Goal: Task Accomplishment & Management: Use online tool/utility

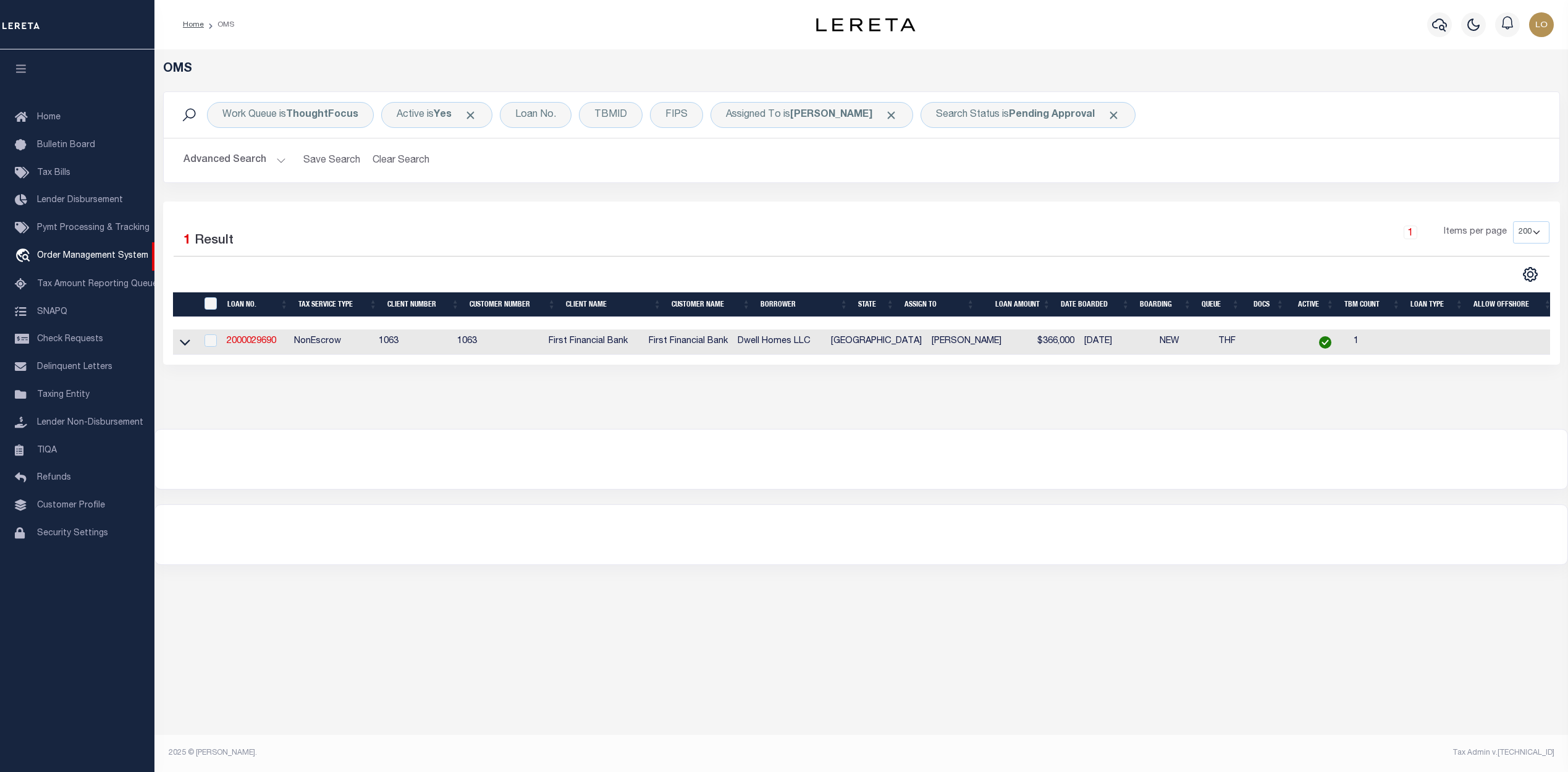
select select "200"
click at [1072, 451] on div at bounding box center [861, 459] width 1412 height 59
click at [1038, 107] on div "Search Status is Pending Approval" at bounding box center [1028, 115] width 215 height 26
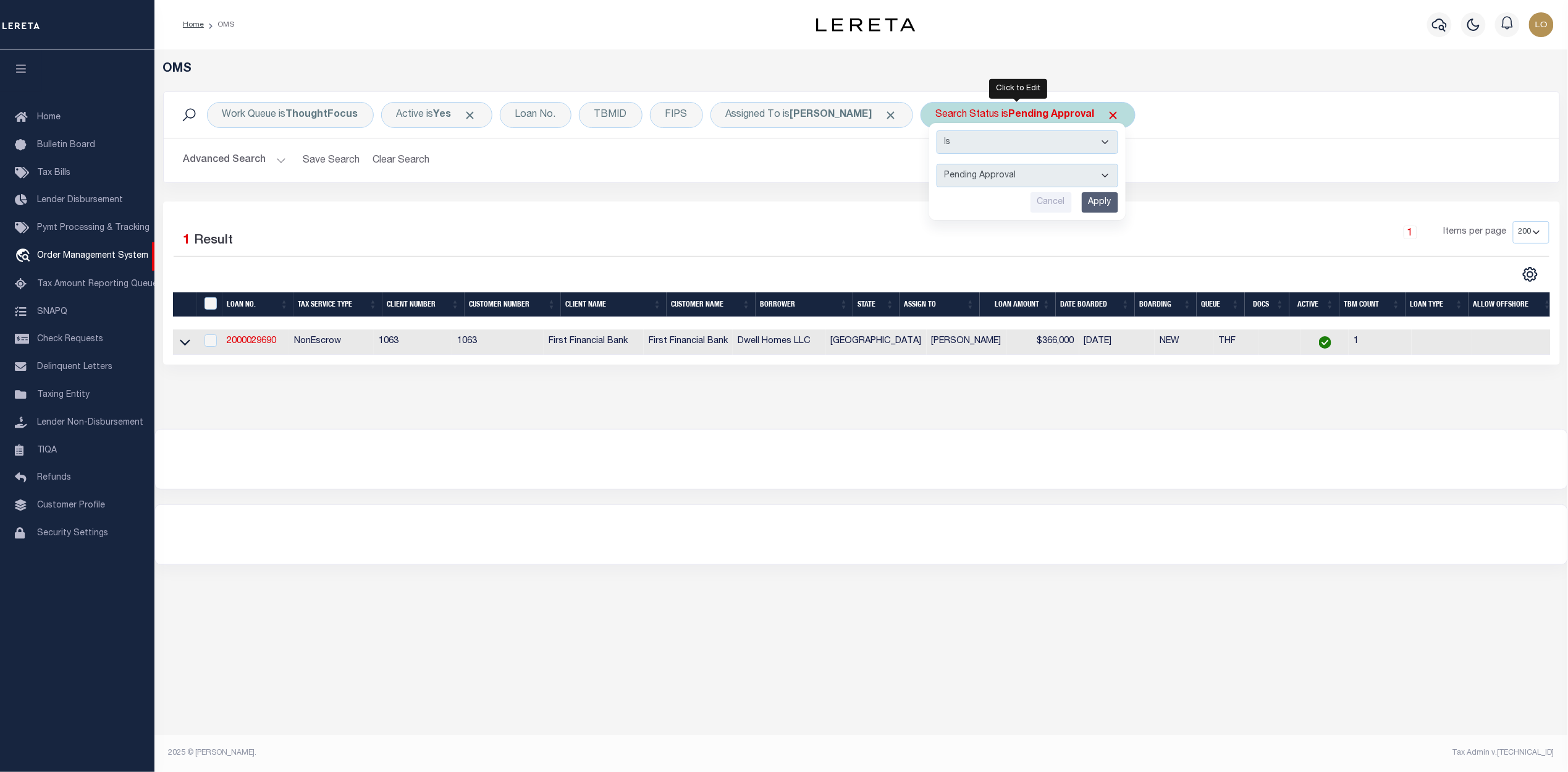
click at [1032, 174] on select "Automated Search Bad Parcel Complete Duplicate Parcel High Dollar Reporting In …" at bounding box center [1027, 175] width 182 height 23
select select "IP"
click at [936, 165] on select "Automated Search Bad Parcel Complete Duplicate Parcel High Dollar Reporting In …" at bounding box center [1027, 175] width 182 height 23
click at [1094, 207] on input "Apply" at bounding box center [1100, 202] width 37 height 21
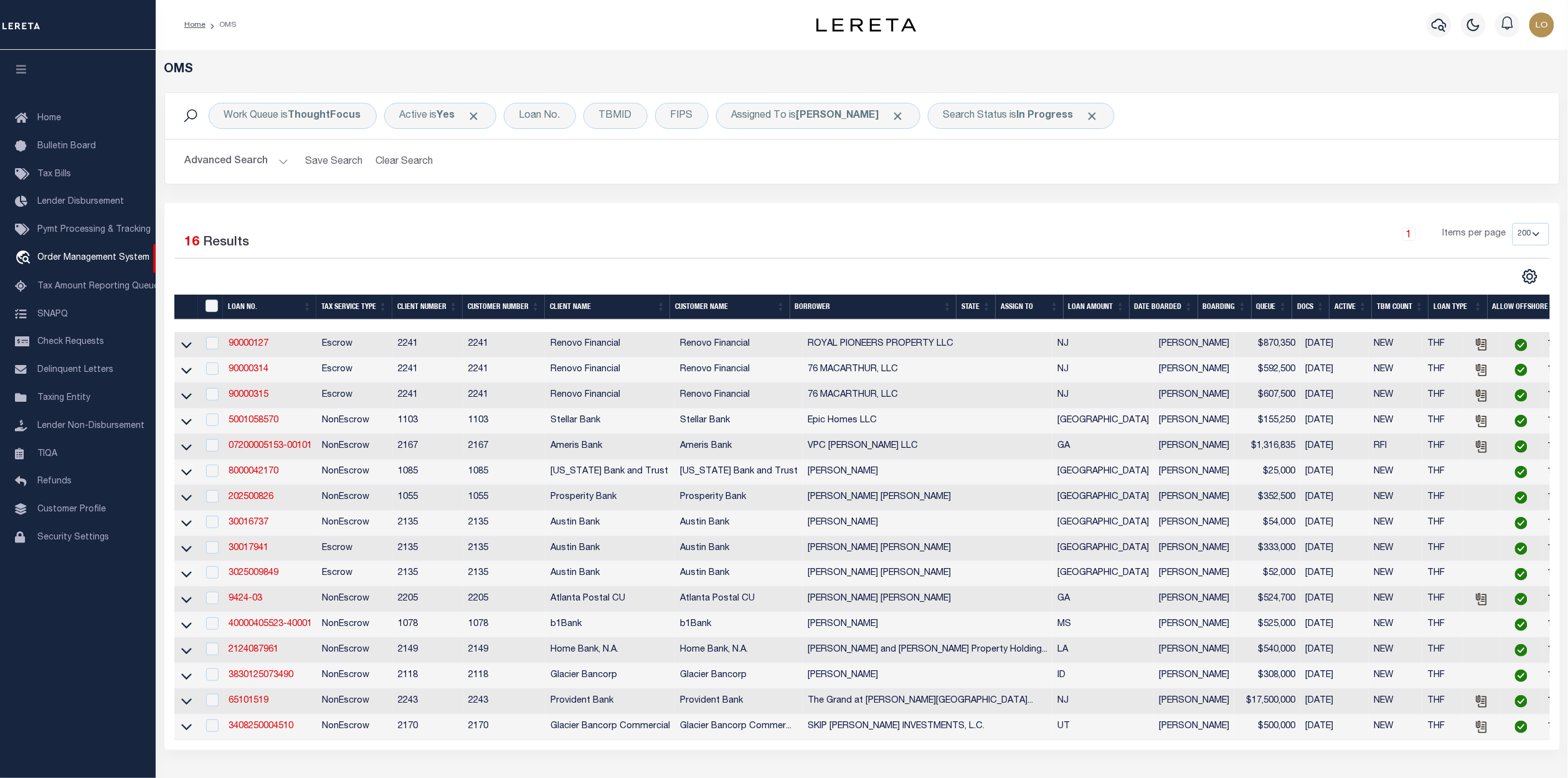
click at [1045, 216] on div "Selected 16 Results 1 Items per page 10 25 50 100 200" at bounding box center [862, 476] width 1395 height 547
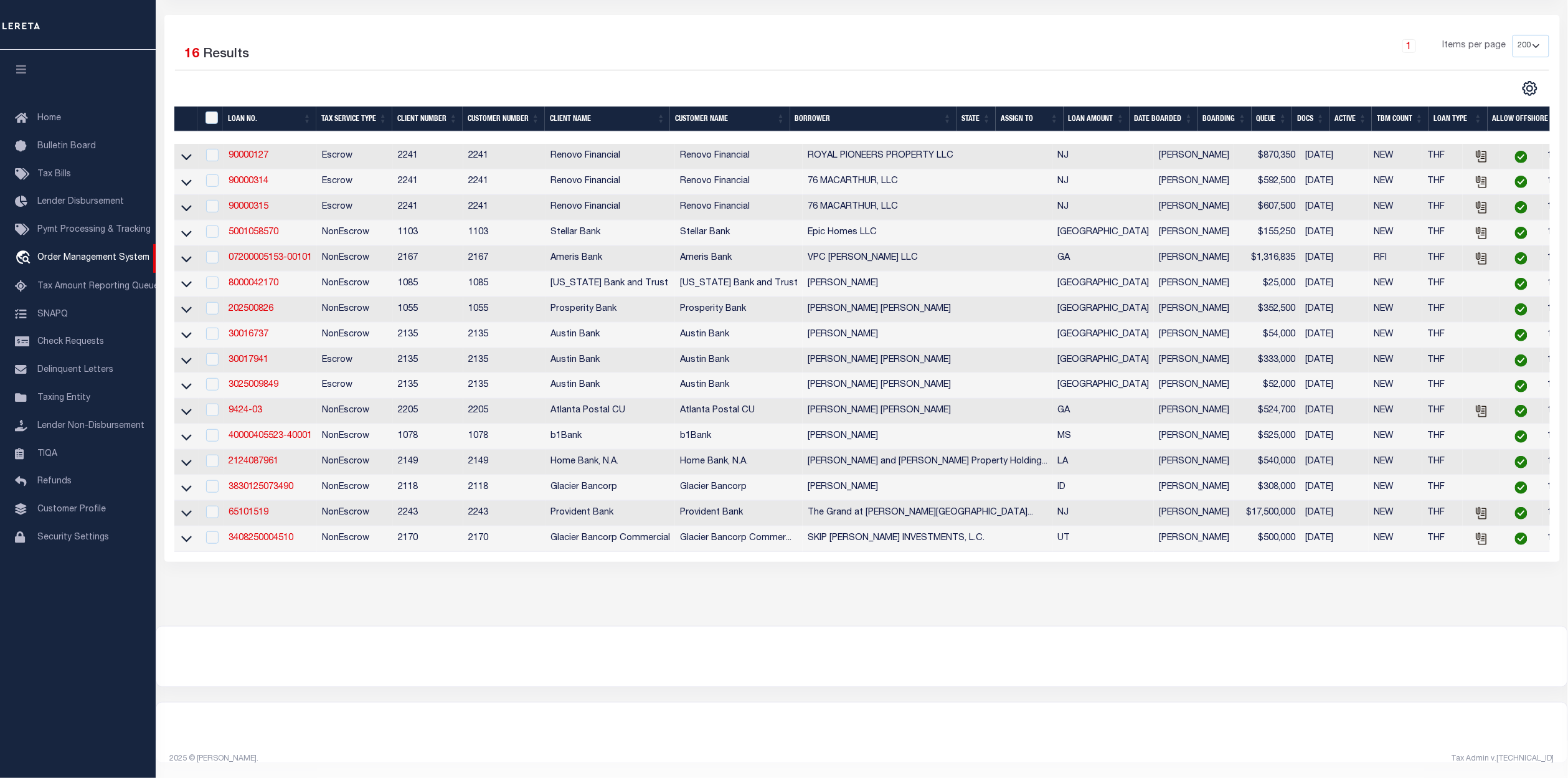
click at [1059, 630] on div at bounding box center [862, 656] width 1411 height 60
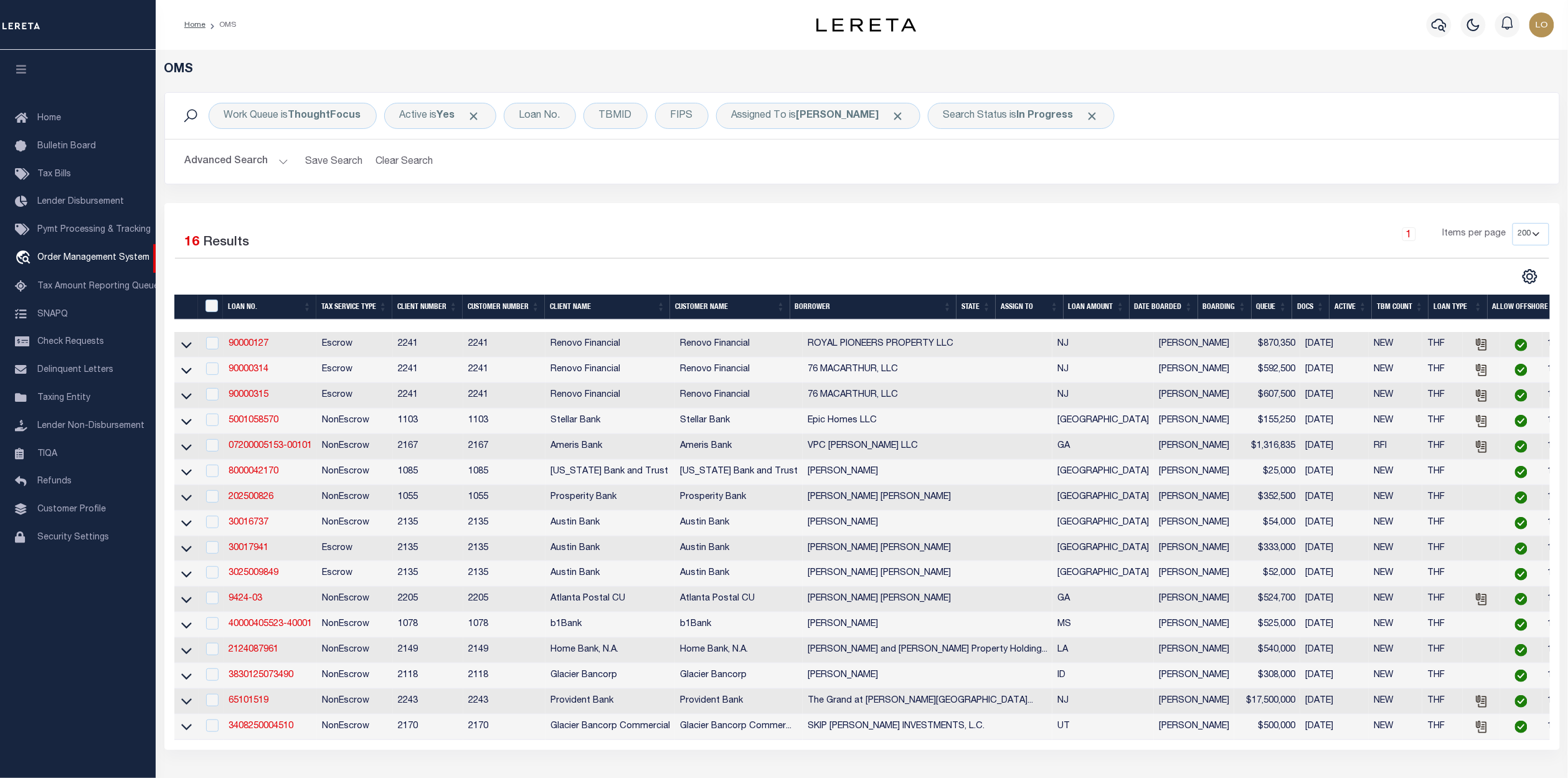
click at [805, 236] on div "1 Items per page 10 25 50 100 200" at bounding box center [1037, 239] width 1027 height 32
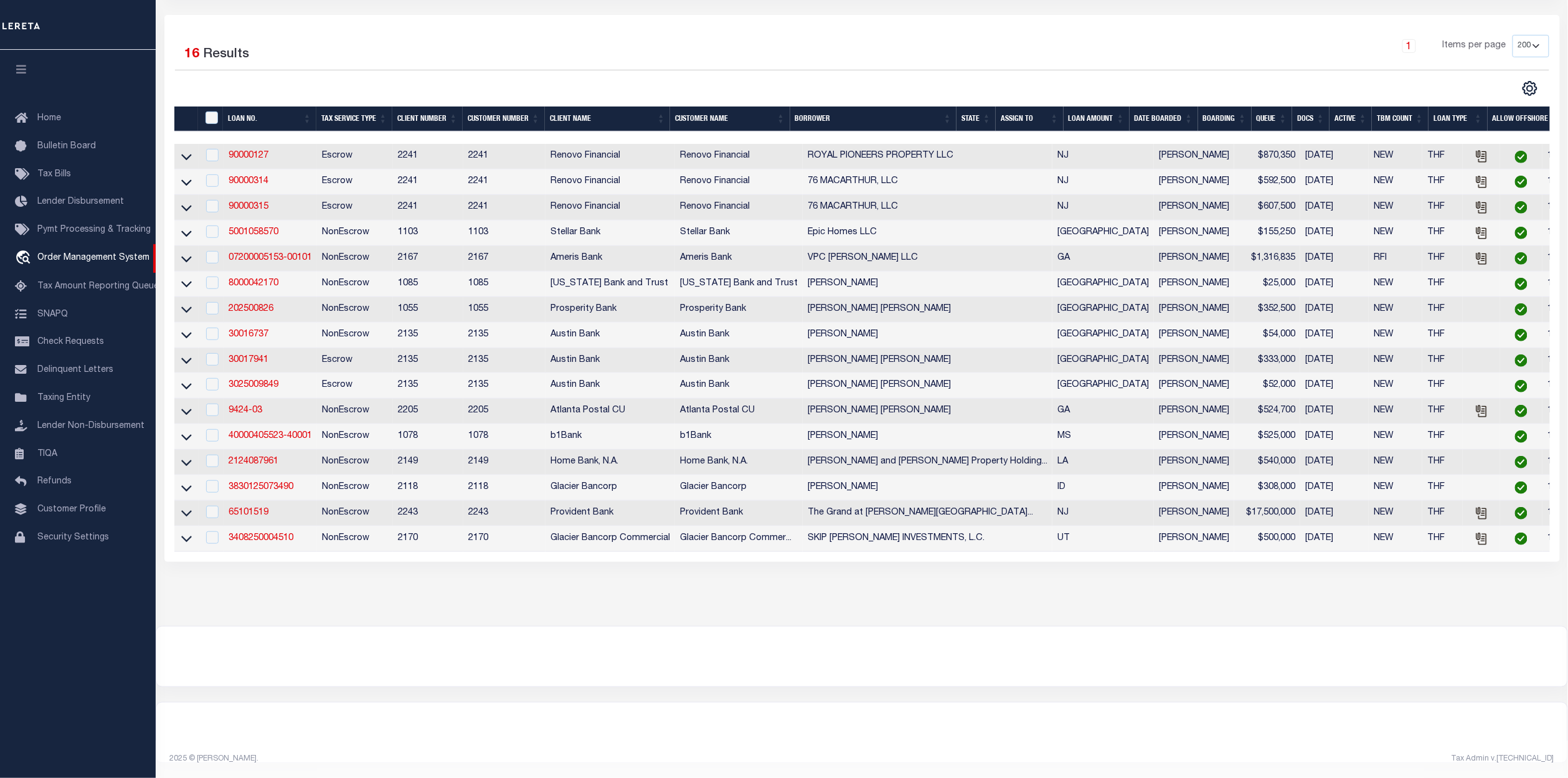
click at [953, 671] on div at bounding box center [862, 656] width 1411 height 60
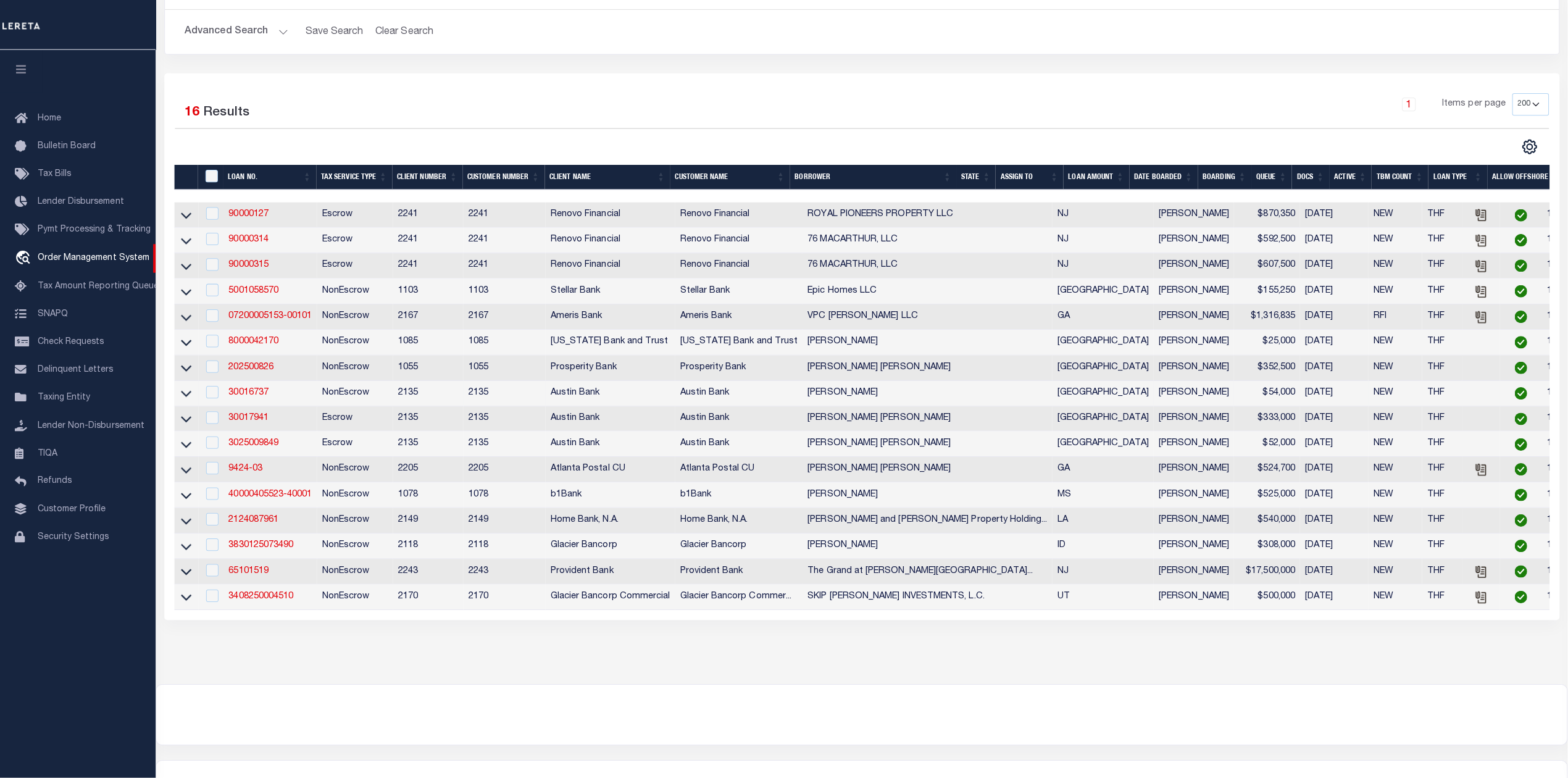
scroll to position [0, 0]
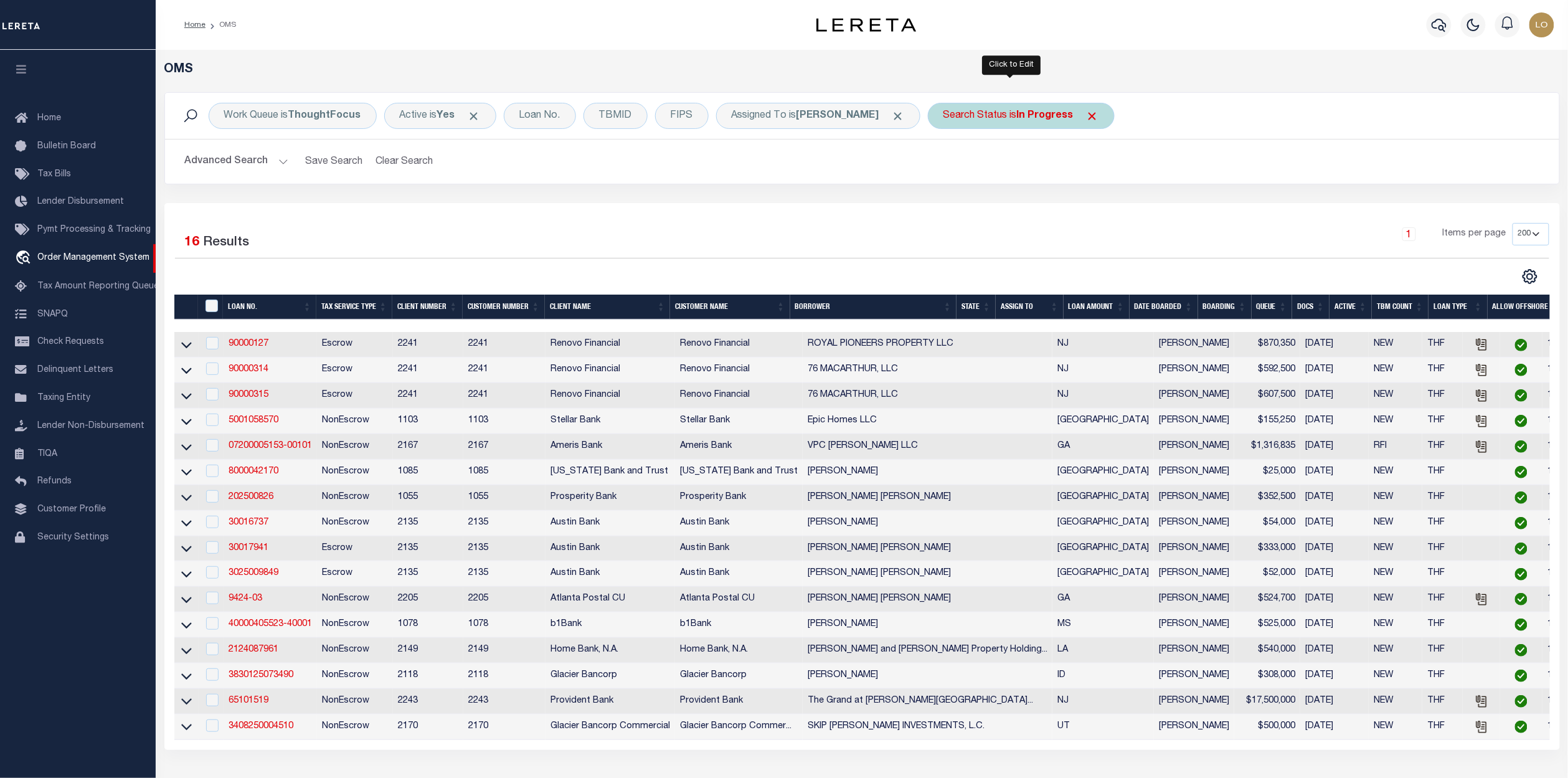
click at [1002, 121] on div "Search Status is In Progress" at bounding box center [1021, 116] width 187 height 26
click at [994, 188] on select "Automated Search Bad Parcel Complete Duplicate Parcel High Dollar Reporting In …" at bounding box center [1035, 177] width 183 height 24
select select "RD"
click at [944, 166] on select "Automated Search Bad Parcel Complete Duplicate Parcel High Dollar Reporting In …" at bounding box center [1035, 177] width 183 height 24
click at [1096, 200] on input "Apply" at bounding box center [1108, 204] width 37 height 21
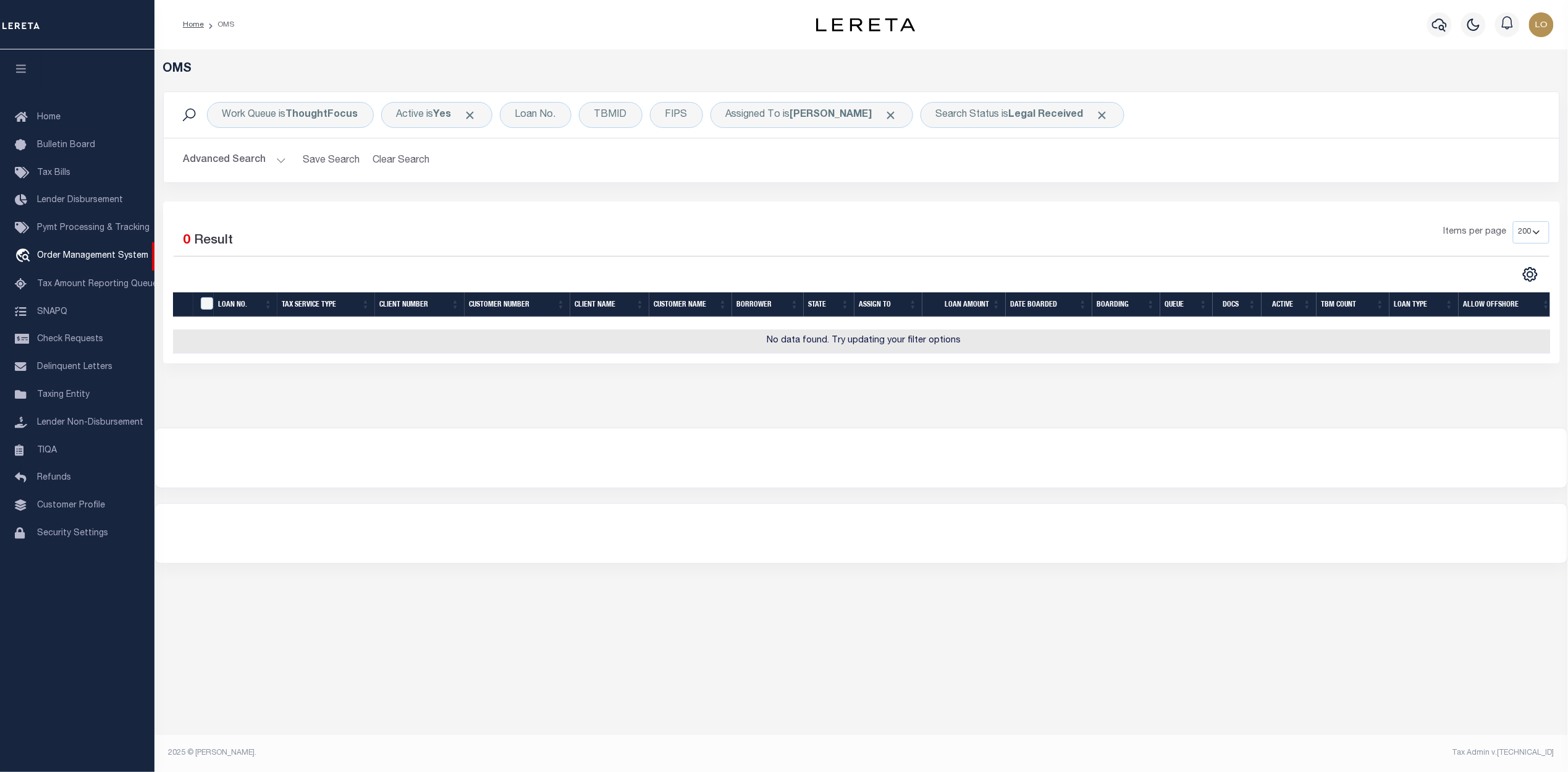
click at [994, 225] on div "Items per page 10 25 50 100 200" at bounding box center [1036, 237] width 1028 height 32
click at [1024, 116] on b "Legal Received" at bounding box center [1046, 115] width 75 height 10
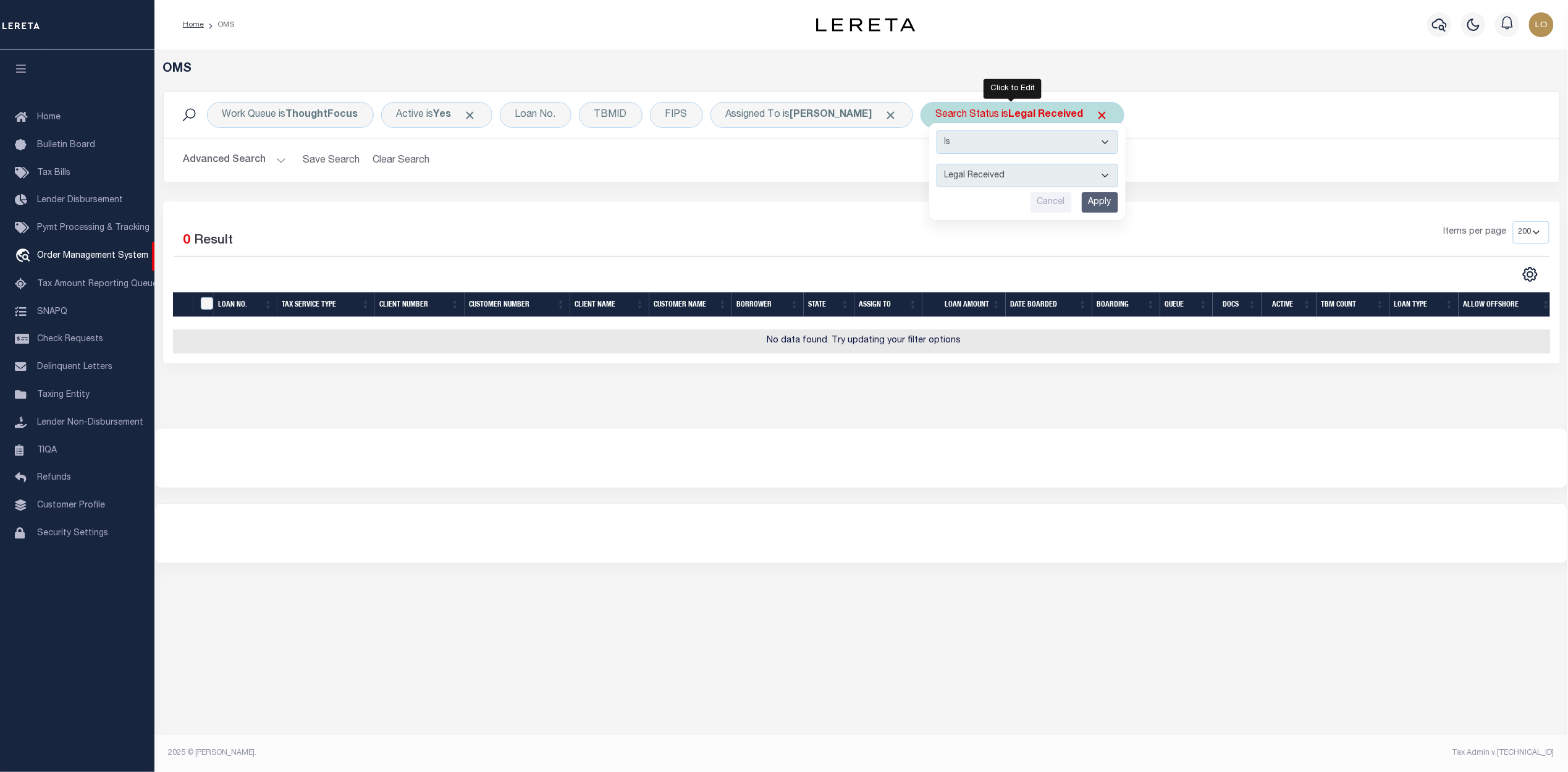
click at [1021, 171] on select "Automated Search Bad Parcel Complete Duplicate Parcel High Dollar Reporting In …" at bounding box center [1027, 175] width 182 height 23
select select "IP"
click at [936, 165] on select "Automated Search Bad Parcel Complete Duplicate Parcel High Dollar Reporting In …" at bounding box center [1027, 175] width 182 height 23
click at [1083, 200] on input "Apply" at bounding box center [1100, 202] width 37 height 21
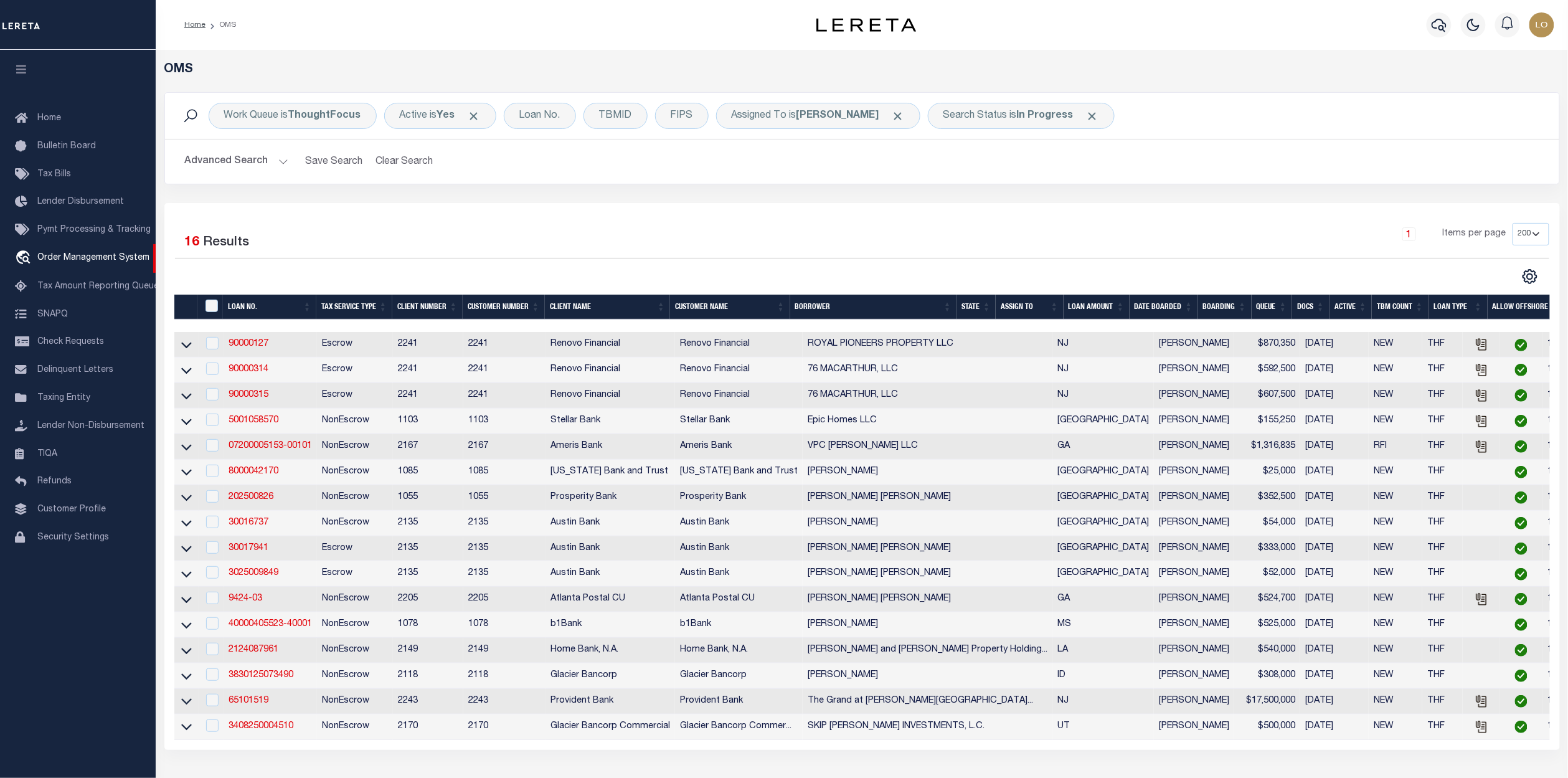
click at [970, 304] on th "State" at bounding box center [976, 307] width 39 height 26
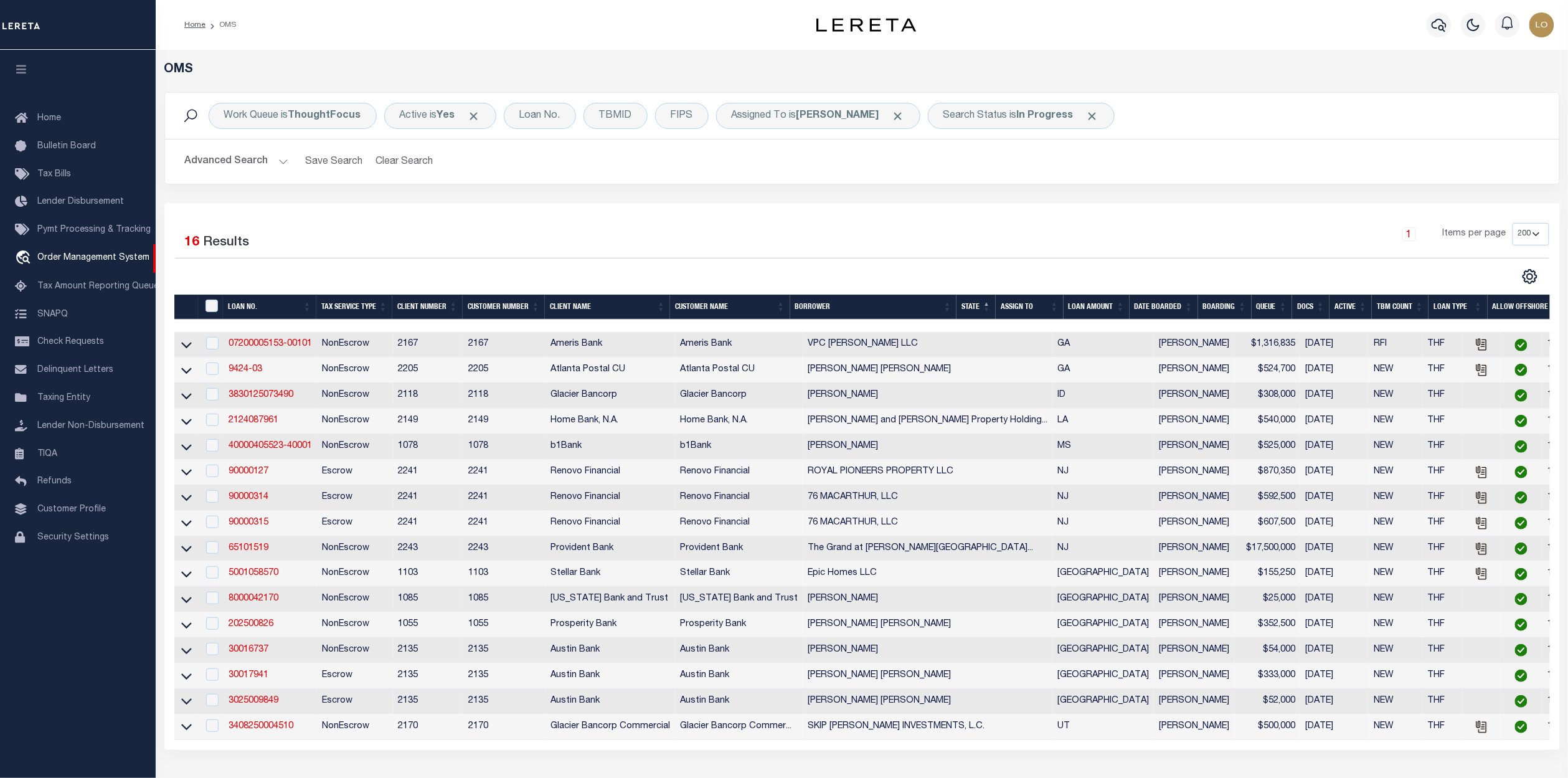
click at [970, 304] on th "State" at bounding box center [976, 307] width 39 height 26
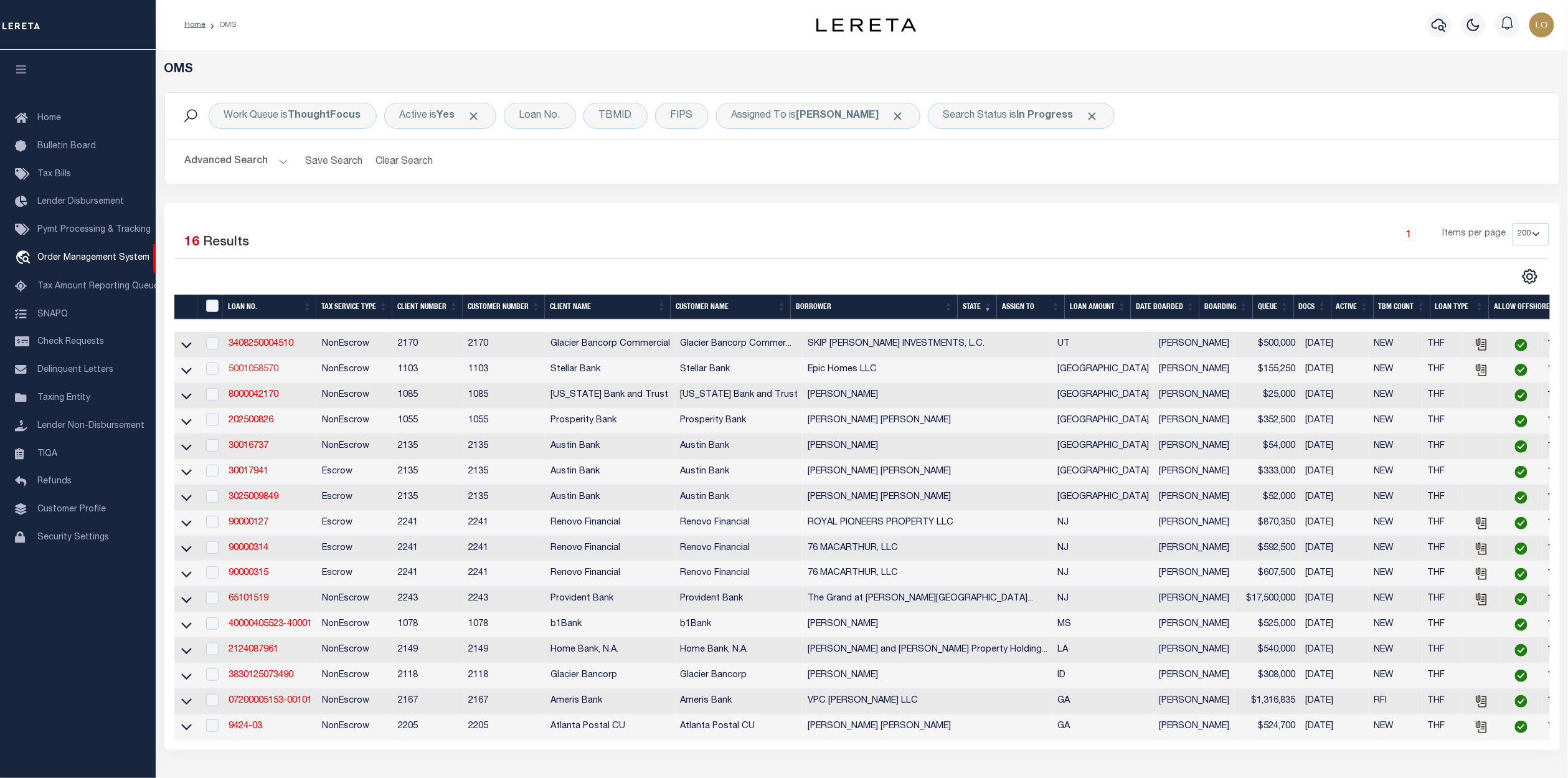
click at [269, 374] on link "5001058570" at bounding box center [253, 369] width 50 height 9
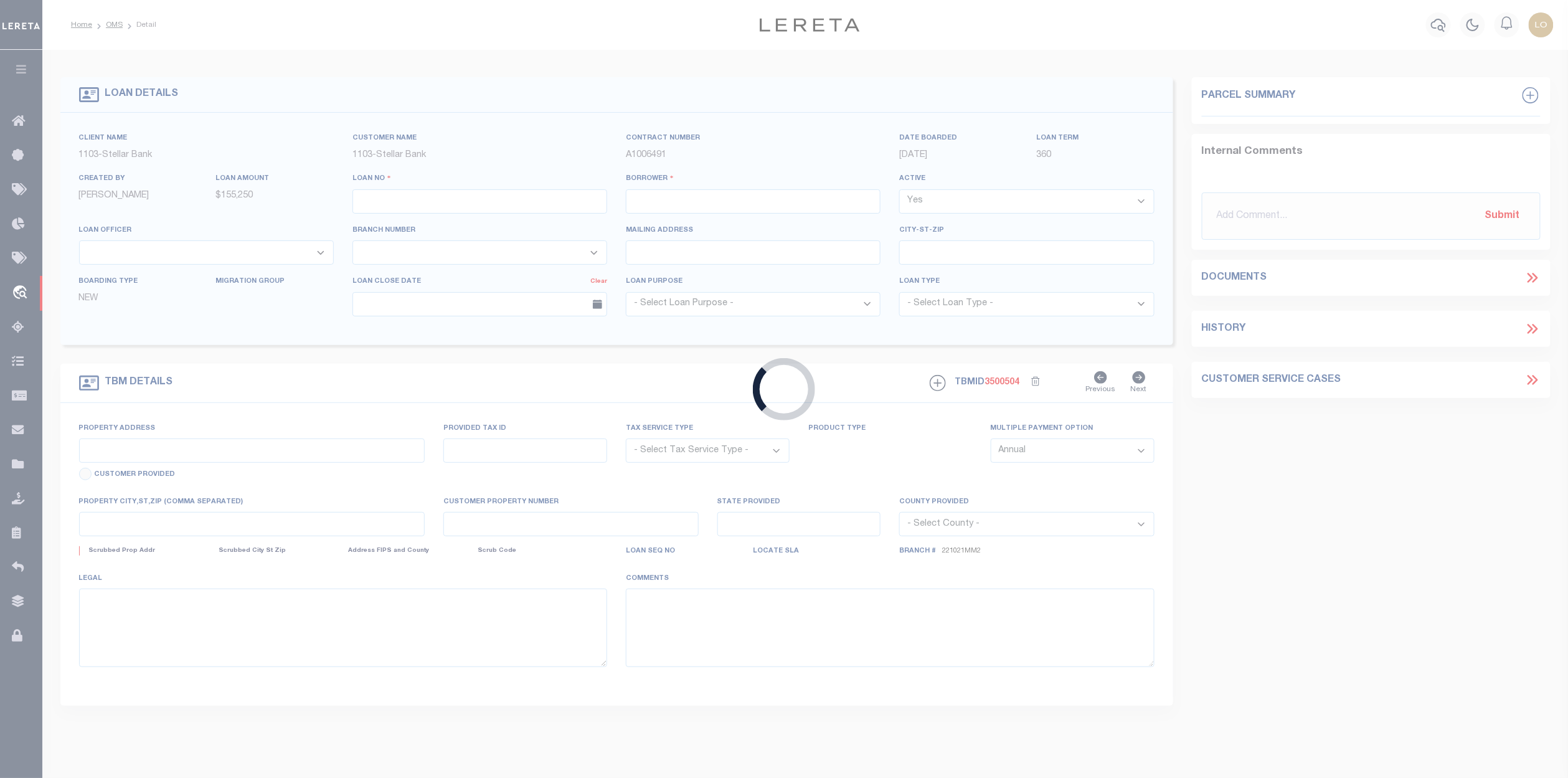
type input "5001058570"
type input "Epic Homes LLC"
select select
type input "3058 La Quinta Dr"
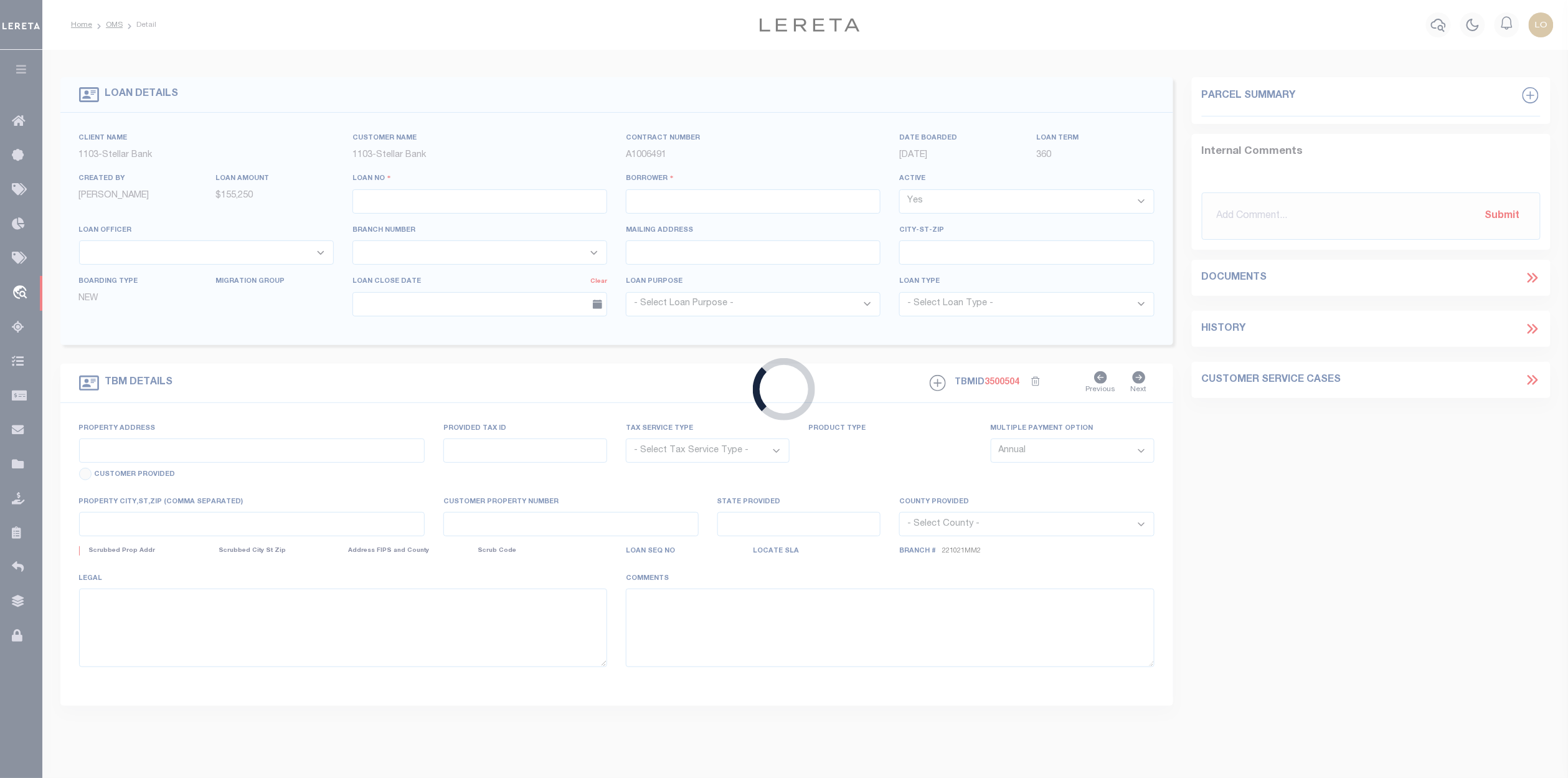
type input "Missouri City TX 77459"
type input "07/31/2025"
select select "10"
select select "NonEscrow"
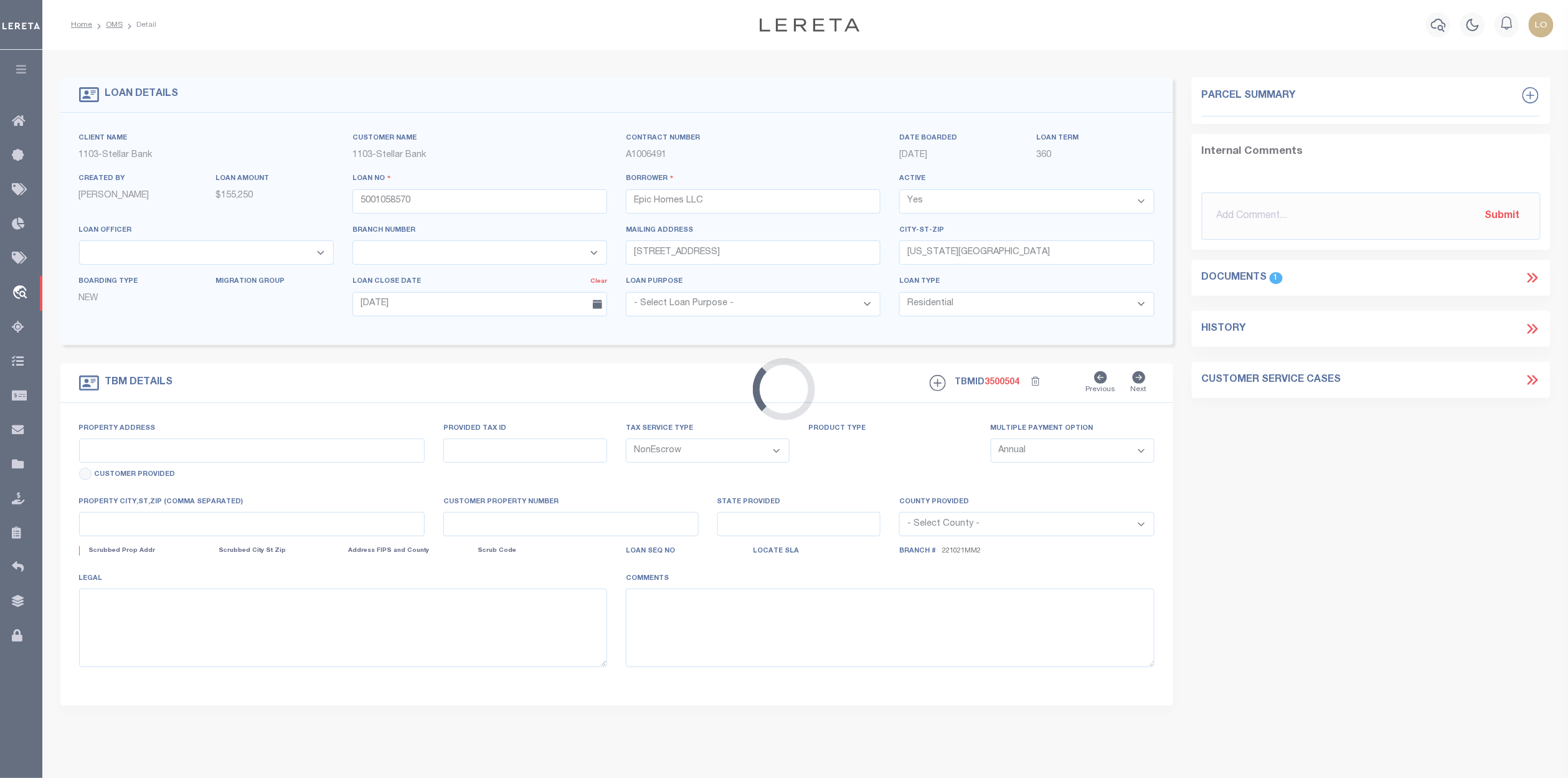
type input "0 Drew Street"
select select
type input "77004 TX 77004"
type input "[GEOGRAPHIC_DATA]"
select select "11224"
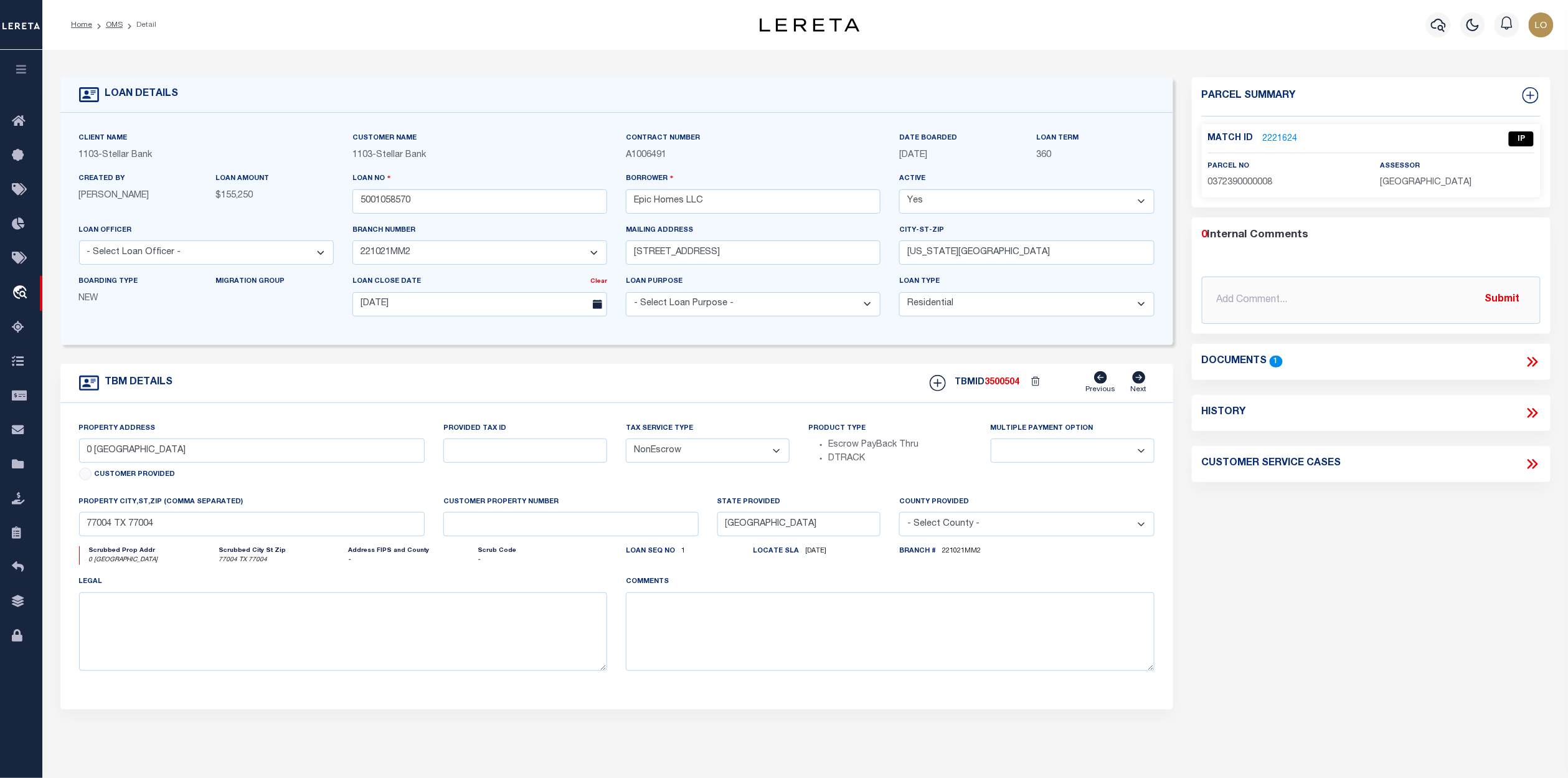
click at [1282, 138] on link "2221624" at bounding box center [1280, 138] width 35 height 13
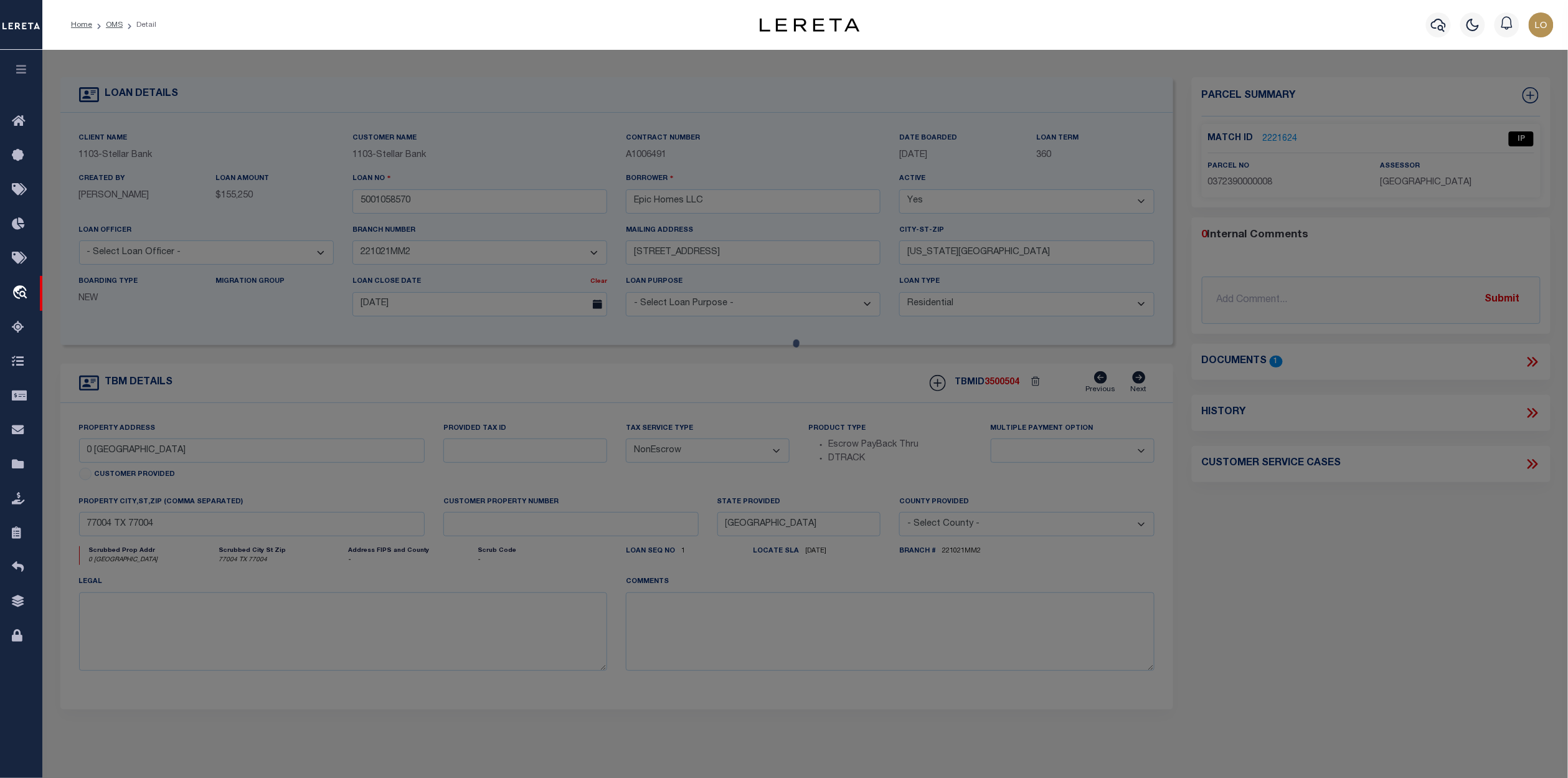
checkbox input "false"
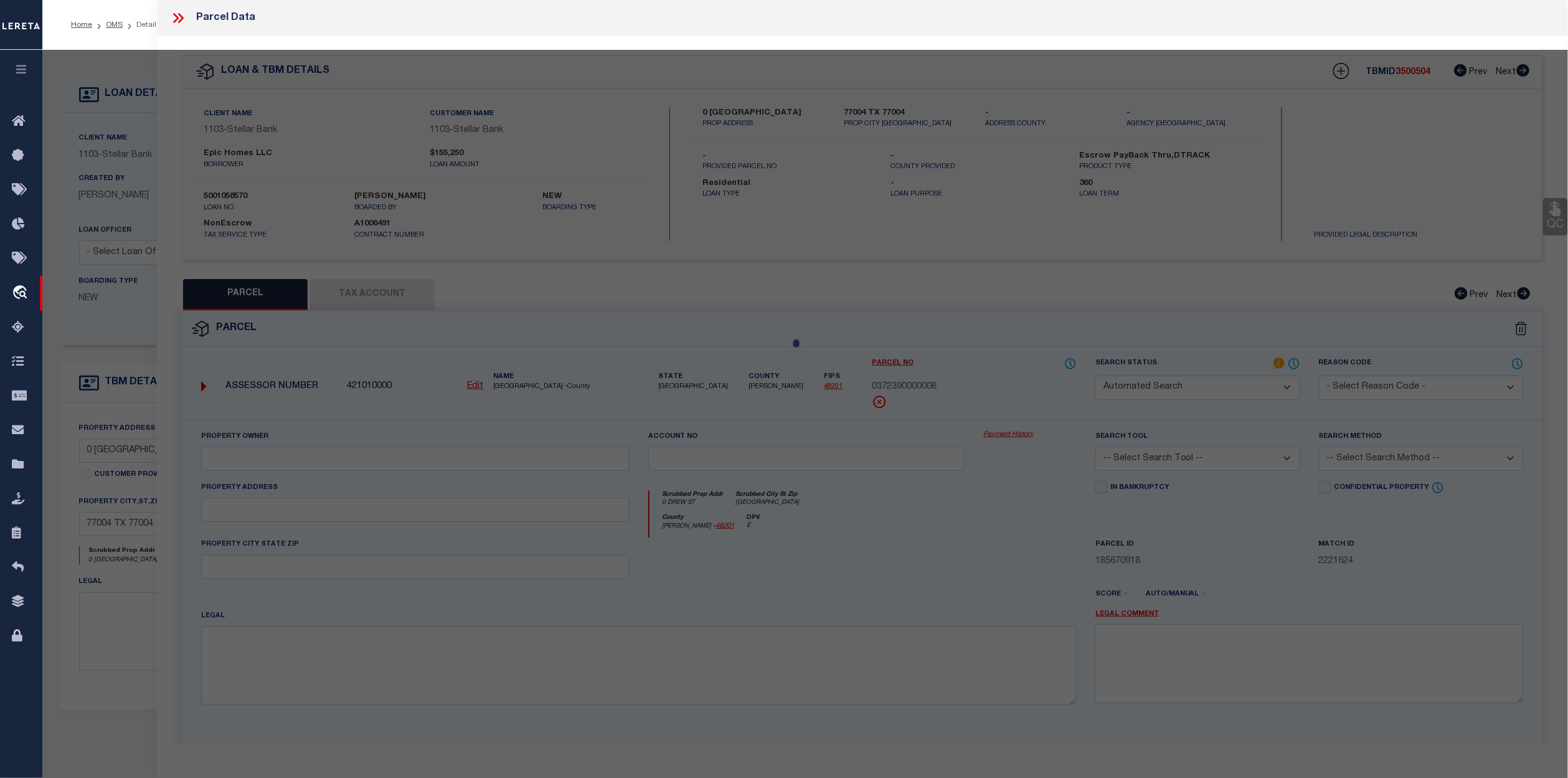
select select "IP"
type input "MIDTOWN REDEVELOPMENT AUTHORITY"
select select "AGW"
select select "LEG"
type input "0 DREW ST"
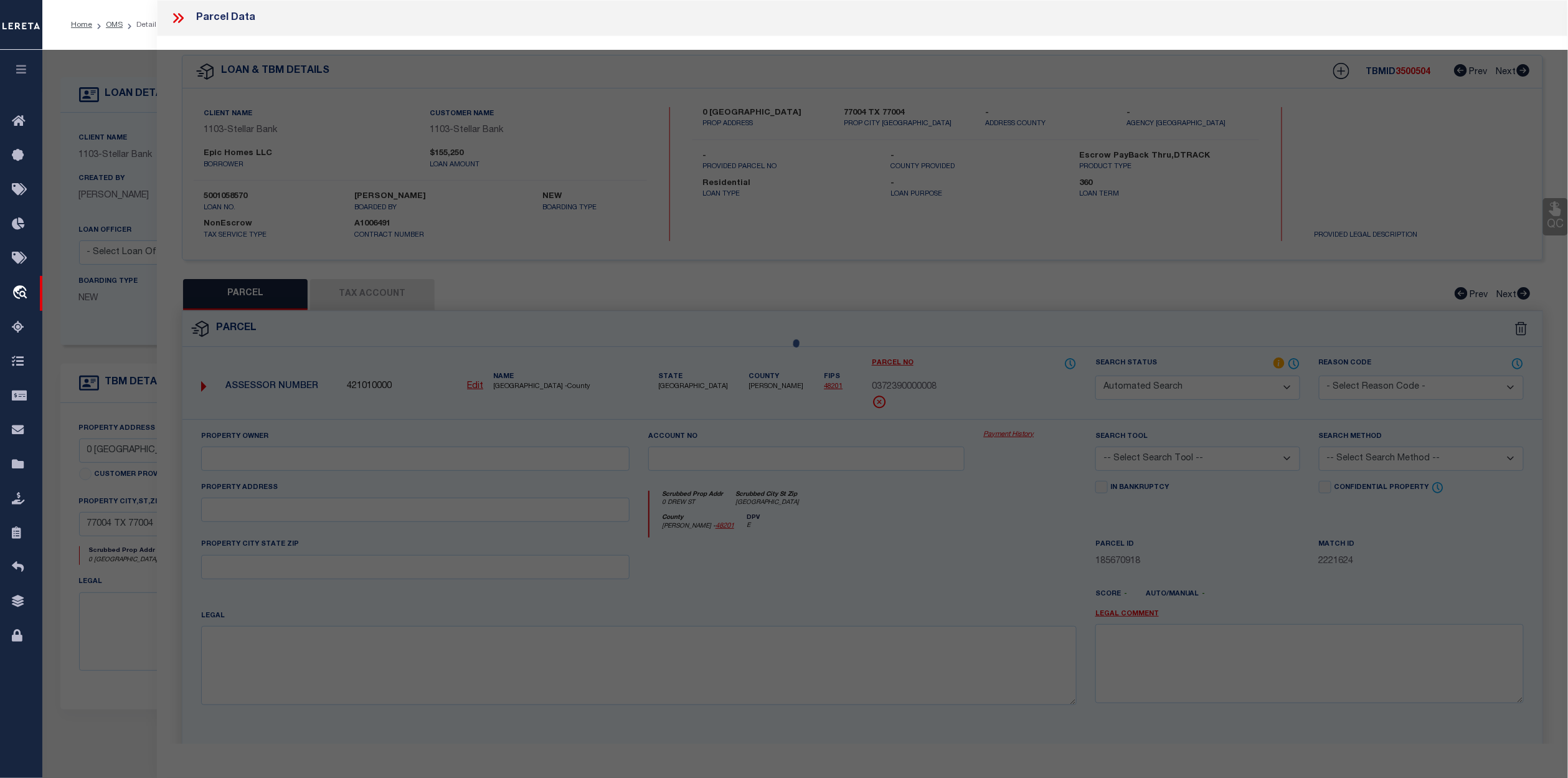
type input "HOUSTON, TX 77004"
type textarea "LT 8 BLK 29 WILSON W A"
type textarea "Jurisdiction was already available. MLC 8/20/2025 Jurisdiction required for thi…"
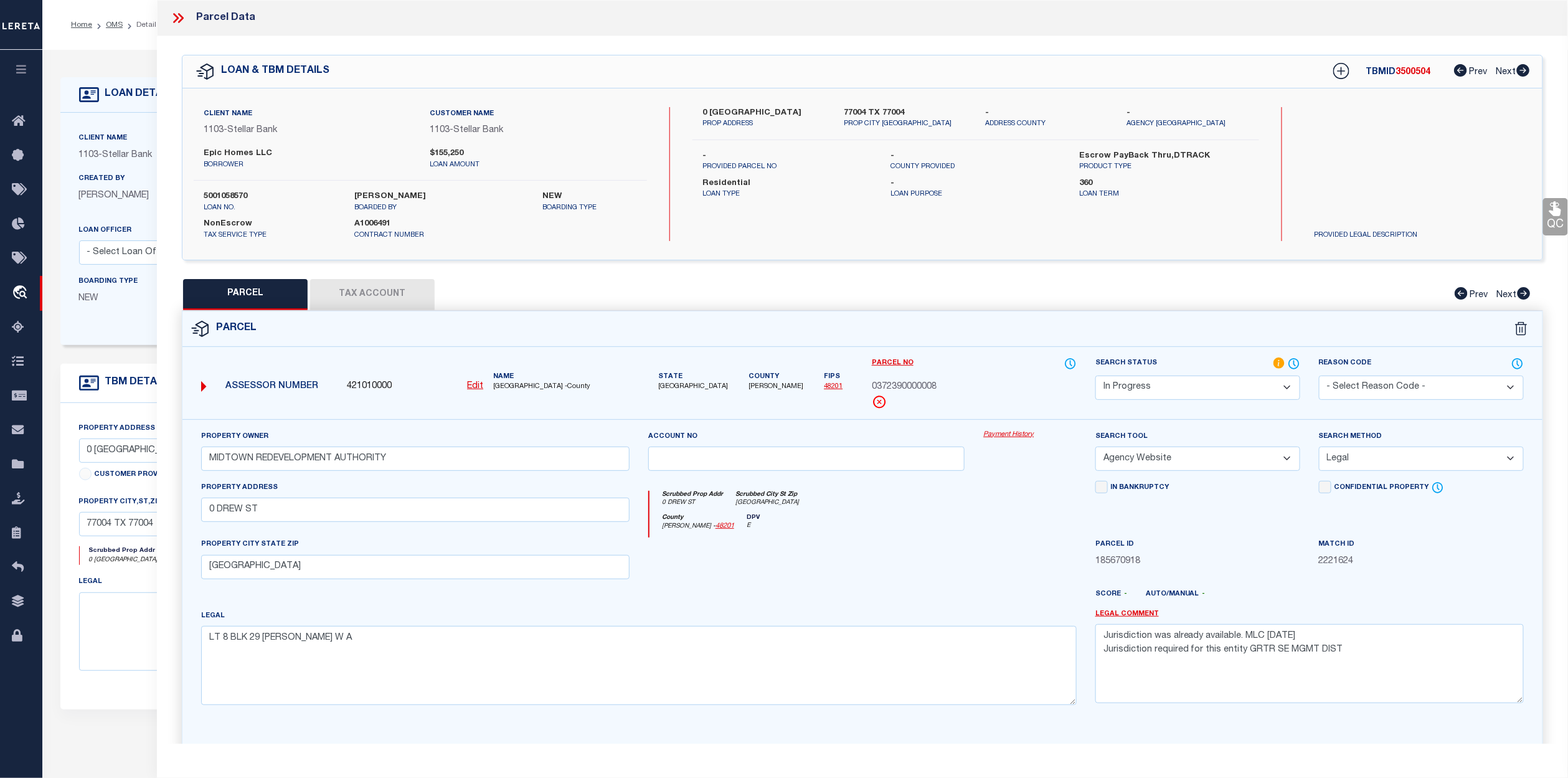
click at [954, 534] on div "County Harris - 48201 DPV E" at bounding box center [863, 526] width 427 height 24
click at [182, 19] on icon at bounding box center [181, 17] width 5 height 10
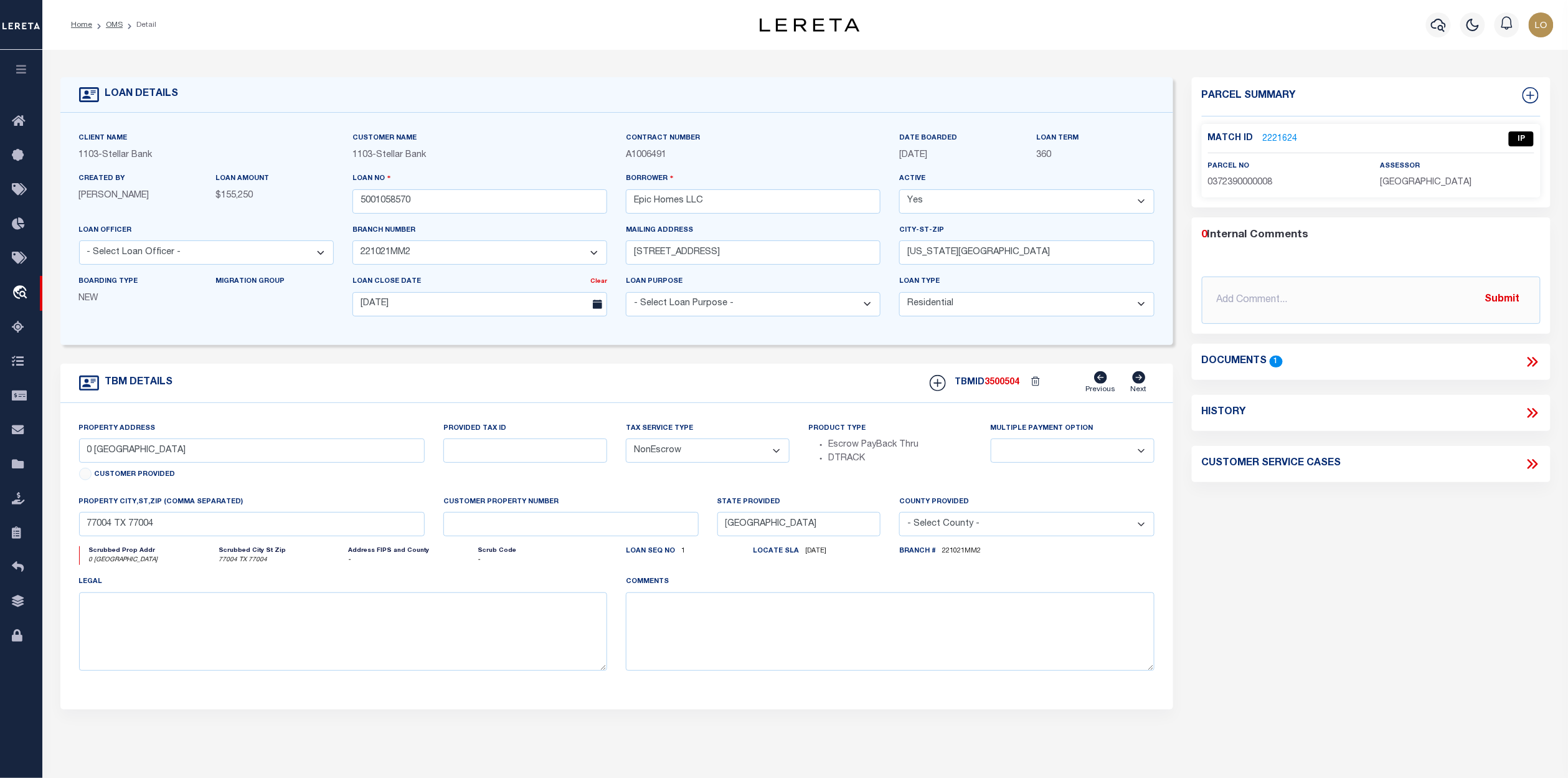
click at [1281, 638] on div "Parcel Summary Match ID 2221624 0" at bounding box center [1371, 417] width 378 height 681
click at [1530, 361] on icon at bounding box center [1532, 362] width 16 height 16
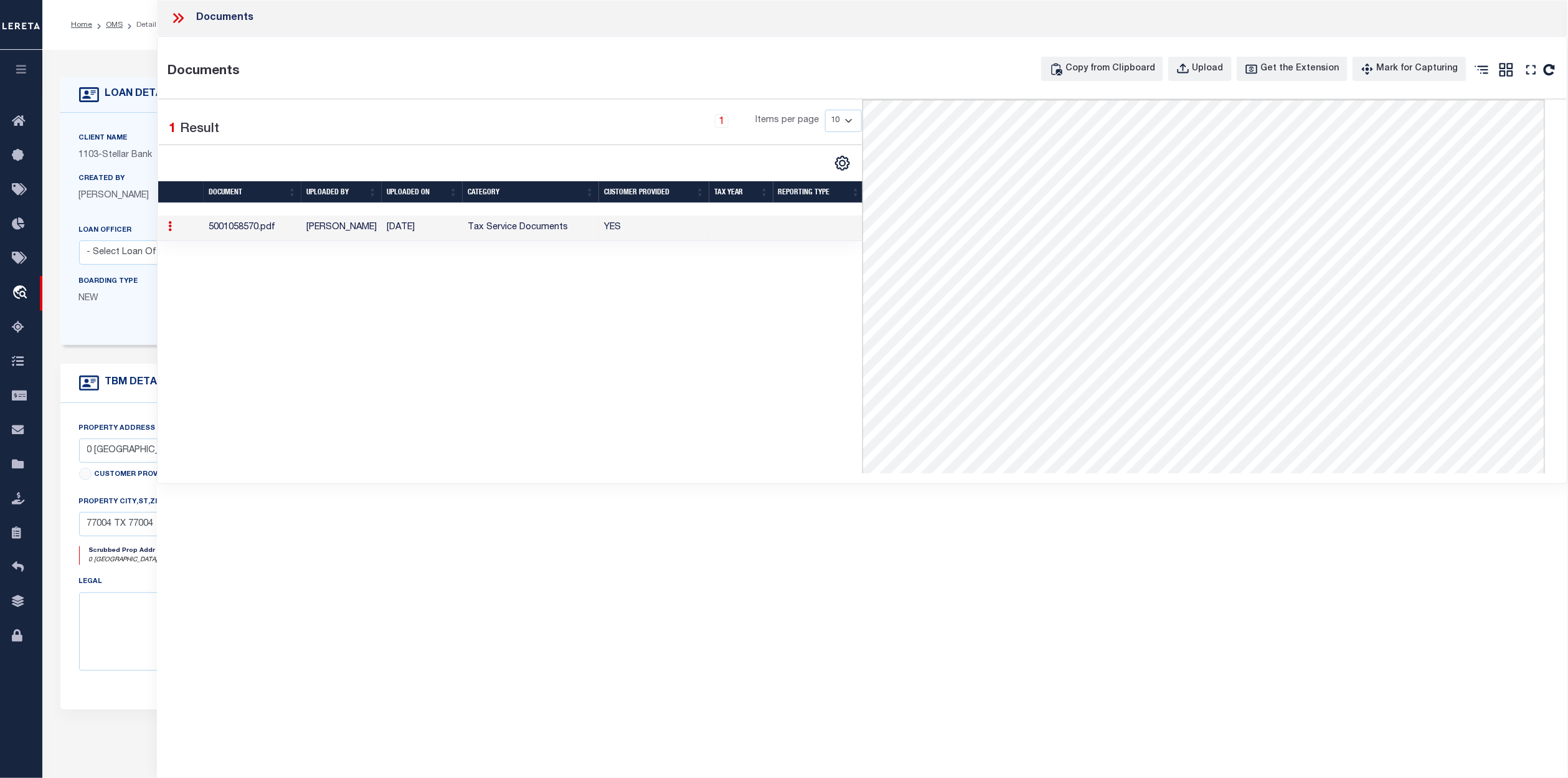
click at [178, 19] on icon at bounding box center [176, 17] width 5 height 10
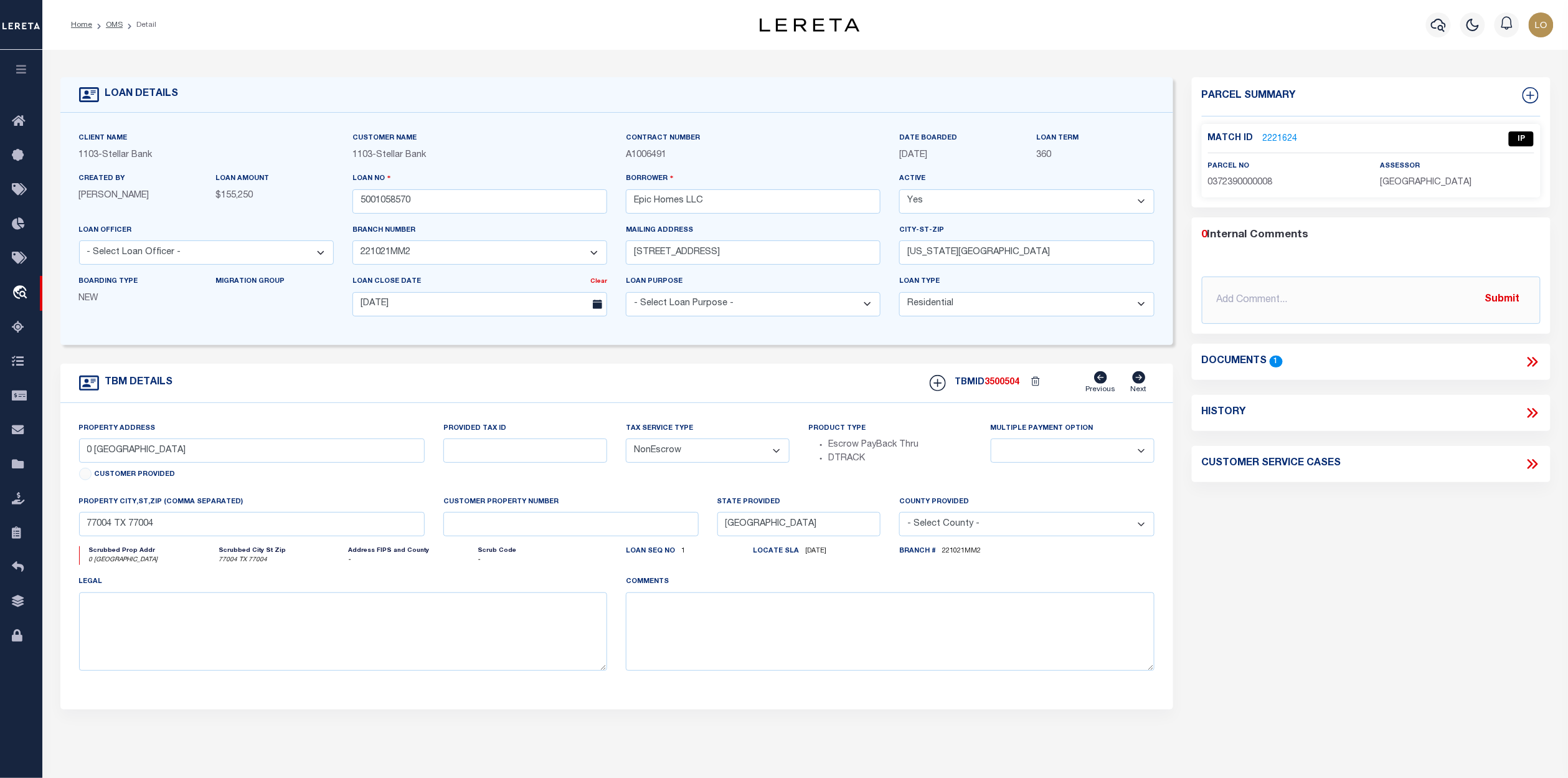
click at [1278, 137] on link "2221624" at bounding box center [1280, 138] width 35 height 13
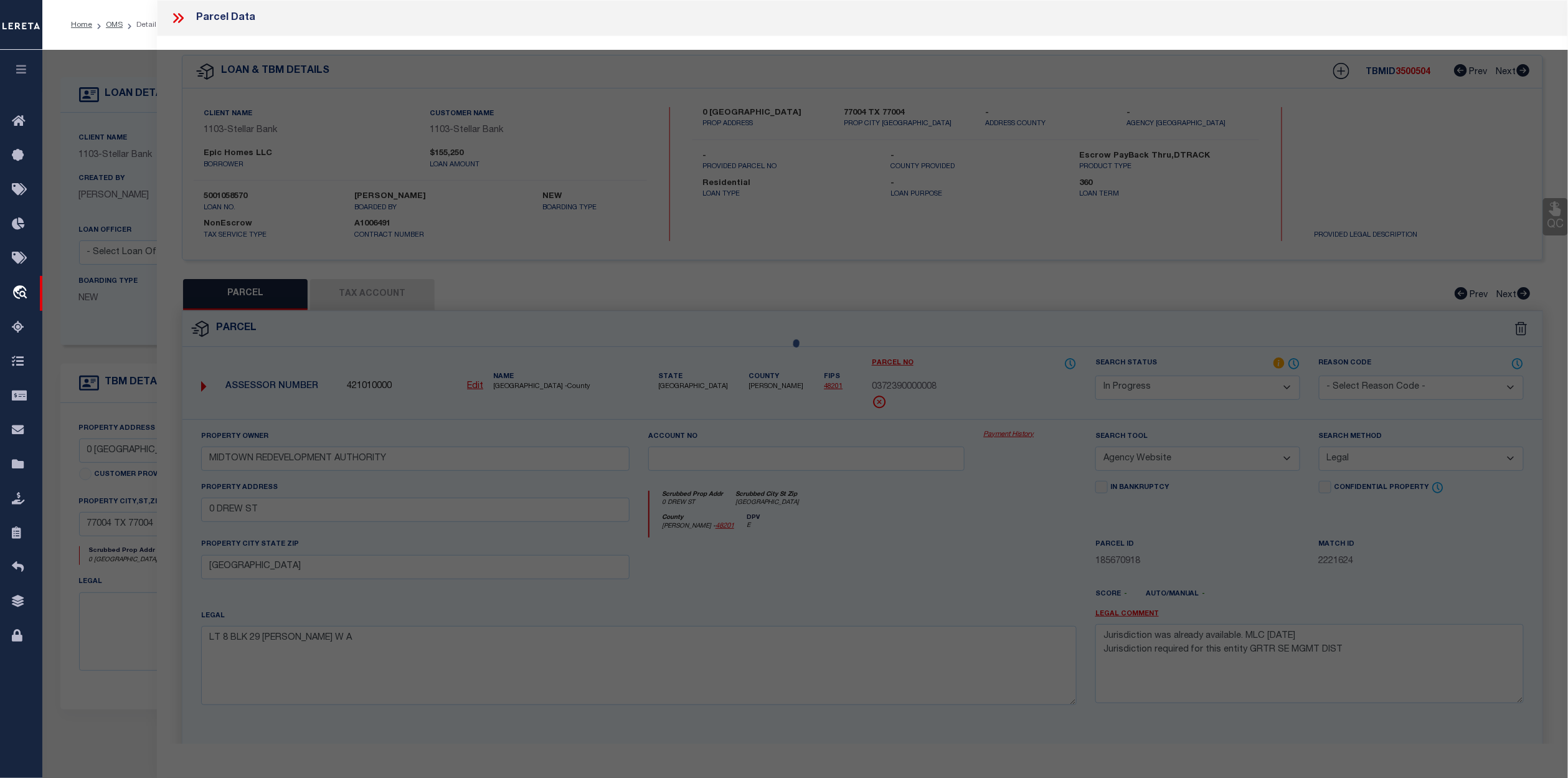
select select "AS"
select select
checkbox input "false"
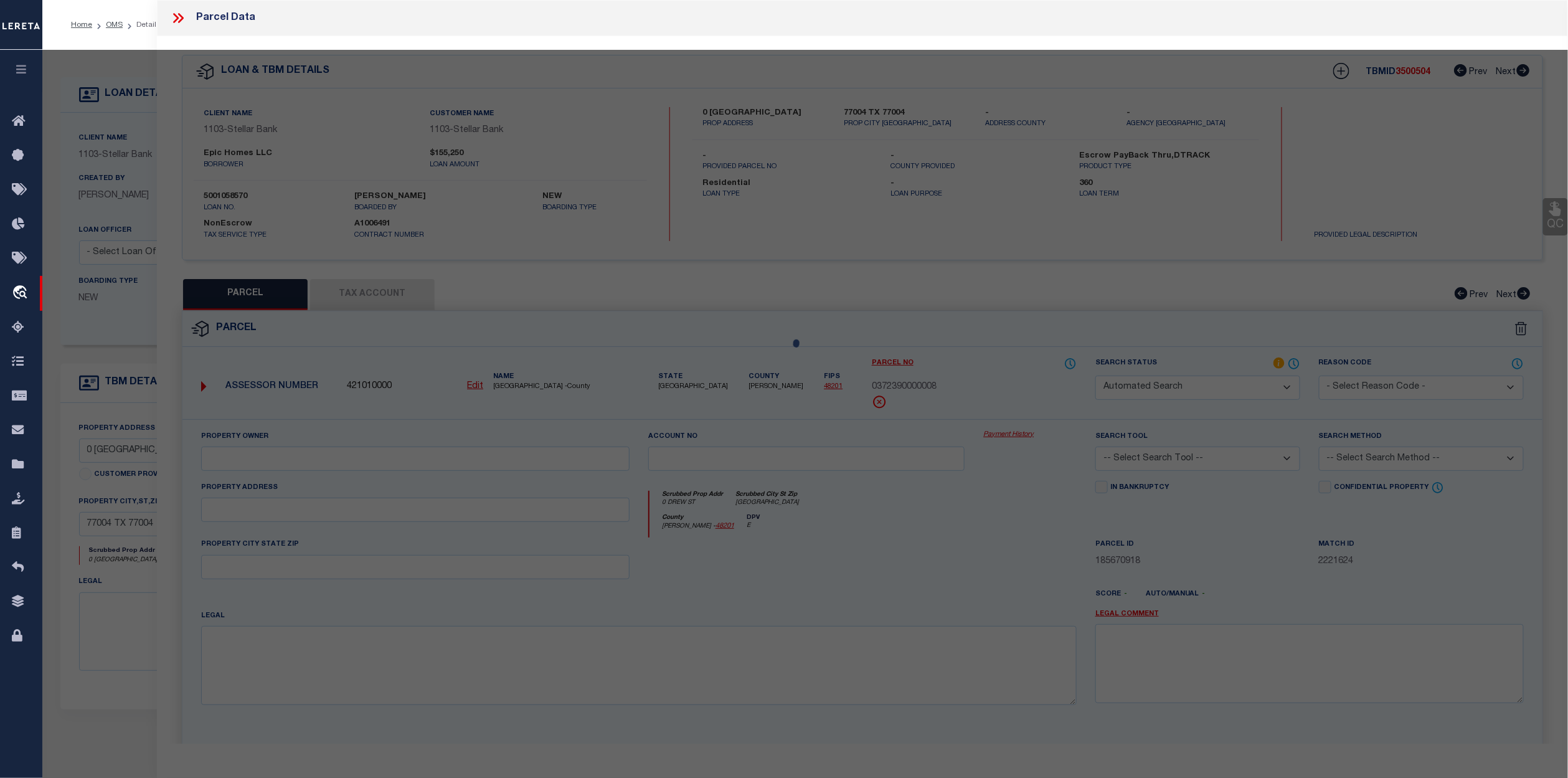
select select "IP"
type input "MIDTOWN REDEVELOPMENT AUTHORITY"
select select "AGW"
select select "LEG"
type input "0 DREW ST"
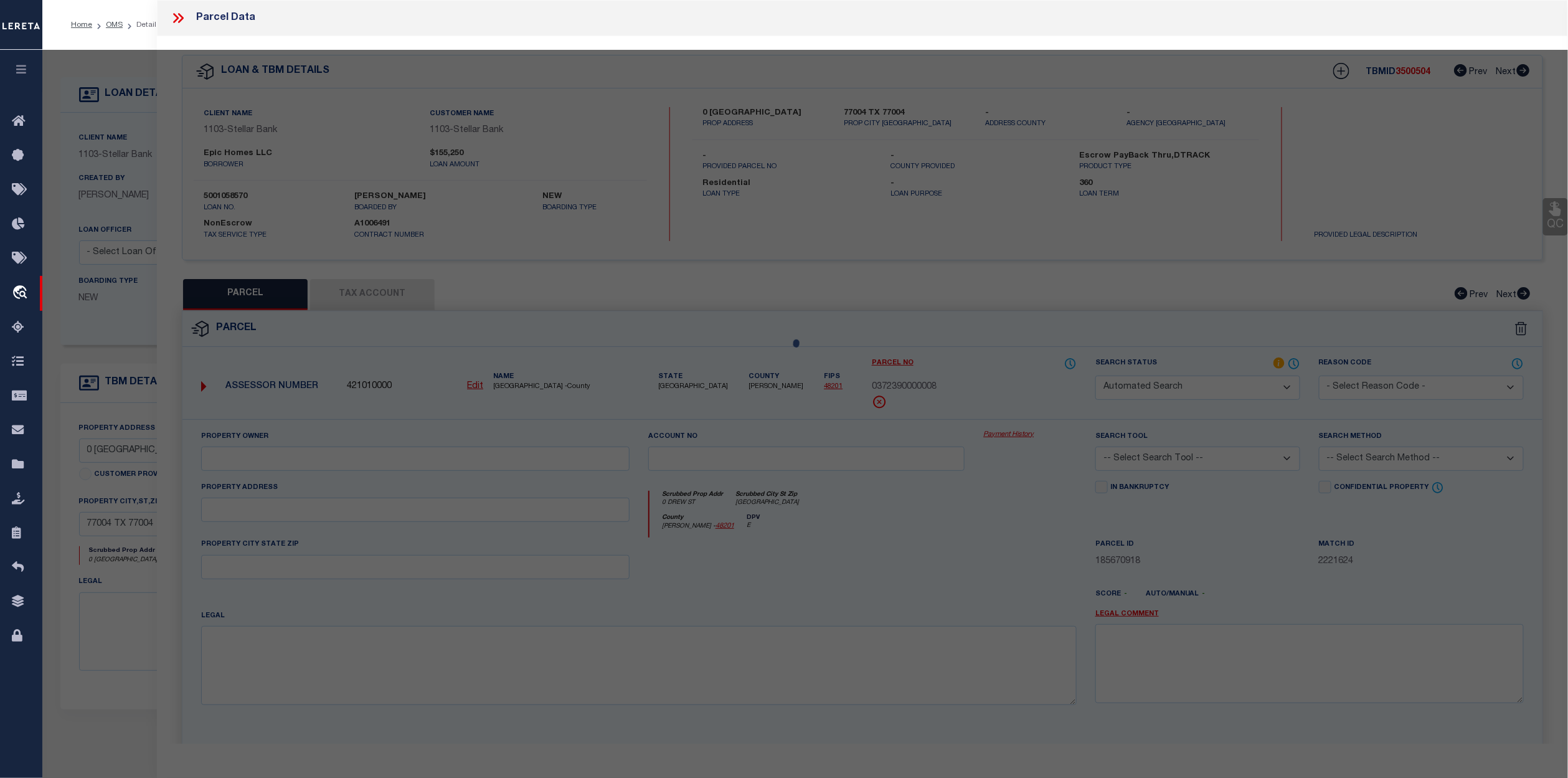
type input "HOUSTON, TX 77004"
type textarea "LT 8 BLK 29 WILSON W A"
type textarea "Jurisdiction was already available. MLC 8/20/2025 Jurisdiction required for thi…"
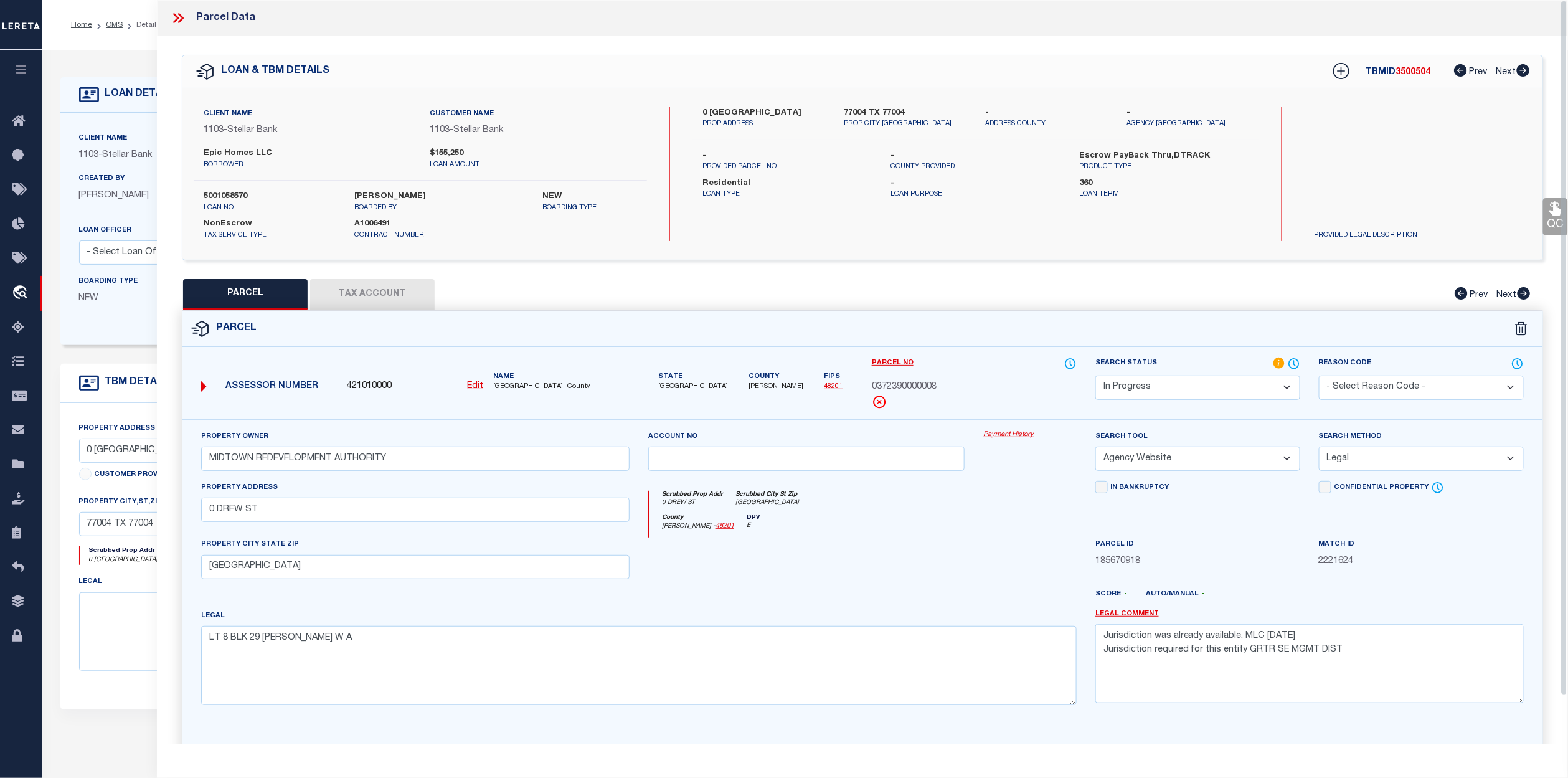
click at [908, 583] on div at bounding box center [807, 563] width 336 height 51
click at [1294, 359] on icon at bounding box center [1294, 363] width 10 height 10
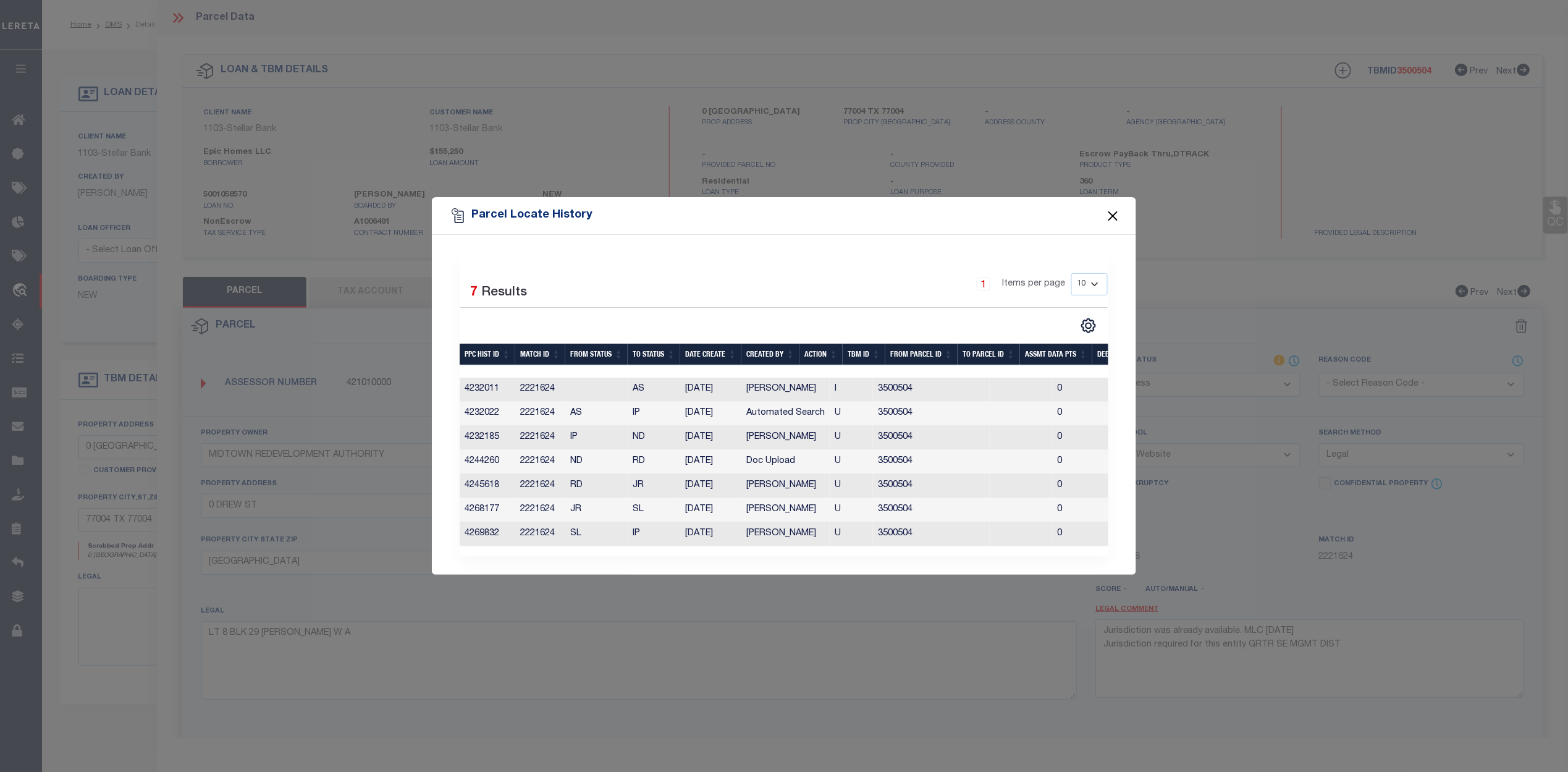
click at [1118, 207] on button "Close" at bounding box center [1113, 215] width 16 height 16
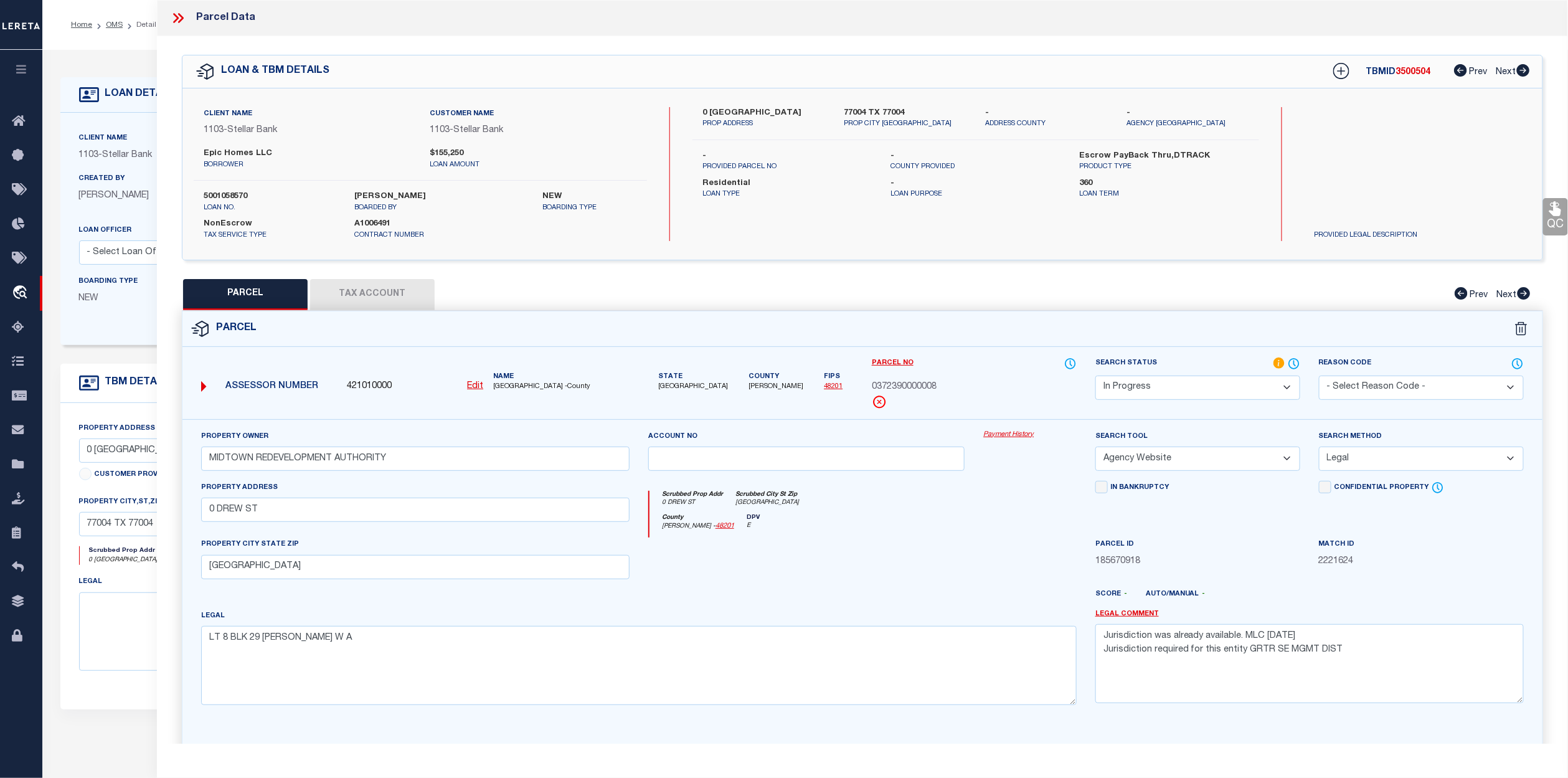
click at [379, 297] on button "Tax Account" at bounding box center [372, 294] width 124 height 31
select select "100"
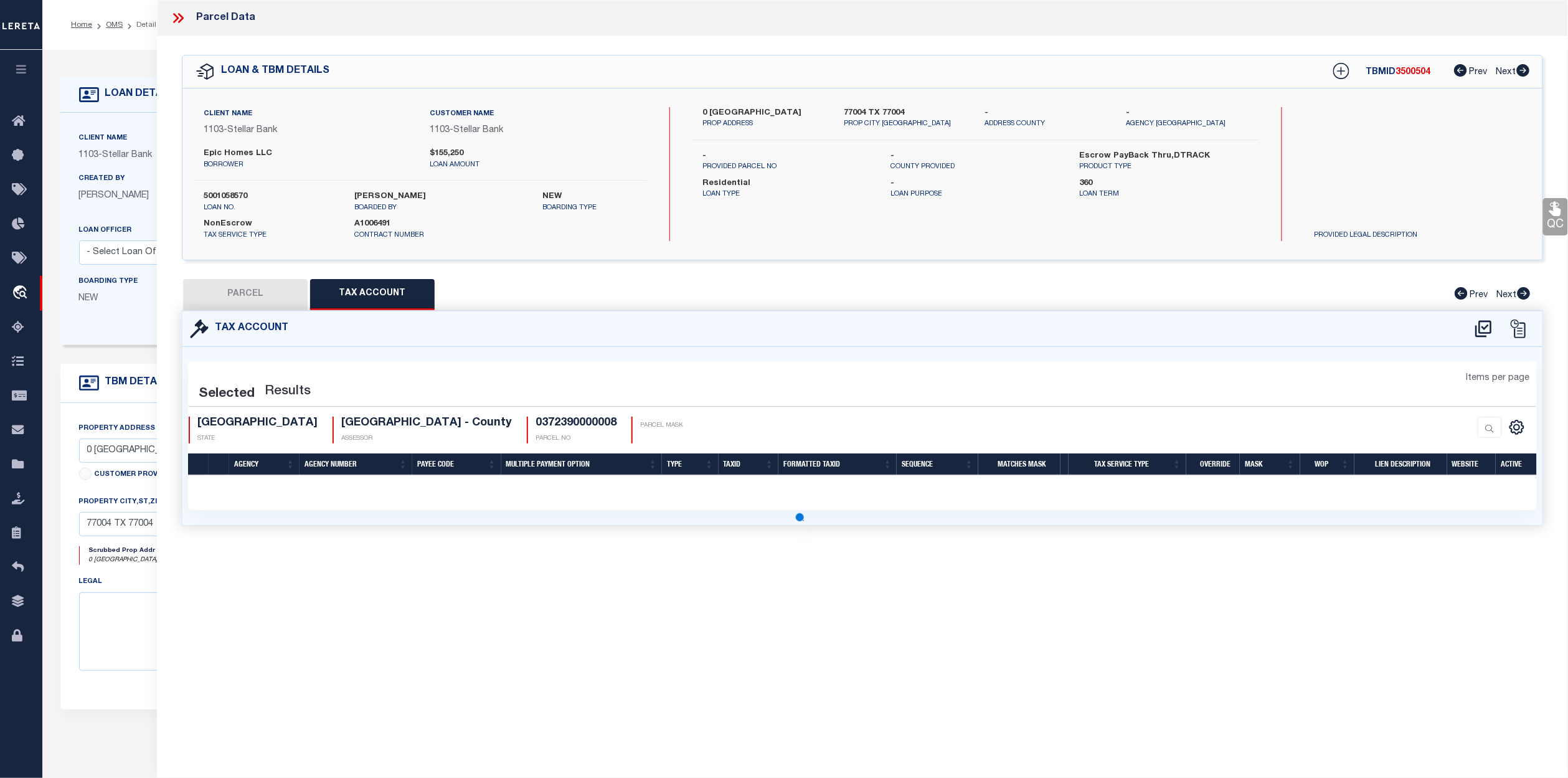
select select "100"
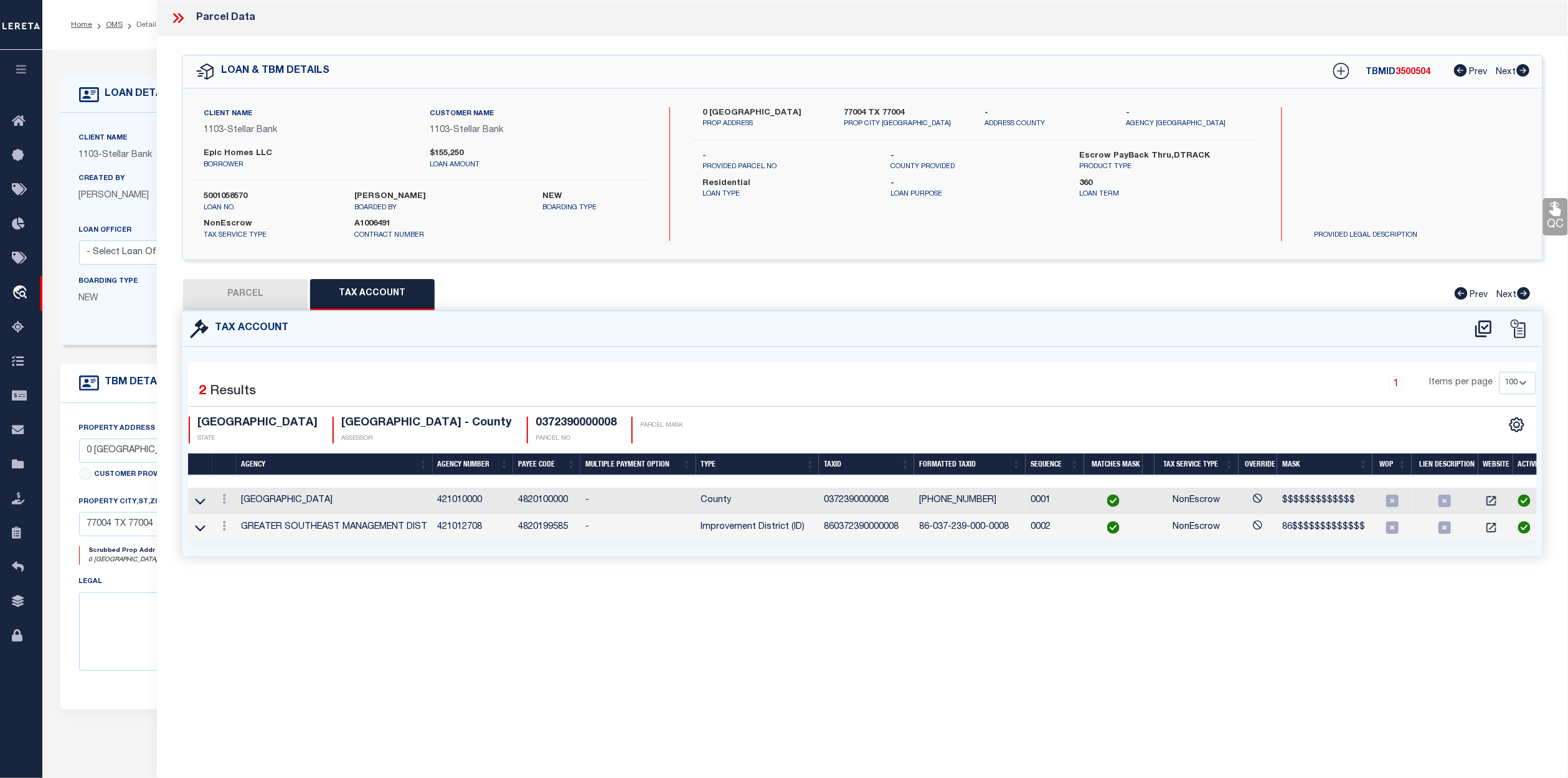
click at [706, 628] on div "Parcel Data QC QC QC - Select Status - Ready to QC" at bounding box center [863, 372] width 1411 height 744
click at [705, 621] on div "Parcel Data QC QC QC - Select Status - Ready to QC" at bounding box center [863, 372] width 1411 height 744
click at [248, 297] on button "PARCEL" at bounding box center [245, 294] width 124 height 31
select select "AS"
select select
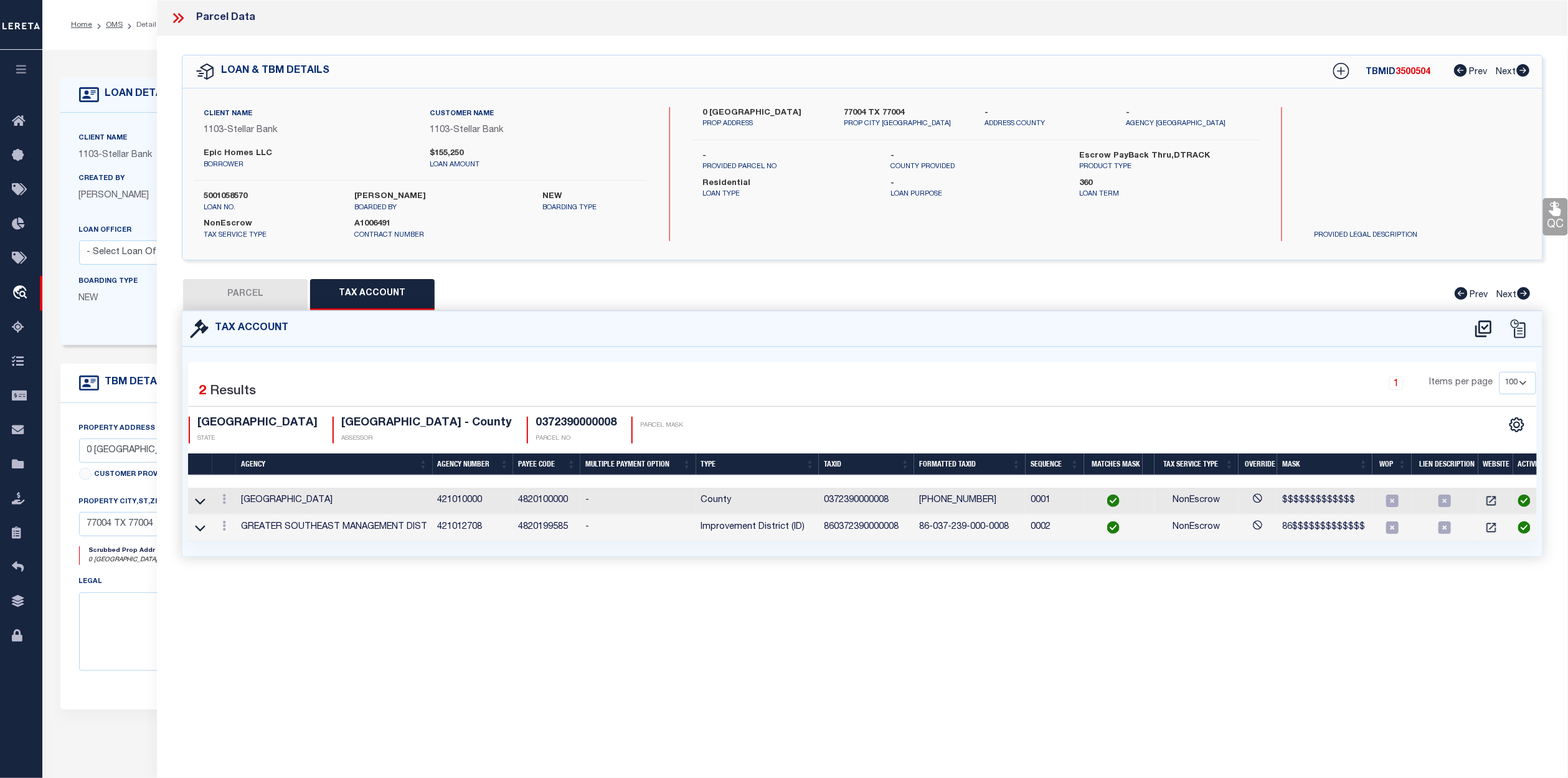
select select
checkbox input "false"
select select "IP"
type input "MIDTOWN REDEVELOPMENT AUTHORITY"
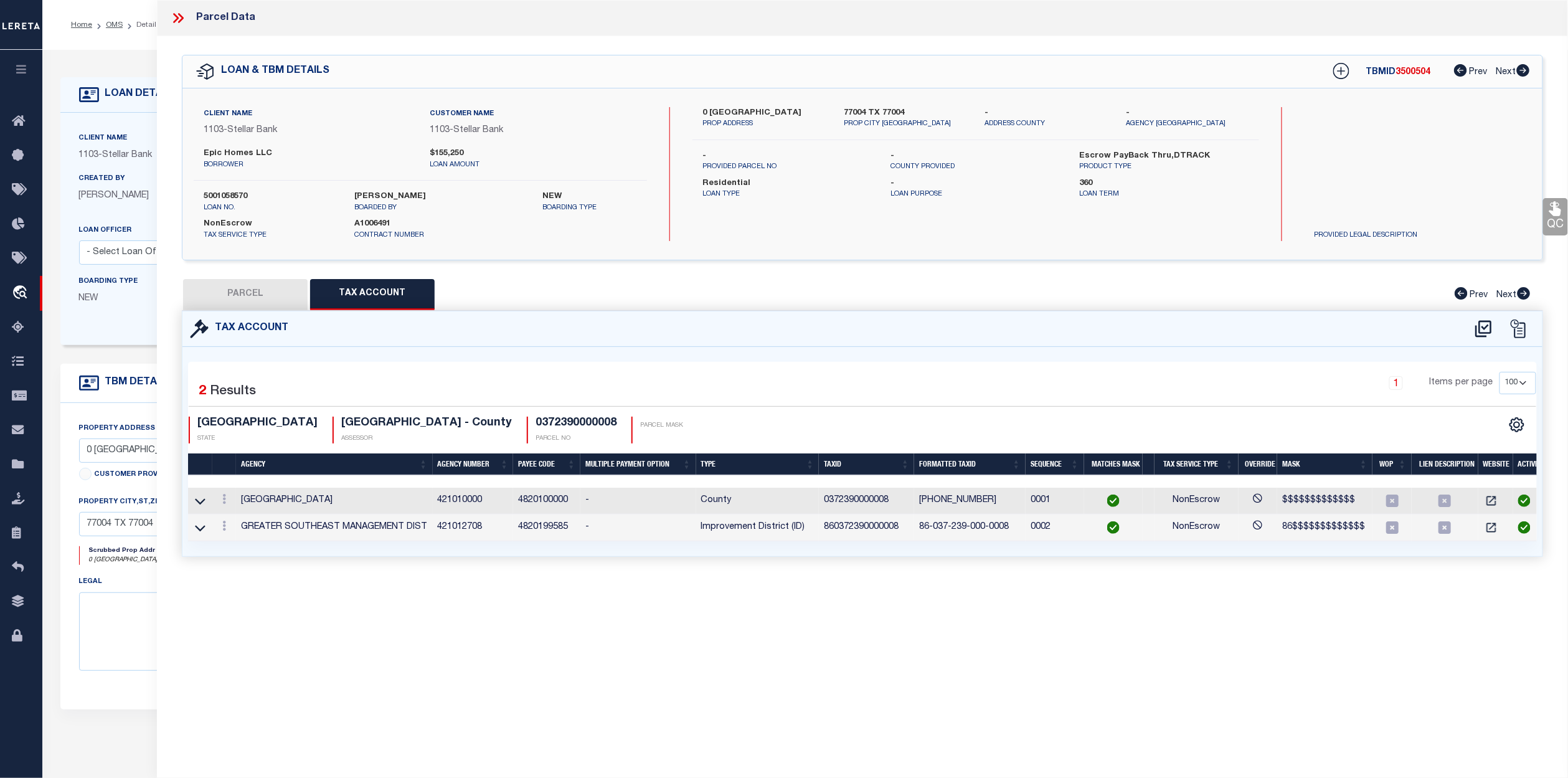
select select "AGW"
select select "LEG"
type input "0 DREW ST"
type input "HOUSTON, TX 77004"
type textarea "LT 8 BLK 29 WILSON W A"
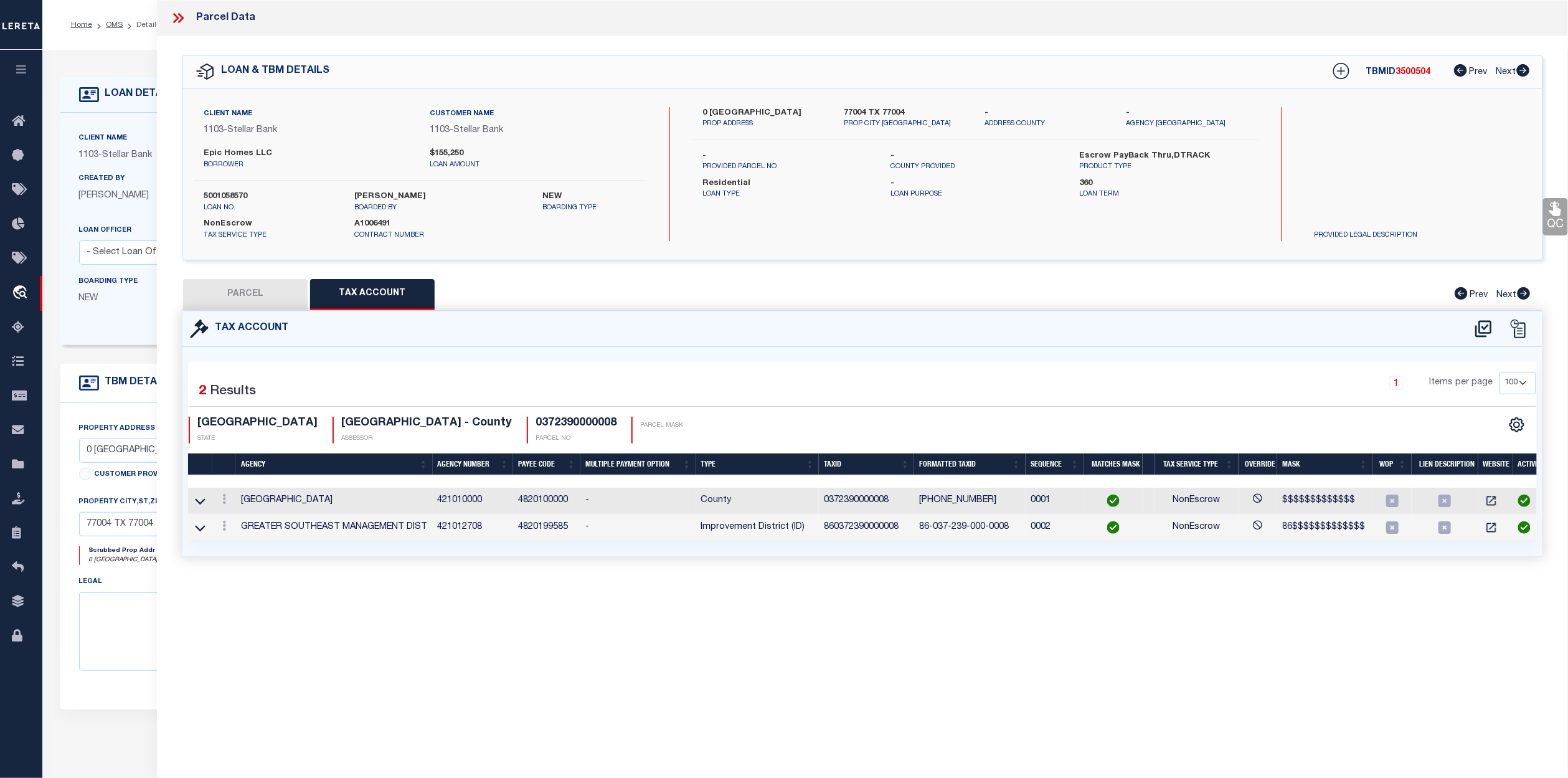
type textarea "Jurisdiction was already available. MLC 8/20/2025 Jurisdiction required for thi…"
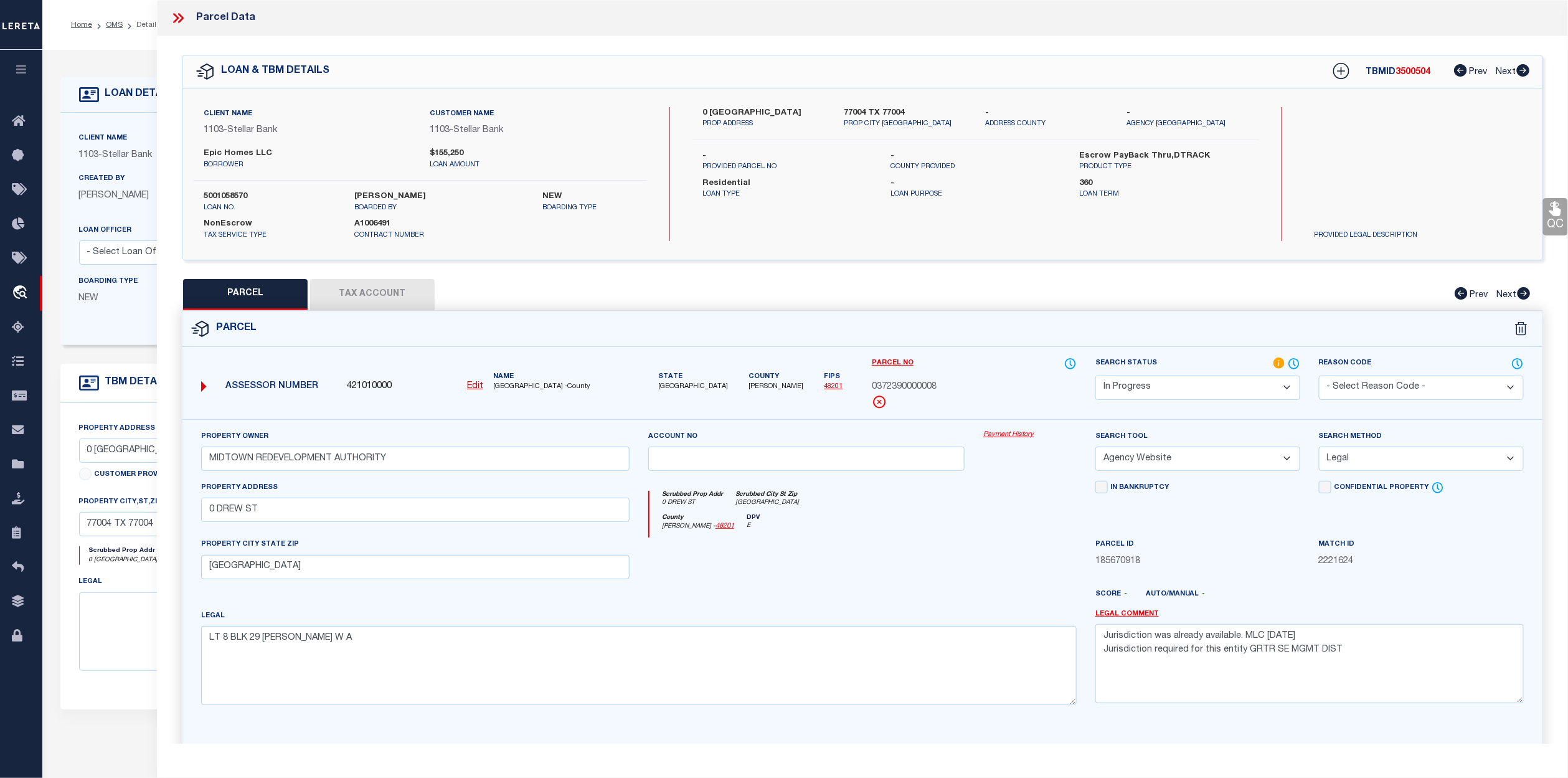
click at [175, 17] on icon at bounding box center [178, 18] width 16 height 16
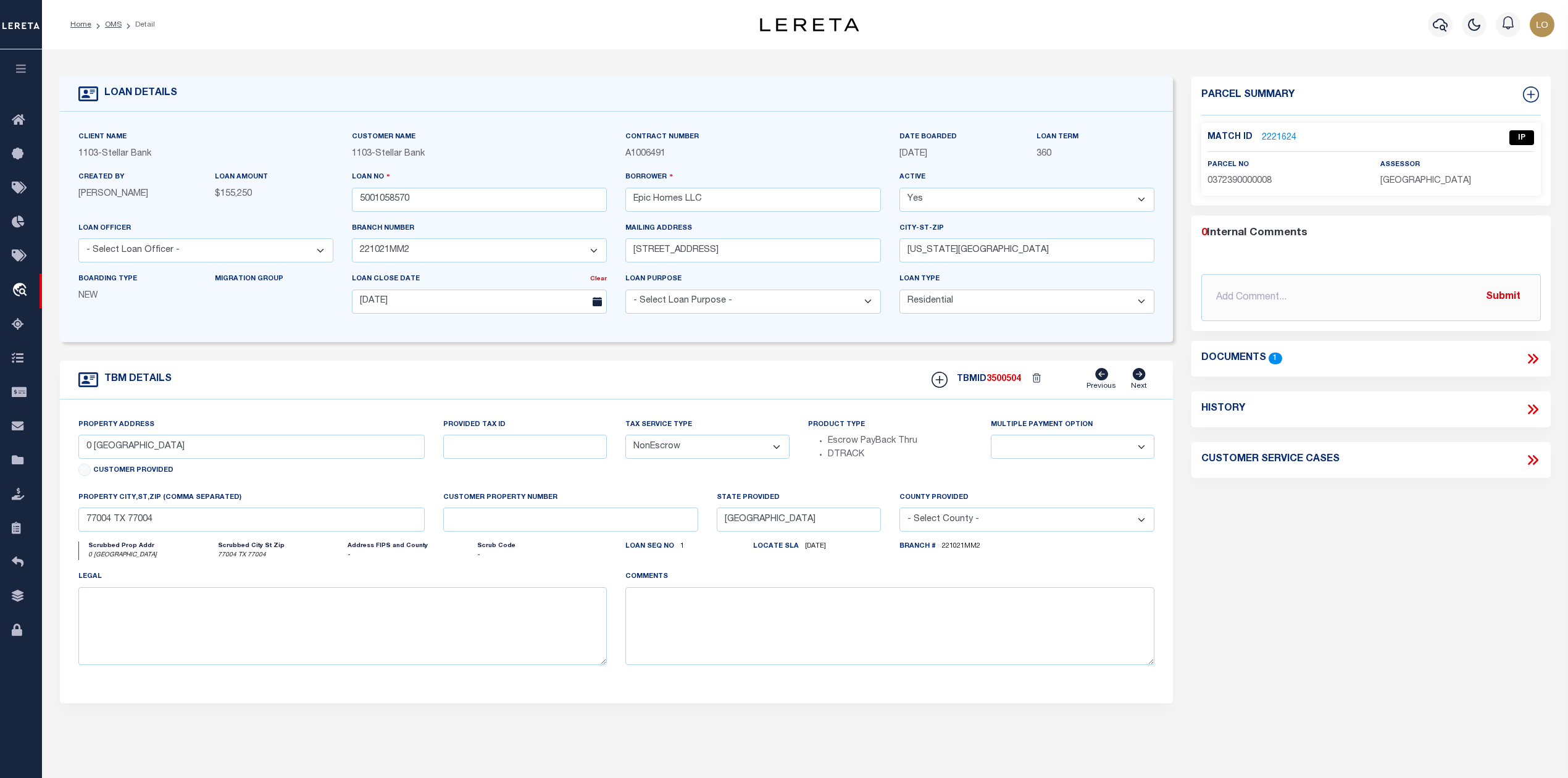
click at [1385, 584] on div "Parcel Summary Match ID 2221624 0" at bounding box center [1370, 414] width 377 height 675
click at [1301, 603] on div "Parcel Summary Match ID 2221624 0" at bounding box center [1370, 414] width 377 height 675
click at [1279, 135] on link "2221624" at bounding box center [1279, 137] width 35 height 13
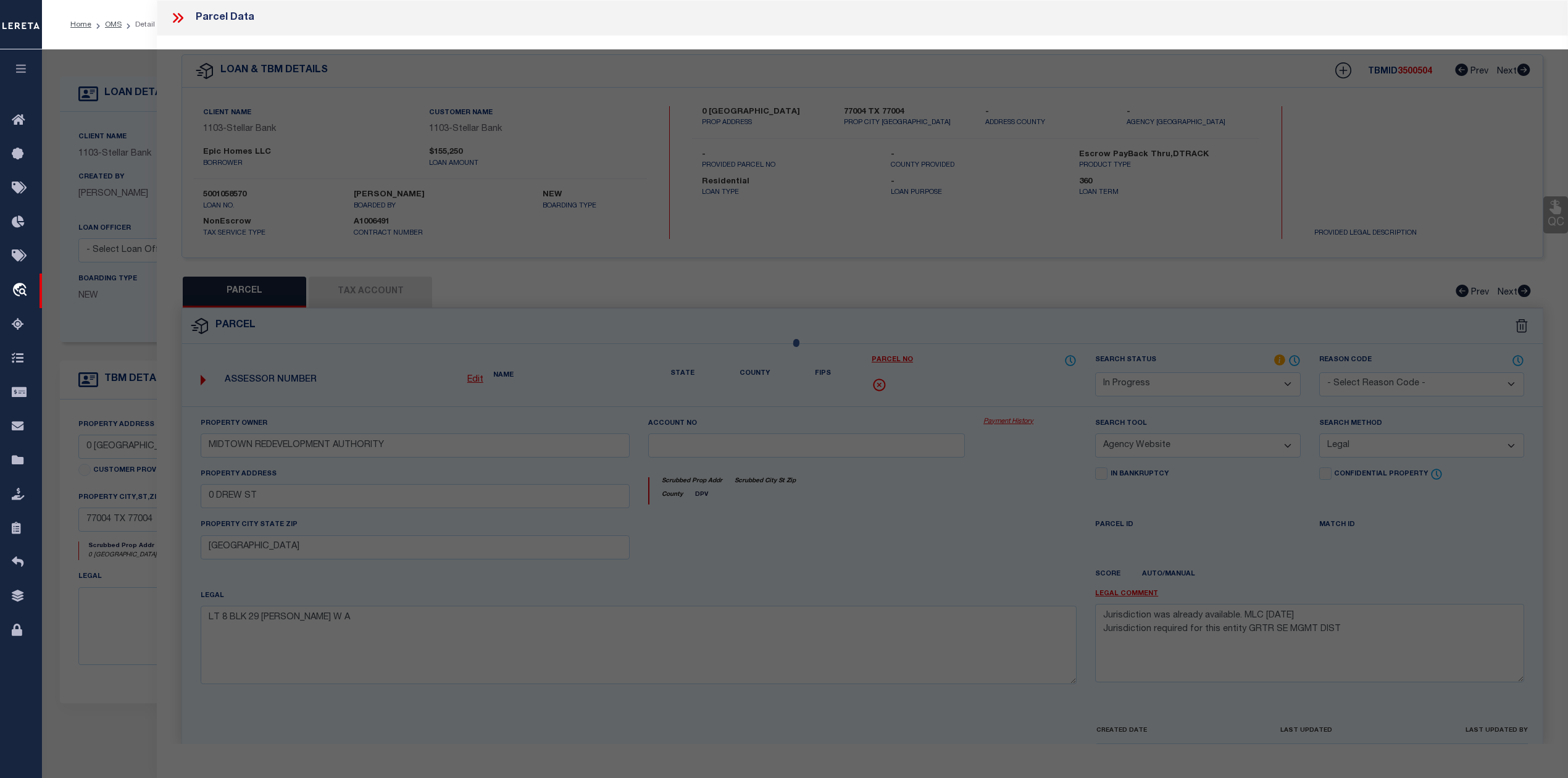
select select "AS"
select select
checkbox input "false"
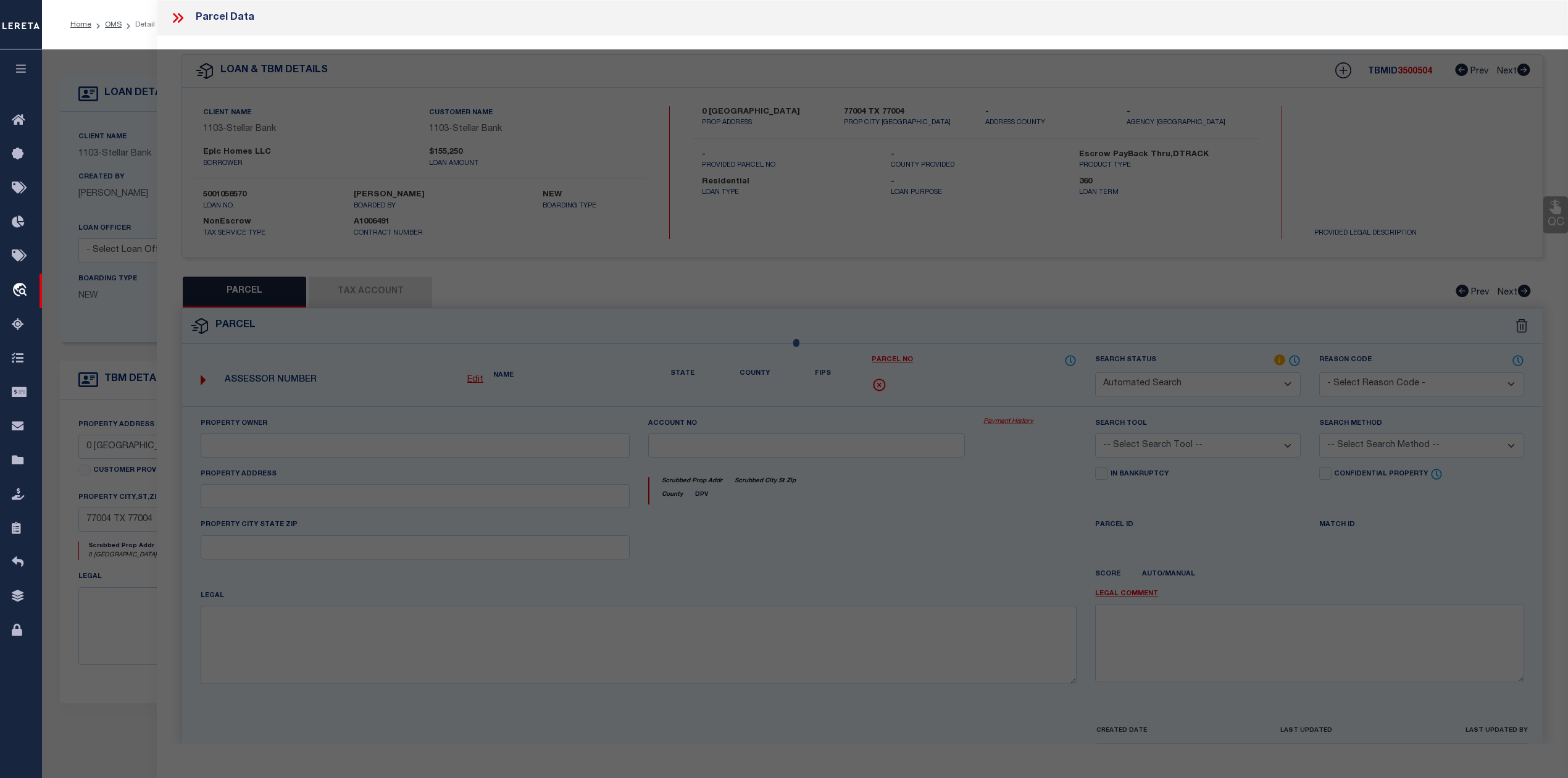
select select "IP"
type input "MIDTOWN REDEVELOPMENT AUTHORITY"
select select "AGW"
select select "LEG"
type input "0 DREW ST"
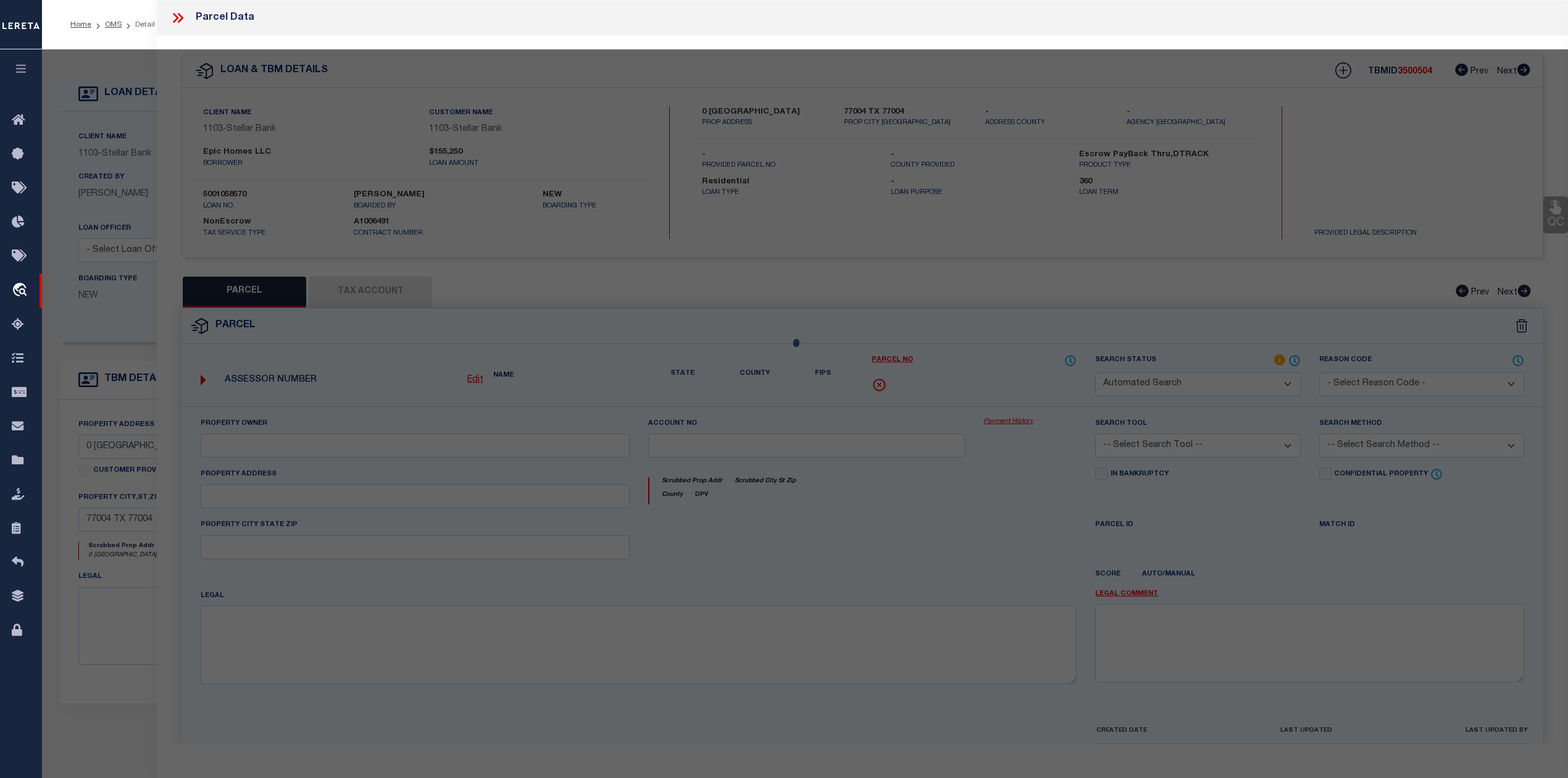
type input "HOUSTON, TX 77004"
type textarea "LT 8 BLK 29 WILSON W A"
type textarea "Jurisdiction was already available. MLC 8/20/2025 Jurisdiction required for thi…"
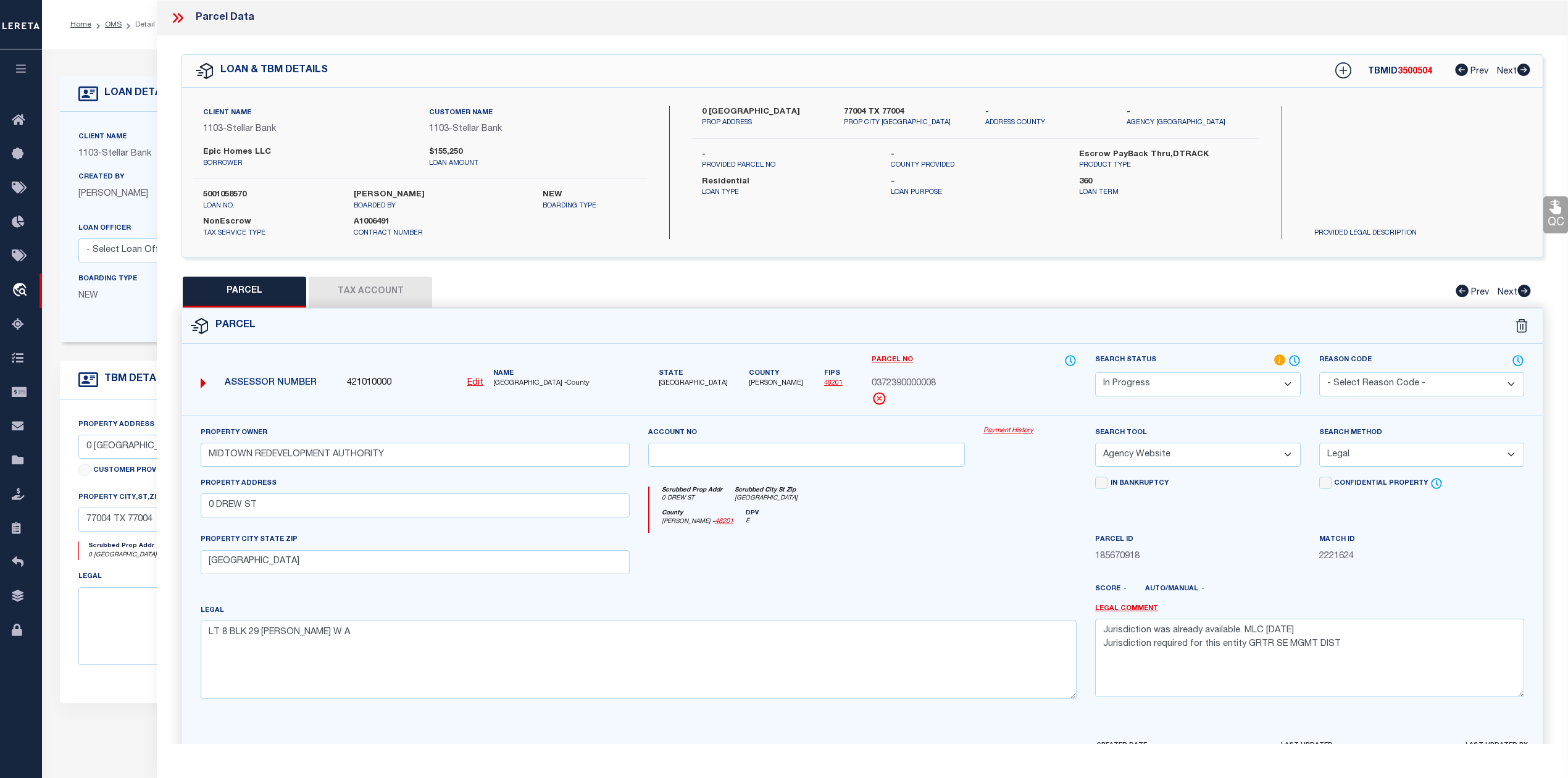
click at [937, 524] on div "County Harris - 48201 DPV E" at bounding box center [863, 522] width 427 height 24
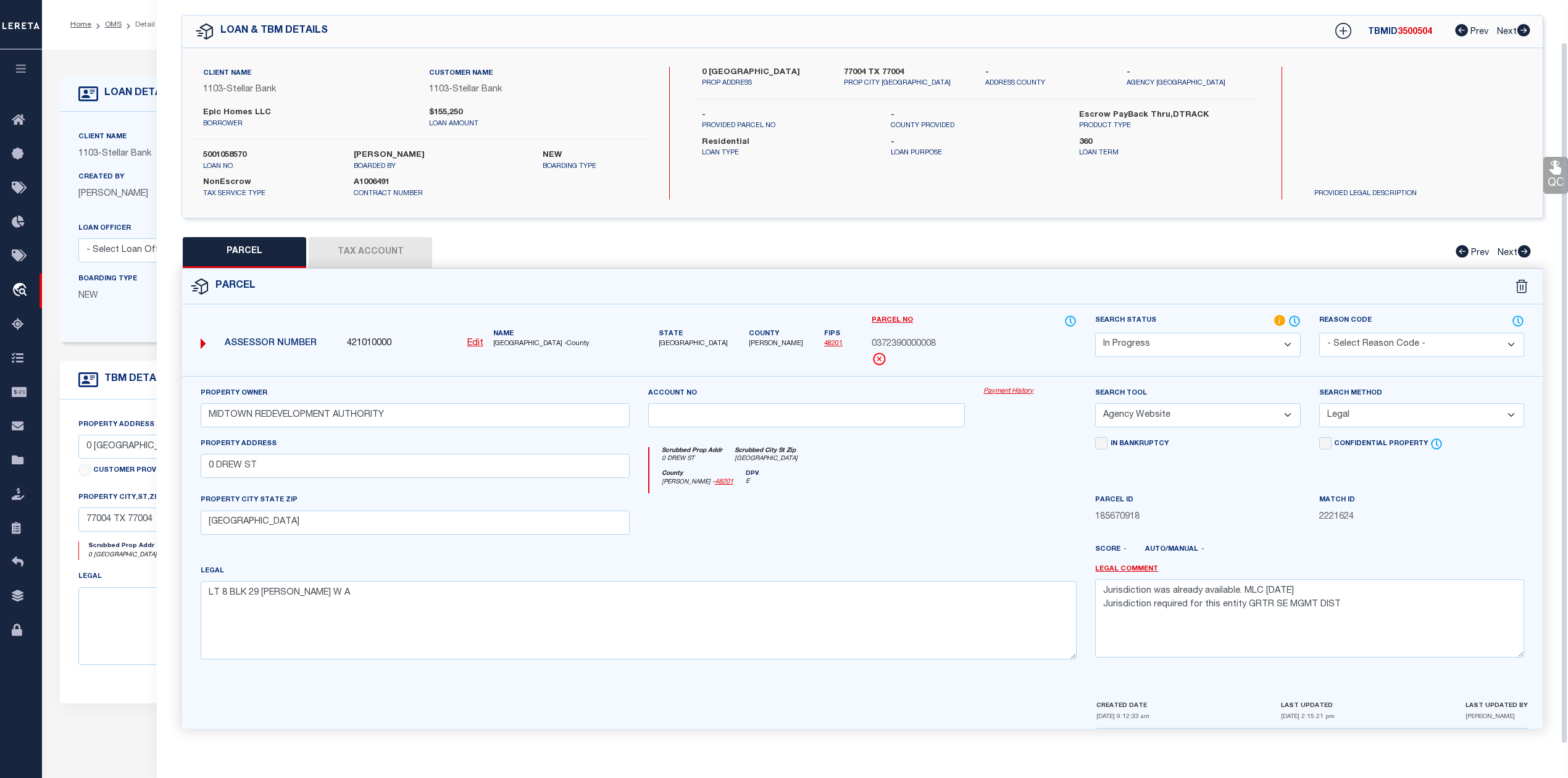
click at [1027, 554] on div at bounding box center [918, 555] width 336 height 20
click at [941, 495] on div at bounding box center [806, 519] width 336 height 51
click at [870, 534] on div at bounding box center [806, 519] width 336 height 51
click at [372, 238] on button "Tax Account" at bounding box center [370, 252] width 123 height 31
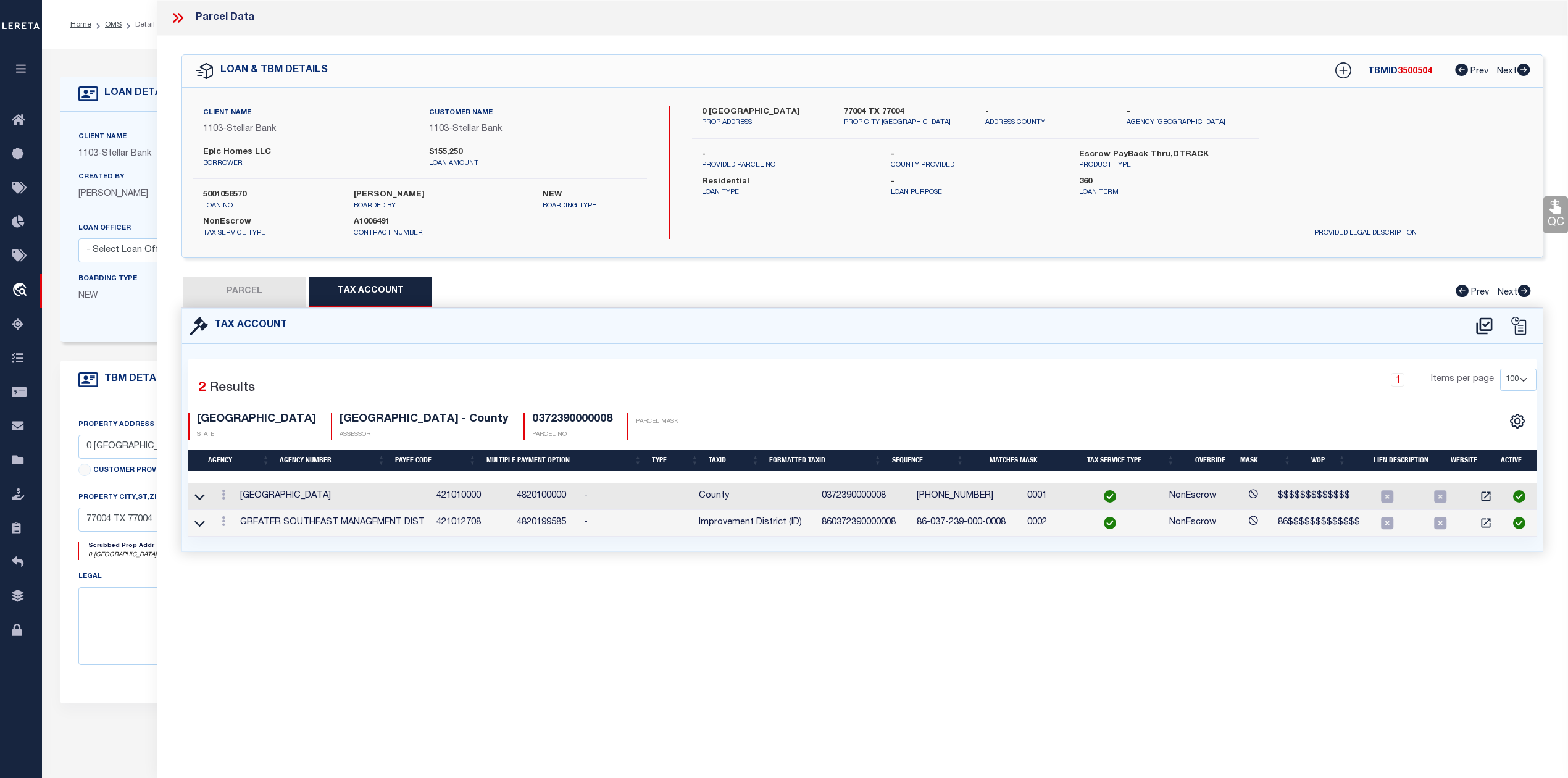
scroll to position [0, 0]
select select "100"
click at [888, 314] on div "Tax Account" at bounding box center [862, 326] width 1360 height 35
click at [258, 283] on button "PARCEL" at bounding box center [244, 292] width 123 height 31
select select "AS"
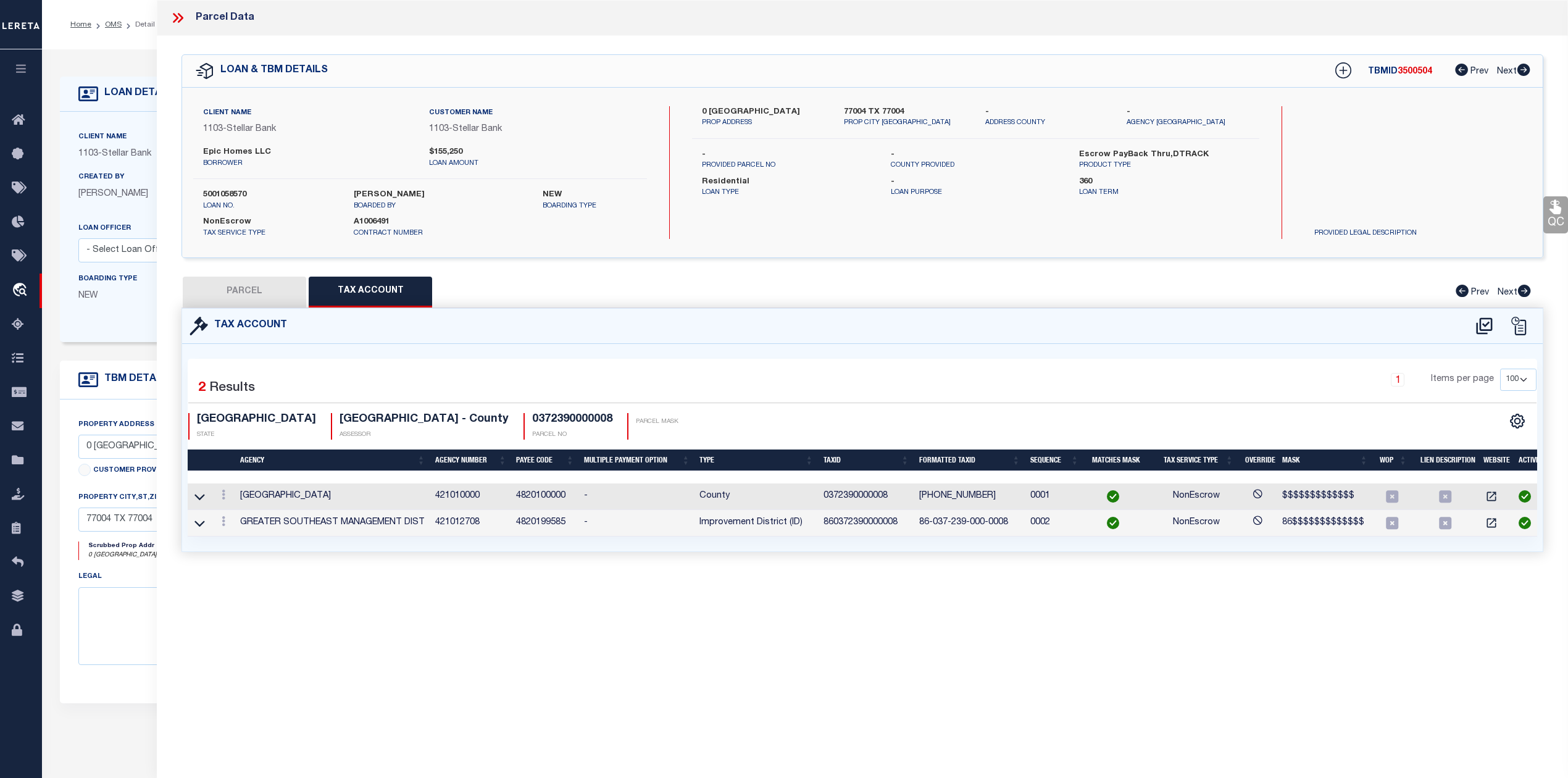
select select
checkbox input "false"
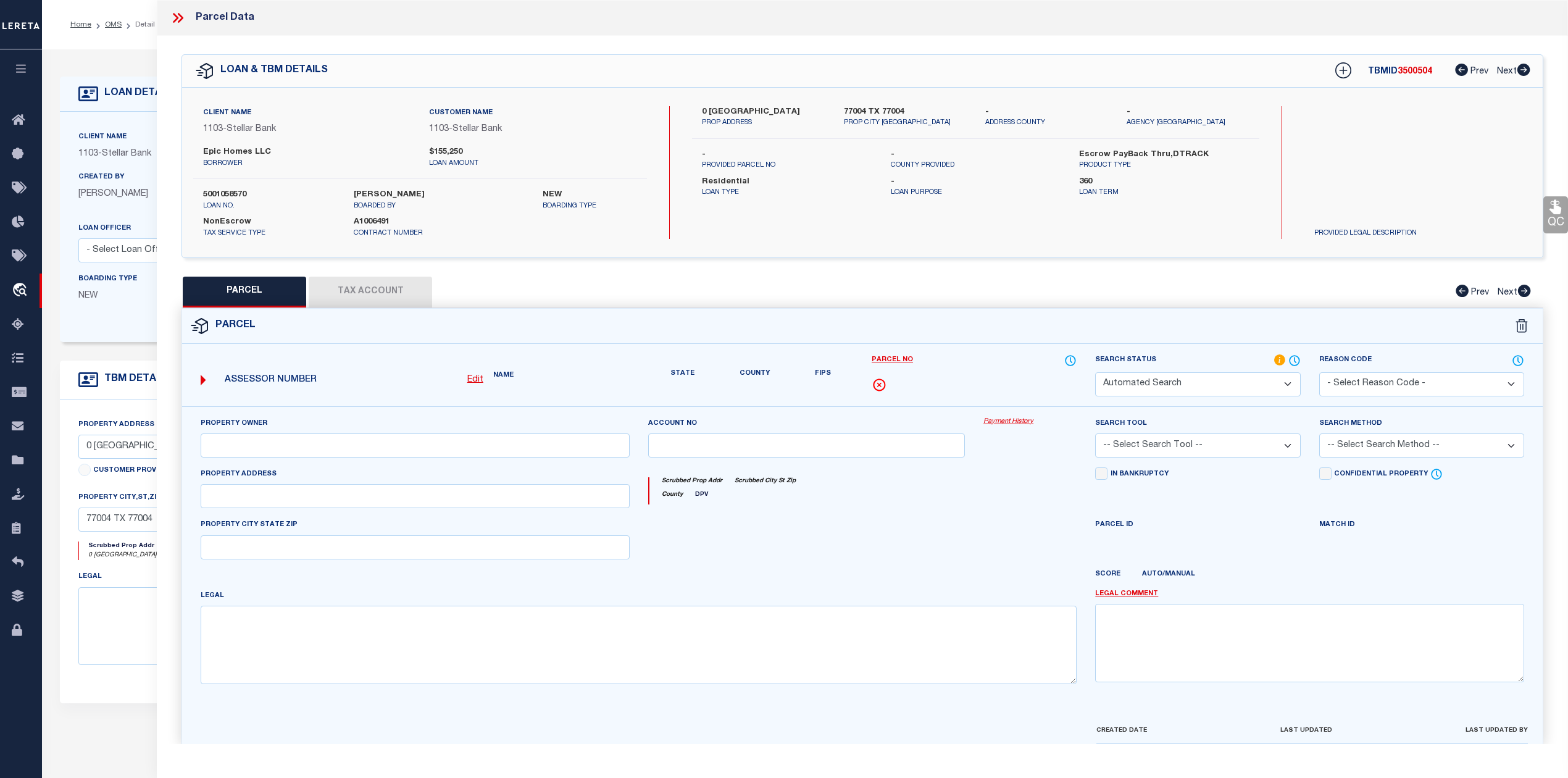
select select "IP"
type input "MIDTOWN REDEVELOPMENT AUTHORITY"
select select "AGW"
select select "LEG"
type input "0 DREW ST"
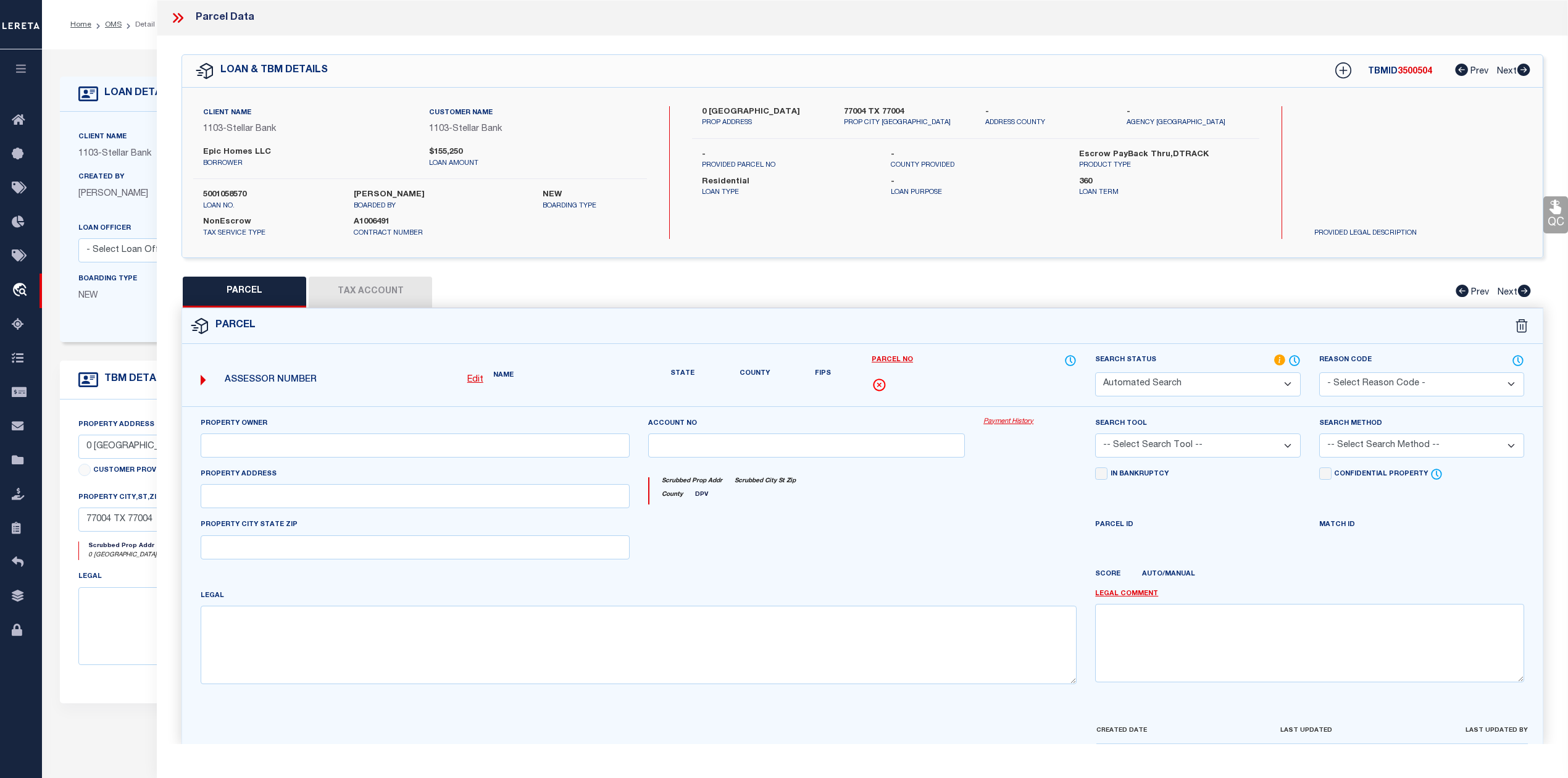
type input "HOUSTON, TX 77004"
type textarea "LT 8 BLK 29 WILSON W A"
type textarea "Jurisdiction was already available. MLC 8/20/2025 Jurisdiction required for thi…"
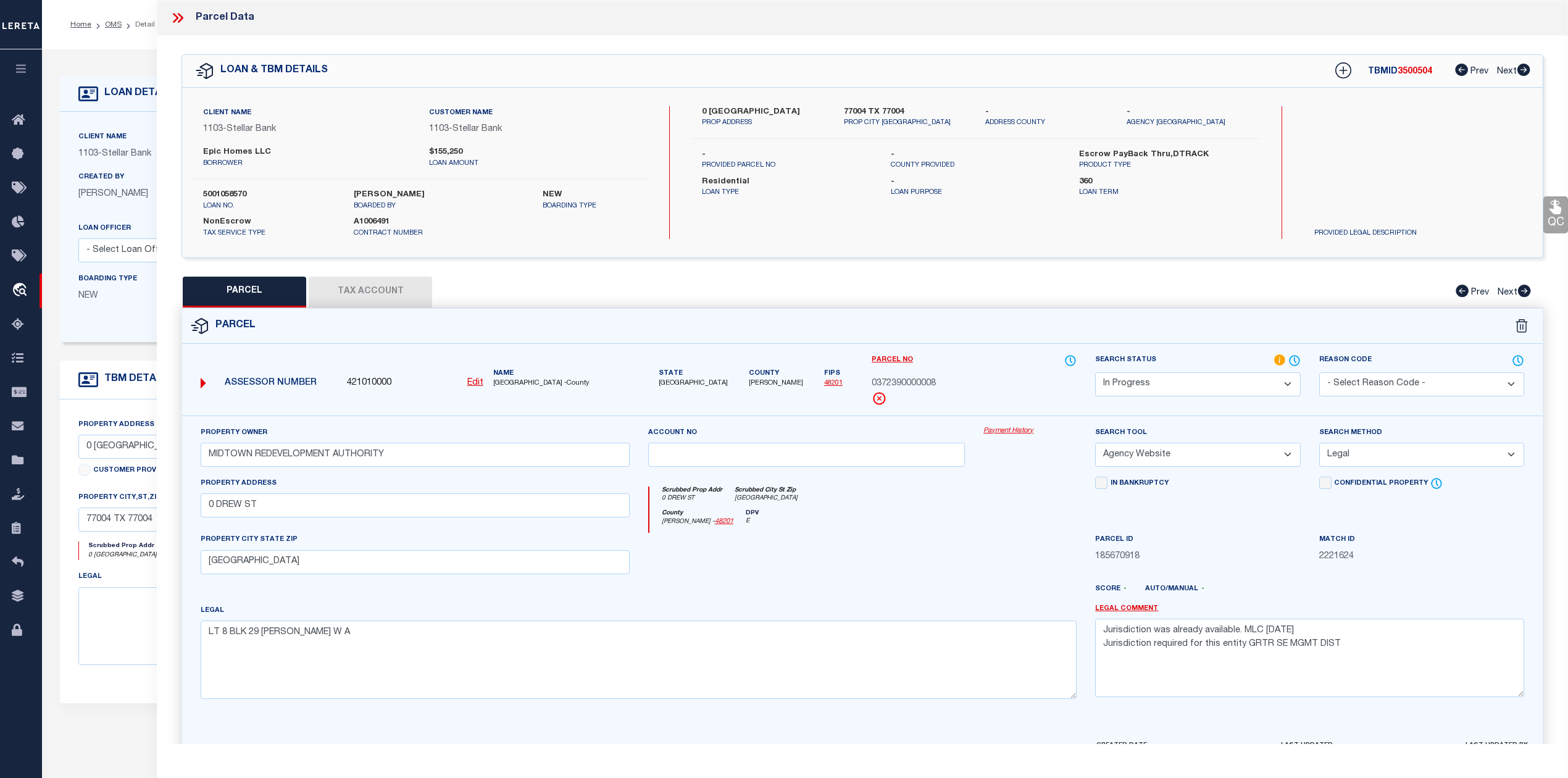
click at [790, 334] on div "Parcel" at bounding box center [862, 326] width 1360 height 35
click at [1408, 75] on span "3500504" at bounding box center [1415, 71] width 35 height 9
click at [1011, 342] on div "Parcel" at bounding box center [862, 326] width 1360 height 35
click at [1131, 388] on select "Automated Search Bad Parcel Complete Duplicate Parcel High Dollar Reporting In …" at bounding box center [1197, 384] width 205 height 24
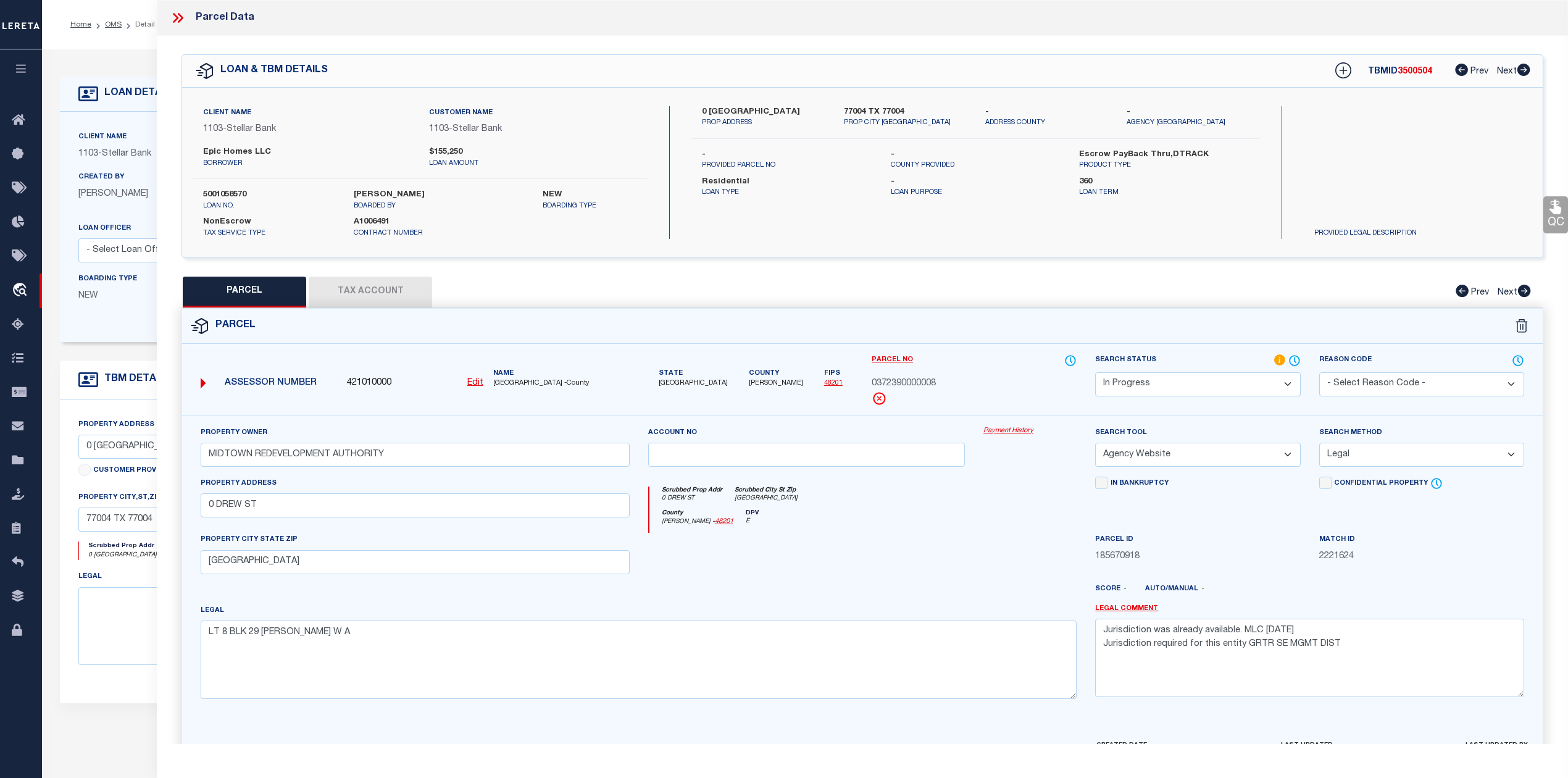
select select "PC"
click at [1095, 372] on select "Automated Search Bad Parcel Complete Duplicate Parcel High Dollar Reporting In …" at bounding box center [1197, 384] width 205 height 24
click at [969, 573] on div at bounding box center [806, 558] width 336 height 51
click at [1171, 388] on select "Automated Search Bad Parcel Complete Duplicate Parcel High Dollar Reporting In …" at bounding box center [1197, 384] width 205 height 24
click at [1095, 372] on select "Automated Search Bad Parcel Complete Duplicate Parcel High Dollar Reporting In …" at bounding box center [1197, 384] width 205 height 24
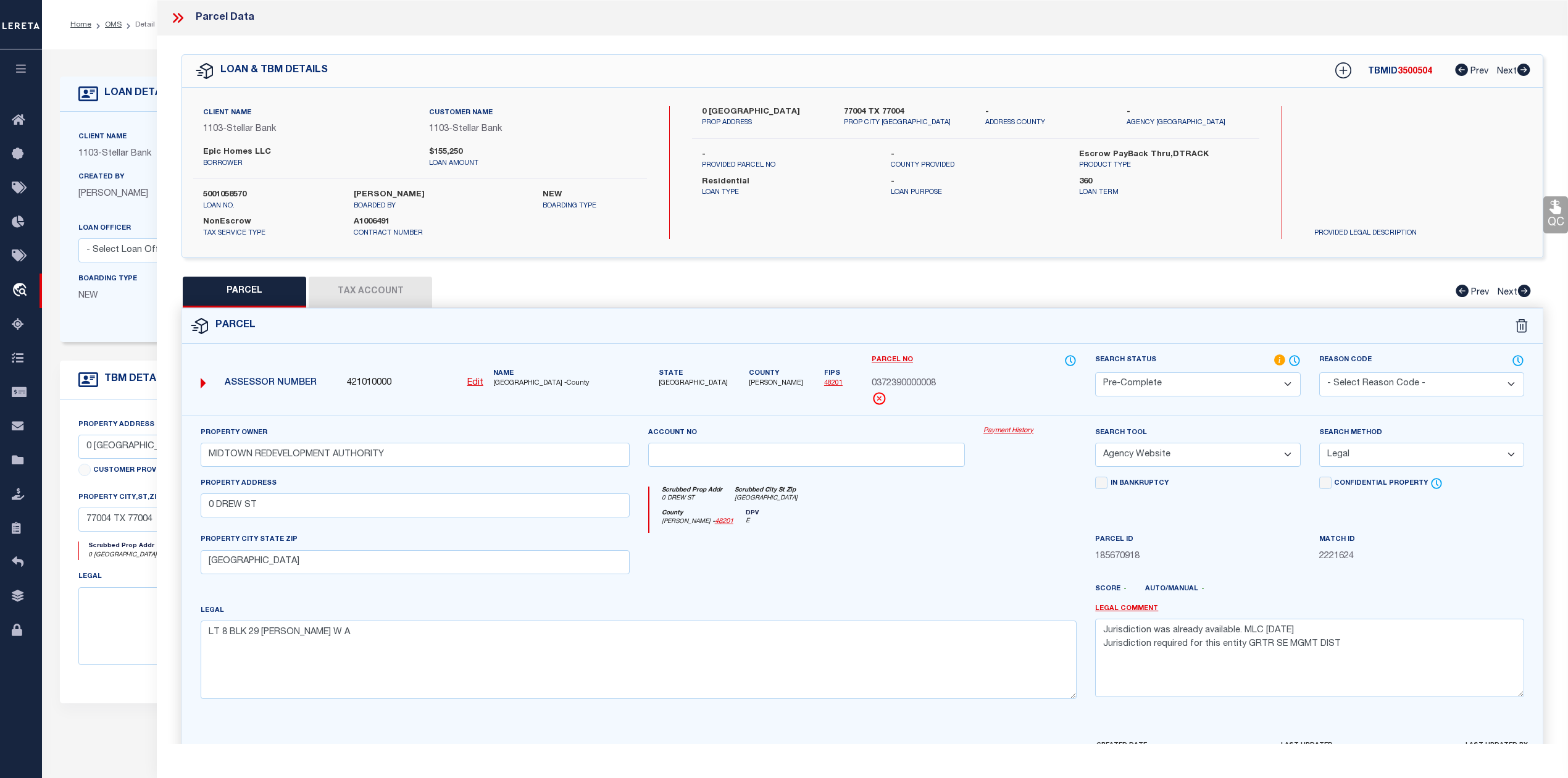
click at [973, 608] on div "Legal LT 8 BLK 29 WILSON W A" at bounding box center [638, 651] width 876 height 95
drag, startPoint x: 1336, startPoint y: 648, endPoint x: 1092, endPoint y: 632, distance: 244.5
click at [1092, 632] on div "Legal Comment Jurisdiction was already available. MLC 8/20/2025 Jurisdiction re…" at bounding box center [1310, 657] width 447 height 105
click at [1005, 554] on div at bounding box center [1030, 558] width 112 height 51
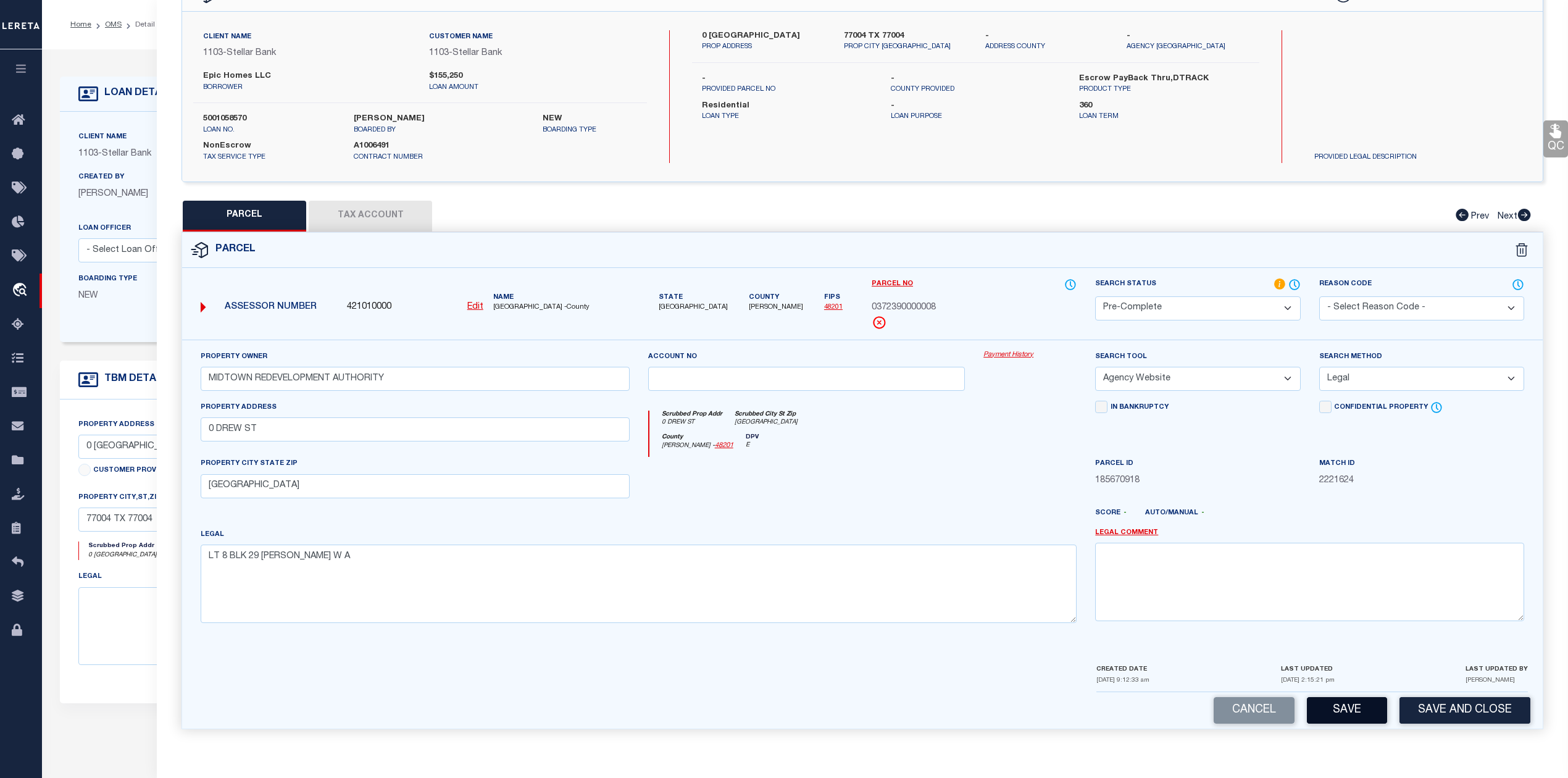
click at [1364, 714] on button "Save" at bounding box center [1346, 711] width 81 height 27
select select "AS"
select select
checkbox input "false"
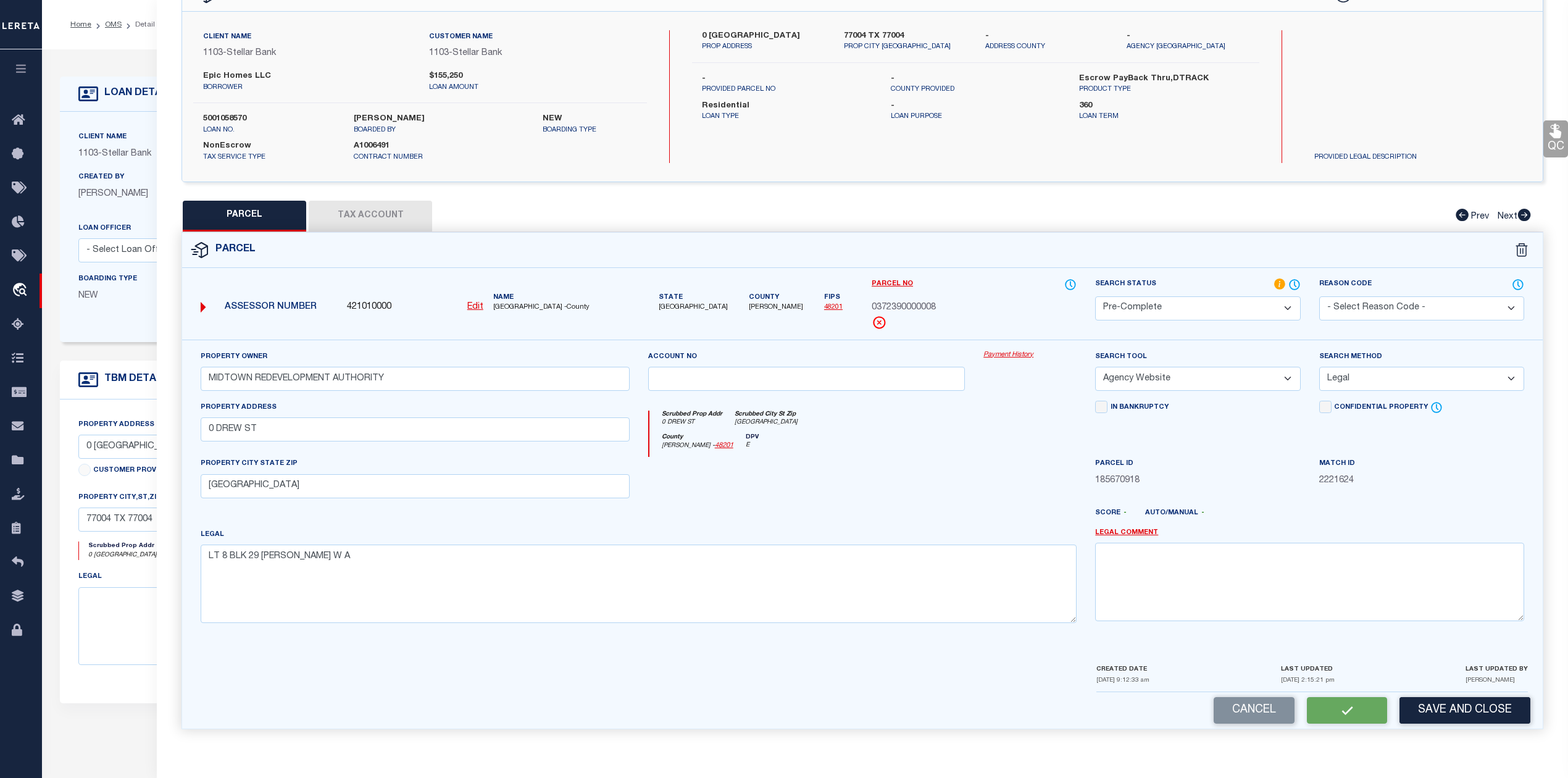
checkbox input "false"
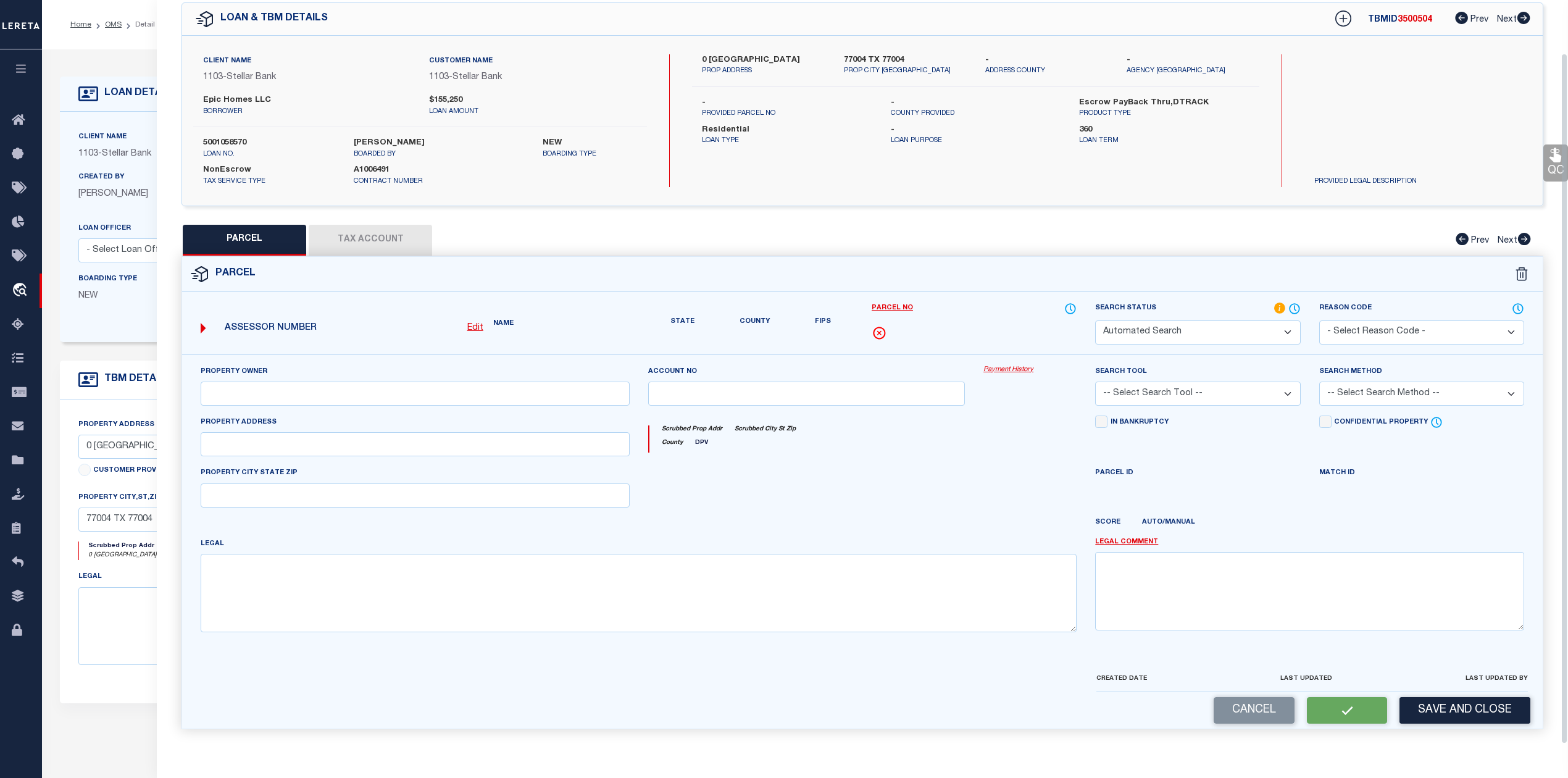
scroll to position [45, 0]
select select "PC"
type input "MIDTOWN REDEVELOPMENT AUTHORITY"
select select "AGW"
select select "LEG"
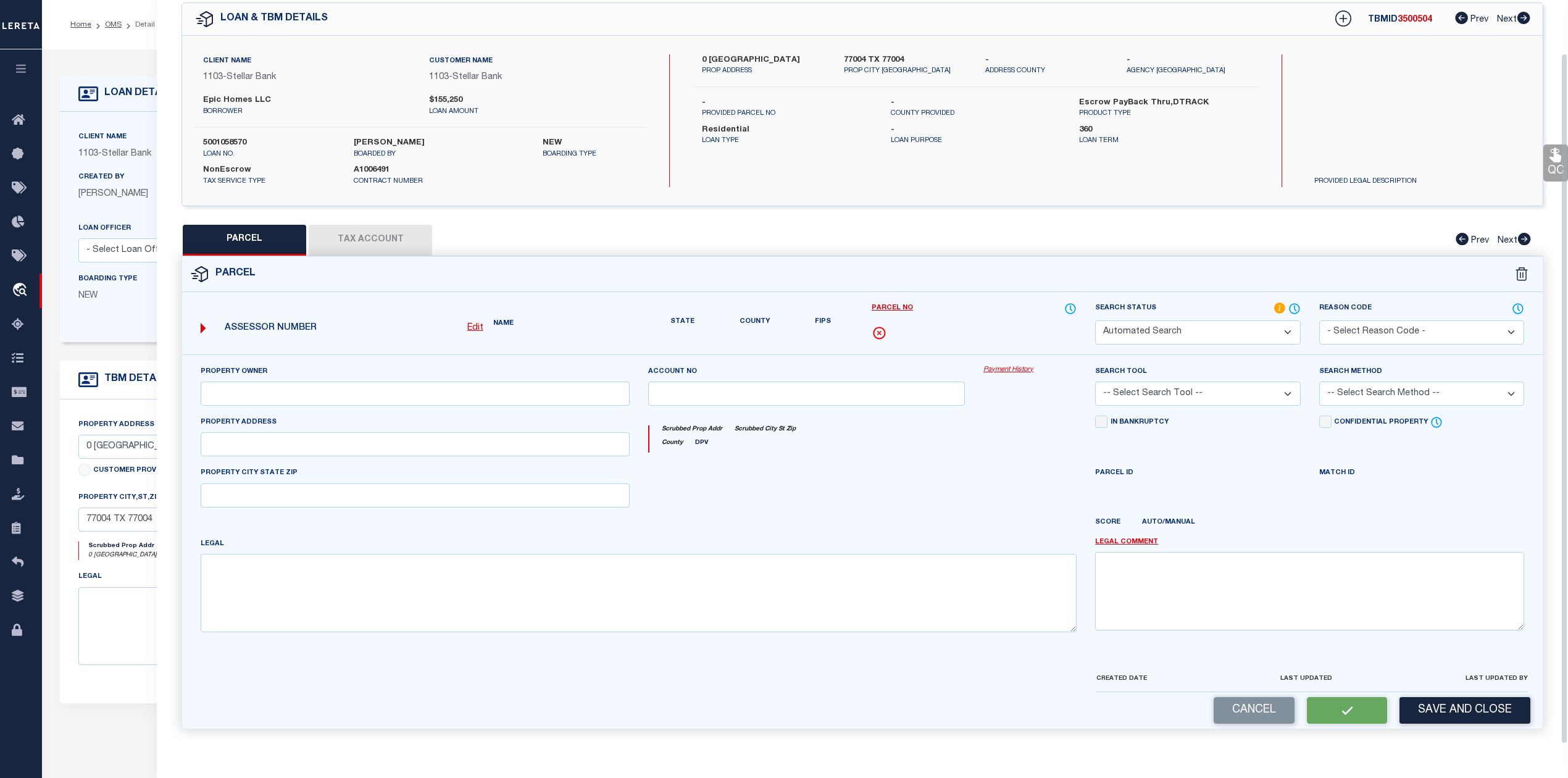
type input "0 DREW ST"
type input "HOUSTON, TX 77004"
type textarea "LT 8 BLK 29 WILSON W A"
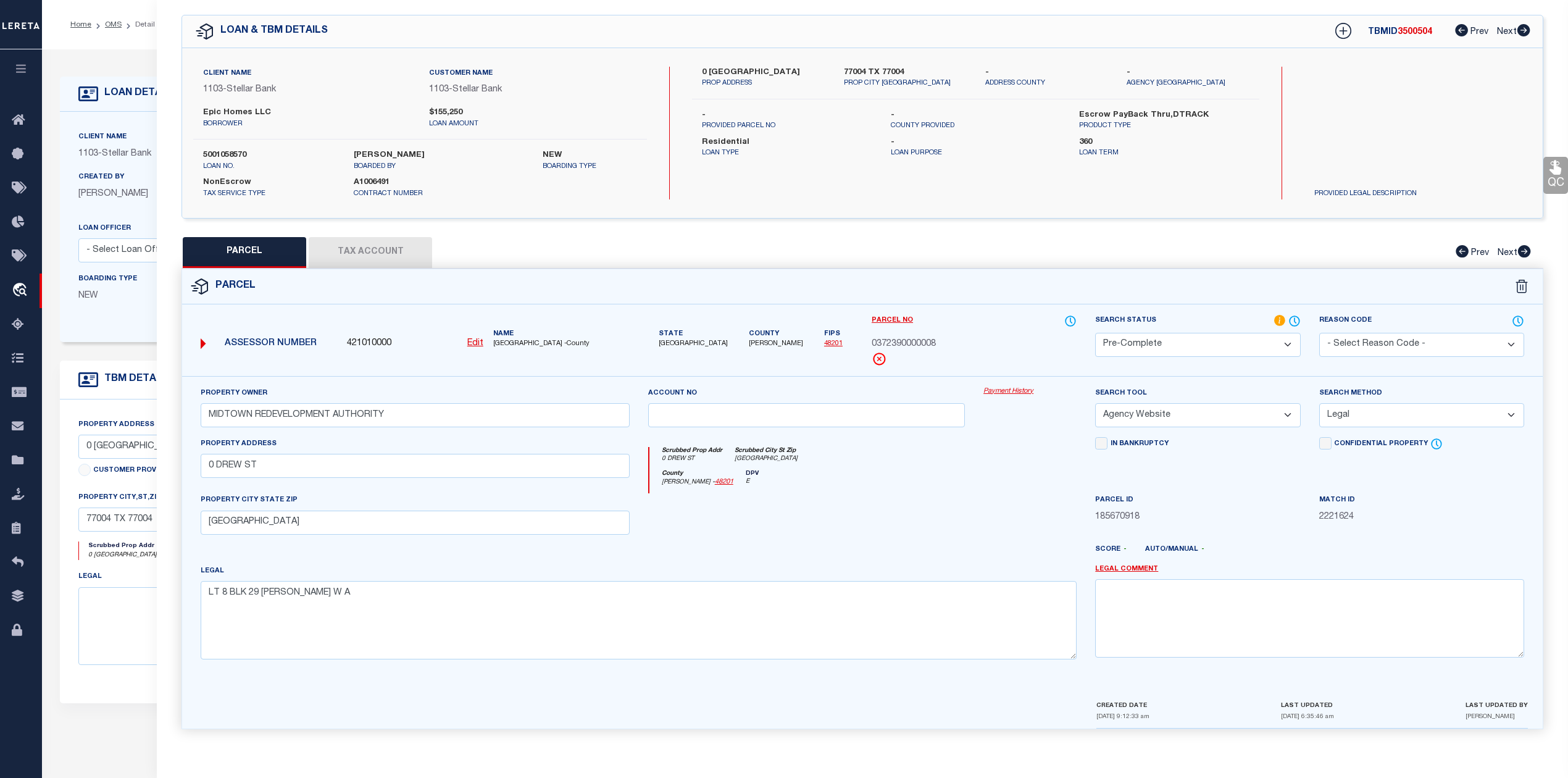
click at [914, 338] on span "0372390000008" at bounding box center [904, 344] width 64 height 13
copy span "0372390000008"
click at [967, 531] on div at bounding box center [806, 519] width 336 height 51
click at [967, 520] on div at bounding box center [806, 519] width 336 height 51
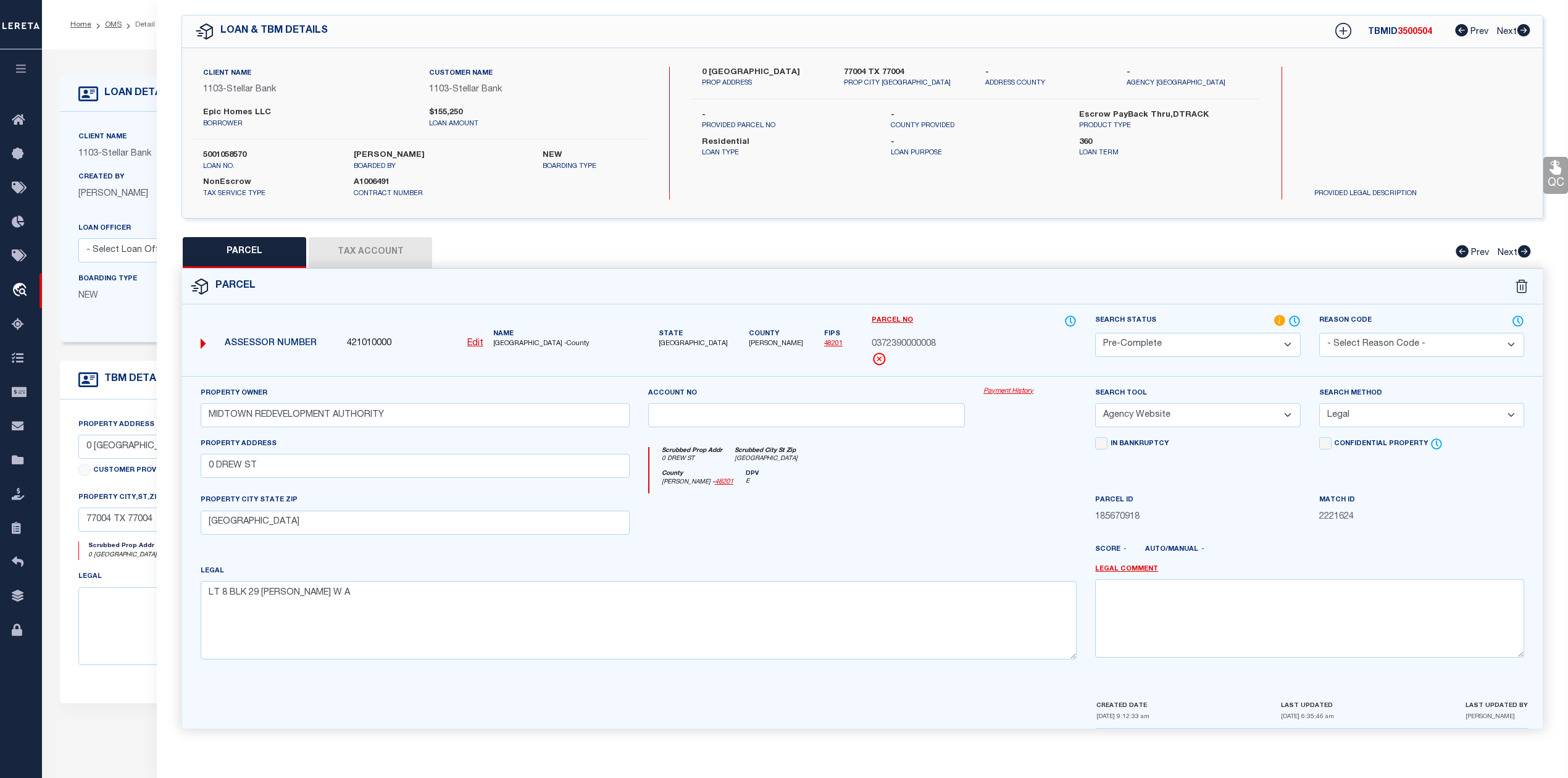
click at [924, 528] on div at bounding box center [806, 519] width 336 height 51
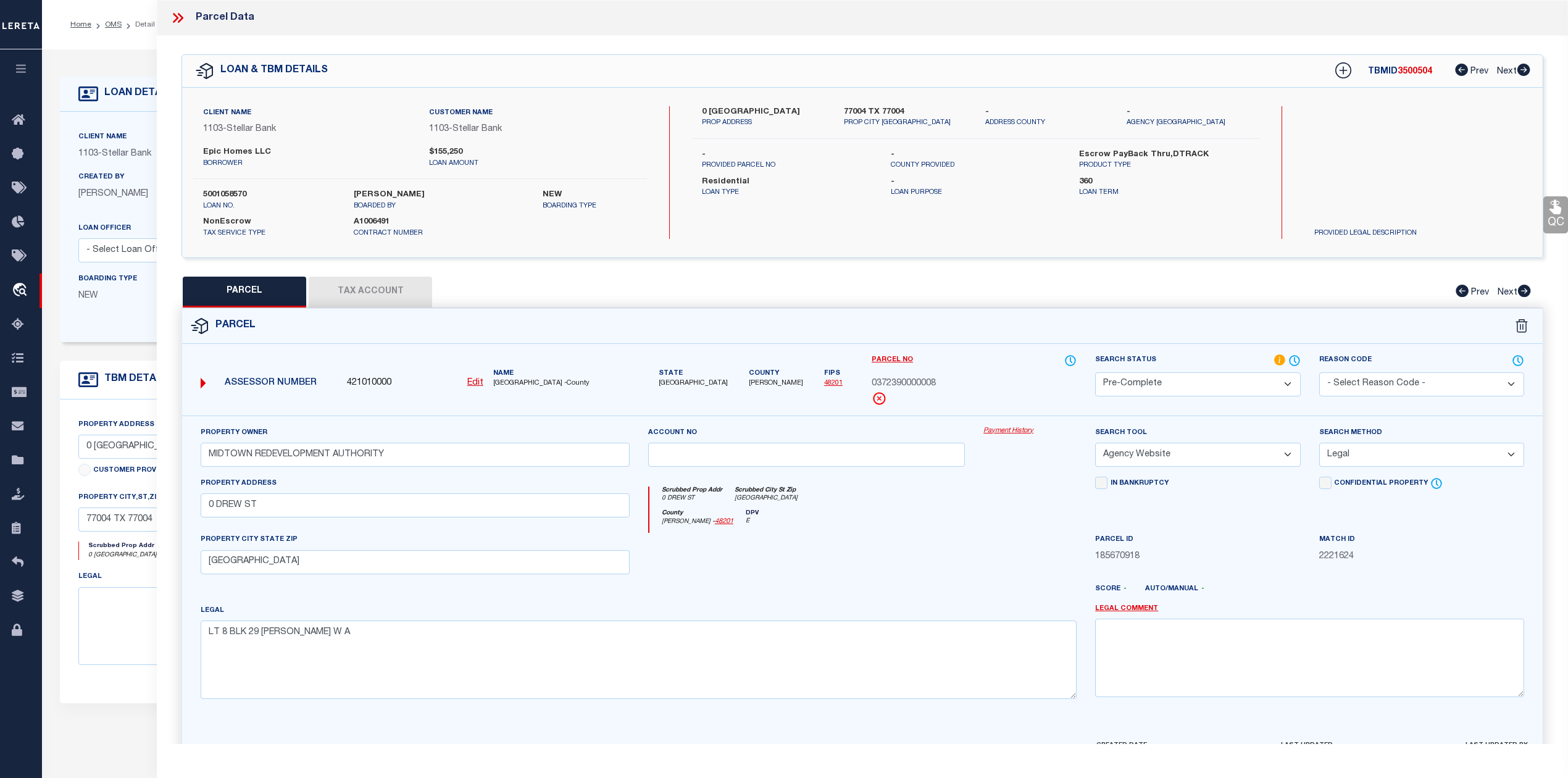
click at [1401, 75] on span "3500504" at bounding box center [1415, 71] width 35 height 9
copy span "3500504"
click at [1095, 236] on div "0 Drew Street PROP ADDRESS 77004 TX 77004 PROP CITY ST ZIP - ADDRESS COUNTY - A…" at bounding box center [975, 172] width 567 height 133
click at [1390, 119] on div "Search by Legal Customer" at bounding box center [1390, 146] width 171 height 81
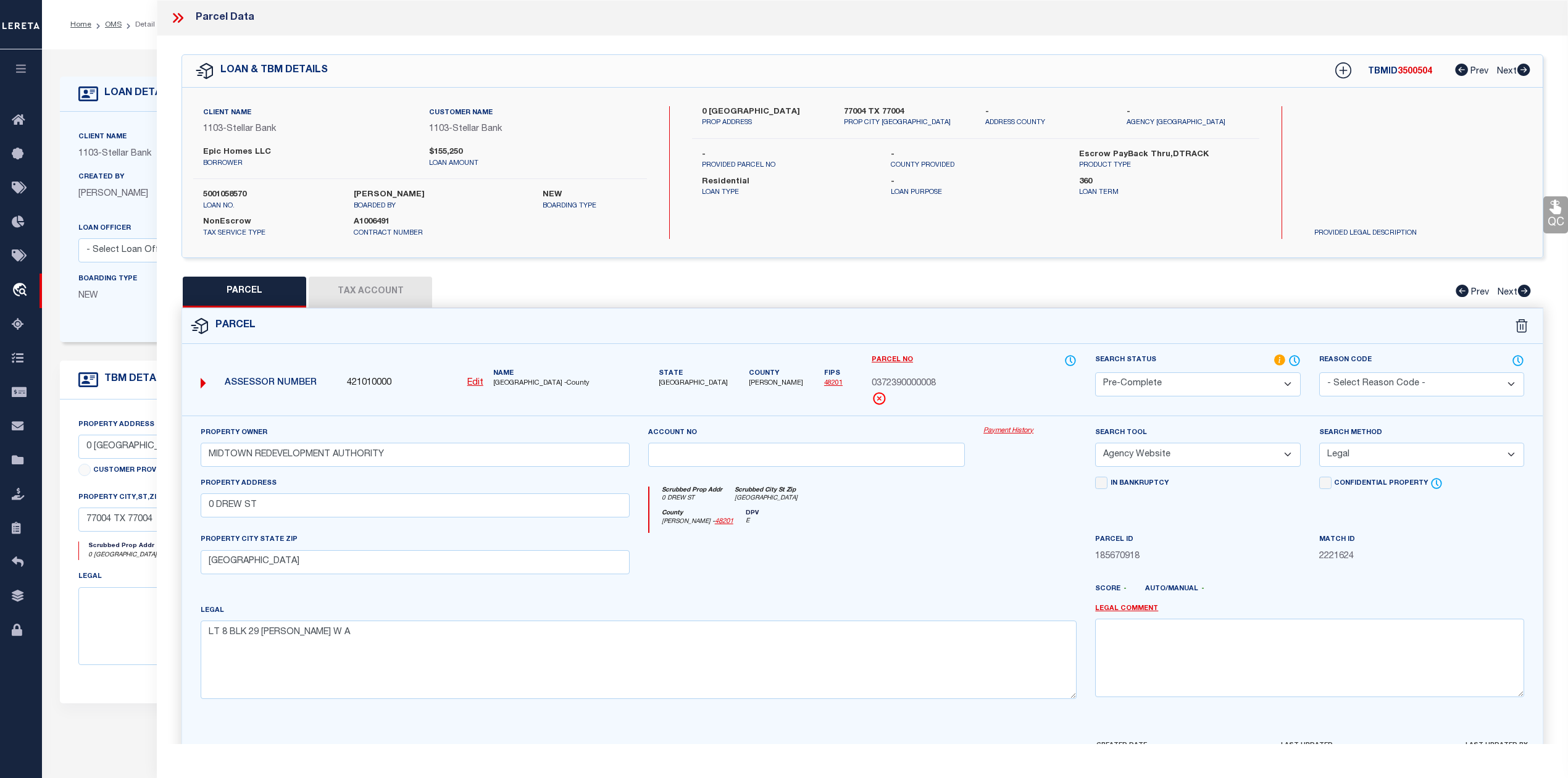
click at [1416, 75] on span "3500504" at bounding box center [1415, 71] width 35 height 9
copy span "3500504"
click at [934, 611] on div "Legal LT 8 BLK 29 WILSON W A" at bounding box center [638, 651] width 876 height 95
click at [1208, 225] on div "0 Drew Street PROP ADDRESS 77004 TX 77004 PROP CITY ST ZIP - ADDRESS COUNTY - A…" at bounding box center [975, 172] width 567 height 133
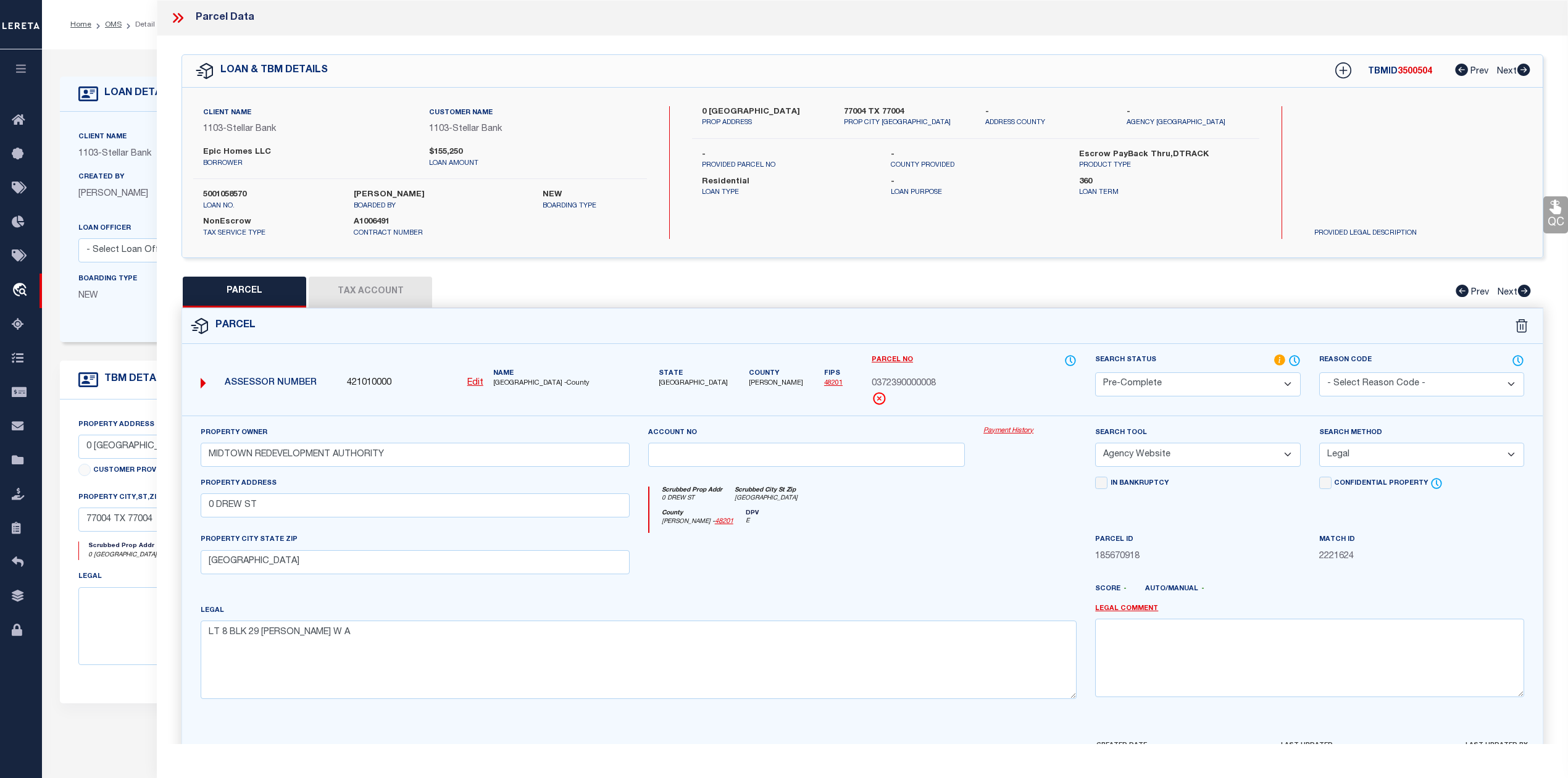
click at [1400, 73] on span "3500504" at bounding box center [1415, 71] width 35 height 9
copy span "3500504"
click at [244, 196] on label "5001058570" at bounding box center [269, 195] width 132 height 13
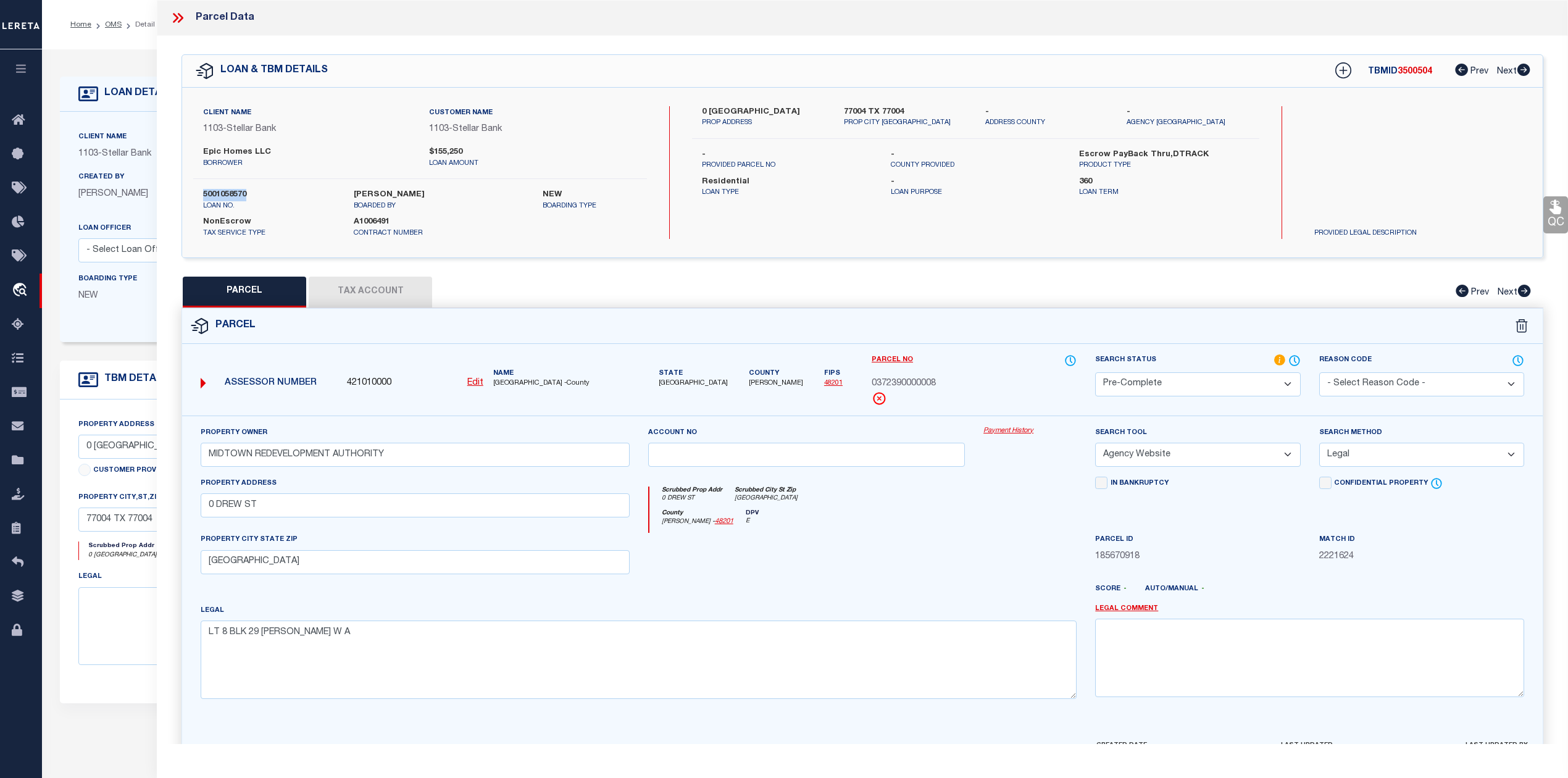
copy label "5001058570"
drag, startPoint x: 490, startPoint y: 384, endPoint x: 516, endPoint y: 383, distance: 26.0
click at [516, 383] on div "Name HARRIS COUNTY -County" at bounding box center [561, 378] width 146 height 21
copy span "HARRIS"
click at [948, 393] on div "Parcel No 0372390000008" at bounding box center [974, 380] width 205 height 52
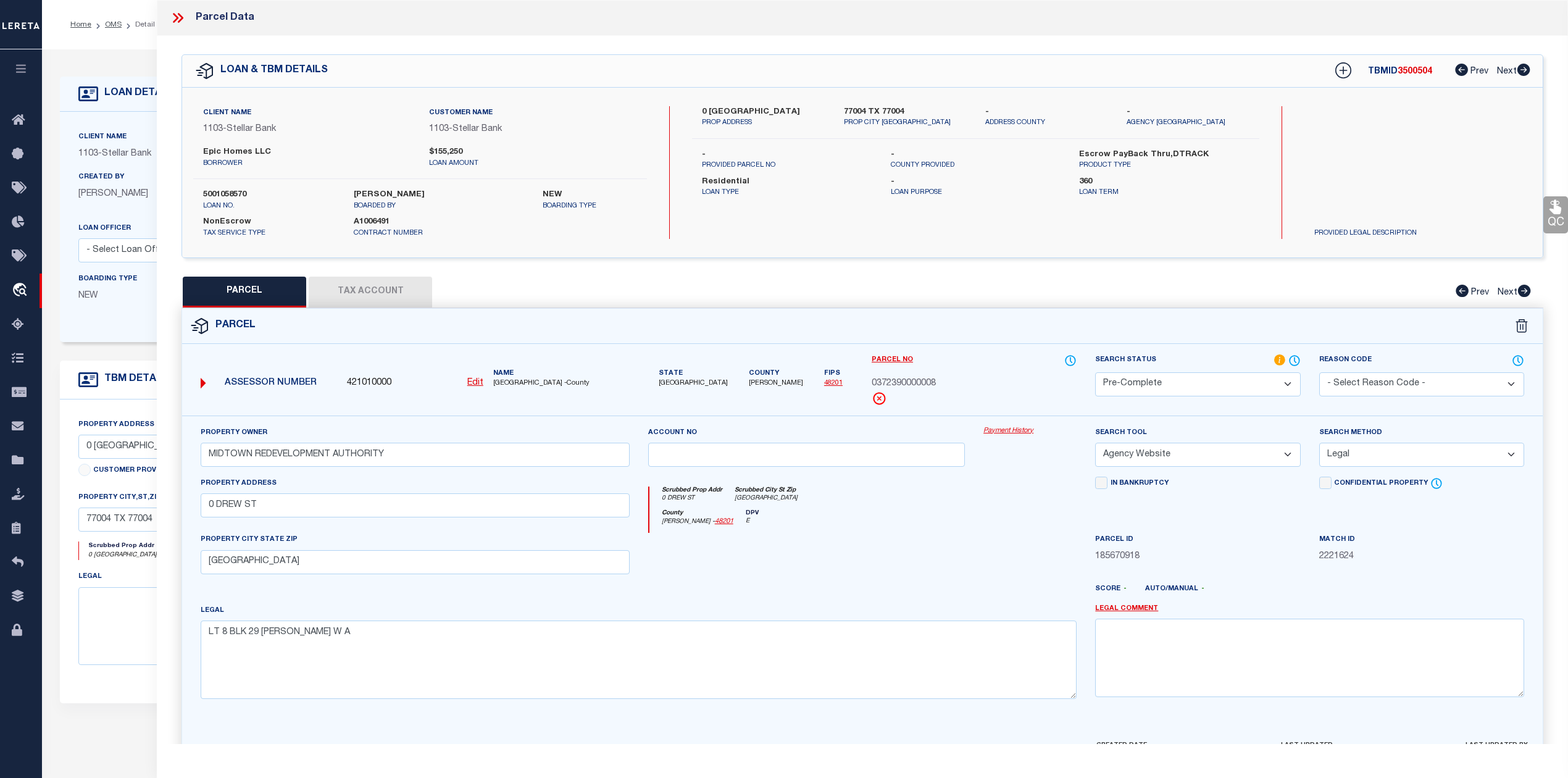
click at [915, 386] on span "0372390000008" at bounding box center [904, 384] width 64 height 13
copy span "0372390000008"
click at [554, 317] on div "Parcel" at bounding box center [862, 326] width 1360 height 35
click at [611, 309] on div "Parcel" at bounding box center [862, 326] width 1360 height 35
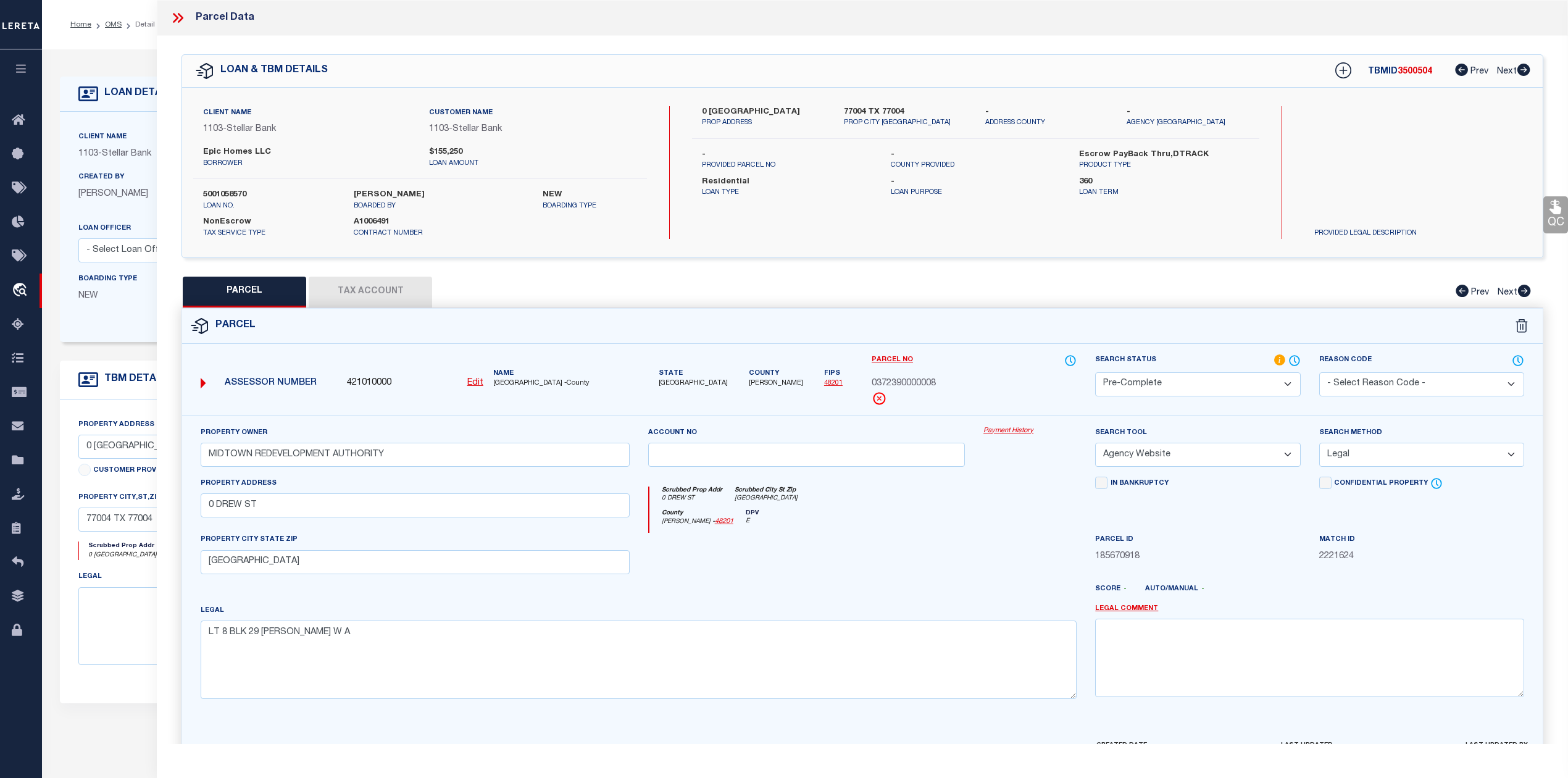
click at [174, 21] on icon at bounding box center [176, 17] width 5 height 10
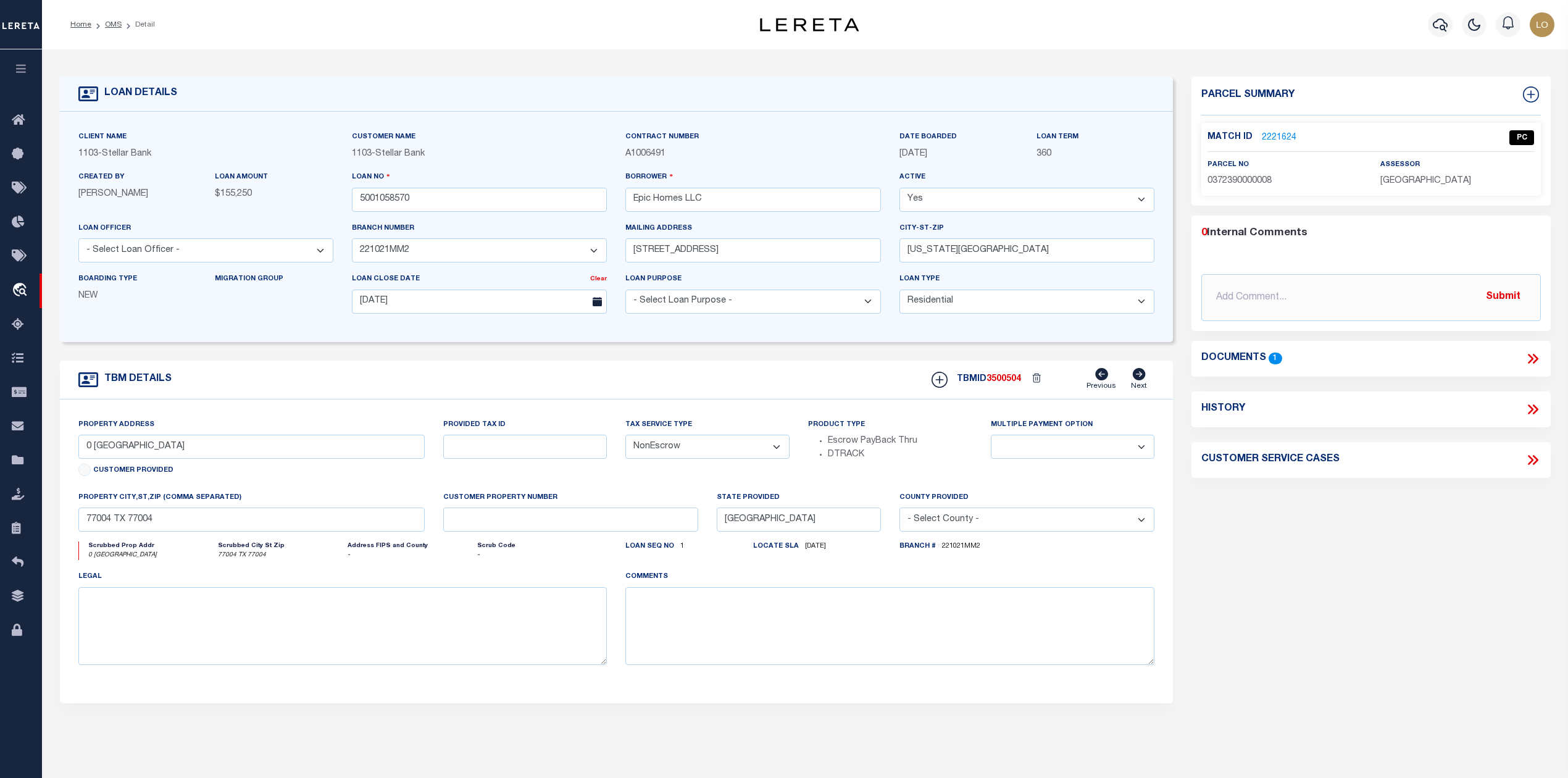
click at [173, 13] on div "Home OMS Detail" at bounding box center [372, 25] width 624 height 26
click at [111, 23] on link "OMS" at bounding box center [113, 25] width 17 height 7
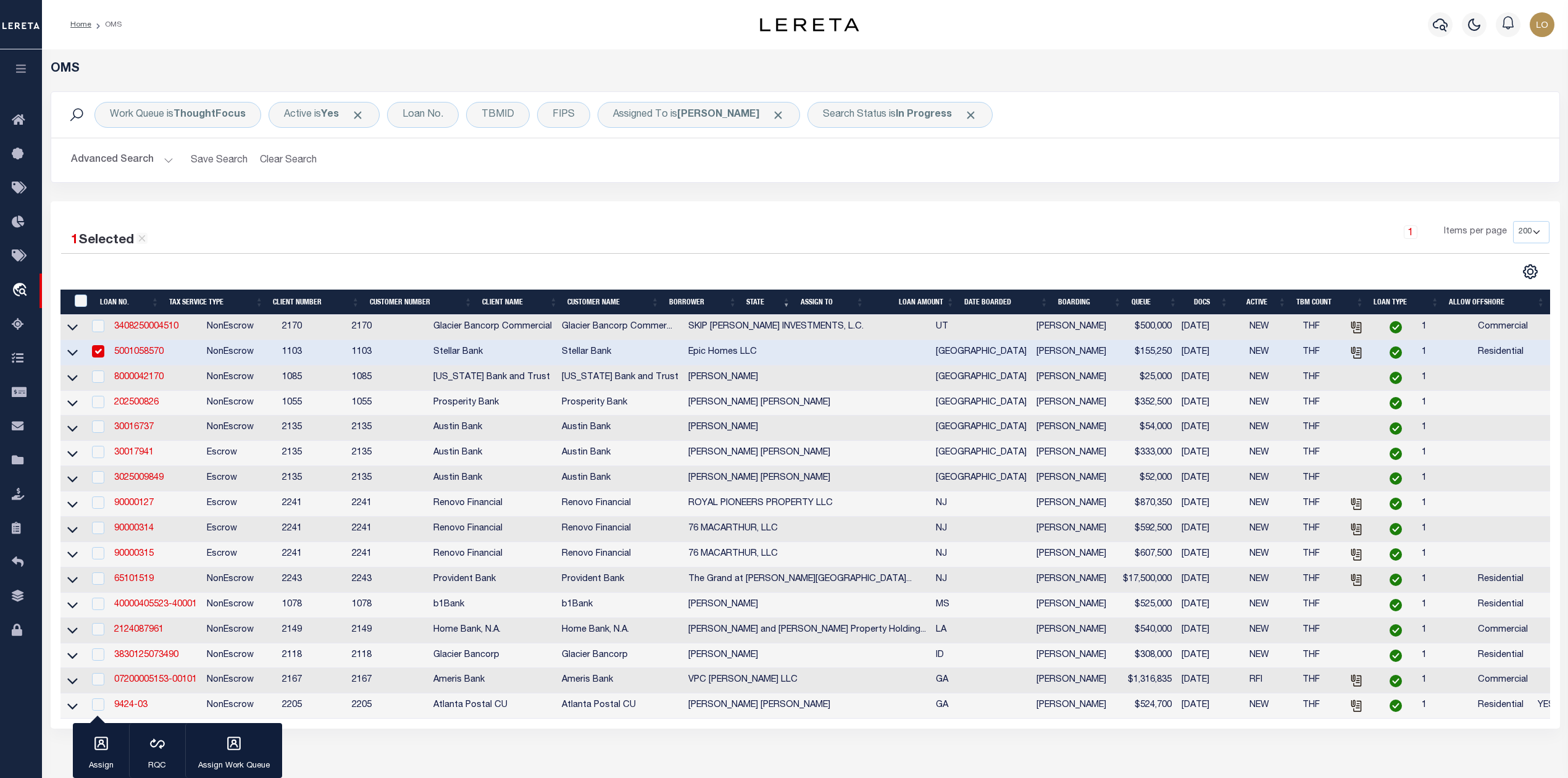
click at [149, 351] on link "5001058570" at bounding box center [138, 352] width 49 height 9
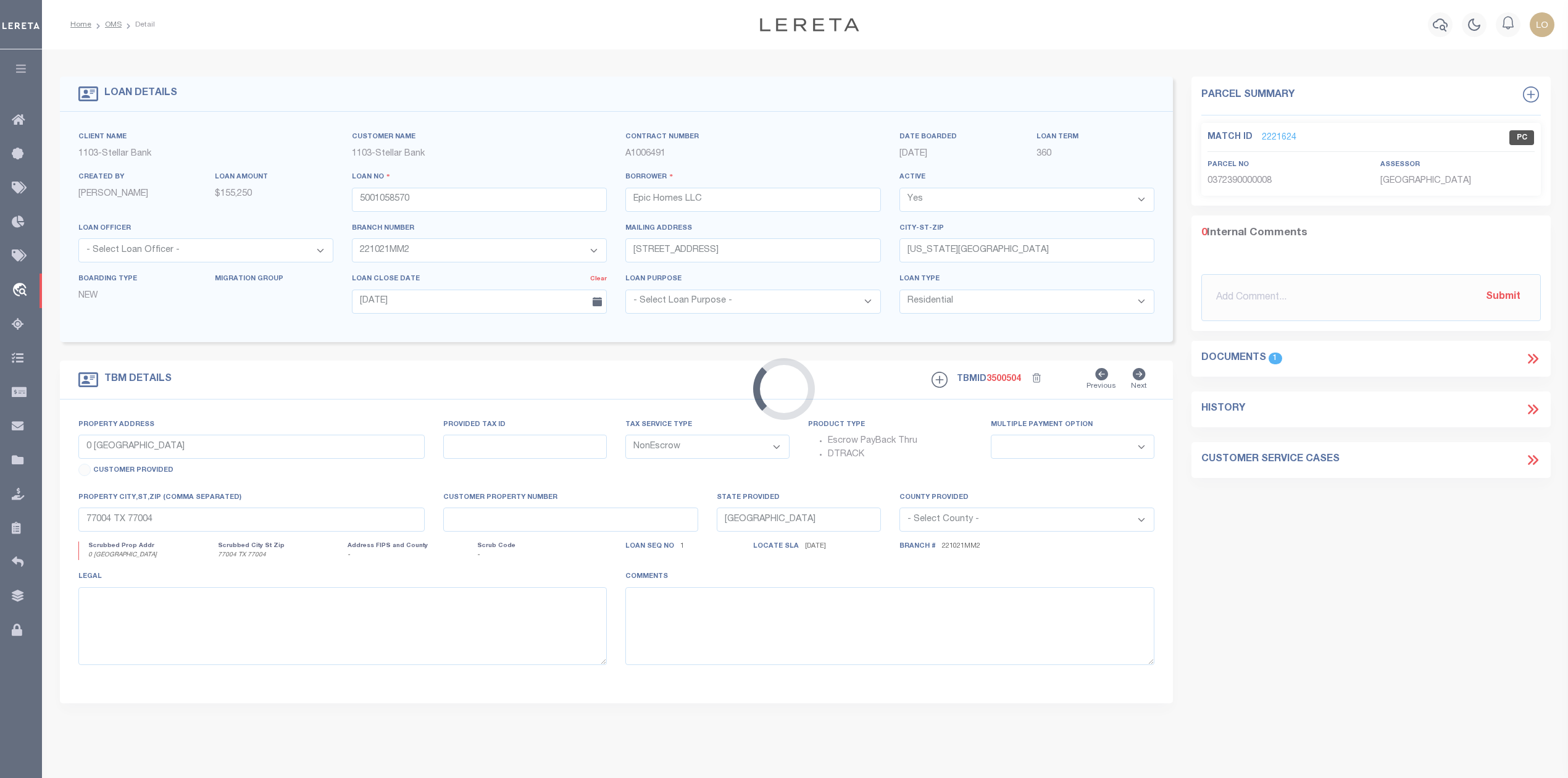
select select
select select "11224"
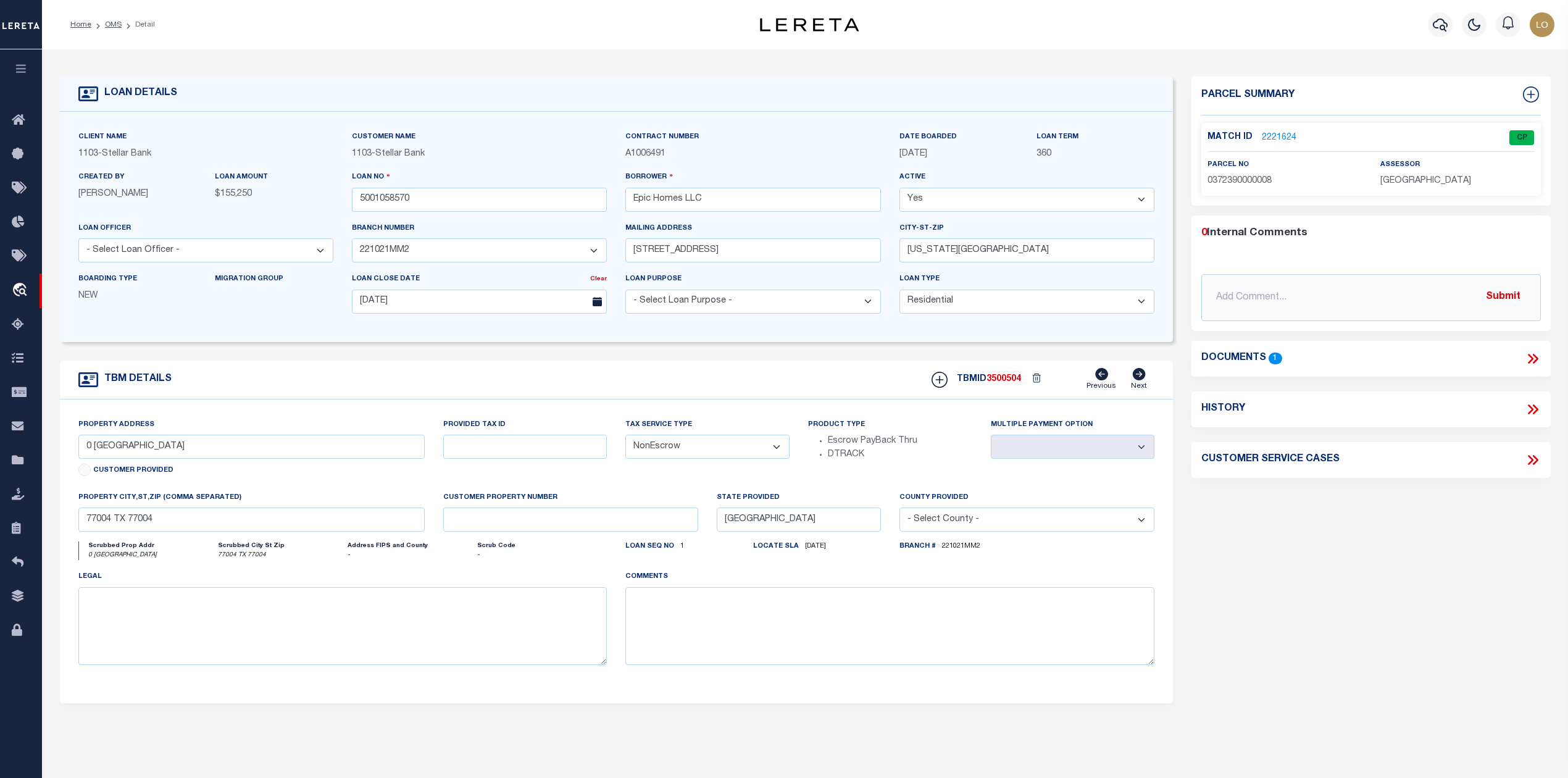
click at [1284, 135] on link "2221624" at bounding box center [1279, 137] width 35 height 13
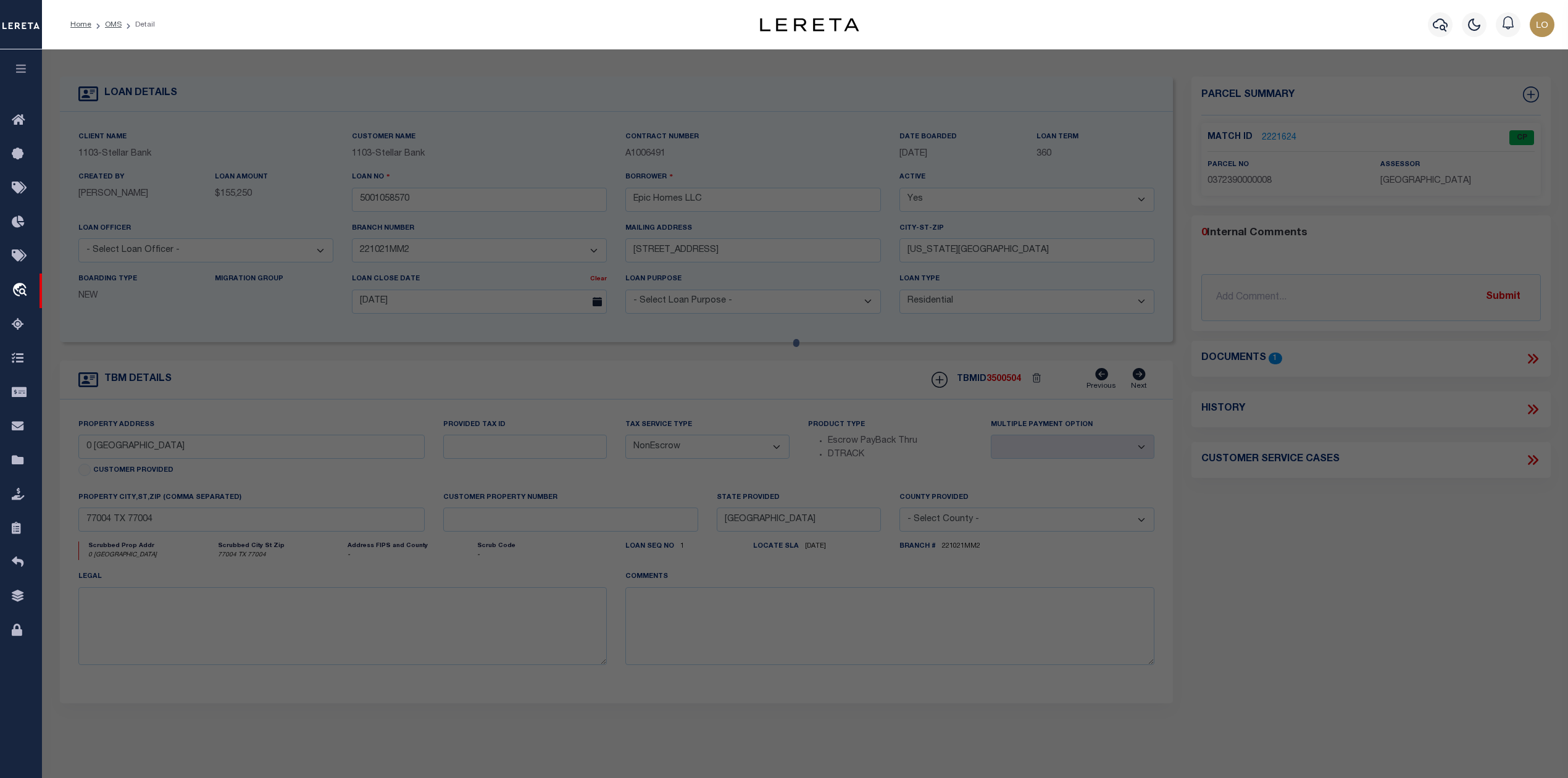
select select "AS"
select select
checkbox input "false"
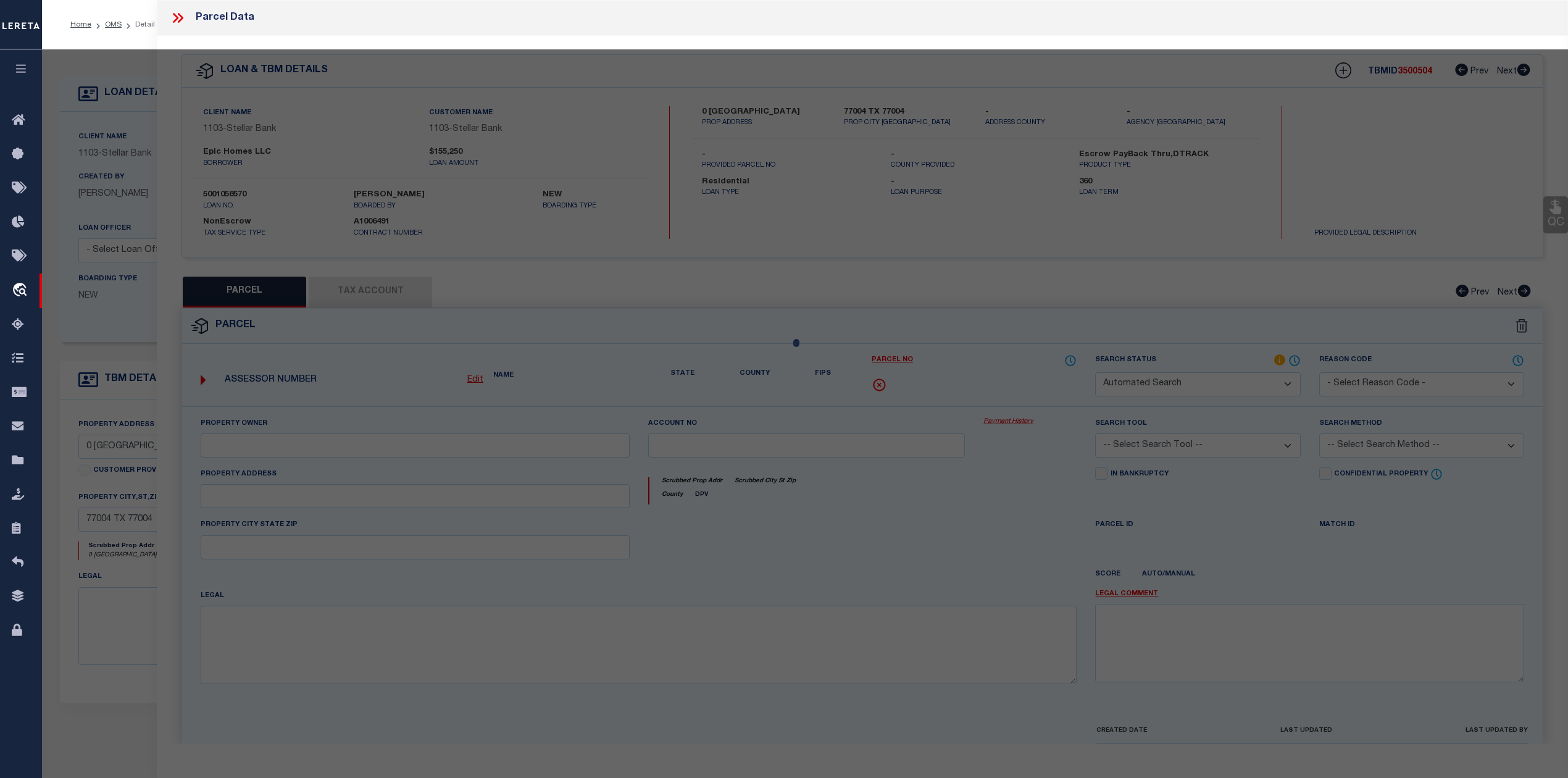
select select "CP"
type input "MIDTOWN REDEVELOPMENT AUTHORITY"
select select "AGW"
select select "LEG"
type input "0 DREW ST"
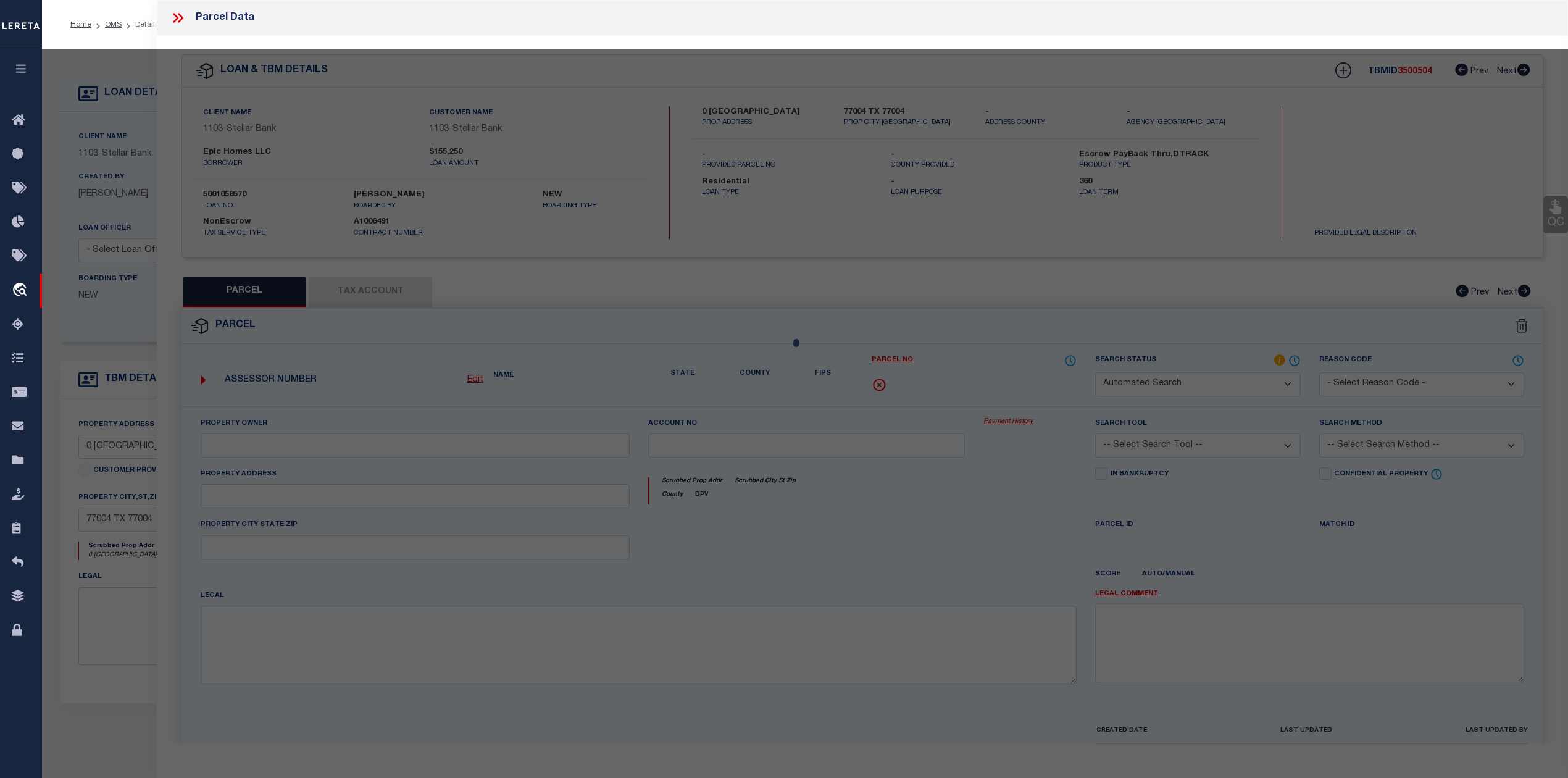
type input "HOUSTON, TX 77004"
type textarea "LT 8 BLK 29 WILSON W A"
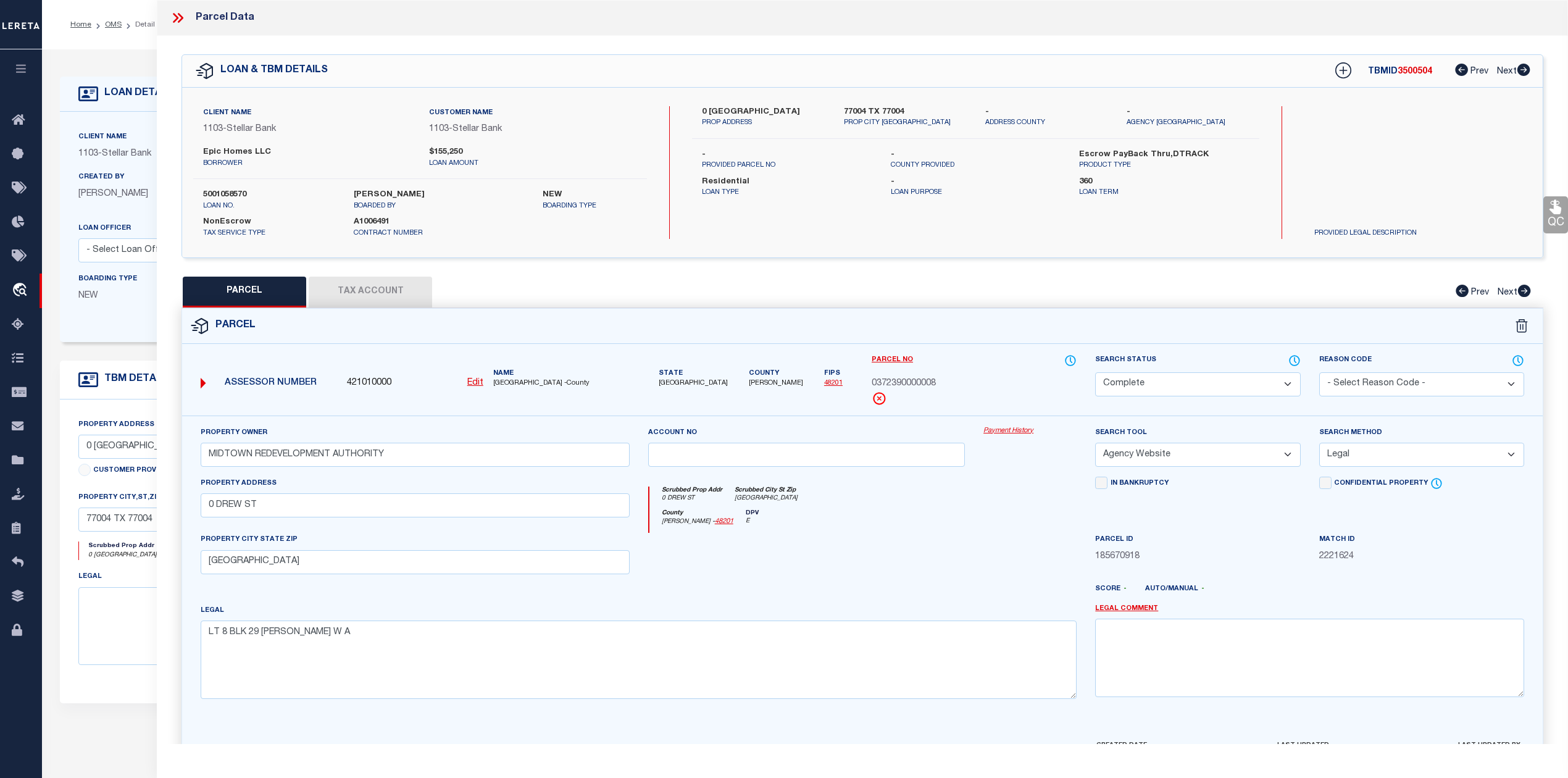
click at [571, 312] on div "Parcel" at bounding box center [862, 326] width 1360 height 35
click at [178, 18] on icon at bounding box center [176, 17] width 5 height 10
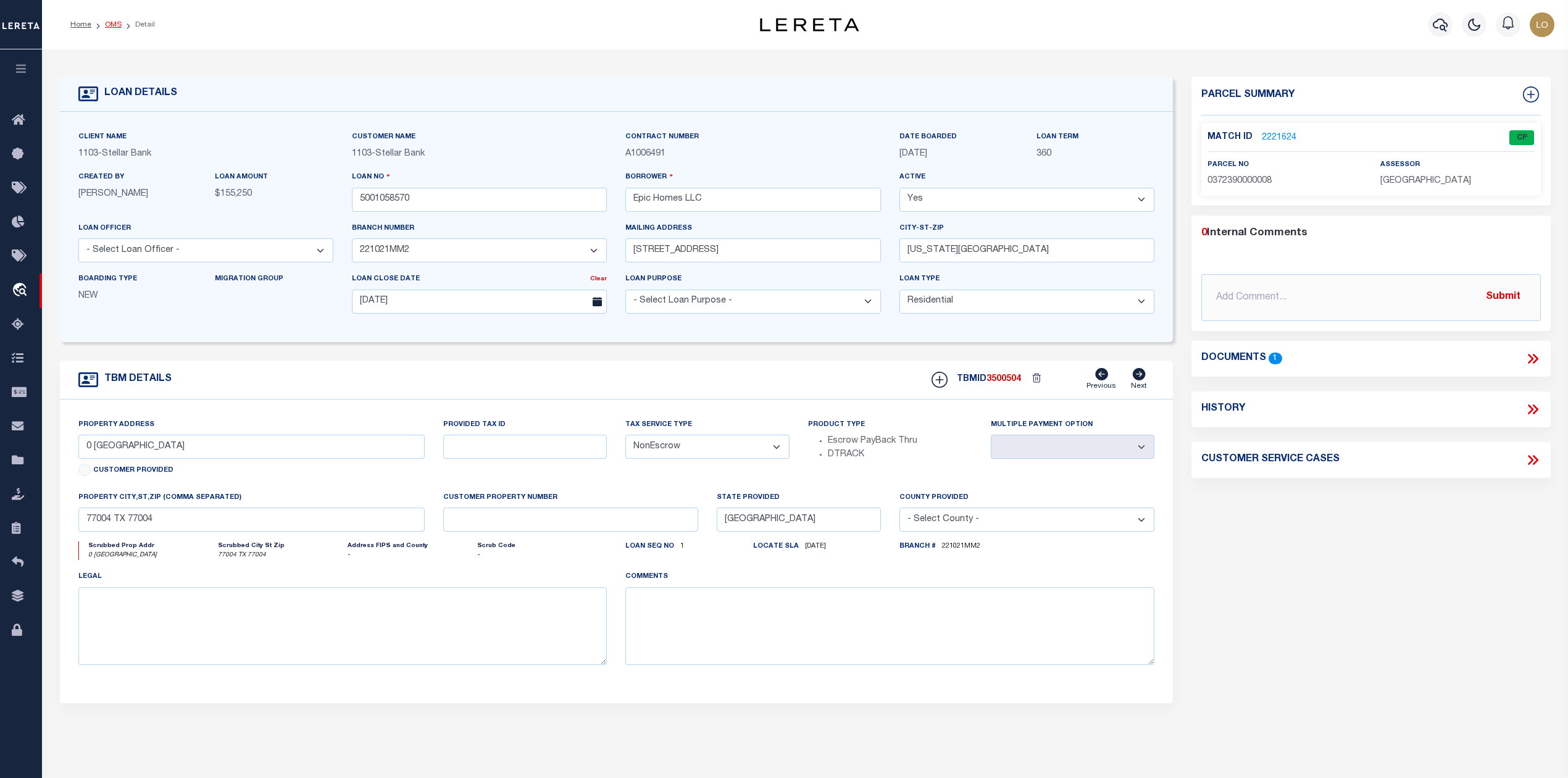
click at [111, 25] on link "OMS" at bounding box center [113, 25] width 17 height 7
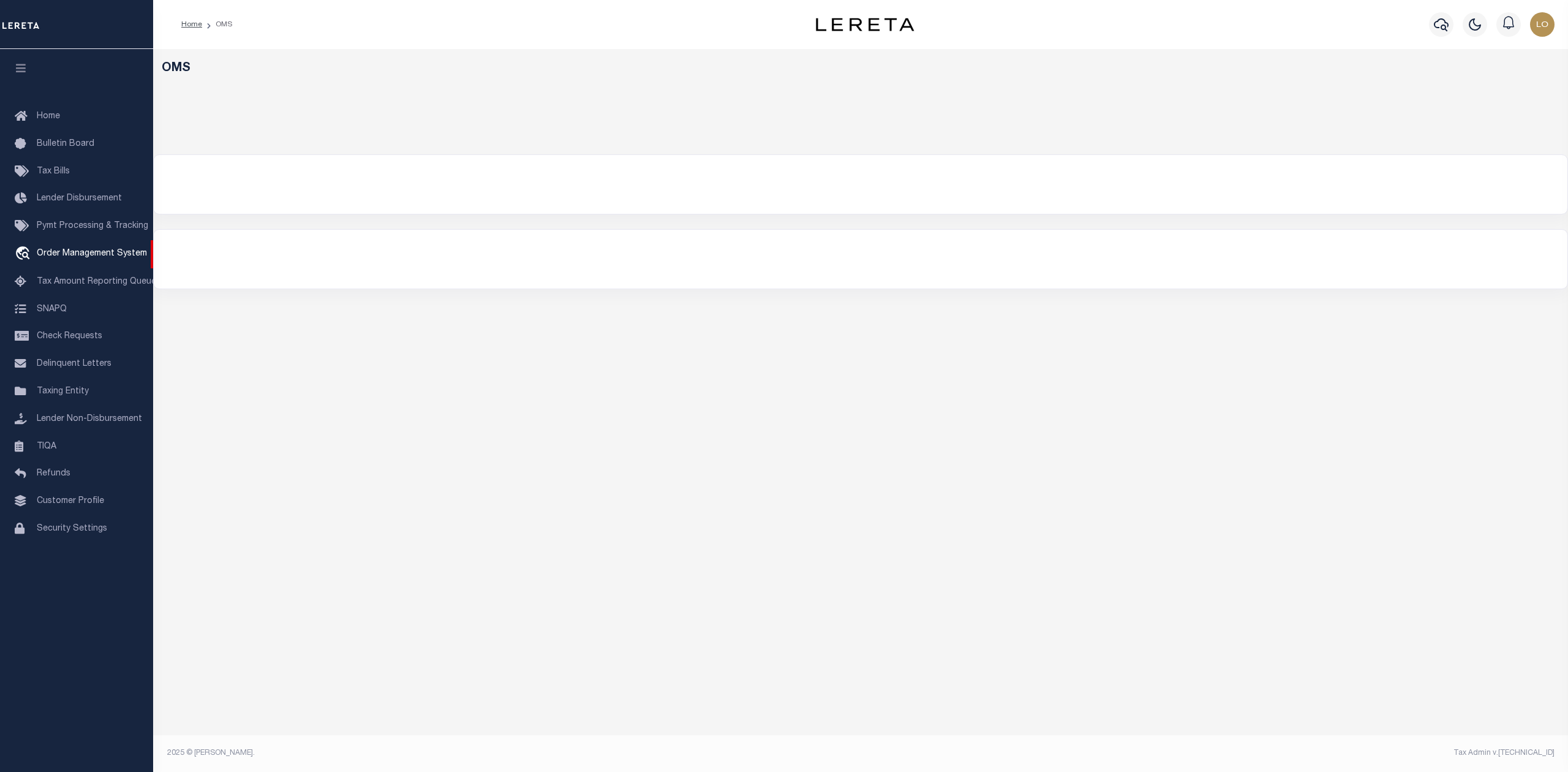
select select "200"
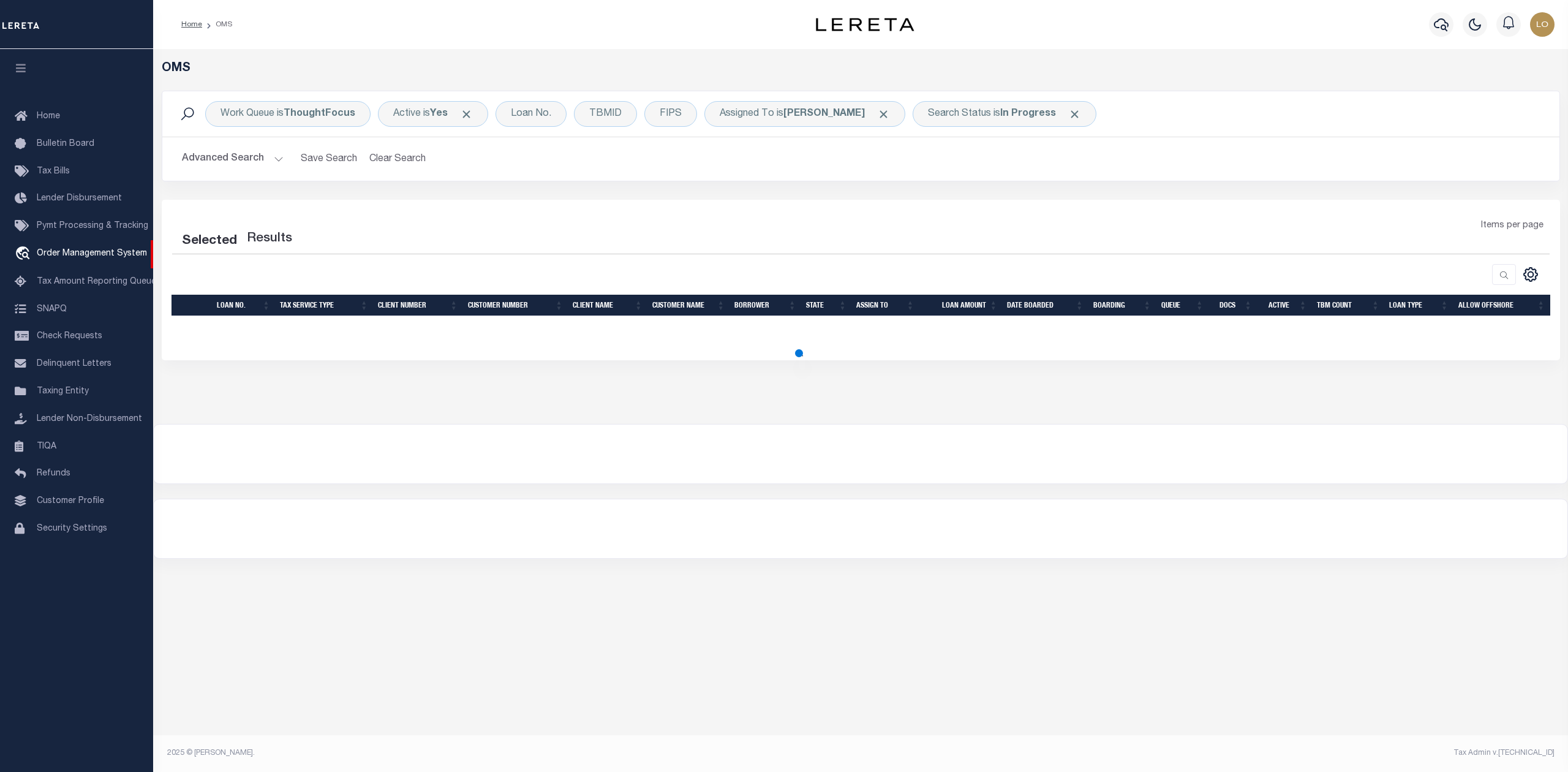
select select "200"
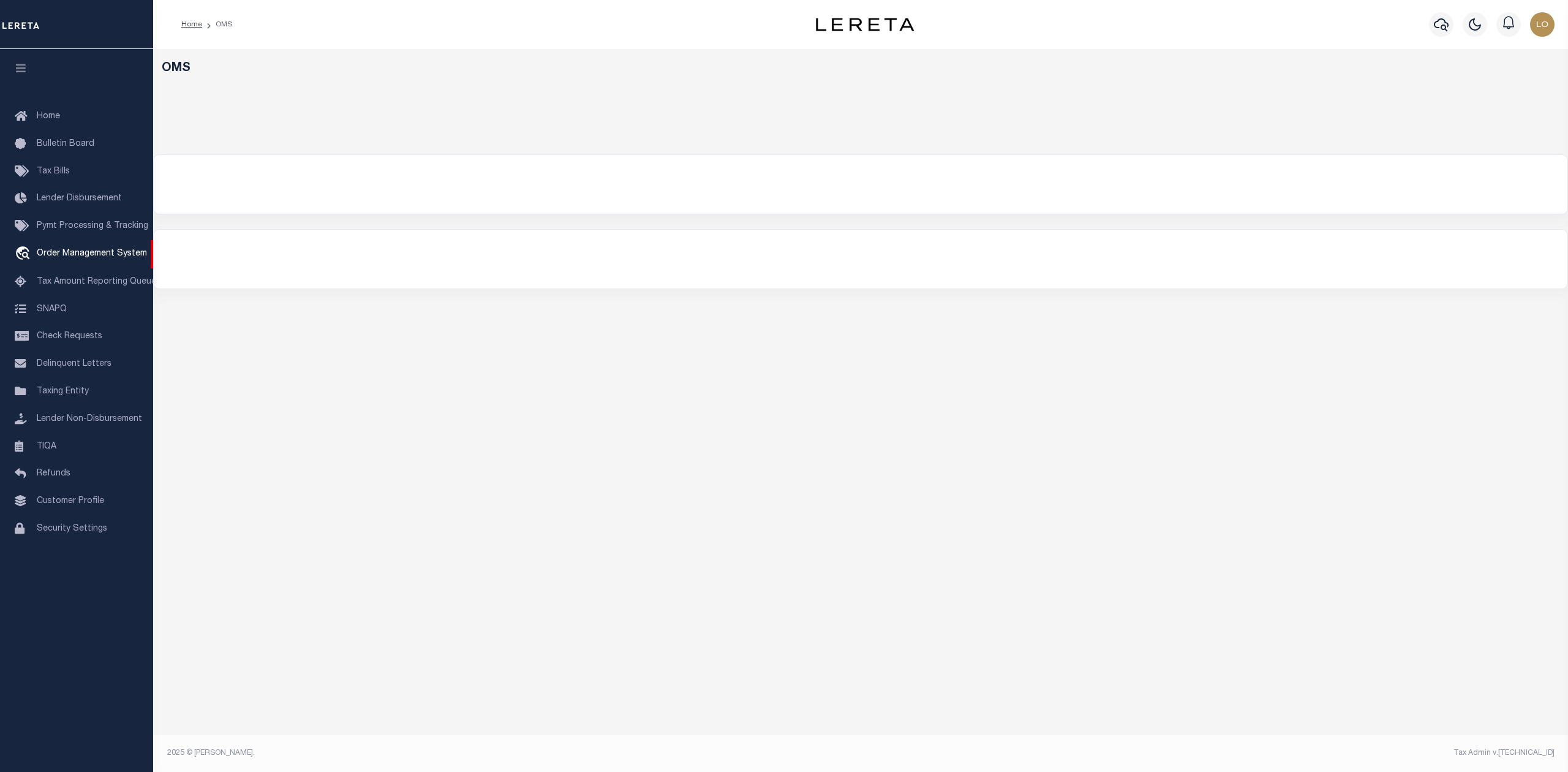
select select "200"
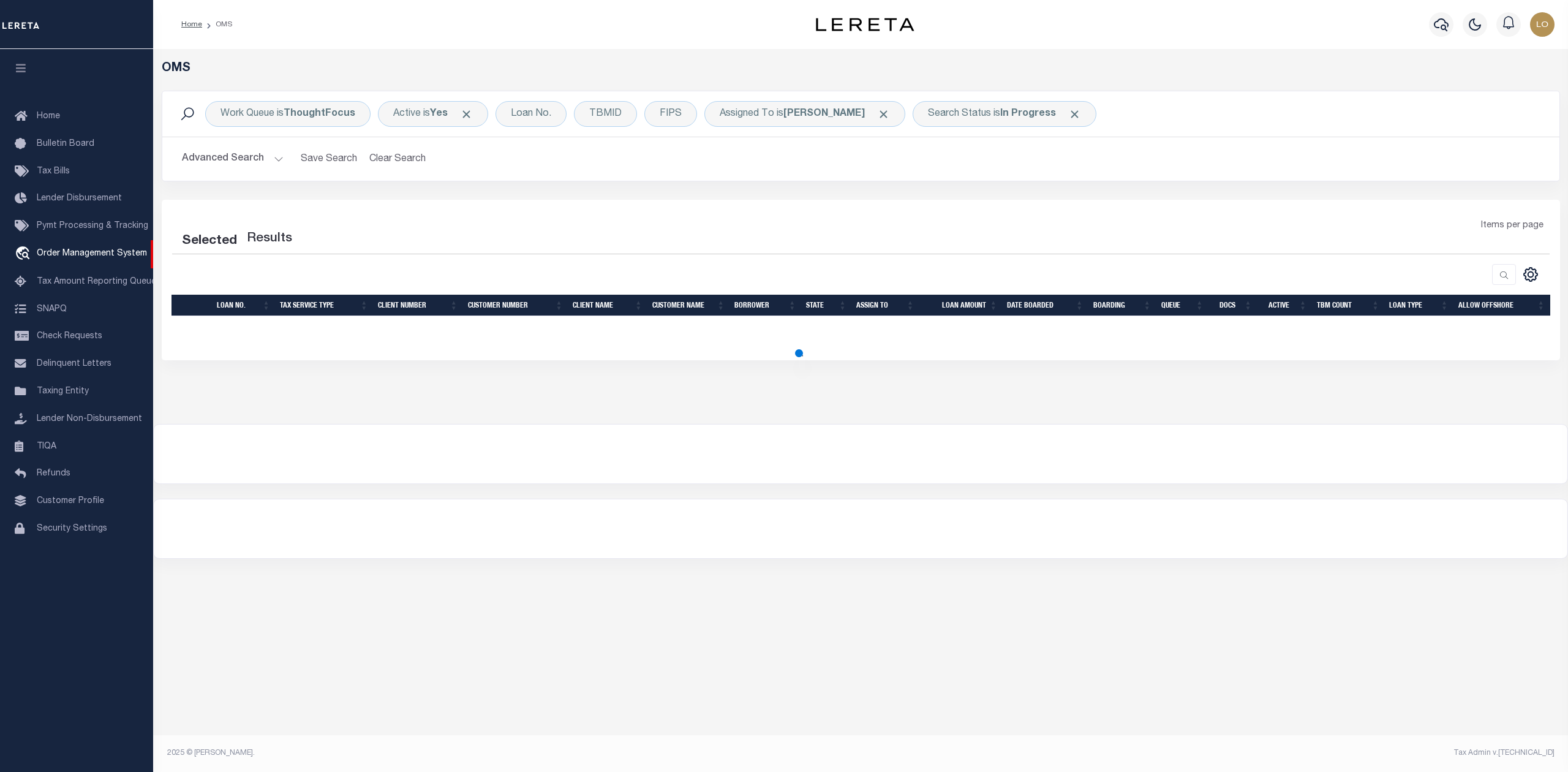
select select "200"
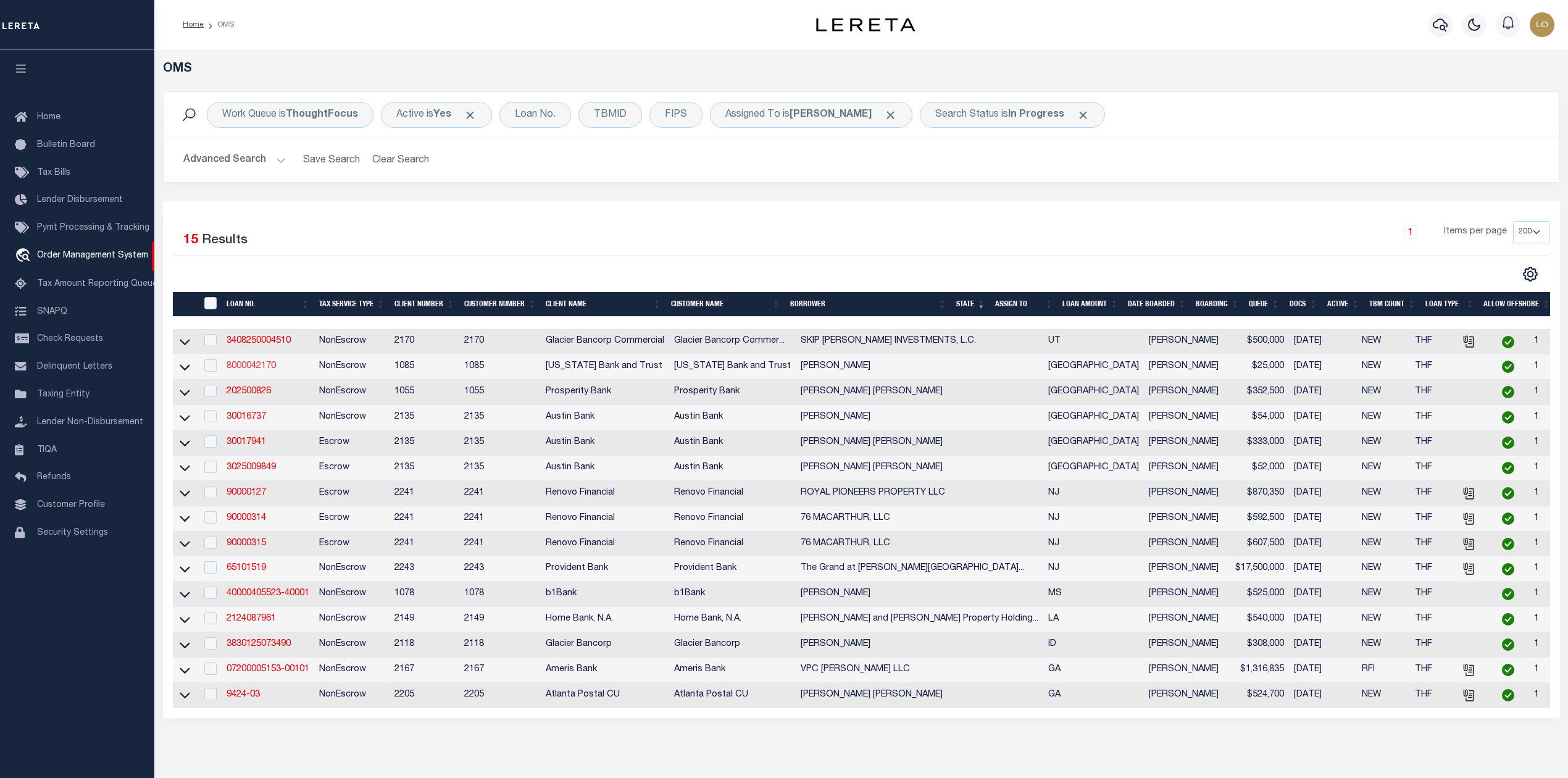
click at [262, 370] on link "8000042170" at bounding box center [251, 366] width 49 height 9
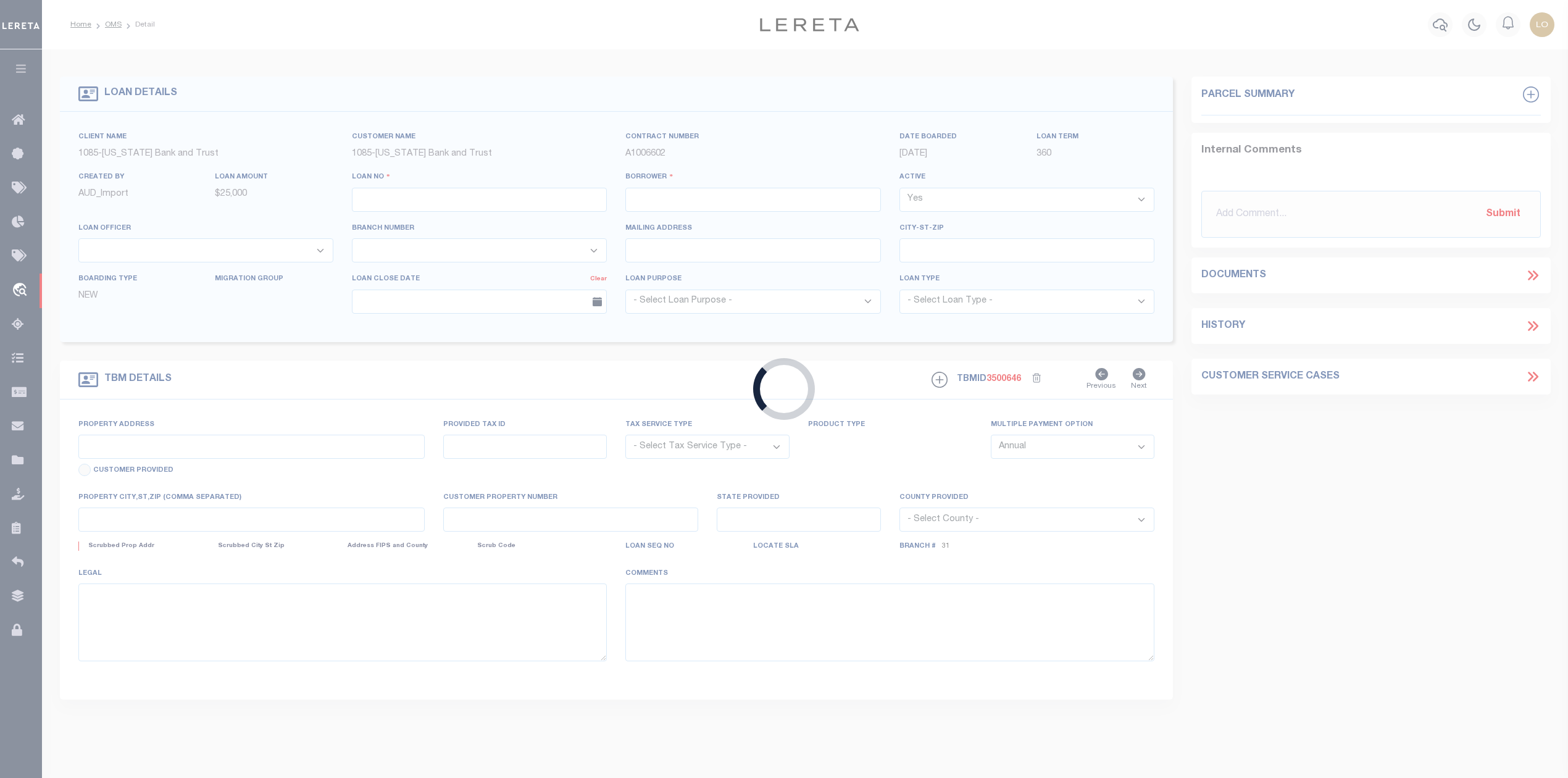
type input "8000042170"
type input "[PERSON_NAME]"
select select
type input "795 MAPLEWOOD"
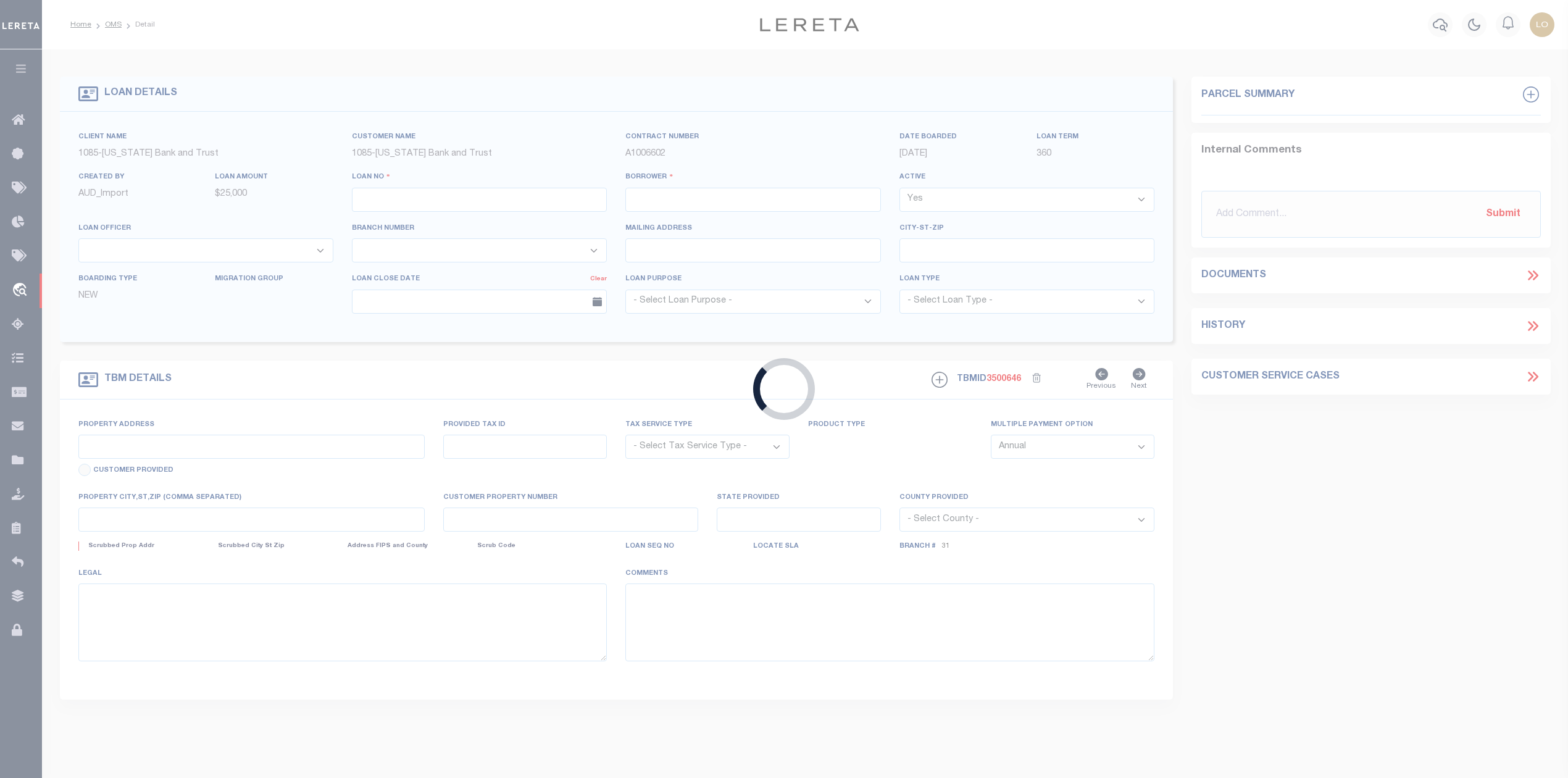
type input "CANTON TX 75103-2207"
select select
select select "NonEscrow"
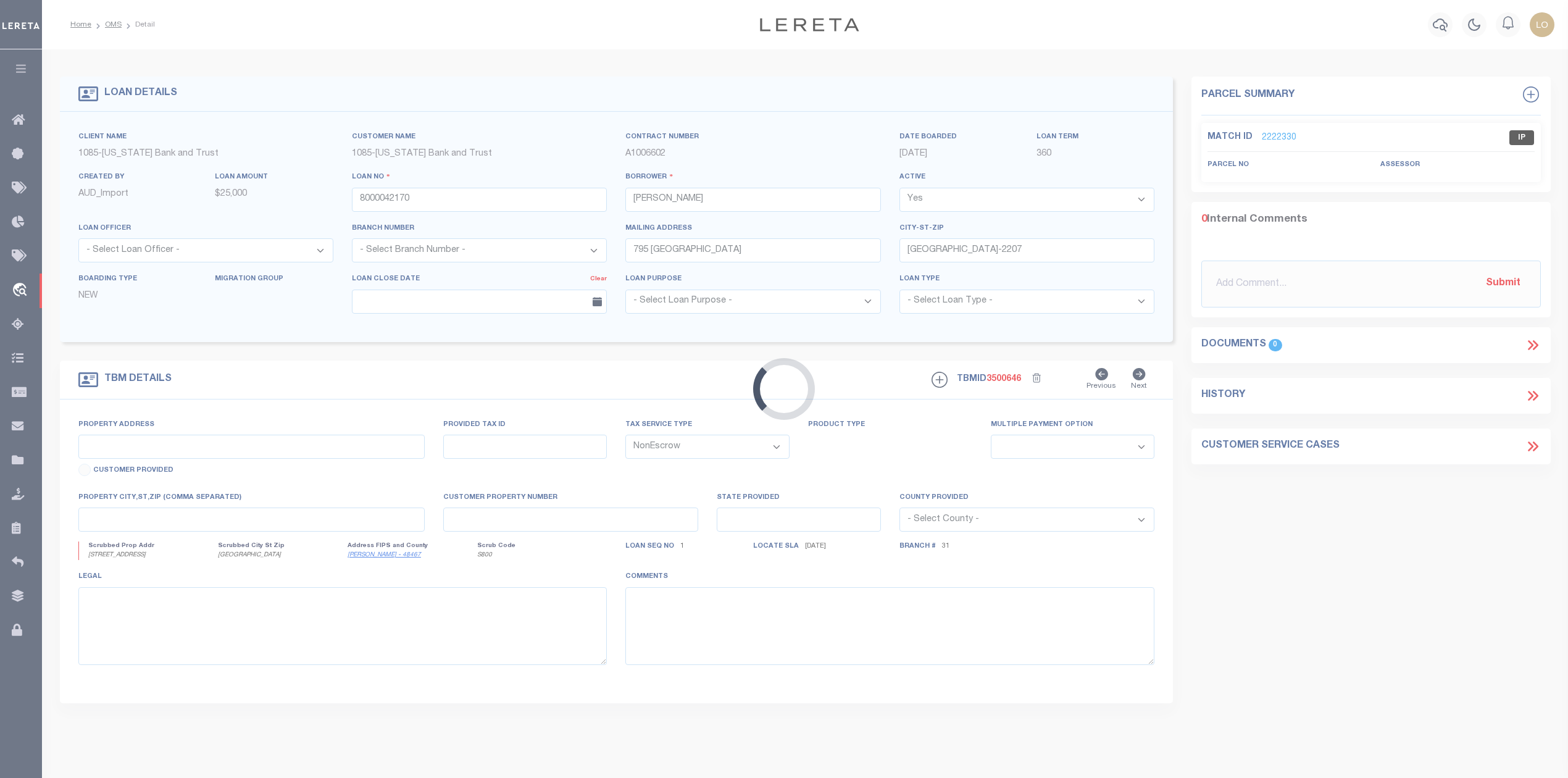
select select "14695"
select select "893"
type input "795 MAPLEWOOD ST"
select select
type input "CANTON , TX 75103"
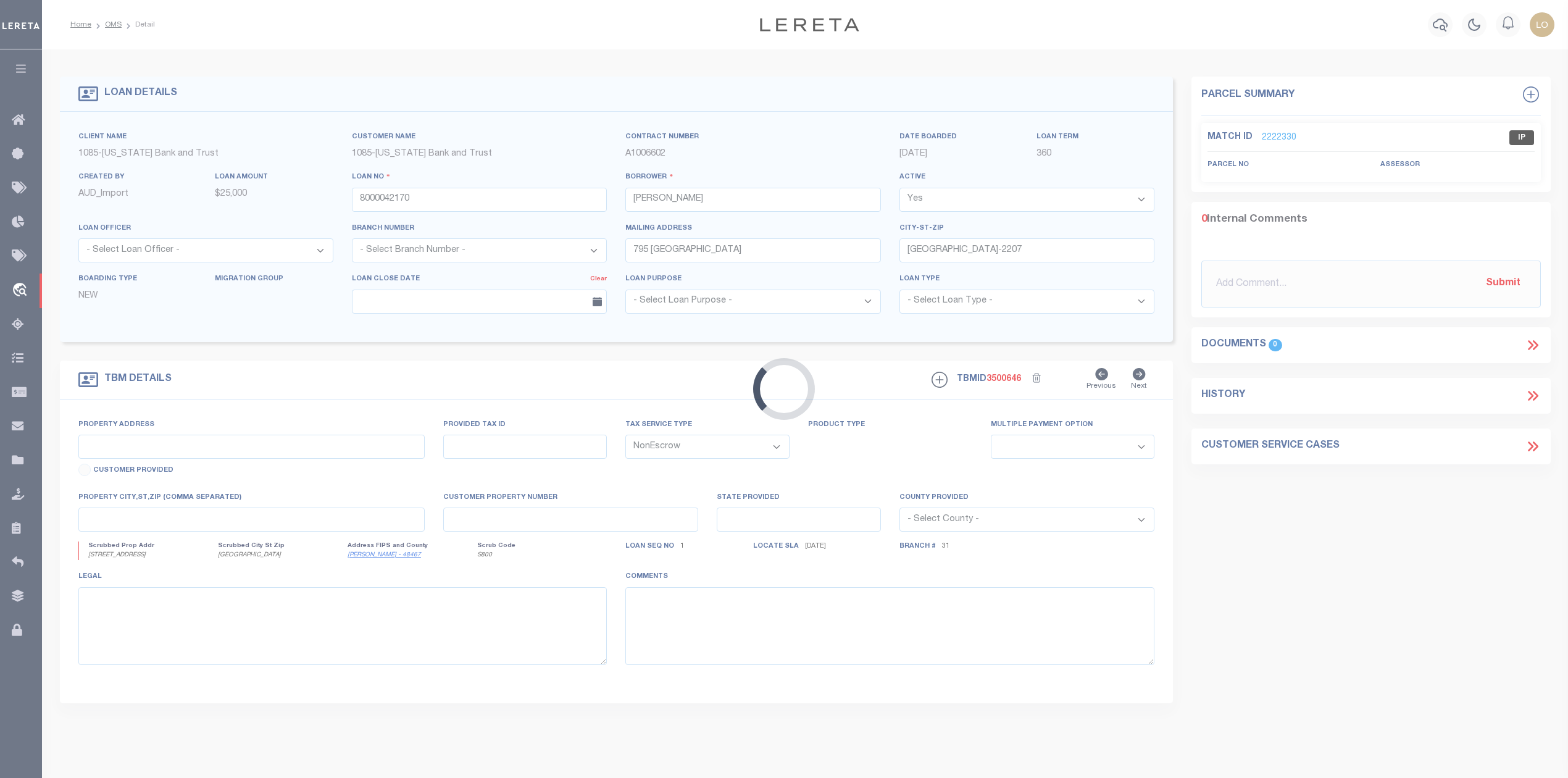
type input "[GEOGRAPHIC_DATA]"
select select
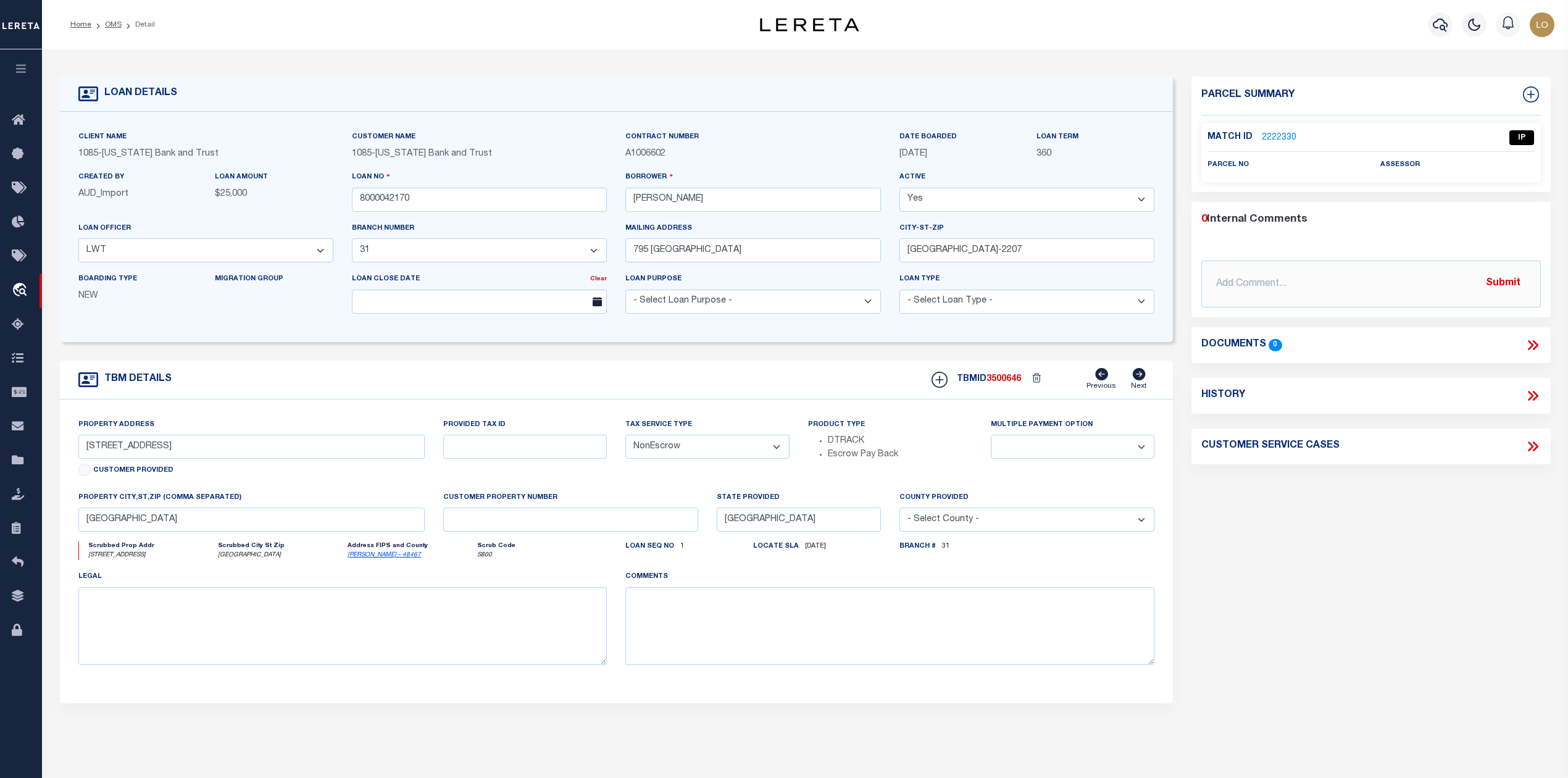
click at [1286, 137] on link "2222330" at bounding box center [1279, 137] width 35 height 13
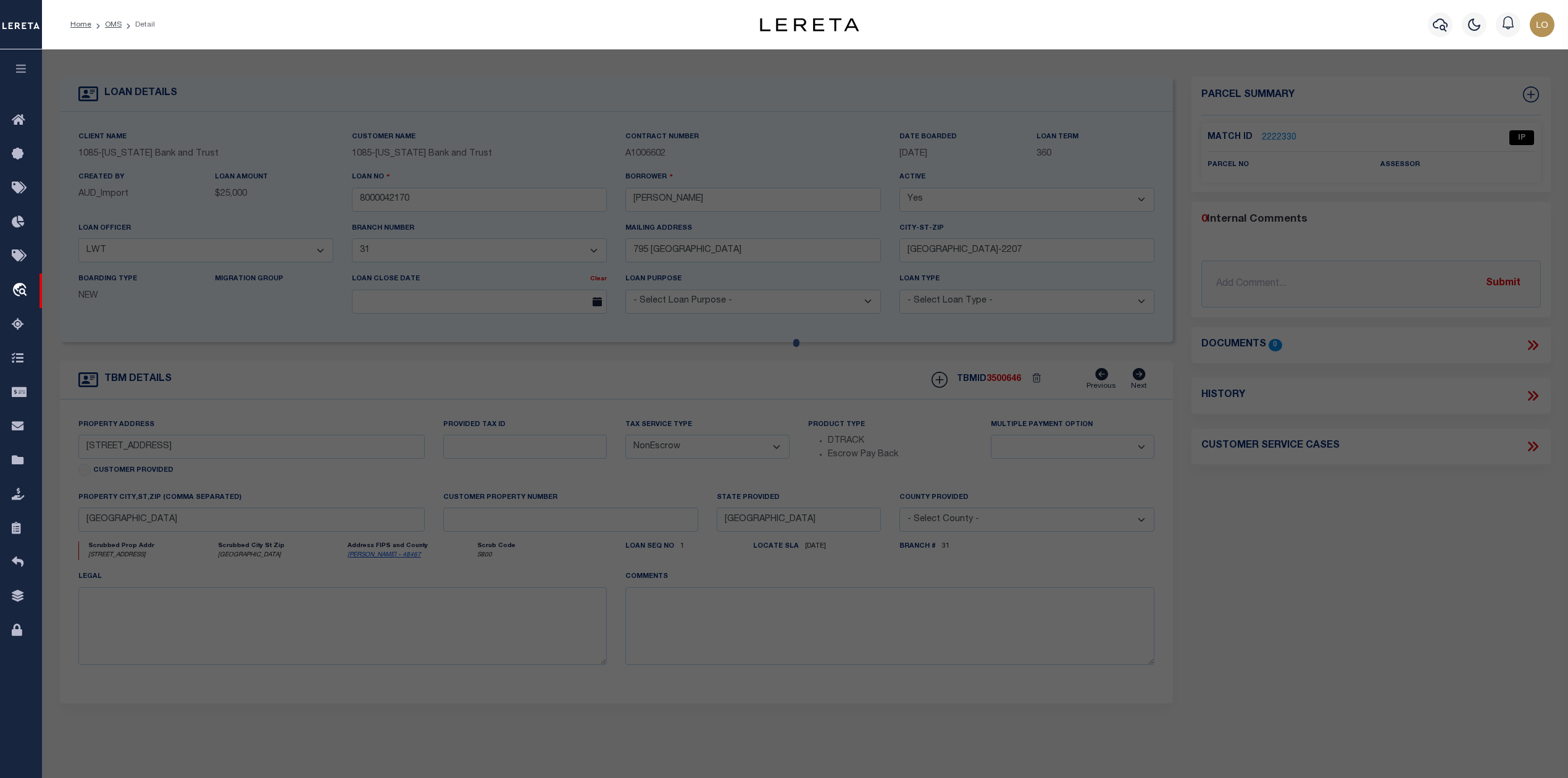
checkbox input "false"
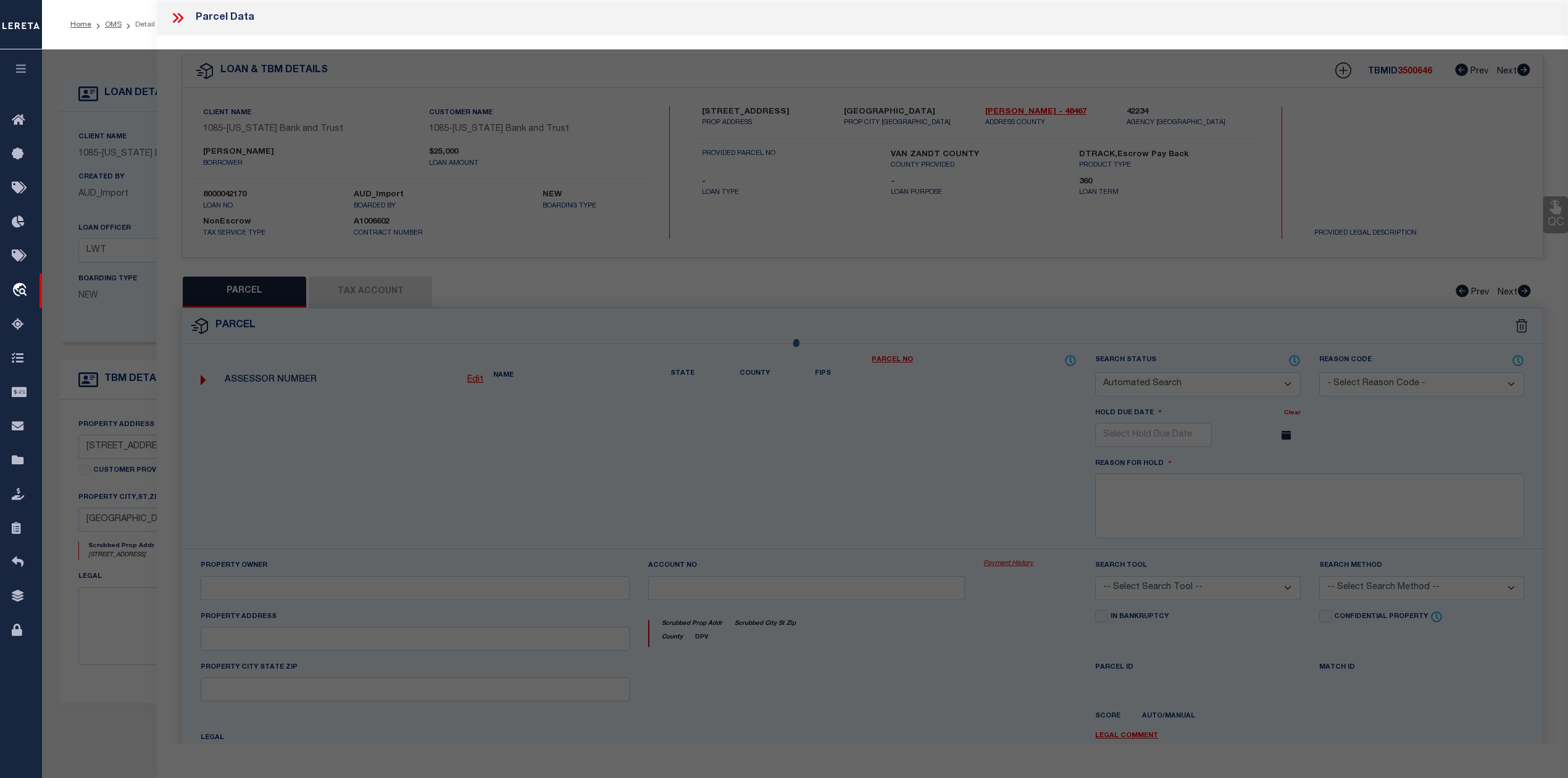
select select "IP"
checkbox input "false"
type textarea "Should be able to locate manually. MLC [DATE]"
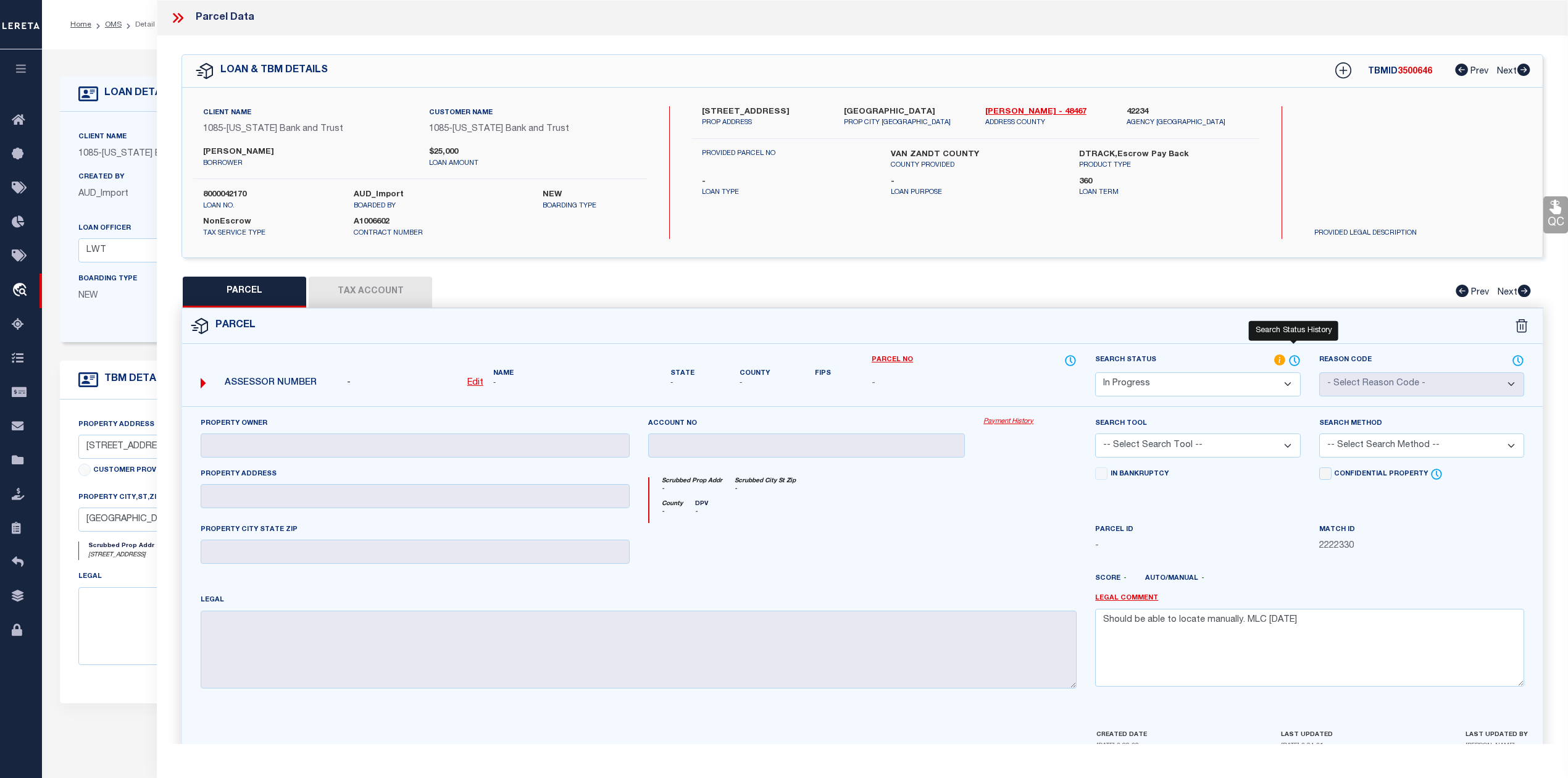
click at [1294, 363] on icon at bounding box center [1294, 360] width 13 height 13
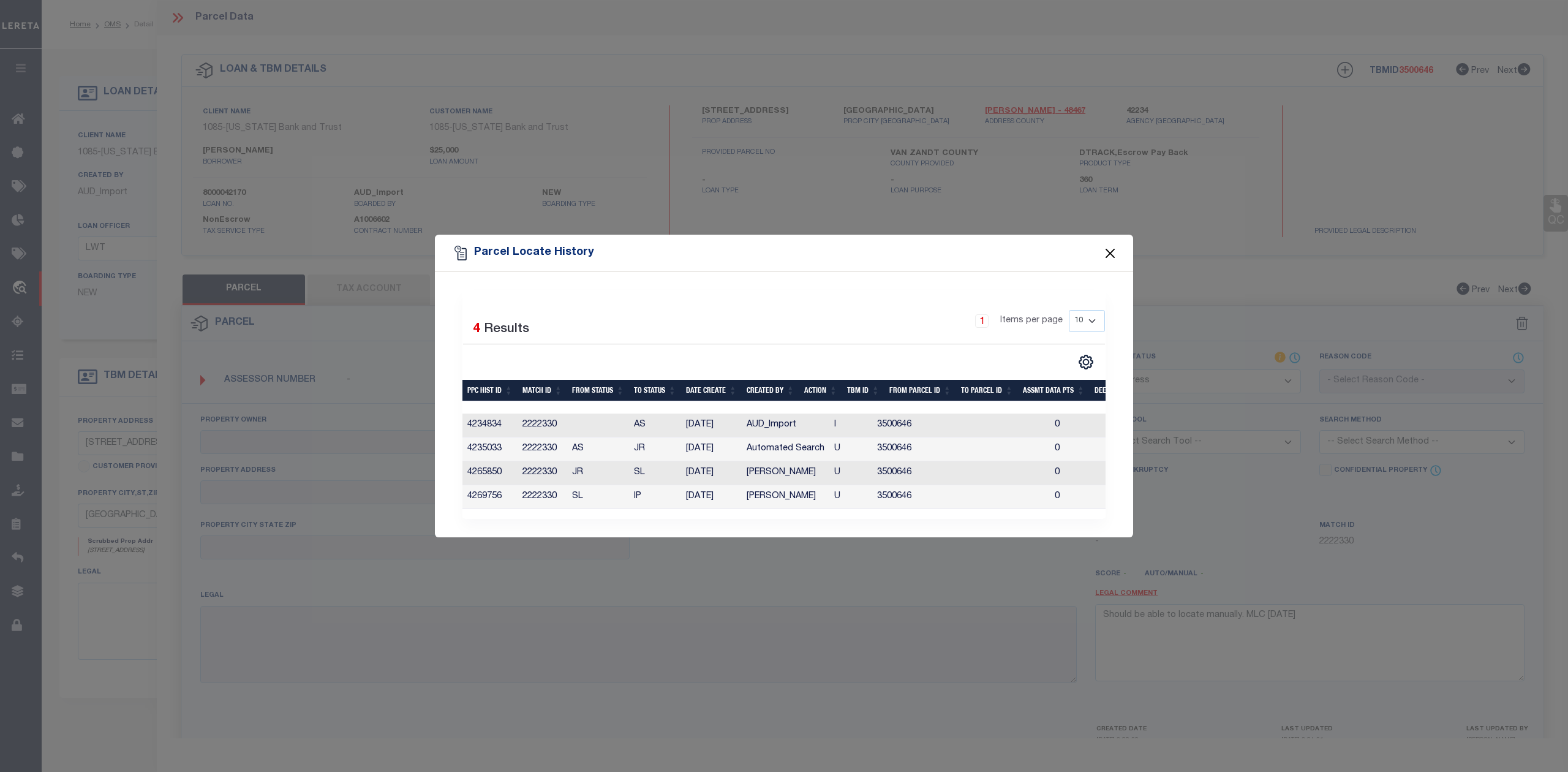
click at [1110, 251] on button "Close" at bounding box center [1111, 253] width 16 height 16
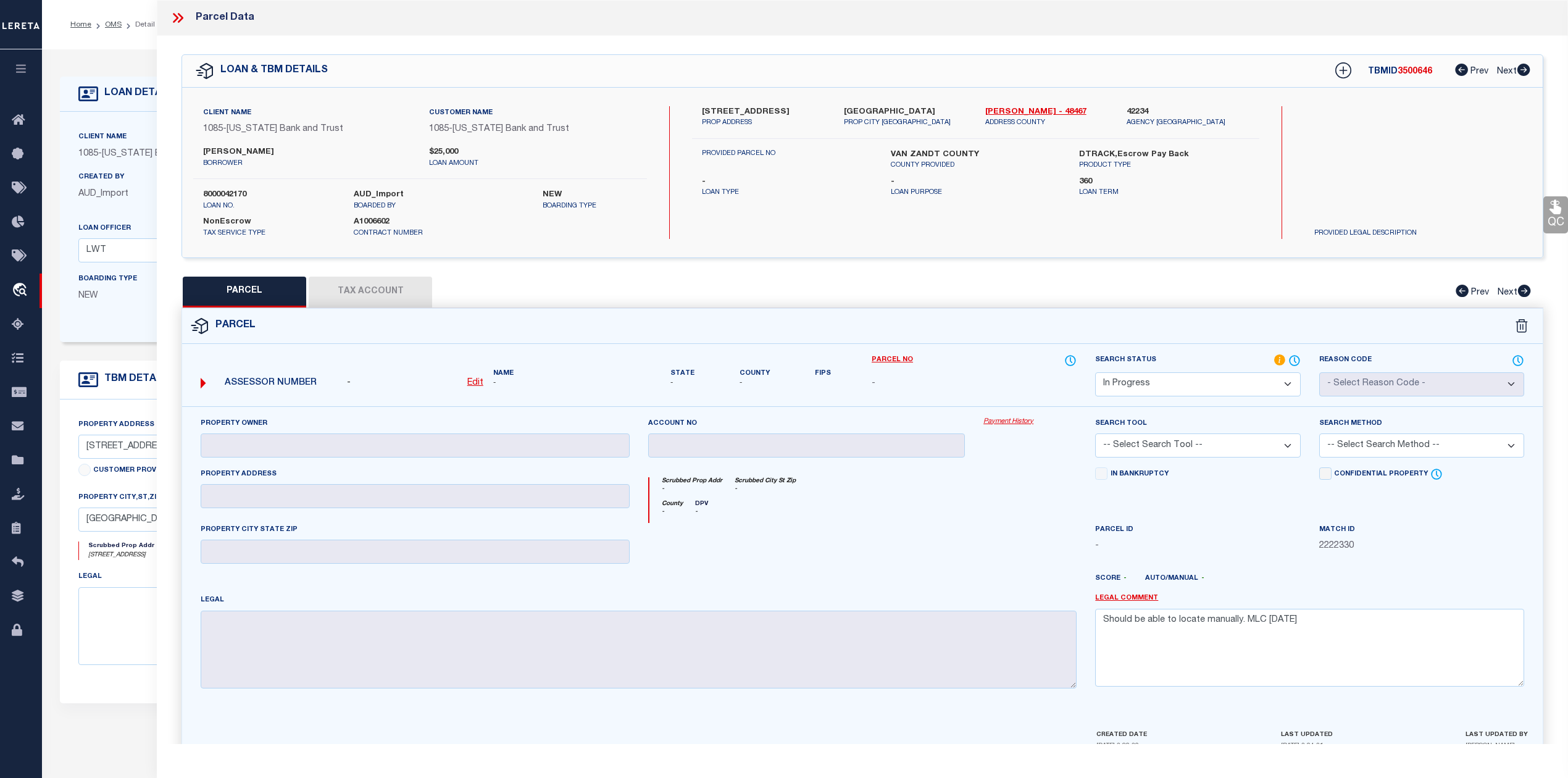
click at [848, 576] on div at bounding box center [918, 584] width 336 height 20
click at [371, 294] on div "PARCEL Tax Account Prev Next" at bounding box center [862, 292] width 1362 height 31
click at [378, 284] on div "PARCEL Tax Account Prev Next" at bounding box center [862, 292] width 1362 height 31
click at [526, 352] on form "Parcel - Edit Name - - -" at bounding box center [862, 533] width 1360 height 450
click at [648, 325] on div "Parcel" at bounding box center [862, 326] width 1360 height 35
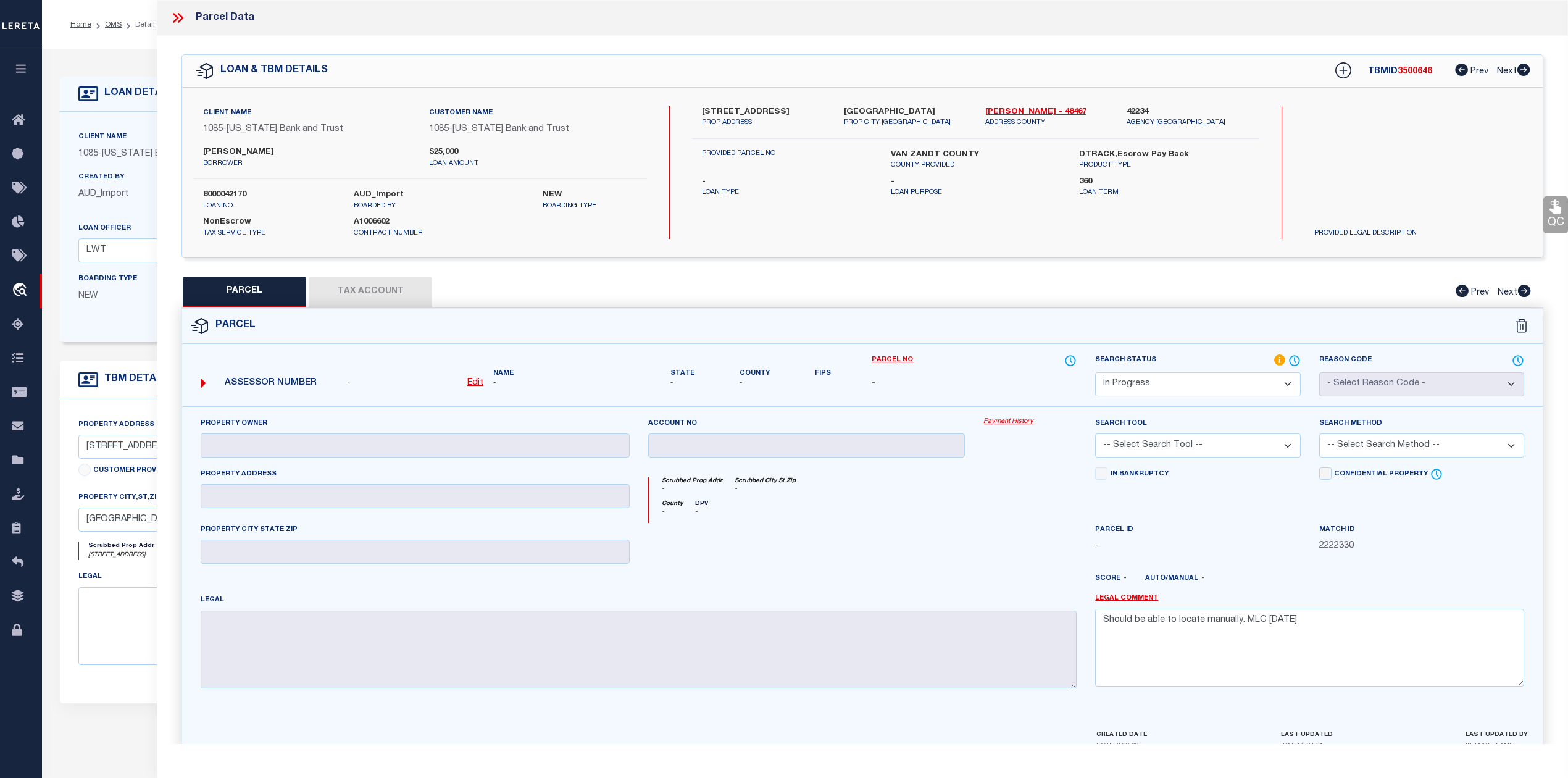
click at [409, 282] on div "PARCEL Tax Account Prev Next" at bounding box center [862, 292] width 1362 height 31
click at [479, 382] on u "Edit" at bounding box center [475, 382] width 16 height 9
select select "IP"
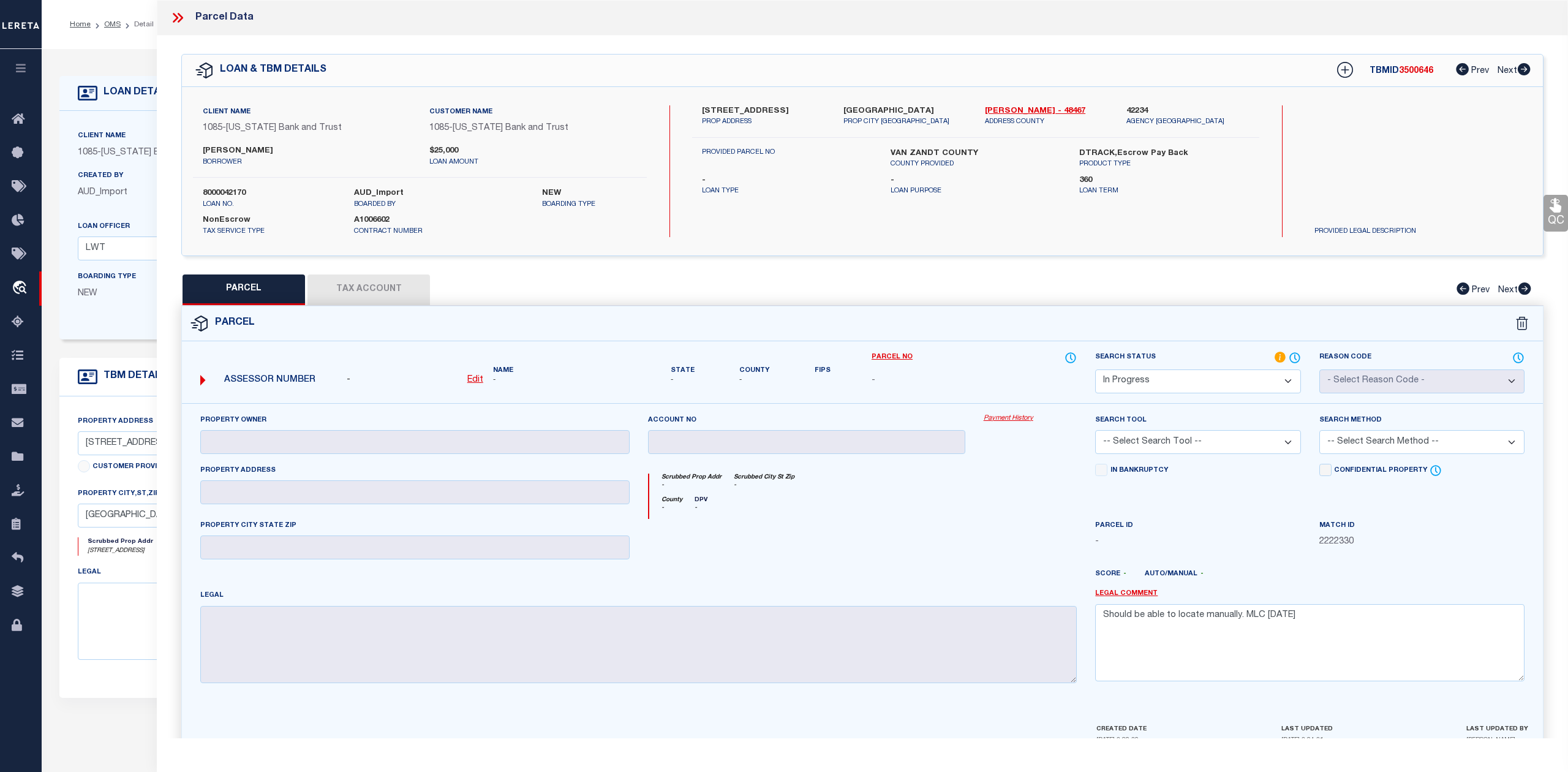
type textarea "-"
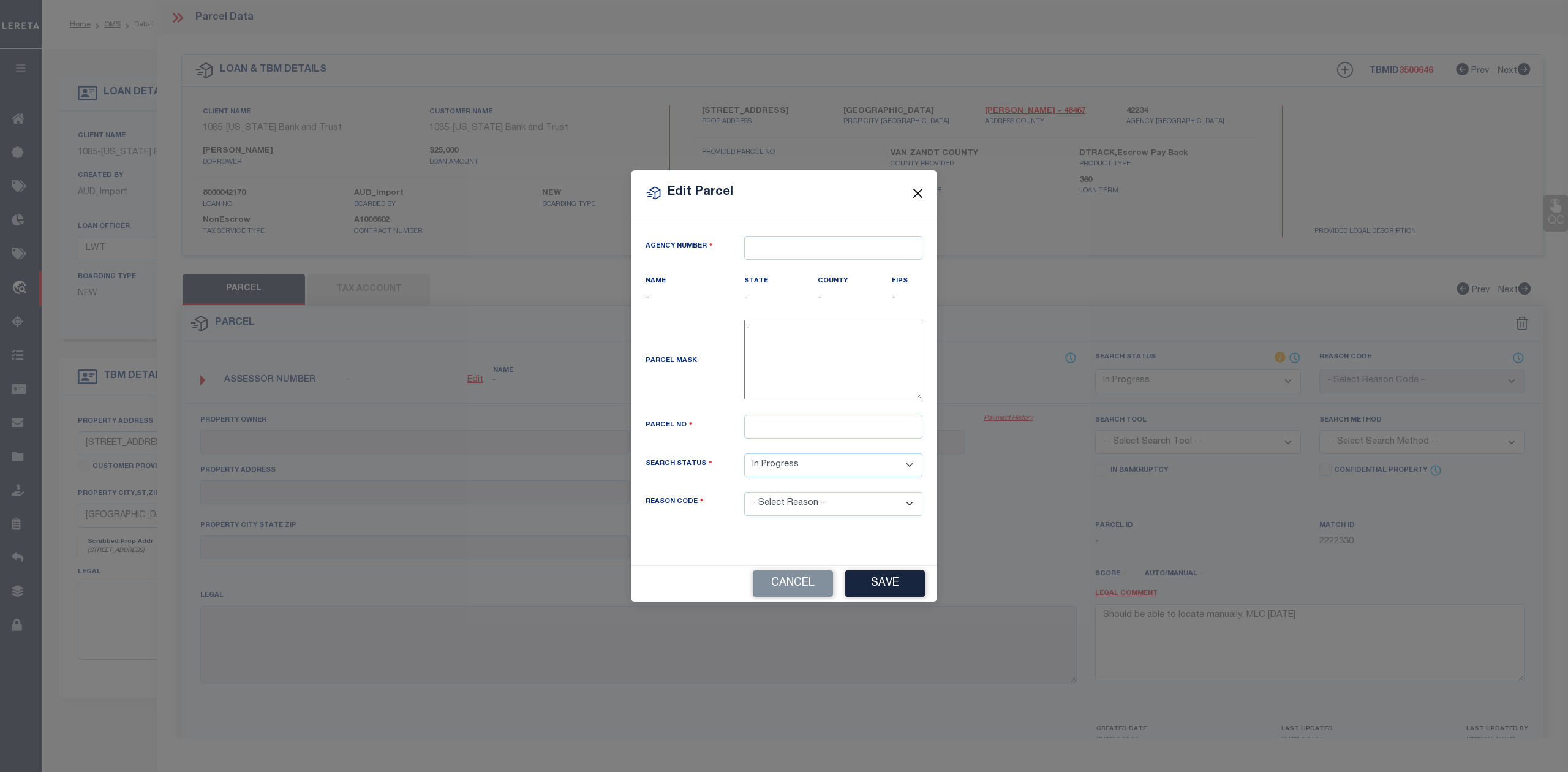
click at [924, 191] on button "Close" at bounding box center [918, 193] width 16 height 16
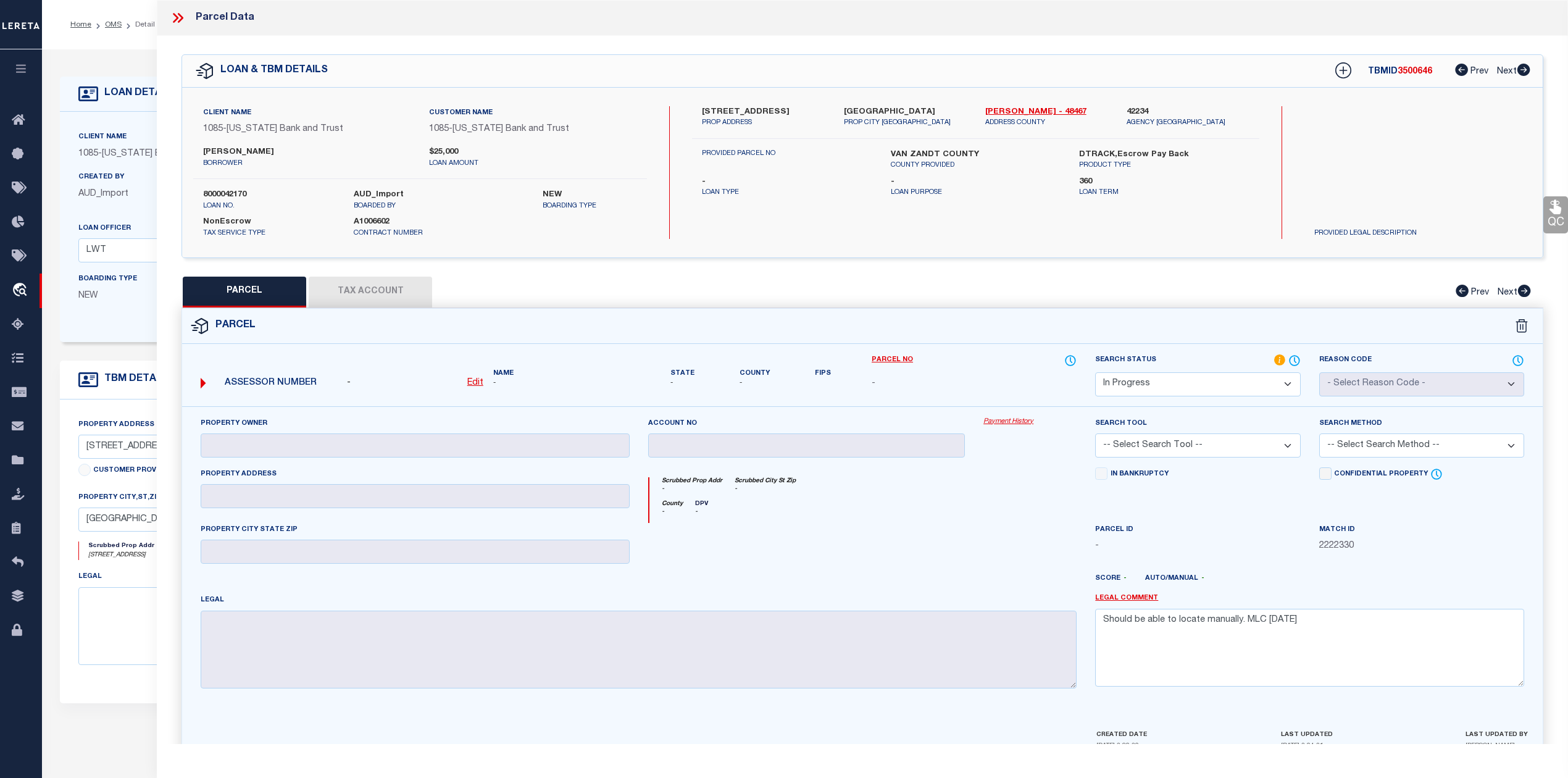
click at [347, 292] on div "PARCEL Tax Account Prev Next" at bounding box center [862, 292] width 1362 height 31
click at [179, 13] on icon at bounding box center [178, 18] width 16 height 16
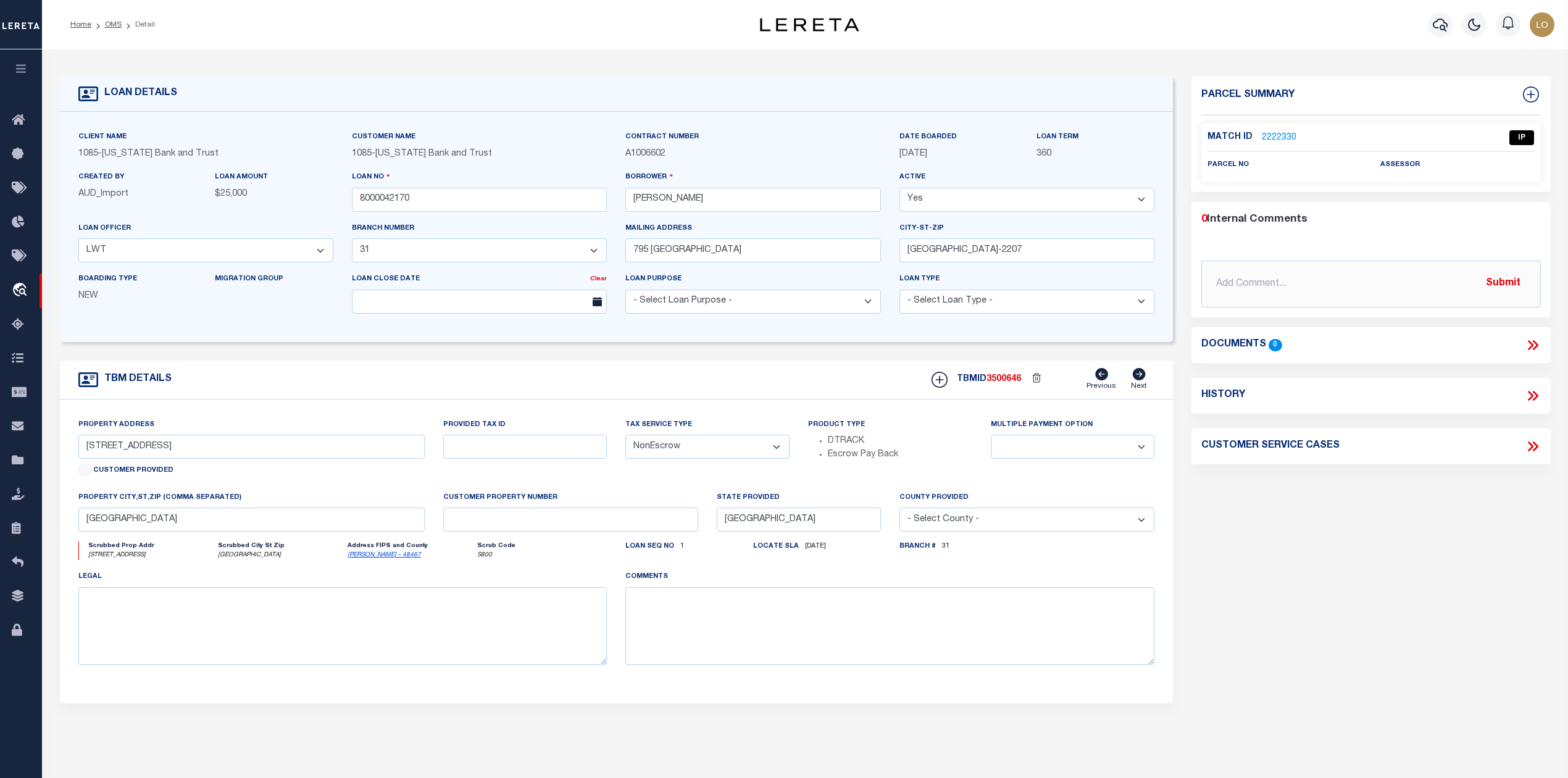
click at [1272, 137] on link "2222330" at bounding box center [1279, 137] width 35 height 13
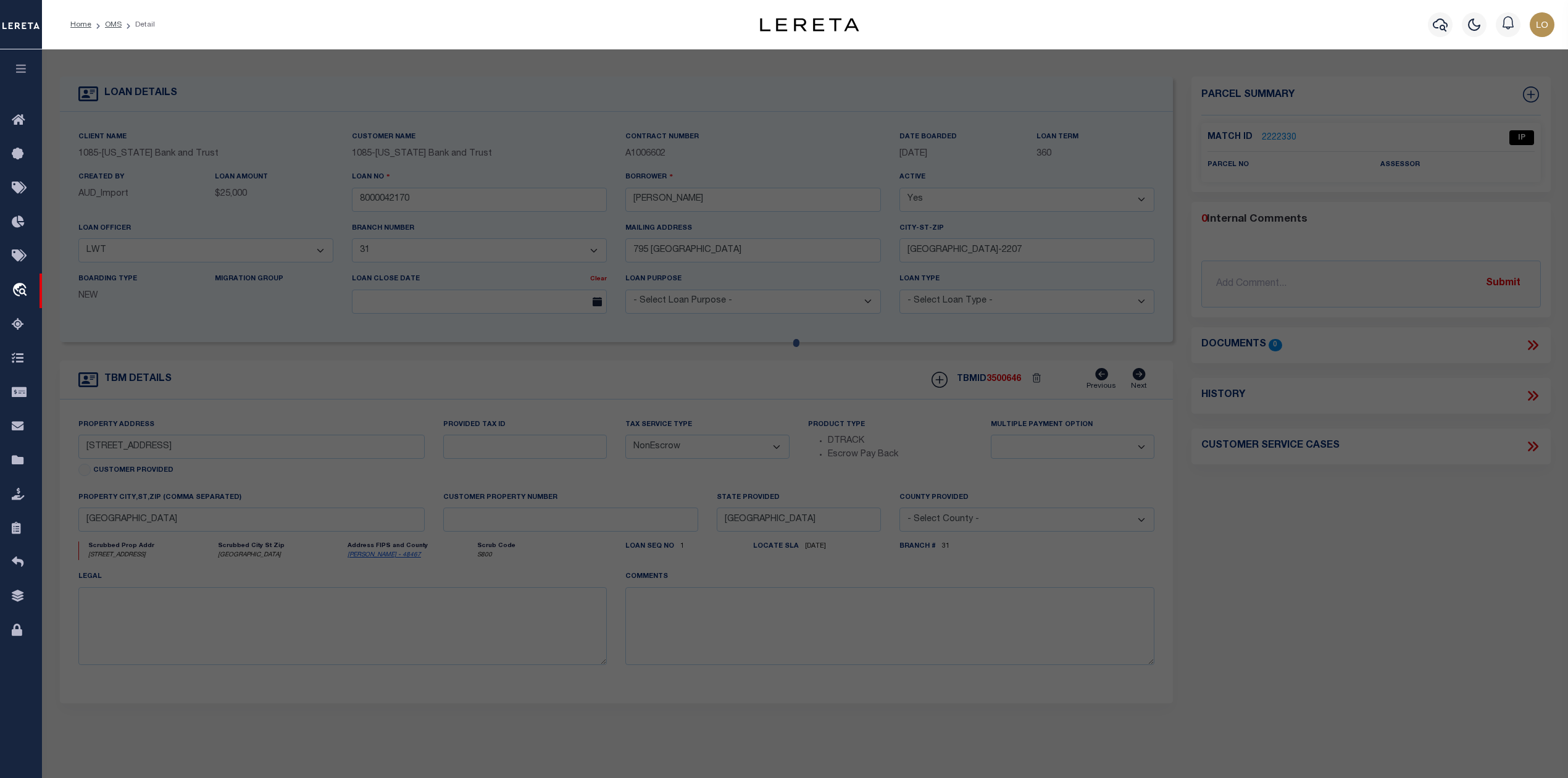
select select "AS"
checkbox input "false"
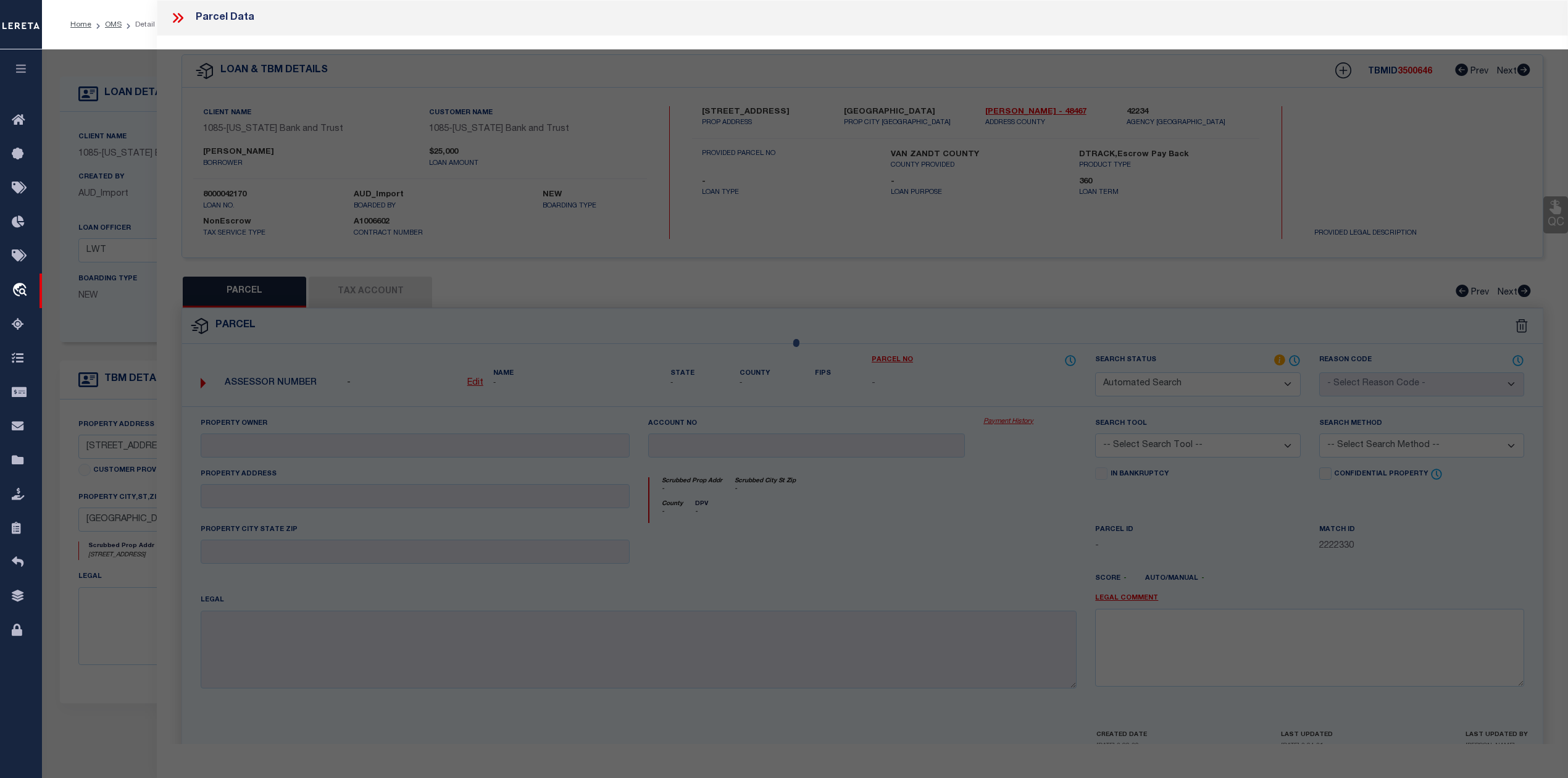
select select "IP"
checkbox input "false"
type textarea "Should be able to locate manually. MLC [DATE]"
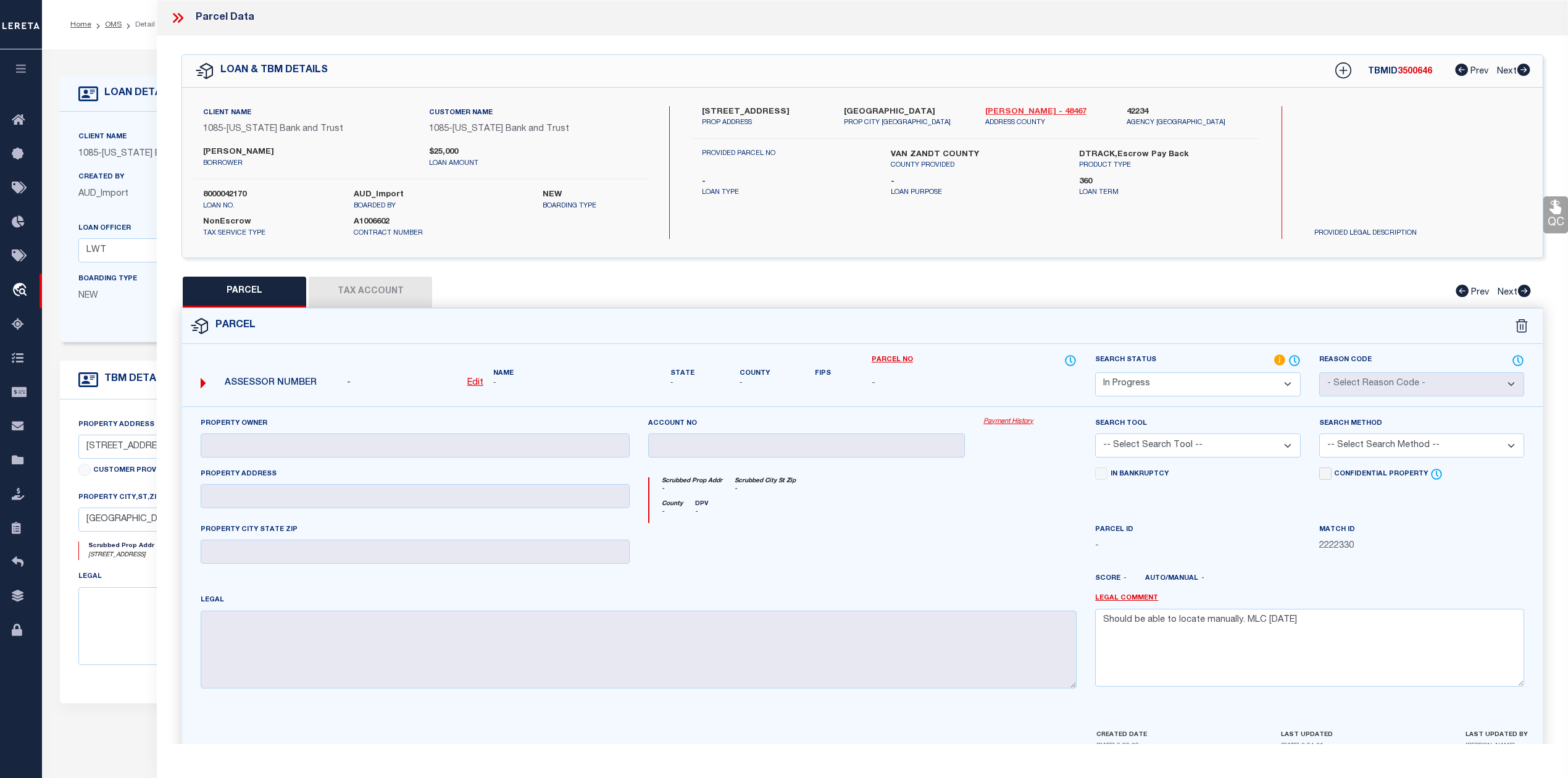
click at [993, 112] on link "Van Zandt - 48467" at bounding box center [1046, 112] width 123 height 13
drag, startPoint x: 702, startPoint y: 107, endPoint x: 782, endPoint y: 109, distance: 80.0
click at [782, 109] on label "795 MAPLEWOOD ST" at bounding box center [763, 112] width 123 height 13
copy label "795 MAPLEWOOD ST"
click at [748, 120] on p "PROP ADDRESS" at bounding box center [763, 123] width 123 height 11
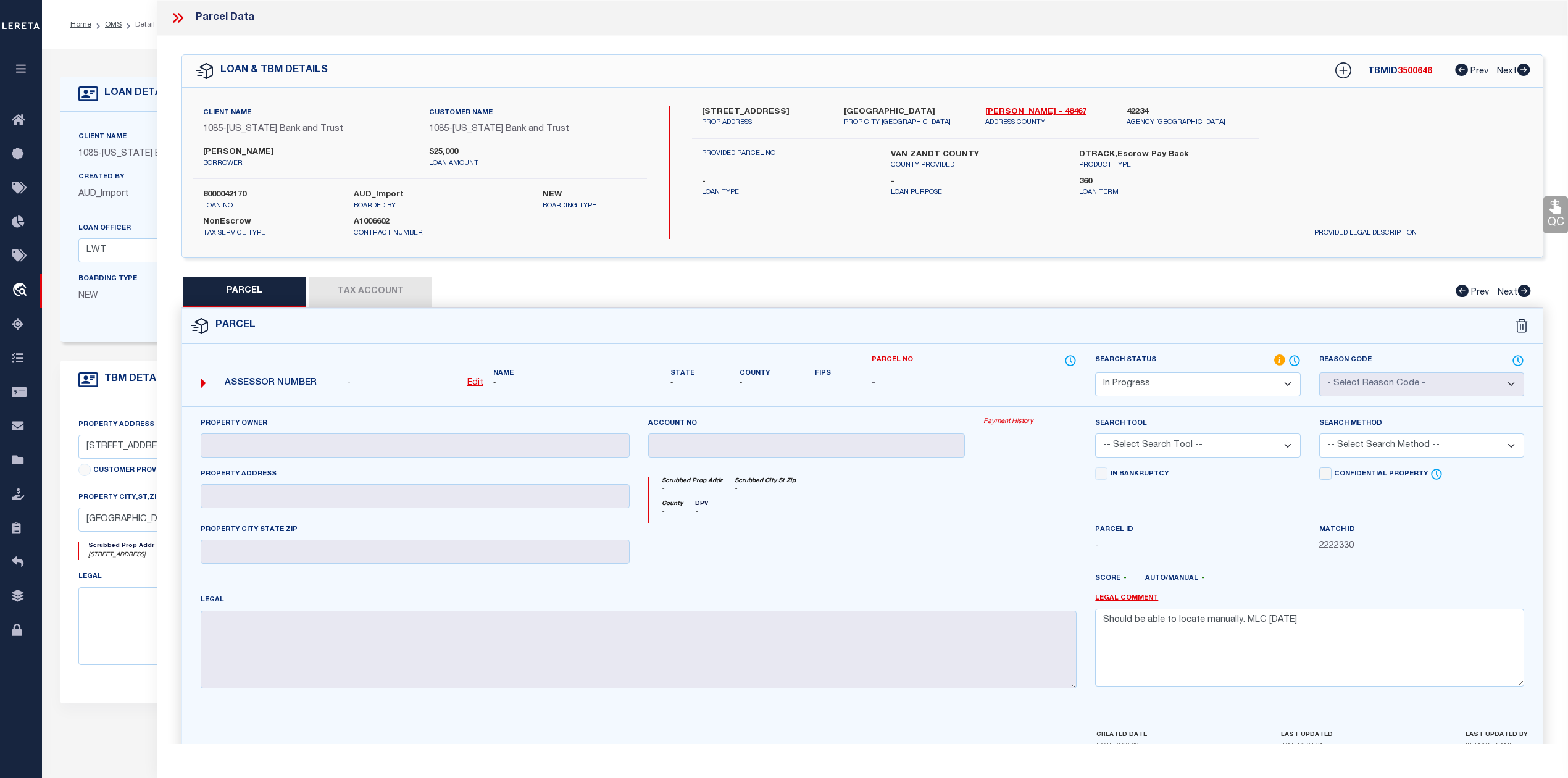
click at [748, 120] on p "PROP ADDRESS" at bounding box center [763, 123] width 123 height 11
click at [748, 114] on label "795 MAPLEWOOD ST" at bounding box center [763, 112] width 123 height 13
copy label "MAPLEWOOD"
click at [368, 376] on div "- Edit" at bounding box center [415, 383] width 136 height 13
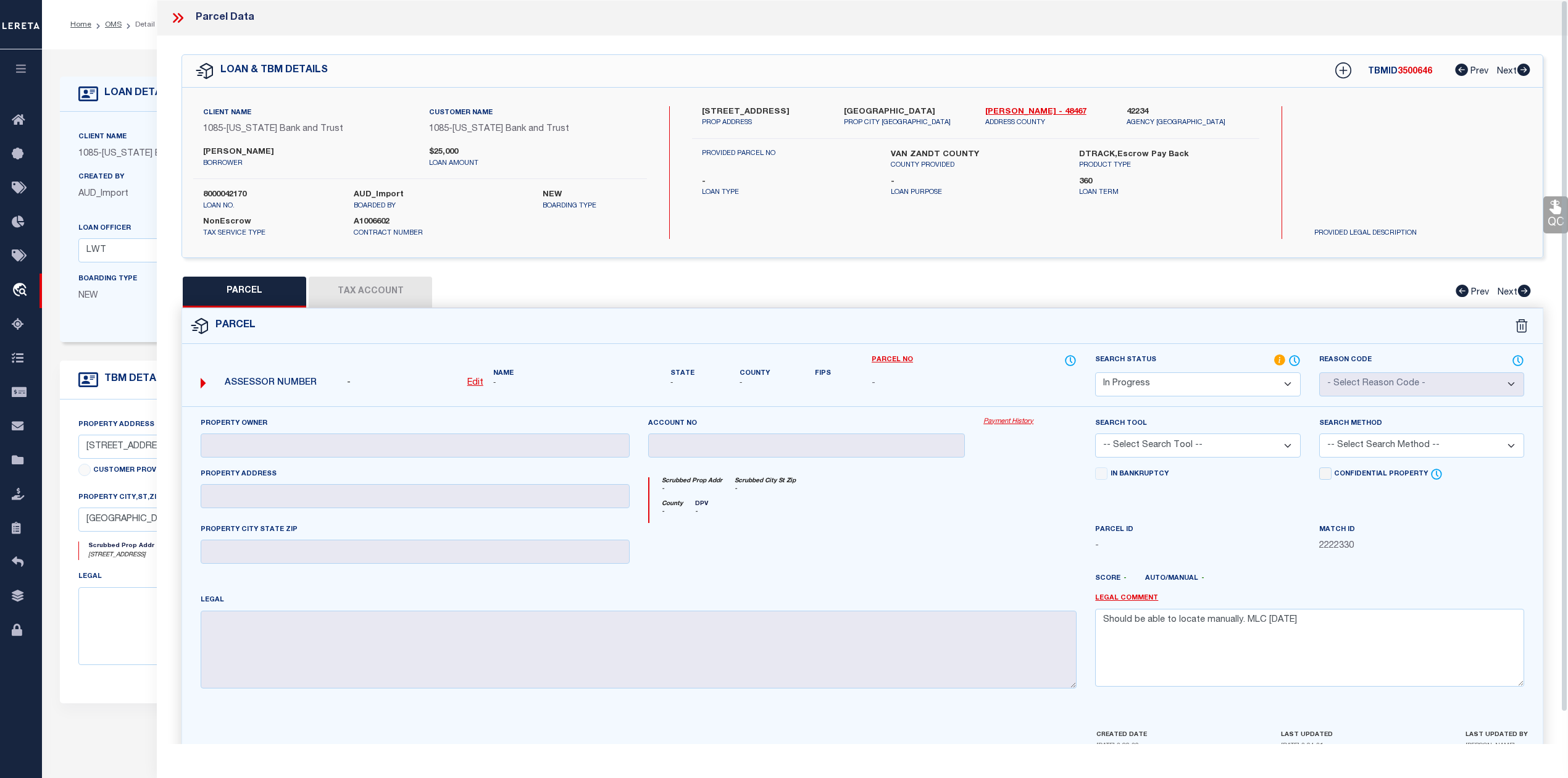
click at [638, 272] on div "QC QC QC" at bounding box center [862, 404] width 1411 height 737
click at [544, 287] on div "PARCEL Tax Account Prev Next" at bounding box center [862, 292] width 1362 height 31
click at [409, 292] on div "PARCEL Tax Account Prev Next" at bounding box center [862, 292] width 1362 height 31
click at [405, 292] on div "PARCEL Tax Account Prev Next" at bounding box center [862, 292] width 1362 height 31
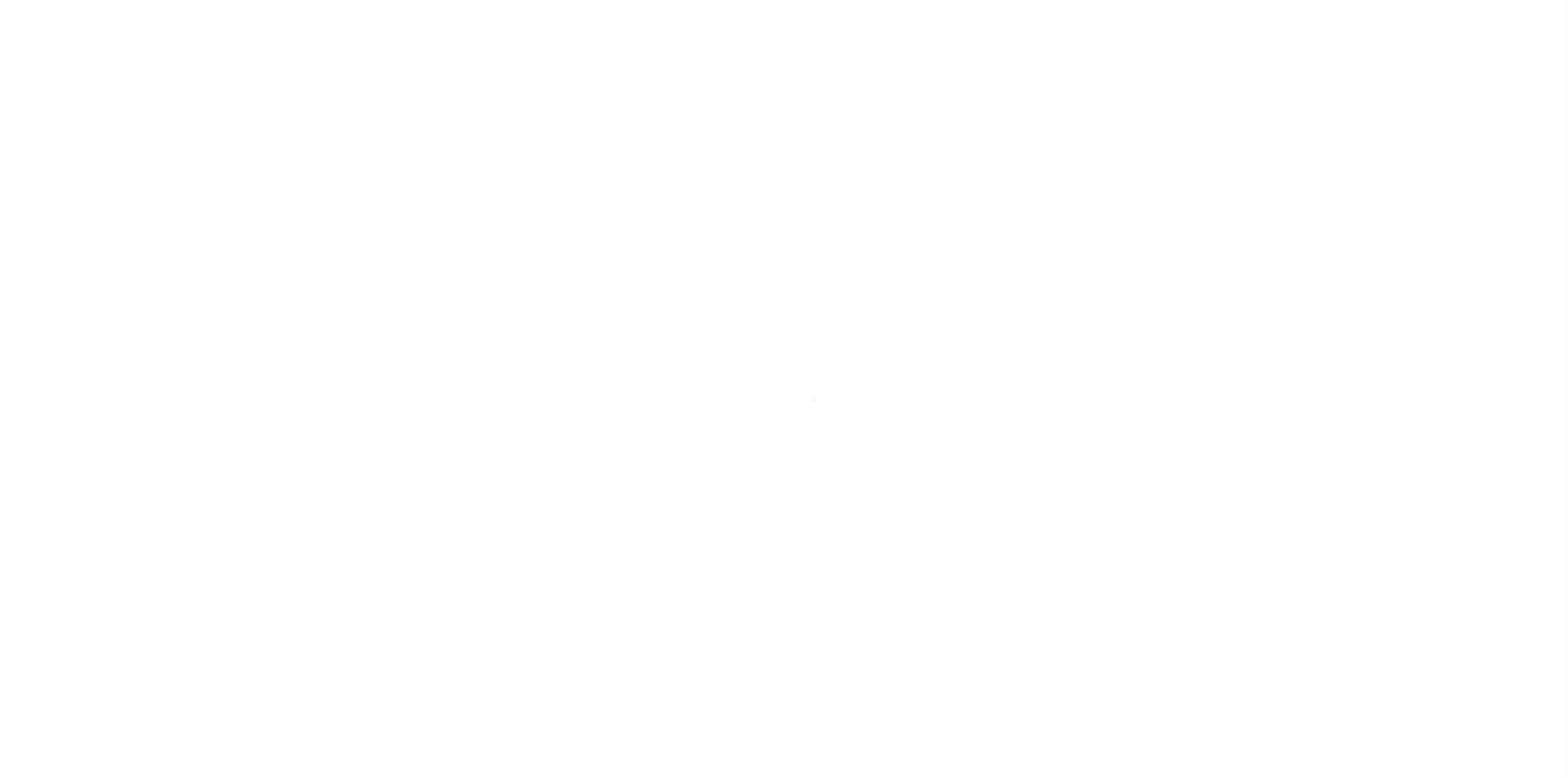
select select "NonEscrow"
type input "[STREET_ADDRESS]"
select select
type input "[GEOGRAPHIC_DATA]"
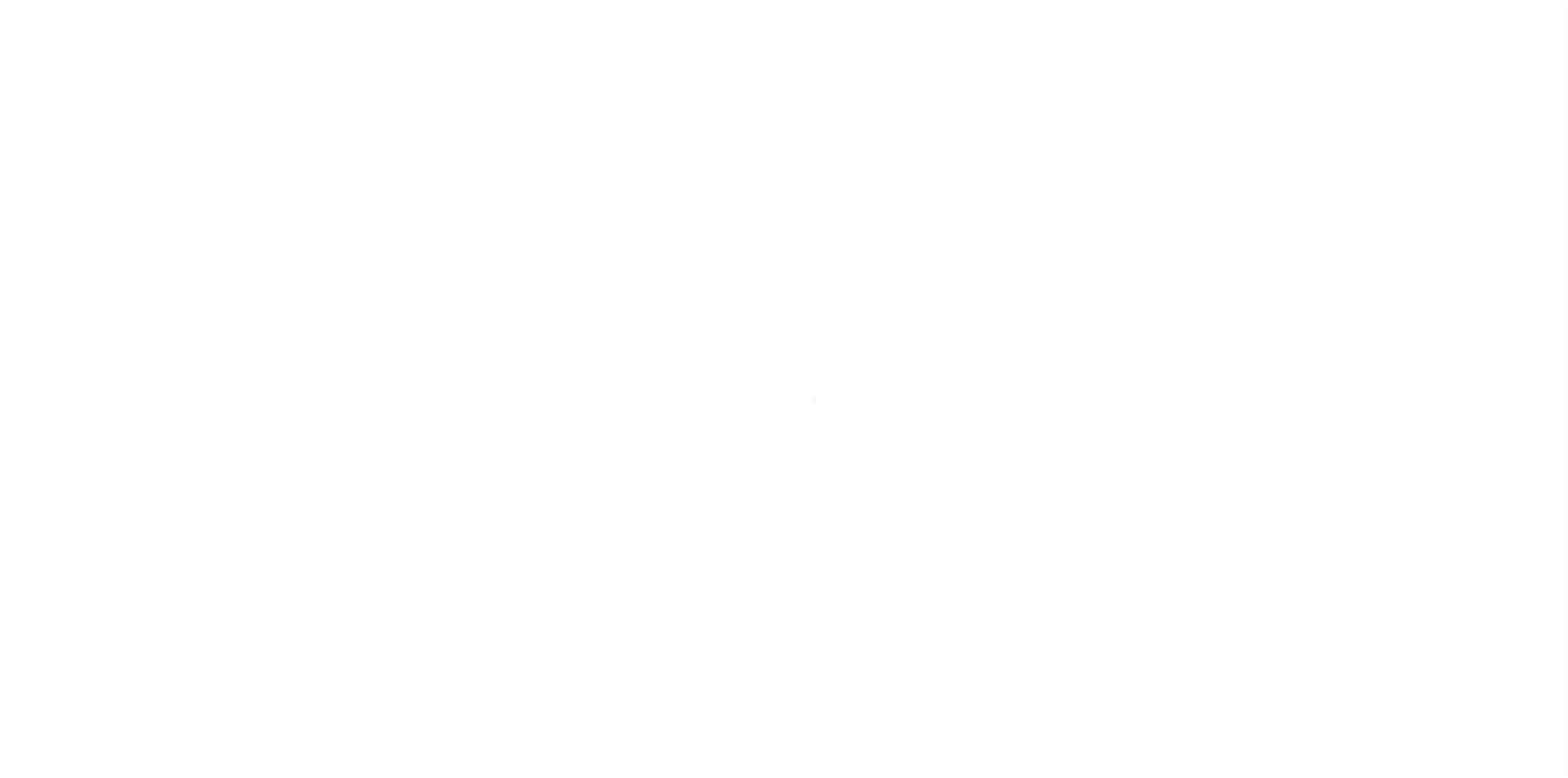
select select
select select "14695"
select select "893"
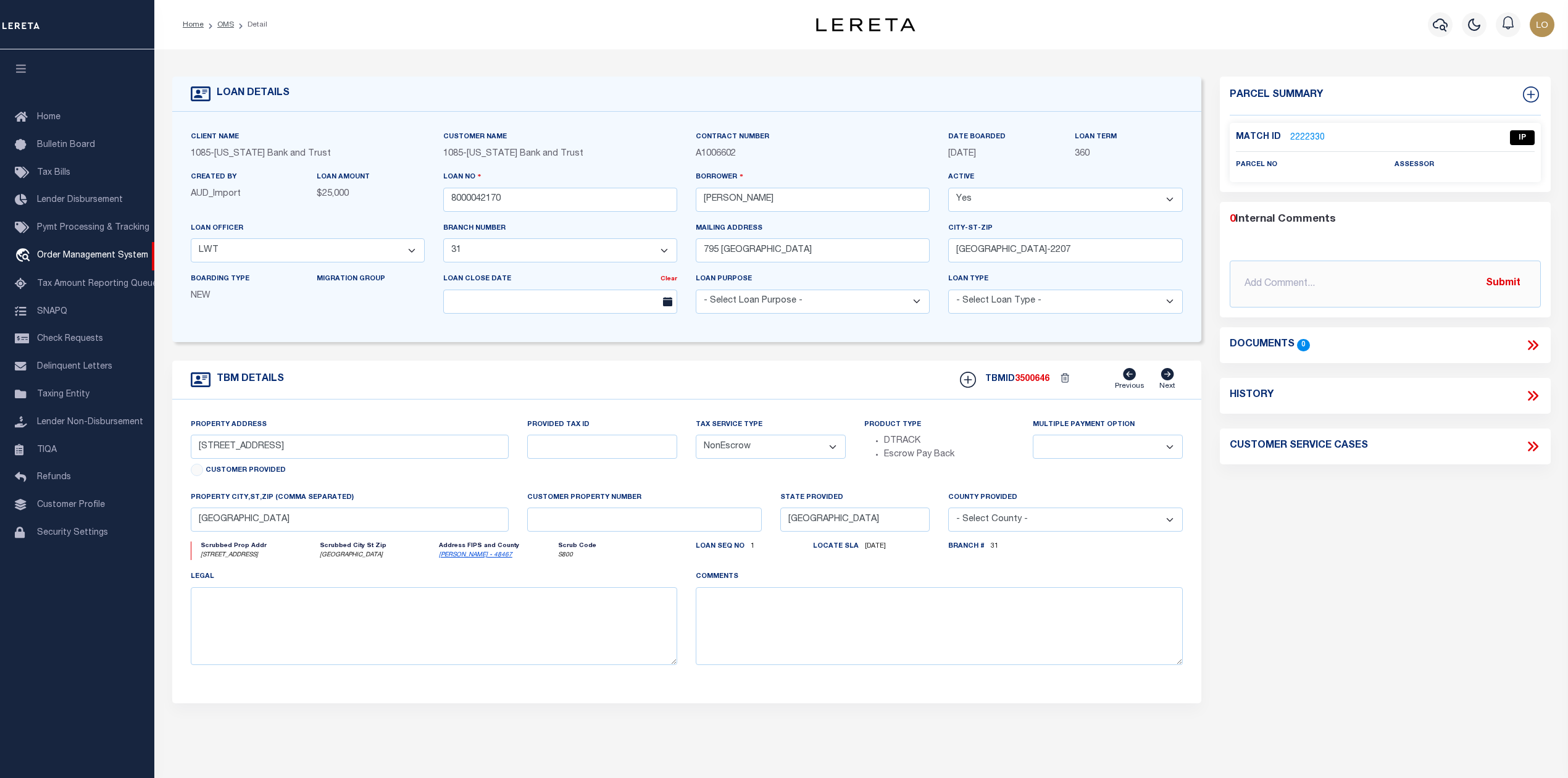
click at [1312, 137] on link "2222330" at bounding box center [1307, 137] width 35 height 13
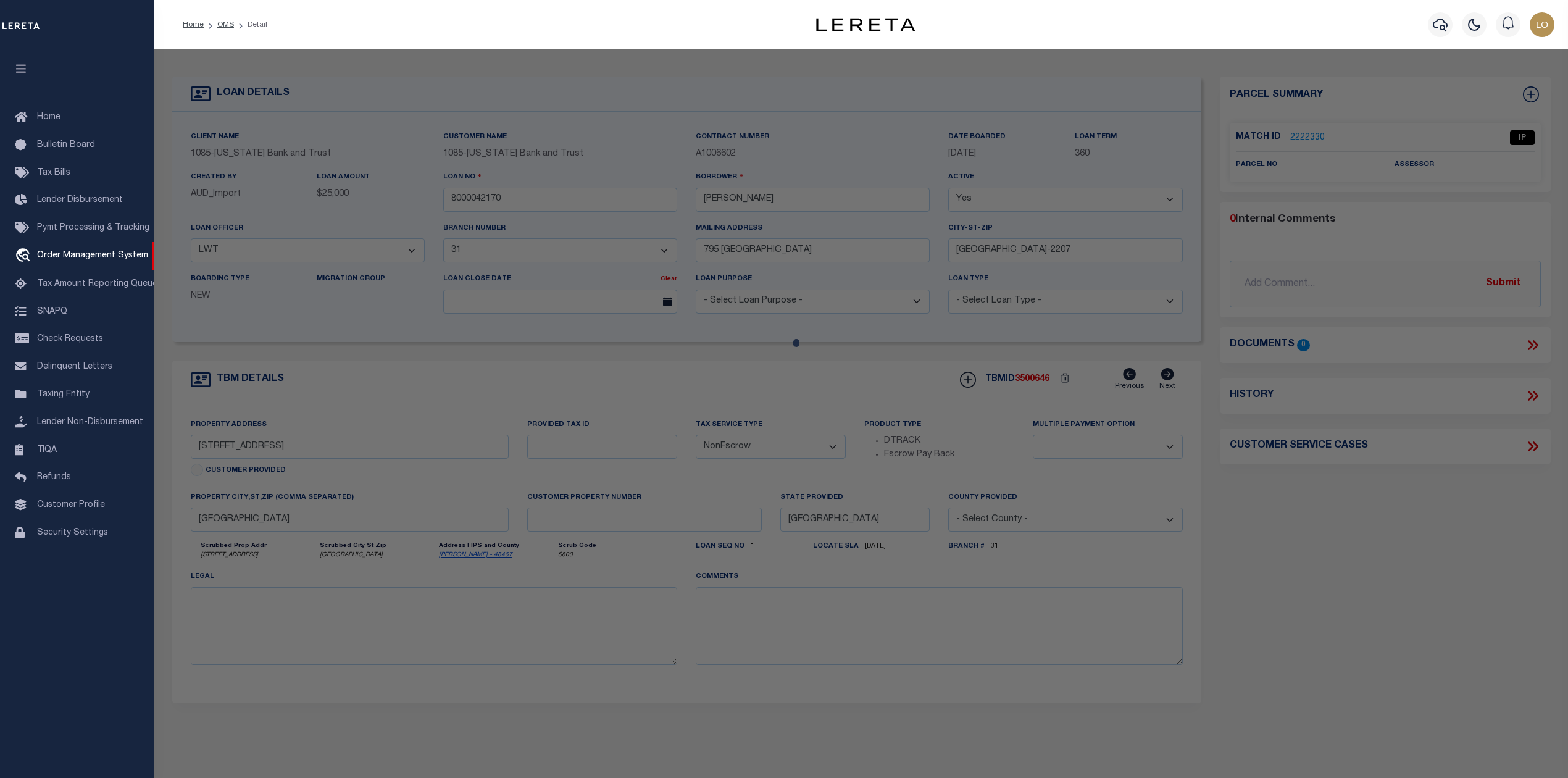
checkbox input "false"
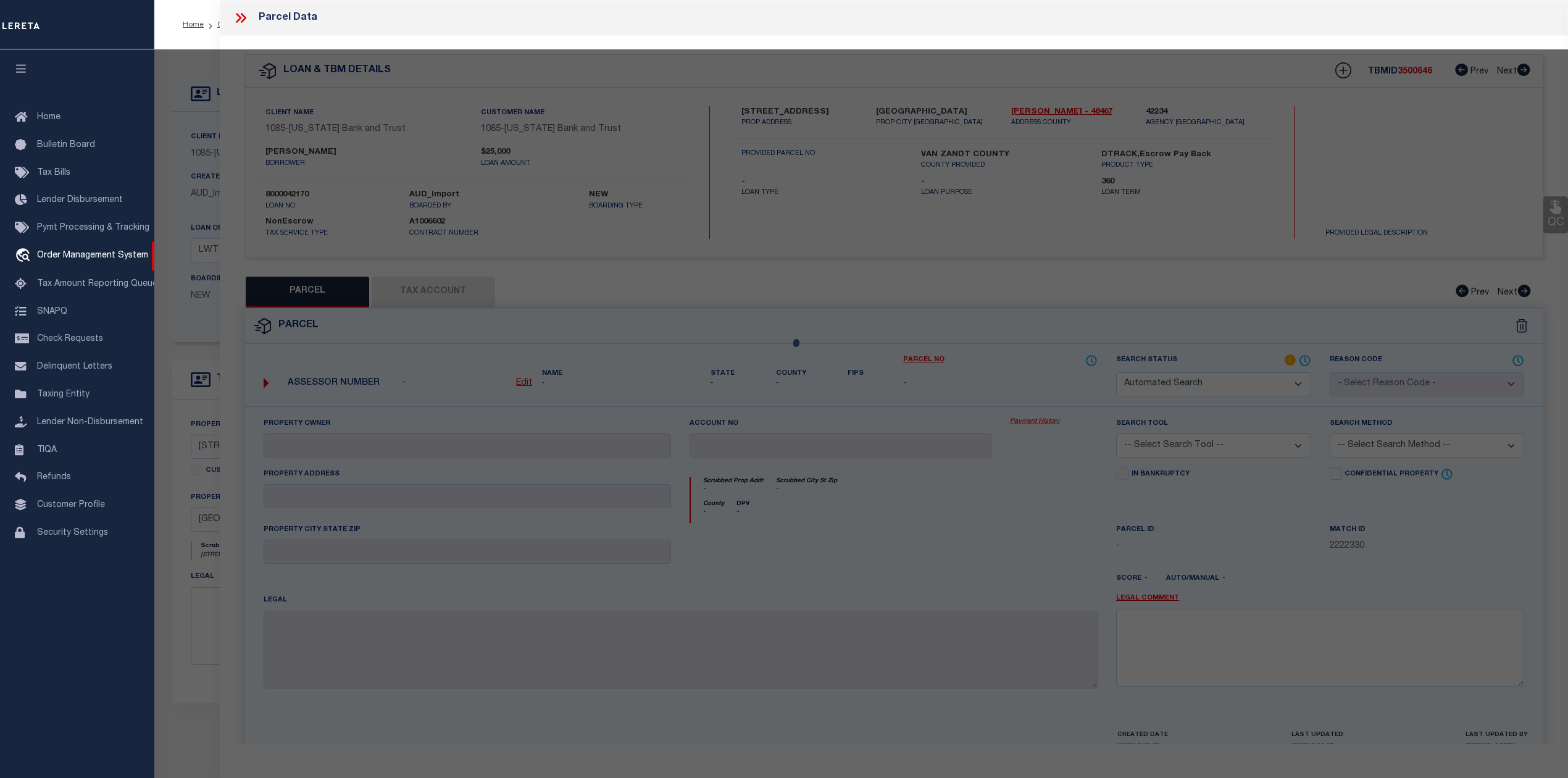
select select "IP"
checkbox input "false"
type textarea "Should be able to locate manually. MLC [DATE]"
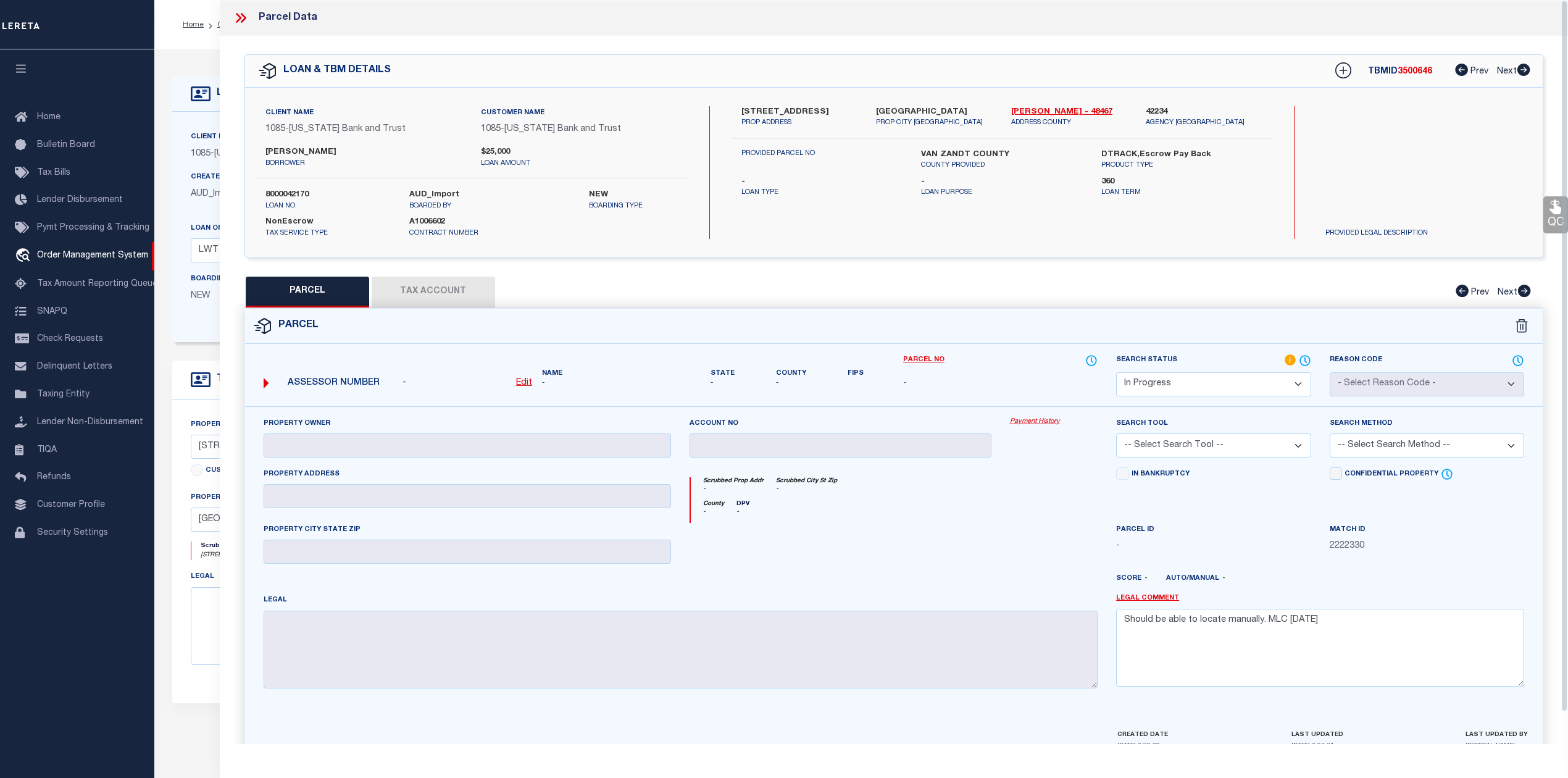
click at [921, 483] on div "Scrubbed Prop Addr - Scrubbed City St Zip -" at bounding box center [894, 489] width 407 height 23
click at [878, 478] on div "Scrubbed Prop Addr - Scrubbed City St Zip - County - DPV -" at bounding box center [894, 495] width 427 height 55
click at [908, 512] on div "County - DPV -" at bounding box center [894, 512] width 407 height 23
click at [926, 542] on div at bounding box center [840, 548] width 320 height 51
click at [689, 311] on div "Parcel" at bounding box center [894, 326] width 1298 height 35
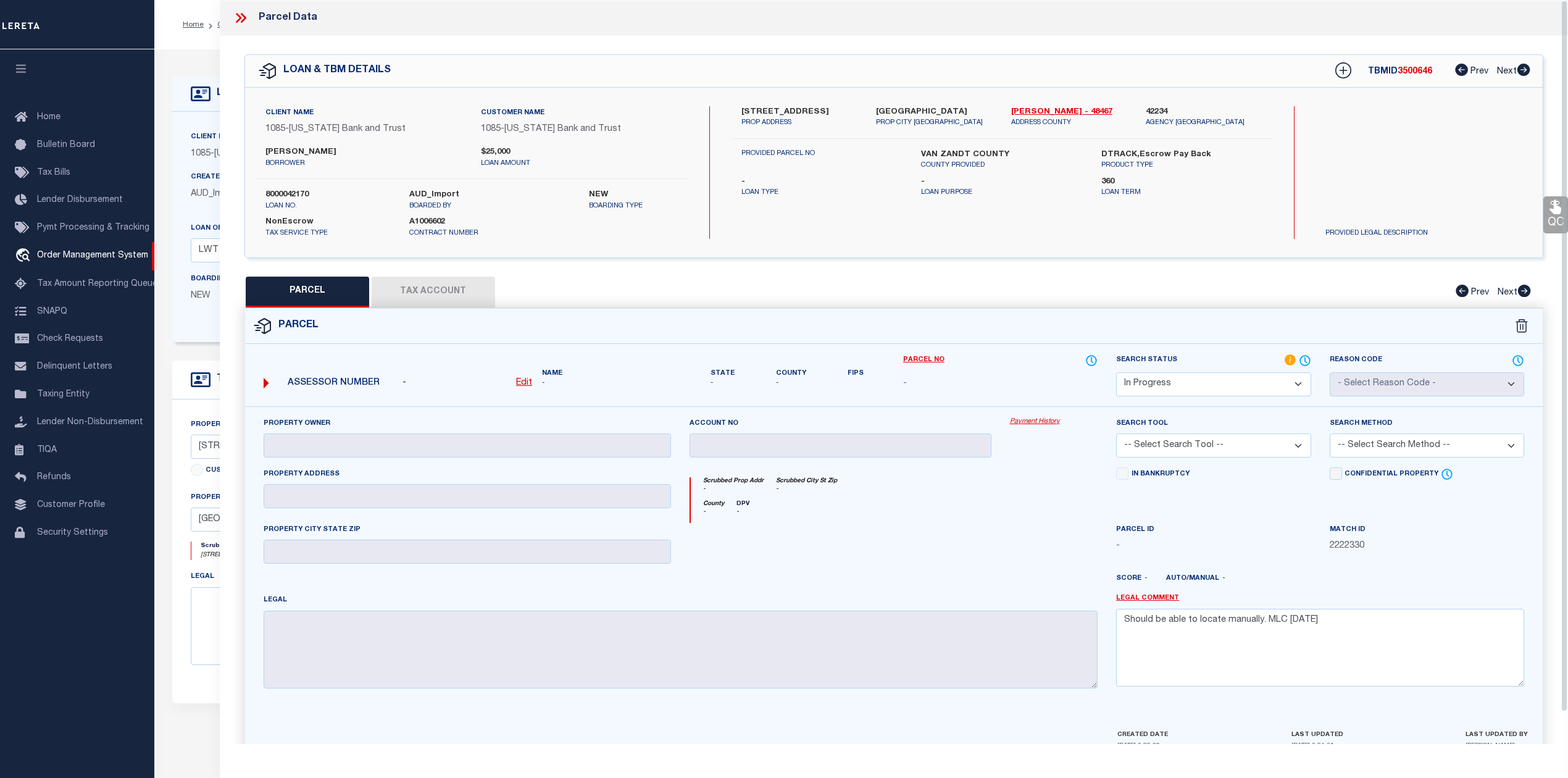
click at [528, 383] on u "Edit" at bounding box center [524, 382] width 16 height 9
select select "IP"
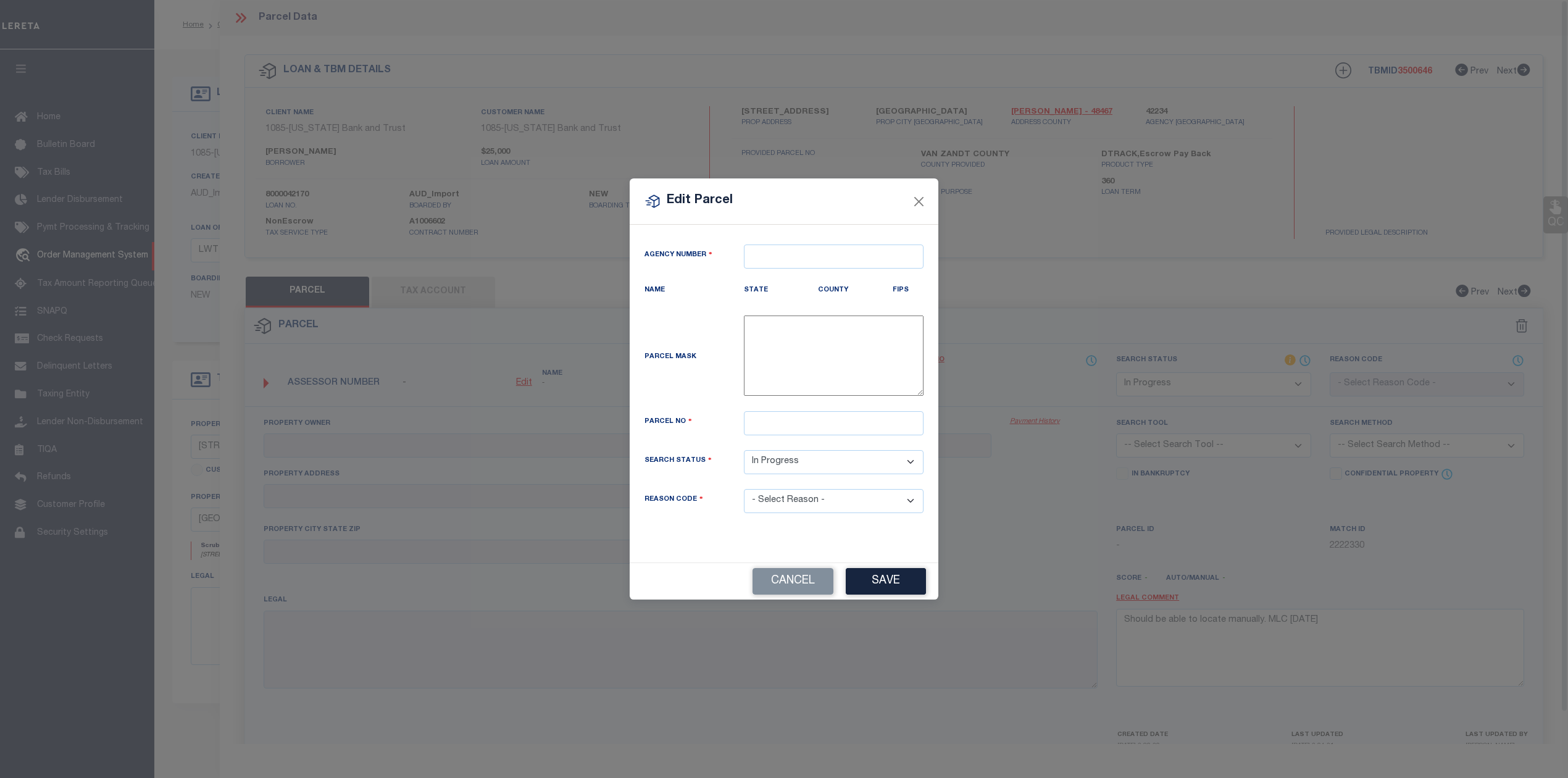
type textarea "-"
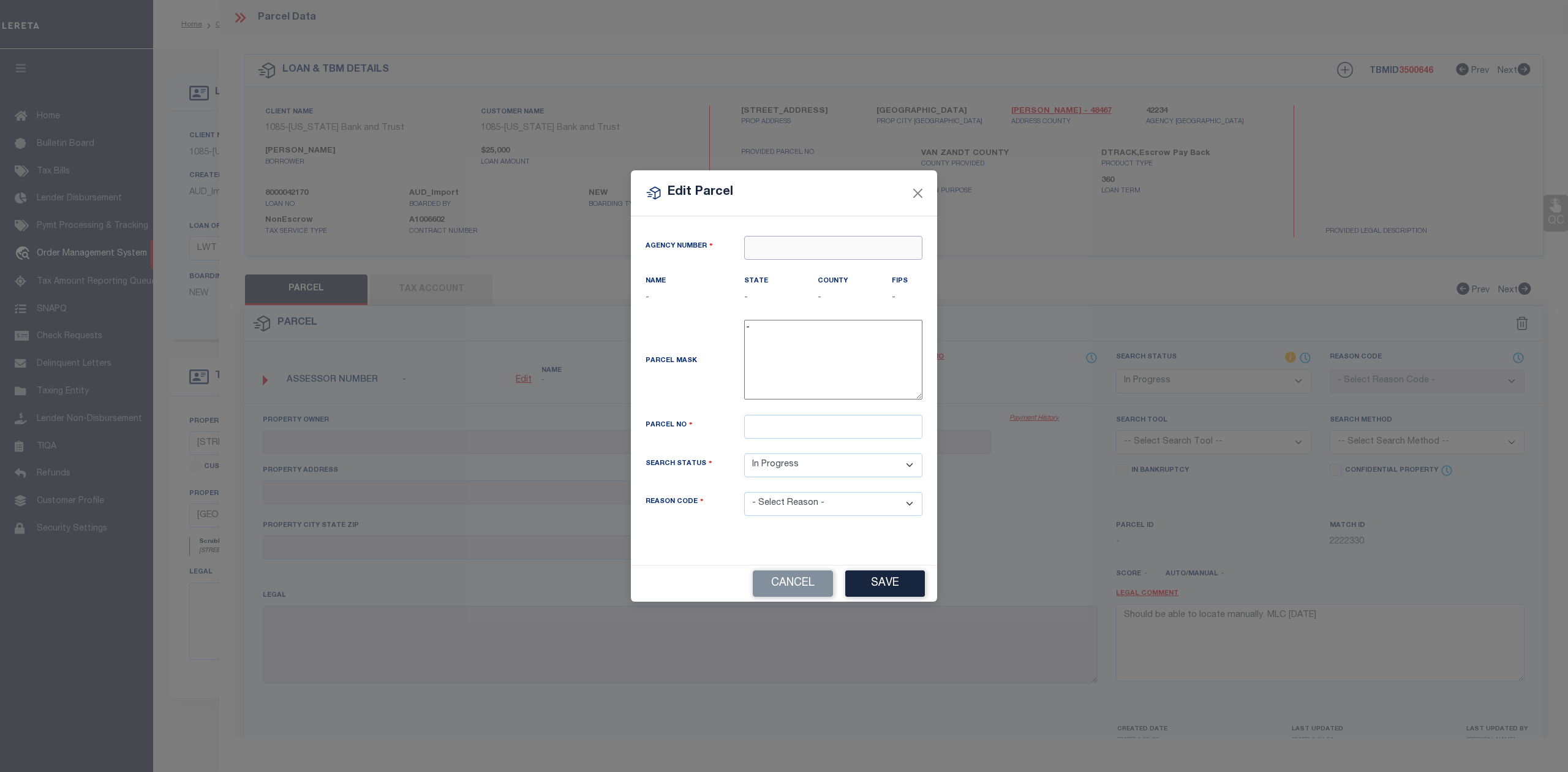
click at [755, 250] on input "text" at bounding box center [833, 248] width 178 height 24
click at [780, 272] on div "422340000 : VAN [GEOGRAPHIC_DATA]" at bounding box center [835, 276] width 181 height 35
type input "422340000"
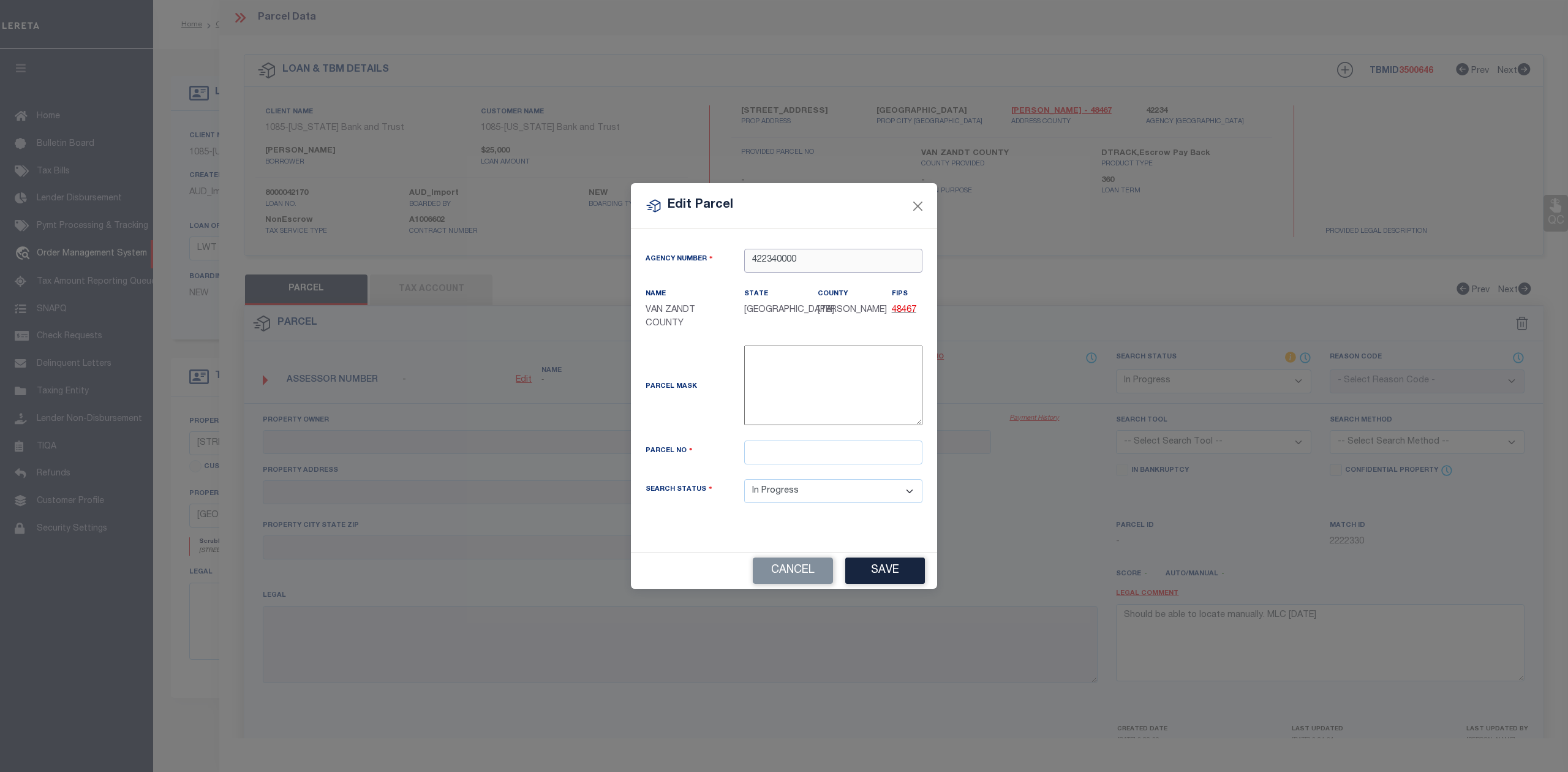
type input "422340000"
click at [795, 457] on input "text" at bounding box center [833, 452] width 178 height 24
paste input "R000001961"
type input "R000001961"
click at [693, 423] on div "Parcel Mask -" at bounding box center [784, 388] width 295 height 85
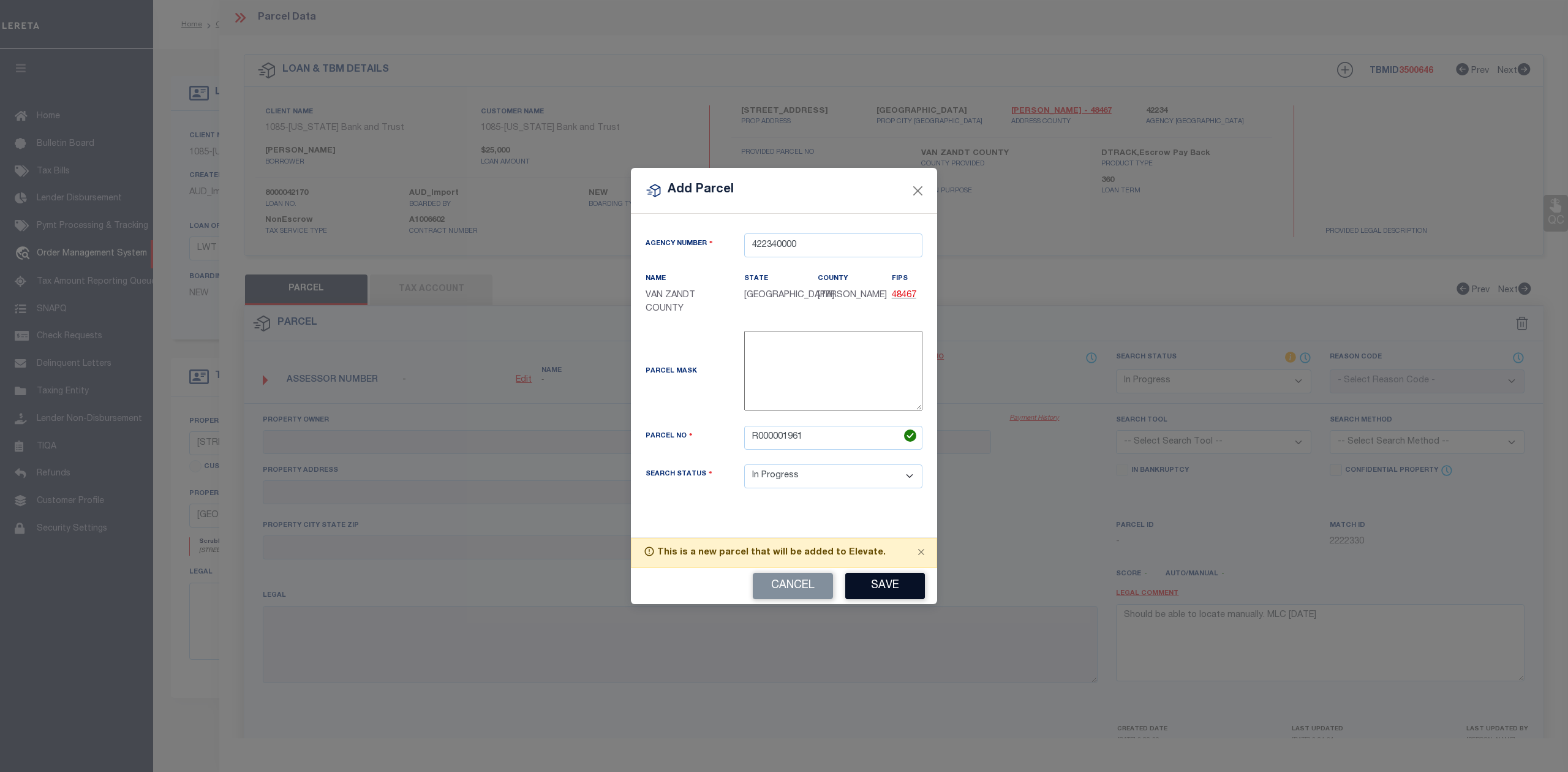
click at [883, 590] on button "Save" at bounding box center [885, 586] width 80 height 26
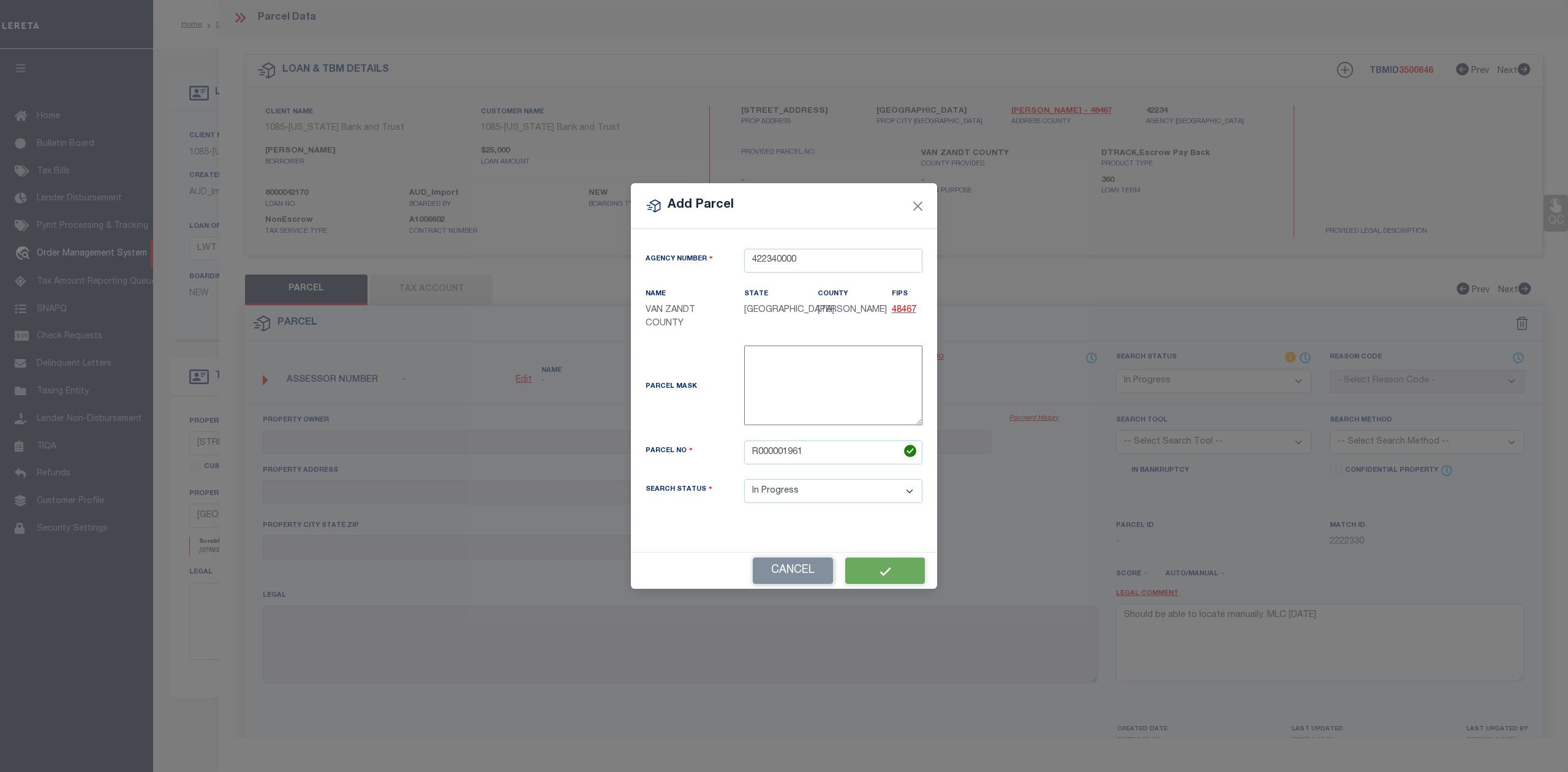
select select "IP"
checkbox input "false"
type textarea "Should be able to locate manually. MLC [DATE]"
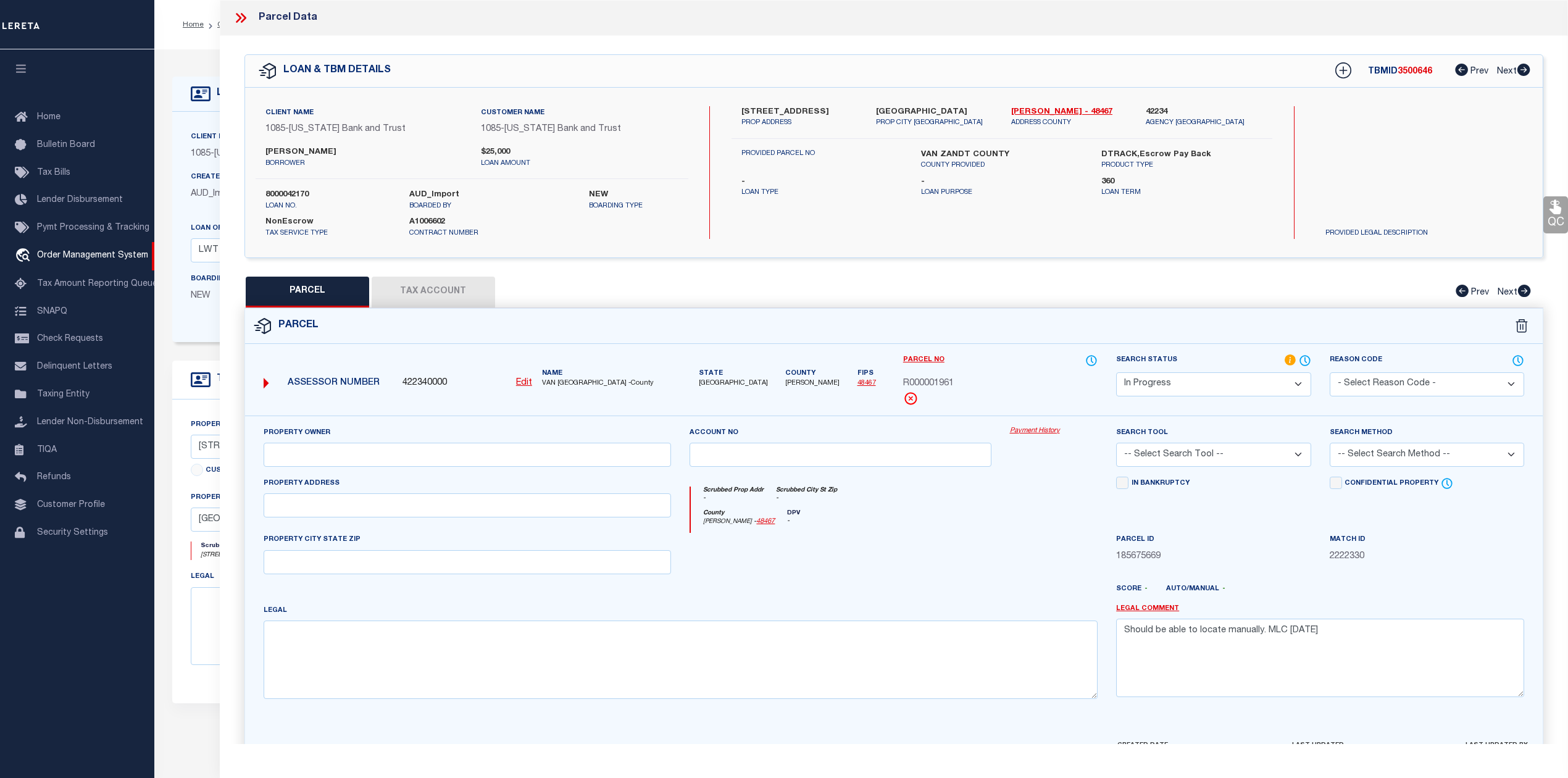
click at [899, 584] on div at bounding box center [840, 558] width 320 height 51
click at [914, 564] on div at bounding box center [840, 558] width 320 height 51
click at [437, 294] on button "Tax Account" at bounding box center [433, 292] width 123 height 31
select select "100"
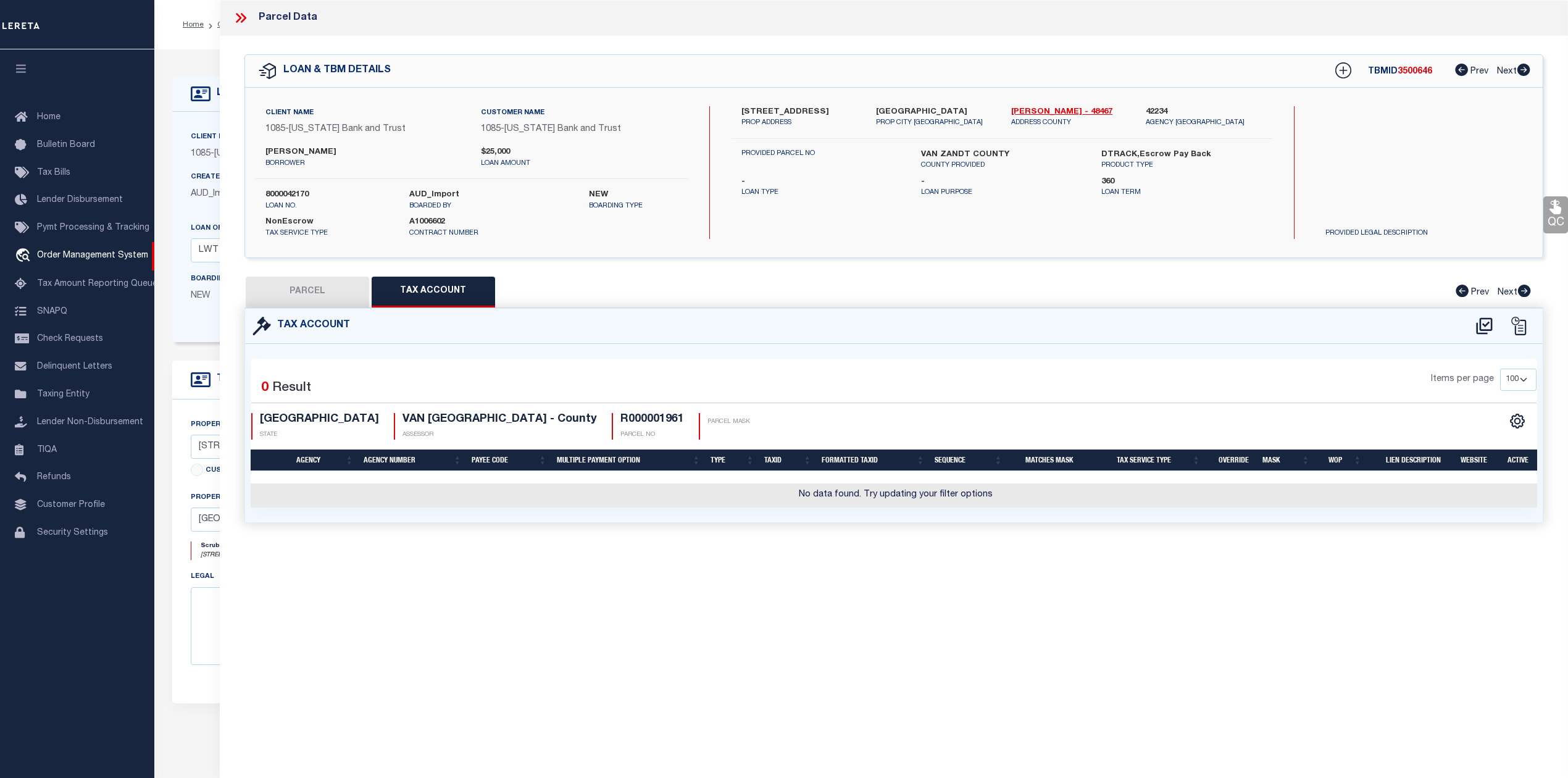
click at [664, 603] on div "Parcel Data QC QC QC - Select Status - Ready to QC" at bounding box center [894, 372] width 1348 height 744
click at [1479, 330] on icon at bounding box center [1483, 325] width 16 height 17
select select "100"
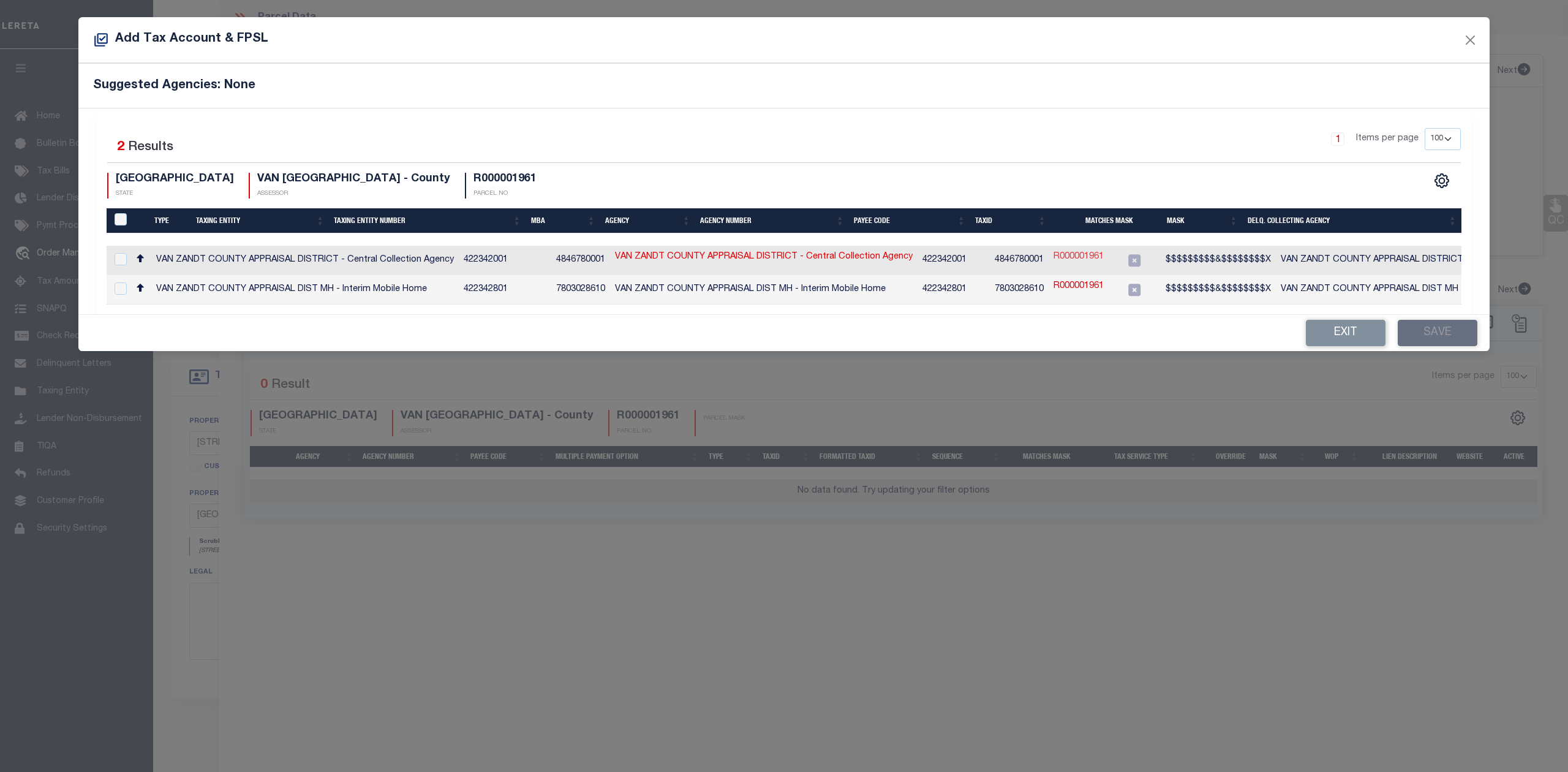
click at [1061, 256] on link "R000001961" at bounding box center [1078, 257] width 50 height 13
type input "R000001961"
type textarea "$$$$$$$$$&$$$$$$$$X"
checkbox input "true"
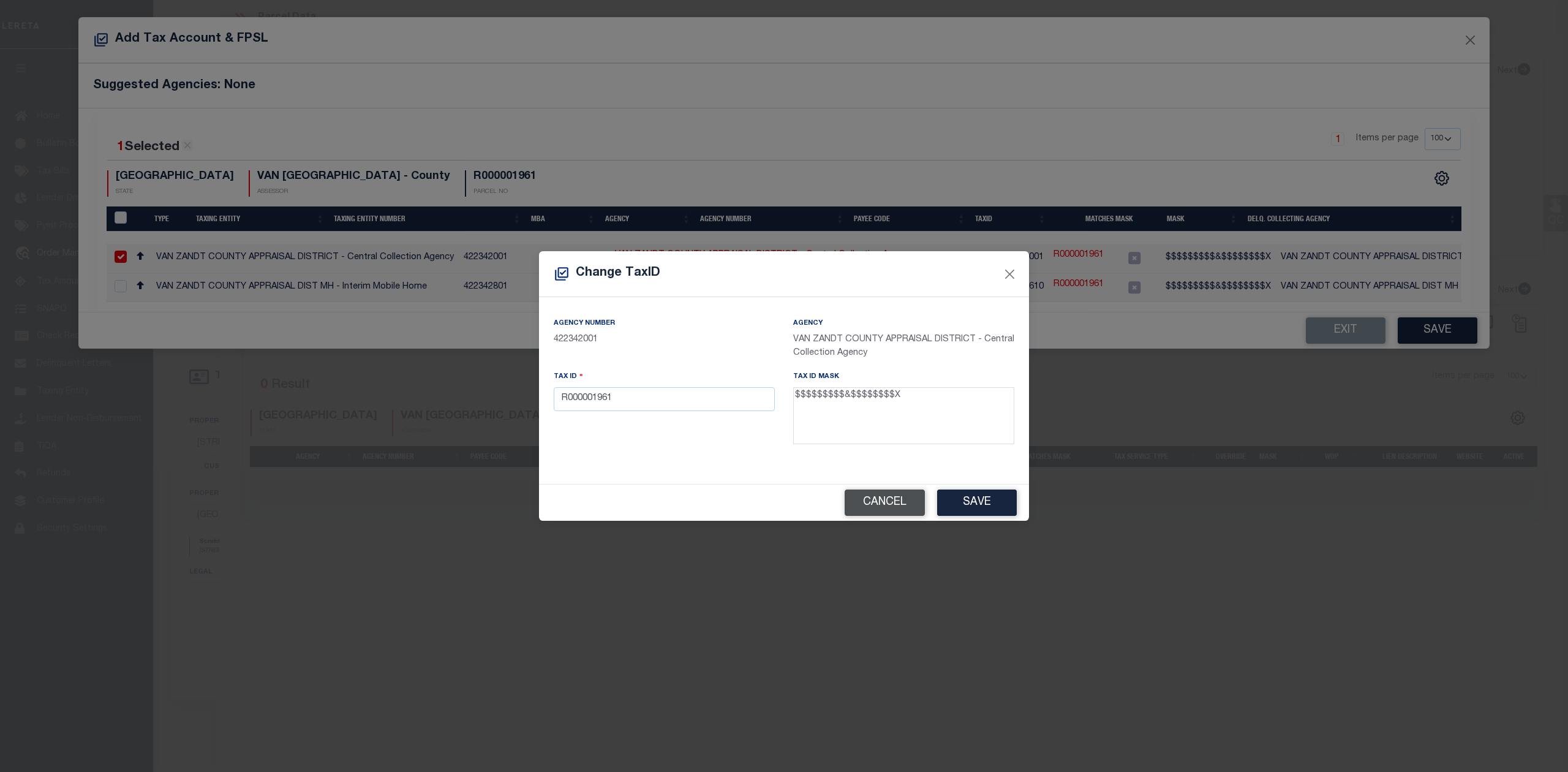
click at [885, 500] on button "Cancel" at bounding box center [884, 503] width 80 height 26
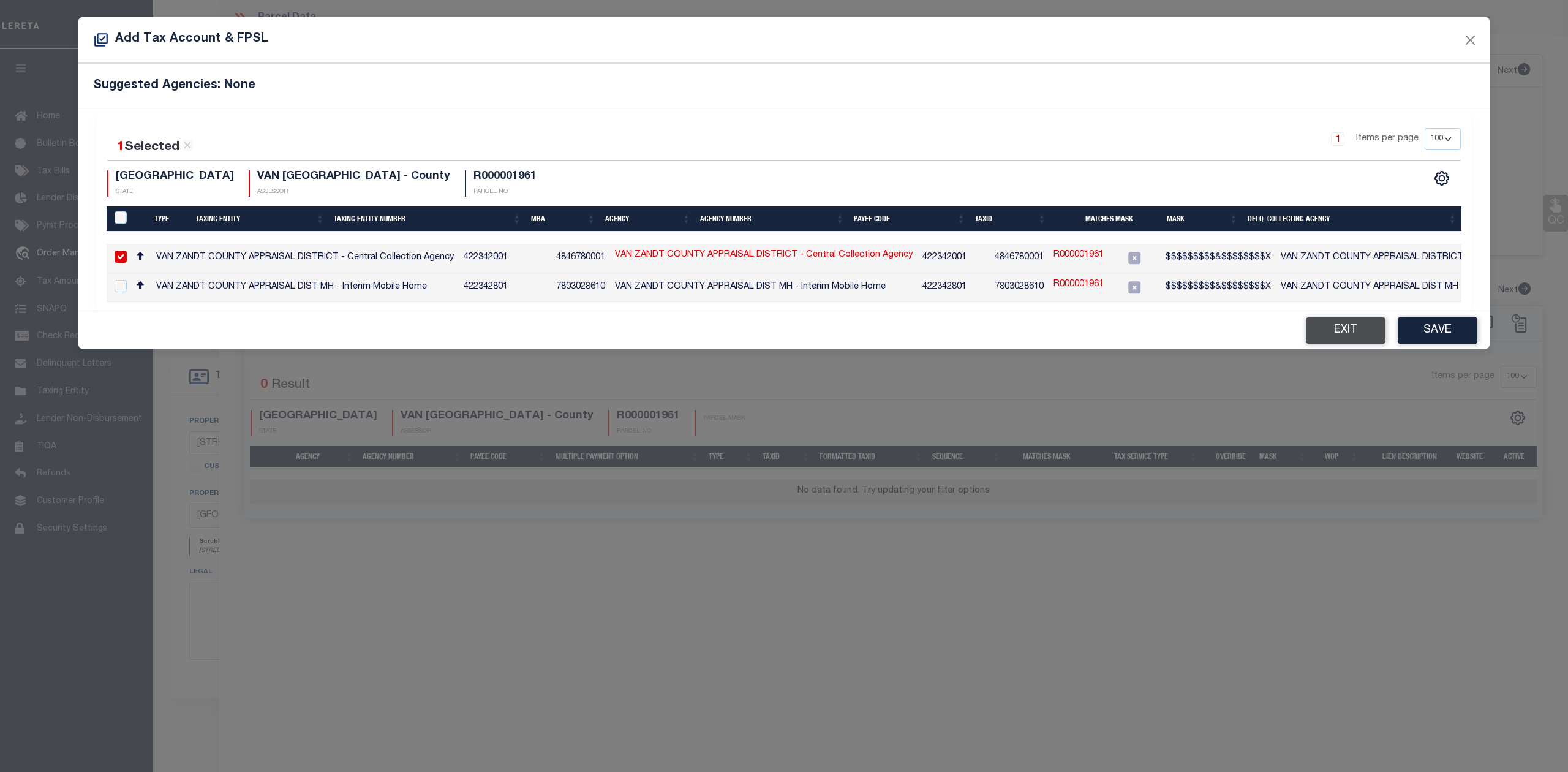
click at [1346, 334] on button "Exit" at bounding box center [1345, 330] width 80 height 26
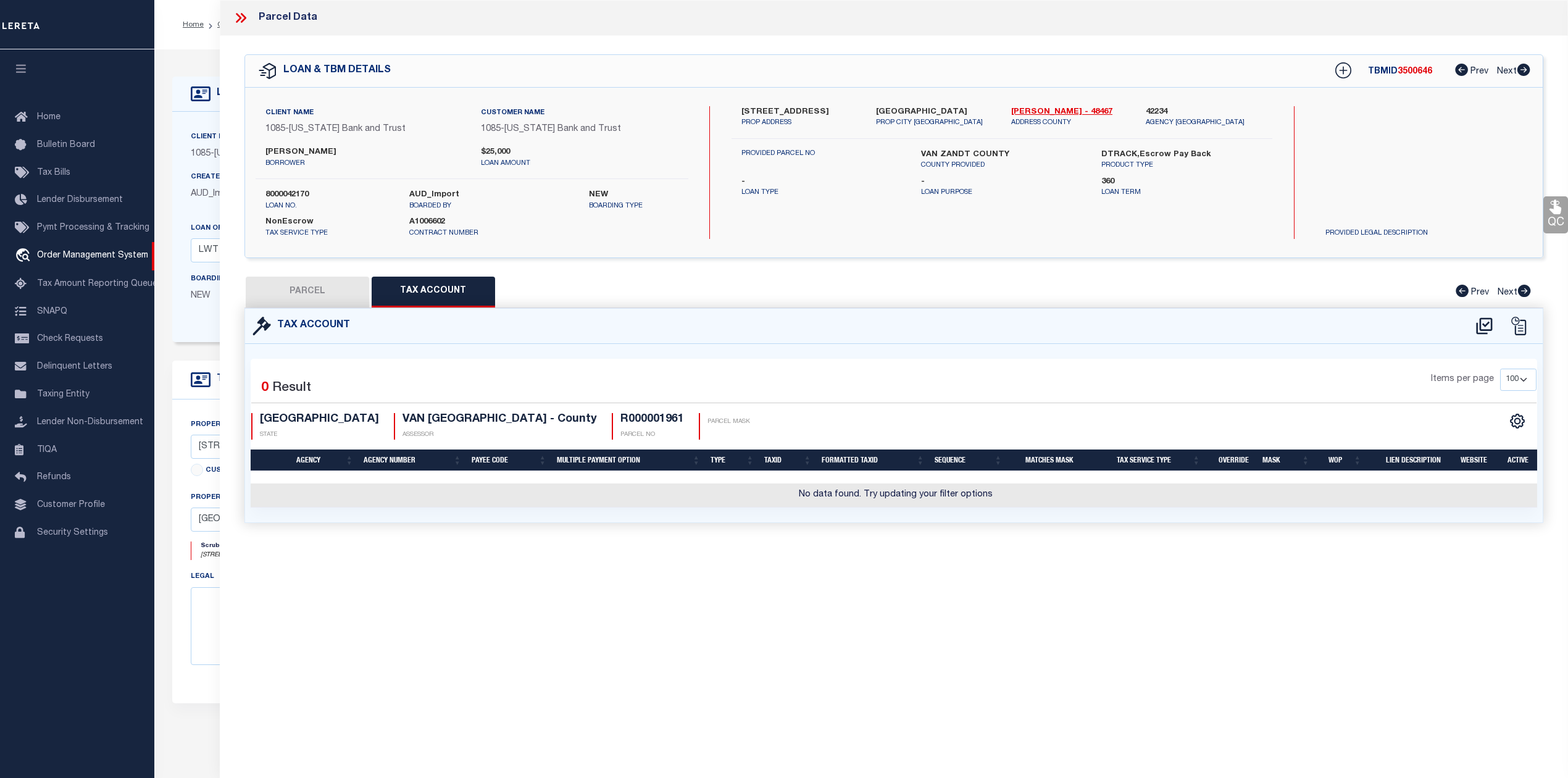
click at [929, 546] on div "Tax Account 0" at bounding box center [894, 430] width 1317 height 244
click at [298, 295] on button "PARCEL" at bounding box center [307, 292] width 123 height 31
select select "AS"
checkbox input "false"
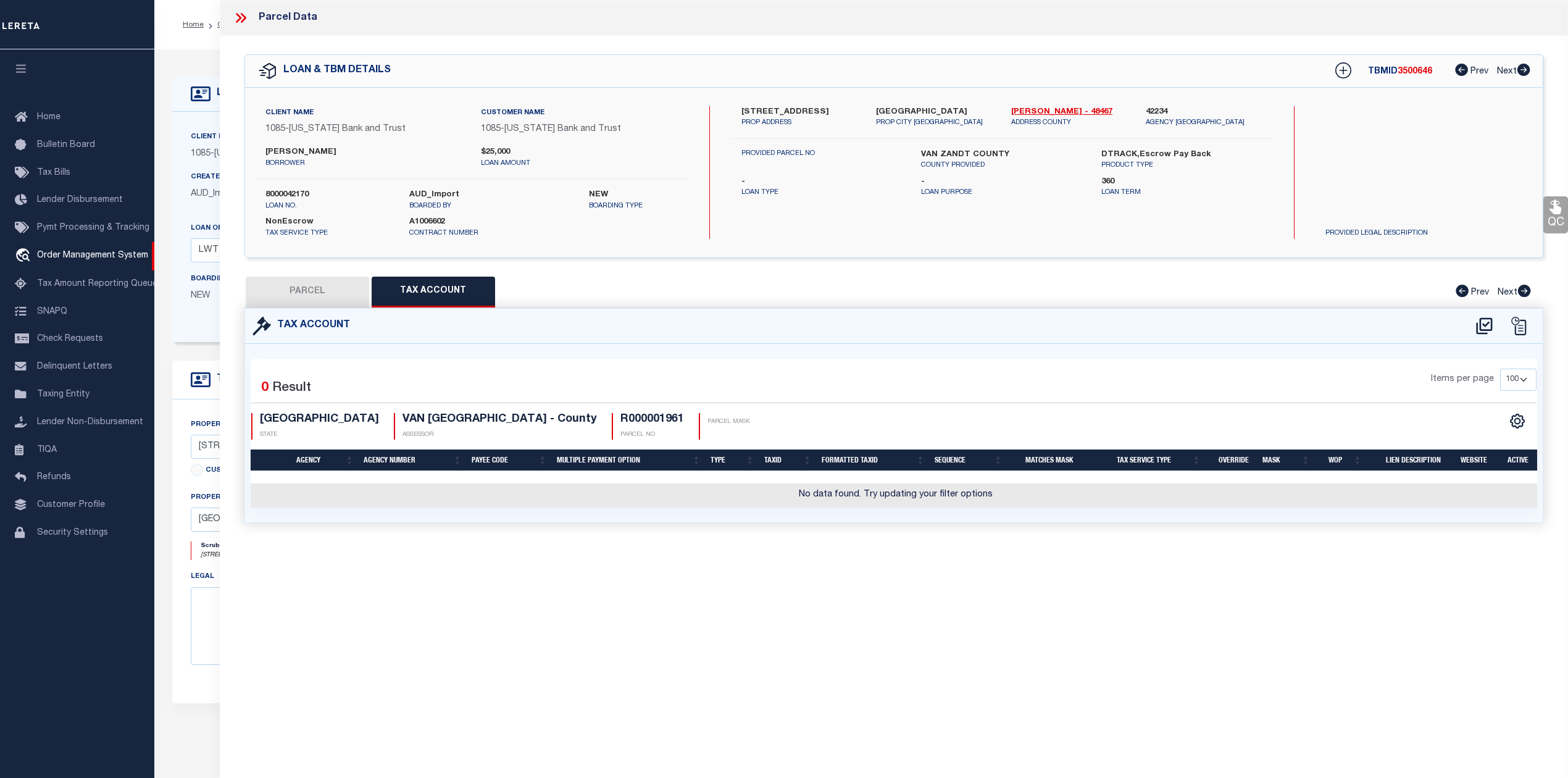
select select "IP"
checkbox input "false"
type textarea "Should be able to locate manually. MLC [DATE]"
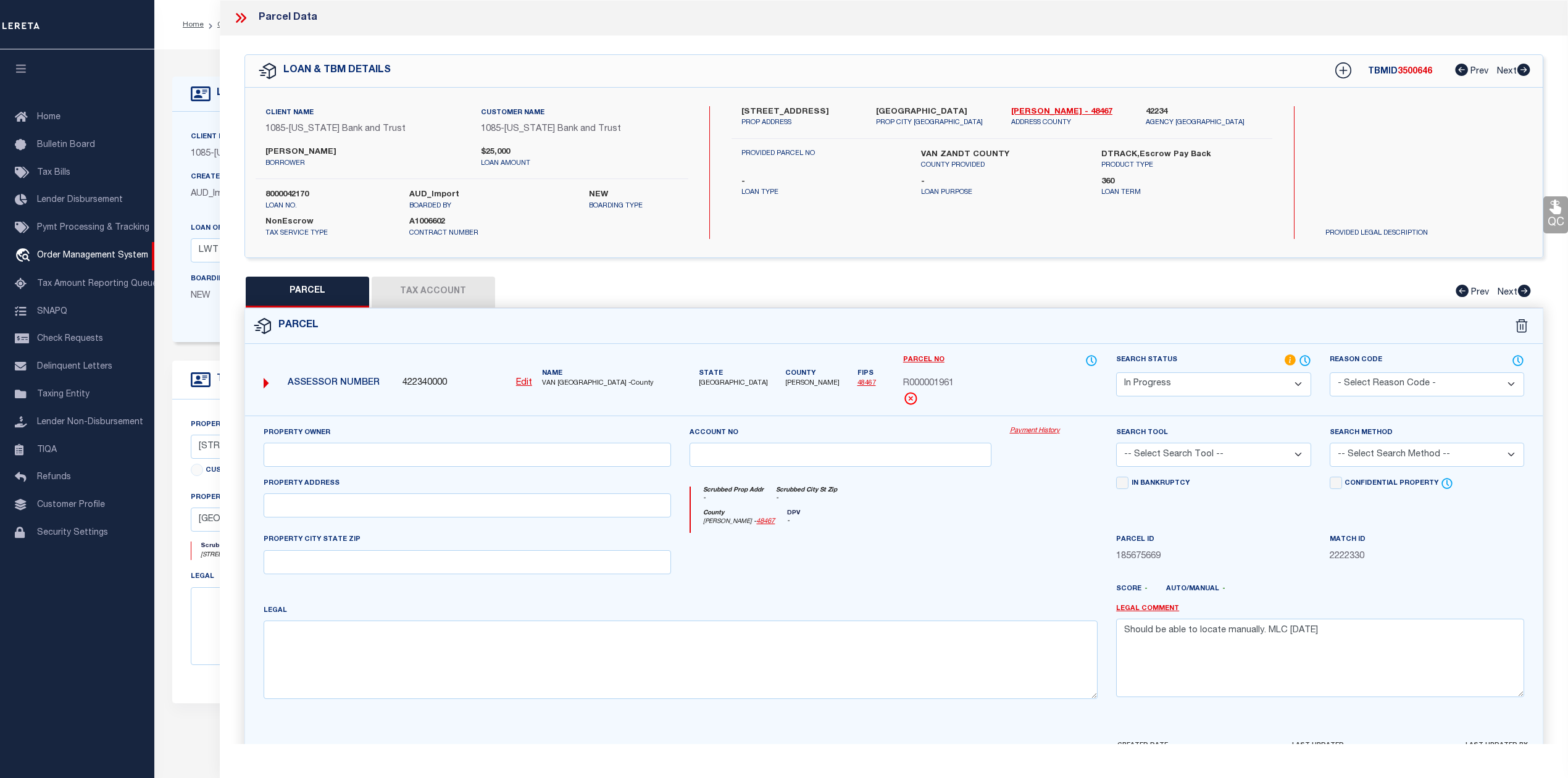
click at [525, 387] on u "Edit" at bounding box center [524, 382] width 16 height 9
select select "IP"
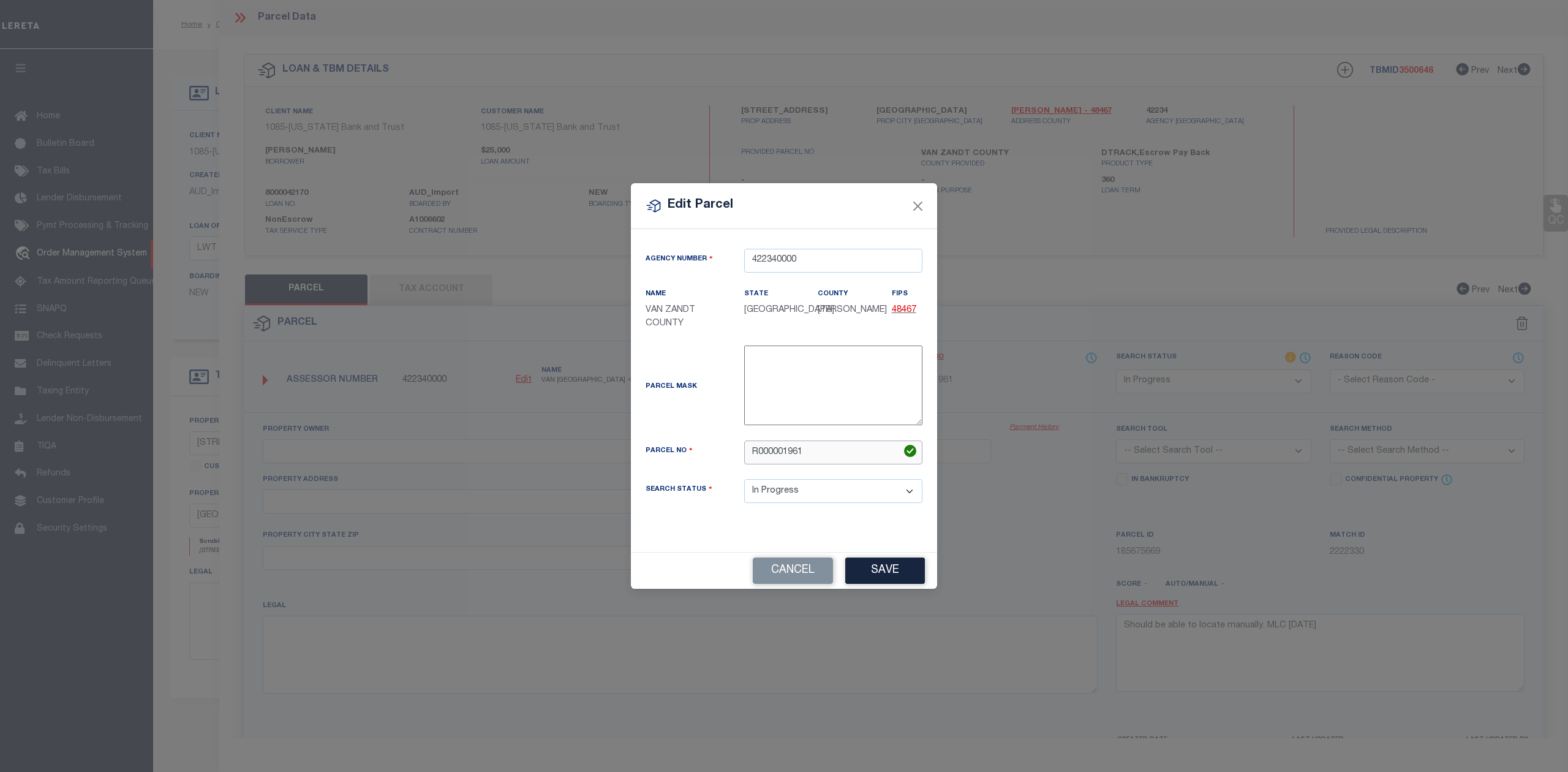
drag, startPoint x: 811, startPoint y: 452, endPoint x: 748, endPoint y: 454, distance: 63.0
click at [748, 454] on input "R000001961" at bounding box center [833, 452] width 178 height 24
paste input "014.2800.0007.0011.0000"
click at [768, 449] on input "014.2800.0007.0011.0000" at bounding box center [833, 452] width 178 height 24
drag, startPoint x: 788, startPoint y: 456, endPoint x: 796, endPoint y: 478, distance: 23.4
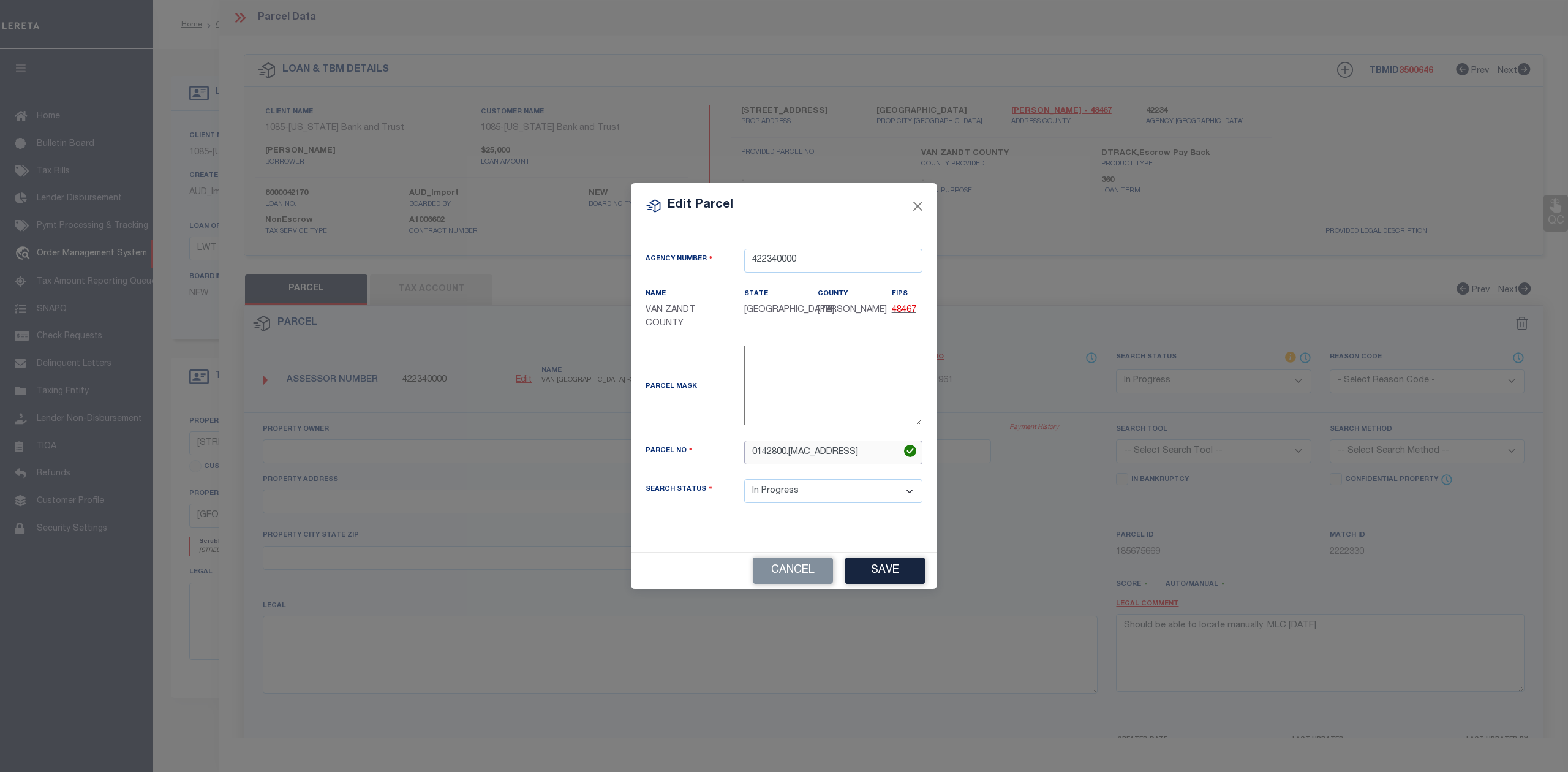
click at [788, 457] on input "0142800.0007.0011.0000" at bounding box center [833, 452] width 178 height 24
click at [809, 452] on input "01428000007.0011.0000" at bounding box center [833, 452] width 178 height 24
click at [829, 451] on input "014280000070011.0000" at bounding box center [833, 452] width 178 height 24
type input "0142800000700110000"
click at [712, 449] on div "Parcel No" at bounding box center [685, 453] width 98 height 17
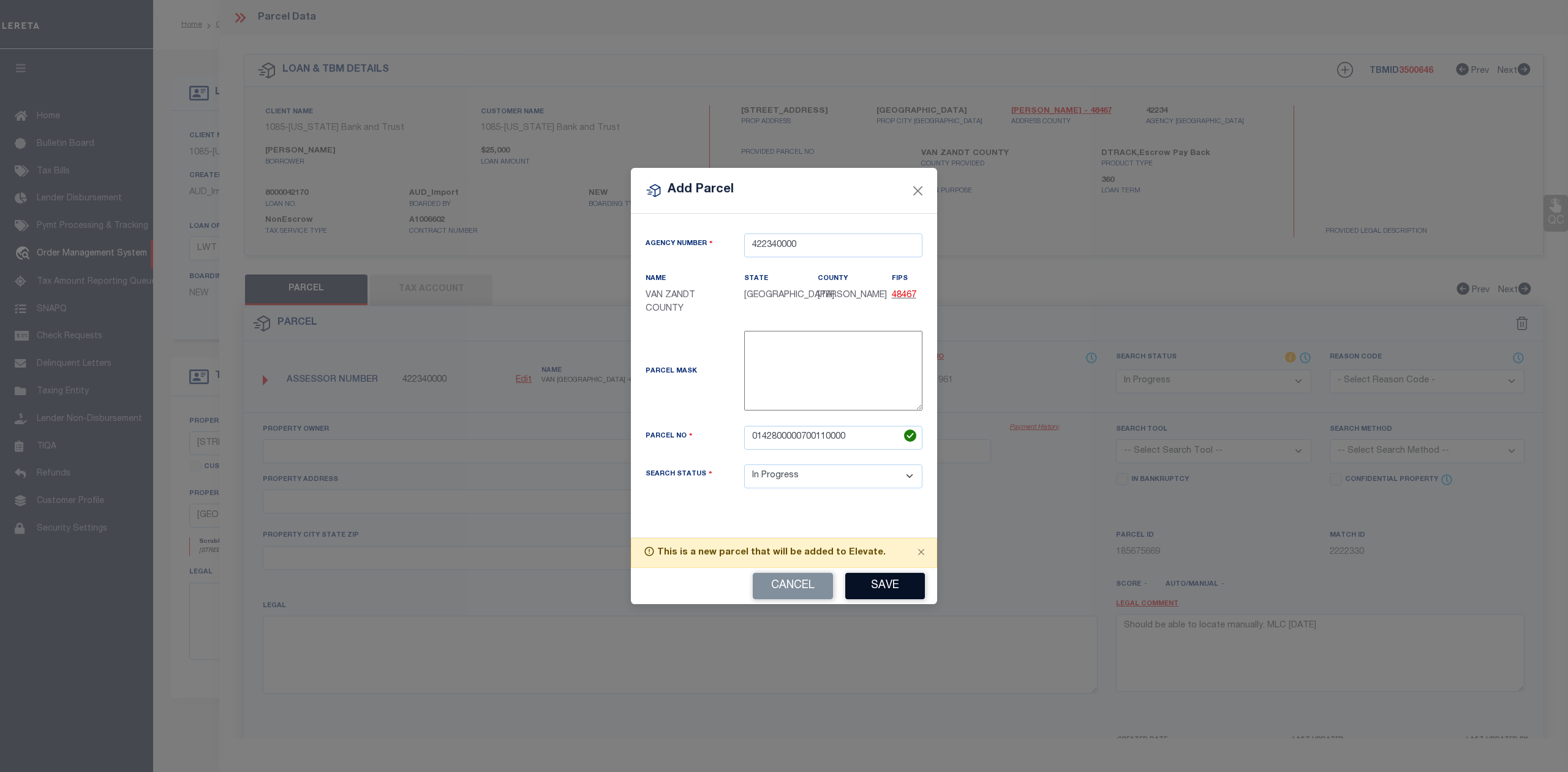
click at [873, 583] on button "Save" at bounding box center [885, 586] width 80 height 26
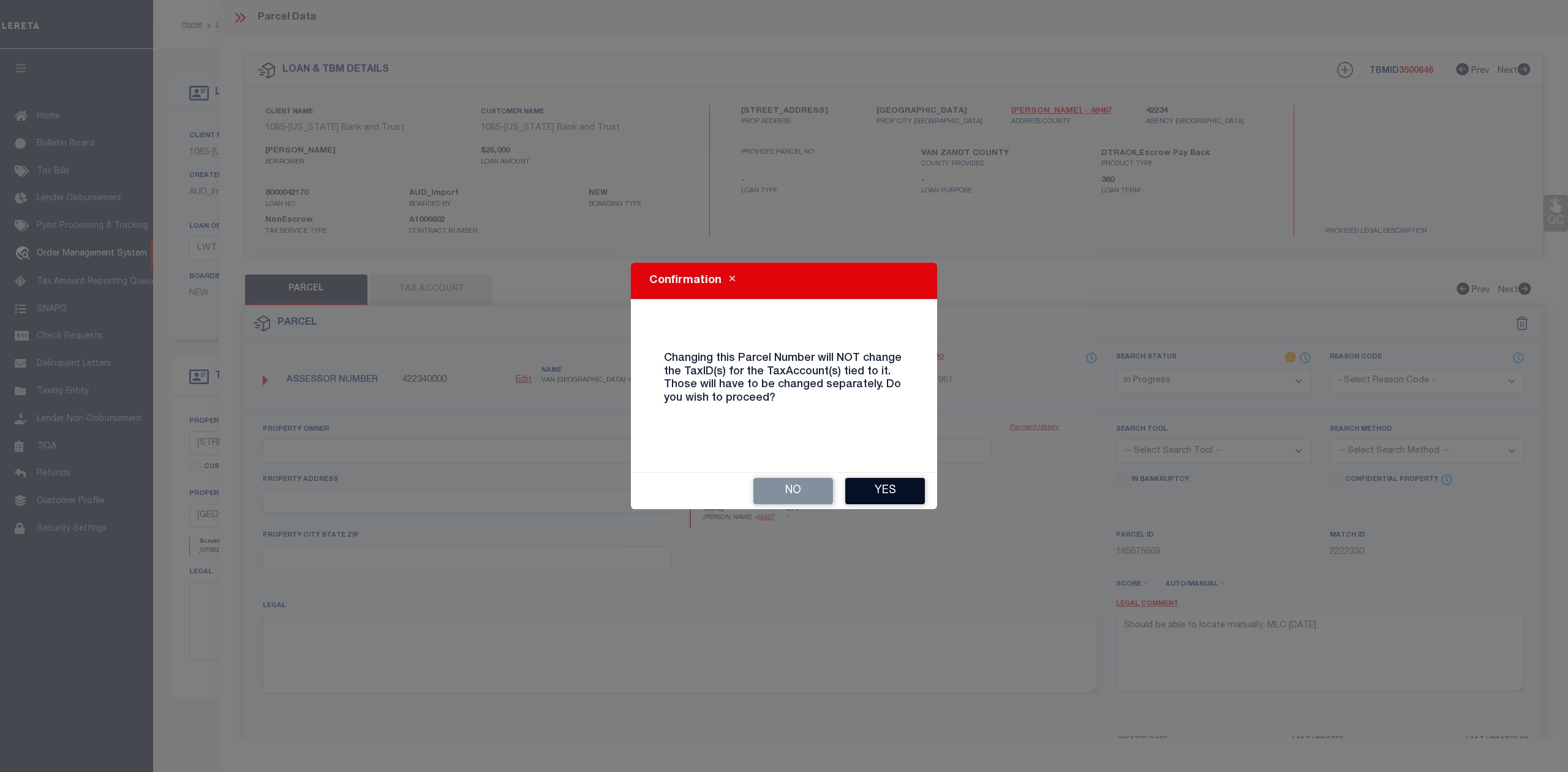
click at [885, 490] on button "Yes" at bounding box center [885, 491] width 80 height 26
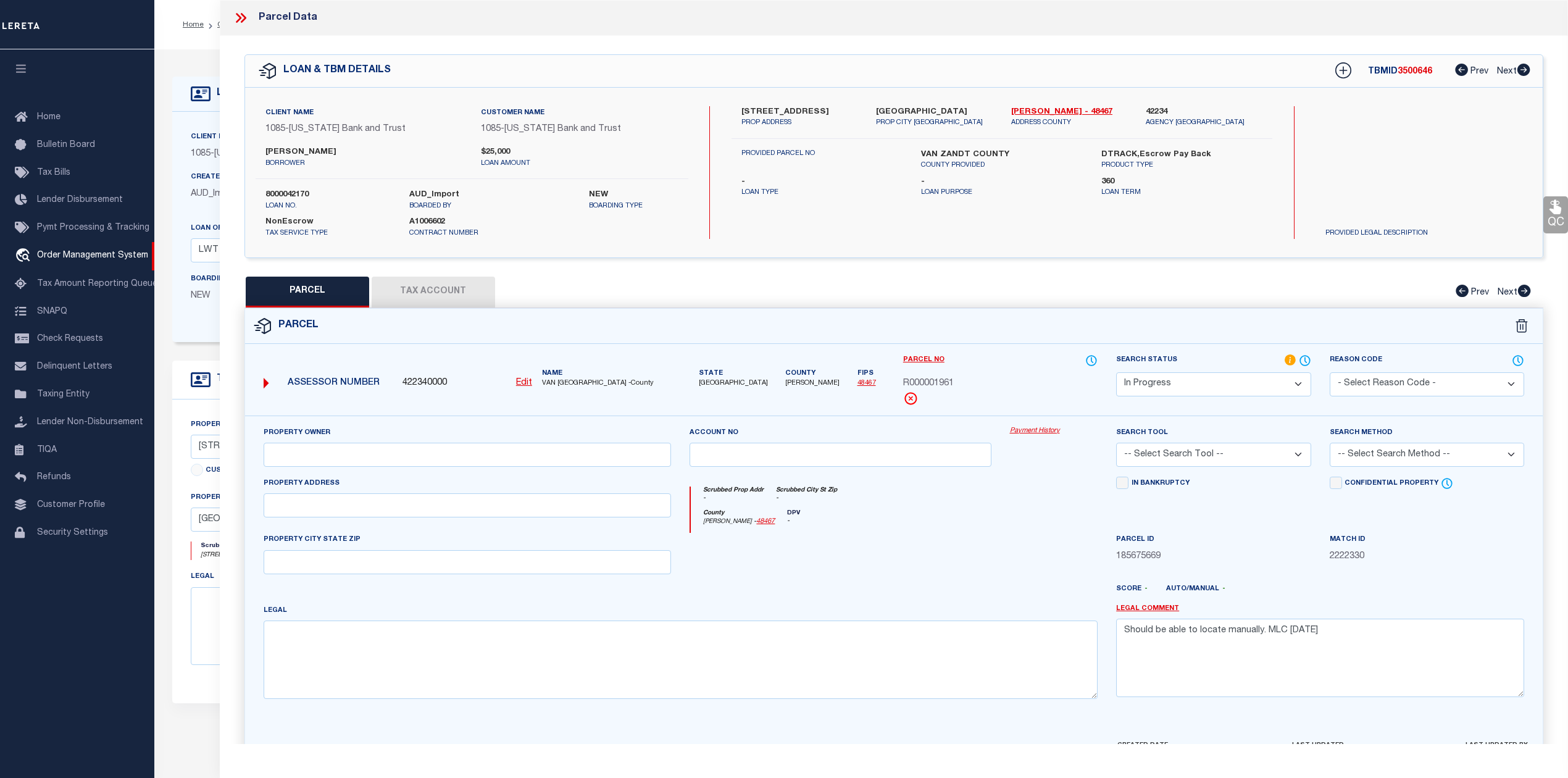
select select "IP"
checkbox input "false"
type textarea "Should be able to locate manually. MLC [DATE]"
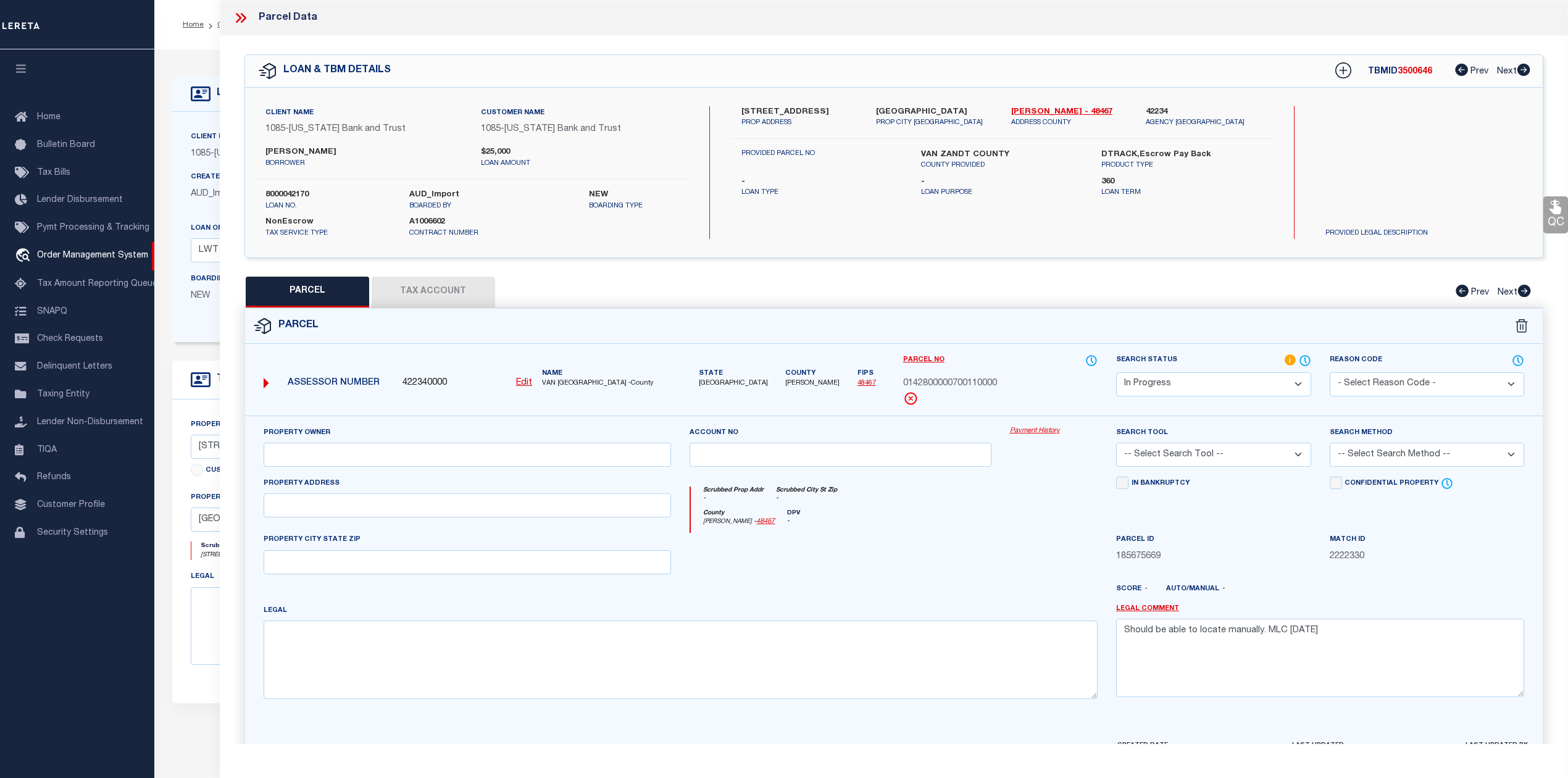
click at [838, 537] on div at bounding box center [840, 558] width 320 height 51
click at [987, 550] on div at bounding box center [840, 558] width 320 height 51
click at [442, 294] on button "Tax Account" at bounding box center [433, 292] width 123 height 31
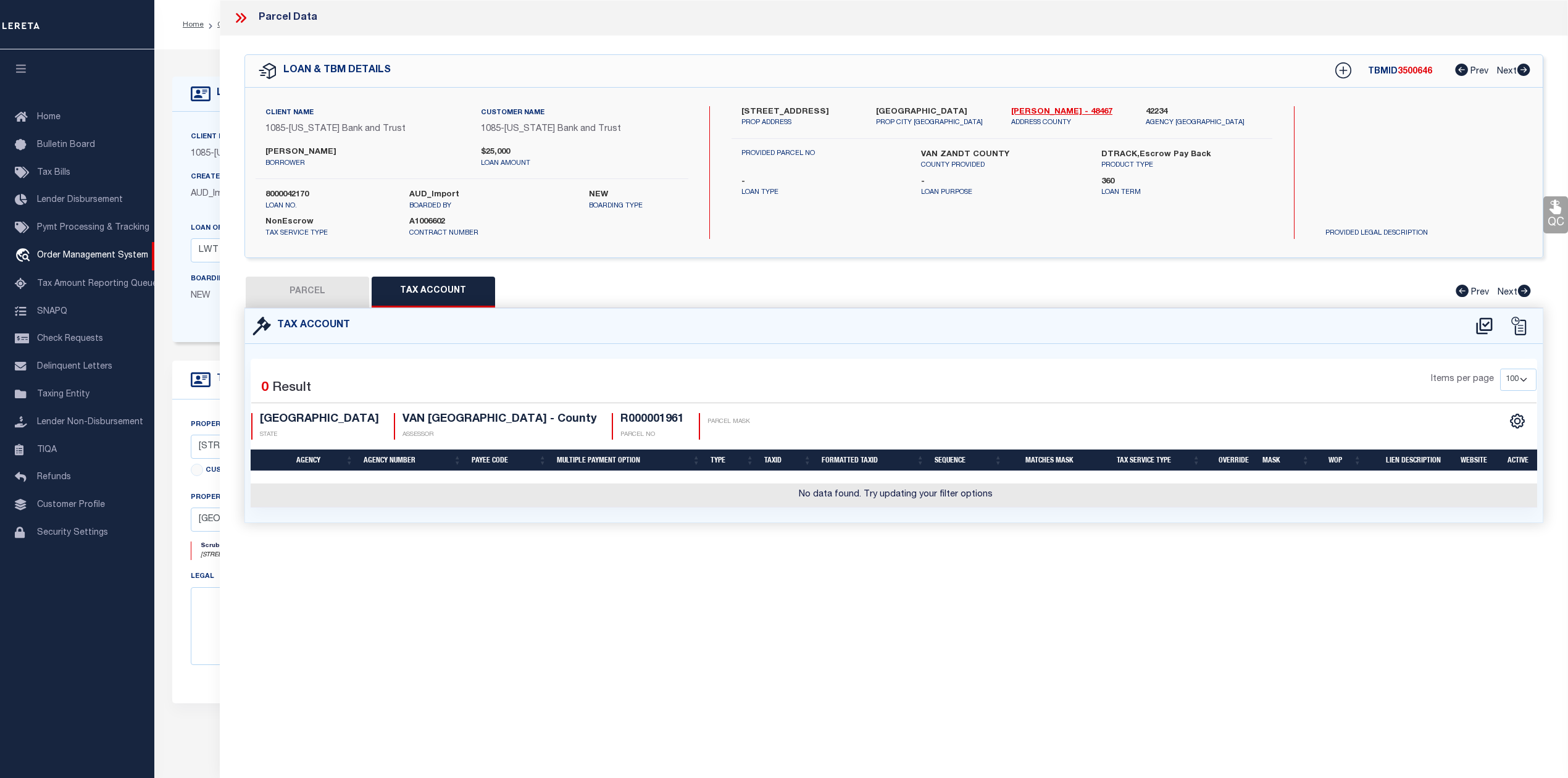
select select "100"
click at [739, 522] on div "Selected 0 Result Items per page 10 25 50 100 TX STATE" at bounding box center [894, 433] width 1298 height 179
click at [1489, 330] on icon at bounding box center [1483, 325] width 16 height 17
select select "100"
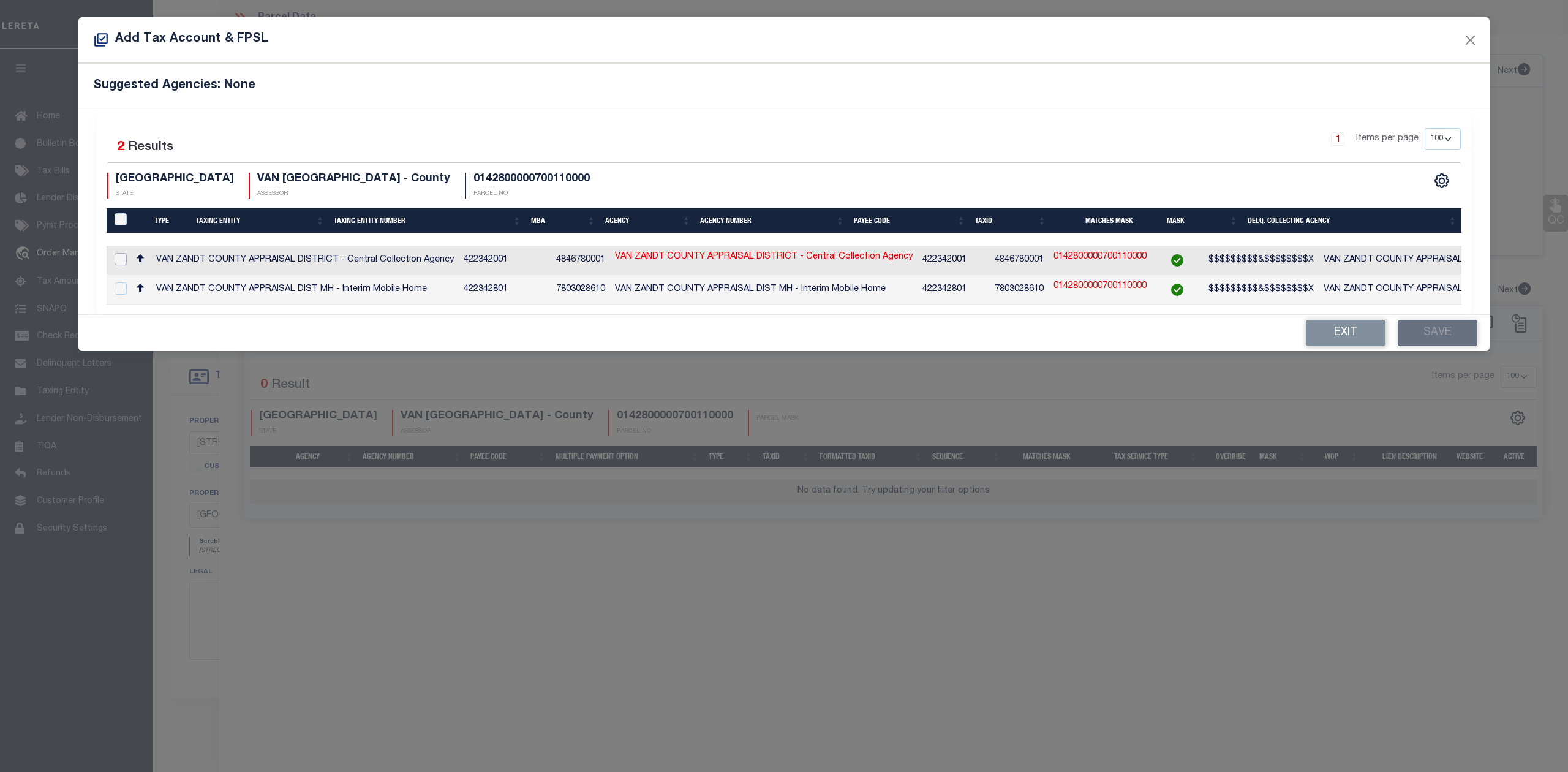
click at [119, 260] on input "checkbox" at bounding box center [120, 259] width 13 height 13
checkbox input "true"
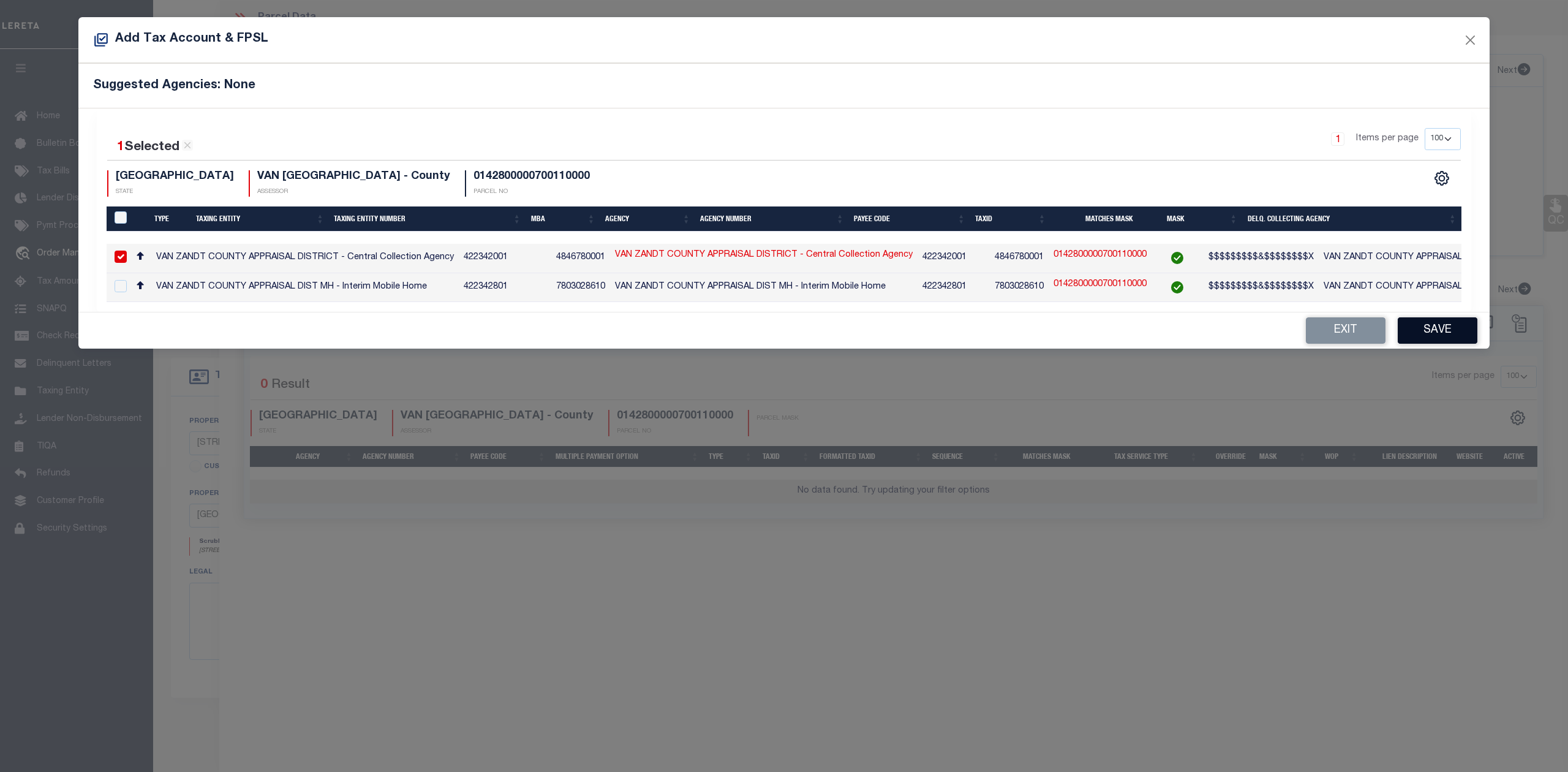
click at [1447, 333] on button "Save" at bounding box center [1437, 330] width 80 height 26
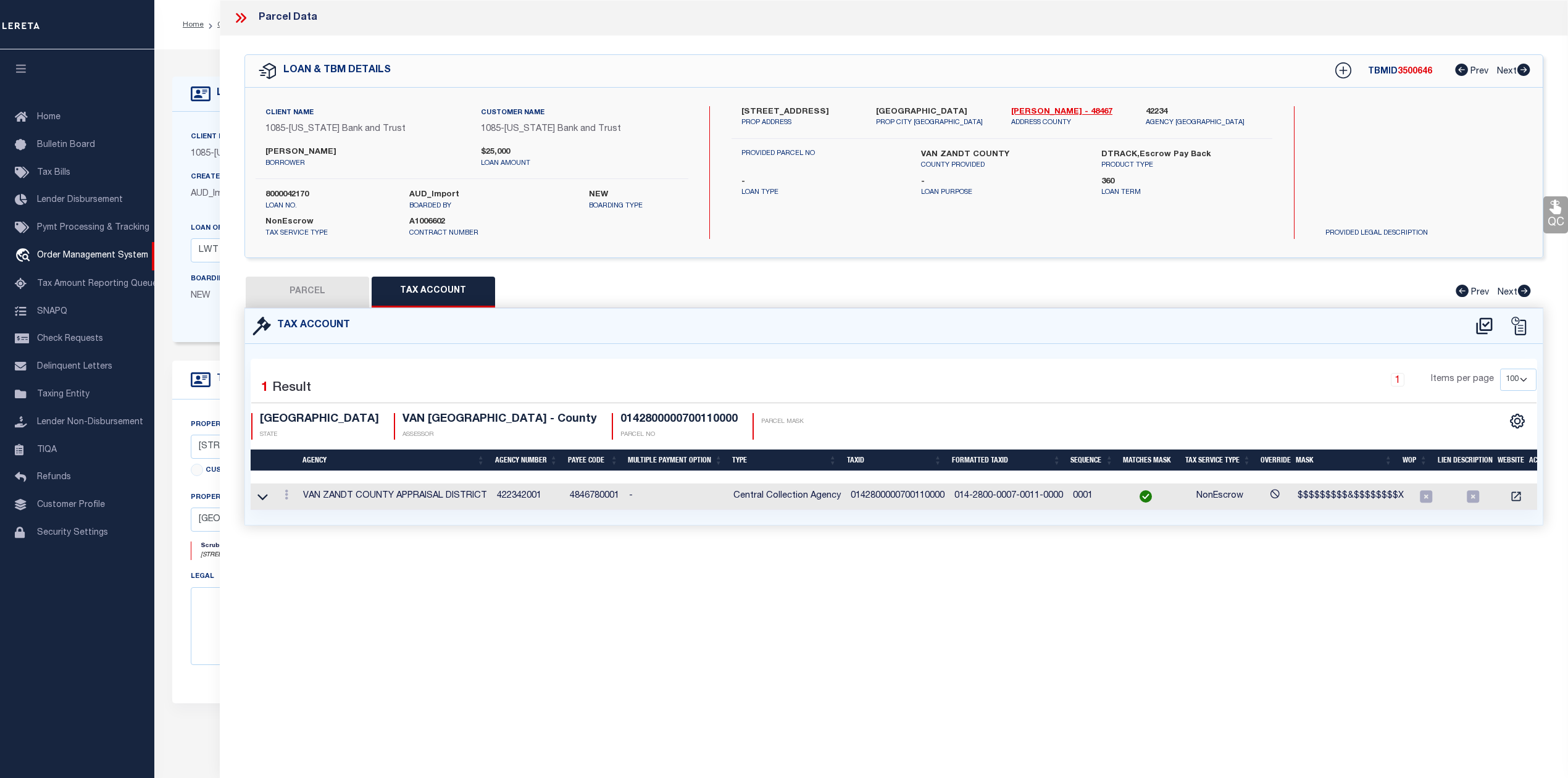
click at [697, 566] on div "Parcel Data QC QC QC - Select Status - Ready to QC" at bounding box center [894, 372] width 1348 height 744
click at [1481, 322] on icon at bounding box center [1484, 326] width 21 height 20
select select "100"
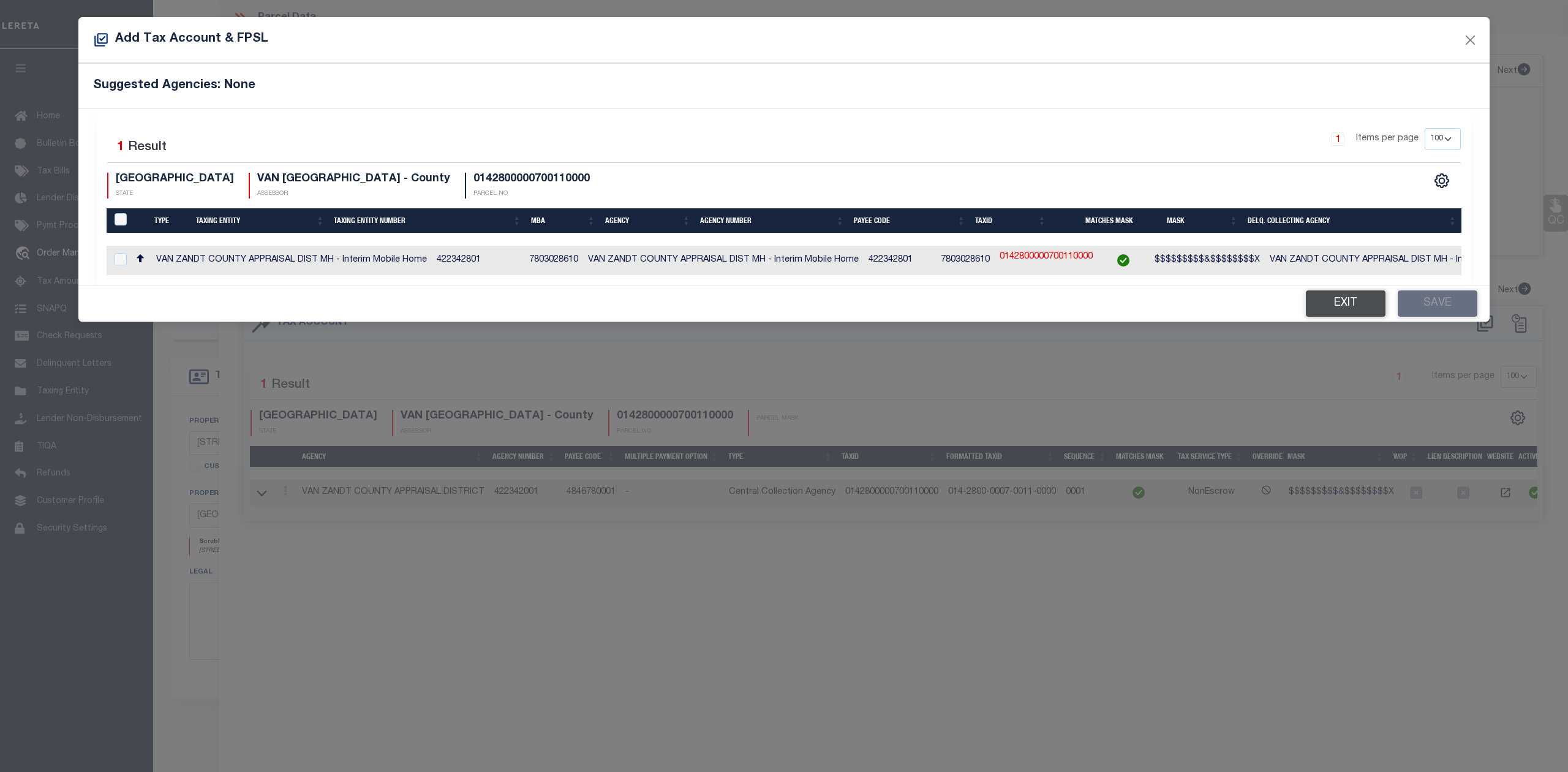
click at [1345, 312] on button "Exit" at bounding box center [1345, 303] width 80 height 26
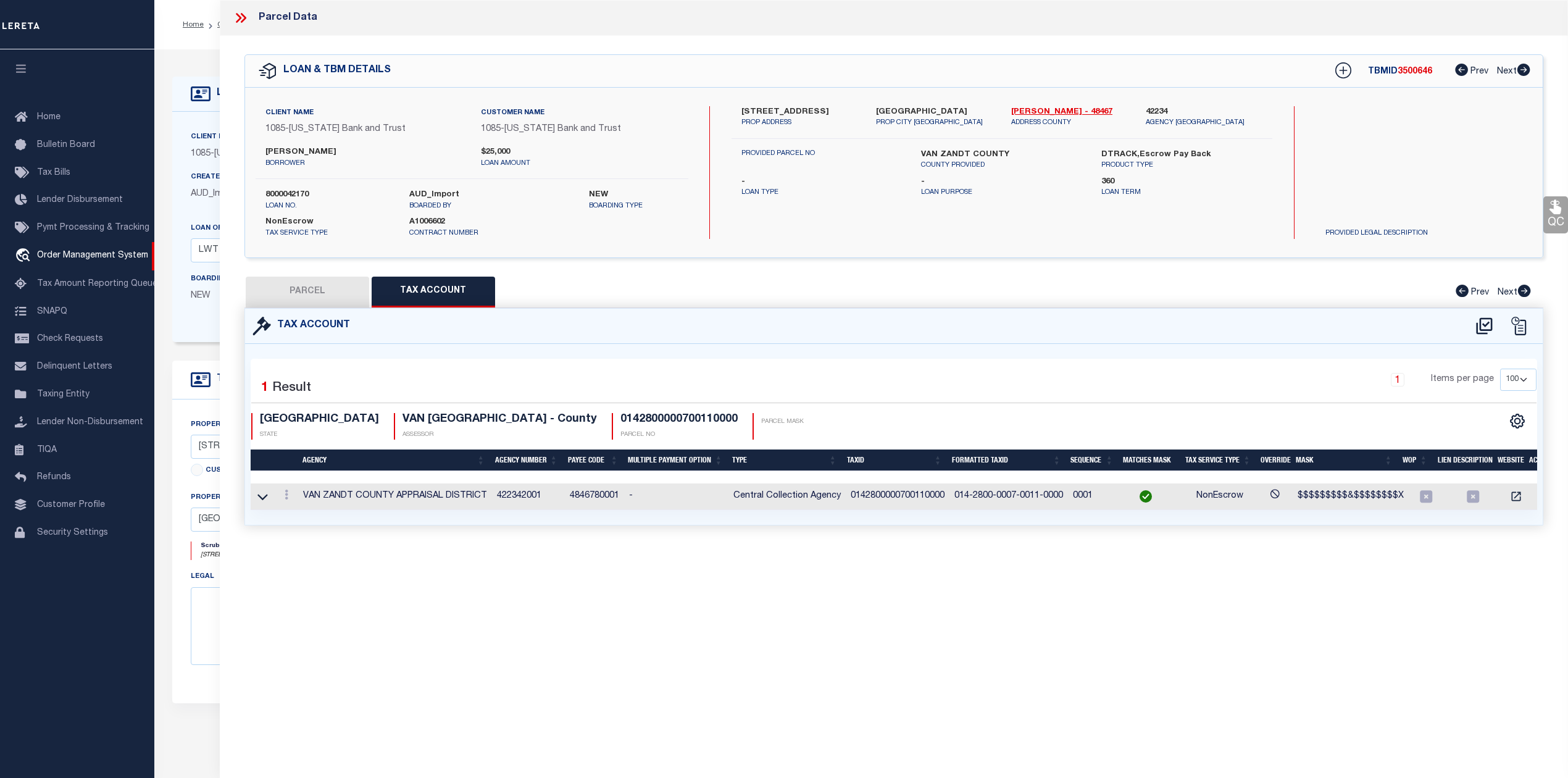
click at [308, 294] on button "PARCEL" at bounding box center [307, 292] width 123 height 31
select select "AS"
checkbox input "false"
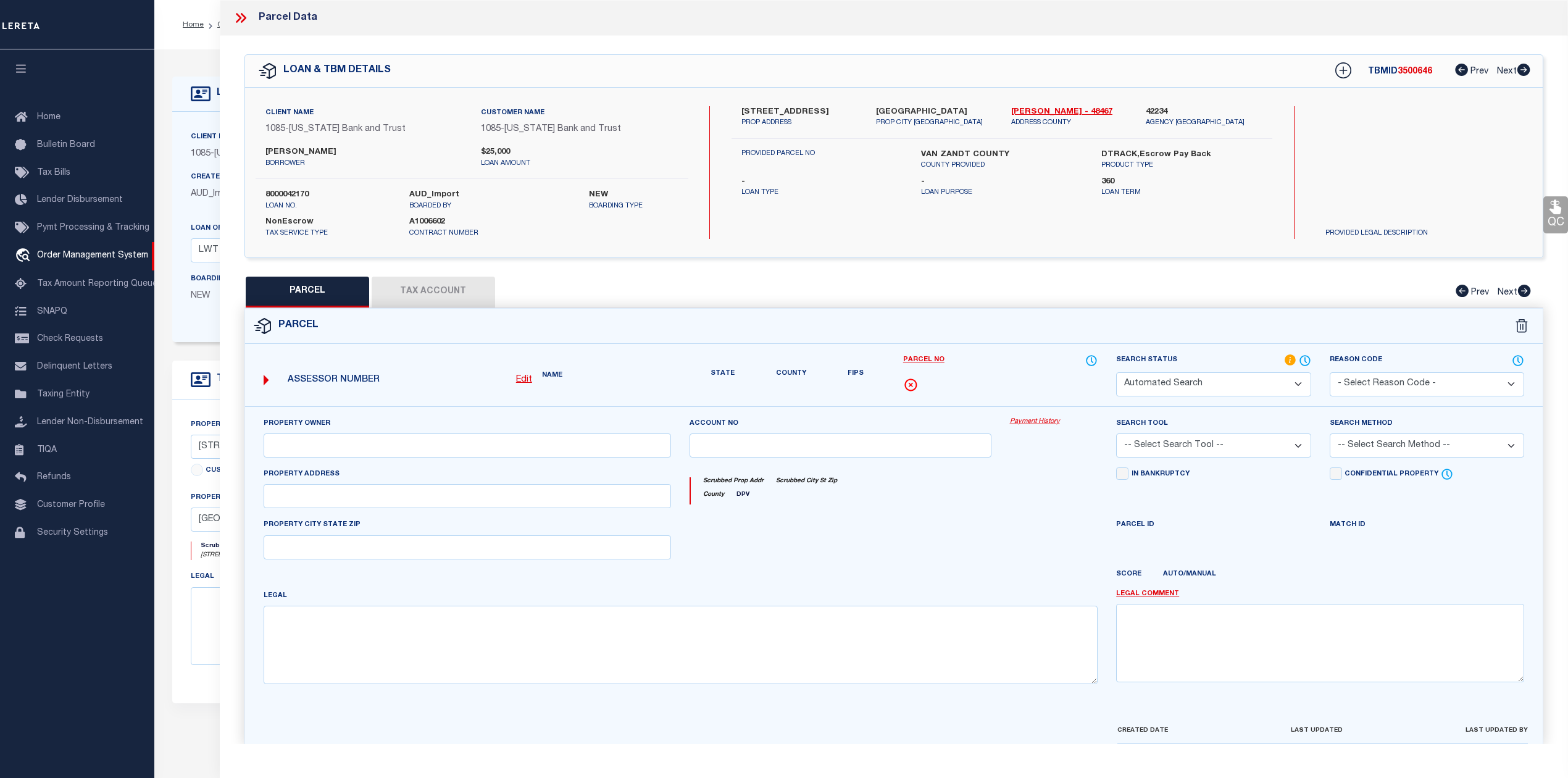
select select "IP"
checkbox input "false"
type textarea "Should be able to locate manually. MLC [DATE]"
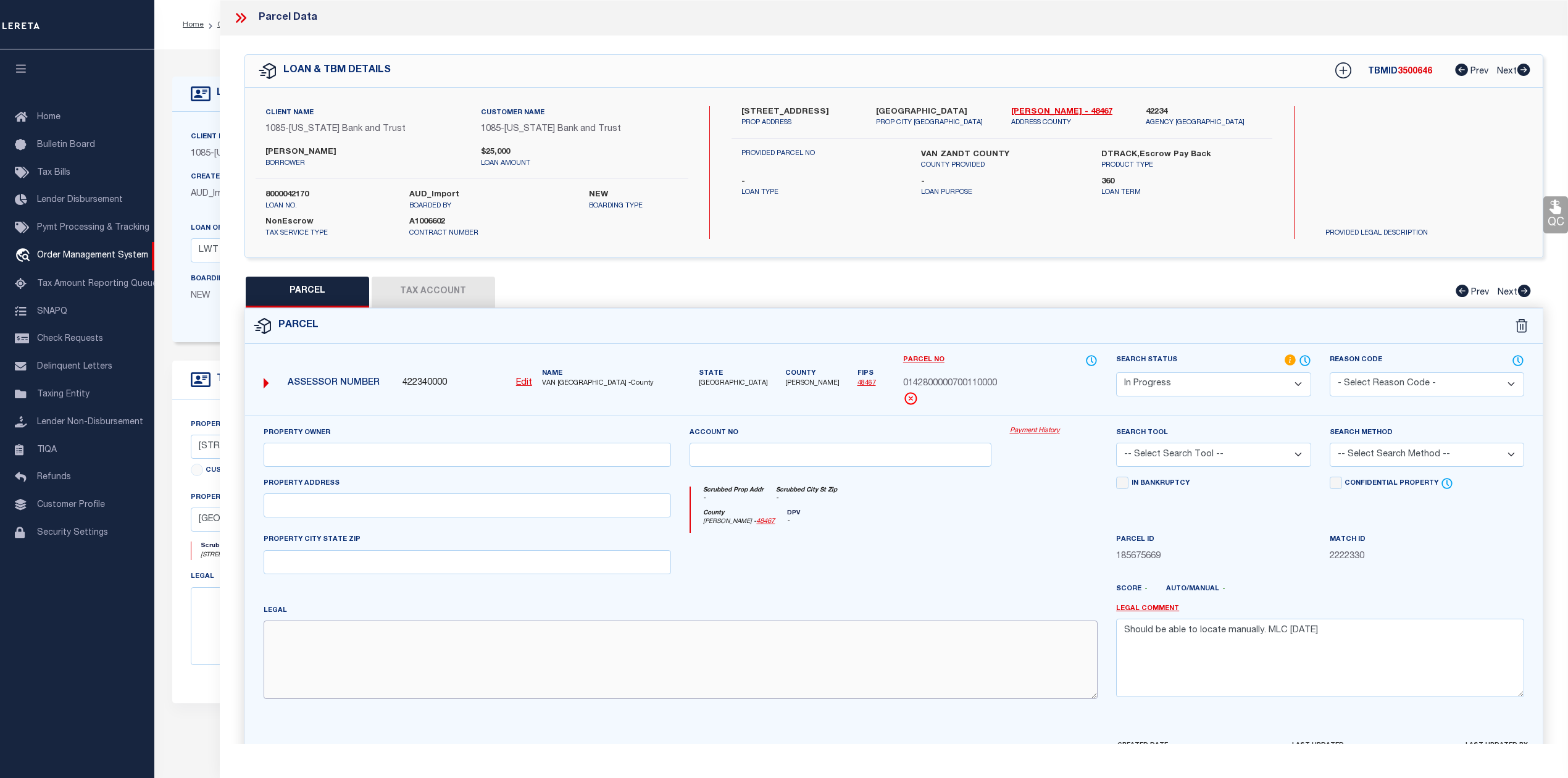
click at [866, 653] on textarea at bounding box center [680, 659] width 834 height 78
click at [1182, 461] on select "-- Select Search Tool -- 3rd Party Website Agency File Agency Website ATLS CNV-…" at bounding box center [1213, 455] width 194 height 24
select select "AGW"
click at [1116, 444] on select "-- Select Search Tool -- 3rd Party Website Agency File Agency Website ATLS CNV-…" at bounding box center [1213, 455] width 194 height 24
click at [1385, 458] on select "-- Select Search Method -- Property Address Legal Liability Info Provided" at bounding box center [1427, 455] width 194 height 24
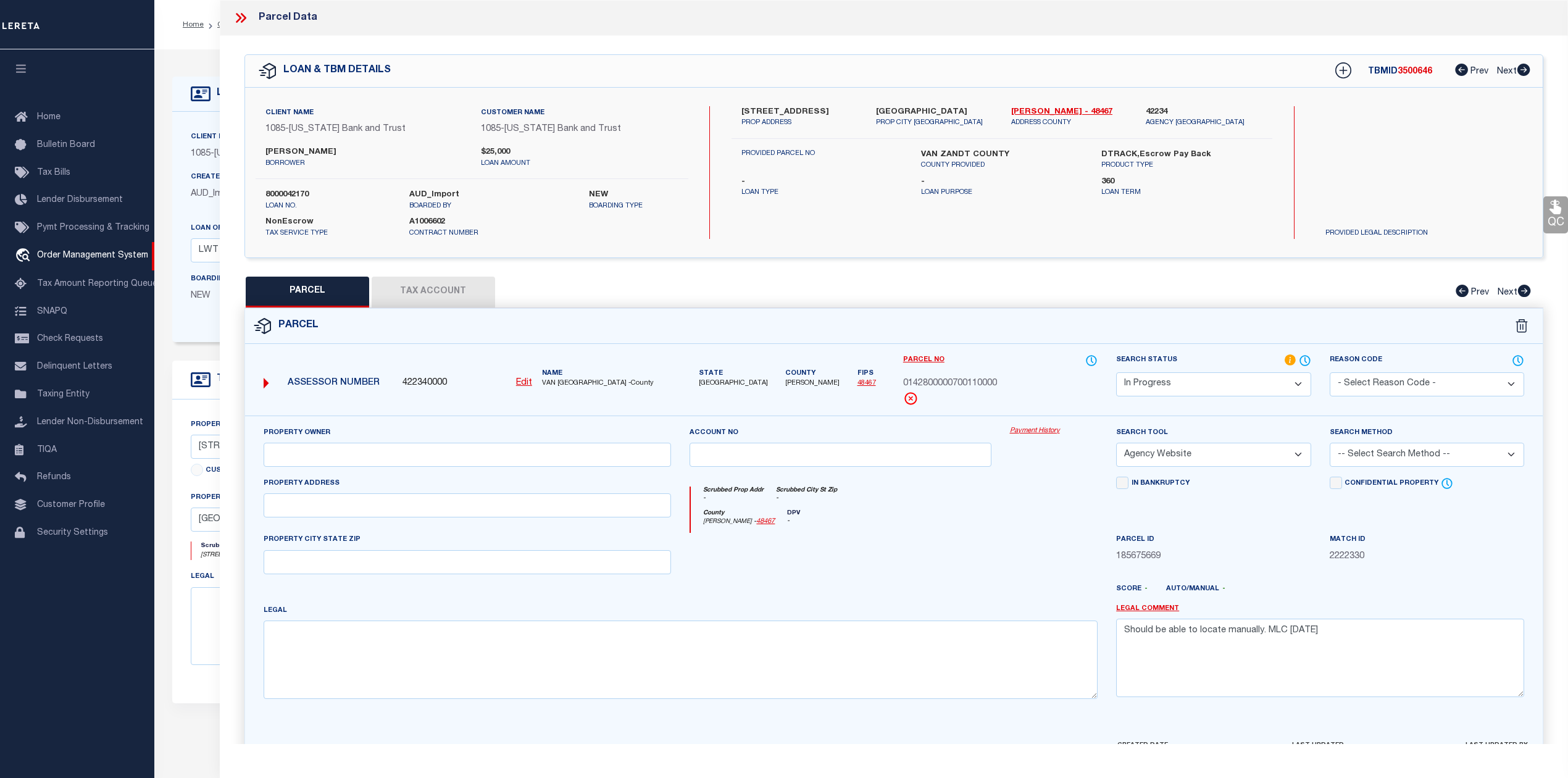
select select "ADD"
click at [1330, 444] on select "-- Select Search Method -- Property Address Legal Liability Info Provided" at bounding box center [1427, 455] width 194 height 24
click at [974, 584] on div at bounding box center [840, 558] width 320 height 51
click at [297, 505] on input "text" at bounding box center [467, 506] width 408 height 24
paste input "795 MAPLEWOOD"
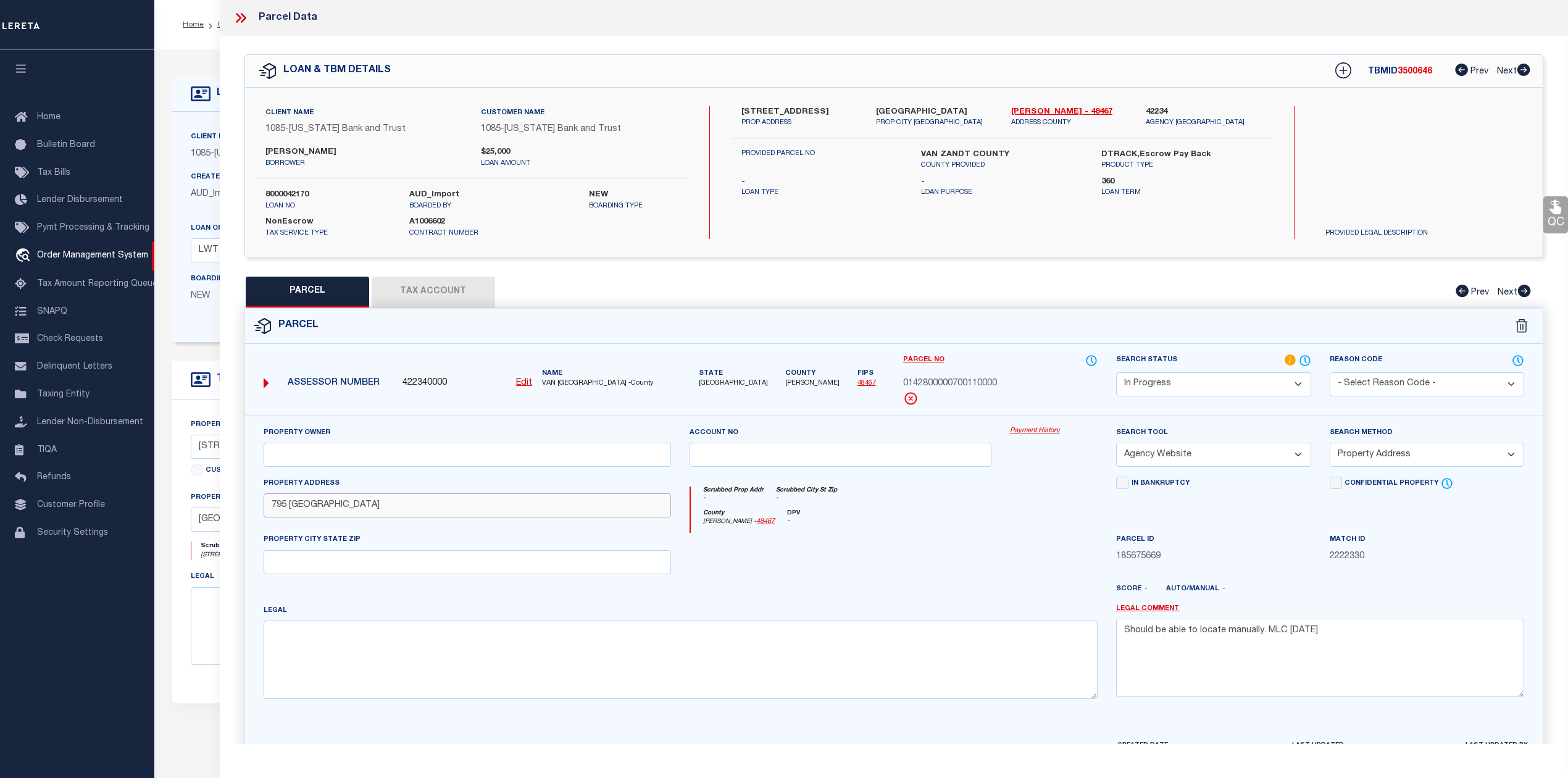
type input "795 MAPLEWOOD"
click at [295, 454] on input "text" at bounding box center [467, 455] width 408 height 24
paste input "WELCH JAMES L & DIANA"
type input "WELCH JAMES L & DIANA"
click at [349, 646] on textarea at bounding box center [680, 659] width 834 height 78
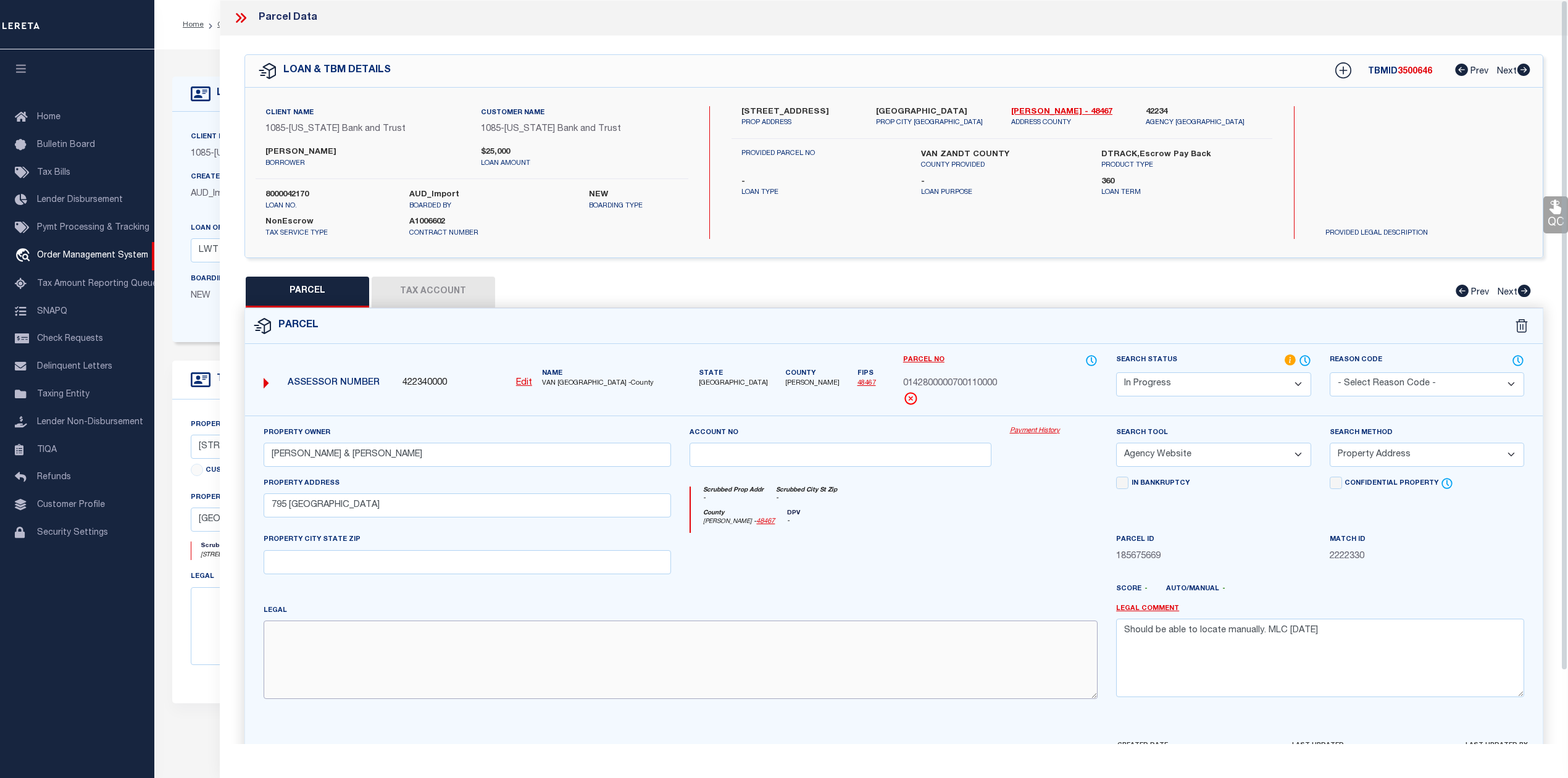
paste textarea "Acres 0.770, BLK: 7, LOT: 11, ADDN: WOODLAND ACRES"
type textarea "Acres 0.770, BLK: 7, LOT: 11, ADDN: WOODLAND ACRES"
click at [998, 544] on div at bounding box center [840, 558] width 320 height 51
drag, startPoint x: 1264, startPoint y: 645, endPoint x: 1117, endPoint y: 639, distance: 147.1
click at [1117, 639] on textarea "Should be able to locate manually. MLC [DATE]" at bounding box center [1320, 657] width 408 height 78
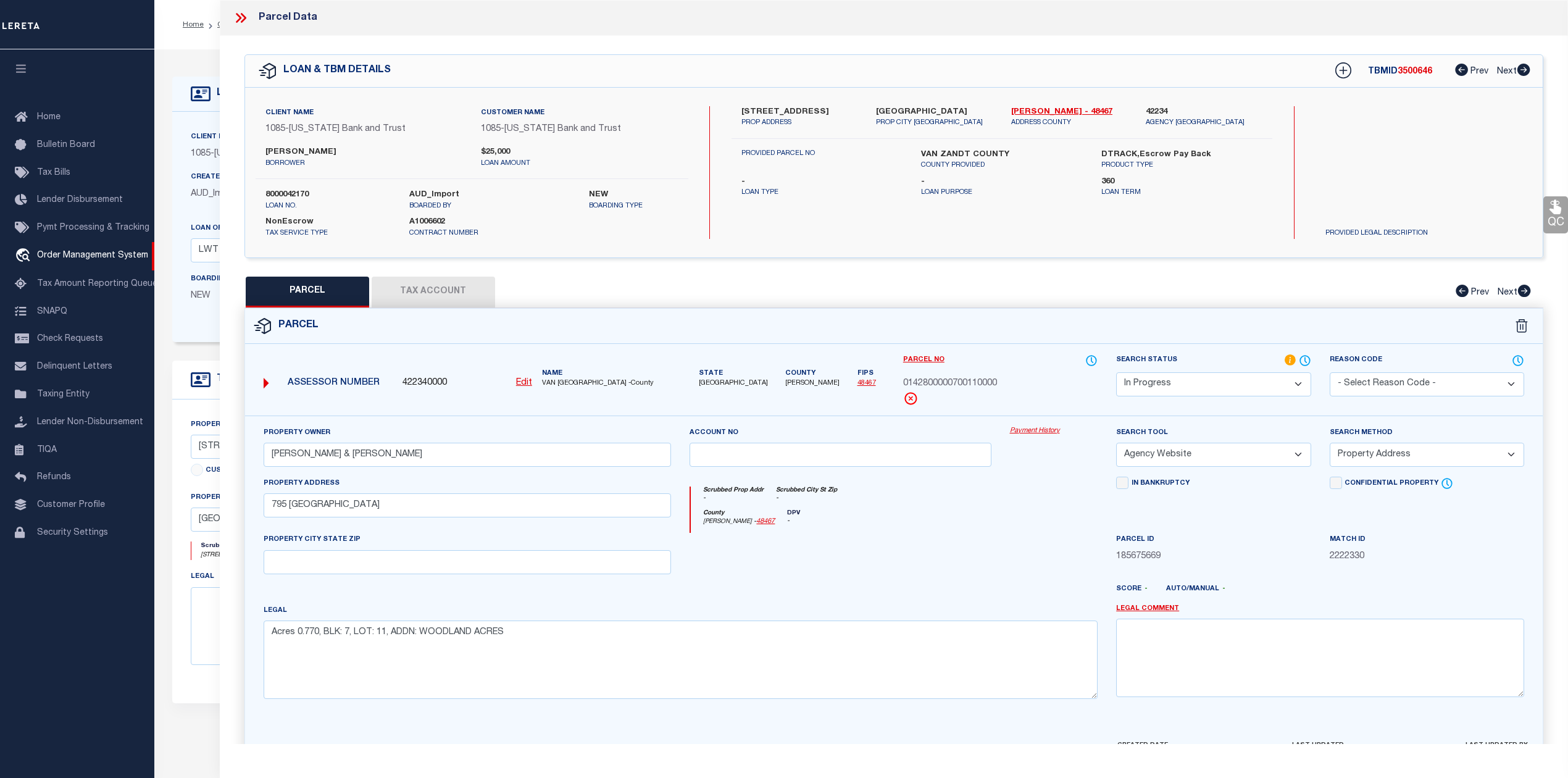
click at [885, 583] on div at bounding box center [840, 558] width 320 height 51
click at [1142, 388] on select "Automated Search Bad Parcel Complete Duplicate Parcel High Dollar Reporting In …" at bounding box center [1213, 384] width 194 height 24
click at [1116, 372] on select "Automated Search Bad Parcel Complete Duplicate Parcel High Dollar Reporting In …" at bounding box center [1213, 384] width 194 height 24
click at [820, 544] on div at bounding box center [840, 558] width 320 height 51
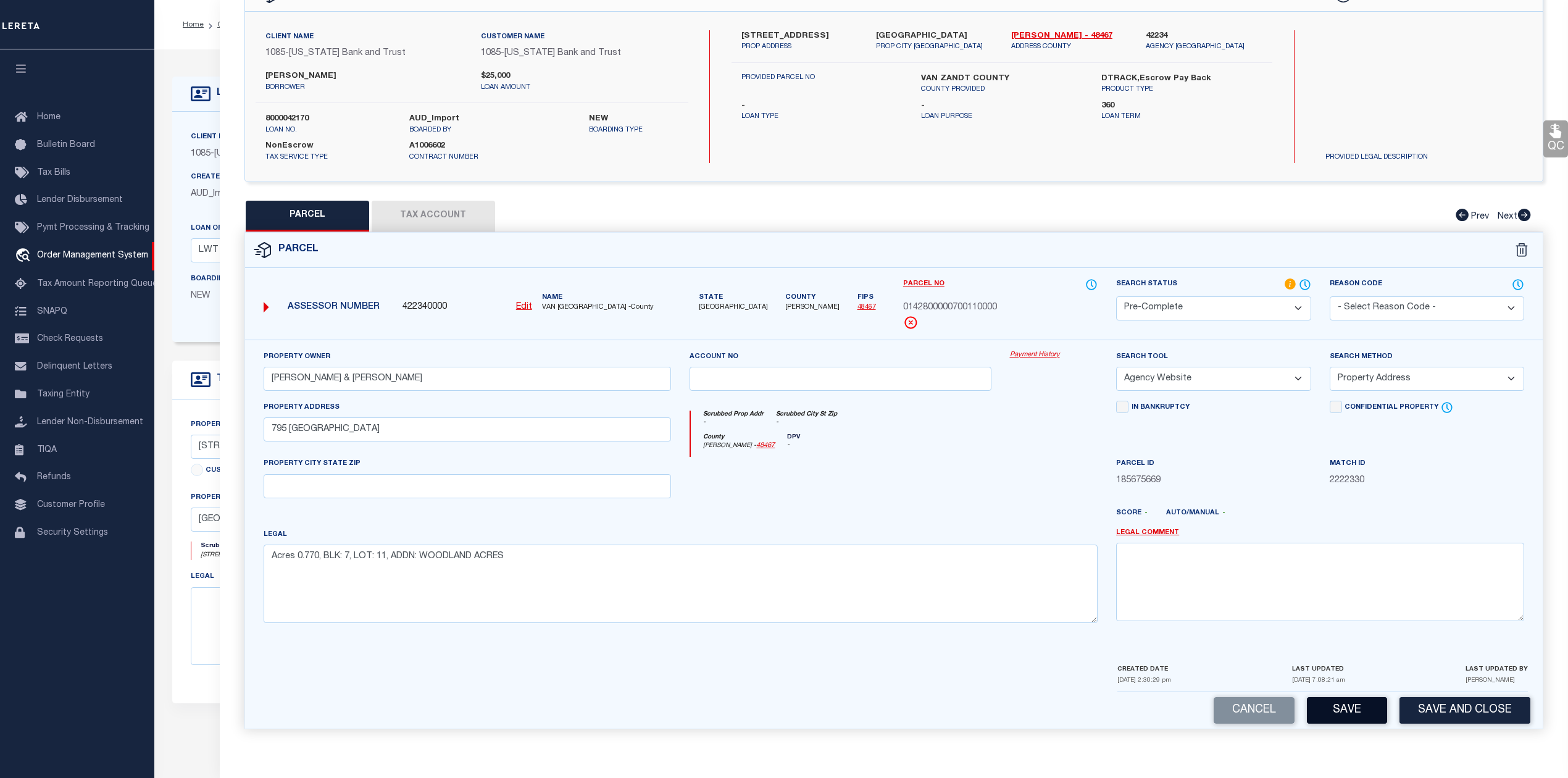
click at [1340, 715] on button "Save" at bounding box center [1346, 711] width 81 height 27
click at [801, 486] on div at bounding box center [840, 482] width 320 height 51
select select "AS"
select select
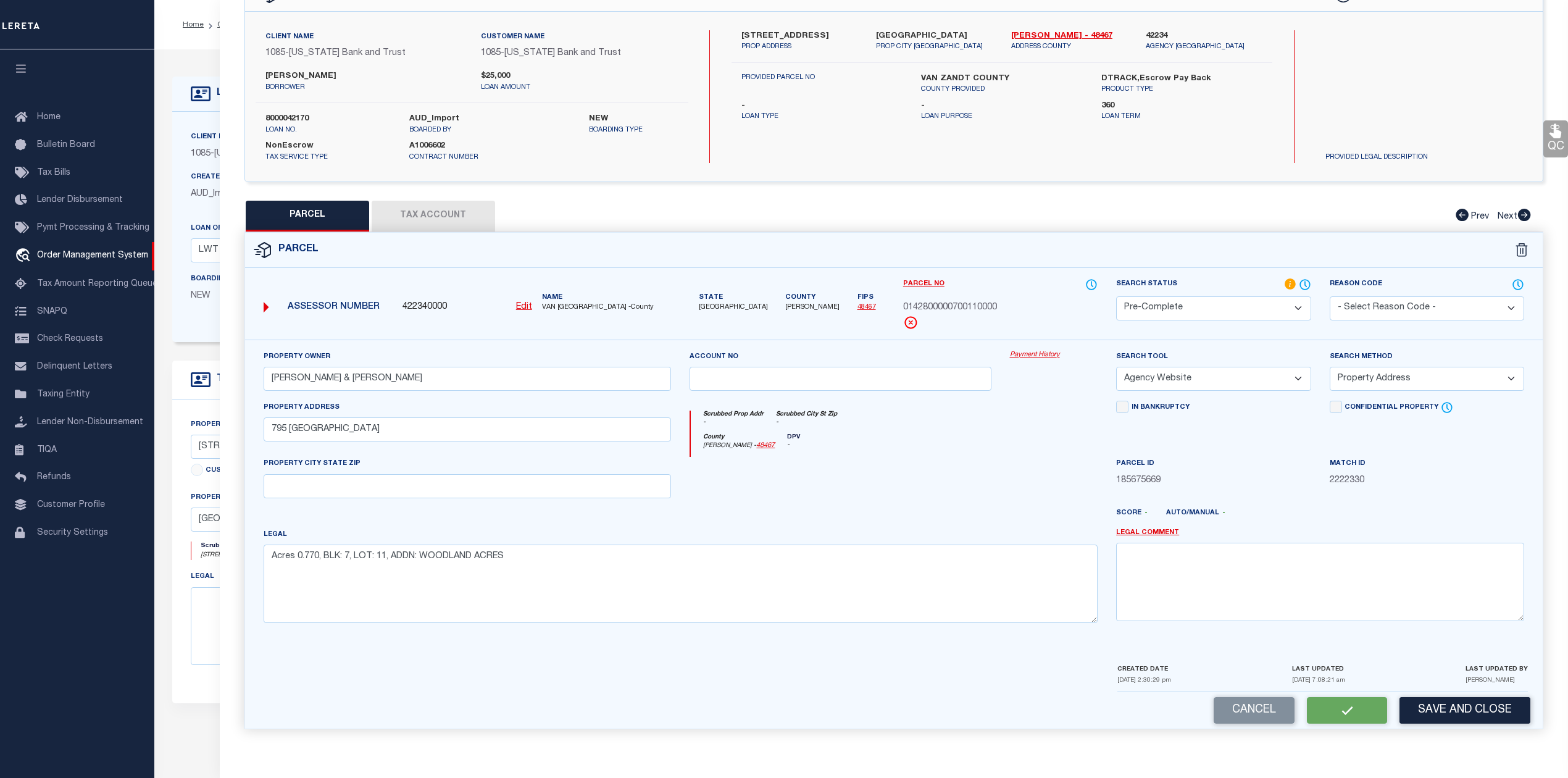
checkbox input "false"
select select "PC"
type input "WELCH JAMES L & DIANA"
select select "AGW"
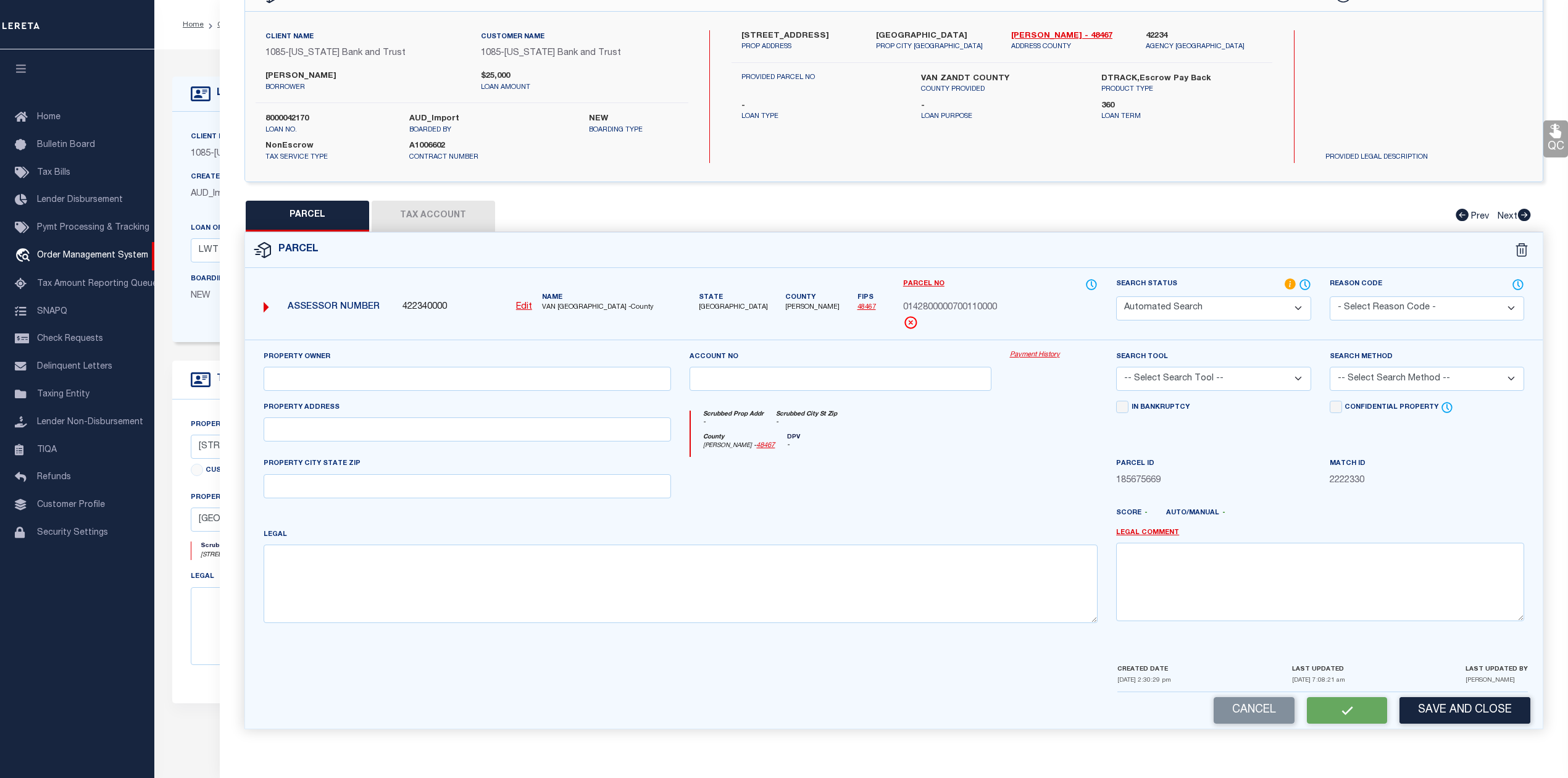
select select "ADD"
type input "795 MAPLEWOOD"
type textarea "Acres 0.770, BLK: 7, LOT: 11, ADDN: WOODLAND ACRES"
click at [898, 472] on div at bounding box center [840, 482] width 320 height 51
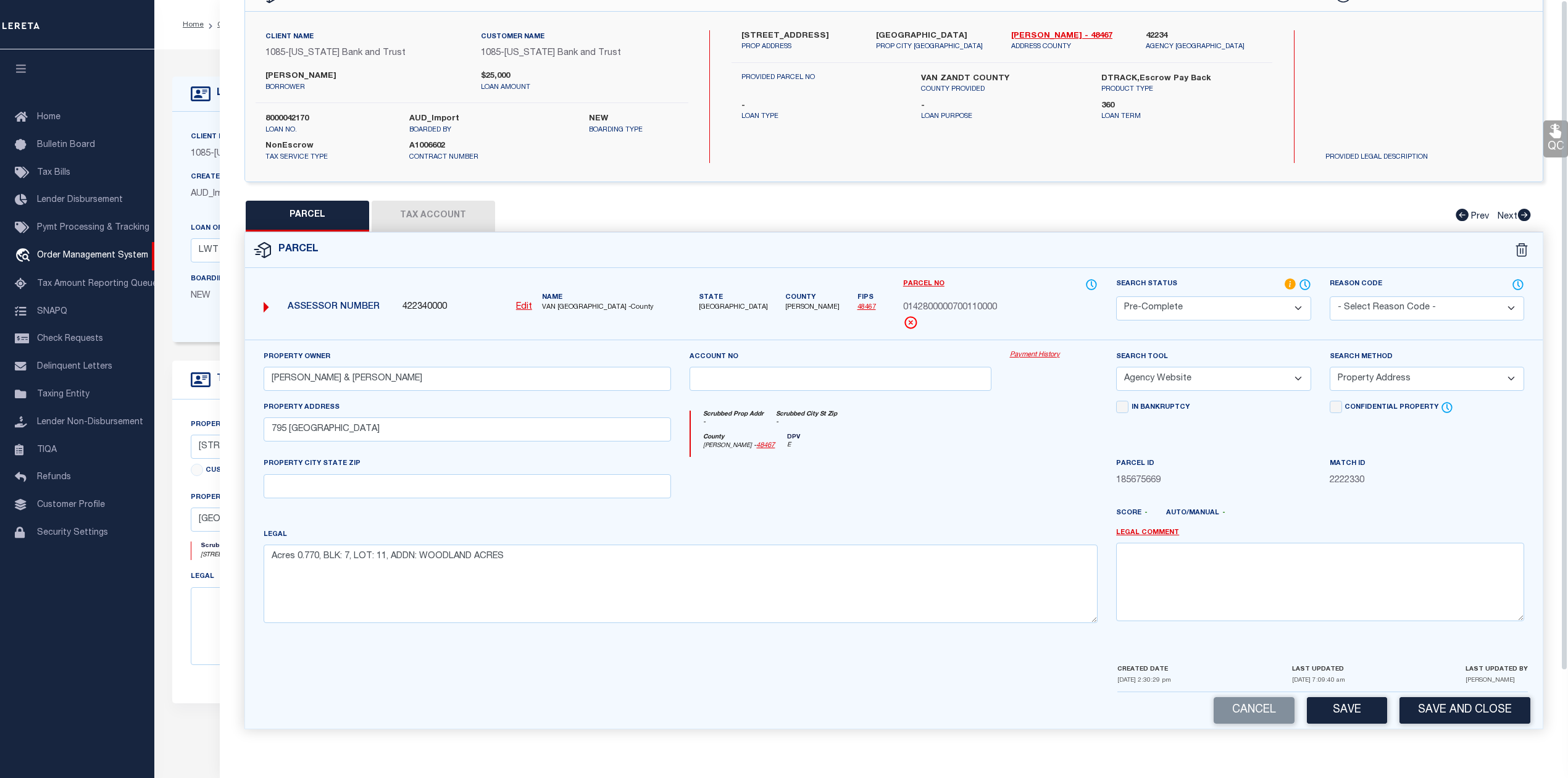
scroll to position [0, 0]
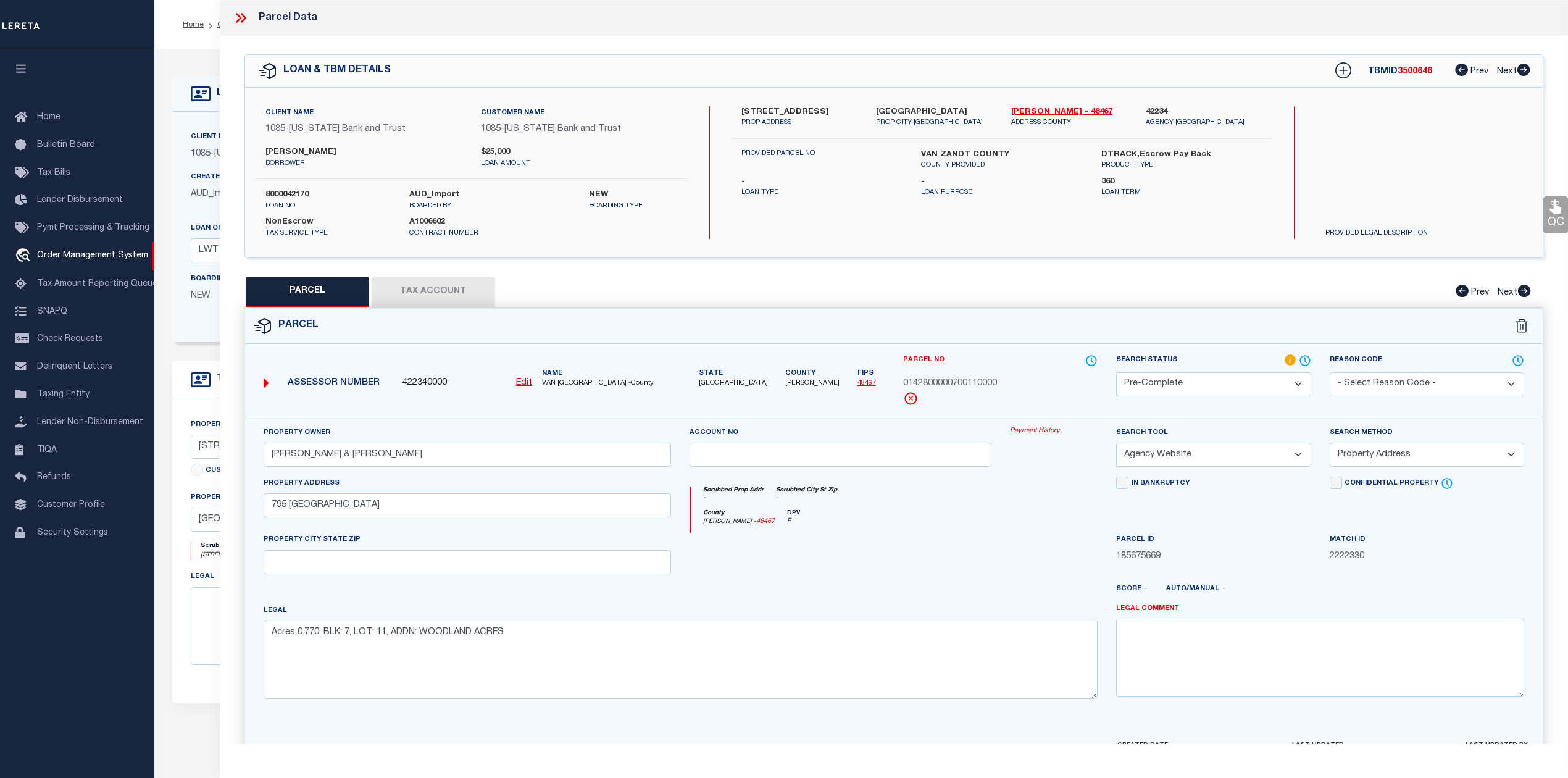
click at [1408, 72] on span "3500646" at bounding box center [1415, 71] width 35 height 9
copy span "3500646"
drag, startPoint x: 1008, startPoint y: 111, endPoint x: 1050, endPoint y: 110, distance: 42.0
click at [1050, 110] on div "[PERSON_NAME] - 48467 ADDRESS COUNTY" at bounding box center [1069, 117] width 134 height 22
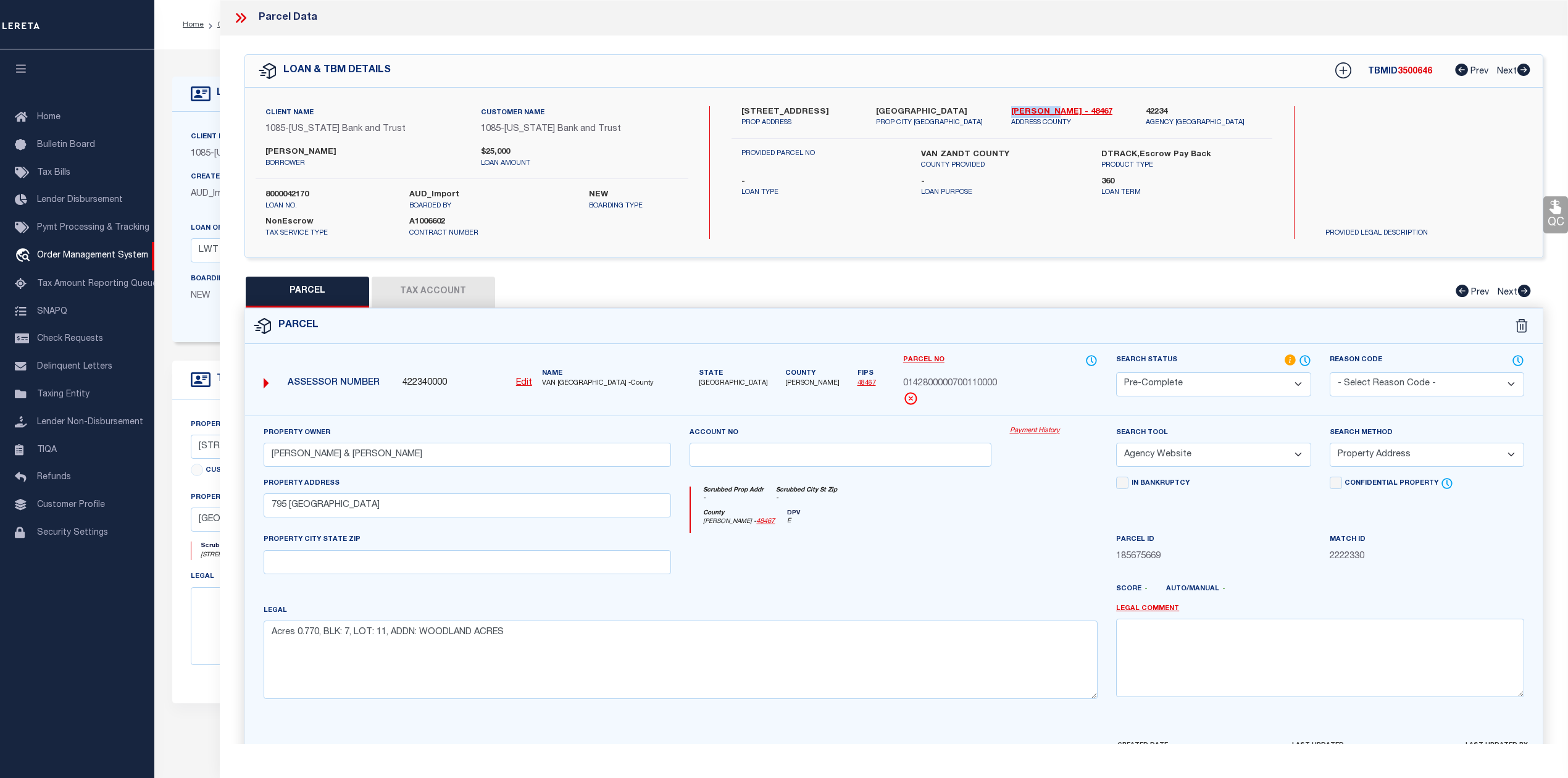
copy link "[PERSON_NAME]"
click at [975, 232] on div "795 MAPLEWOOD ST PROP ADDRESS CANTON , TX 75103 PROP CITY ST ZIP Van Zandt - 48…" at bounding box center [1001, 172] width 541 height 133
click at [1418, 78] on div "TBMID 3500646 Prev Next" at bounding box center [1424, 71] width 212 height 22
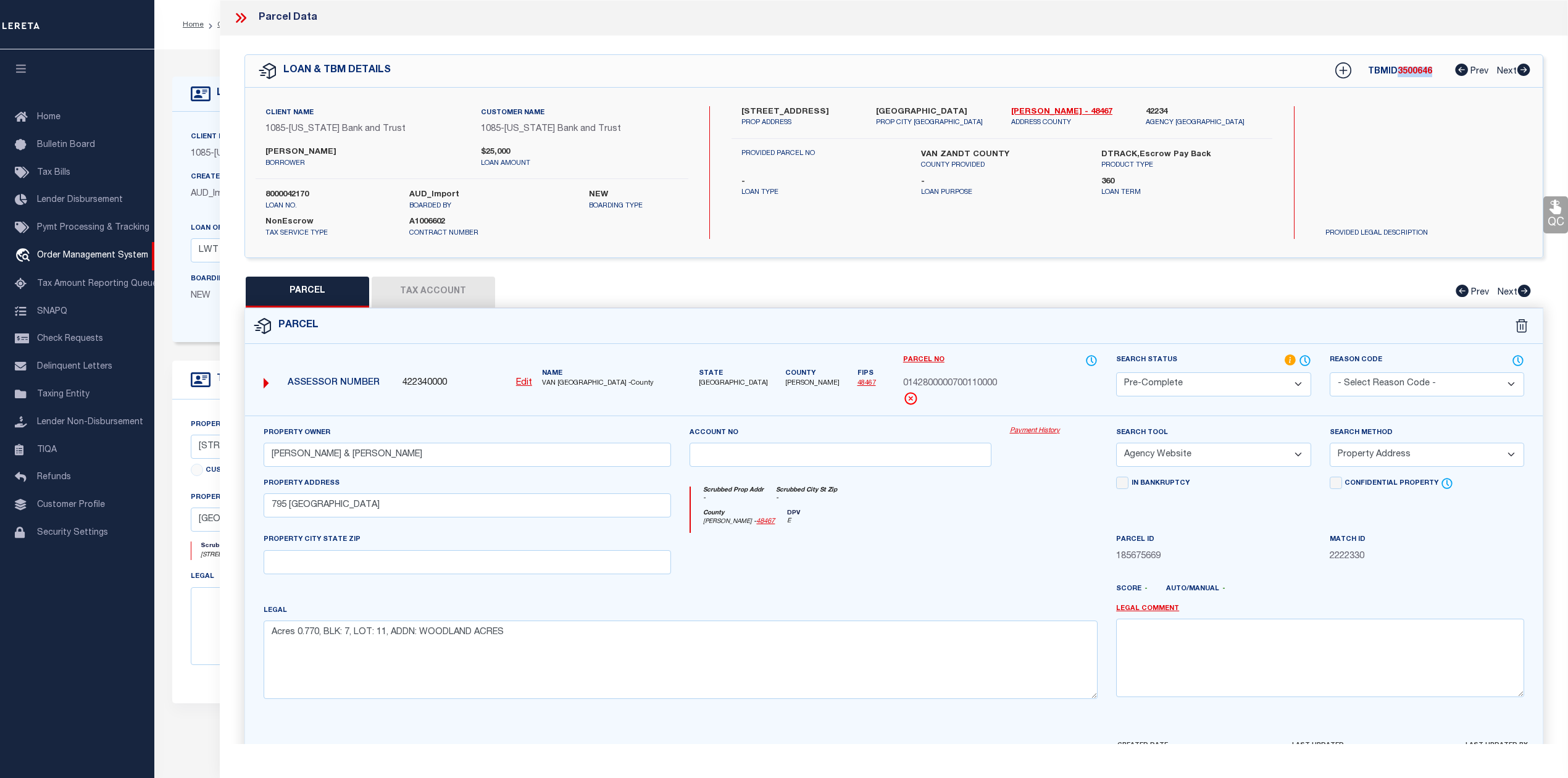
copy span "3500646"
drag, startPoint x: 1009, startPoint y: 110, endPoint x: 1051, endPoint y: 109, distance: 42.0
click at [1051, 109] on div "[PERSON_NAME] - 48467 ADDRESS COUNTY" at bounding box center [1069, 117] width 134 height 22
copy link "[PERSON_NAME]"
drag, startPoint x: 902, startPoint y: 383, endPoint x: 998, endPoint y: 378, distance: 96.1
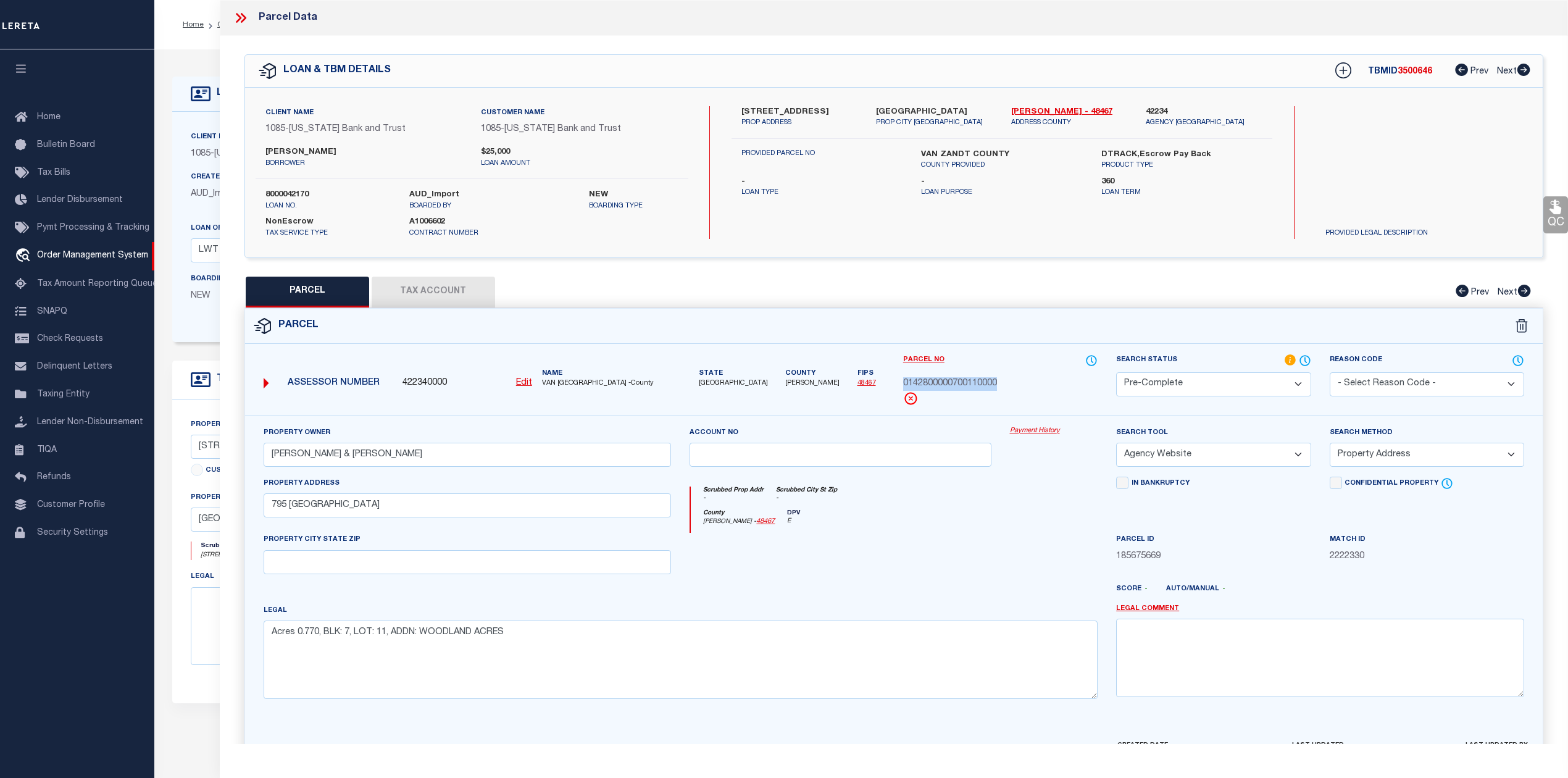
click at [998, 378] on div "Parcel No 0142800000700110000" at bounding box center [1000, 384] width 213 height 62
copy span "0142800000700110000"
click at [890, 564] on div at bounding box center [840, 558] width 320 height 51
click at [721, 318] on div "Parcel" at bounding box center [894, 326] width 1298 height 35
click at [238, 21] on icon at bounding box center [238, 17] width 5 height 10
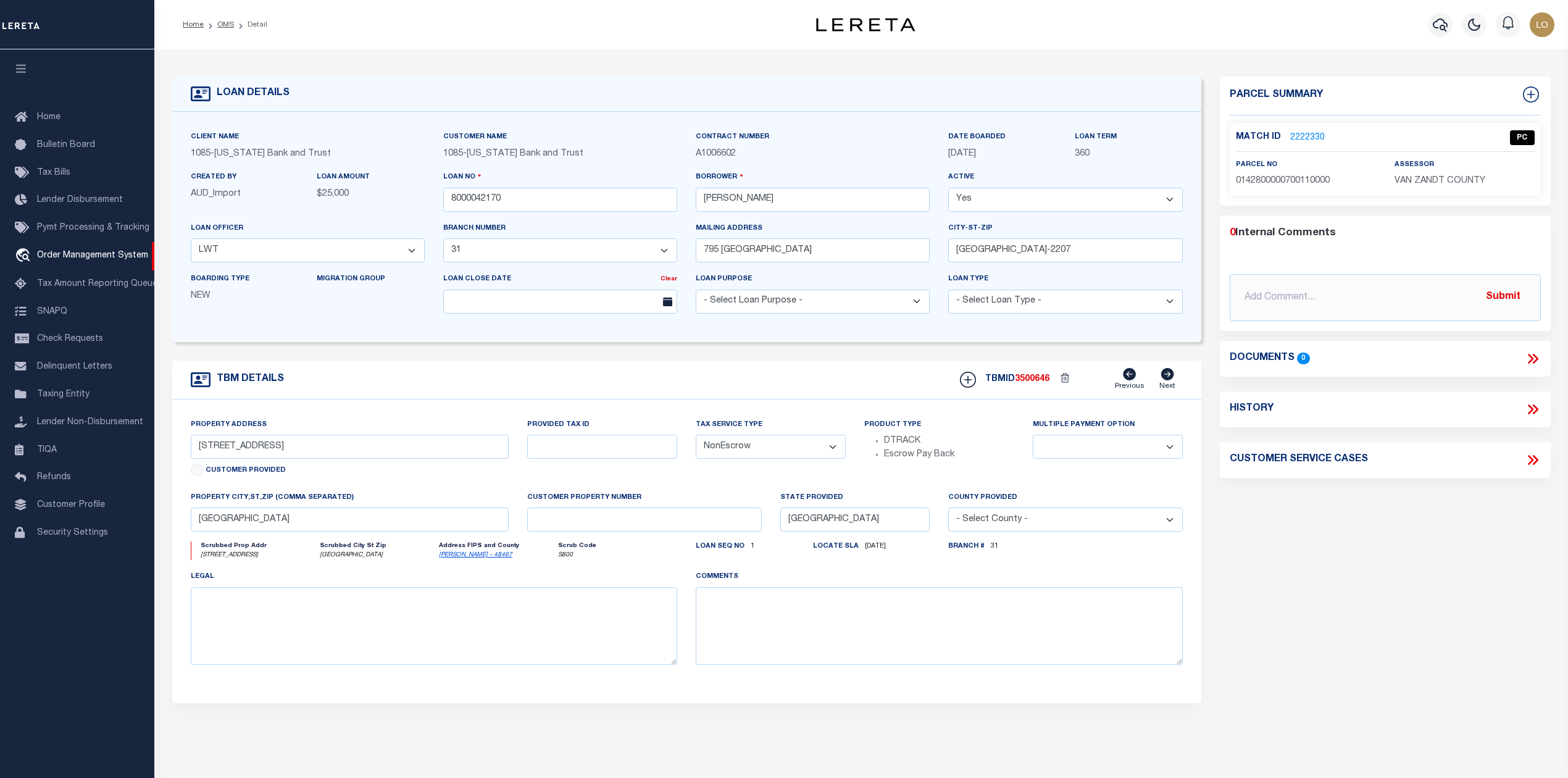
click at [1324, 542] on div "Parcel Summary Match ID 2222330 0" at bounding box center [1385, 414] width 350 height 675
click at [1304, 133] on link "2222330" at bounding box center [1307, 137] width 35 height 13
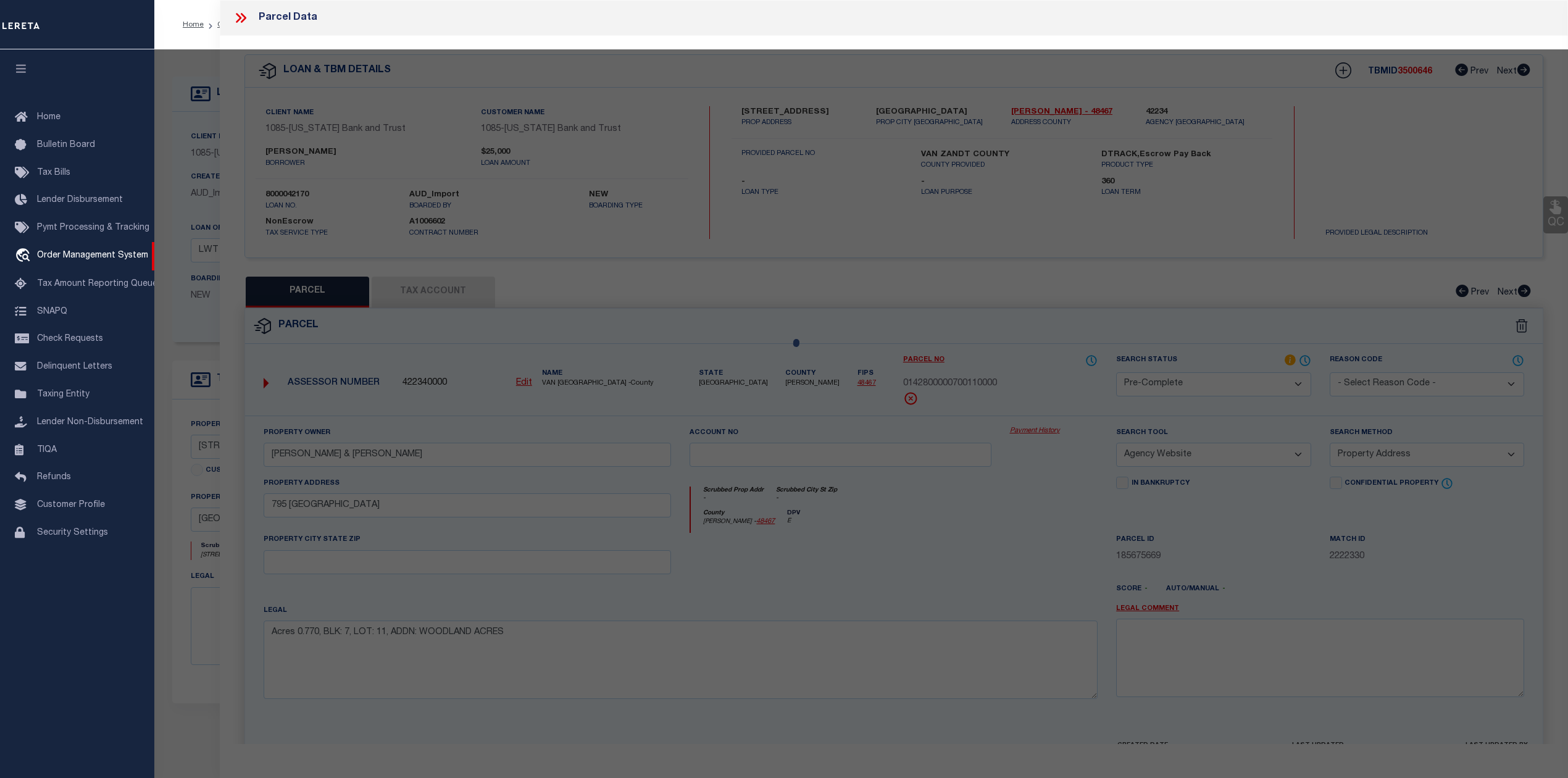
select select "AS"
select select
checkbox input "false"
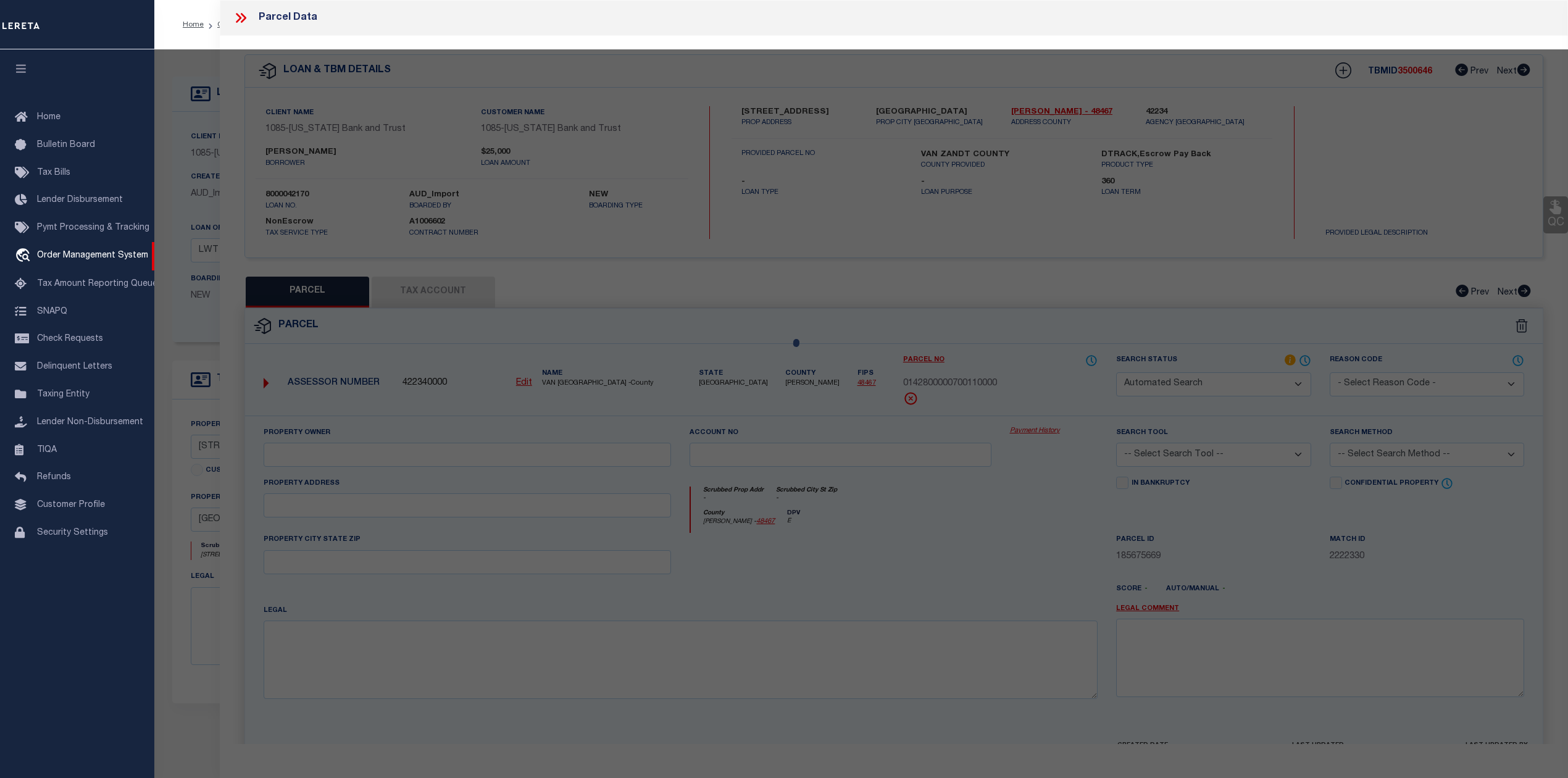
select select "CP"
type input "WELCH JAMES L & DIANA"
select select "AGW"
select select "ADD"
type input "795 MAPLEWOOD"
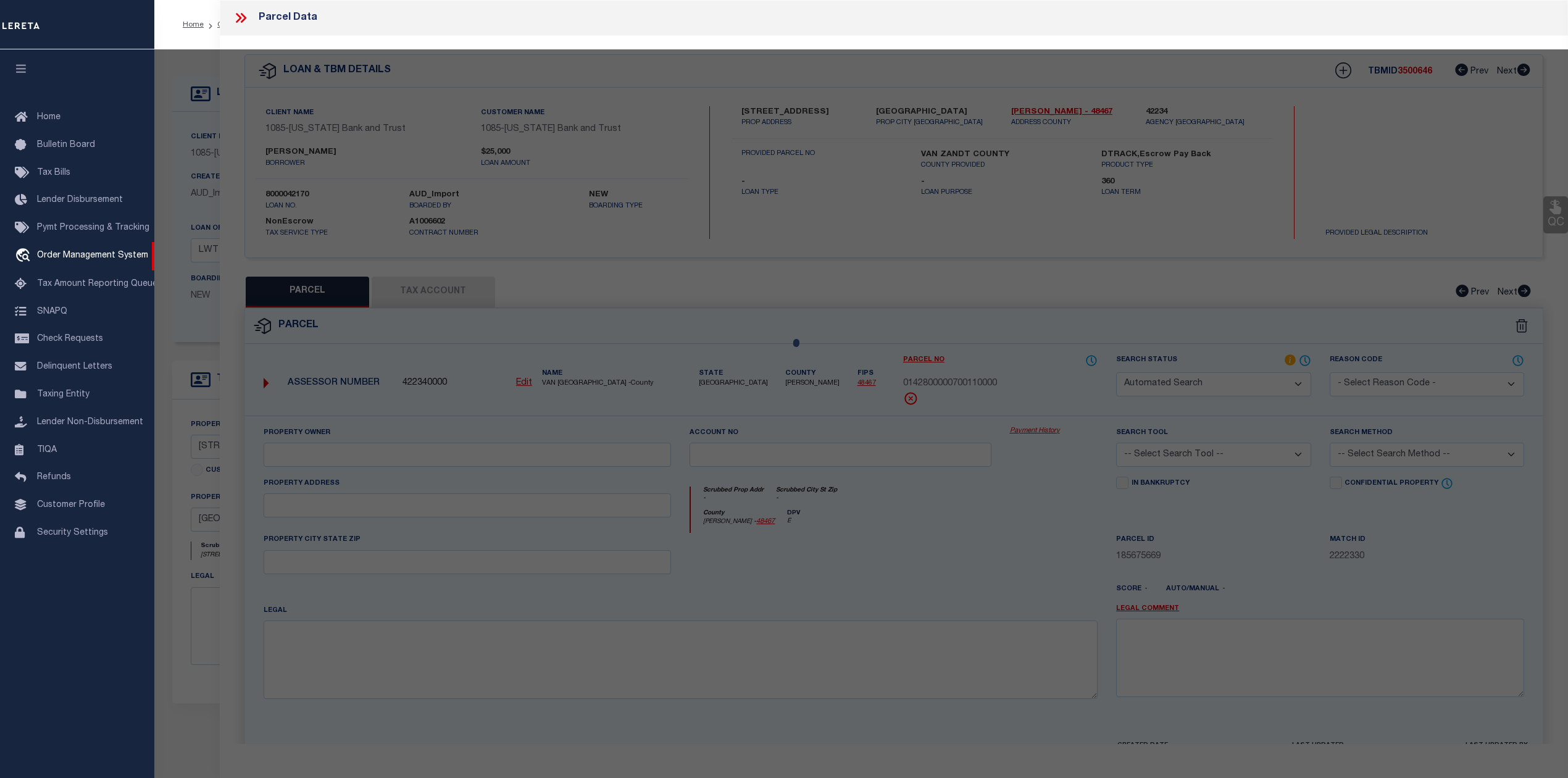
type textarea "Acres 0.770, BLK: 7, LOT: 11, ADDN: WOODLAND ACRES"
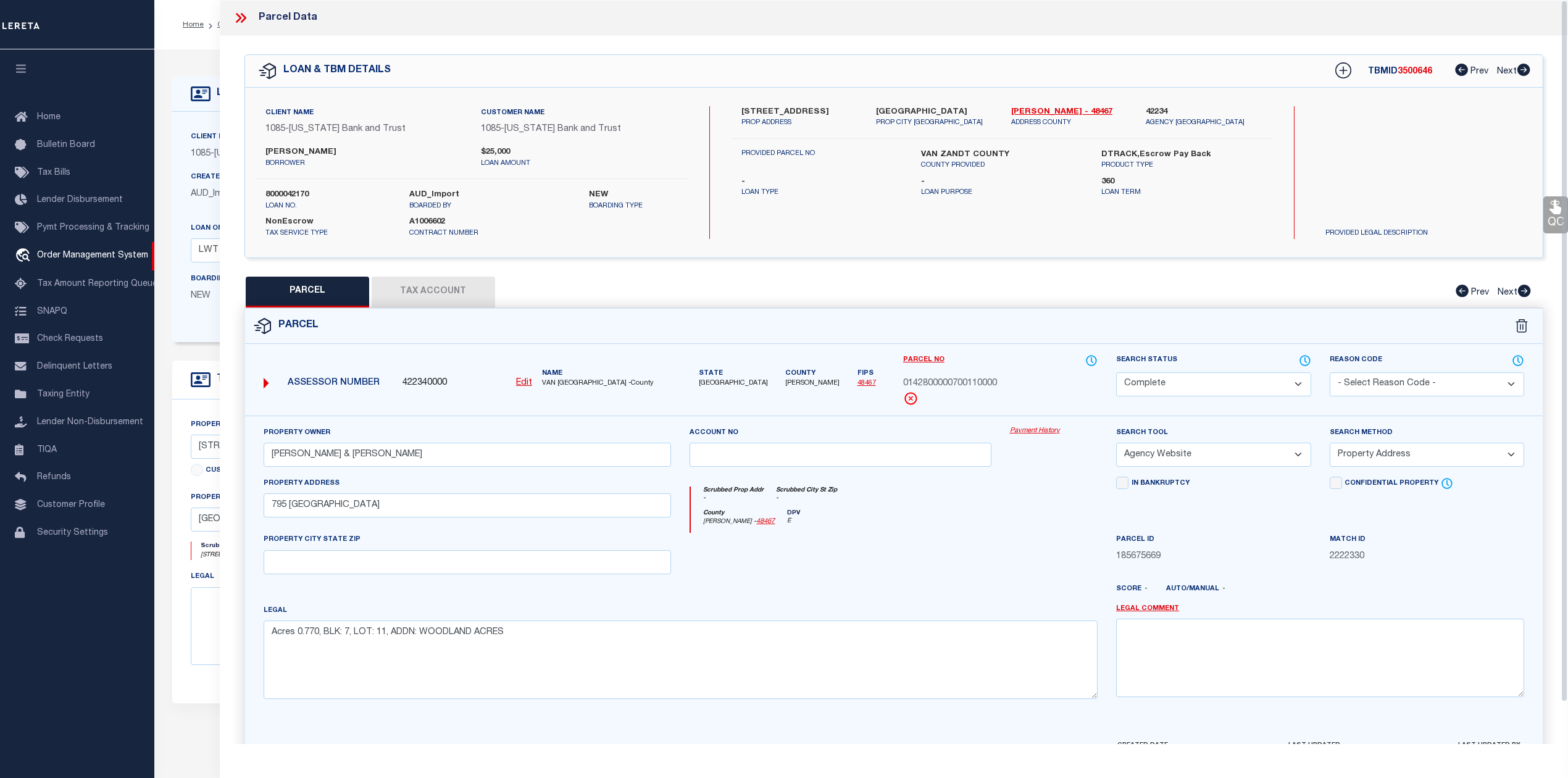
click at [917, 545] on div at bounding box center [840, 558] width 320 height 51
click at [238, 15] on icon at bounding box center [238, 17] width 5 height 10
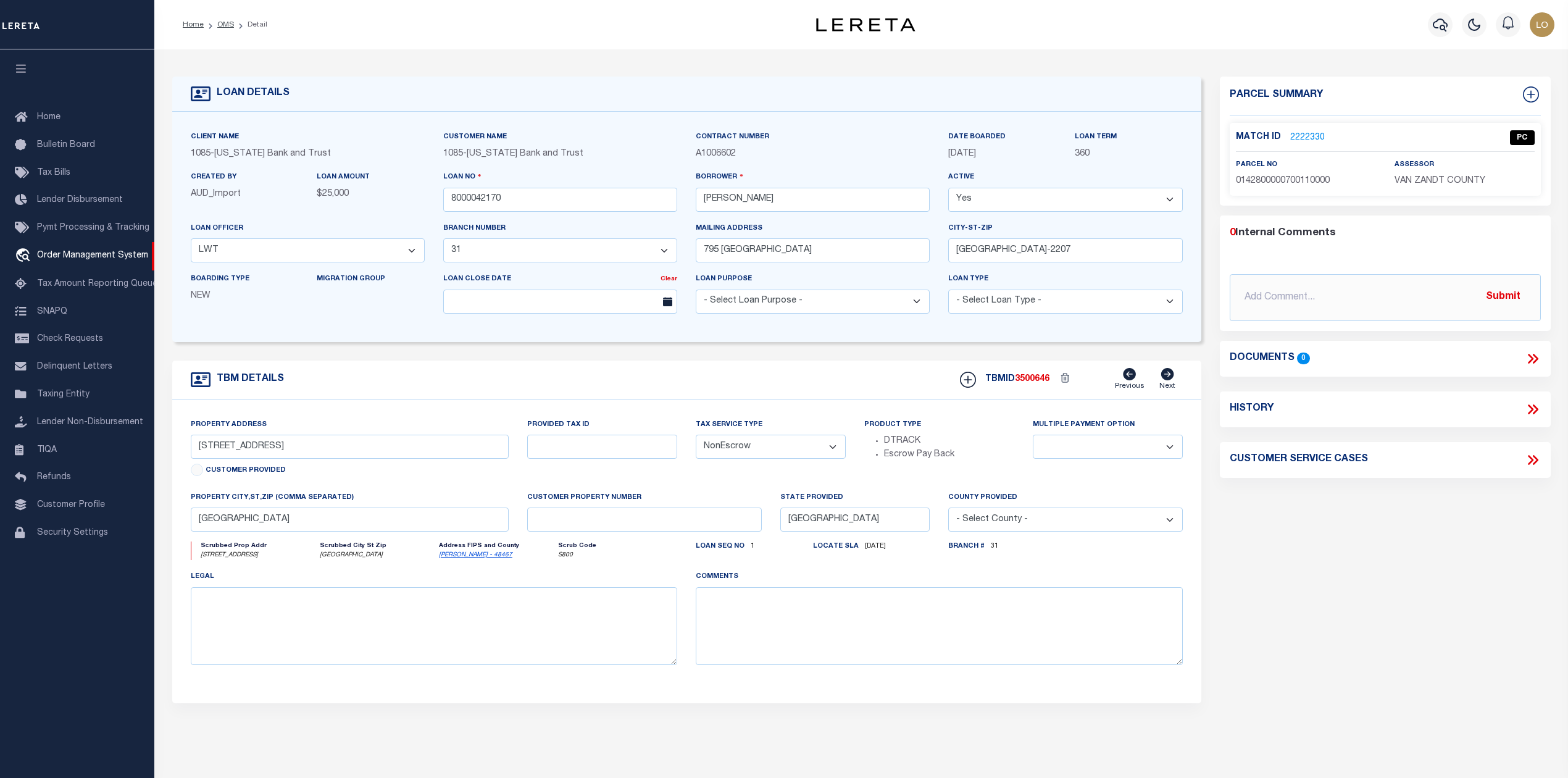
click at [1282, 538] on div "Parcel Summary Match ID 2222330 0" at bounding box center [1385, 414] width 350 height 675
click at [223, 21] on link "OMS" at bounding box center [225, 25] width 17 height 7
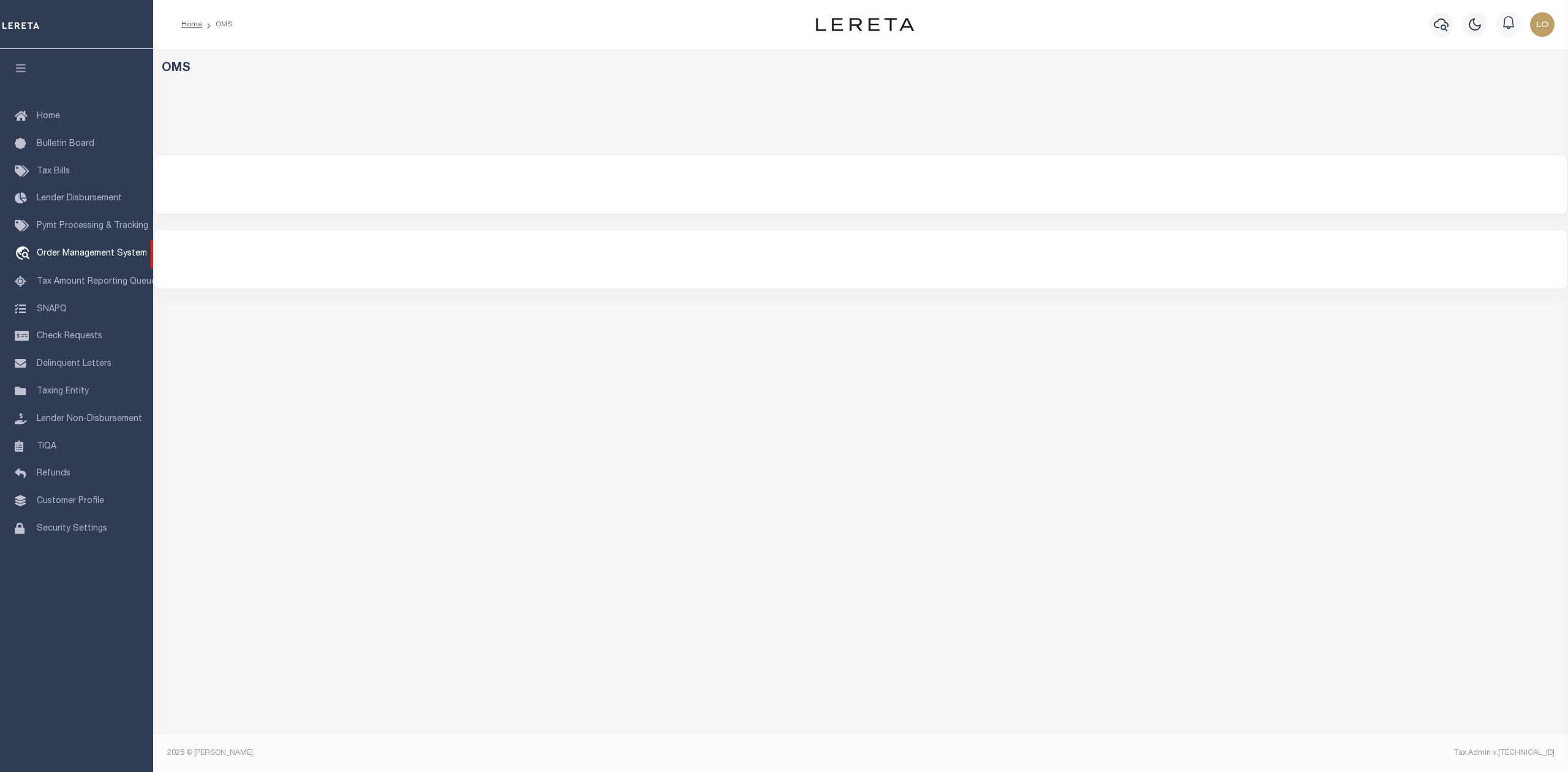
select select "200"
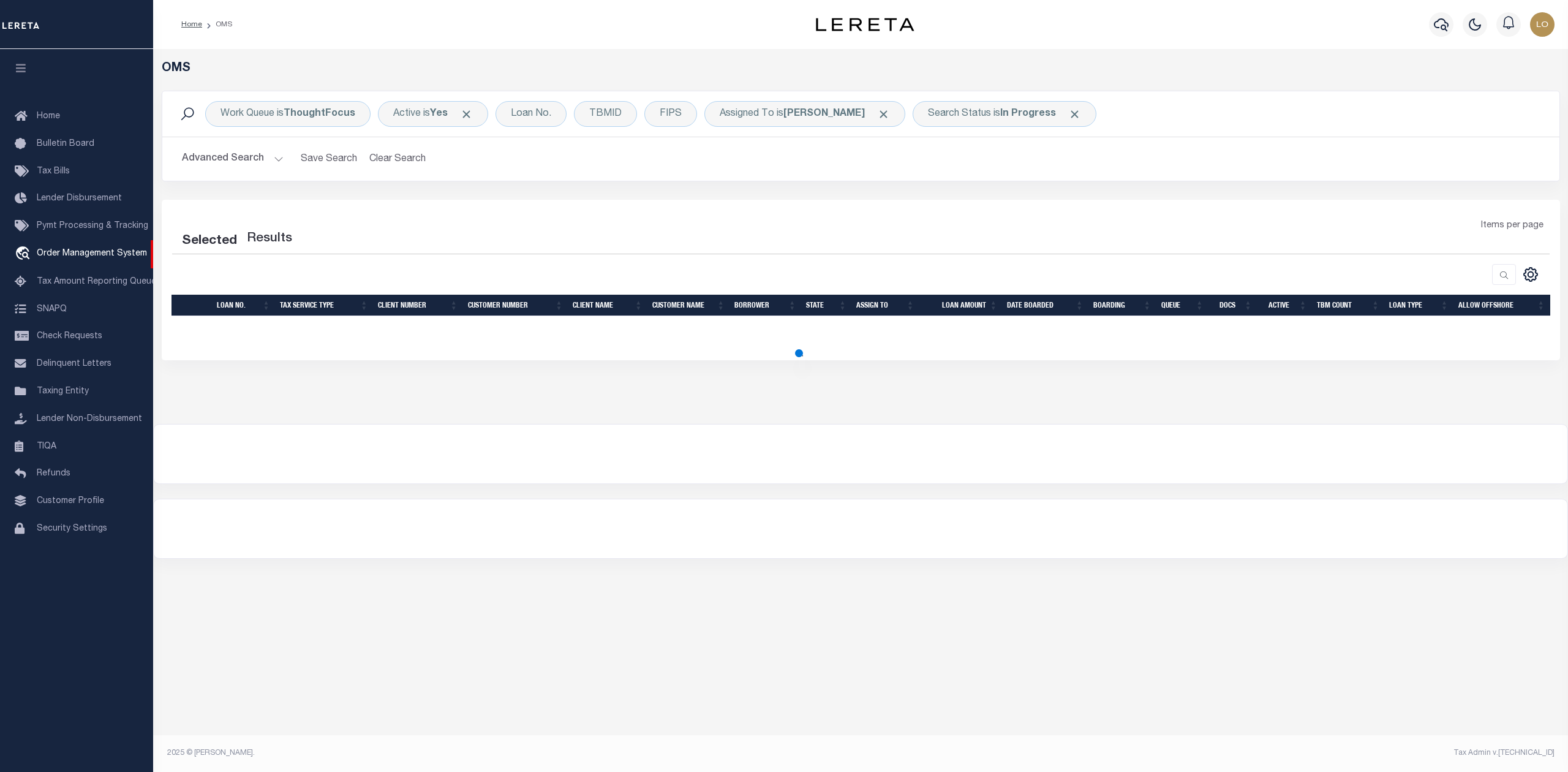
select select "200"
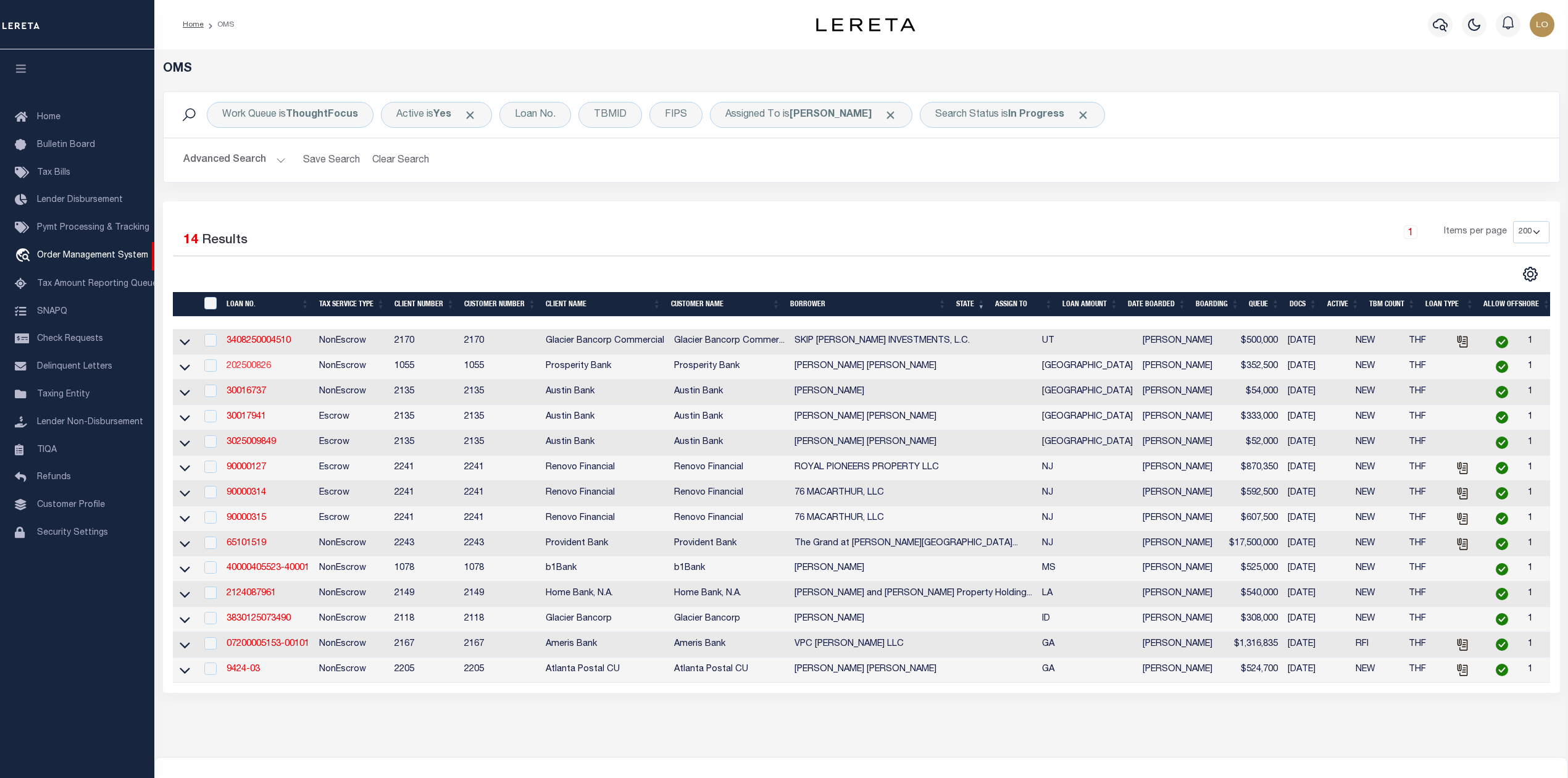
click at [256, 369] on link "202500826" at bounding box center [248, 366] width 45 height 9
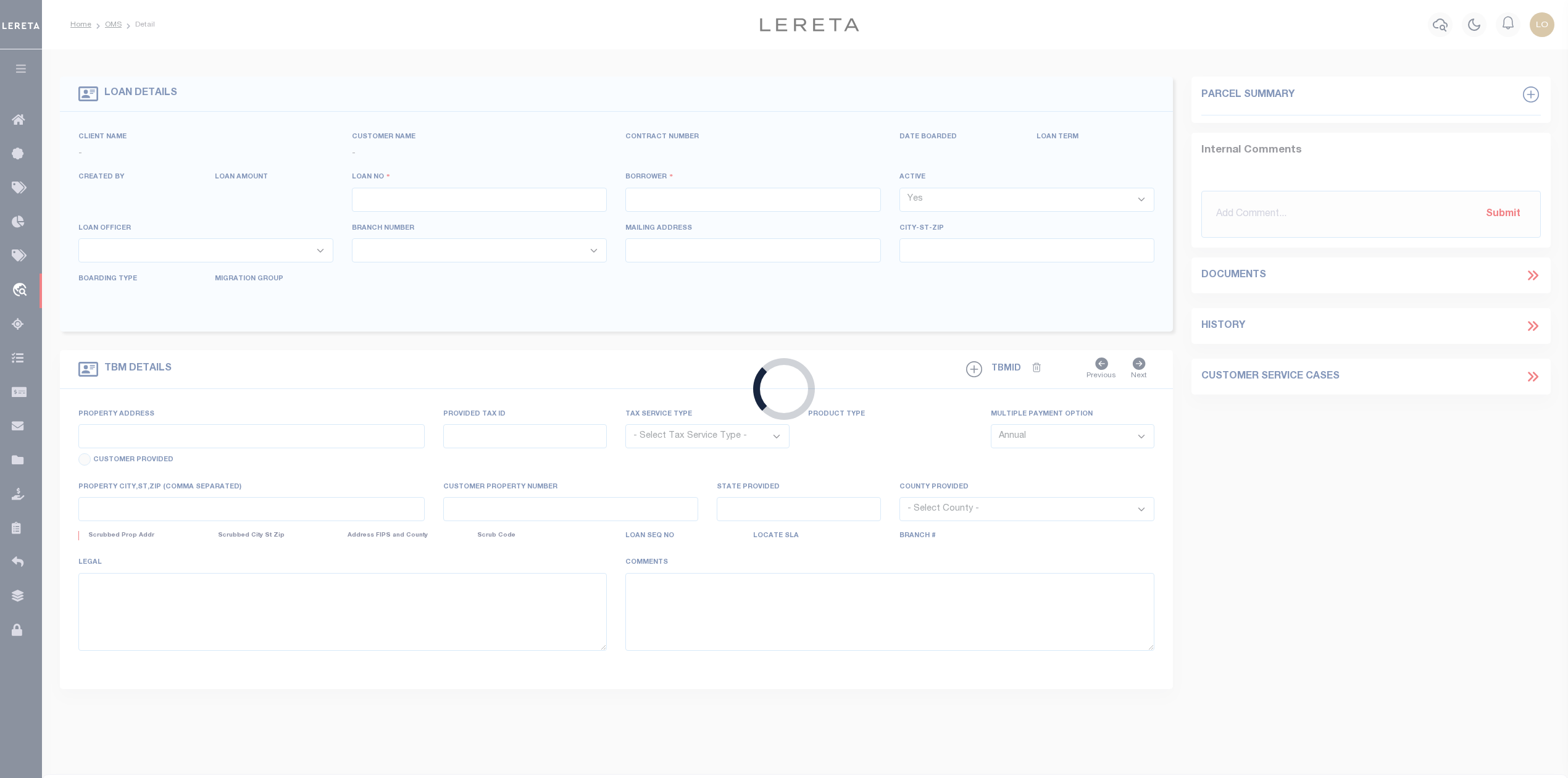
type input "202500826"
type input "[PERSON_NAME] [PERSON_NAME]"
select select
type input "[STREET_ADDRESS]"
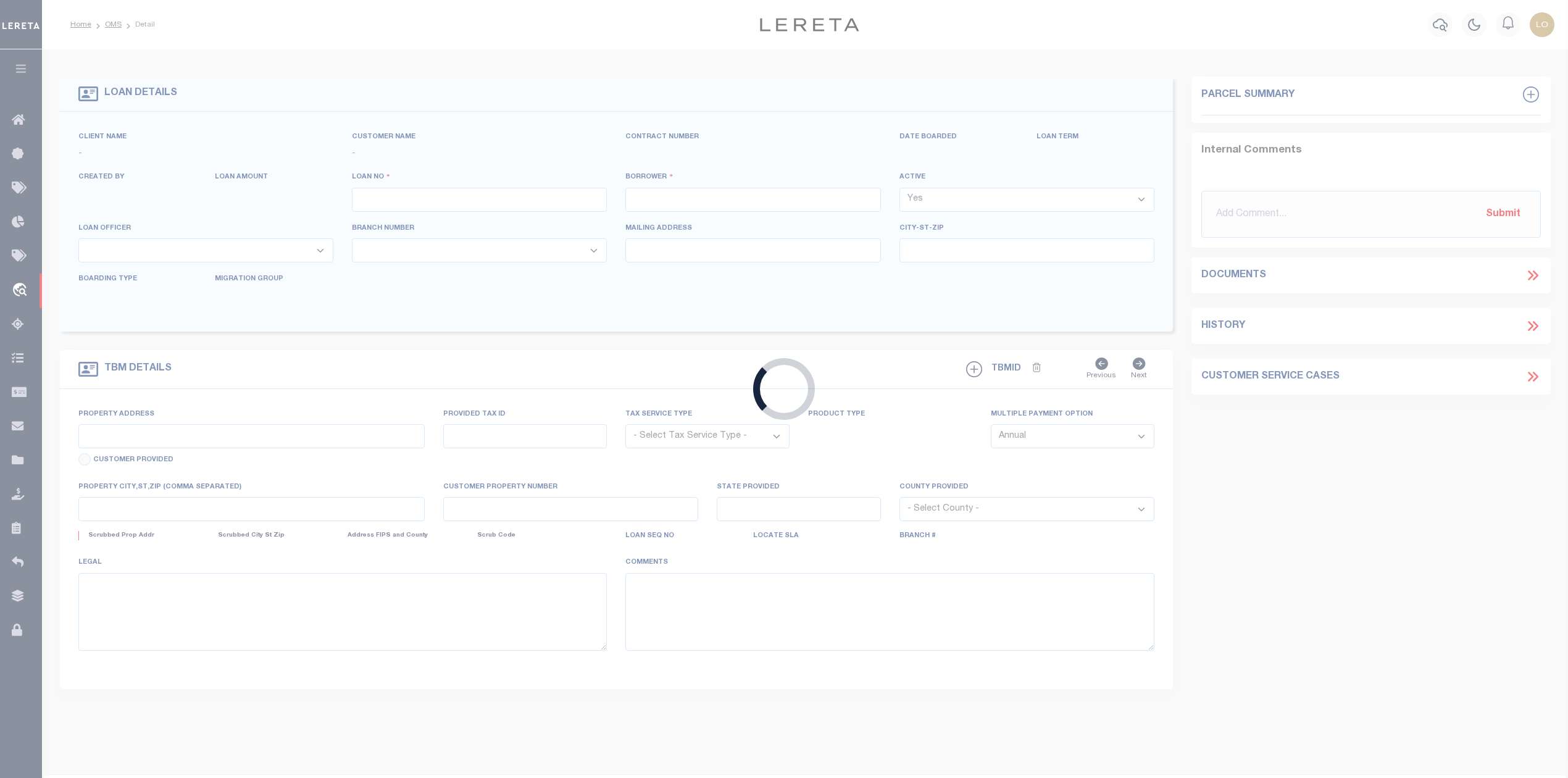
type input "[GEOGRAPHIC_DATA]"
select select "100"
select select "NonEscrow"
type input "[STREET_ADDRESS]"
type input "14092"
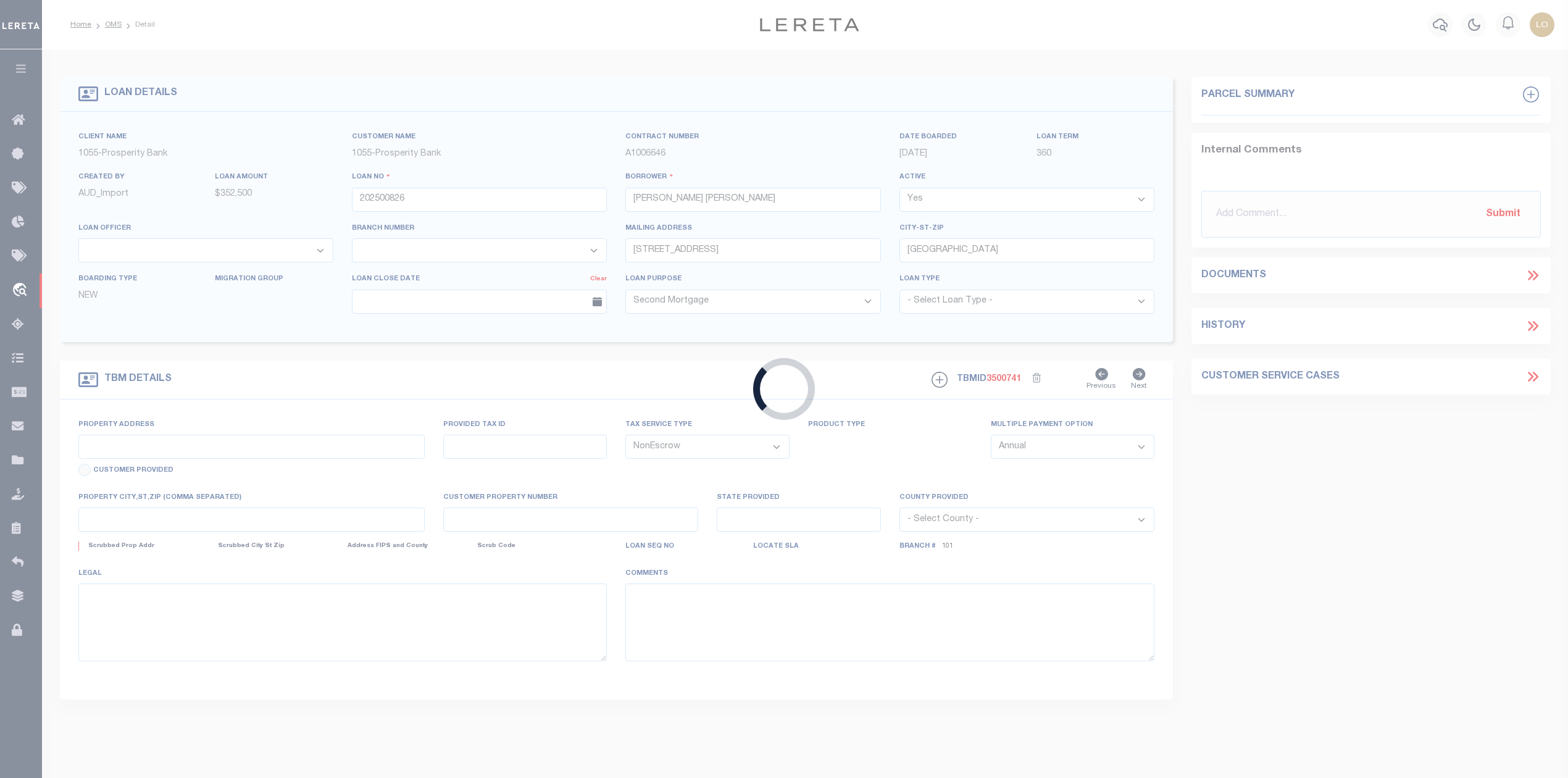
select select
type input "[GEOGRAPHIC_DATA]"
select select
type textarea "4.65AC [PERSON_NAME] LEAGUE AB-38 & EASEMENT"
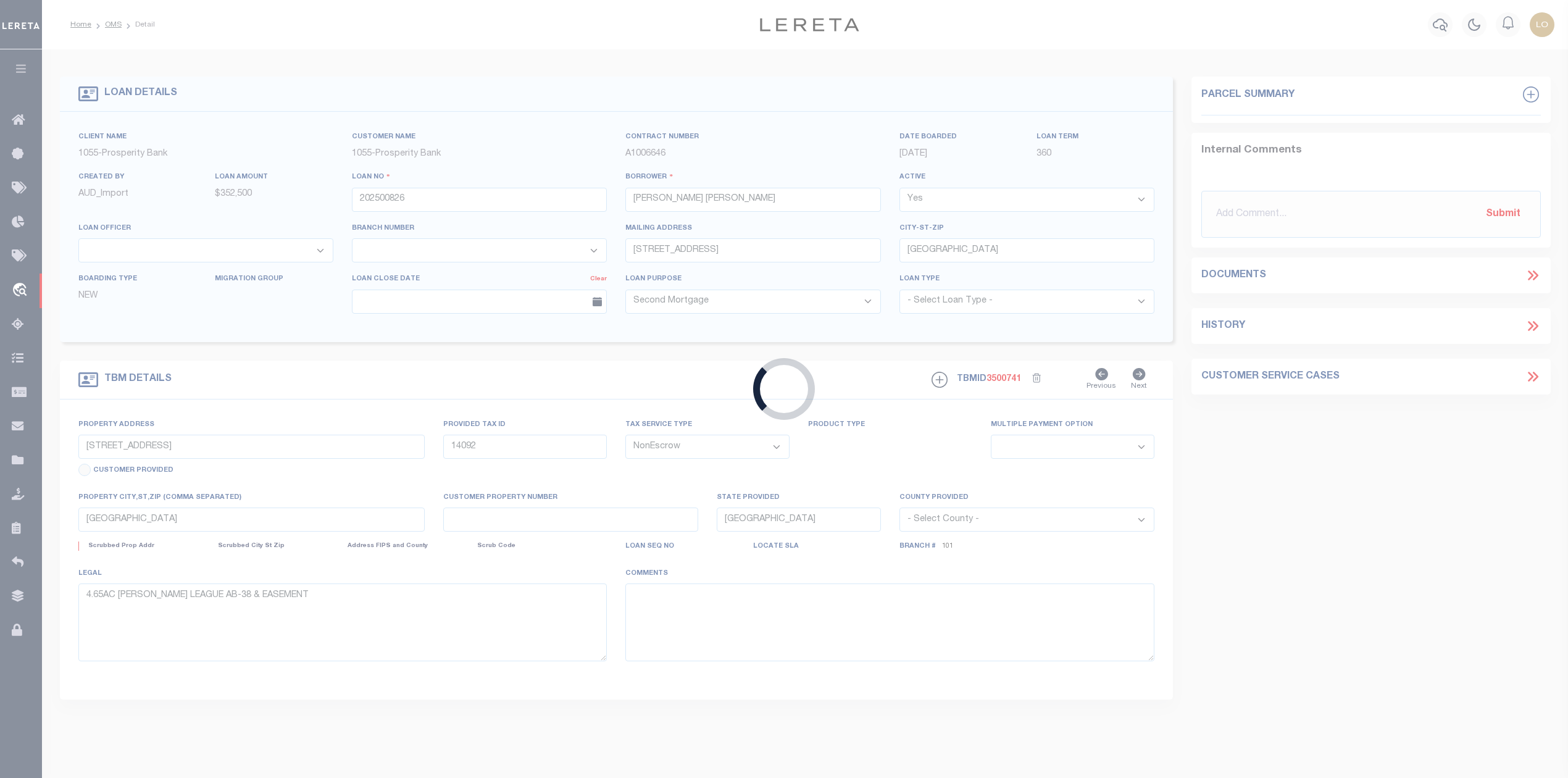
select select "10707"
select select "4027"
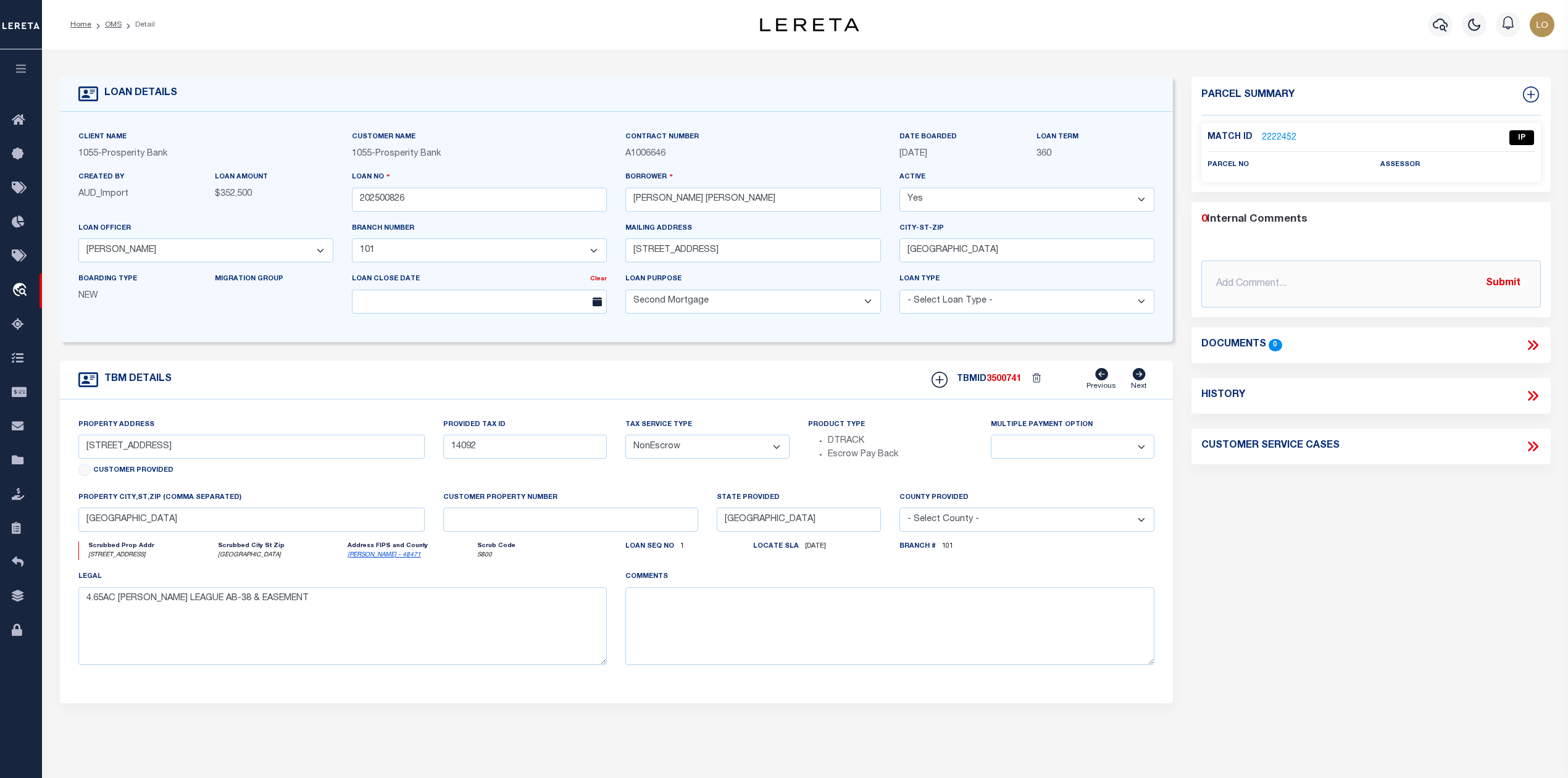
click at [1284, 134] on link "2222452" at bounding box center [1279, 137] width 35 height 13
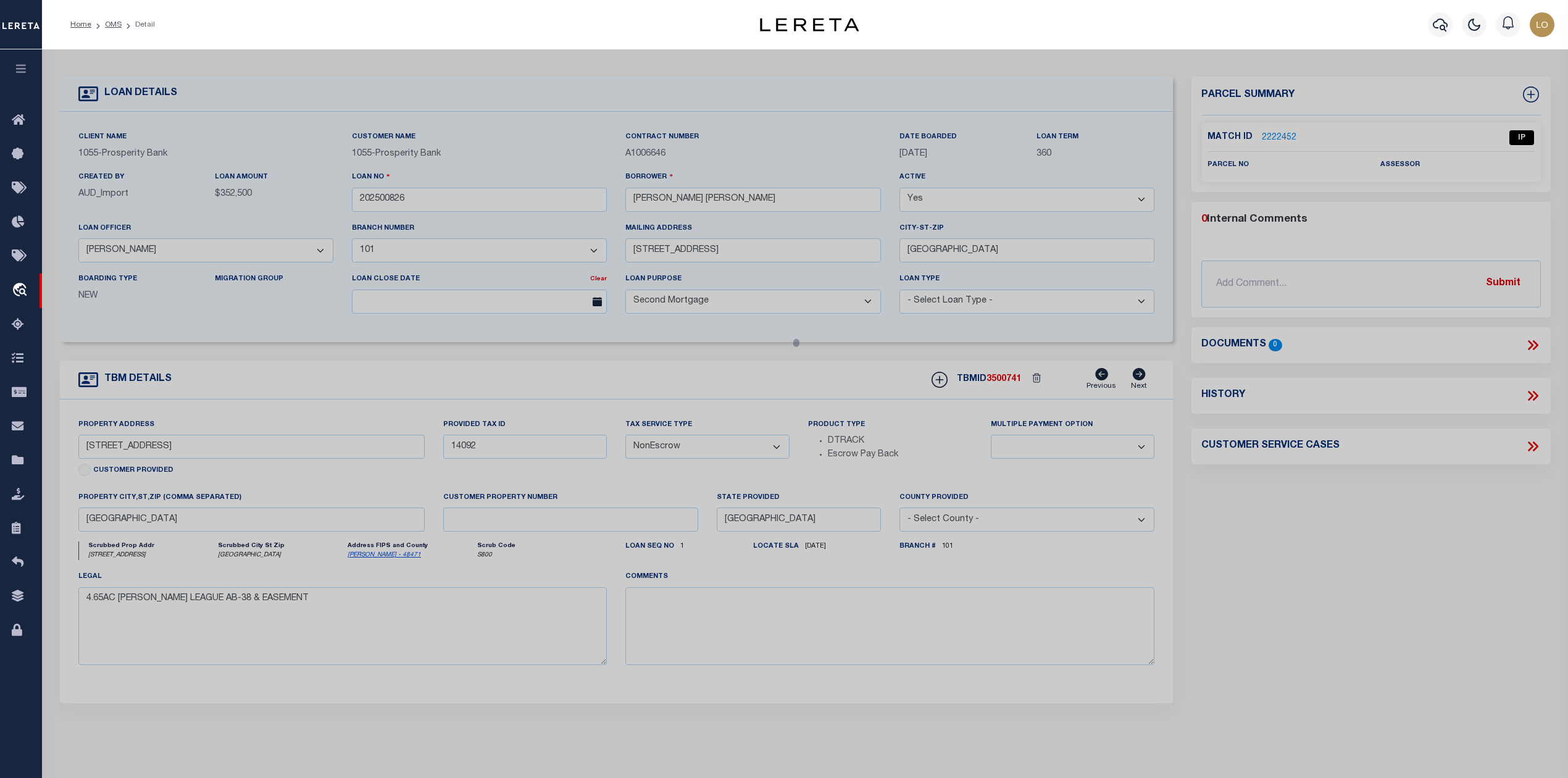
checkbox input "false"
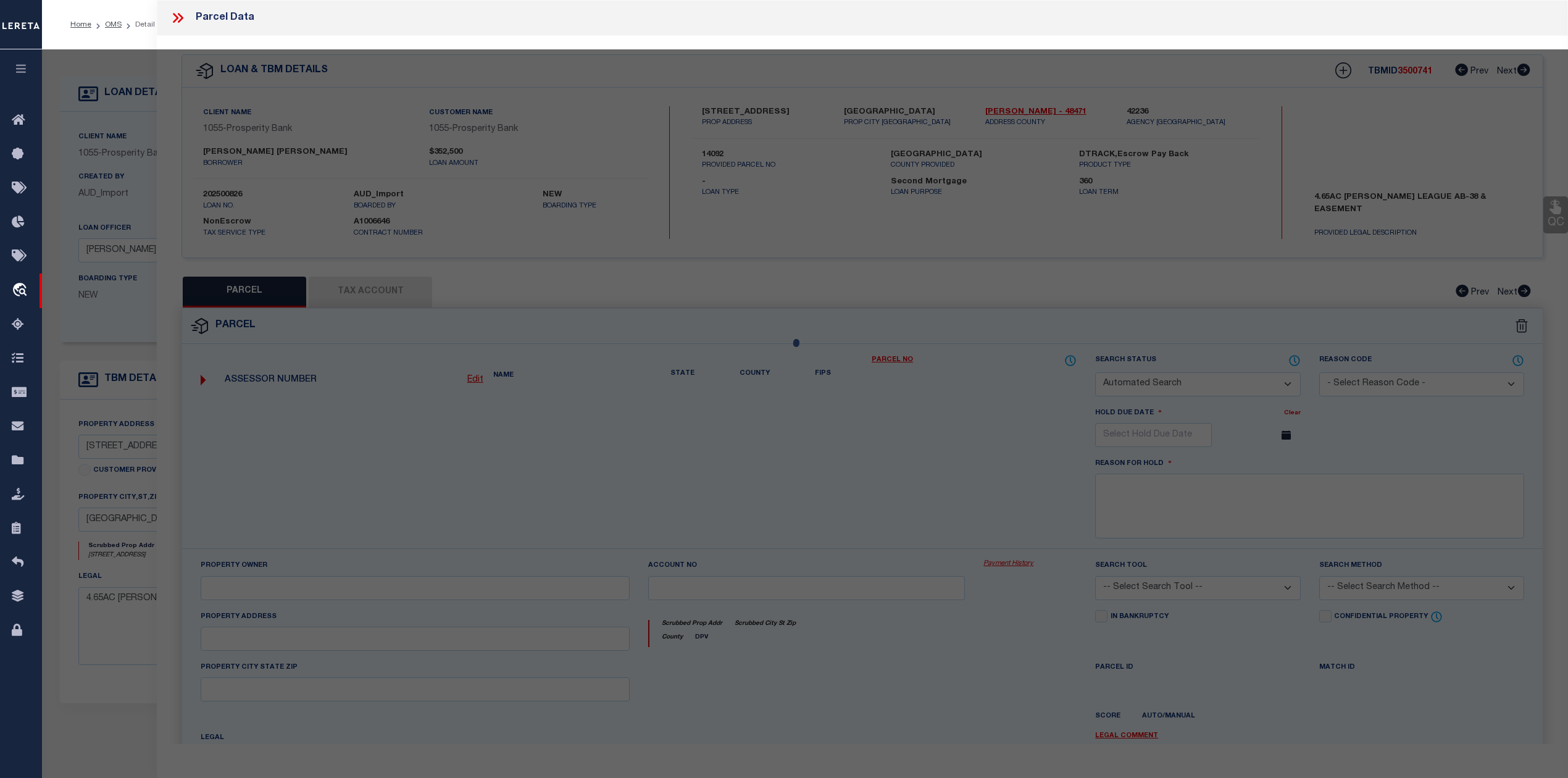
select select "IP"
checkbox input "false"
type textarea "Should be able to locate manually. MLC [DATE]"
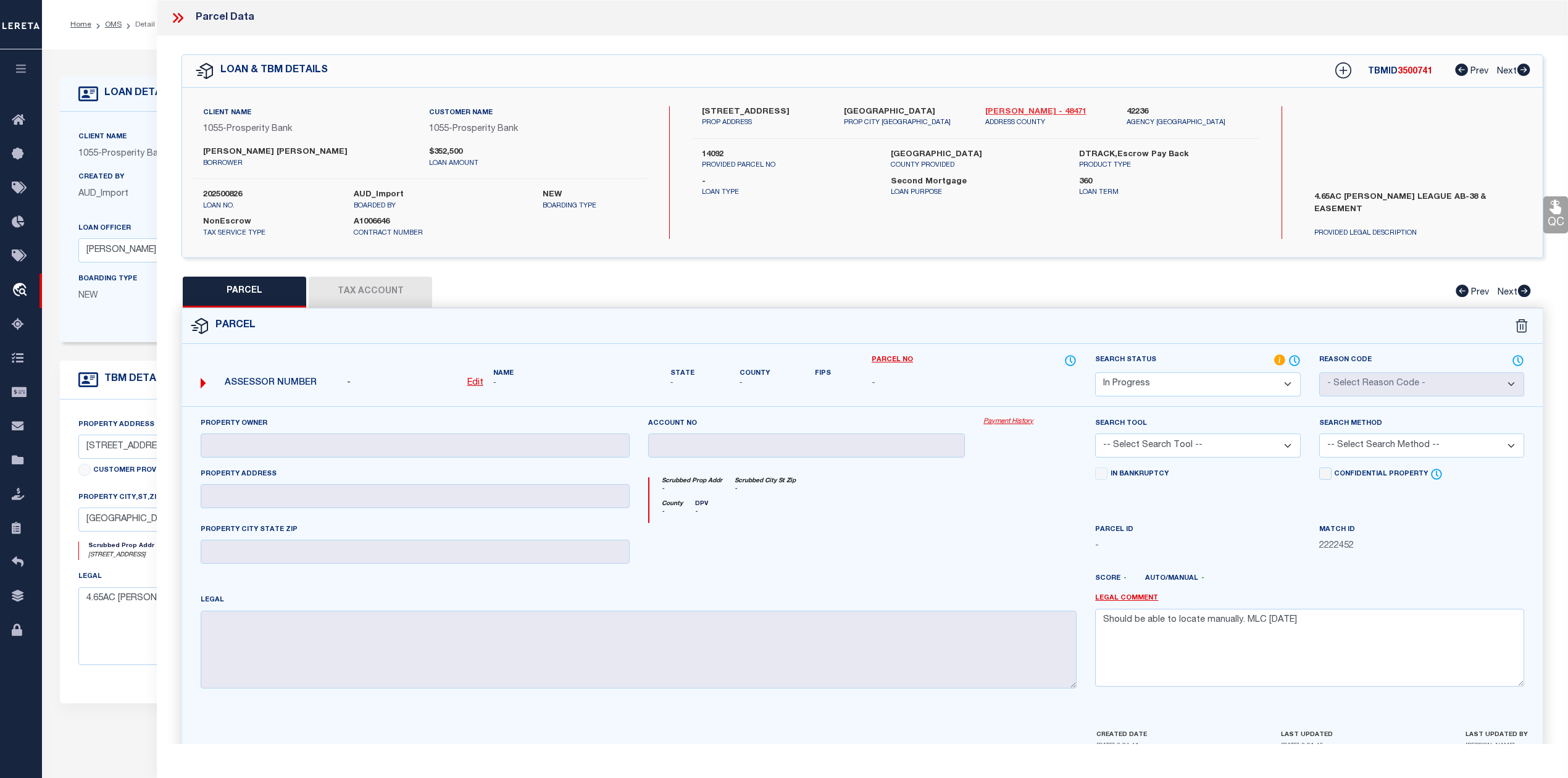
click at [998, 112] on link "[PERSON_NAME] - 48471" at bounding box center [1046, 112] width 123 height 13
click at [678, 262] on div "QC QC QC" at bounding box center [862, 404] width 1411 height 737
drag, startPoint x: 714, startPoint y: 107, endPoint x: 758, endPoint y: 109, distance: 44.0
click at [758, 109] on label "[STREET_ADDRESS]" at bounding box center [763, 112] width 123 height 13
copy label "COONVILLE"
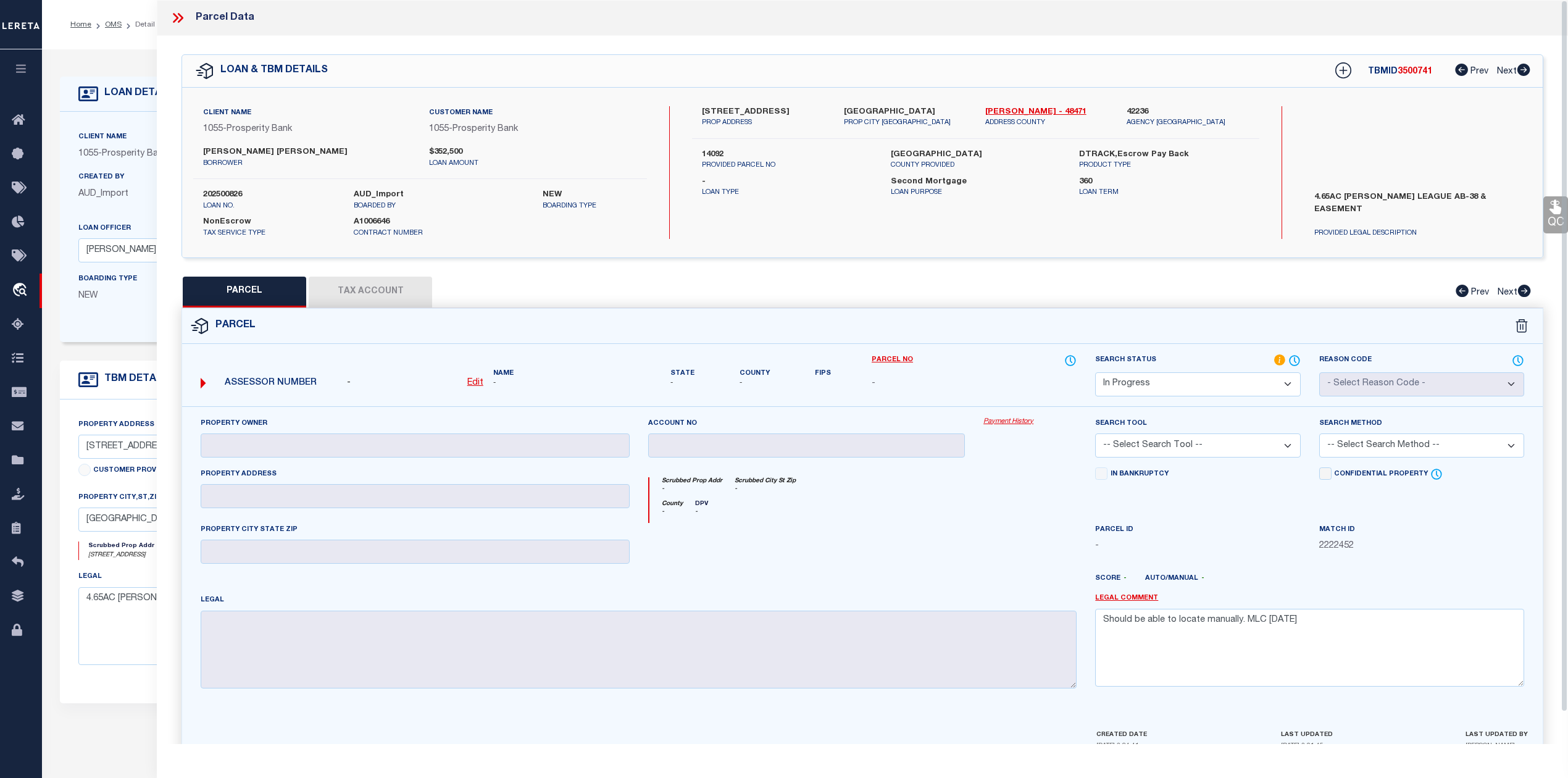
click at [515, 320] on div "Parcel" at bounding box center [862, 326] width 1360 height 35
click at [480, 384] on u "Edit" at bounding box center [475, 382] width 16 height 9
select select "IP"
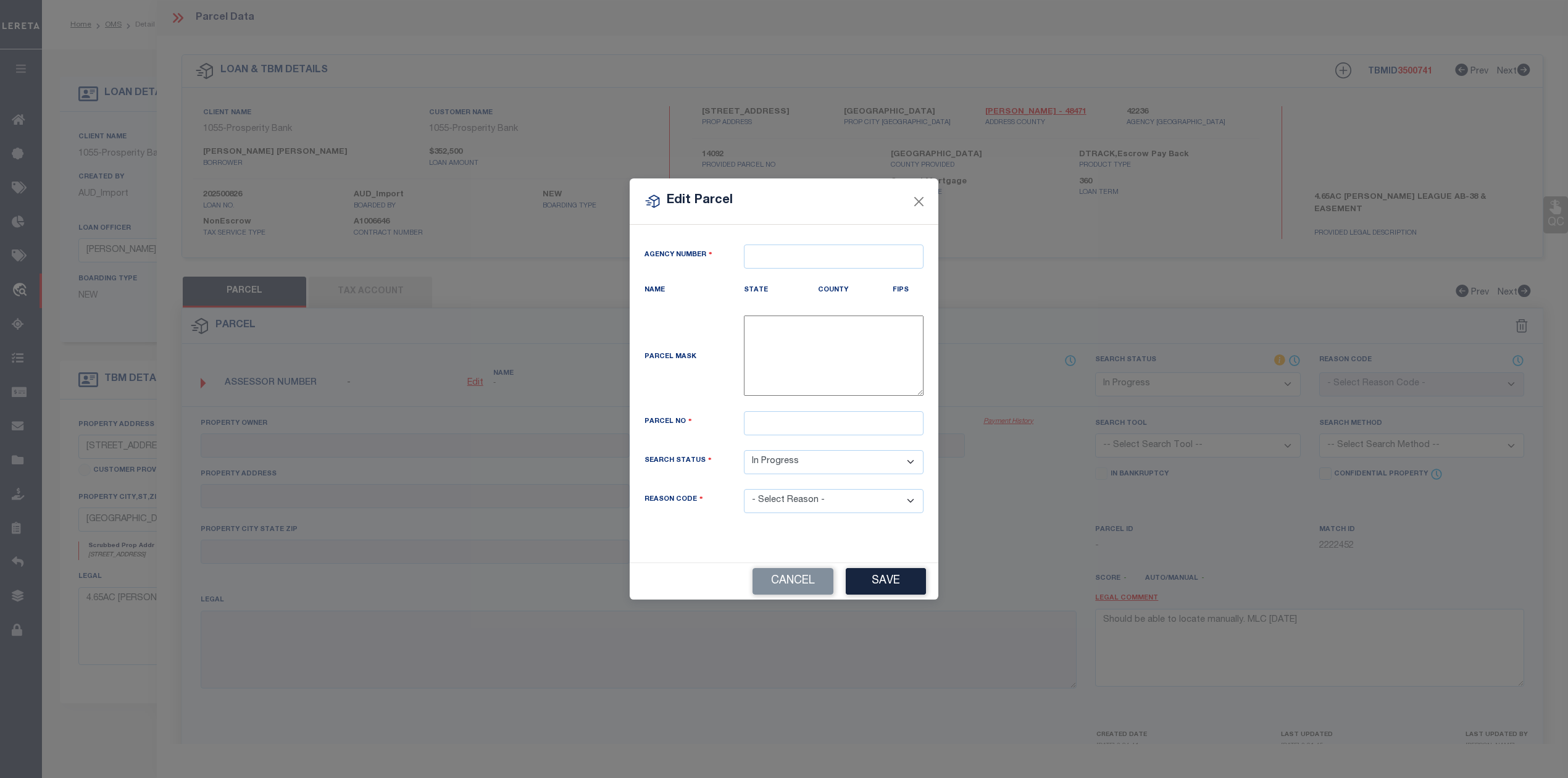
type textarea "-"
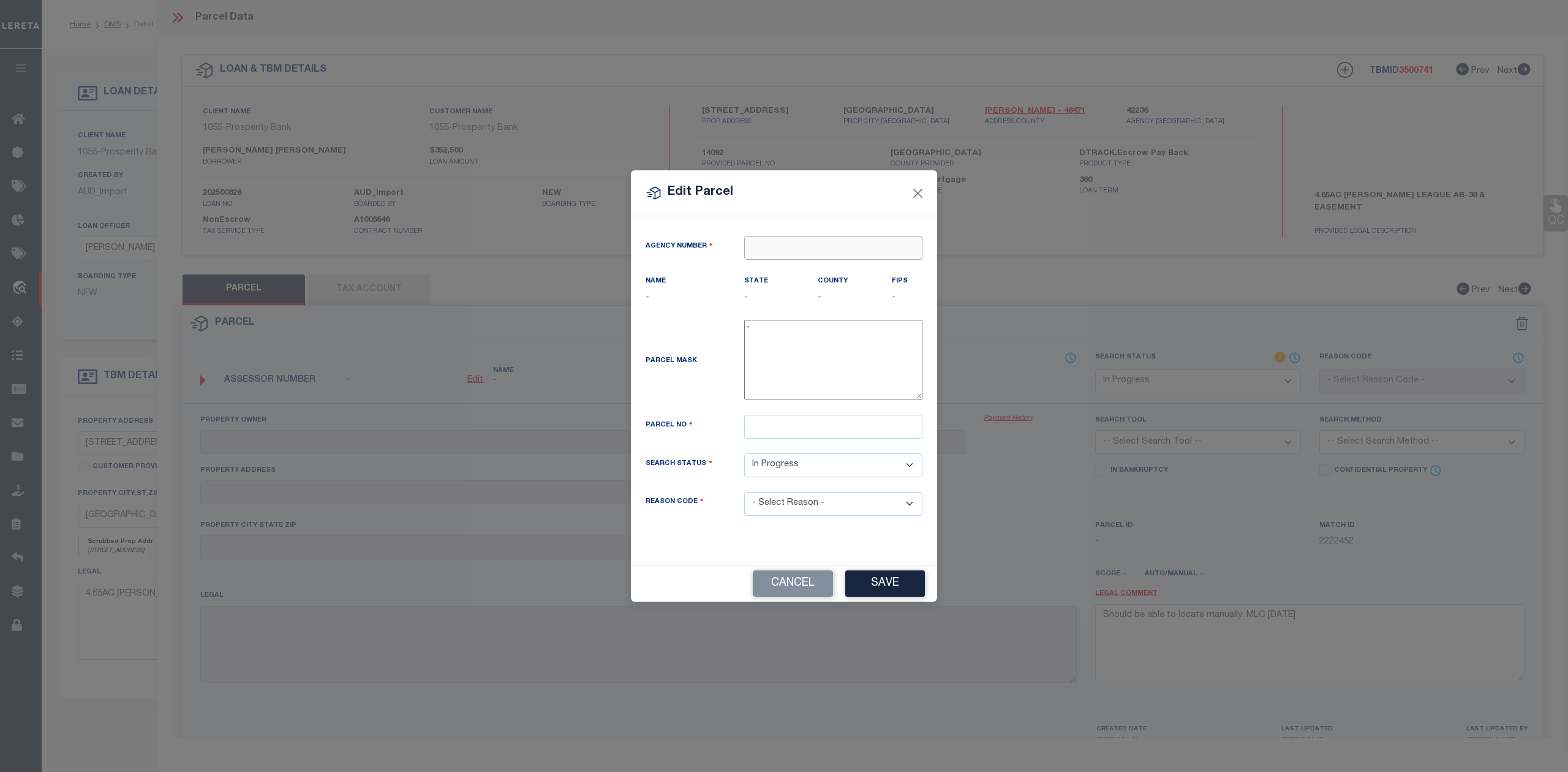
click at [778, 243] on input "text" at bounding box center [833, 248] width 178 height 24
click at [799, 264] on div "422360000 : [GEOGRAPHIC_DATA]" at bounding box center [833, 276] width 177 height 35
type input "422360000"
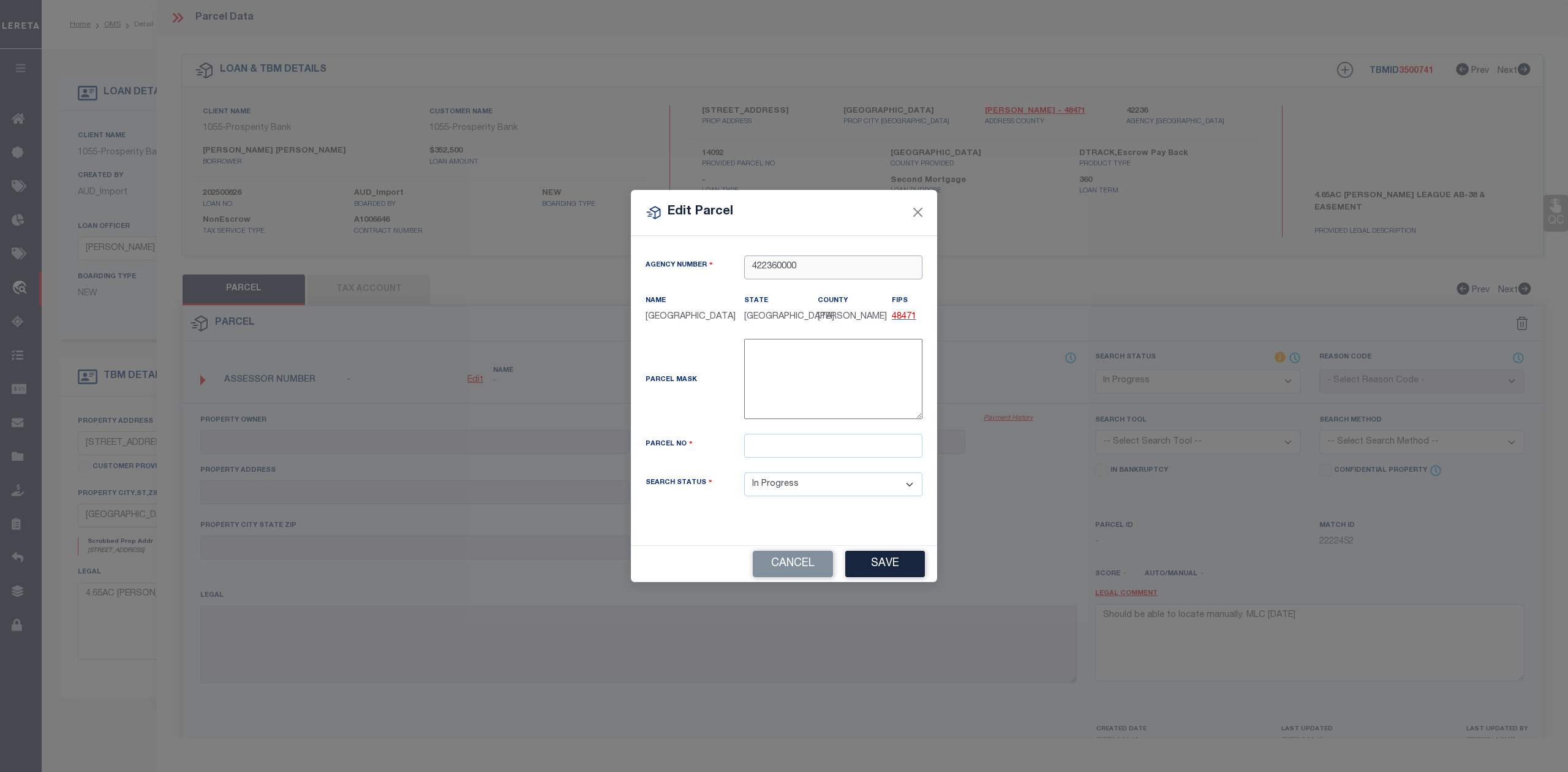
type input "422360000"
click at [763, 446] on input "text" at bounding box center [833, 445] width 178 height 24
paste input "0038-113-0-11920"
click at [772, 447] on input "0038-113-0-11920" at bounding box center [833, 445] width 178 height 24
click at [789, 444] on input "0038113-0-11920" at bounding box center [833, 445] width 178 height 24
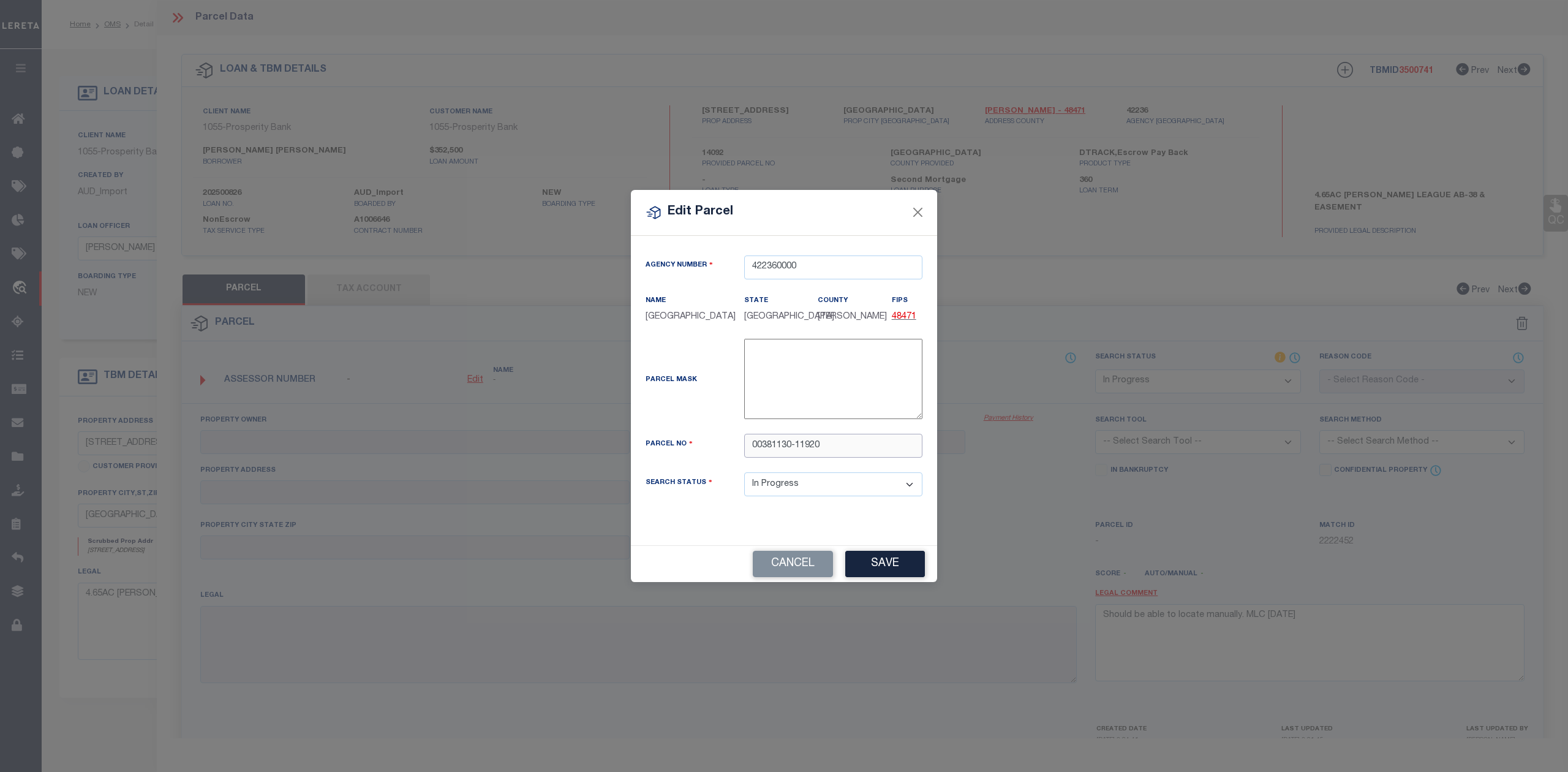
drag, startPoint x: 794, startPoint y: 445, endPoint x: 796, endPoint y: 458, distance: 13.2
click at [798, 444] on input "00381130-11920" at bounding box center [833, 445] width 178 height 24
type input "0038113011920"
click at [722, 464] on div "Parcel No 0038113011920" at bounding box center [784, 453] width 295 height 38
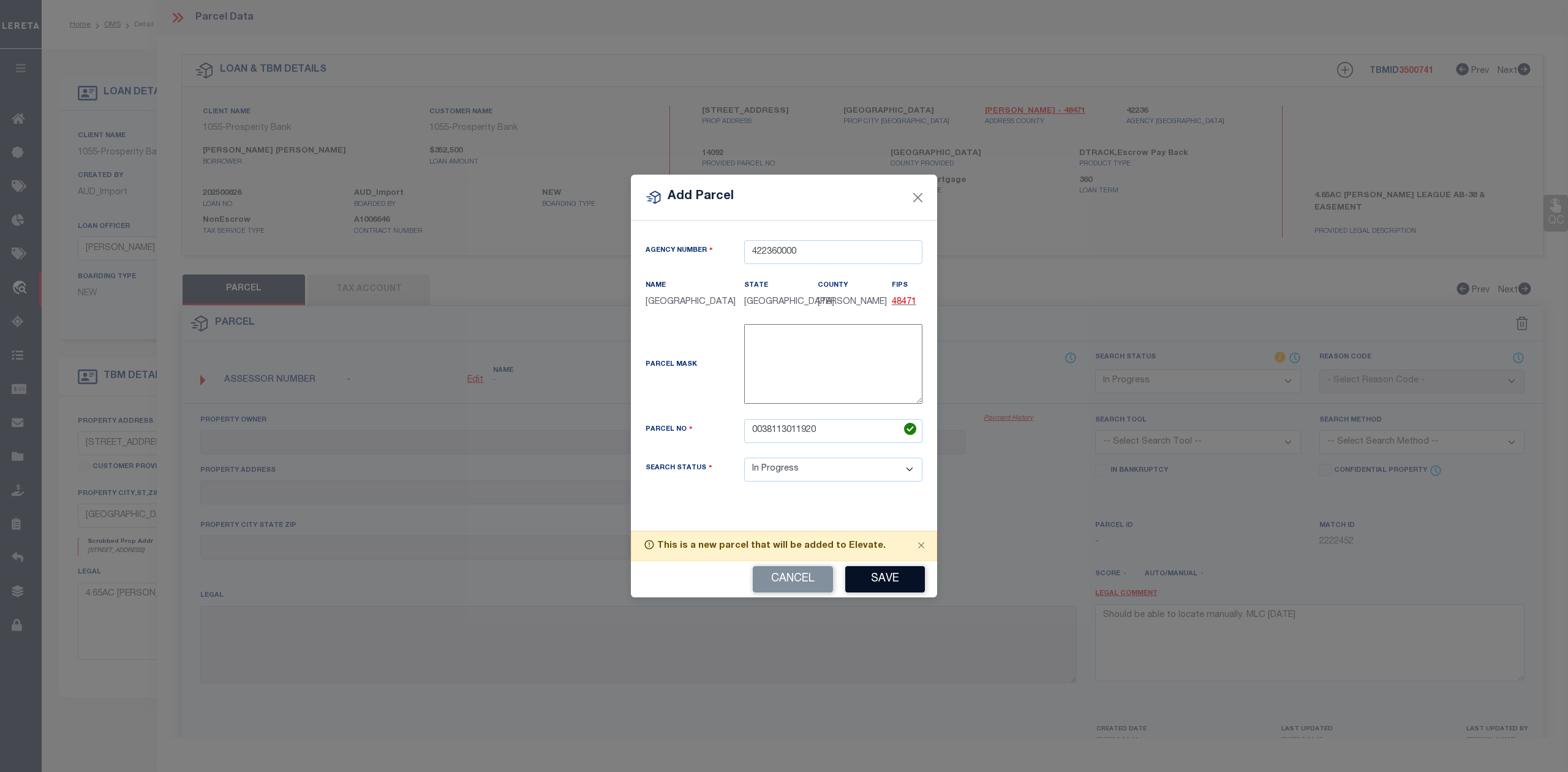
click at [876, 587] on button "Save" at bounding box center [885, 580] width 80 height 26
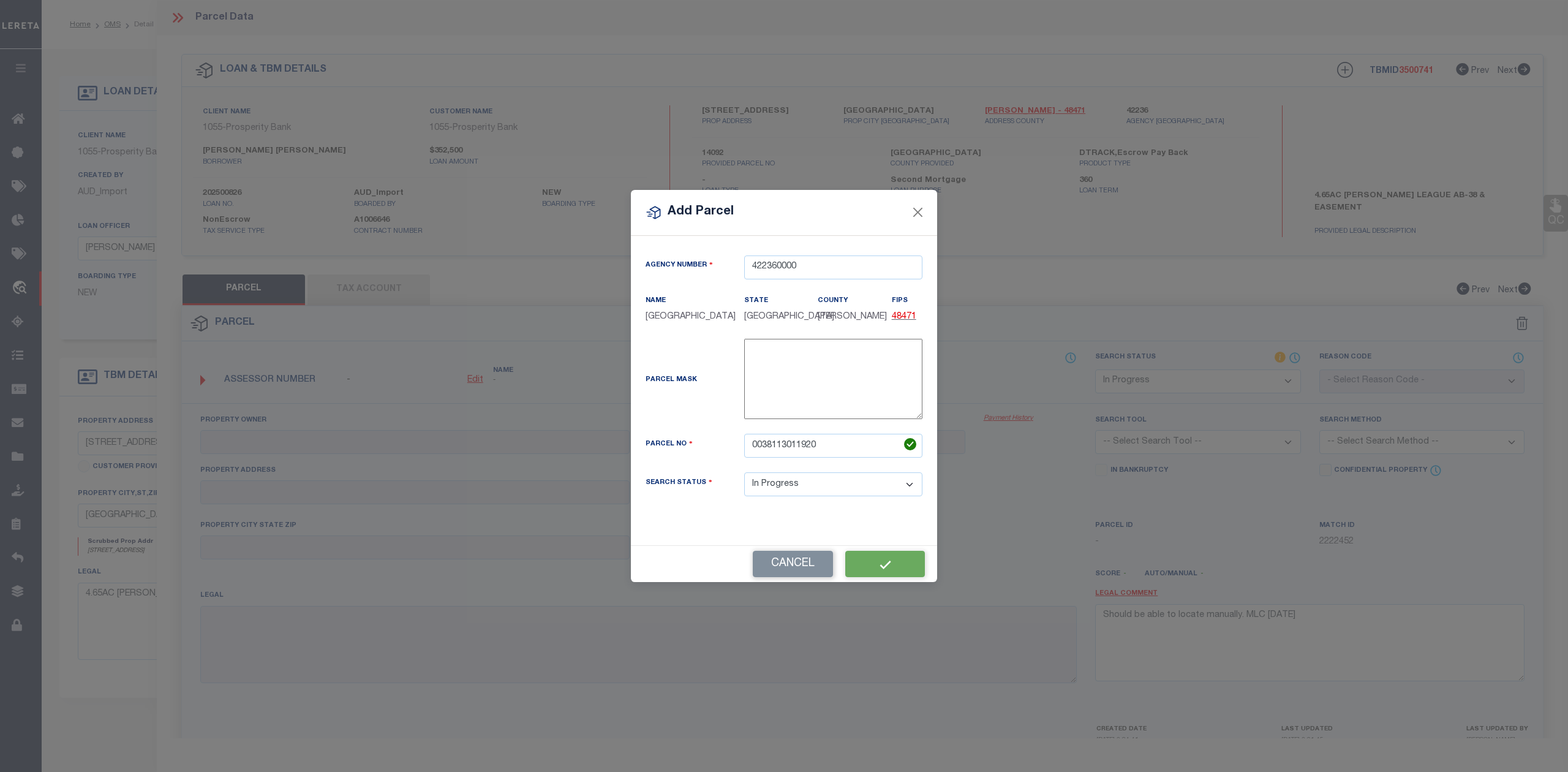
select select "IP"
checkbox input "false"
type textarea "Should be able to locate manually. MLC [DATE]"
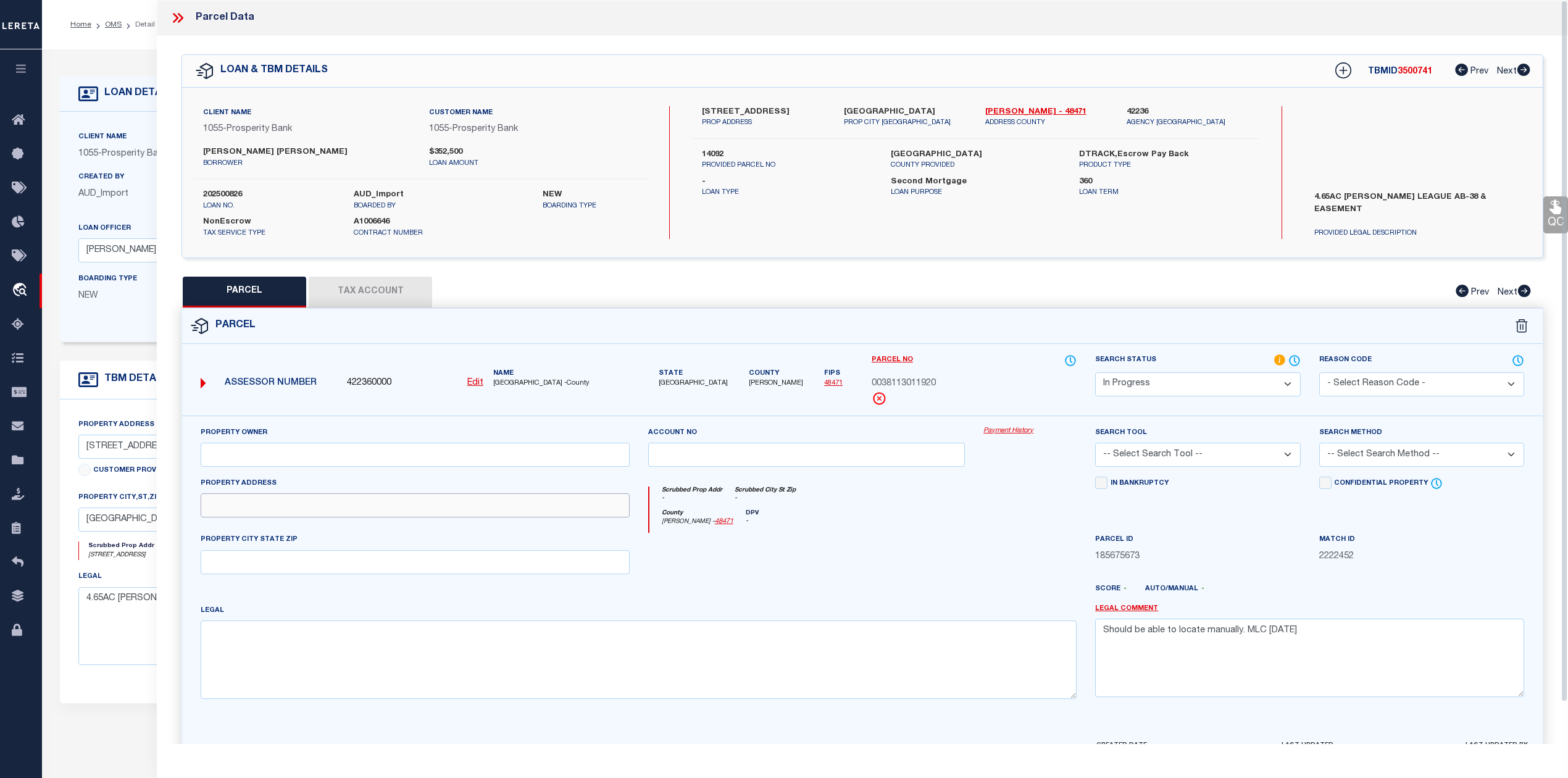
click at [258, 504] on input "text" at bounding box center [415, 506] width 429 height 24
paste input "87 COONVILLE RD"
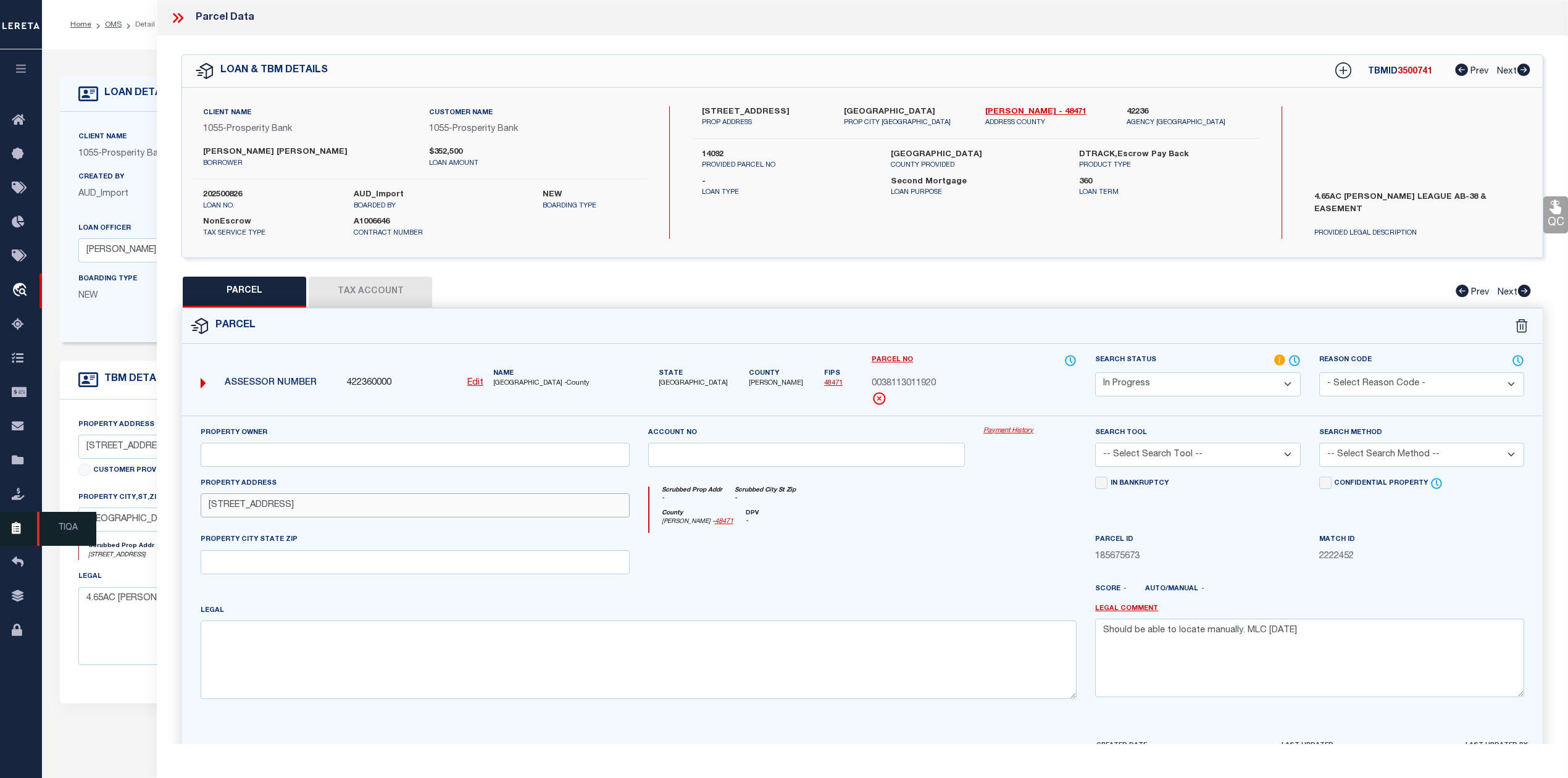
type input "87 COONVILLE RD"
click at [274, 561] on input "text" at bounding box center [415, 562] width 429 height 24
paste input "RIVERSIDE, TX 77367"
type input "RIVERSIDE, TX 77367"
click at [248, 653] on textarea at bounding box center [638, 659] width 876 height 78
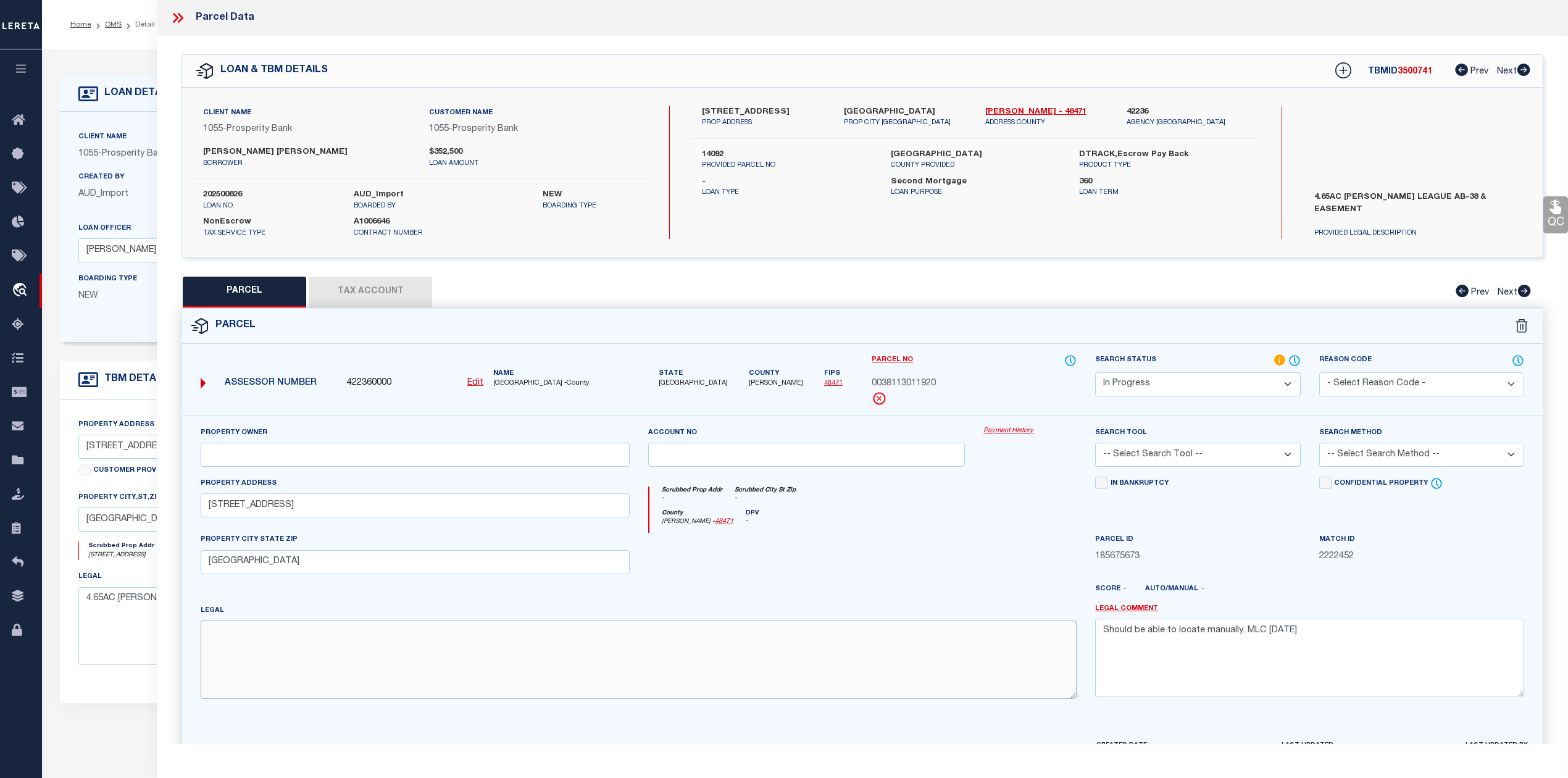
click at [256, 657] on textarea at bounding box center [638, 659] width 876 height 78
paste textarea "PORTER J (A-38), TRACT 19.2, ACRES 4.65"
type textarea "PORTER J (A-38), TRACT 19.2, ACRES 4.65"
click at [754, 570] on div at bounding box center [806, 558] width 336 height 51
click at [971, 566] on div at bounding box center [806, 558] width 336 height 51
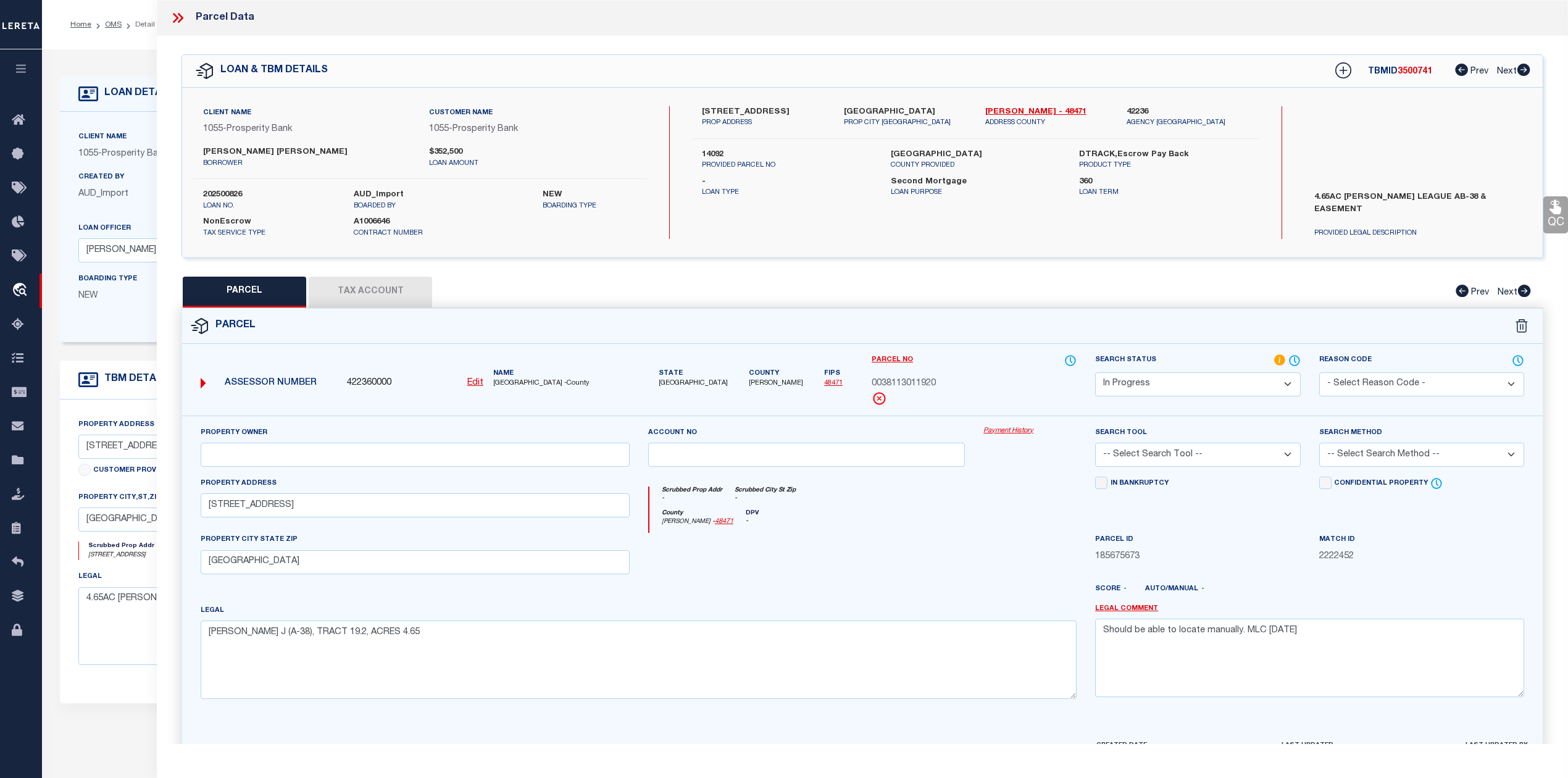
click at [1173, 458] on select "-- Select Search Tool -- 3rd Party Website Agency File Agency Website ATLS CNV-…" at bounding box center [1197, 455] width 205 height 24
select select "AGW"
click at [1095, 444] on select "-- Select Search Tool -- 3rd Party Website Agency File Agency Website ATLS CNV-…" at bounding box center [1197, 455] width 205 height 24
drag, startPoint x: 862, startPoint y: 548, endPoint x: 1264, endPoint y: 465, distance: 410.5
click at [870, 550] on div at bounding box center [806, 558] width 336 height 51
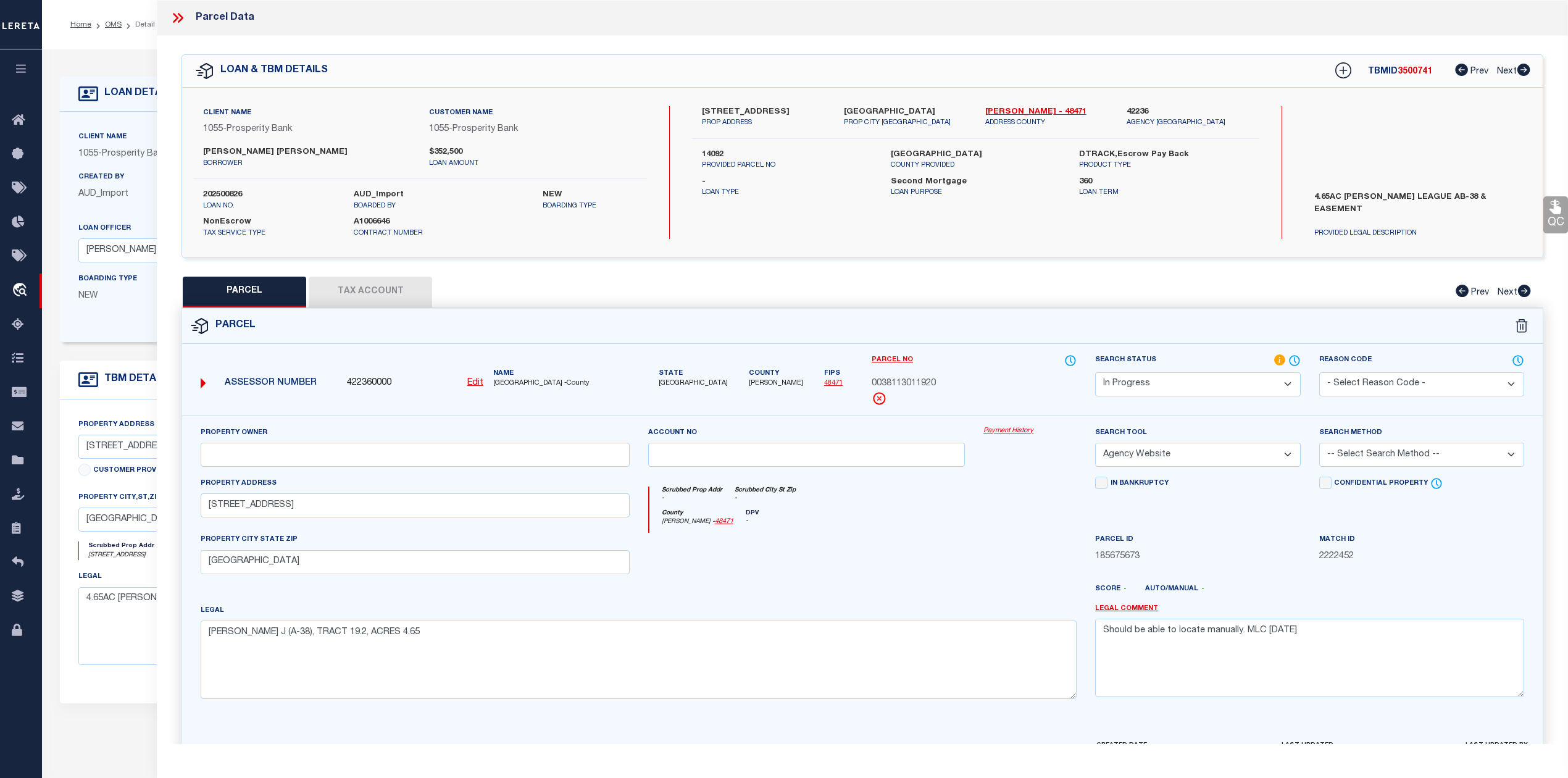
click at [1324, 452] on select "-- Select Search Method -- Property Address Legal Liability Info Provided" at bounding box center [1422, 455] width 205 height 24
select select "LEG"
click at [1319, 444] on select "-- Select Search Method -- Property Address Legal Liability Info Provided" at bounding box center [1422, 455] width 205 height 24
click at [996, 550] on div at bounding box center [1030, 558] width 112 height 51
click at [925, 589] on div at bounding box center [918, 594] width 336 height 20
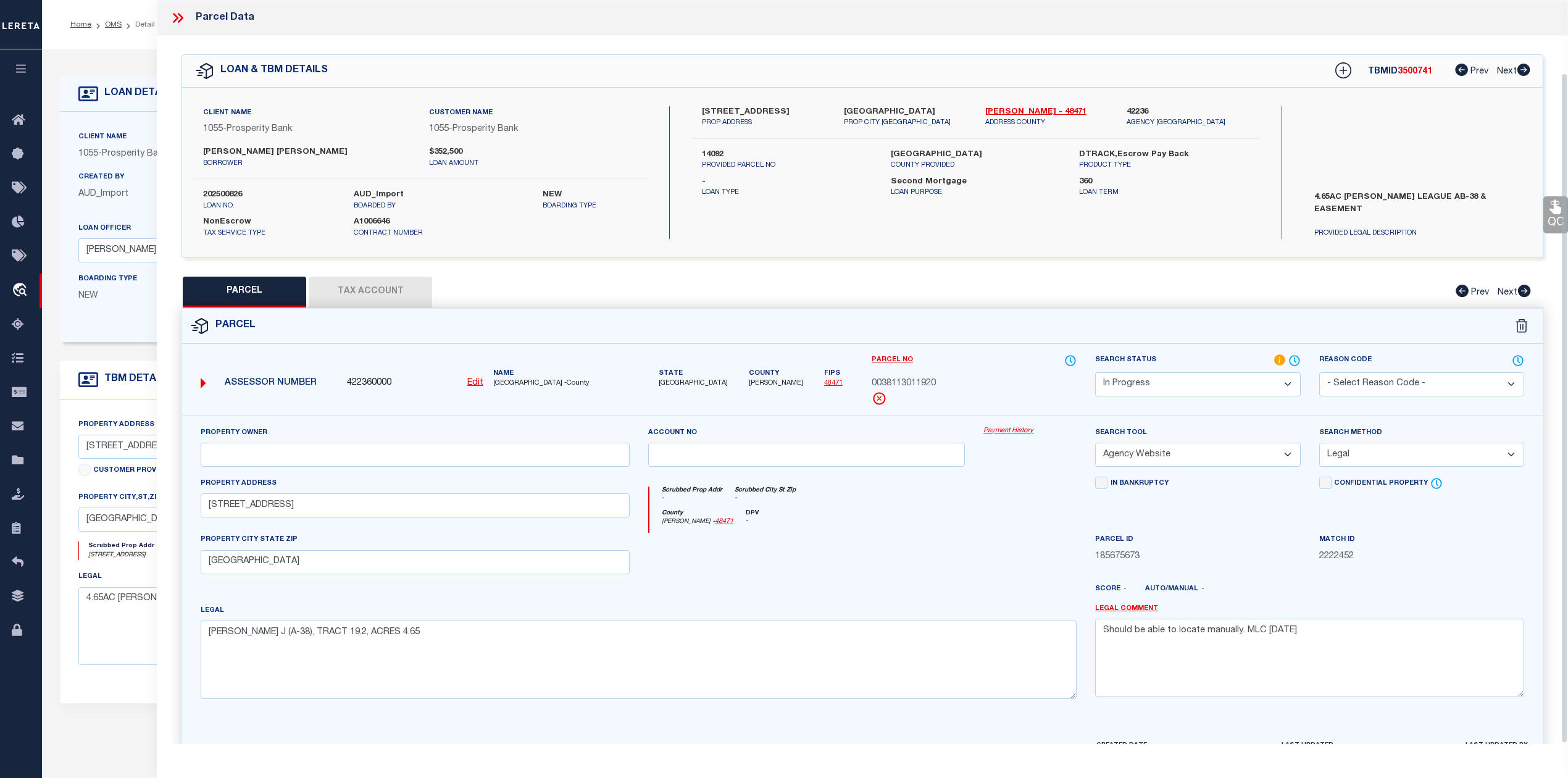
scroll to position [81, 0]
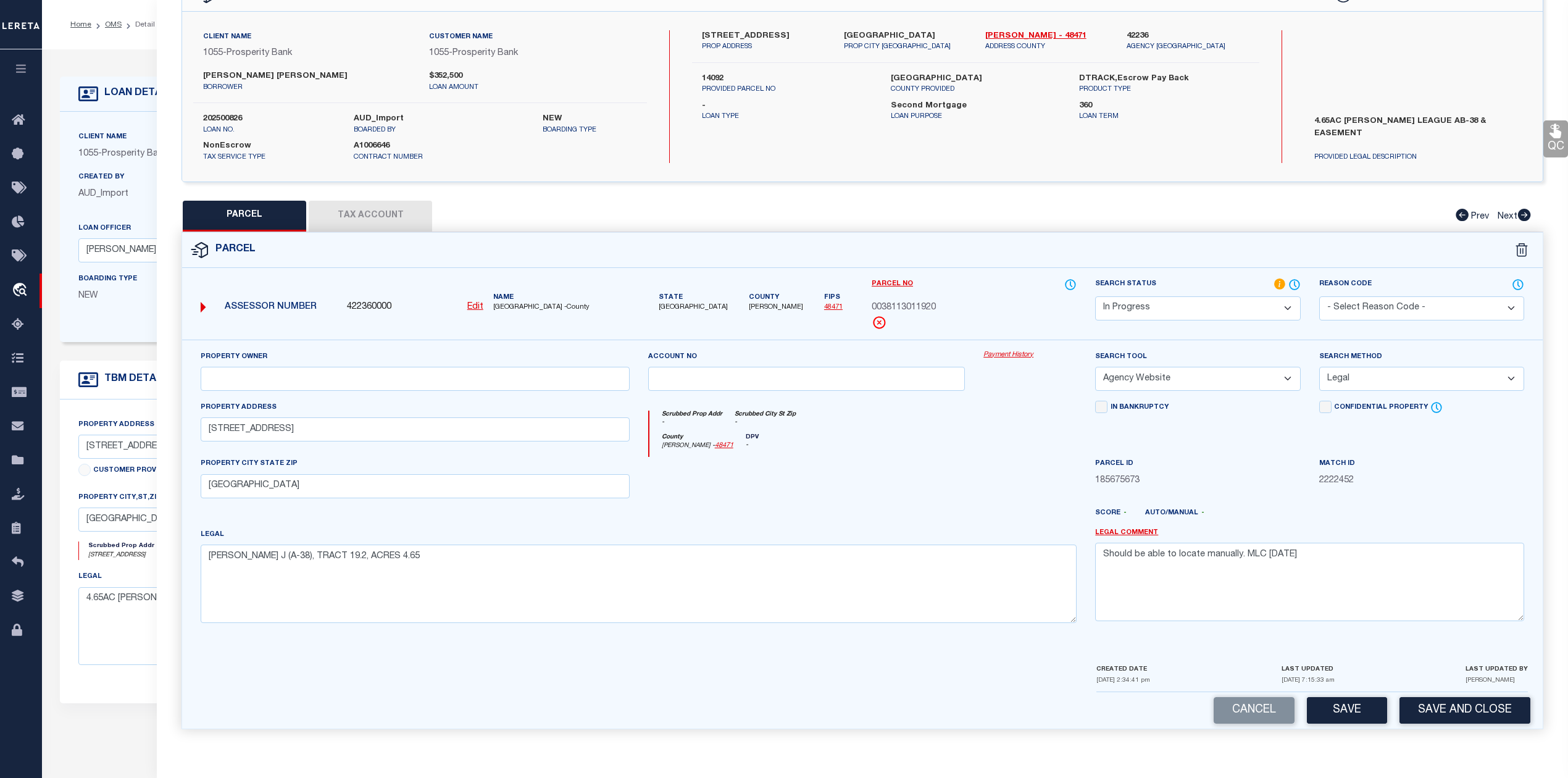
click at [967, 519] on div at bounding box center [918, 518] width 336 height 20
click at [1337, 716] on button "Save" at bounding box center [1346, 711] width 81 height 27
click at [922, 510] on div at bounding box center [918, 518] width 336 height 20
select select "AS"
select select
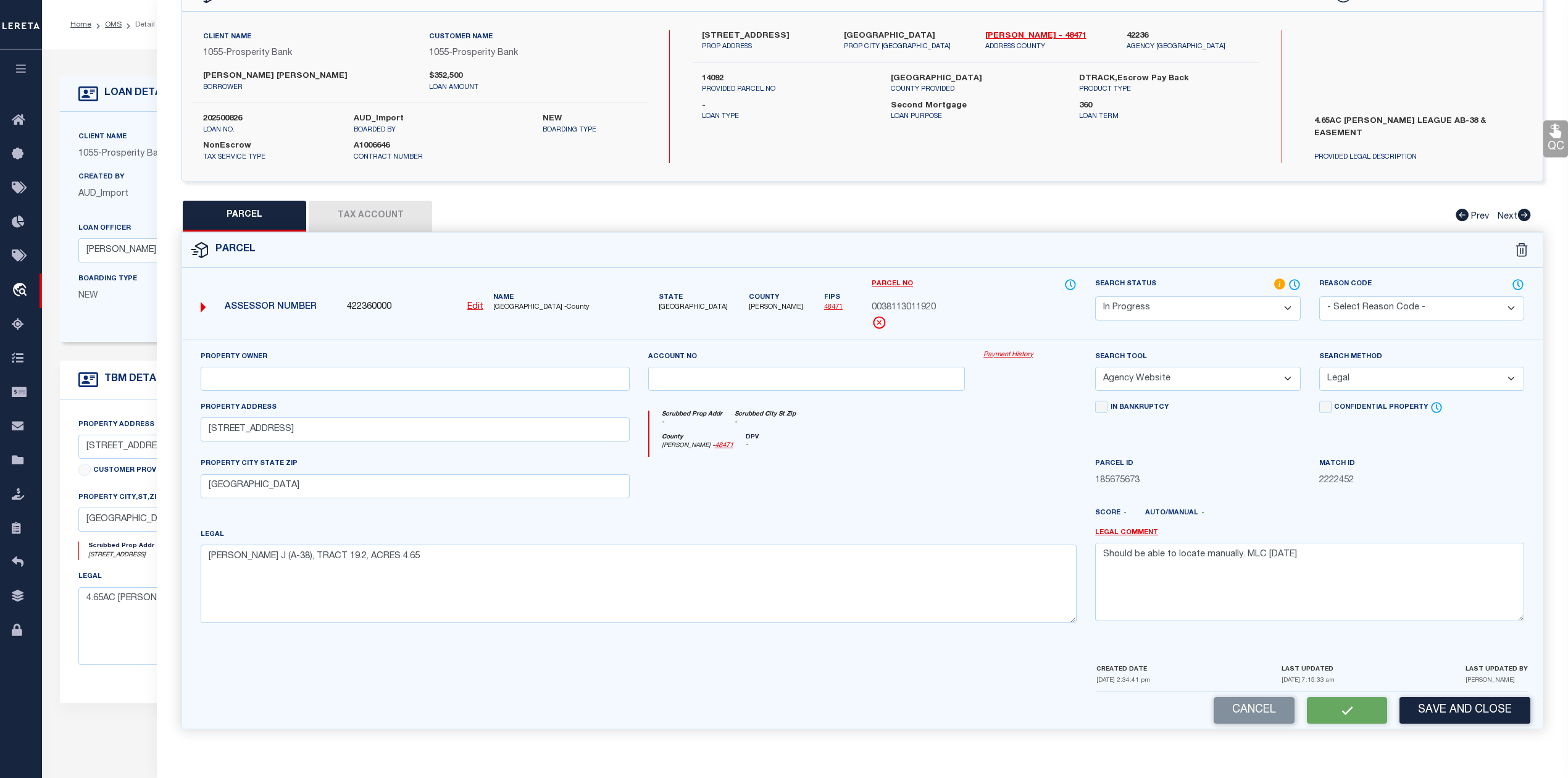
select select
checkbox input "false"
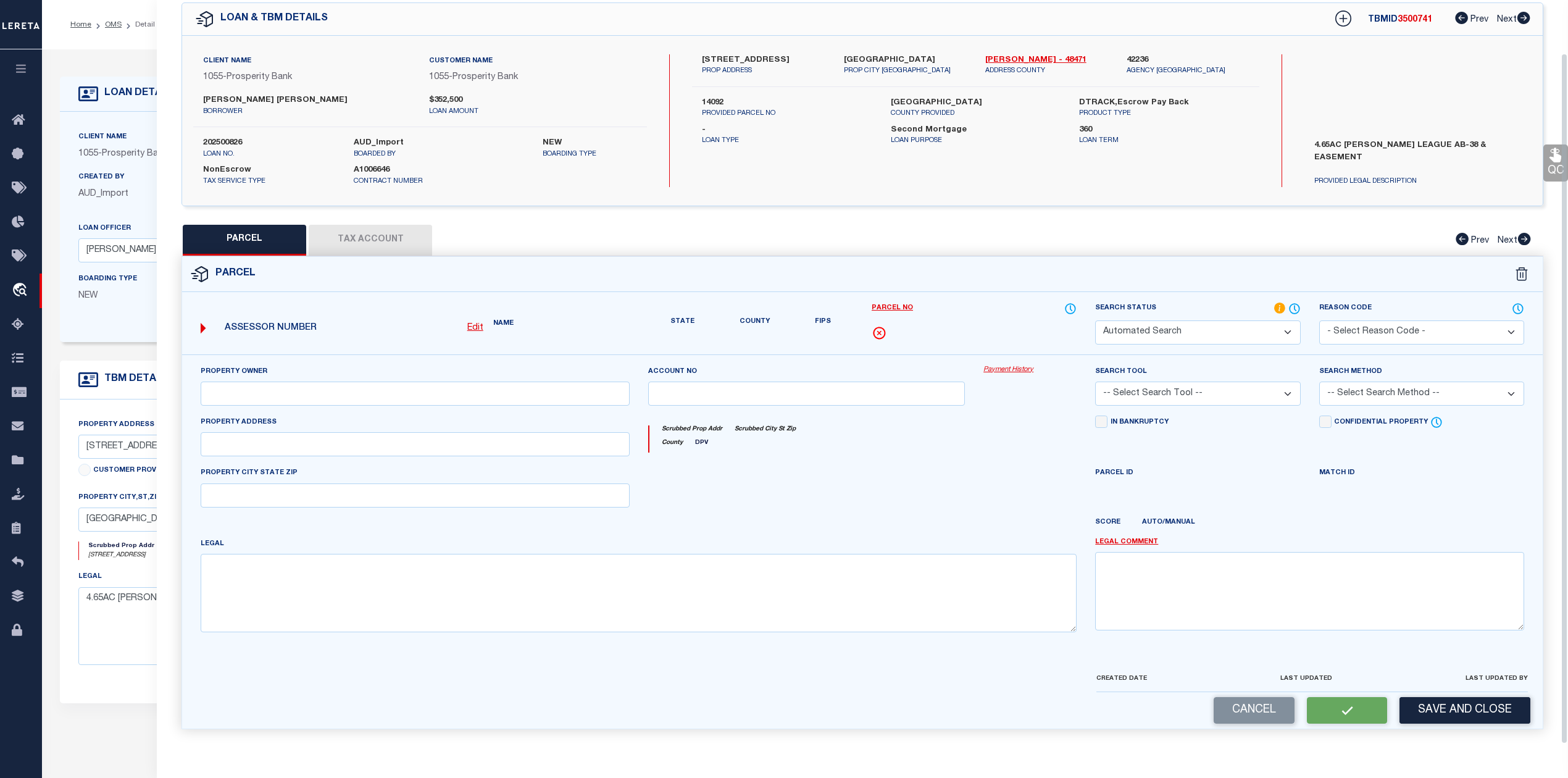
select select "IP"
select select "AGW"
select select "LEG"
type input "87 COONVILLE RD"
type input "RIVERSIDE, TX 77367"
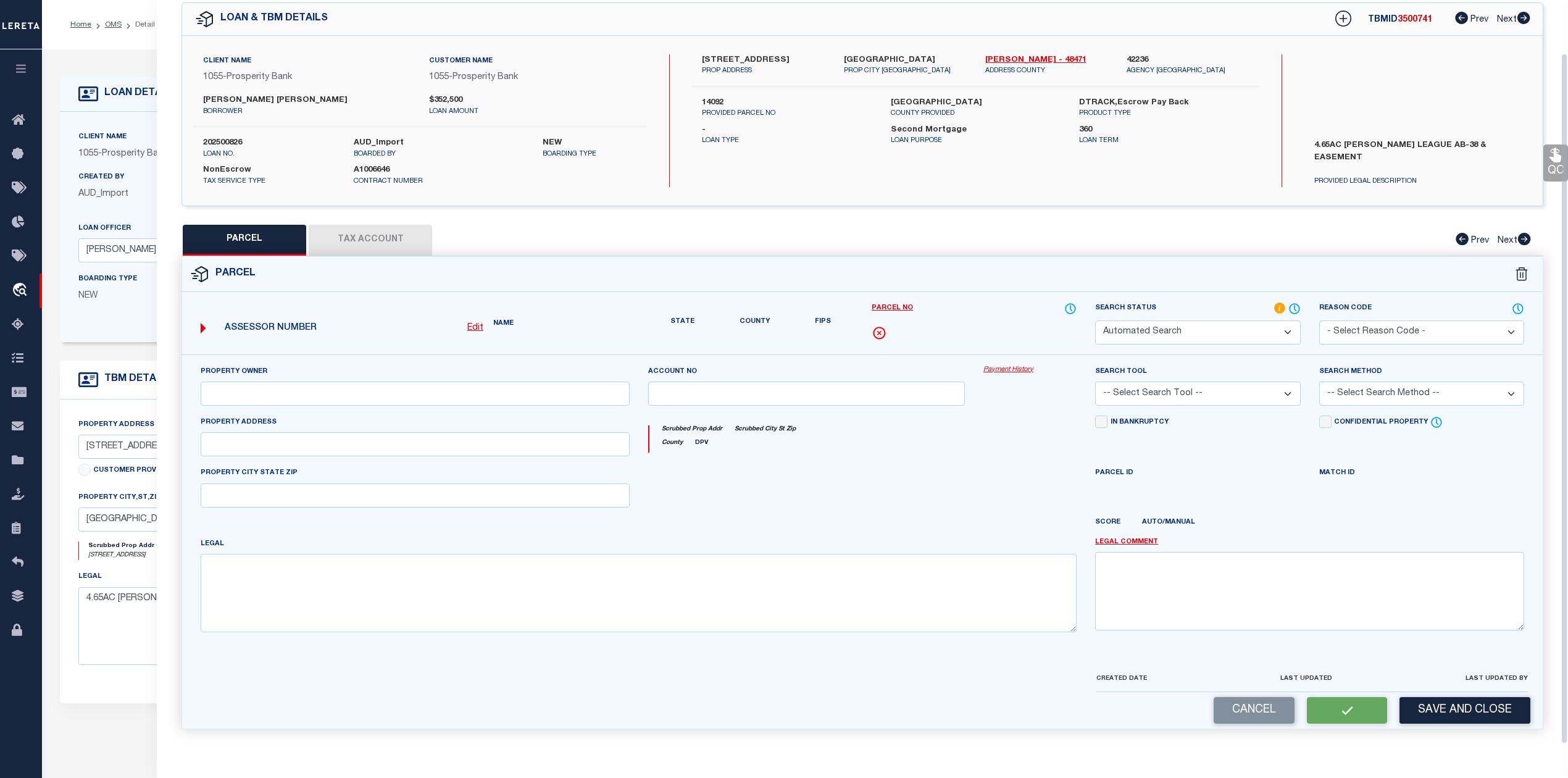
type textarea "PORTER J (A-38), TRACT 19.2, ACRES 4.65"
type textarea "Should be able to locate manually. MLC [DATE]"
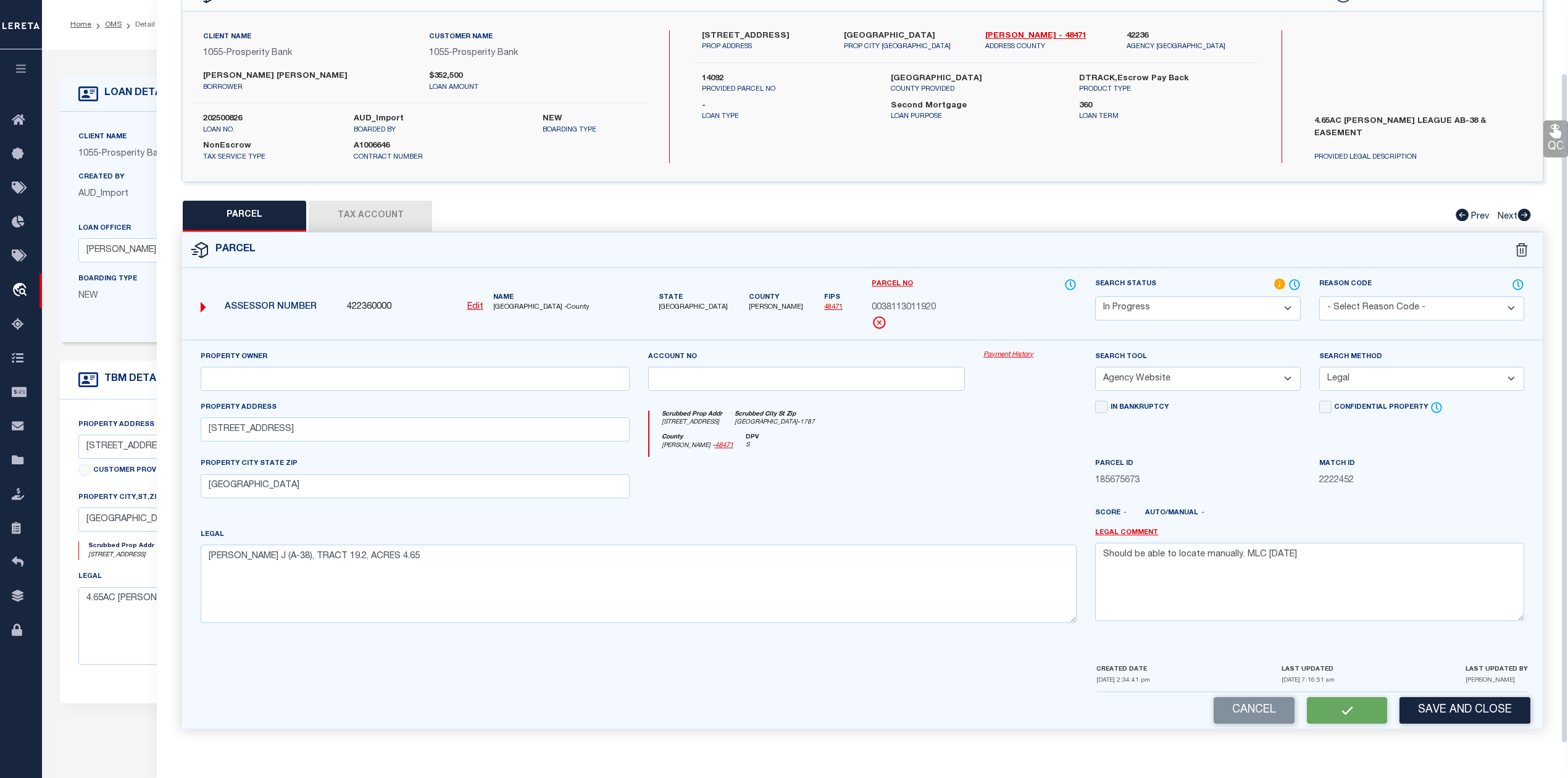
click at [410, 212] on button "Tax Account" at bounding box center [370, 216] width 123 height 31
select select "100"
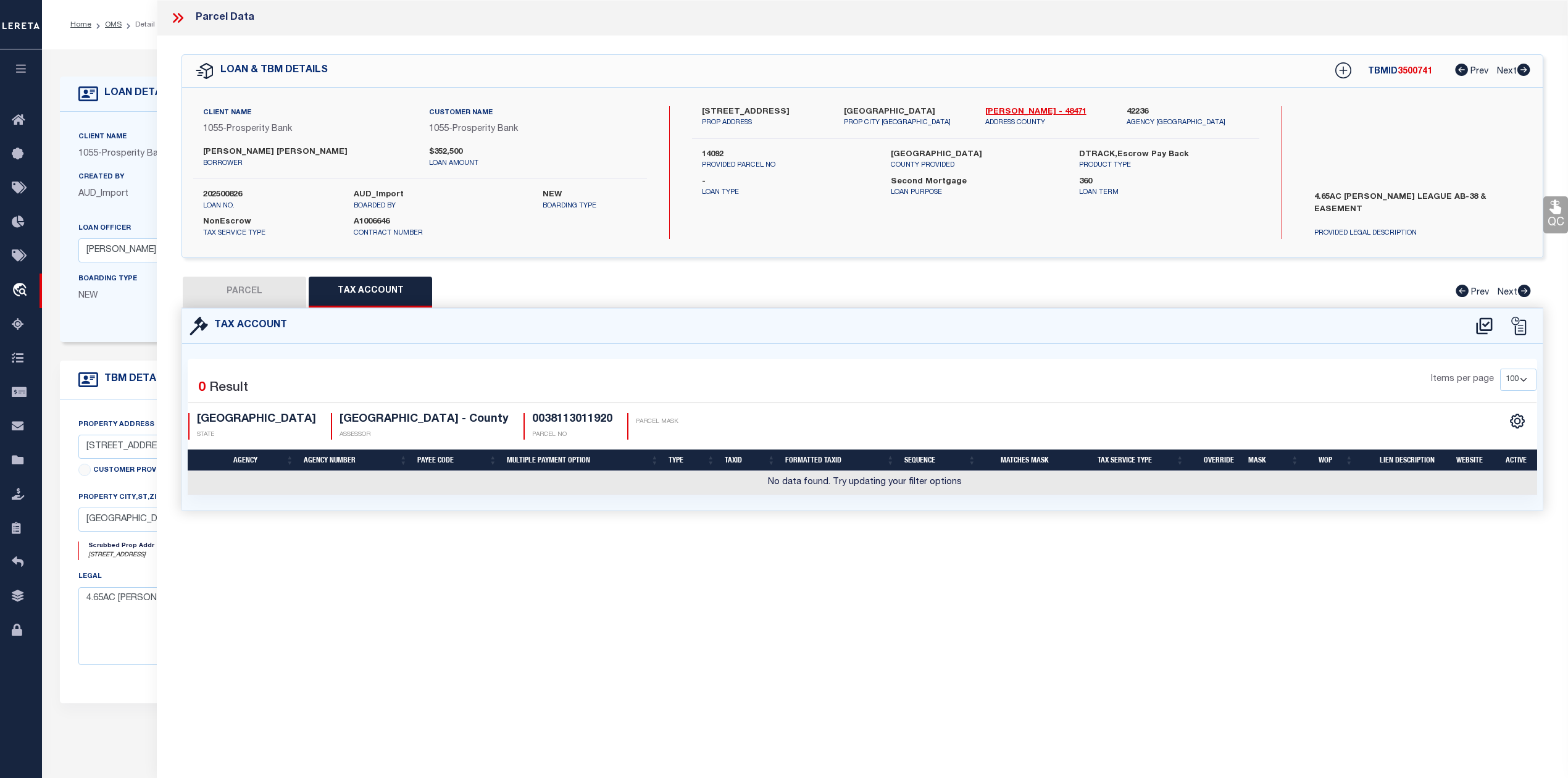
scroll to position [0, 0]
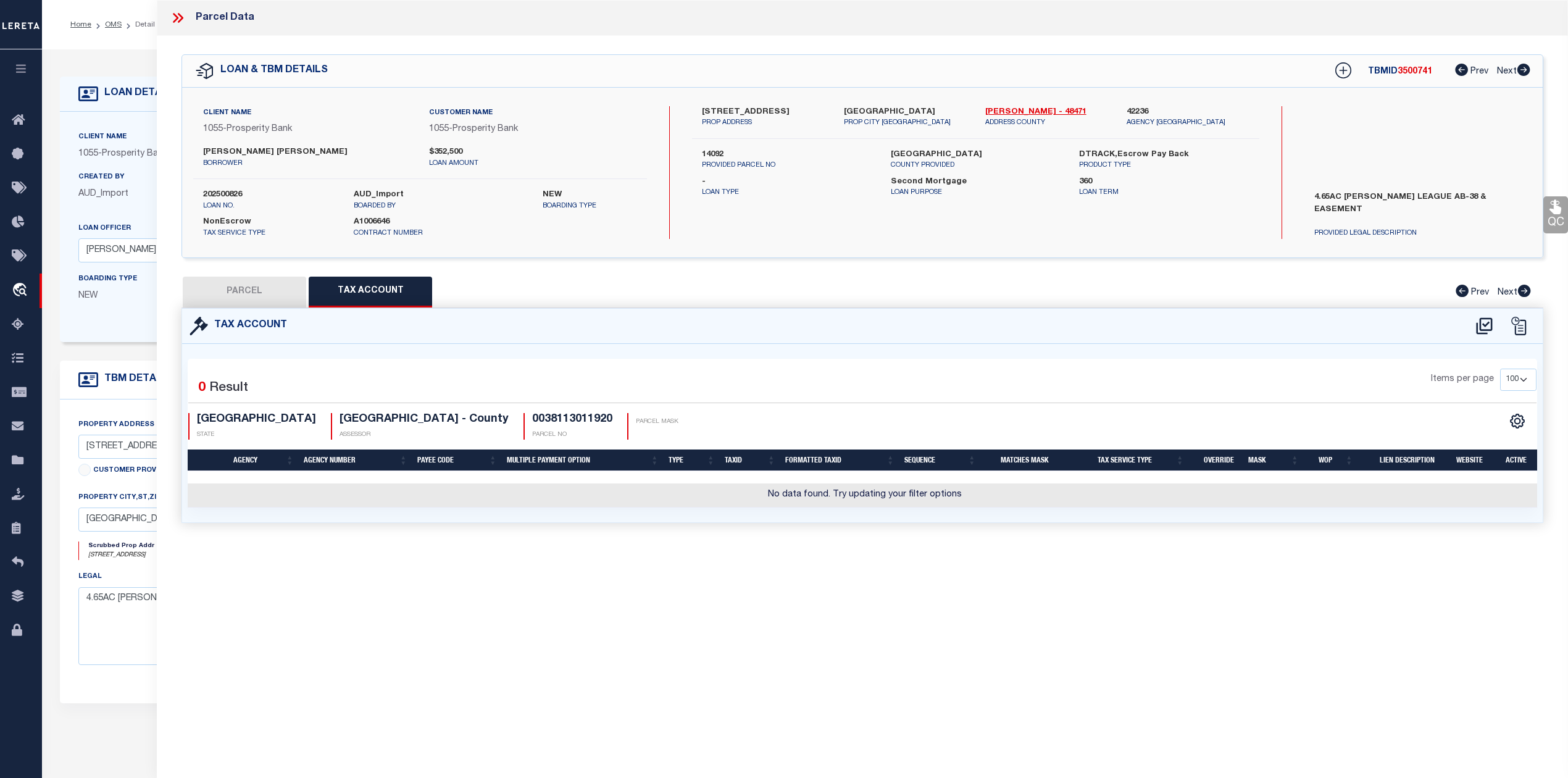
click at [241, 290] on button "PARCEL" at bounding box center [244, 292] width 123 height 31
select select "AS"
select select
checkbox input "false"
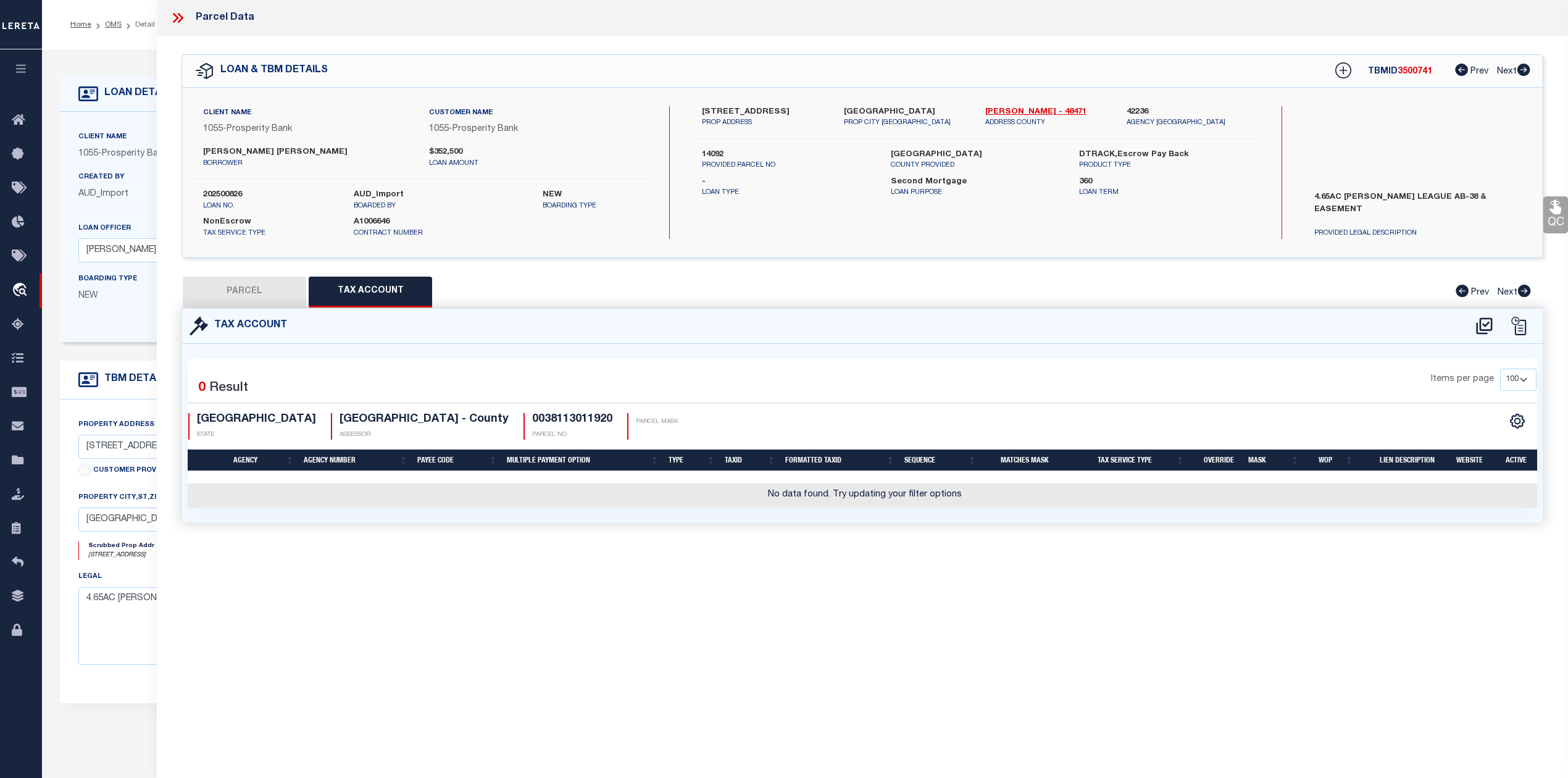
checkbox input "false"
select select "IP"
select select "AGW"
select select "LEG"
type input "87 COONVILLE RD"
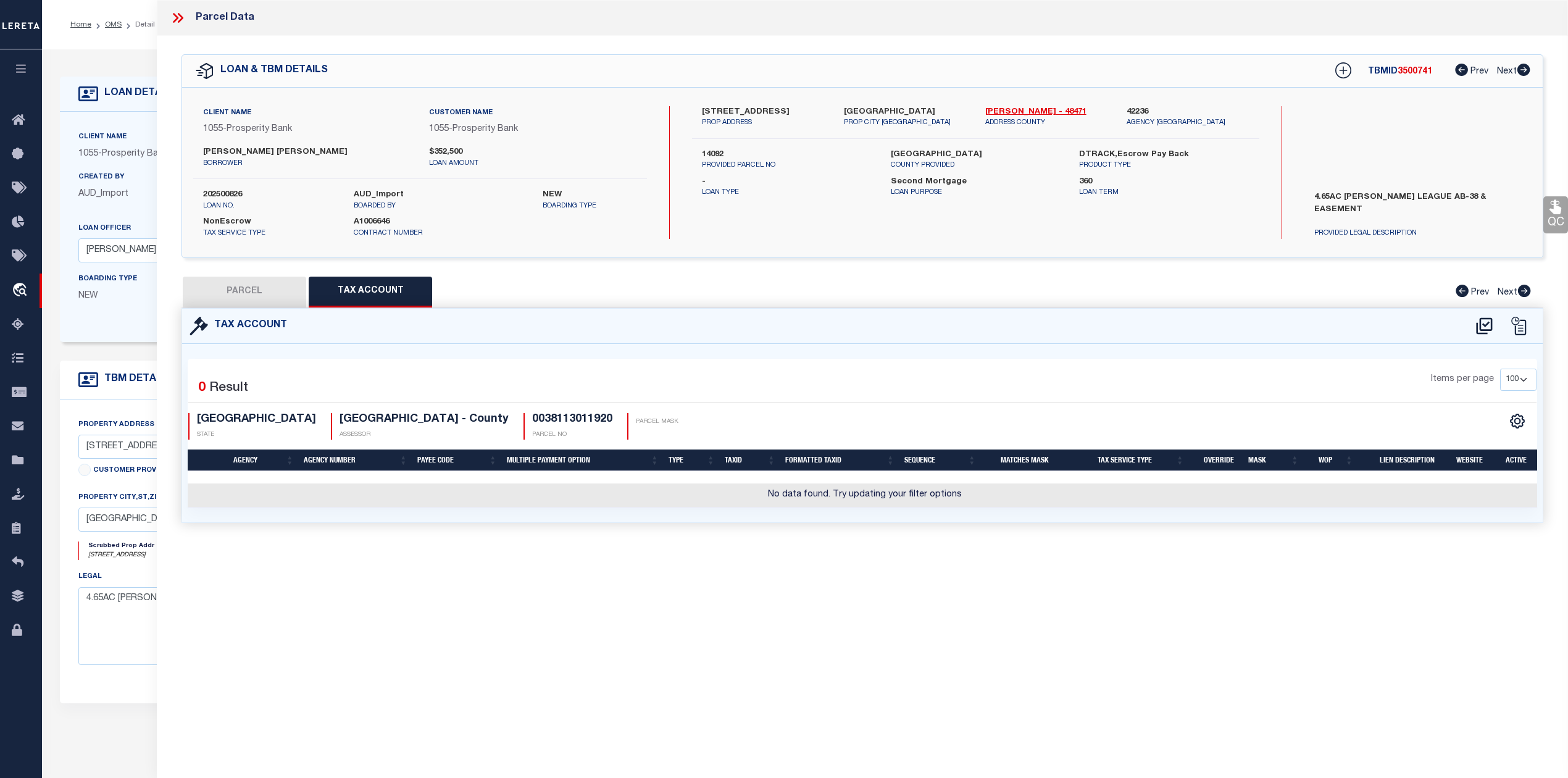
type input "RIVERSIDE, TX 77367"
type textarea "PORTER J (A-38), TRACT 19.2, ACRES 4.65"
type textarea "Should be able to locate manually. MLC [DATE]"
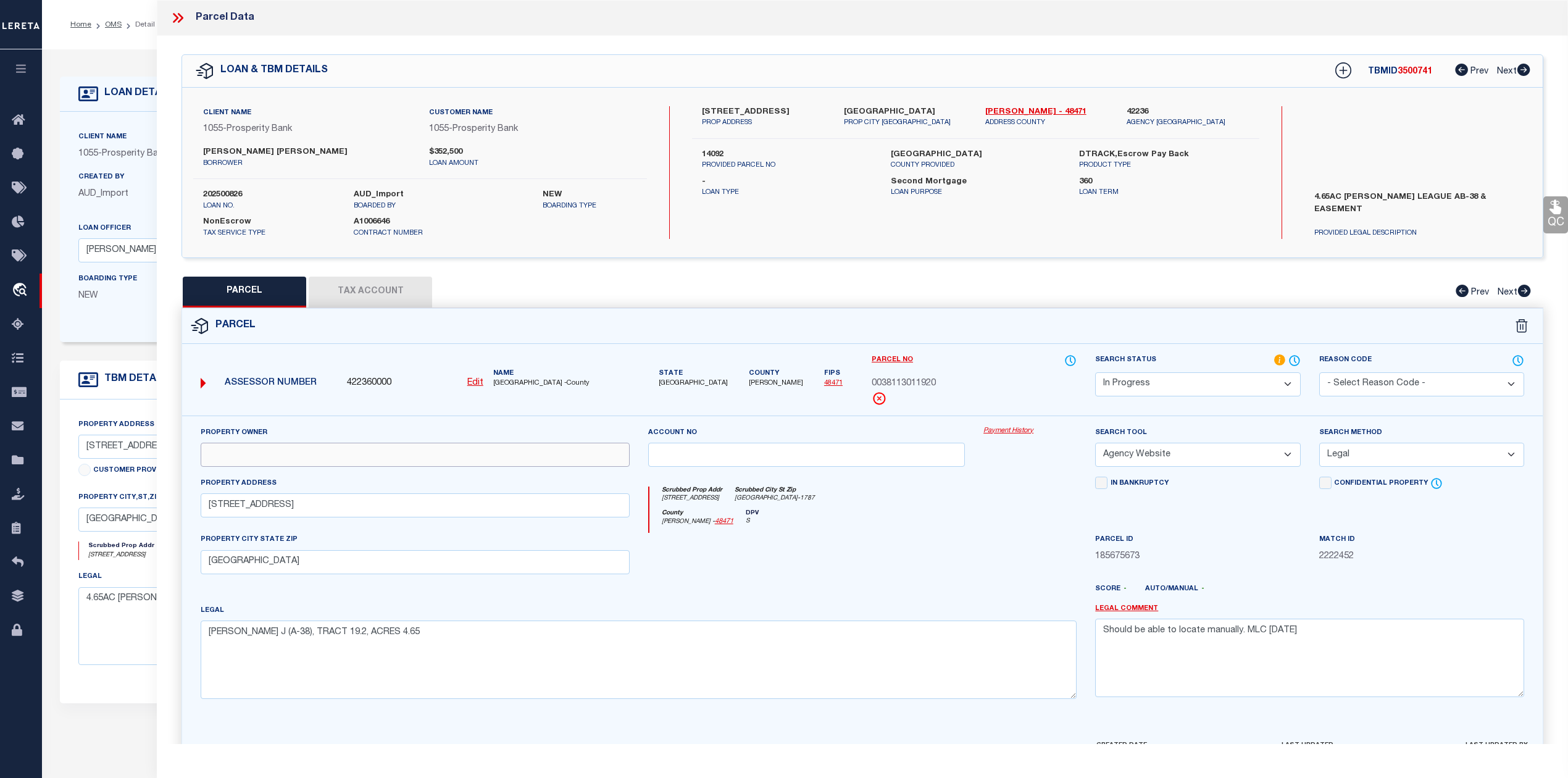
click at [336, 462] on input "text" at bounding box center [415, 455] width 429 height 24
paste input "SONSEL SCOTT G & TAMMY C"
type input "SONSEL SCOTT G & TAMMY C"
click at [813, 594] on div at bounding box center [918, 594] width 336 height 20
click at [932, 626] on textarea "PORTER J (A-38), TRACT 19.2, ACRES 4.65" at bounding box center [638, 659] width 876 height 78
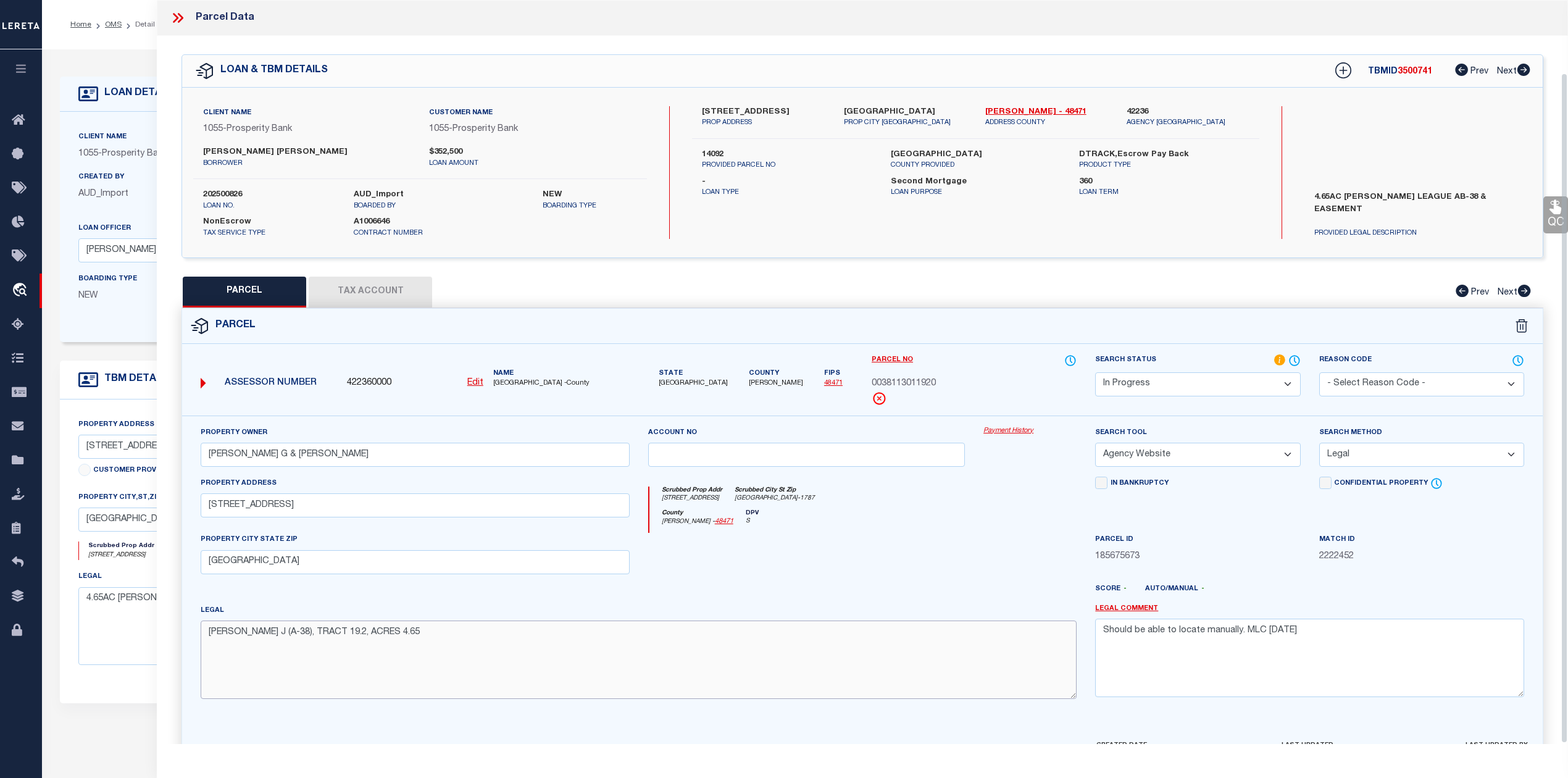
scroll to position [81, 0]
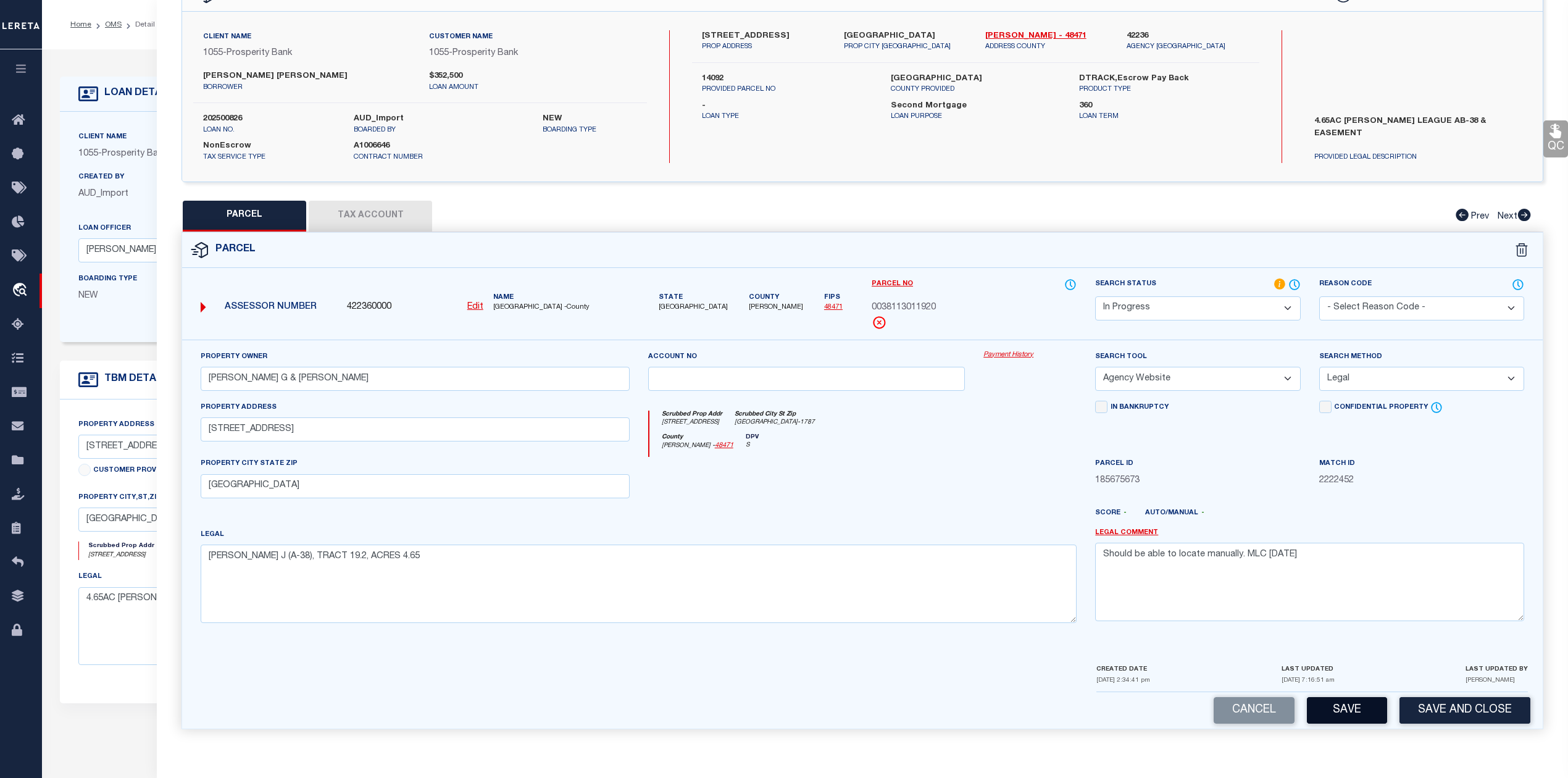
click at [1334, 721] on button "Save" at bounding box center [1346, 711] width 81 height 27
click at [856, 510] on div at bounding box center [918, 518] width 336 height 20
select select "AS"
select select
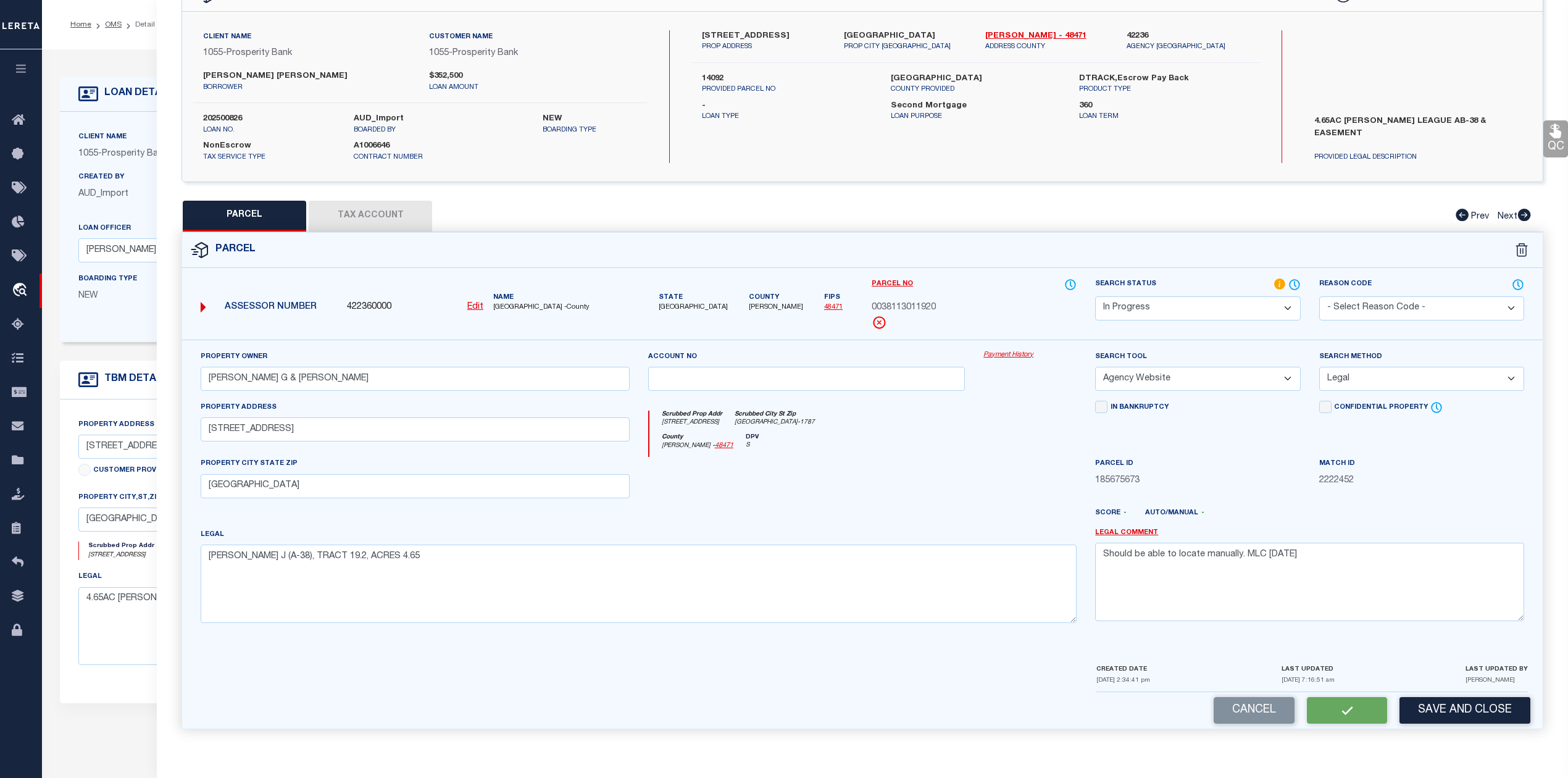
checkbox input "false"
select select "IP"
type input "SONSEL SCOTT G & TAMMY C"
select select "AGW"
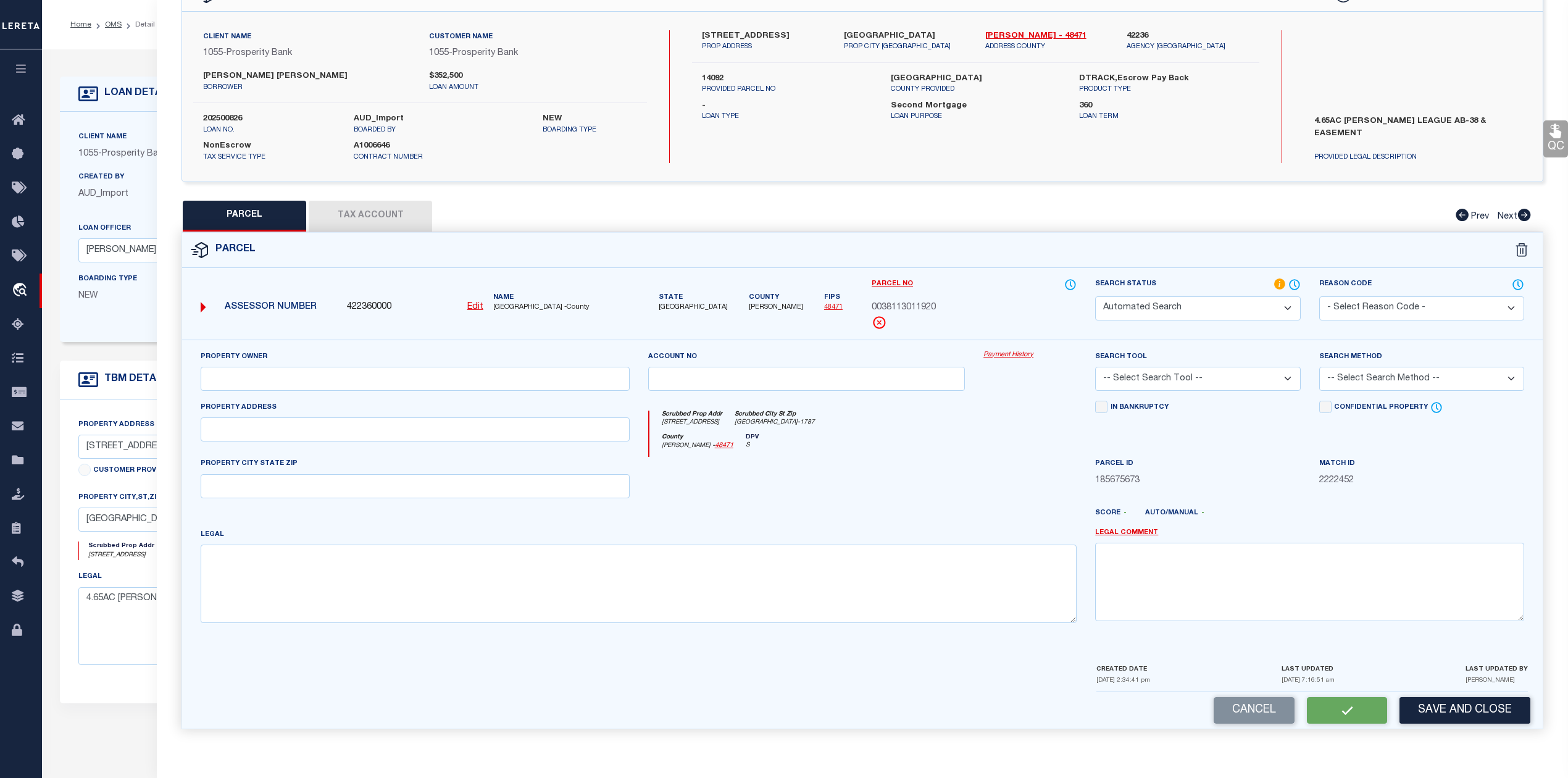
select select "LEG"
type input "87 COONVILLE RD"
type input "RIVERSIDE, TX 77367"
type textarea "PORTER J (A-38), TRACT 19.2, ACRES 4.65"
type textarea "Should be able to locate manually. MLC [DATE]"
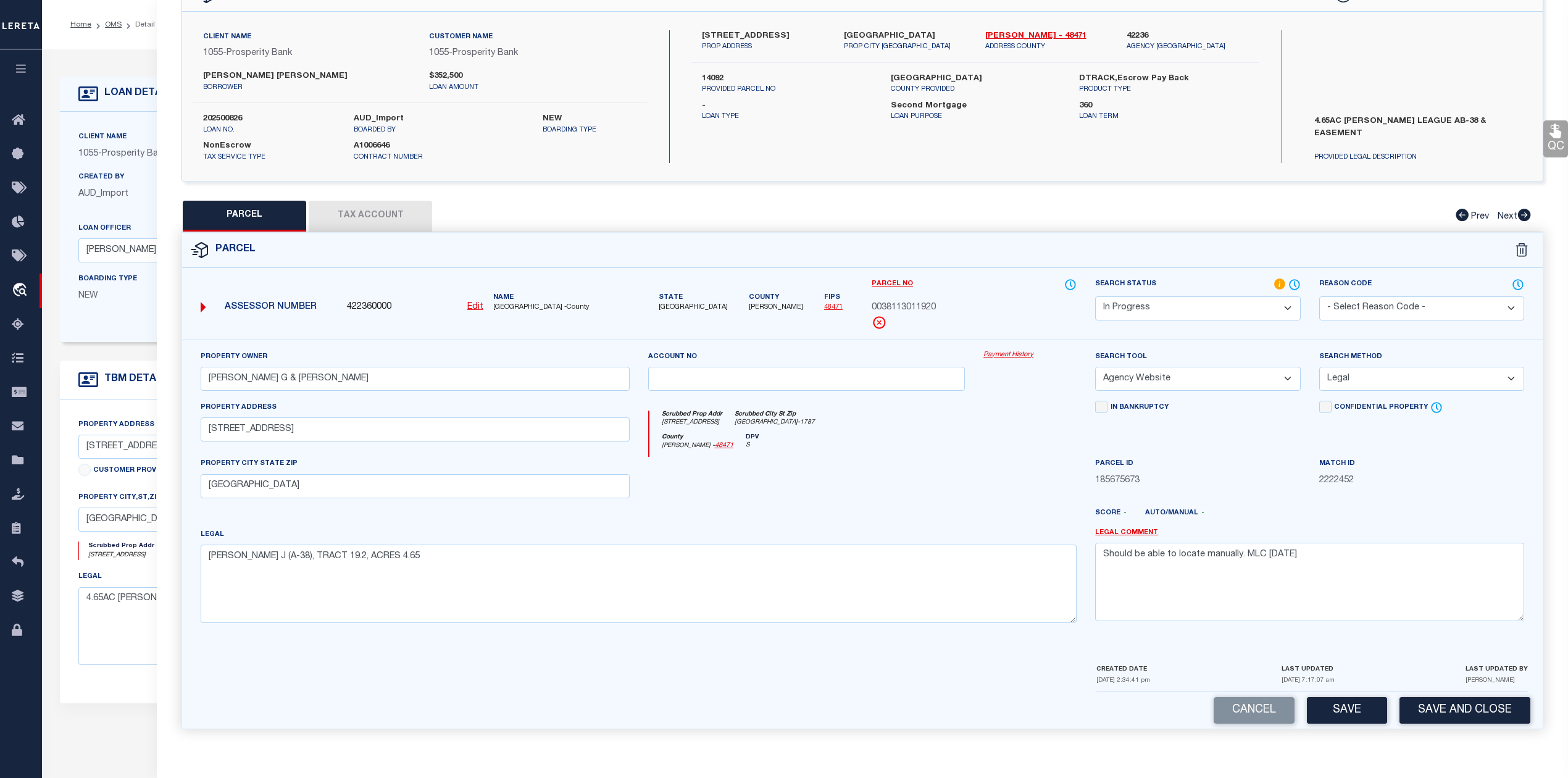
click at [397, 213] on button "Tax Account" at bounding box center [370, 216] width 123 height 31
select select "100"
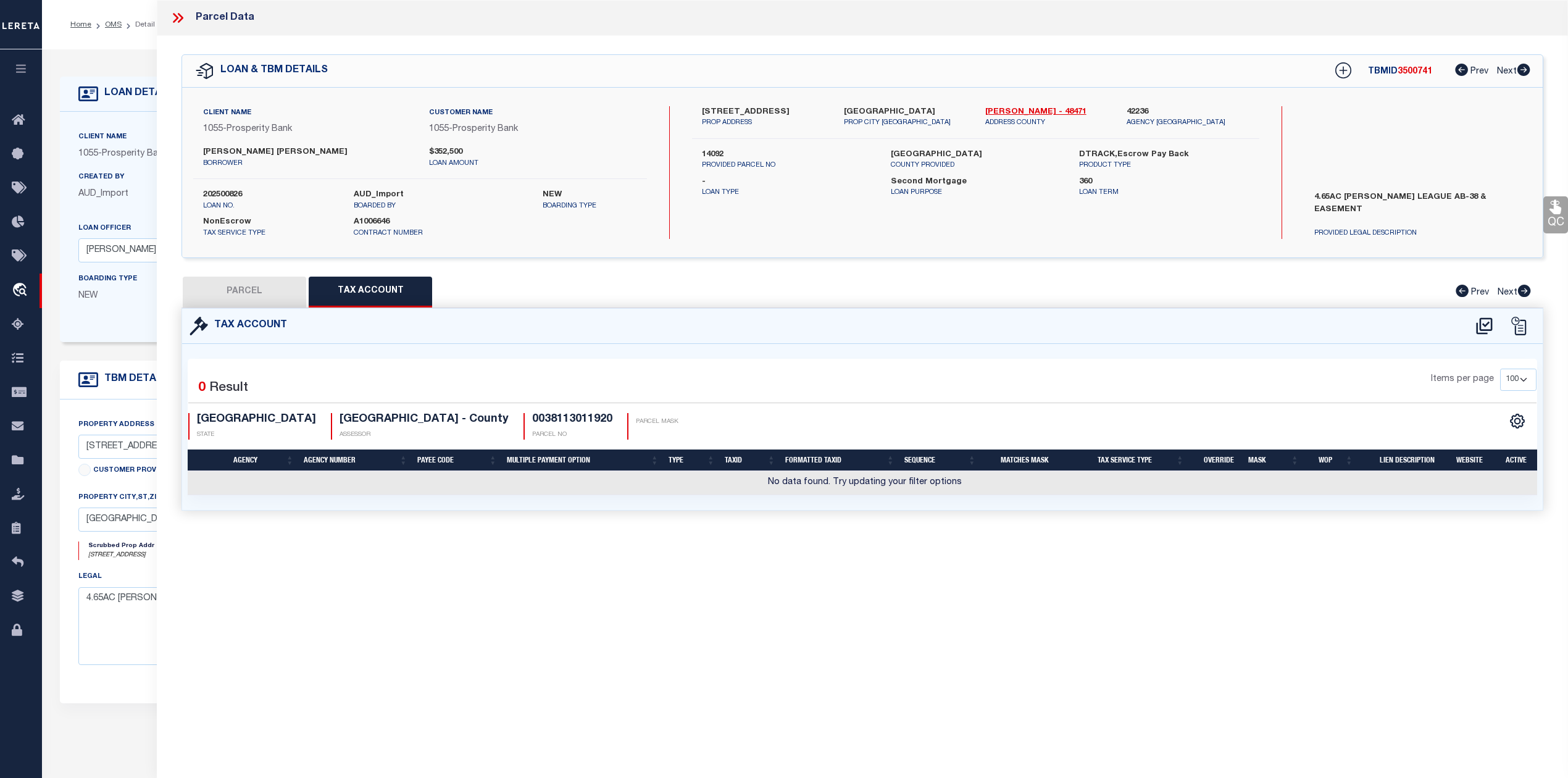
scroll to position [0, 0]
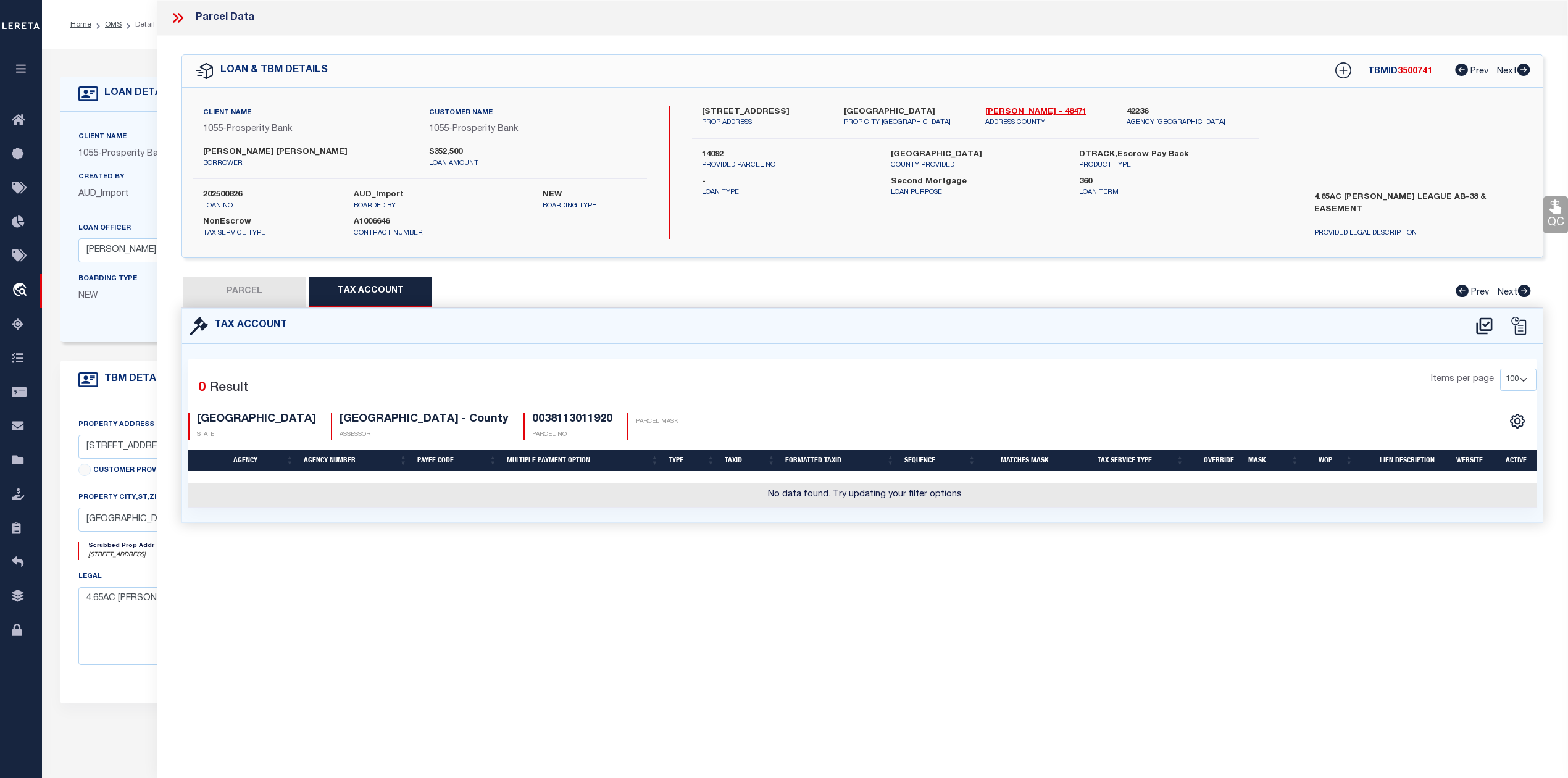
click at [862, 563] on div "Parcel Data QC QC QC - Select Status - Ready to QC" at bounding box center [862, 372] width 1411 height 744
click at [1483, 322] on icon at bounding box center [1484, 326] width 21 height 20
select select "100"
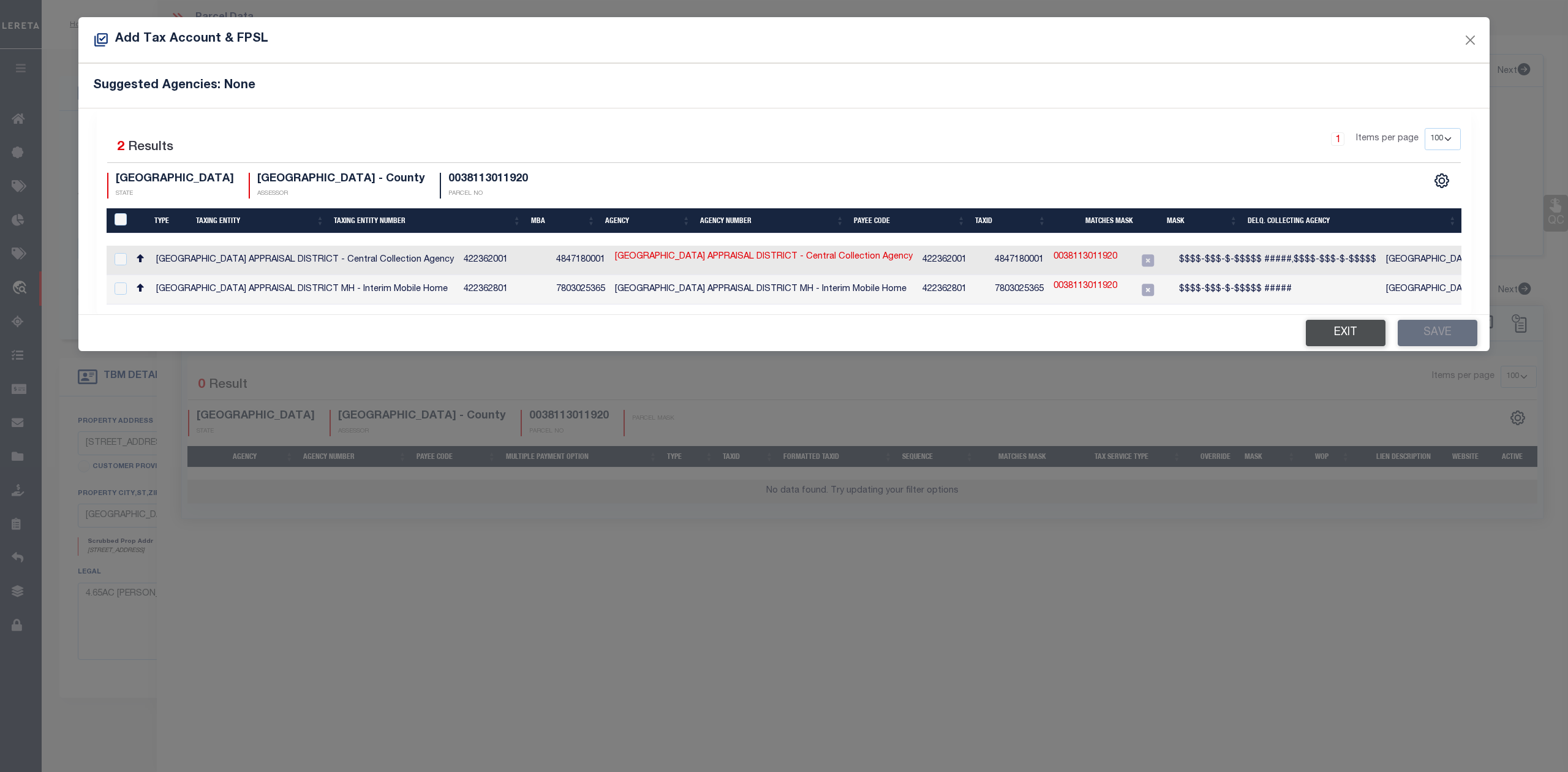
click at [1331, 343] on button "Exit" at bounding box center [1345, 333] width 80 height 26
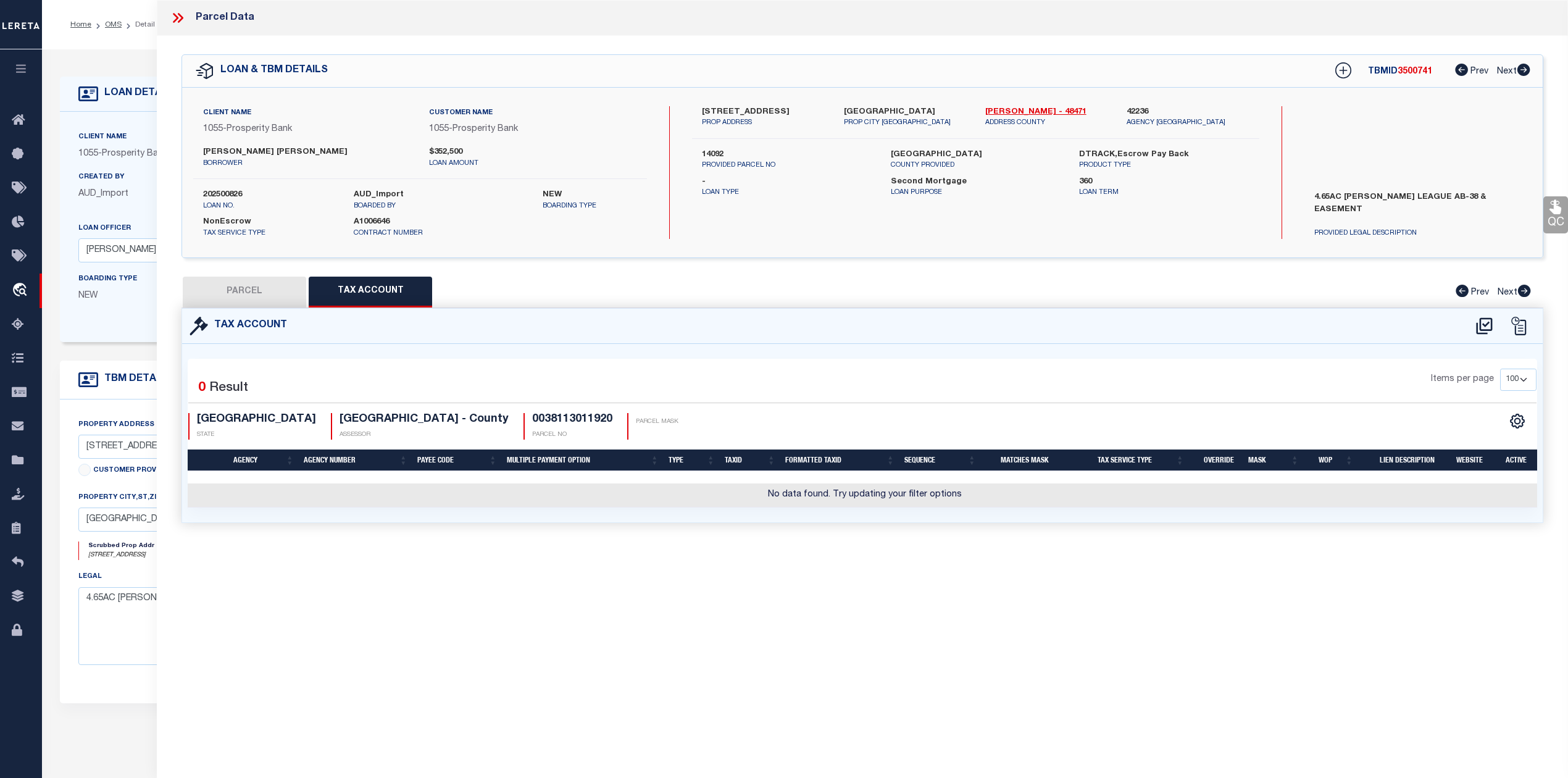
click at [243, 290] on button "PARCEL" at bounding box center [244, 292] width 123 height 31
select select "AS"
select select
checkbox input "false"
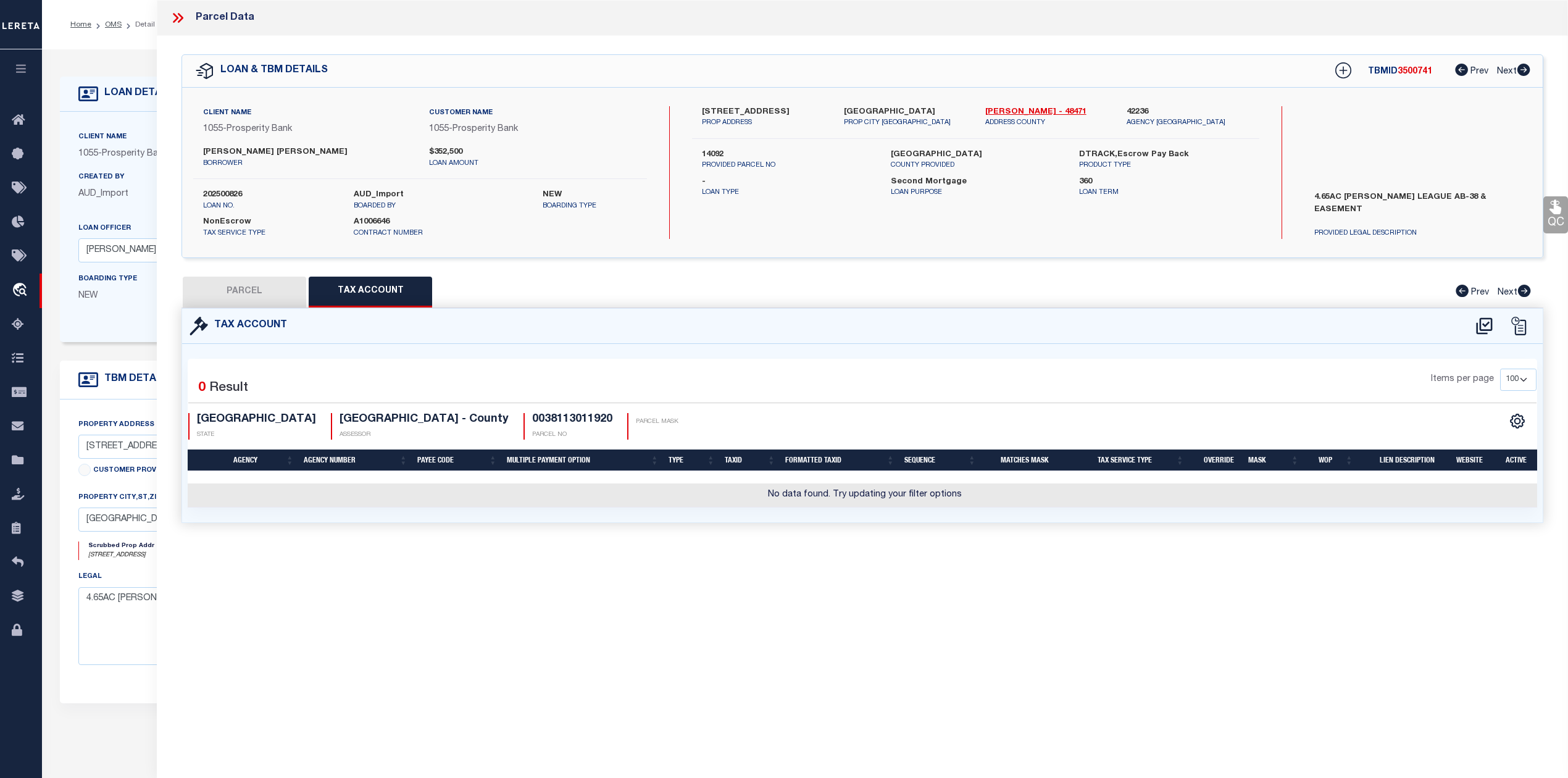
checkbox input "false"
select select "IP"
type input "SONSEL SCOTT G & TAMMY C"
select select "AGW"
select select "LEG"
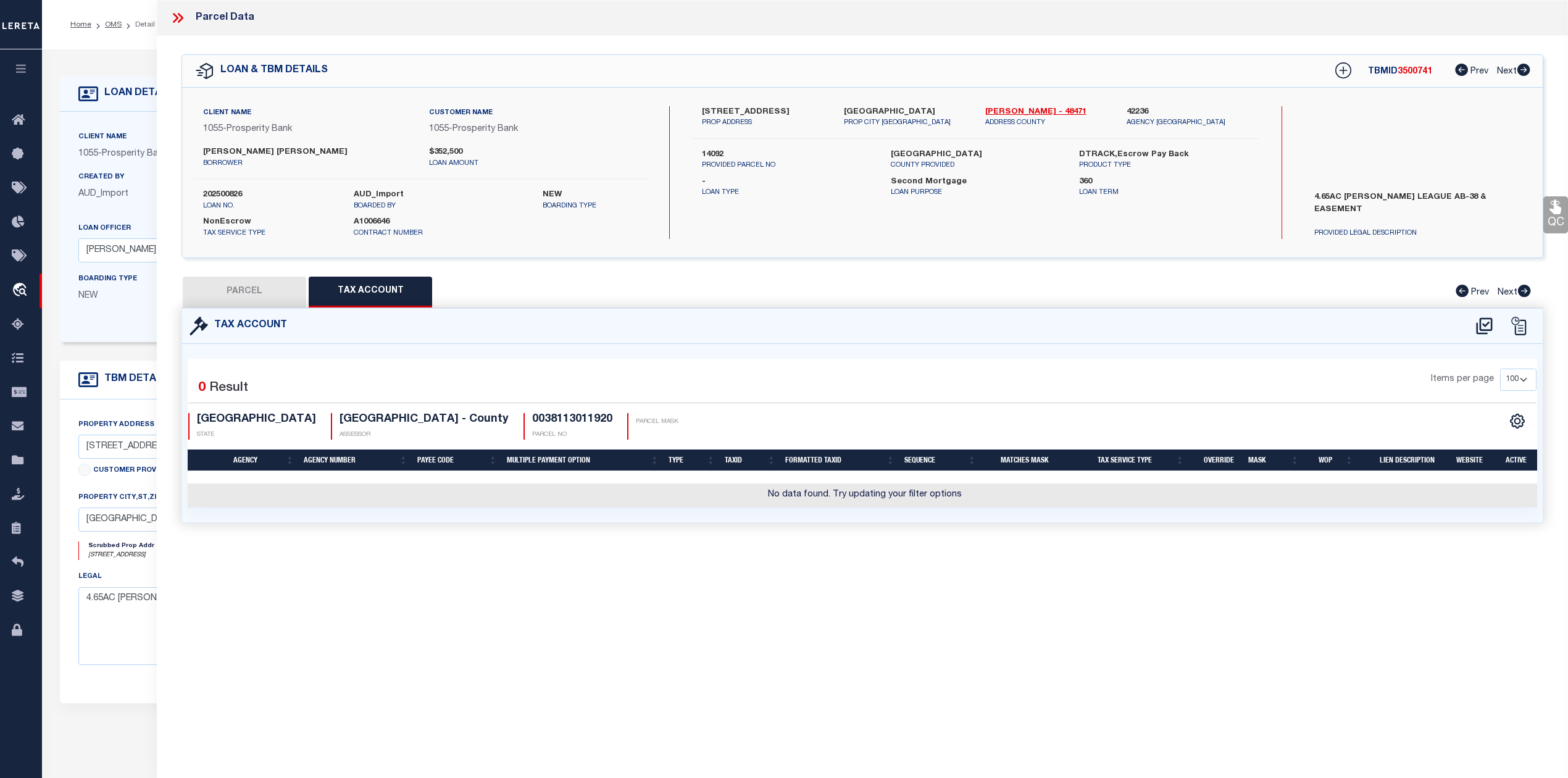
type input "87 COONVILLE RD"
type input "RIVERSIDE, TX 77367"
type textarea "PORTER J (A-38), TRACT 19.2, ACRES 4.65"
type textarea "Should be able to locate manually. MLC [DATE]"
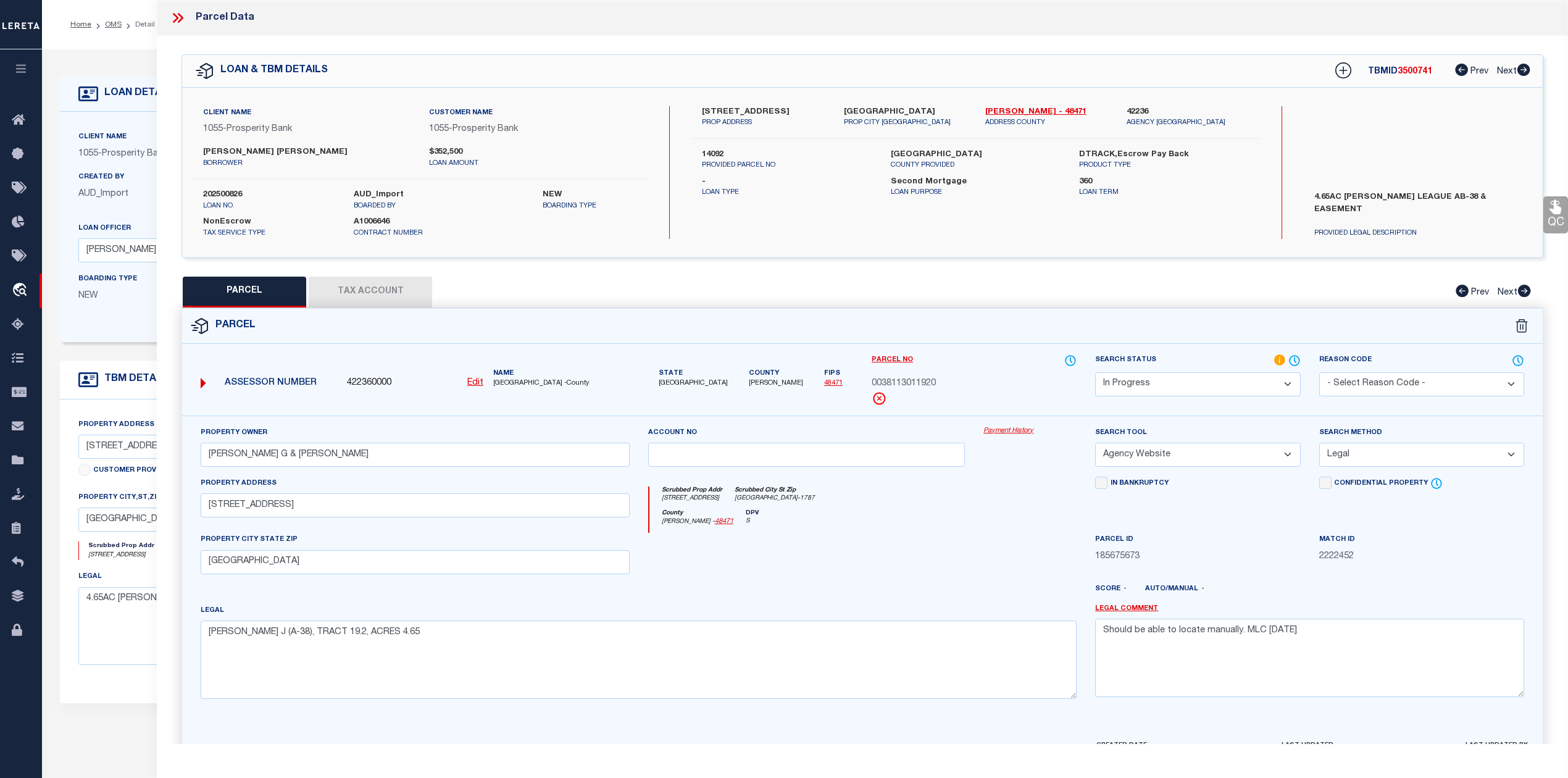
click at [479, 381] on u "Edit" at bounding box center [475, 382] width 16 height 9
select select "IP"
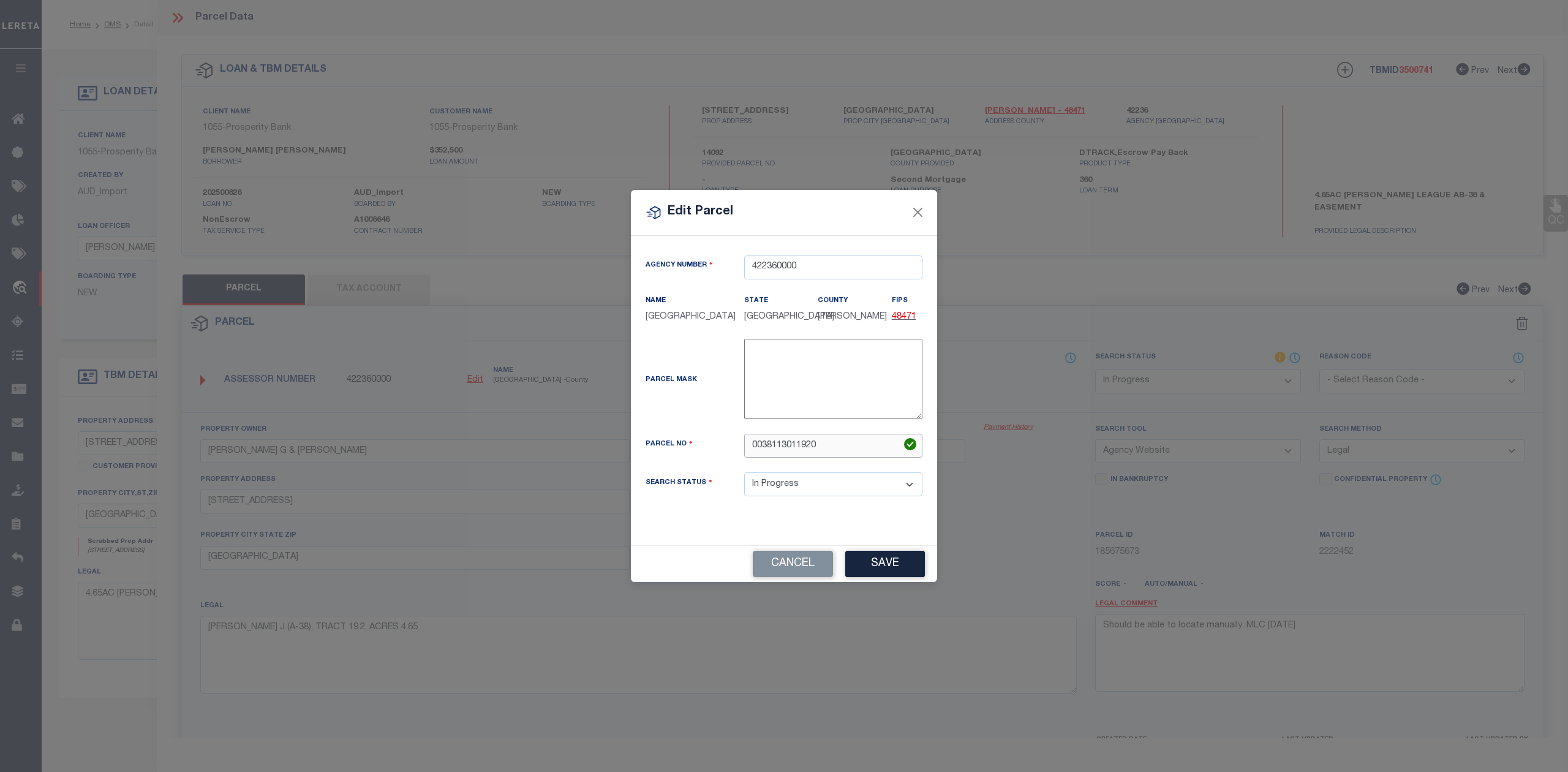
drag, startPoint x: 816, startPoint y: 444, endPoint x: 701, endPoint y: 432, distance: 115.6
click at [701, 432] on div "Agency Number 422360000 Name WALKER COUNTY State TX County FIPS 48471" at bounding box center [784, 386] width 295 height 261
paste input "-113-0-"
type input "0038-113-0-11920"
click at [686, 418] on div "Parcel Mask -" at bounding box center [784, 381] width 295 height 85
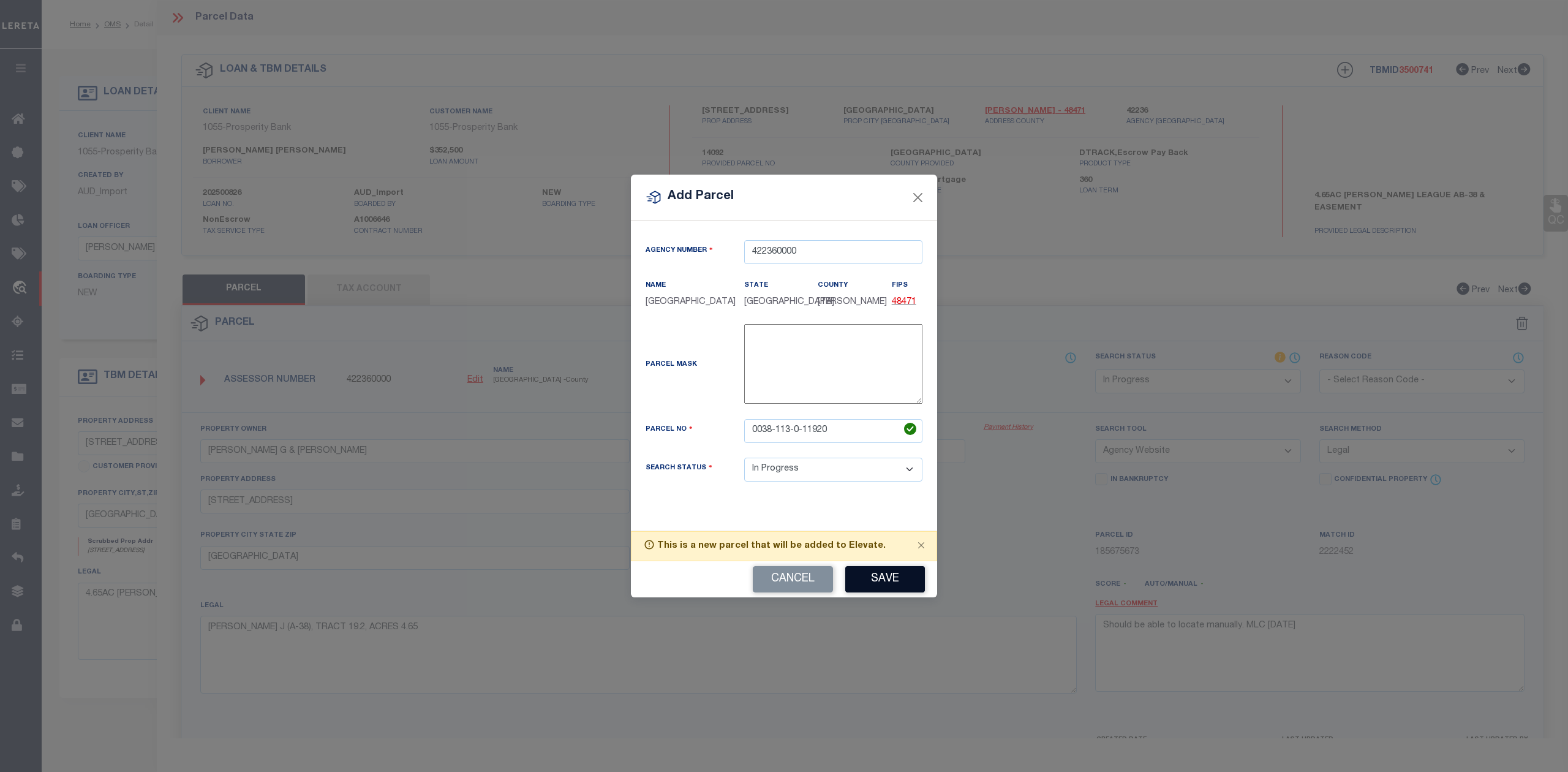
click at [861, 576] on button "Save" at bounding box center [885, 580] width 80 height 26
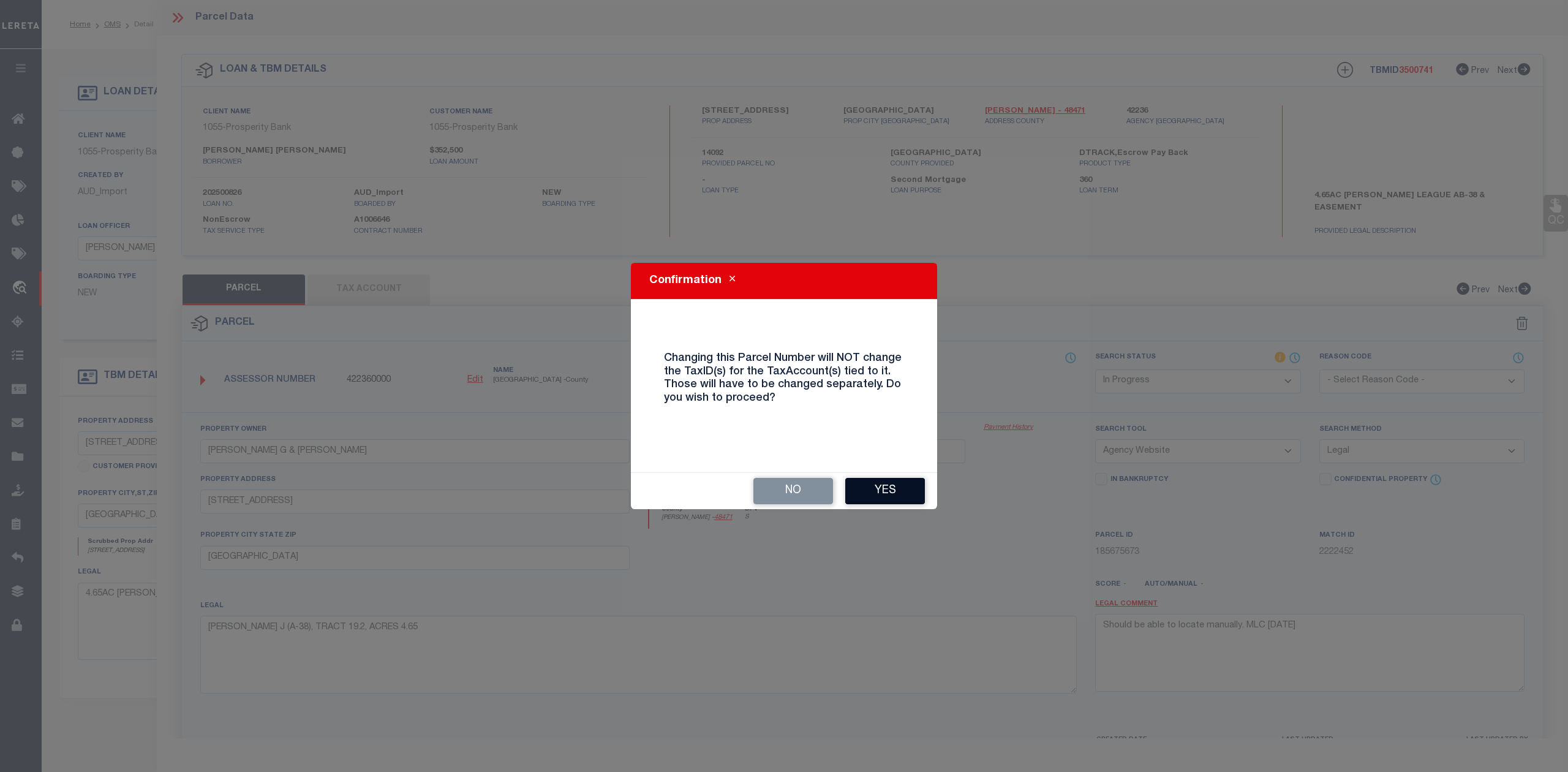
click at [880, 486] on button "Yes" at bounding box center [885, 491] width 80 height 26
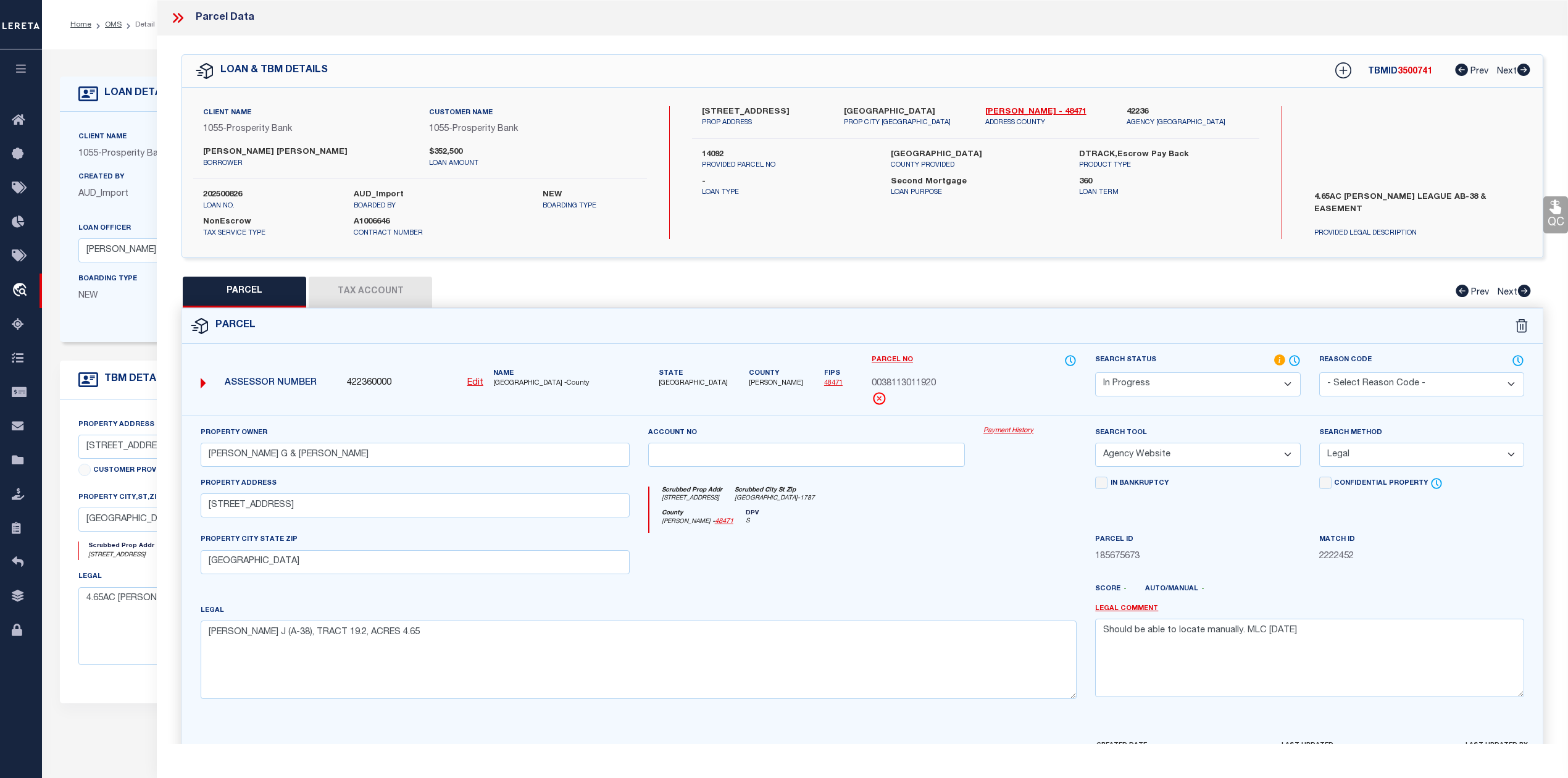
select select "IP"
select select
checkbox input "false"
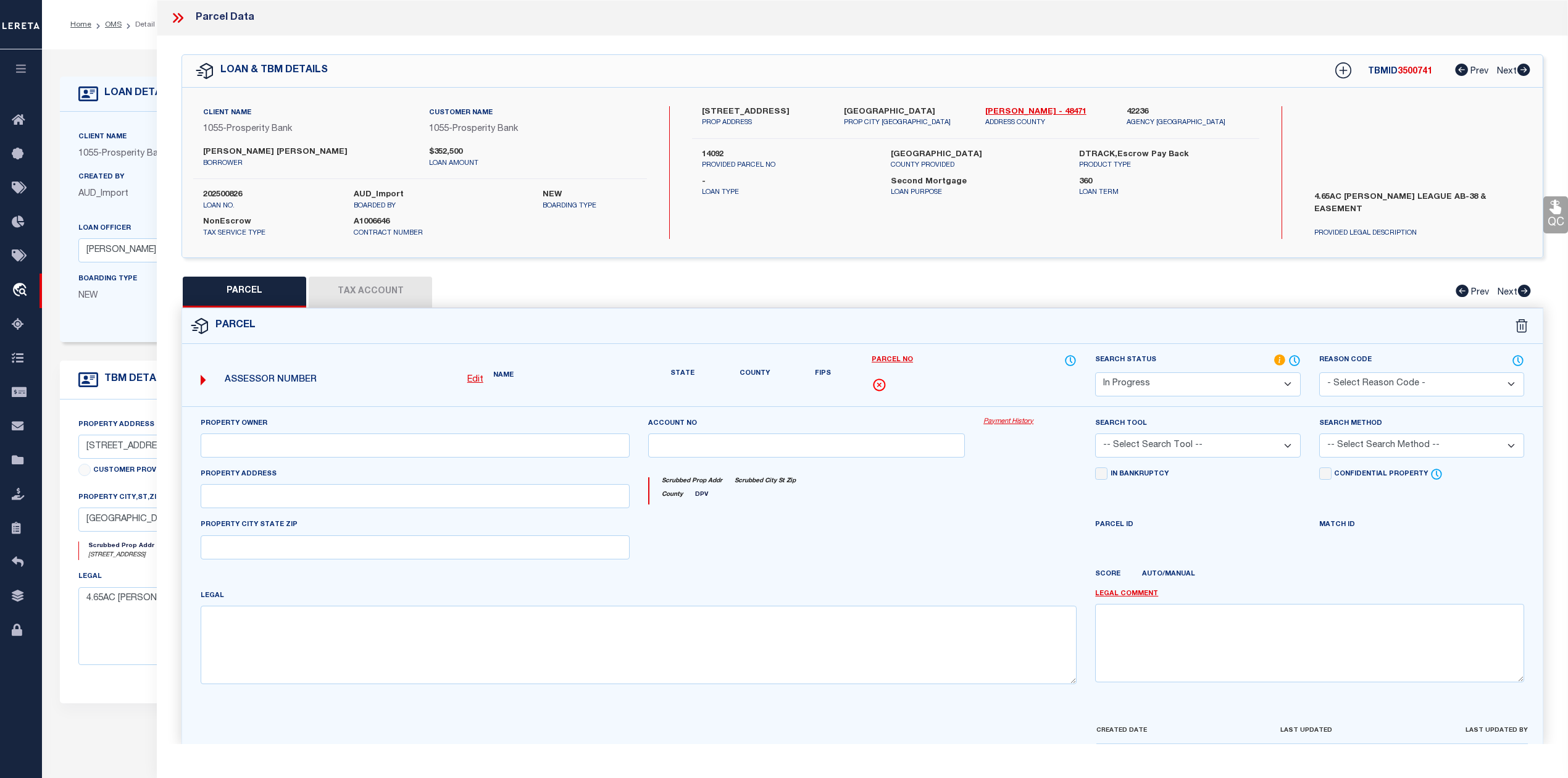
type input "SONSEL SCOTT G & TAMMY C"
select select "AGW"
select select "LEG"
type input "87 COONVILLE RD"
type input "RIVERSIDE, TX 77367"
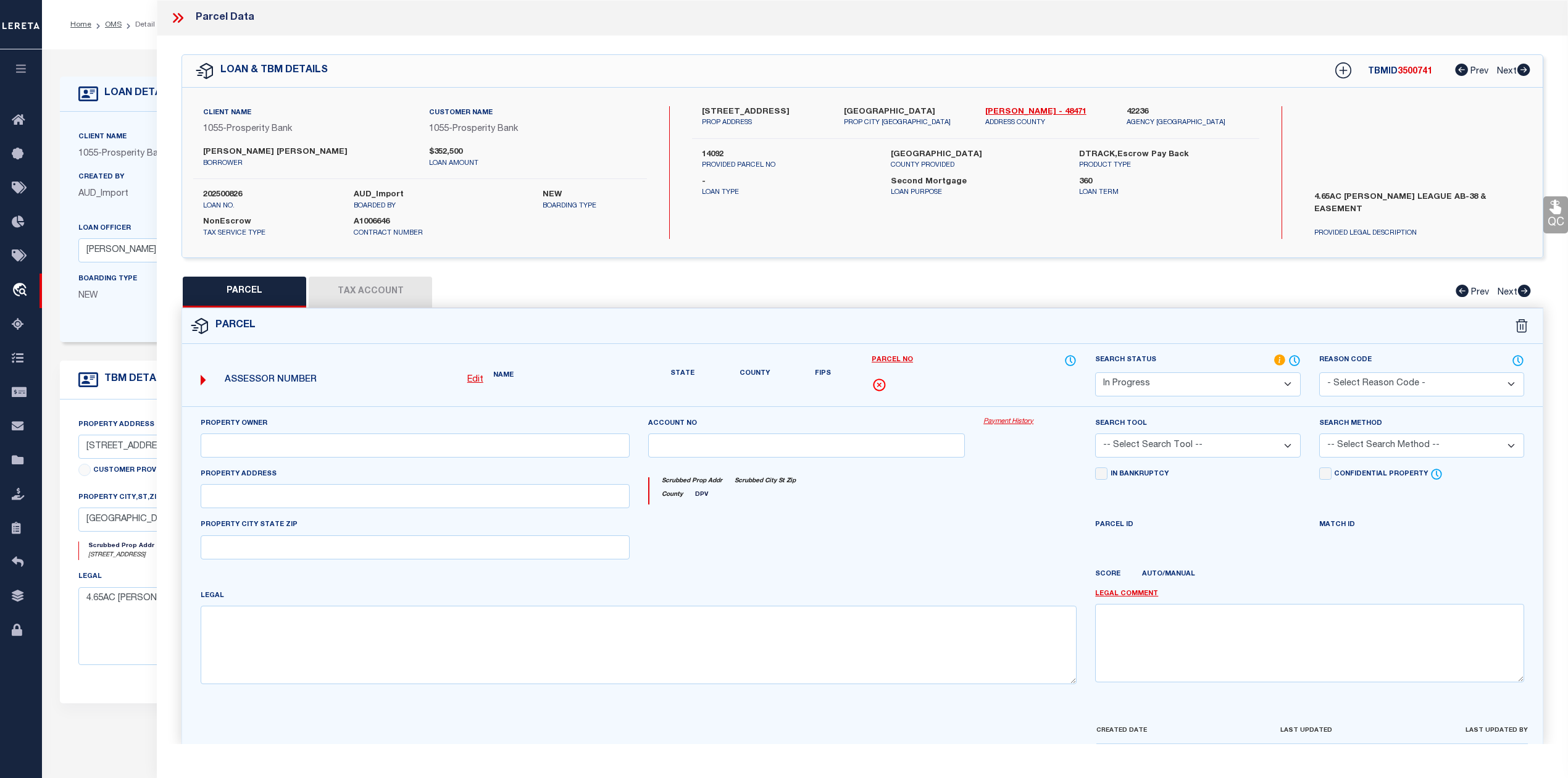
type textarea "PORTER J (A-38), TRACT 19.2, ACRES 4.65"
type textarea "Should be able to locate manually. MLC [DATE]"
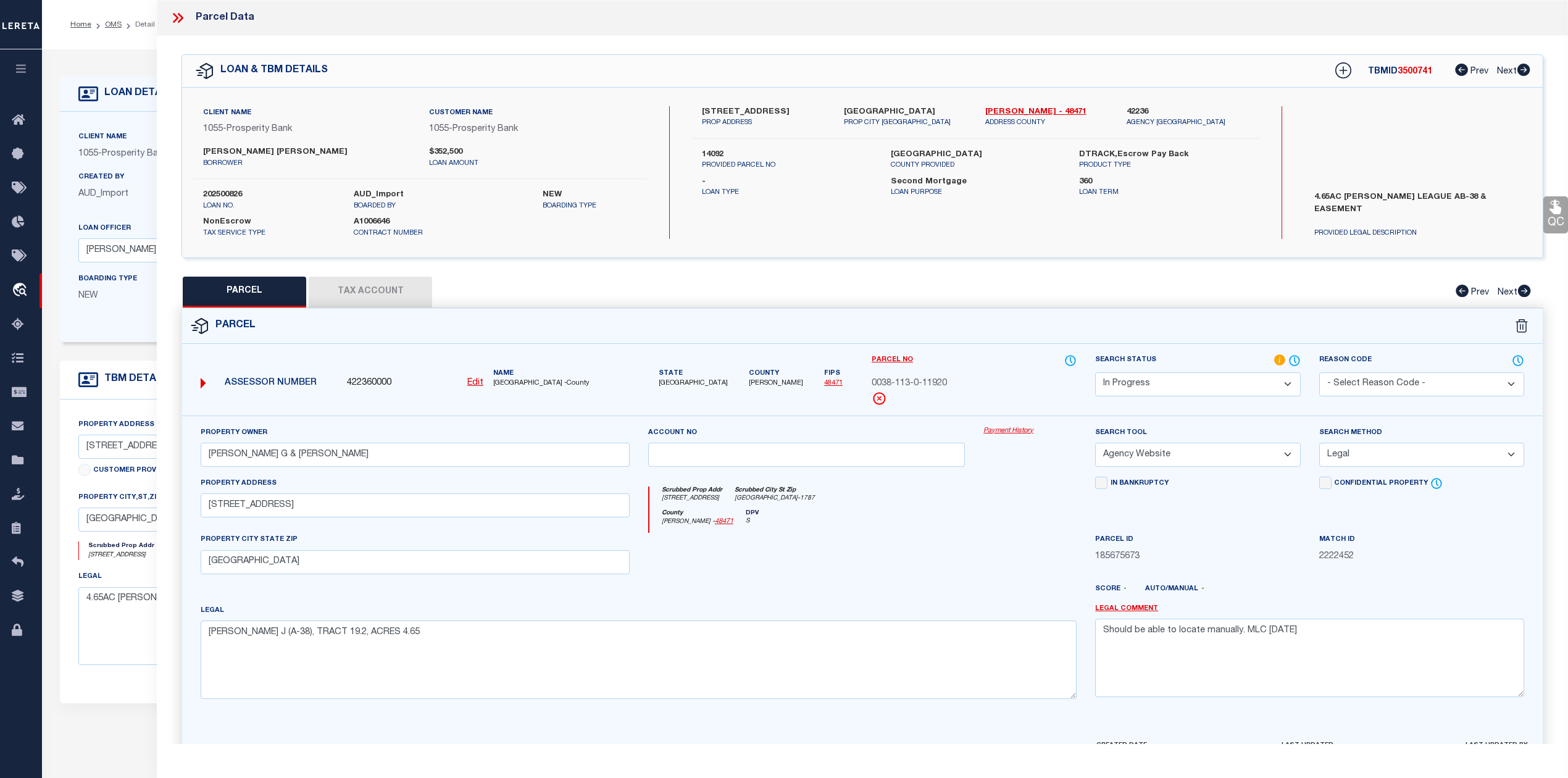
click at [889, 544] on div at bounding box center [806, 558] width 336 height 51
click at [395, 300] on button "Tax Account" at bounding box center [370, 292] width 123 height 31
select select "100"
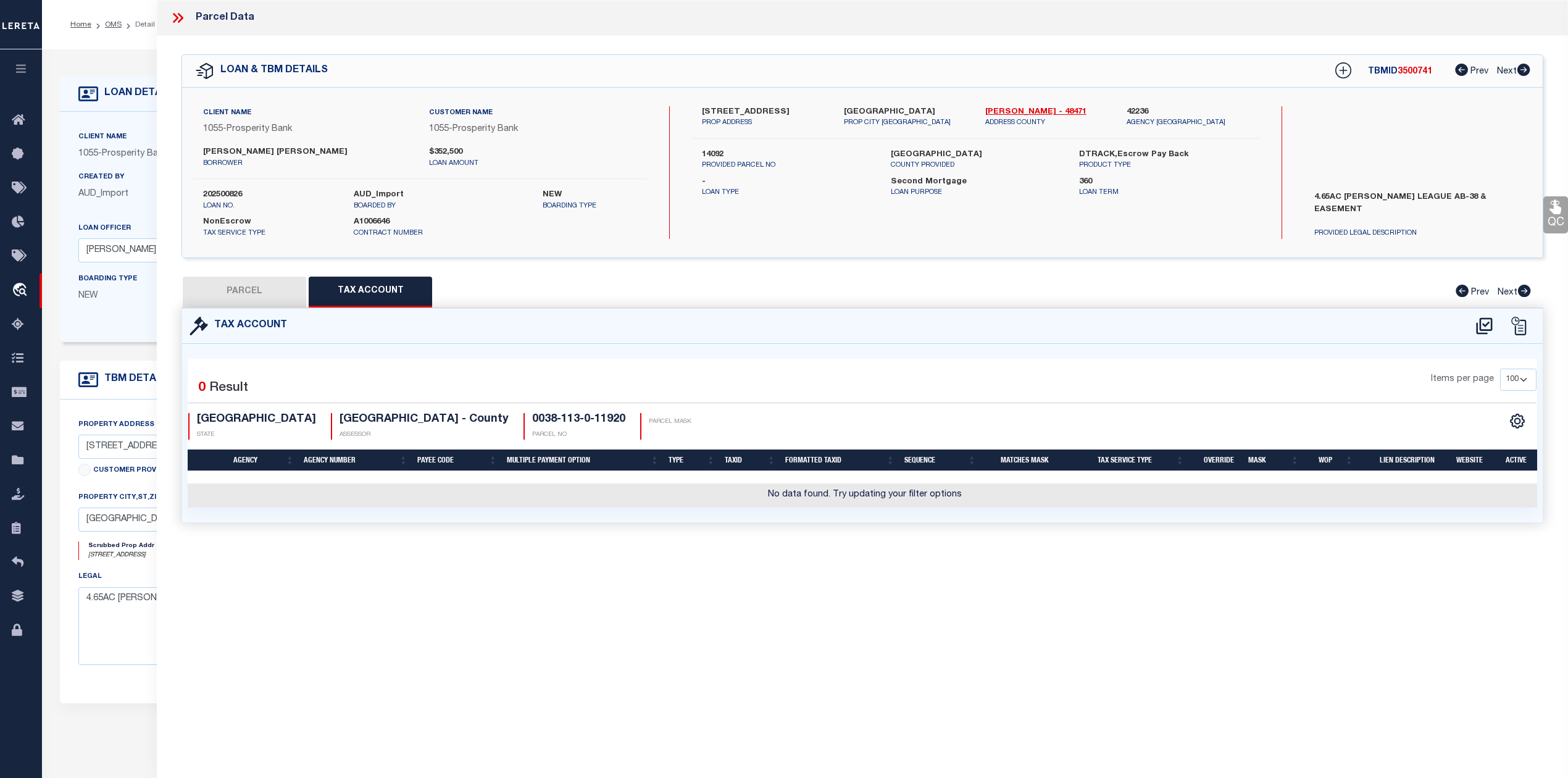
click at [865, 590] on div "Parcel Data QC QC QC - Select Status - Ready to QC" at bounding box center [862, 372] width 1411 height 744
click at [1486, 330] on icon at bounding box center [1483, 325] width 16 height 17
select select "100"
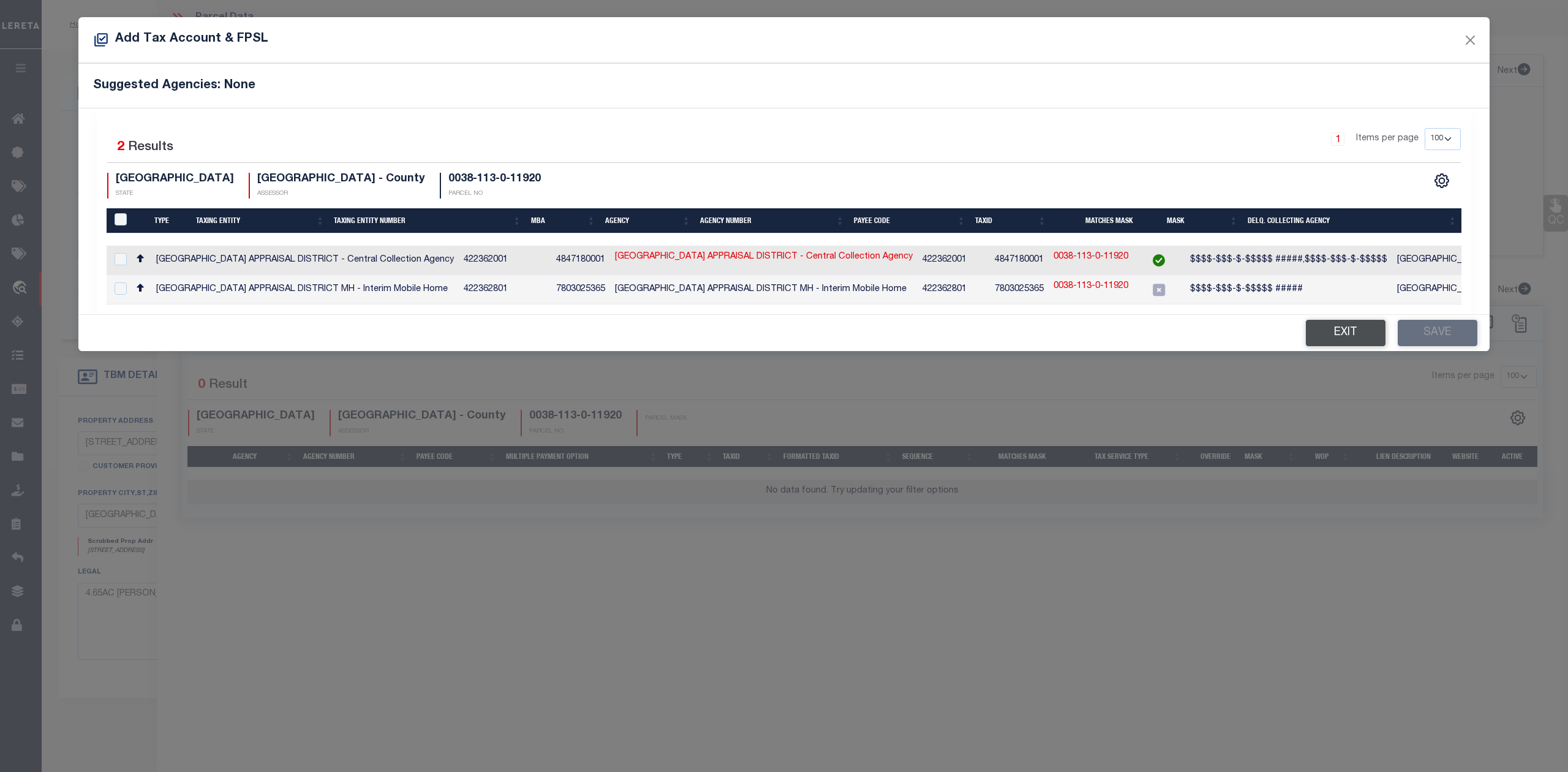
click at [1341, 340] on button "Exit" at bounding box center [1345, 333] width 80 height 26
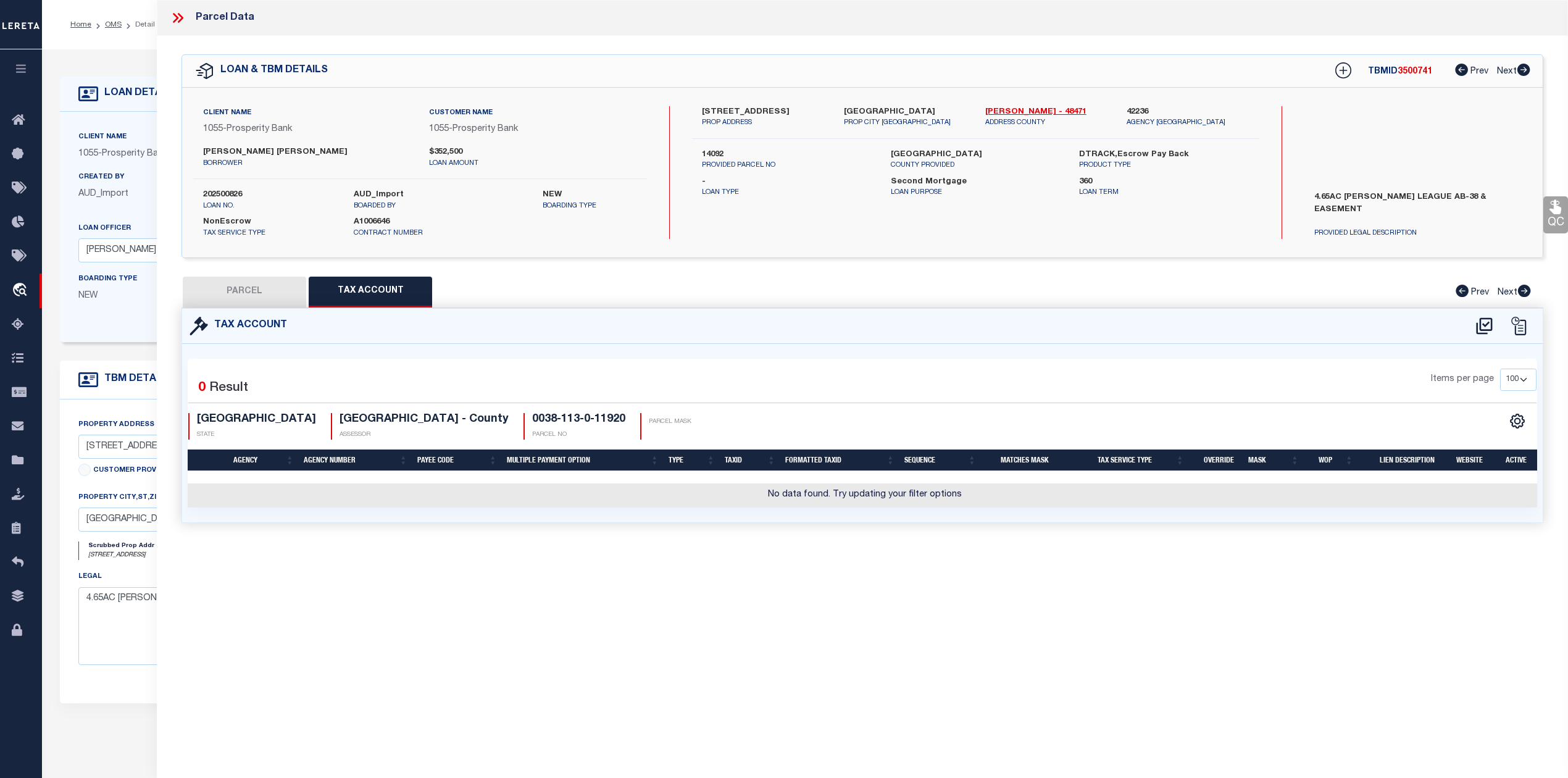
click at [652, 597] on div "Parcel Data QC QC QC - Select Status - Ready to QC" at bounding box center [862, 372] width 1411 height 744
click at [237, 297] on button "PARCEL" at bounding box center [244, 292] width 123 height 31
select select "AS"
select select
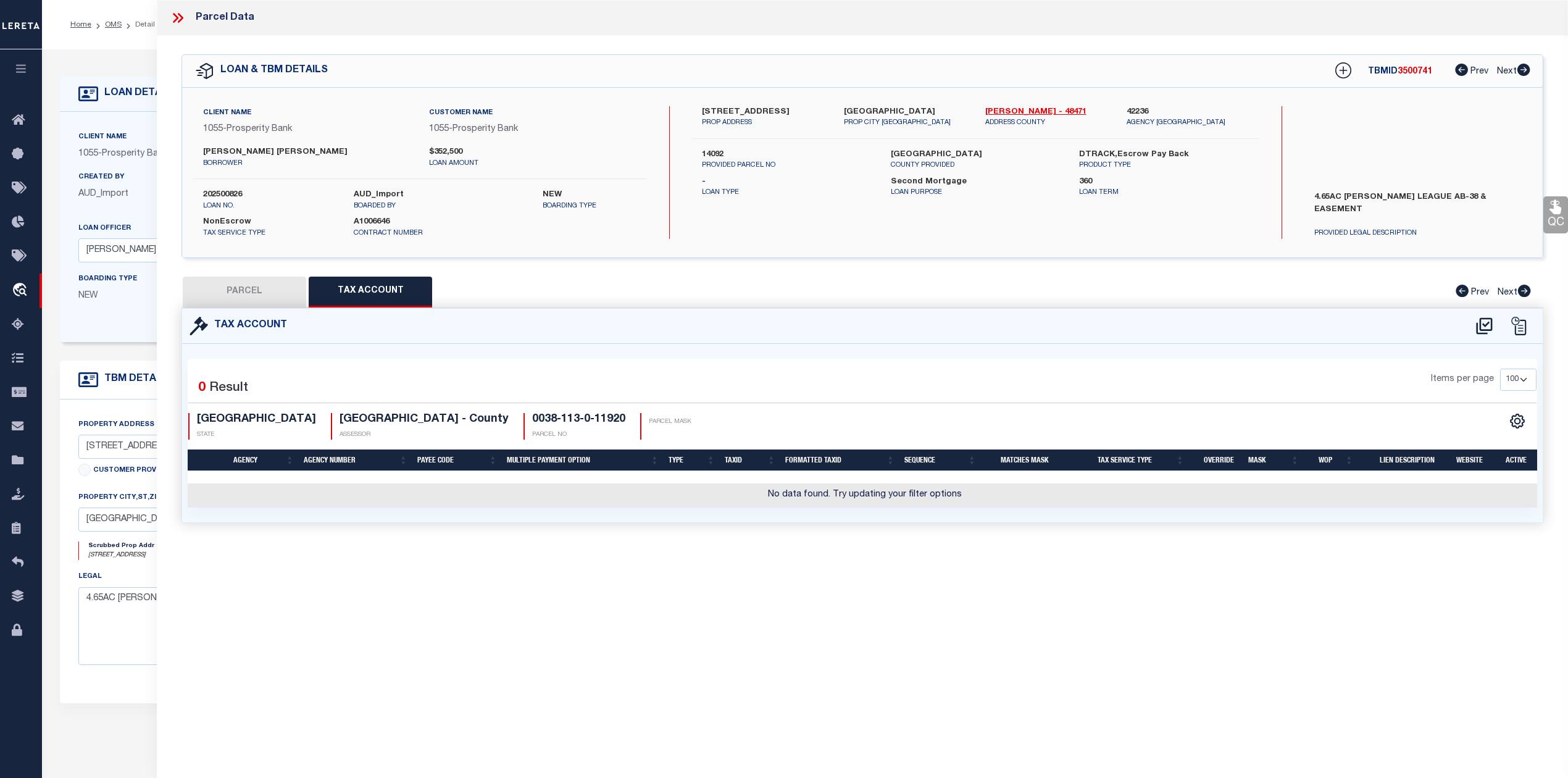
checkbox input "false"
select select "IP"
type input "SONSEL SCOTT G & TAMMY C"
select select "AGW"
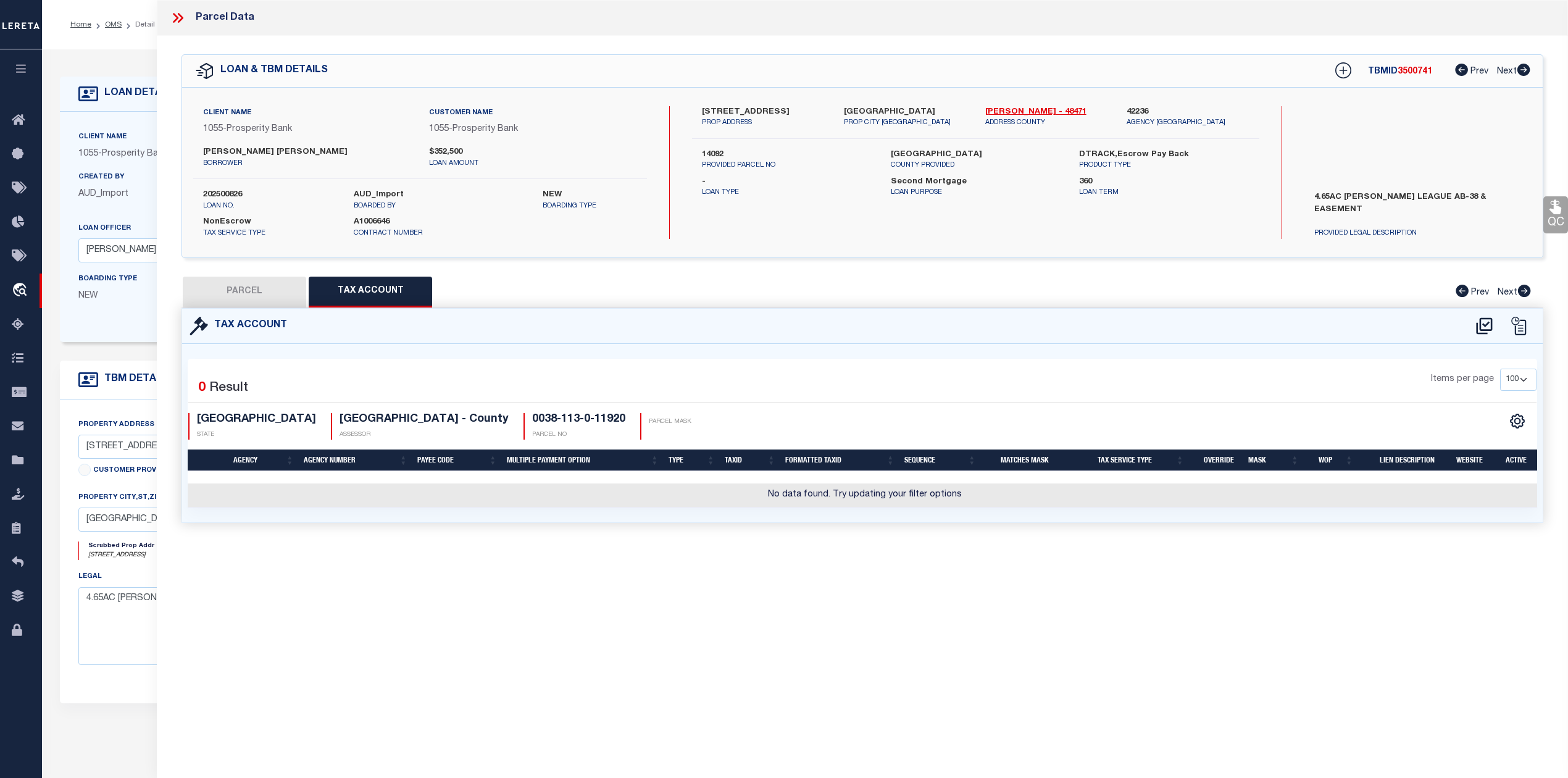
select select "LEG"
type input "87 COONVILLE RD"
type input "RIVERSIDE, TX 77367"
type textarea "PORTER J (A-38), TRACT 19.2, ACRES 4.65"
type textarea "Should be able to locate manually. MLC [DATE]"
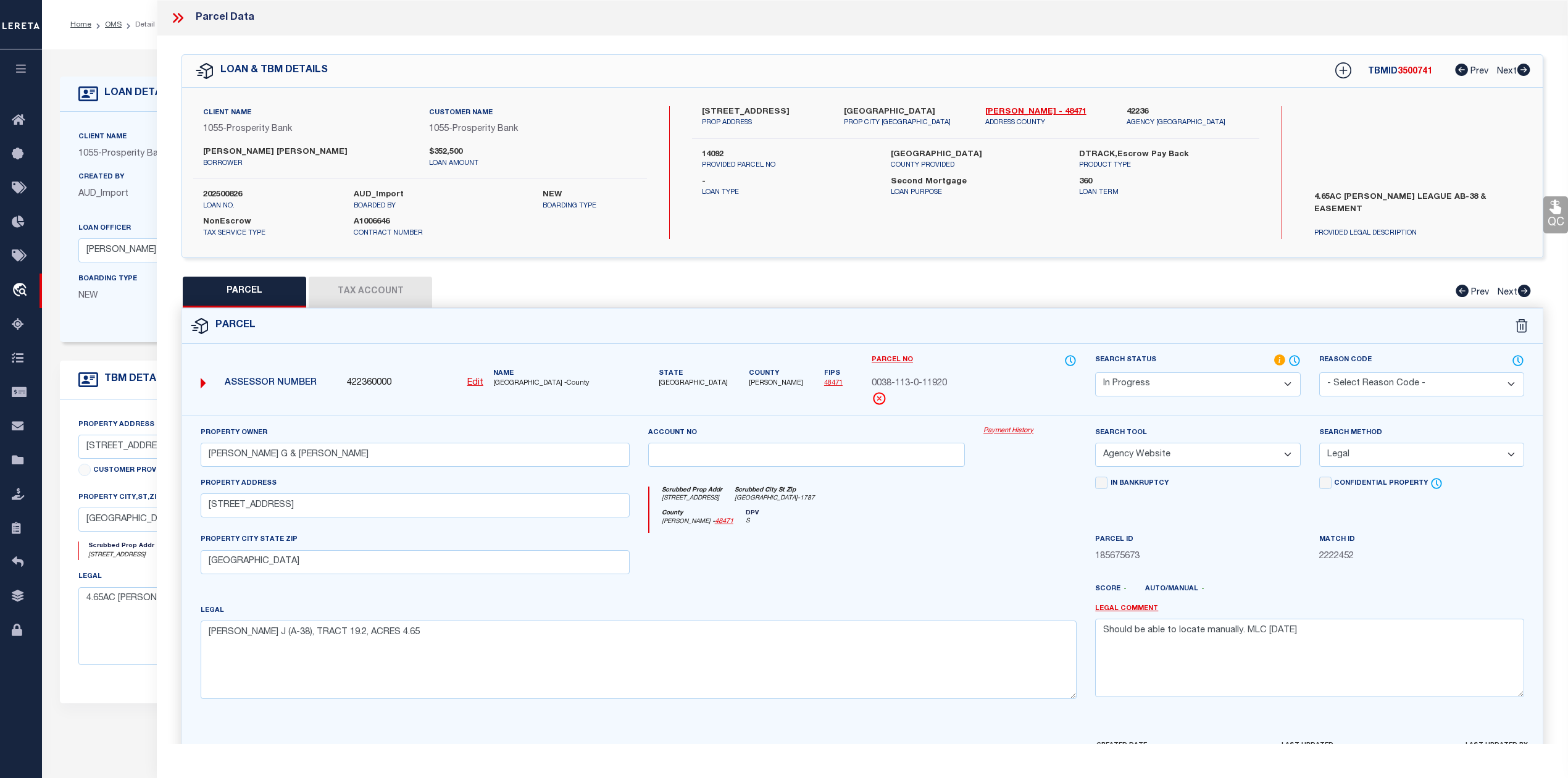
click at [817, 548] on div at bounding box center [806, 558] width 336 height 51
drag, startPoint x: 245, startPoint y: 637, endPoint x: 202, endPoint y: 635, distance: 43.0
click at [202, 635] on textarea "PORTER J (A-38), TRACT 19.2, ACRES 4.65" at bounding box center [638, 659] width 876 height 78
click at [781, 593] on div at bounding box center [918, 594] width 336 height 20
click at [870, 630] on textarea "PORTER J (A-38), TRACT 19.2, ACRES 4.65" at bounding box center [638, 659] width 876 height 78
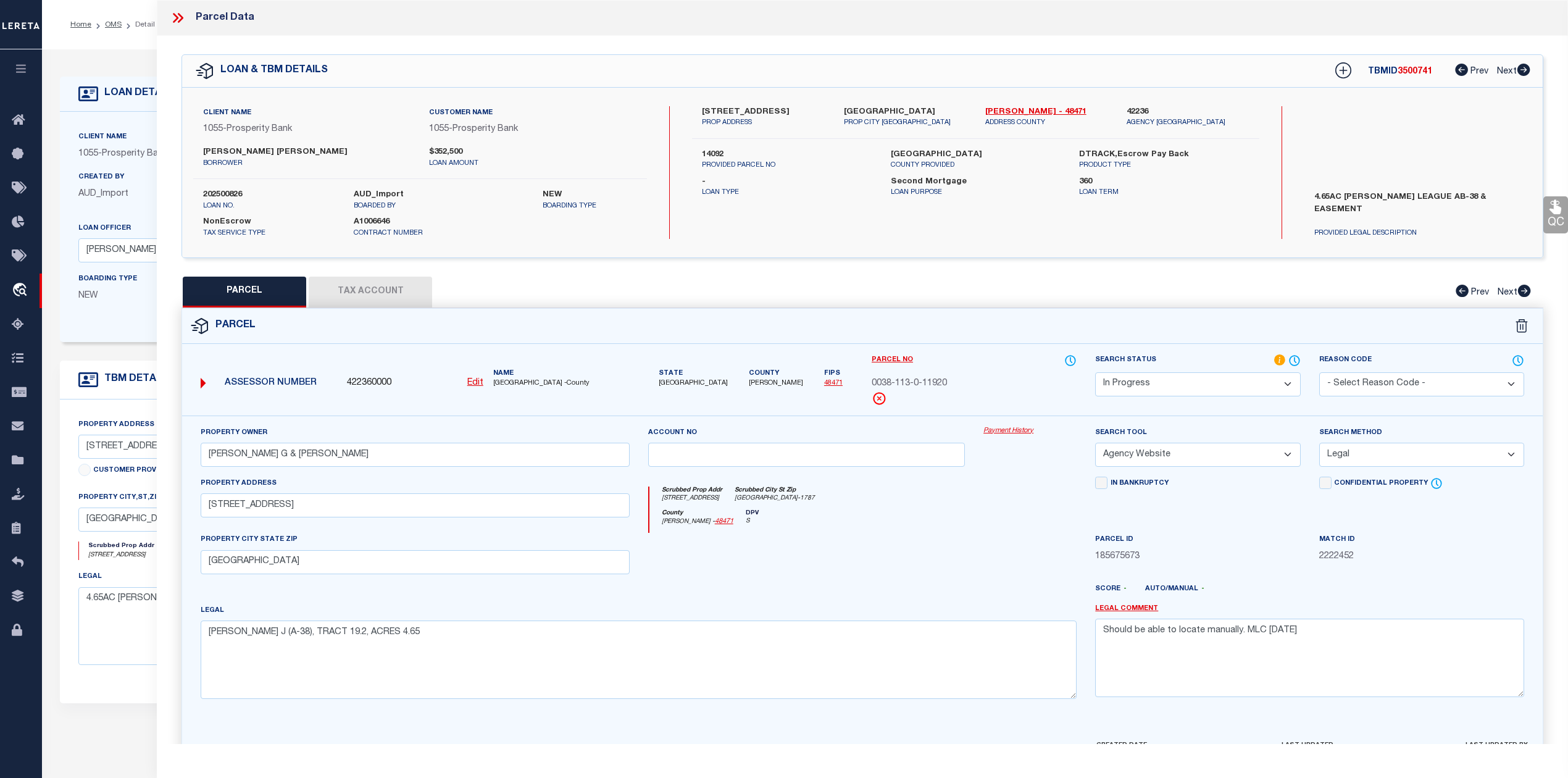
click at [406, 298] on button "Tax Account" at bounding box center [370, 292] width 123 height 31
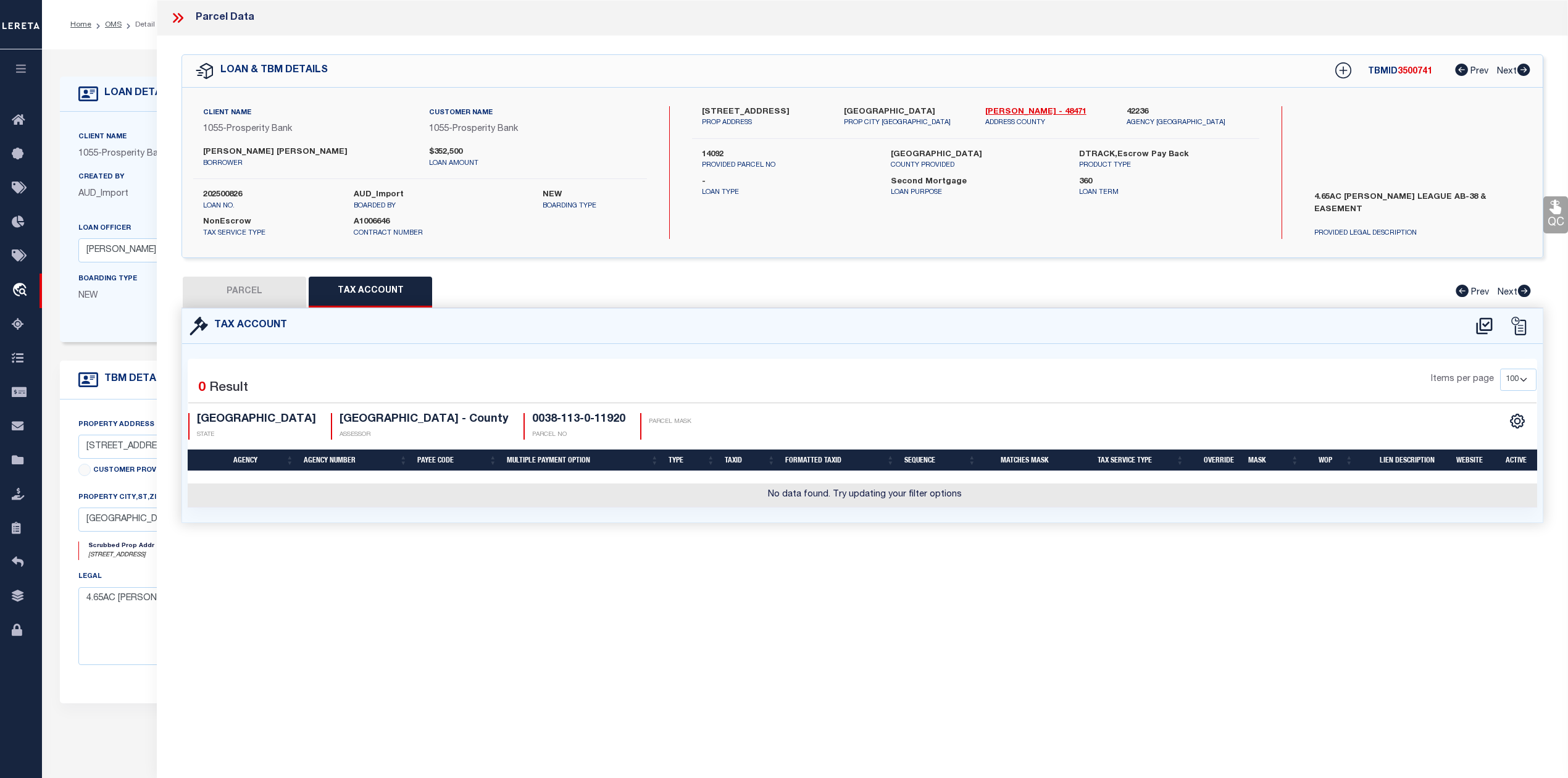
select select "100"
click at [1479, 324] on icon at bounding box center [1483, 325] width 16 height 17
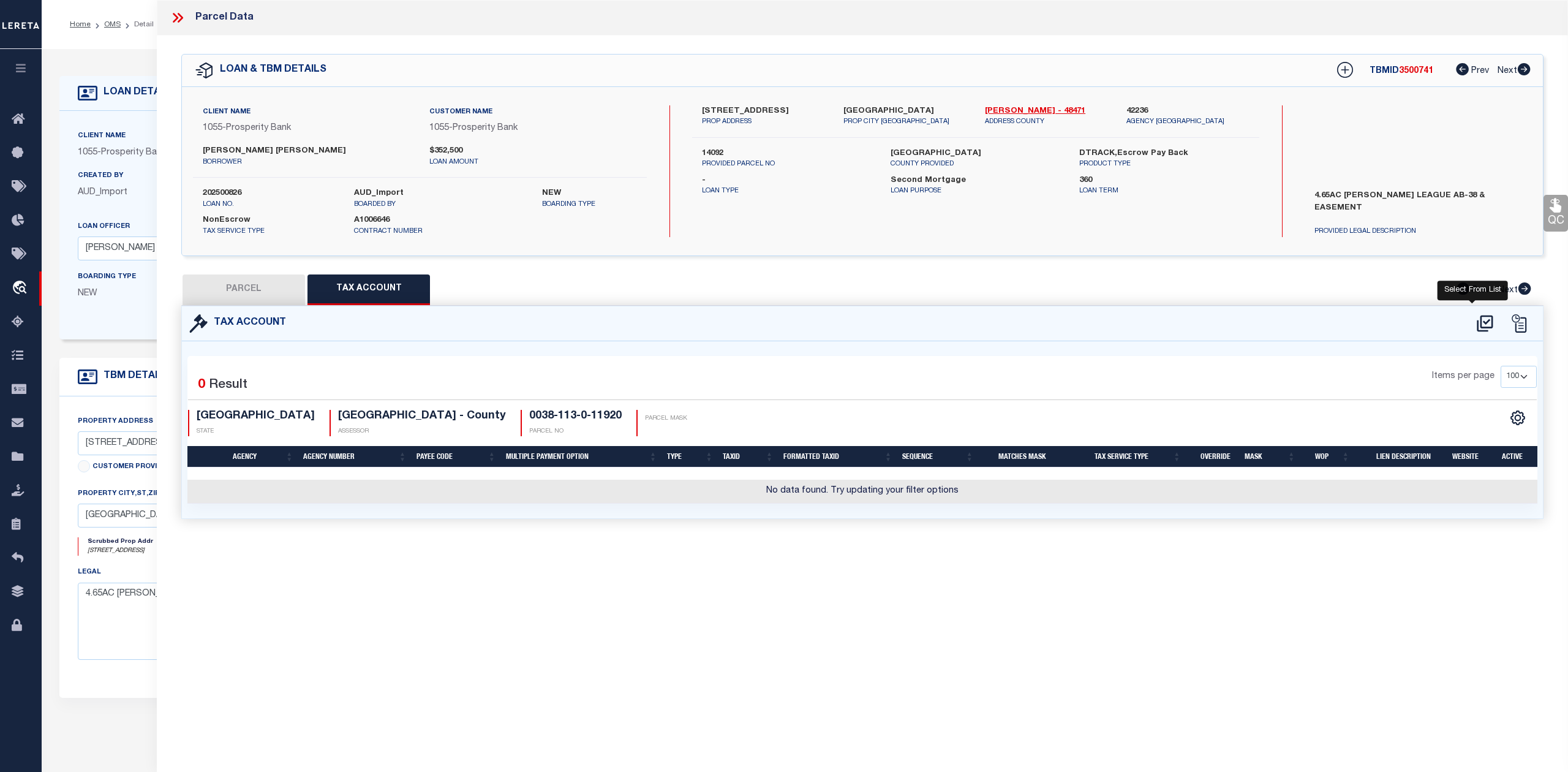
select select "100"
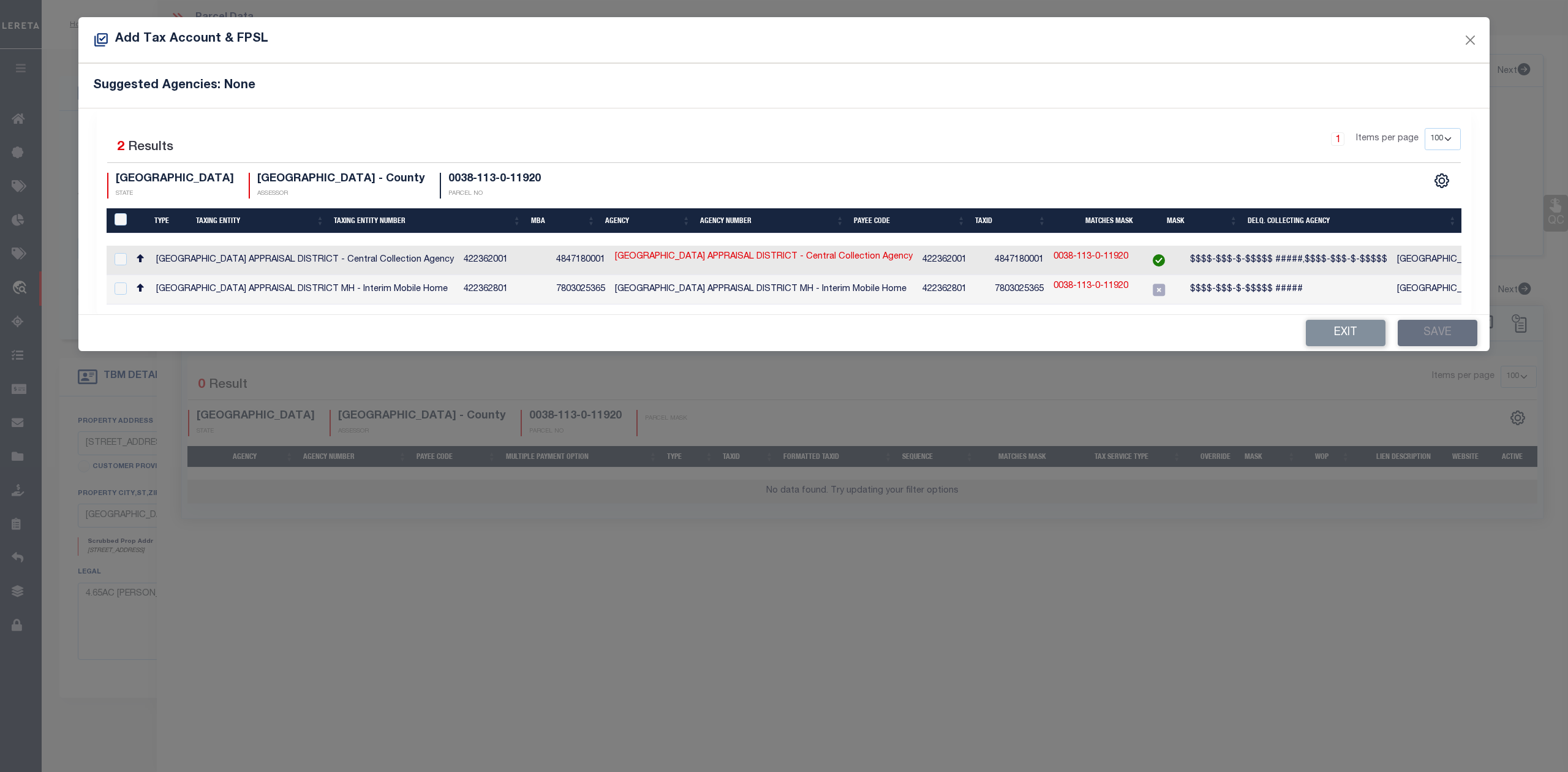
click at [122, 265] on div at bounding box center [119, 260] width 15 height 13
checkbox input "true"
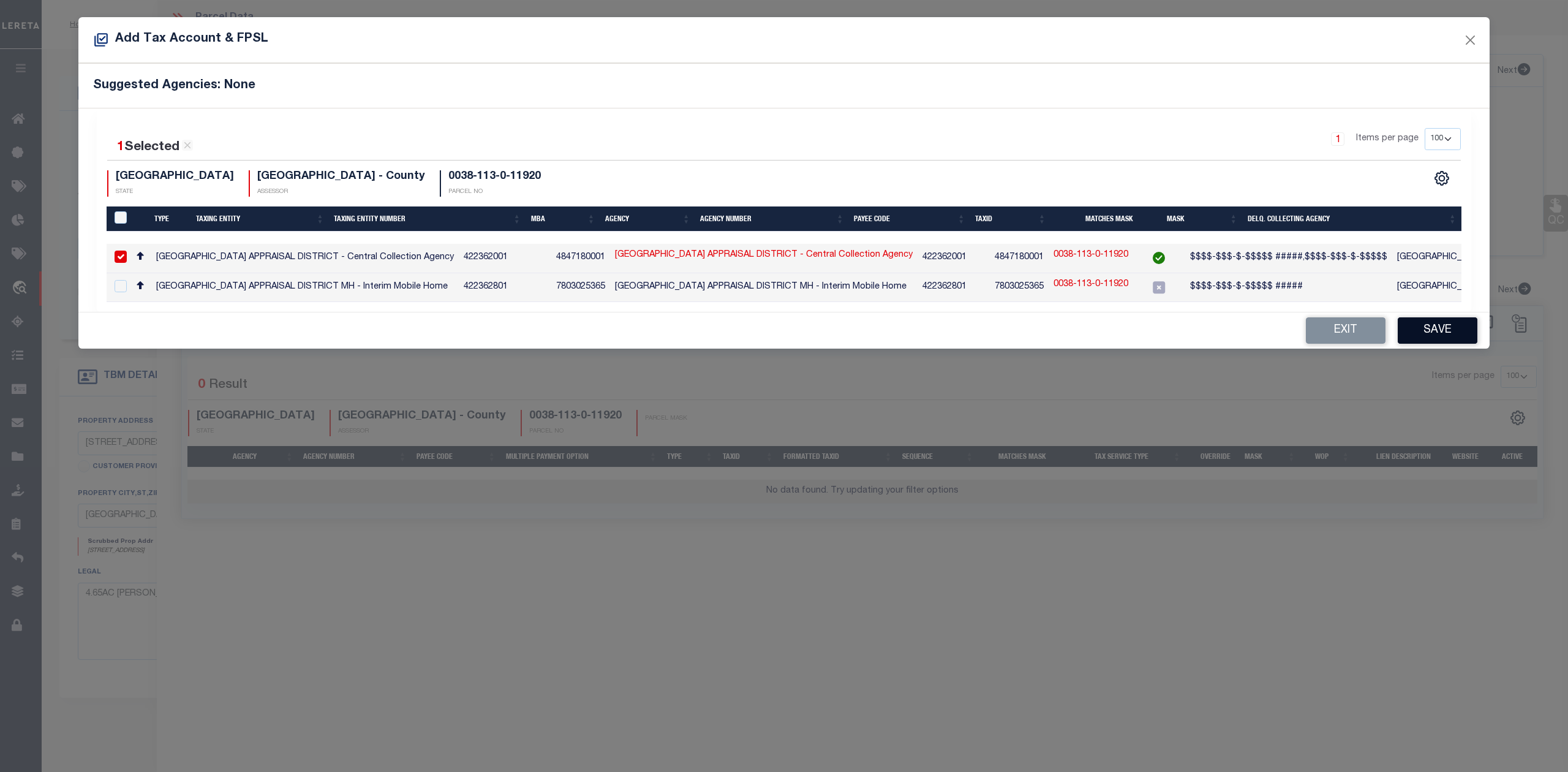
click at [1429, 339] on button "Save" at bounding box center [1437, 330] width 80 height 26
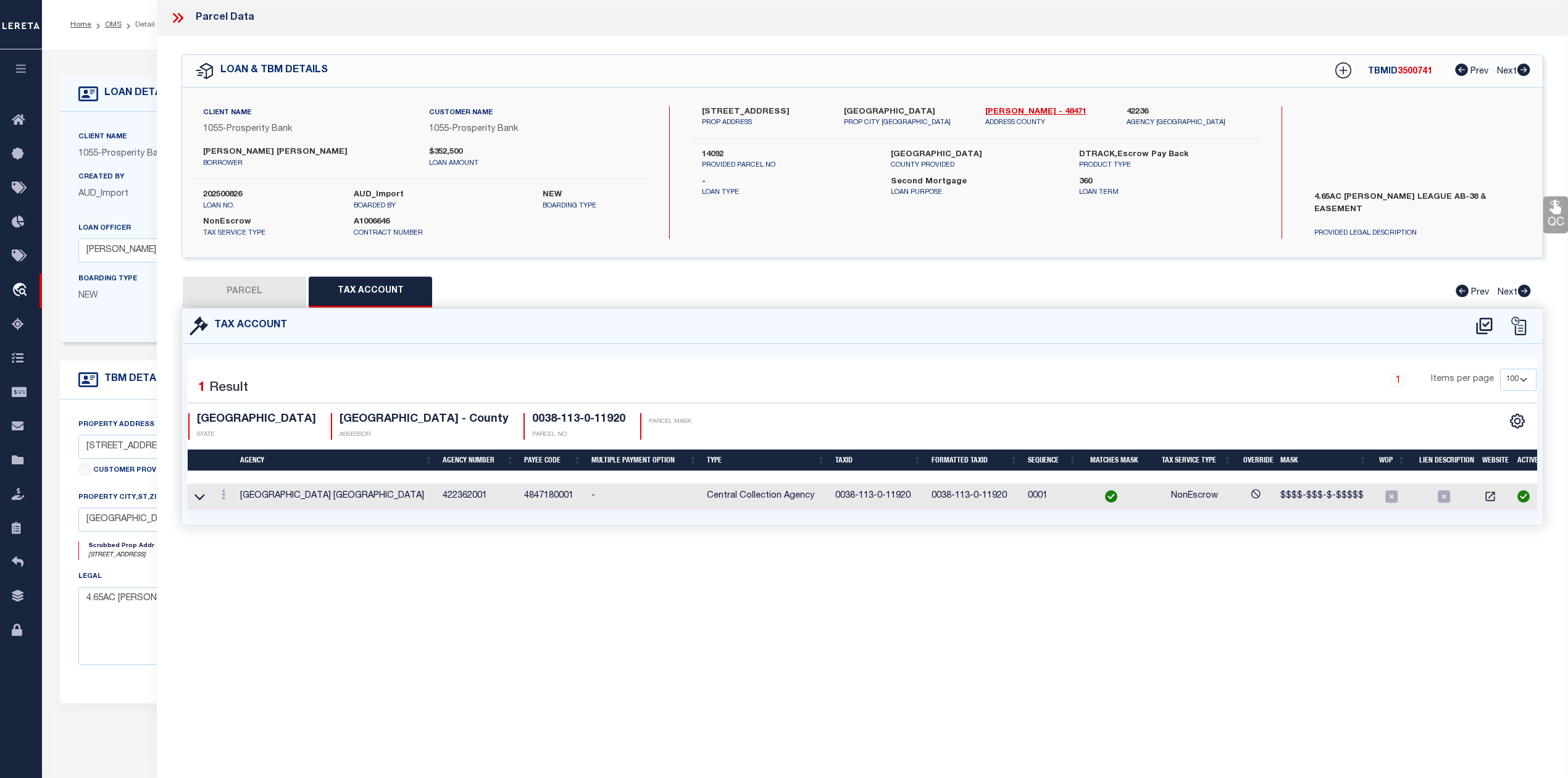
click at [907, 633] on div "Parcel Data QC QC QC - Select Status - Ready to QC" at bounding box center [862, 372] width 1411 height 744
click at [240, 297] on button "PARCEL" at bounding box center [244, 292] width 123 height 31
select select "AS"
select select
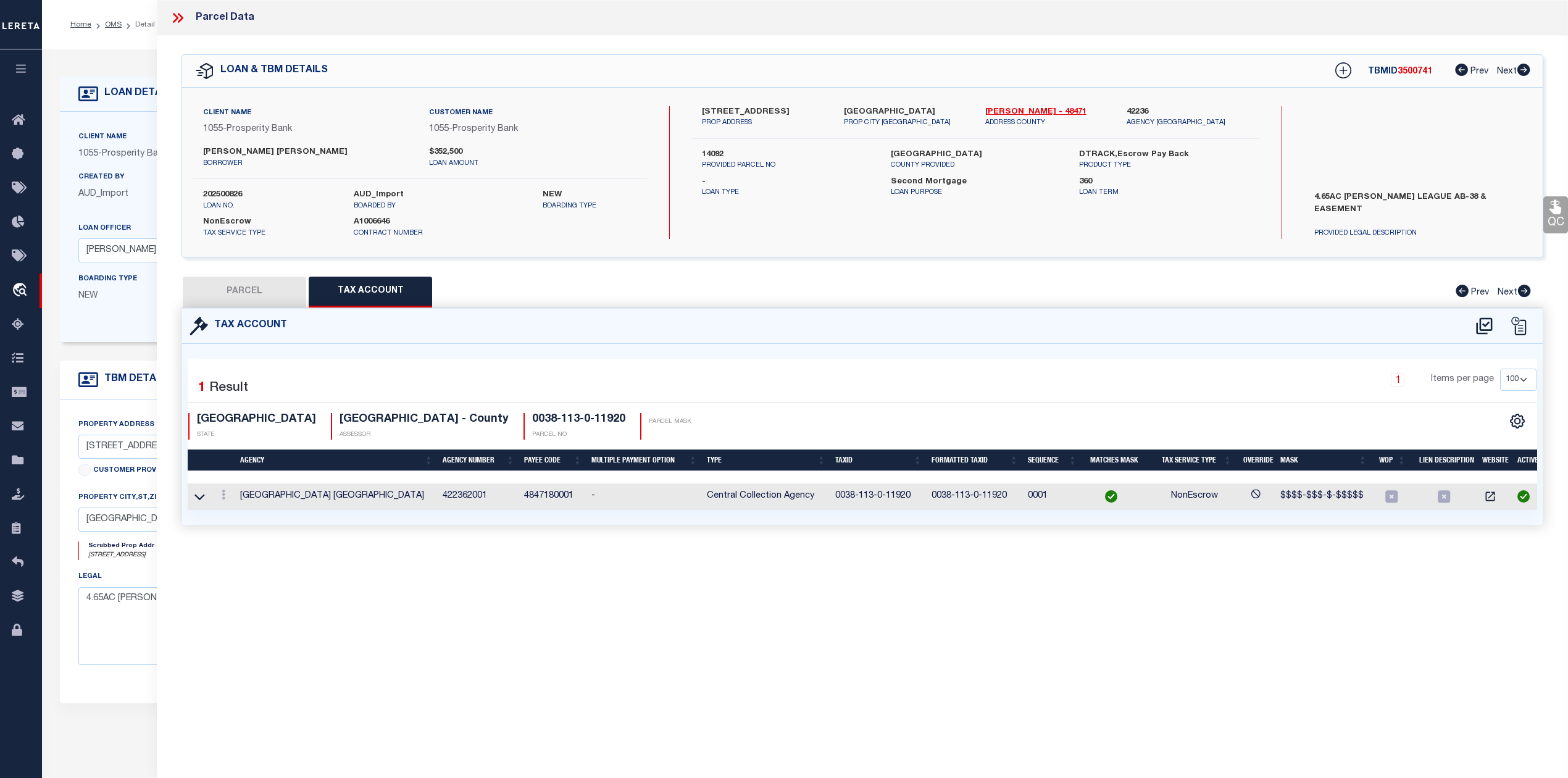
checkbox input "false"
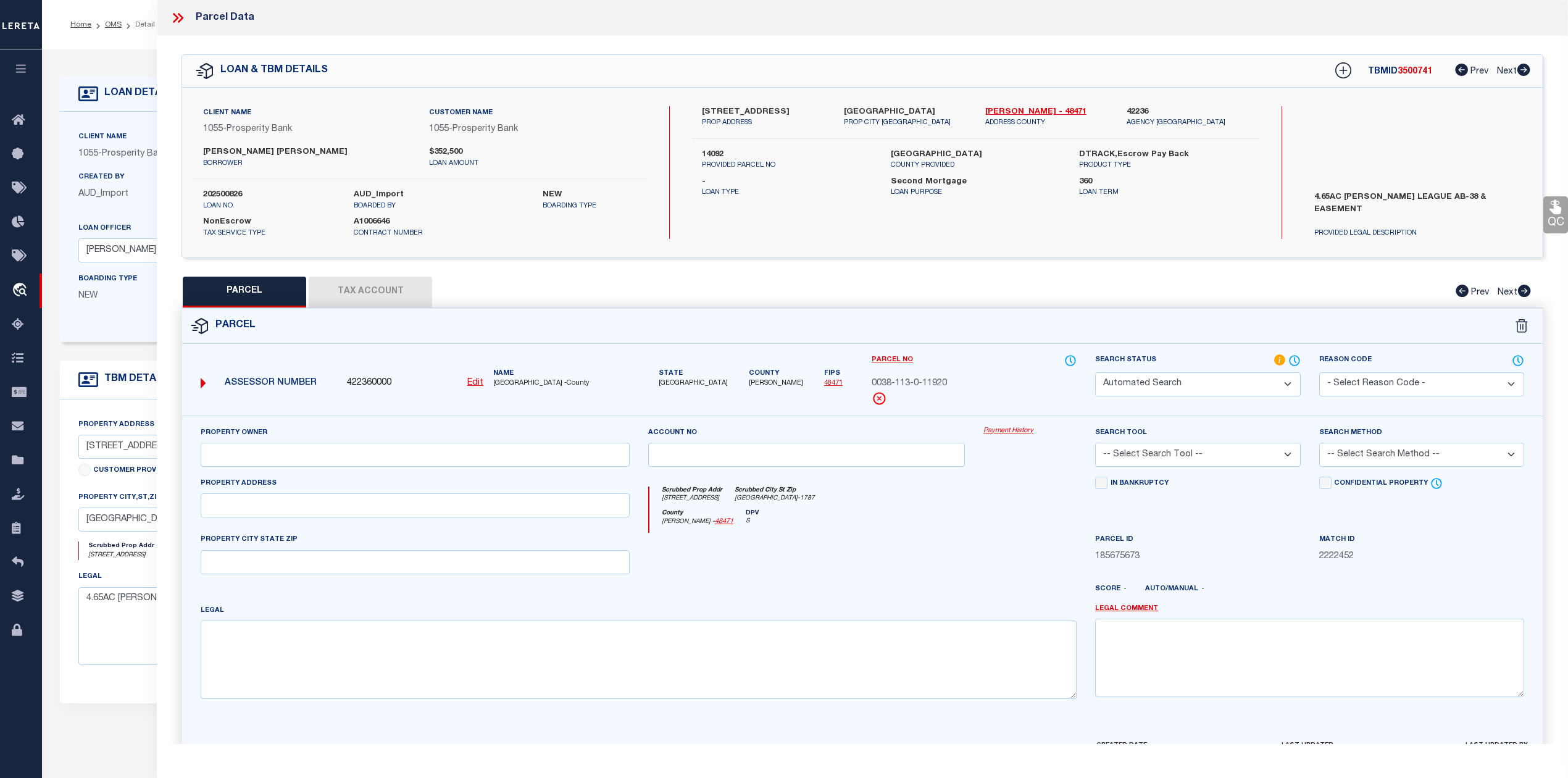
select select "IP"
type input "SONSEL SCOTT G & TAMMY C"
select select "AGW"
select select "LEG"
type input "87 COONVILLE RD"
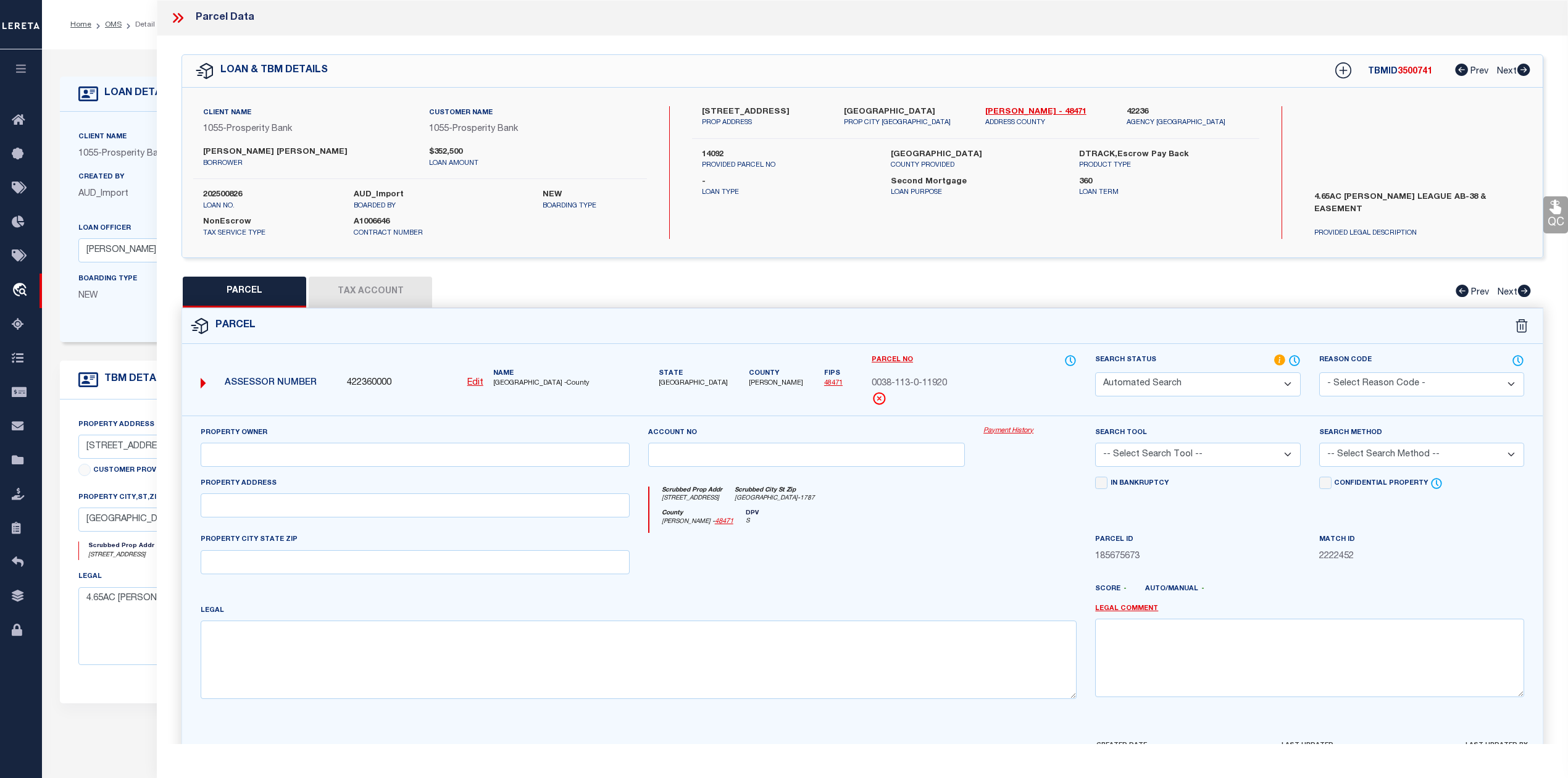
type input "RIVERSIDE, TX 77367"
type textarea "PORTER J (A-38), TRACT 19.2, ACRES 4.65"
type textarea "Should be able to locate manually. MLC [DATE]"
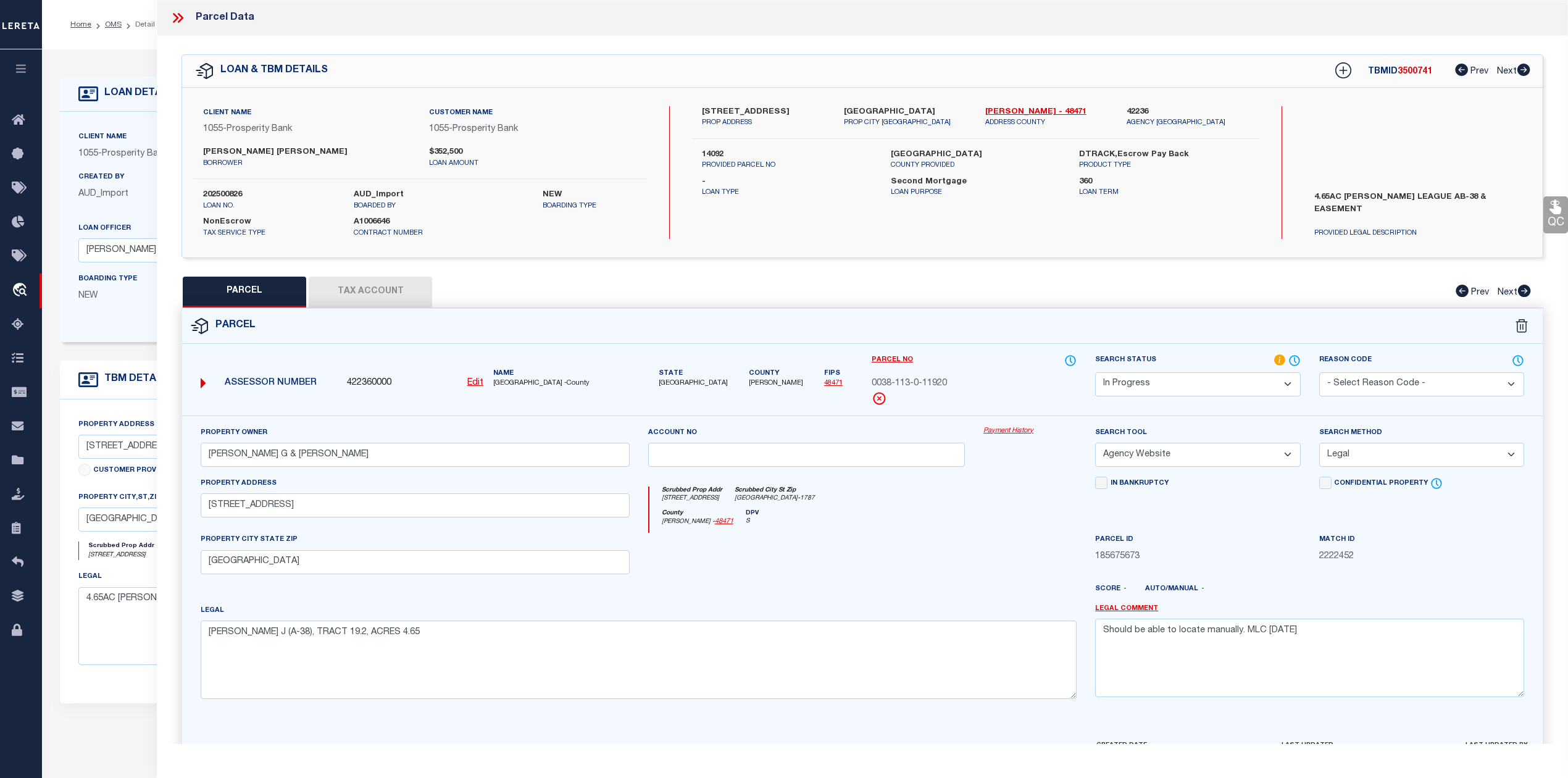
click at [850, 570] on div at bounding box center [806, 558] width 336 height 51
drag, startPoint x: 1310, startPoint y: 631, endPoint x: 1080, endPoint y: 635, distance: 230.0
click at [1080, 635] on div "Property Owner SONSEL SCOTT G & TAMMY C Account no Payment History Search Tool …" at bounding box center [862, 568] width 1342 height 283
click at [1031, 524] on div "County Walker - 48471 DPV S" at bounding box center [863, 522] width 427 height 24
click at [1168, 384] on select "Automated Search Bad Parcel Complete Duplicate Parcel High Dollar Reporting In …" at bounding box center [1197, 384] width 205 height 24
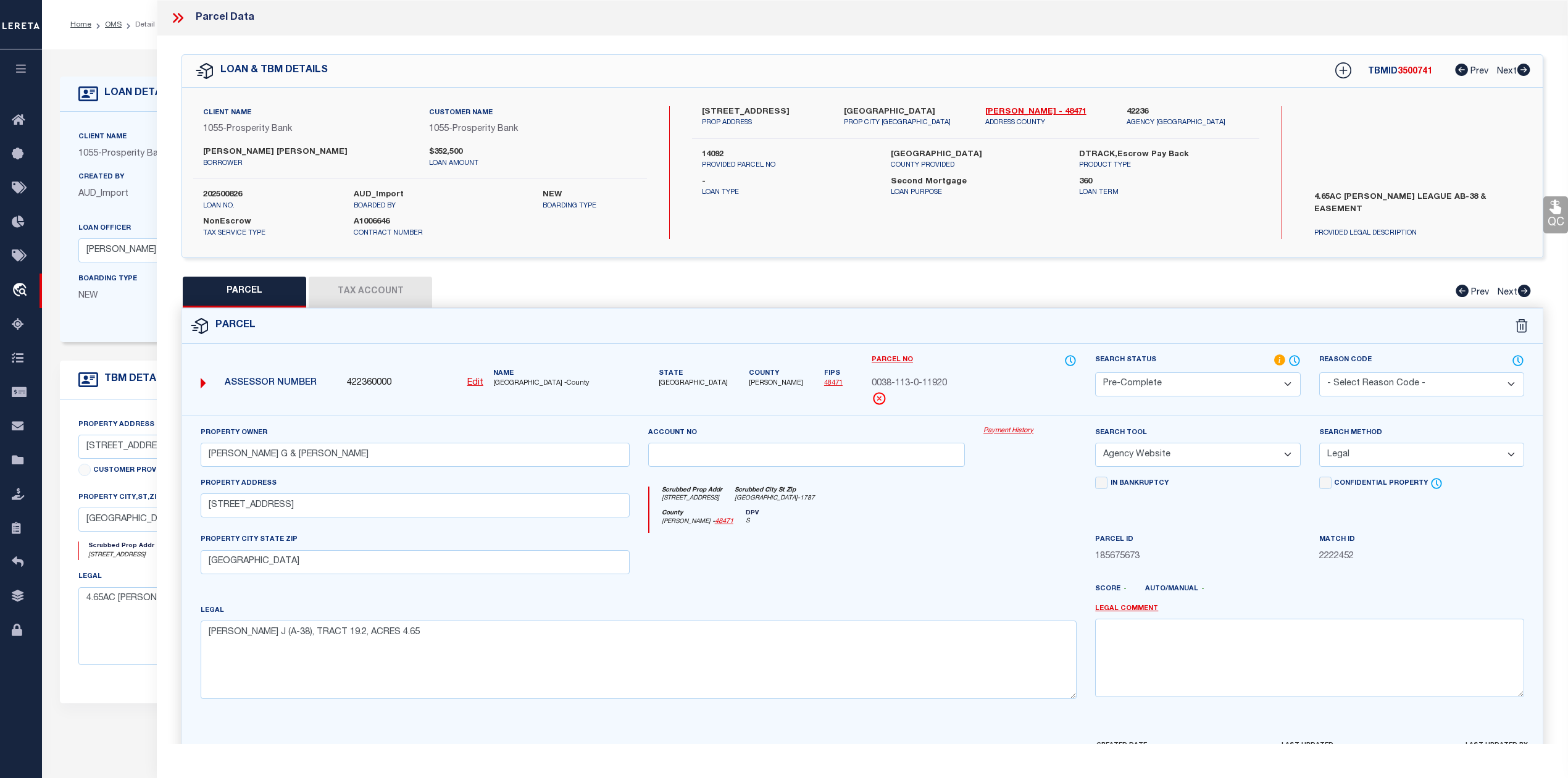
click at [1095, 372] on select "Automated Search Bad Parcel Complete Duplicate Parcel High Dollar Reporting In …" at bounding box center [1197, 384] width 205 height 24
click at [957, 568] on div at bounding box center [806, 558] width 336 height 51
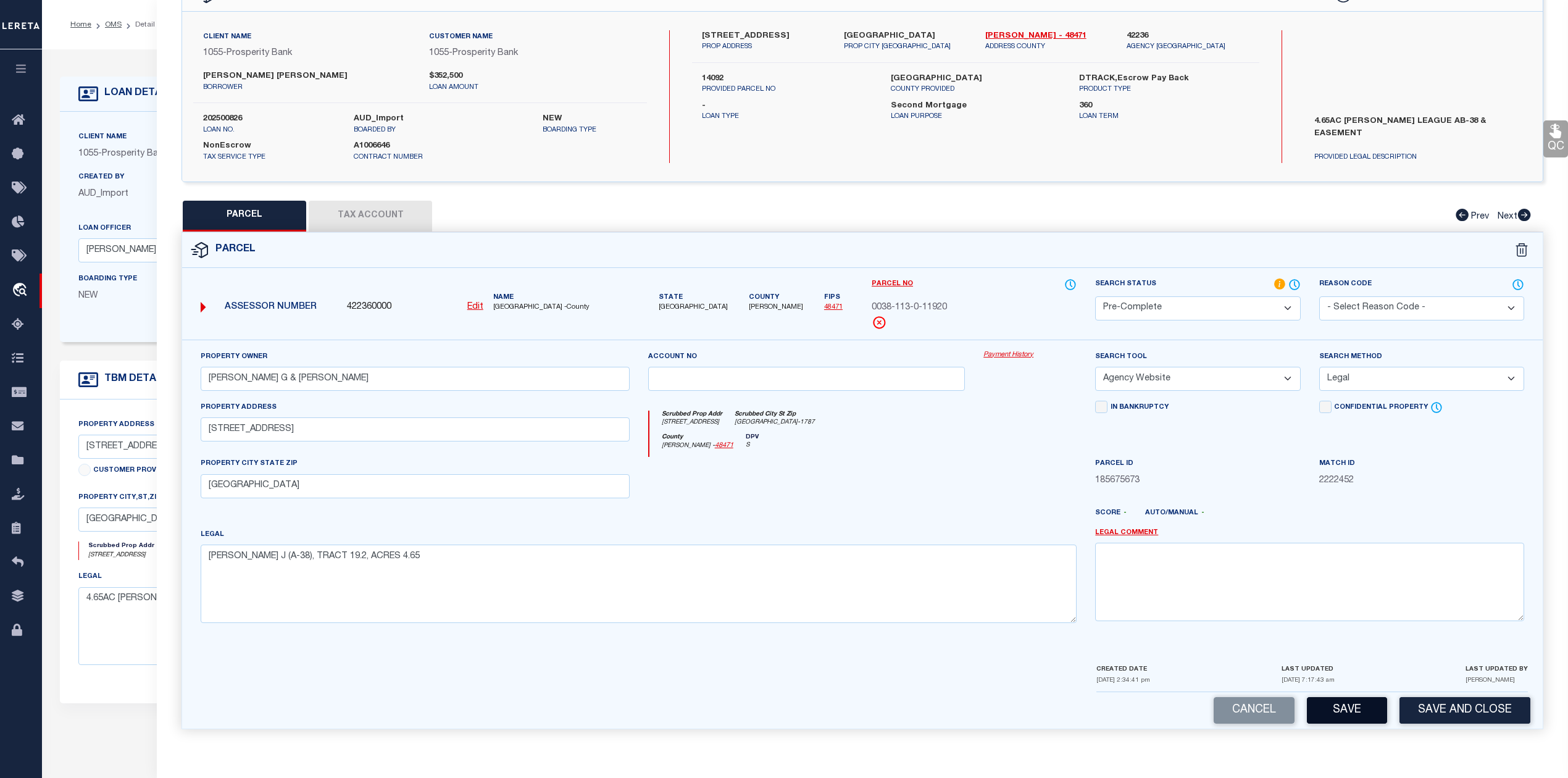
click at [1333, 712] on button "Save" at bounding box center [1346, 711] width 81 height 27
select select "AS"
select select
checkbox input "false"
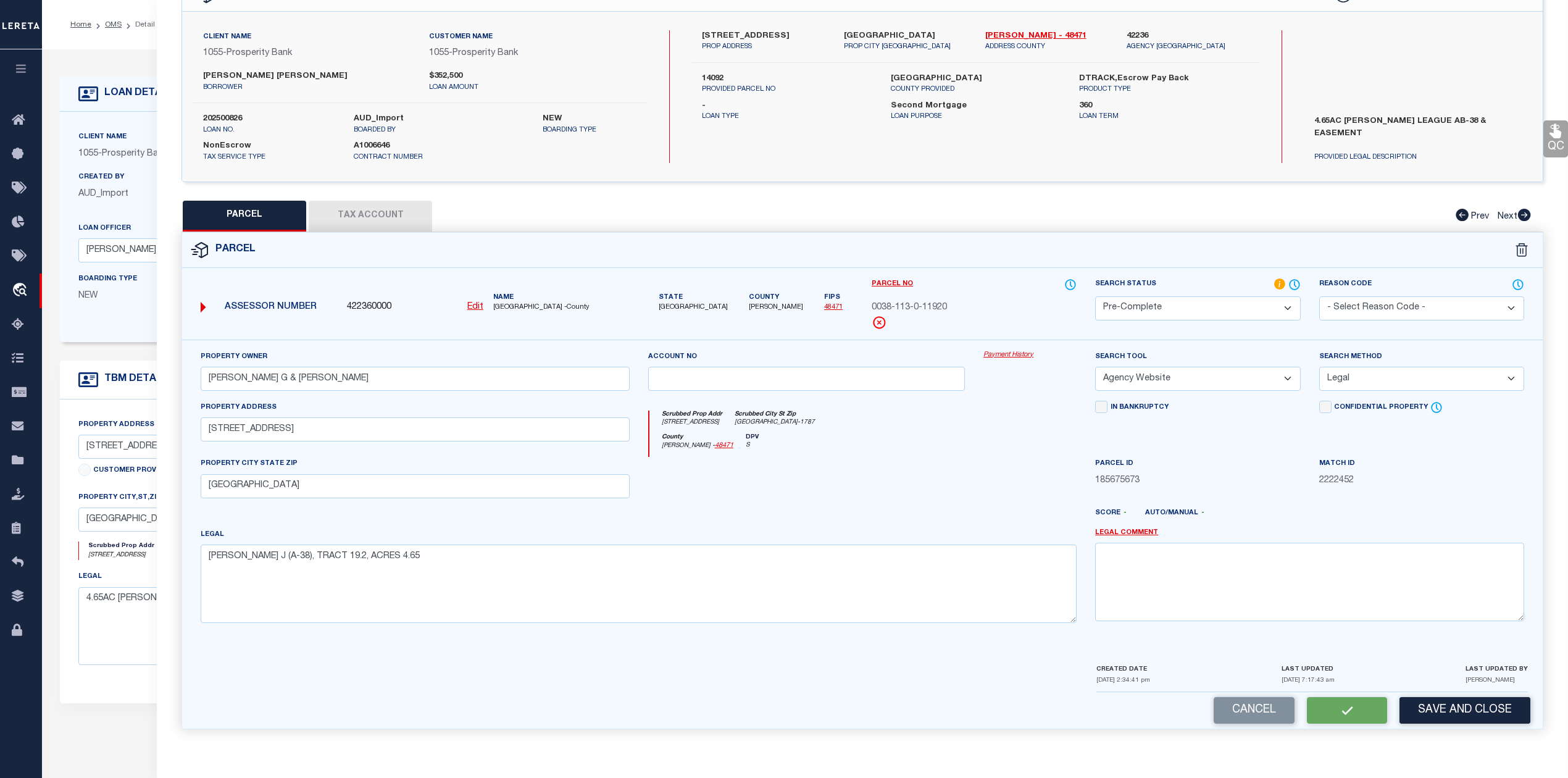
checkbox input "false"
select select "PC"
type input "SONSEL SCOTT G & TAMMY C"
select select "AGW"
select select "LEG"
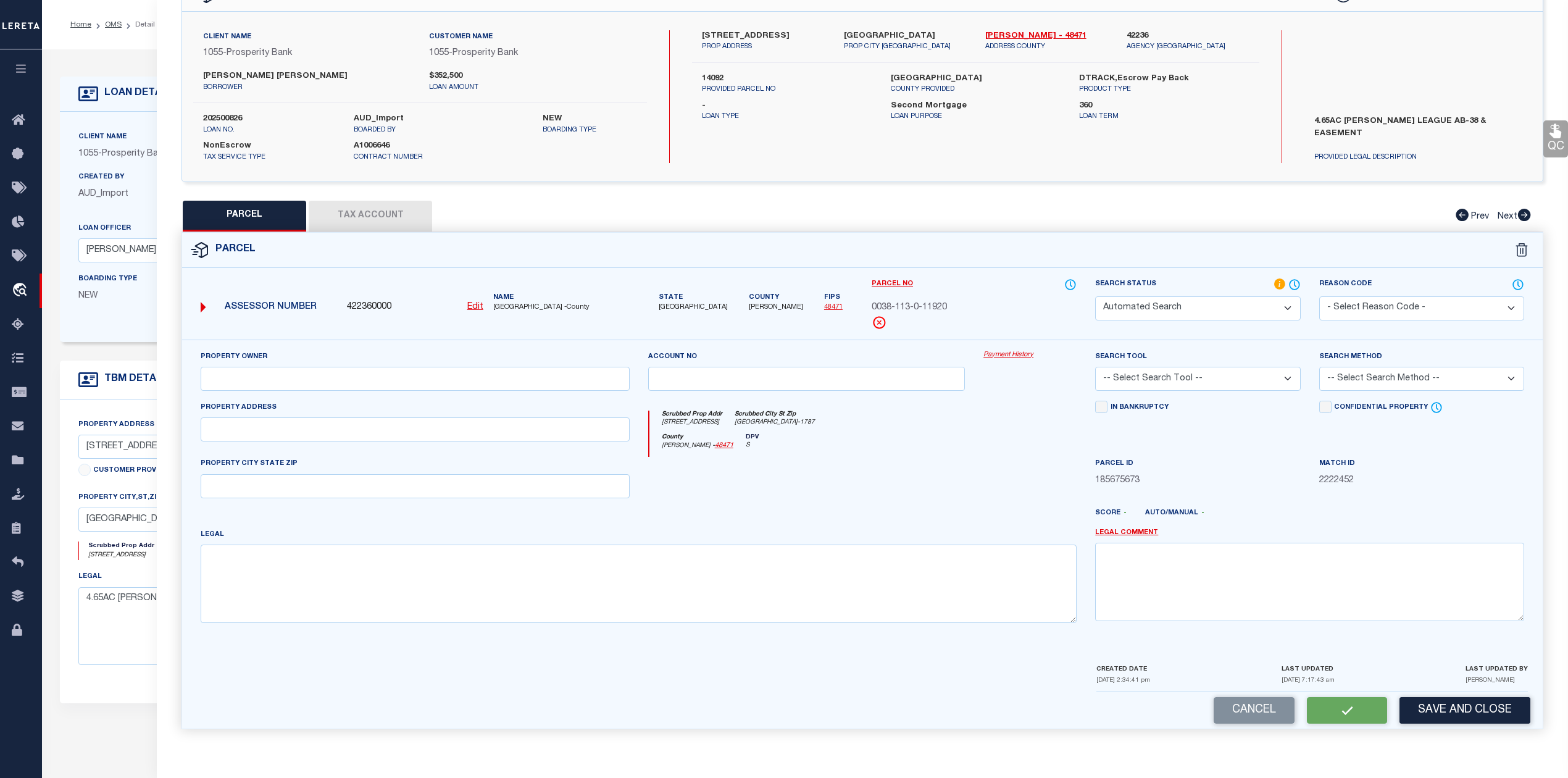
type input "87 COONVILLE RD"
type input "RIVERSIDE, TX 77367"
type textarea "PORTER J (A-38), TRACT 19.2, ACRES 4.65"
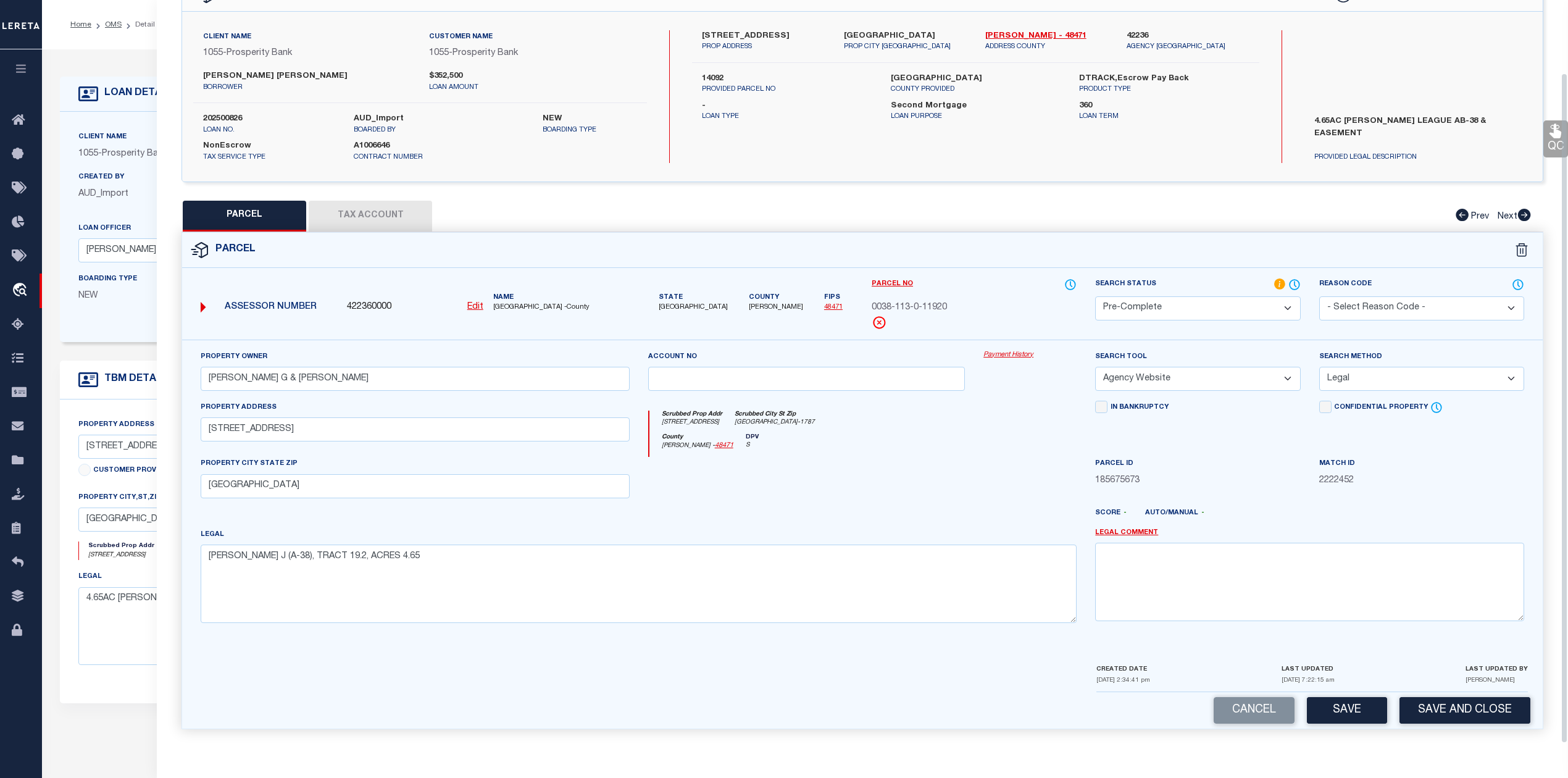
click at [806, 509] on div at bounding box center [918, 518] width 336 height 20
click at [1342, 715] on button "Save" at bounding box center [1346, 711] width 81 height 27
click at [744, 518] on div at bounding box center [583, 520] width 336 height 15
select select "AS"
select select
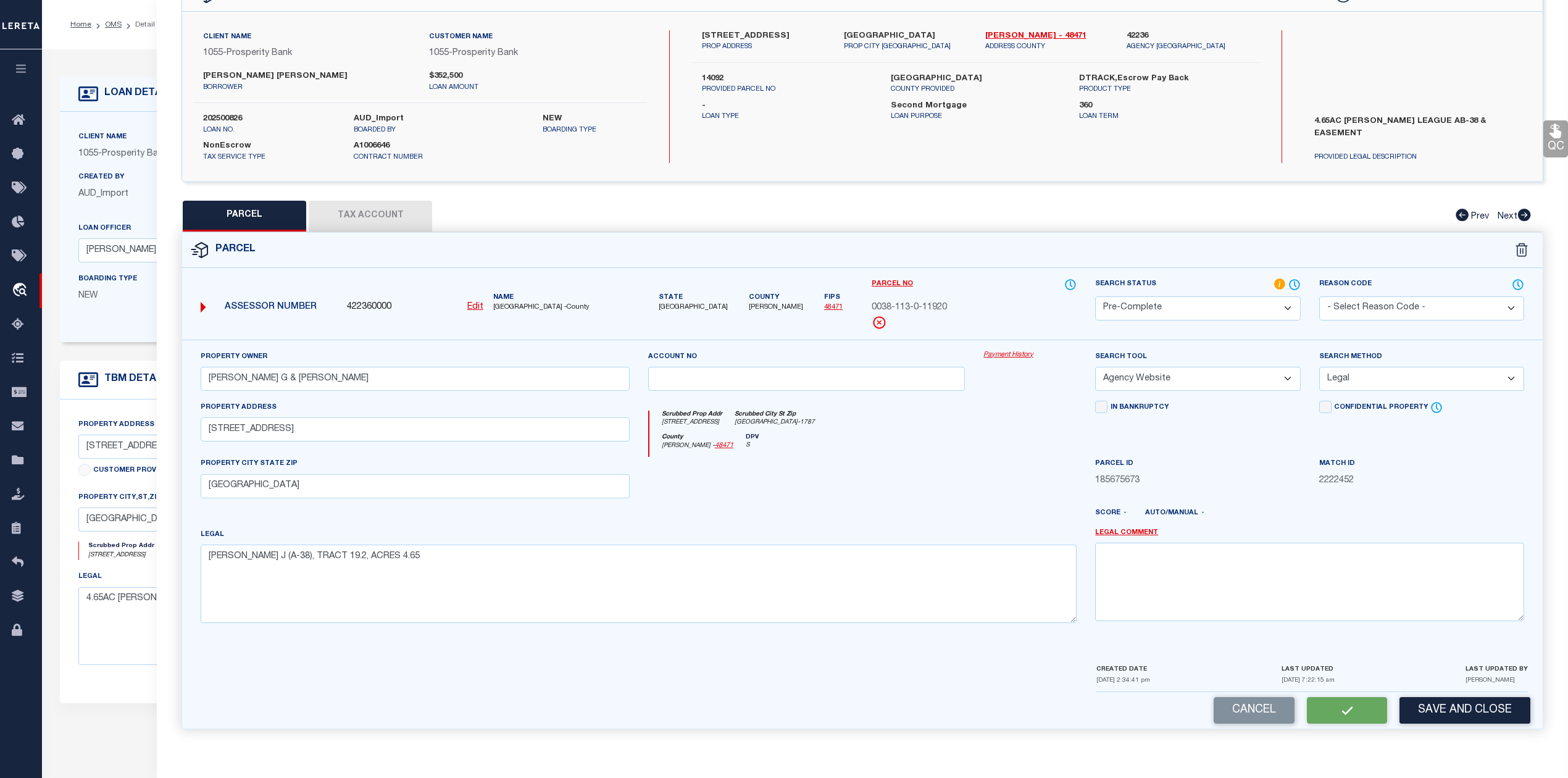
select select
checkbox input "false"
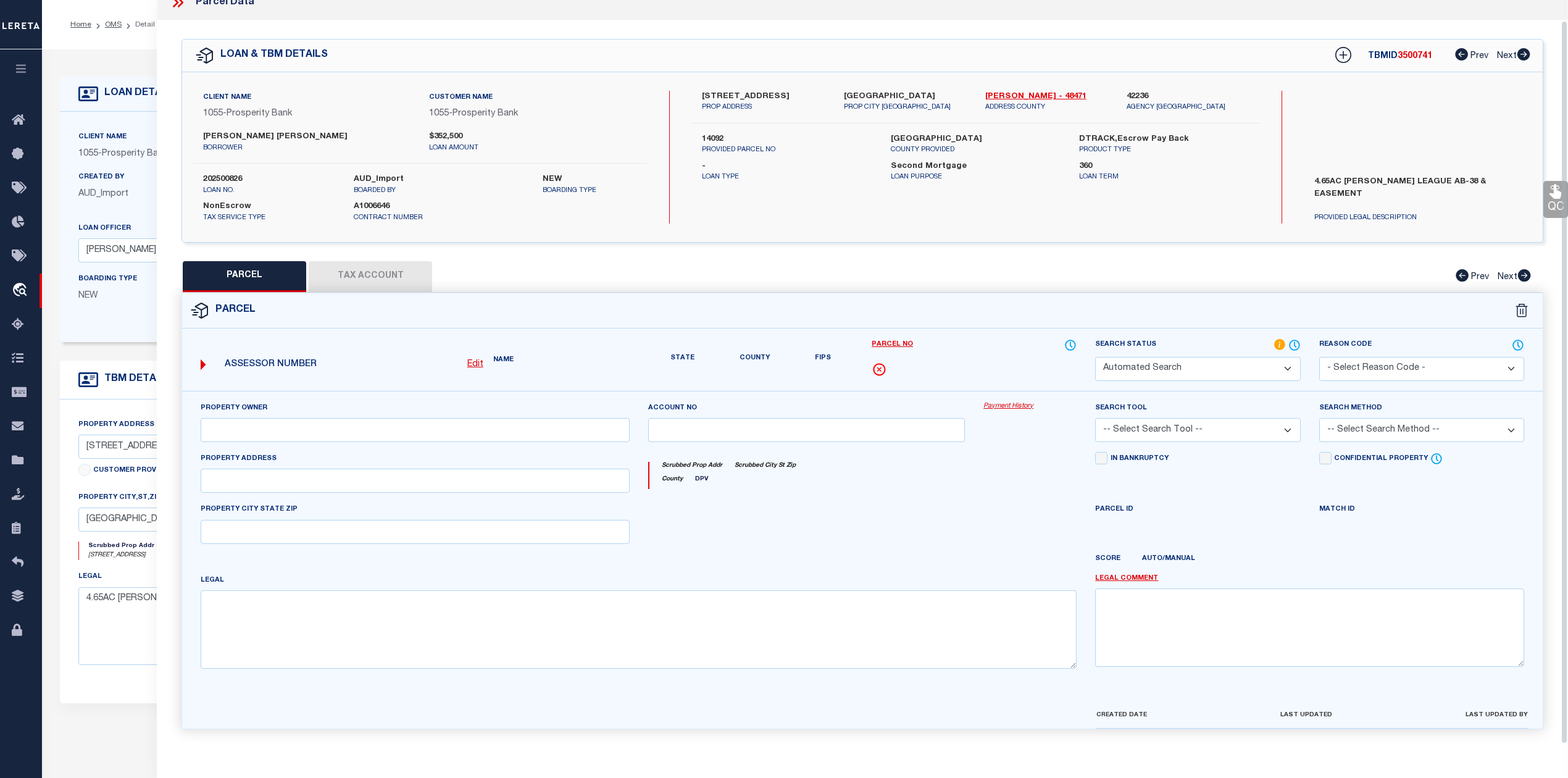
select select "PC"
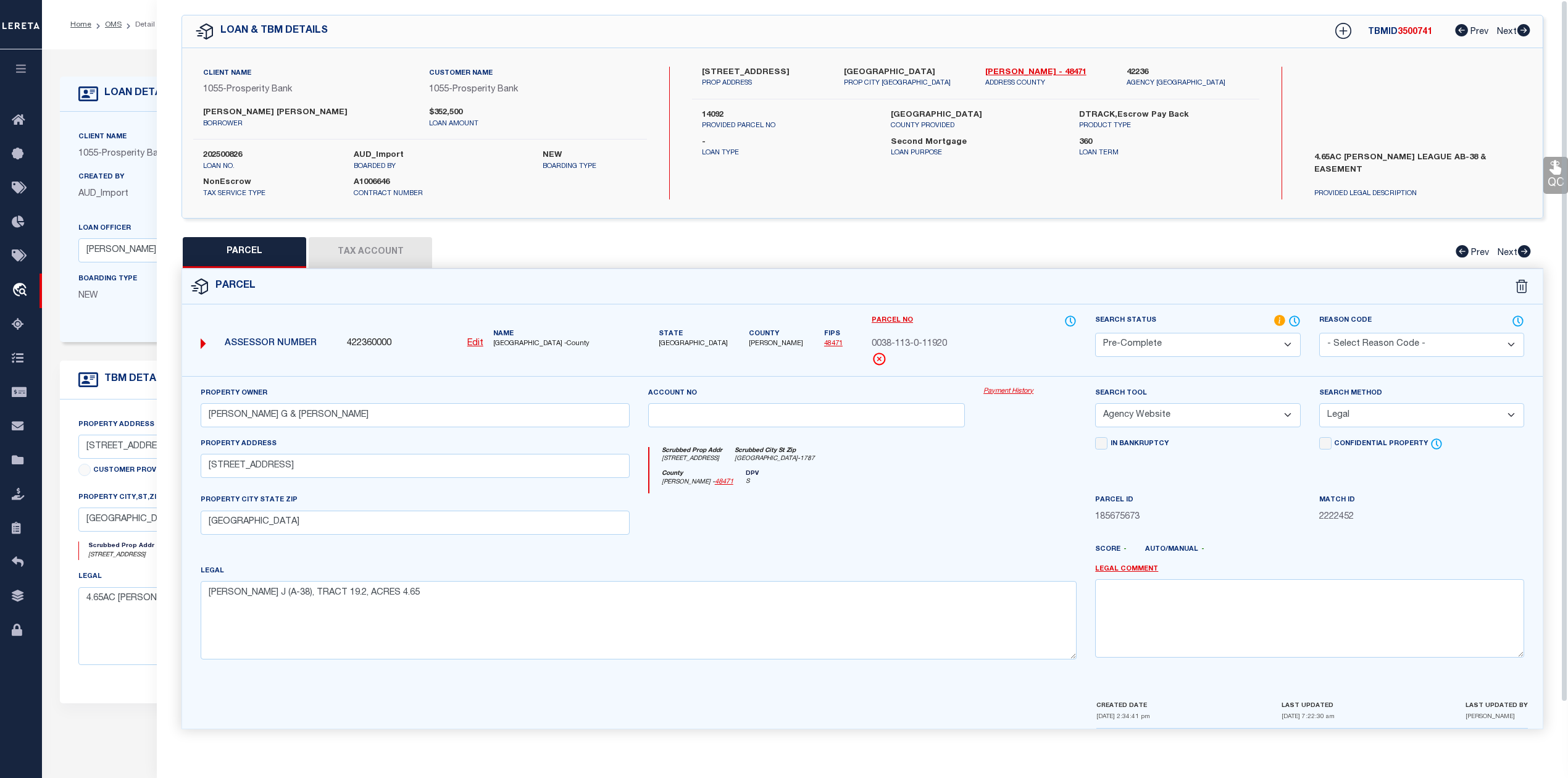
scroll to position [0, 0]
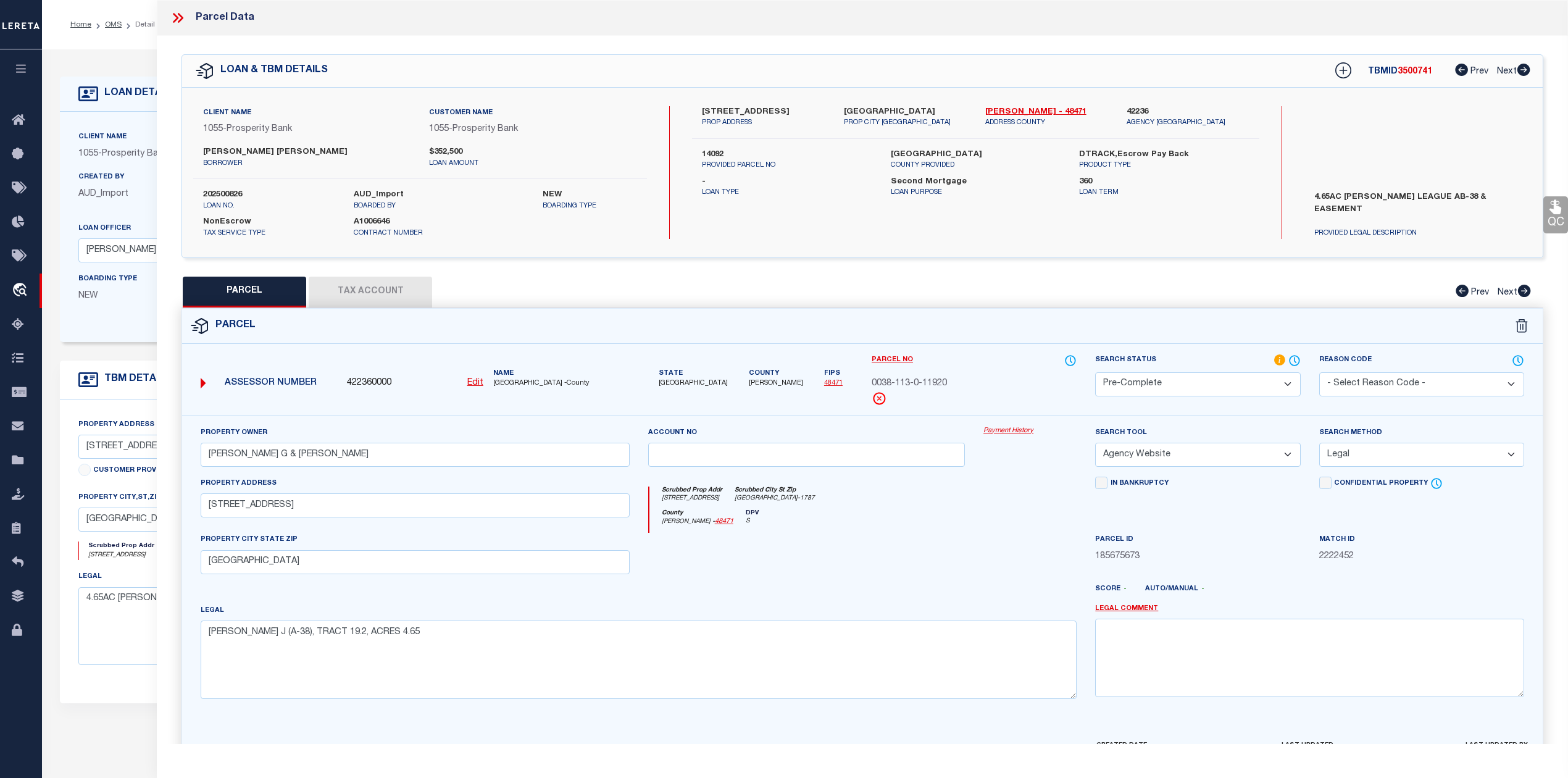
click at [1412, 77] on h5 "TBMID 3500741" at bounding box center [1400, 72] width 64 height 11
copy span "3500741"
drag, startPoint x: 981, startPoint y: 112, endPoint x: 1010, endPoint y: 110, distance: 29.1
click at [1010, 110] on div "Walker - 48471 ADDRESS COUNTY" at bounding box center [1047, 117] width 141 height 22
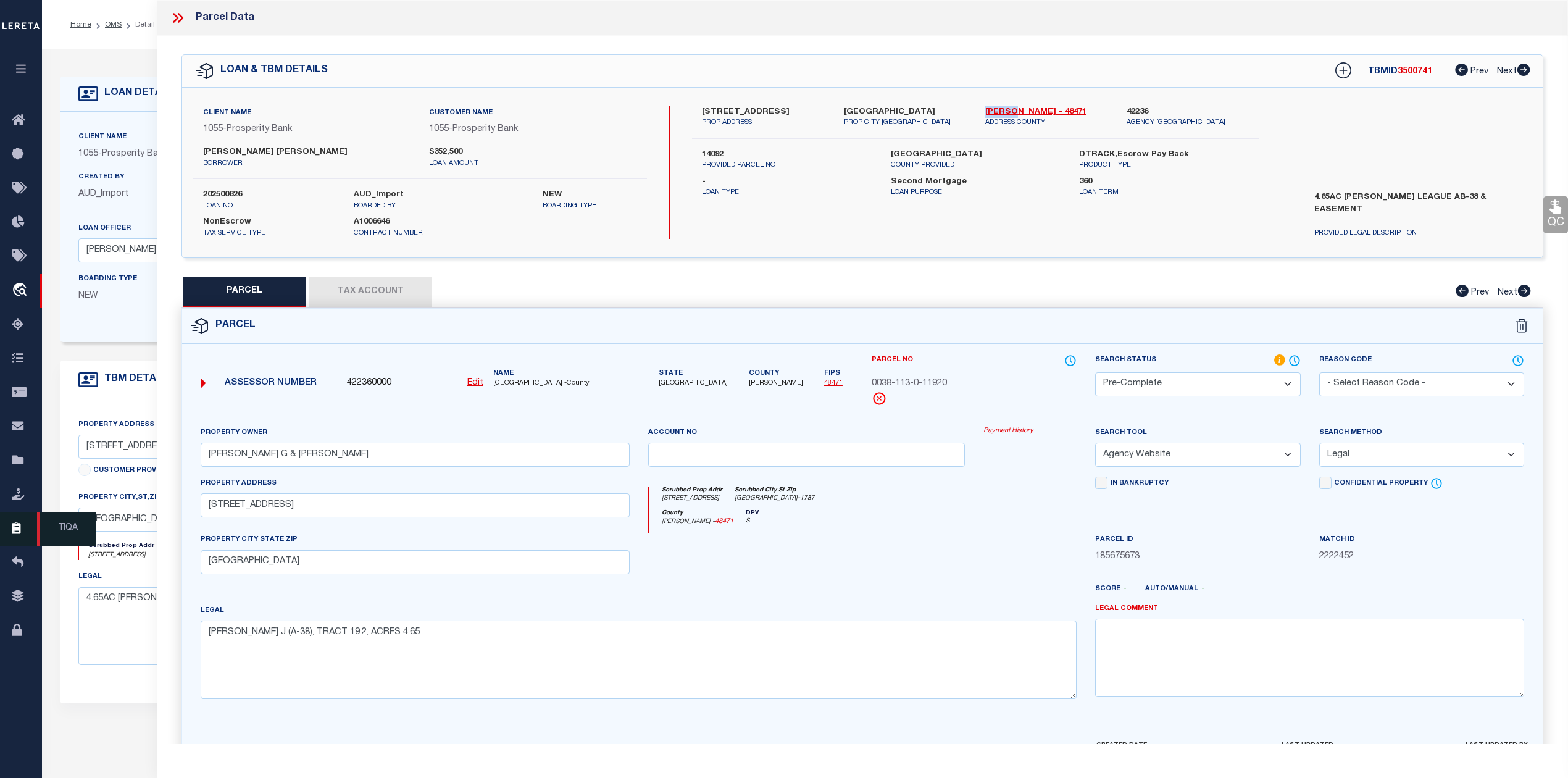
copy link "[PERSON_NAME]"
drag, startPoint x: 870, startPoint y: 384, endPoint x: 949, endPoint y: 388, distance: 79.1
click at [949, 388] on div "0038-113-0-11920" at bounding box center [974, 384] width 205 height 13
copy span "0038-113-0-11920"
click at [781, 292] on div "PARCEL Tax Account Prev Next" at bounding box center [862, 292] width 1362 height 31
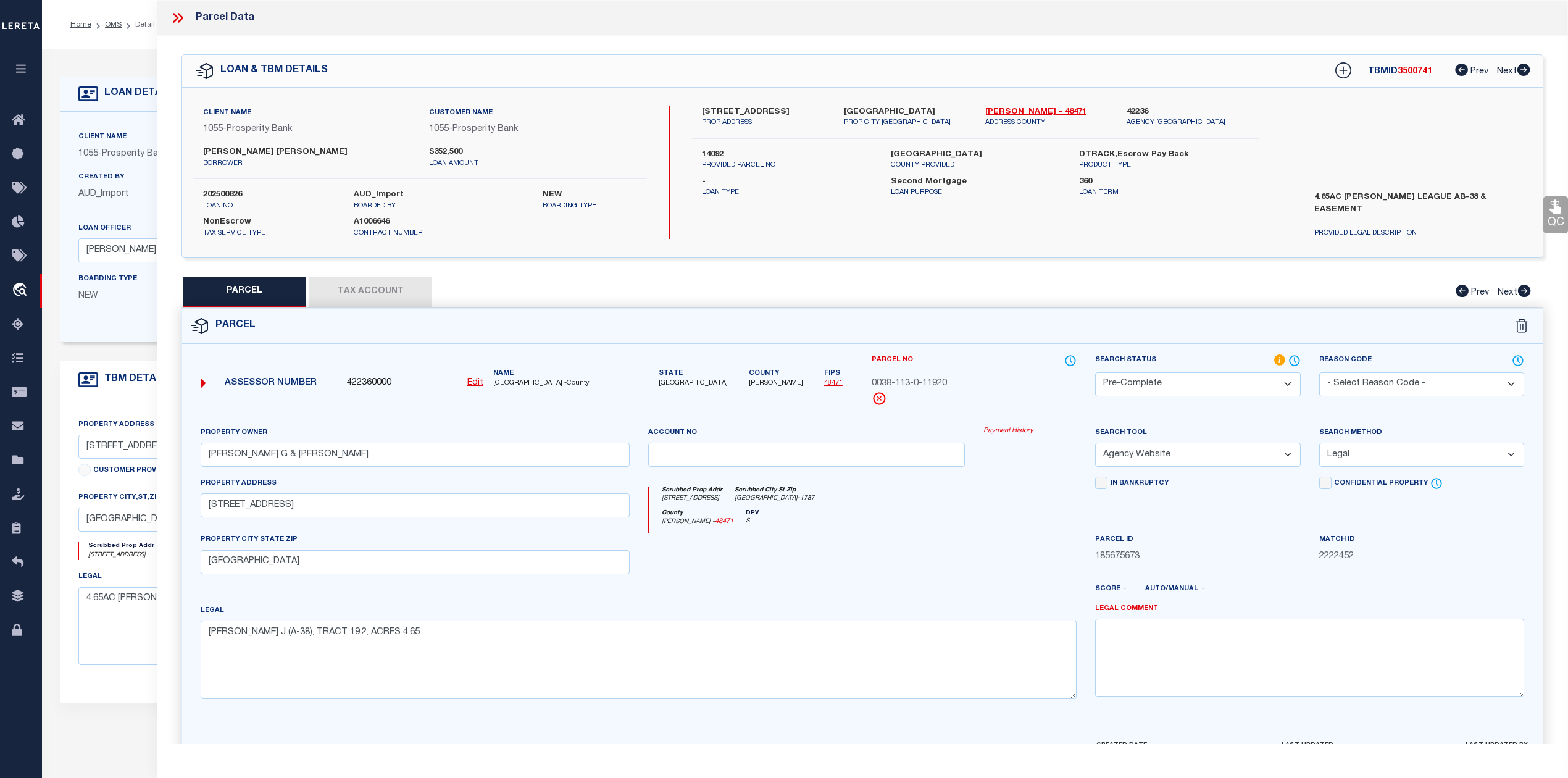
click at [172, 21] on icon at bounding box center [178, 18] width 16 height 16
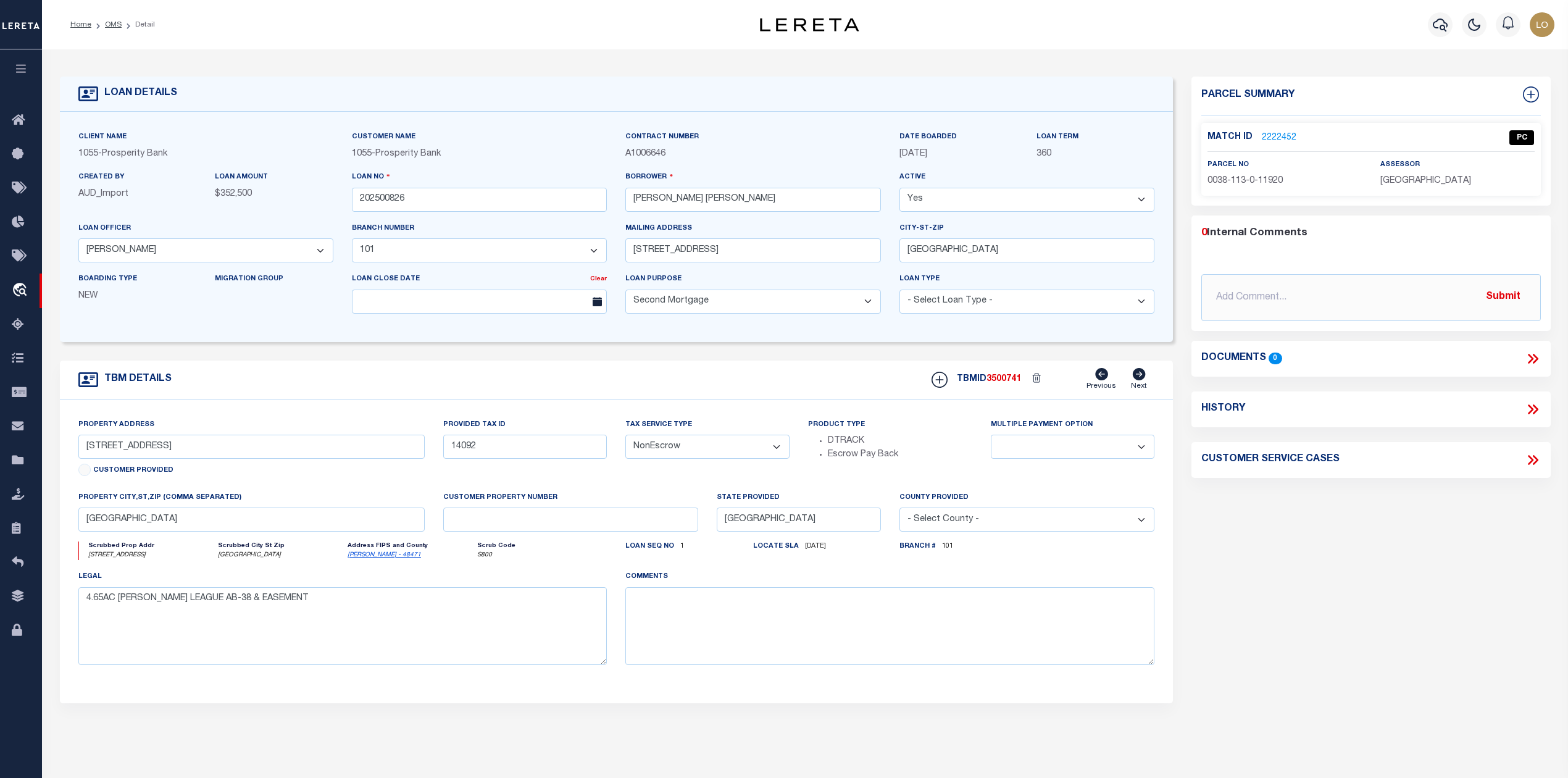
click at [1327, 596] on div "Parcel Summary Match ID 2222452 0" at bounding box center [1370, 414] width 377 height 675
click at [114, 28] on link "OMS" at bounding box center [113, 25] width 17 height 7
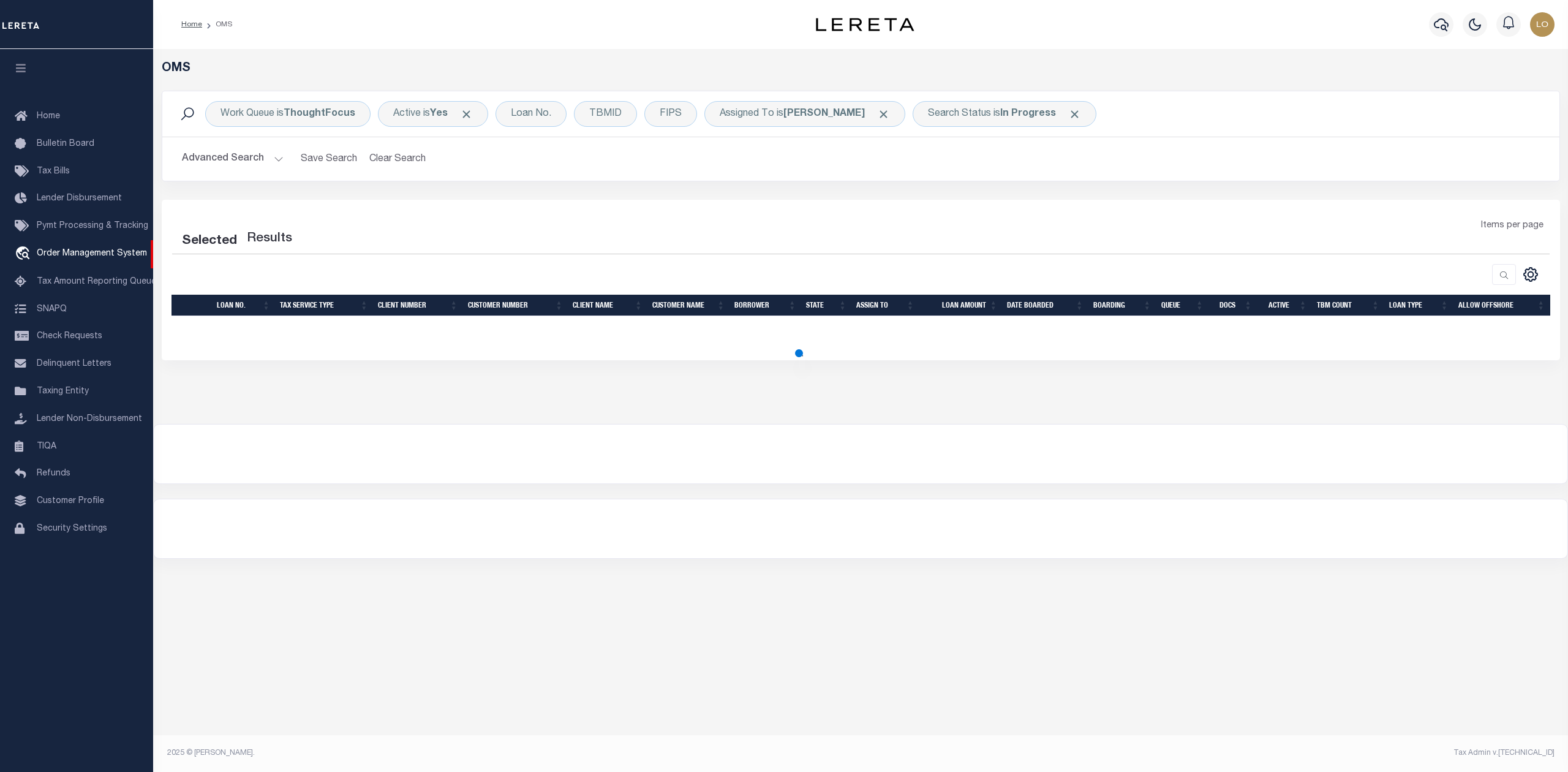
select select "200"
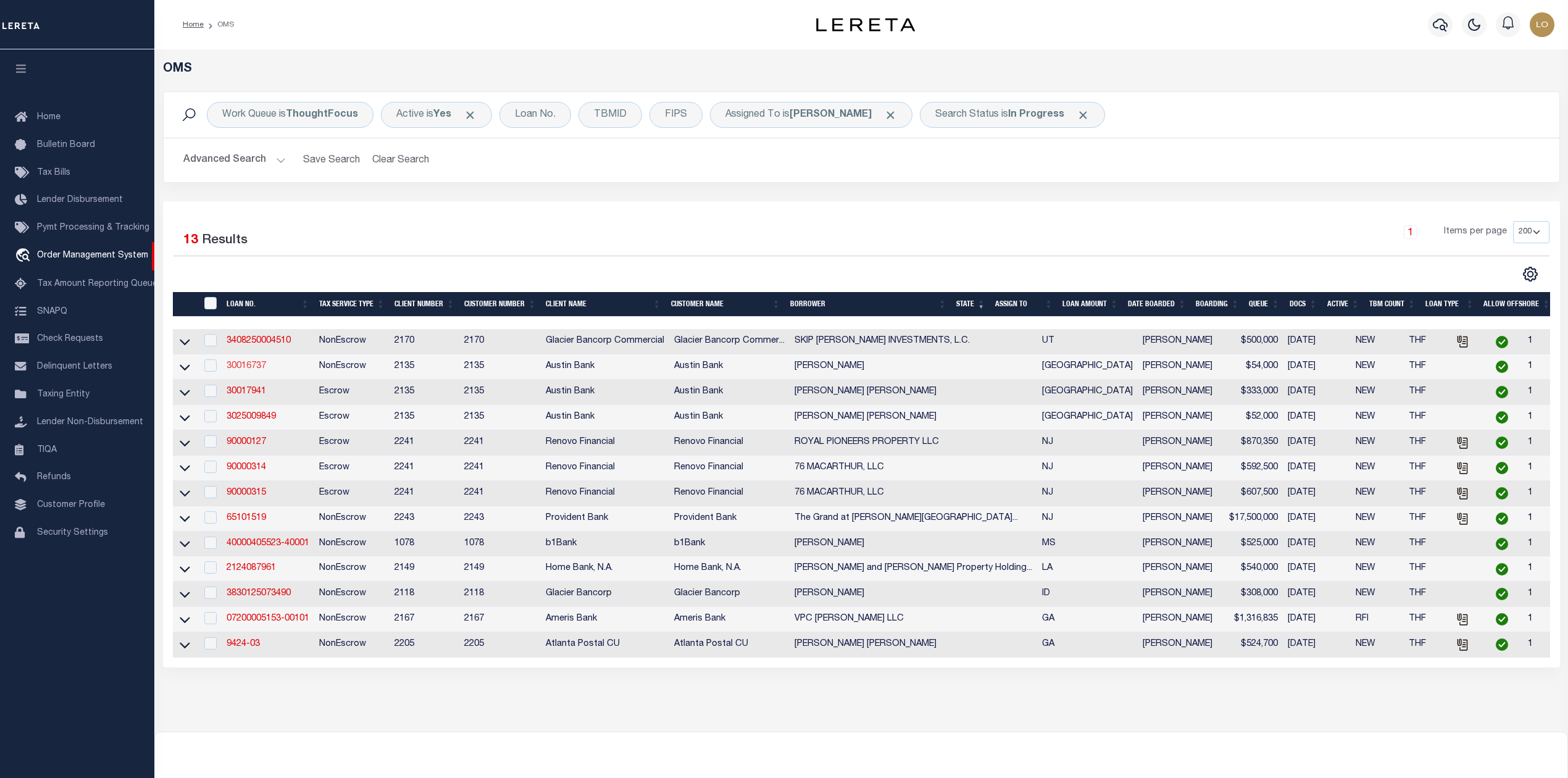
click at [248, 370] on link "30016737" at bounding box center [246, 366] width 39 height 9
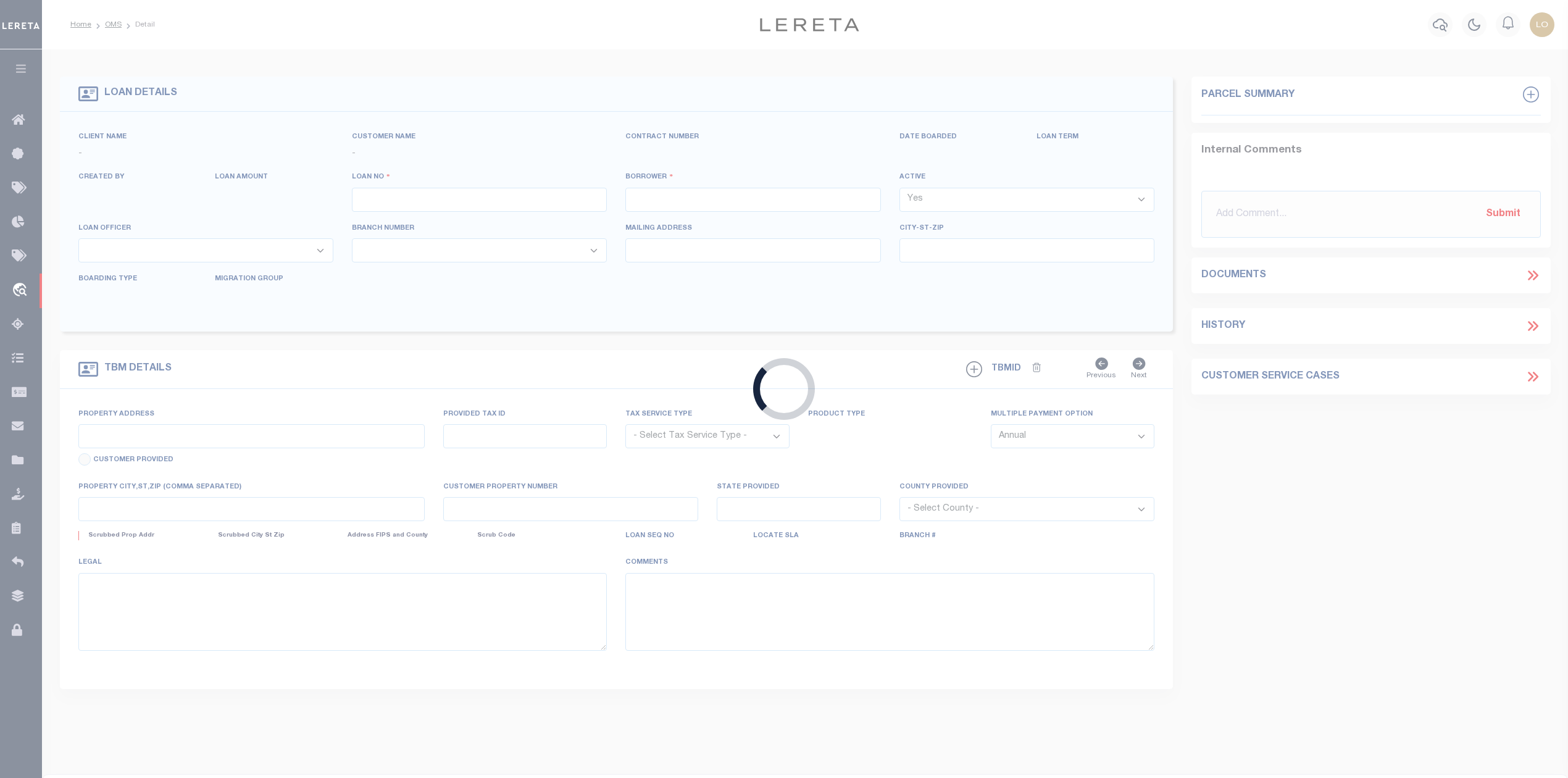
type input "30016737"
type input "[PERSON_NAME]"
select select
type input "[STREET_ADDRESS]"
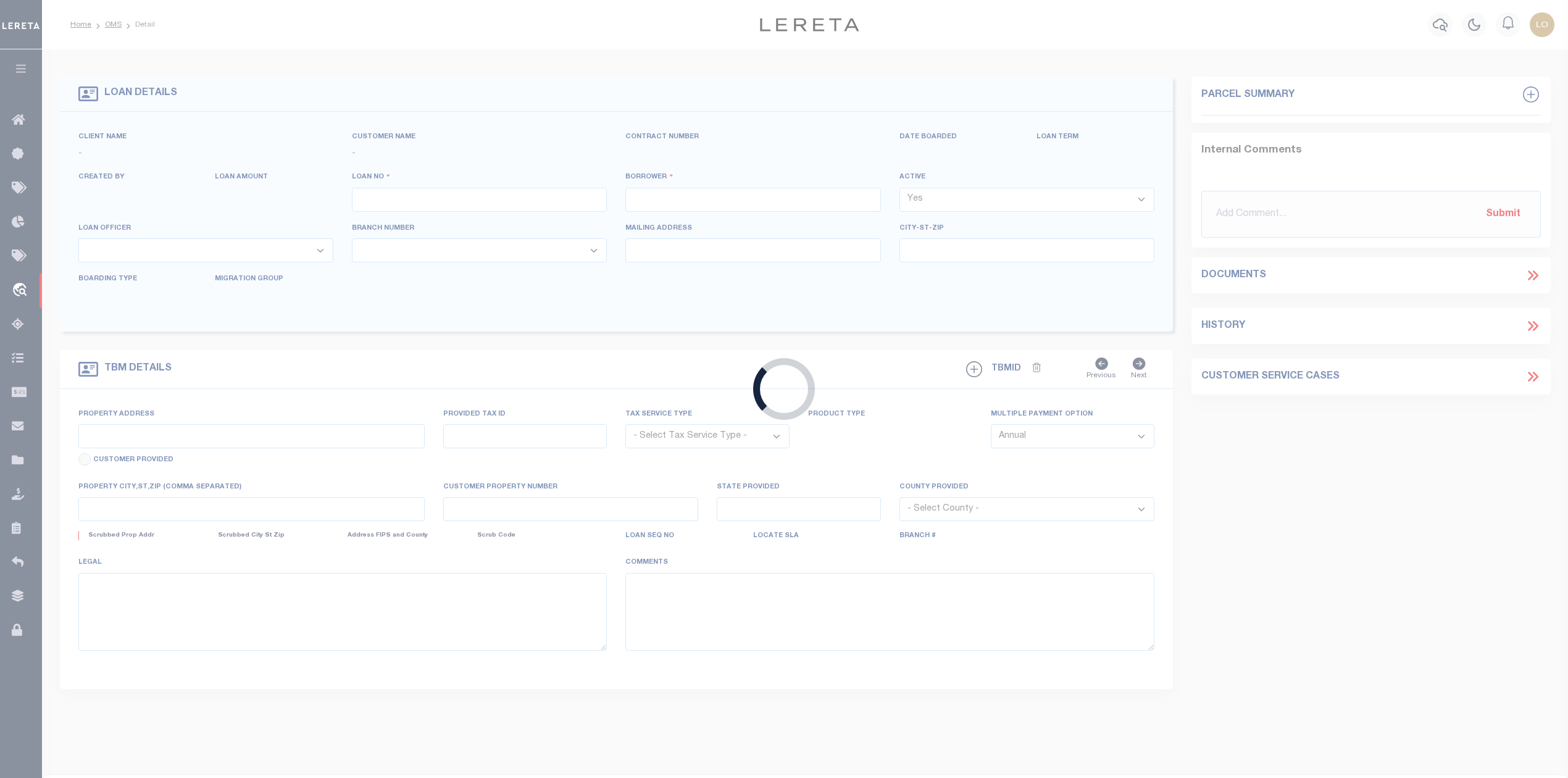
type input "[GEOGRAPHIC_DATA]-1832"
select select
select select "NonEscrow"
type input "[STREET_ADDRESS]"
select select
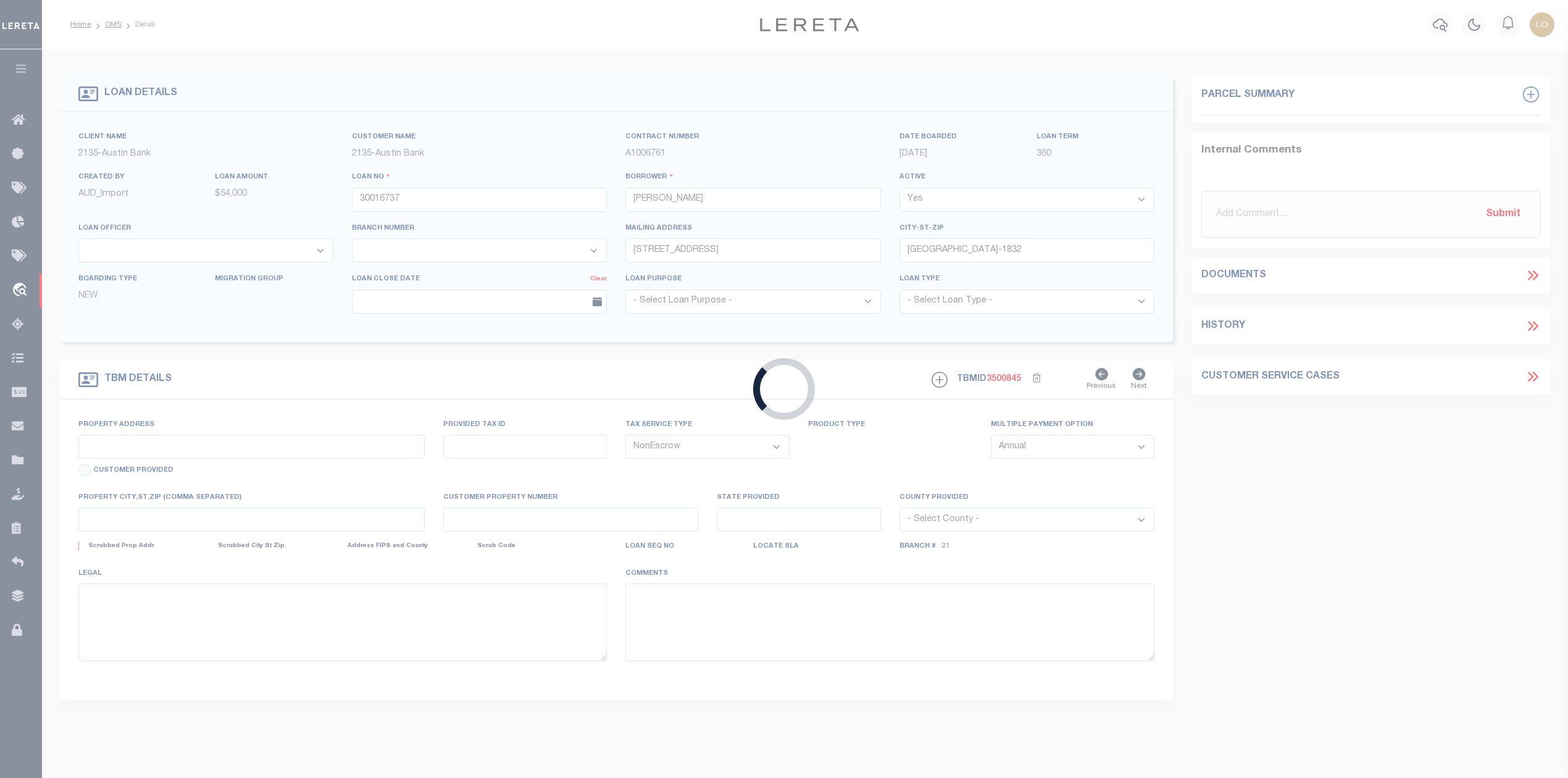
type input "[GEOGRAPHIC_DATA] 75140-1832"
type input "[GEOGRAPHIC_DATA]"
select select
type textarea "DT LTS 11 & 12 BLK 2"
select select "2601"
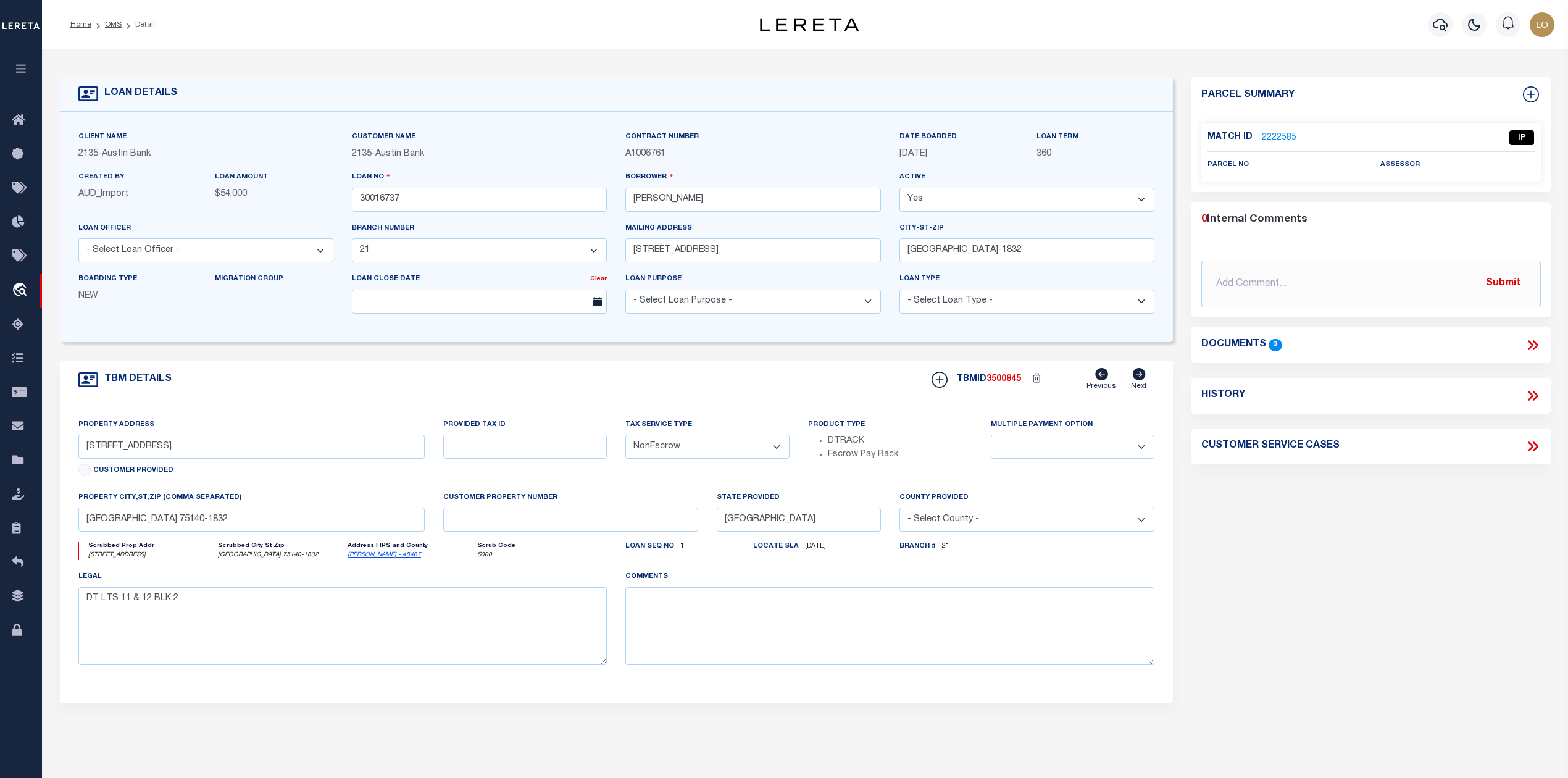
click at [1272, 137] on link "2222585" at bounding box center [1279, 137] width 35 height 13
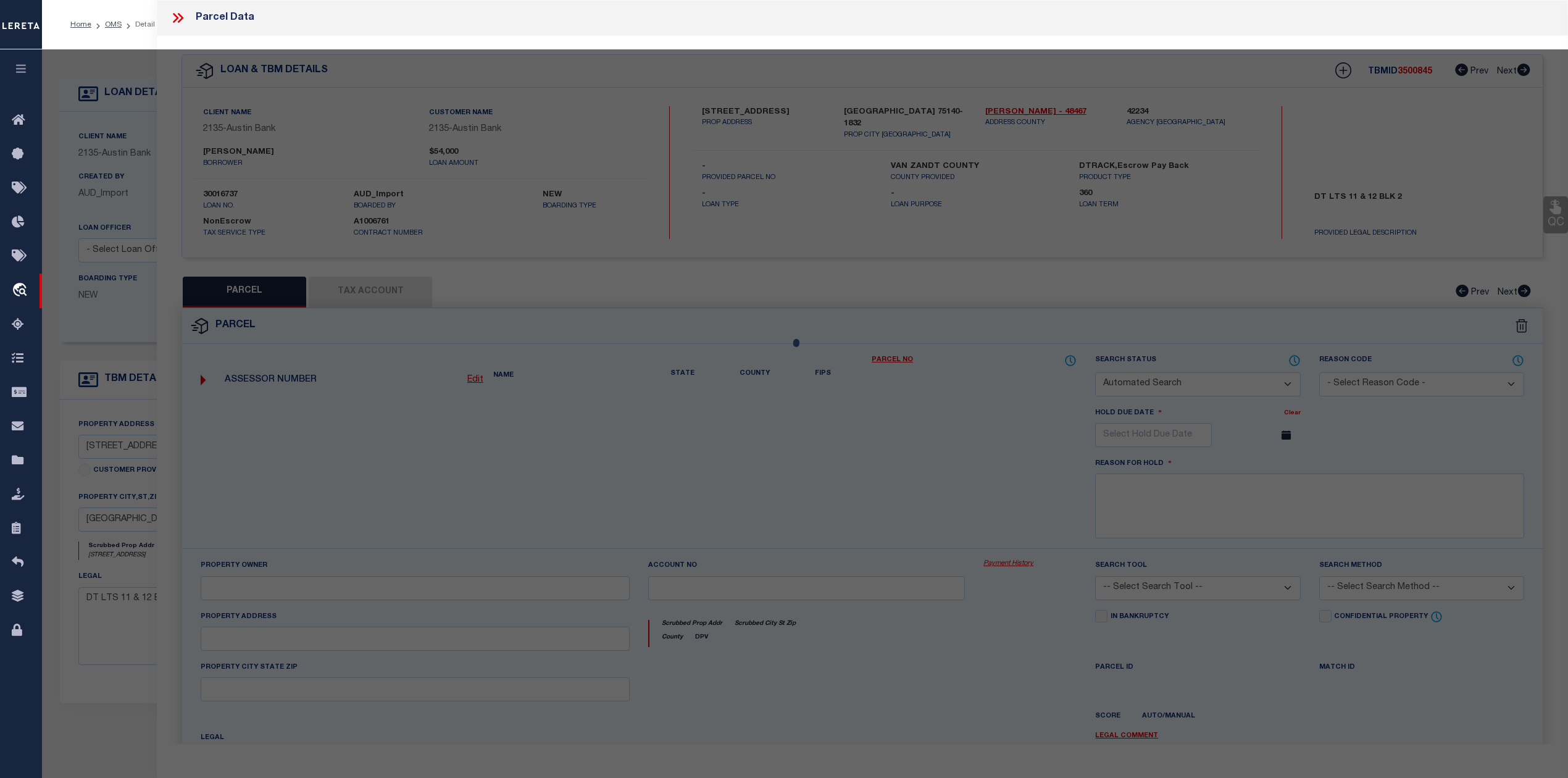
checkbox input "false"
select select "IP"
checkbox input "false"
type textarea "Should be able to locate manually. MLC [DATE]"
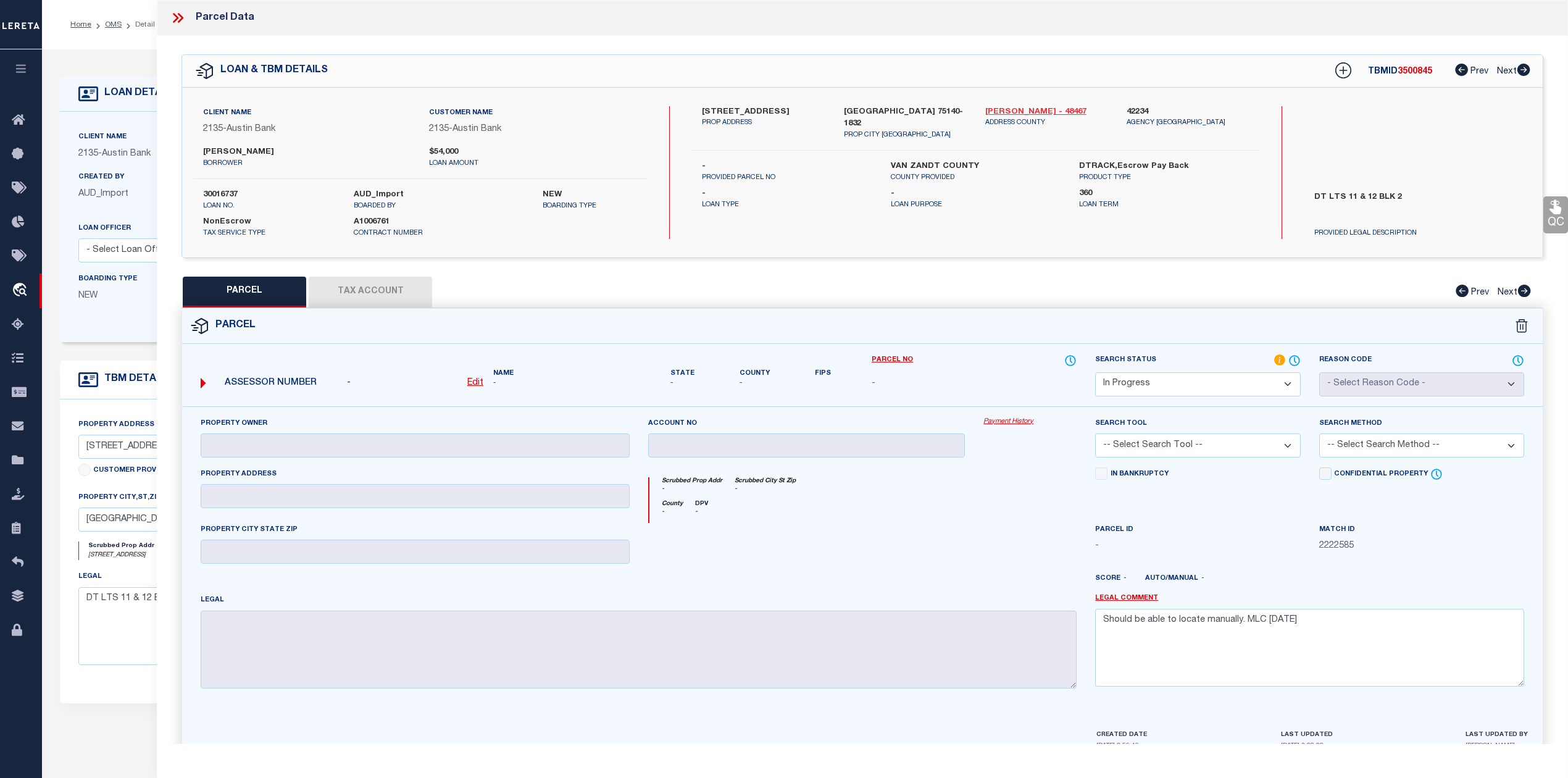
click at [1003, 113] on link "[PERSON_NAME] - 48467" at bounding box center [1046, 112] width 123 height 13
drag, startPoint x: 717, startPoint y: 107, endPoint x: 756, endPoint y: 113, distance: 39.5
click at [756, 113] on label "[STREET_ADDRESS]" at bounding box center [763, 112] width 123 height 13
copy label "N GREEN"
drag, startPoint x: 202, startPoint y: 151, endPoint x: 276, endPoint y: 151, distance: 74.0
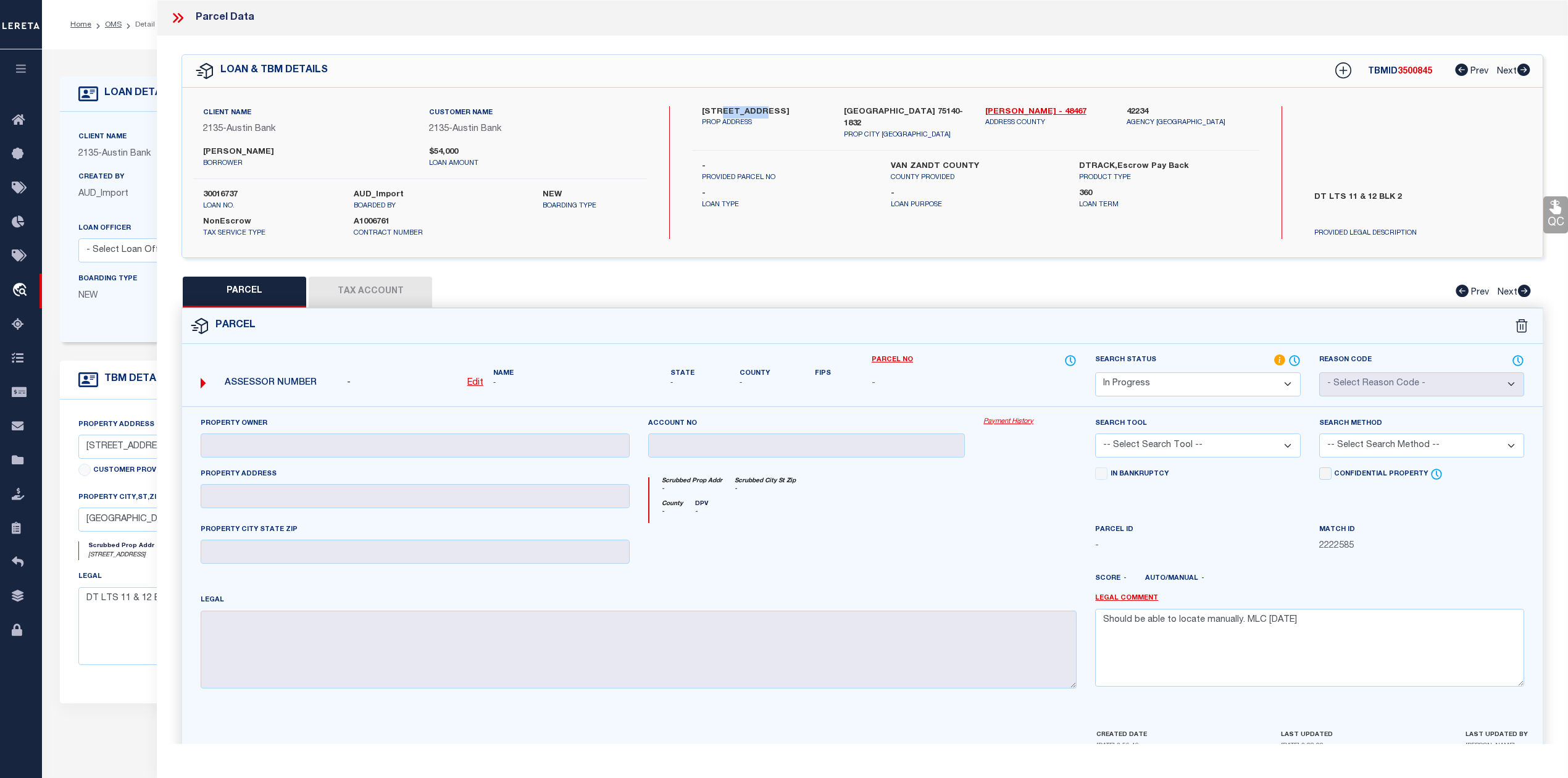
click at [276, 151] on div "[PERSON_NAME] borrower" at bounding box center [306, 157] width 226 height 22
copy label "[PERSON_NAME]"
click at [907, 528] on div at bounding box center [806, 548] width 336 height 51
click at [885, 520] on div "County - DPV -" at bounding box center [863, 512] width 427 height 23
click at [852, 306] on div "PARCEL Tax Account Prev Next" at bounding box center [862, 292] width 1362 height 31
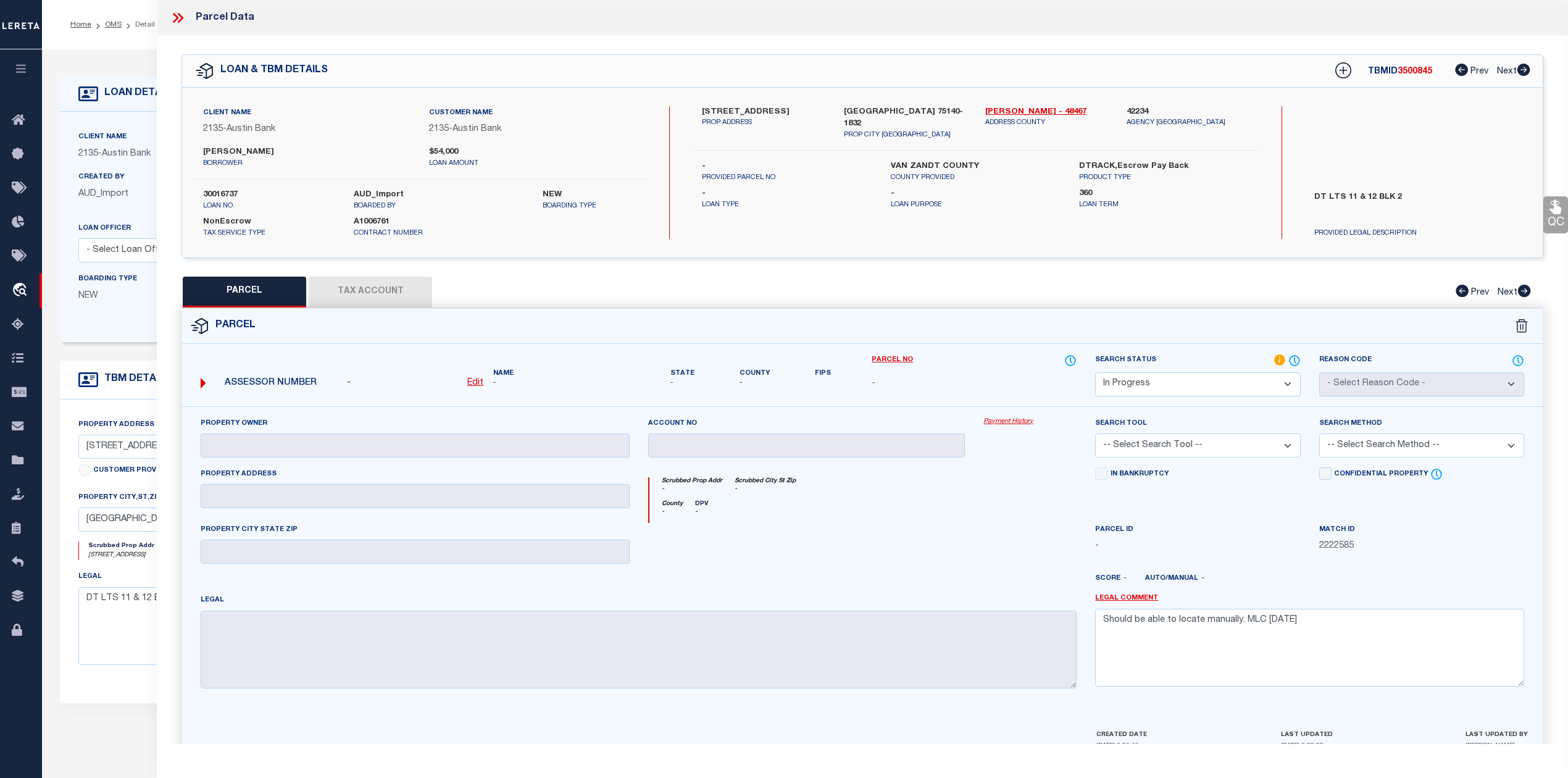
click at [477, 384] on u "Edit" at bounding box center [475, 382] width 16 height 9
select select "IP"
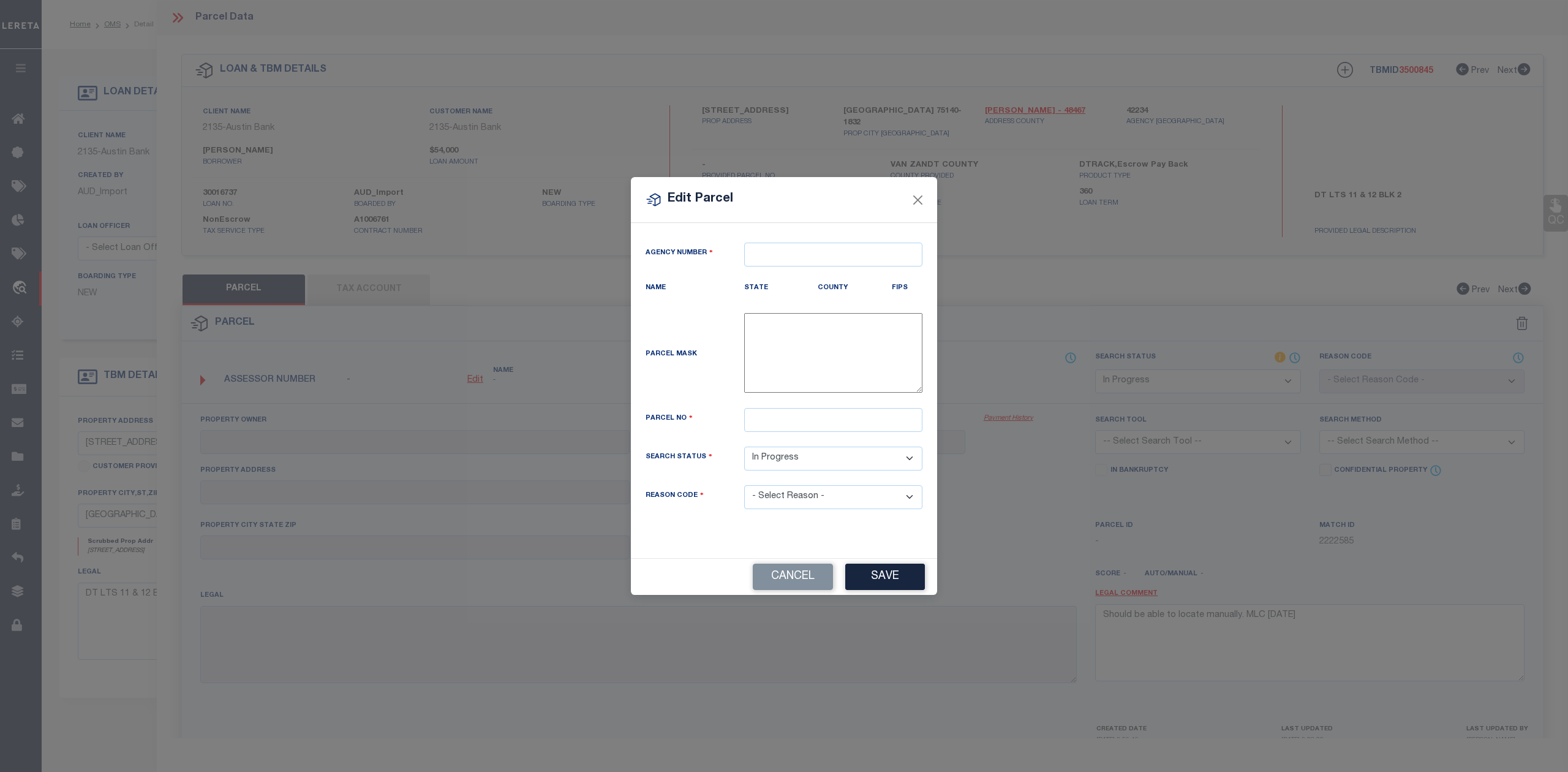
type textarea "-"
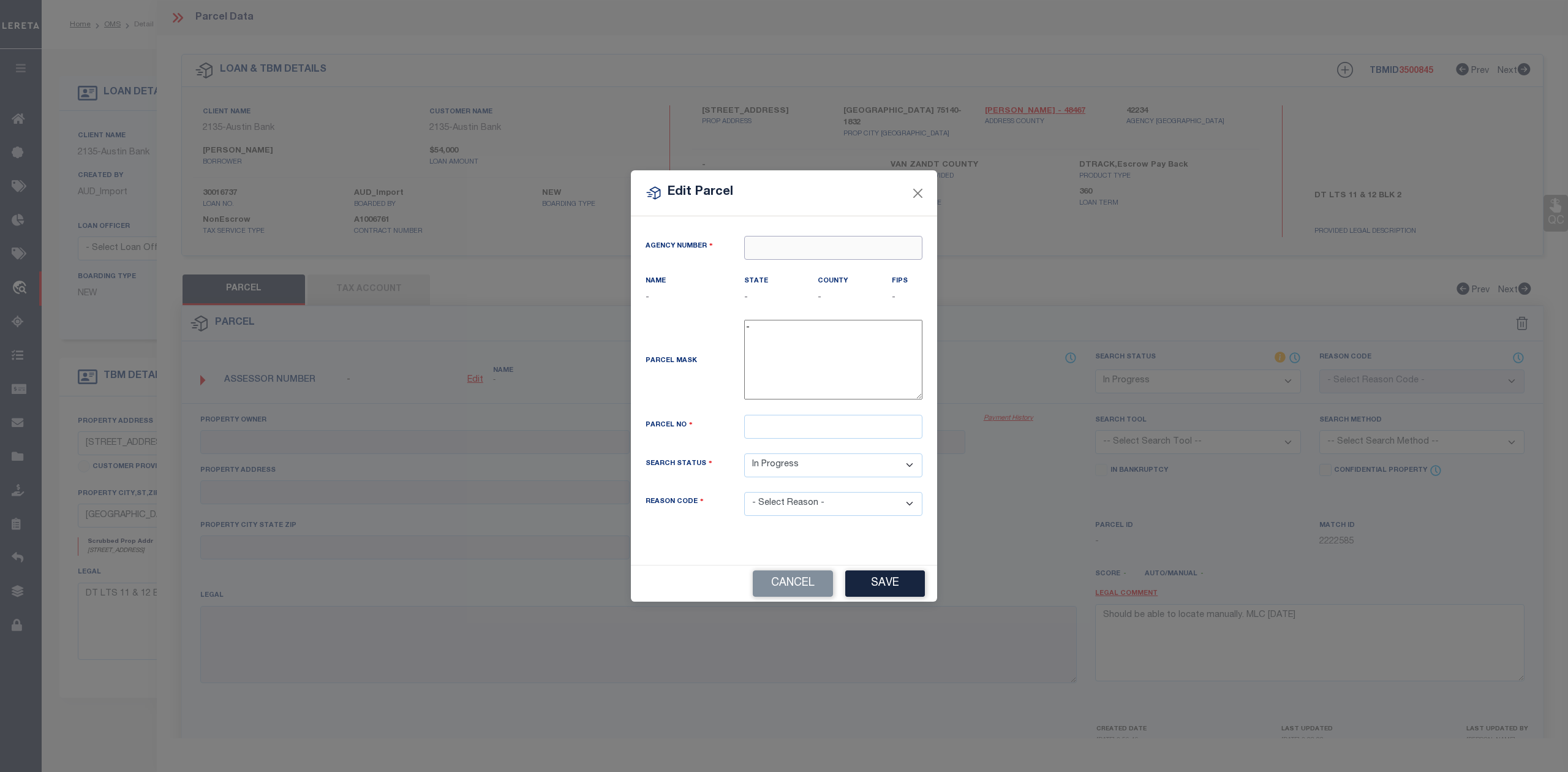
click at [757, 254] on input "text" at bounding box center [833, 248] width 178 height 24
click at [794, 265] on div "422340000 : VAN [GEOGRAPHIC_DATA]" at bounding box center [835, 276] width 182 height 35
type input "422340000"
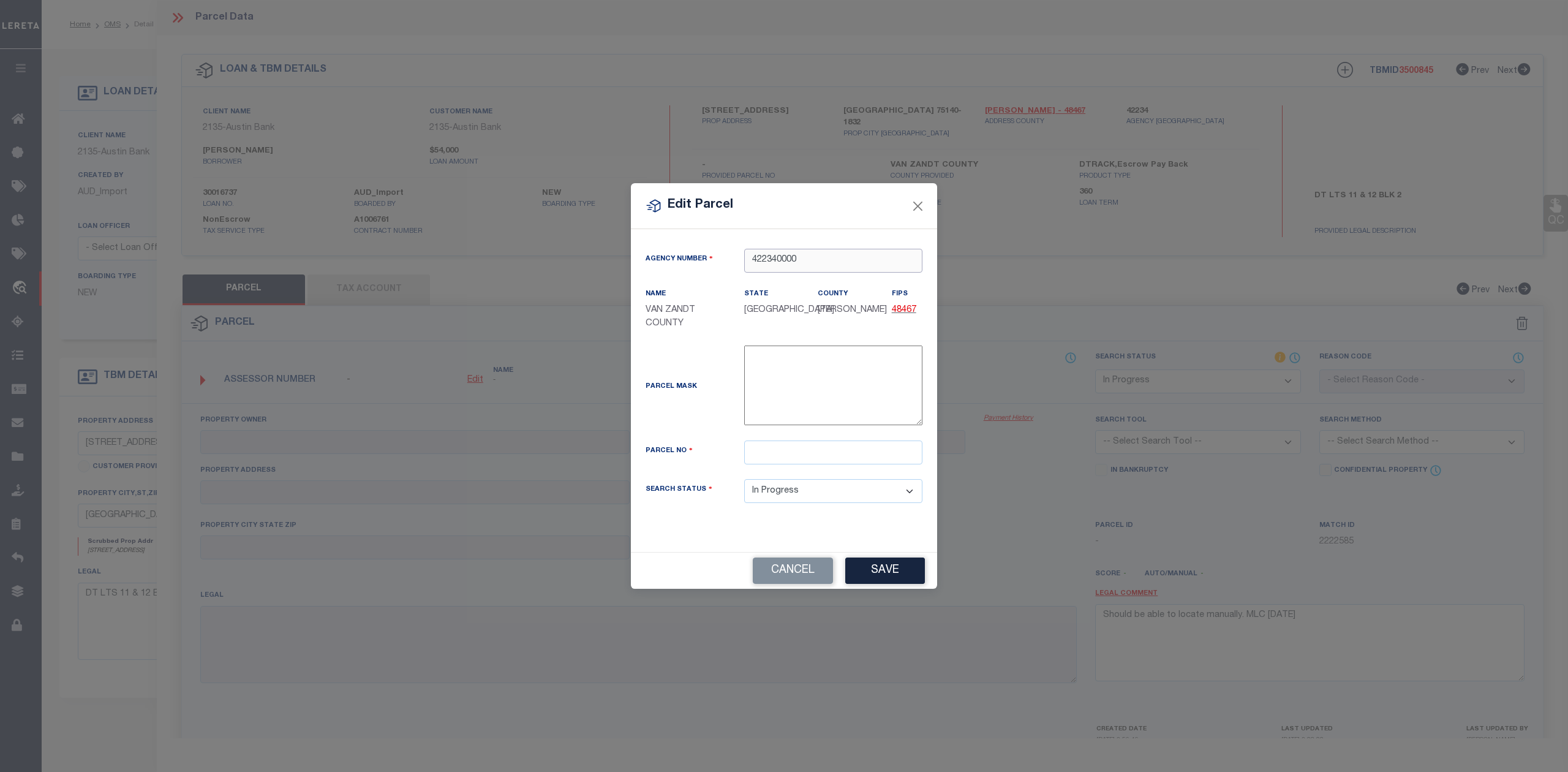
type input "422340000"
click at [784, 456] on input "text" at bounding box center [833, 452] width 178 height 24
paste input "044.3500.0002.0011.0000"
drag, startPoint x: 836, startPoint y: 451, endPoint x: 834, endPoint y: 473, distance: 22.1
click at [835, 451] on input "044.3500.0002.0011.0000" at bounding box center [833, 452] width 178 height 24
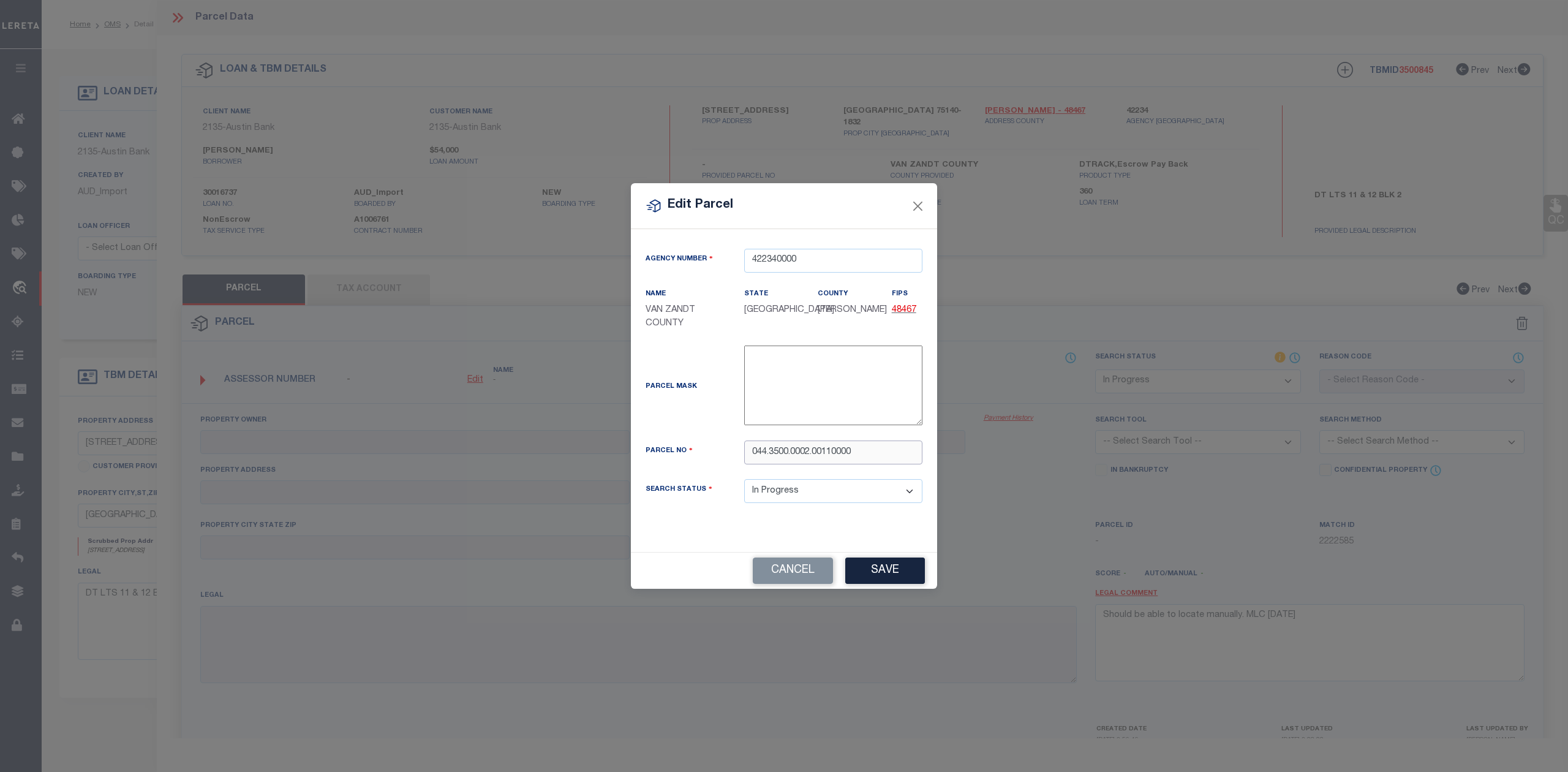
click at [813, 452] on input "044.3500.0002.00110000" at bounding box center [833, 452] width 178 height 24
click at [770, 453] on input "044.3500.000200110000" at bounding box center [833, 452] width 178 height 24
type input "0443500.000200110000"
click at [724, 429] on div "Parcel Mask -" at bounding box center [784, 388] width 295 height 85
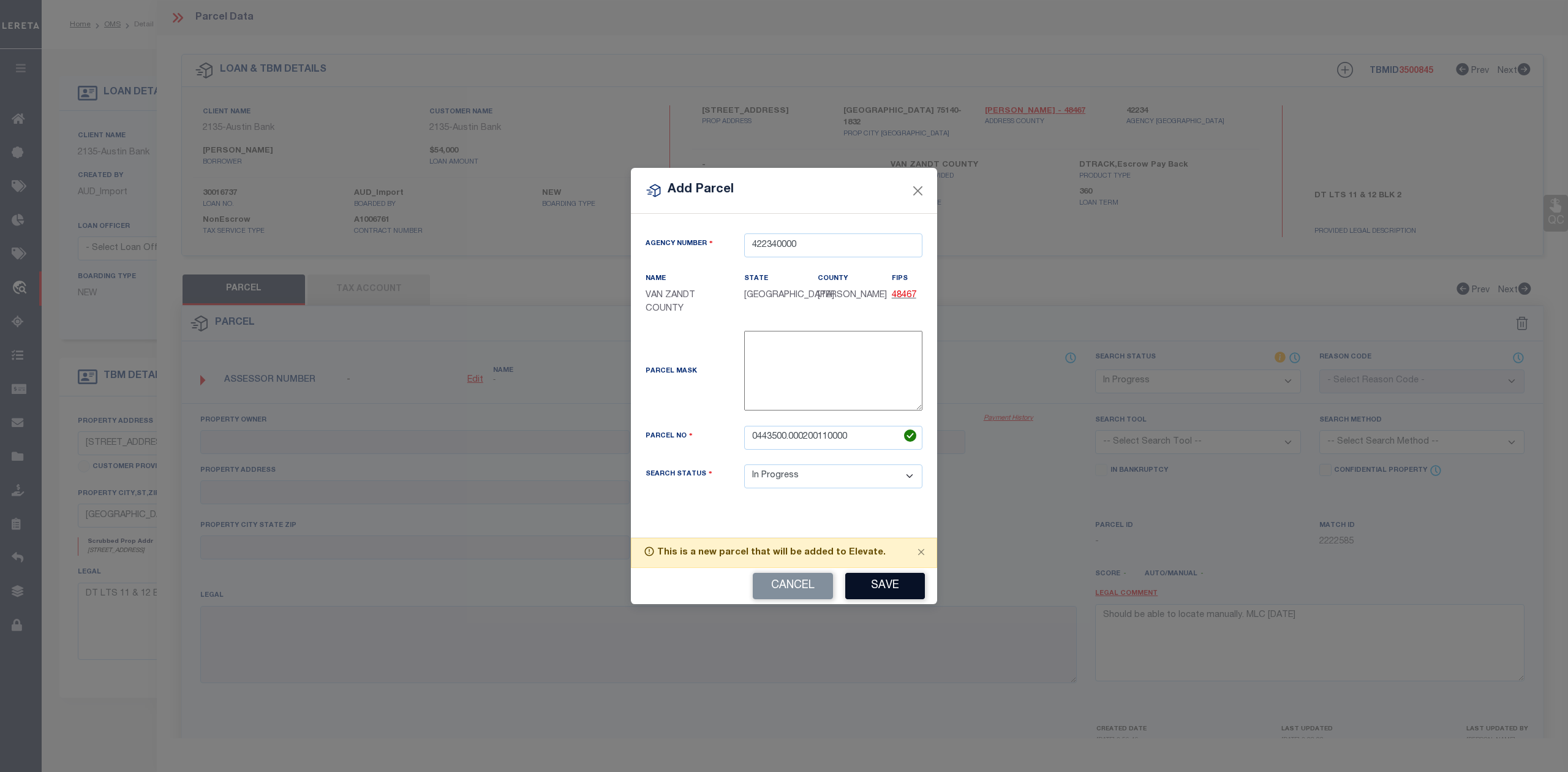
click at [853, 578] on button "Save" at bounding box center [885, 586] width 80 height 26
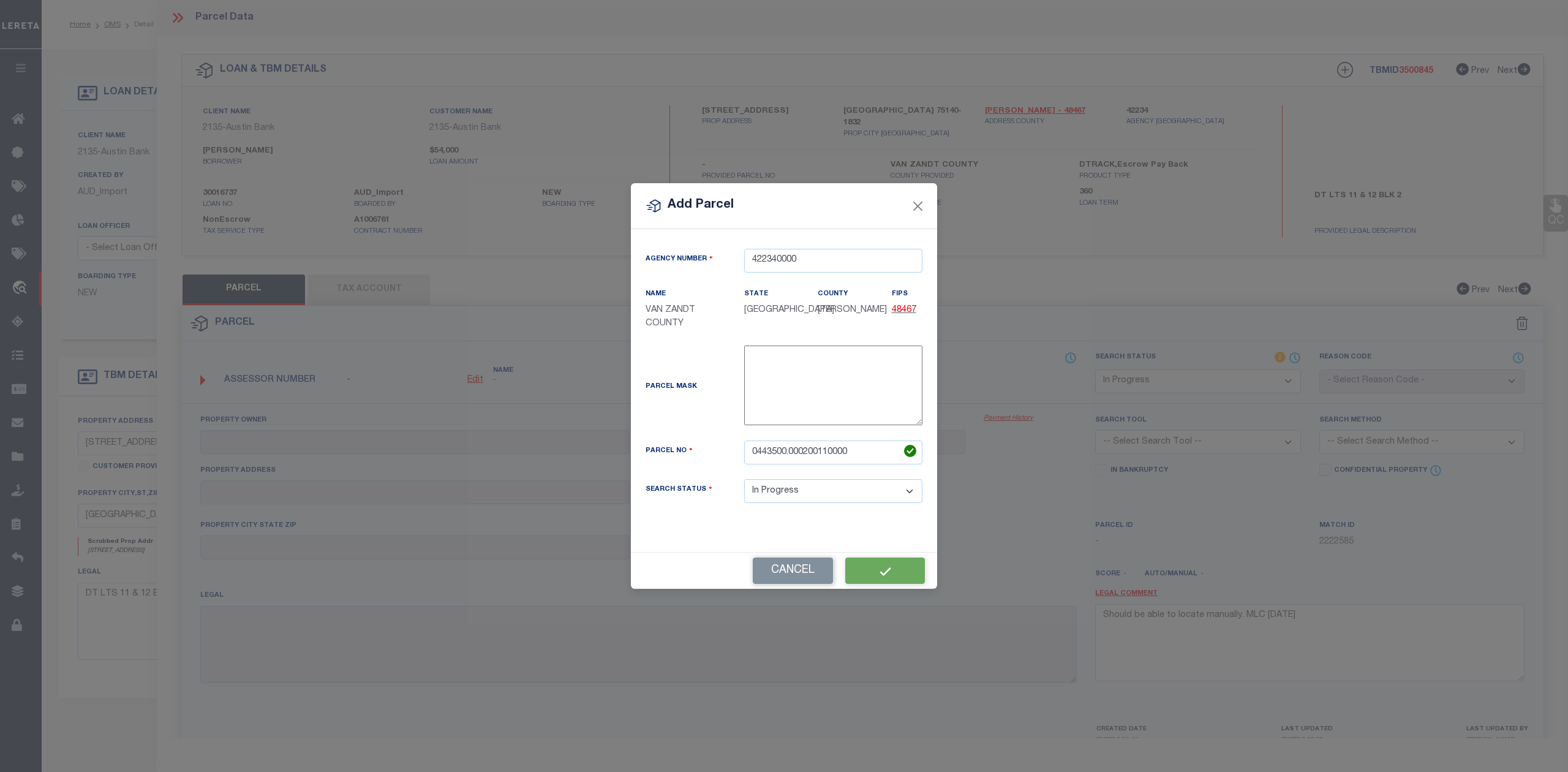
select select "IP"
checkbox input "false"
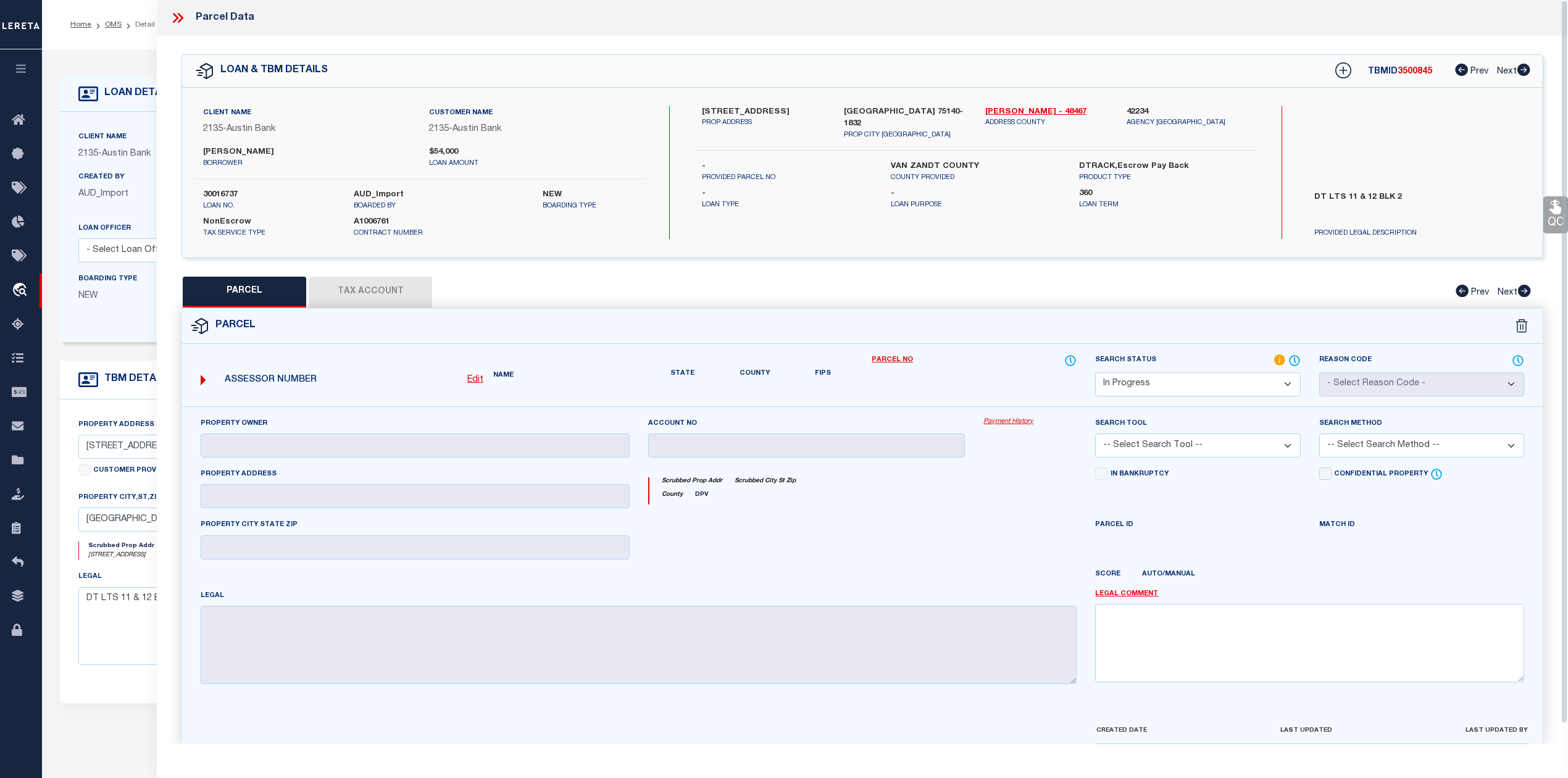
checkbox input "false"
type textarea "Should be able to locate manually. MLC [DATE]"
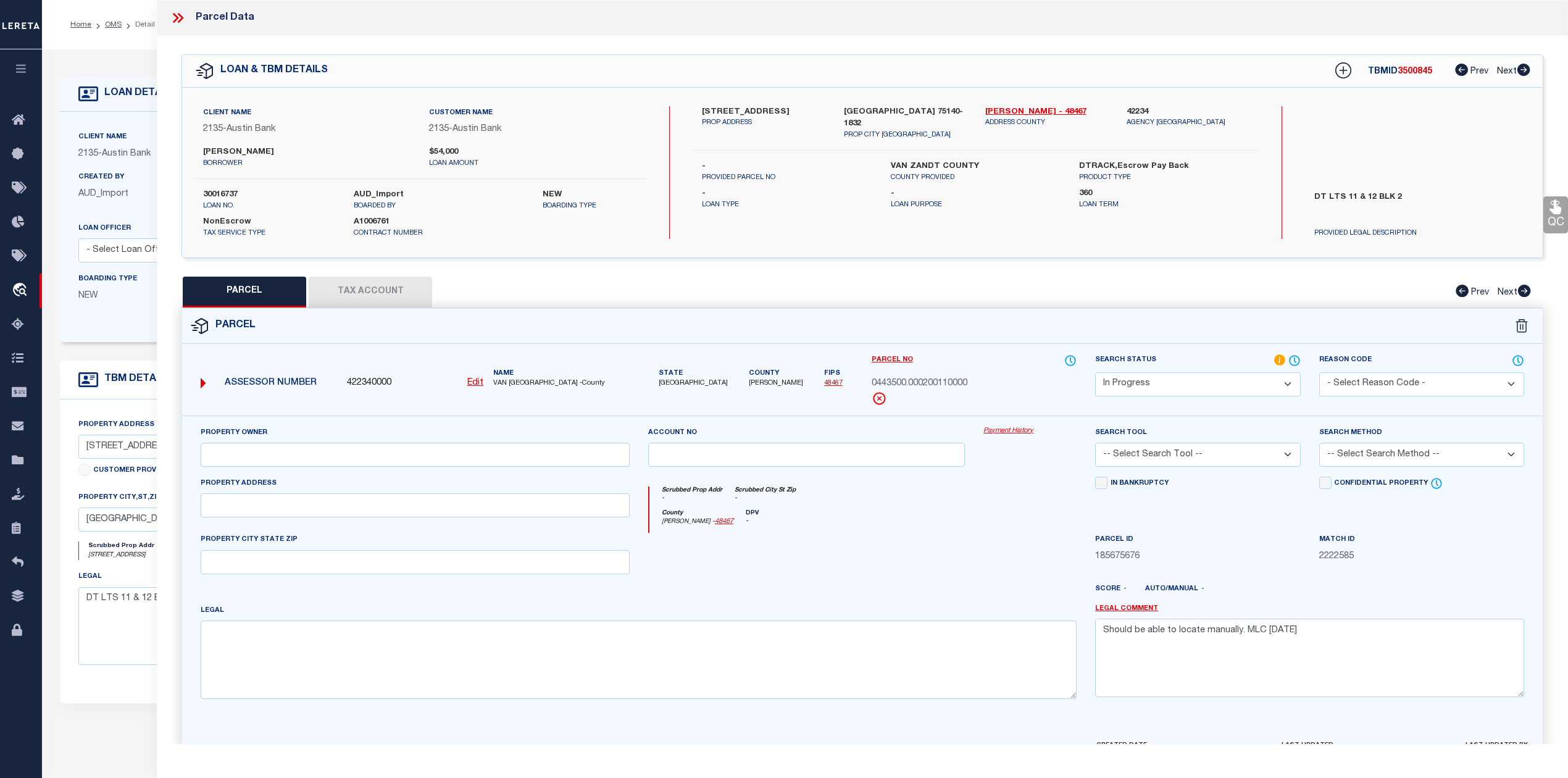
click at [860, 583] on div at bounding box center [806, 558] width 336 height 51
click at [887, 572] on div at bounding box center [806, 558] width 336 height 51
click at [349, 294] on button "Tax Account" at bounding box center [370, 292] width 123 height 31
select select "100"
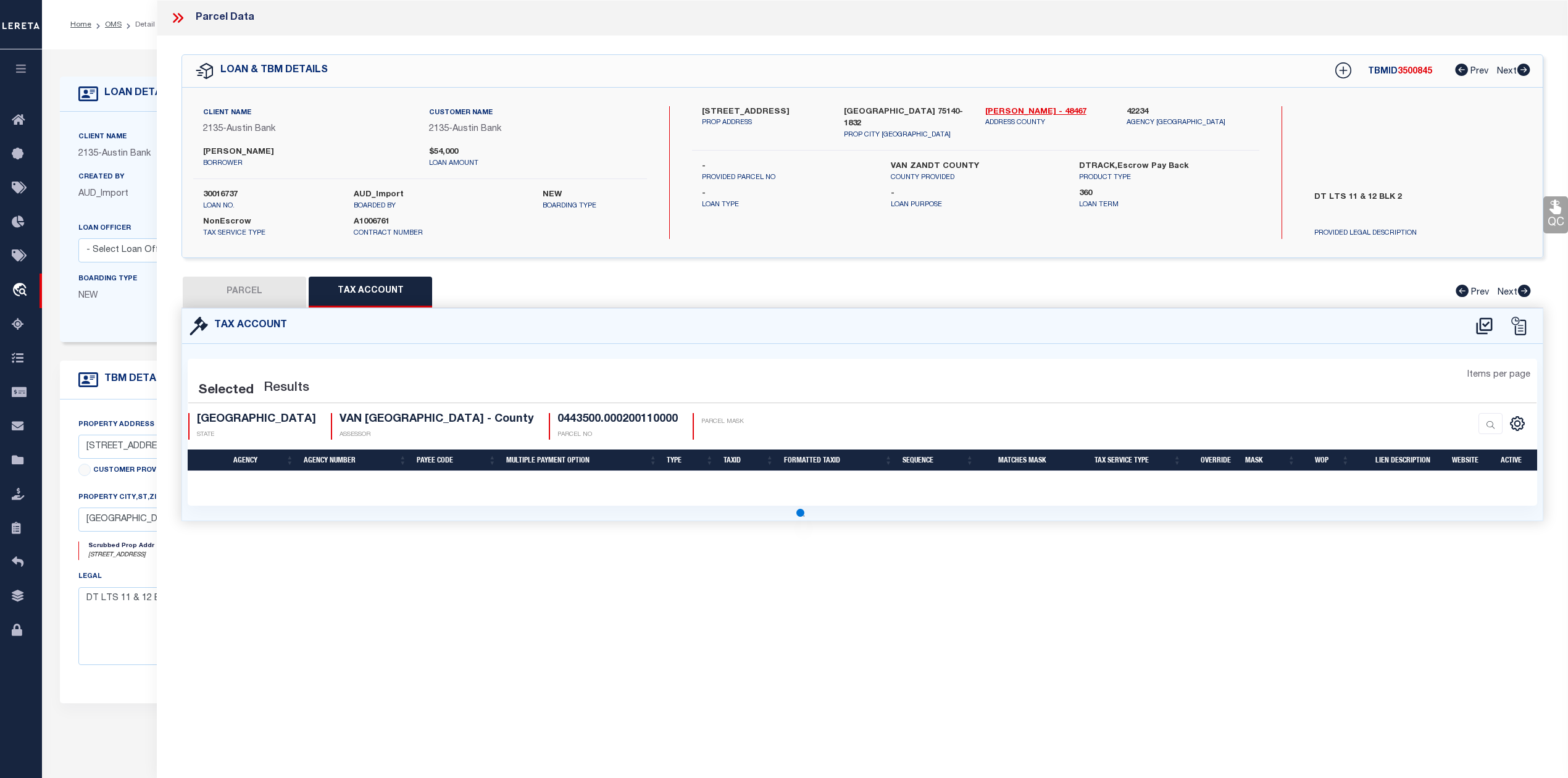
select select "100"
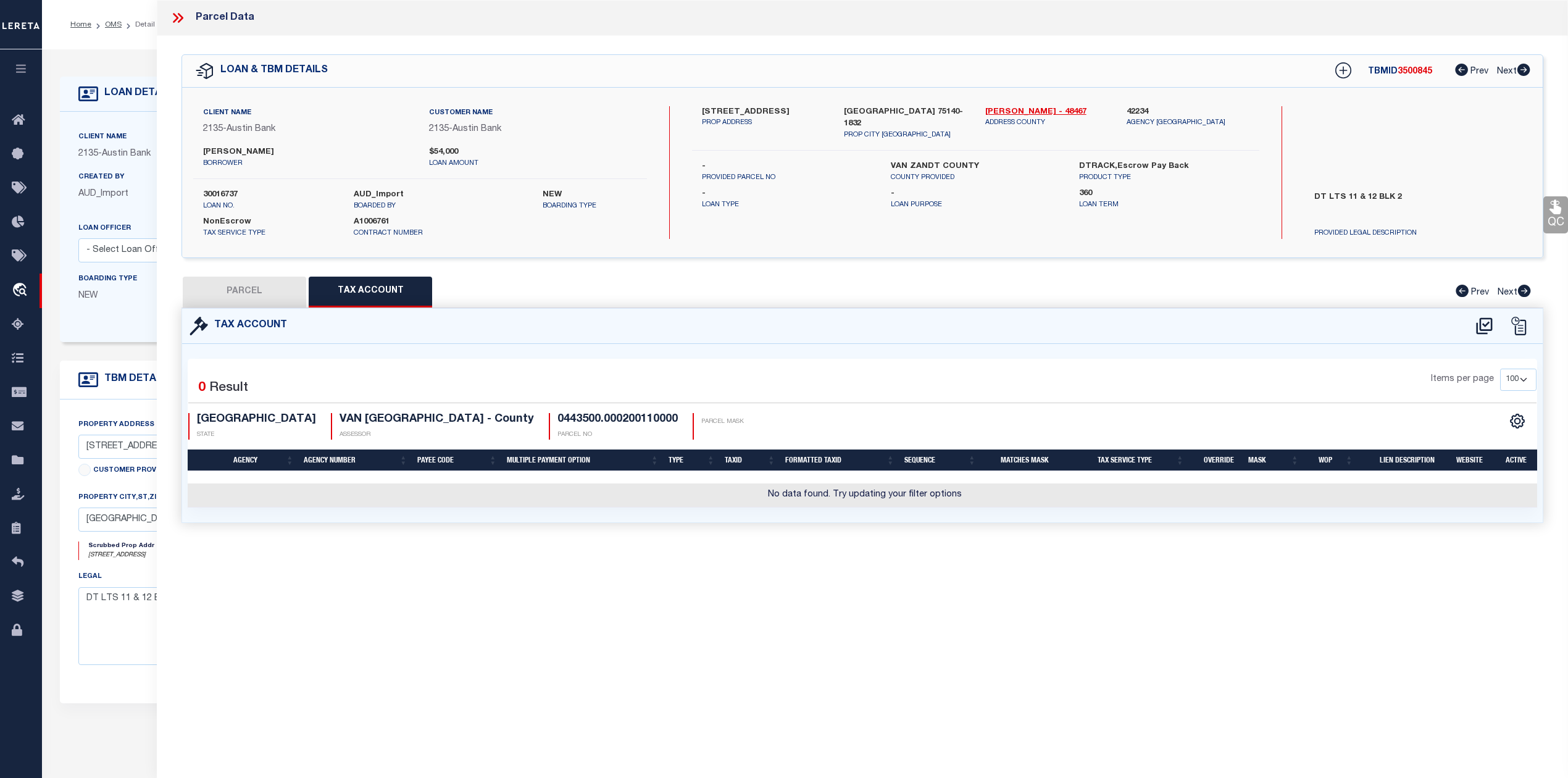
click at [818, 621] on div "Parcel Data QC QC QC - Select Status - Ready to QC" at bounding box center [862, 372] width 1411 height 744
click at [1490, 332] on icon at bounding box center [1484, 326] width 21 height 20
select select "100"
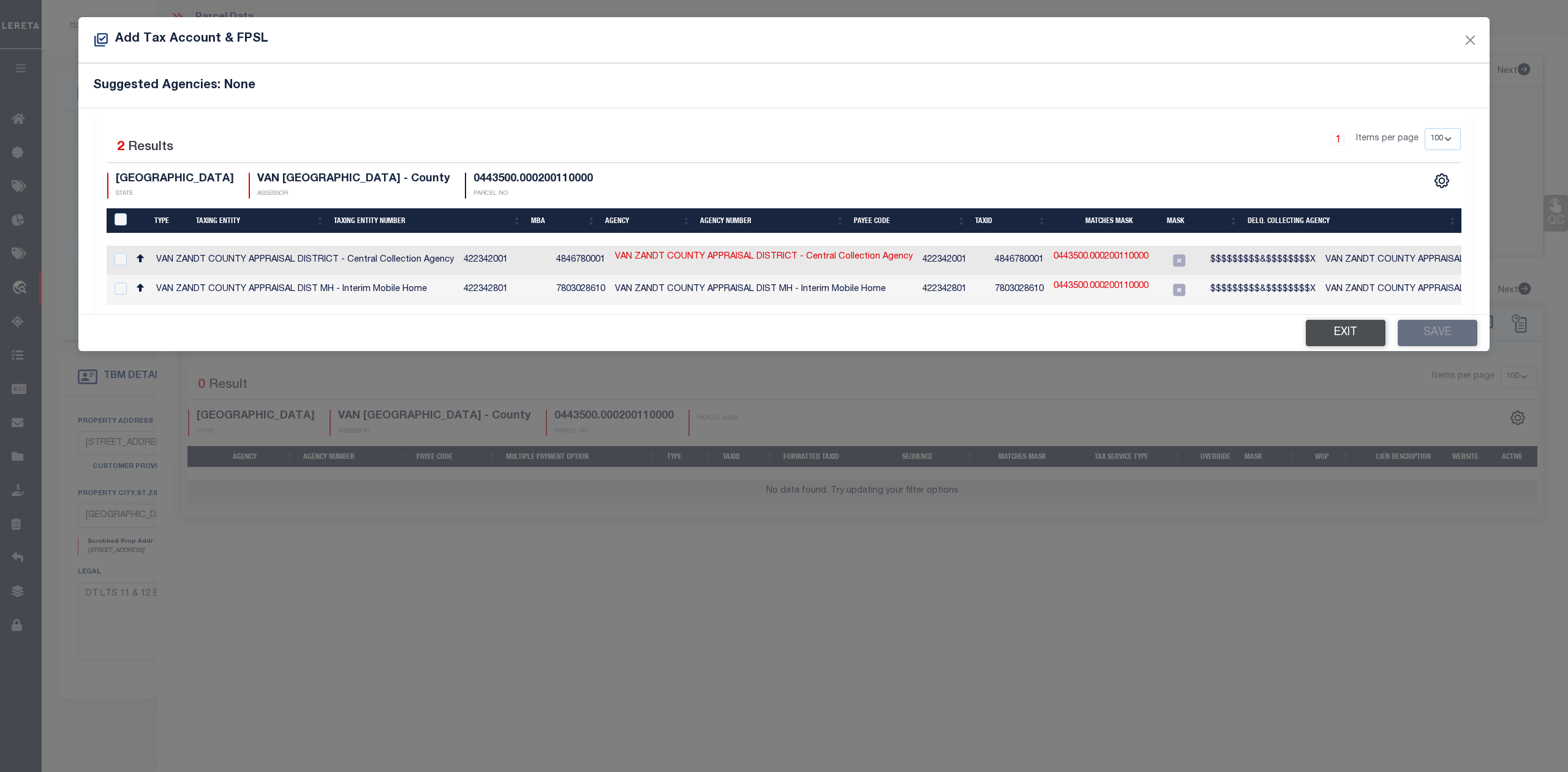
click at [1338, 346] on button "Exit" at bounding box center [1345, 333] width 80 height 26
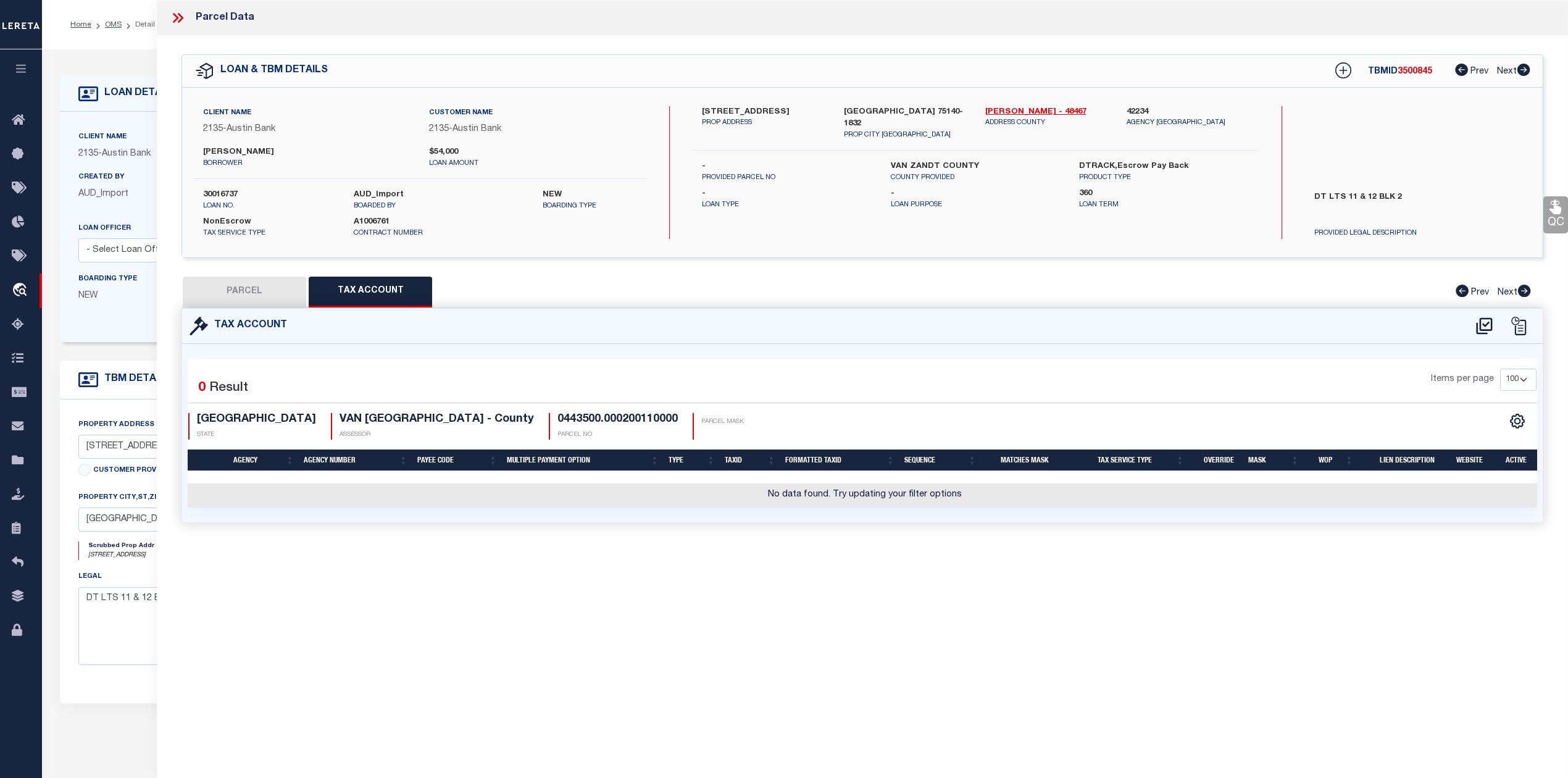
click at [247, 283] on button "PARCEL" at bounding box center [244, 292] width 123 height 31
select select "AS"
checkbox input "false"
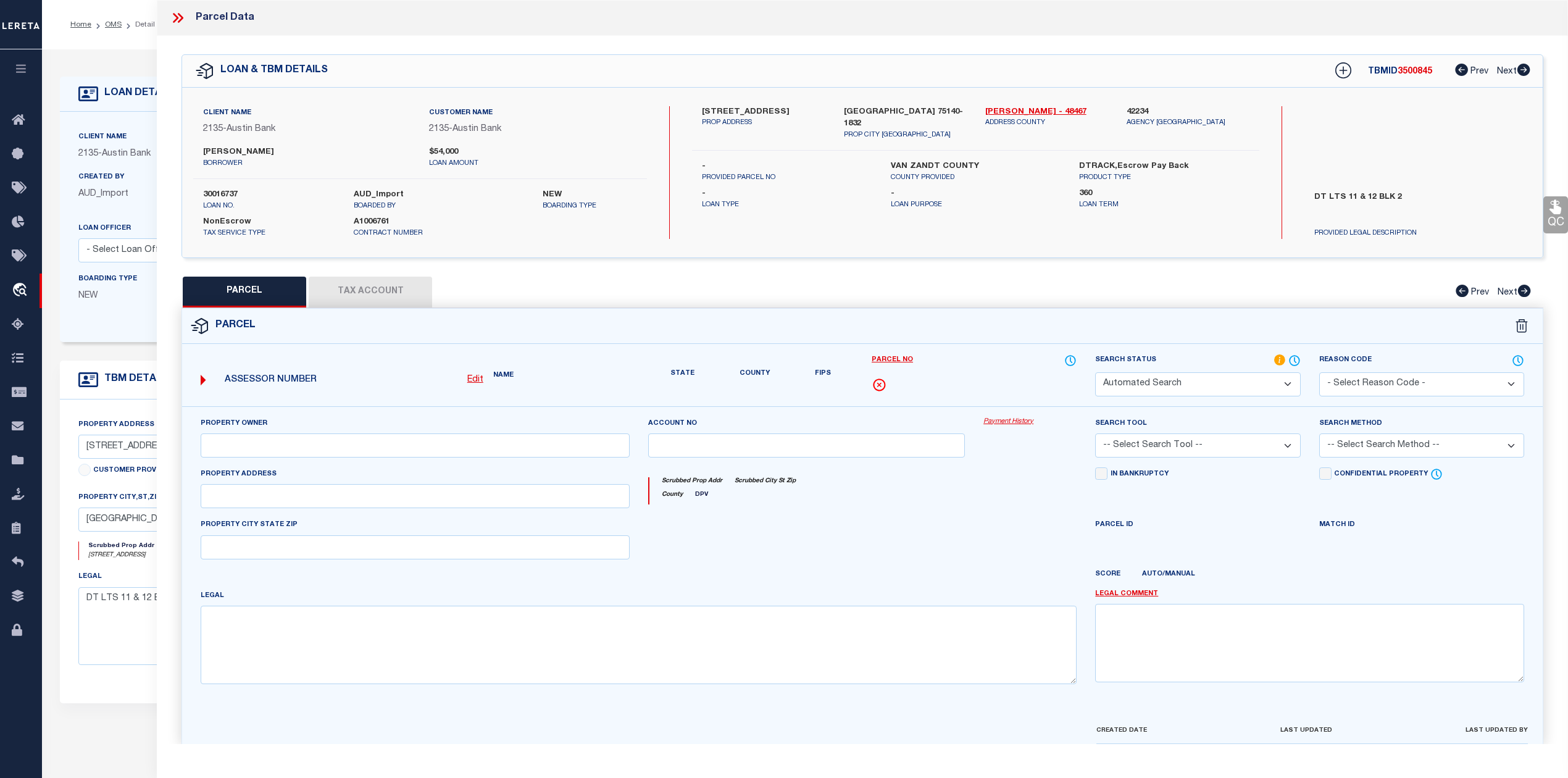
select select "IP"
checkbox input "false"
type textarea "Should be able to locate manually. MLC [DATE]"
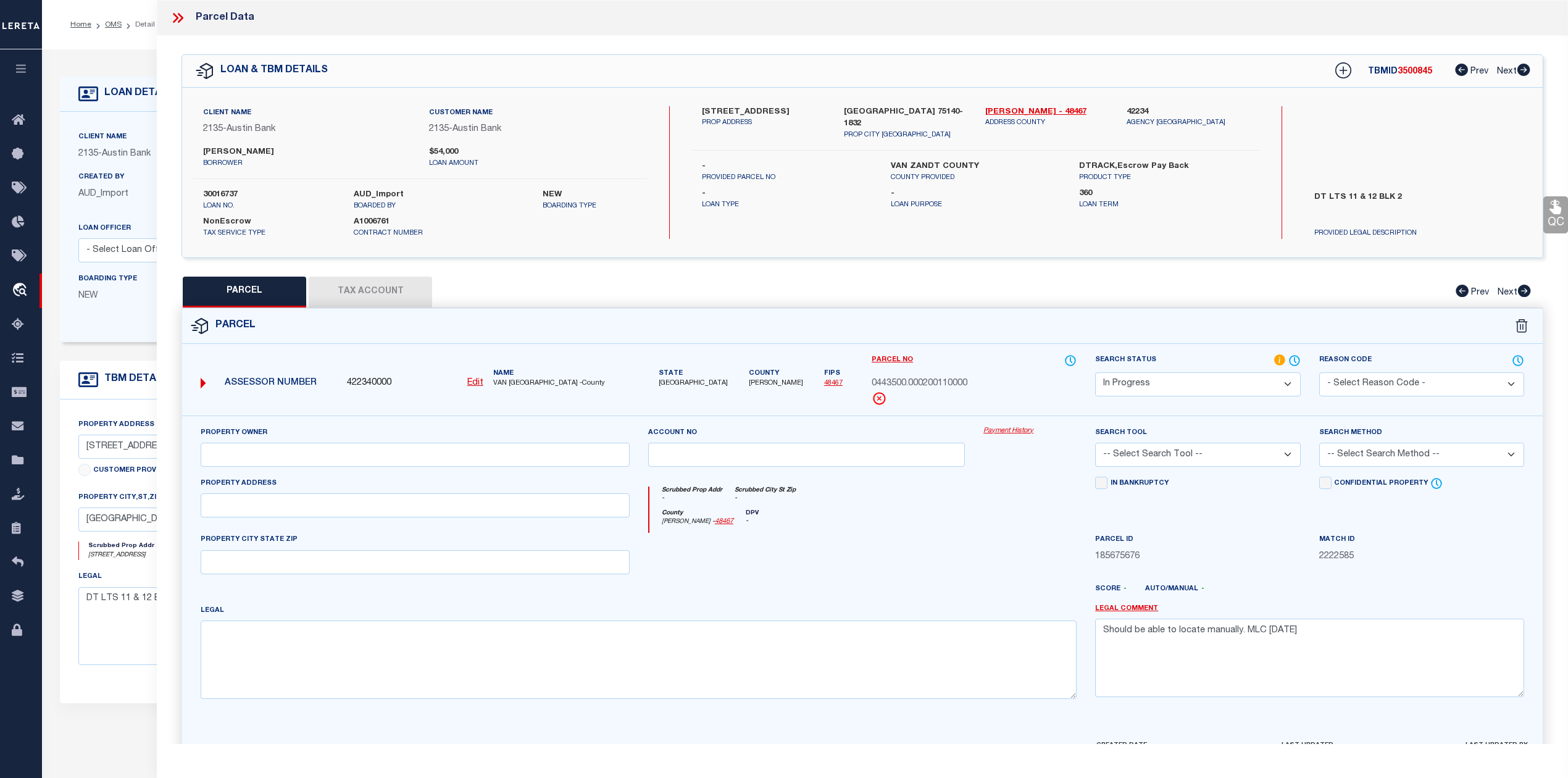
click at [477, 385] on u "Edit" at bounding box center [475, 382] width 16 height 9
select select "IP"
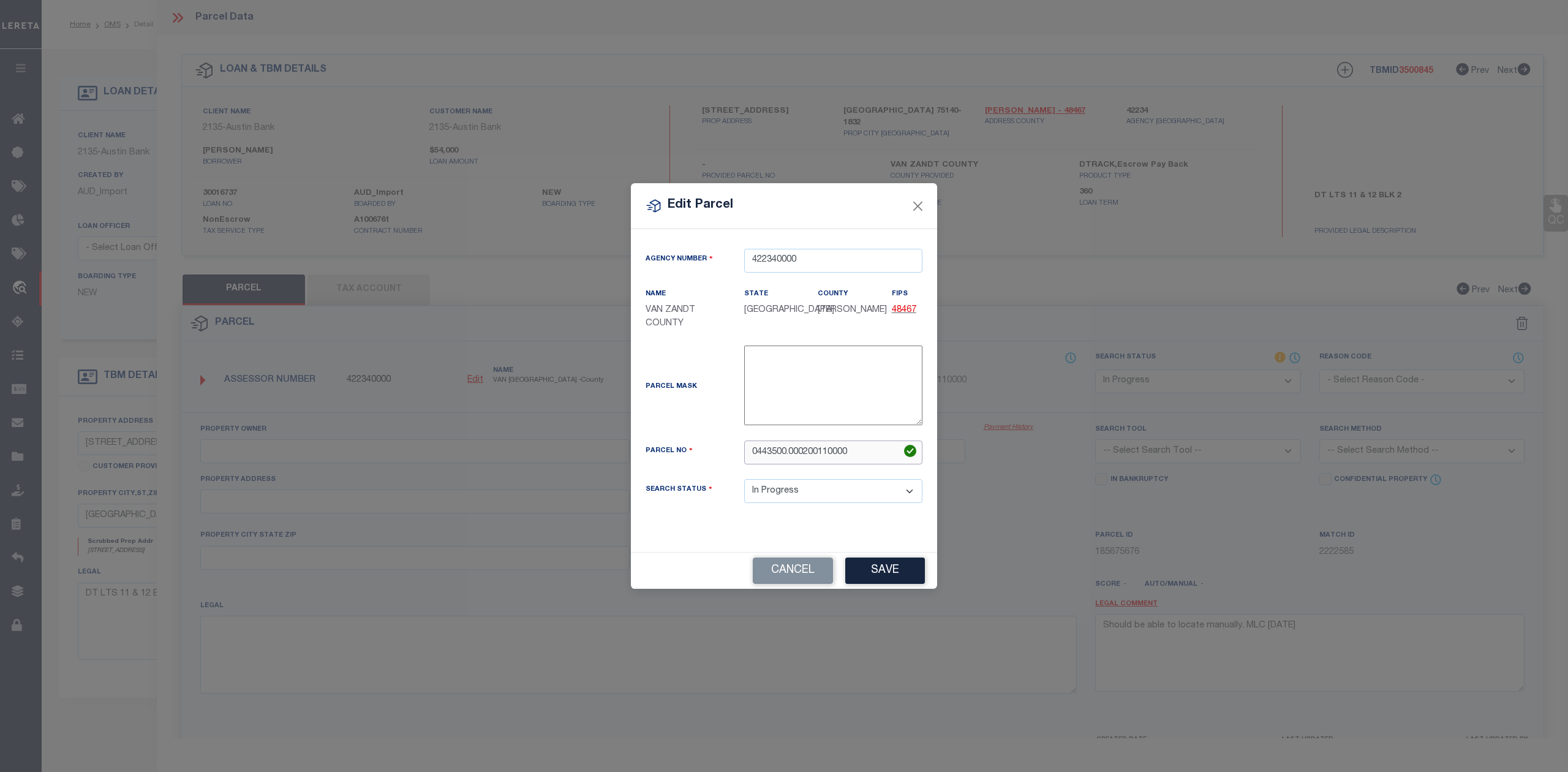
click at [787, 456] on input "0443500.000200110000" at bounding box center [833, 452] width 178 height 24
type input "0443500000200110000"
click at [704, 420] on div "Parcel Mask -" at bounding box center [784, 388] width 295 height 85
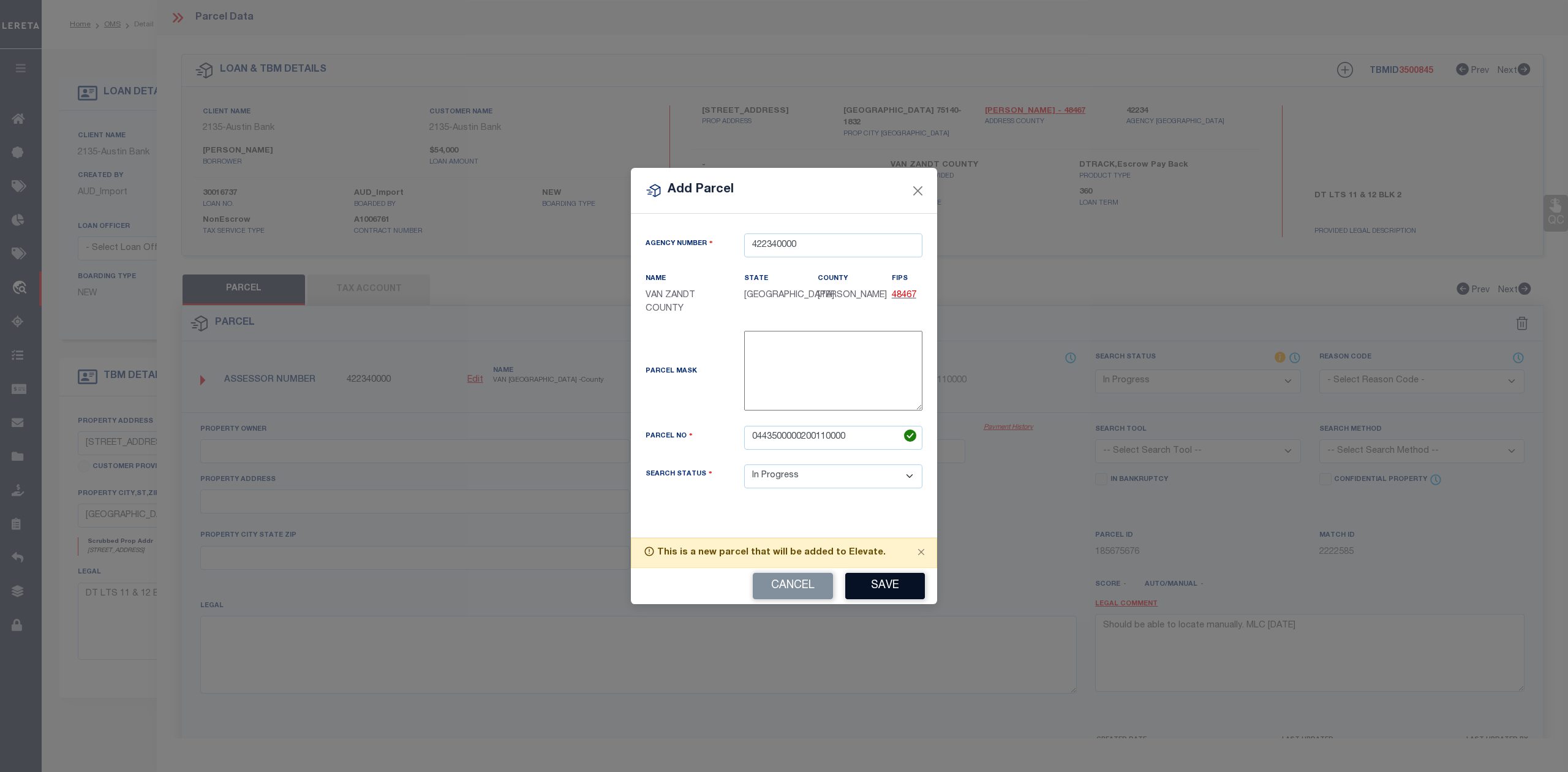
click at [865, 586] on button "Save" at bounding box center [885, 586] width 80 height 26
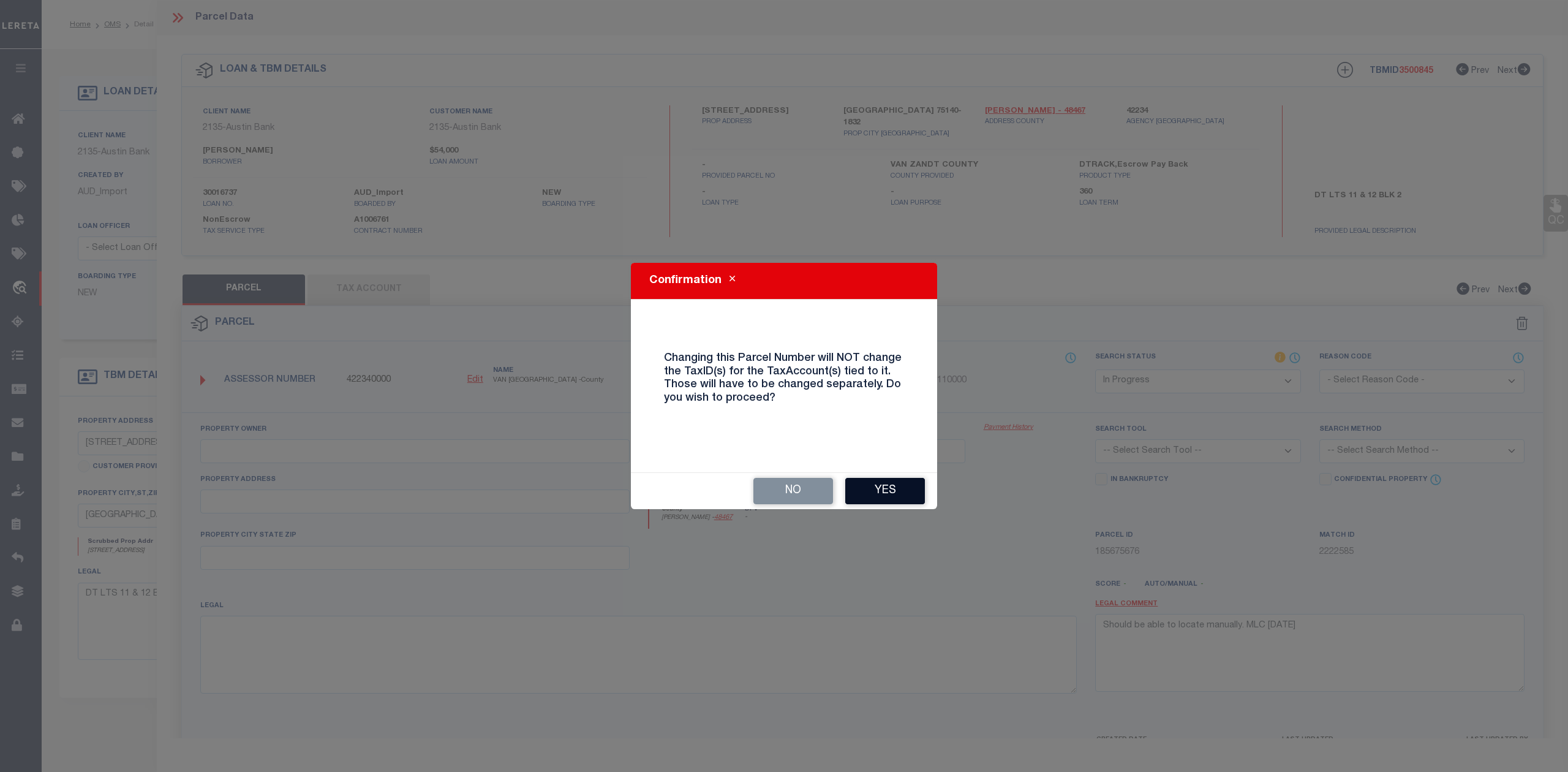
click at [892, 493] on button "Yes" at bounding box center [885, 491] width 80 height 26
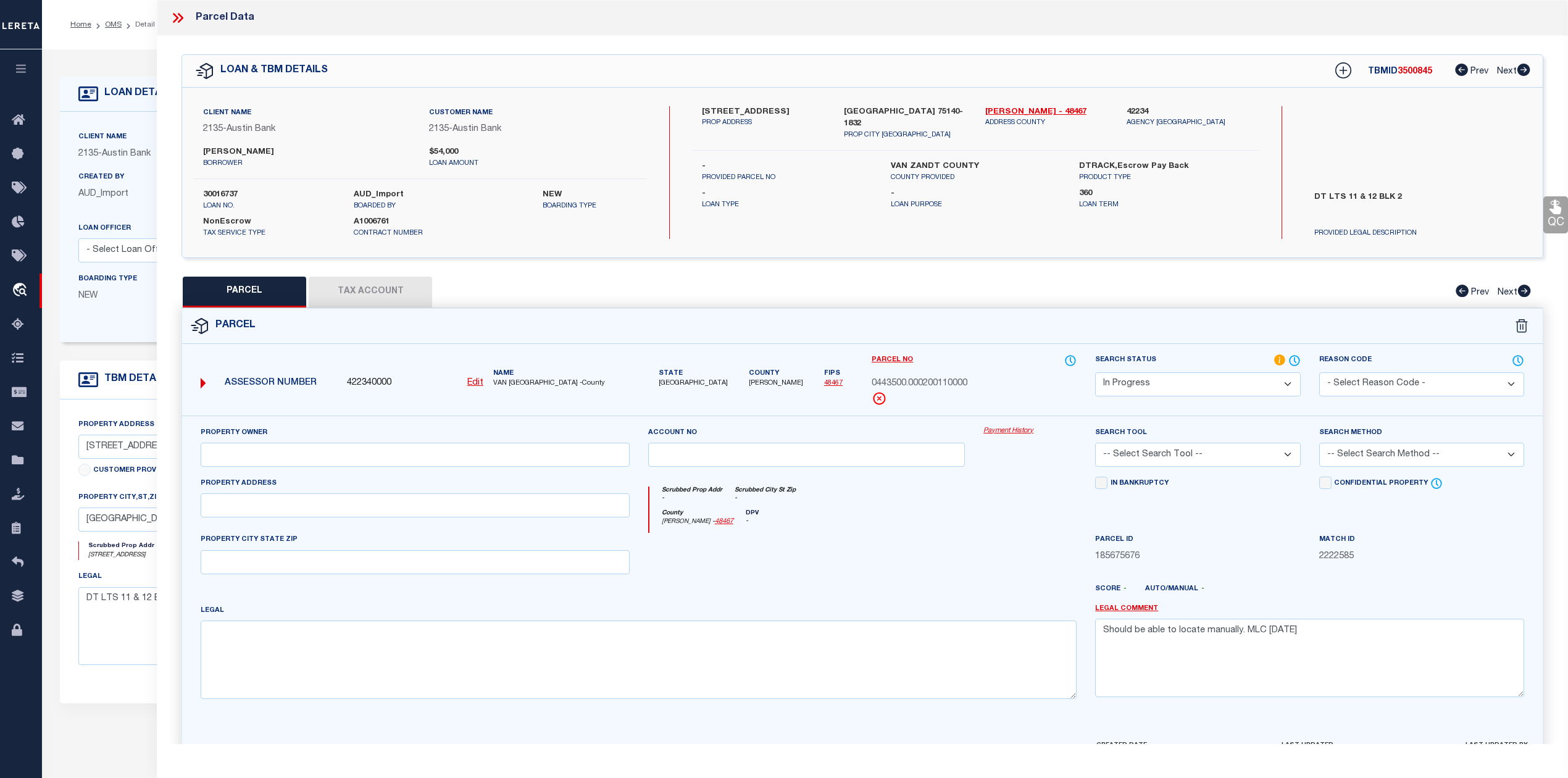
select select "IP"
checkbox input "false"
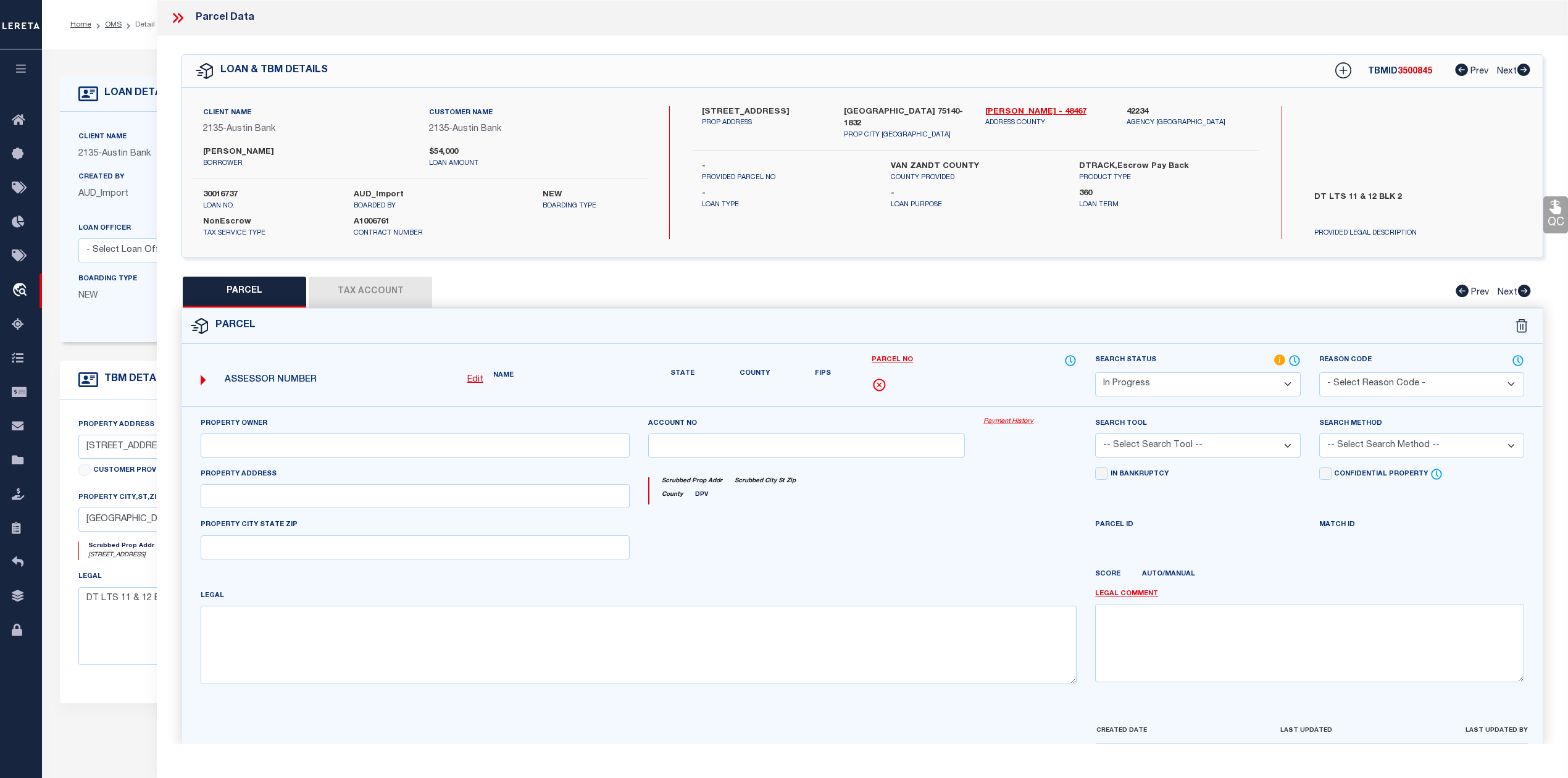
checkbox input "false"
type textarea "Should be able to locate manually. MLC [DATE]"
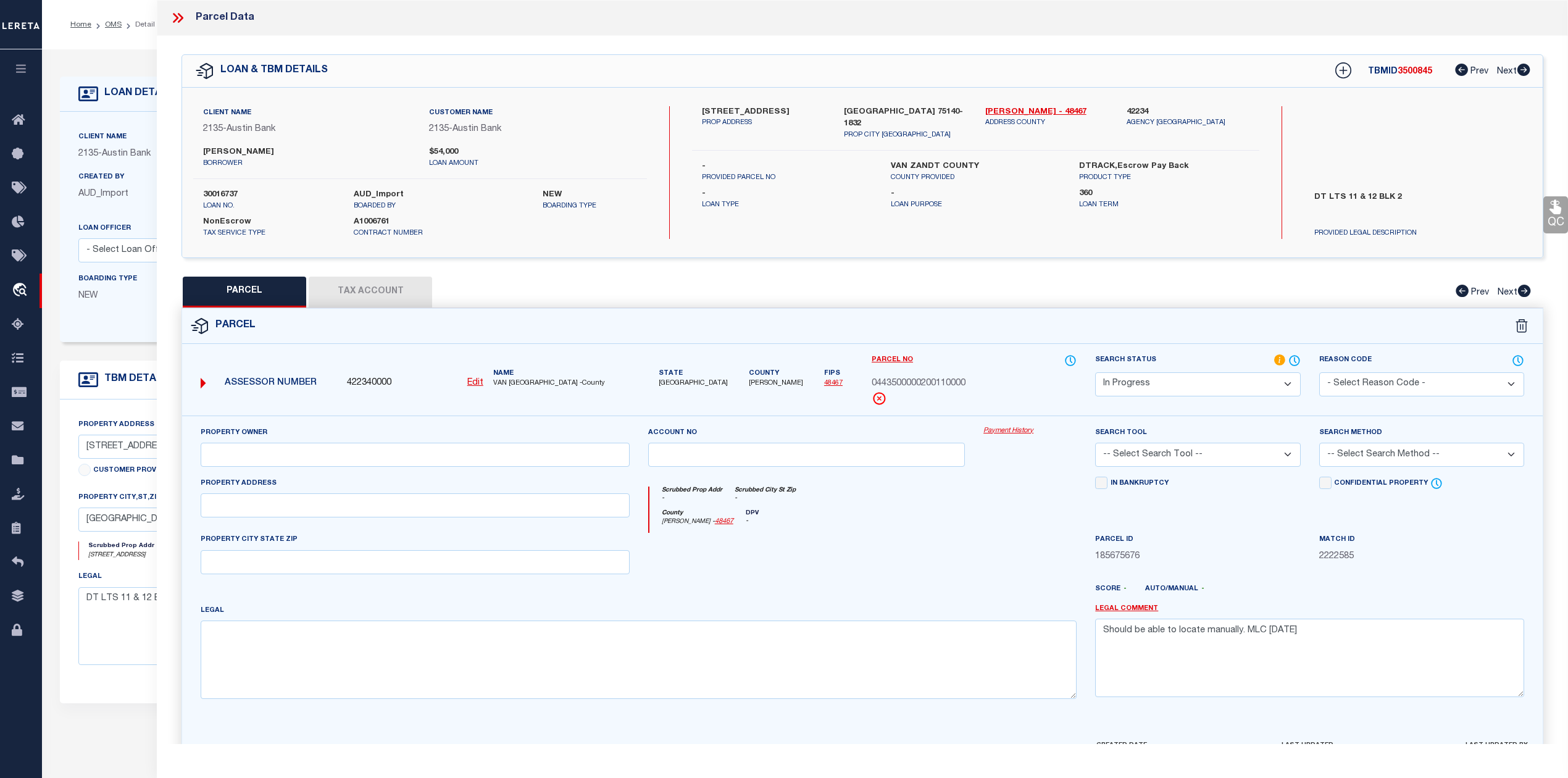
click at [938, 560] on div at bounding box center [806, 558] width 336 height 51
click at [395, 294] on button "Tax Account" at bounding box center [370, 292] width 123 height 31
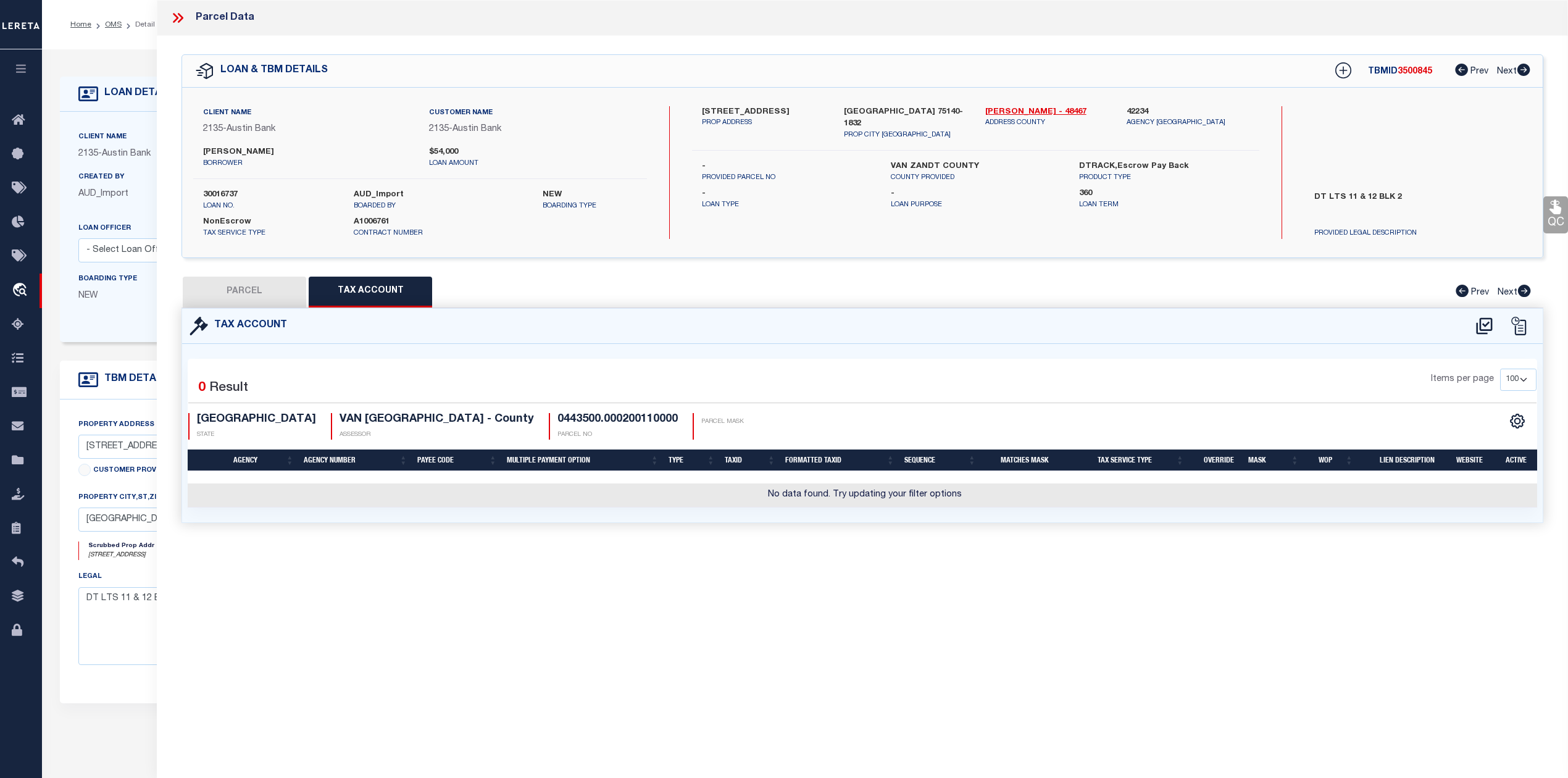
select select "100"
click at [1021, 580] on div "Parcel Data QC QC QC - Select Status - Ready to QC" at bounding box center [862, 372] width 1411 height 744
click at [1483, 329] on icon at bounding box center [1483, 325] width 16 height 17
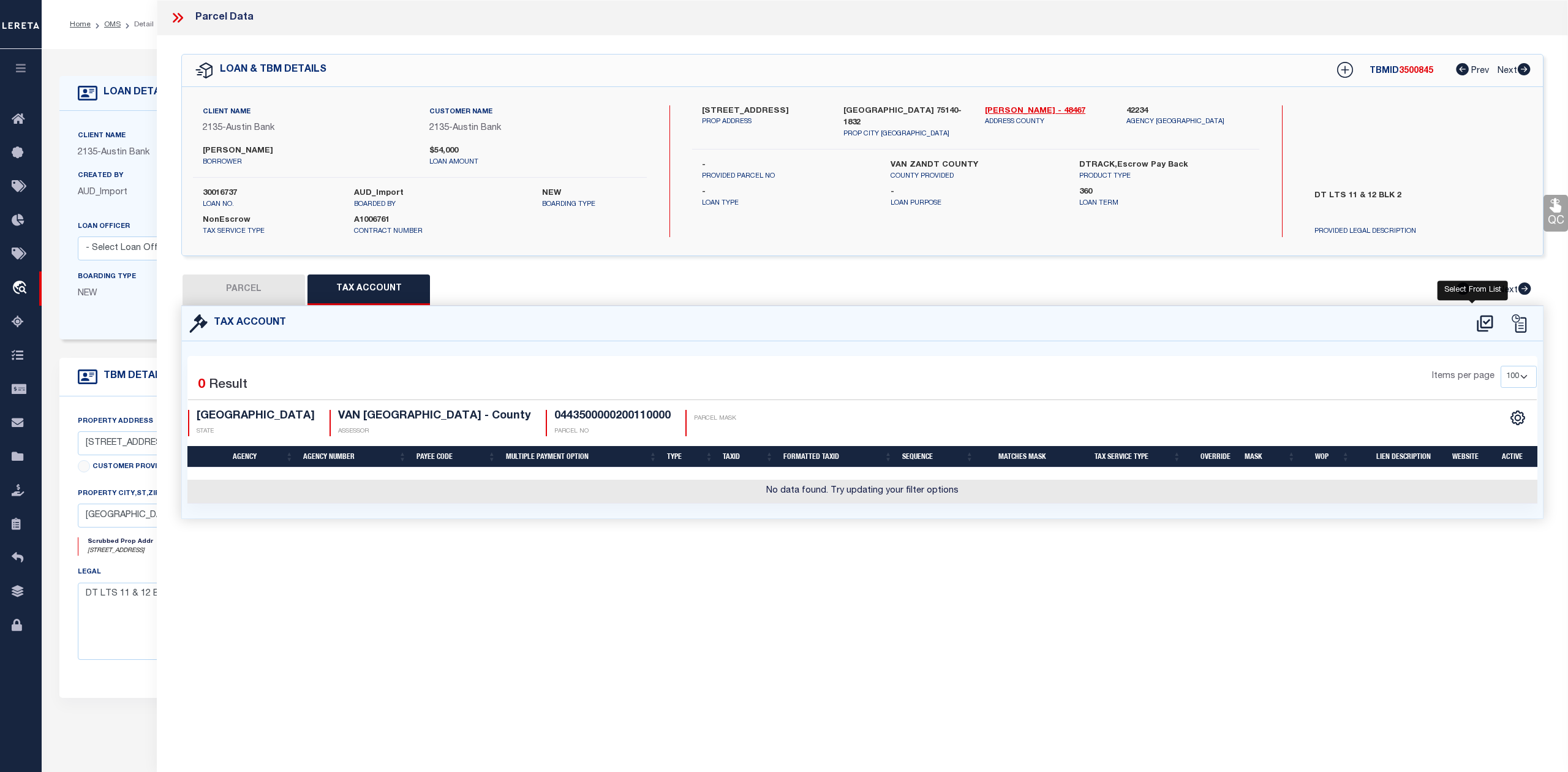
select select "100"
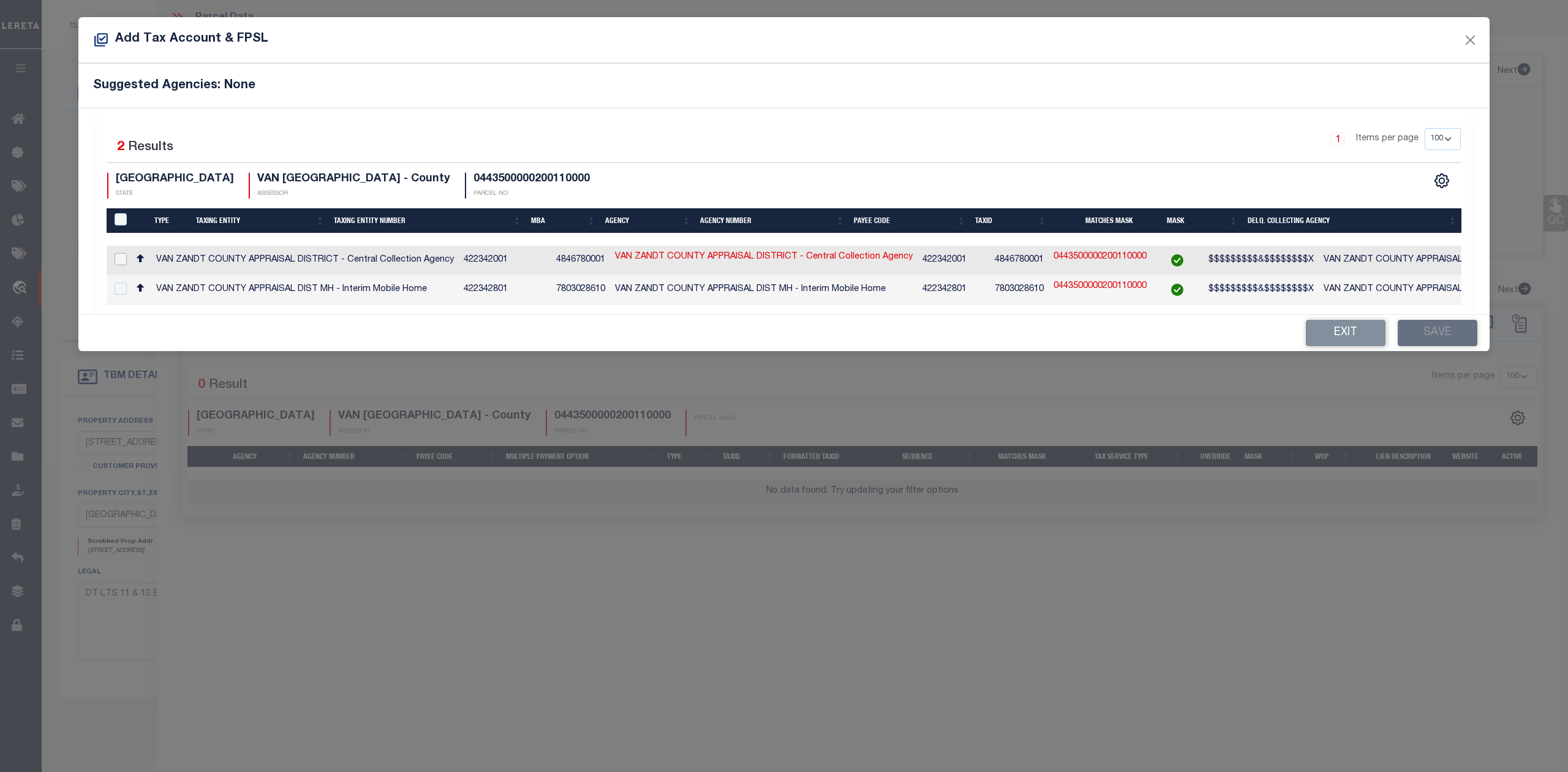
click at [118, 263] on input "checkbox" at bounding box center [120, 259] width 13 height 13
checkbox input "true"
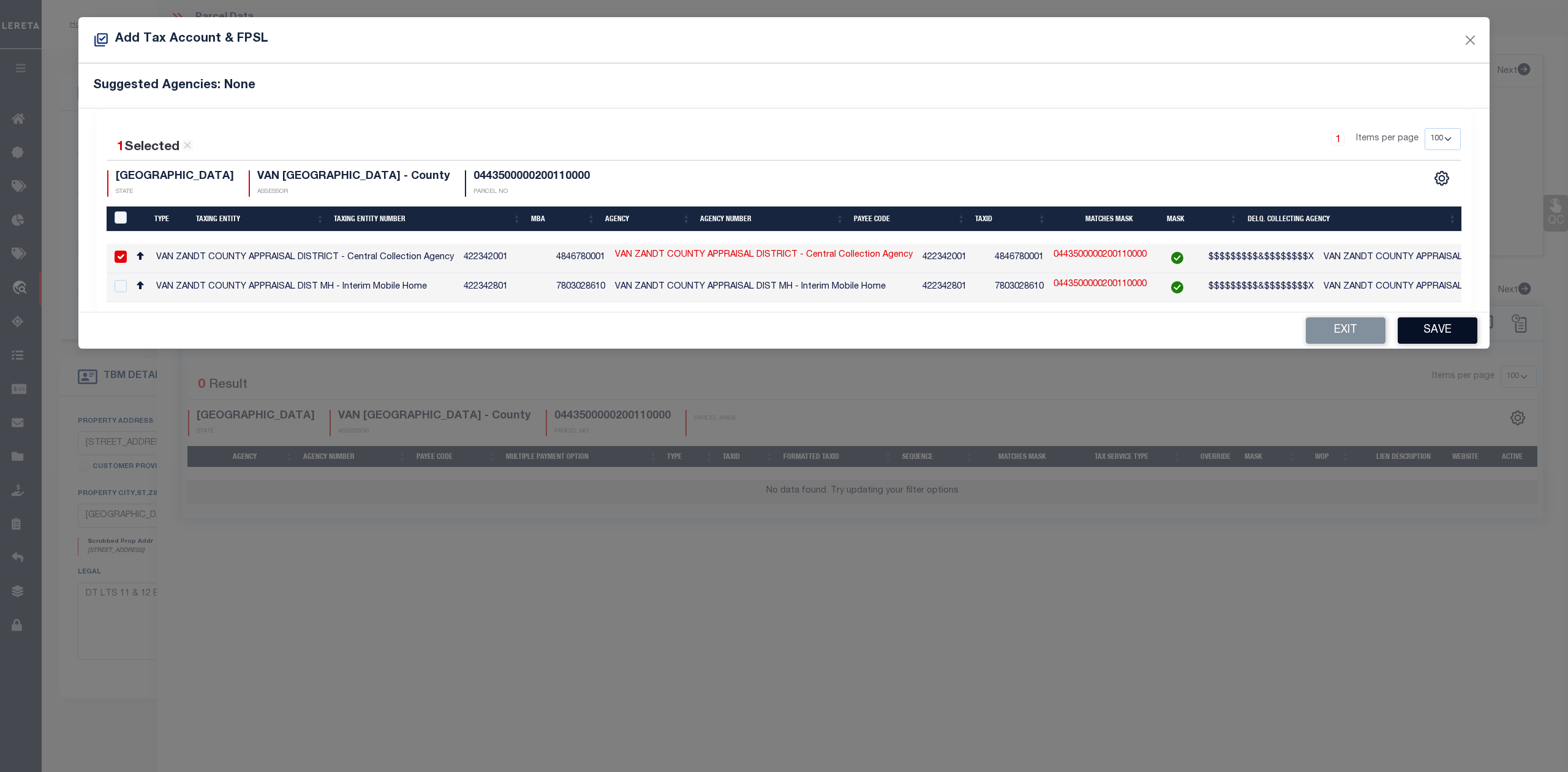
click at [1424, 331] on button "Save" at bounding box center [1437, 330] width 80 height 26
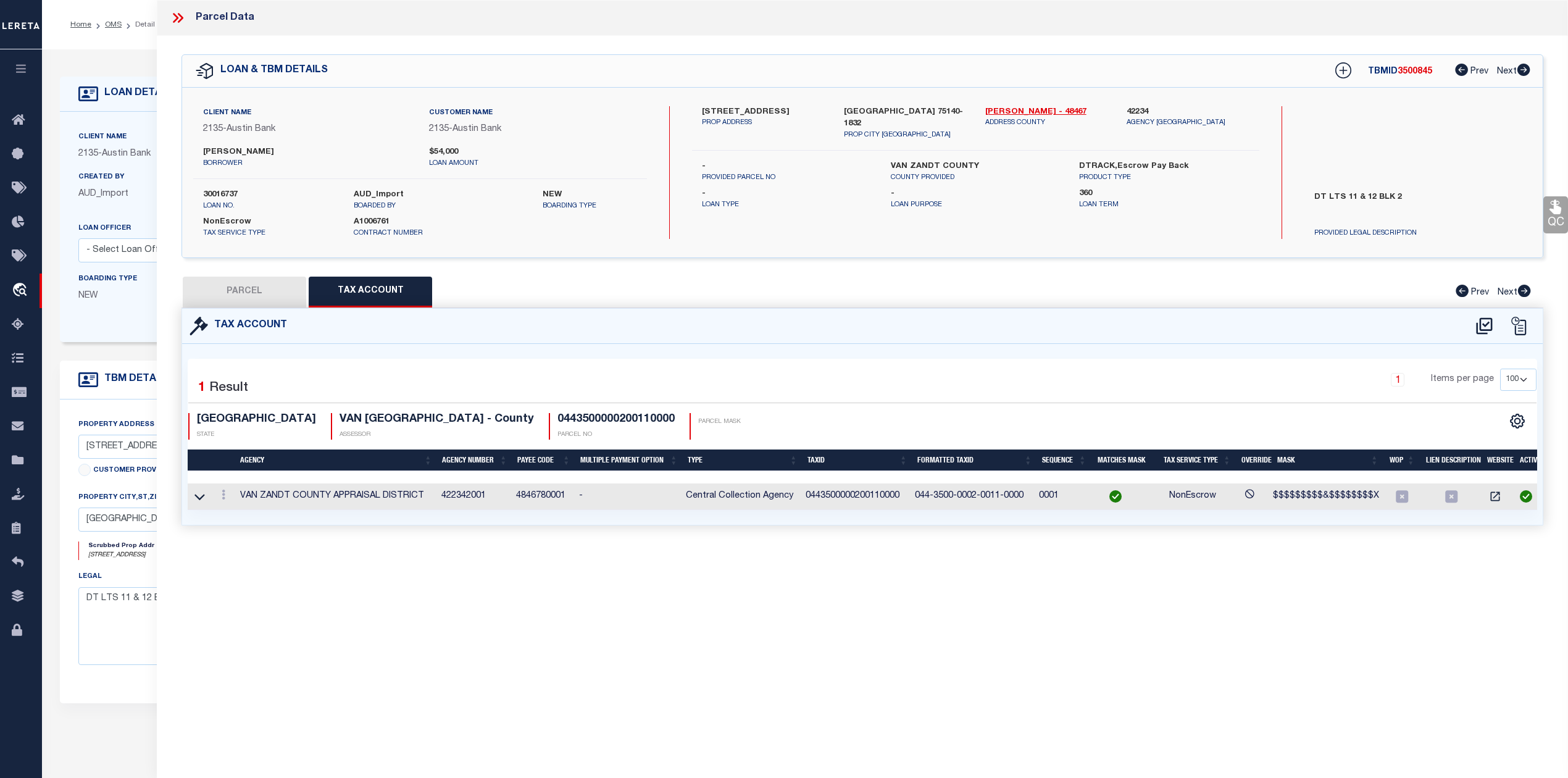
click at [813, 577] on div "Parcel Data QC QC QC - Select Status - Ready to QC" at bounding box center [862, 372] width 1411 height 744
click at [248, 300] on button "PARCEL" at bounding box center [244, 292] width 123 height 31
select select "AS"
checkbox input "false"
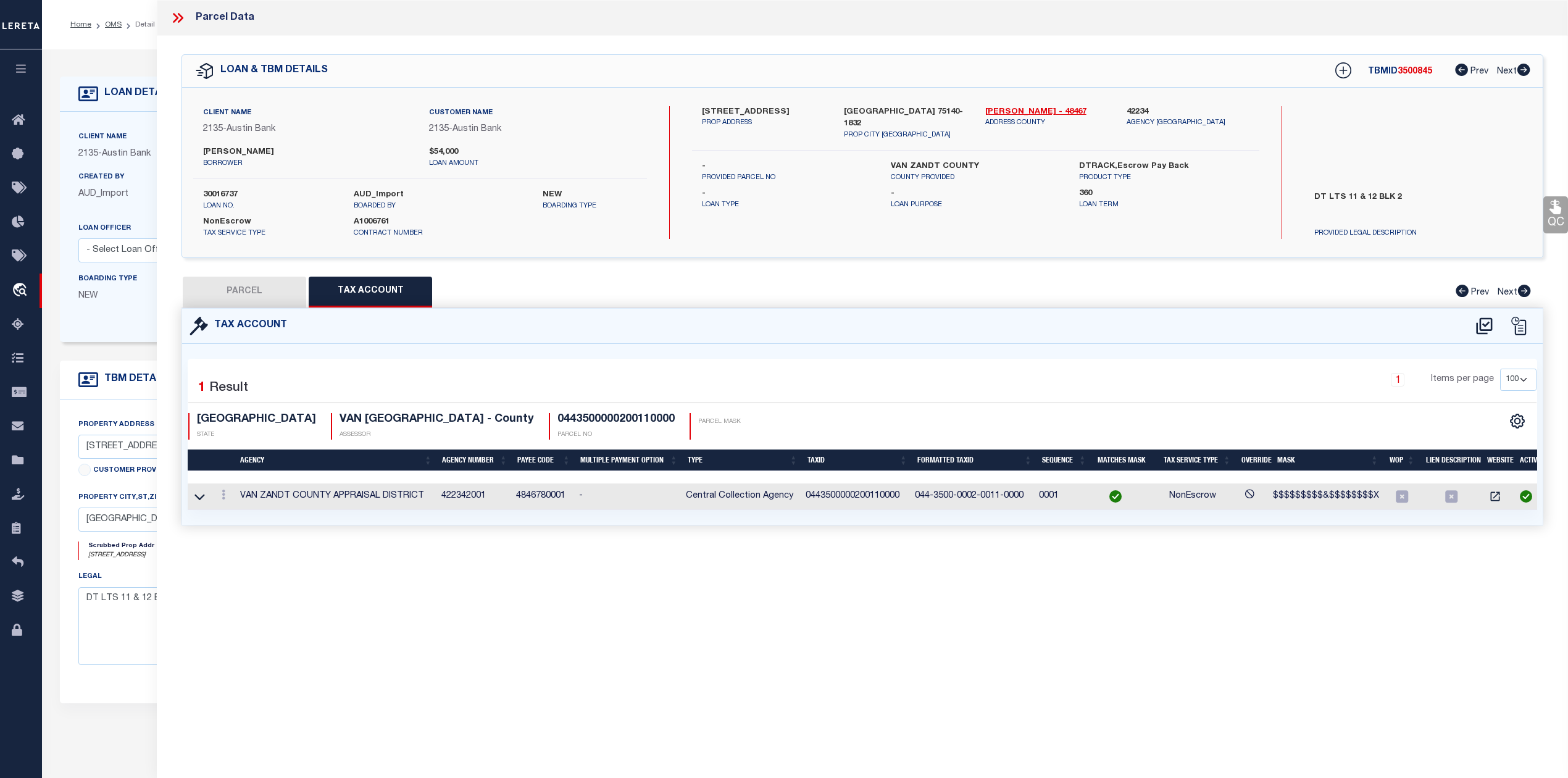
select select "IP"
checkbox input "false"
type textarea "Should be able to locate manually. MLC [DATE]"
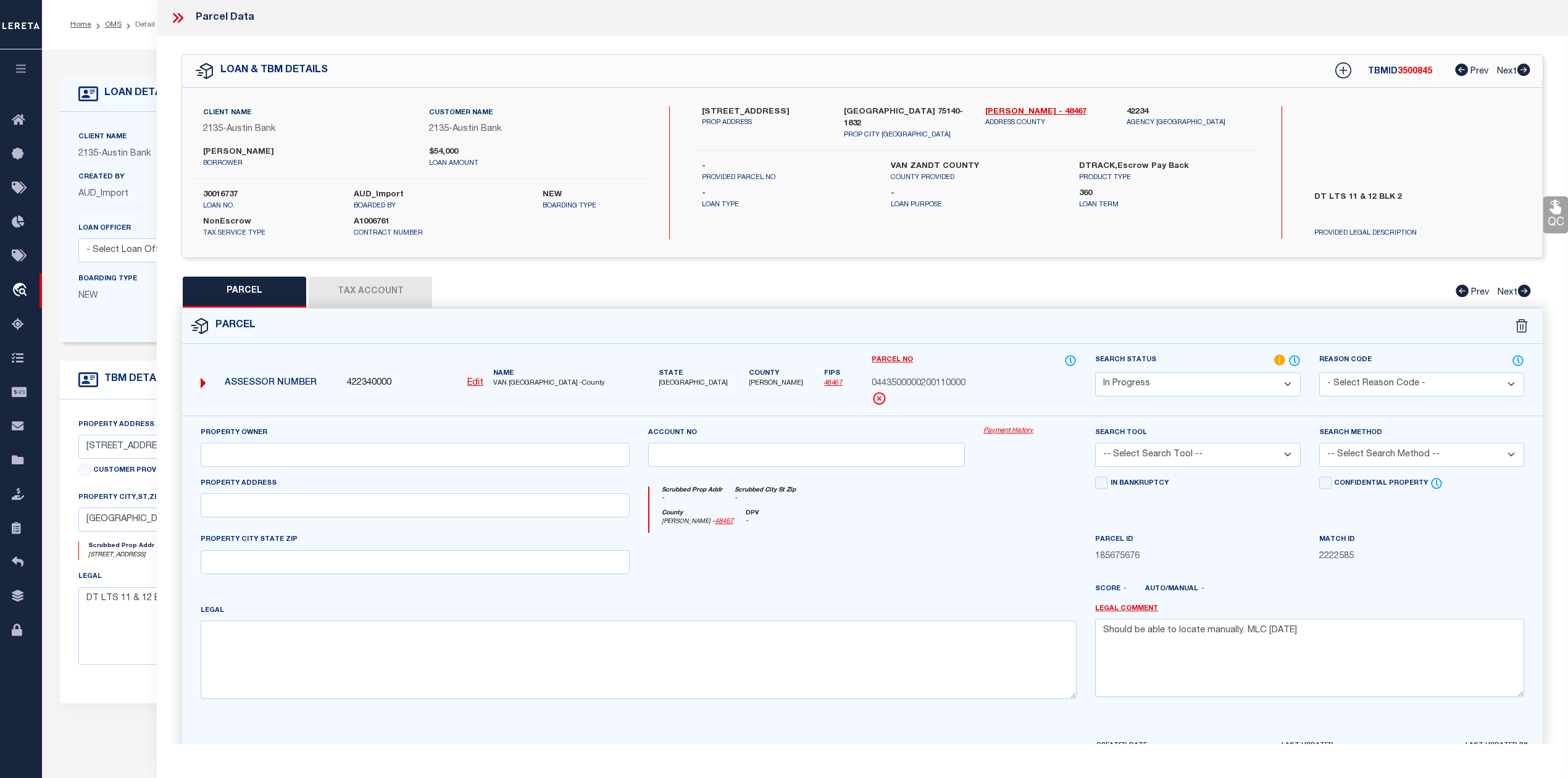
click at [921, 564] on div at bounding box center [806, 558] width 336 height 51
click at [1129, 461] on select "-- Select Search Tool -- 3rd Party Website Agency File Agency Website ATLS CNV-…" at bounding box center [1197, 455] width 205 height 24
select select "AGW"
click at [1095, 444] on select "-- Select Search Tool -- 3rd Party Website Agency File Agency Website ATLS CNV-…" at bounding box center [1197, 455] width 205 height 24
click at [983, 531] on div "County [PERSON_NAME] - 48467 DPV -" at bounding box center [863, 522] width 427 height 24
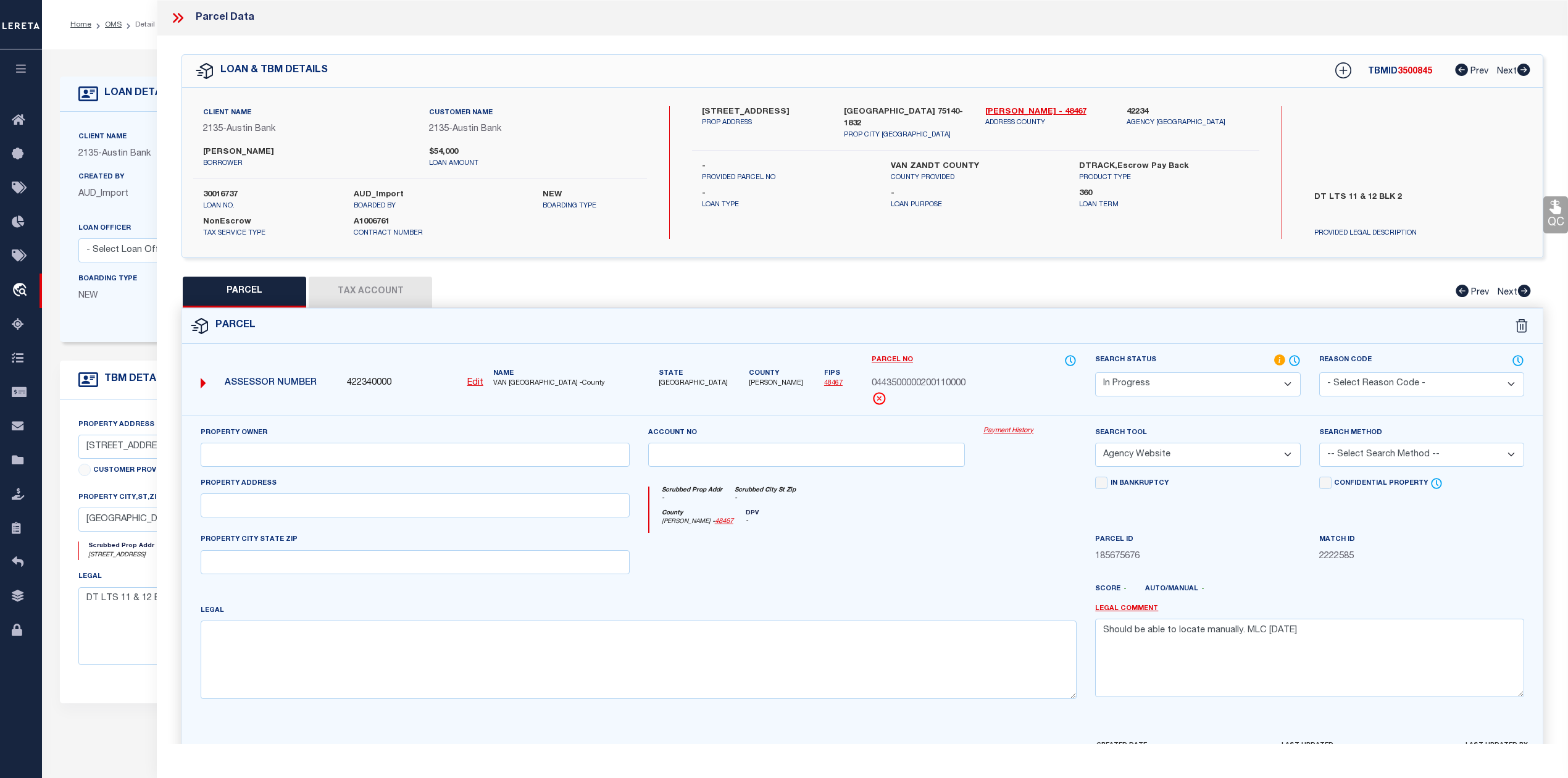
click at [1369, 458] on select "-- Select Search Method -- Property Address Legal Liability Info Provided" at bounding box center [1422, 455] width 205 height 24
select select "LEG"
click at [1319, 444] on select "-- Select Search Method -- Property Address Legal Liability Info Provided" at bounding box center [1422, 455] width 205 height 24
click at [1035, 554] on div at bounding box center [1030, 558] width 112 height 51
drag, startPoint x: 1319, startPoint y: 646, endPoint x: 1097, endPoint y: 641, distance: 222.1
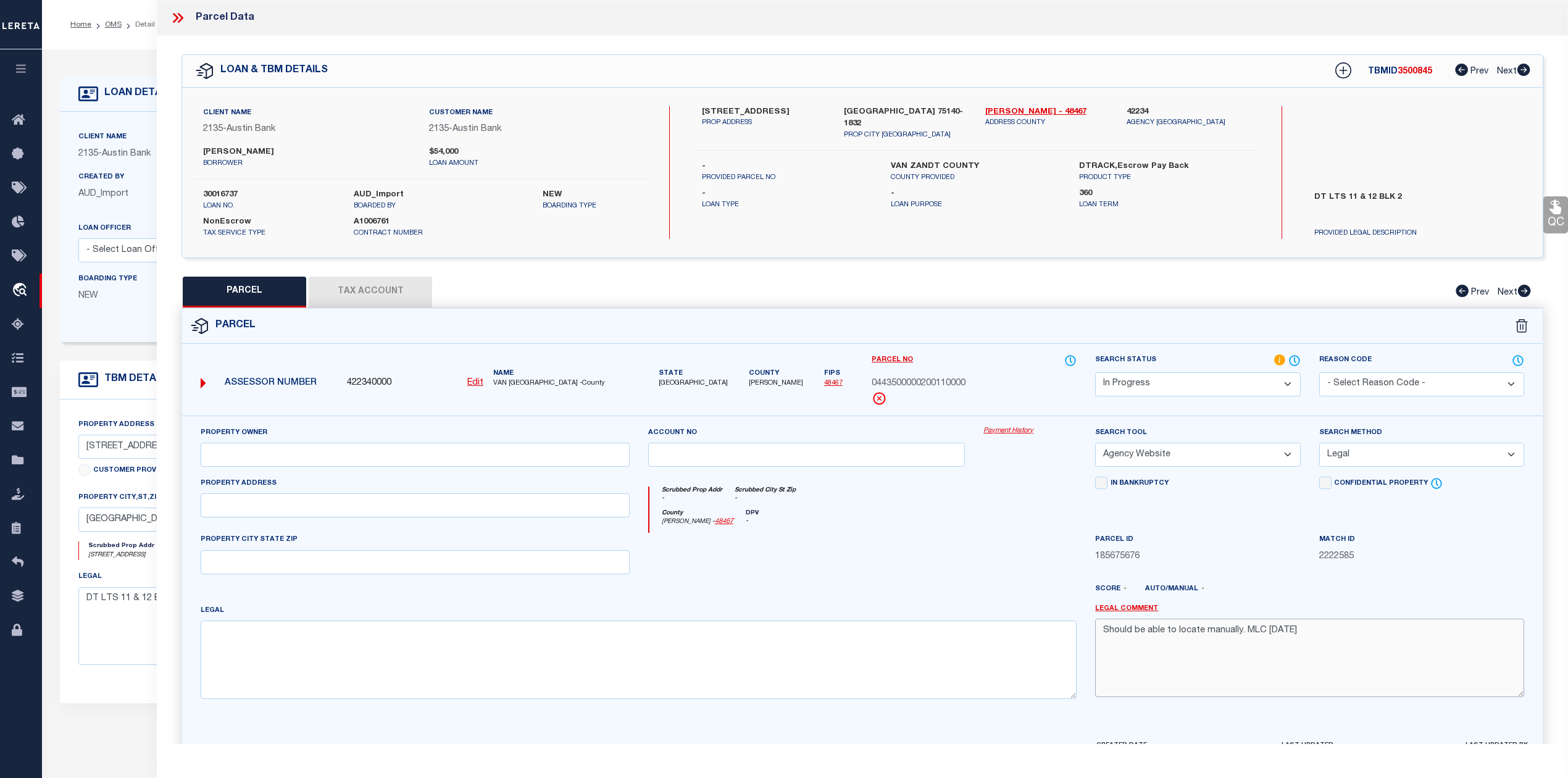
click at [1097, 641] on textarea "Should be able to locate manually. MLC [DATE]" at bounding box center [1309, 657] width 429 height 78
click at [942, 571] on div at bounding box center [806, 558] width 336 height 51
click at [228, 514] on input "text" at bounding box center [415, 506] width 429 height 24
paste input "[STREET_ADDRESS]"
type input "[STREET_ADDRESS]"
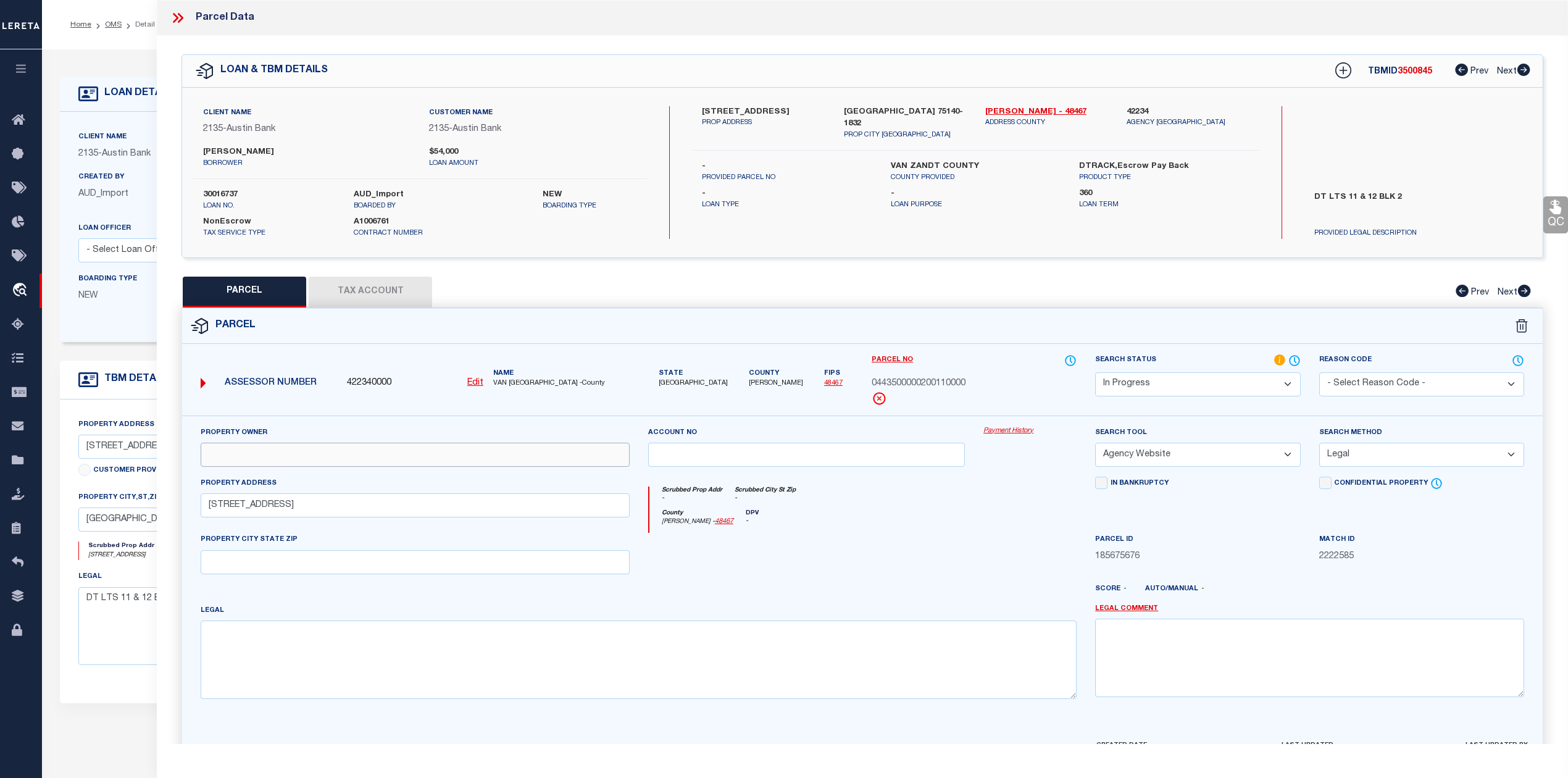
click at [259, 460] on input "text" at bounding box center [415, 455] width 429 height 24
paste input "[PERSON_NAME]"
type input "[PERSON_NAME]"
click at [655, 689] on textarea at bounding box center [638, 659] width 876 height 78
paste textarea "Acres 0.260, BLK: 2, LOT: 11&12, ADDN: ORIGINAL"
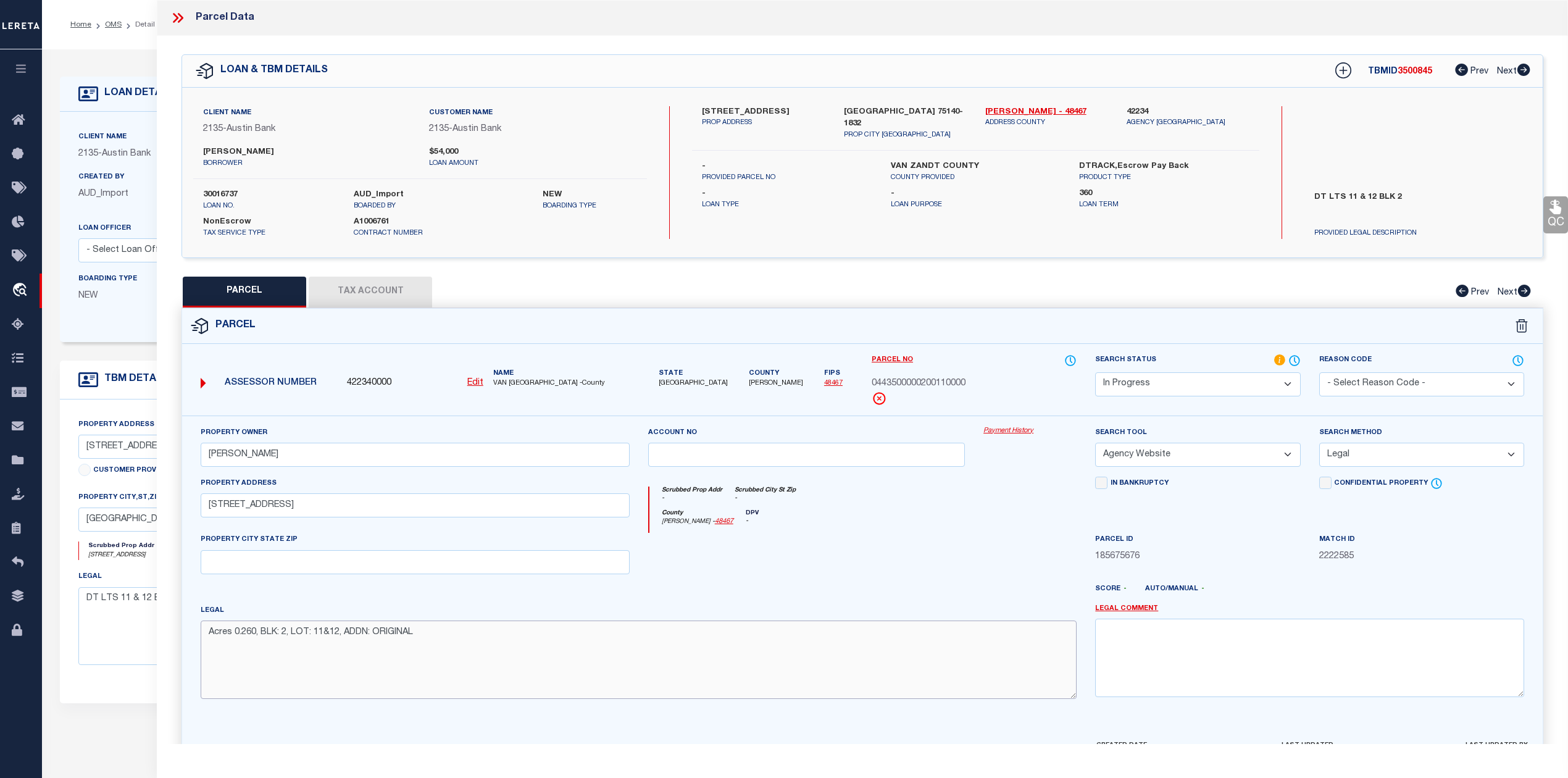
type textarea "Acres 0.260, BLK: 2, LOT: 11&12, ADDN: ORIGINAL"
click at [789, 567] on div at bounding box center [806, 558] width 336 height 51
click at [963, 537] on div at bounding box center [806, 558] width 336 height 51
click at [788, 568] on div at bounding box center [806, 558] width 336 height 51
click at [775, 528] on div "County [PERSON_NAME] - 48467 DPV -" at bounding box center [863, 522] width 427 height 24
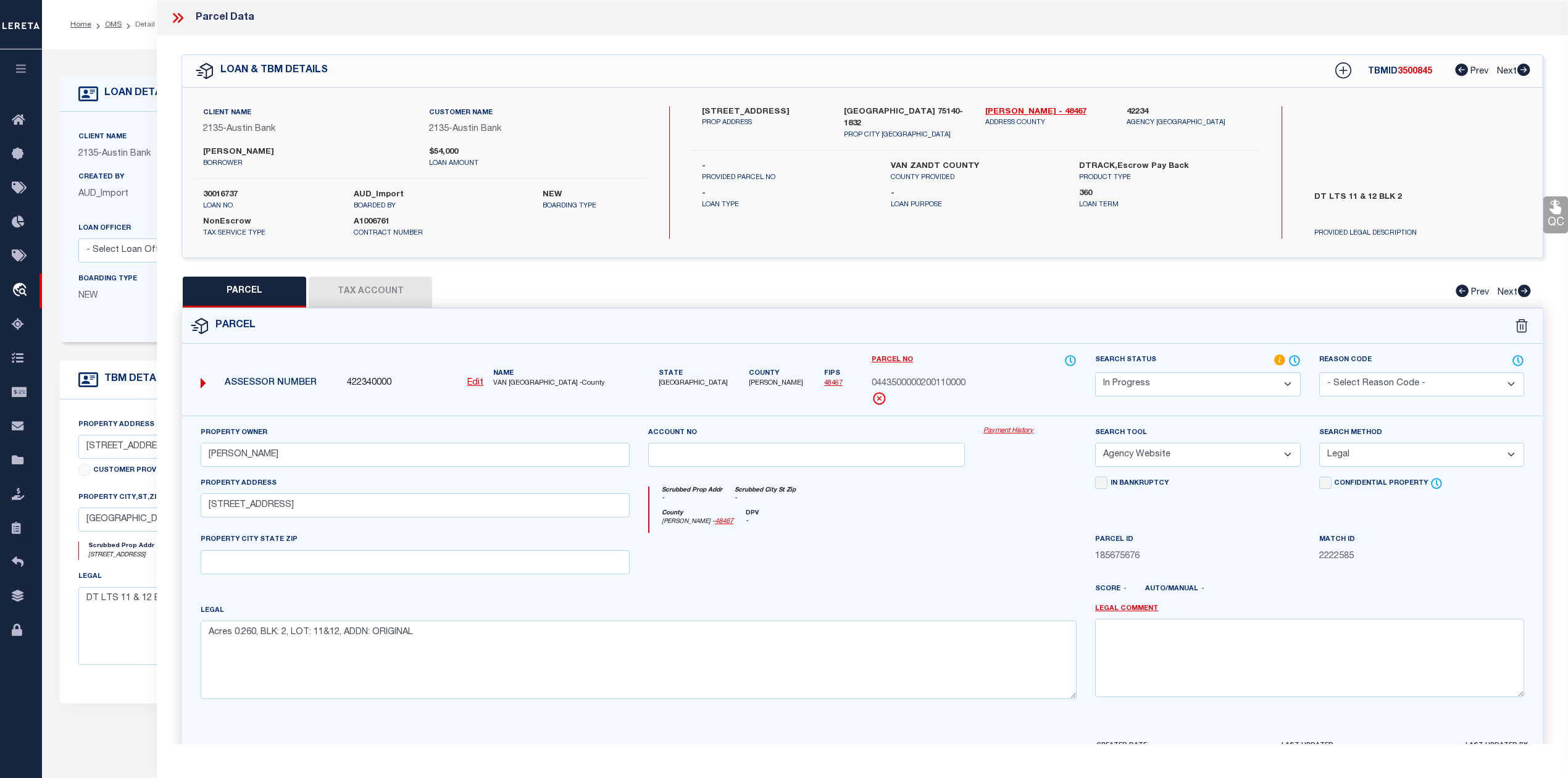
click at [364, 300] on button "Tax Account" at bounding box center [370, 292] width 123 height 31
select select "100"
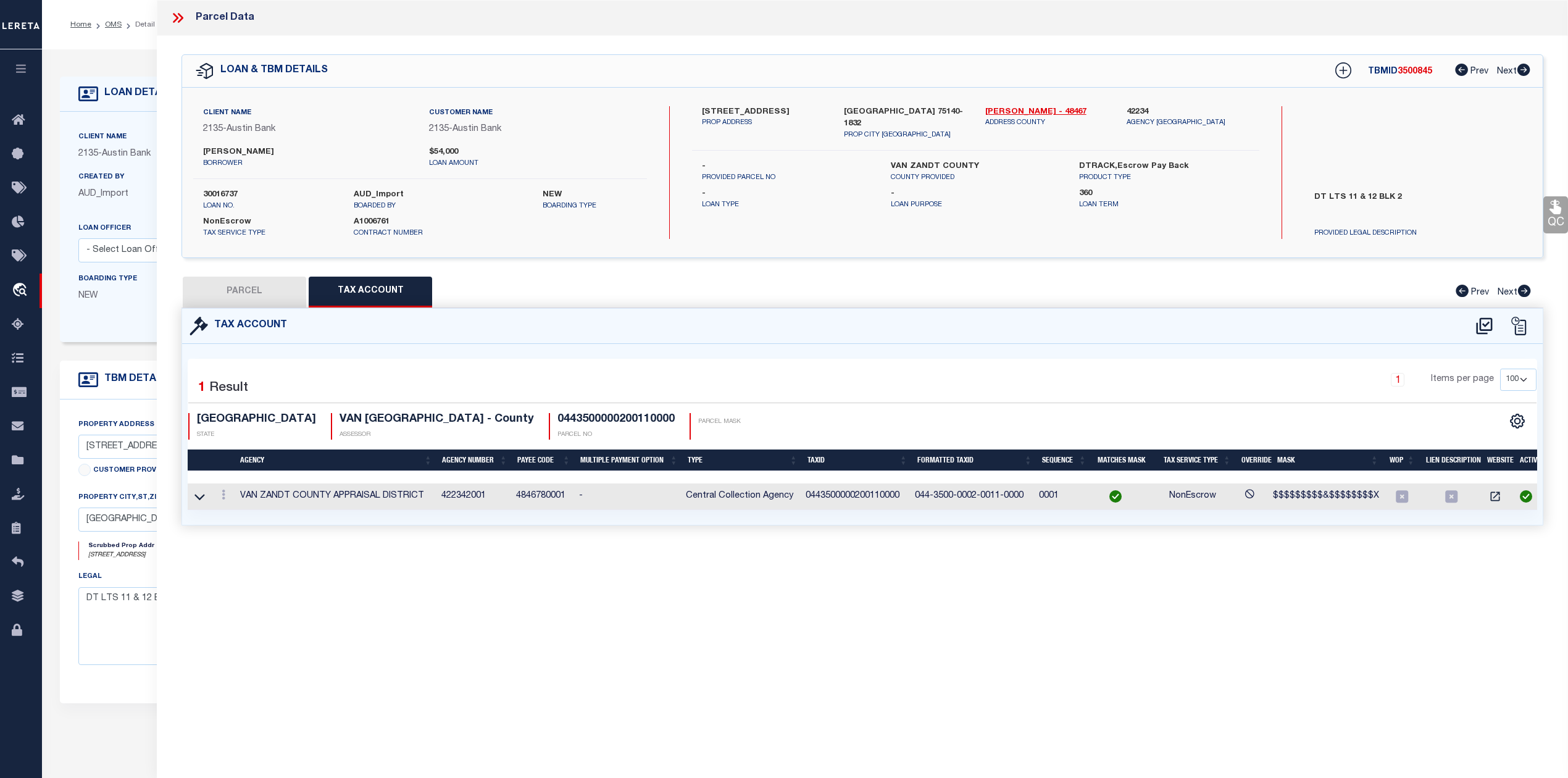
click at [711, 580] on div "Parcel Data QC QC QC - Select Status - Ready to QC" at bounding box center [862, 372] width 1411 height 744
click at [266, 295] on button "PARCEL" at bounding box center [244, 292] width 123 height 31
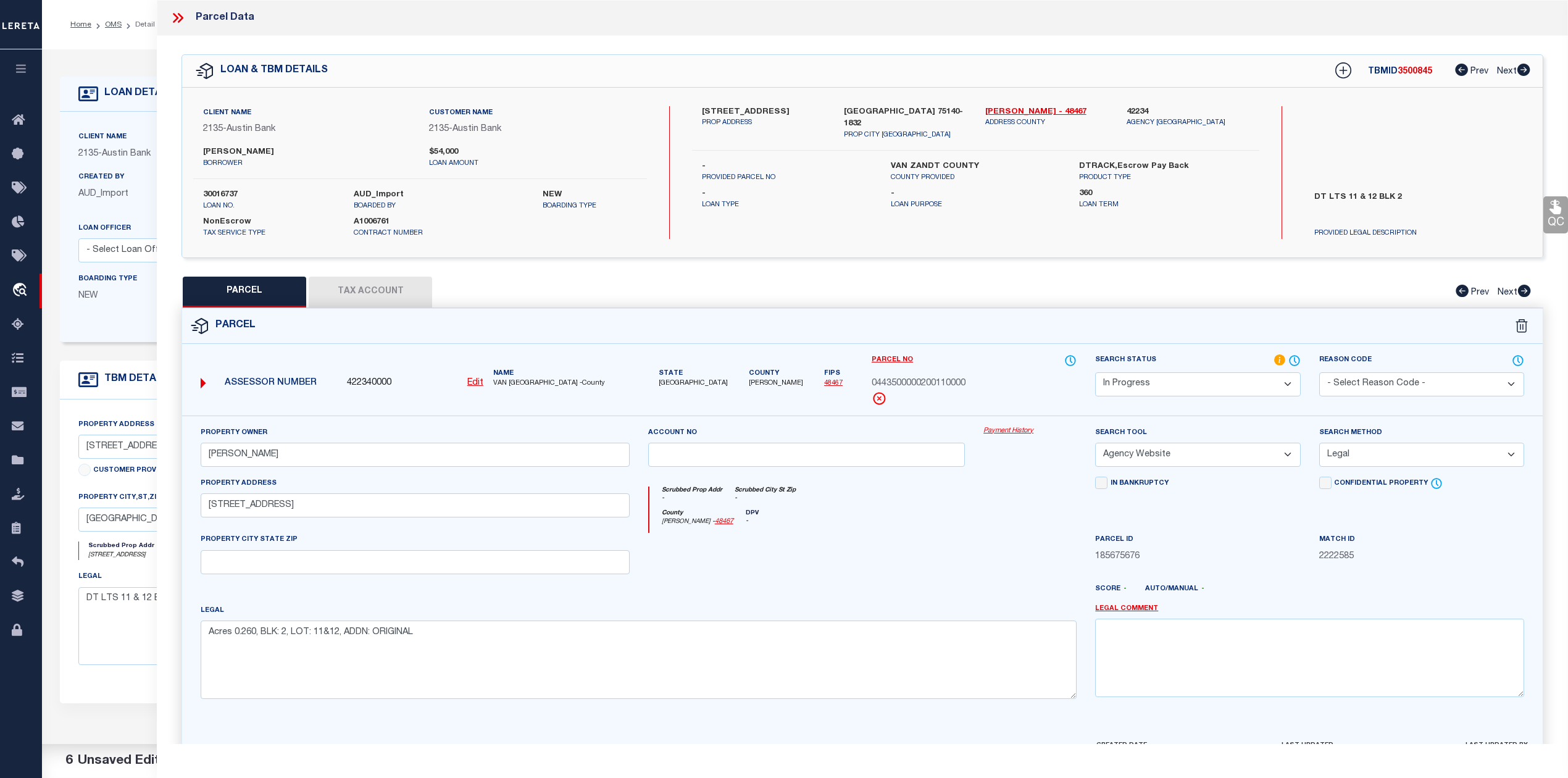
click at [759, 576] on div at bounding box center [806, 558] width 336 height 51
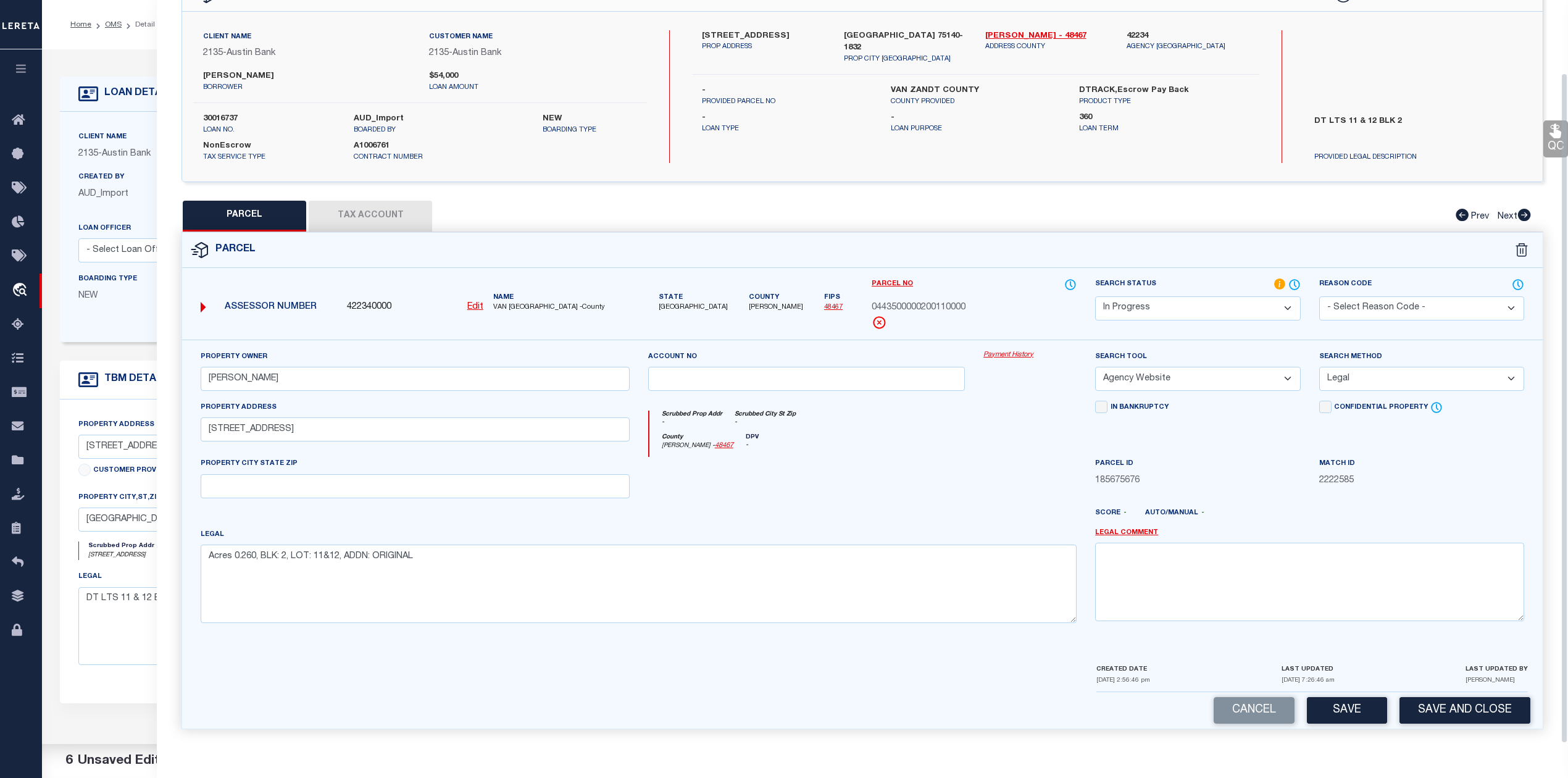
click at [844, 520] on div at bounding box center [918, 518] width 336 height 20
click at [1121, 308] on select "Automated Search Bad Parcel Complete Duplicate Parcel High Dollar Reporting In …" at bounding box center [1197, 308] width 205 height 24
click at [1095, 296] on select "Automated Search Bad Parcel Complete Duplicate Parcel High Dollar Reporting In …" at bounding box center [1197, 308] width 205 height 24
click at [1025, 519] on div at bounding box center [918, 518] width 336 height 20
click at [1351, 715] on button "Save" at bounding box center [1346, 711] width 81 height 27
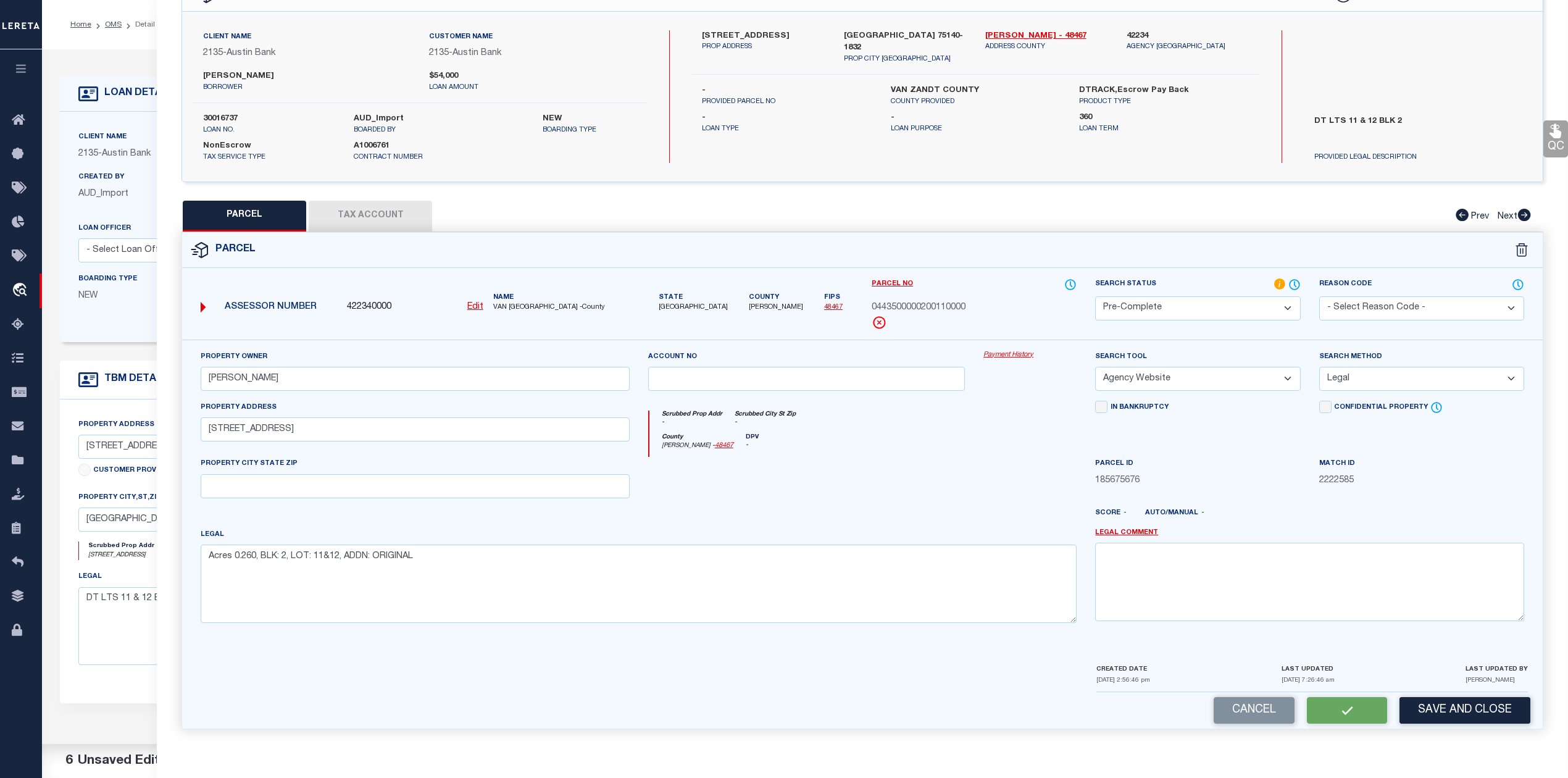
select select "AS"
select select
checkbox input "false"
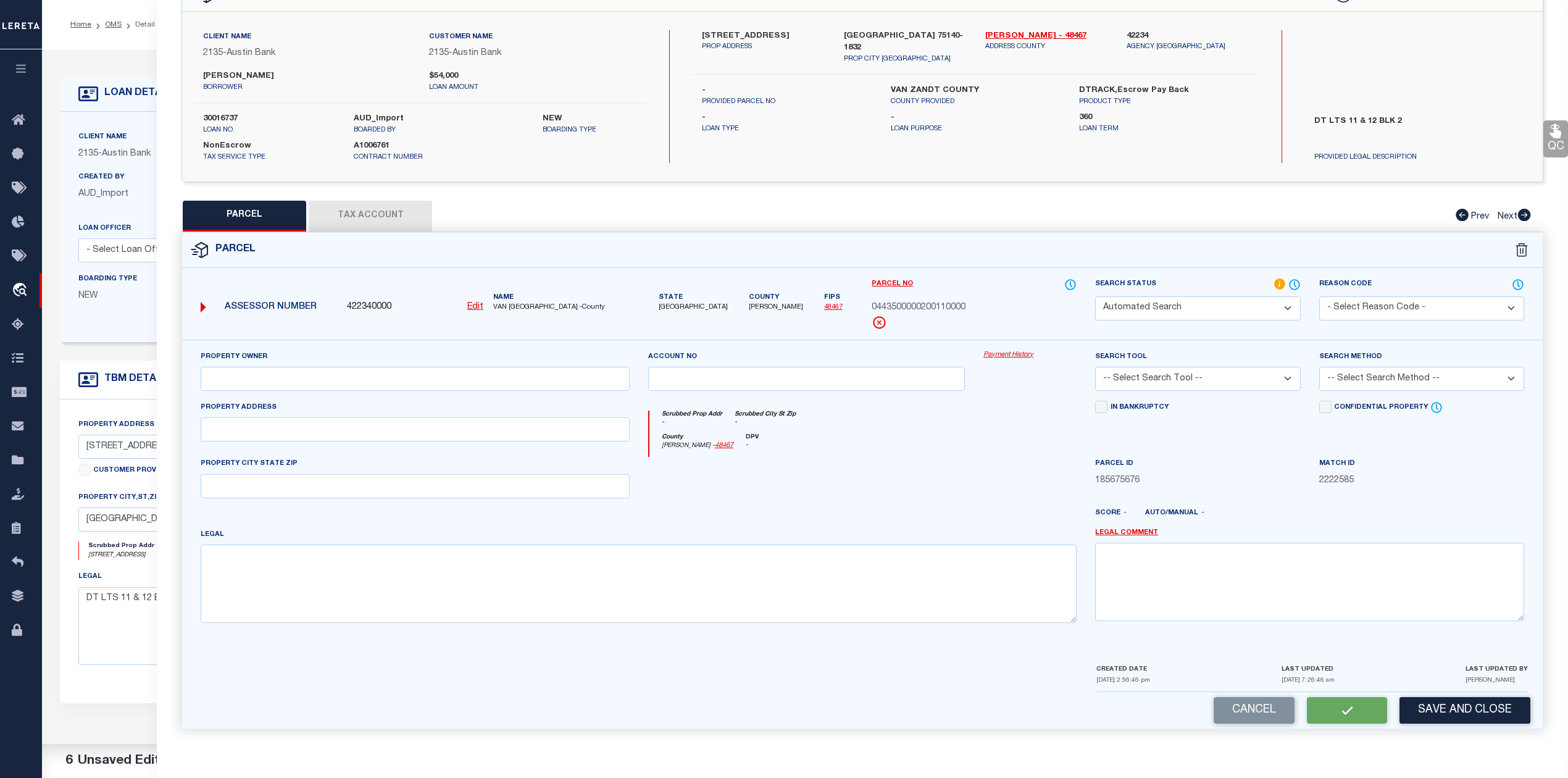
select select "PC"
type input "[PERSON_NAME]"
select select "AGW"
select select "LEG"
type input "[STREET_ADDRESS]"
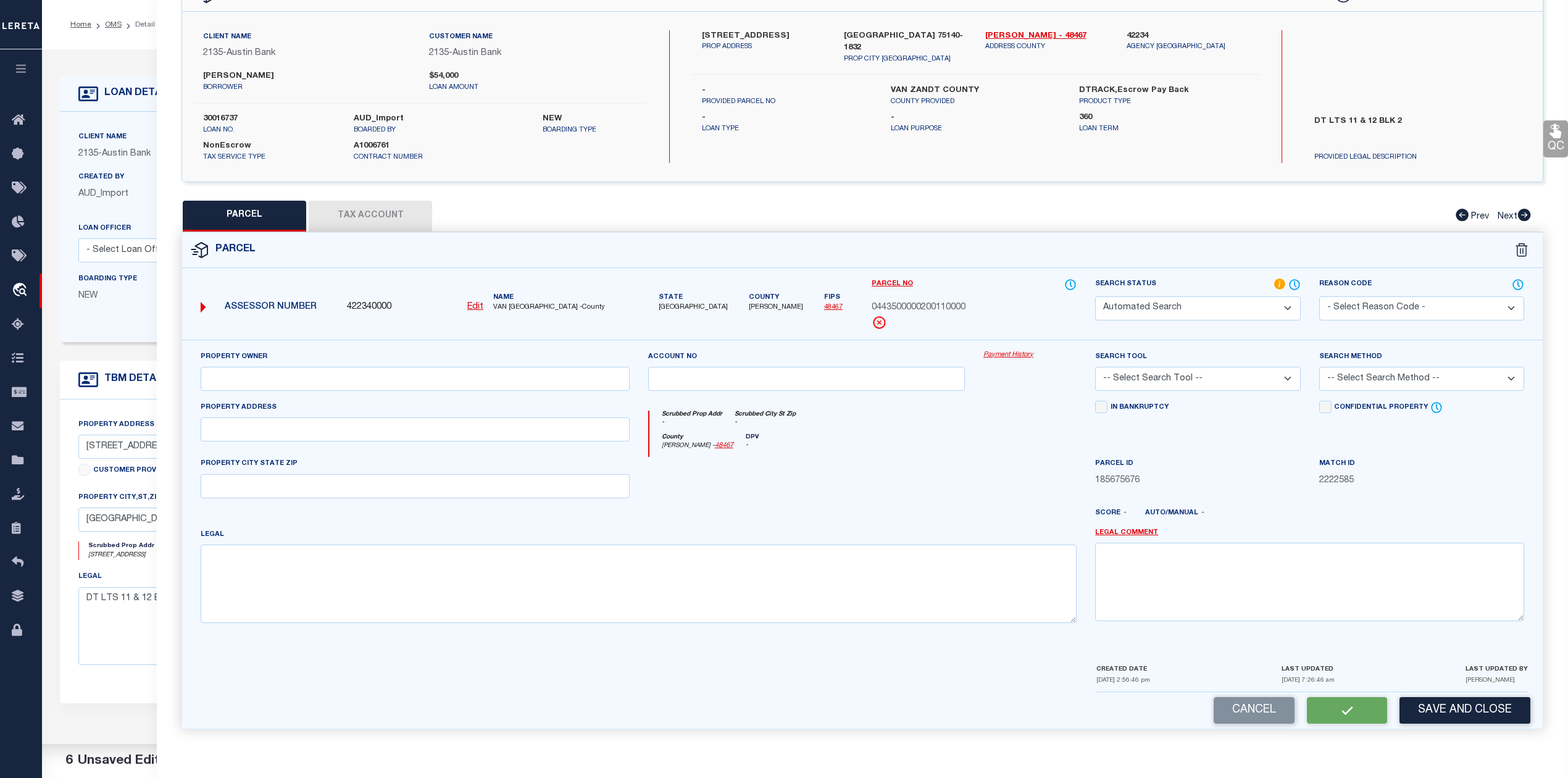
type textarea "Acres 0.260, BLK: 2, LOT: 11&12, ADDN: ORIGINAL"
click at [830, 490] on div at bounding box center [806, 482] width 336 height 51
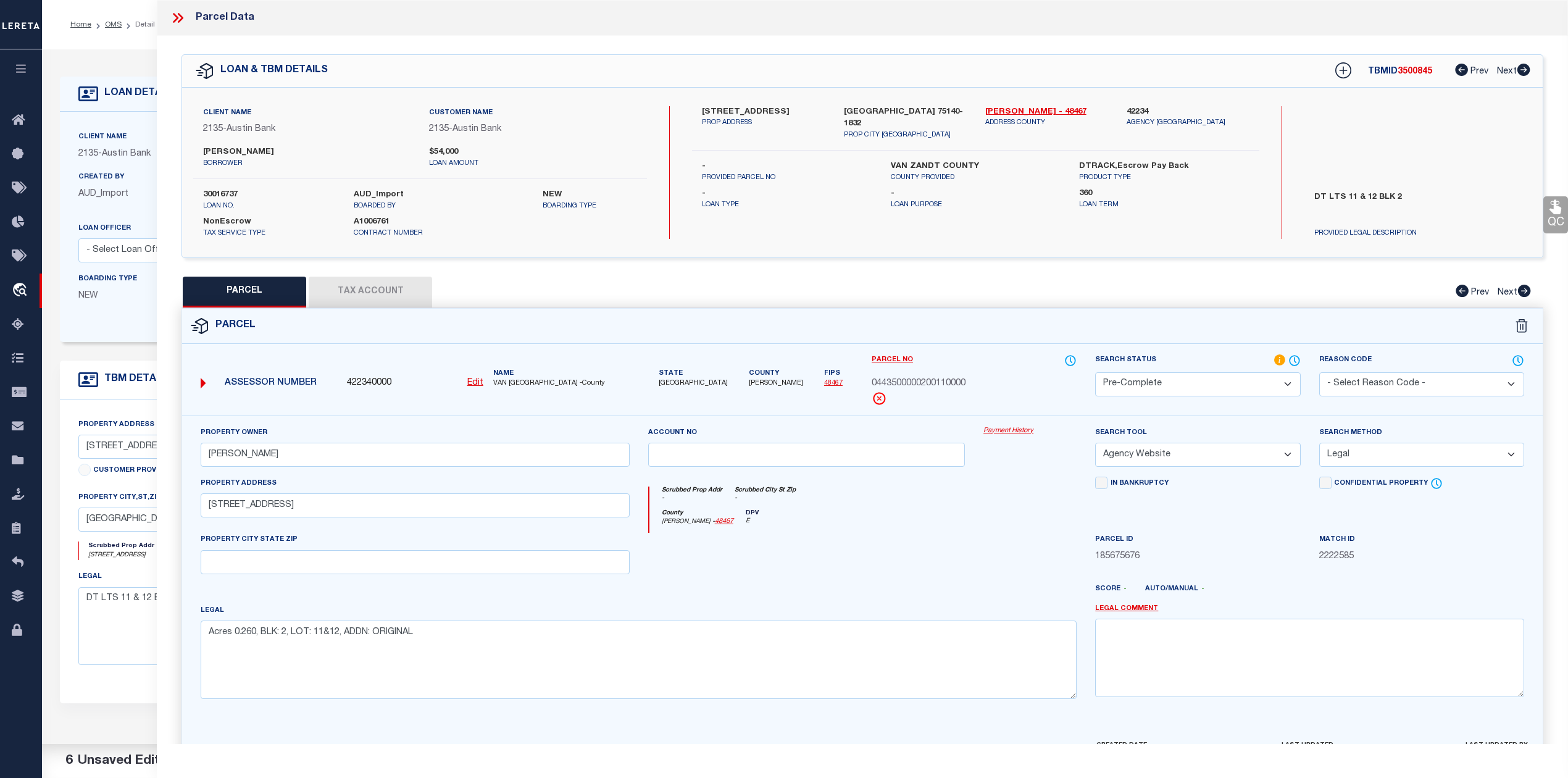
click at [1404, 72] on span "3500845" at bounding box center [1415, 71] width 35 height 9
copy span "3500845"
drag, startPoint x: 983, startPoint y: 114, endPoint x: 1023, endPoint y: 113, distance: 40.0
click at [1023, 113] on div "[PERSON_NAME] - 48467 ADDRESS COUNTY" at bounding box center [1047, 123] width 141 height 35
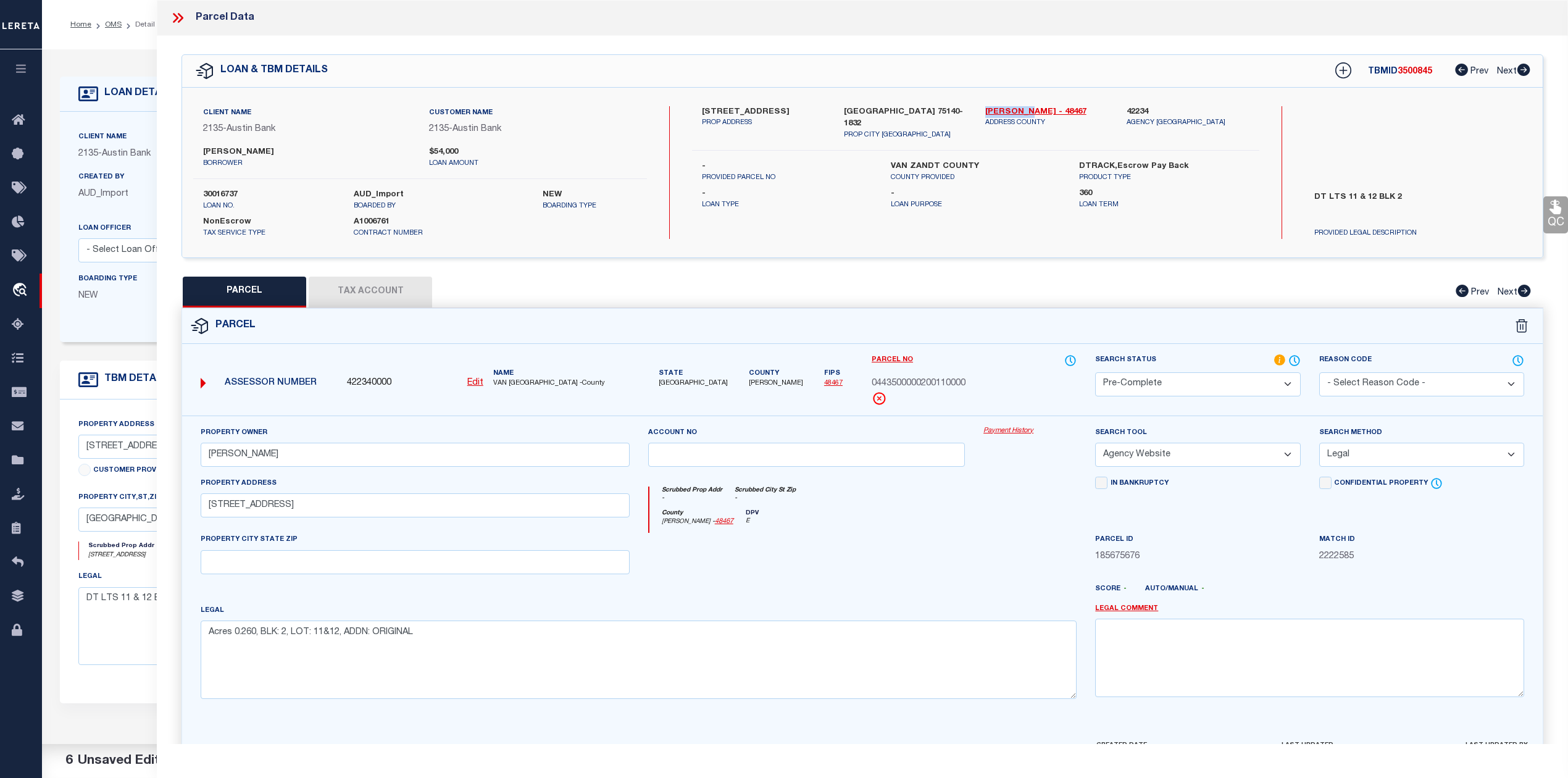
copy link "[PERSON_NAME]"
drag, startPoint x: 872, startPoint y: 383, endPoint x: 965, endPoint y: 376, distance: 93.3
click at [965, 376] on div "Parcel No 0443500000200110000" at bounding box center [974, 380] width 205 height 52
copy span "0443500000200110000"
click at [971, 558] on div at bounding box center [806, 558] width 336 height 51
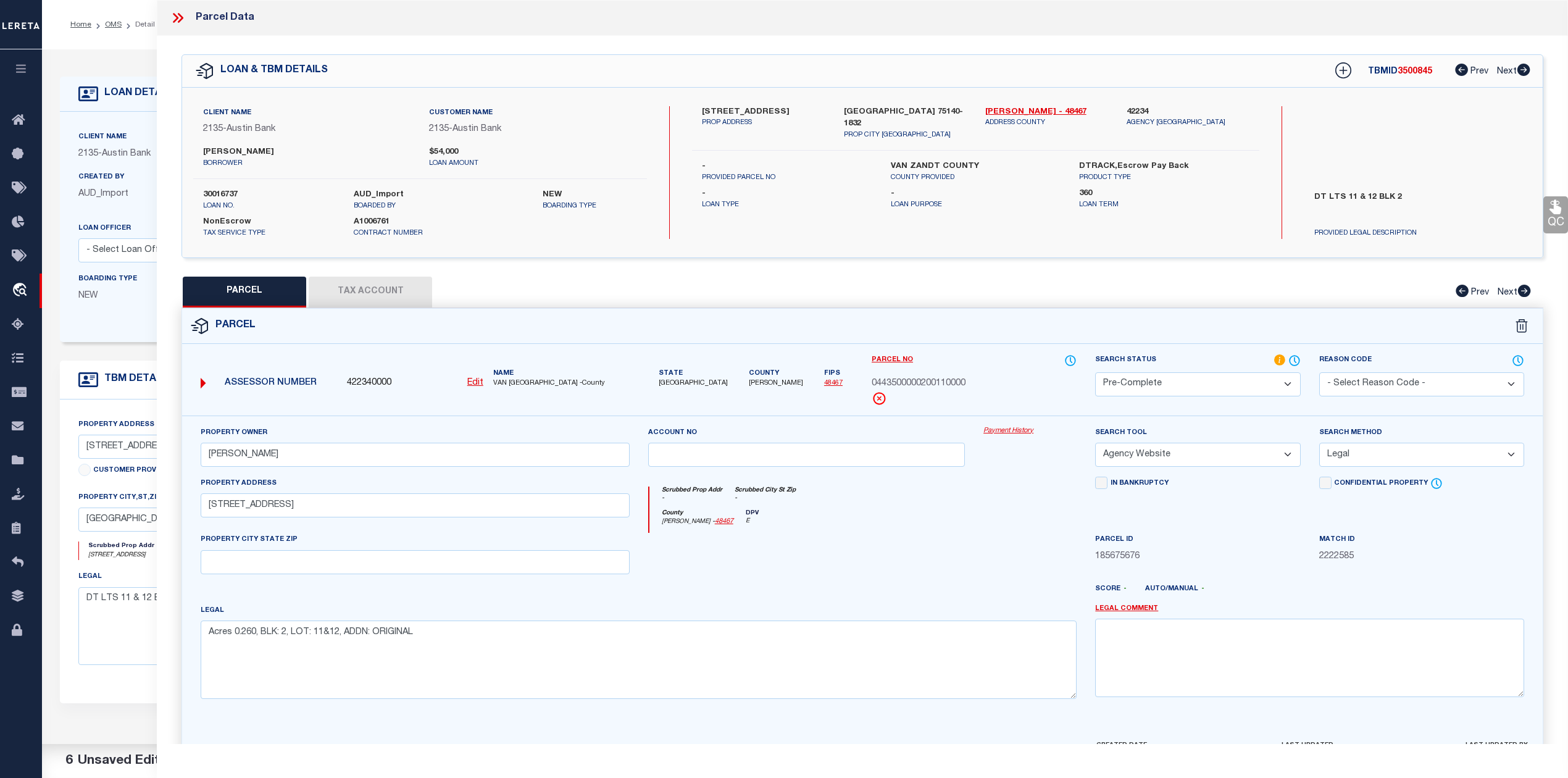
click at [971, 558] on div at bounding box center [806, 558] width 336 height 51
click at [872, 542] on div at bounding box center [806, 558] width 336 height 51
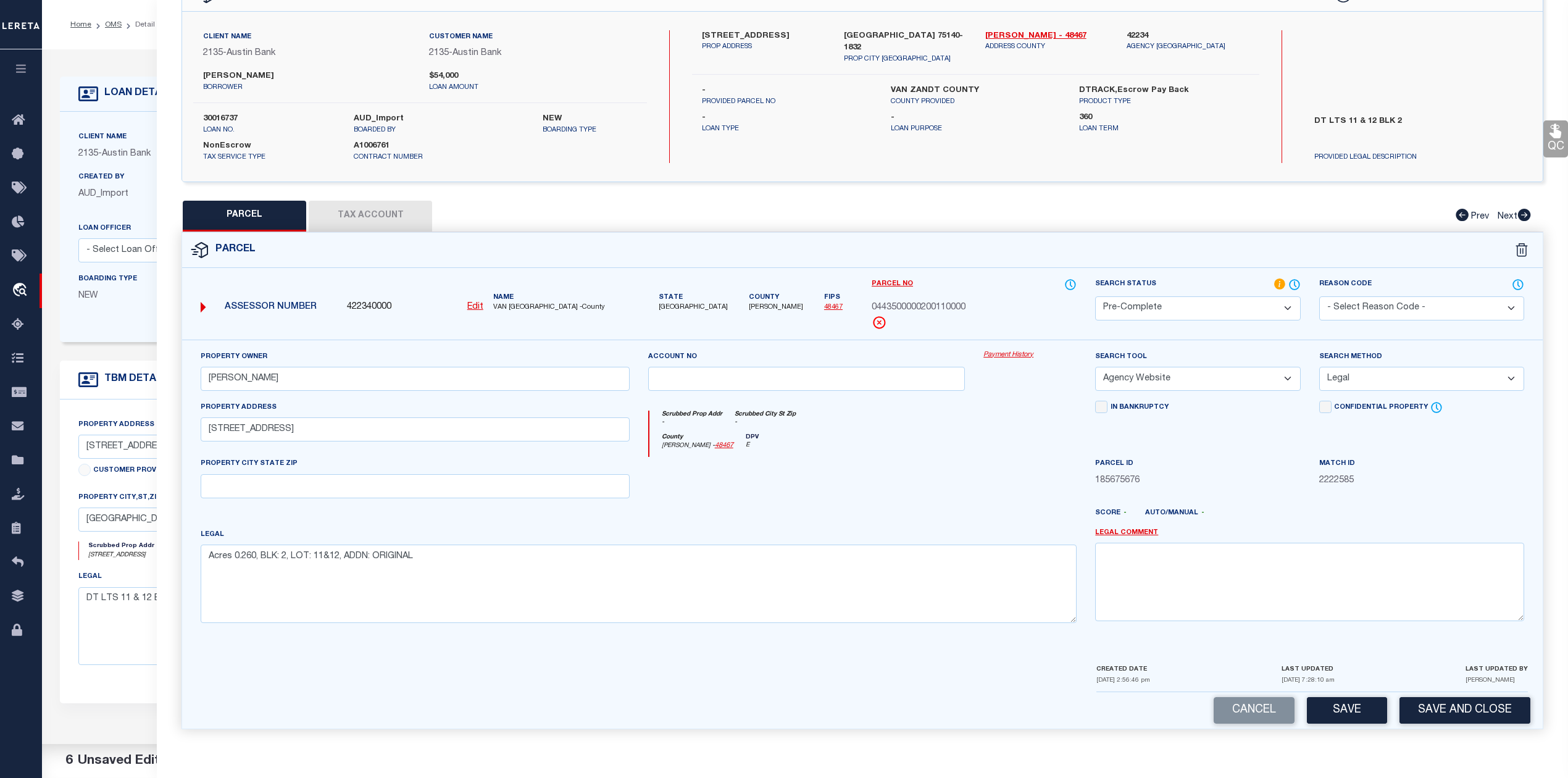
click at [904, 497] on div at bounding box center [806, 482] width 336 height 51
click at [364, 207] on button "Tax Account" at bounding box center [370, 216] width 123 height 31
select select "100"
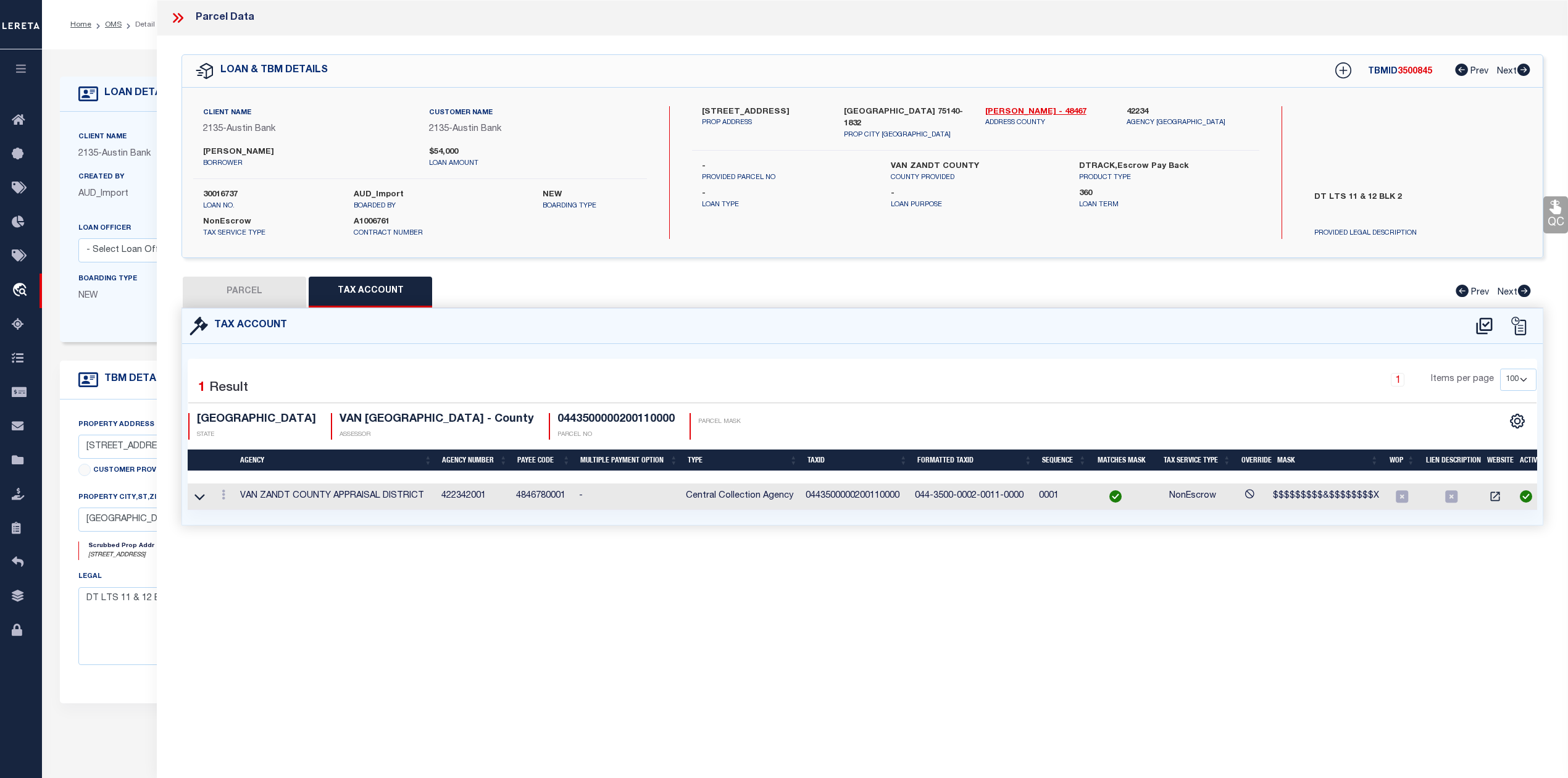
scroll to position [0, 0]
click at [631, 580] on div "Parcel Data QC QC QC - Select Status - Ready to QC" at bounding box center [862, 372] width 1411 height 744
click at [255, 290] on button "PARCEL" at bounding box center [244, 292] width 123 height 31
select select "AS"
select select
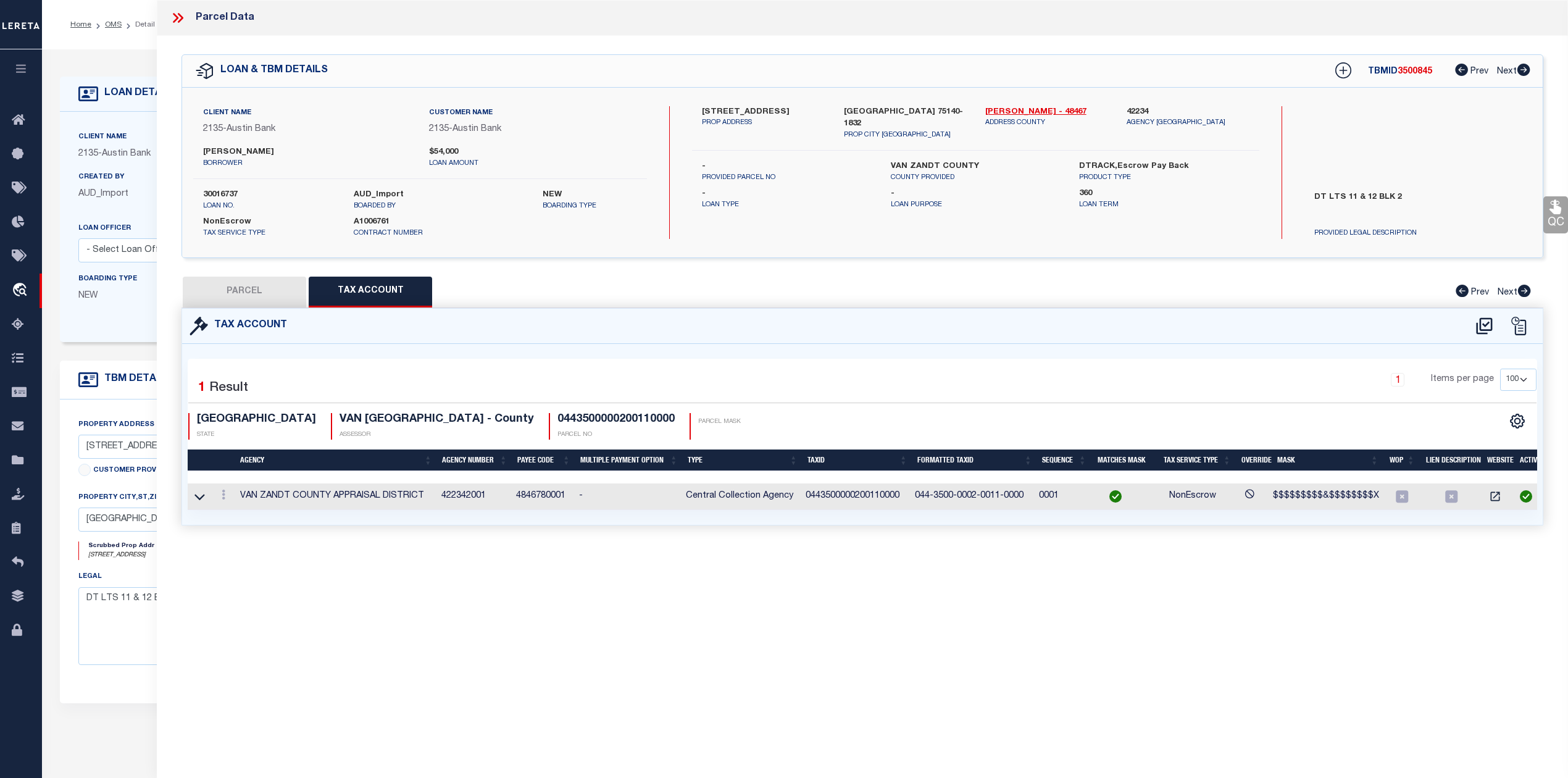
select select
checkbox input "false"
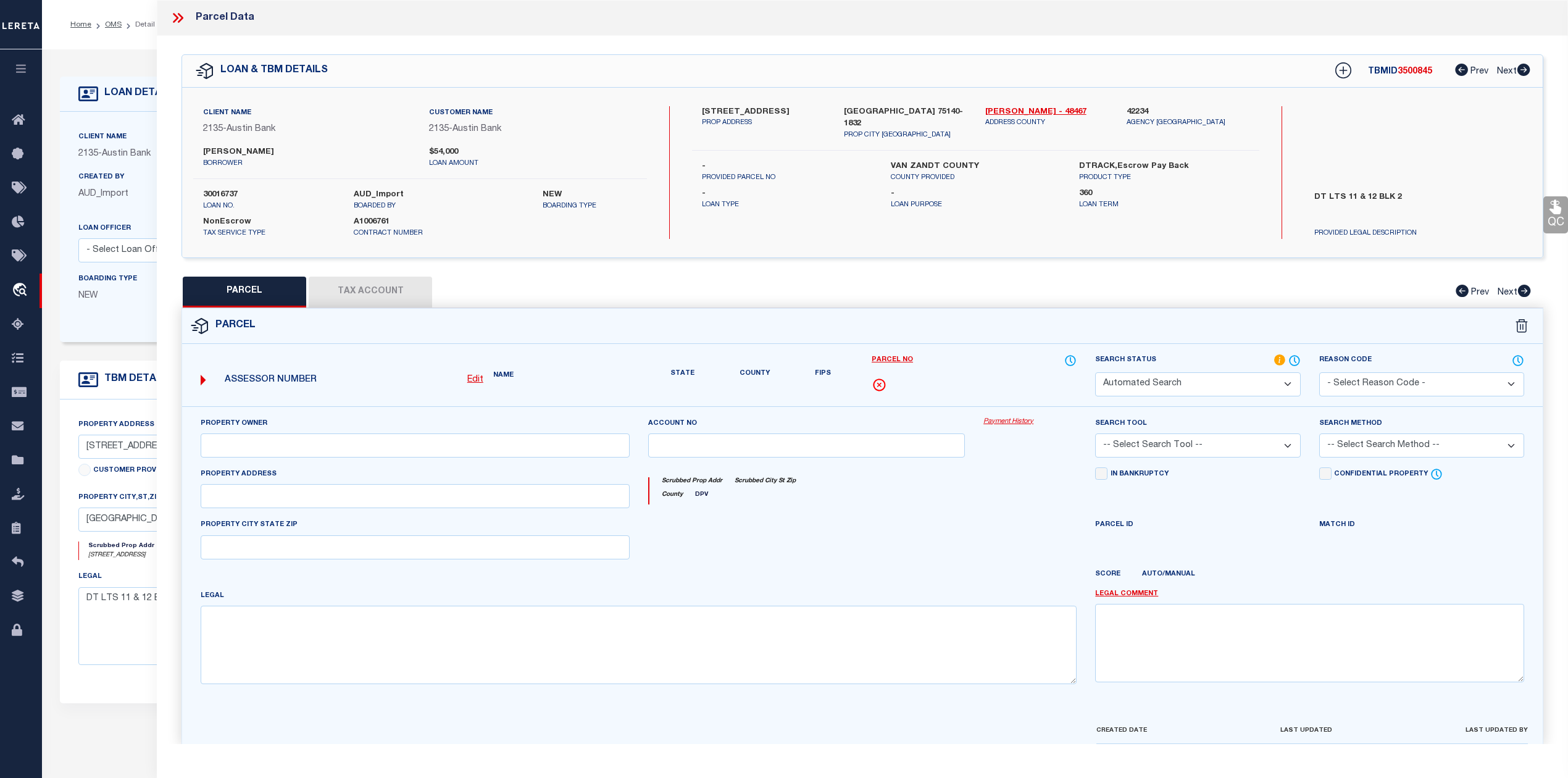
select select "QC"
type input "CRAFT ROBERT L"
select select "AGW"
select select "LEG"
type input "320 N GREEN"
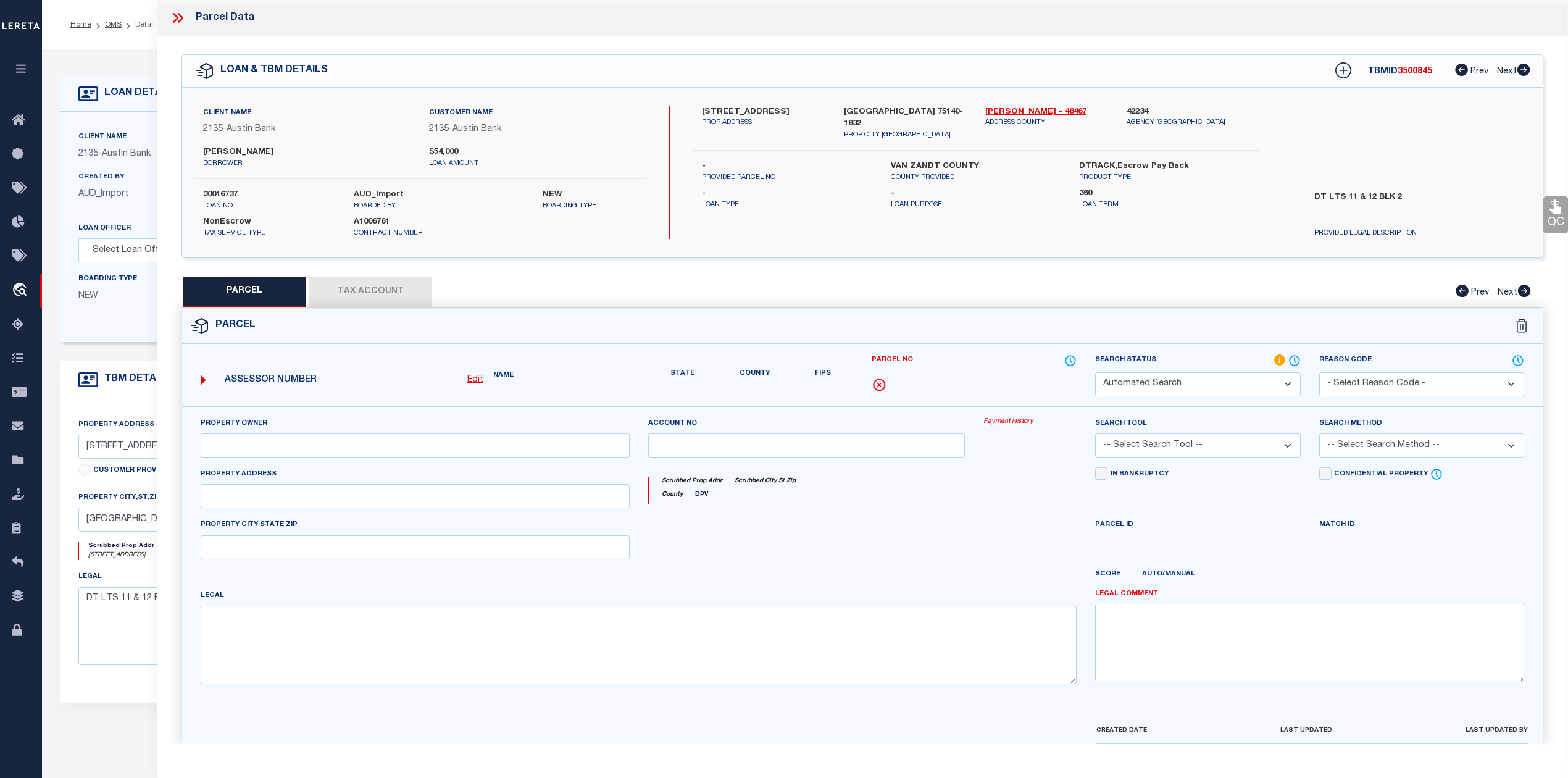
type textarea "Acres 0.260, BLK: 2, LOT: 11&12, ADDN: ORIGINAL"
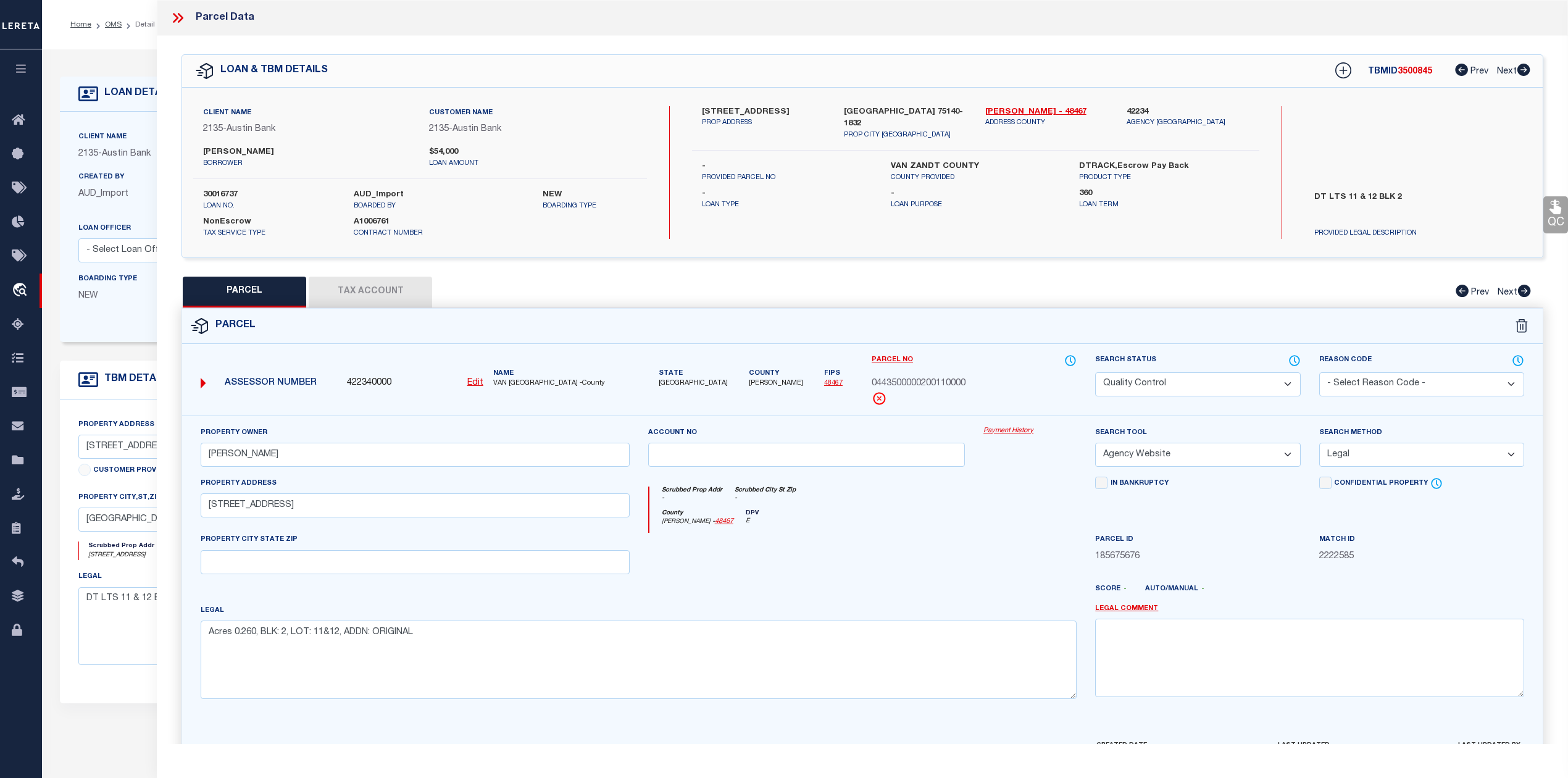
click at [838, 560] on div at bounding box center [806, 558] width 336 height 51
click at [510, 341] on div "Parcel" at bounding box center [862, 326] width 1360 height 35
click at [857, 572] on div at bounding box center [806, 558] width 336 height 51
click at [179, 20] on icon at bounding box center [178, 18] width 16 height 16
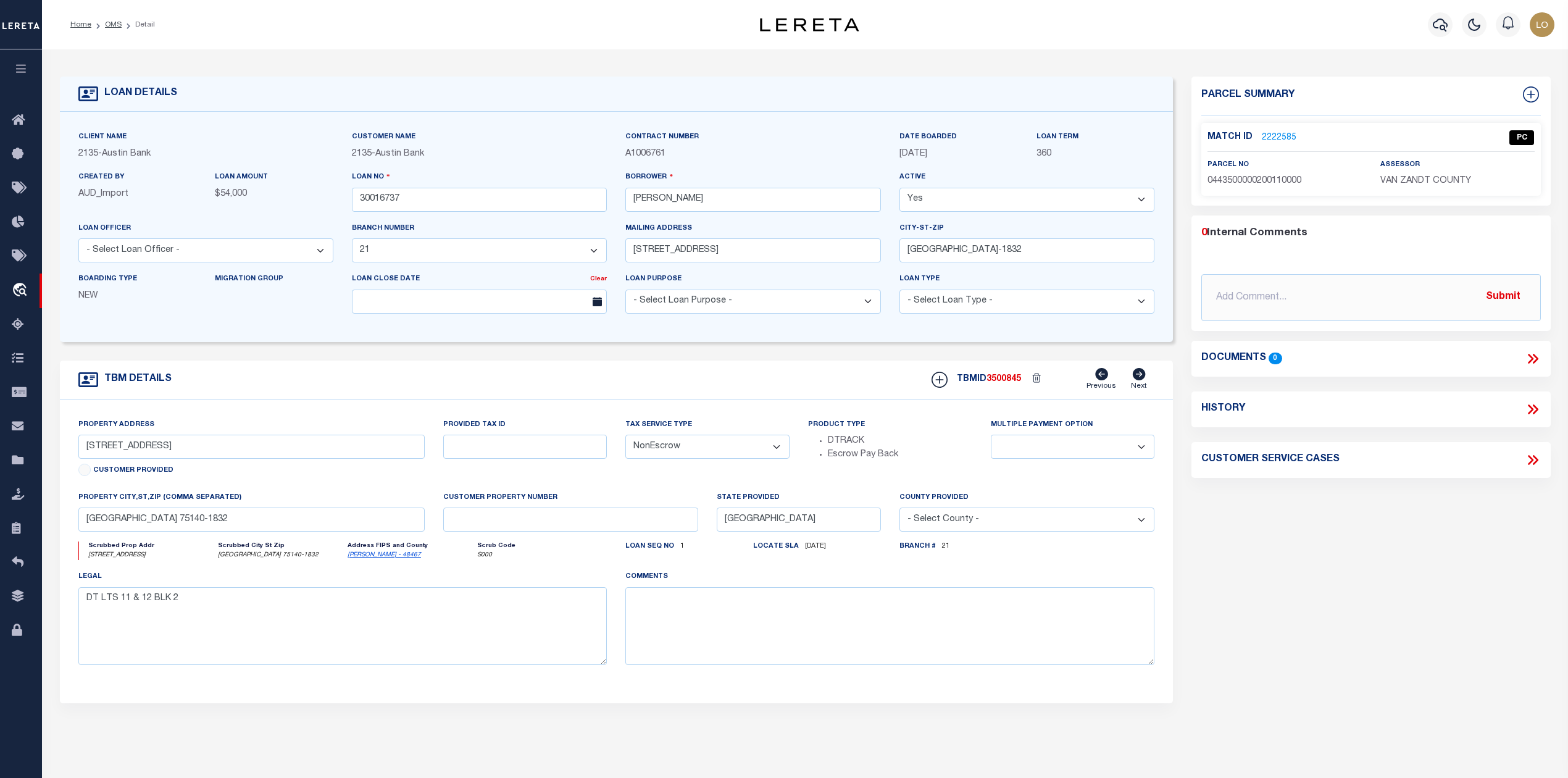
click at [1218, 549] on div "Parcel Summary Match ID 2222585 0" at bounding box center [1370, 414] width 377 height 675
click at [112, 28] on link "OMS" at bounding box center [113, 25] width 17 height 7
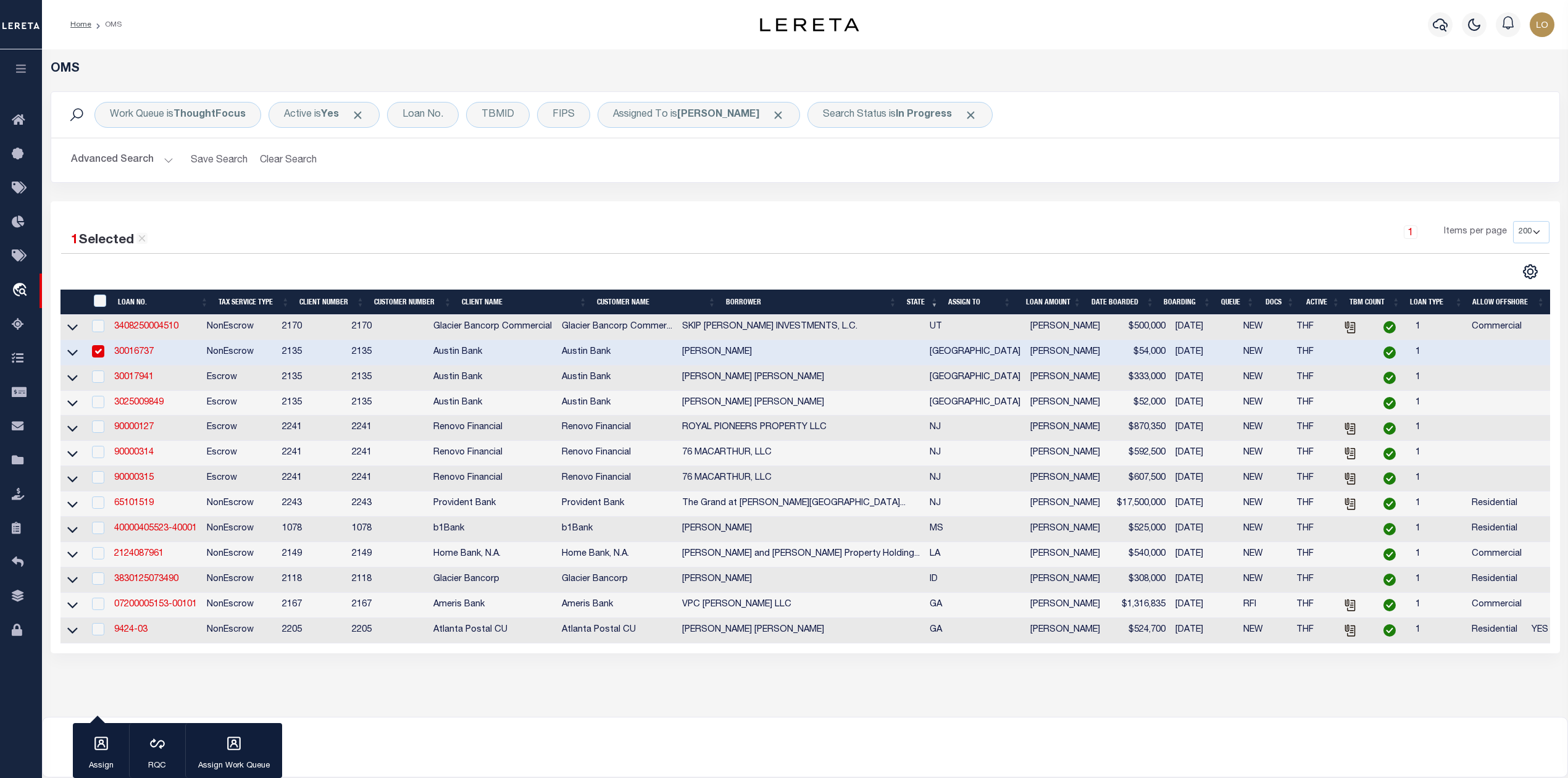
click at [147, 353] on link "30016737" at bounding box center [133, 352] width 39 height 9
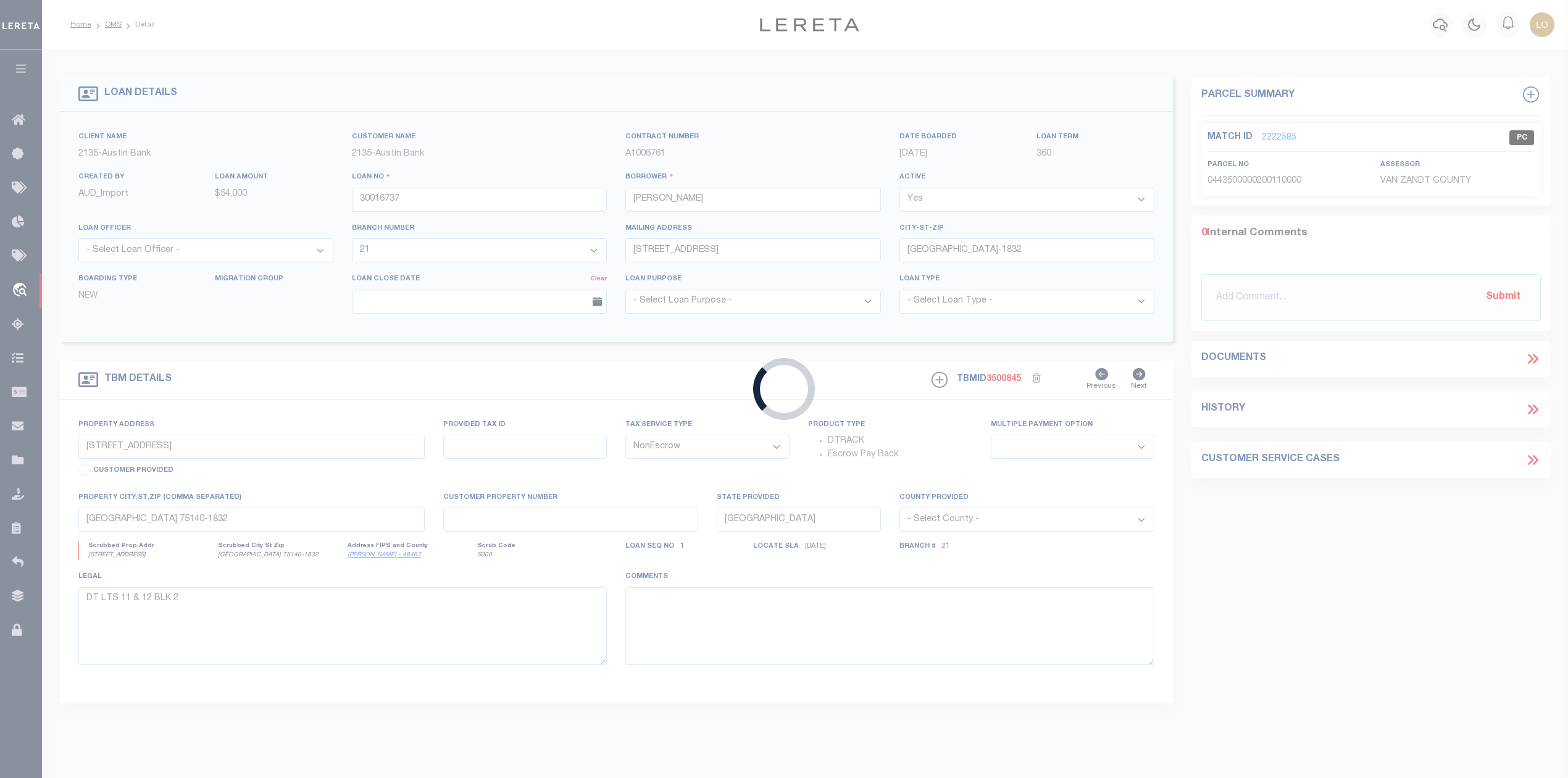
select select
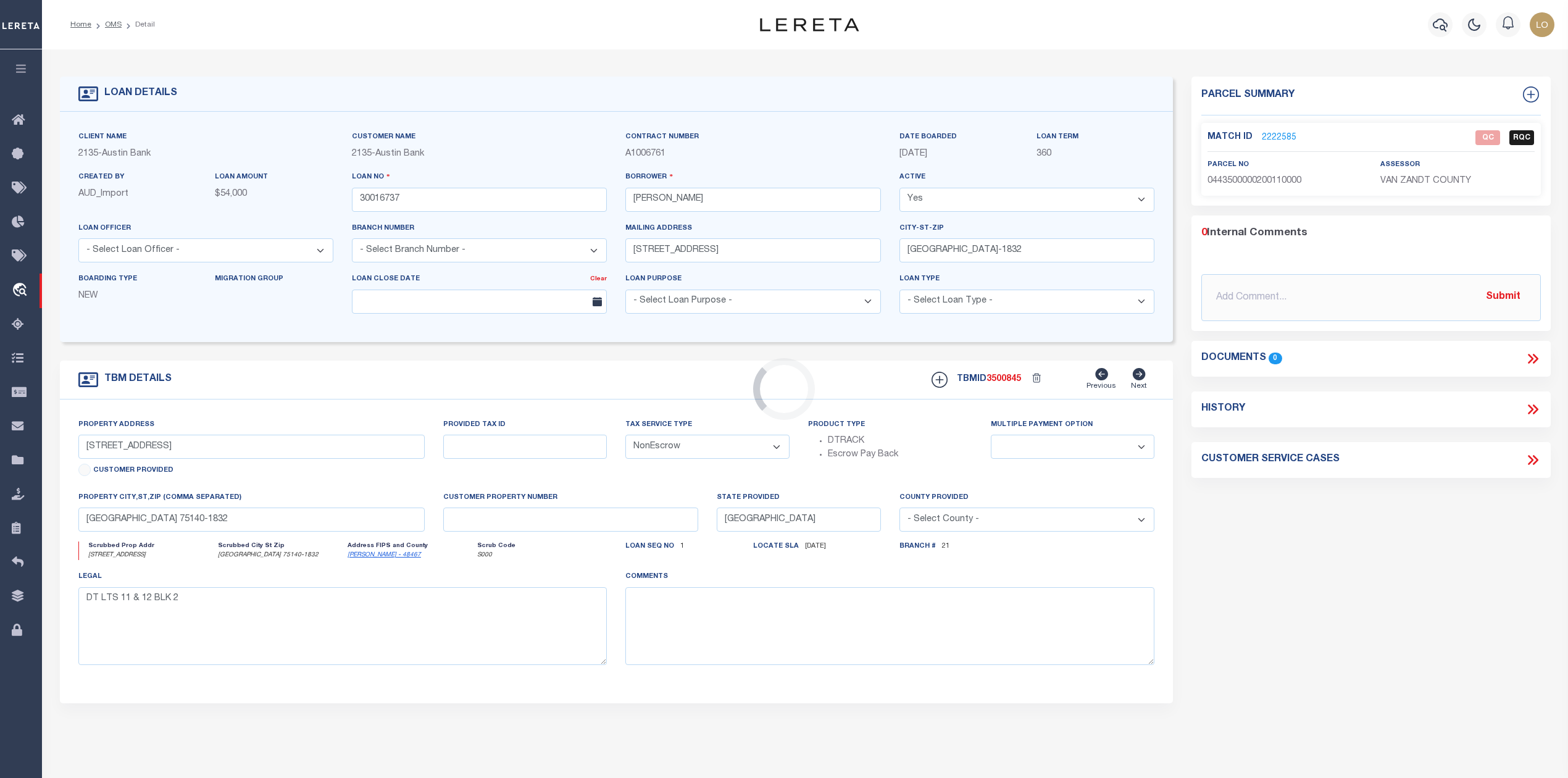
select select "2601"
select select
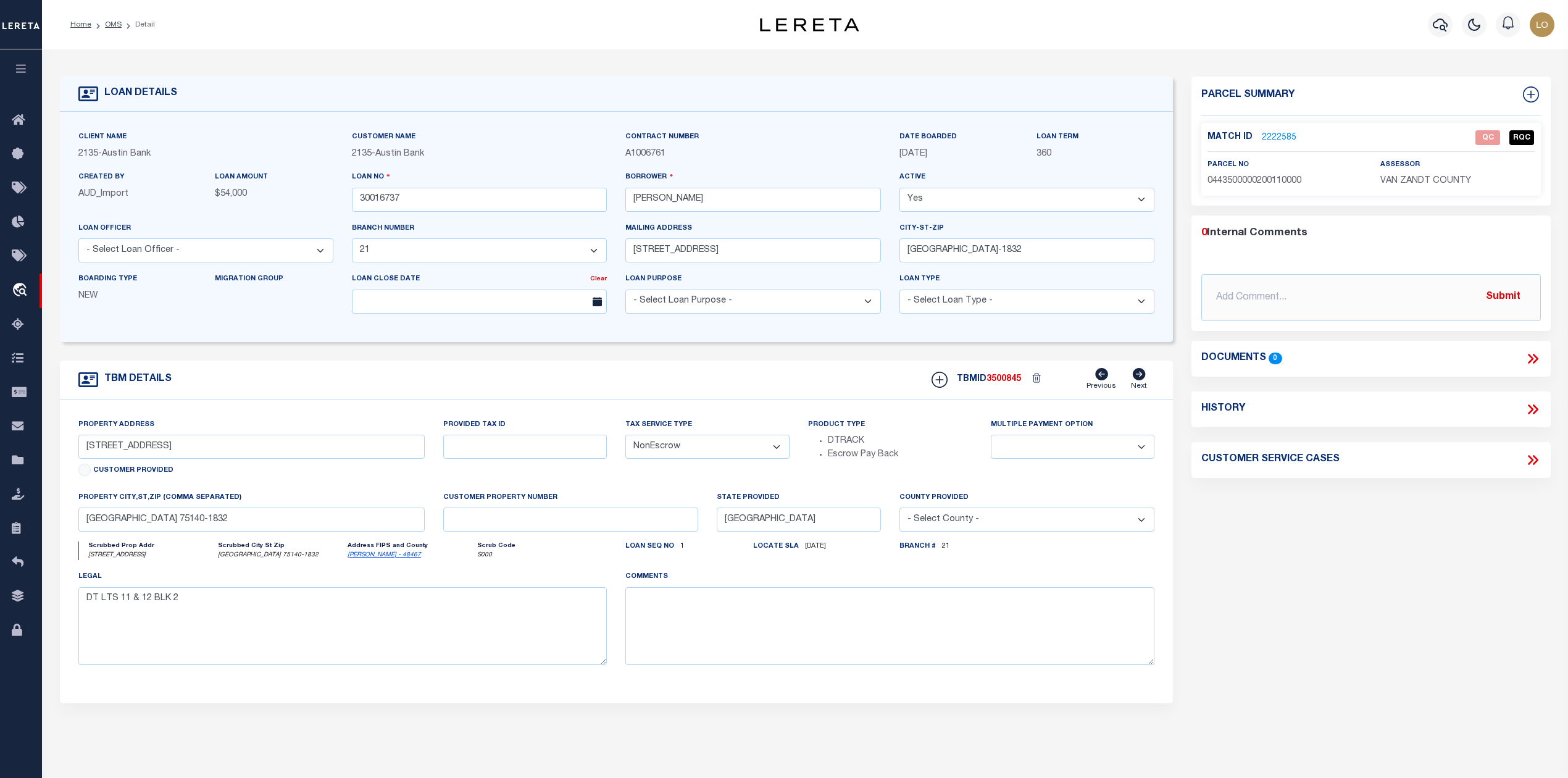
click at [1274, 135] on link "2222585" at bounding box center [1279, 137] width 35 height 13
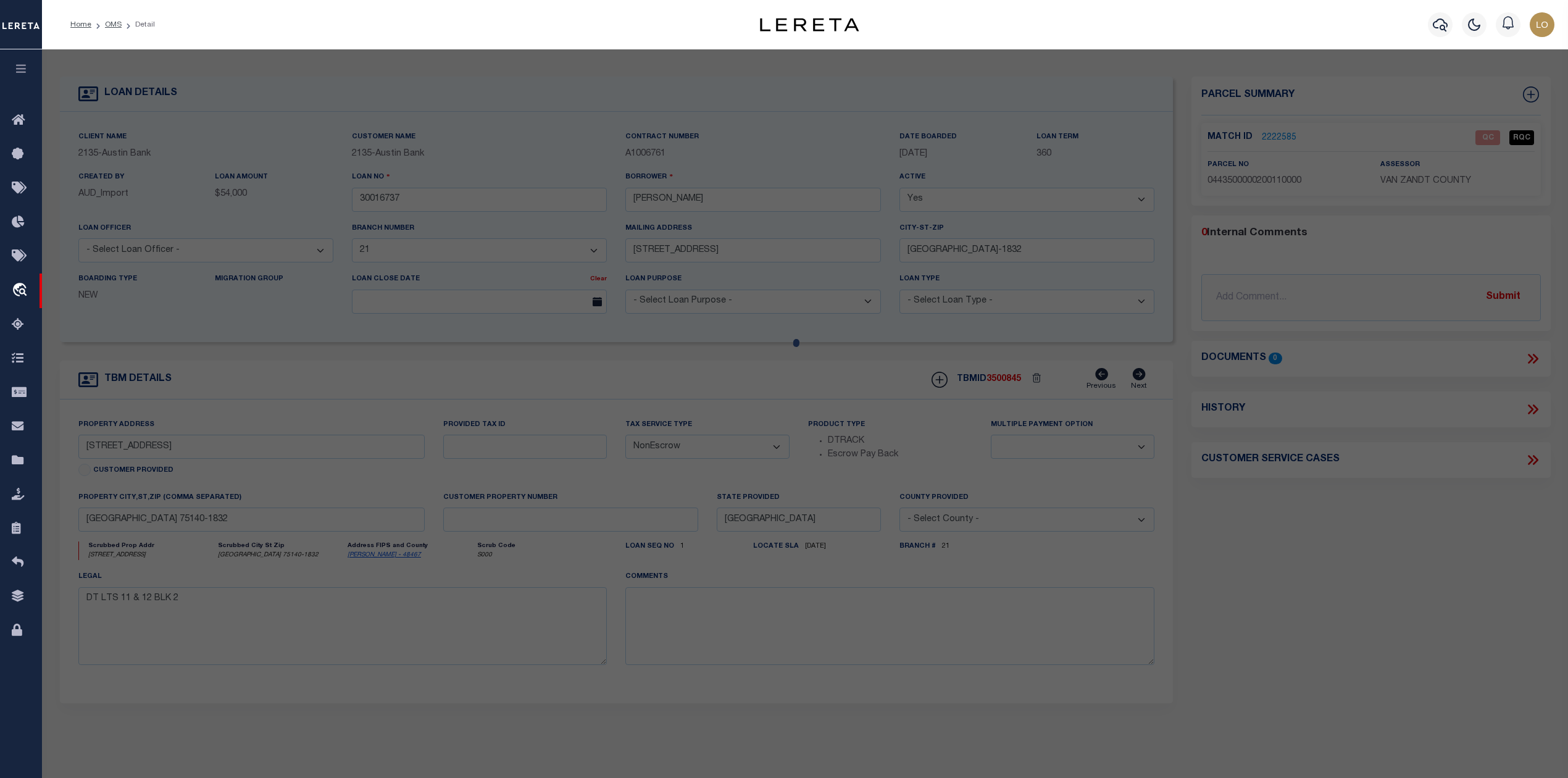
select select "AS"
select select
checkbox input "false"
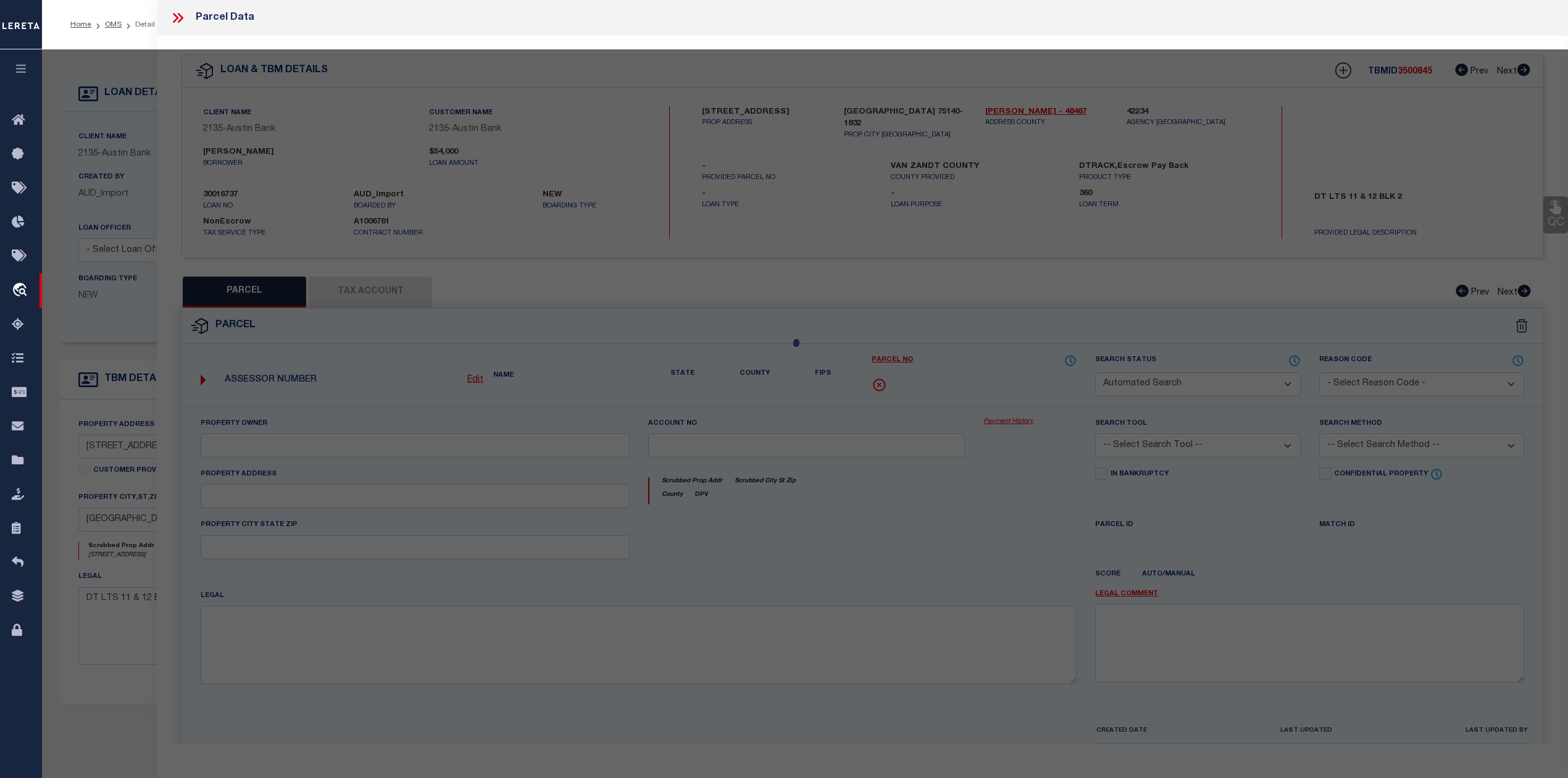
select select "QC"
type input "CRAFT ROBERT L"
select select "AGW"
select select "LEG"
type input "320 N GREEN"
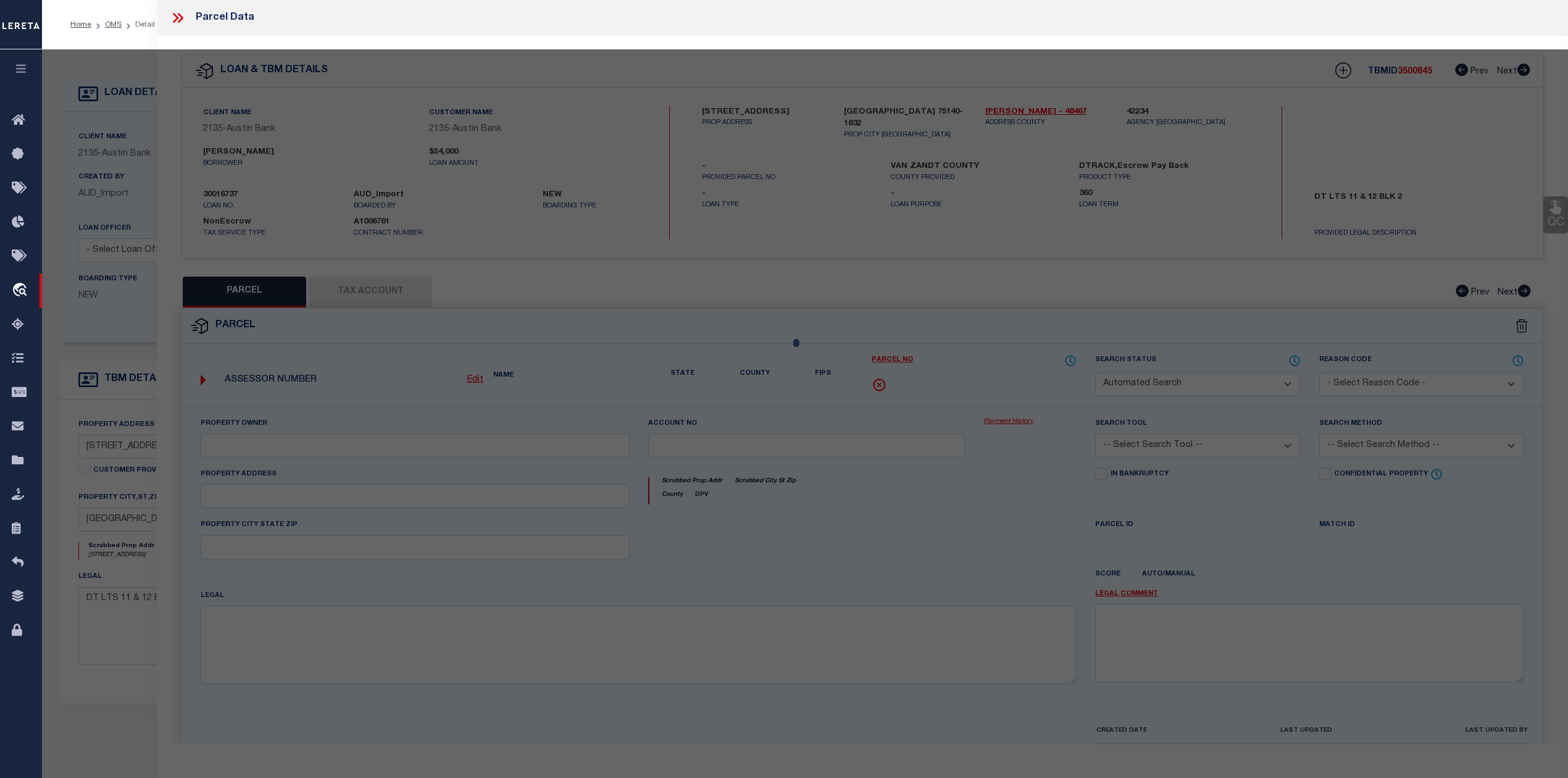
type textarea "Acres 0.260, BLK: 2, LOT: 11&12, ADDN: ORIGINAL"
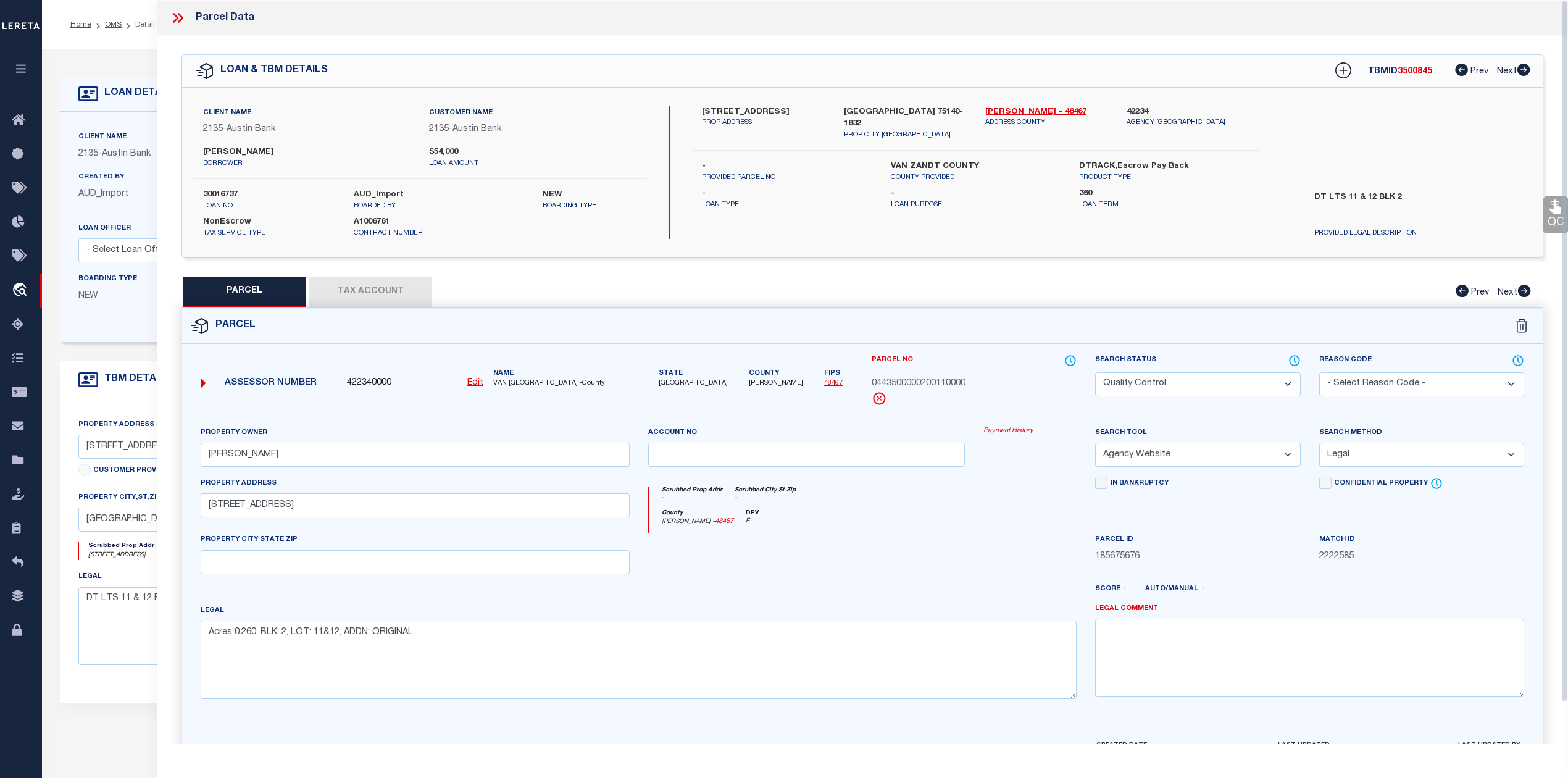
click at [846, 597] on div at bounding box center [918, 594] width 336 height 20
click at [892, 576] on div at bounding box center [806, 558] width 336 height 51
click at [889, 566] on div at bounding box center [806, 558] width 336 height 51
click at [175, 16] on icon at bounding box center [176, 17] width 5 height 10
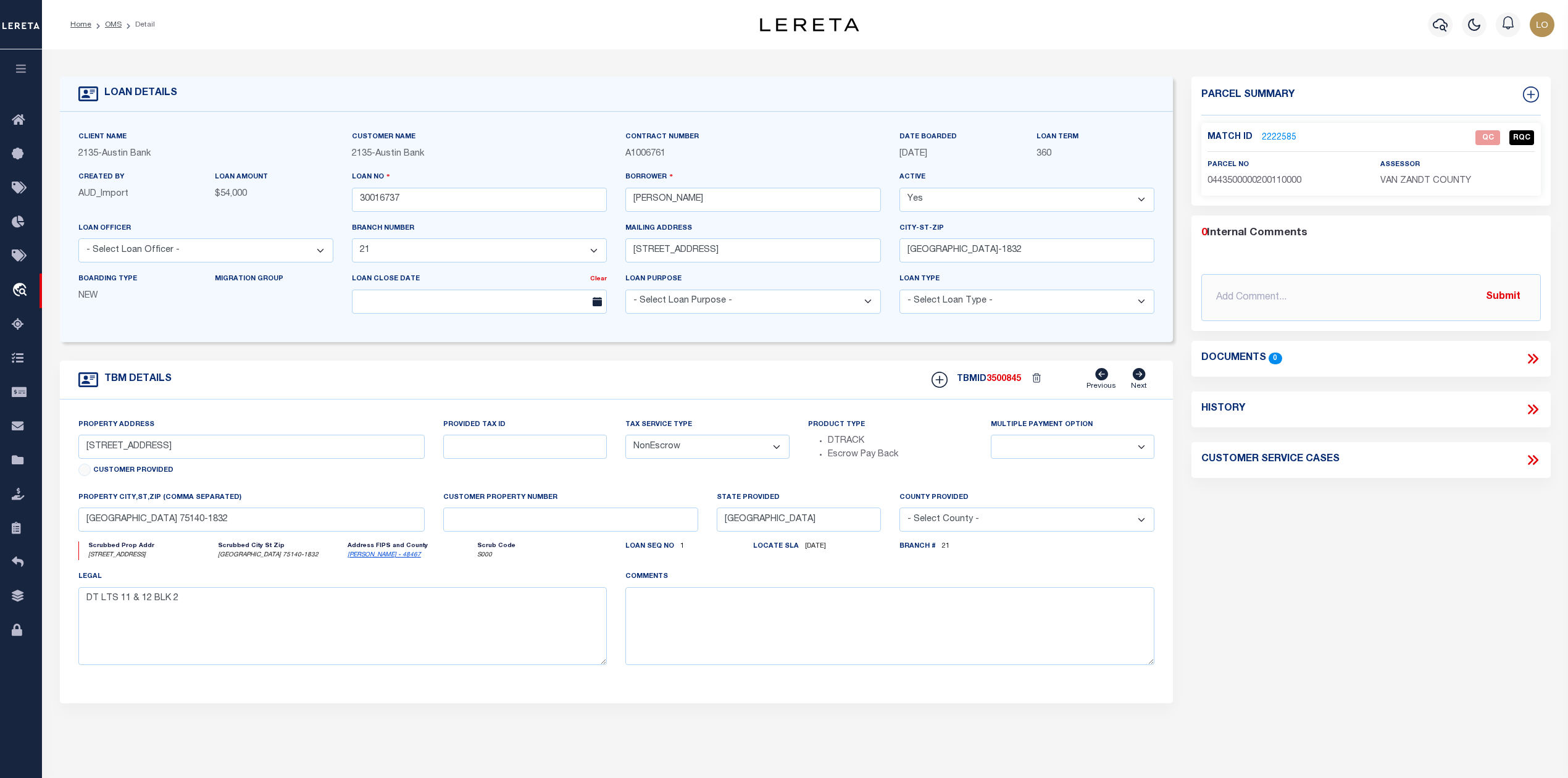
click at [1305, 560] on div "Parcel Summary Match ID 2222585 0" at bounding box center [1370, 414] width 377 height 675
click at [115, 29] on link "OMS" at bounding box center [113, 25] width 17 height 7
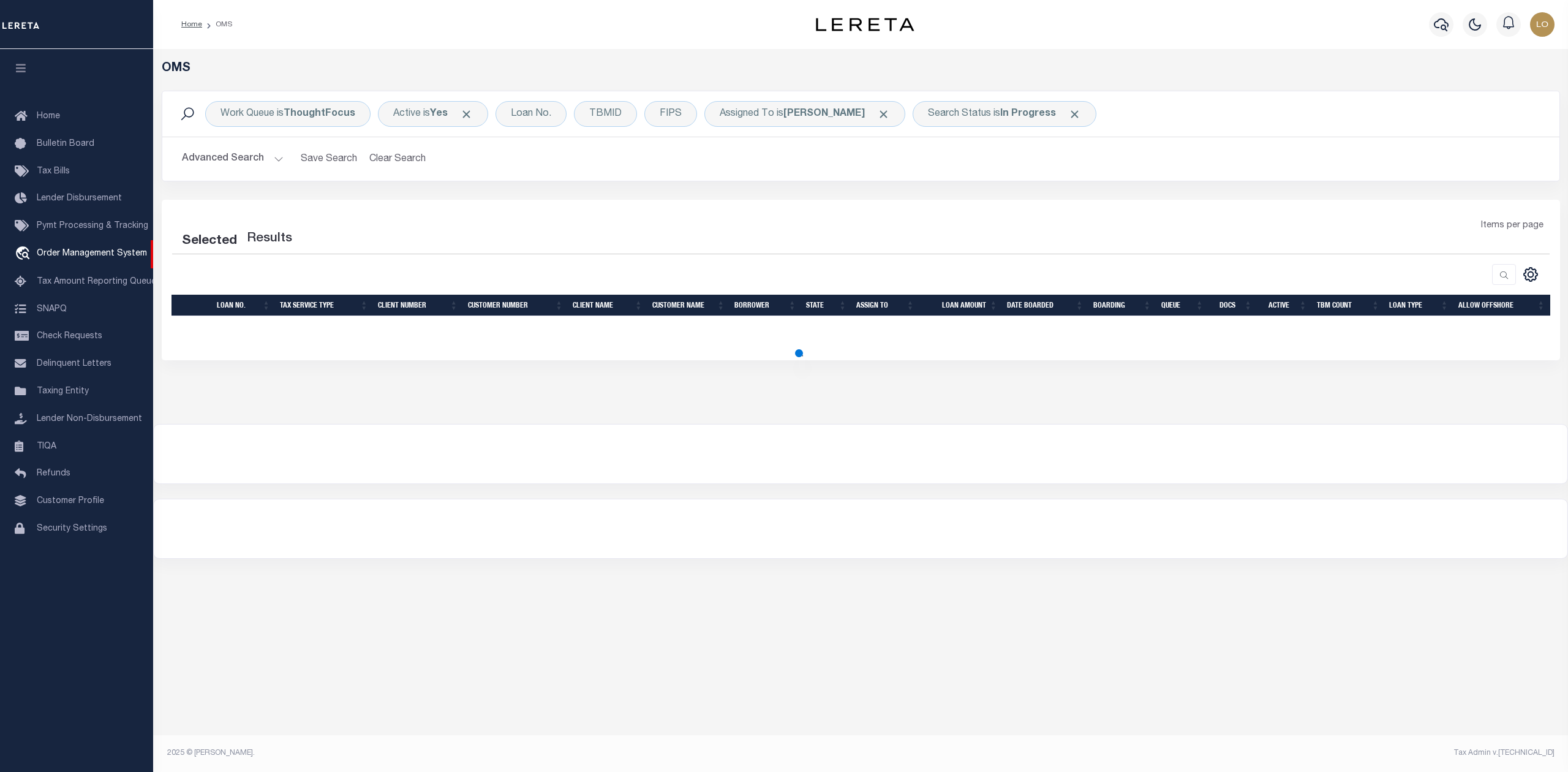
select select "200"
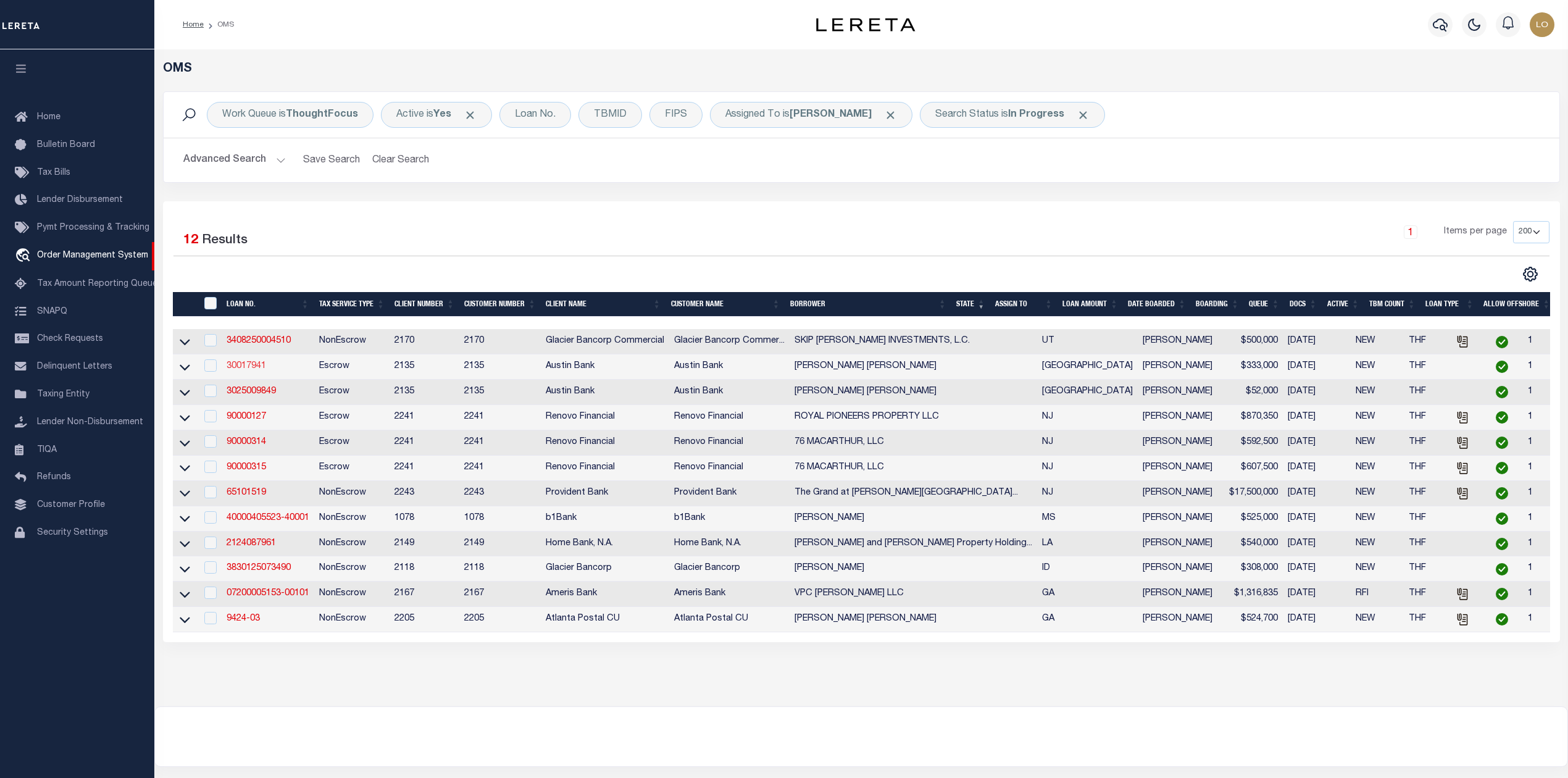
click at [258, 369] on link "30017941" at bounding box center [246, 366] width 39 height 9
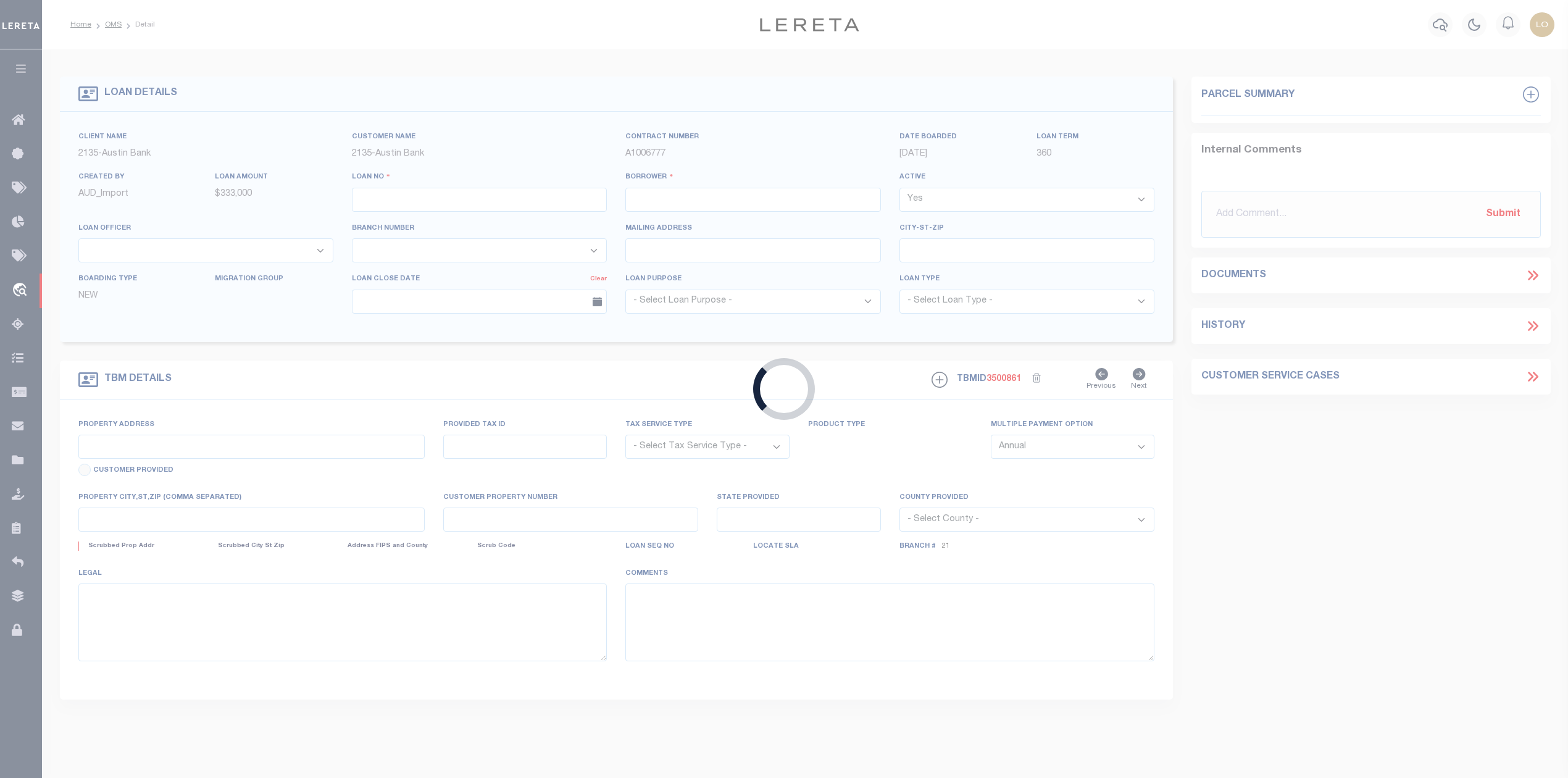
type input "30017941"
type input "[PERSON_NAME] [PERSON_NAME]"
select select
type input "PO BOX 1666"
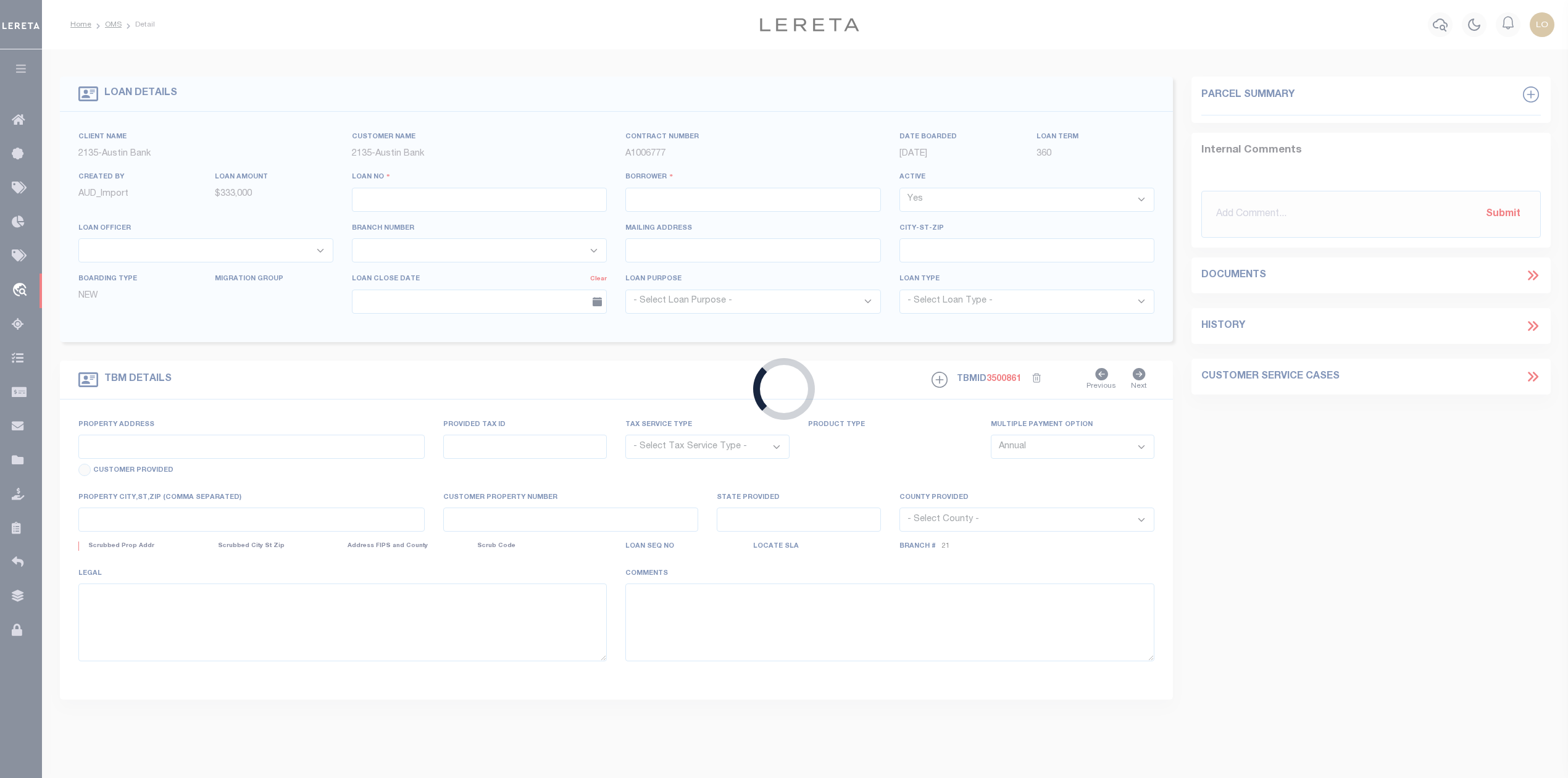
type input "VAN, [GEOGRAPHIC_DATA] 75790-1666"
select select "100"
select select "Escrow"
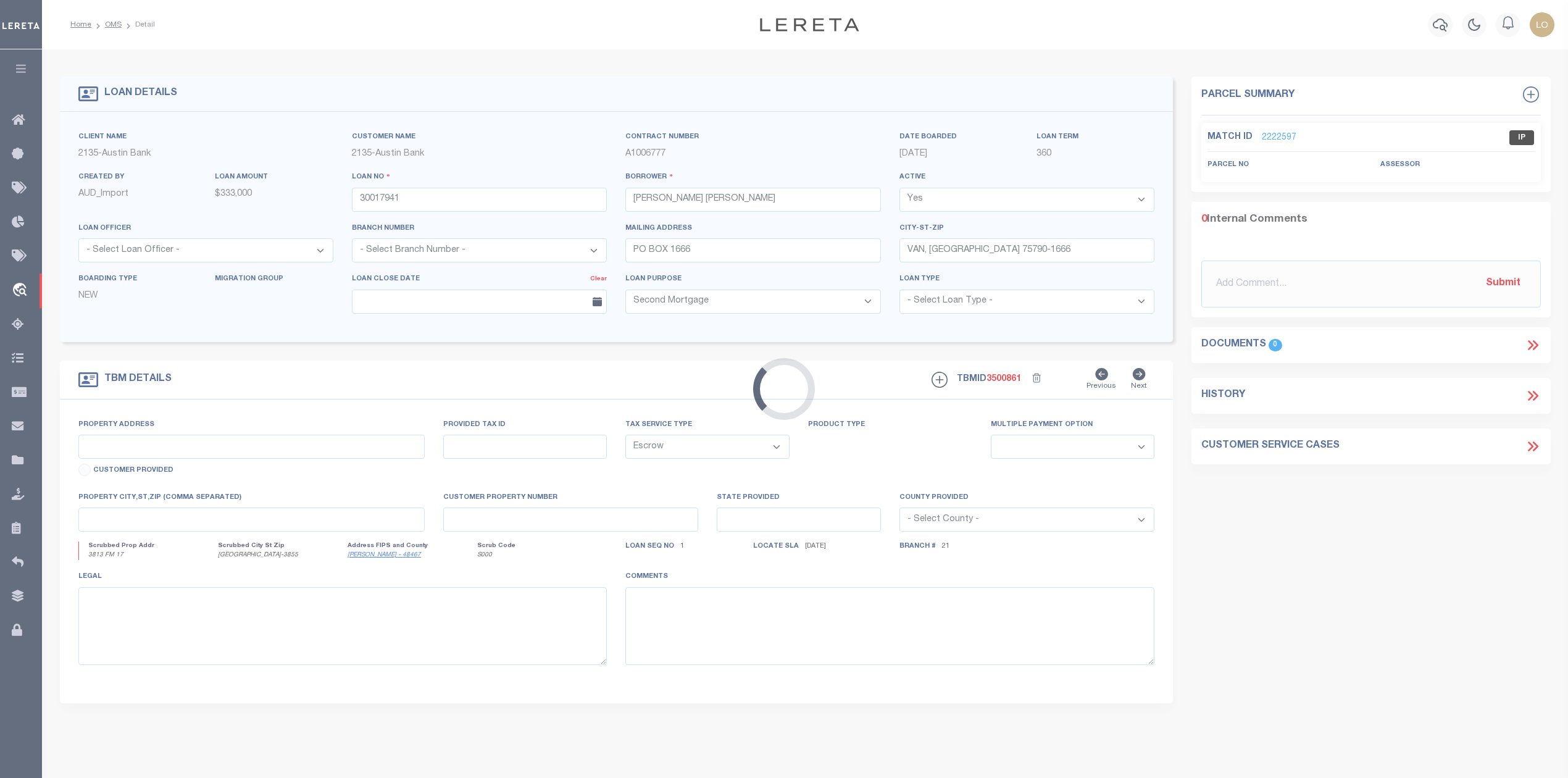
select select "44005"
select select "2601"
type input "3813 FM 17"
type input "R000051582"
select select
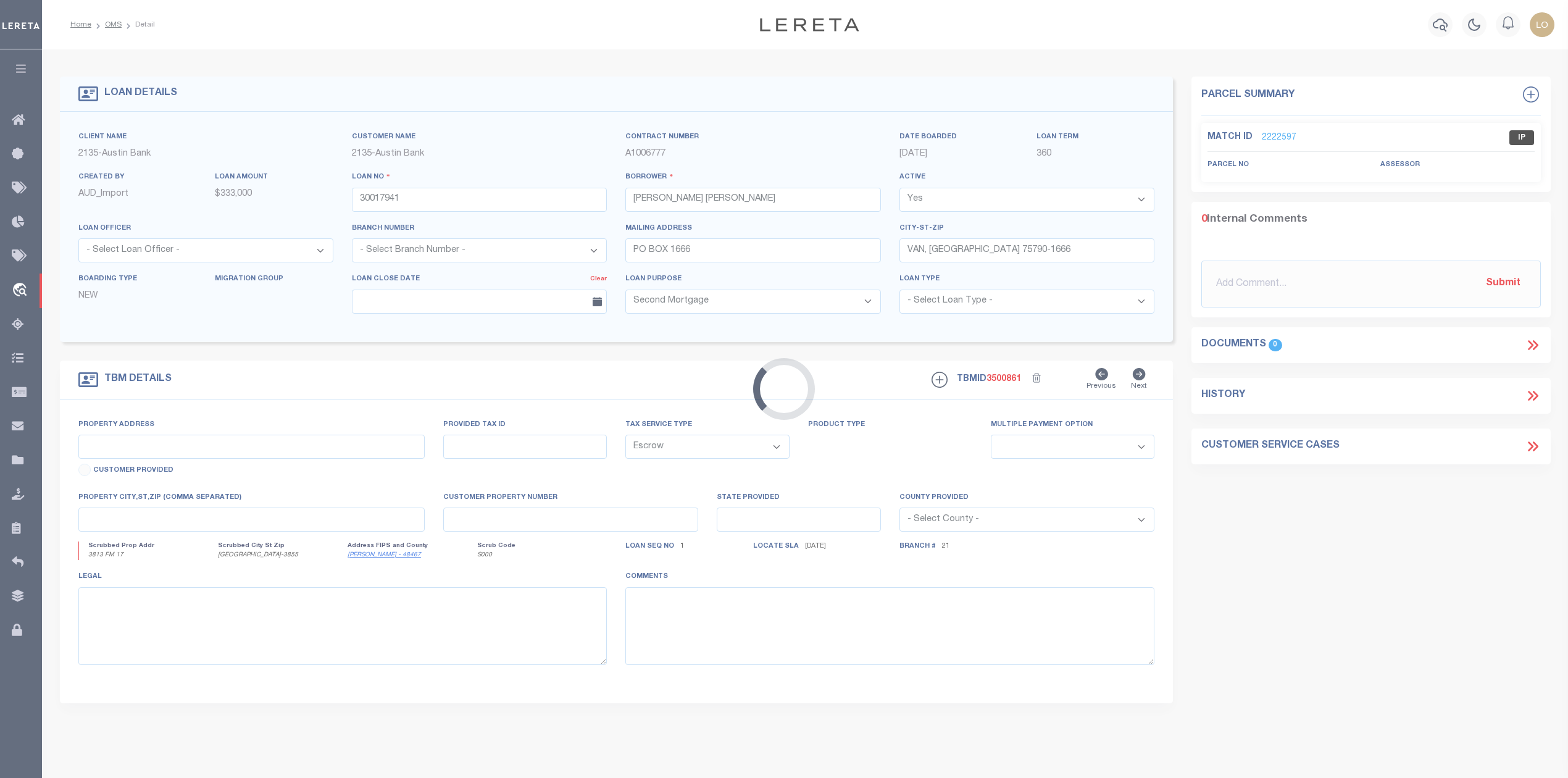
type input "[GEOGRAPHIC_DATA]-3855"
type input "[GEOGRAPHIC_DATA]"
select select
type textarea "DT [PERSON_NAME] SVY A-590"
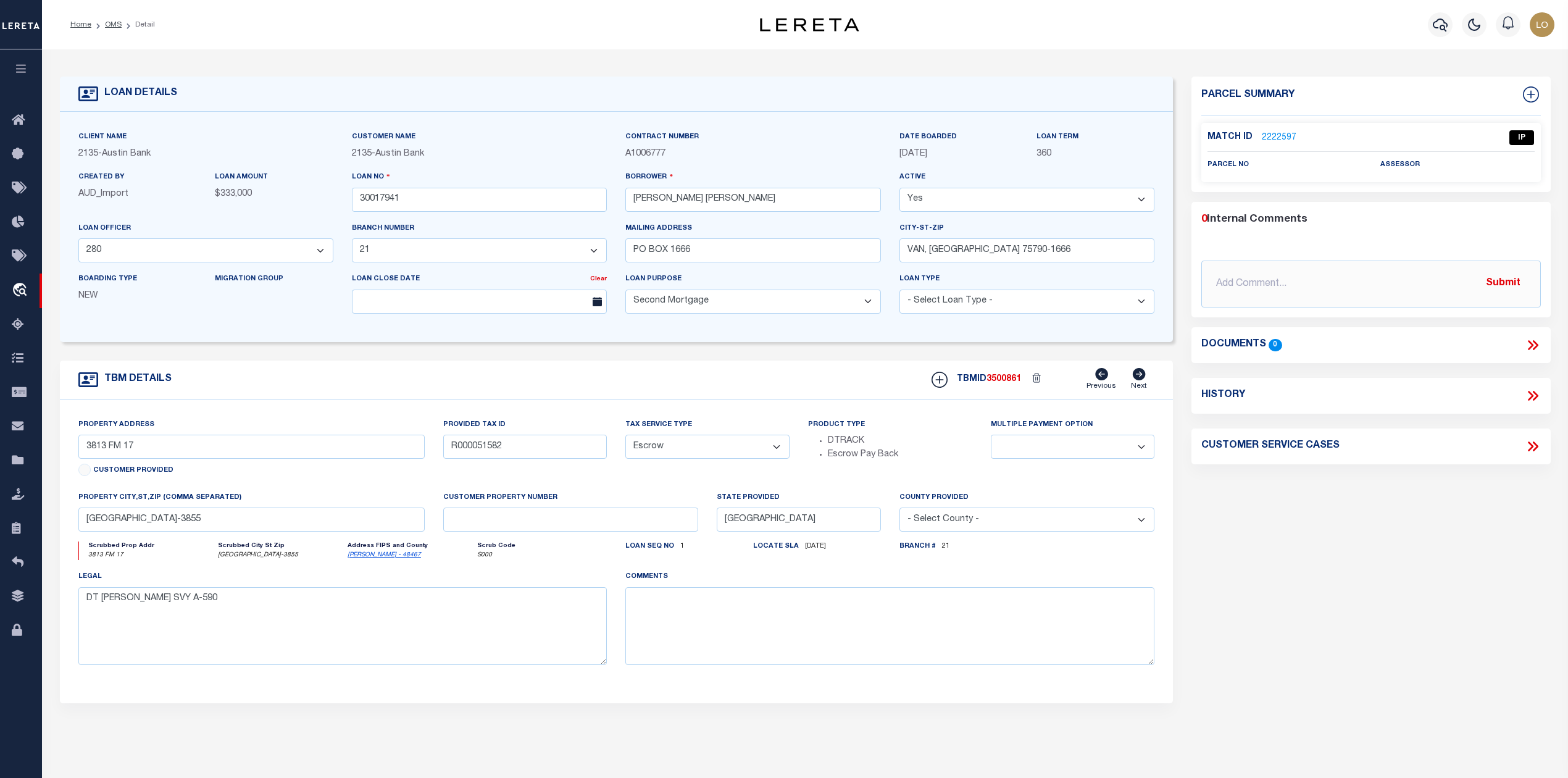
click at [1272, 136] on link "2222597" at bounding box center [1279, 137] width 35 height 13
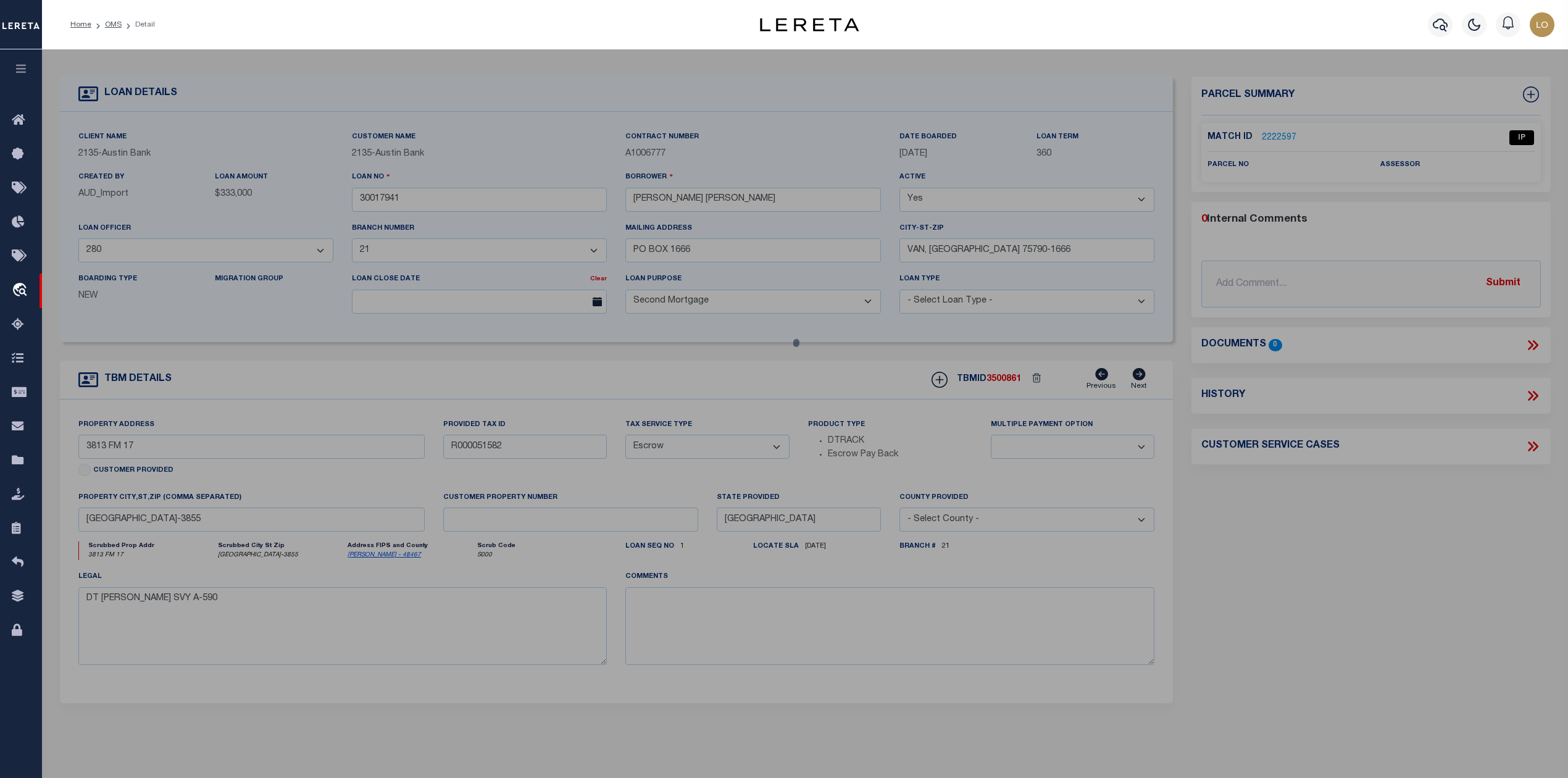
checkbox input "false"
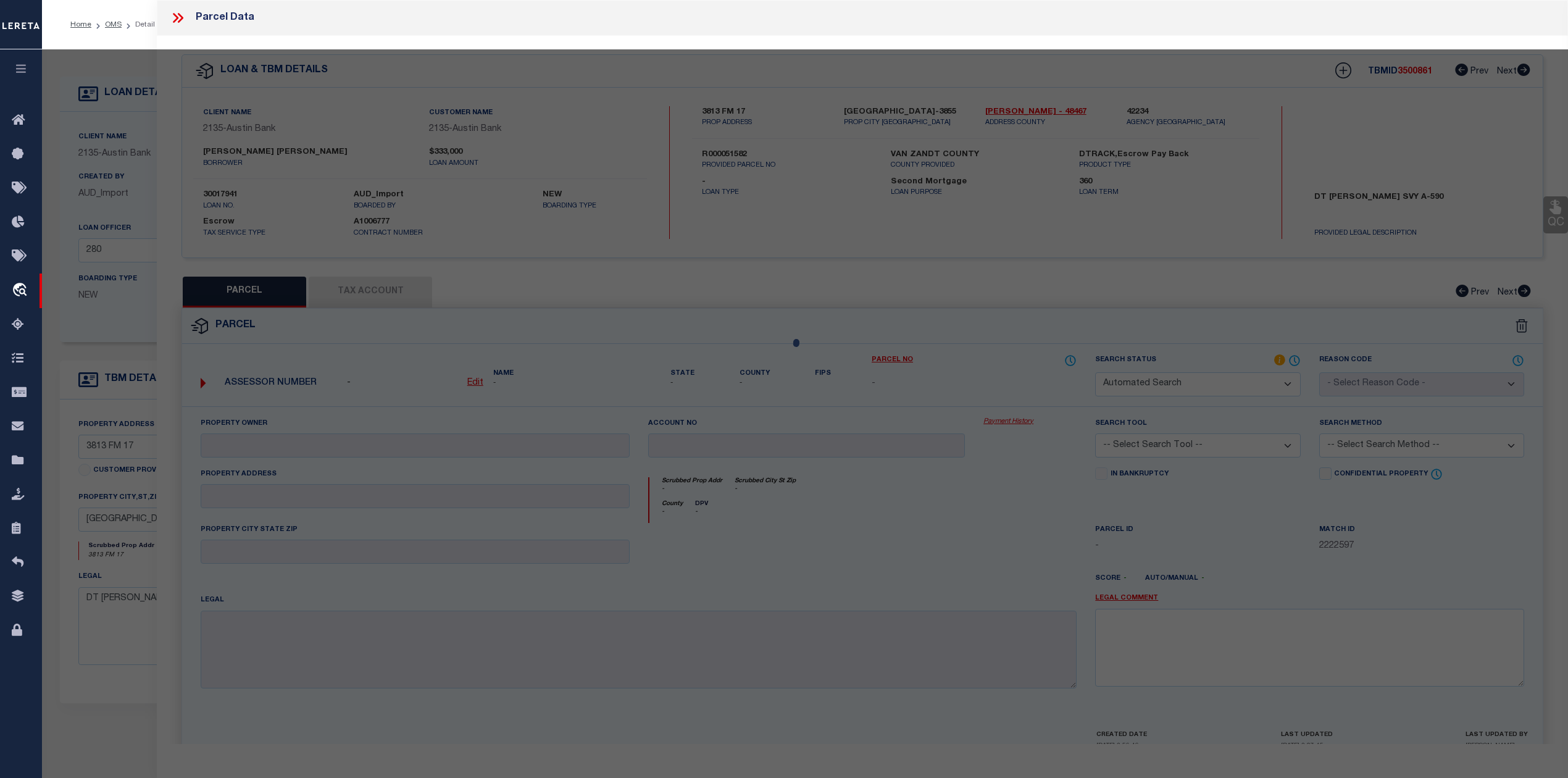
select select "IP"
checkbox input "false"
type textarea "Should be able to locate manually. MLC [DATE]"
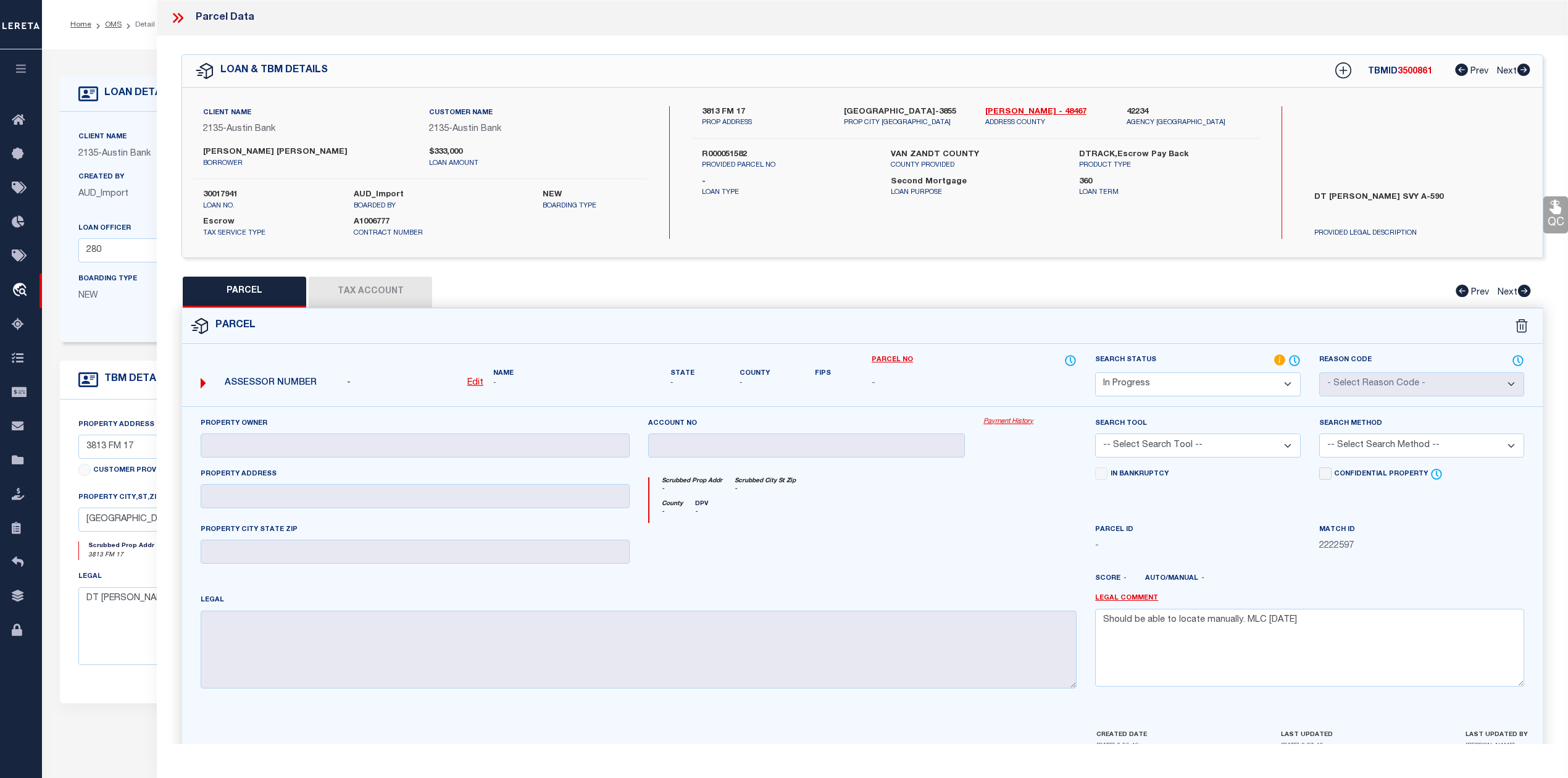
click at [828, 537] on div at bounding box center [806, 548] width 336 height 51
click at [1006, 111] on link "[PERSON_NAME] - 48467" at bounding box center [1046, 112] width 123 height 13
drag, startPoint x: 723, startPoint y: 112, endPoint x: 743, endPoint y: 112, distance: 20.0
click at [743, 112] on label "3813 FM 17" at bounding box center [763, 112] width 123 height 13
copy label "FM 17"
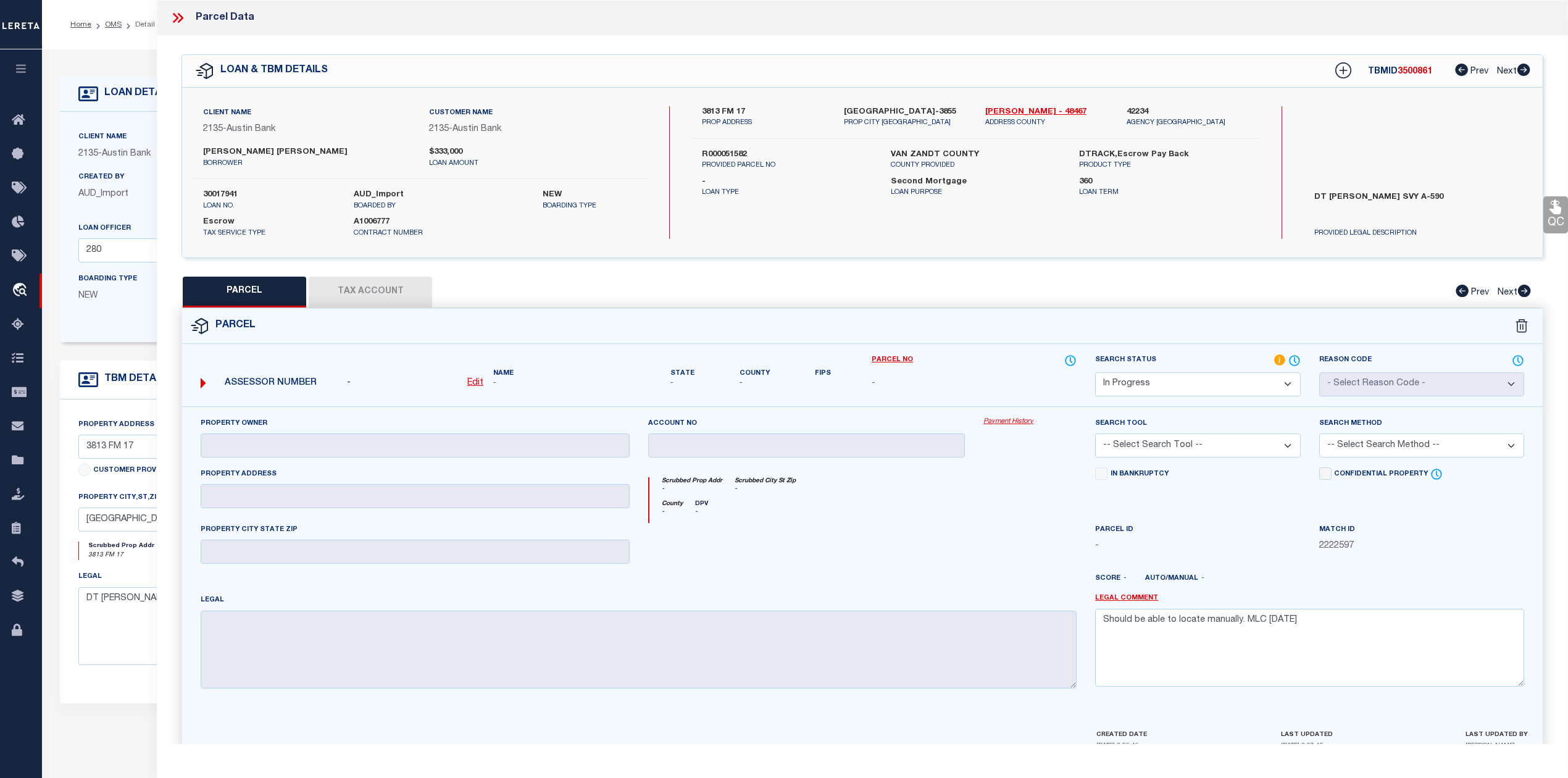
click at [949, 484] on div "Scrubbed Prop Addr - Scrubbed City [GEOGRAPHIC_DATA] -" at bounding box center [863, 489] width 427 height 23
click at [870, 566] on div at bounding box center [806, 548] width 336 height 51
click at [477, 386] on u "Edit" at bounding box center [475, 382] width 16 height 9
select select "IP"
type textarea "-"
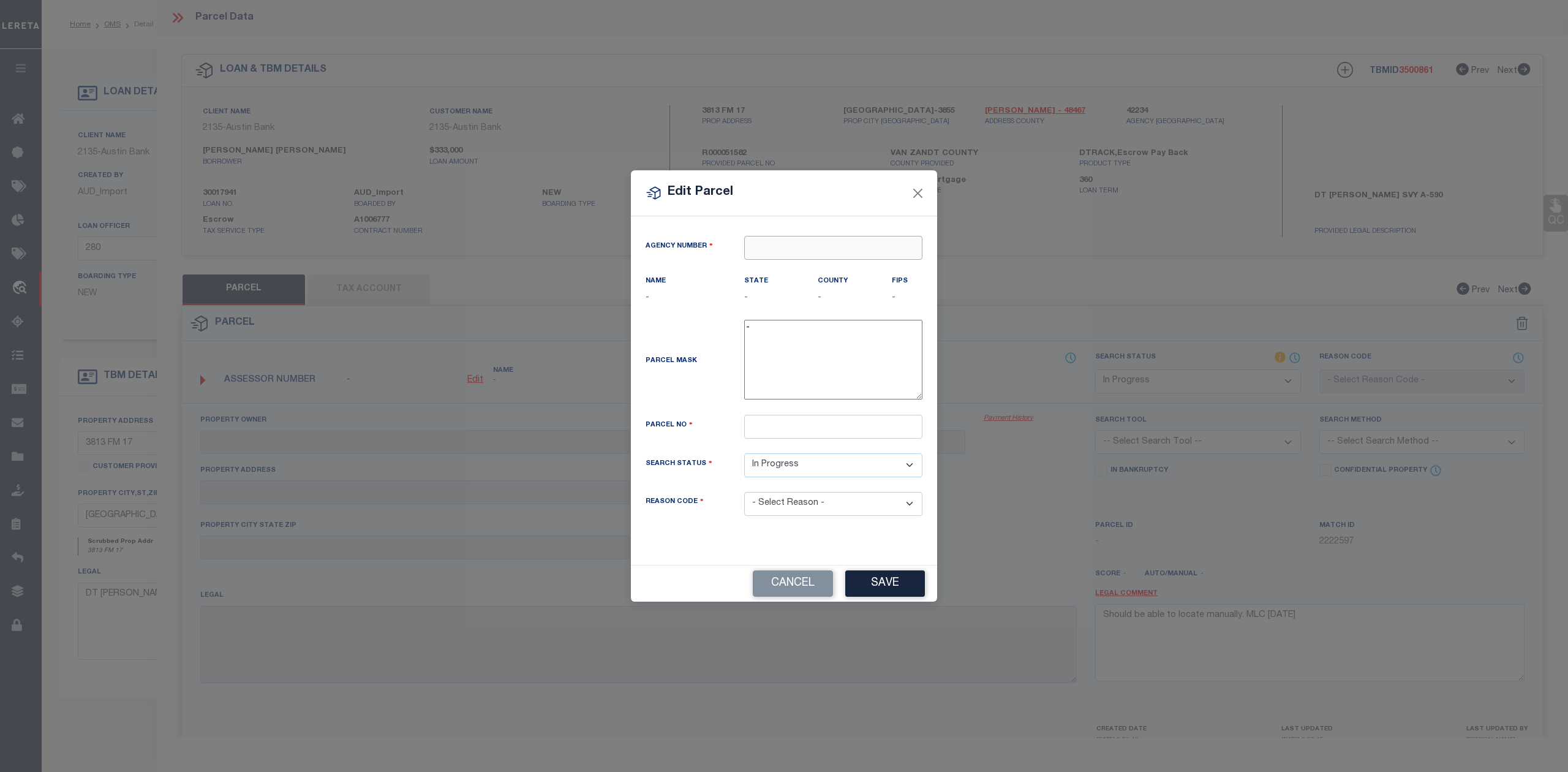
click at [773, 240] on input "text" at bounding box center [833, 248] width 178 height 24
click at [785, 265] on div "422340000 : VAN [GEOGRAPHIC_DATA]" at bounding box center [835, 276] width 181 height 35
type input "422340000"
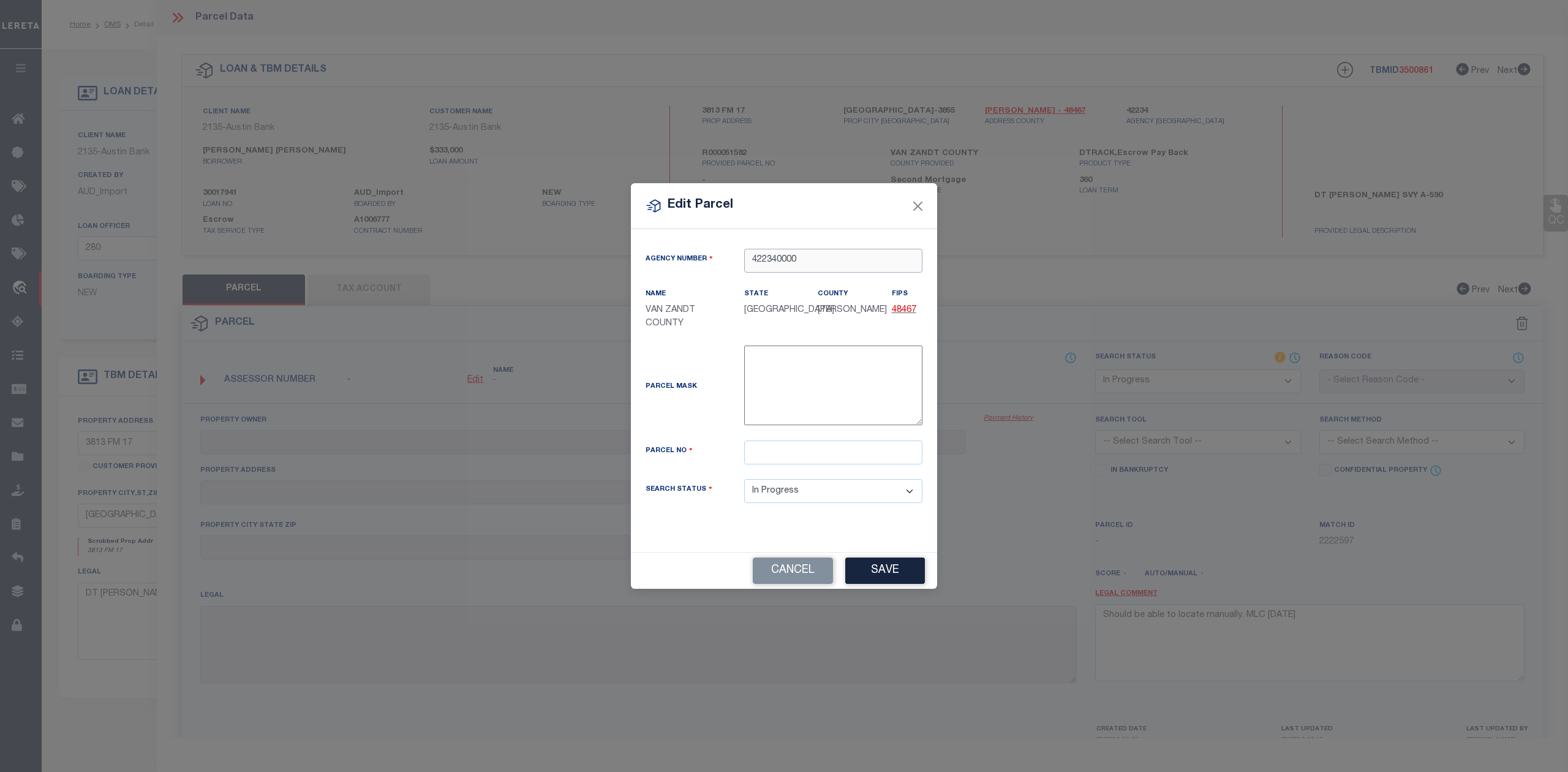
type input "422340000"
click at [835, 449] on input "text" at bounding box center [833, 452] width 178 height 24
paste input "046.0590.0110.0002.0100"
click at [770, 455] on input "046.0590.0110.0002.0100" at bounding box center [833, 452] width 178 height 24
click at [790, 452] on input "0460590.0110.0002.0100" at bounding box center [833, 452] width 178 height 24
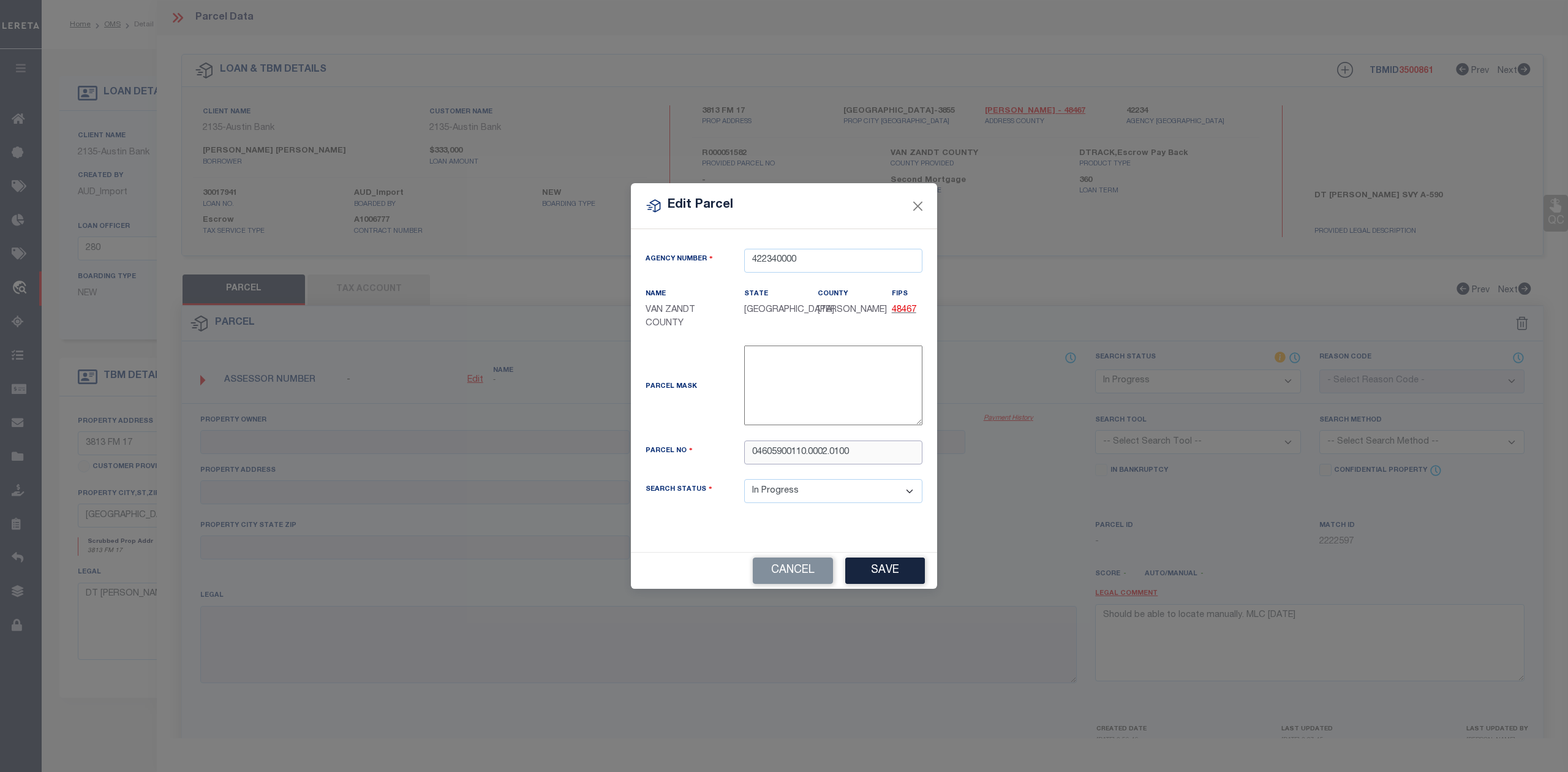
click at [809, 452] on input "04605900110.0002.0100" at bounding box center [833, 452] width 178 height 24
click at [829, 449] on input "046059001100002.0100" at bounding box center [833, 452] width 178 height 24
type input "0460590011000020100"
click at [702, 428] on div "Parcel Mask -" at bounding box center [784, 388] width 295 height 85
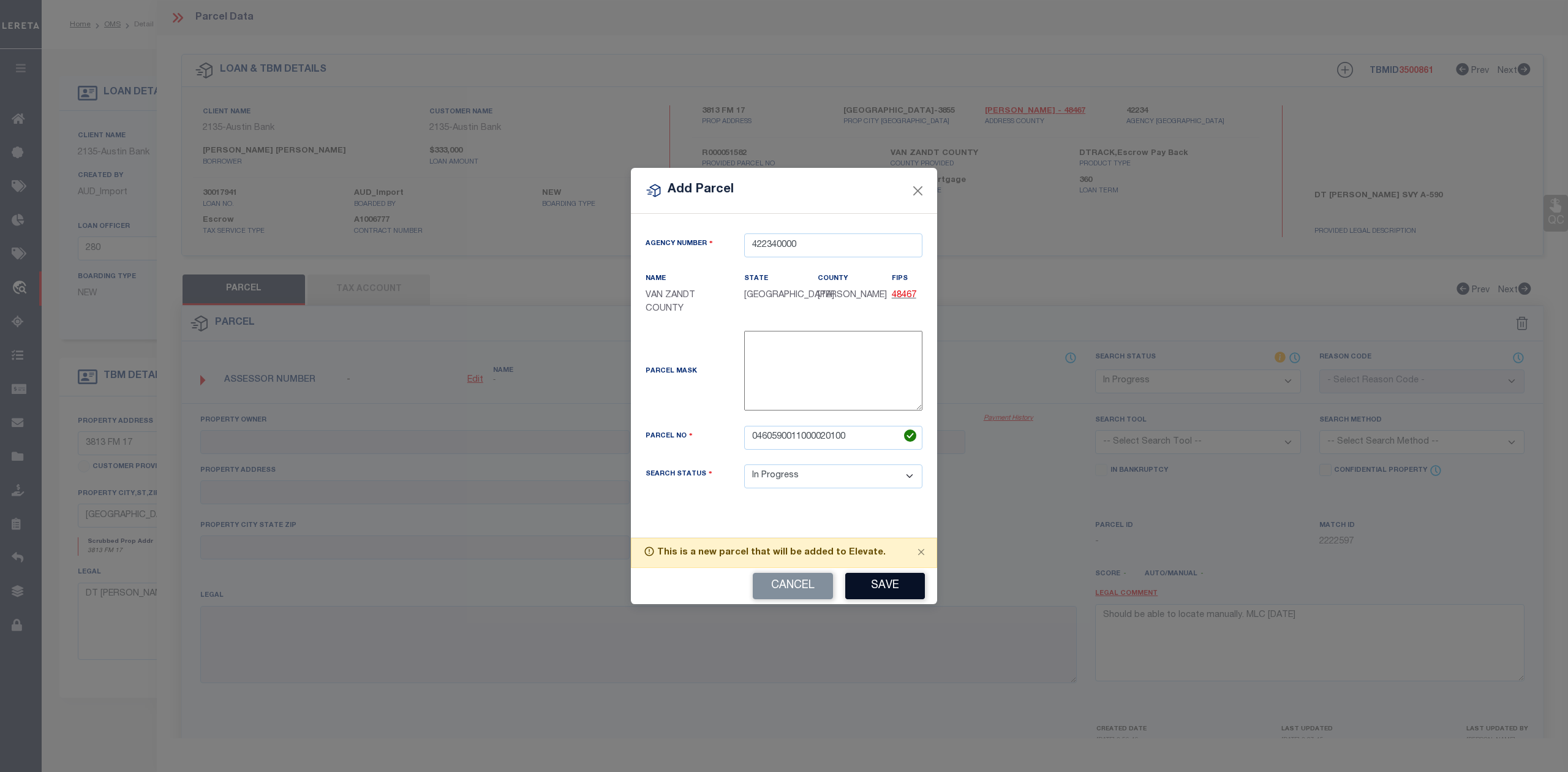
click at [885, 593] on button "Save" at bounding box center [885, 586] width 80 height 26
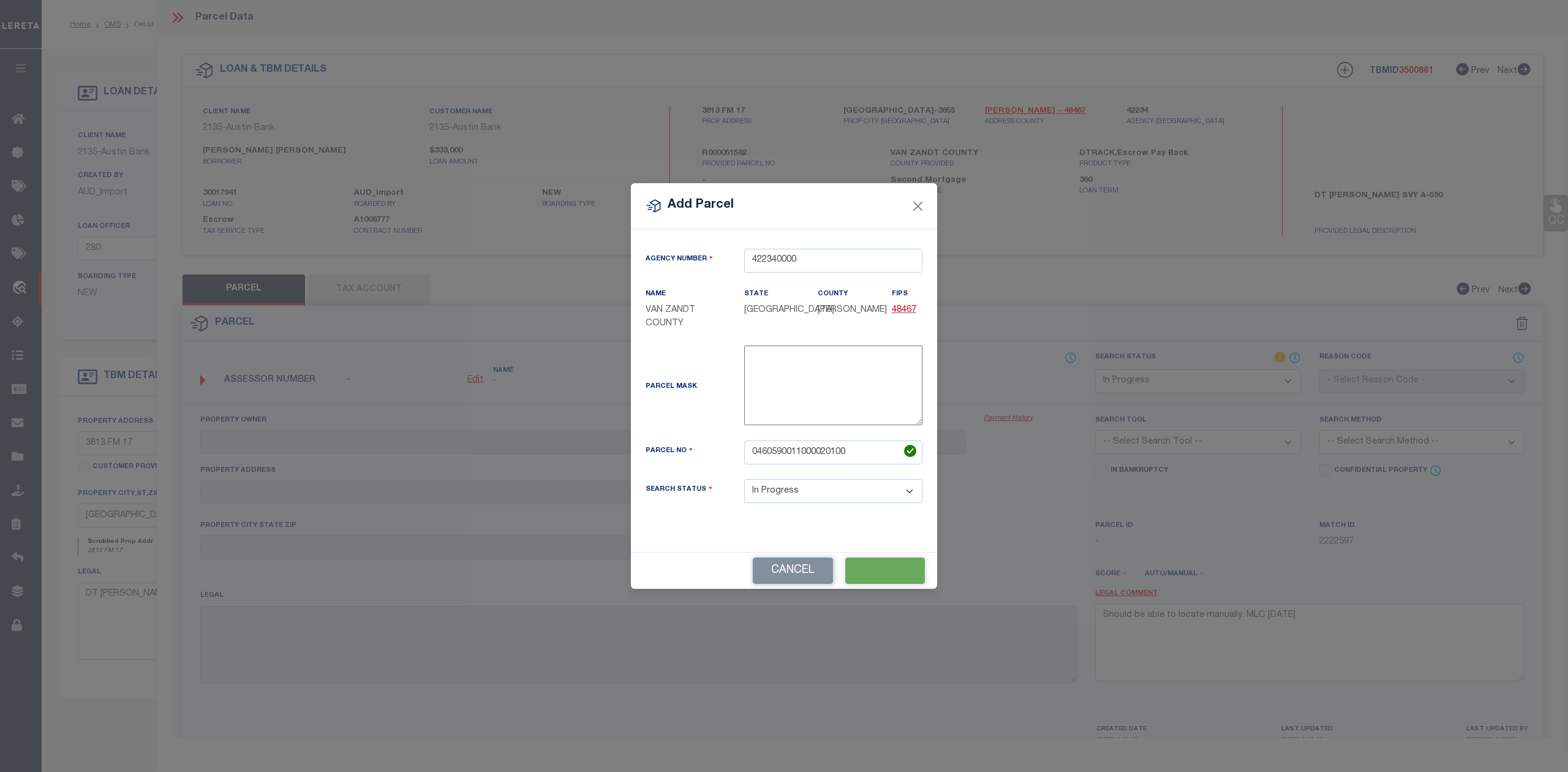
select select "IP"
checkbox input "false"
type textarea "Should be able to locate manually. MLC [DATE]"
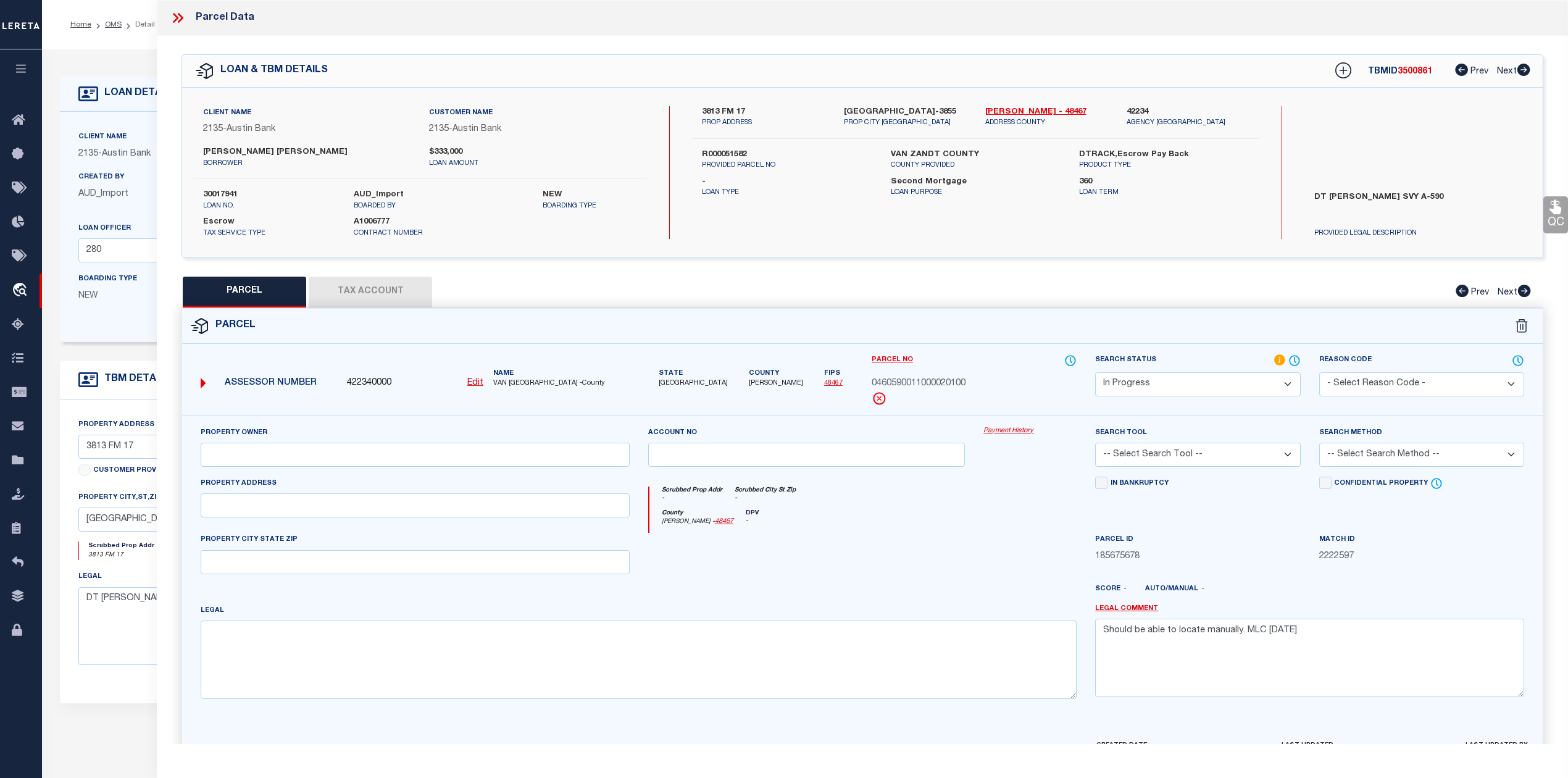
click at [856, 584] on div at bounding box center [806, 558] width 336 height 51
drag, startPoint x: 1319, startPoint y: 638, endPoint x: 1110, endPoint y: 633, distance: 209.1
click at [1110, 633] on textarea "Should be able to locate manually. MLC [DATE]" at bounding box center [1309, 657] width 429 height 78
click at [953, 568] on div at bounding box center [806, 558] width 336 height 51
click at [945, 562] on div at bounding box center [806, 558] width 336 height 51
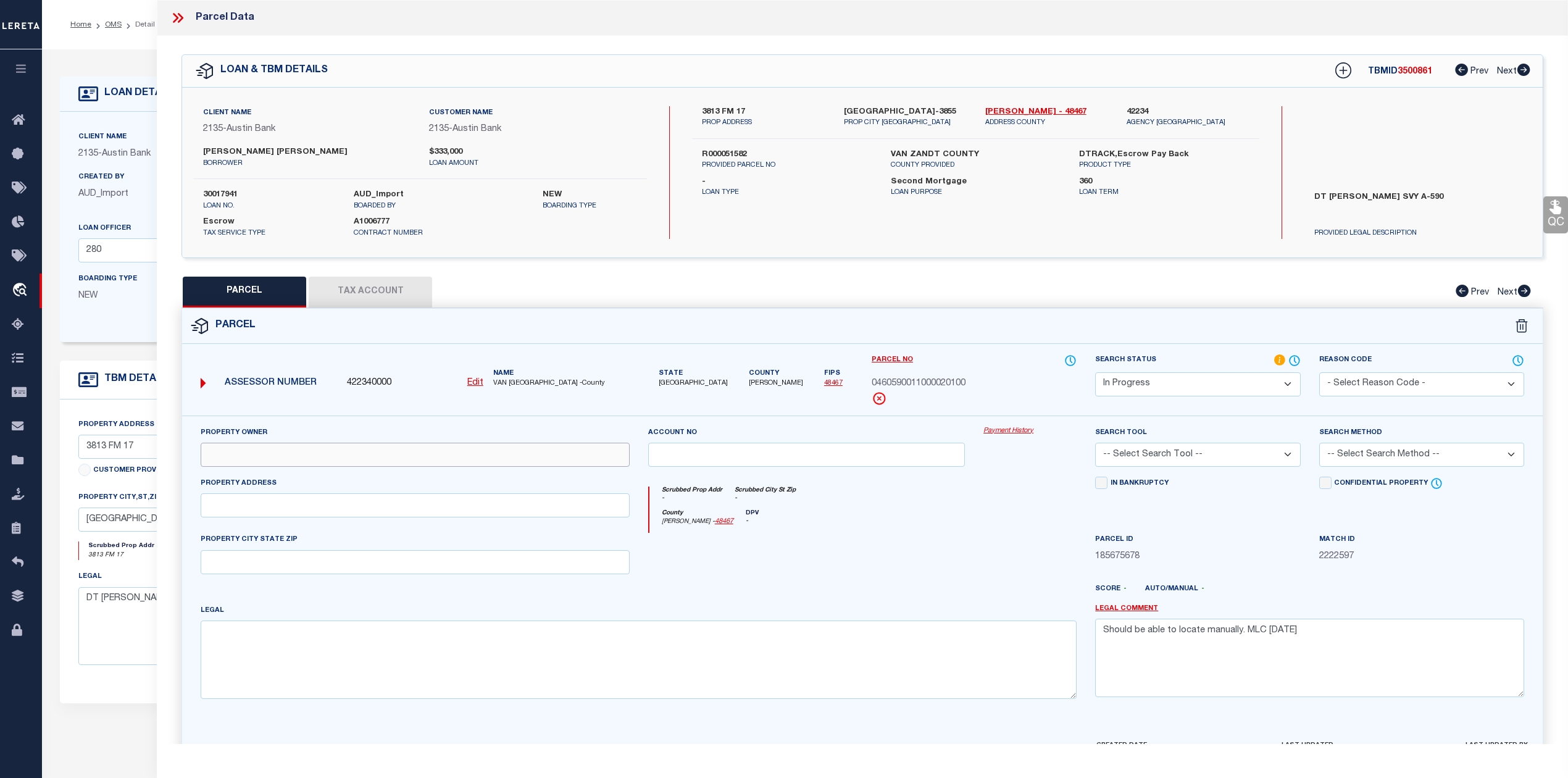
click at [317, 453] on input "text" at bounding box center [415, 455] width 429 height 24
click at [346, 516] on input "text" at bounding box center [415, 506] width 429 height 24
paste input "3813 FM 17"
click at [228, 512] on input "3813 FM 17" at bounding box center [415, 506] width 429 height 24
type input "3813 FM 17"
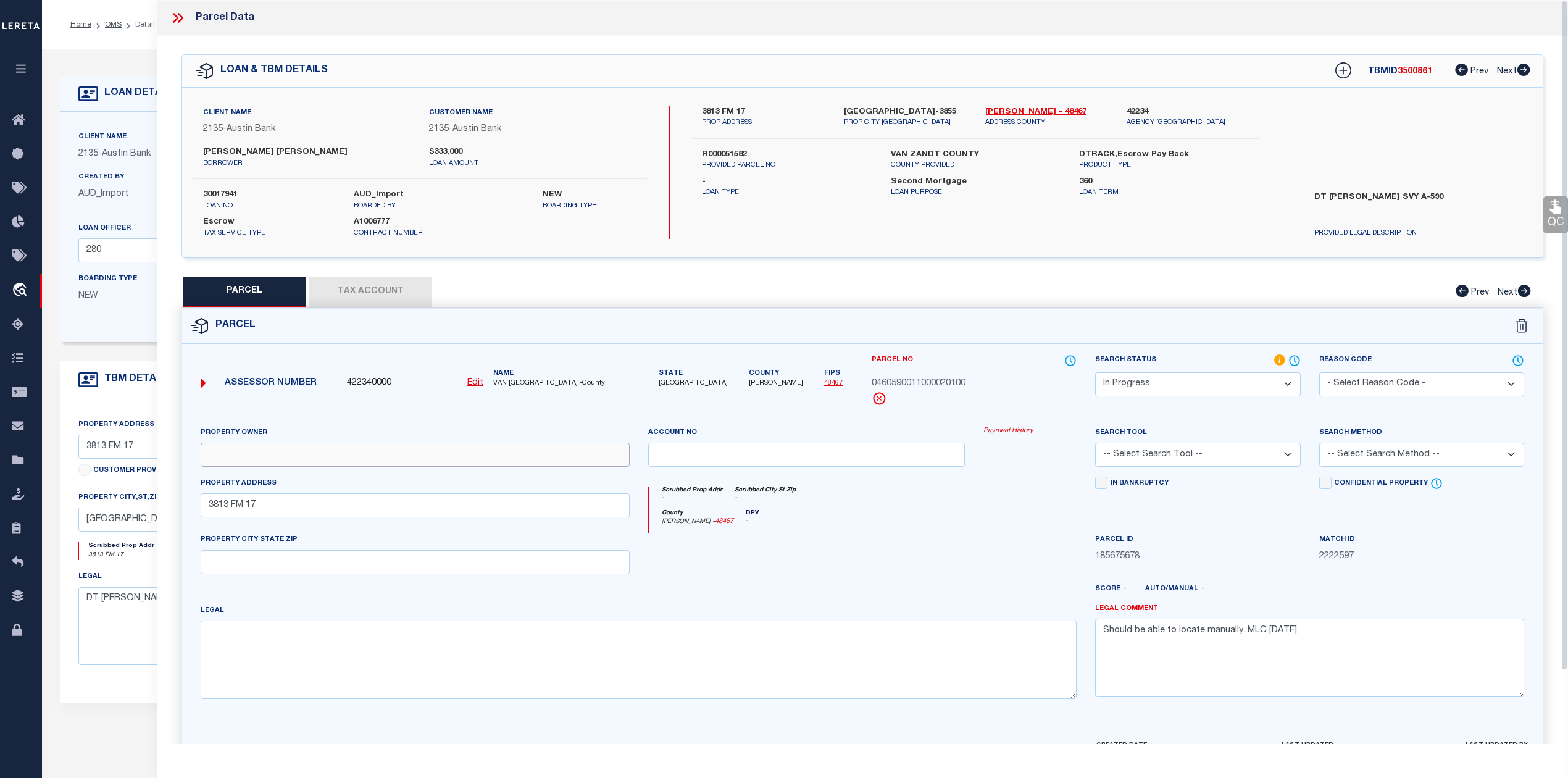
click at [226, 448] on input "text" at bounding box center [415, 455] width 429 height 24
paste input "ROWAN NIKKI"
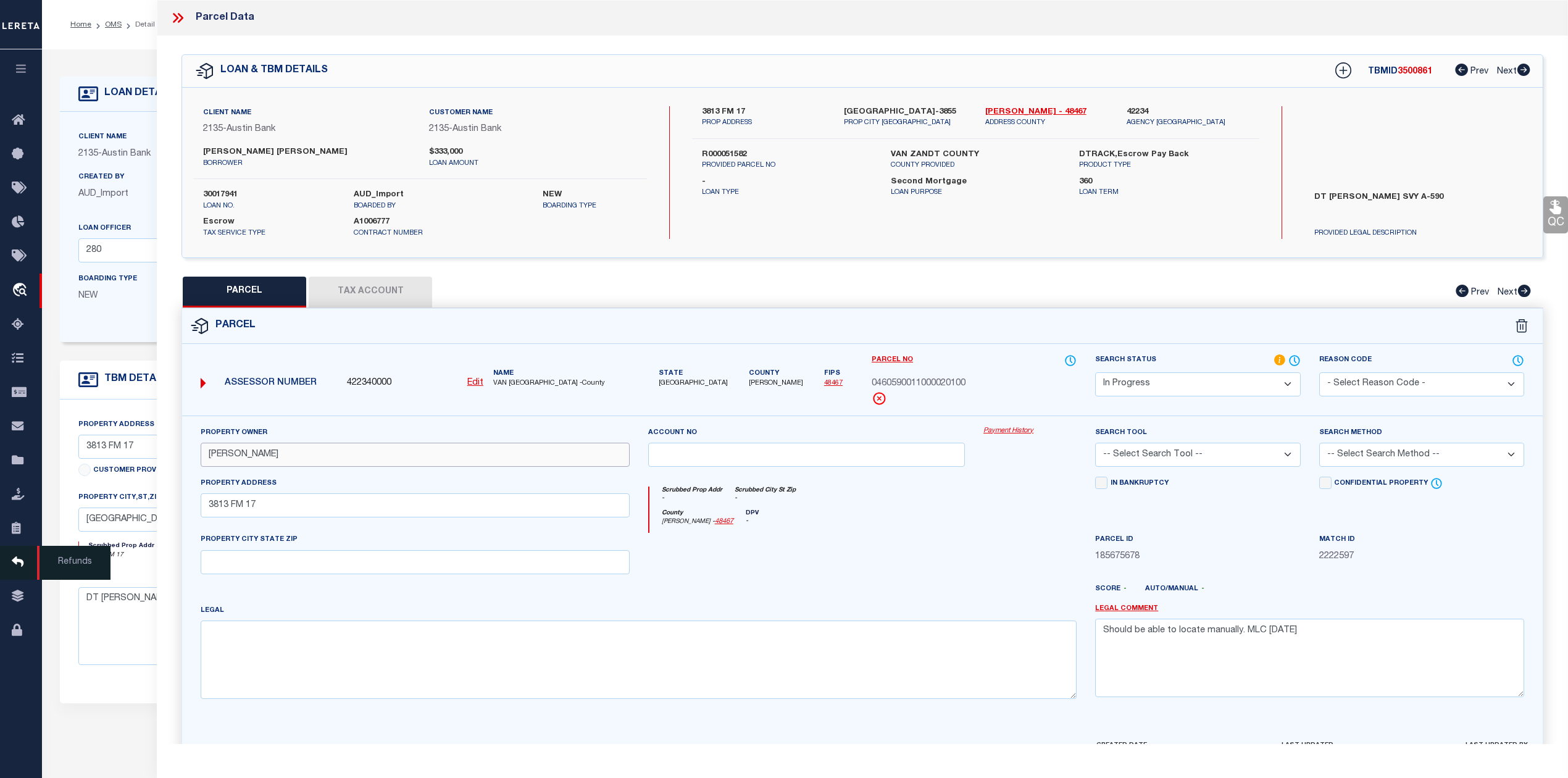
type input "ROWAN NIKKI"
click at [301, 655] on textarea at bounding box center [638, 659] width 876 height 78
paste textarea "Acres 1.000, ABST: 590, SUR: T H MCINTYRE"
type textarea "Acres 1.000, ABST: 590, SUR: T H MCINTYRE"
click at [862, 538] on div at bounding box center [806, 558] width 336 height 51
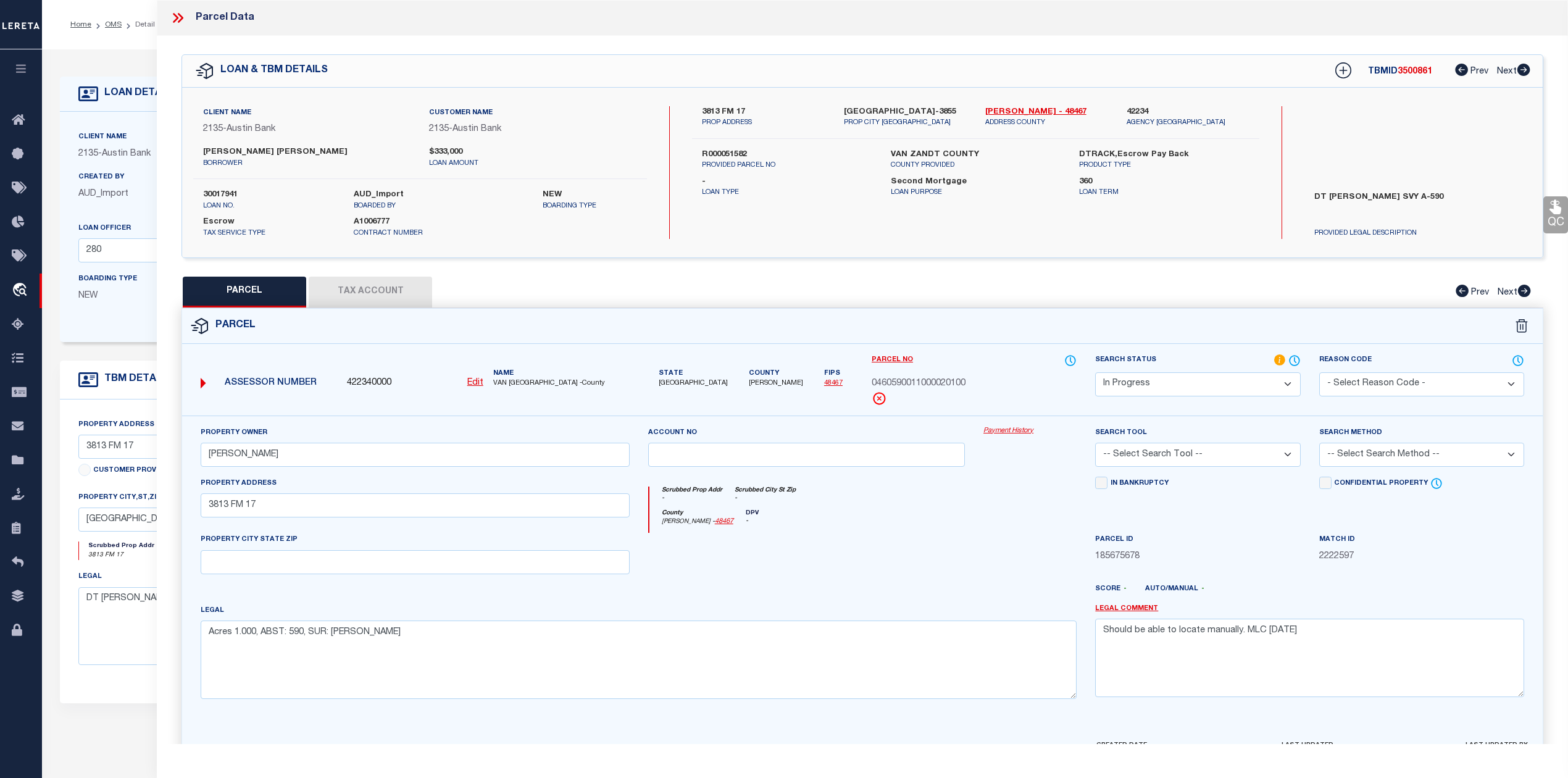
click at [1173, 464] on select "-- Select Search Tool -- 3rd Party Website Agency File Agency Website ATLS CNV-…" at bounding box center [1197, 455] width 205 height 24
select select "AGW"
click at [1095, 444] on select "-- Select Search Tool -- 3rd Party Website Agency File Agency Website ATLS CNV-…" at bounding box center [1197, 455] width 205 height 24
click at [1378, 453] on select "-- Select Search Method -- Property Address Legal Liability Info Provided" at bounding box center [1422, 455] width 205 height 24
select select "LEG"
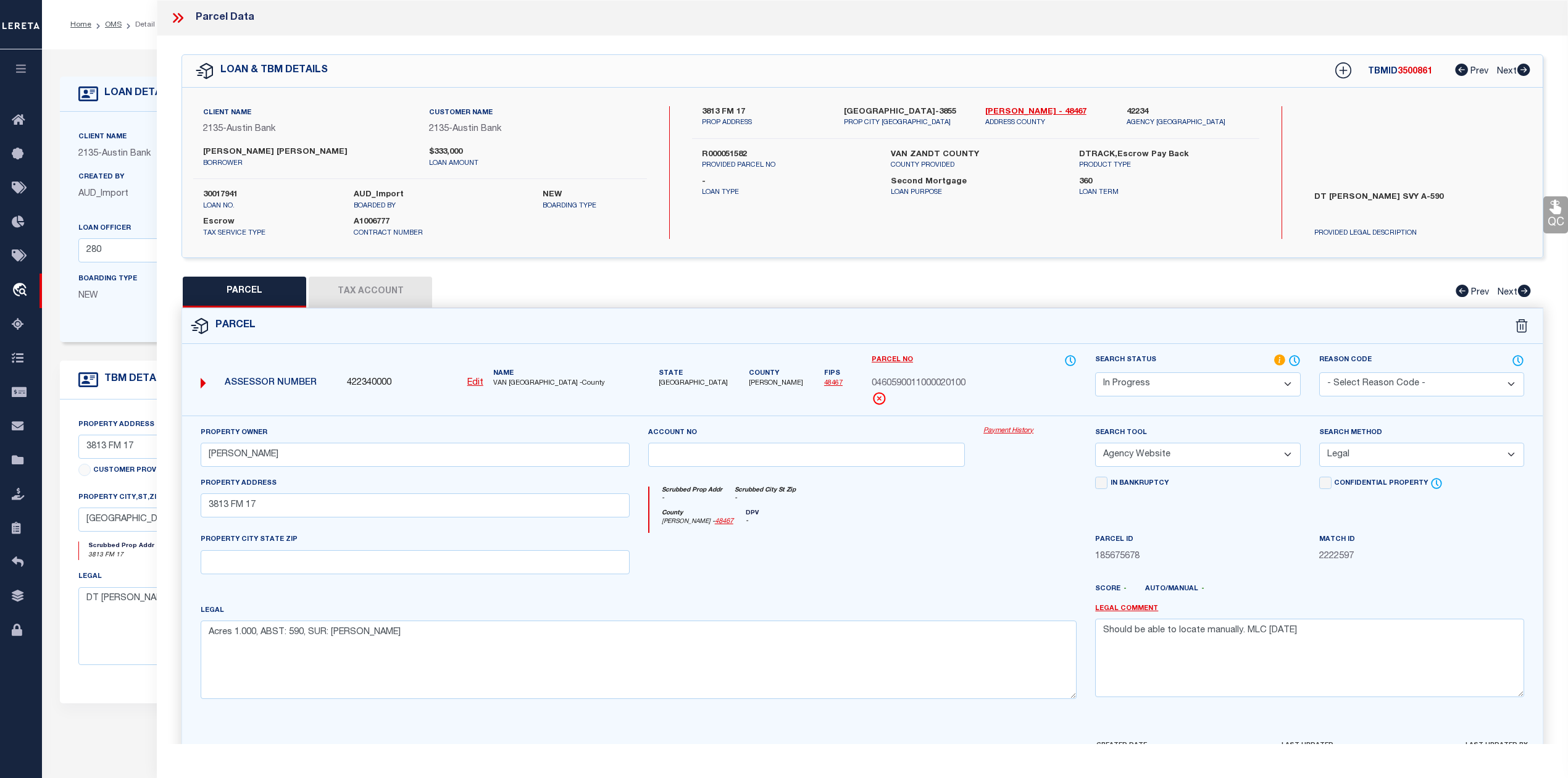
click at [1319, 444] on select "-- Select Search Method -- Property Address Legal Liability Info Provided" at bounding box center [1422, 455] width 205 height 24
click at [1003, 557] on div at bounding box center [1030, 558] width 112 height 51
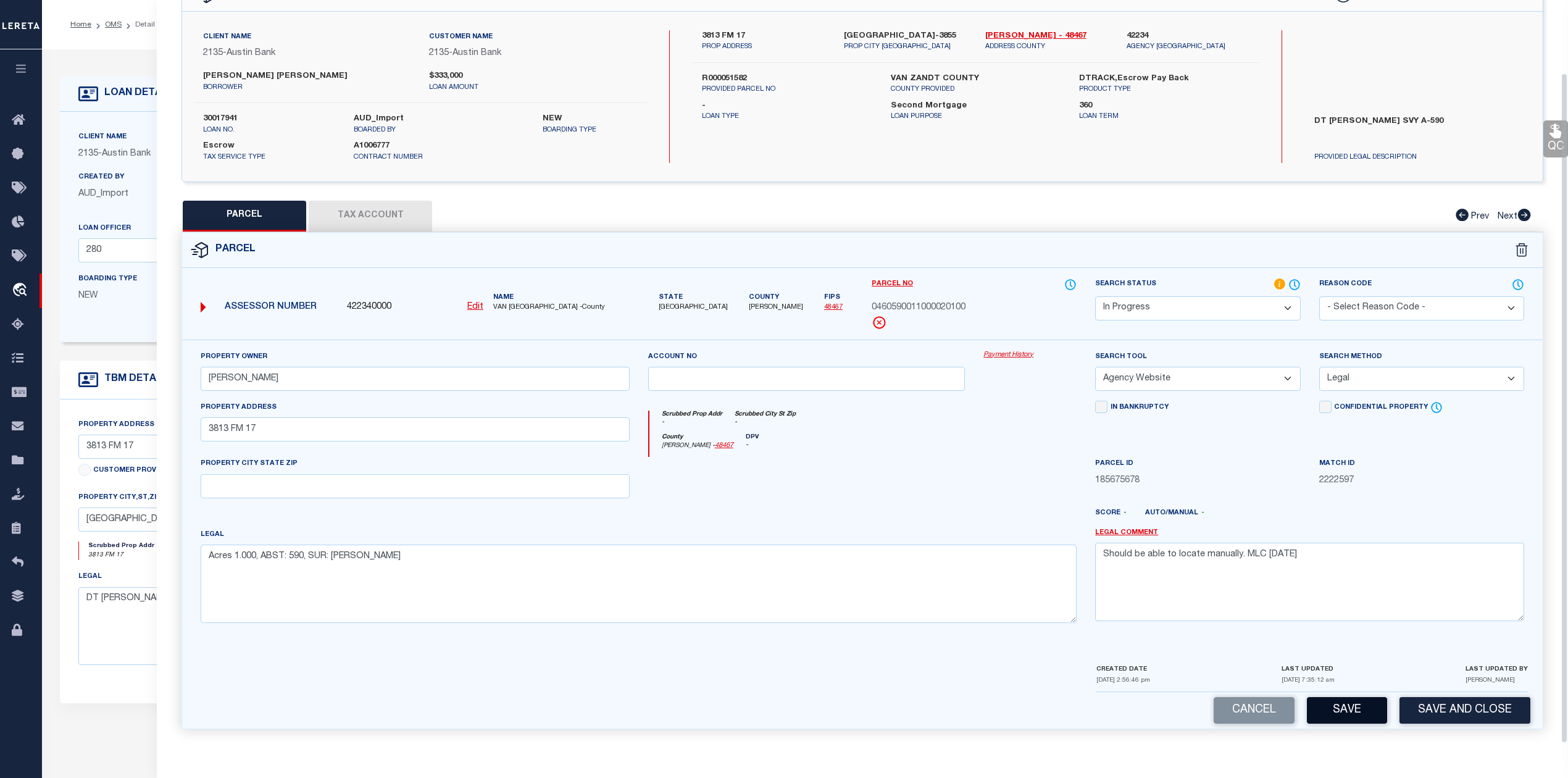
click at [1328, 715] on button "Save" at bounding box center [1346, 711] width 81 height 27
select select "AS"
select select
checkbox input "false"
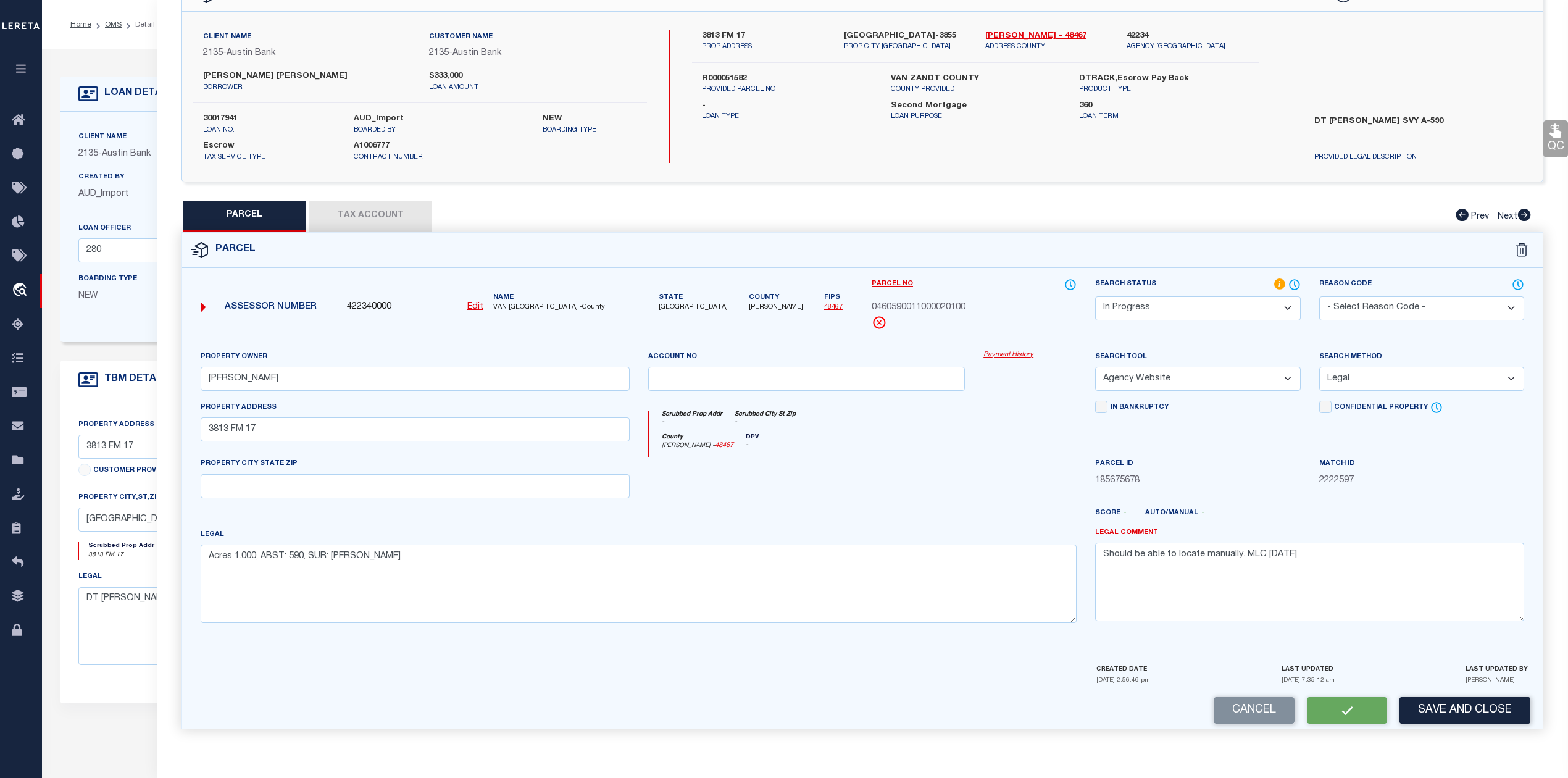
checkbox input "false"
select select "IP"
type input "ROWAN NIKKI"
select select "AGW"
select select "LEG"
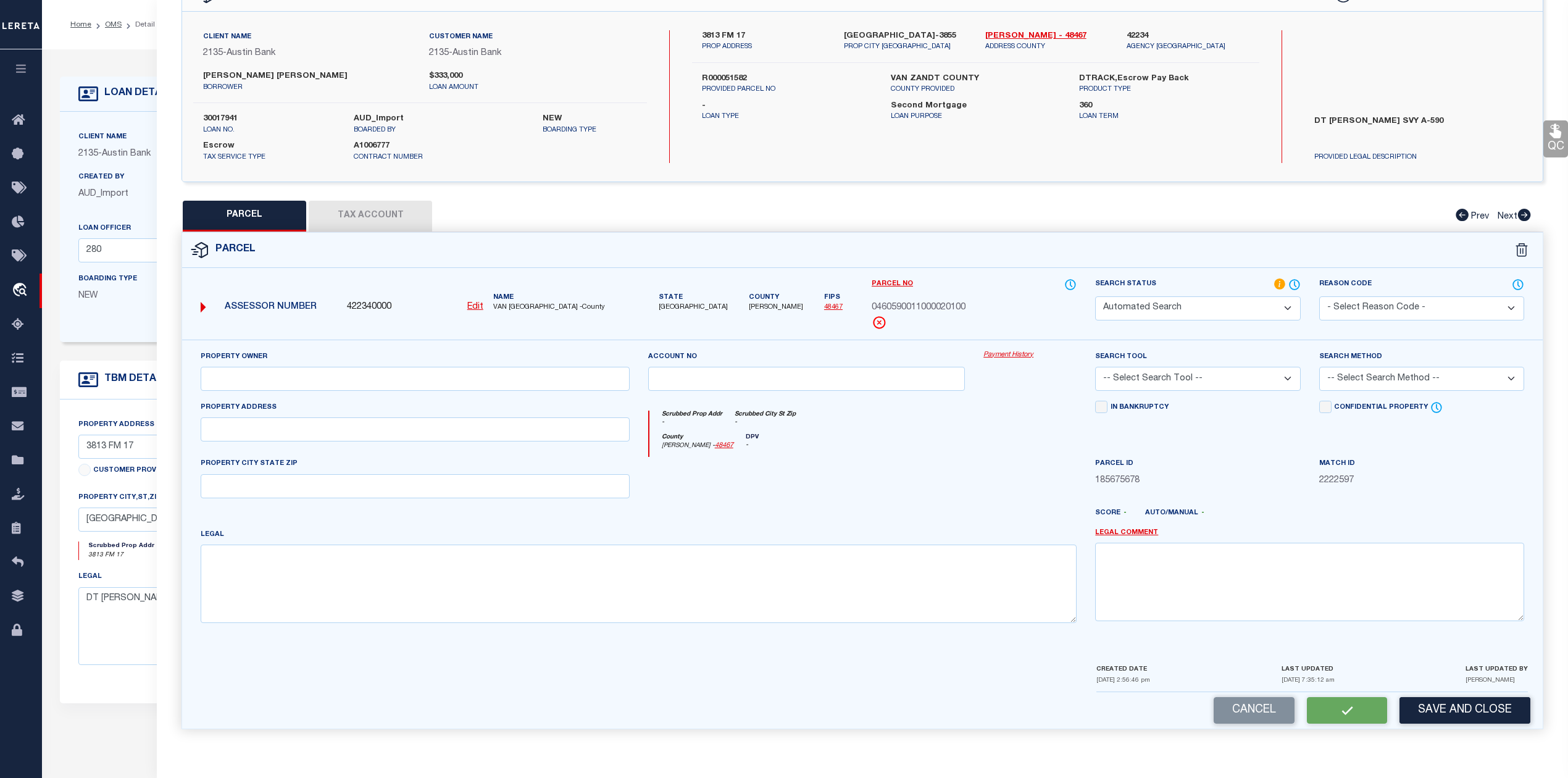
type input "3813 FM 17"
type textarea "Acres 1.000, ABST: 590, SUR: T H MCINTYRE"
type textarea "Should be able to locate manually. MLC 8/19/2025"
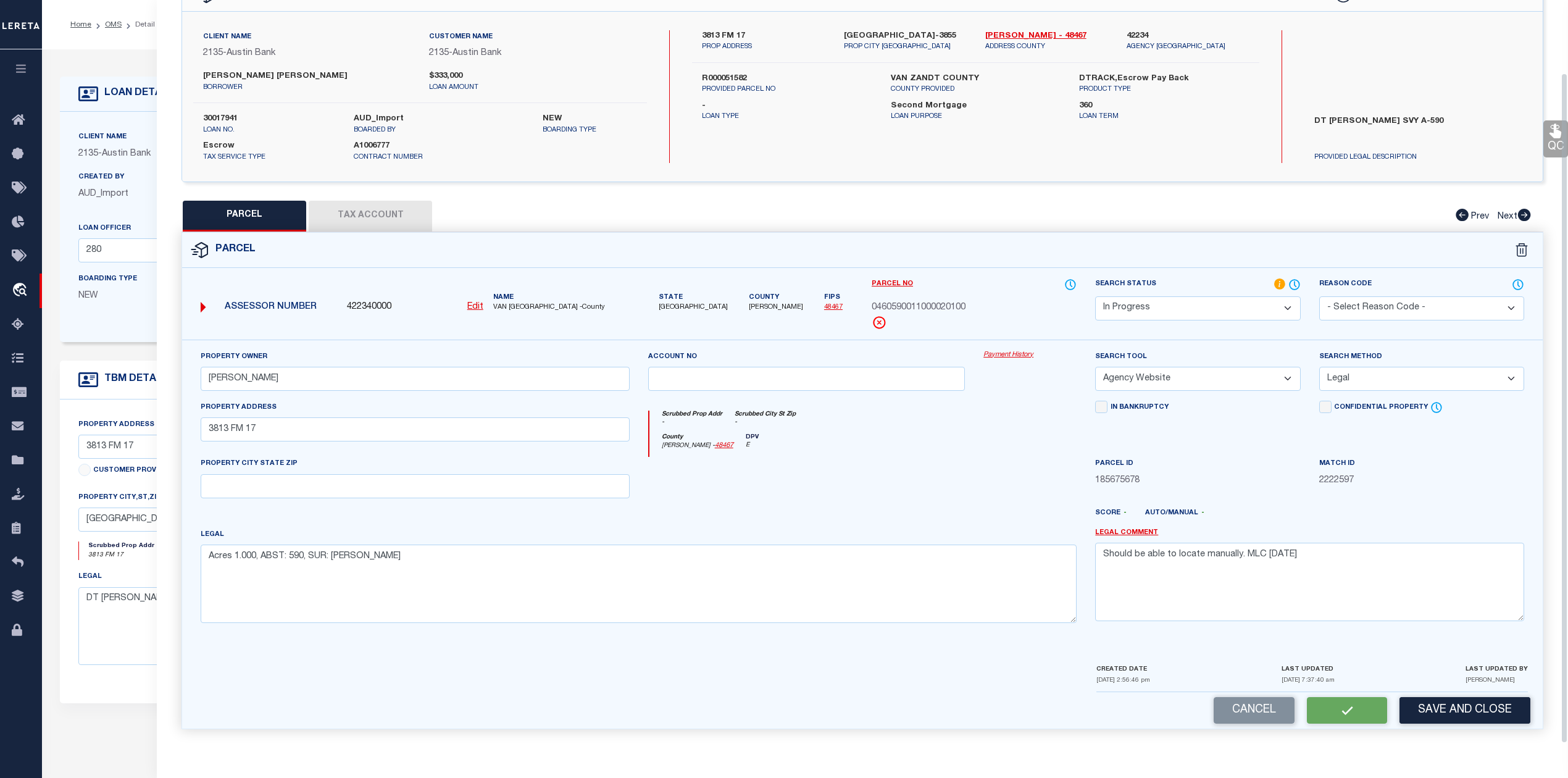
scroll to position [45, 0]
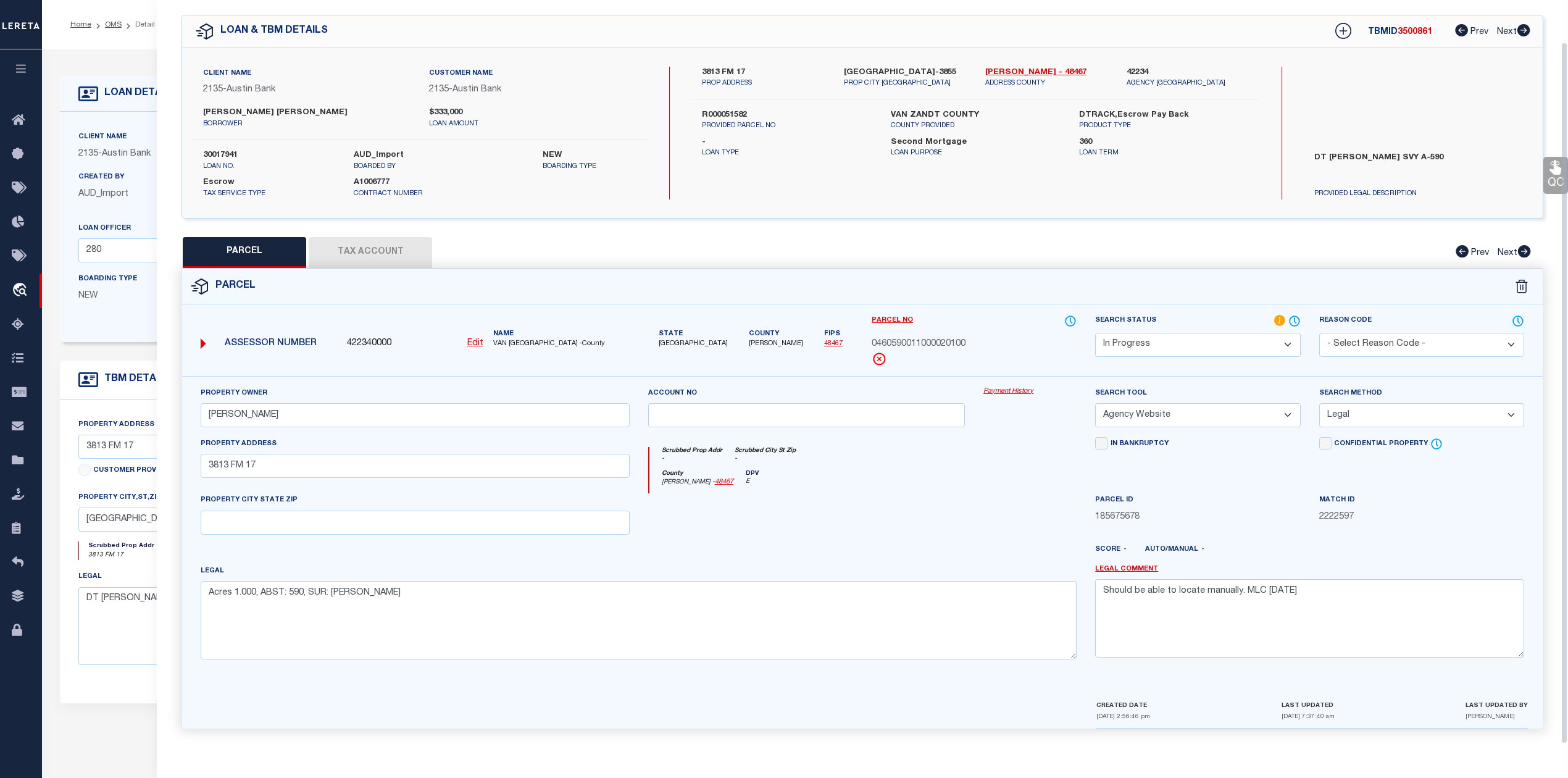
click at [919, 504] on div at bounding box center [806, 519] width 336 height 51
click at [399, 244] on button "Tax Account" at bounding box center [370, 252] width 123 height 31
select select "100"
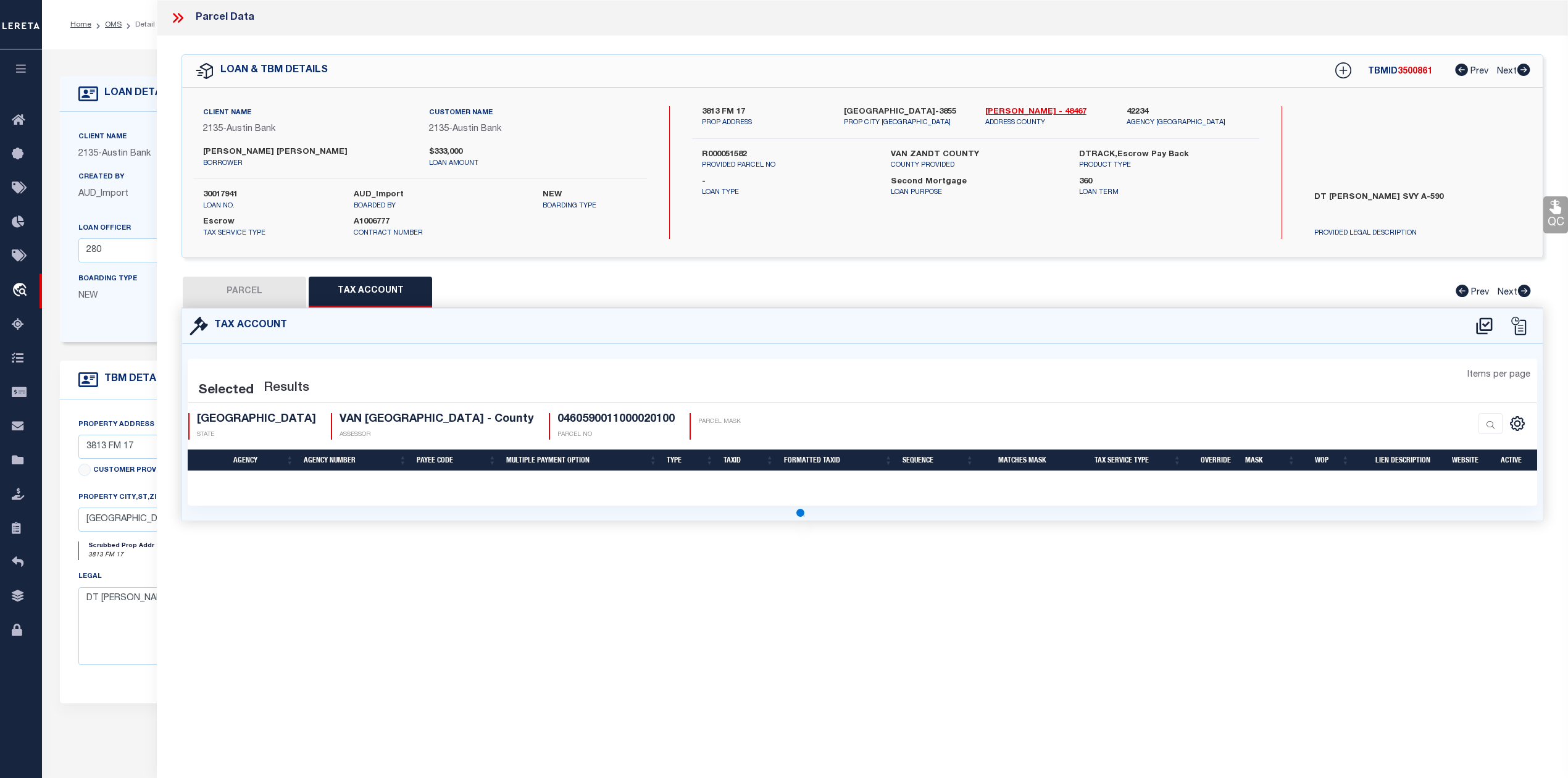
scroll to position [0, 0]
select select "100"
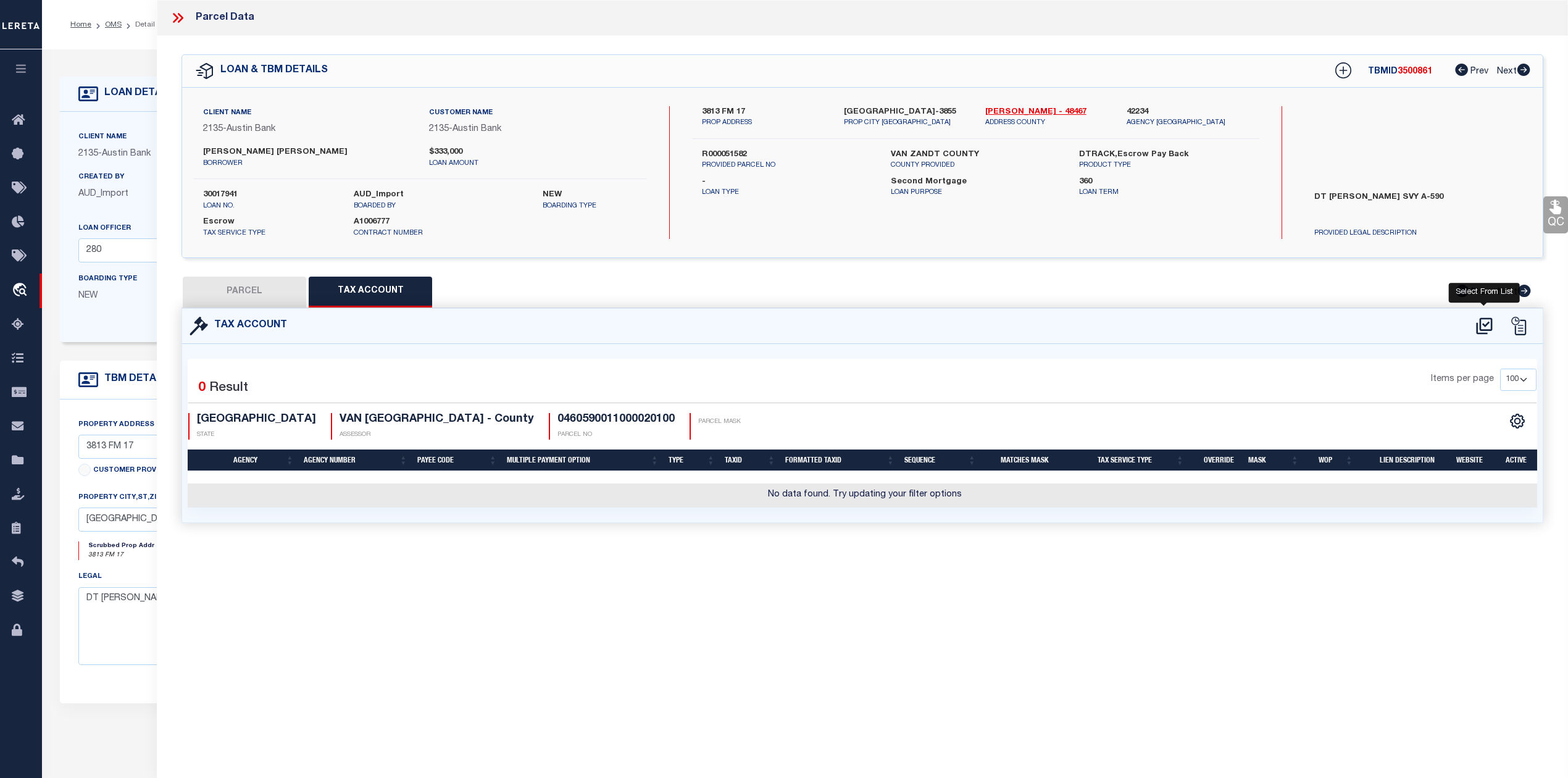
click at [1487, 320] on icon at bounding box center [1484, 326] width 21 height 20
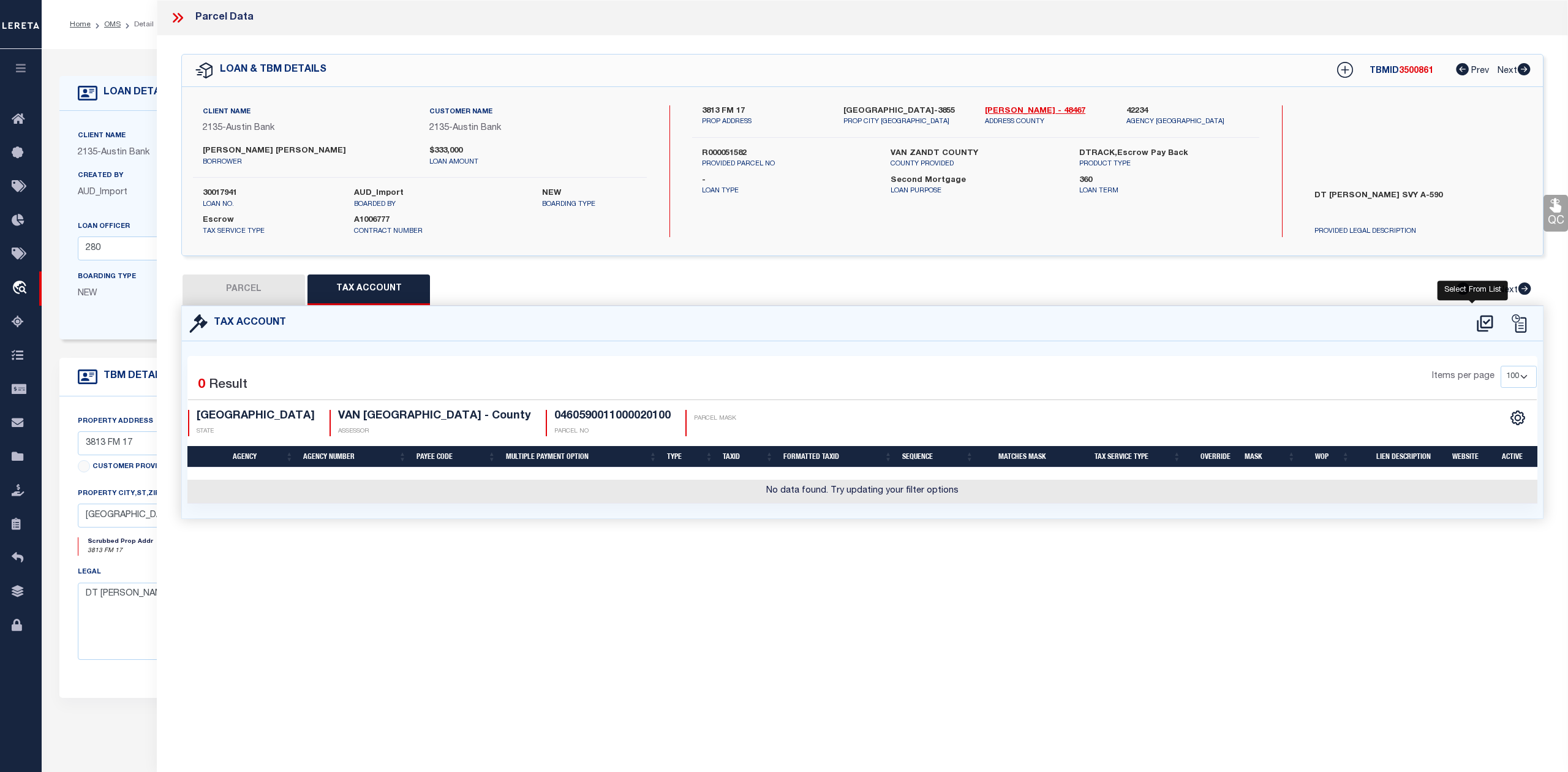
select select "100"
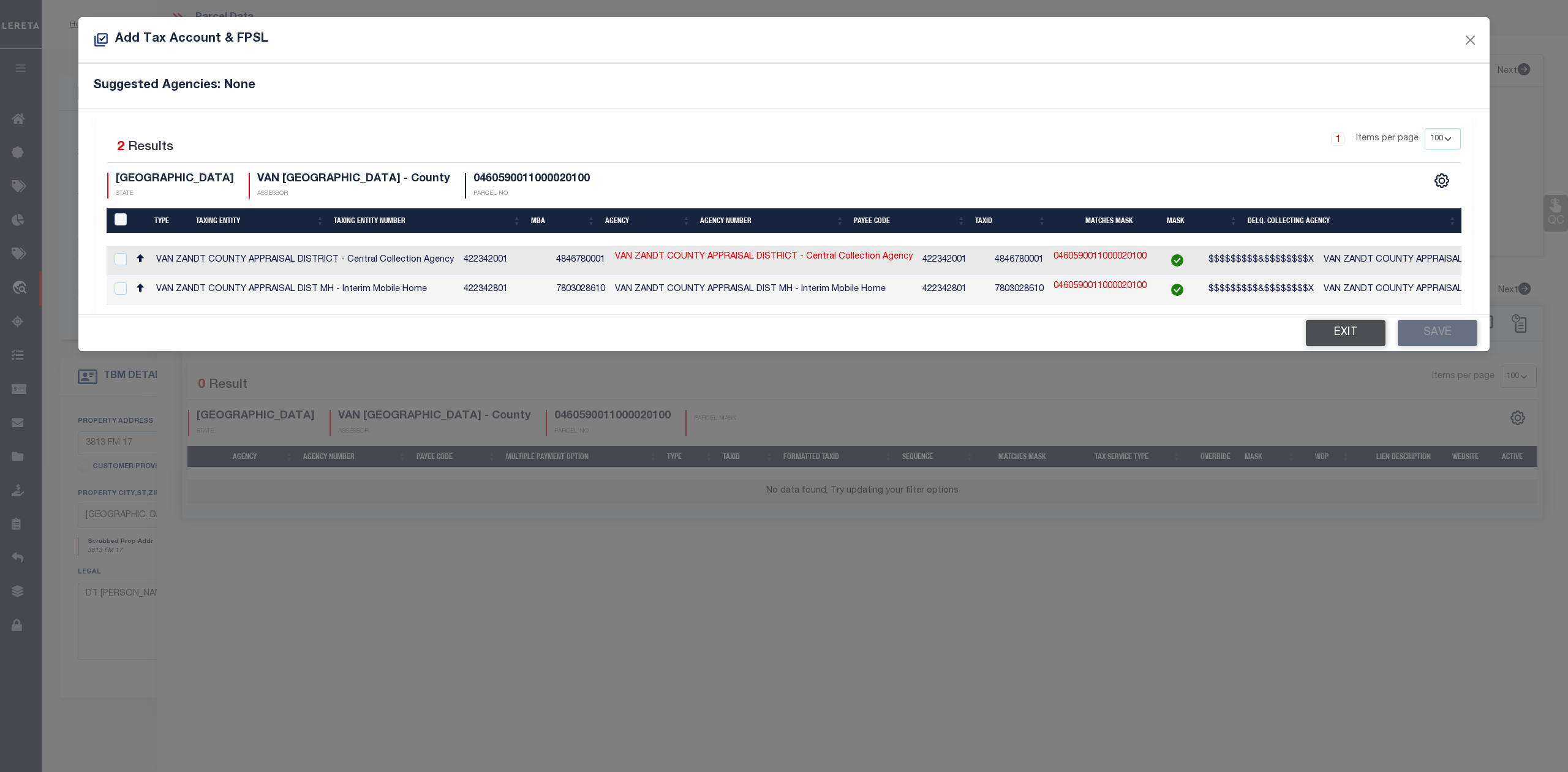
click at [1326, 343] on button "Exit" at bounding box center [1345, 333] width 80 height 26
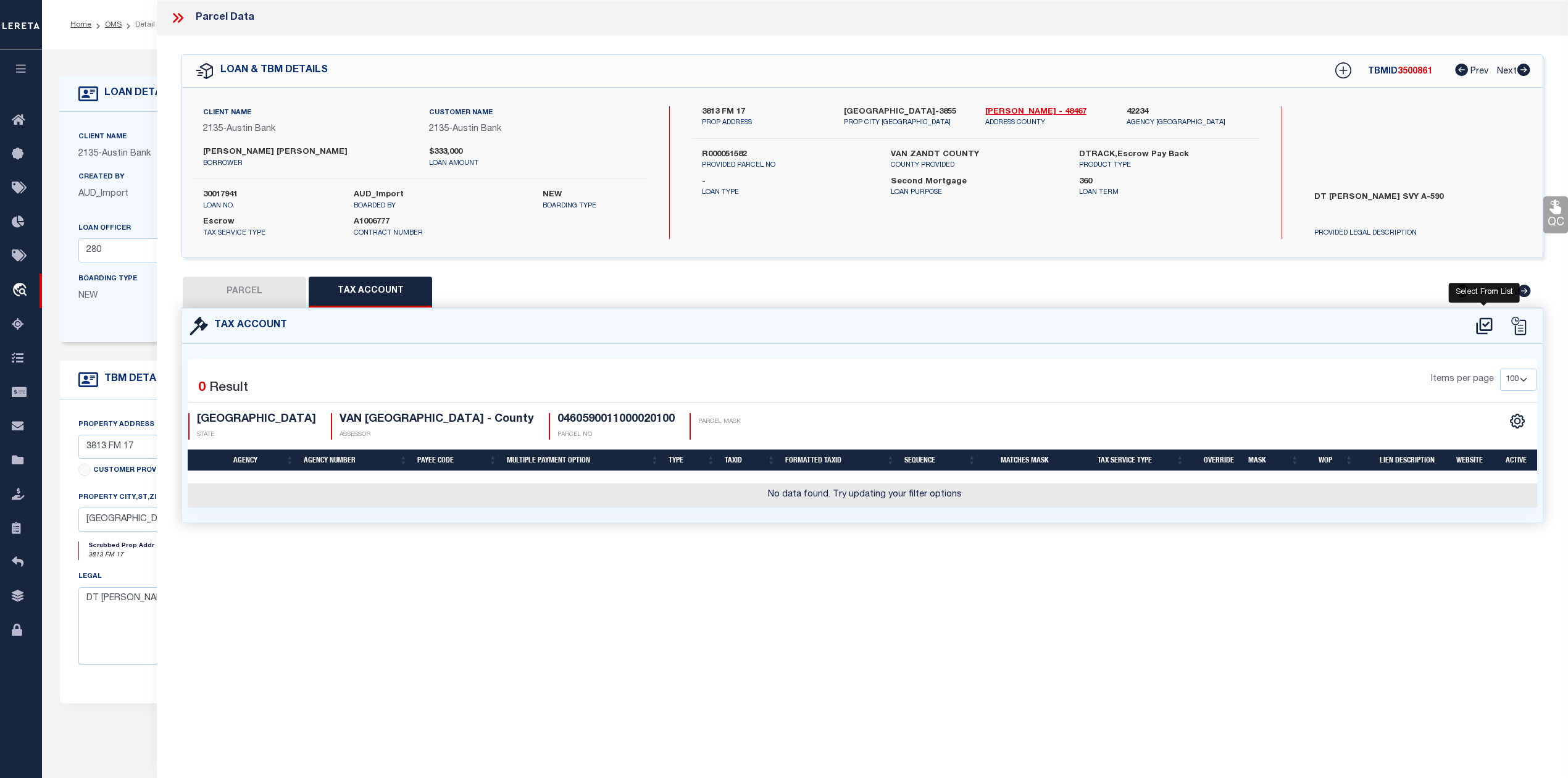
click at [1479, 321] on icon at bounding box center [1484, 326] width 21 height 20
select select "100"
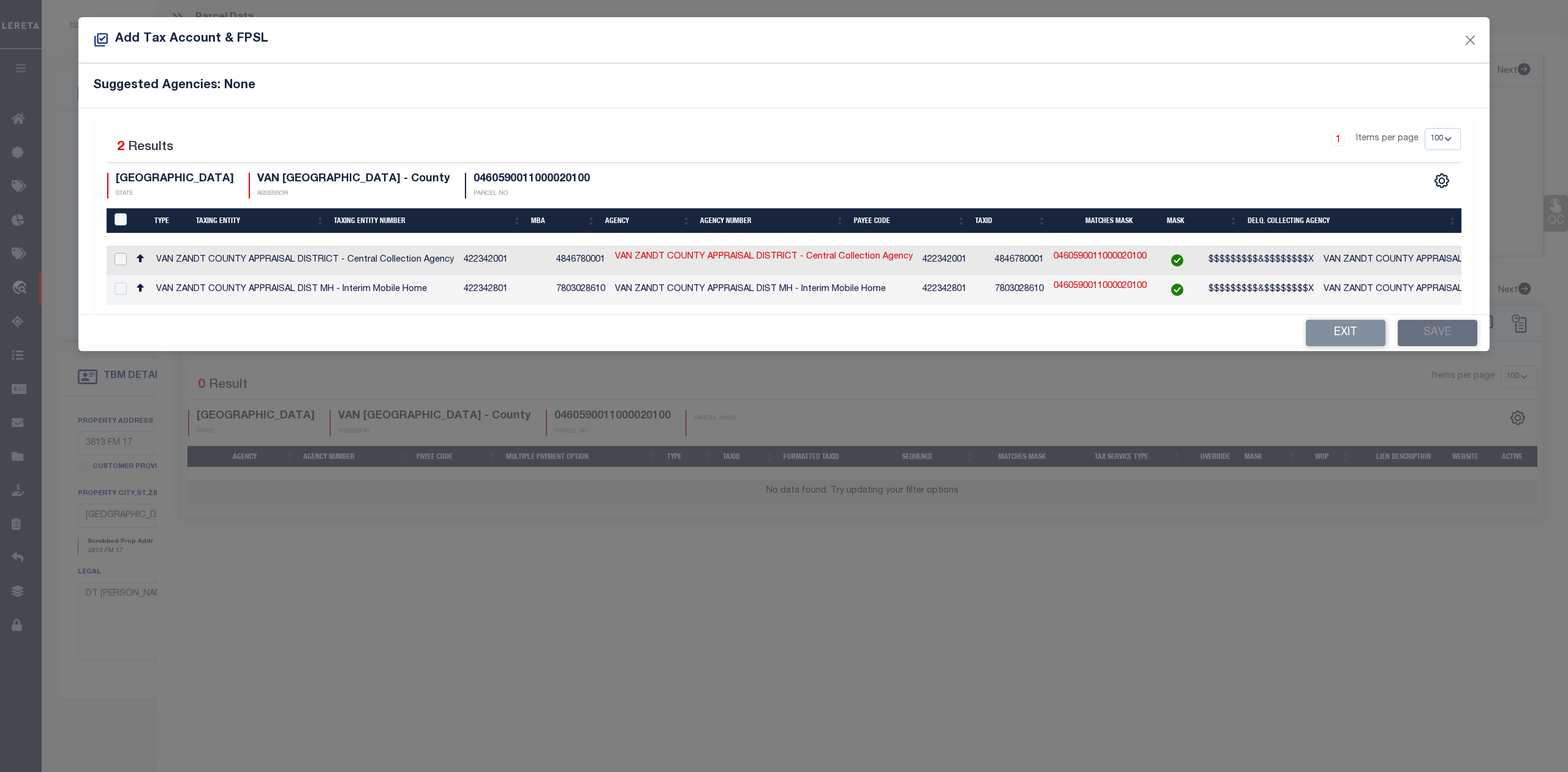
click at [122, 258] on input "checkbox" at bounding box center [120, 259] width 13 height 13
checkbox input "true"
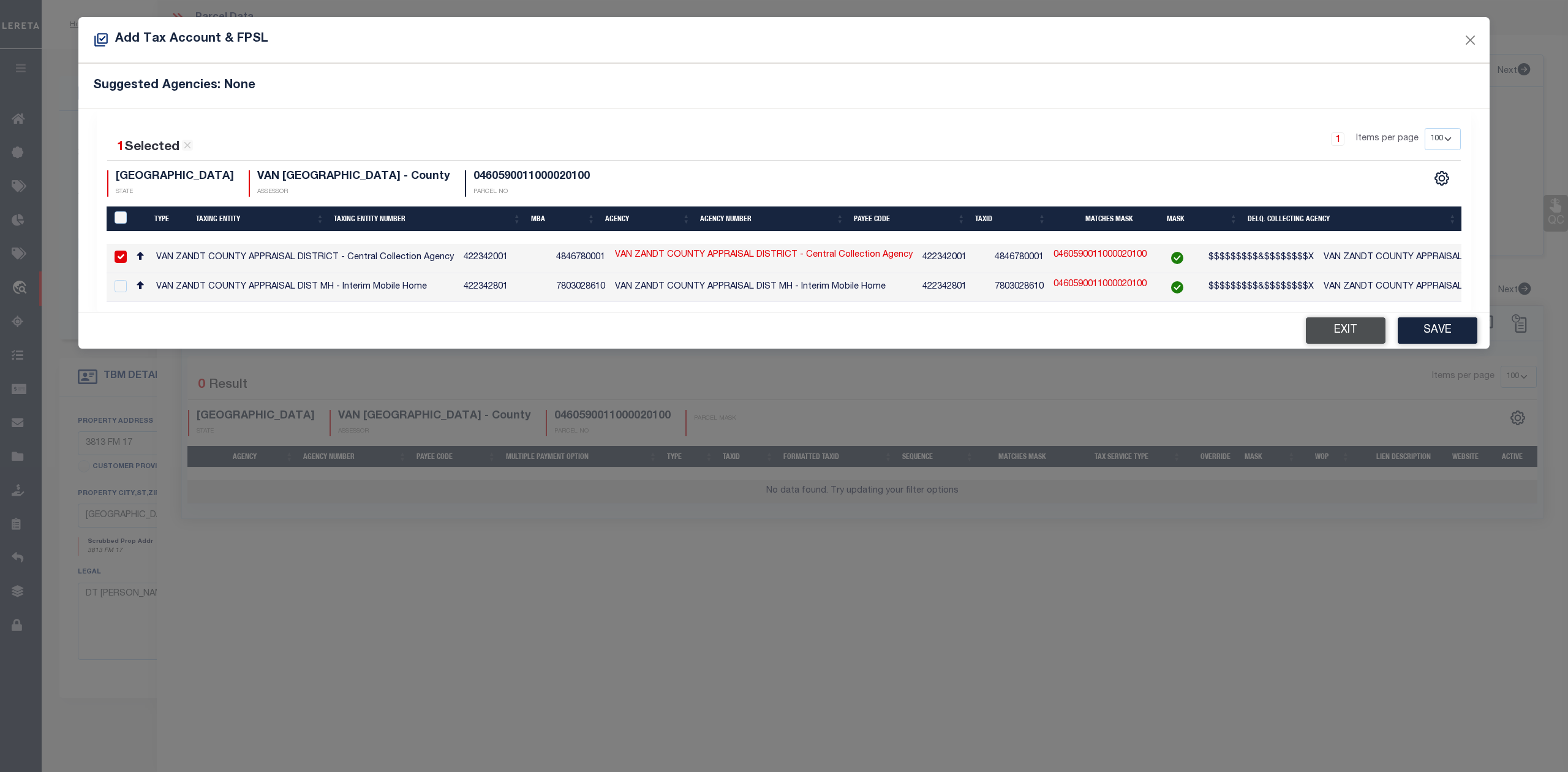
click at [1353, 339] on button "Exit" at bounding box center [1345, 330] width 80 height 26
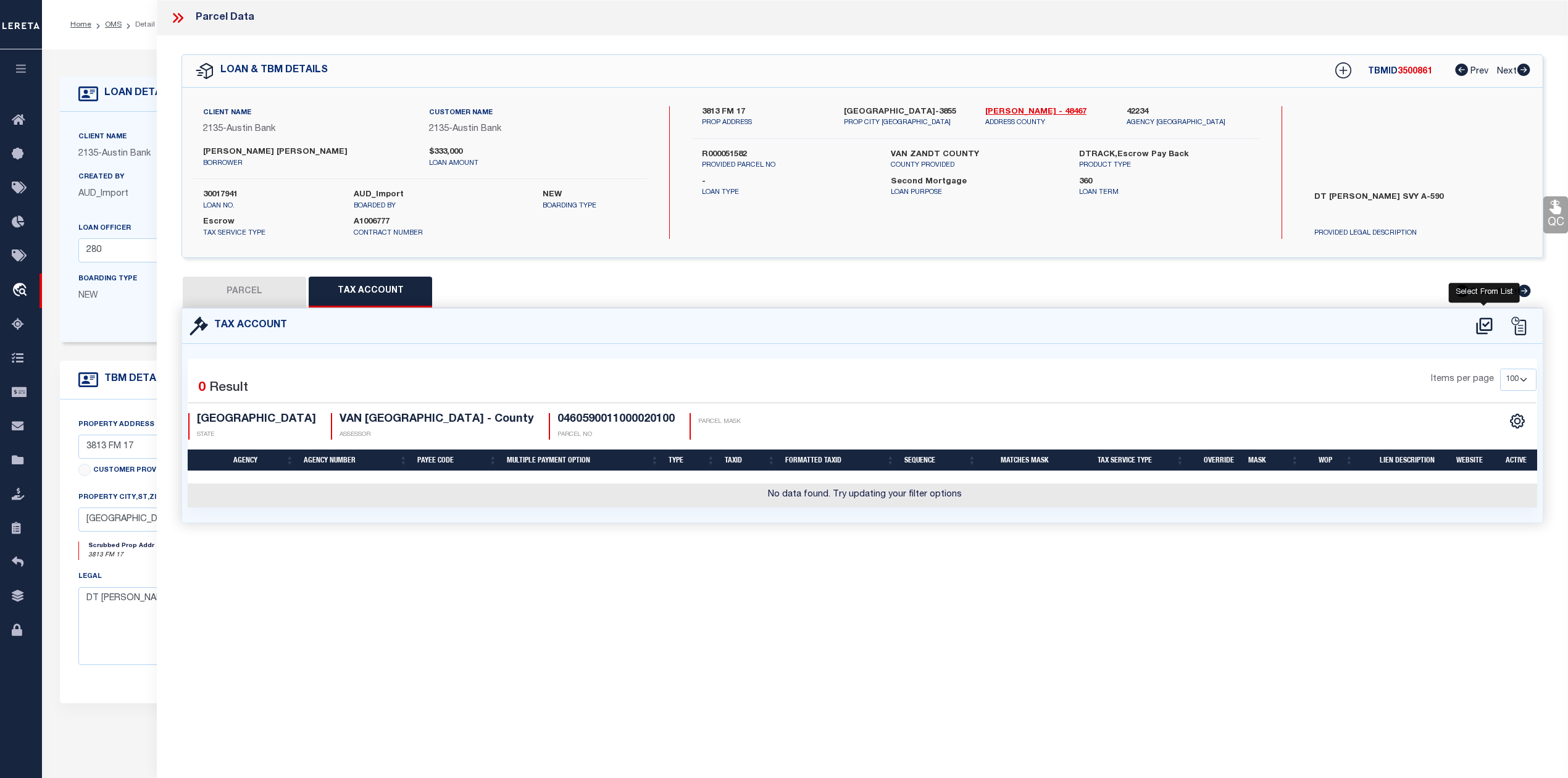
click at [1479, 324] on icon at bounding box center [1483, 325] width 16 height 17
select select "100"
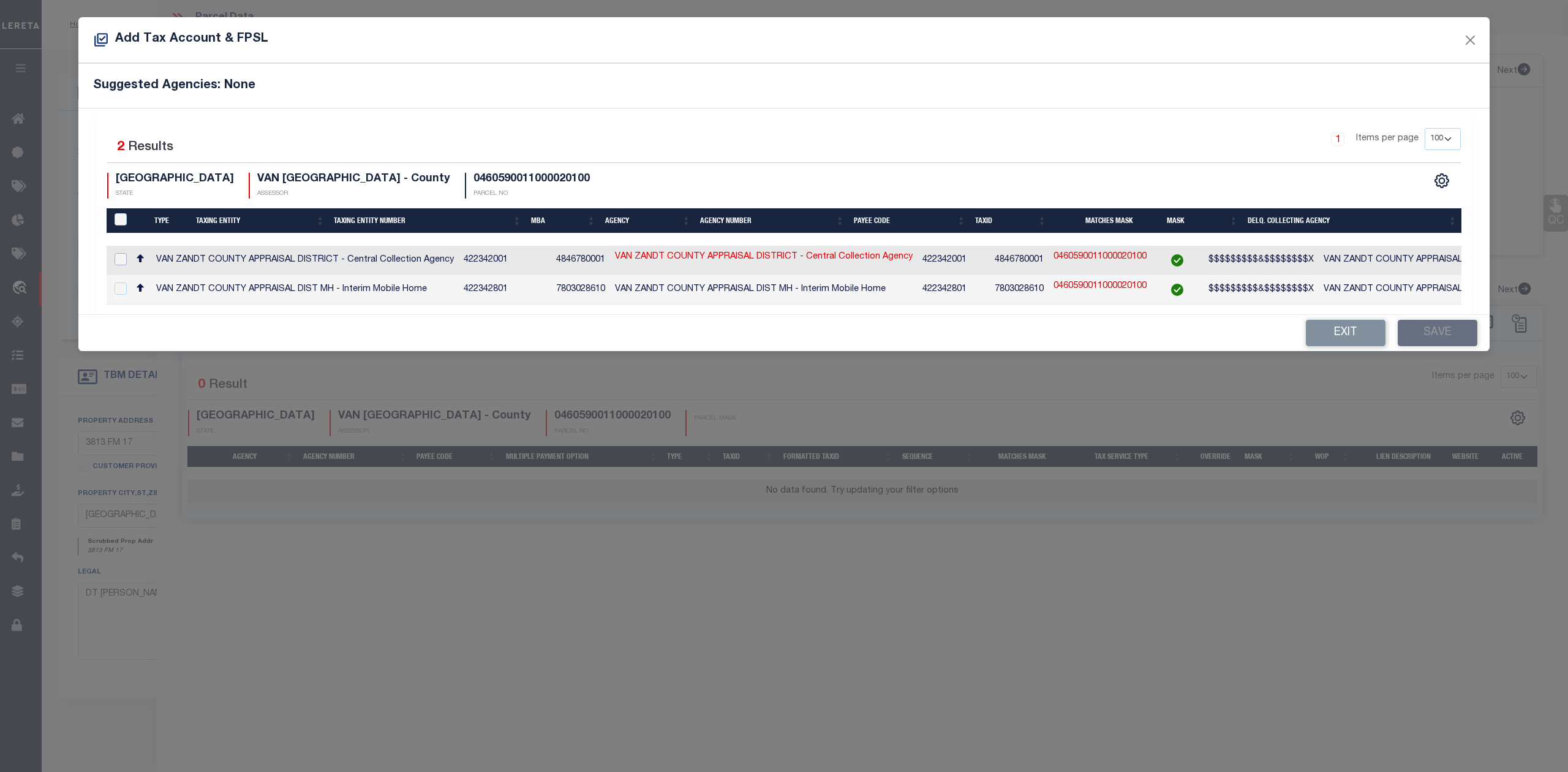
click at [119, 258] on input "checkbox" at bounding box center [120, 259] width 13 height 13
checkbox input "true"
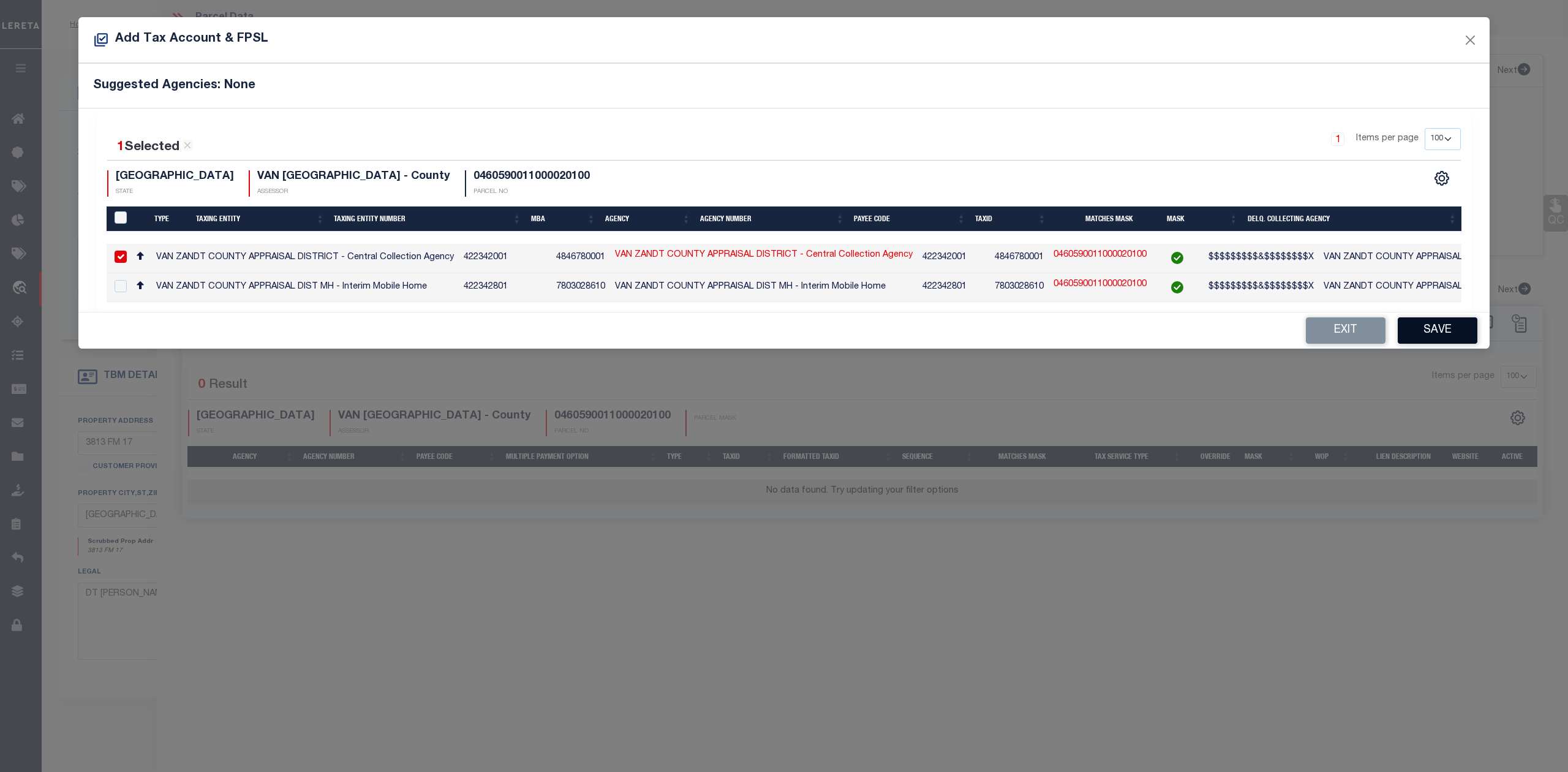
click at [1422, 331] on button "Save" at bounding box center [1437, 330] width 80 height 26
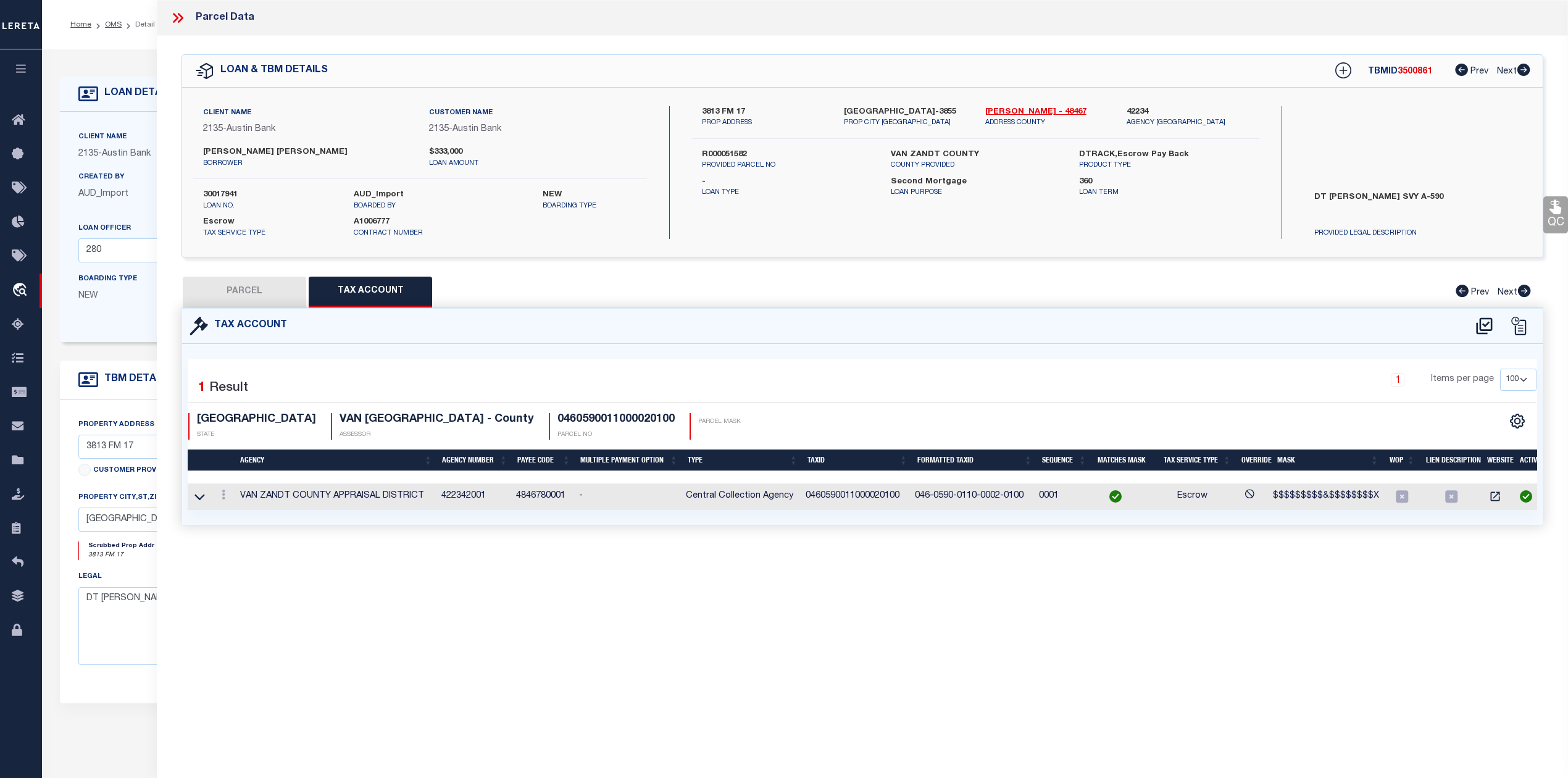
click at [724, 681] on div "Parcel Data QC QC QC - Select Status - Ready to QC" at bounding box center [862, 372] width 1411 height 744
click at [248, 299] on button "PARCEL" at bounding box center [244, 292] width 123 height 31
select select "AS"
select select
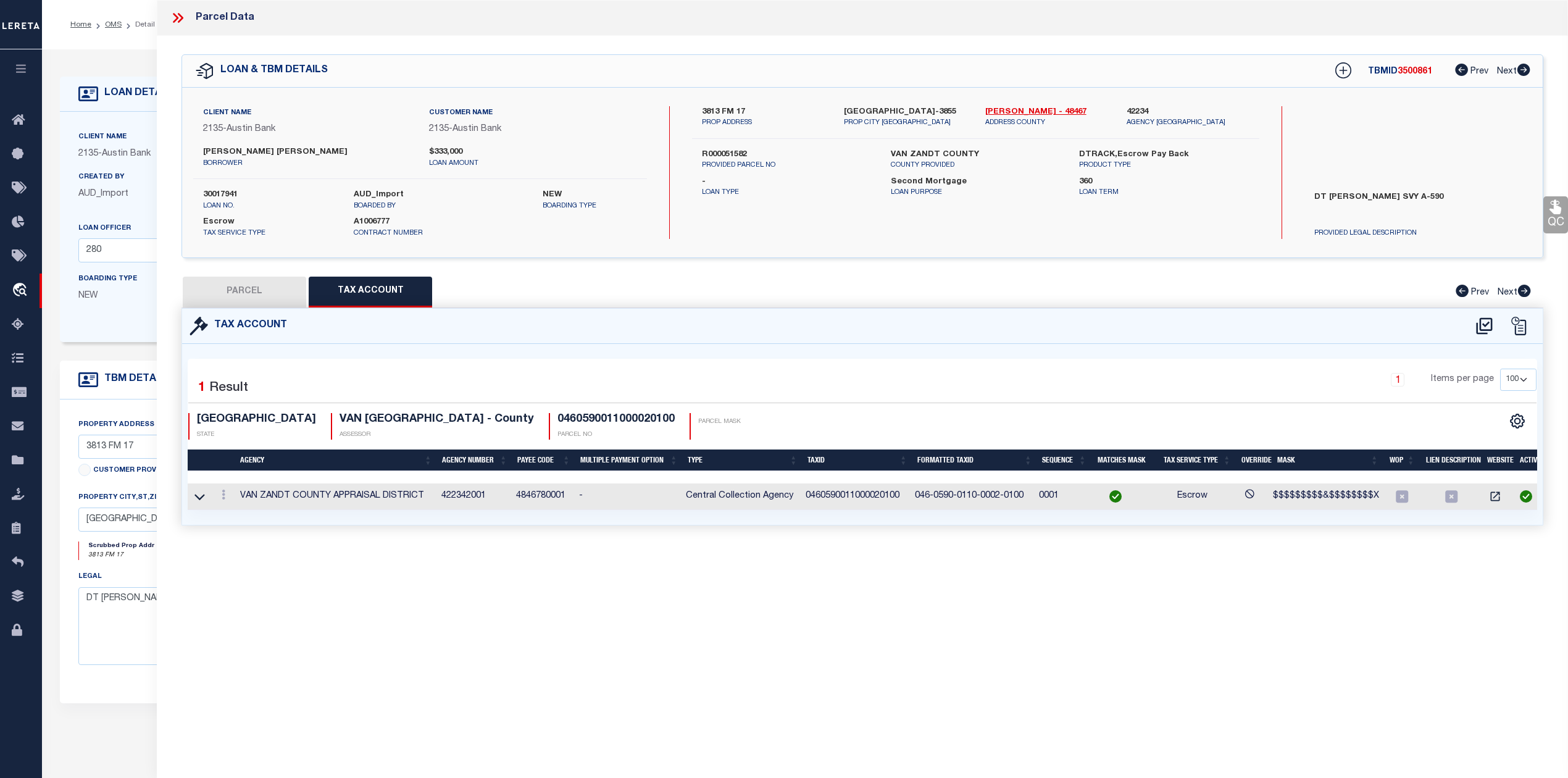
checkbox input "false"
select select "IP"
type input "ROWAN NIKKI"
select select "AGW"
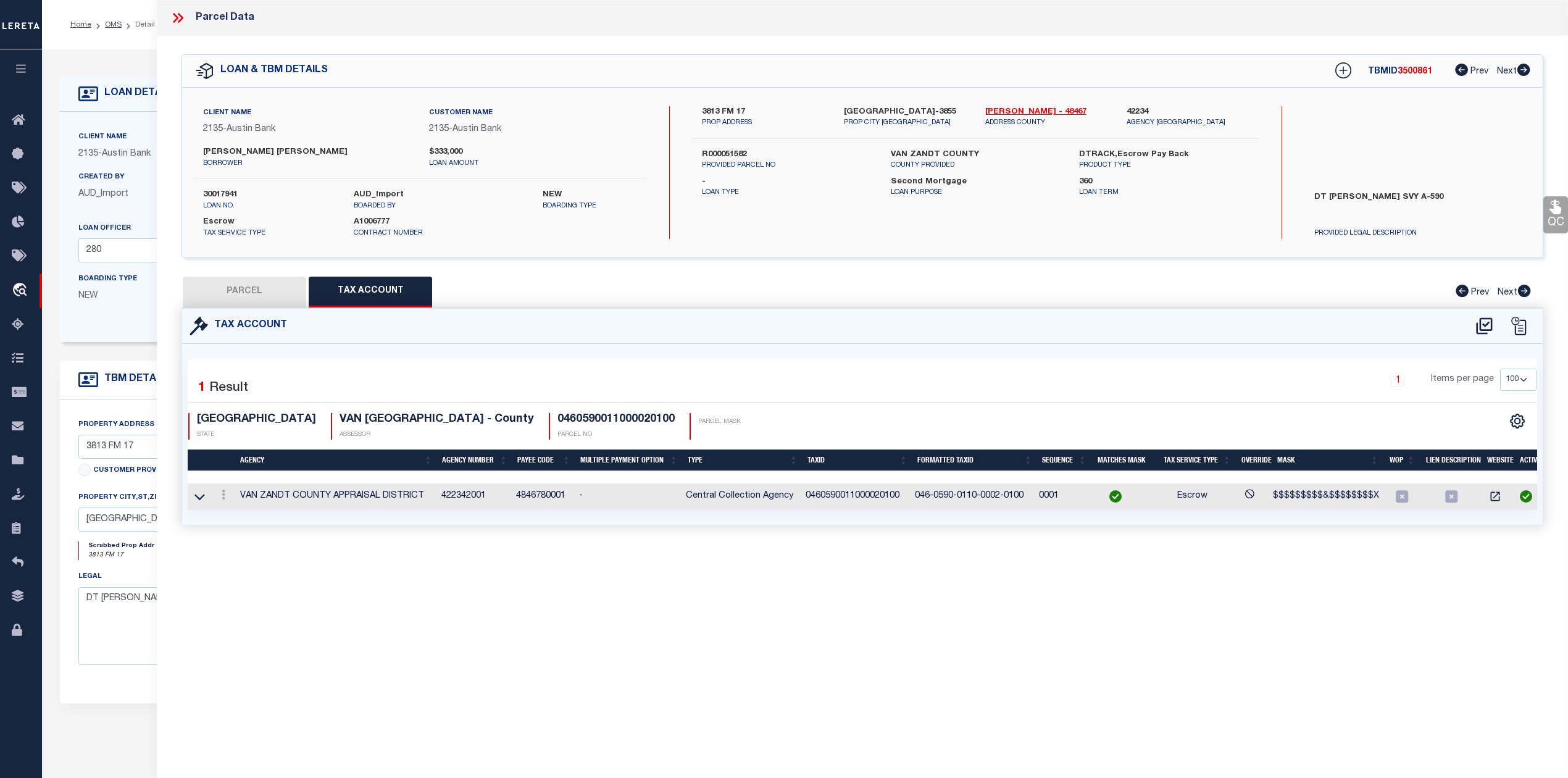
select select "LEG"
type input "3813 FM 17"
type textarea "Acres 1.000, ABST: 590, SUR: T H MCINTYRE"
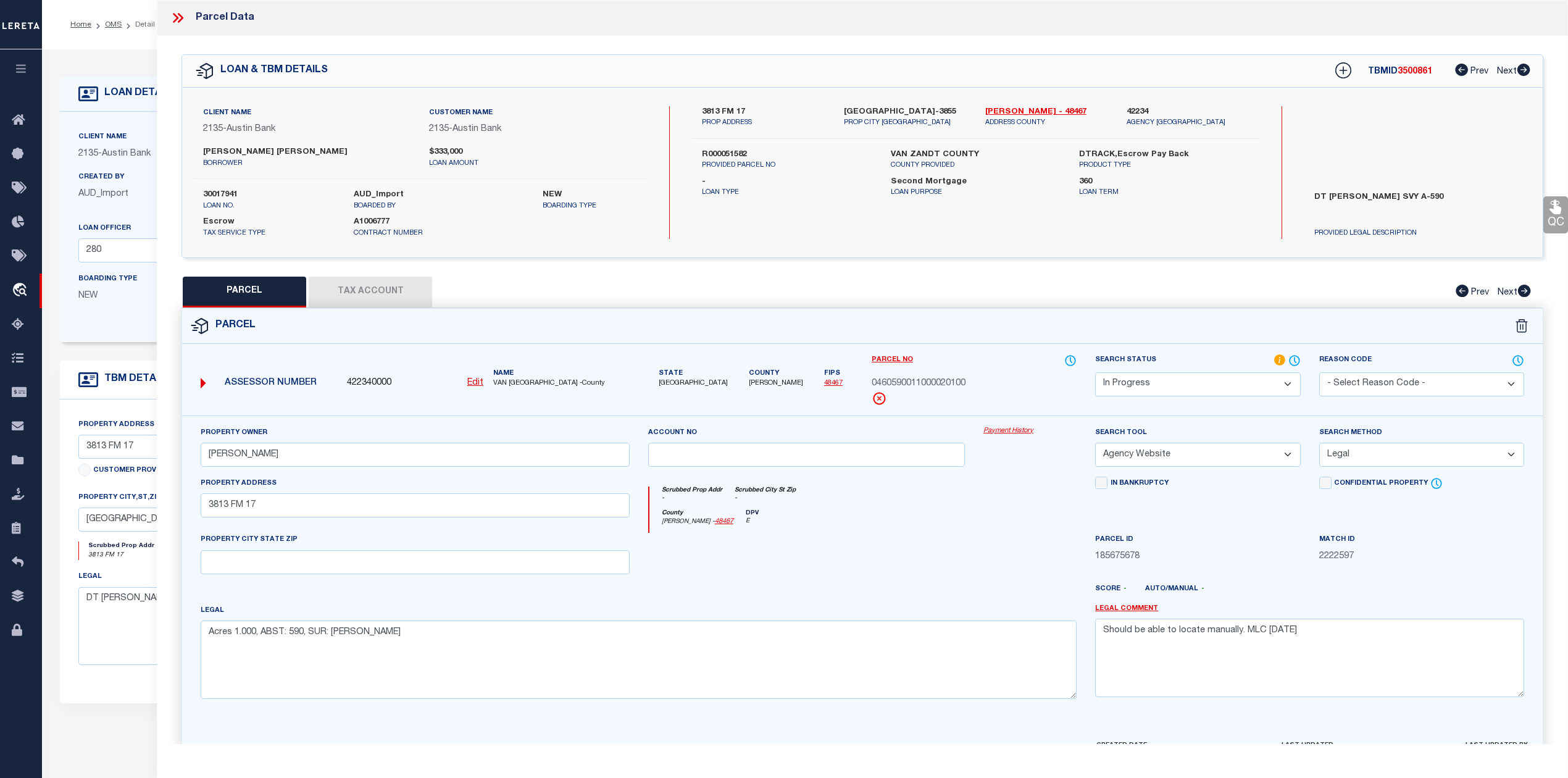
click at [1408, 69] on span "3500861" at bounding box center [1415, 71] width 35 height 9
copy span "3500861"
drag, startPoint x: 870, startPoint y: 384, endPoint x: 974, endPoint y: 384, distance: 104.0
click at [974, 384] on div "0460590011000020100" at bounding box center [974, 384] width 205 height 13
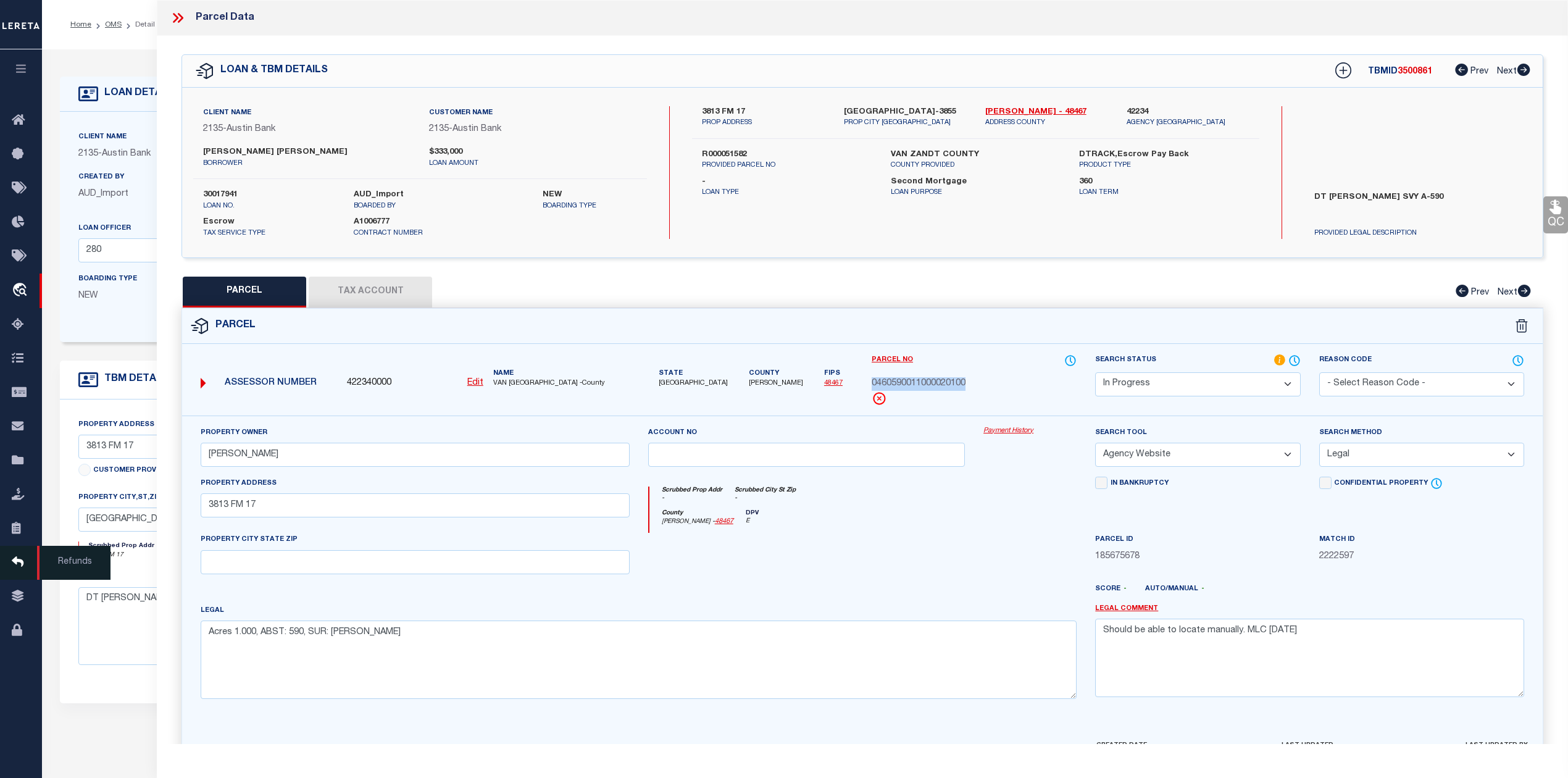
copy span "0460590011000020100"
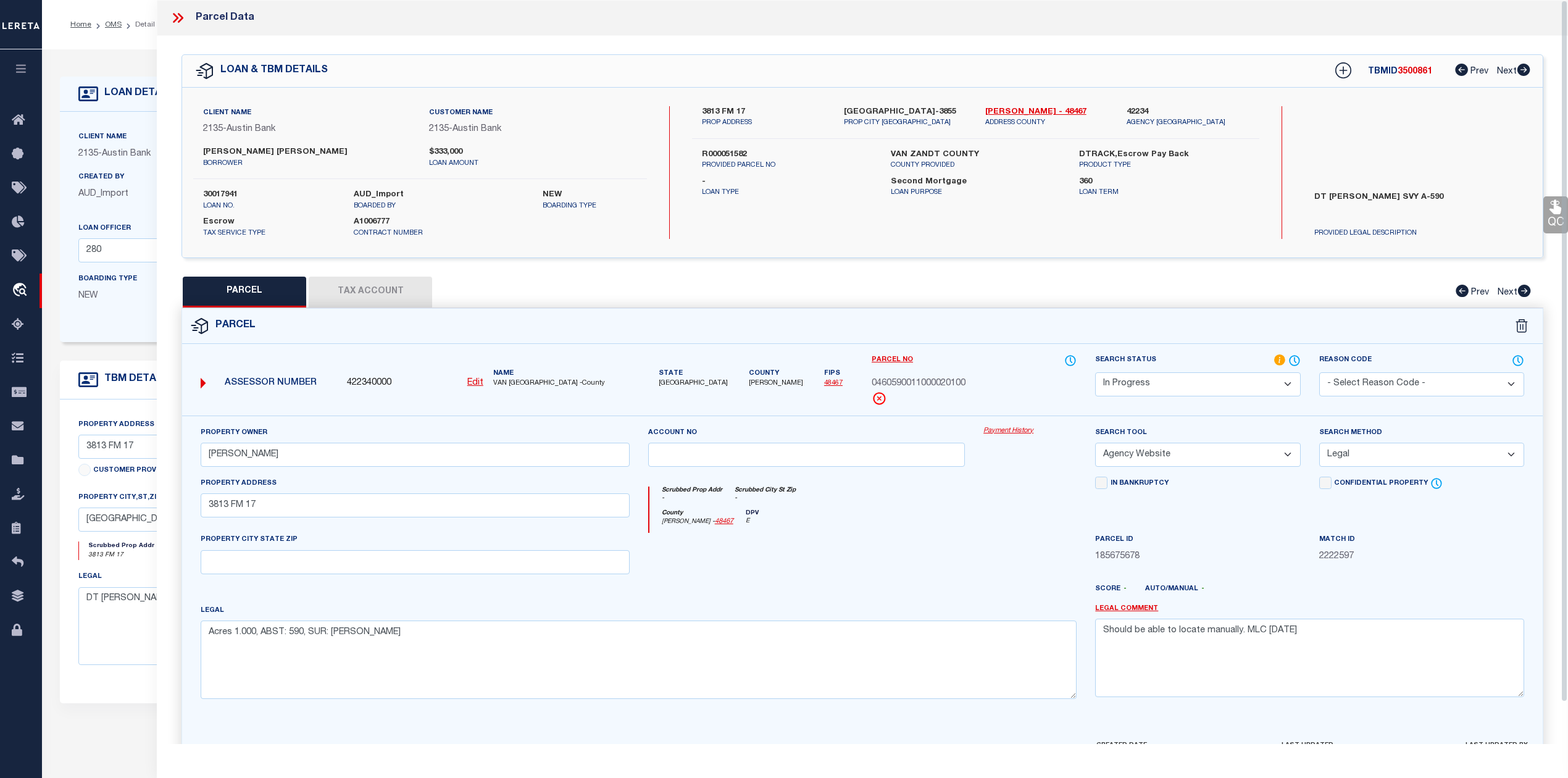
click at [951, 584] on div at bounding box center [806, 558] width 336 height 51
drag, startPoint x: 870, startPoint y: 381, endPoint x: 965, endPoint y: 381, distance: 95.0
click at [965, 381] on span "0460590011000020100" at bounding box center [918, 384] width 94 height 13
copy span "0460590011000020100"
click at [880, 591] on div at bounding box center [918, 594] width 336 height 20
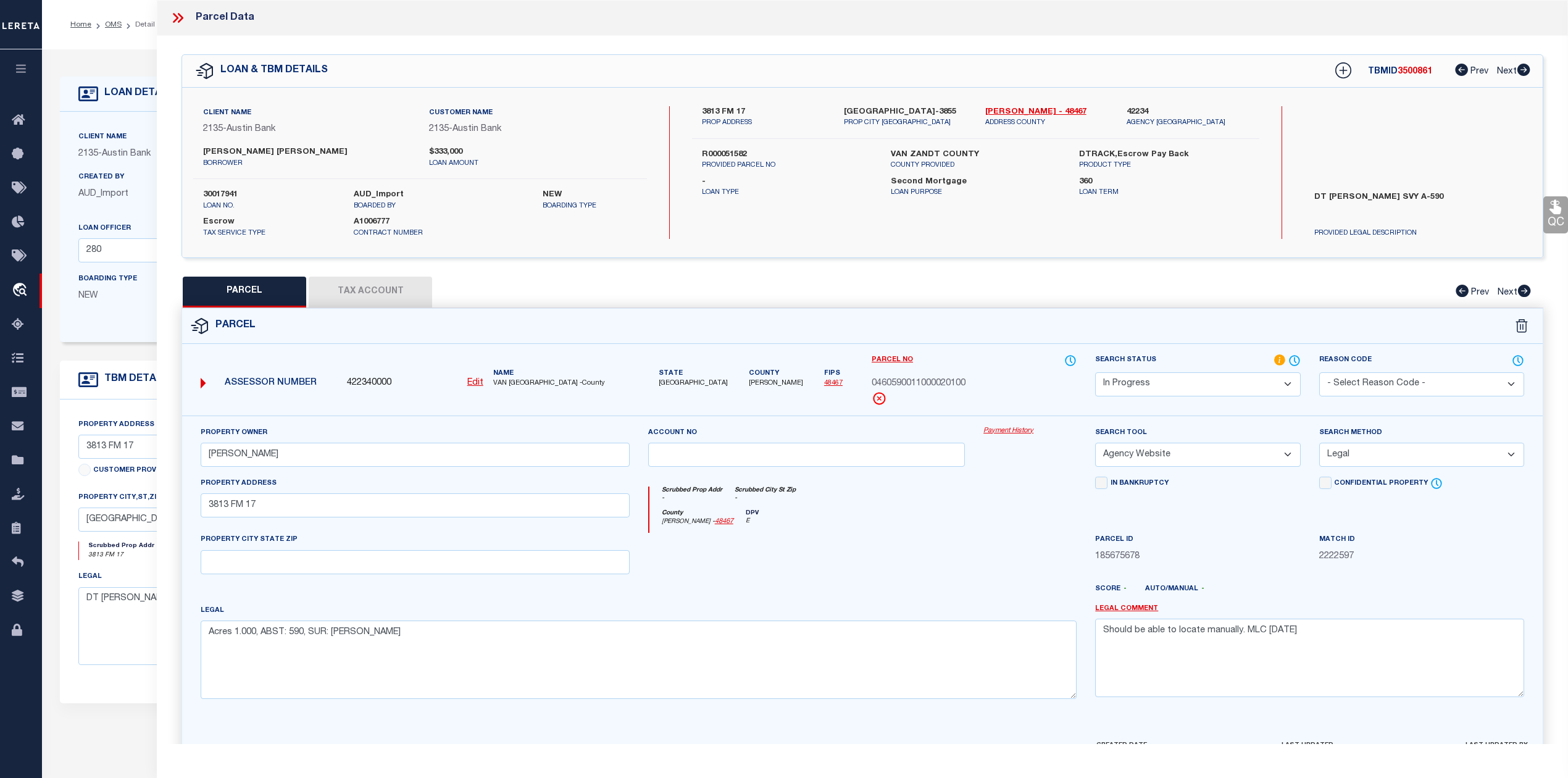
click at [904, 596] on div at bounding box center [918, 594] width 336 height 20
drag, startPoint x: 1304, startPoint y: 635, endPoint x: 1079, endPoint y: 652, distance: 225.6
click at [1079, 652] on div "Property Owner ROWAN NIKKI Account no Payment History Search Tool -- Select Sea…" at bounding box center [862, 568] width 1342 height 283
type textarea "5"
click at [986, 576] on div at bounding box center [1030, 558] width 112 height 51
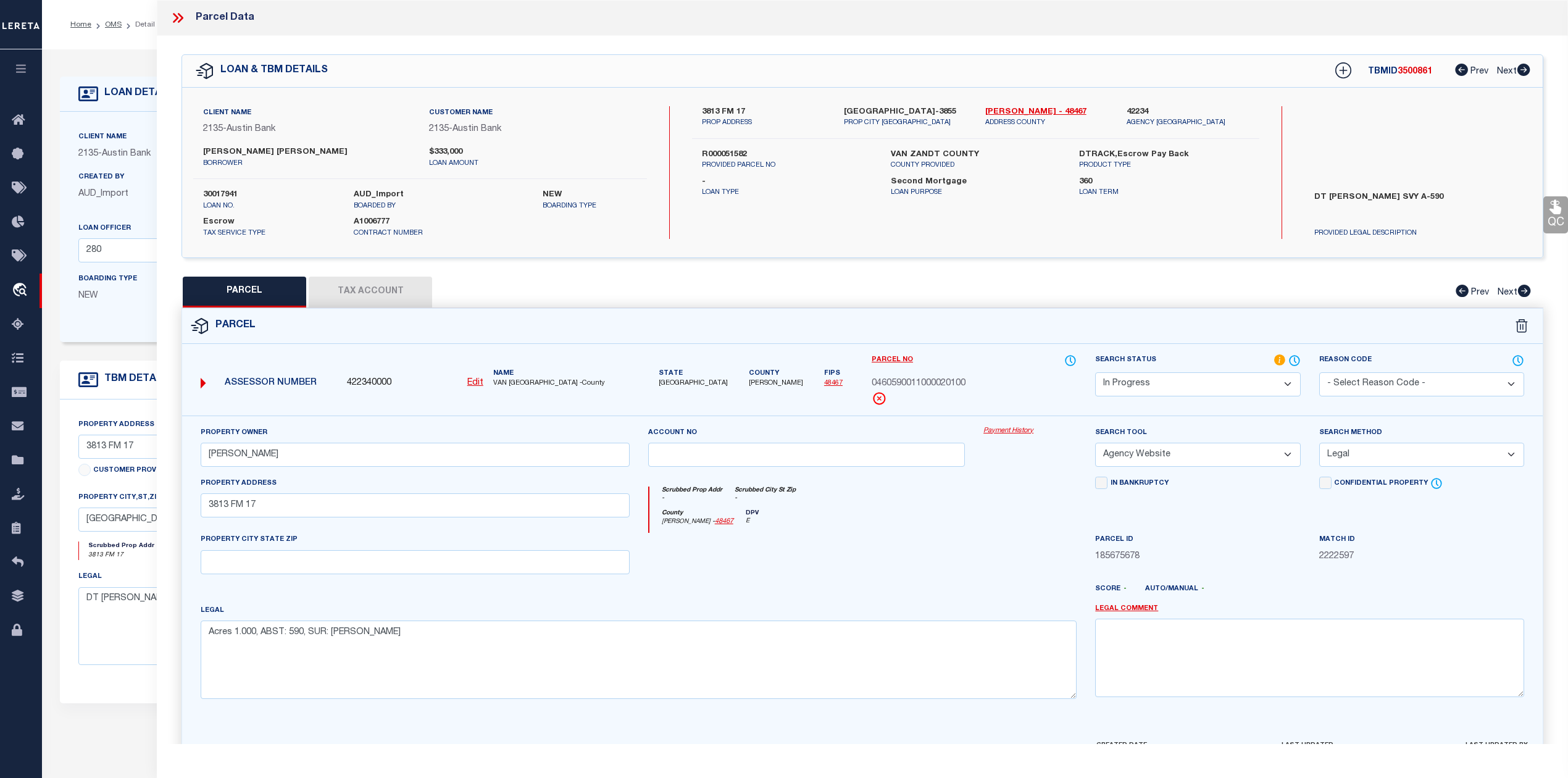
click at [1123, 385] on select "Automated Search Bad Parcel Complete Duplicate Parcel High Dollar Reporting In …" at bounding box center [1197, 384] width 205 height 24
click at [1095, 372] on select "Automated Search Bad Parcel Complete Duplicate Parcel High Dollar Reporting In …" at bounding box center [1197, 384] width 205 height 24
click at [943, 584] on div at bounding box center [806, 558] width 336 height 51
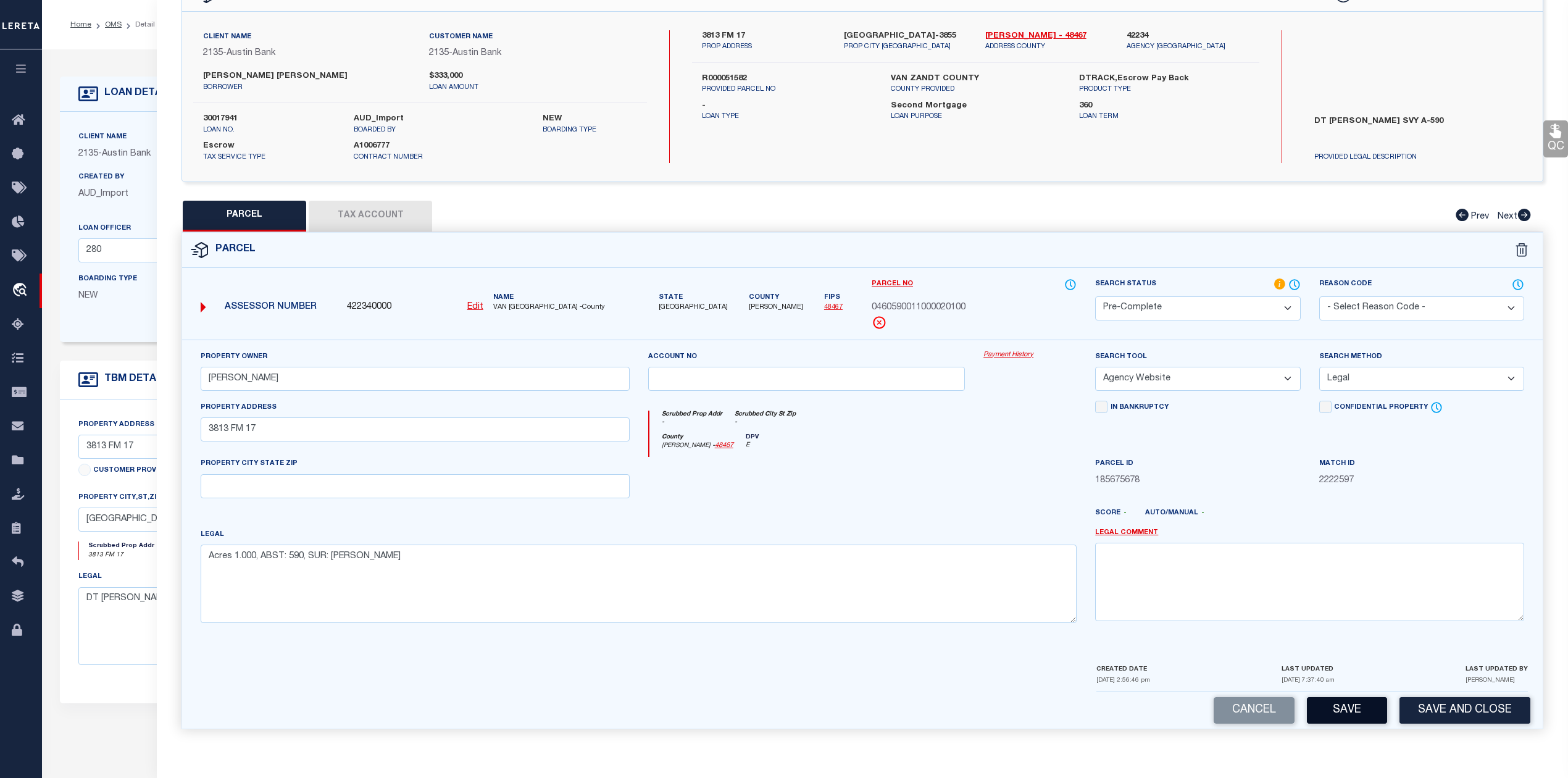
click at [1322, 715] on button "Save" at bounding box center [1346, 711] width 81 height 27
select select "AS"
select select
checkbox input "false"
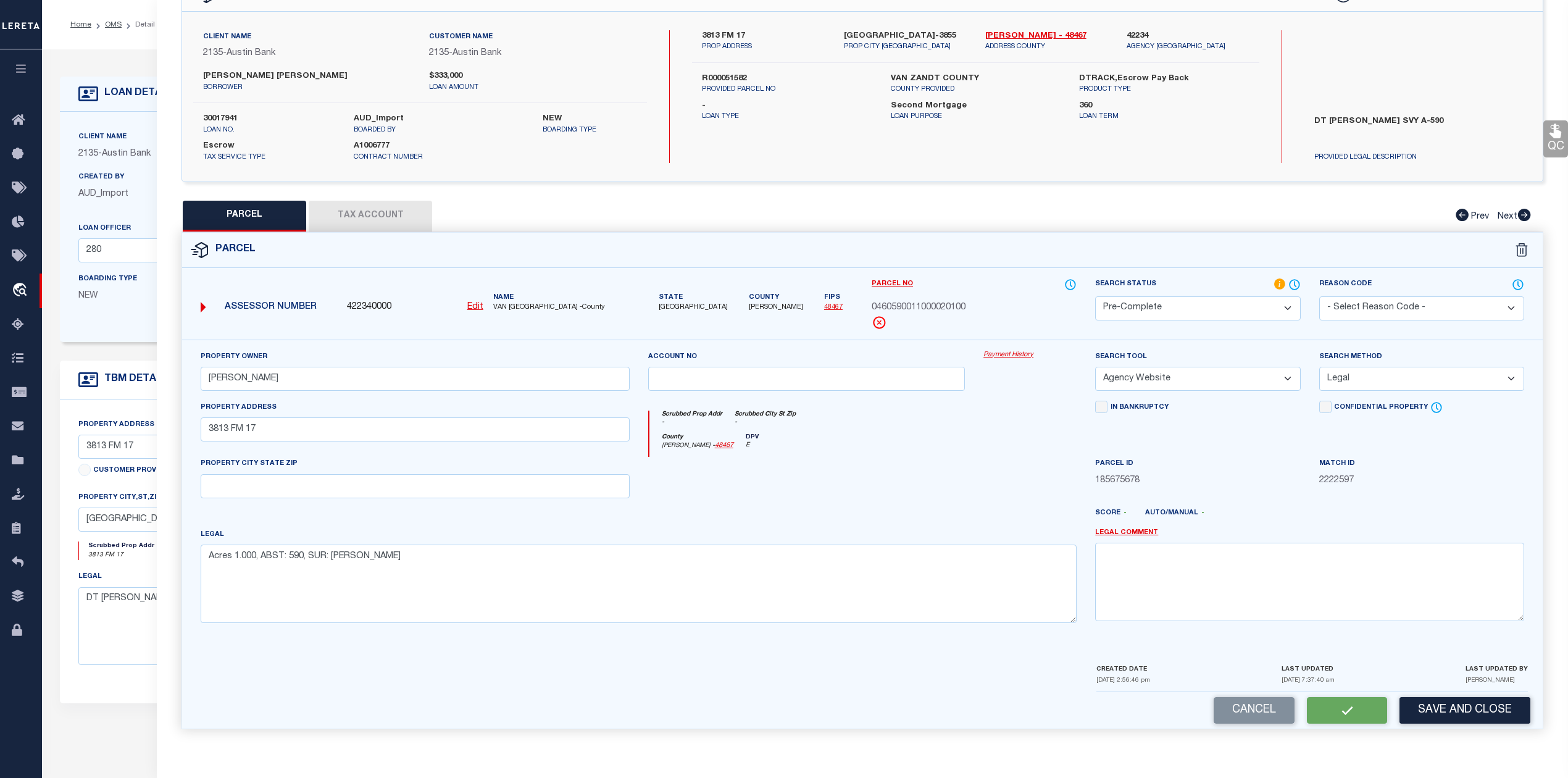
checkbox input "false"
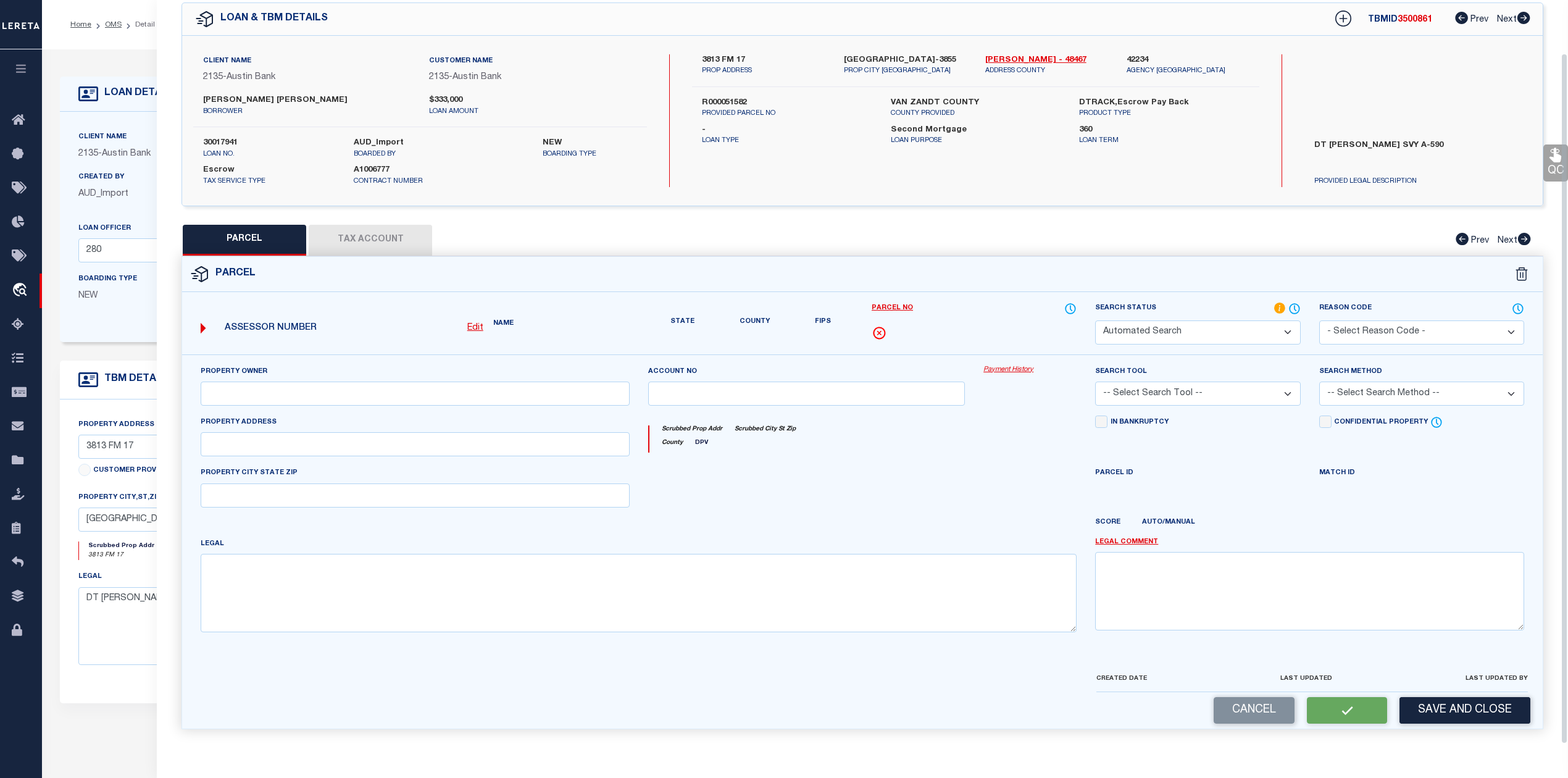
select select "PC"
type input "ROWAN NIKKI"
select select "AGW"
select select "LEG"
type input "3813 FM 17"
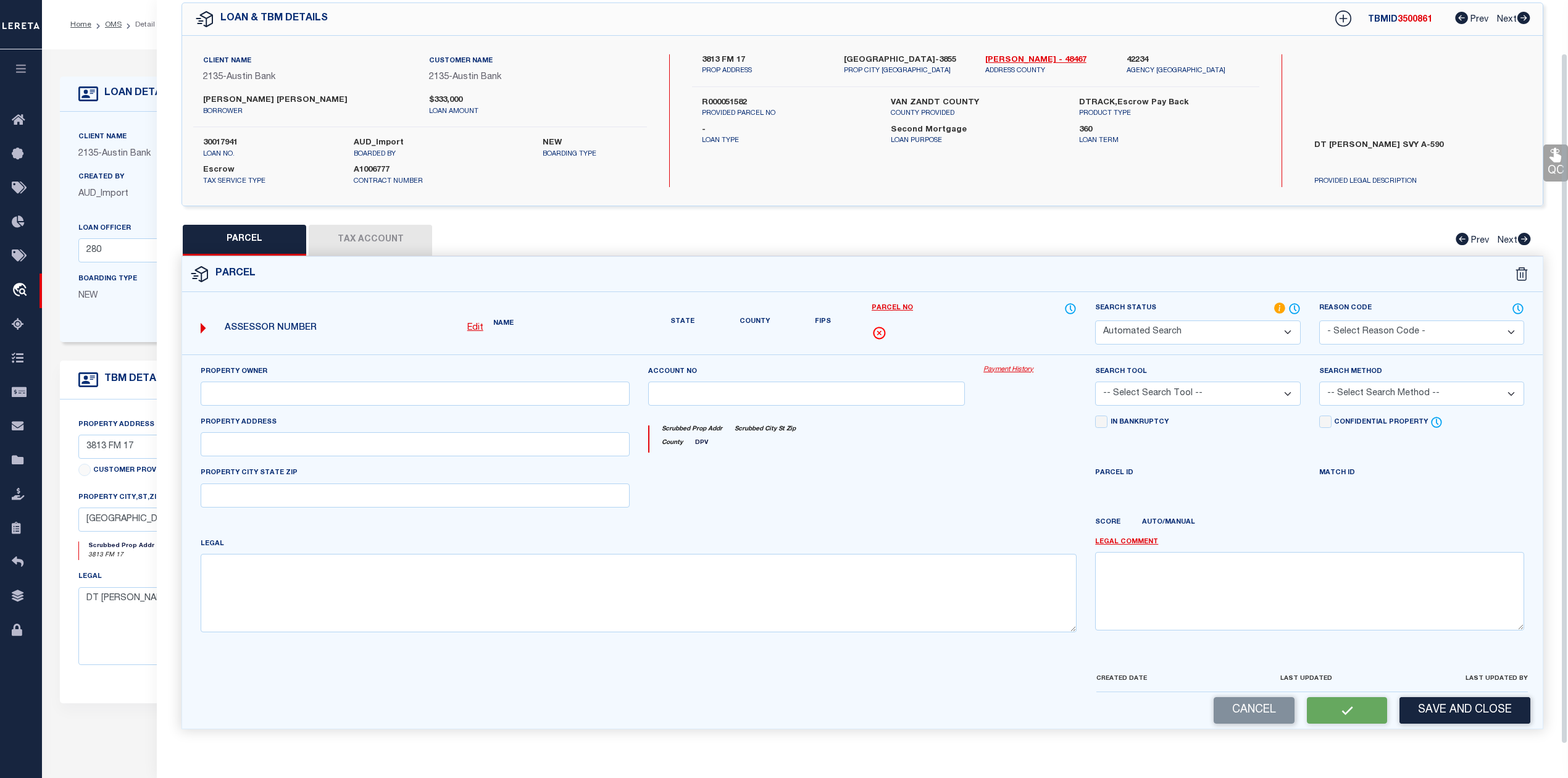
type textarea "Acres 1.000, ABST: 590, SUR: T H MCINTYRE"
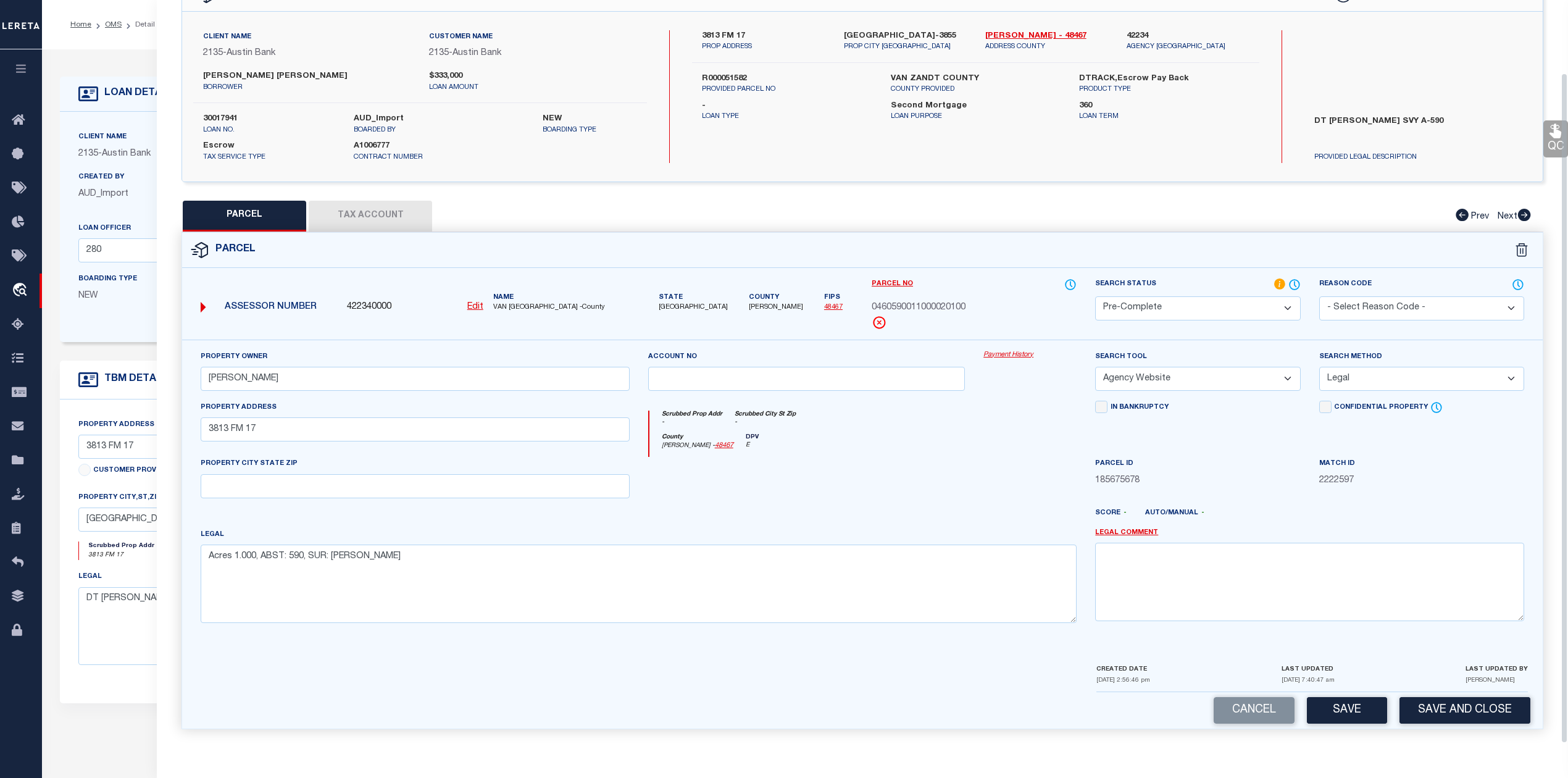
click at [918, 450] on div "County Van Zandt - 48467 DPV E" at bounding box center [863, 446] width 427 height 24
click at [939, 478] on div at bounding box center [806, 482] width 336 height 51
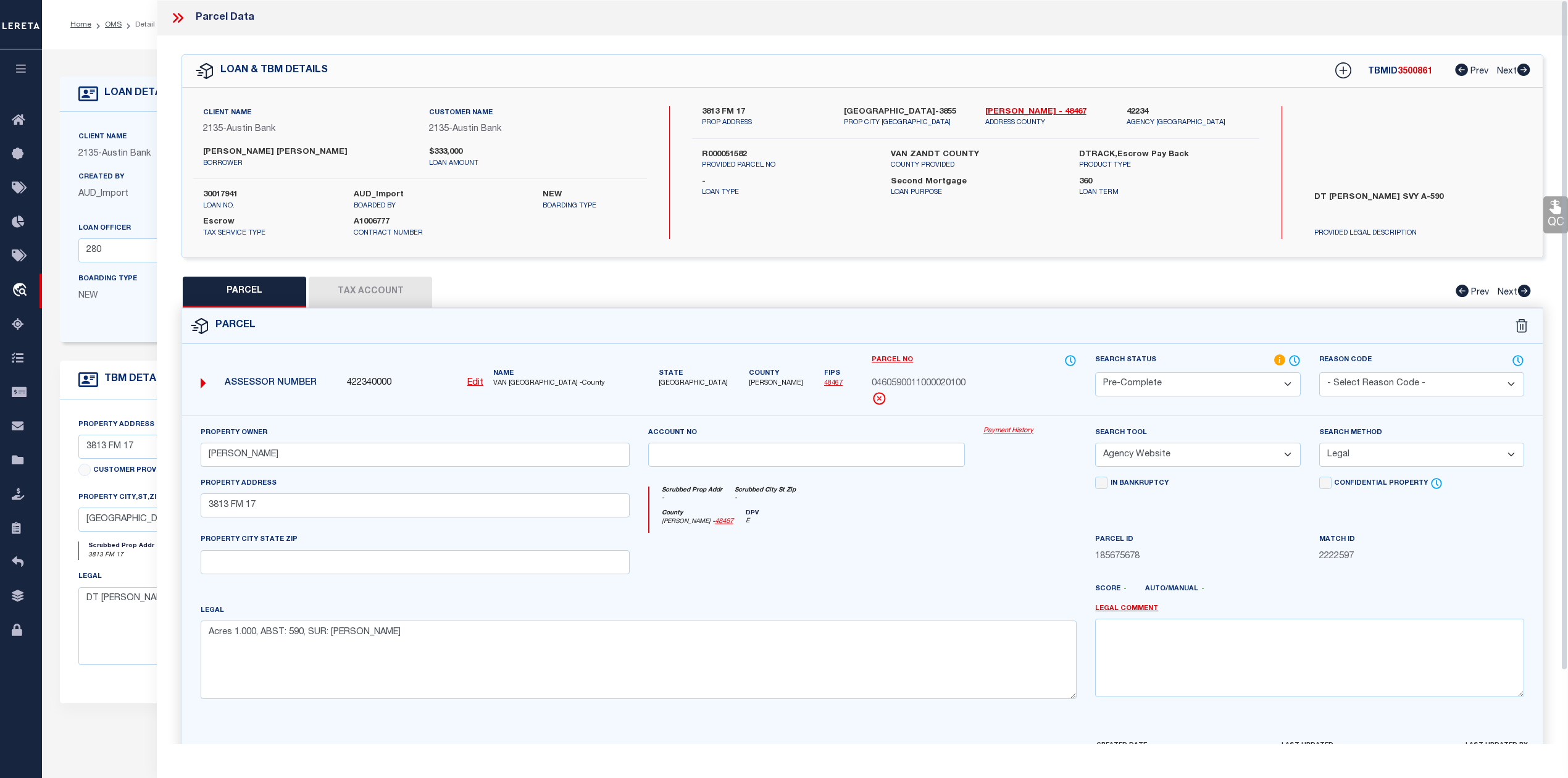
click at [1181, 232] on div "3813 FM 17 PROP ADDRESS GRAND SALINE TX 75140-3855 PROP CITY ST ZIP Van Zandt -…" at bounding box center [975, 172] width 567 height 133
click at [1413, 72] on span "3500861" at bounding box center [1415, 71] width 35 height 9
copy span "3500861"
click at [989, 584] on div at bounding box center [1030, 558] width 112 height 51
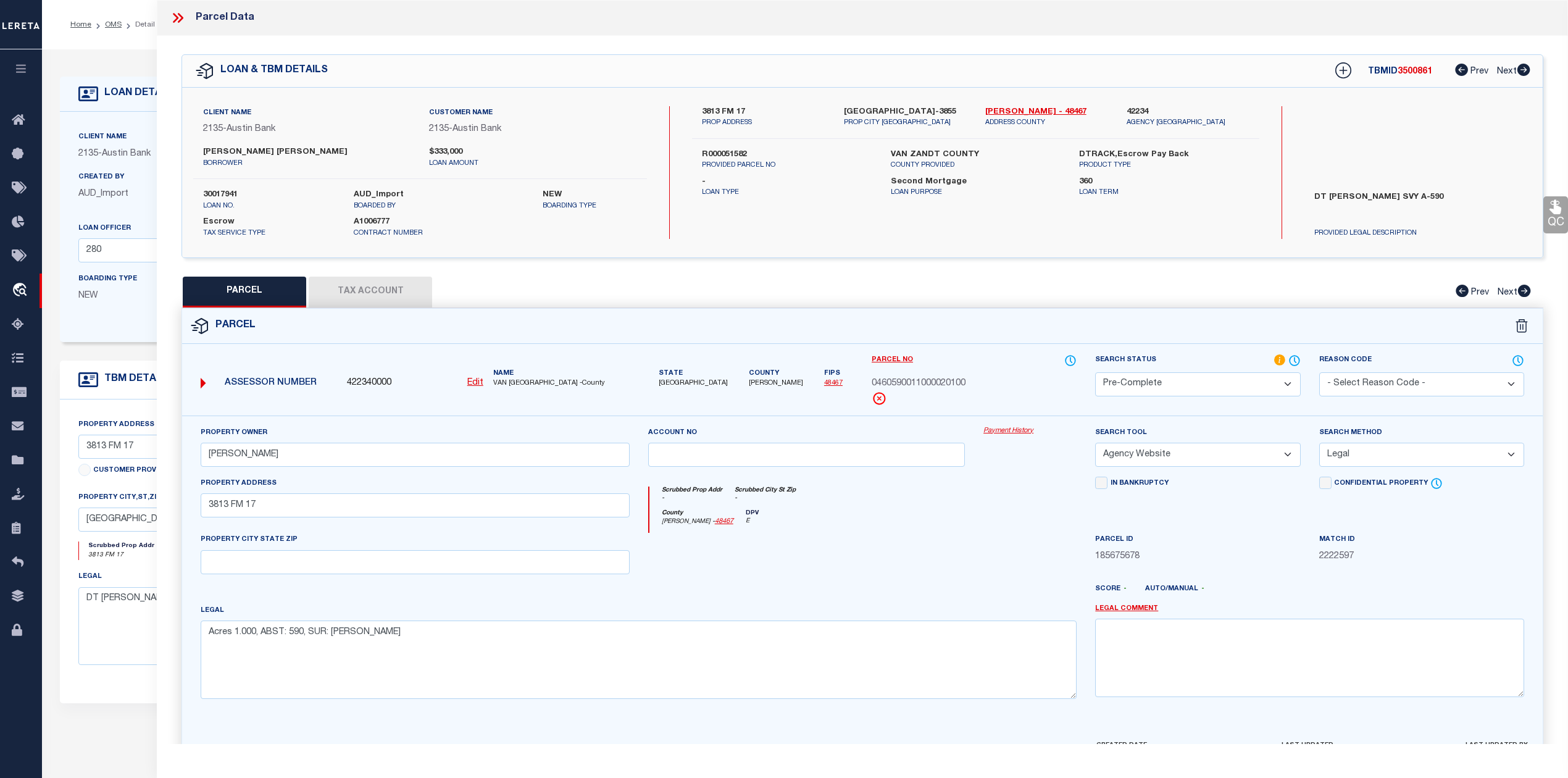
click at [989, 584] on div at bounding box center [1030, 558] width 112 height 51
click at [178, 17] on icon at bounding box center [178, 18] width 16 height 16
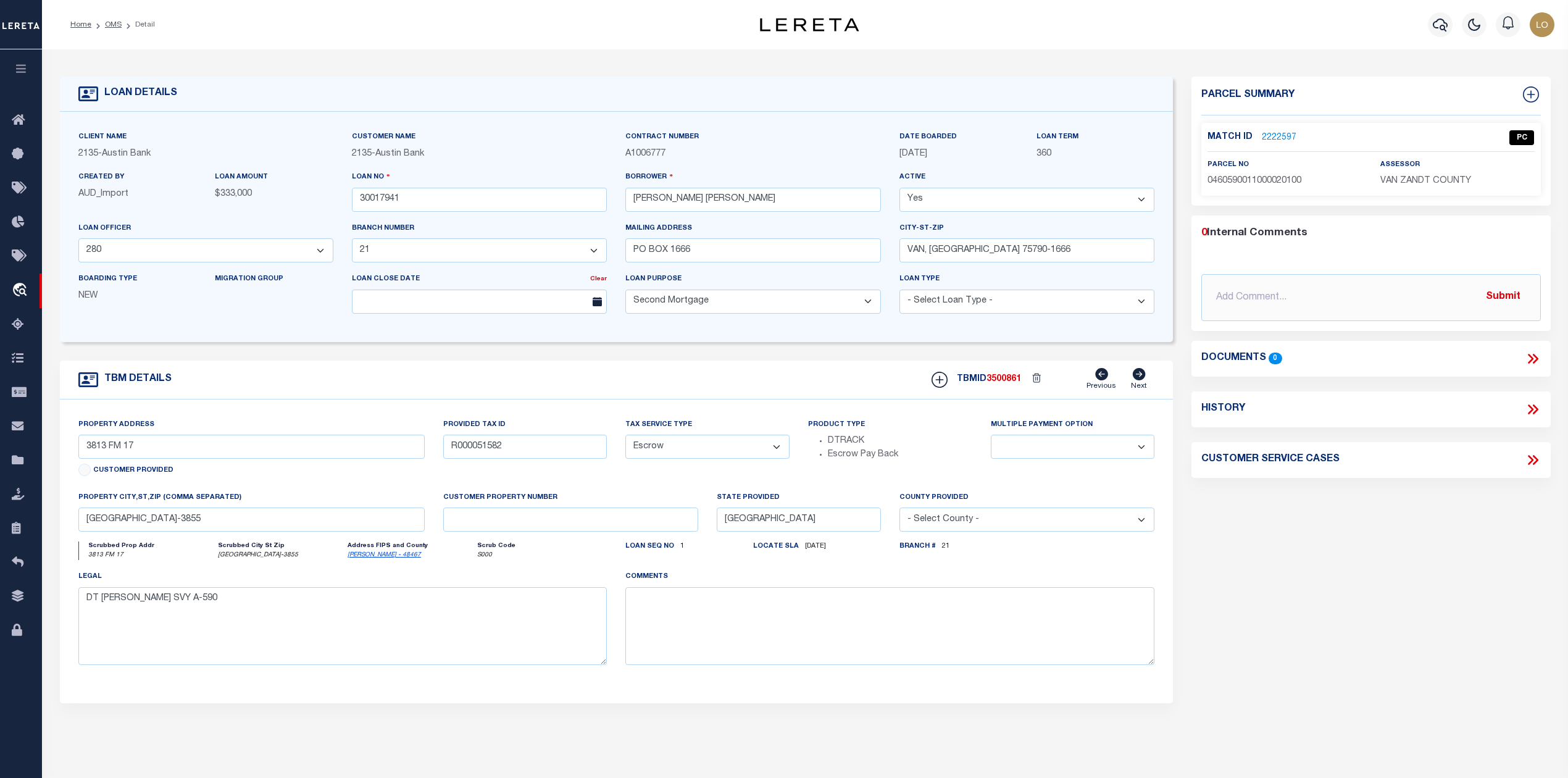
click at [1364, 596] on div "Parcel Summary Match ID 2222597 0" at bounding box center [1370, 414] width 377 height 675
click at [1280, 131] on link "2222597" at bounding box center [1279, 137] width 35 height 13
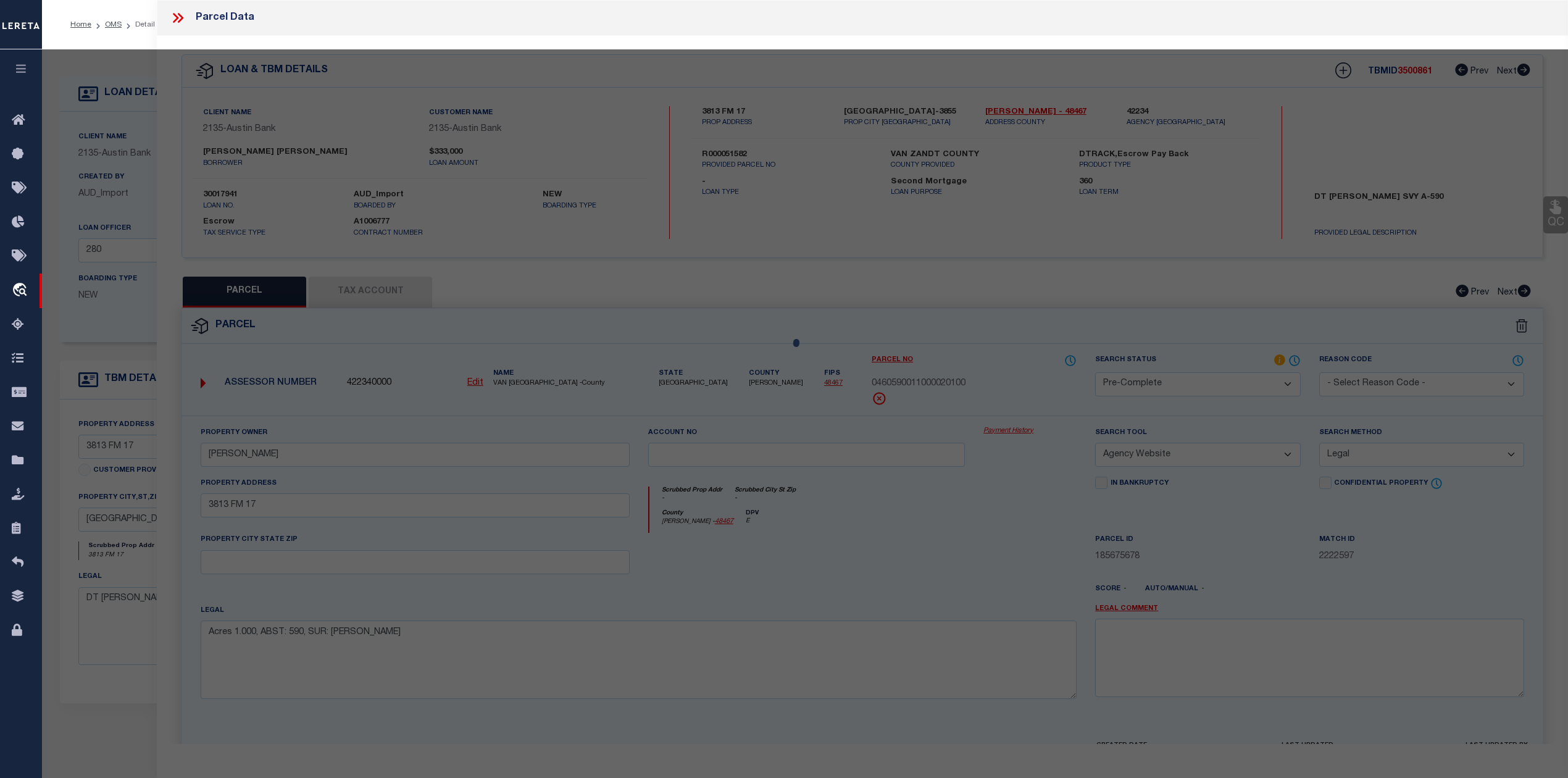
select select "AS"
select select
checkbox input "false"
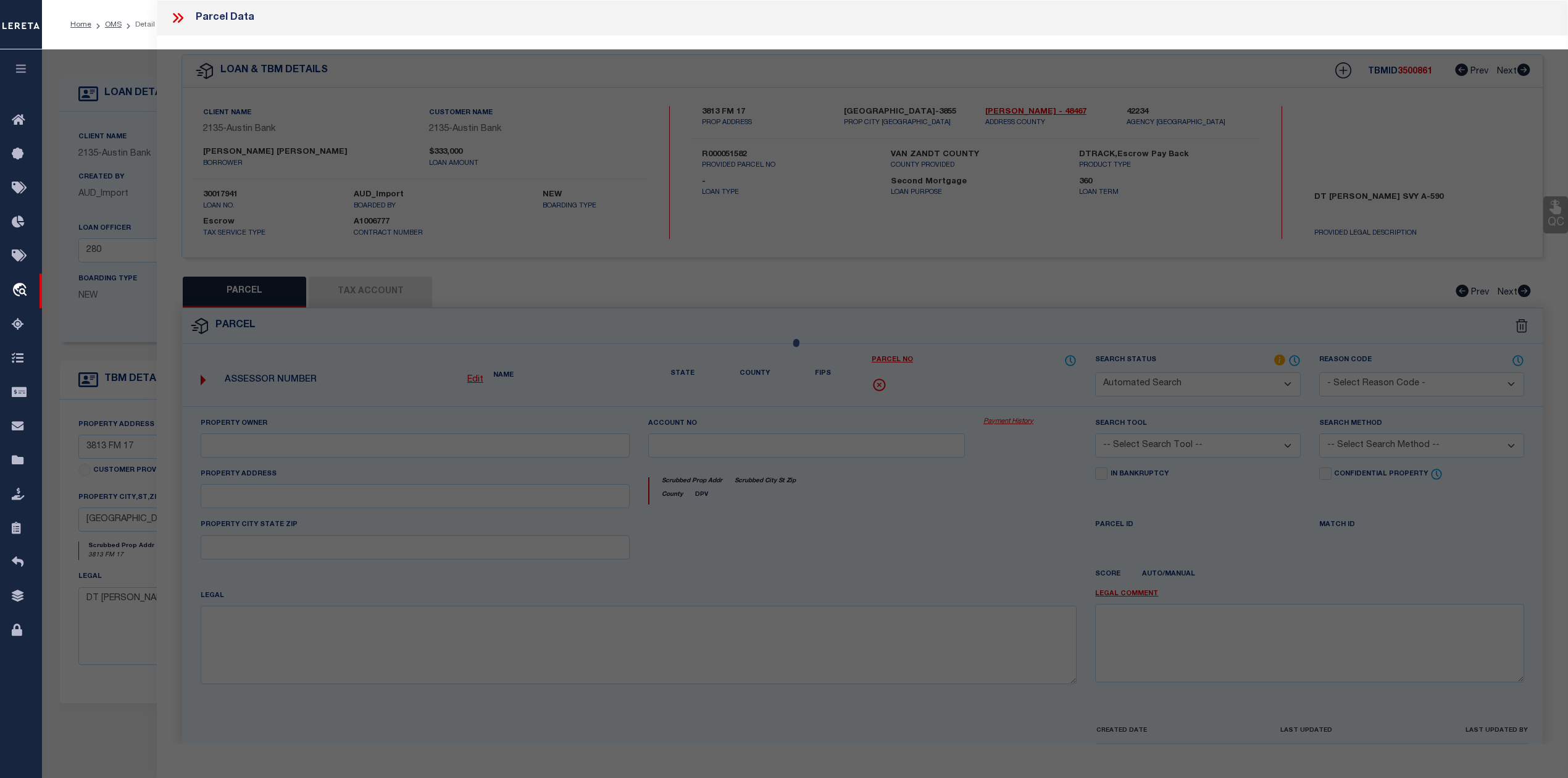
select select "CP"
type input "ROWAN NIKKI"
select select "AGW"
select select "LEG"
type input "3813 FM 17"
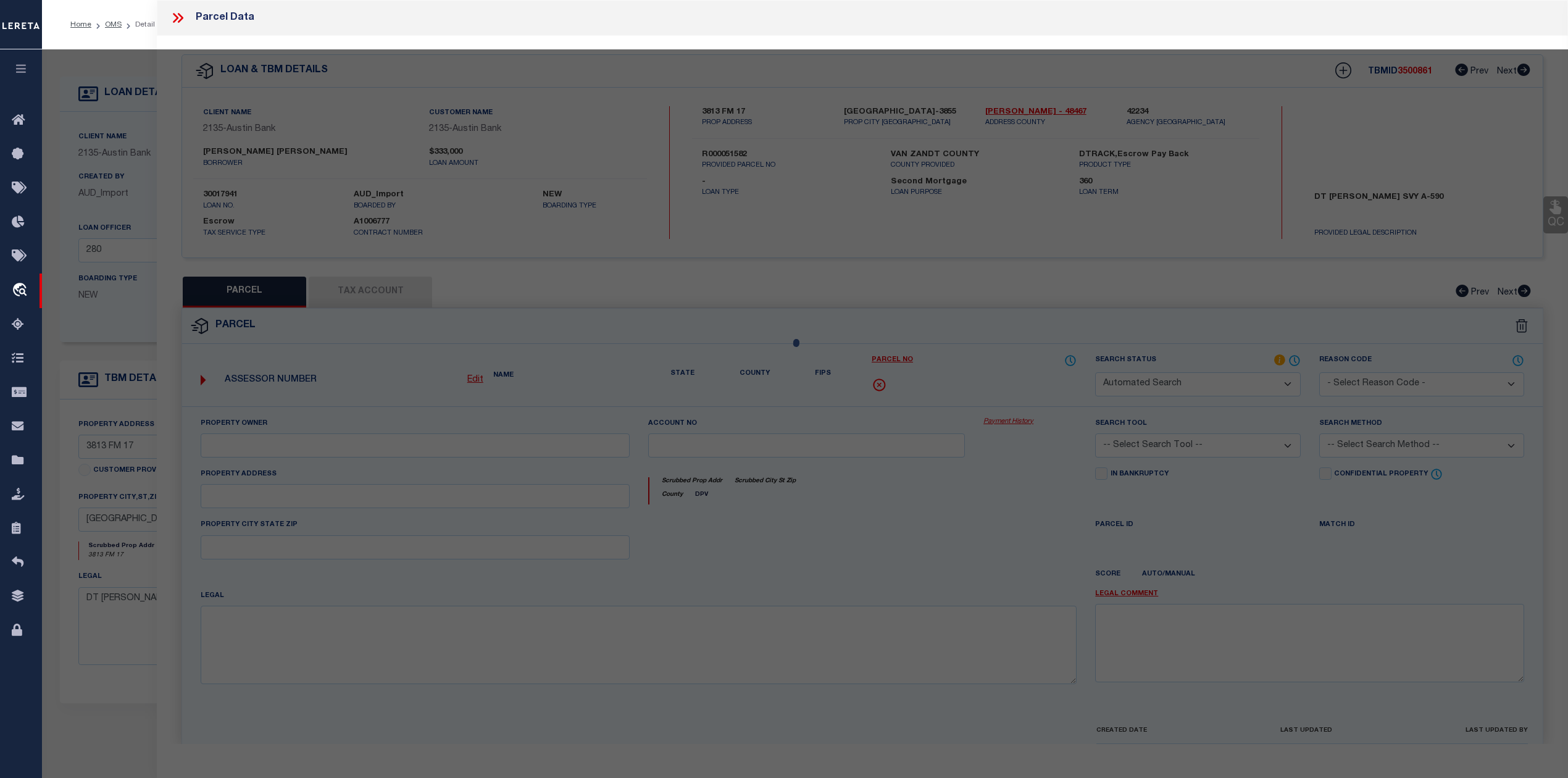
type textarea "Acres 1.000, ABST: 590, SUR: T H MCINTYRE"
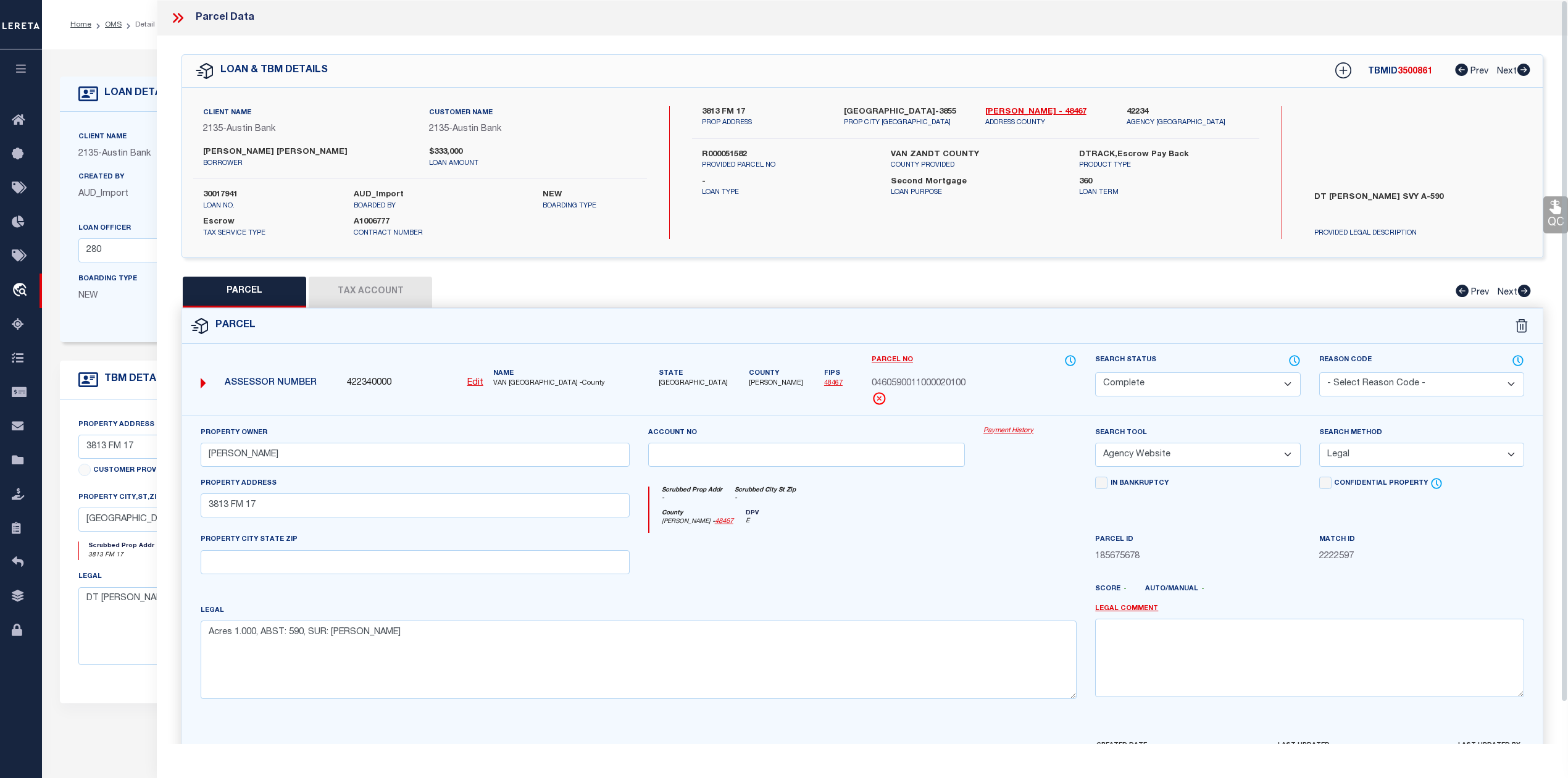
click at [909, 569] on div at bounding box center [806, 558] width 336 height 51
click at [397, 298] on button "Tax Account" at bounding box center [370, 292] width 123 height 31
select select "100"
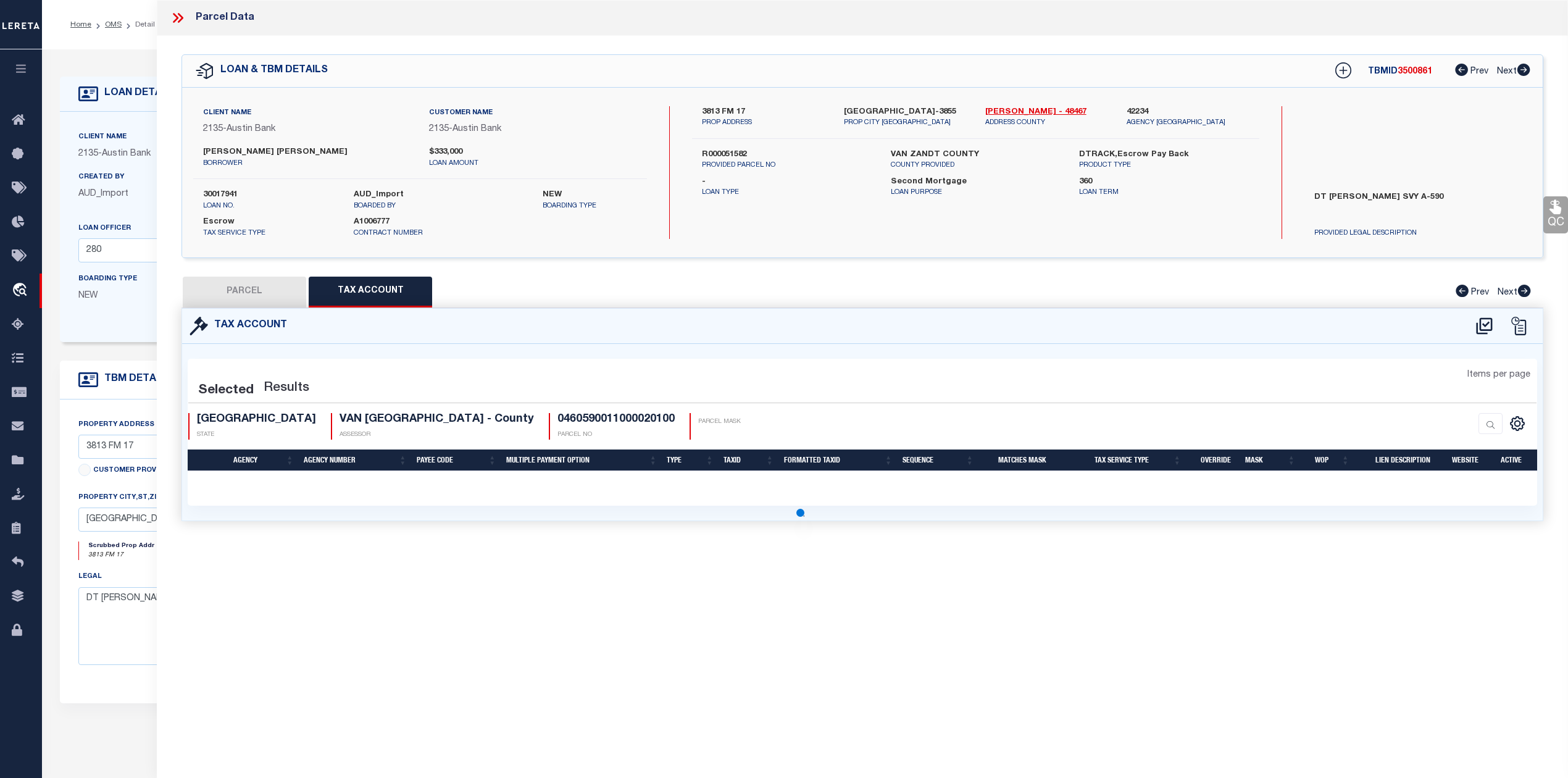
select select "100"
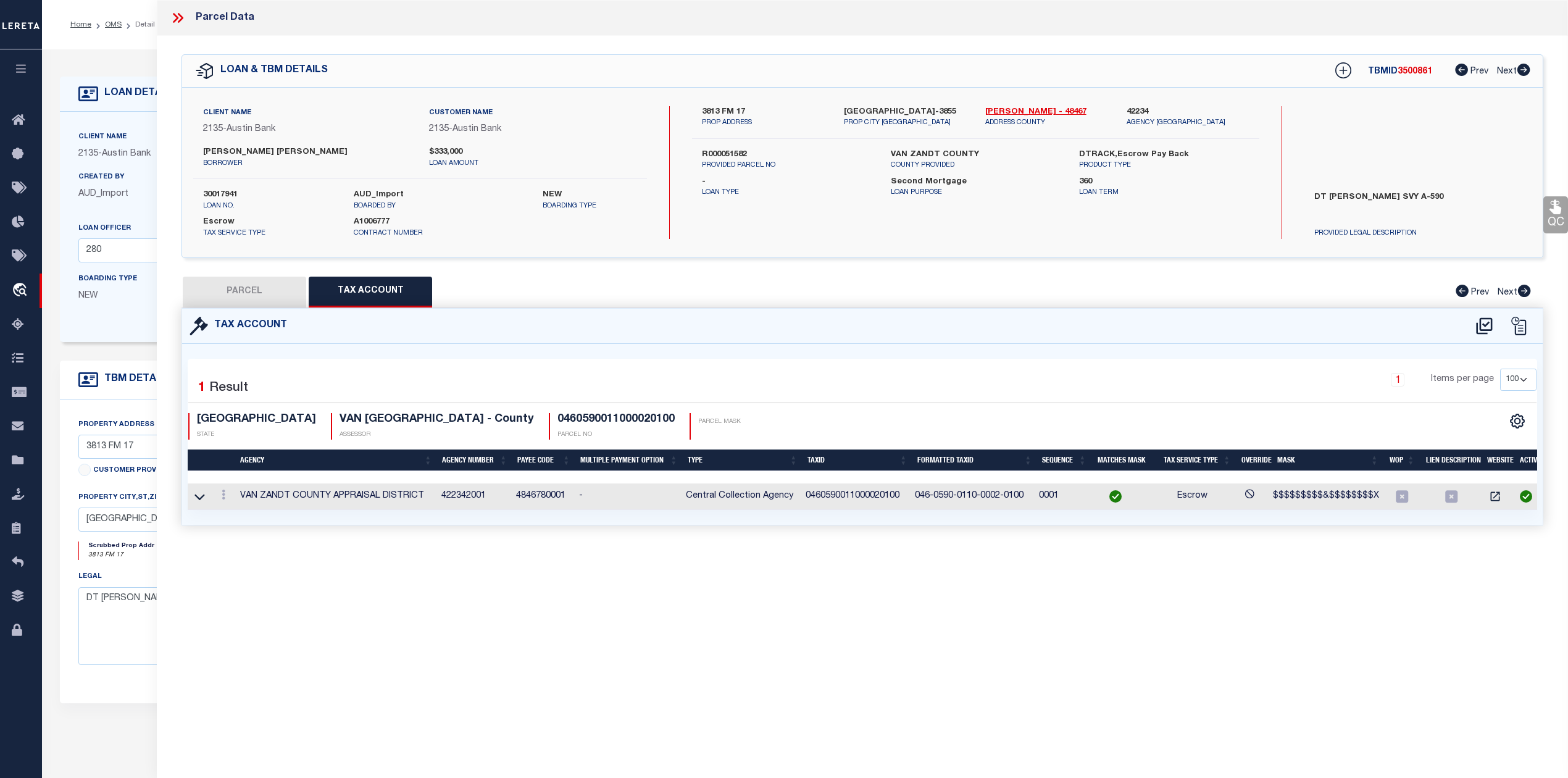
click at [596, 655] on div "Parcel Data QC QC QC - Select Status - Ready to QC" at bounding box center [862, 372] width 1411 height 744
click at [252, 294] on button "PARCEL" at bounding box center [244, 292] width 123 height 31
select select "AS"
select select
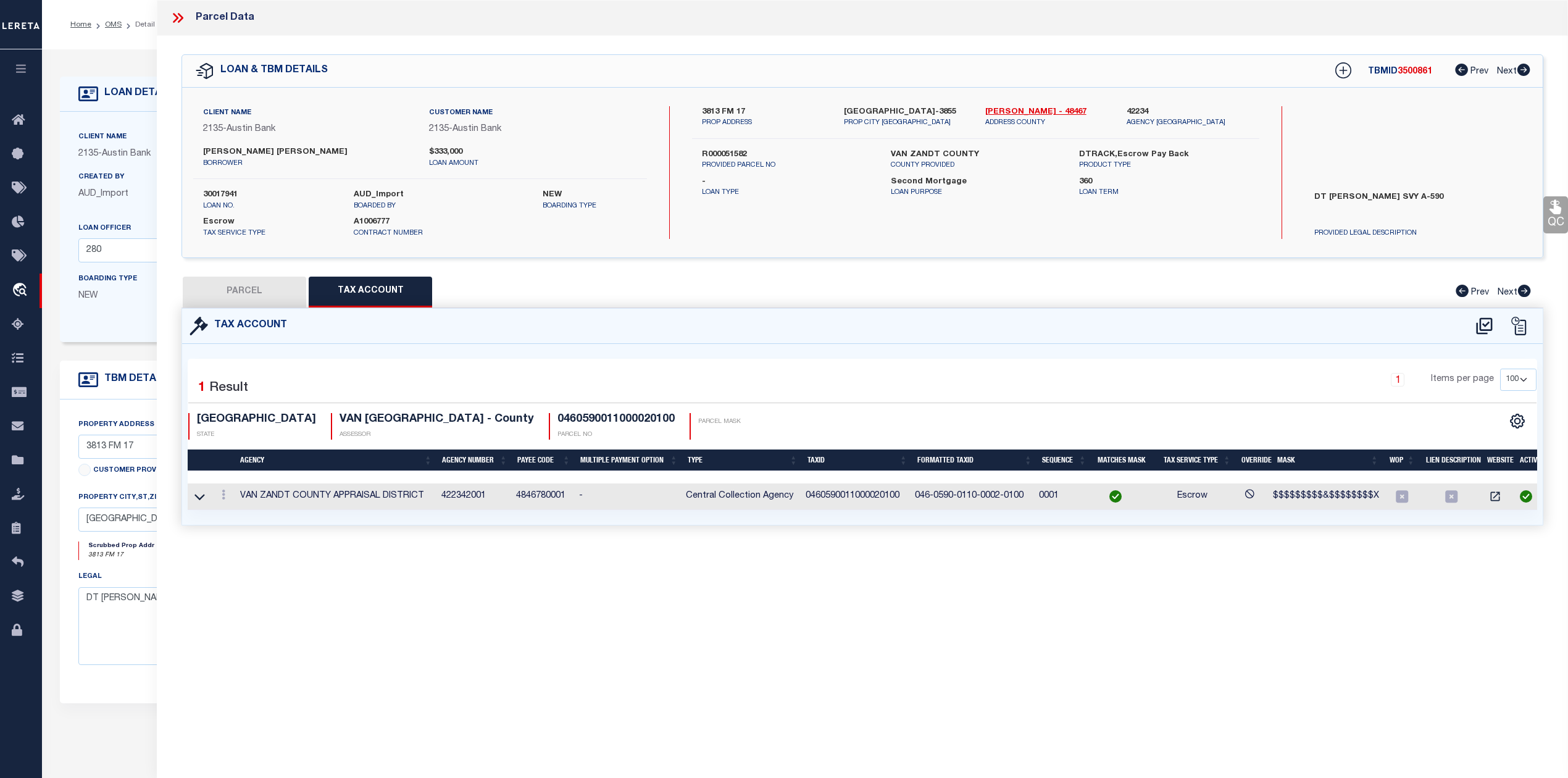
checkbox input "false"
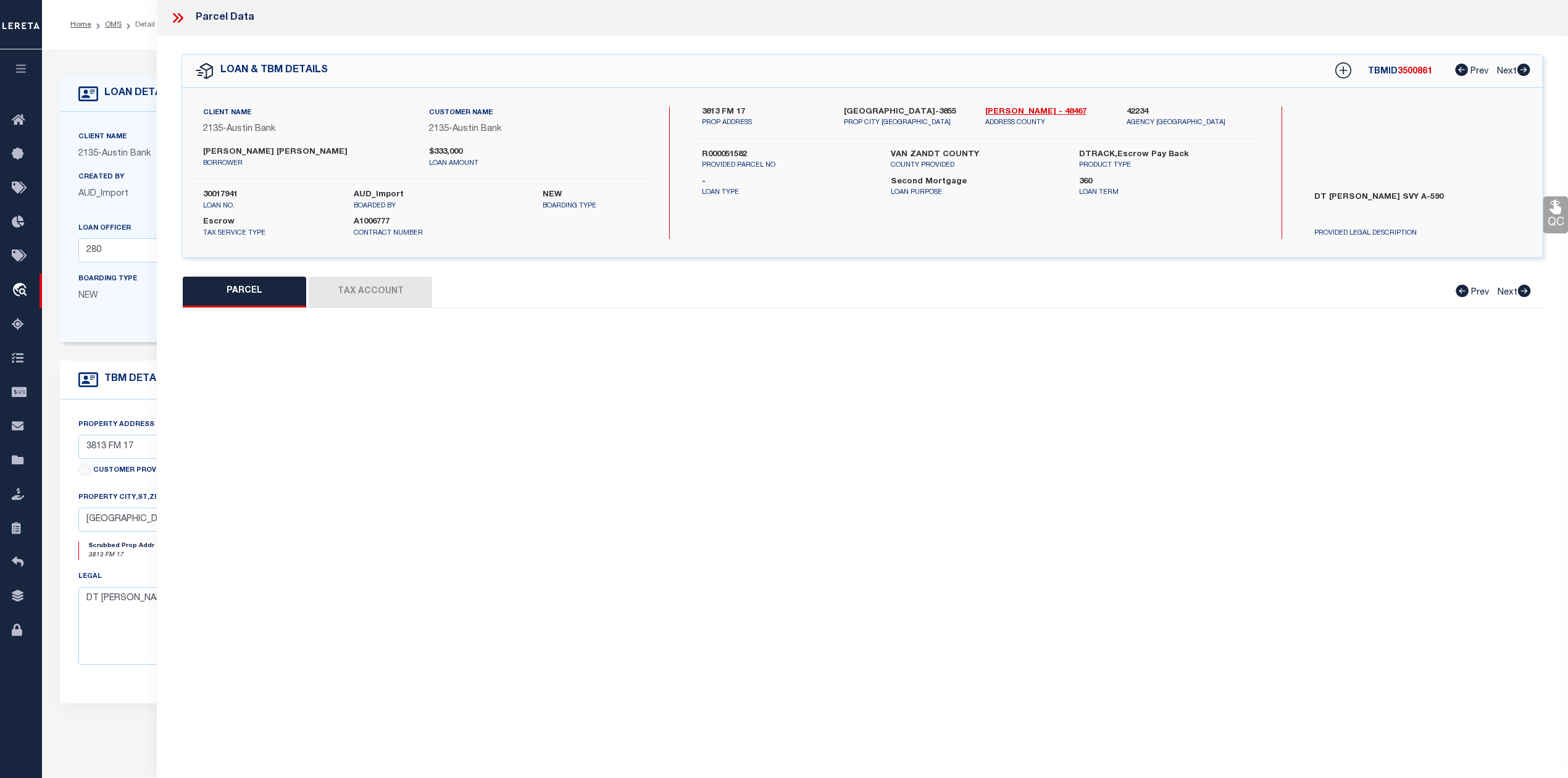
select select "CP"
type input "ROWAN NIKKI"
select select "AGW"
select select "LEG"
type input "3813 FM 17"
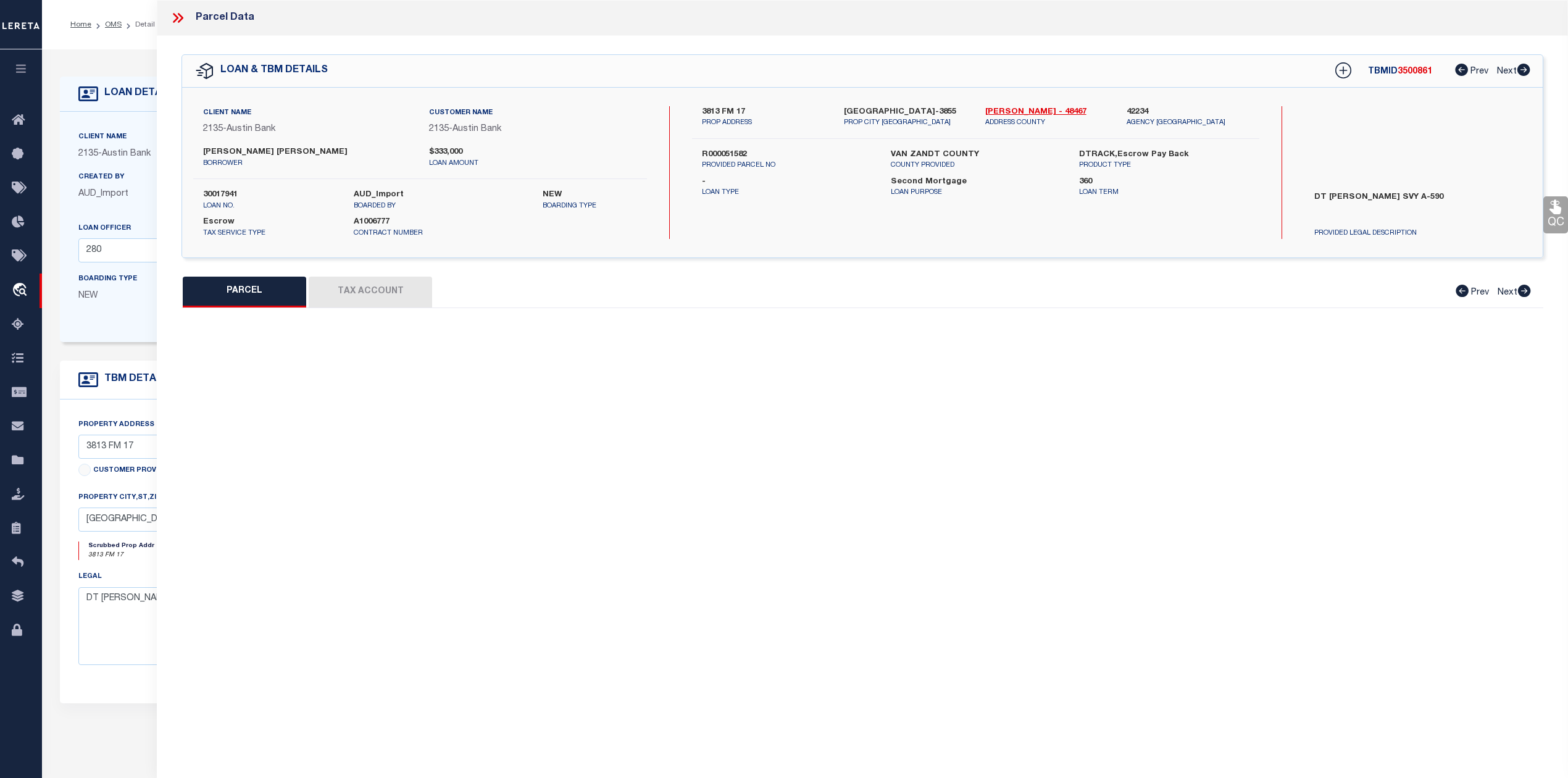
type textarea "Acres 1.000, ABST: 590, SUR: T H MCINTYRE"
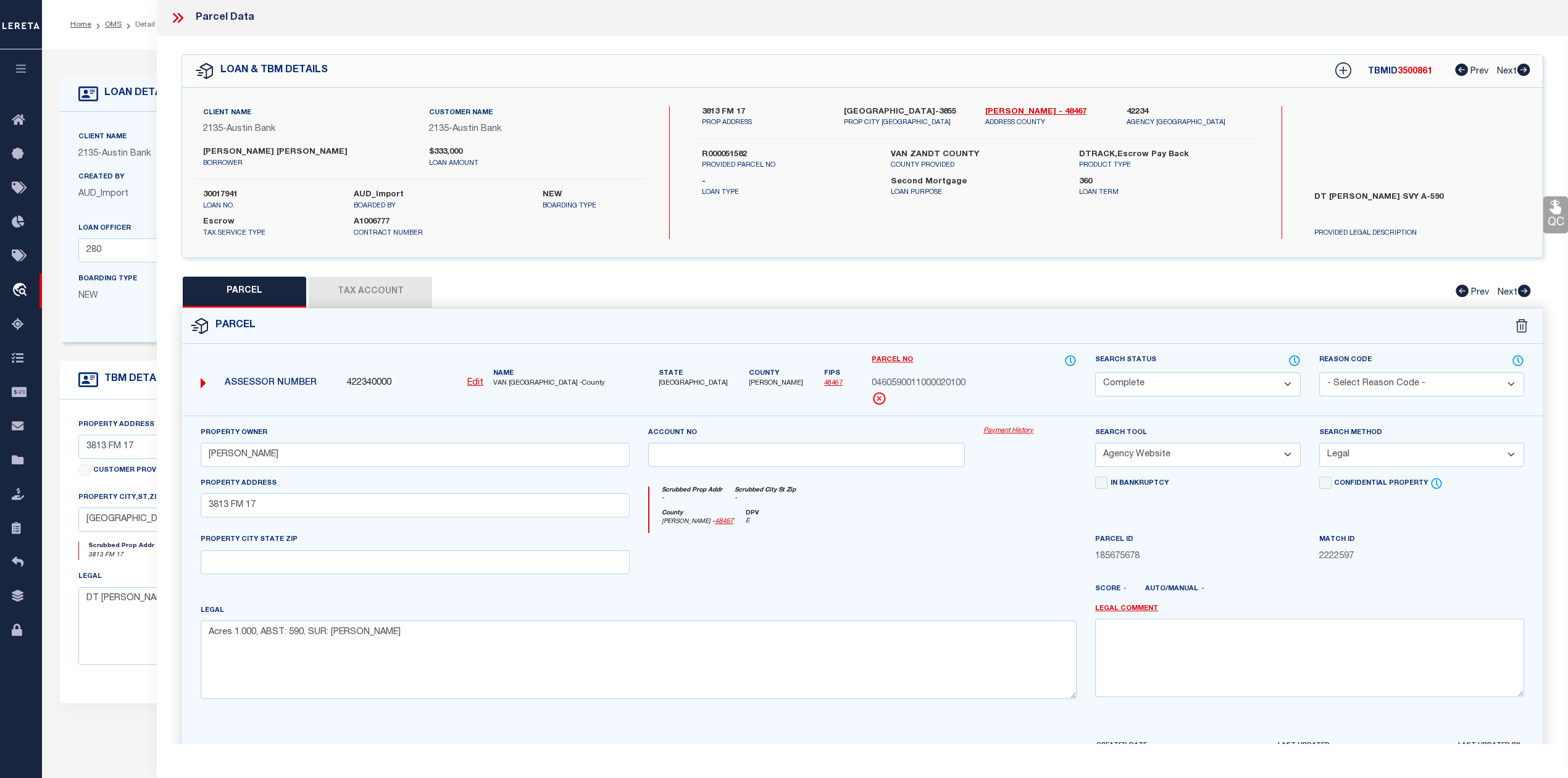
click at [884, 493] on div "Scrubbed Prop Addr - Scrubbed City St Zip -" at bounding box center [863, 498] width 427 height 23
click at [175, 13] on icon at bounding box center [178, 18] width 16 height 16
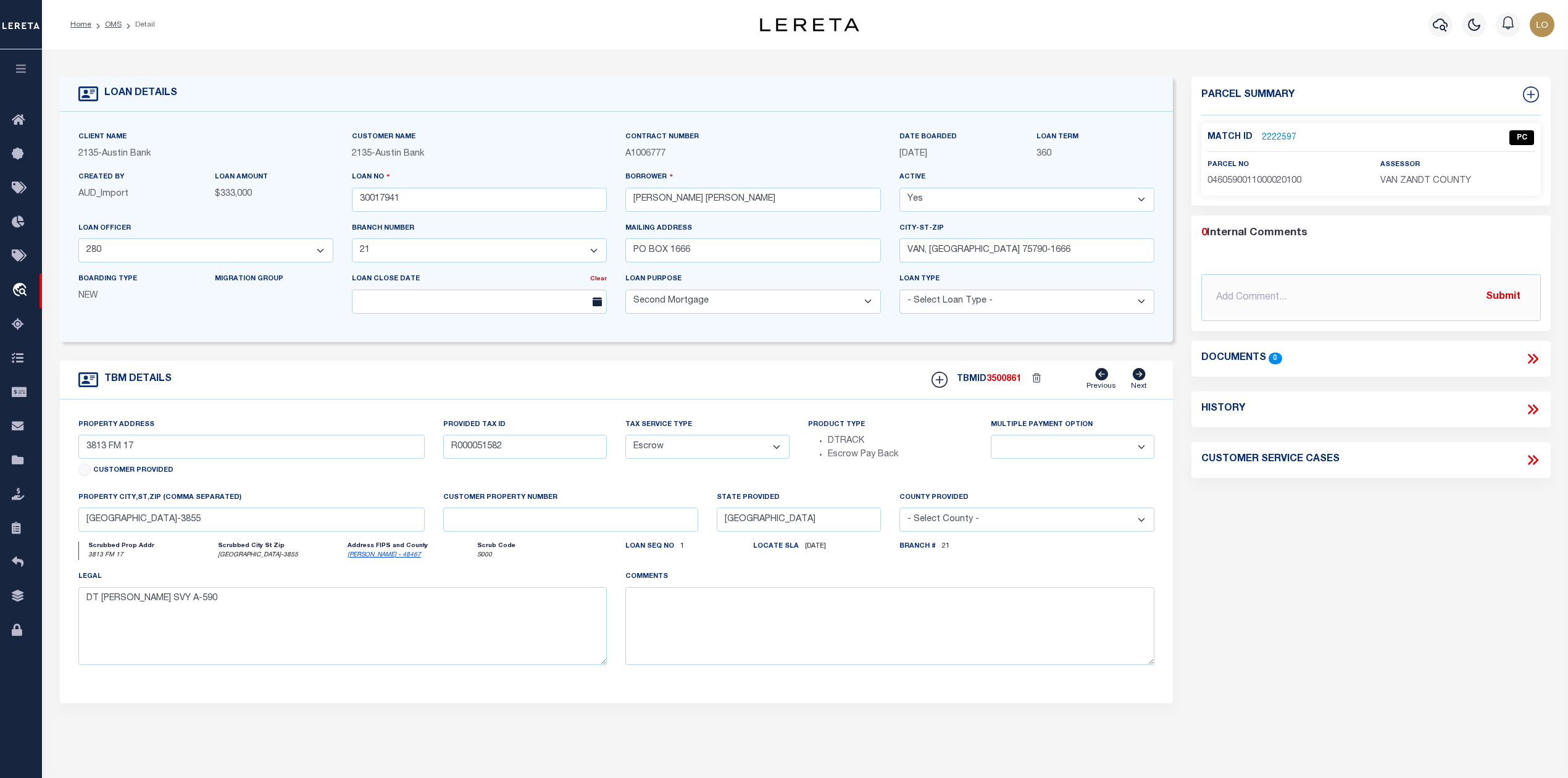
click at [1344, 611] on div "Parcel Summary Match ID 2222597 0" at bounding box center [1370, 414] width 377 height 675
click at [106, 23] on link "OMS" at bounding box center [113, 25] width 17 height 7
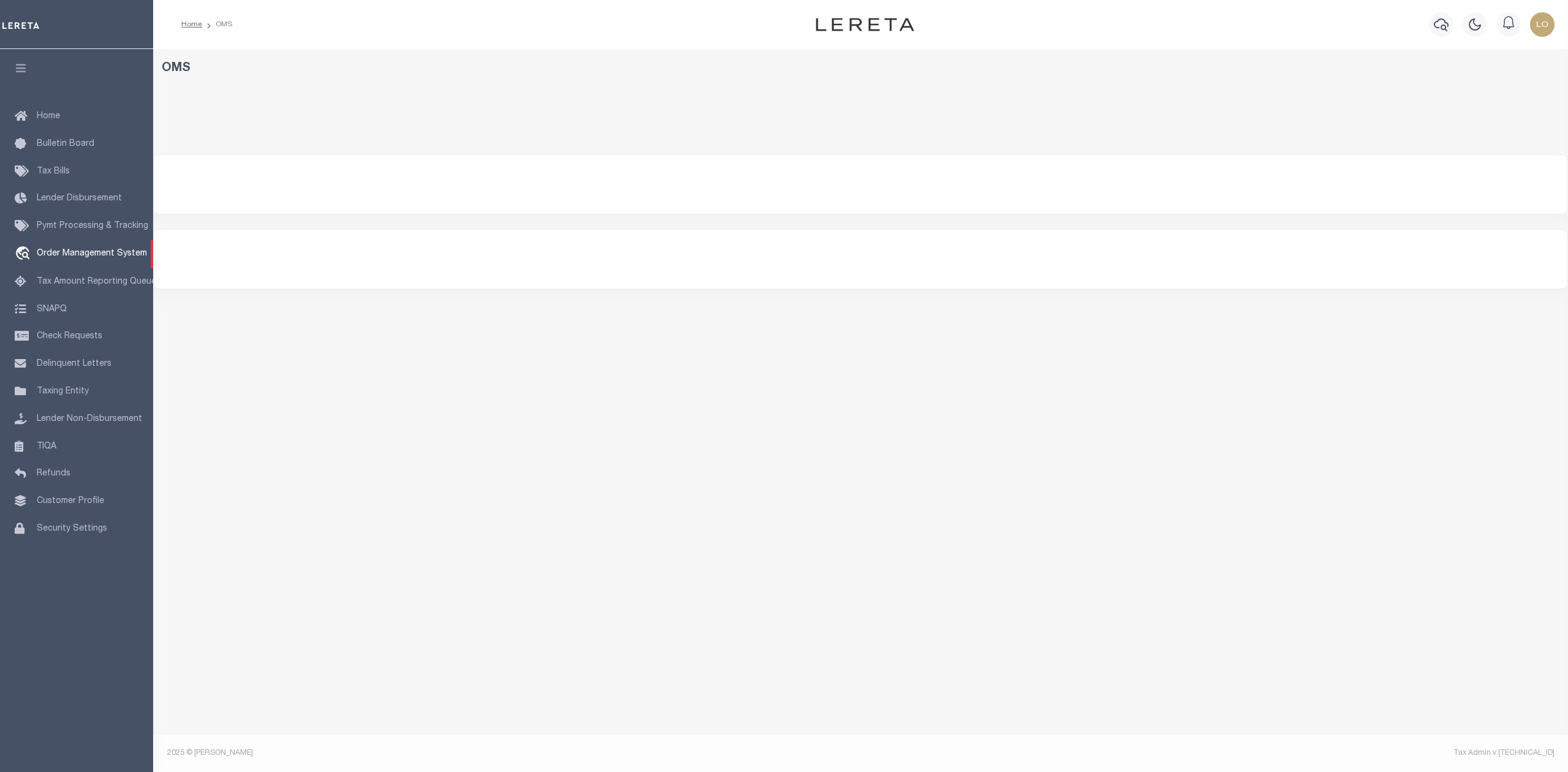
select select "200"
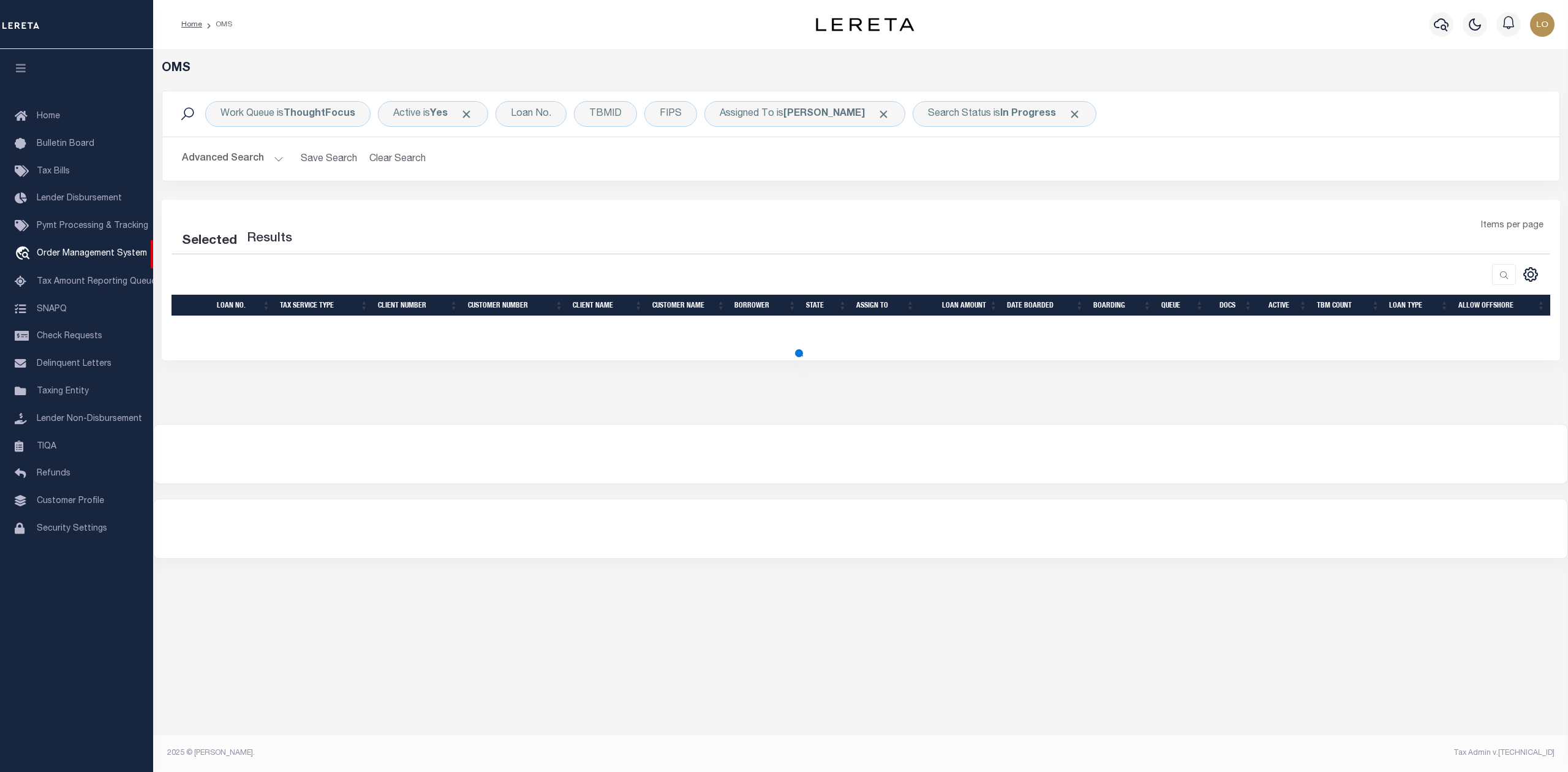
select select "200"
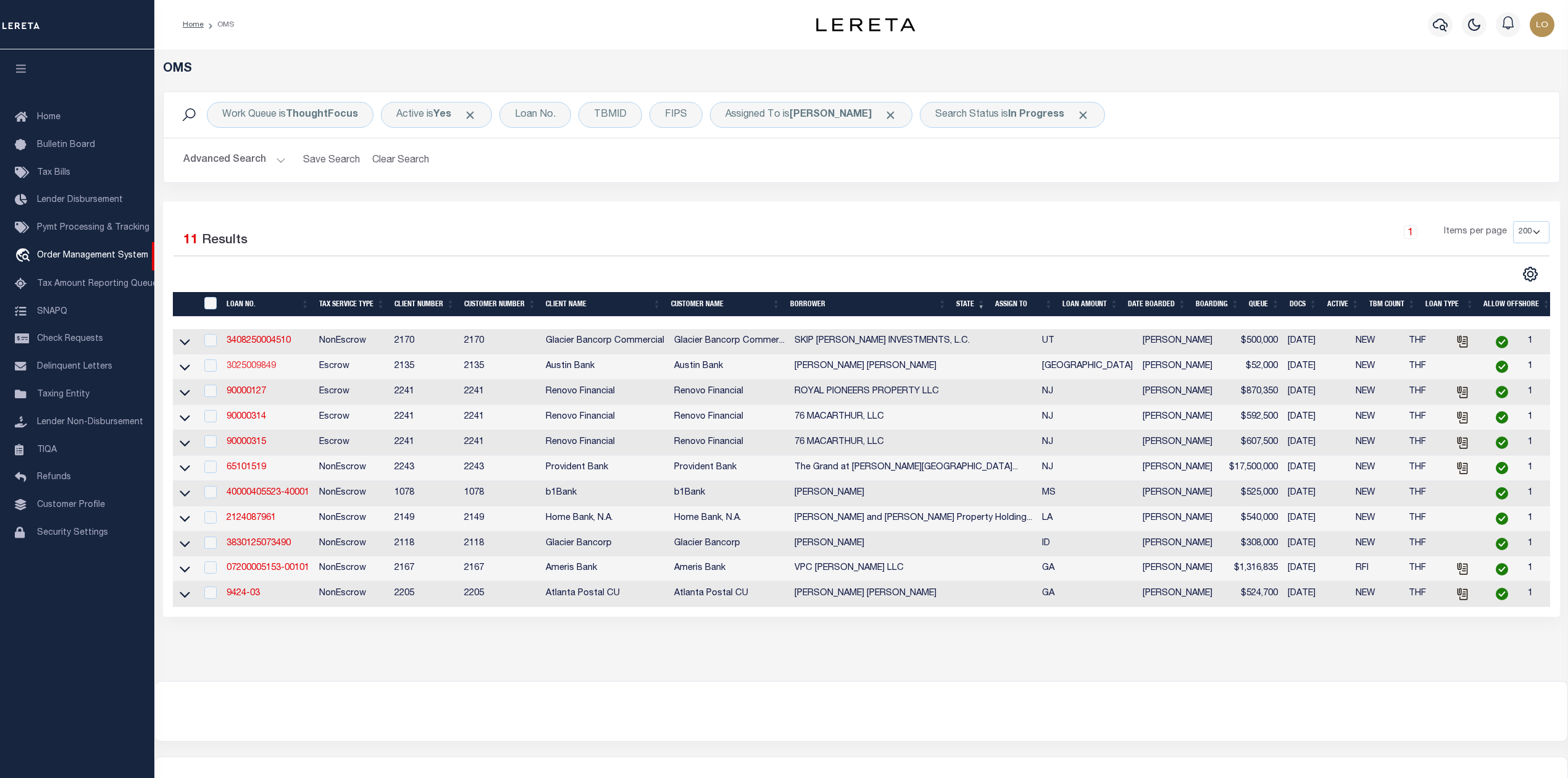
click at [248, 370] on link "3025009849" at bounding box center [251, 366] width 49 height 9
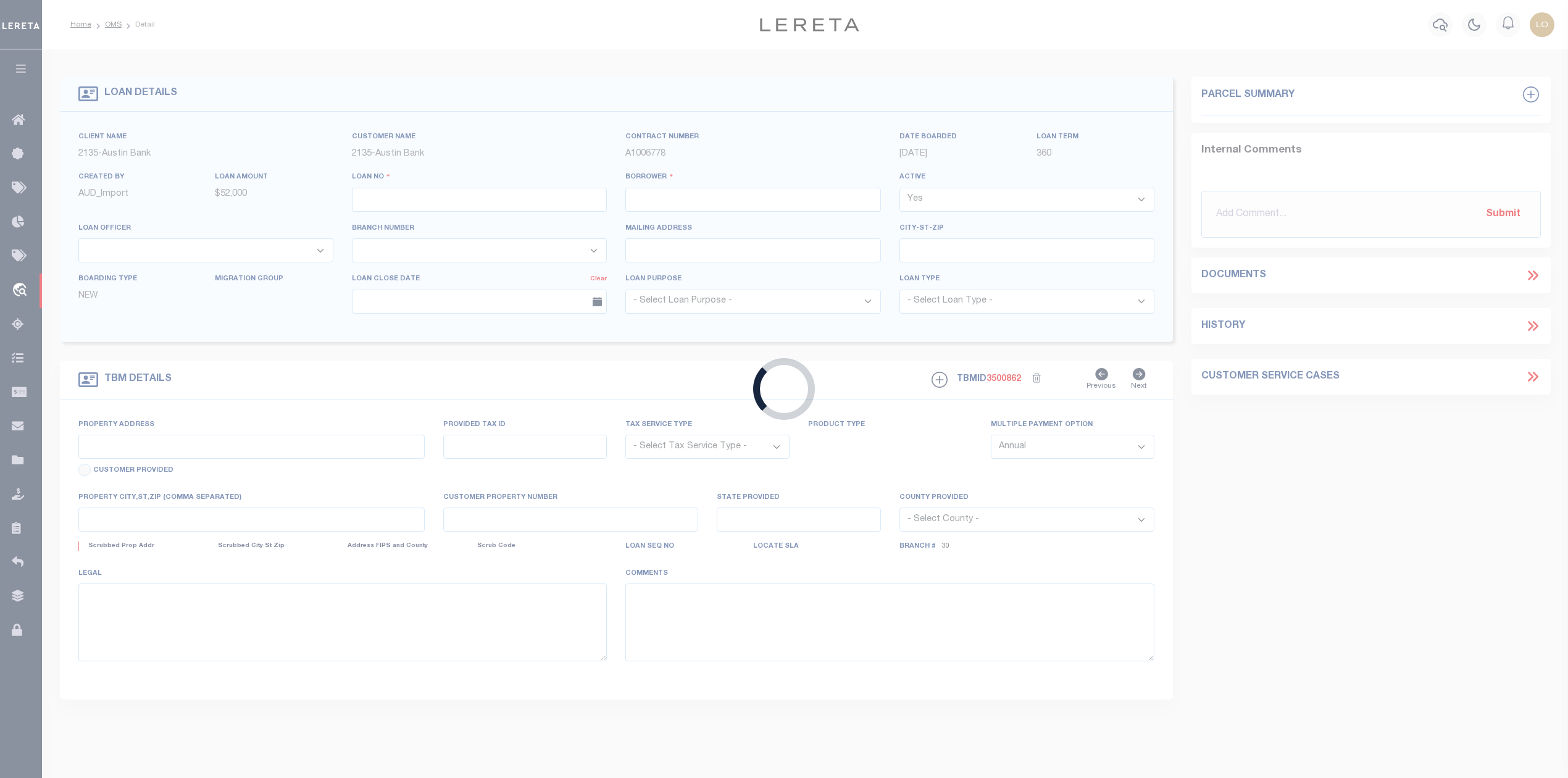
type input "3025009849"
type input "[PERSON_NAME] [PERSON_NAME]"
select select
type input "[STREET_ADDRESS]"
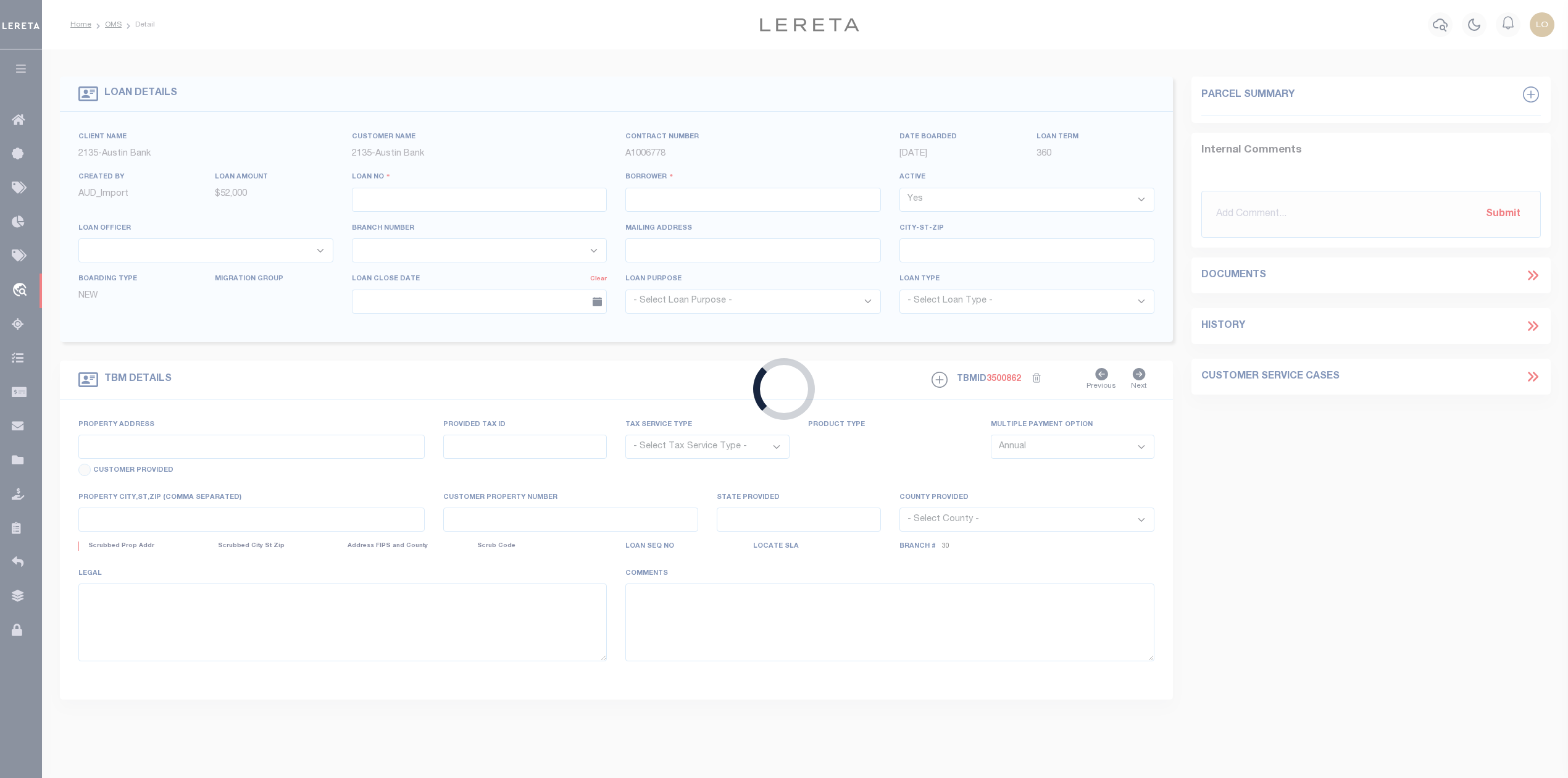
type input "VAN, [GEOGRAPHIC_DATA] 75790-4408"
select select "400"
select select "Escrow"
type input "[GEOGRAPHIC_DATA]"
type input "R000028744"
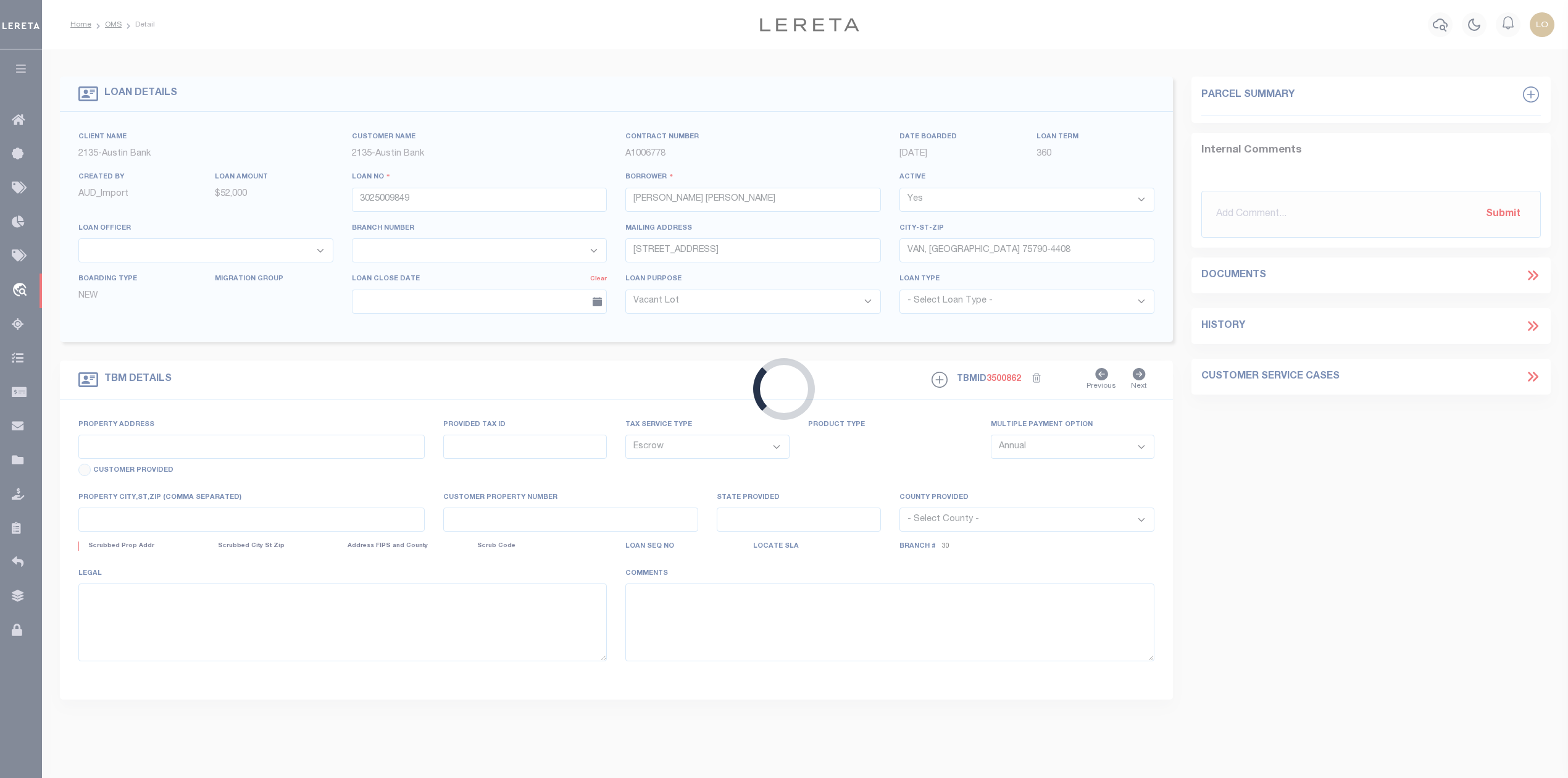
select select
type input "[PERSON_NAME] [GEOGRAPHIC_DATA] 75778"
type input "[GEOGRAPHIC_DATA]"
select select
type textarea "DT [STREET_ADDRESS]"
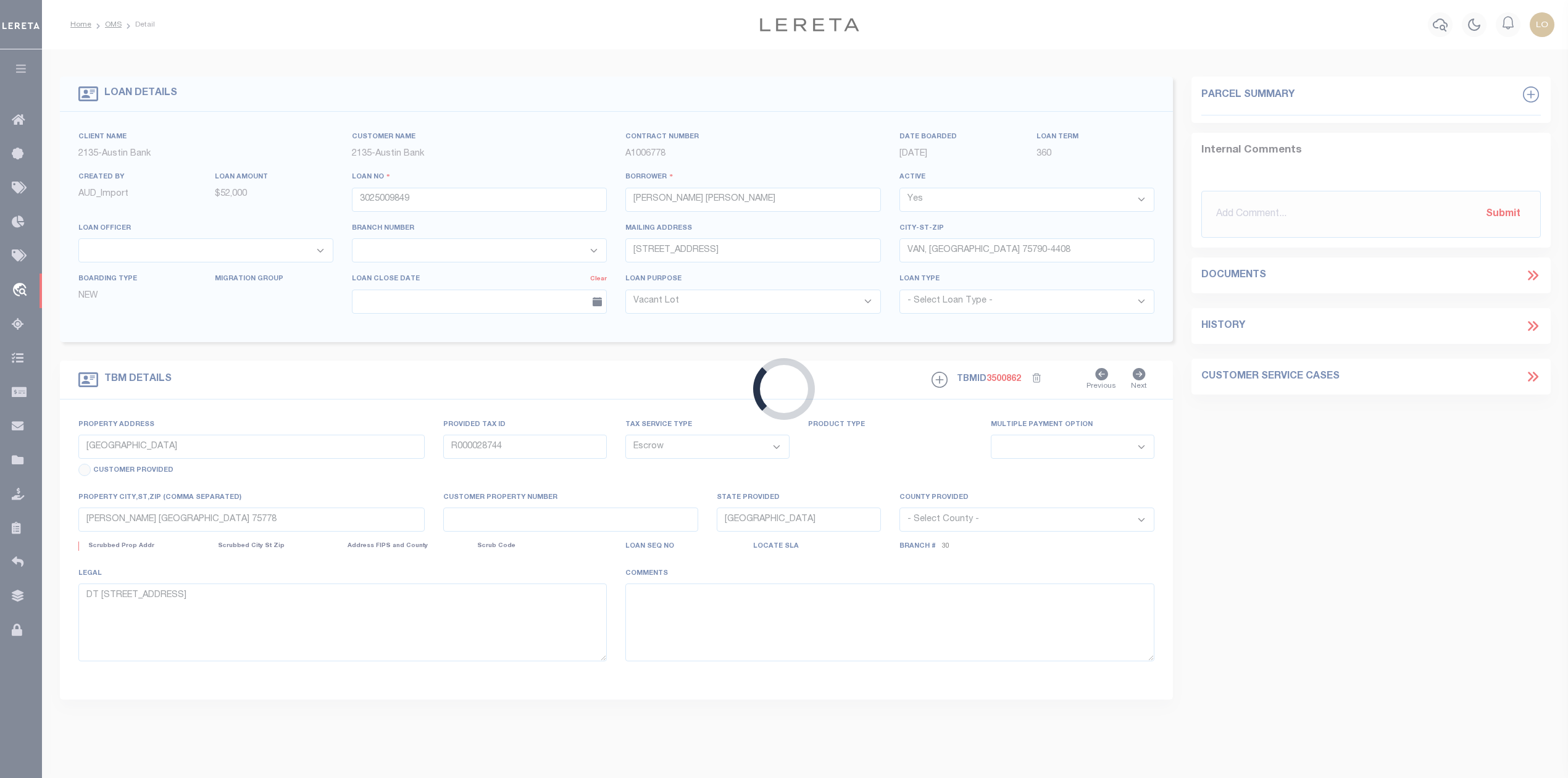
select select "43998"
select select "2576"
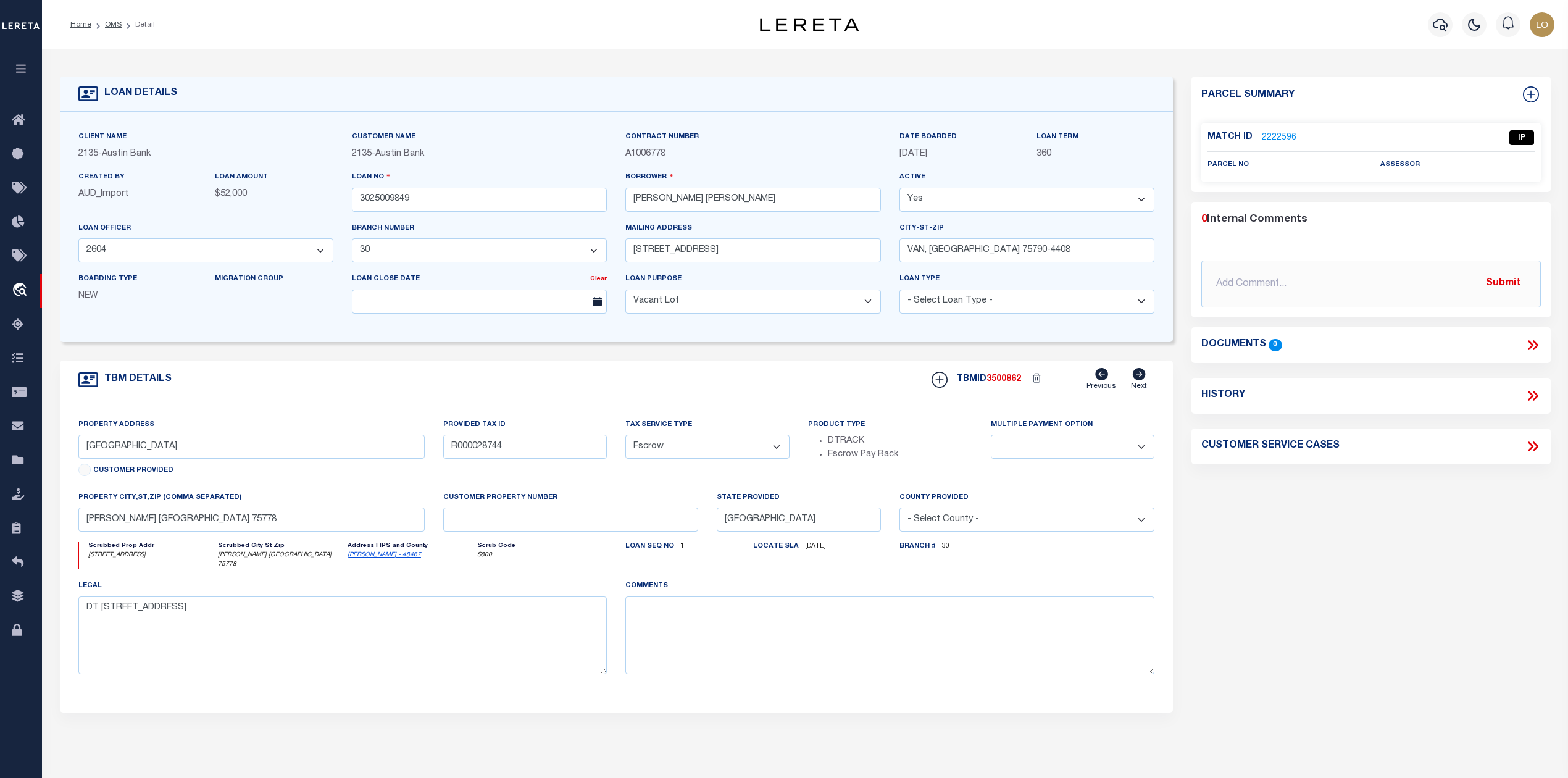
click at [1279, 137] on link "2222596" at bounding box center [1279, 137] width 35 height 13
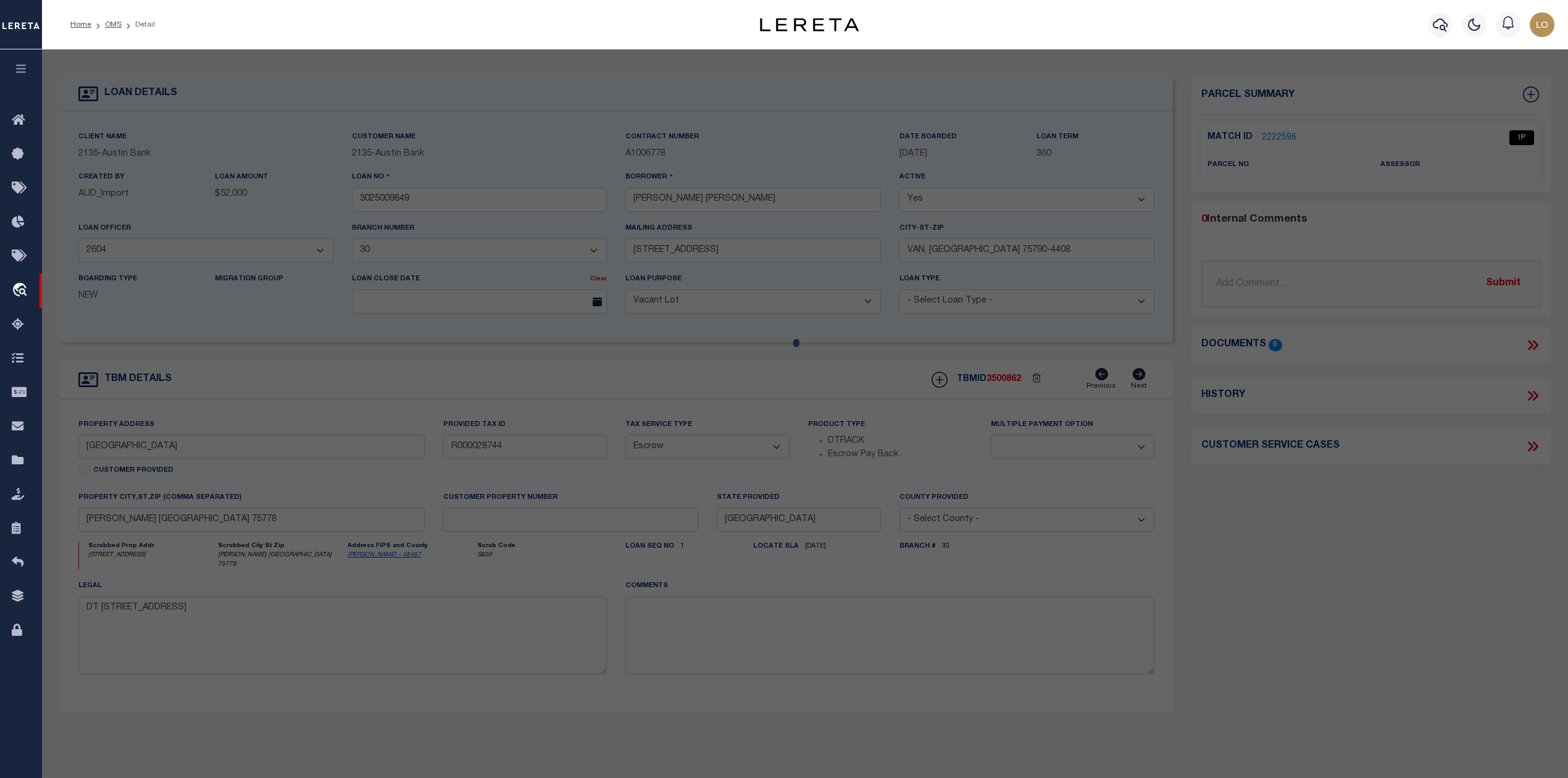
checkbox input "false"
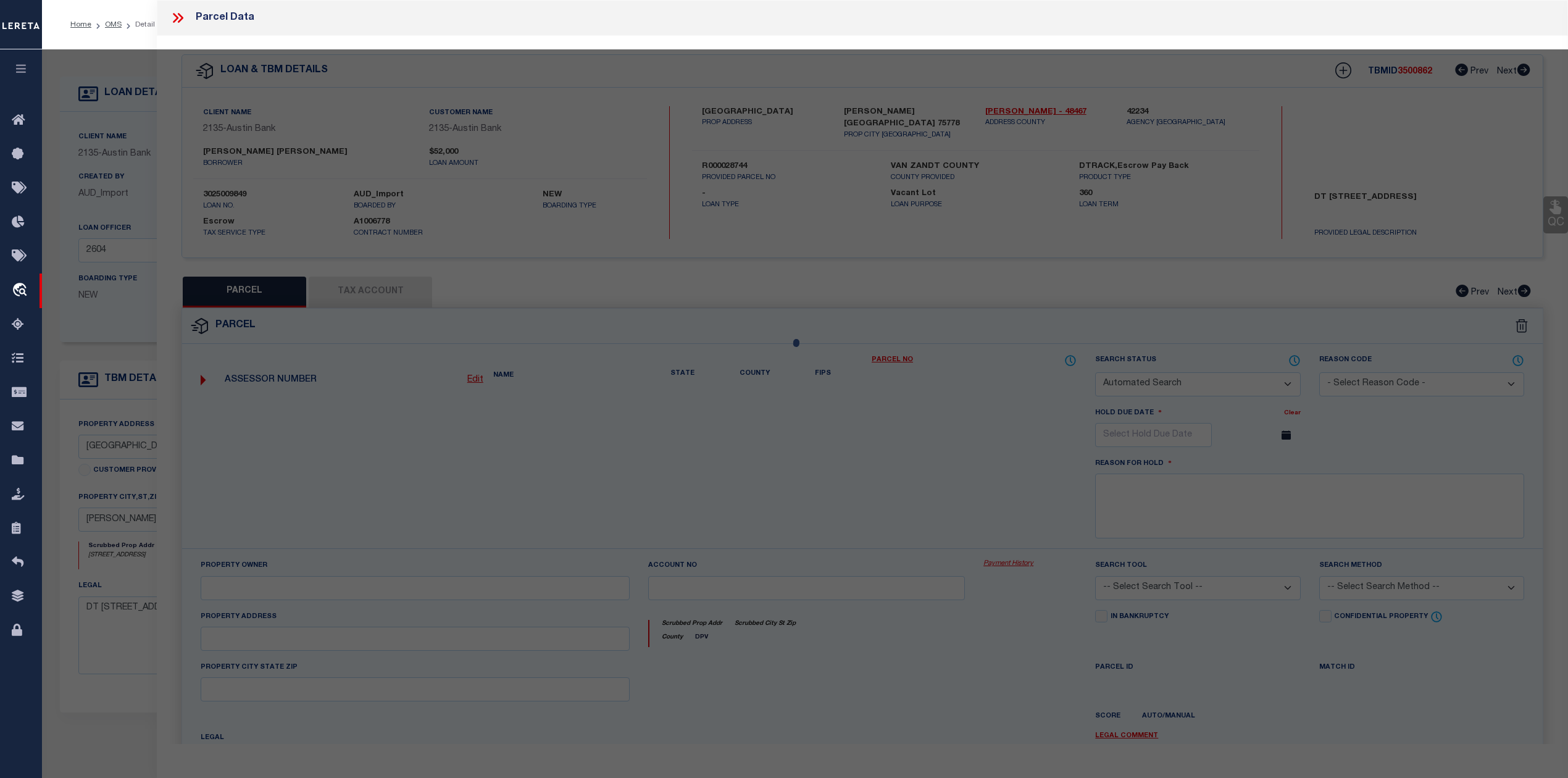
select select "IP"
checkbox input "false"
type textarea "Should be able to locate manually. MLC [DATE]"
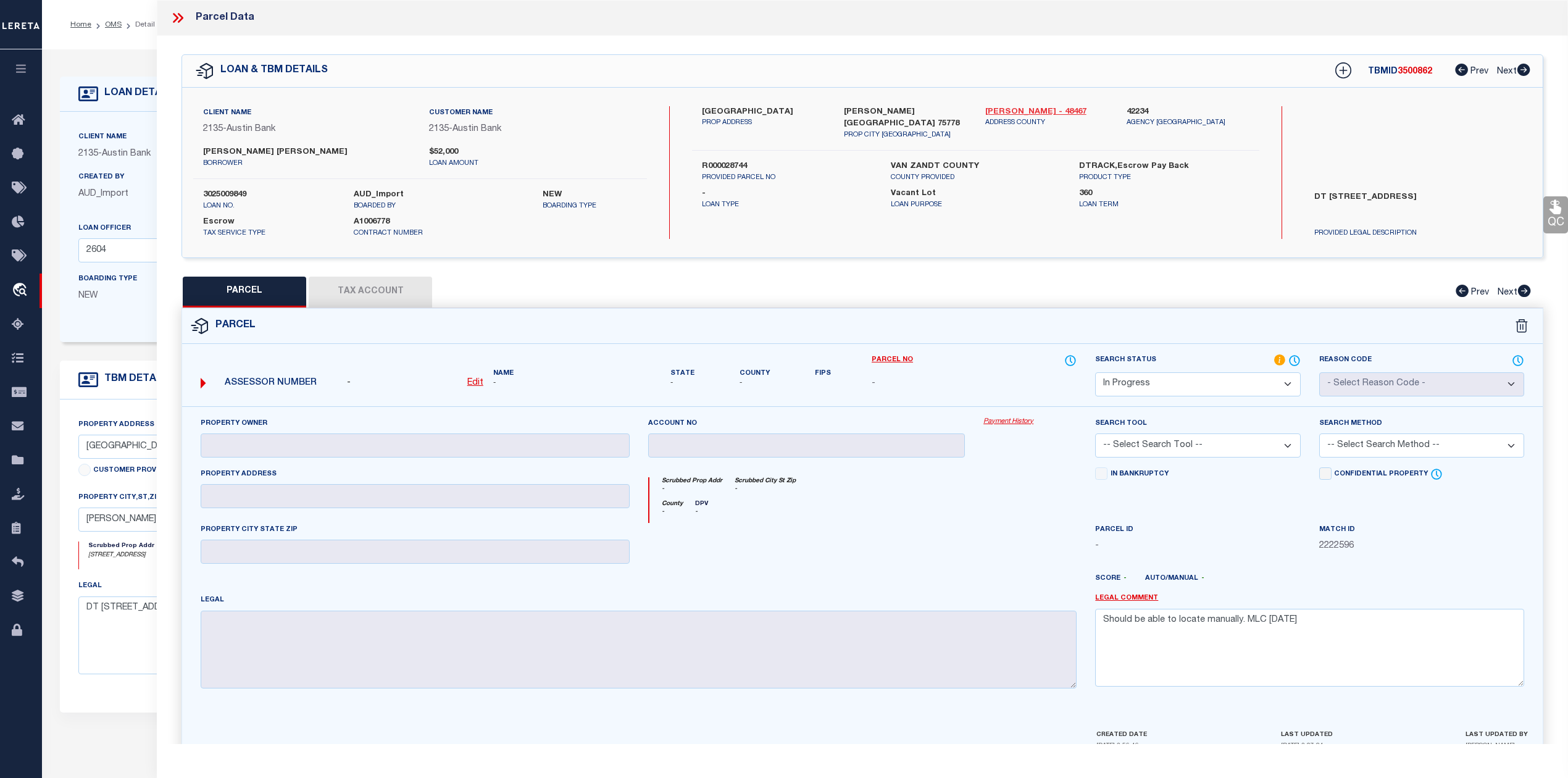
click at [1003, 110] on link "[PERSON_NAME] - 48467" at bounding box center [1046, 112] width 123 height 13
drag, startPoint x: 716, startPoint y: 109, endPoint x: 762, endPoint y: 113, distance: 46.2
click at [762, 113] on label "223 PINE RIDGE" at bounding box center [763, 112] width 123 height 13
copy label "PINE RIDGE"
click at [780, 520] on div "County - DPV -" at bounding box center [863, 512] width 427 height 23
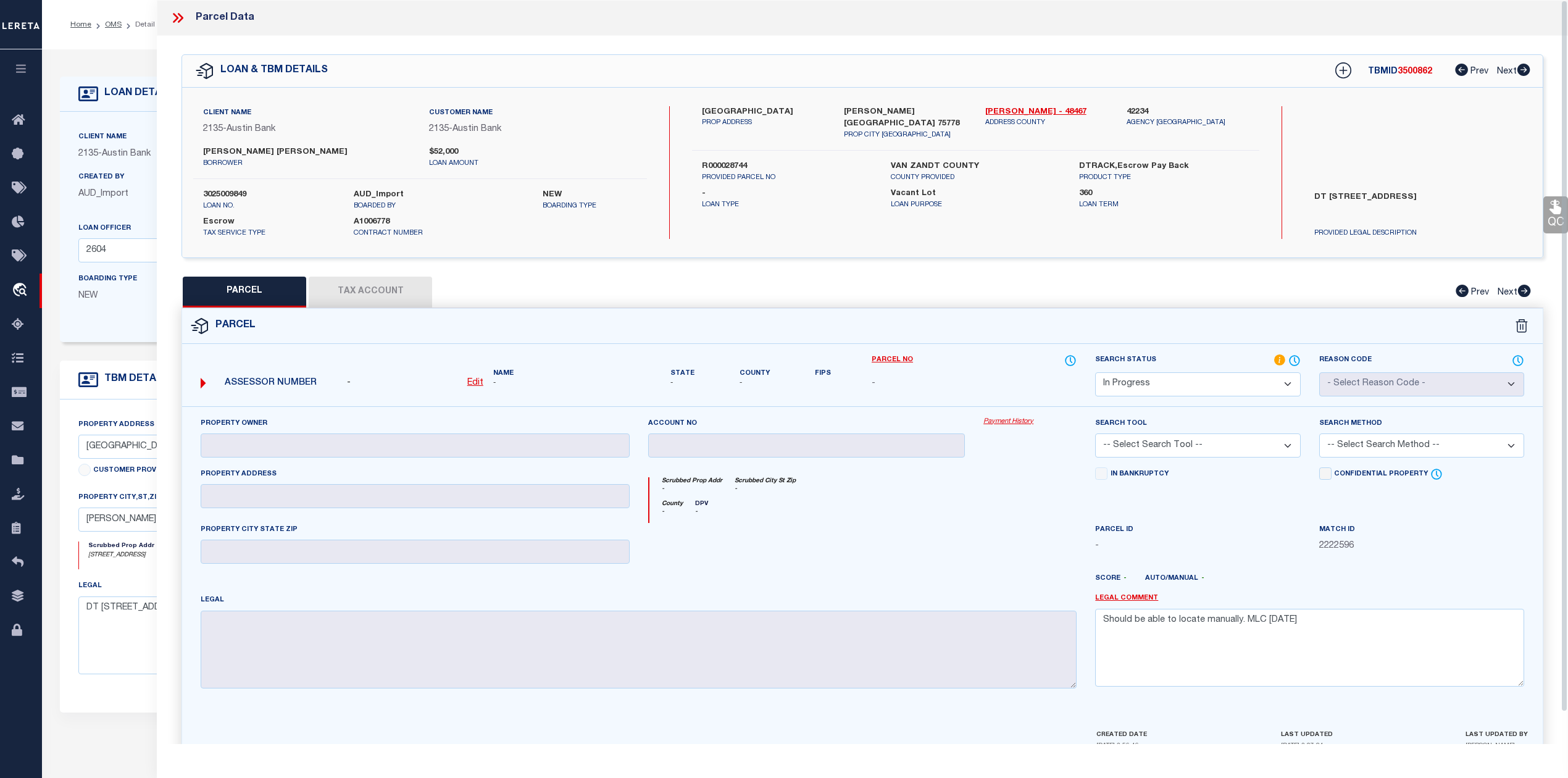
click at [702, 510] on icon "-" at bounding box center [701, 512] width 13 height 9
click at [471, 379] on u "Edit" at bounding box center [475, 382] width 16 height 9
select select "IP"
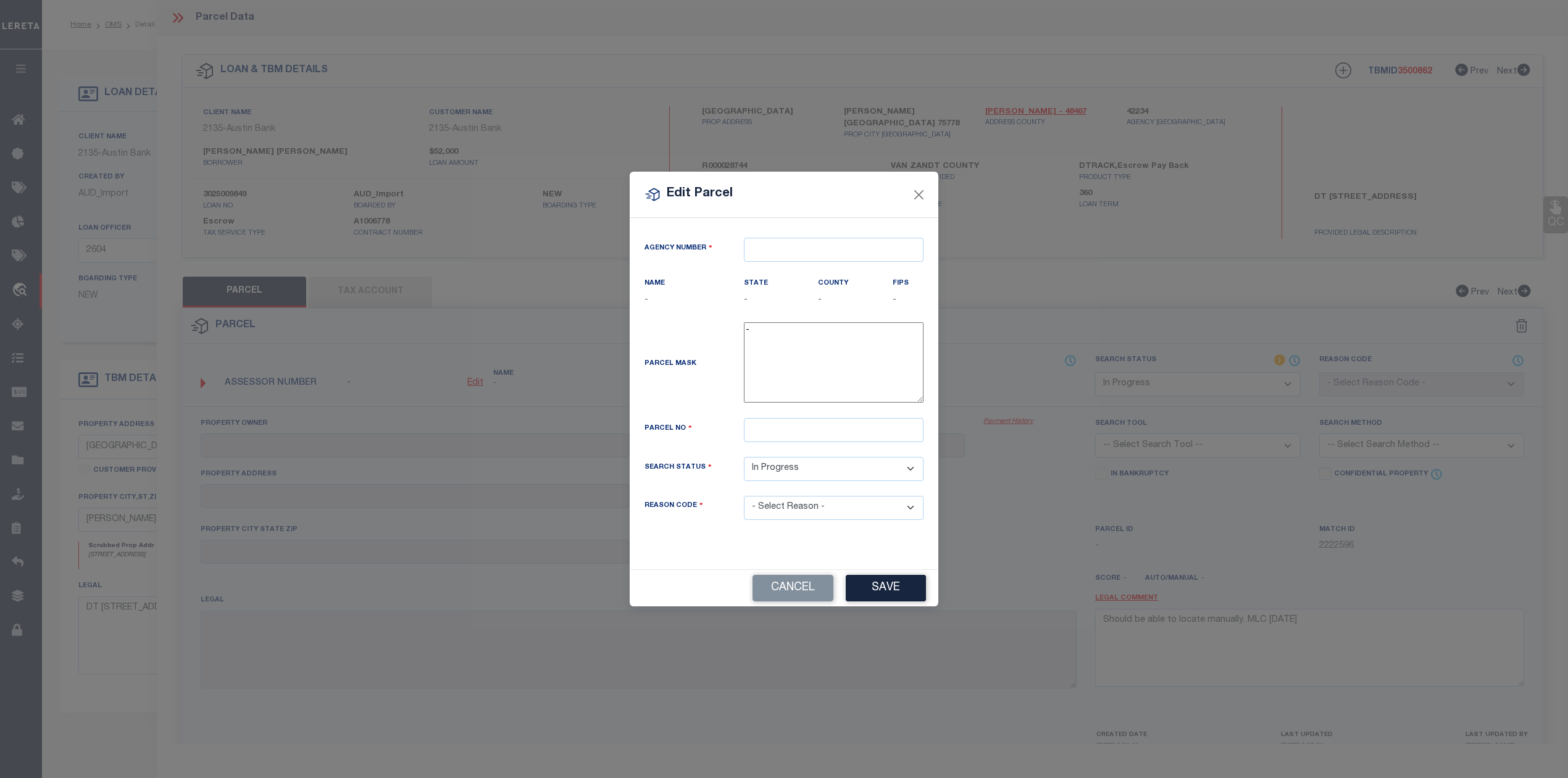
type textarea "-"
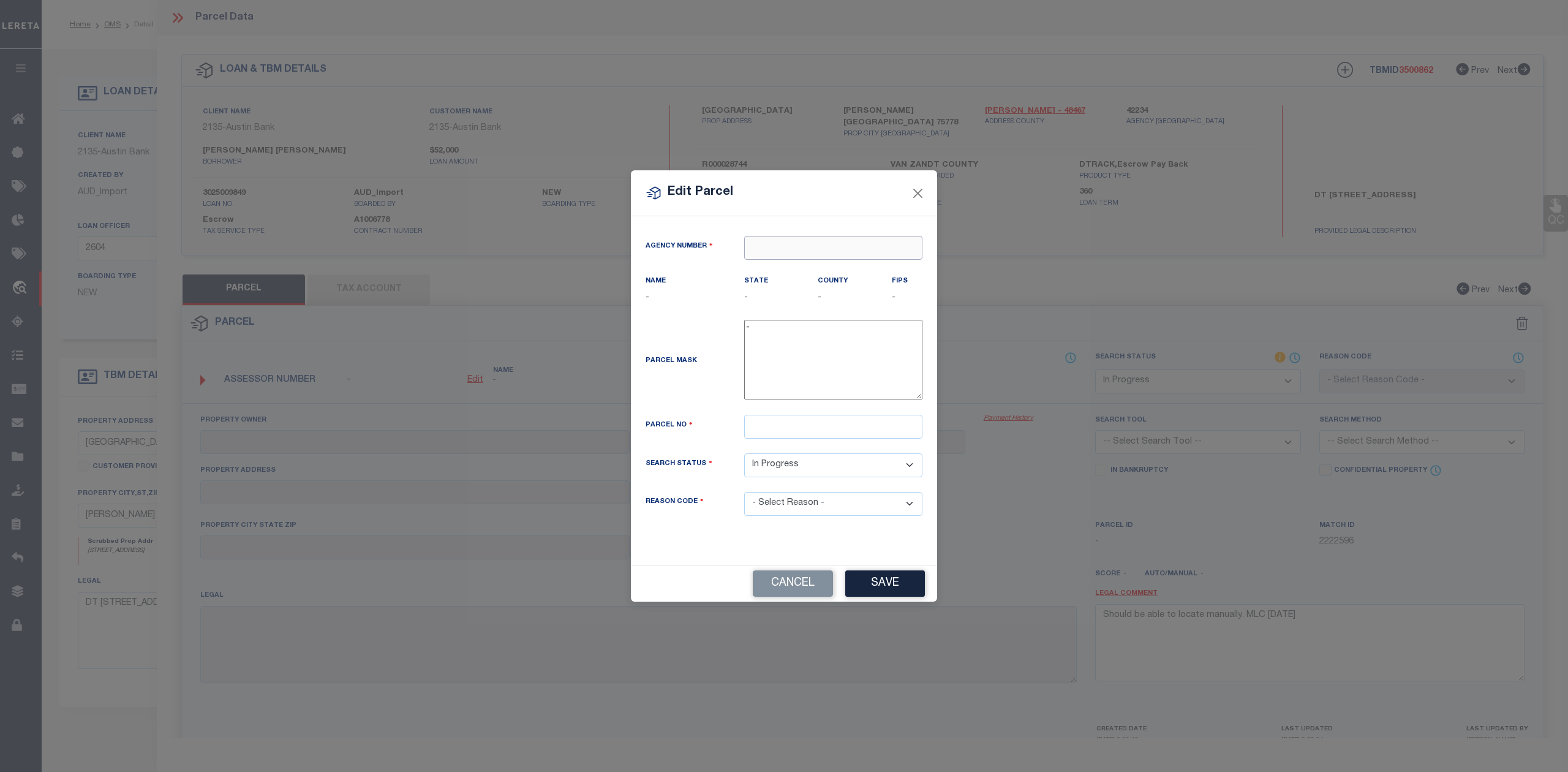
click at [826, 249] on input "text" at bounding box center [833, 248] width 178 height 24
click at [819, 267] on div "422340000 : VAN ZANDT COUNTY" at bounding box center [835, 276] width 181 height 35
type input "422340000"
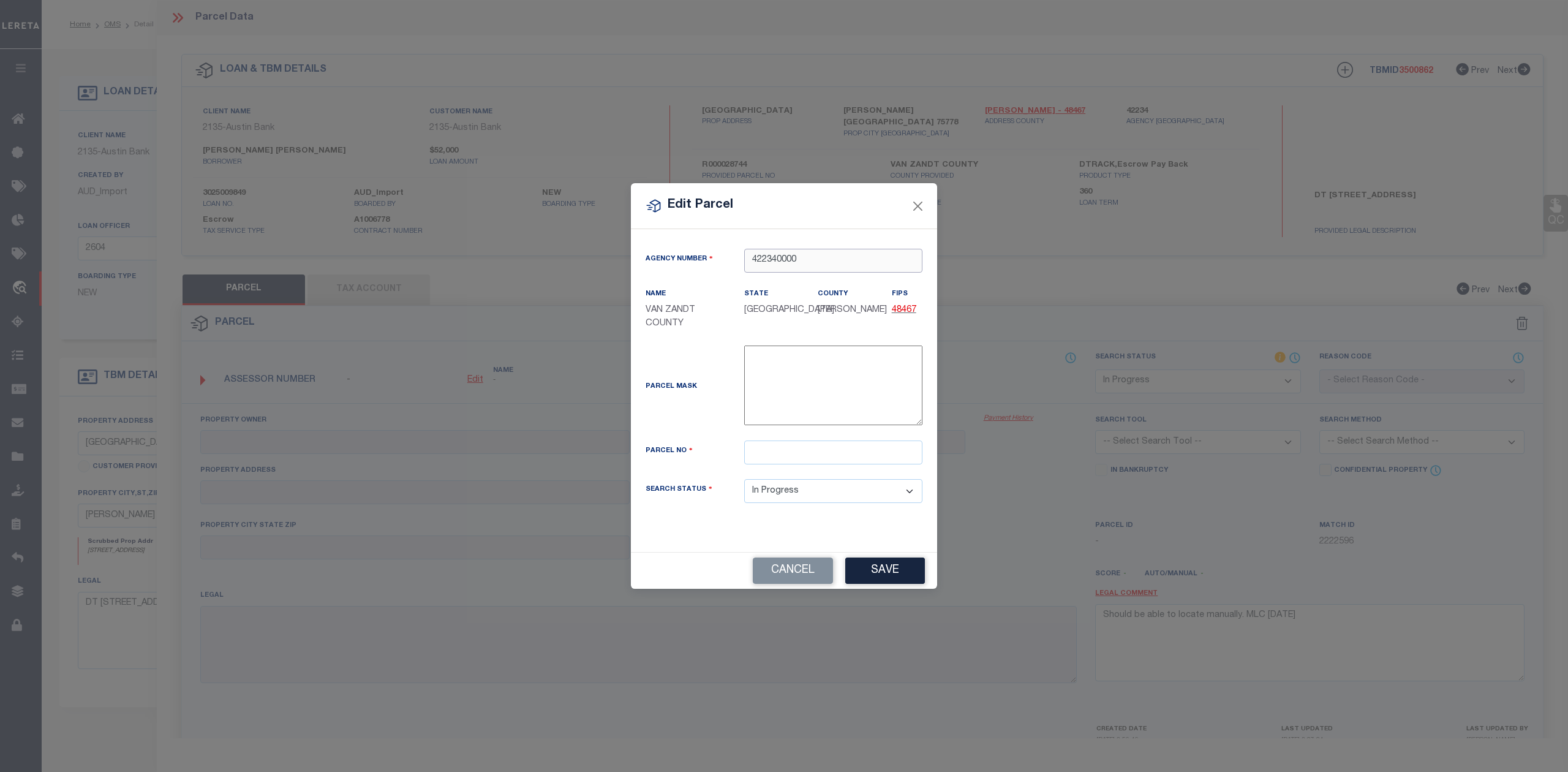
type input "422340000"
click at [814, 458] on input "text" at bounding box center [833, 452] width 178 height 24
paste input "066.2060.0015.0017.0000"
click at [768, 451] on input "066.2060.0015.0017.0000" at bounding box center [833, 452] width 178 height 24
type input "0662060001500170000"
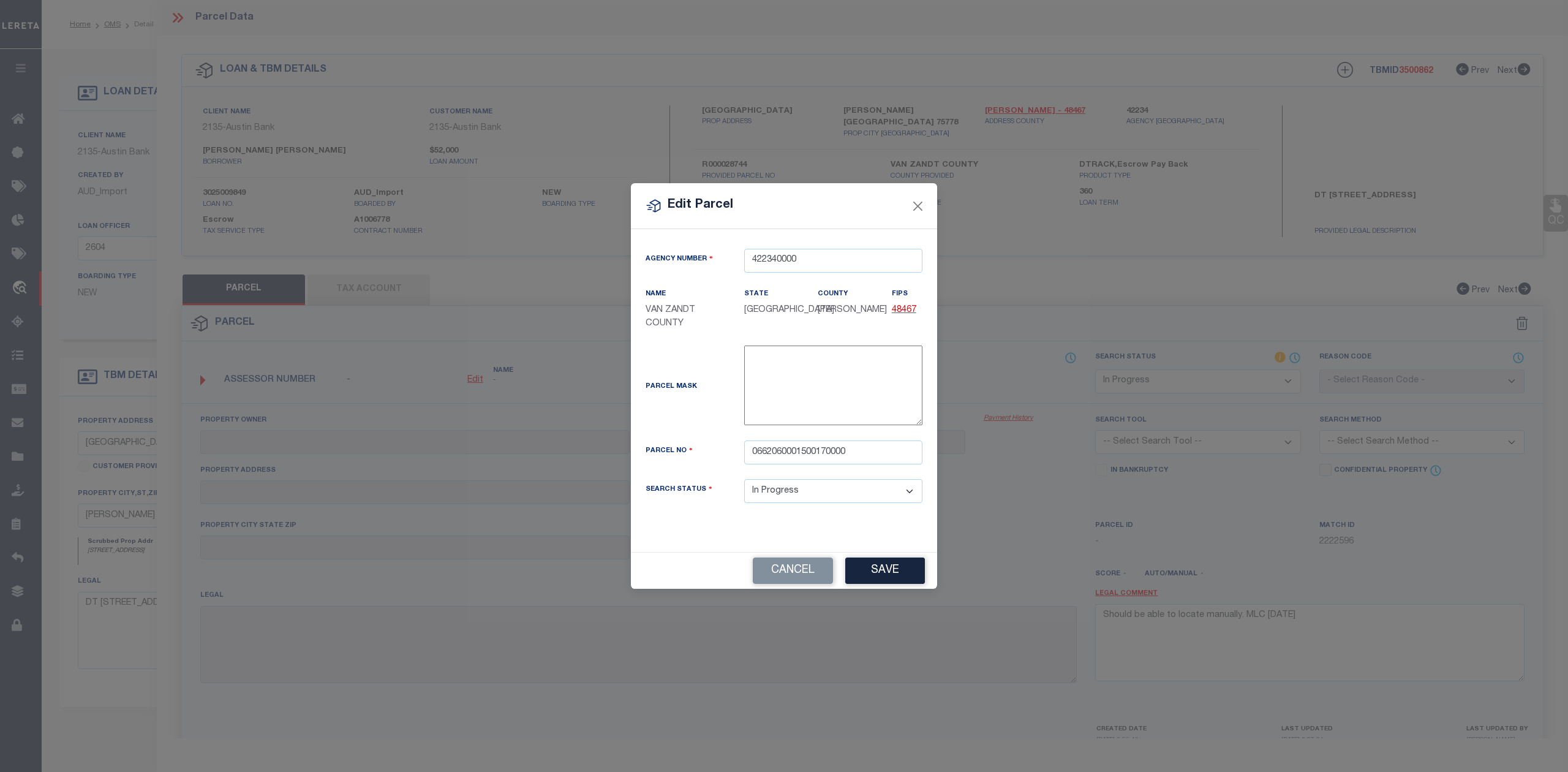
click at [720, 447] on div "Parcel No" at bounding box center [685, 453] width 98 height 17
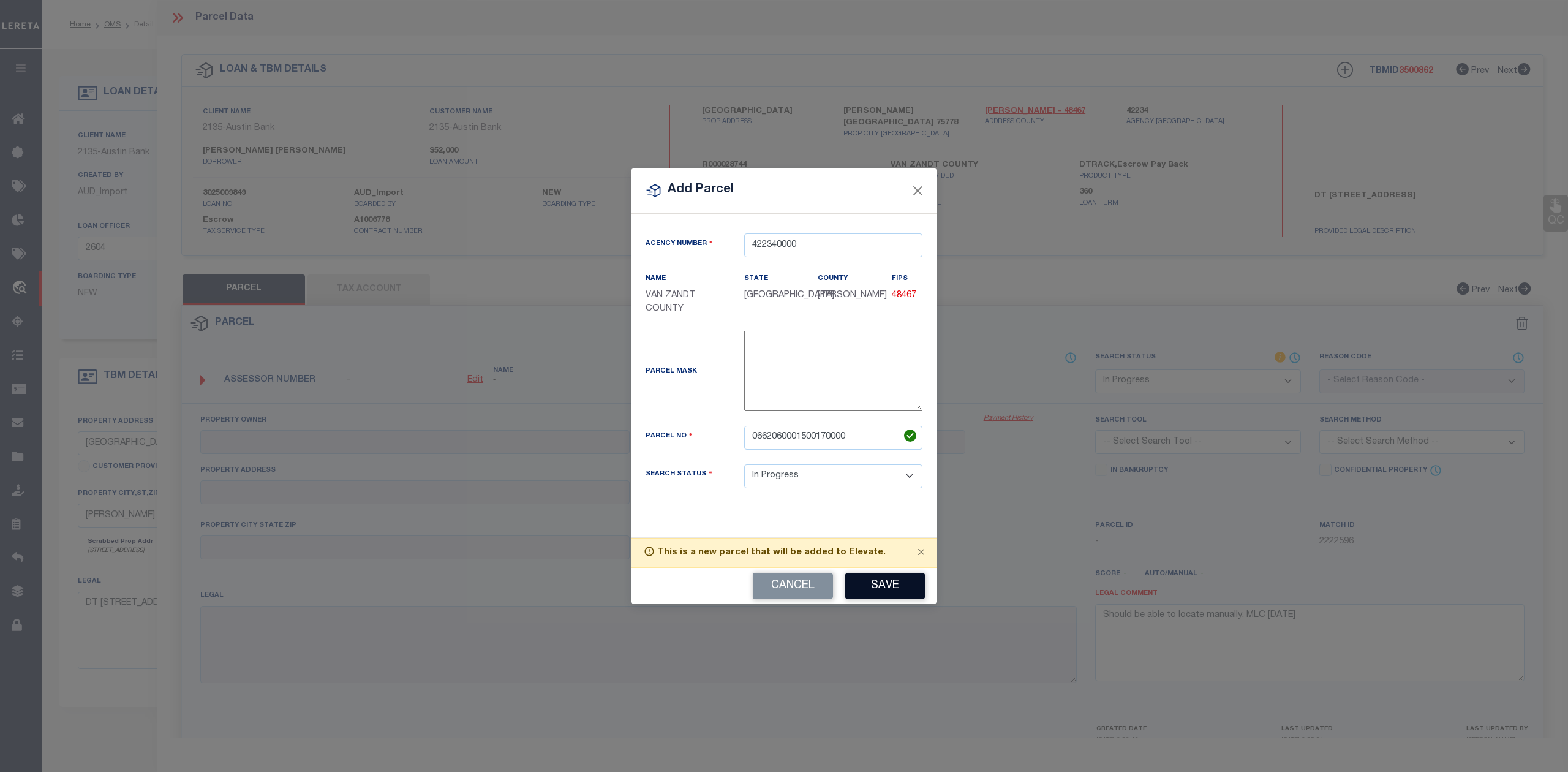
click at [897, 590] on button "Save" at bounding box center [885, 586] width 80 height 26
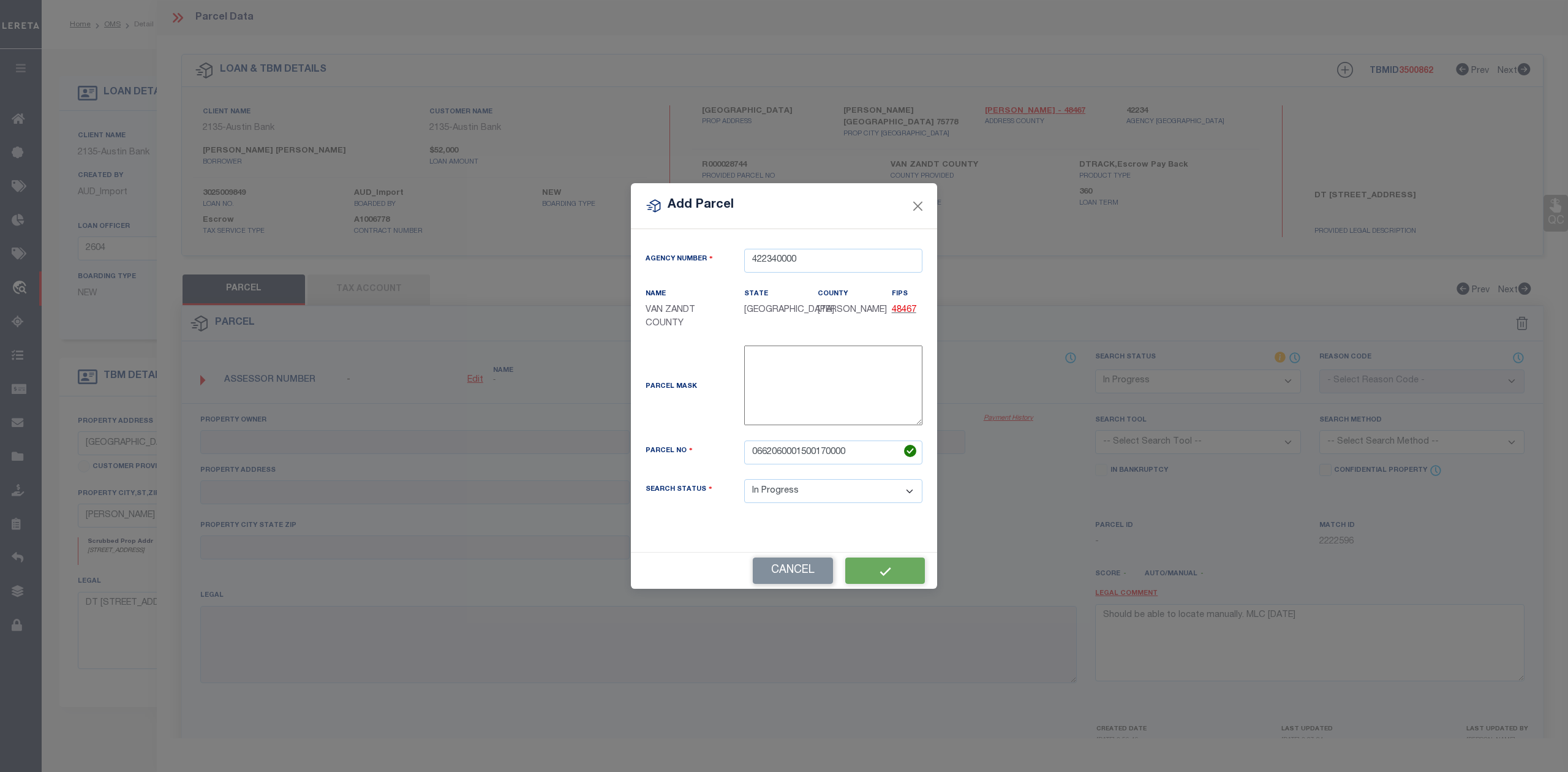
select select "IP"
checkbox input "false"
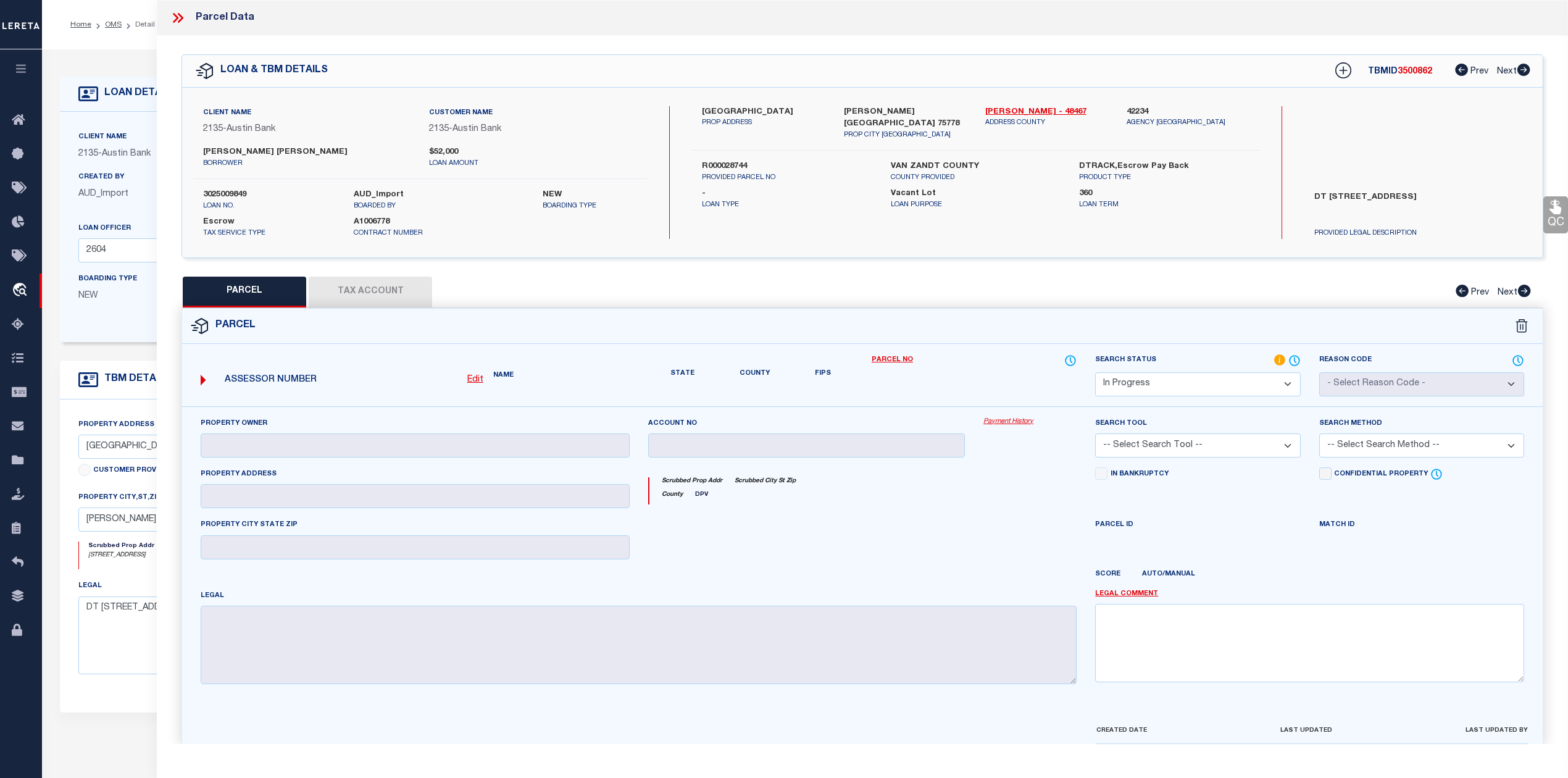
checkbox input "false"
type textarea "Should be able to locate manually. MLC 8/19/2025"
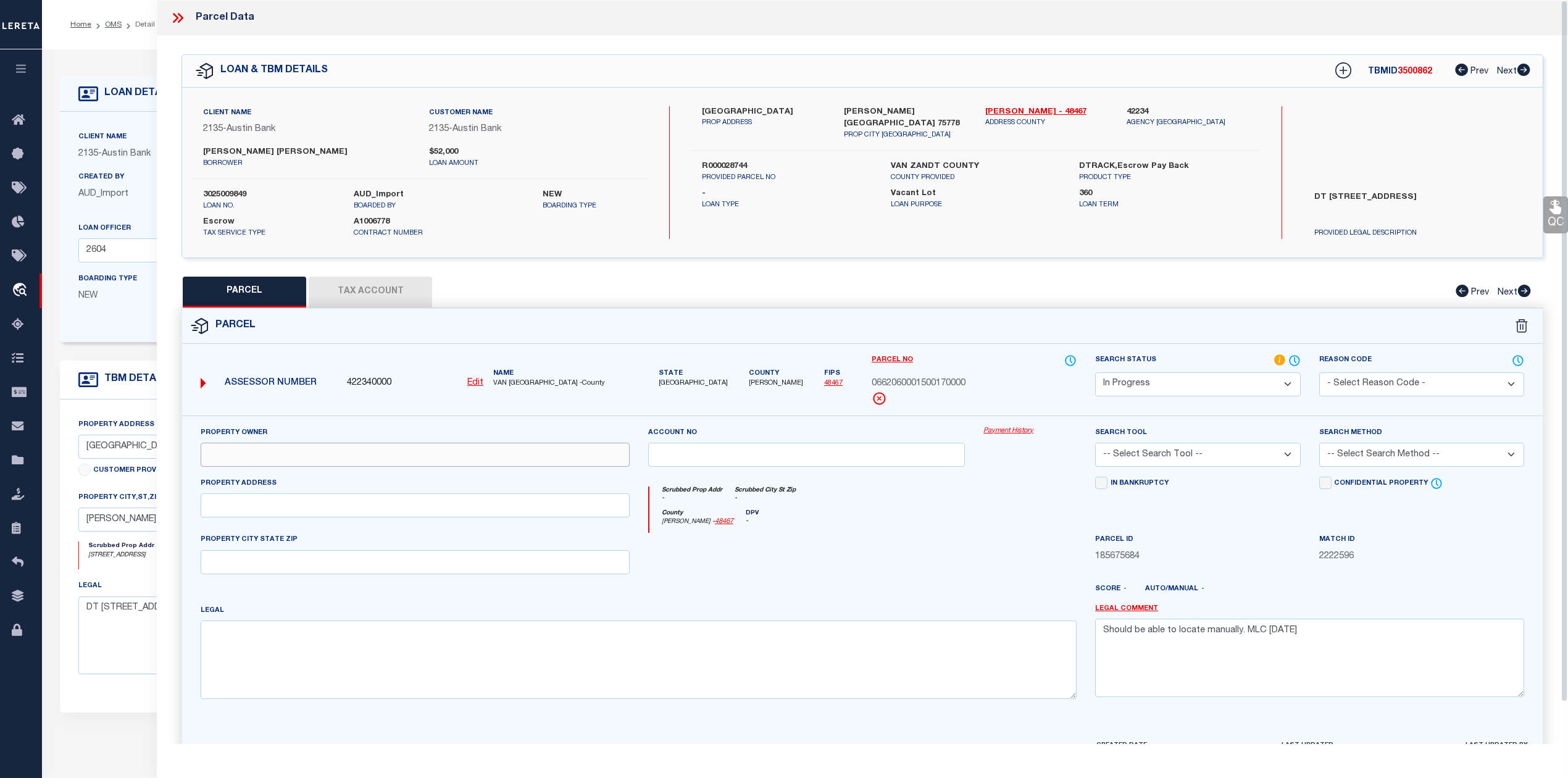
click at [536, 463] on input "text" at bounding box center [415, 455] width 429 height 24
click at [532, 510] on input "text" at bounding box center [415, 506] width 429 height 24
paste input "223 PINE RIDGE"
type input "223 PINE RIDGE"
click at [862, 552] on div at bounding box center [806, 558] width 336 height 51
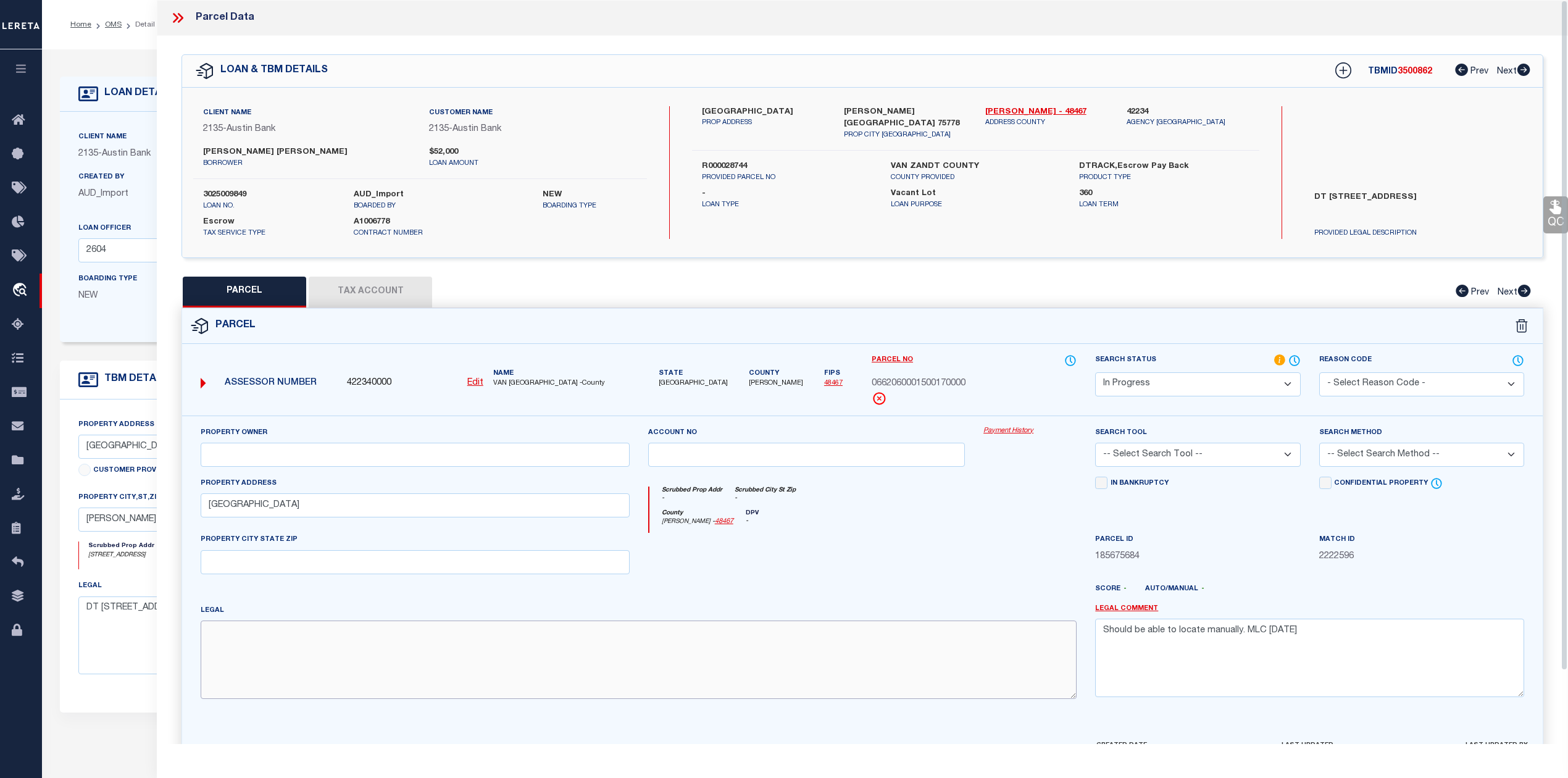
click at [507, 673] on textarea at bounding box center [638, 659] width 876 height 78
paste textarea "Acres 0.210, BLK: 15, LOT: 17, ADDN: CALLENDER LAKE SEC 2"
type textarea "Acres 0.210, BLK: 15, LOT: 17, ADDN: CALLENDER LAKE SEC 2"
click at [768, 591] on div at bounding box center [918, 594] width 336 height 20
click at [437, 461] on input "text" at bounding box center [415, 455] width 429 height 24
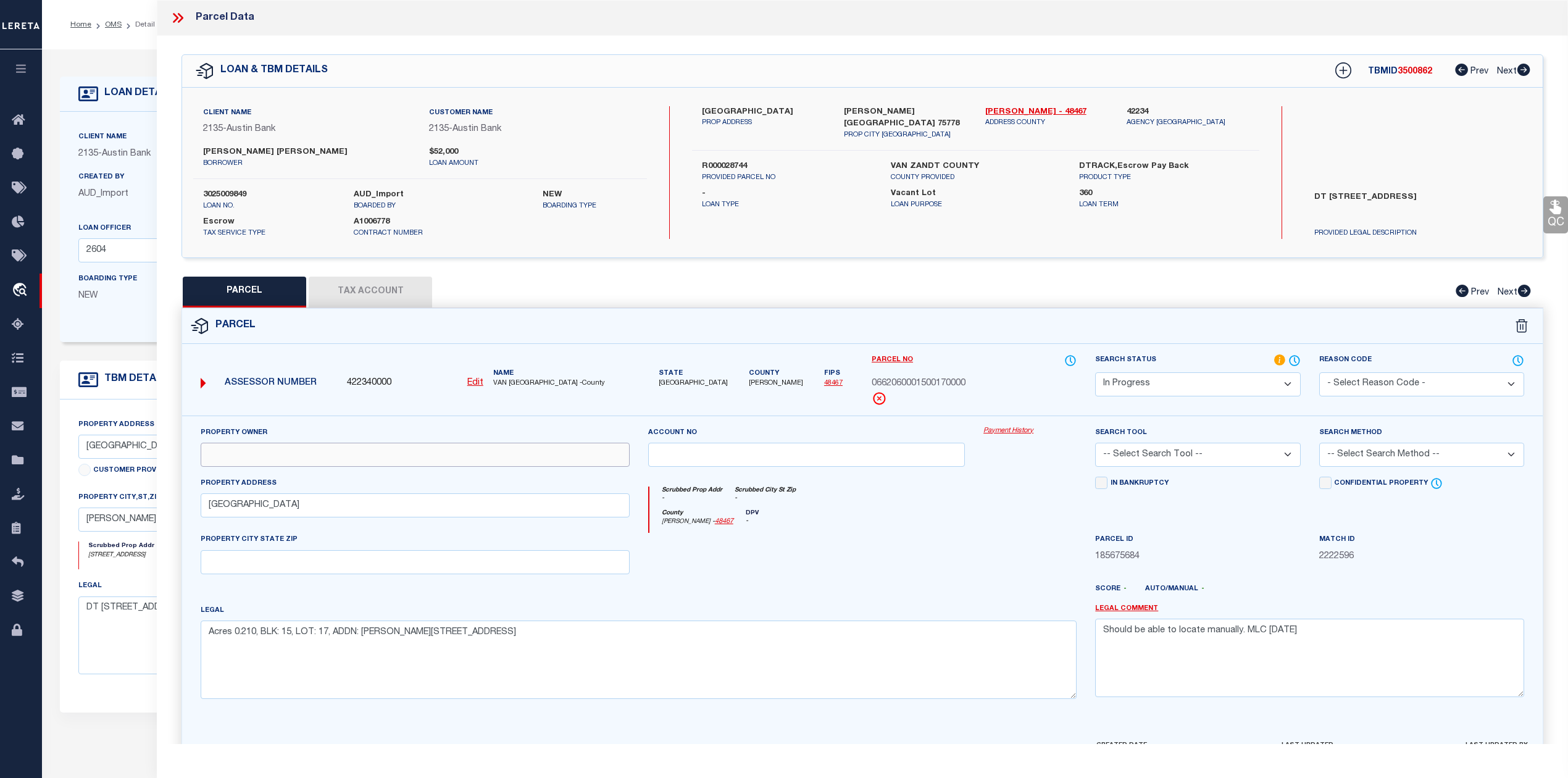
paste input "COX STEVEN A"
type input "COX STEVEN A"
click at [859, 571] on div at bounding box center [806, 558] width 336 height 51
drag, startPoint x: 1323, startPoint y: 638, endPoint x: 1103, endPoint y: 630, distance: 220.1
click at [1103, 630] on textarea "Should be able to locate manually. MLC 8/19/2025" at bounding box center [1309, 657] width 429 height 78
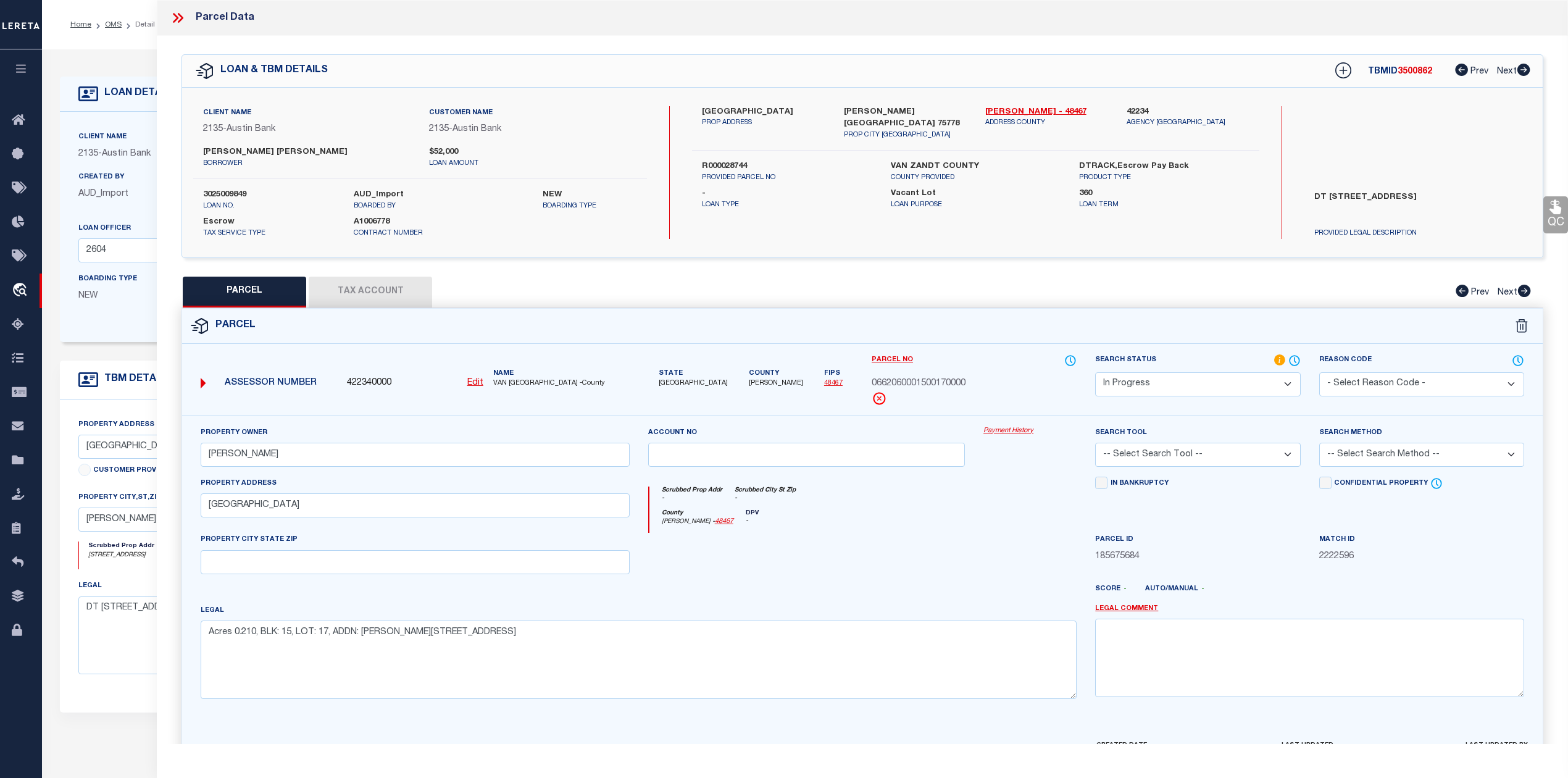
click at [1062, 583] on div at bounding box center [1030, 558] width 112 height 51
click at [1211, 460] on select "-- Select Search Tool -- 3rd Party Website Agency File Agency Website ATLS CNV-…" at bounding box center [1197, 455] width 205 height 24
select select "AGW"
click at [1095, 444] on select "-- Select Search Tool -- 3rd Party Website Agency File Agency Website ATLS CNV-…" at bounding box center [1197, 455] width 205 height 24
drag, startPoint x: 967, startPoint y: 545, endPoint x: 1366, endPoint y: 488, distance: 403.1
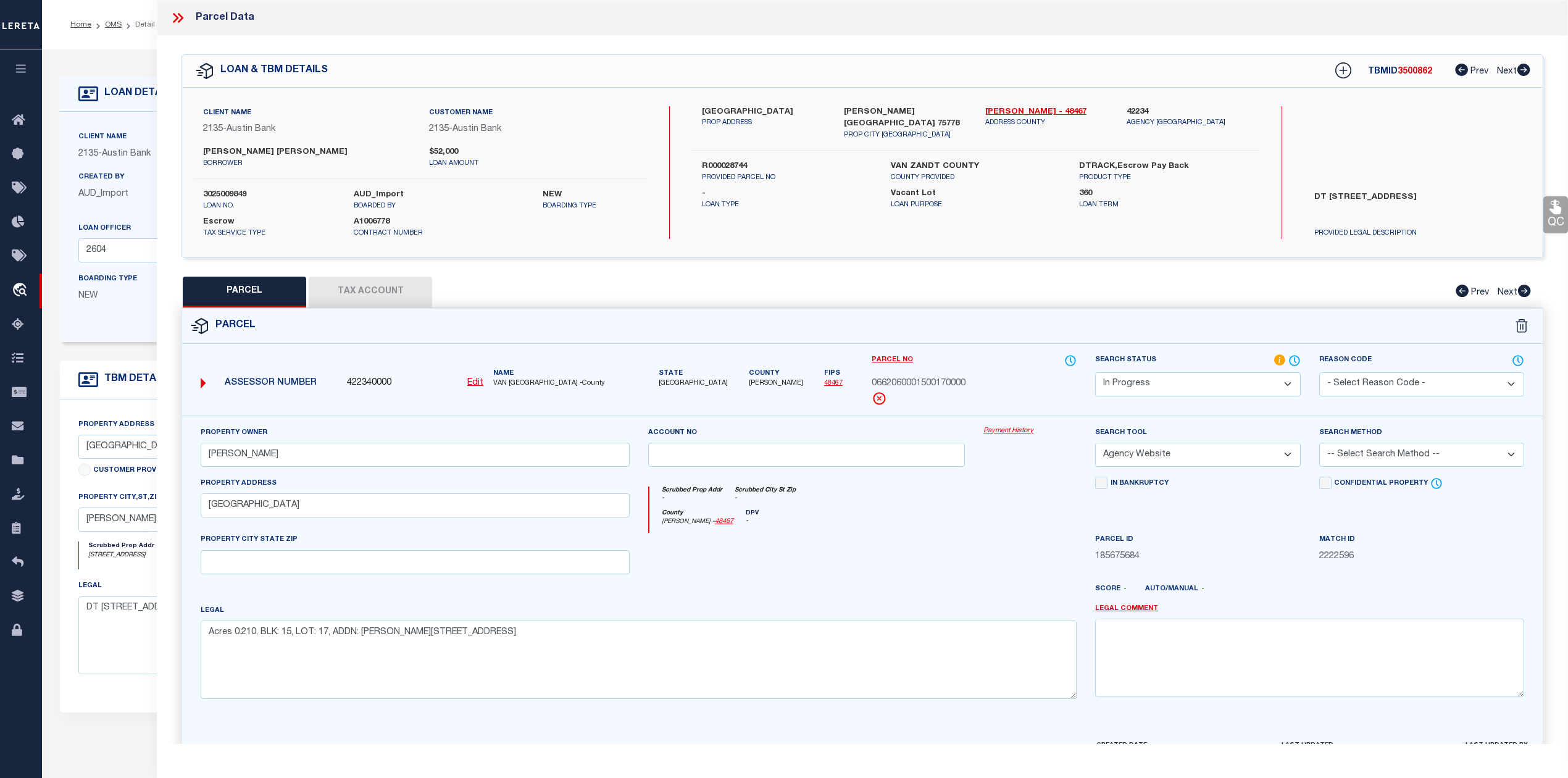
click at [966, 546] on div at bounding box center [806, 558] width 336 height 51
click at [1370, 465] on select "-- Select Search Method -- Property Address Legal Liability Info Provided" at bounding box center [1422, 455] width 205 height 24
select select "LEG"
click at [1319, 444] on select "-- Select Search Method -- Property Address Legal Liability Info Provided" at bounding box center [1422, 455] width 205 height 24
click at [949, 556] on div at bounding box center [806, 558] width 336 height 51
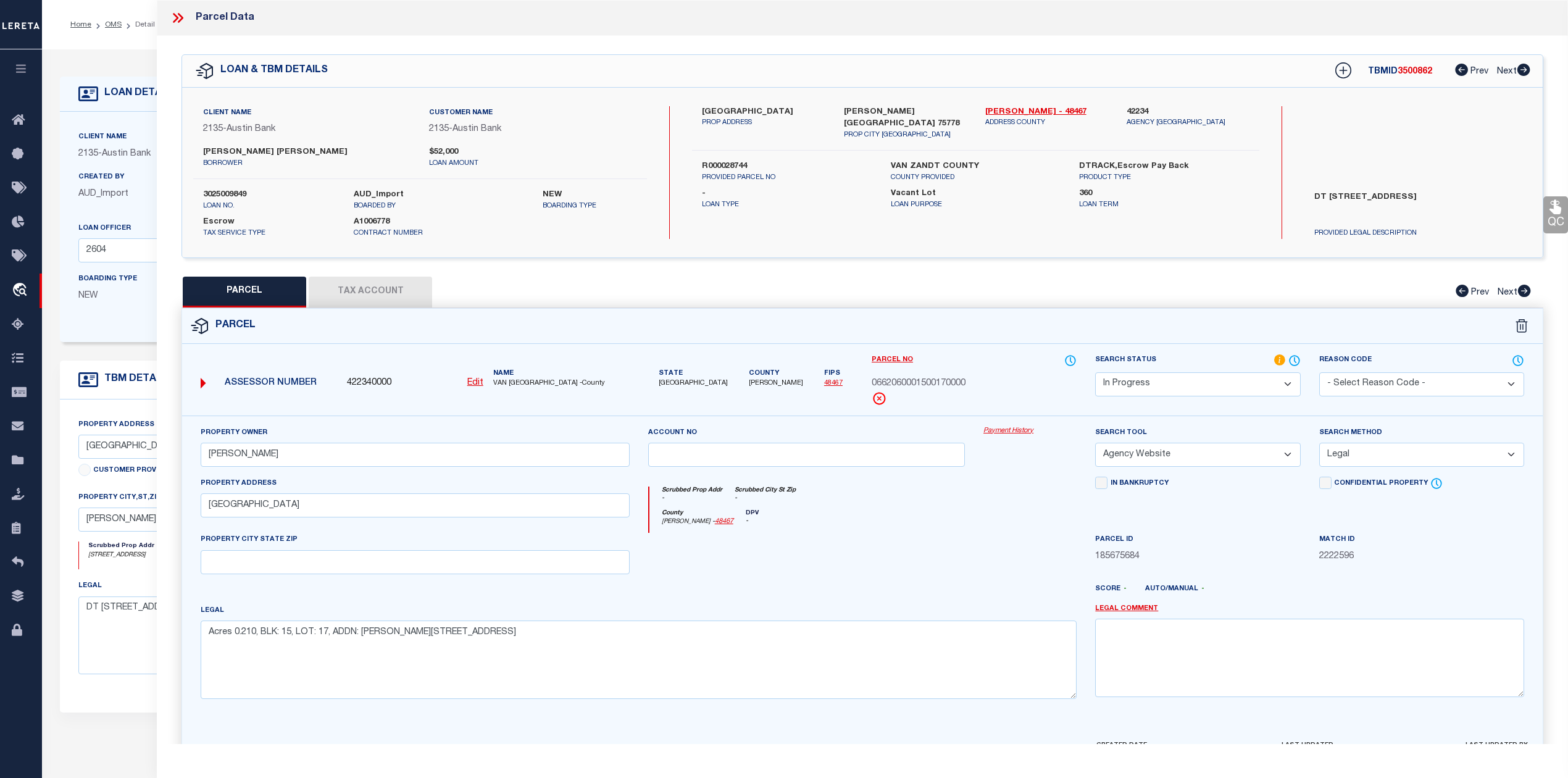
click at [951, 556] on div at bounding box center [806, 558] width 336 height 51
click at [951, 554] on div at bounding box center [806, 558] width 336 height 51
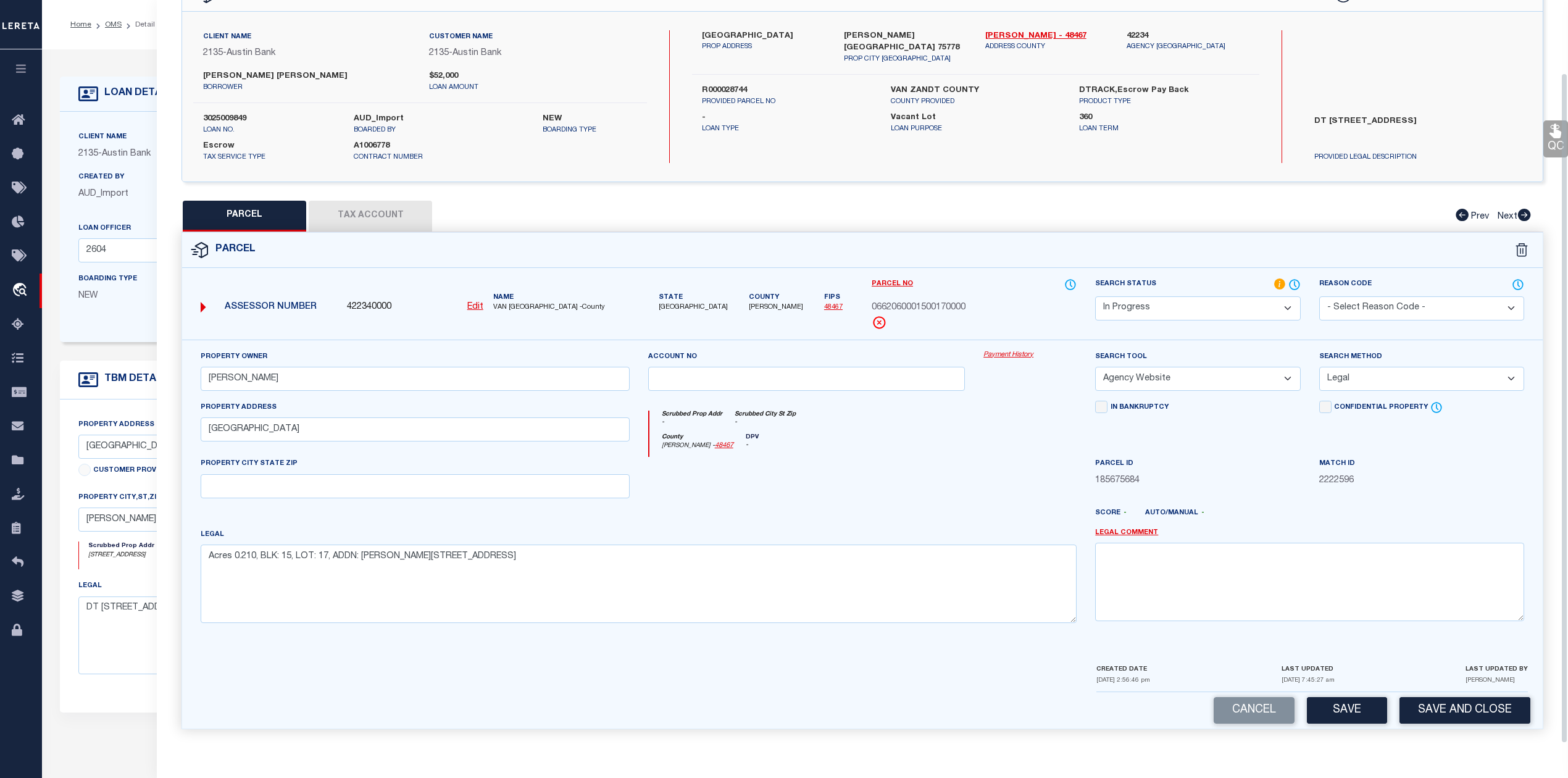
click at [1333, 707] on button "Save" at bounding box center [1346, 711] width 81 height 27
click at [965, 466] on div at bounding box center [806, 482] width 336 height 51
select select "AS"
select select
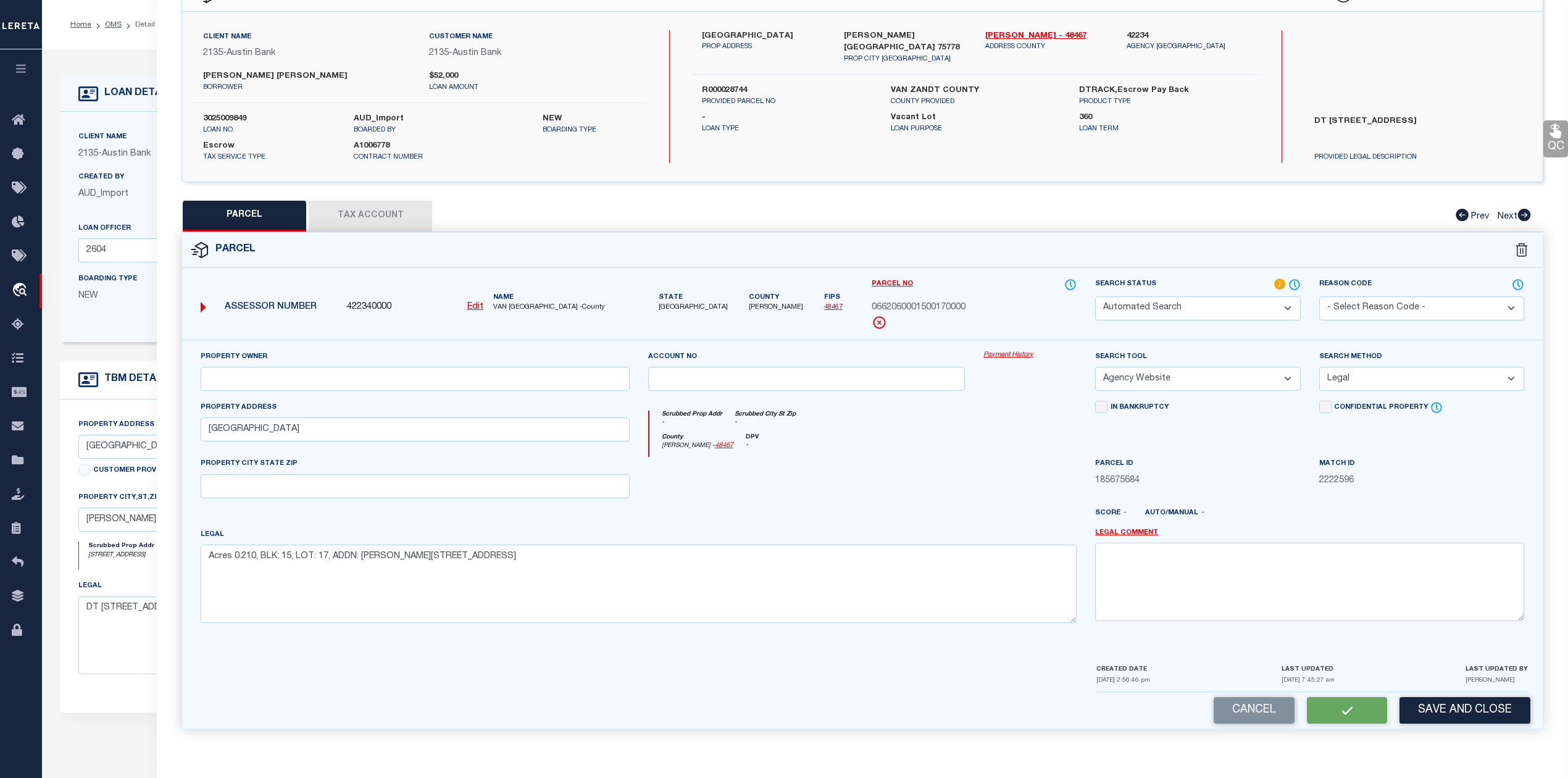
checkbox input "false"
select select "IP"
type input "COX STEVEN A"
select select "AGW"
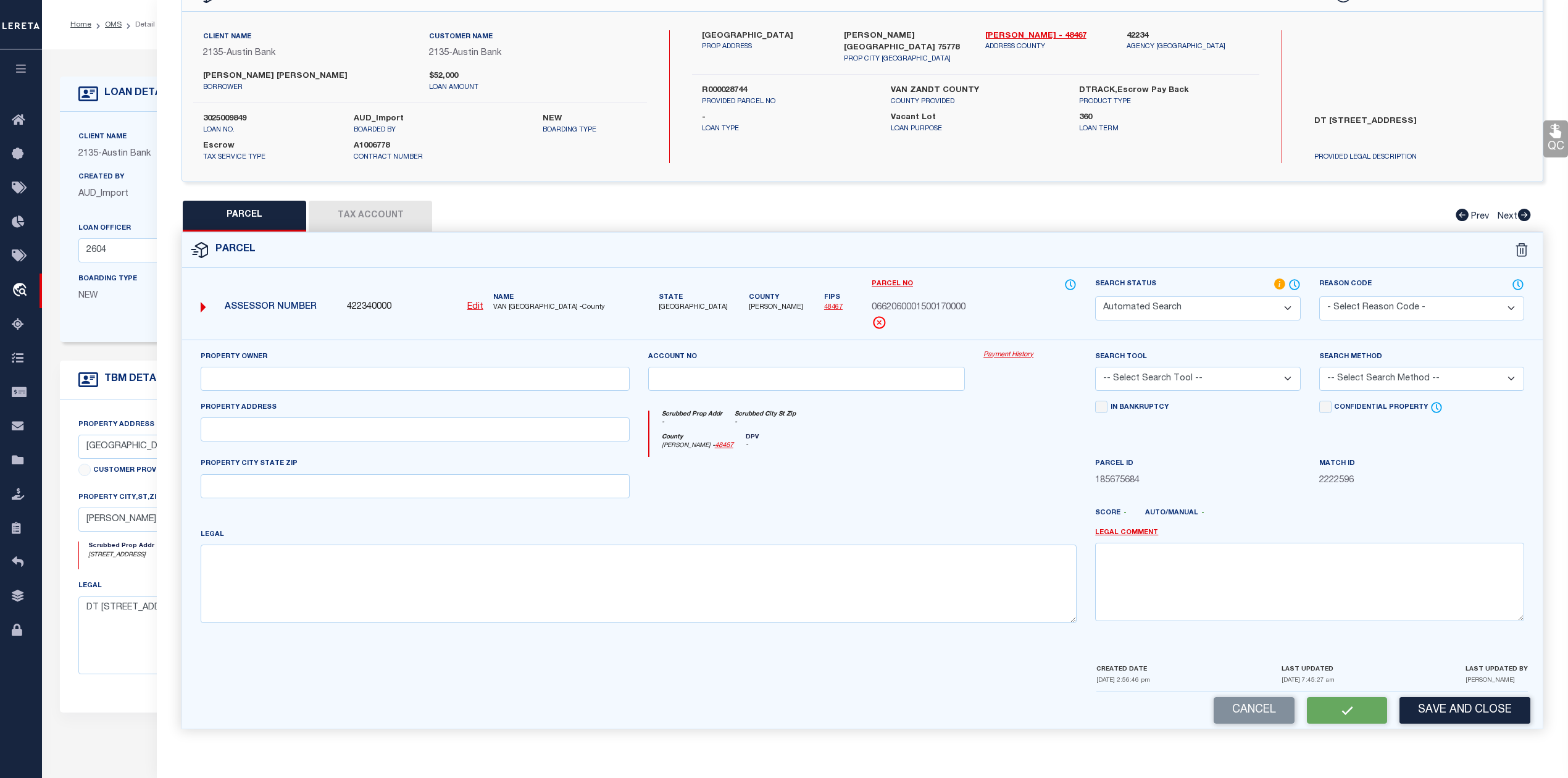
select select "LEG"
type input "223 PINE RIDGE"
type textarea "Acres 0.210, BLK: 15, LOT: 17, ADDN: CALLENDER LAKE SEC 2"
click at [391, 203] on button "Tax Account" at bounding box center [370, 216] width 123 height 31
select select "100"
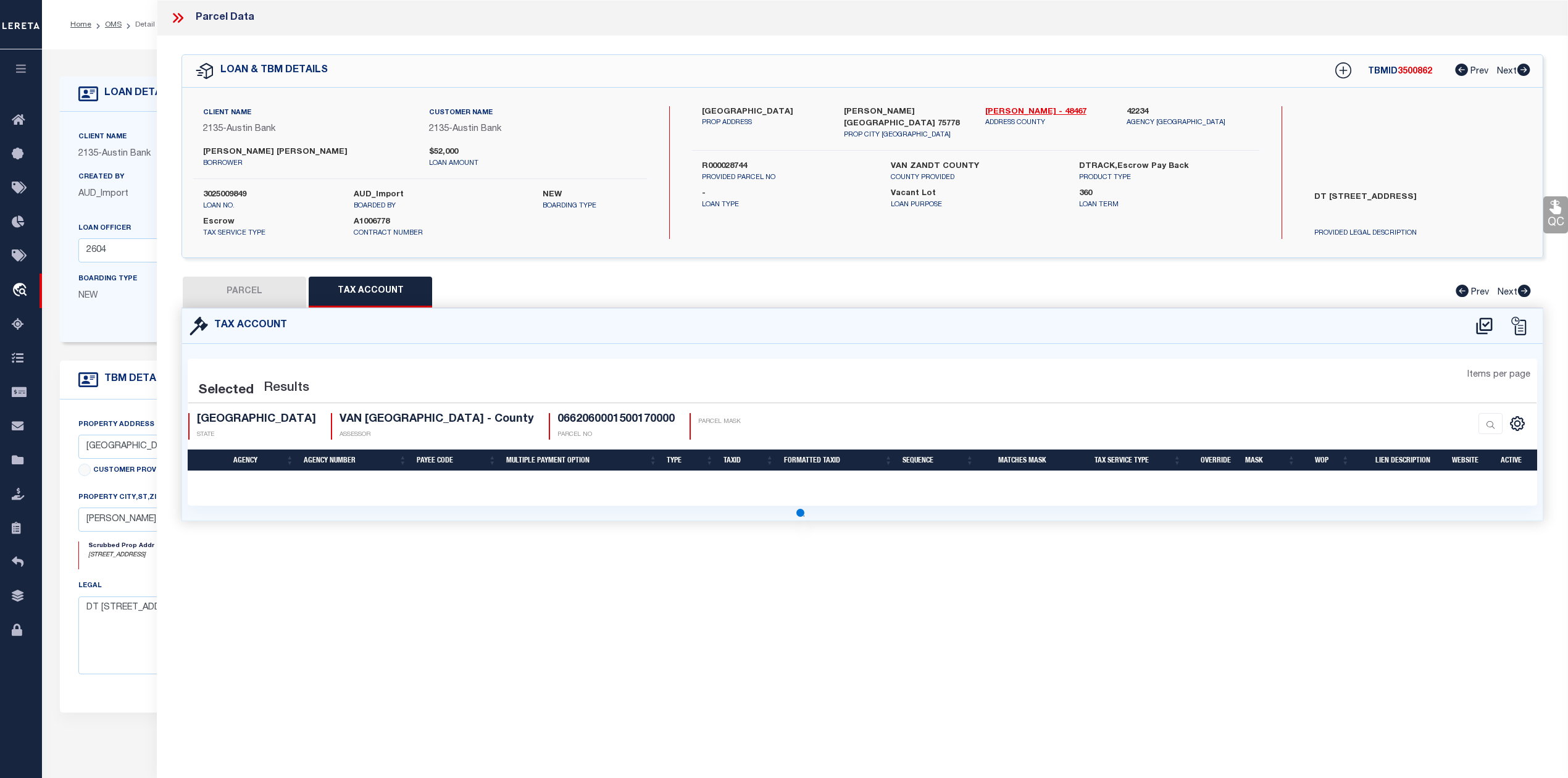
scroll to position [0, 0]
select select "100"
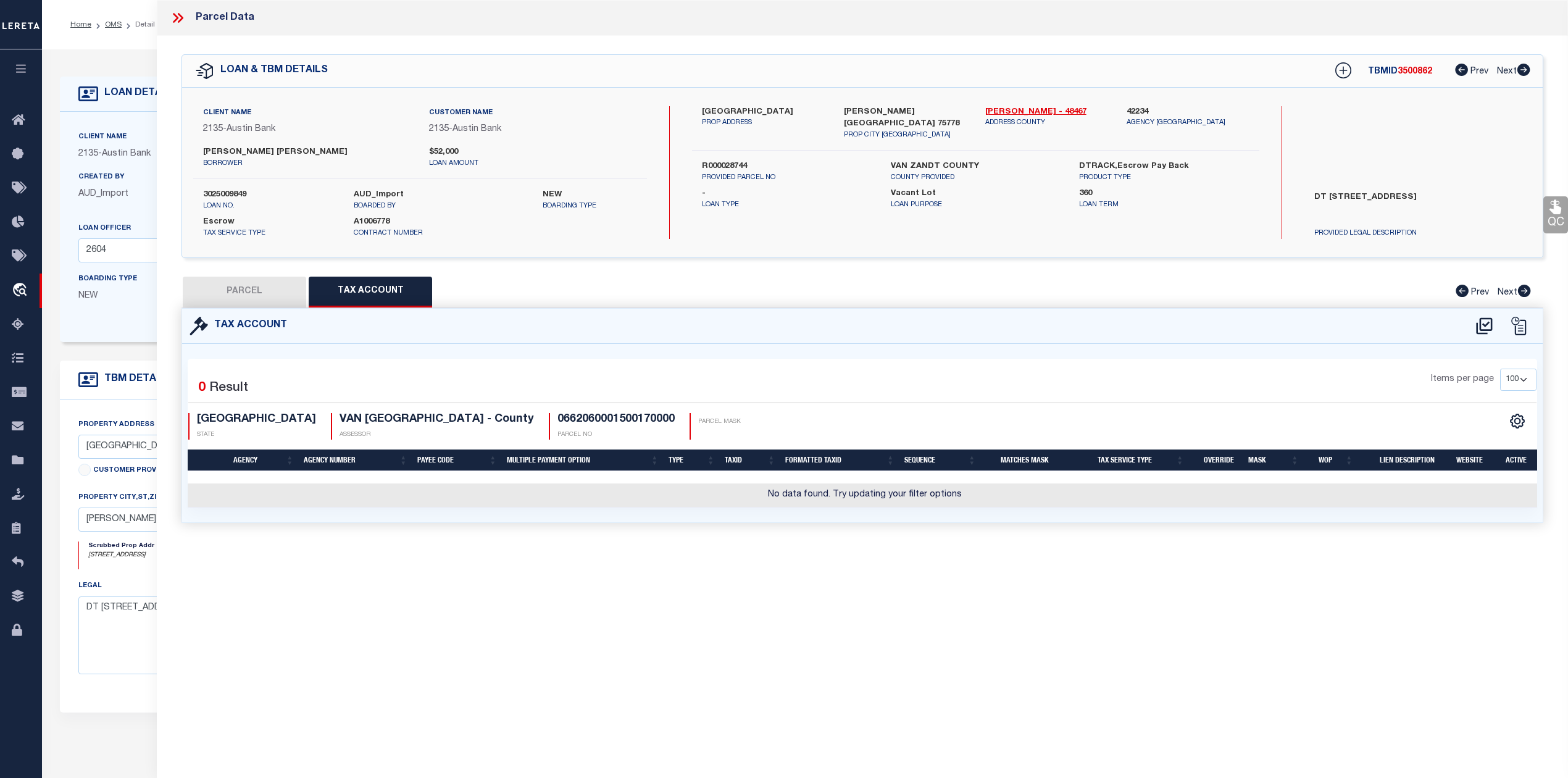
click at [826, 601] on div "Parcel Data QC QC QC - Select Status - Ready to QC" at bounding box center [862, 372] width 1411 height 744
click at [1481, 326] on icon at bounding box center [1484, 326] width 21 height 20
select select "100"
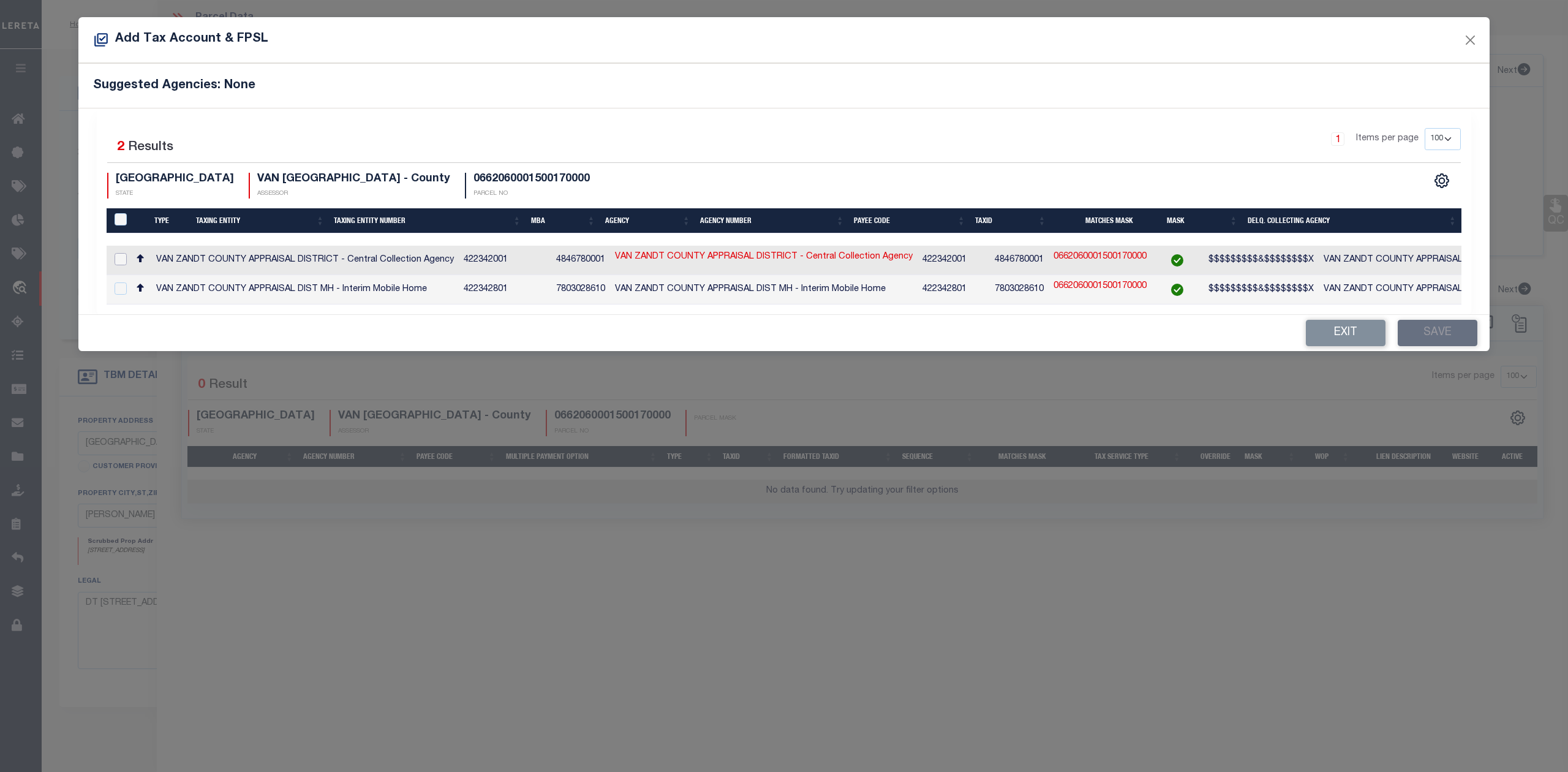
click at [119, 260] on input "checkbox" at bounding box center [120, 259] width 13 height 13
checkbox input "true"
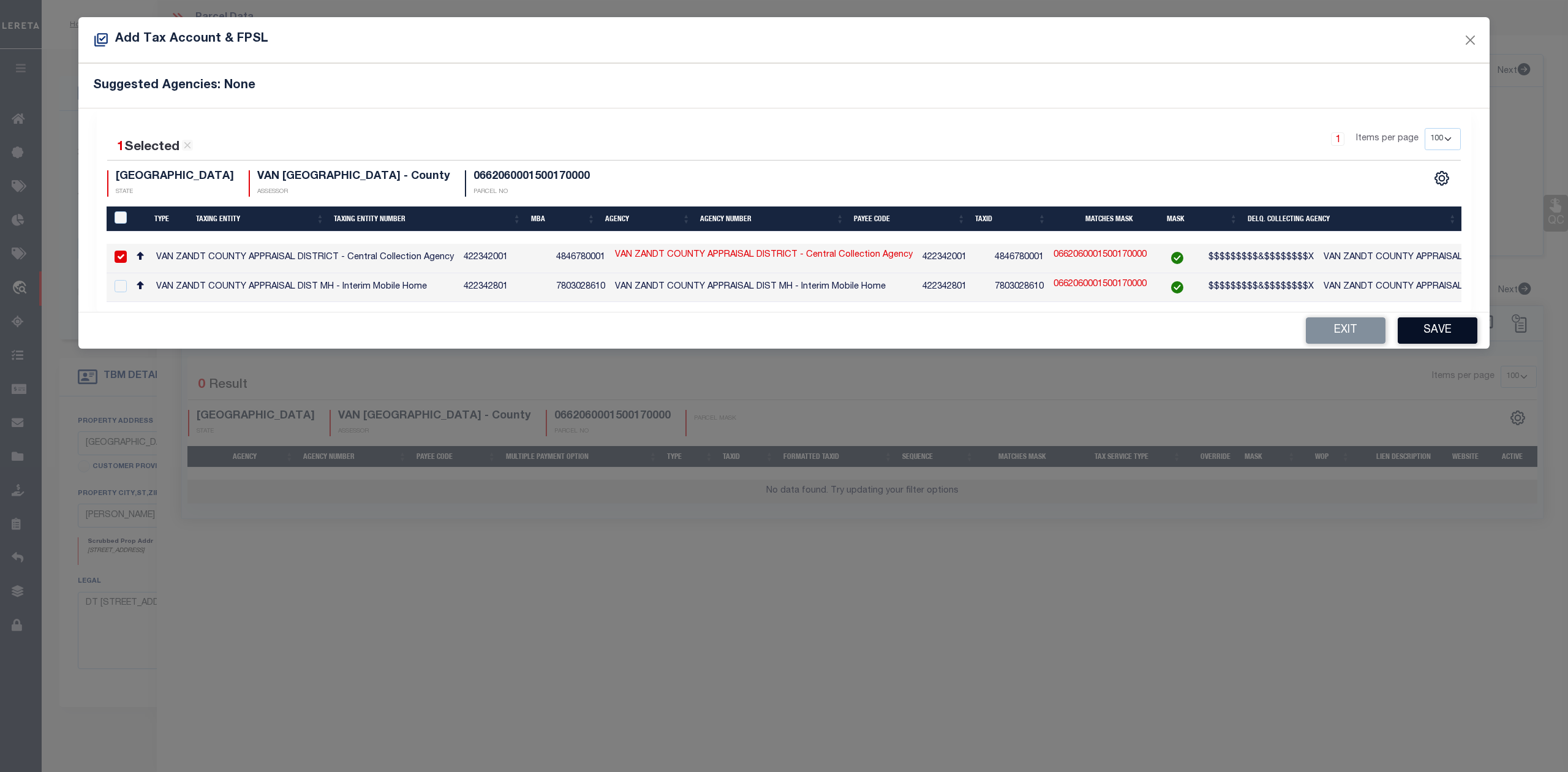
click at [1422, 334] on button "Save" at bounding box center [1437, 330] width 80 height 26
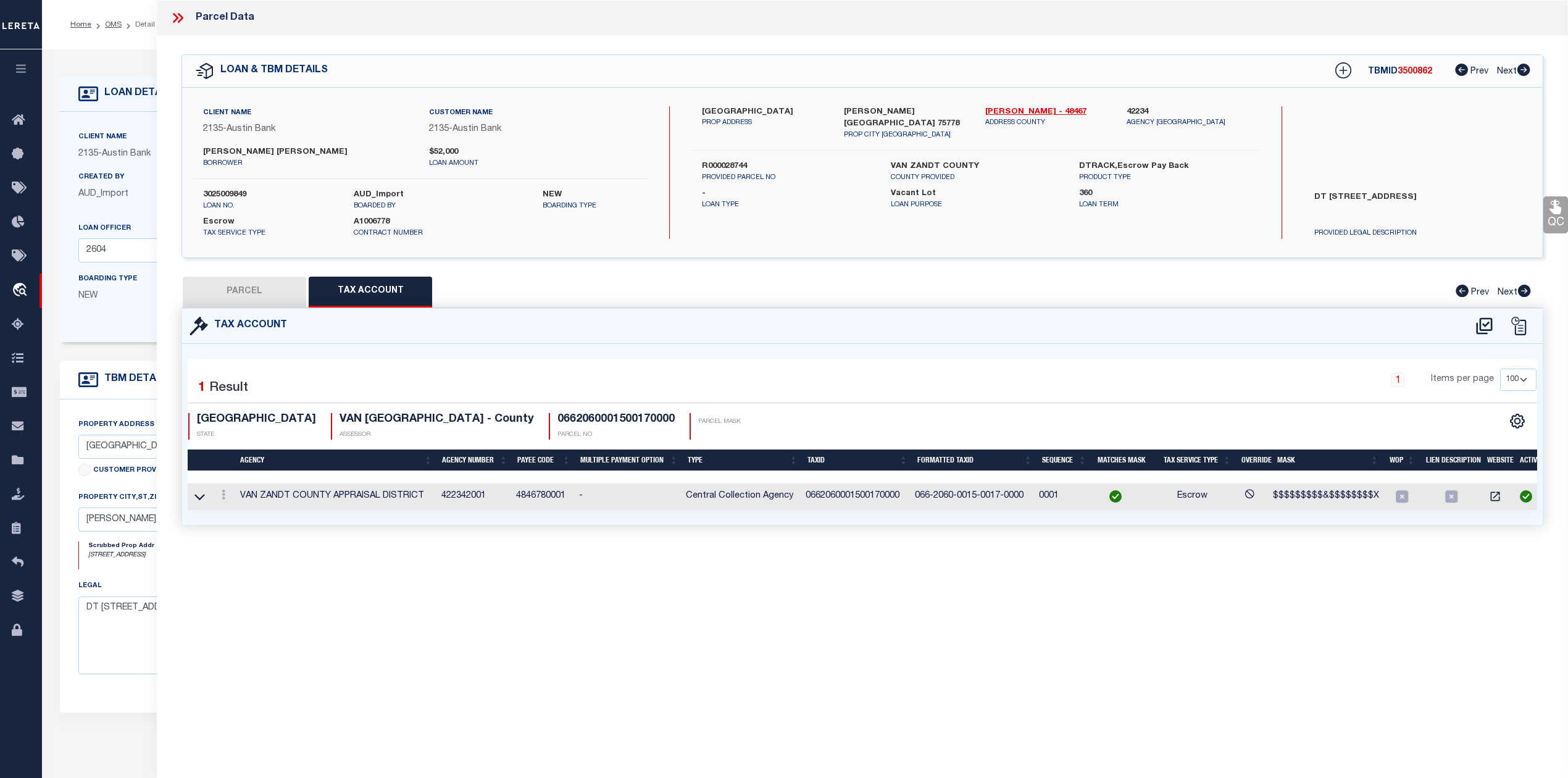
click at [987, 630] on div "Parcel Data QC QC QC - Select Status - Ready to QC" at bounding box center [862, 372] width 1411 height 744
click at [270, 300] on button "PARCEL" at bounding box center [244, 292] width 123 height 31
select select "AS"
select select
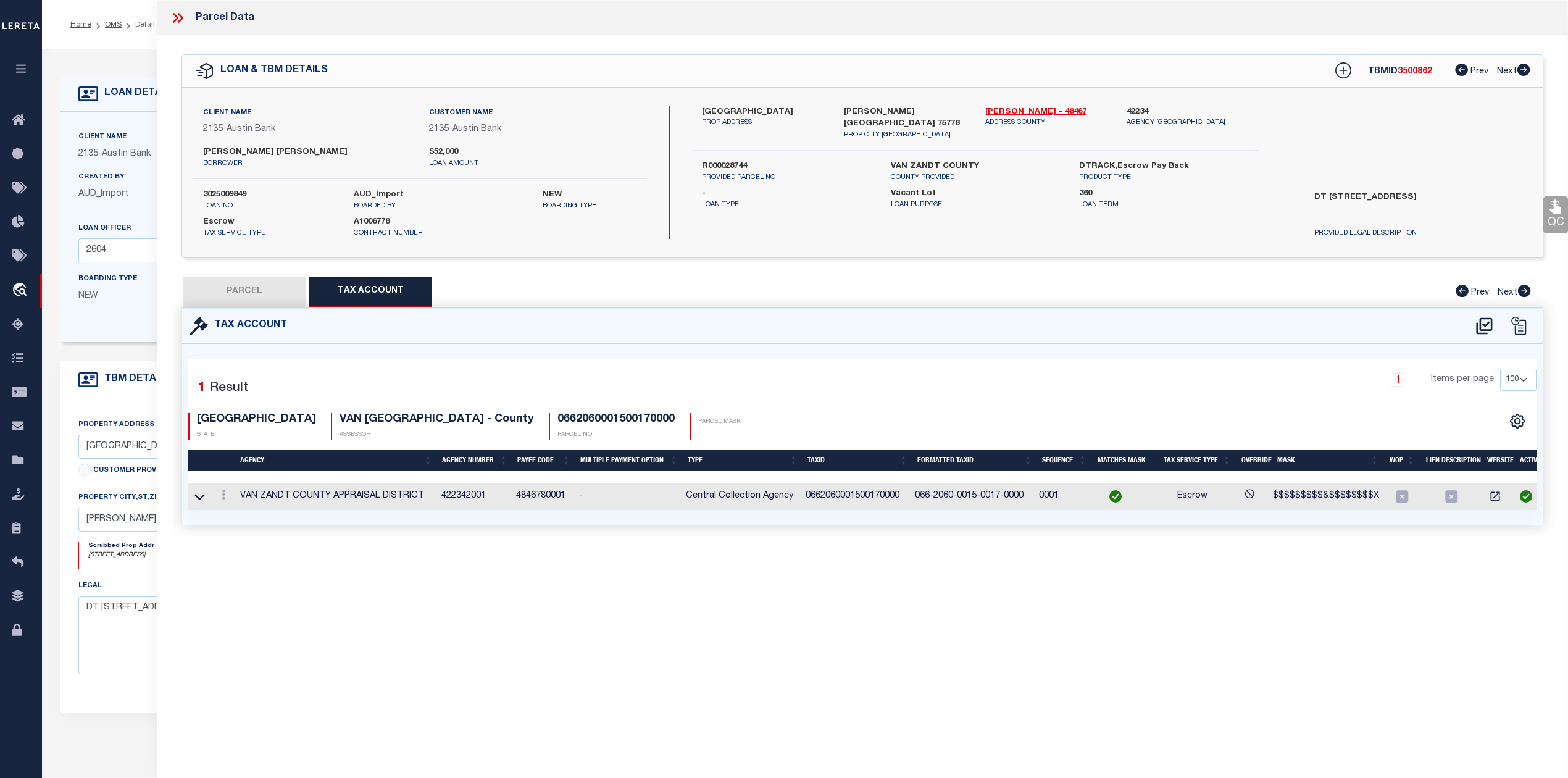
checkbox input "false"
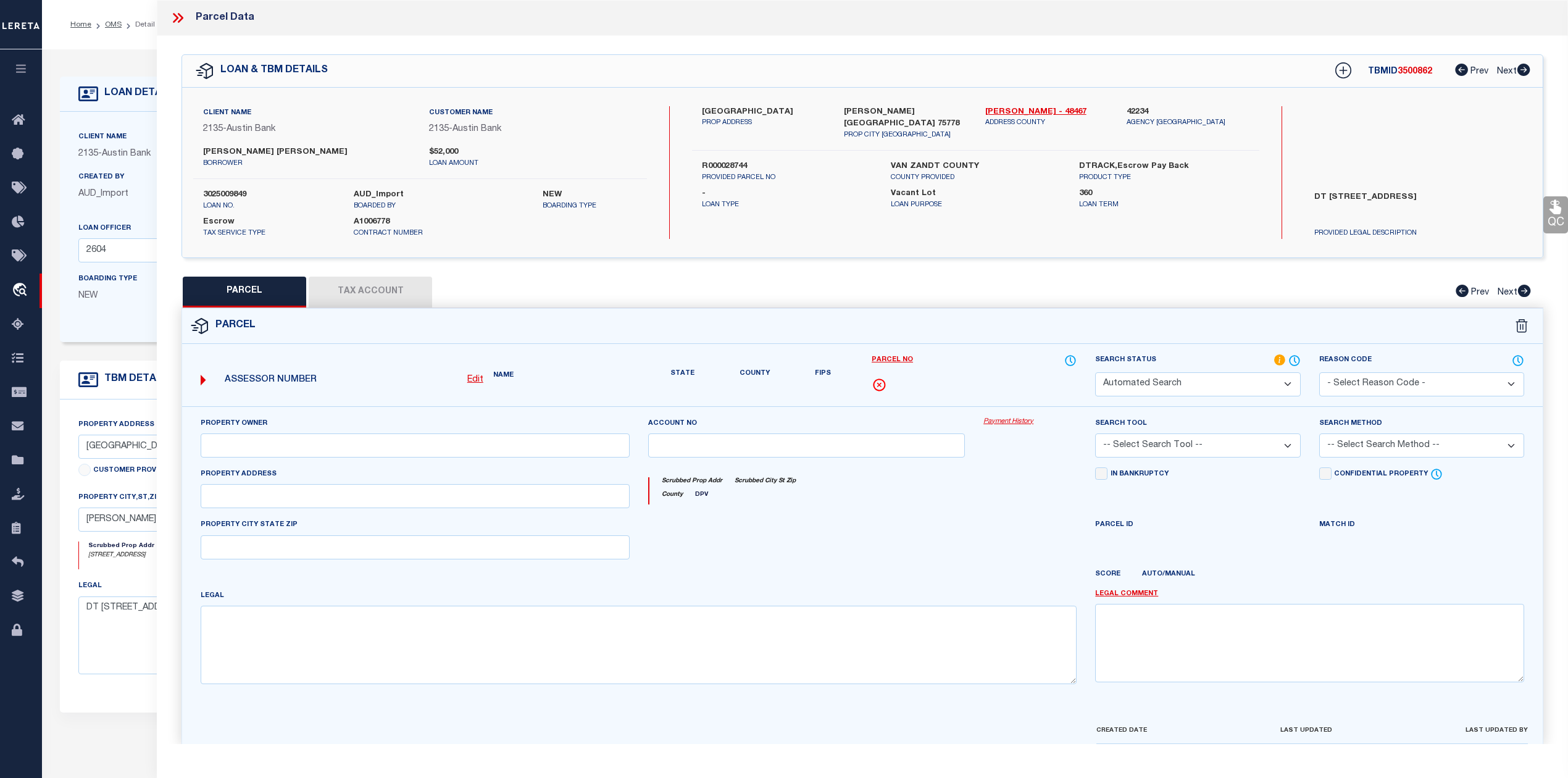
select select "IP"
type input "COX STEVEN A"
select select "AGW"
select select "LEG"
type input "223 PINE RIDGE"
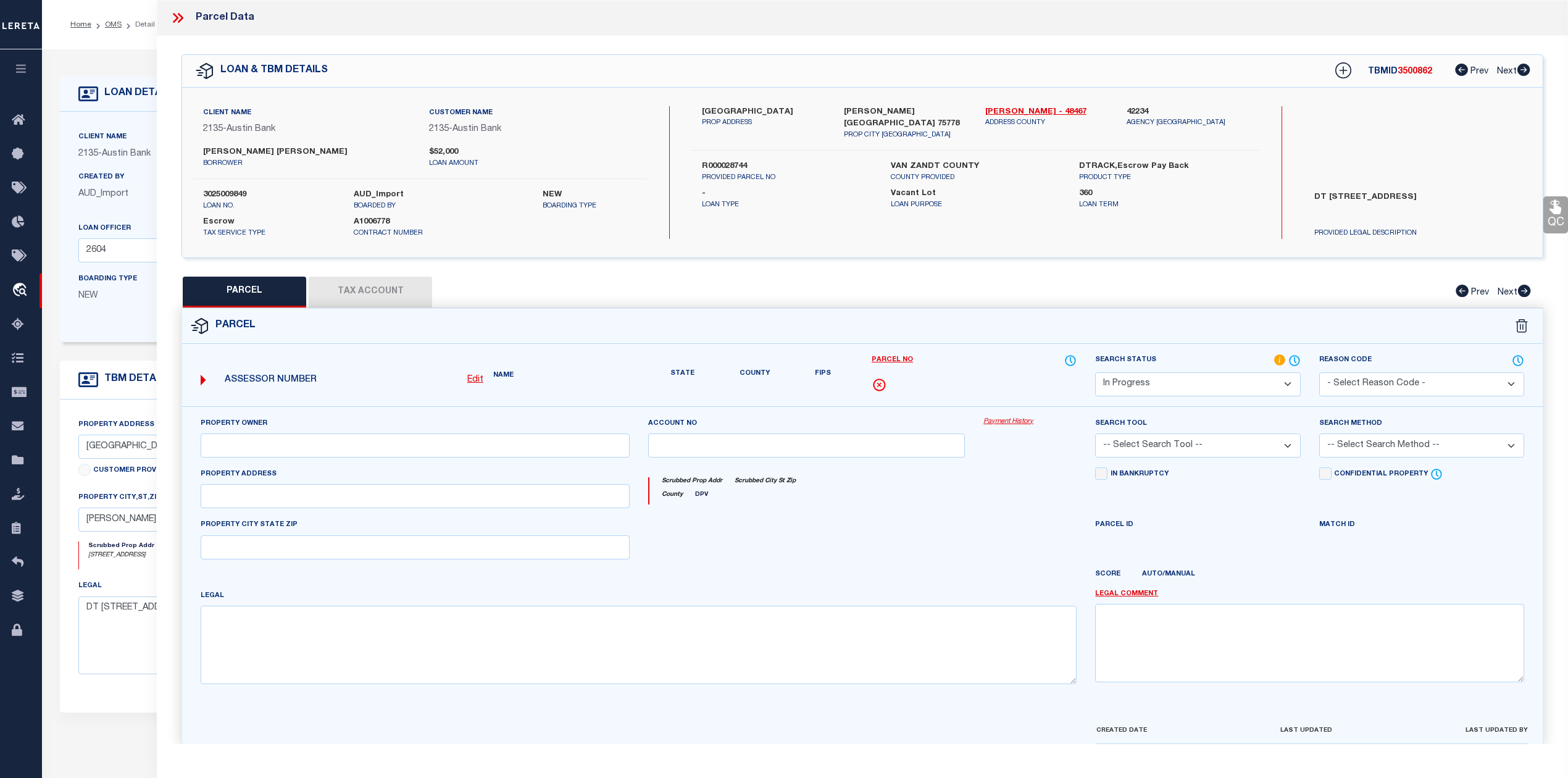
type textarea "Acres 0.210, BLK: 15, LOT: 17, ADDN: CALLENDER LAKE SEC 2"
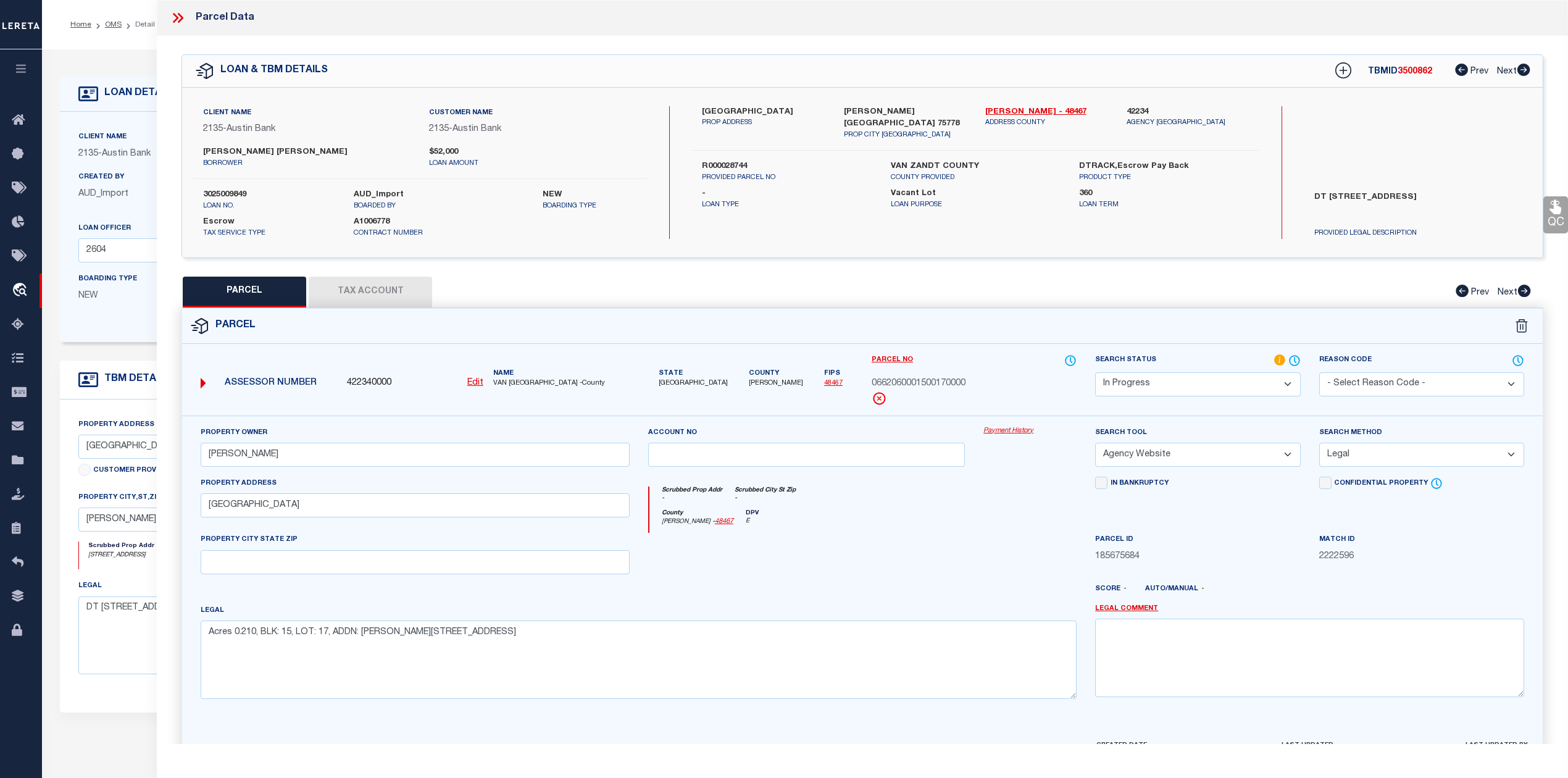
click at [892, 579] on div at bounding box center [806, 558] width 336 height 51
click at [892, 578] on div at bounding box center [806, 558] width 336 height 51
click at [1237, 384] on select "Automated Search Bad Parcel Complete Duplicate Parcel High Dollar Reporting In …" at bounding box center [1197, 384] width 205 height 24
click at [1095, 372] on select "Automated Search Bad Parcel Complete Duplicate Parcel High Dollar Reporting In …" at bounding box center [1197, 384] width 205 height 24
click at [954, 571] on div at bounding box center [806, 558] width 336 height 51
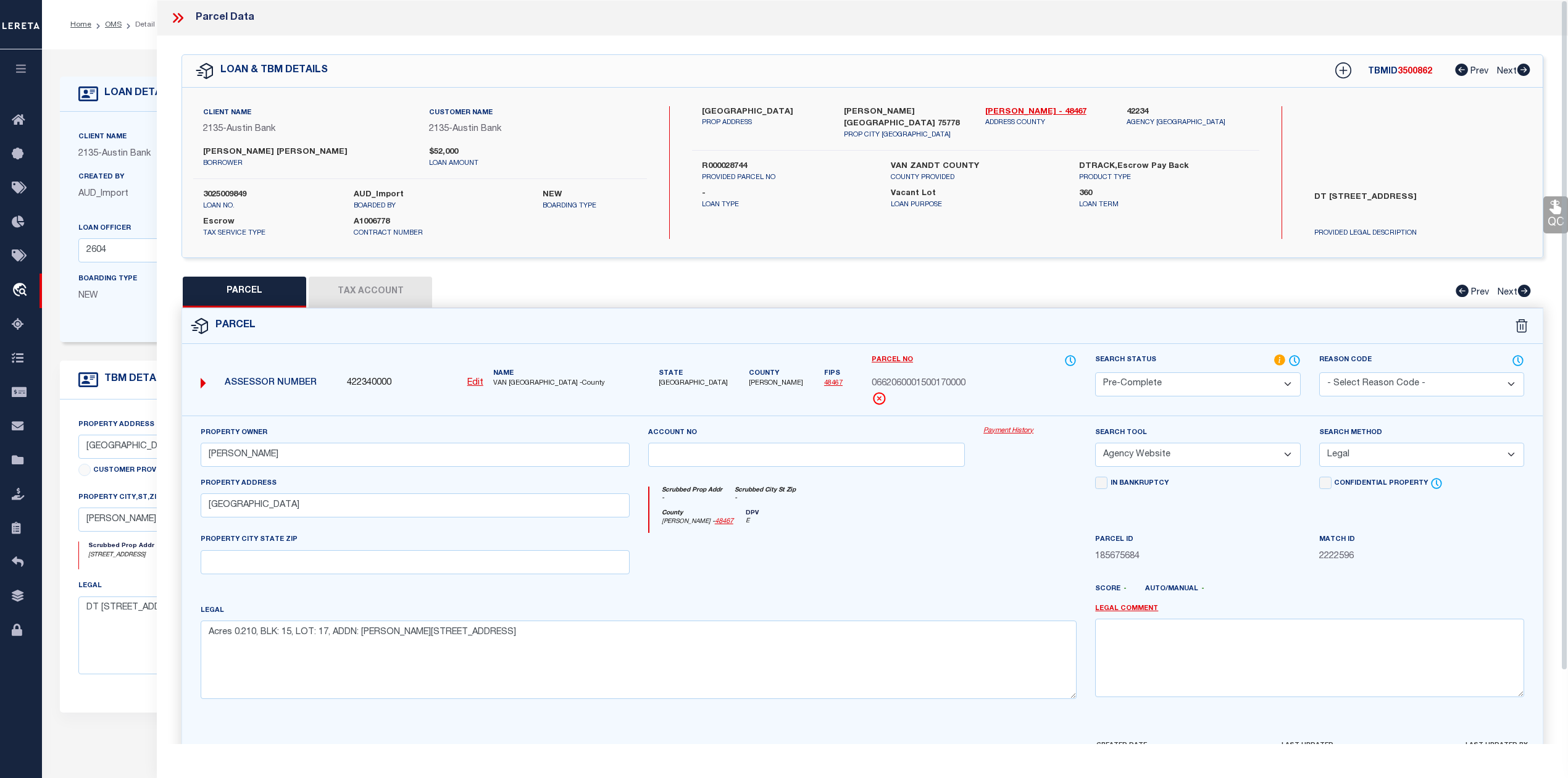
click at [1063, 512] on div "County Van Zandt - 48467 DPV E" at bounding box center [863, 522] width 427 height 24
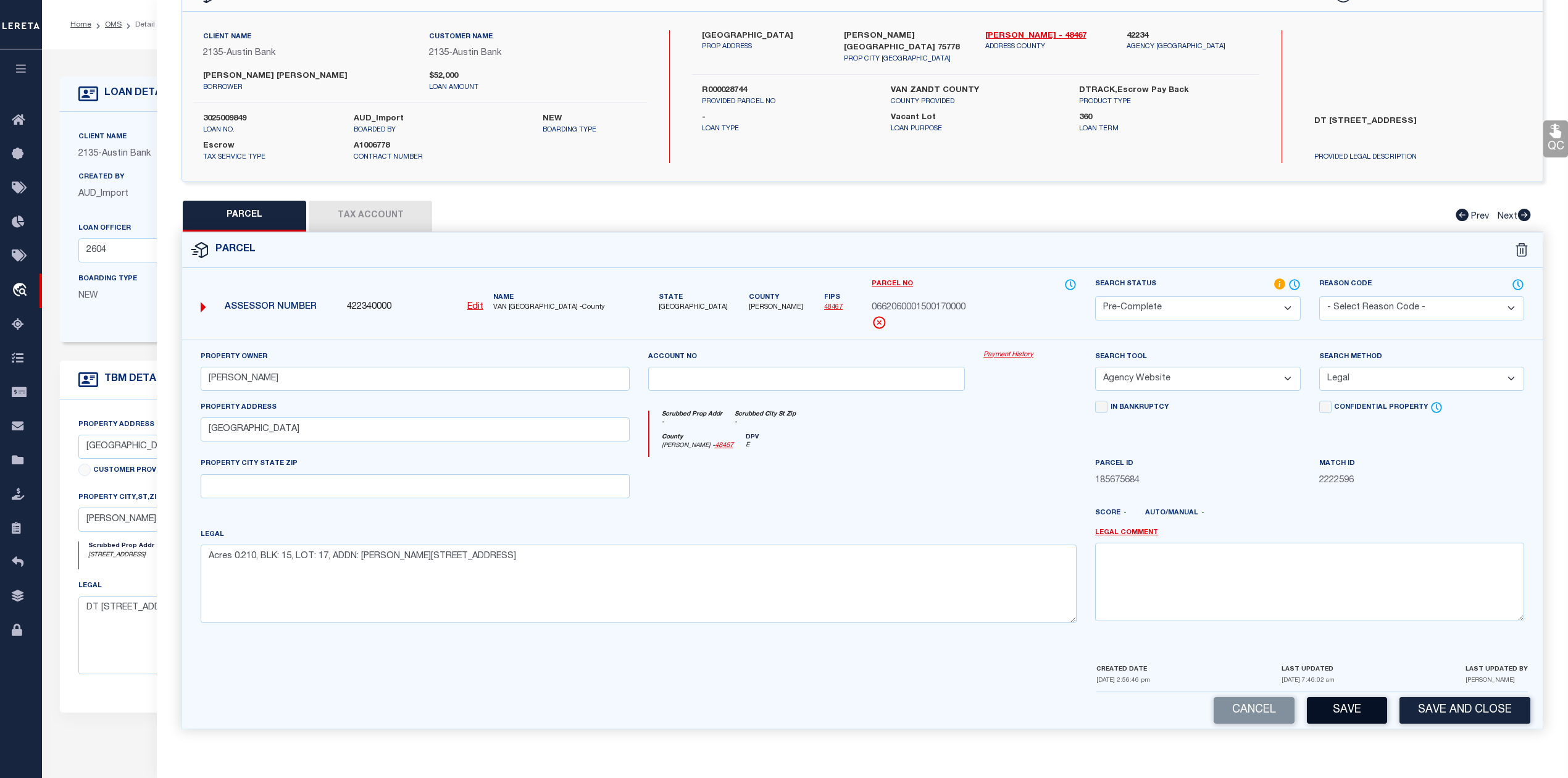
click at [1366, 707] on button "Save" at bounding box center [1346, 711] width 81 height 27
select select "AS"
select select
checkbox input "false"
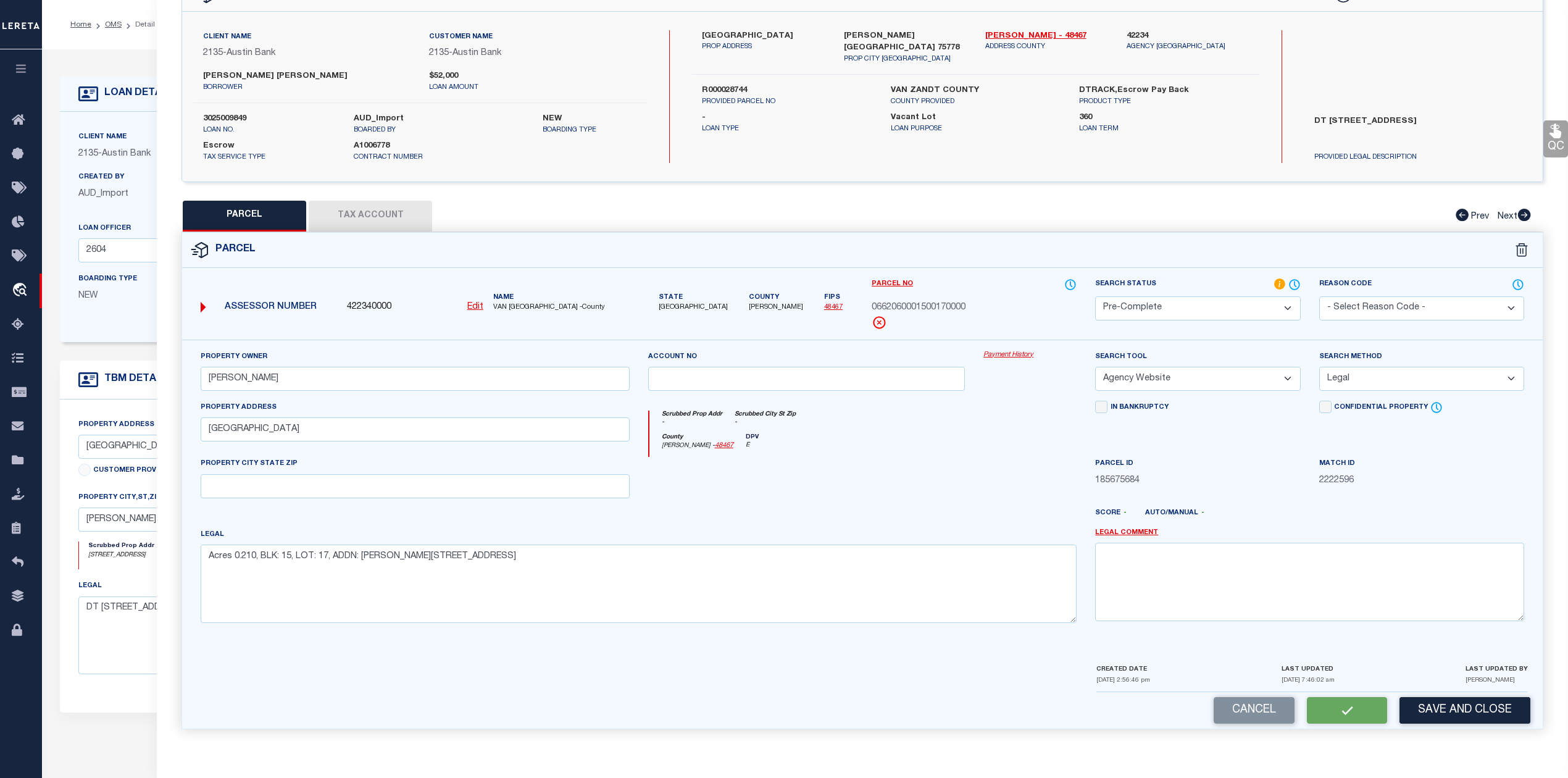
checkbox input "false"
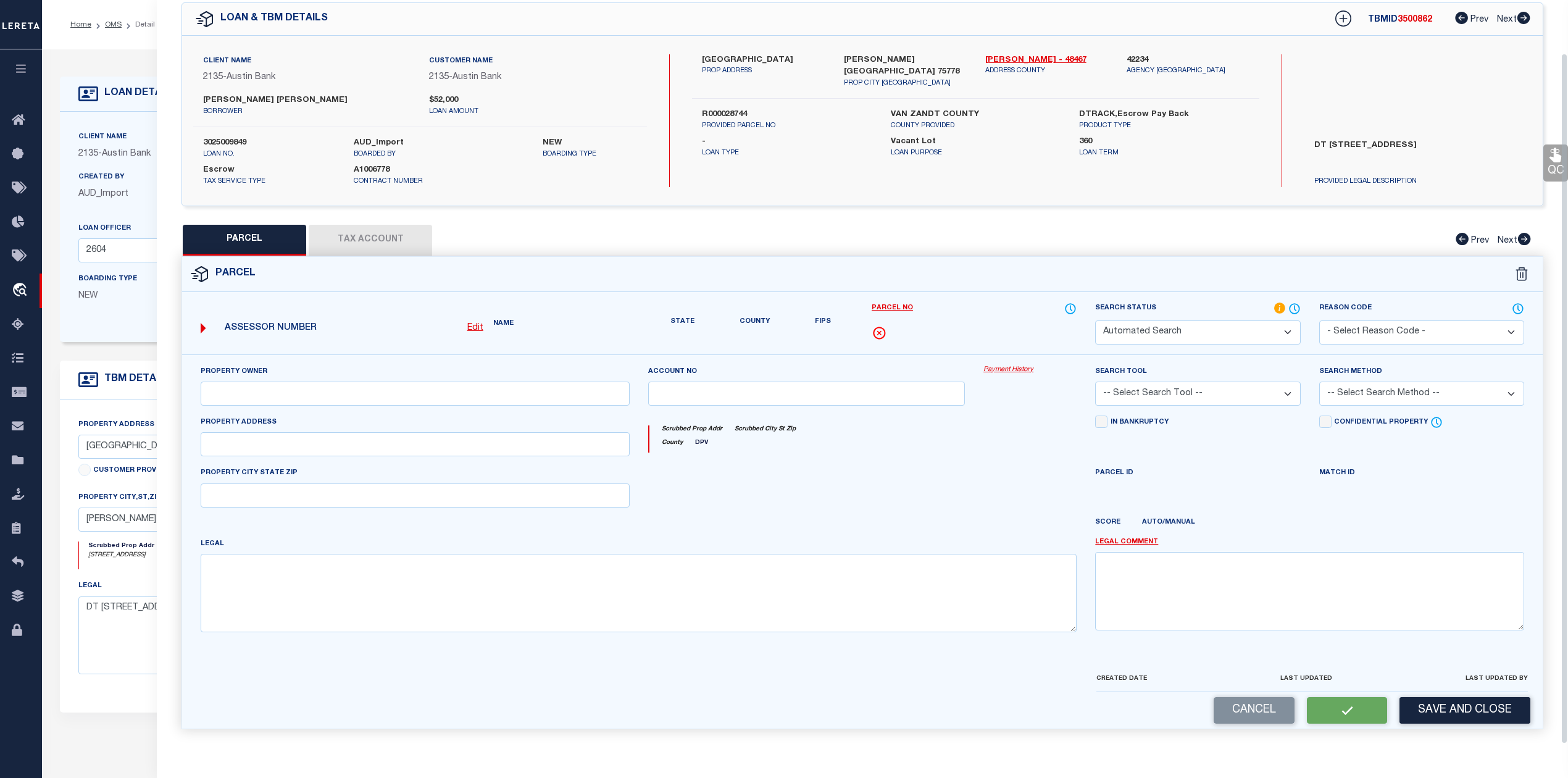
select select "PC"
type input "COX STEVEN A"
select select "AGW"
select select "LEG"
type input "223 PINE RIDGE"
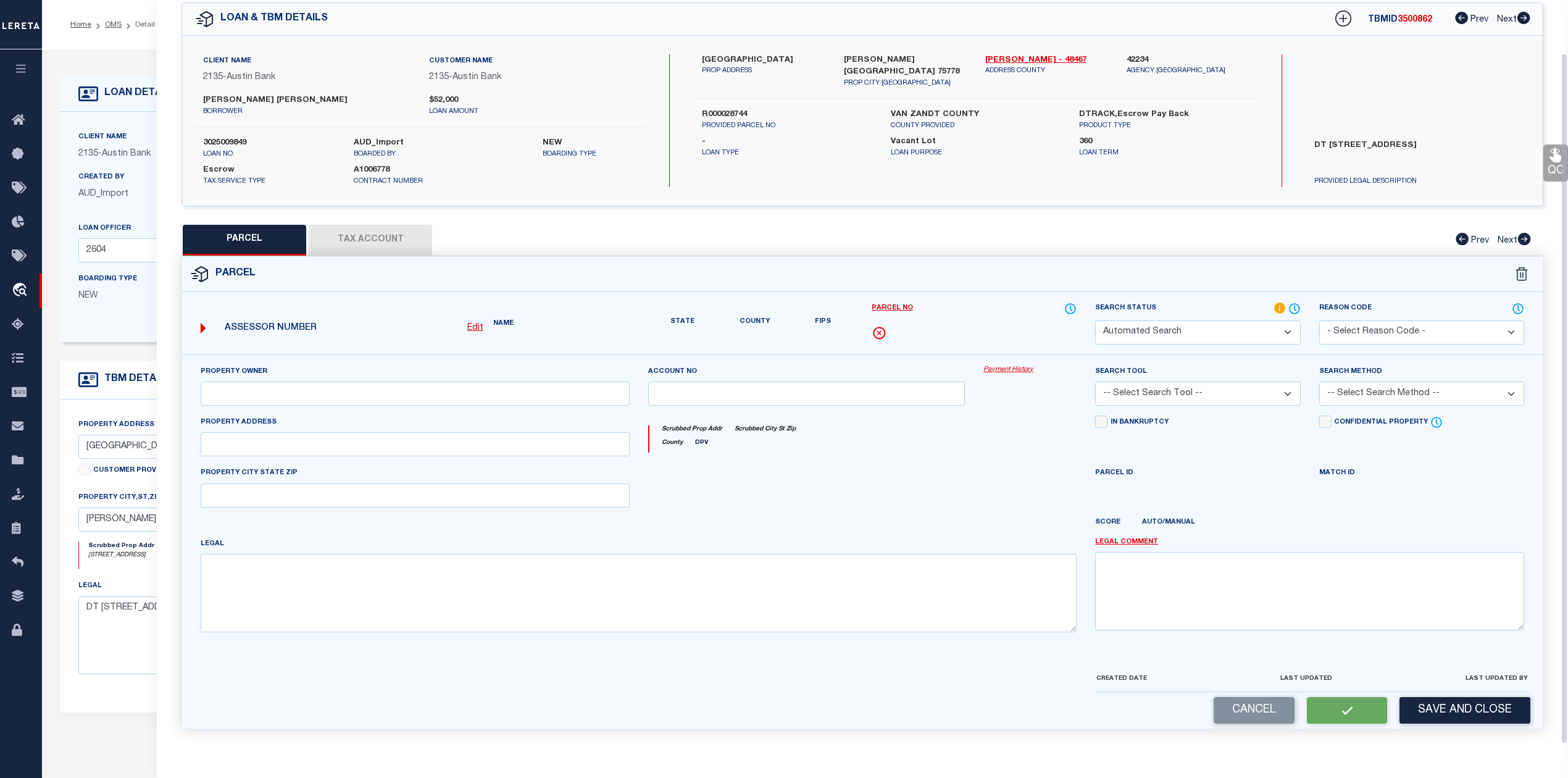
type textarea "Acres 0.210, BLK: 15, LOT: 17, ADDN: CALLENDER LAKE SEC 2"
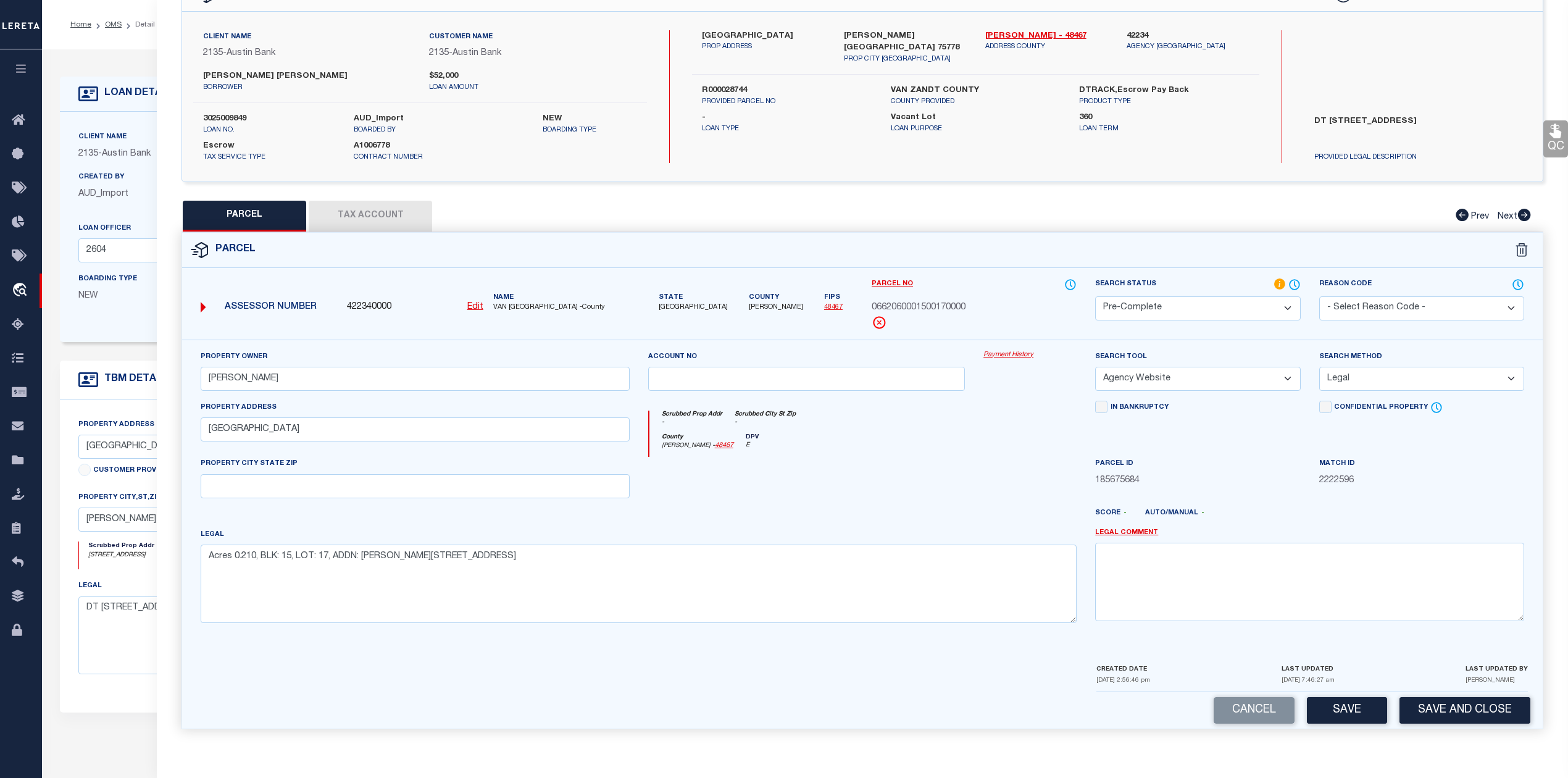
click at [954, 462] on div at bounding box center [806, 482] width 336 height 51
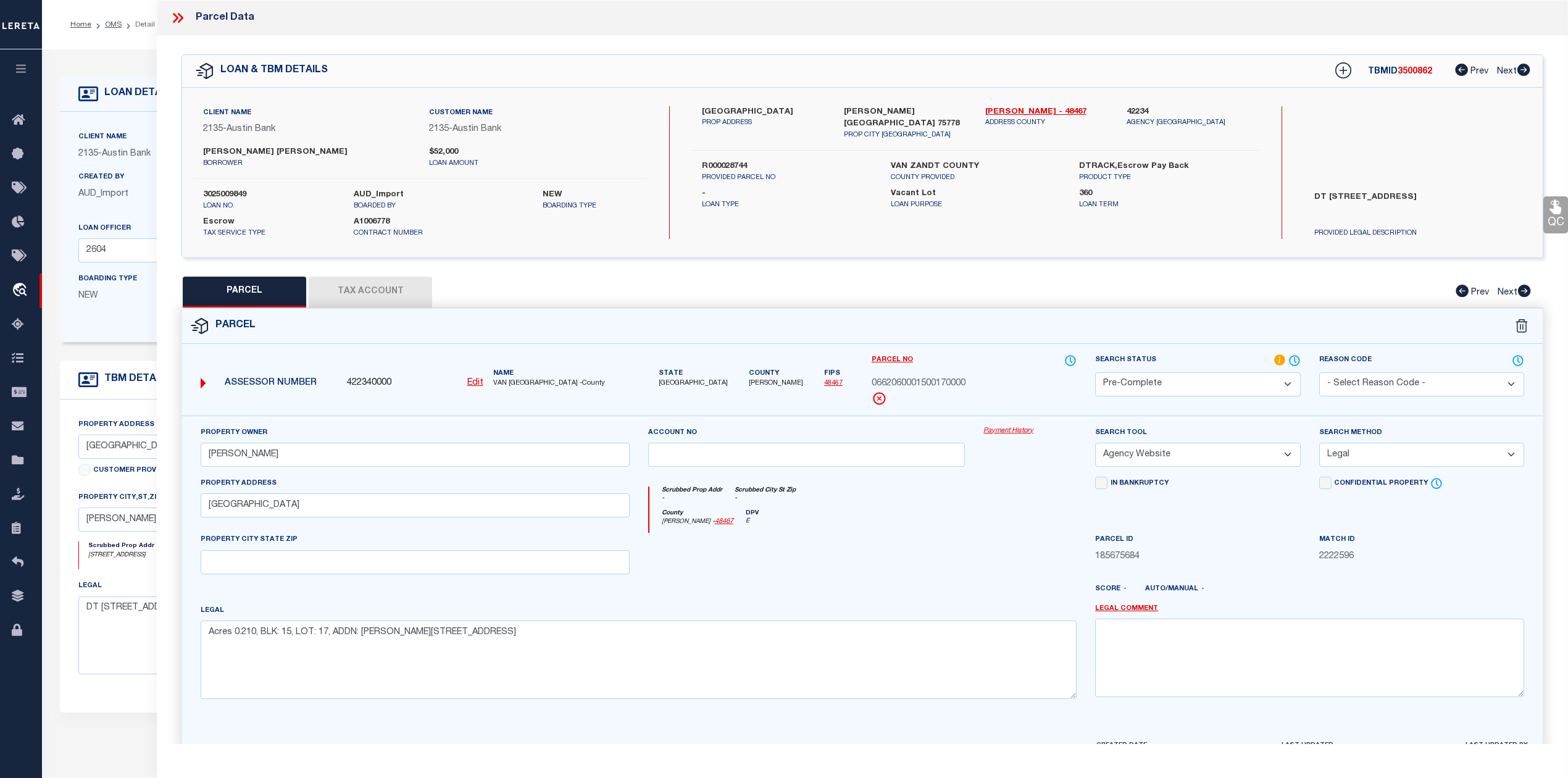
click at [1410, 75] on span "3500862" at bounding box center [1415, 71] width 35 height 9
copy span "3500862"
drag, startPoint x: 872, startPoint y: 380, endPoint x: 964, endPoint y: 384, distance: 92.1
click at [964, 384] on span "0662060001500170000" at bounding box center [918, 384] width 94 height 13
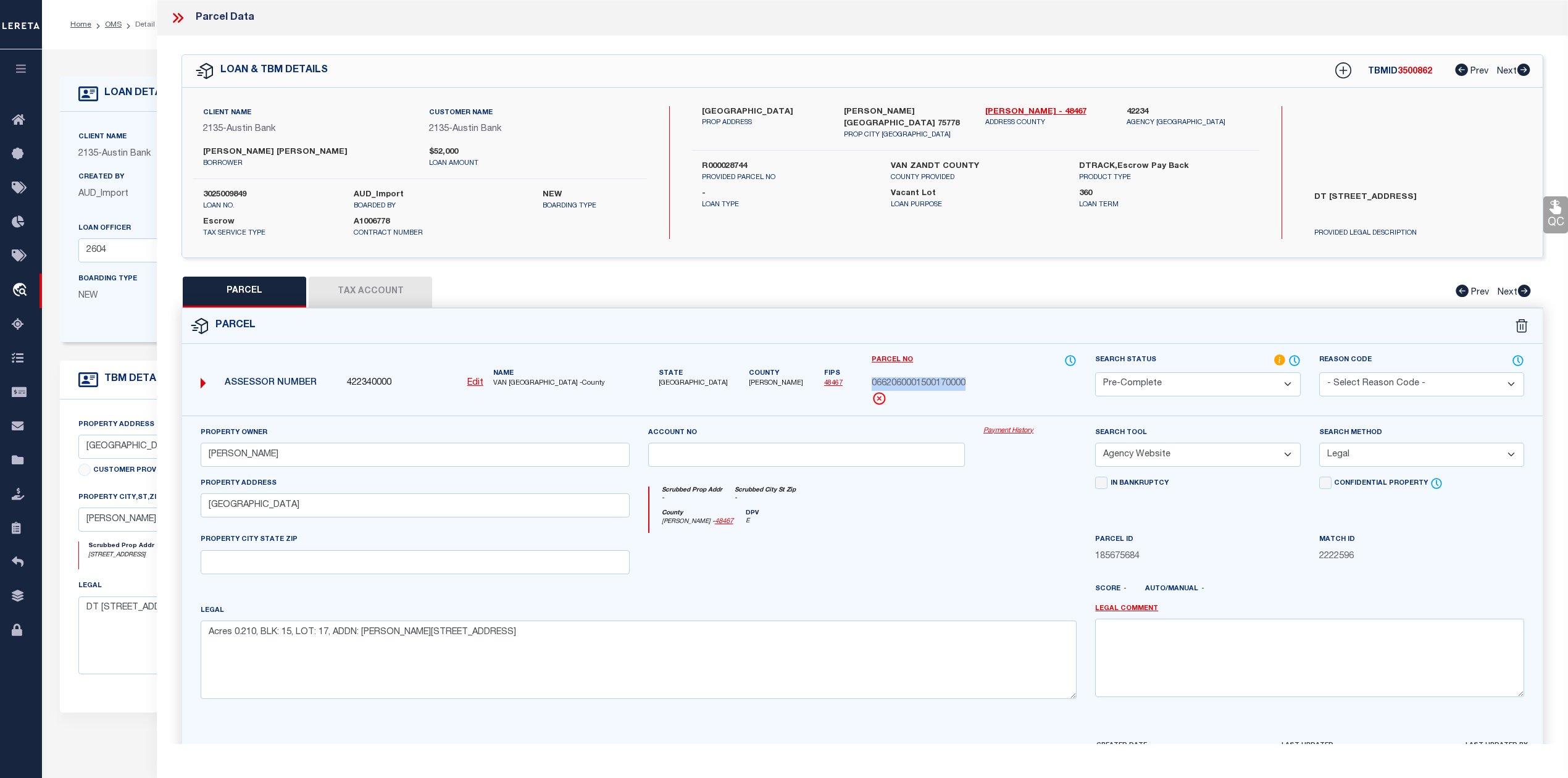
copy span "0662060001500170000"
click at [944, 562] on div at bounding box center [806, 558] width 336 height 51
click at [959, 537] on div at bounding box center [806, 558] width 336 height 51
click at [961, 536] on div at bounding box center [806, 558] width 336 height 51
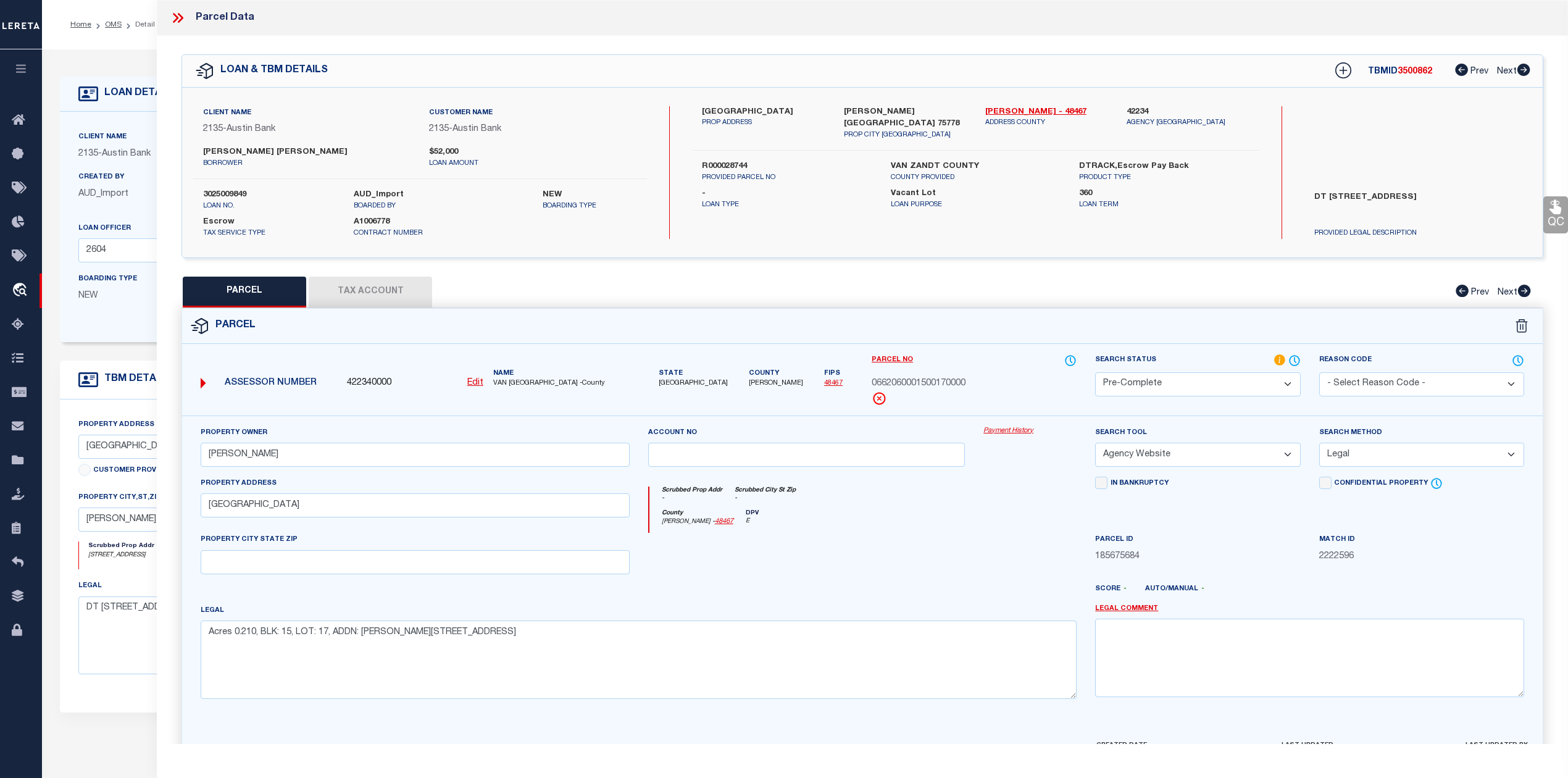
click at [961, 536] on div at bounding box center [806, 558] width 336 height 51
click at [963, 536] on div at bounding box center [806, 558] width 336 height 51
click at [363, 289] on button "Tax Account" at bounding box center [370, 292] width 123 height 31
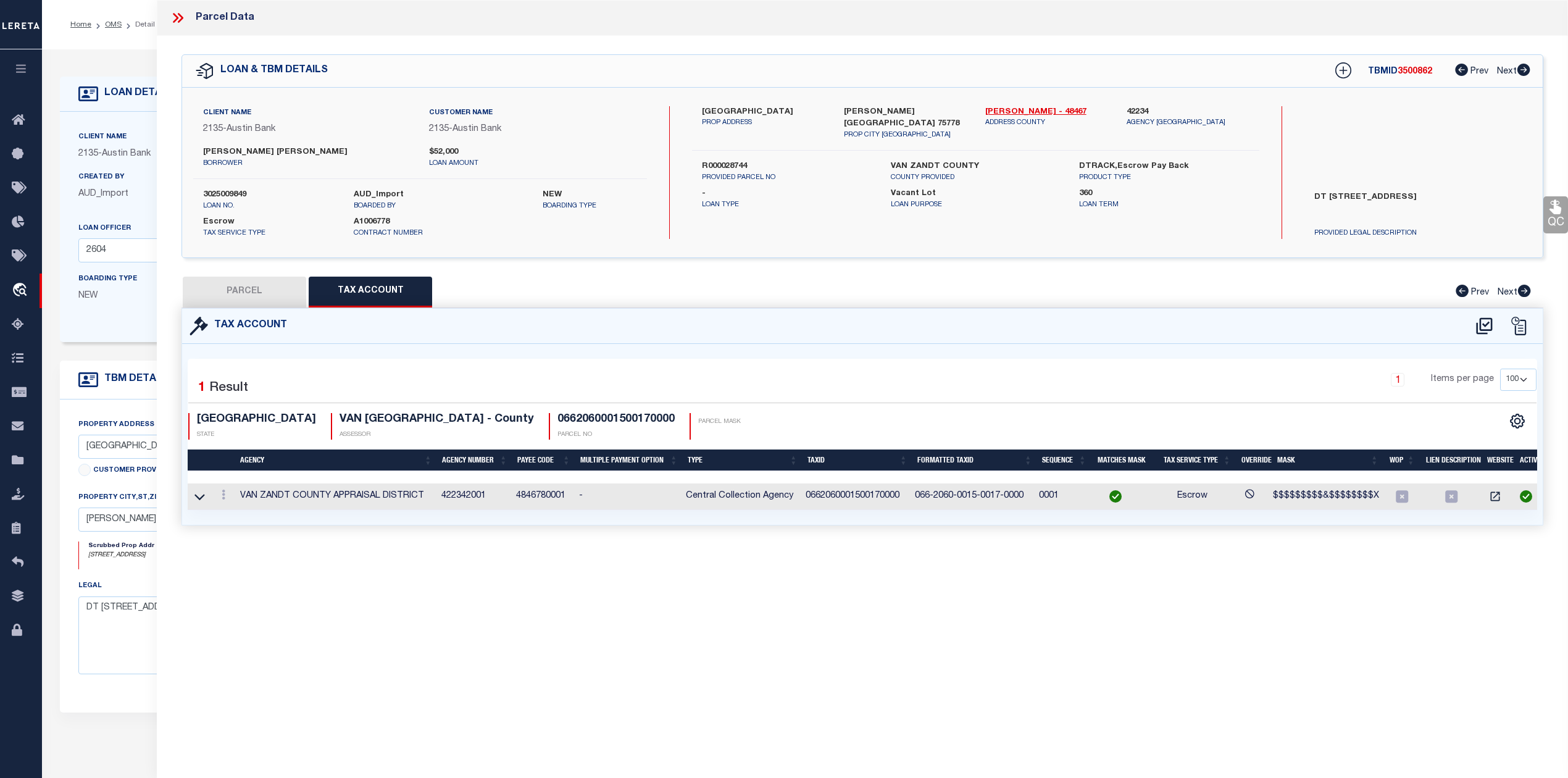
select select "100"
click at [635, 564] on div "Parcel Data QC QC QC - Select Status - Ready to QC" at bounding box center [862, 372] width 1411 height 744
click at [257, 302] on button "PARCEL" at bounding box center [244, 292] width 123 height 31
select select "AS"
select select
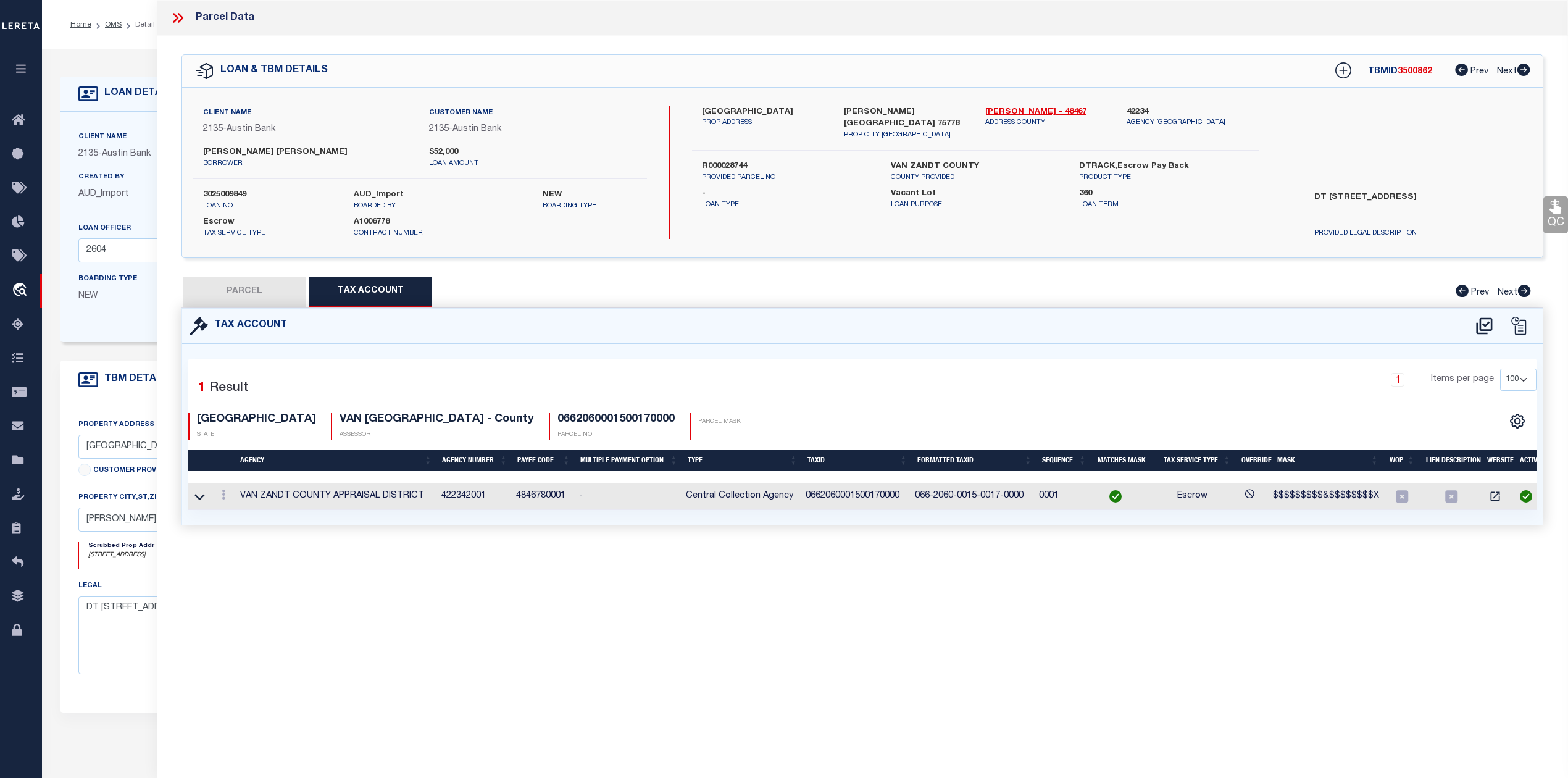
select select
checkbox input "false"
select select "PC"
type input "COX STEVEN A"
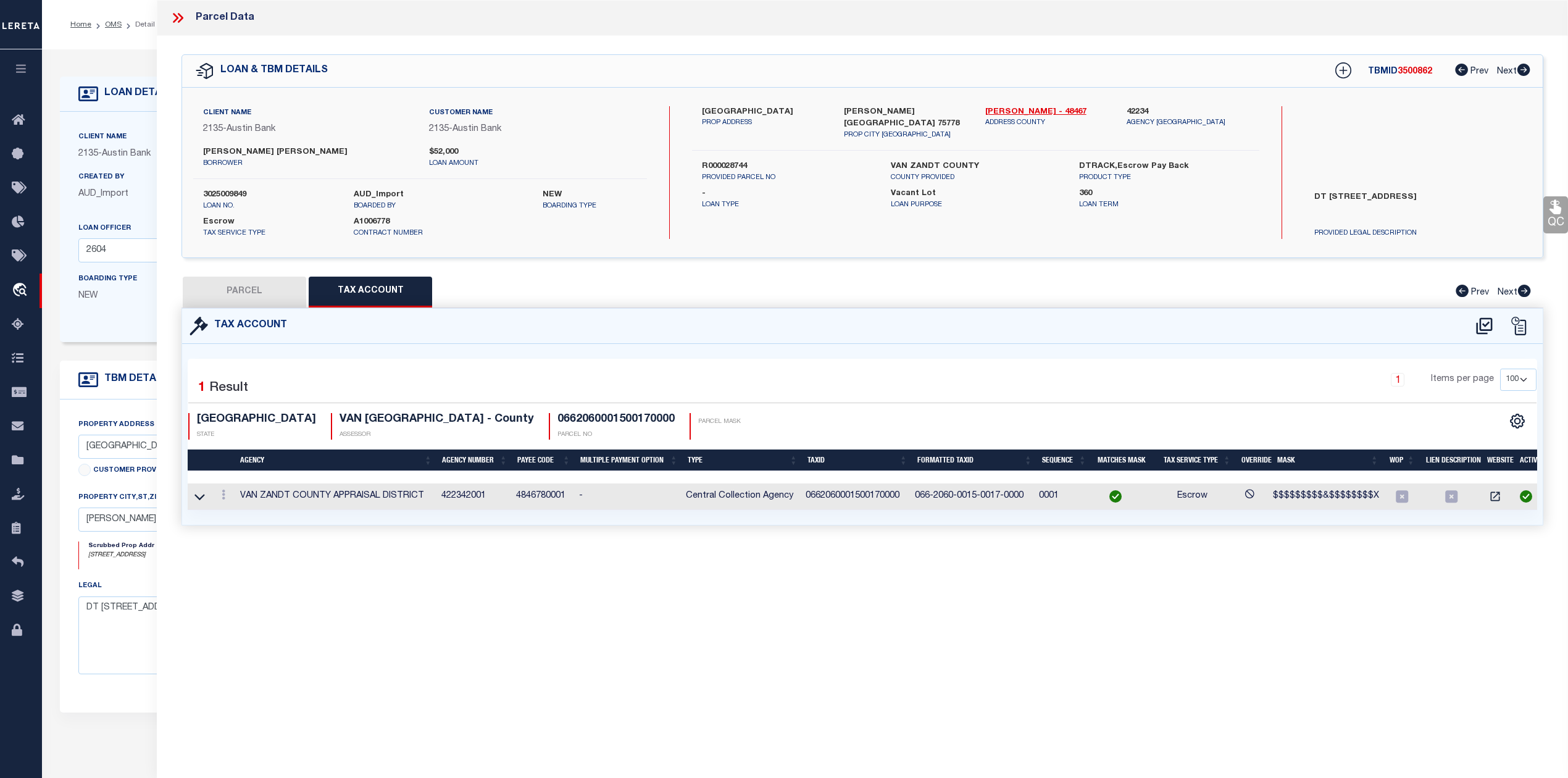
select select "AGW"
select select "LEG"
type input "223 PINE RIDGE"
type textarea "Acres 0.210, BLK: 15, LOT: 17, ADDN: CALLENDER LAKE SEC 2"
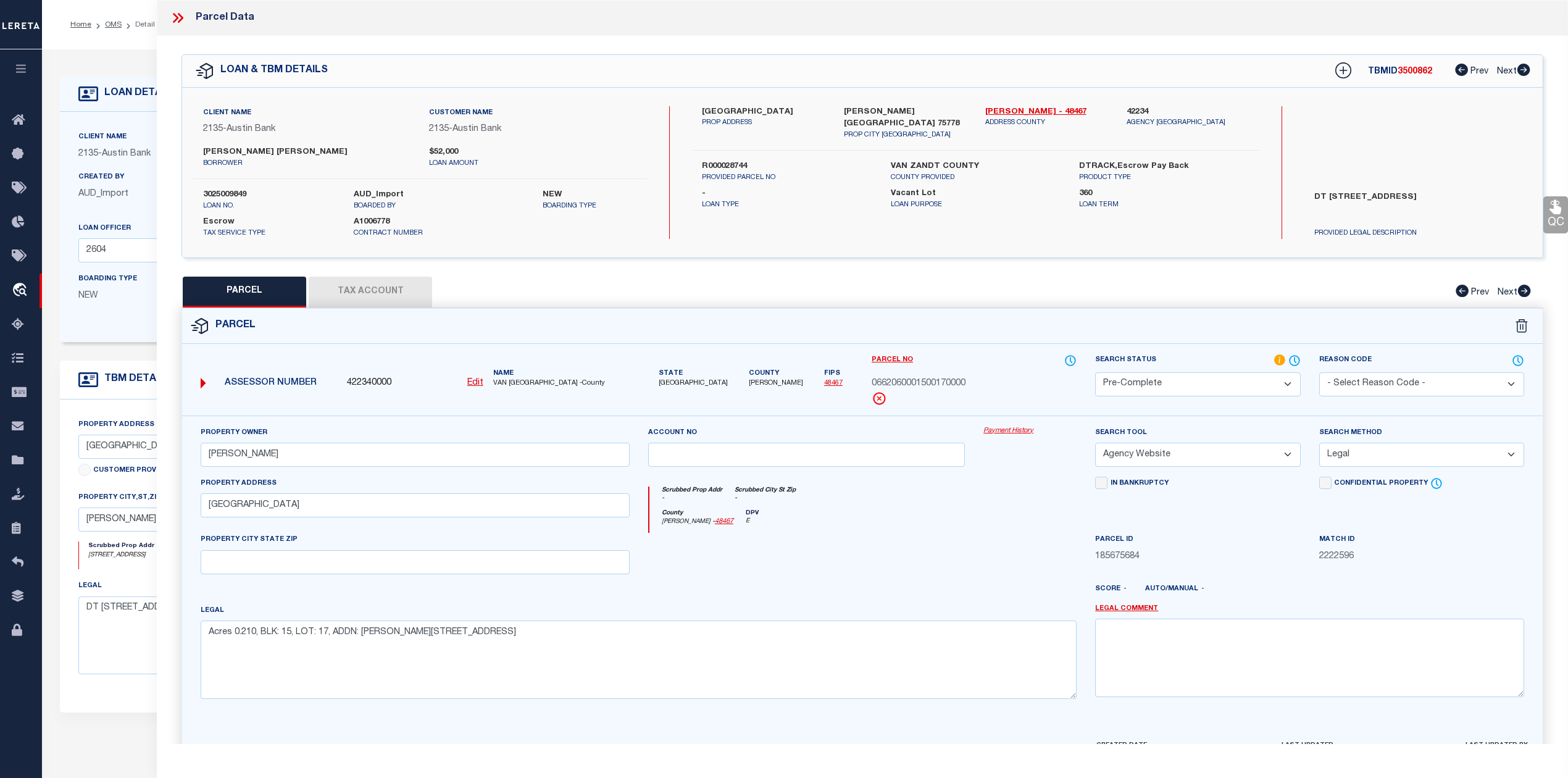
click at [915, 623] on div "Legal Acres 0.210, BLK: 15, LOT: 17, ADDN: CALLENDER LAKE SEC 2" at bounding box center [638, 651] width 876 height 95
click at [916, 558] on div at bounding box center [806, 558] width 336 height 51
click at [176, 21] on icon at bounding box center [178, 18] width 16 height 16
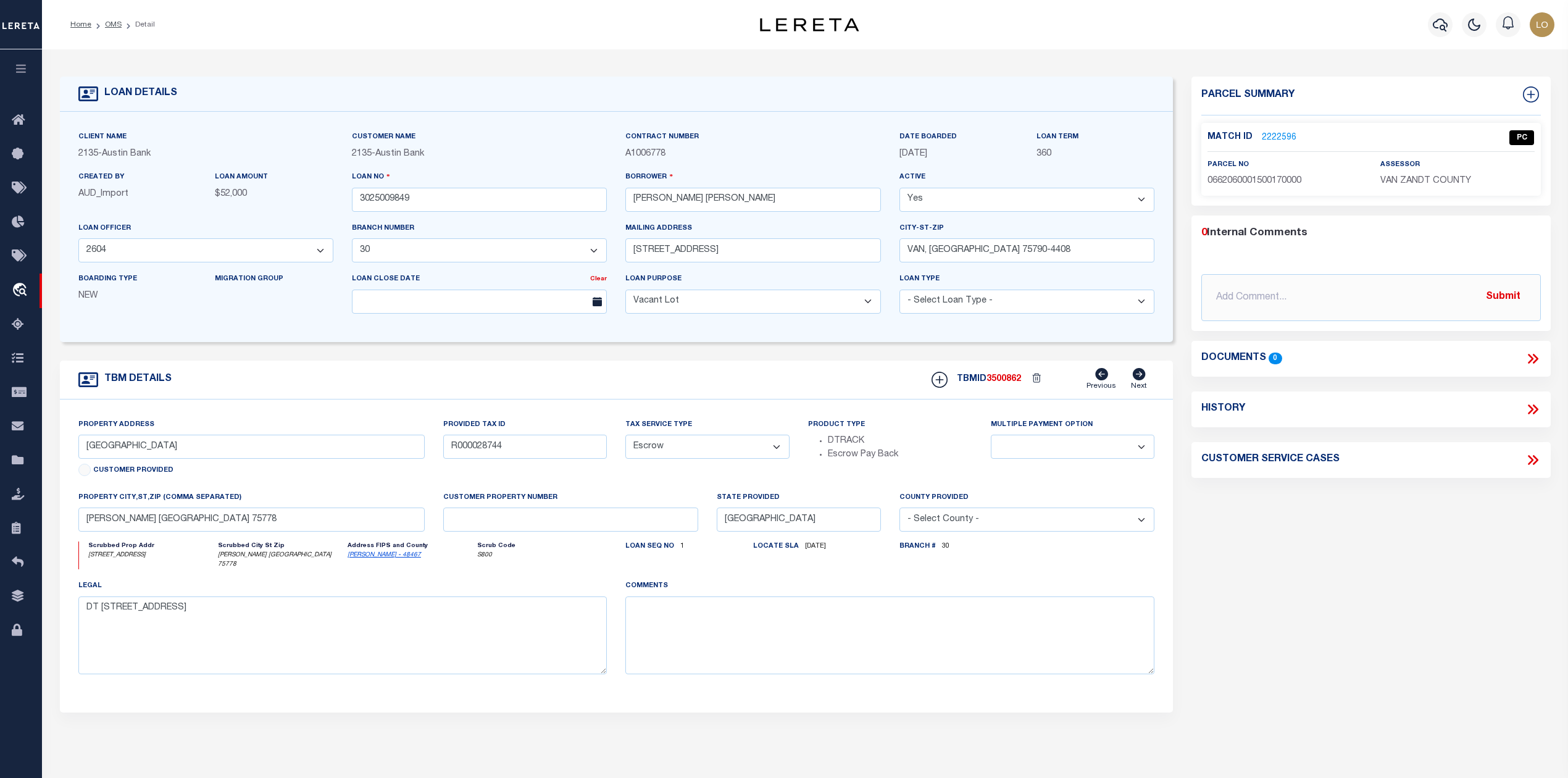
click at [1200, 567] on div "Parcel Summary Match ID 2222596 0" at bounding box center [1370, 418] width 377 height 684
click at [113, 23] on link "OMS" at bounding box center [113, 25] width 17 height 7
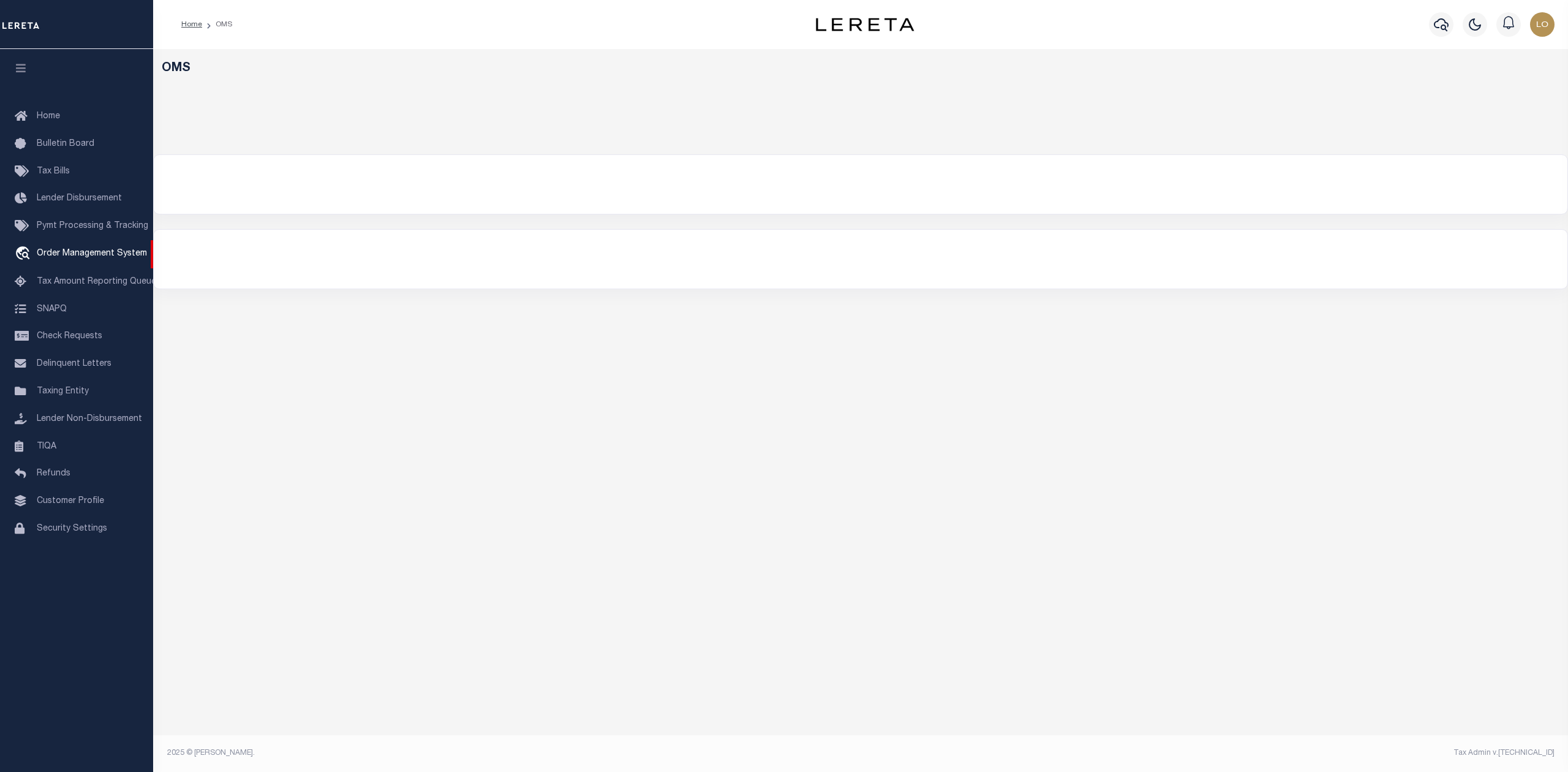
select select "200"
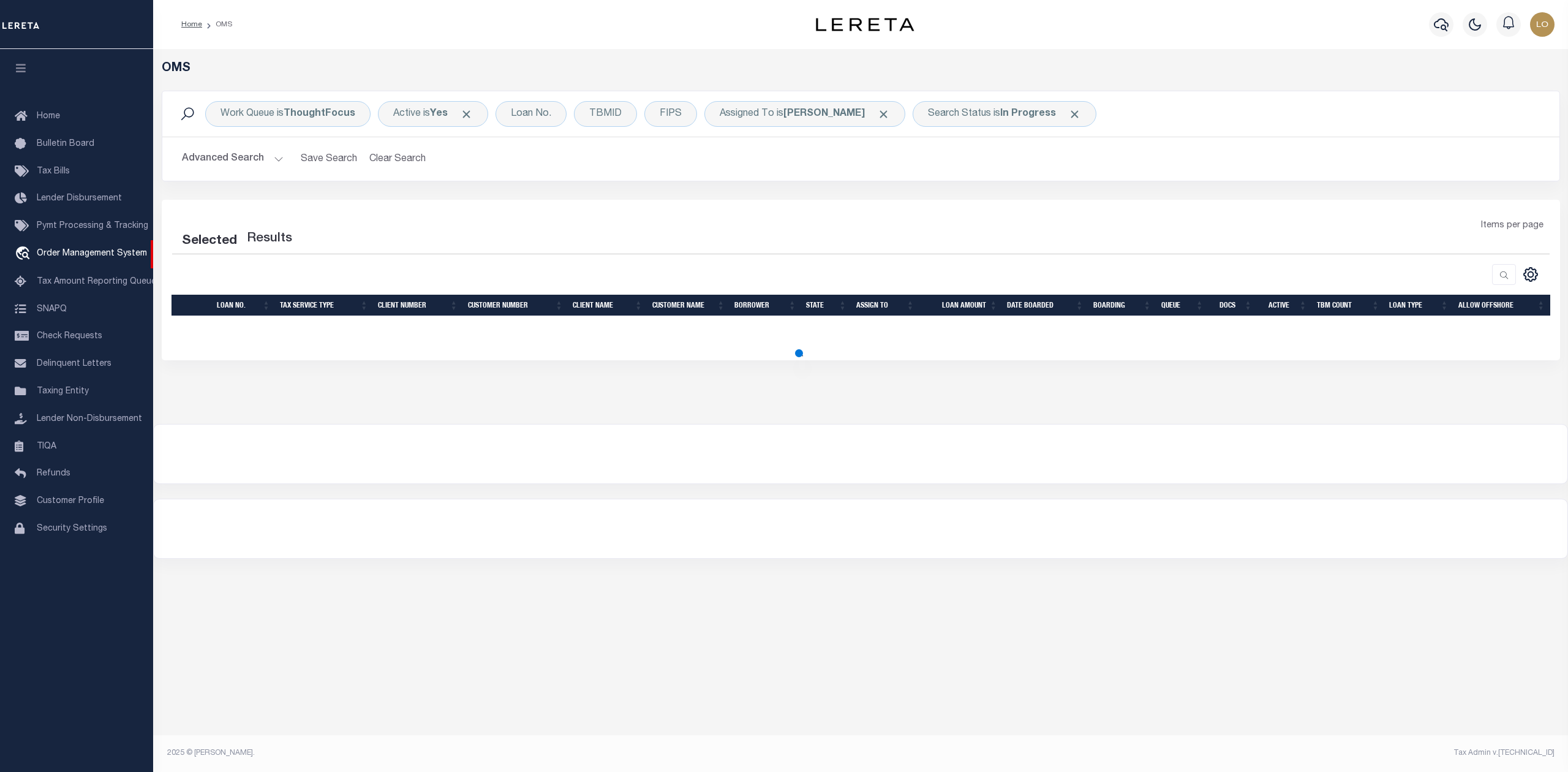
select select "200"
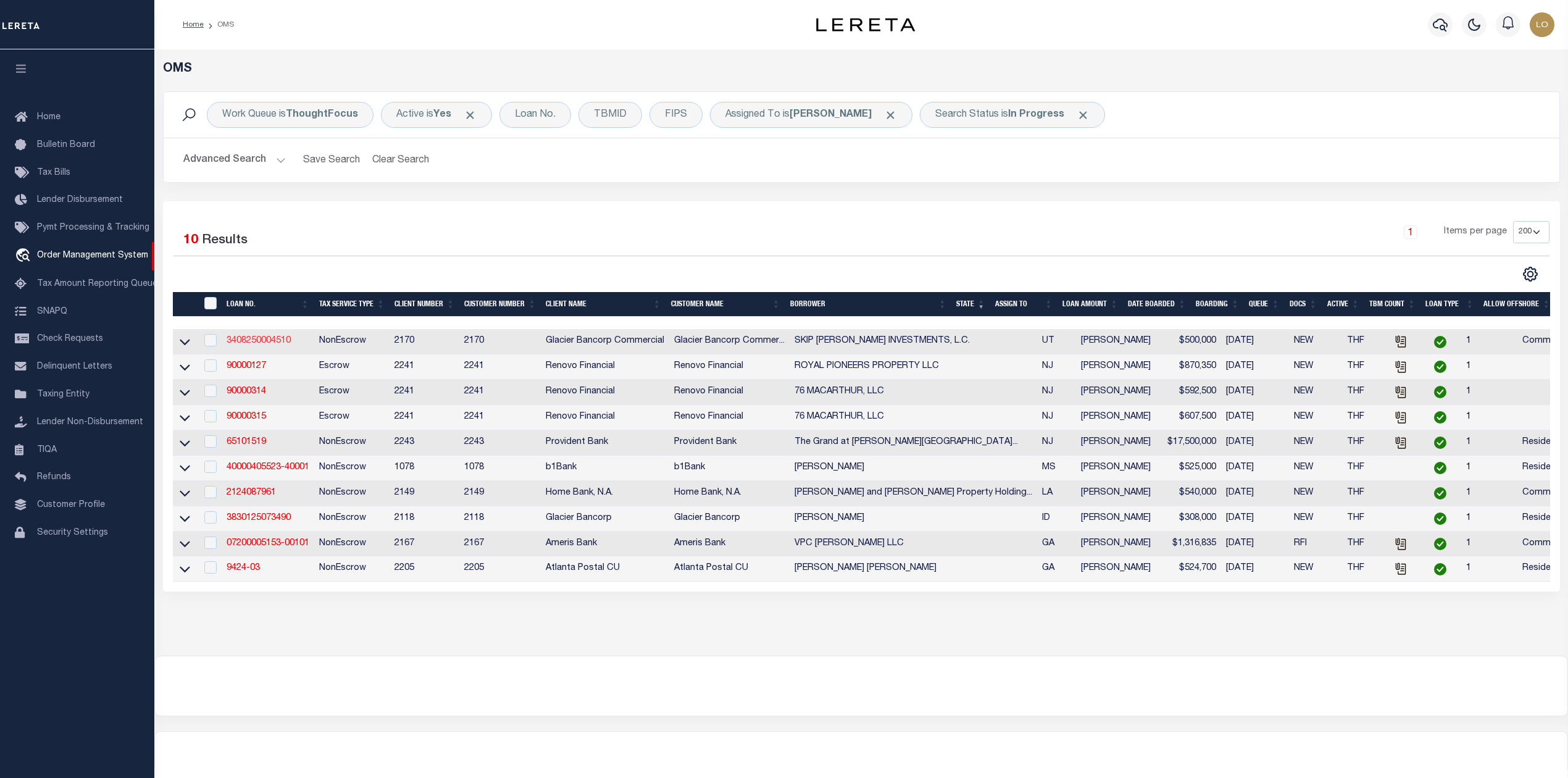
click at [258, 345] on link "3408250004510" at bounding box center [258, 340] width 64 height 9
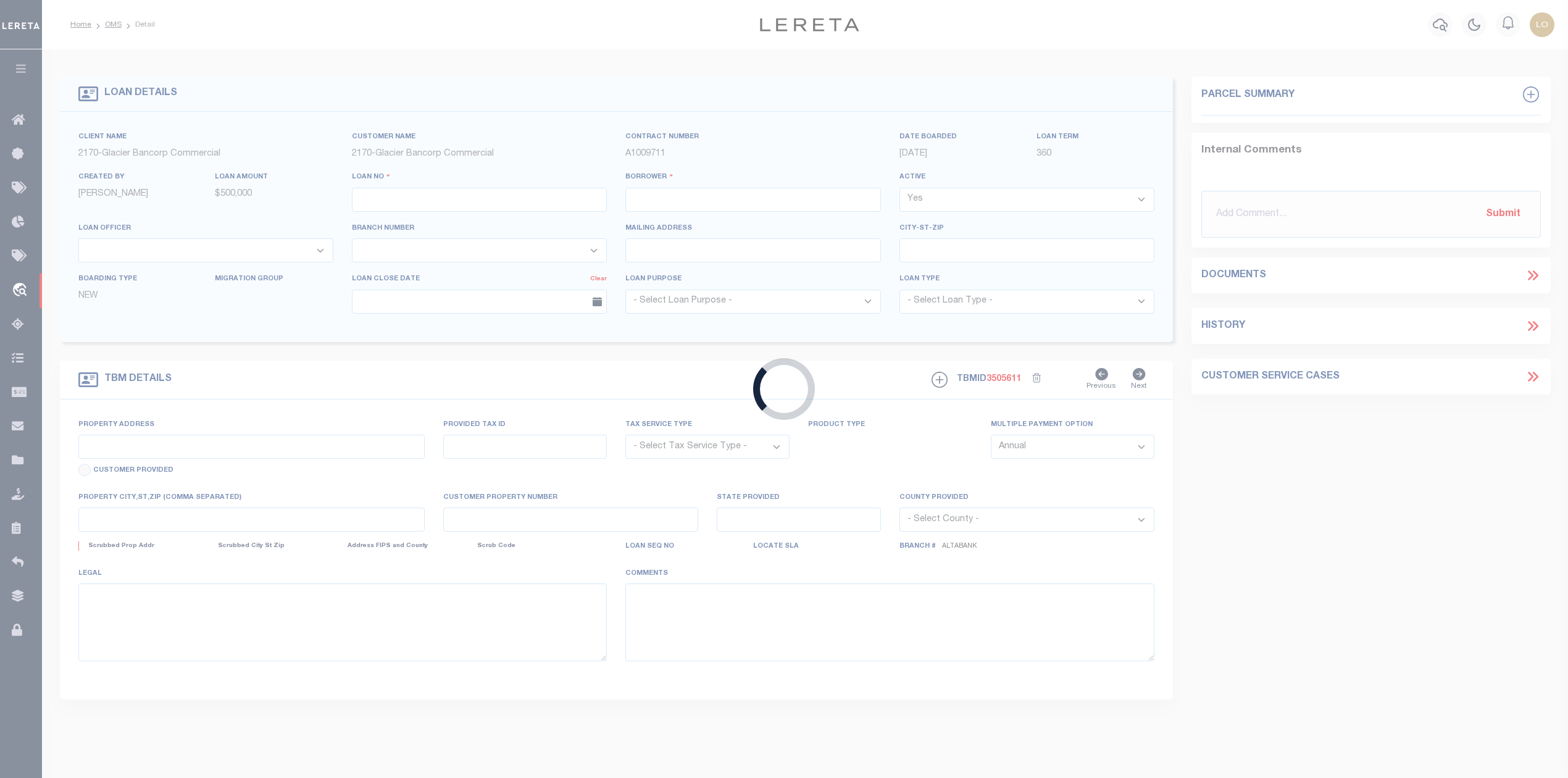
type input "3408250004510"
type input "SKIP [PERSON_NAME] INVESTMENTS, L.C."
select select
type input "1047 E 1060 S"
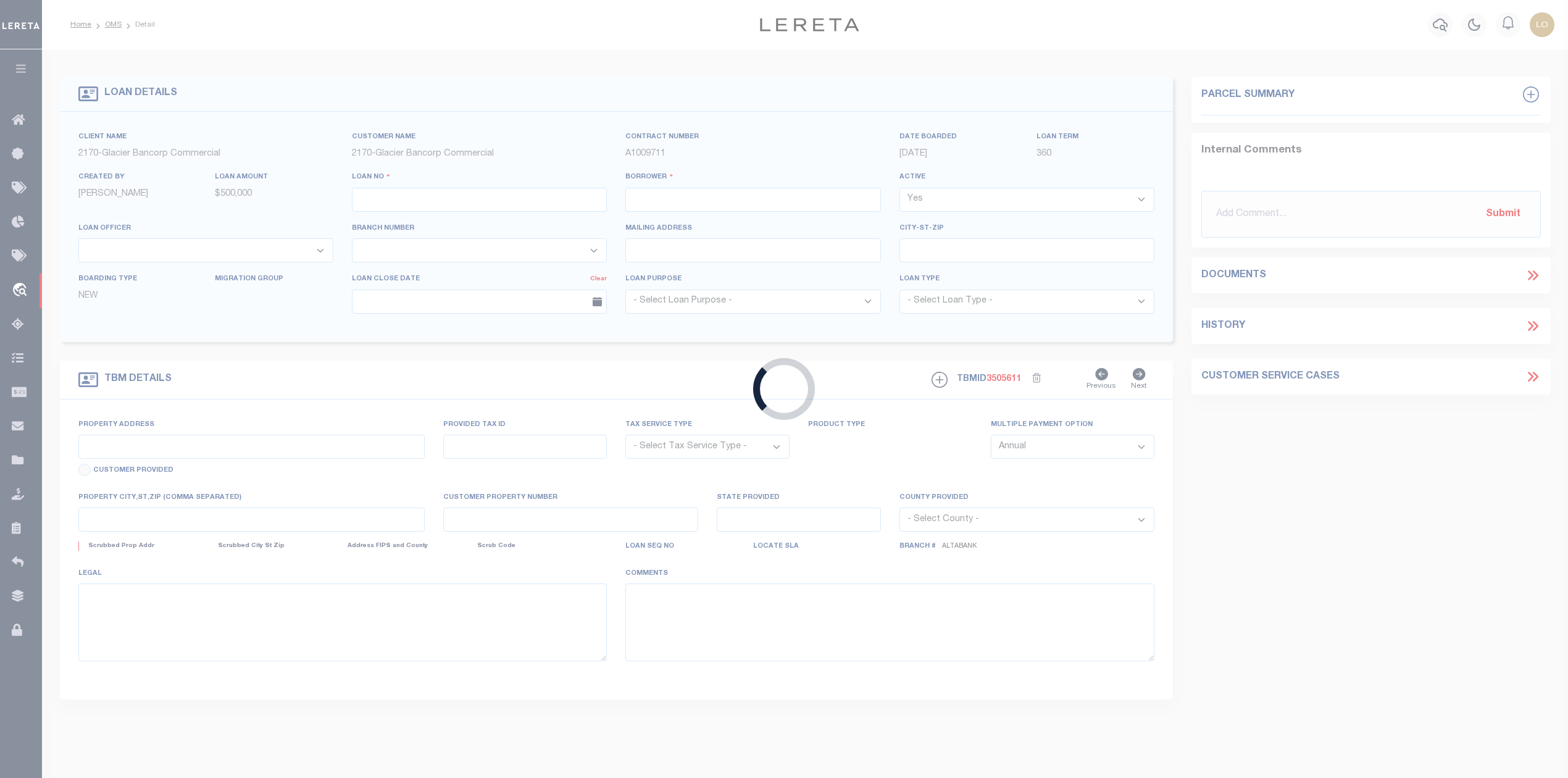
type input "OREM UT 84097-7212"
type input "[DATE]"
select select "400"
select select "20"
select select "NonEscrow"
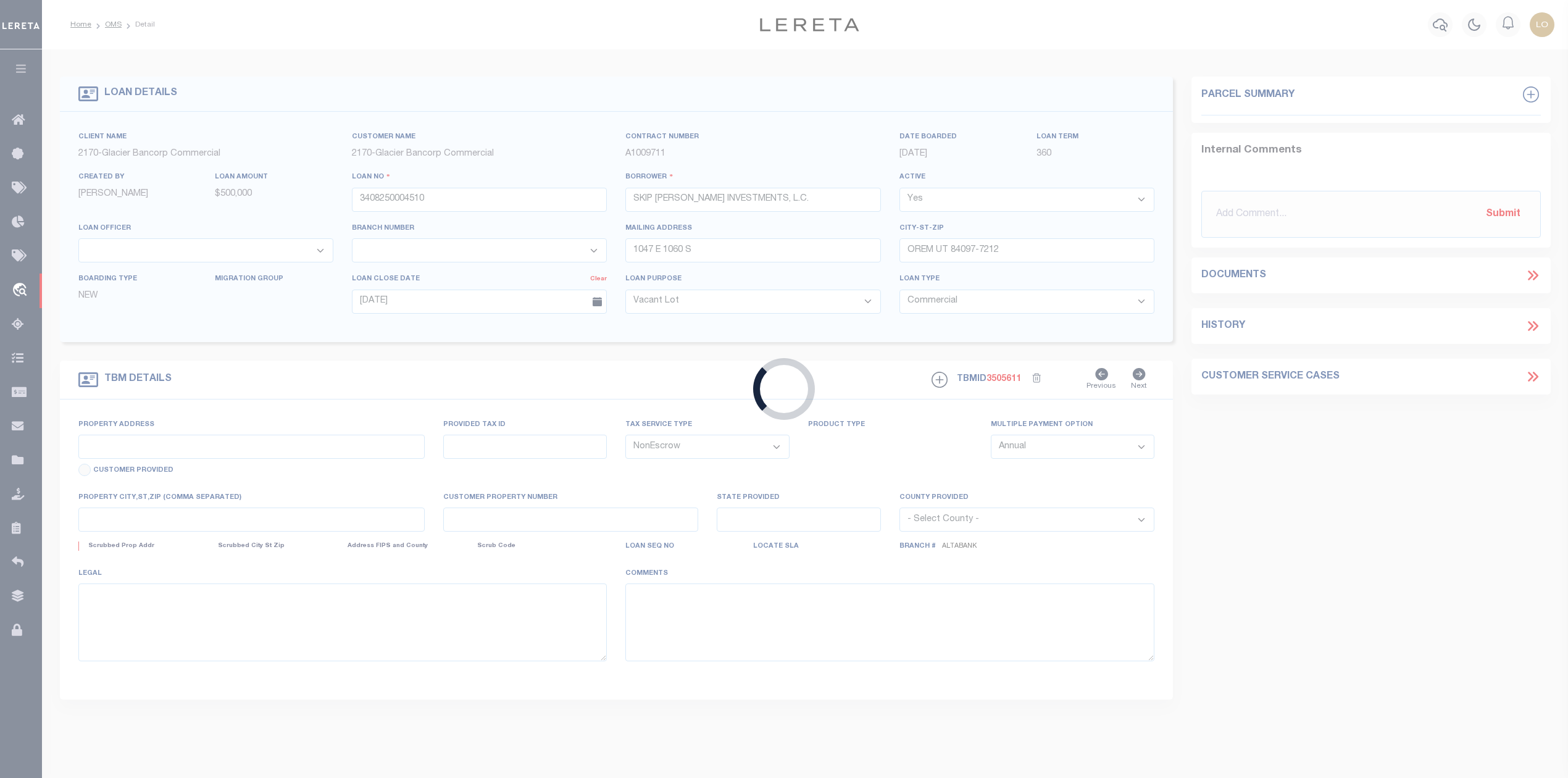
type input "1053 AND [GEOGRAPHIC_DATA]"
type input "41:385:0004 & 41:385:0005"
select select
type input "OREM UT 84097"
type input "UT"
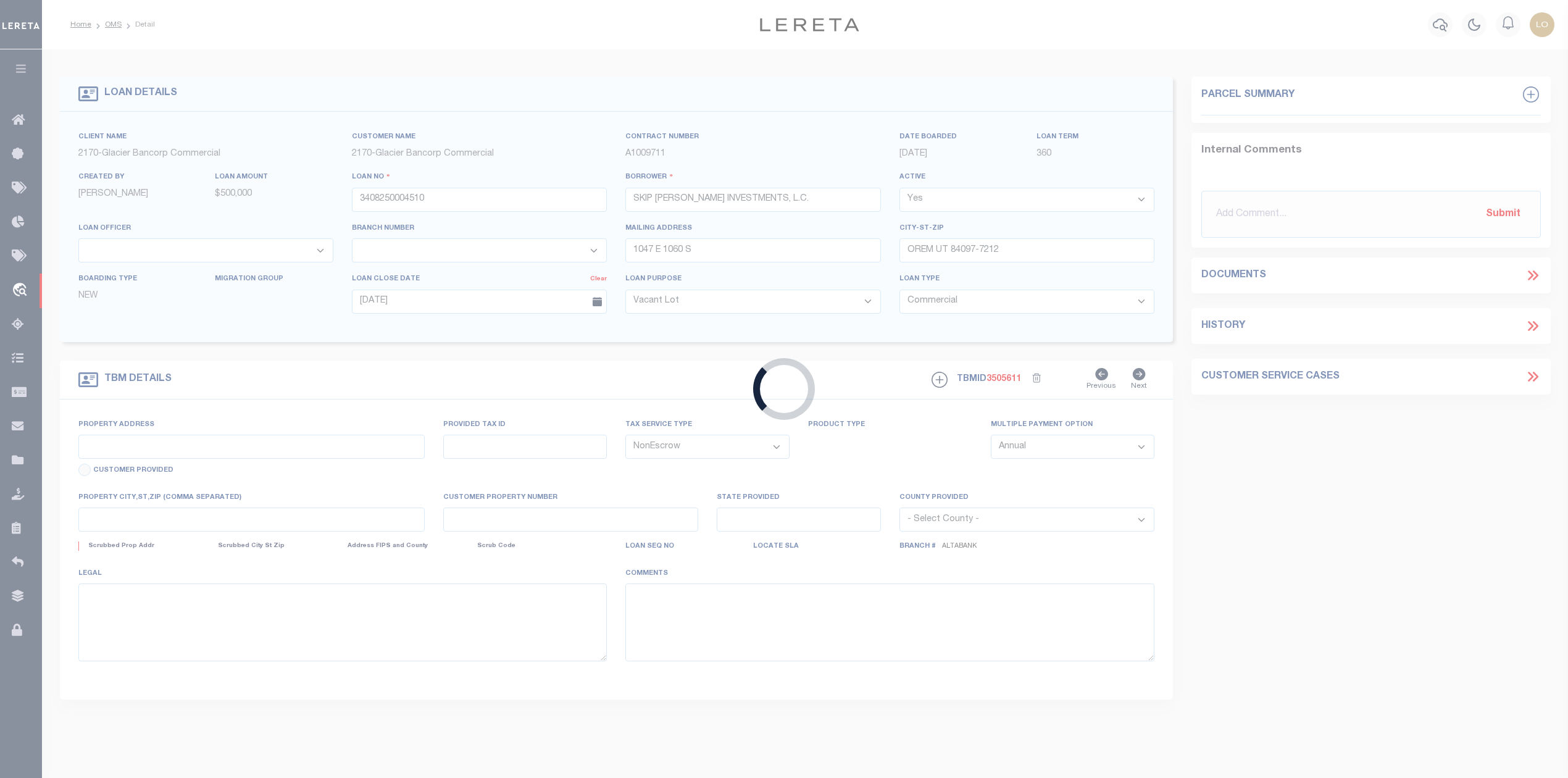
type textarea "SEE TRUST DEED"
select select "5655"
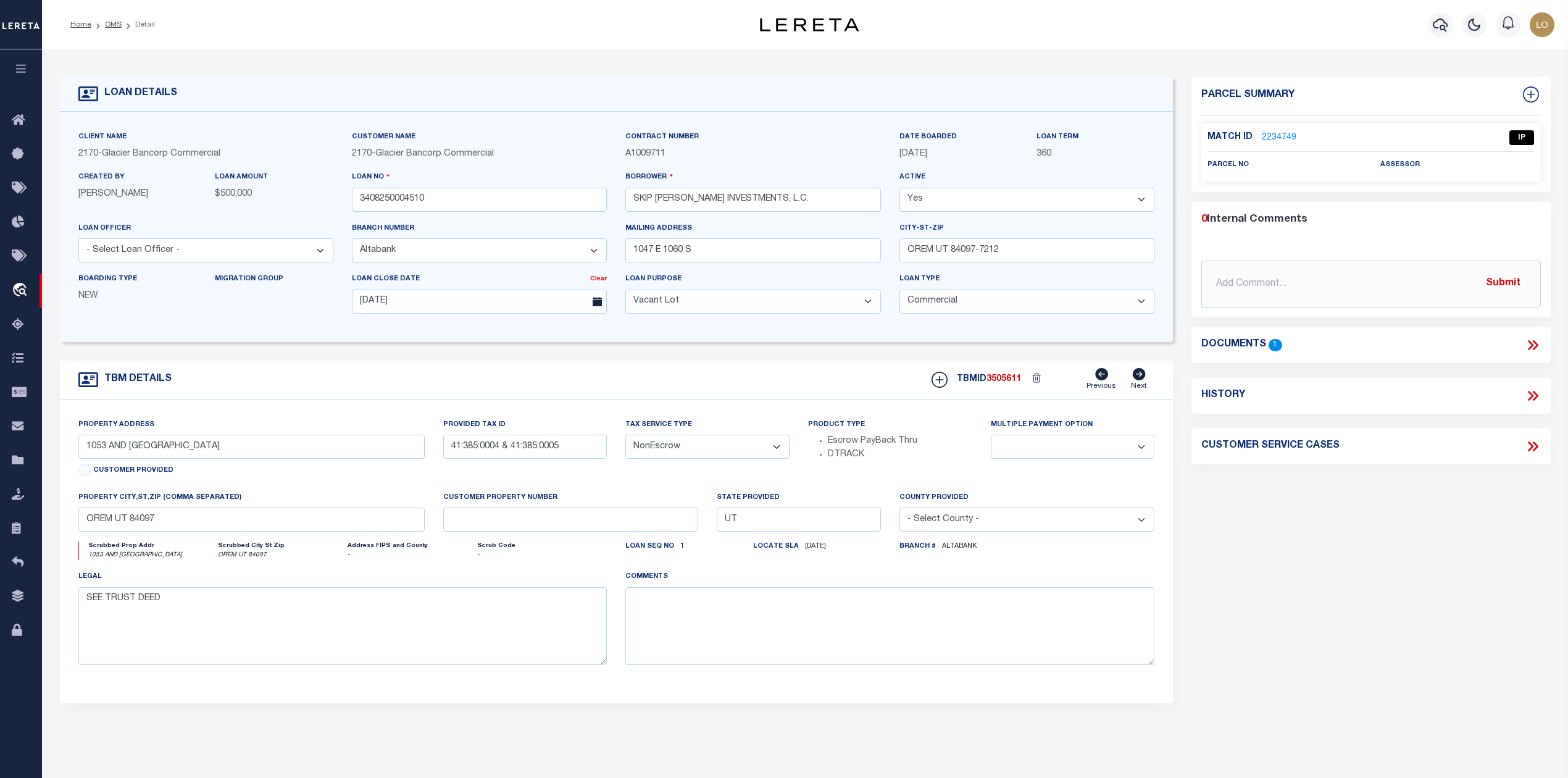
click at [1537, 344] on icon at bounding box center [1535, 345] width 5 height 10
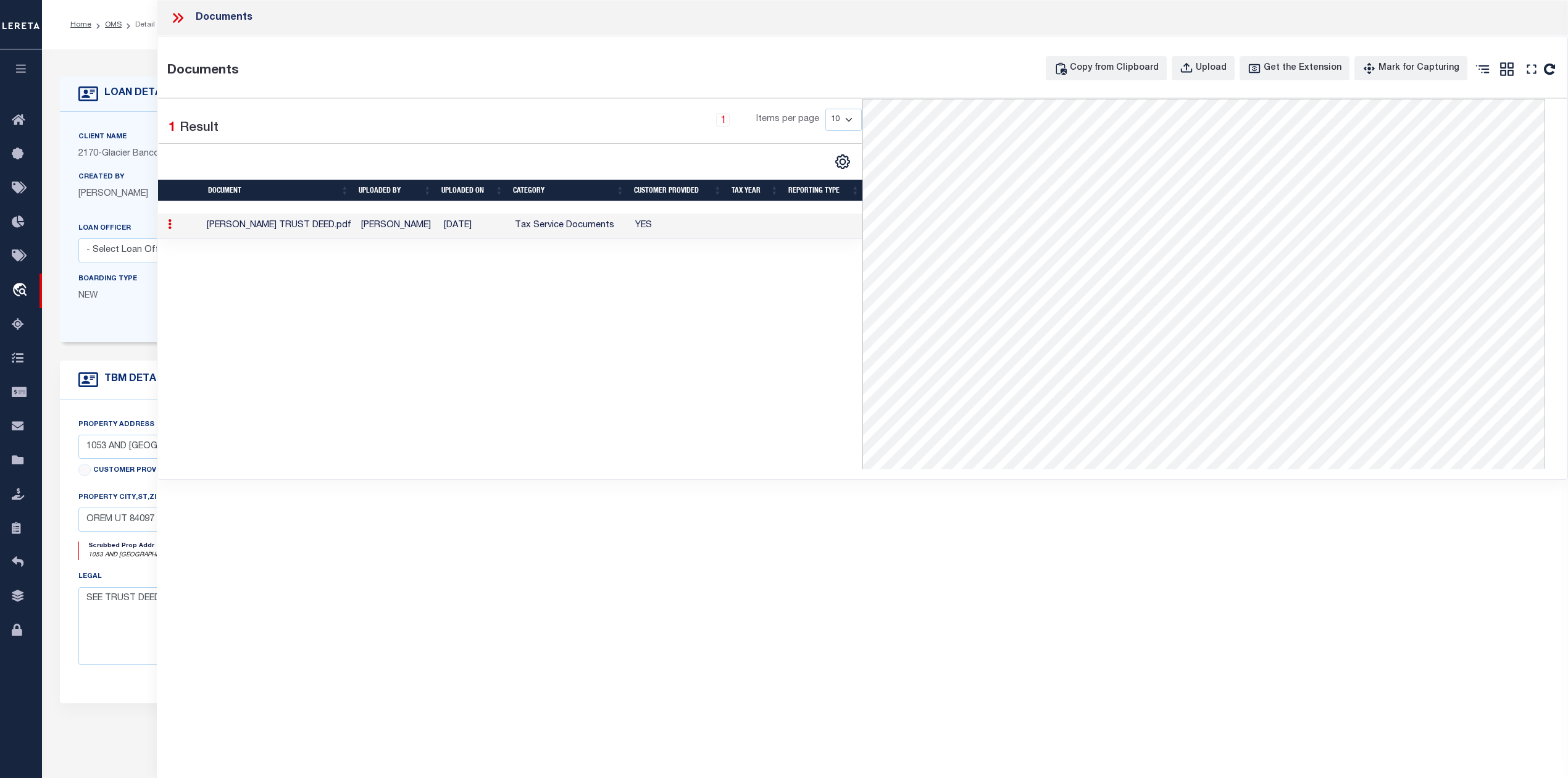
click at [555, 341] on div "1 Selected 1 Result 1 Items per page 10 25 50 100" at bounding box center [510, 284] width 704 height 370
click at [179, 15] on icon at bounding box center [180, 17] width 5 height 10
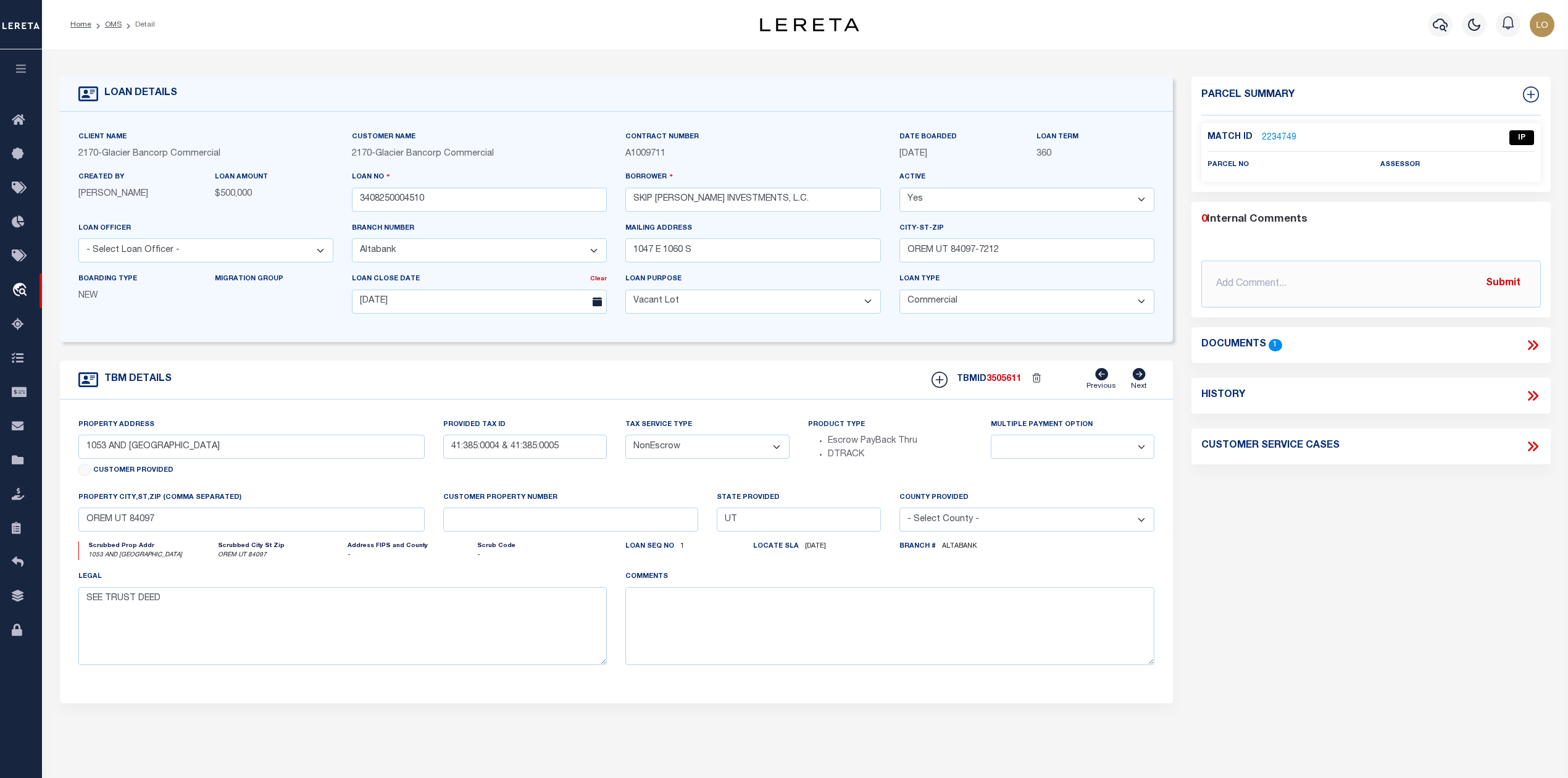
click at [1252, 545] on div "Parcel Summary Match ID 2234749 0" at bounding box center [1370, 414] width 377 height 675
click at [1268, 137] on link "2234749" at bounding box center [1279, 137] width 35 height 13
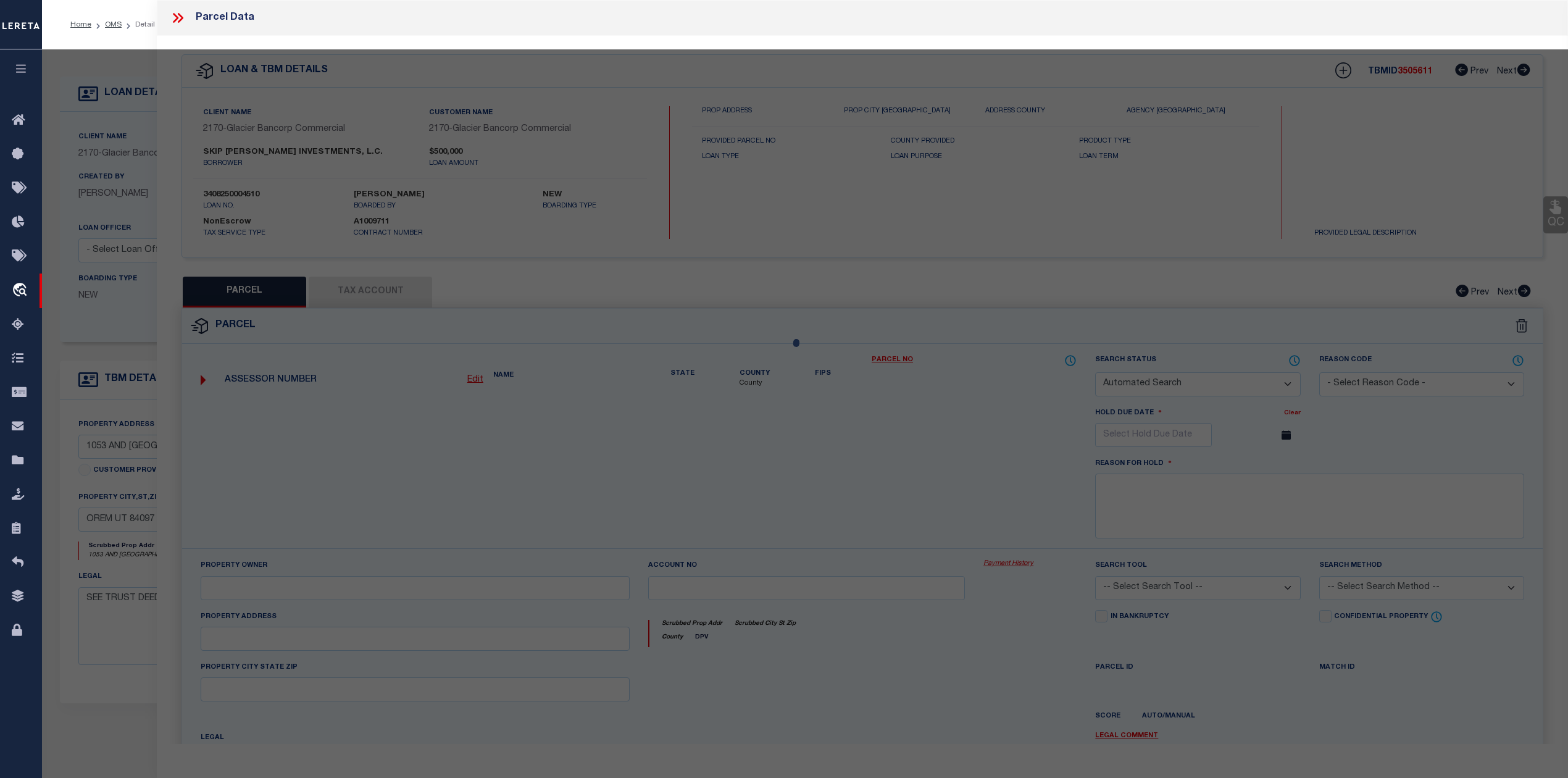
checkbox input "false"
select select "IP"
checkbox input "false"
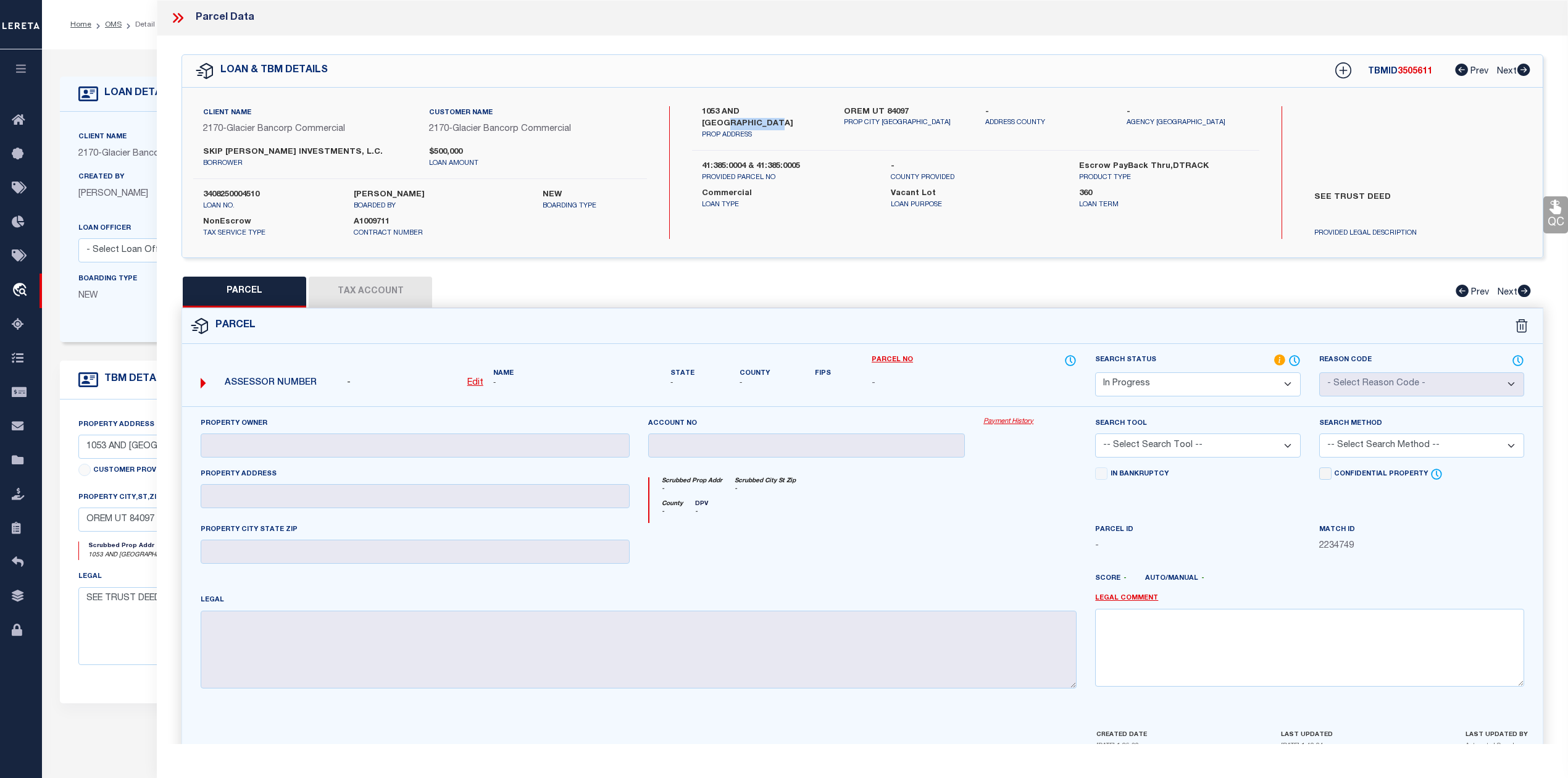
drag, startPoint x: 762, startPoint y: 109, endPoint x: 808, endPoint y: 111, distance: 46.0
click at [808, 111] on label "1053 AND [GEOGRAPHIC_DATA]" at bounding box center [763, 118] width 123 height 24
copy label "SOUTH 1100"
drag, startPoint x: 202, startPoint y: 149, endPoint x: 248, endPoint y: 149, distance: 46.0
click at [248, 149] on div "SKIP [PERSON_NAME] INVESTMENTS, L.C. [GEOGRAPHIC_DATA]" at bounding box center [306, 157] width 226 height 22
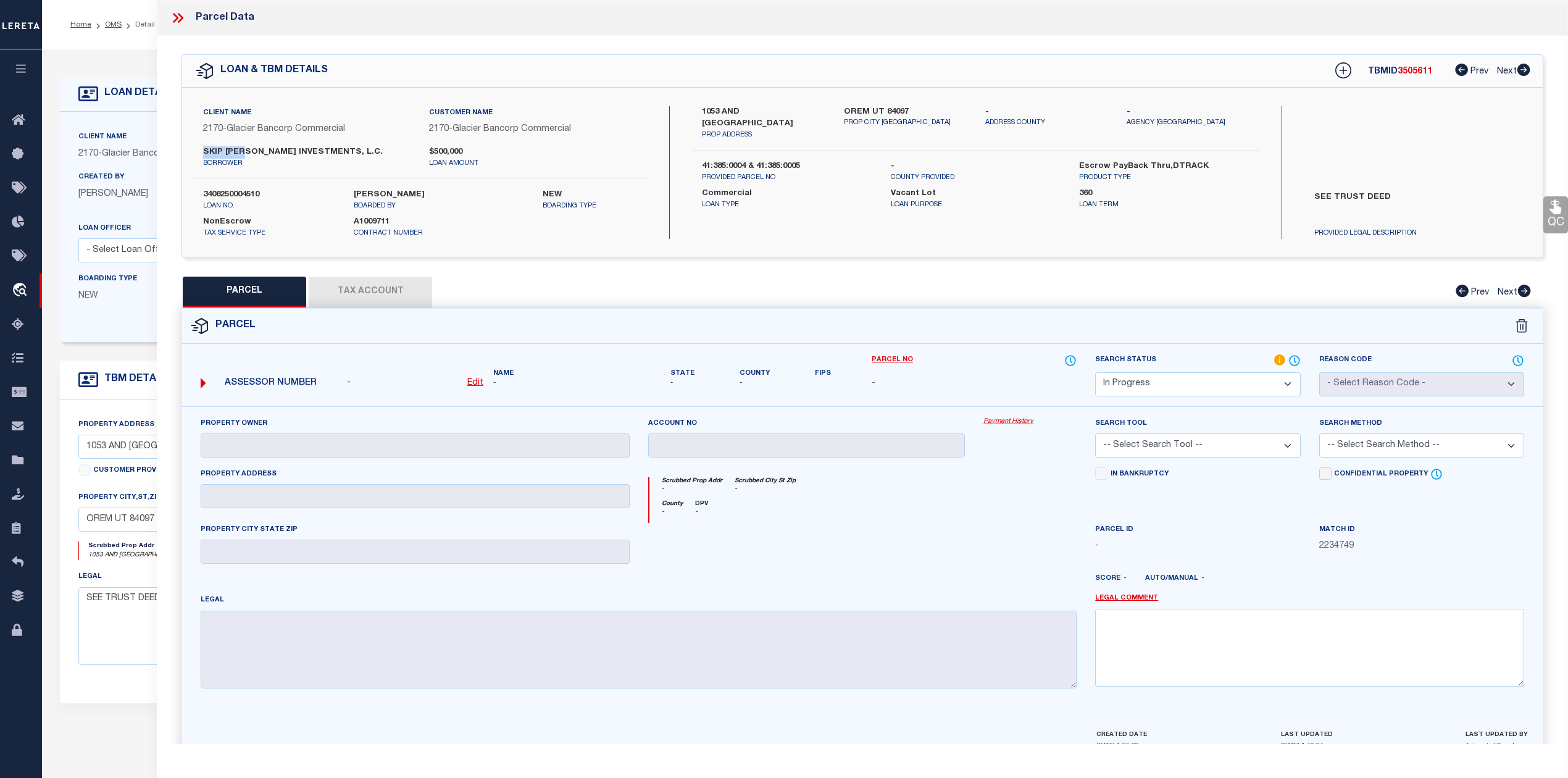
copy label "[PERSON_NAME]"
click at [800, 286] on div "PARCEL Tax Account Prev Next" at bounding box center [862, 292] width 1362 height 31
click at [477, 381] on u "Edit" at bounding box center [475, 382] width 16 height 9
select select "IP"
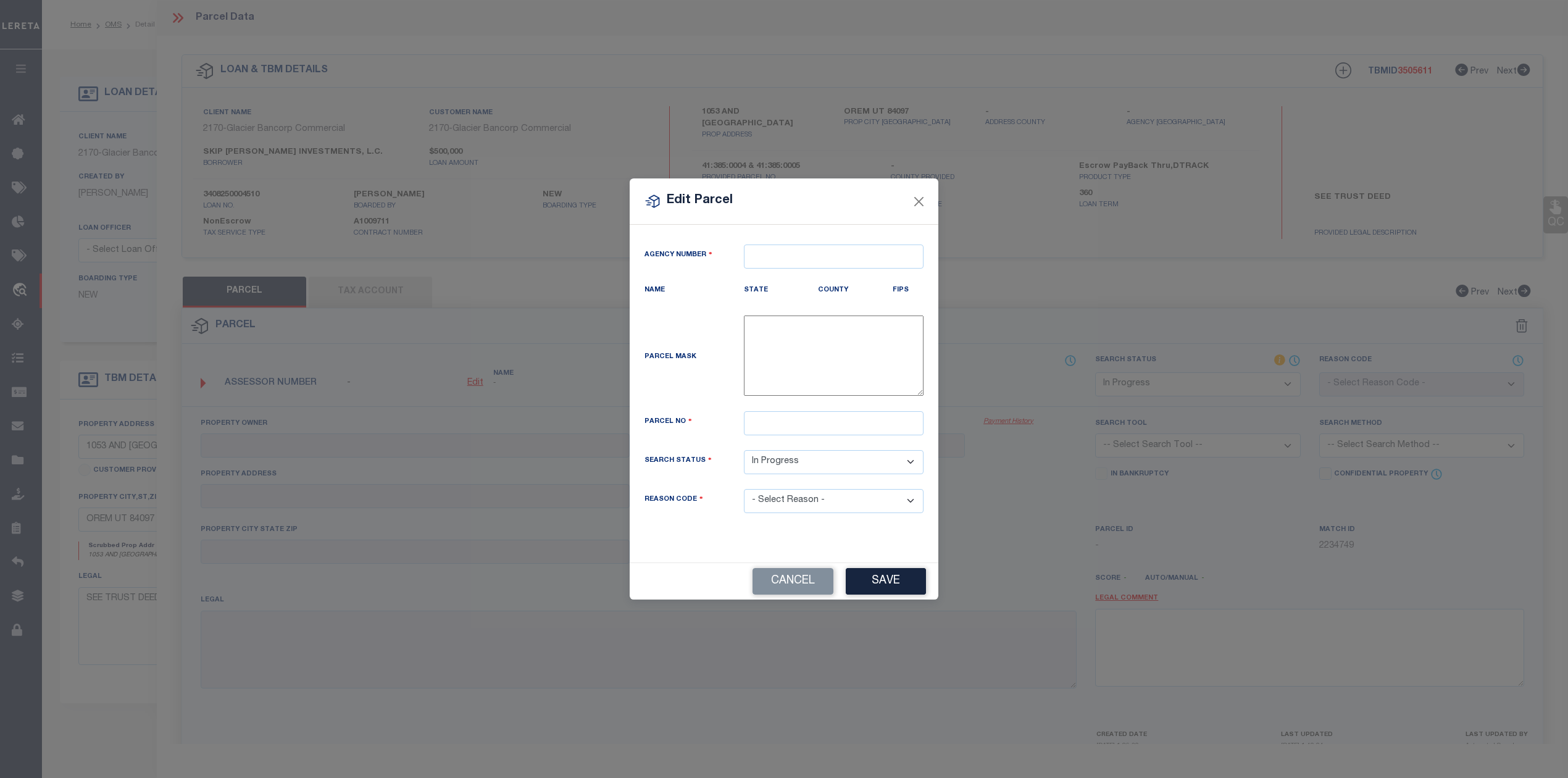
type textarea "-"
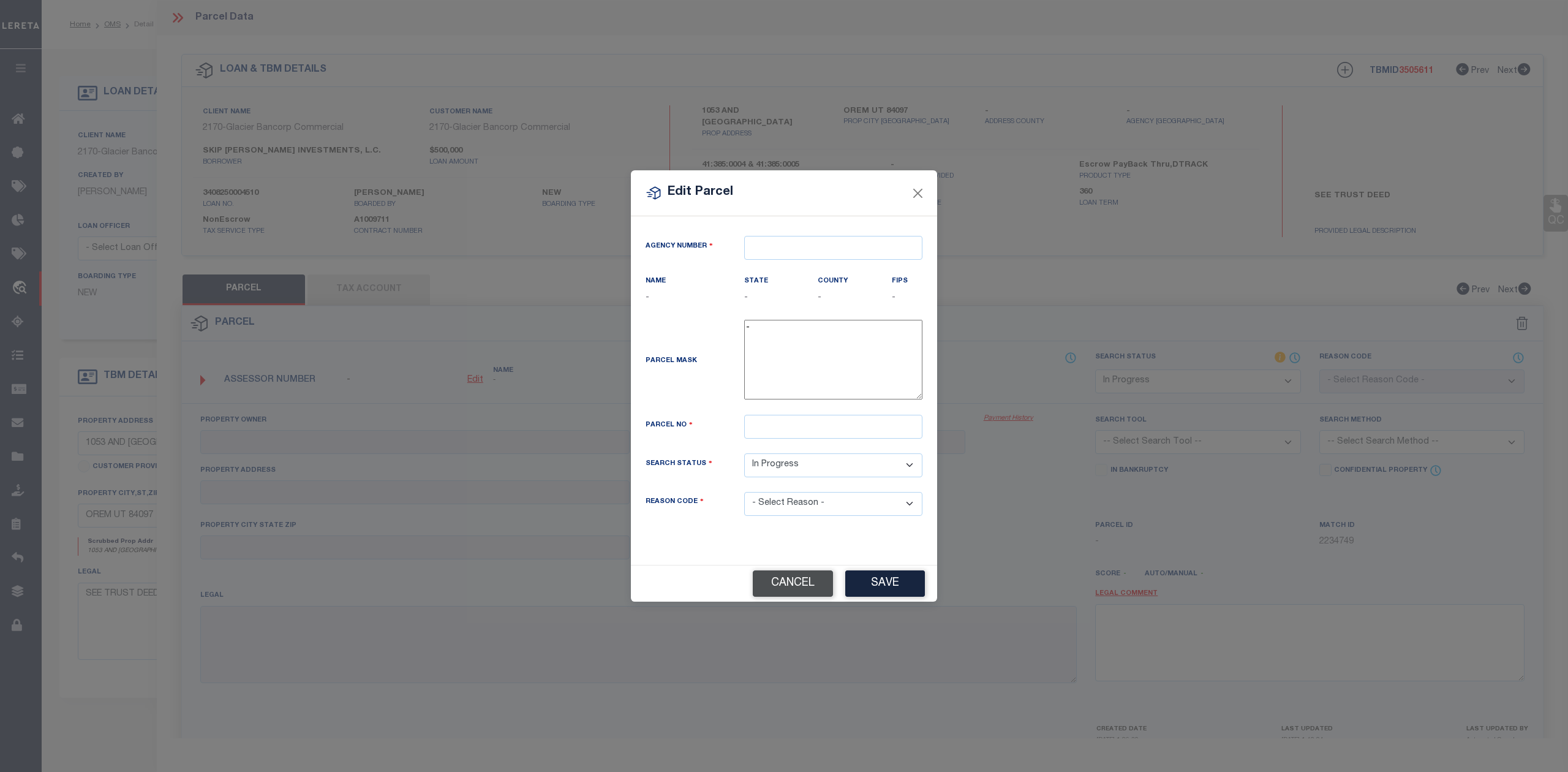
click at [789, 582] on button "Cancel" at bounding box center [792, 584] width 80 height 26
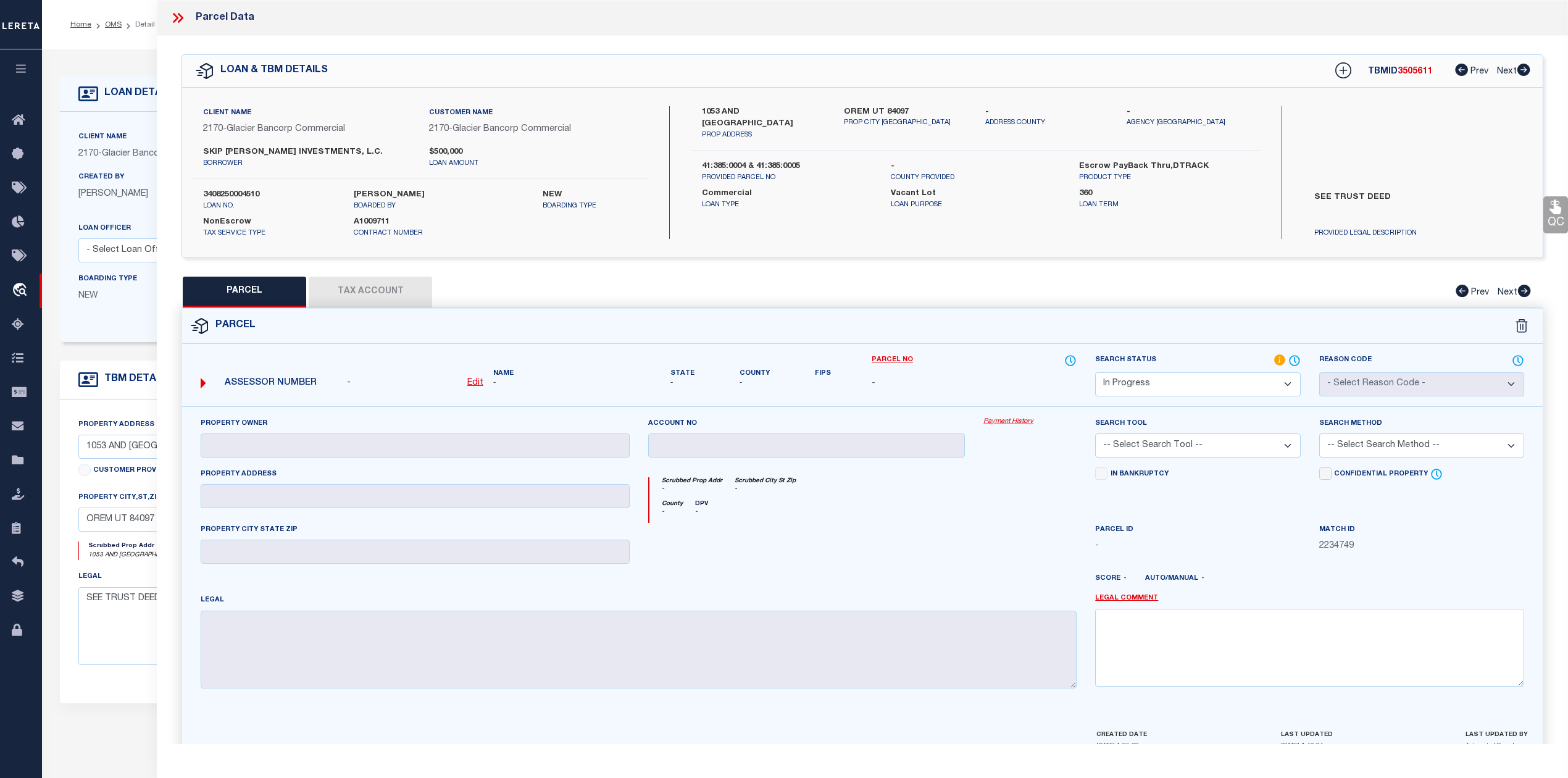
click at [468, 383] on u "Edit" at bounding box center [475, 382] width 16 height 9
select select "IP"
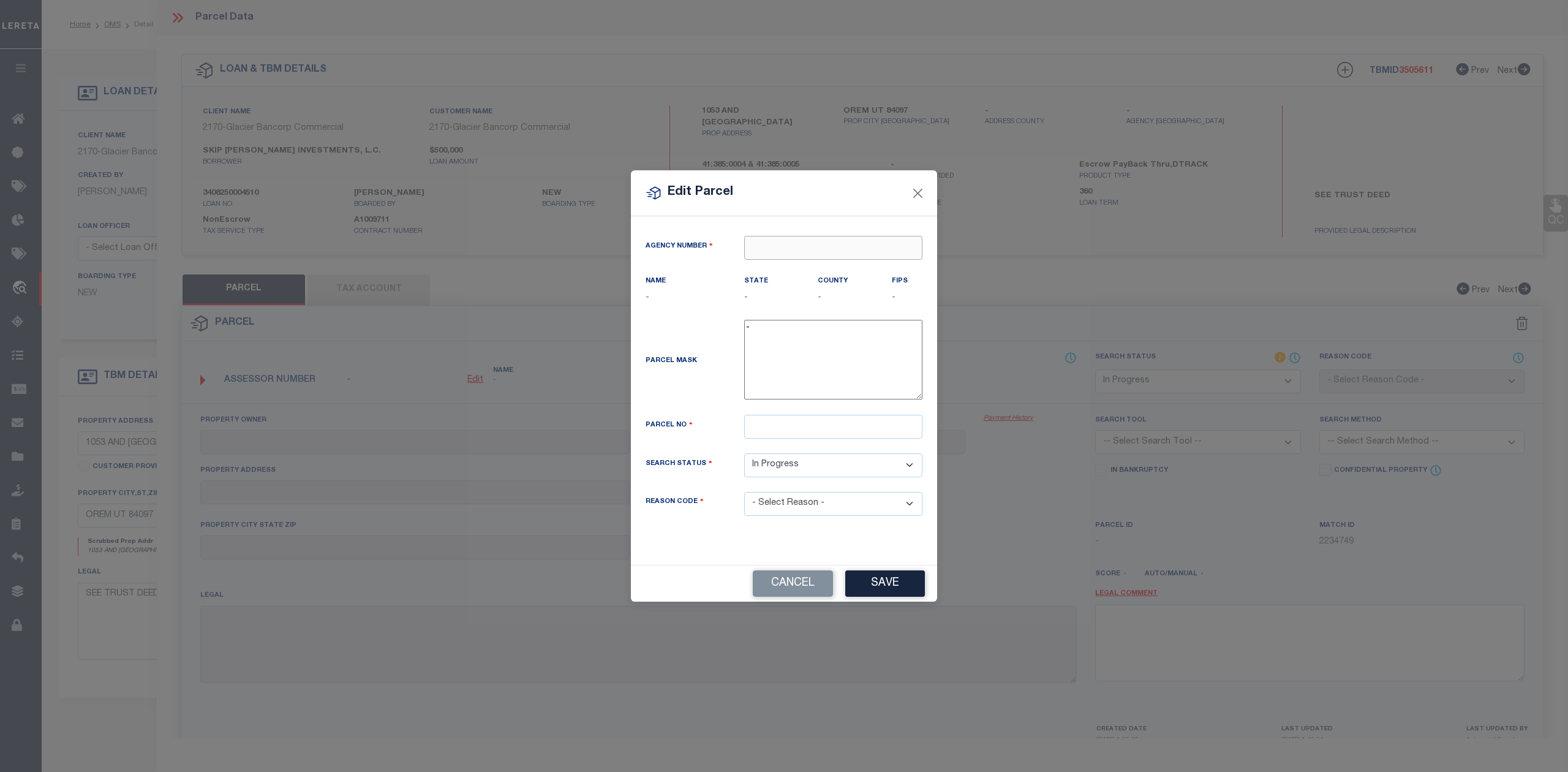
click at [846, 250] on input "text" at bounding box center [833, 248] width 178 height 24
paste input "4901"
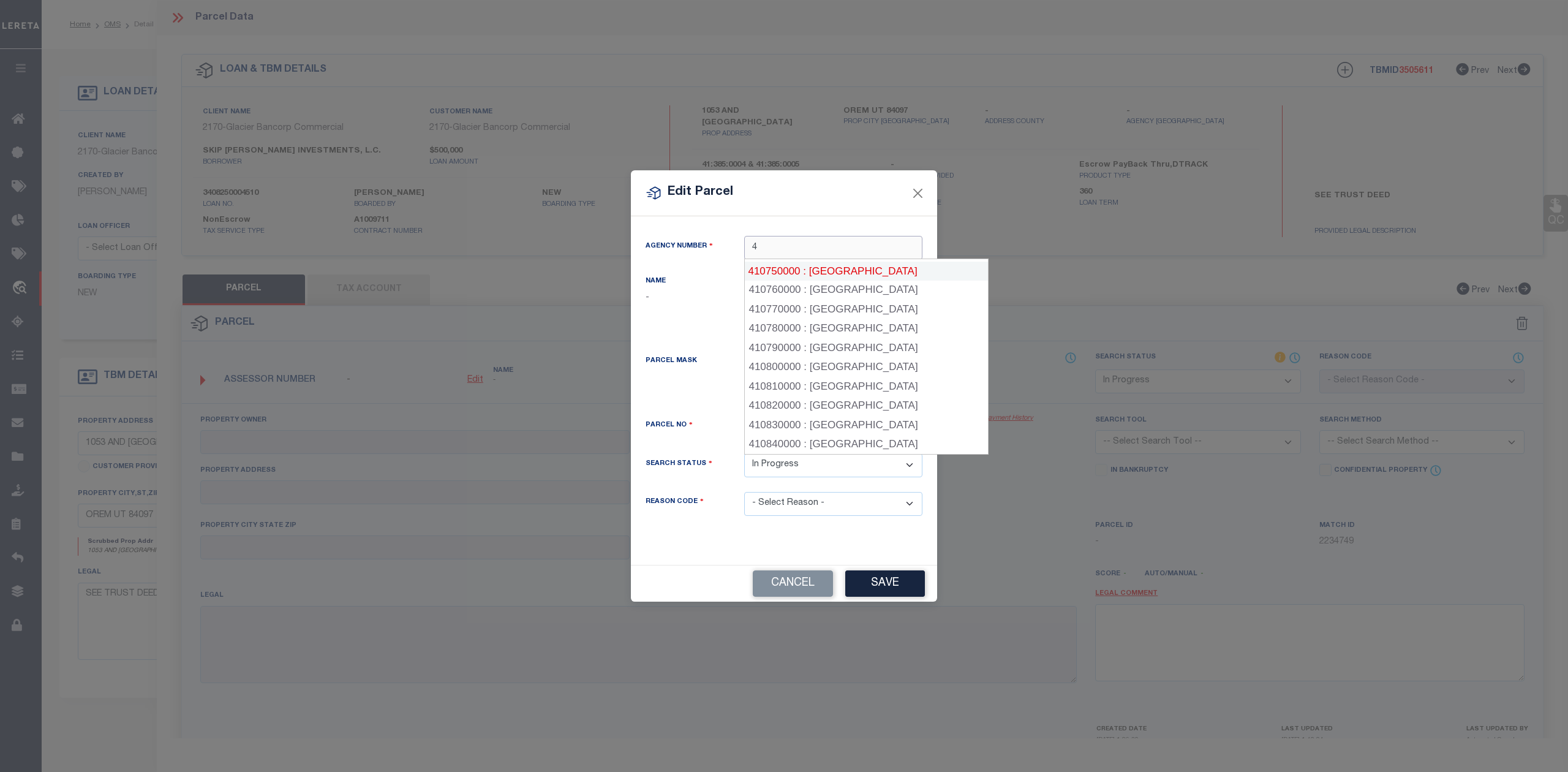
scroll to position [2682, 0]
type input "4"
click at [915, 194] on button "Close" at bounding box center [918, 193] width 16 height 16
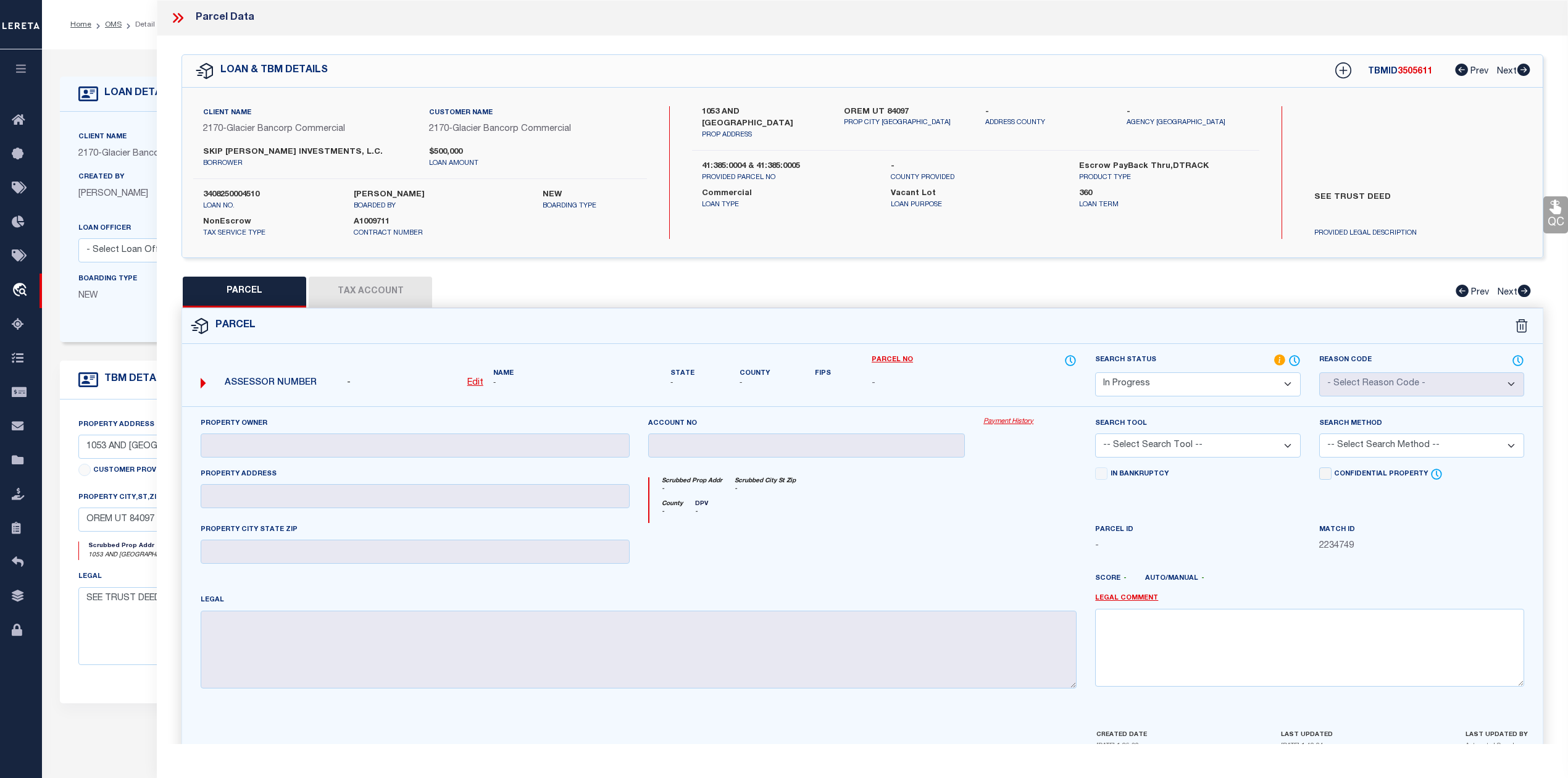
click at [475, 379] on u "Edit" at bounding box center [475, 382] width 16 height 9
select select "IP"
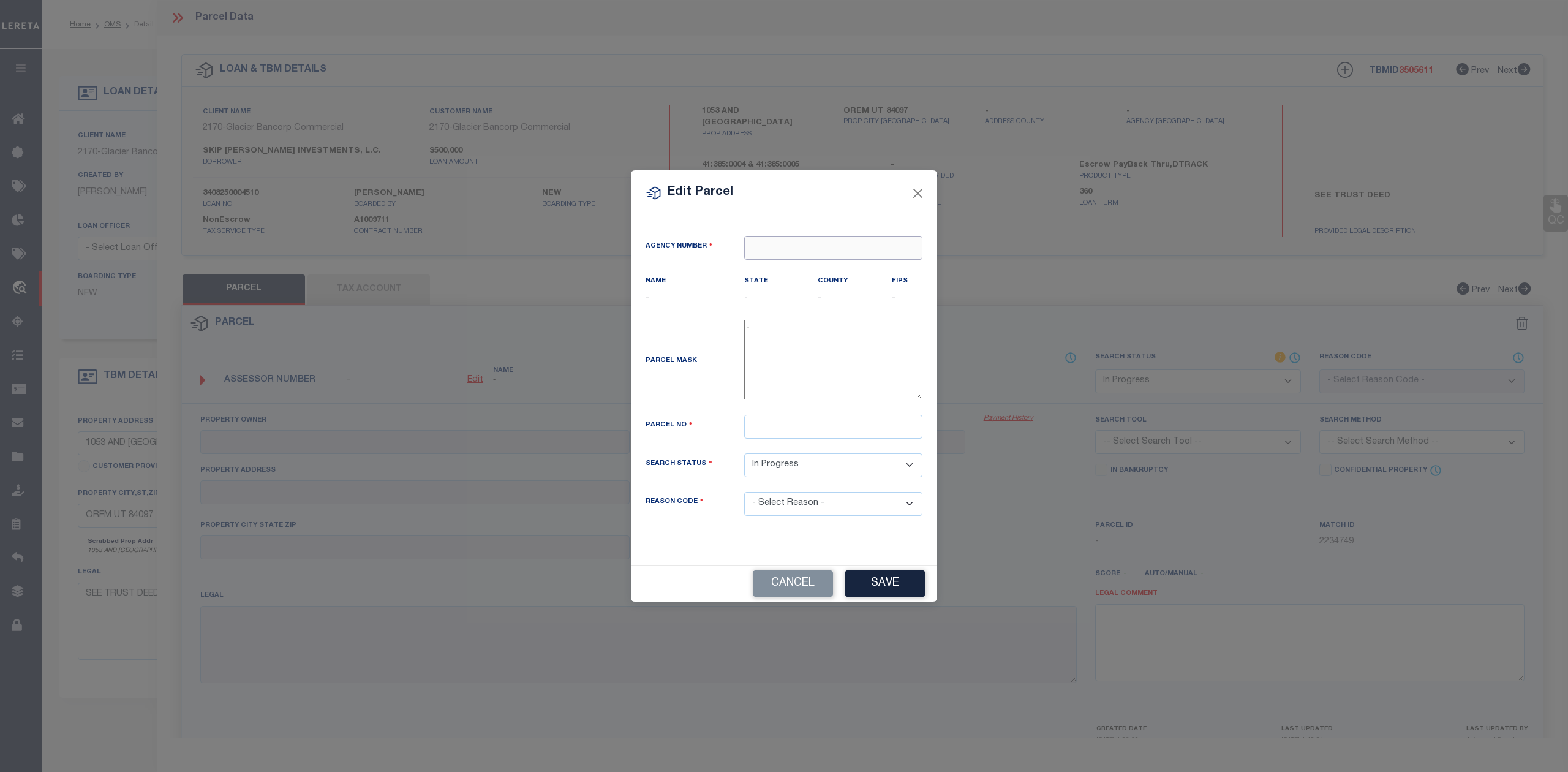
click at [770, 249] on input "text" at bounding box center [833, 248] width 178 height 24
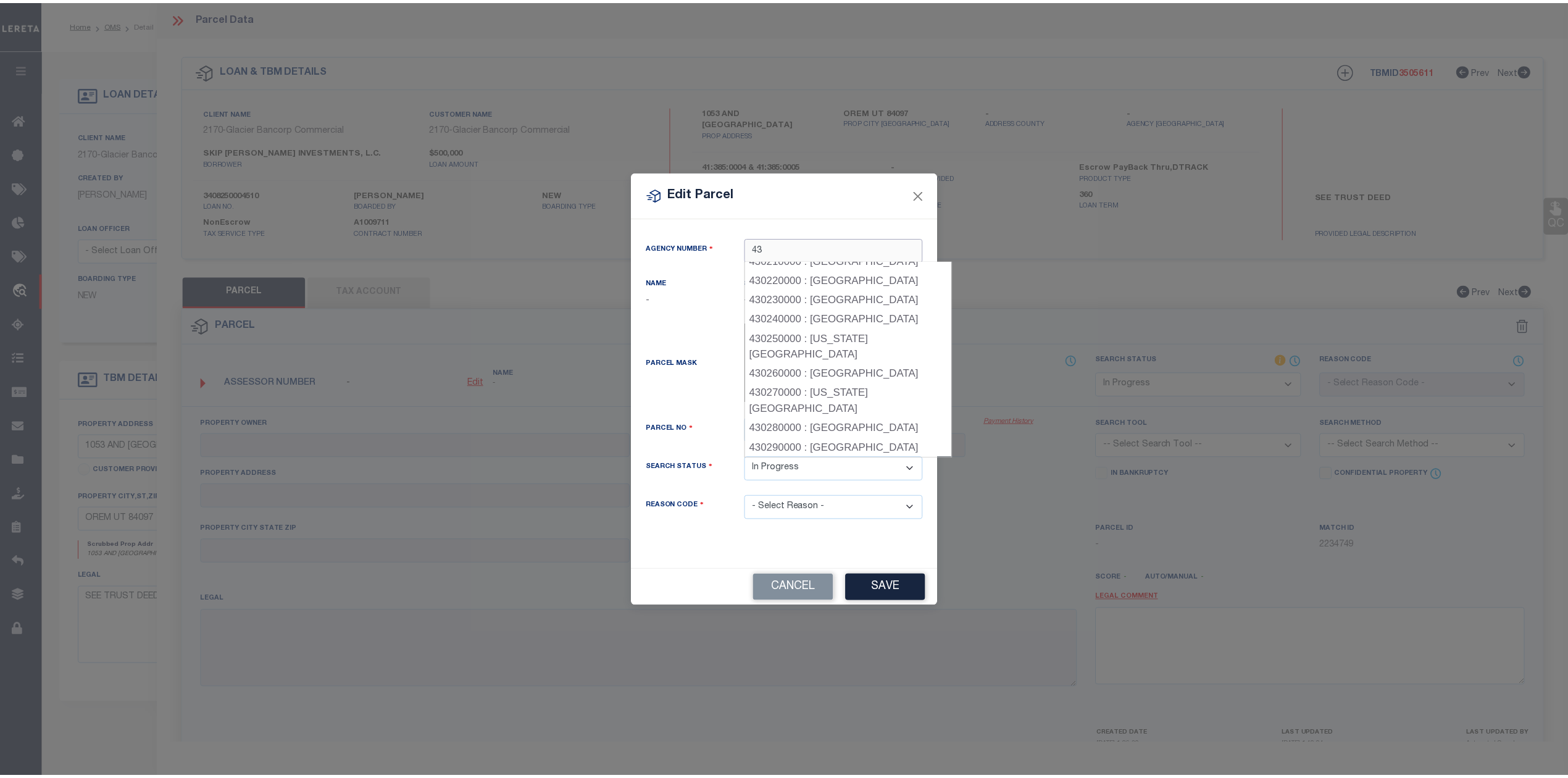
scroll to position [368, 0]
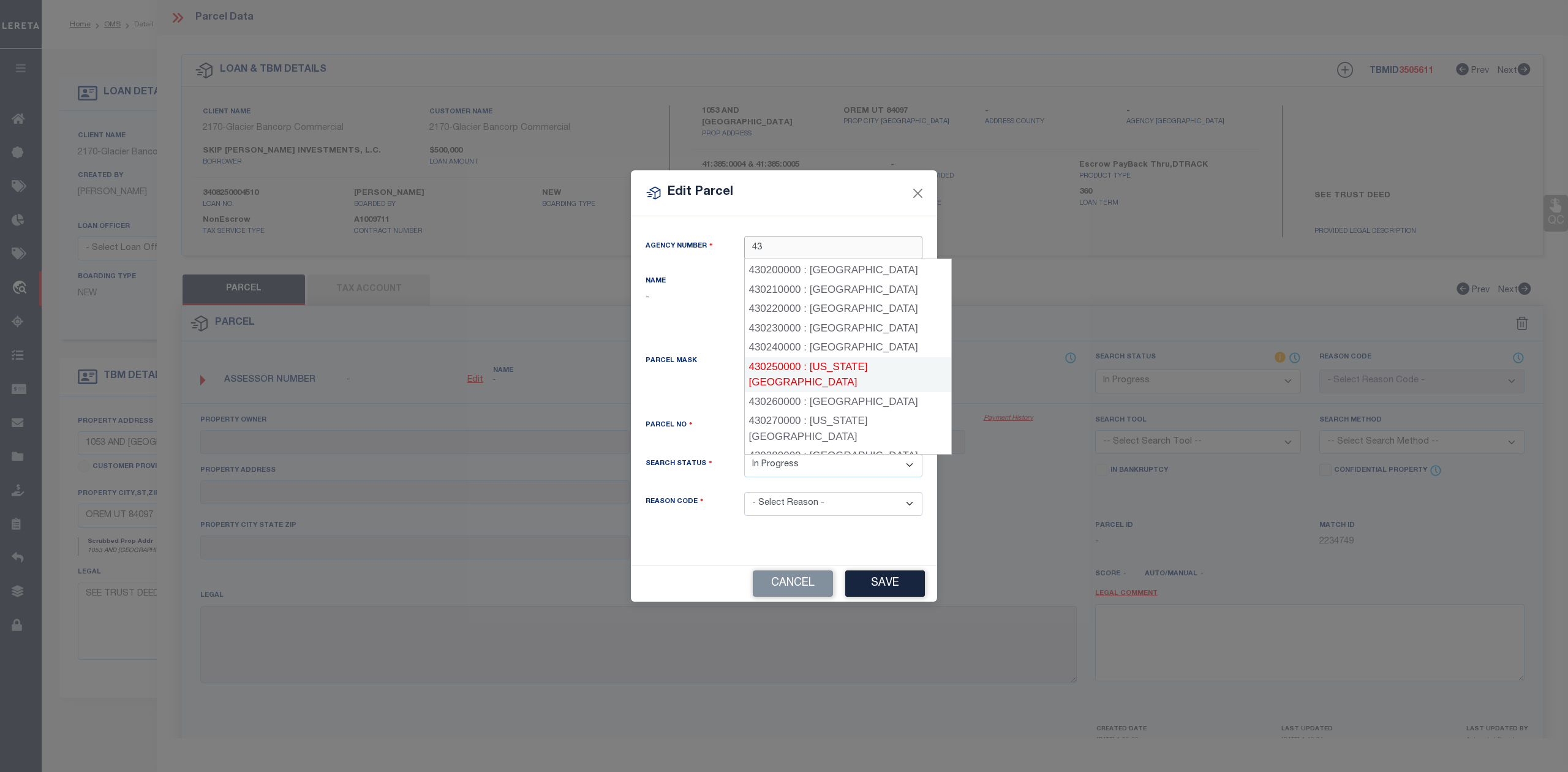
click at [800, 366] on div "430250000 : UTAH COUNTY" at bounding box center [848, 374] width 206 height 35
type input "430250000"
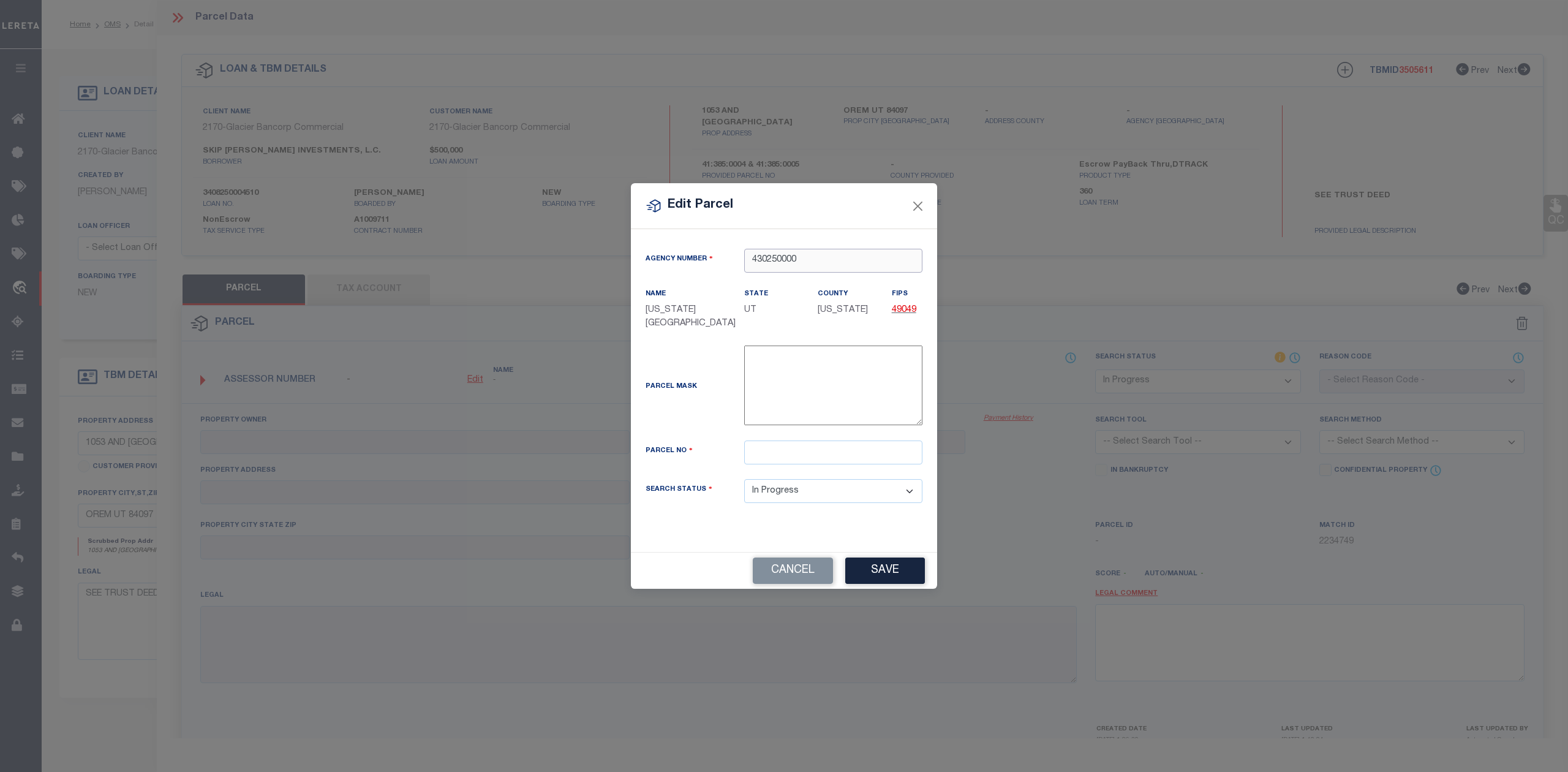
type input "430250000"
click at [770, 449] on input "text" at bounding box center [833, 452] width 178 height 24
paste input "41:385:0004"
type input "41:385:0004"
click at [699, 419] on div "Parcel Mask -" at bounding box center [784, 388] width 295 height 85
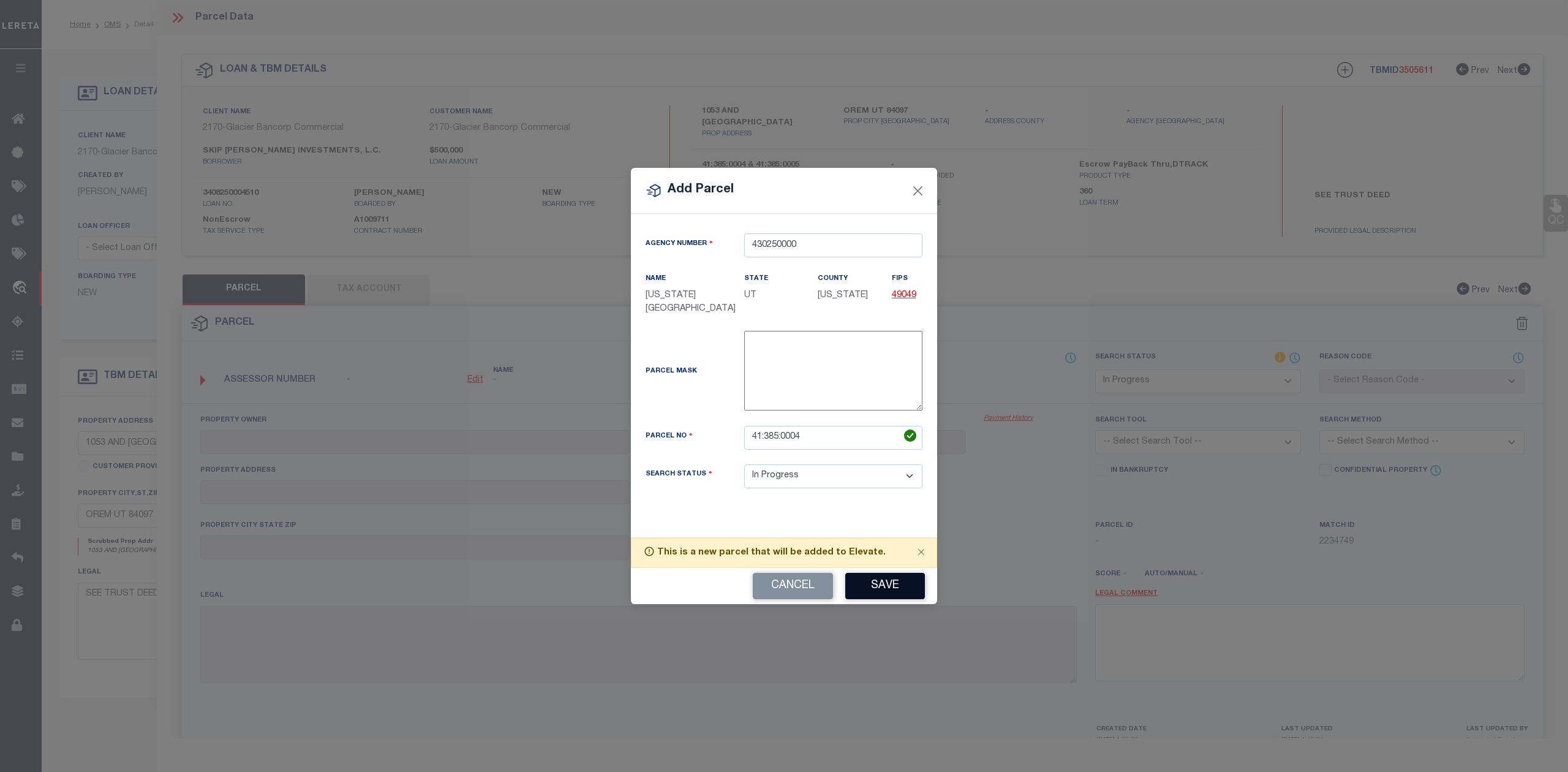
click at [877, 576] on button "Save" at bounding box center [885, 586] width 80 height 26
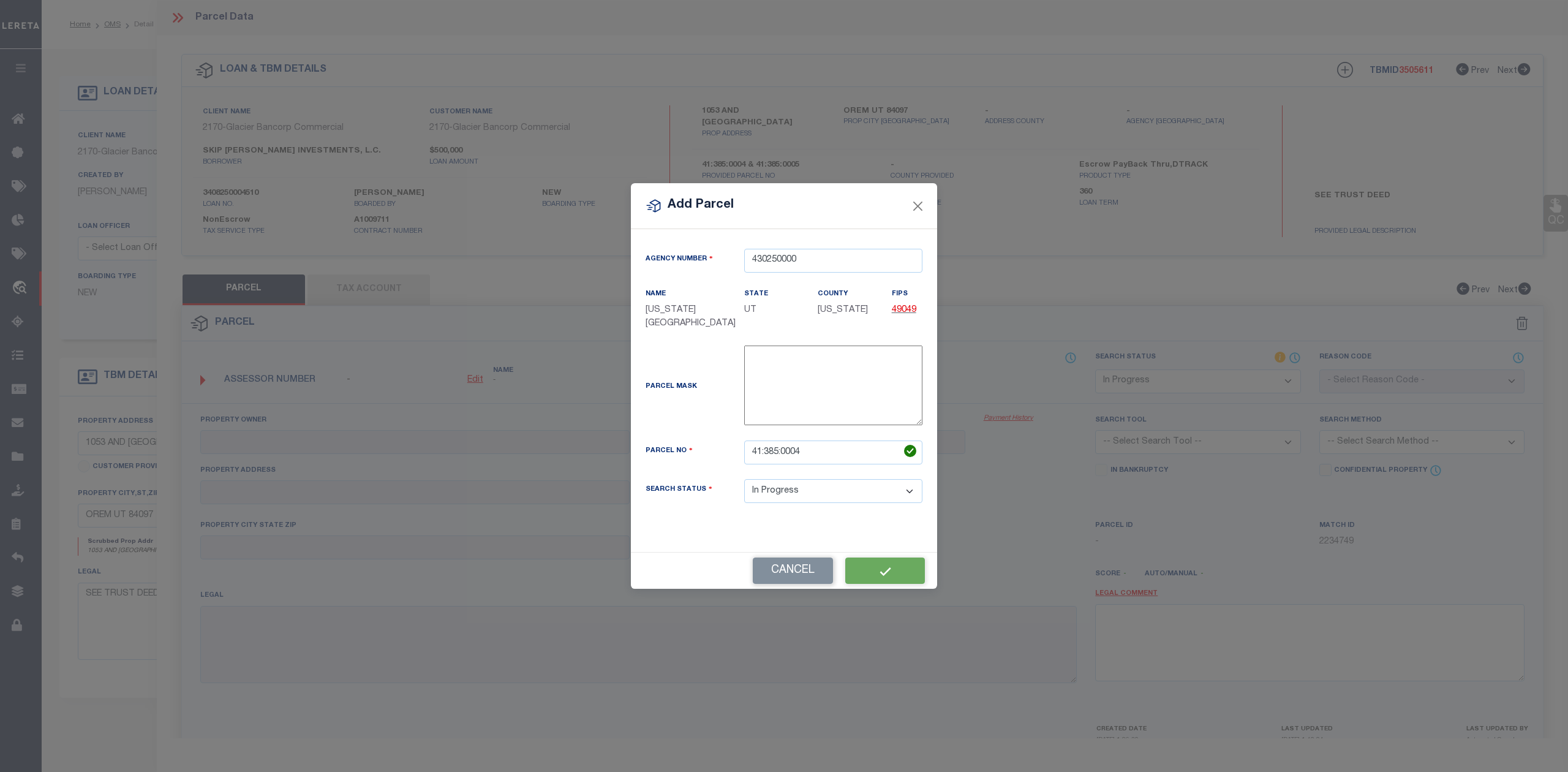
select select "IP"
checkbox input "false"
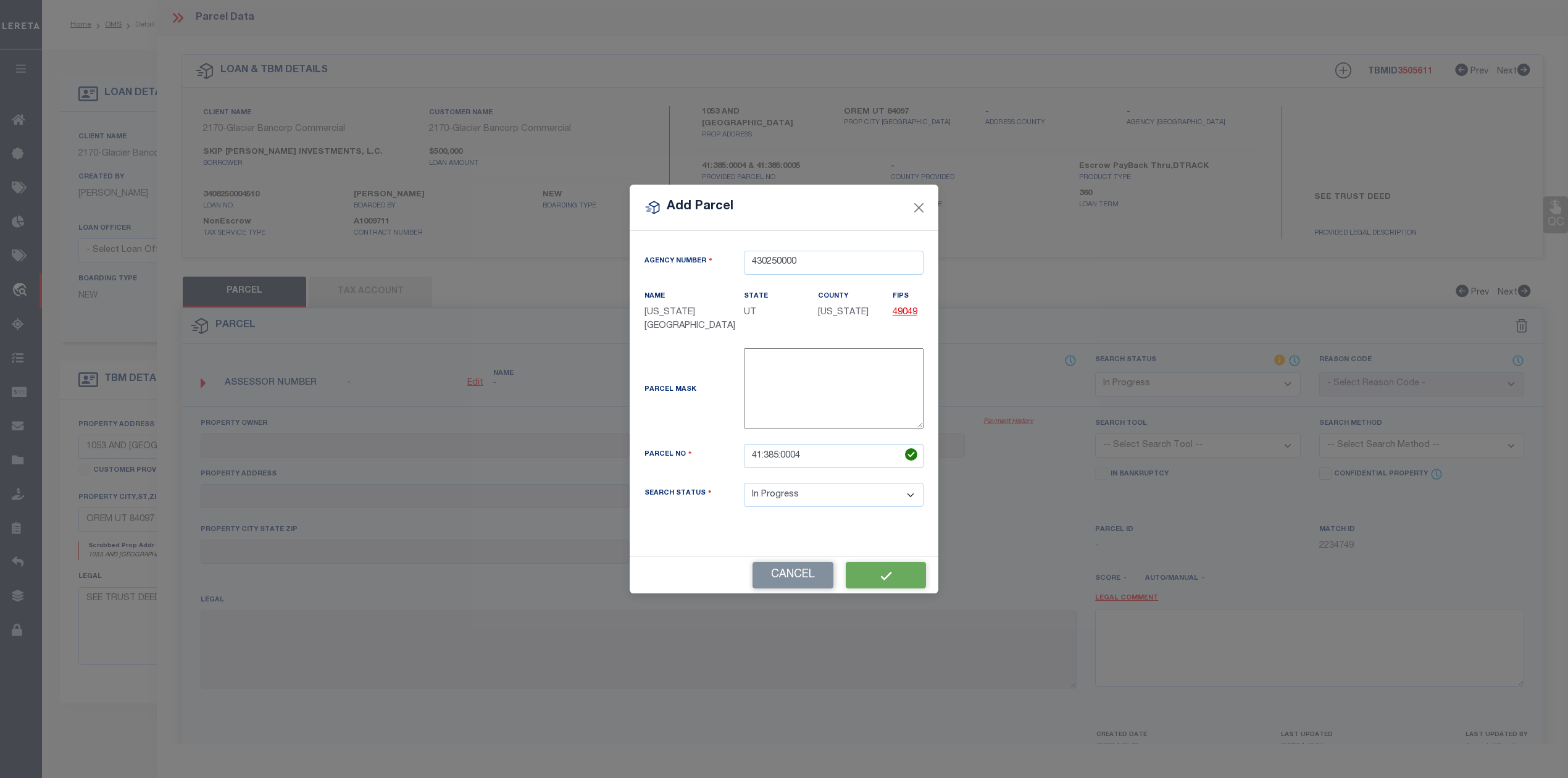
checkbox input "false"
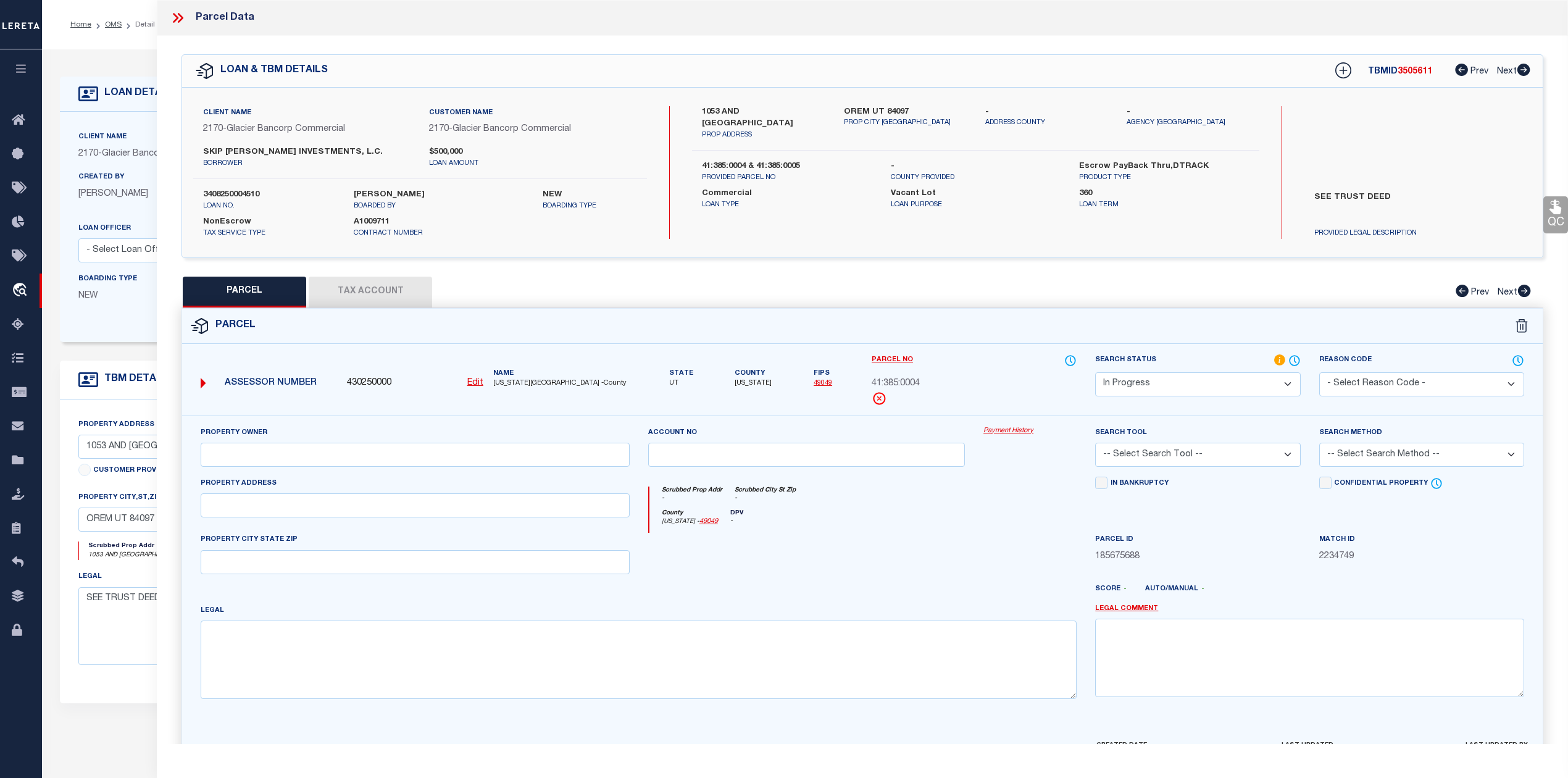
click at [760, 574] on div at bounding box center [806, 558] width 336 height 51
click at [358, 283] on button "Tax Account" at bounding box center [370, 292] width 123 height 31
select select "100"
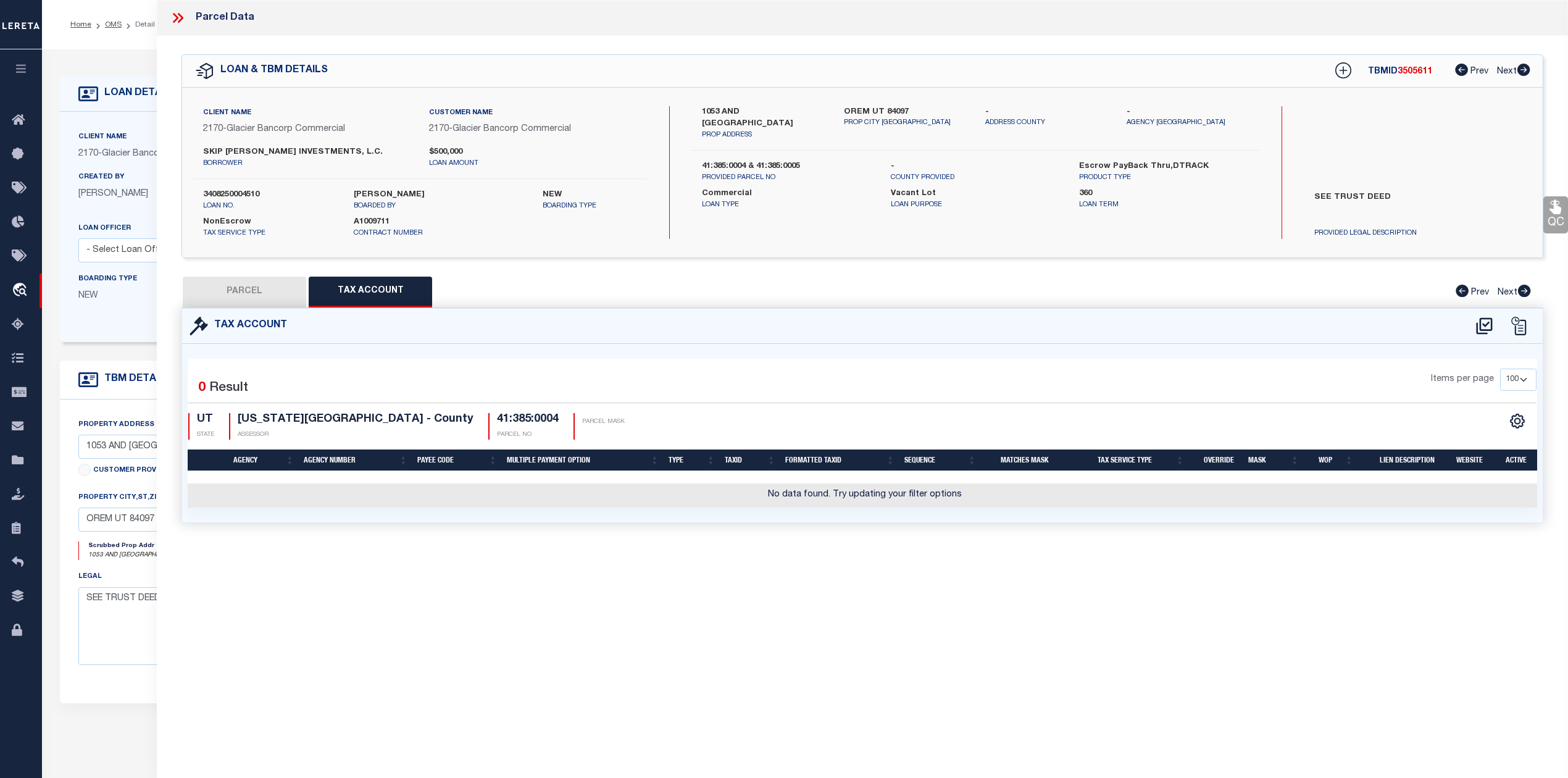
click at [664, 605] on div "Parcel Data QC QC QC - Select Status - Ready to QC" at bounding box center [862, 372] width 1411 height 744
click at [1489, 327] on icon at bounding box center [1484, 326] width 21 height 20
select select "100"
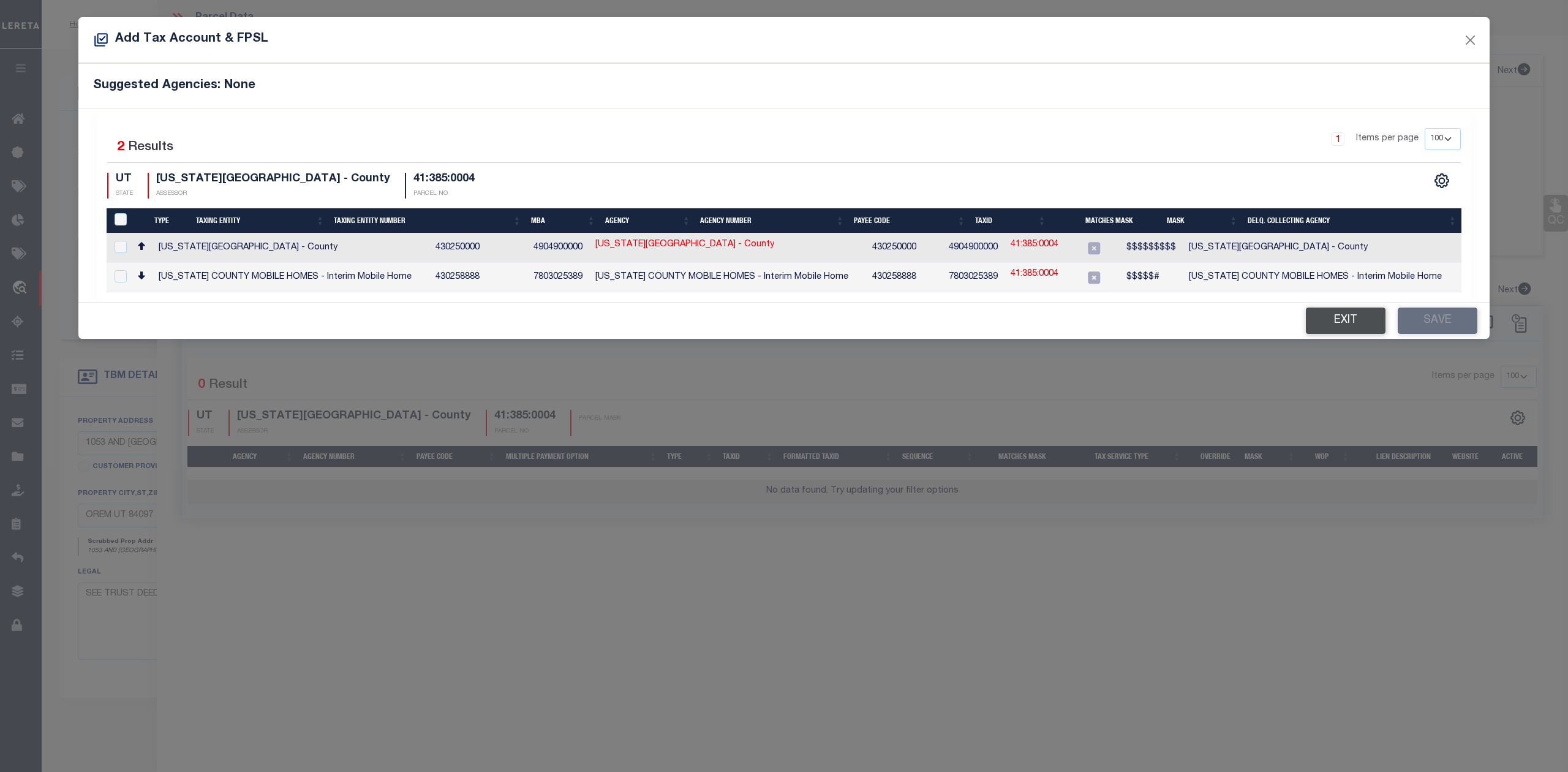
click at [1321, 323] on button "Exit" at bounding box center [1345, 321] width 80 height 26
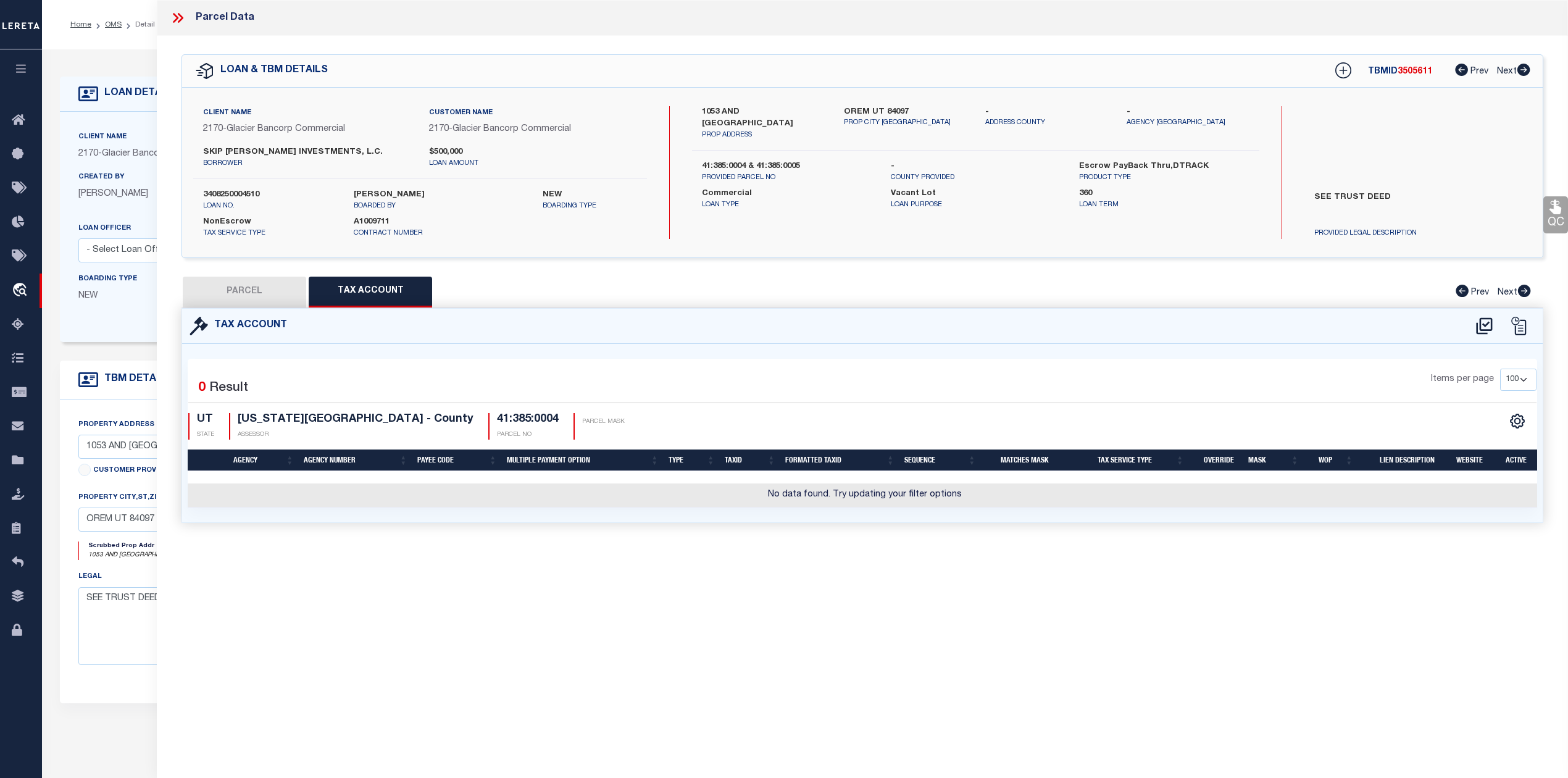
click at [266, 294] on button "PARCEL" at bounding box center [244, 292] width 123 height 31
select select "AS"
checkbox input "false"
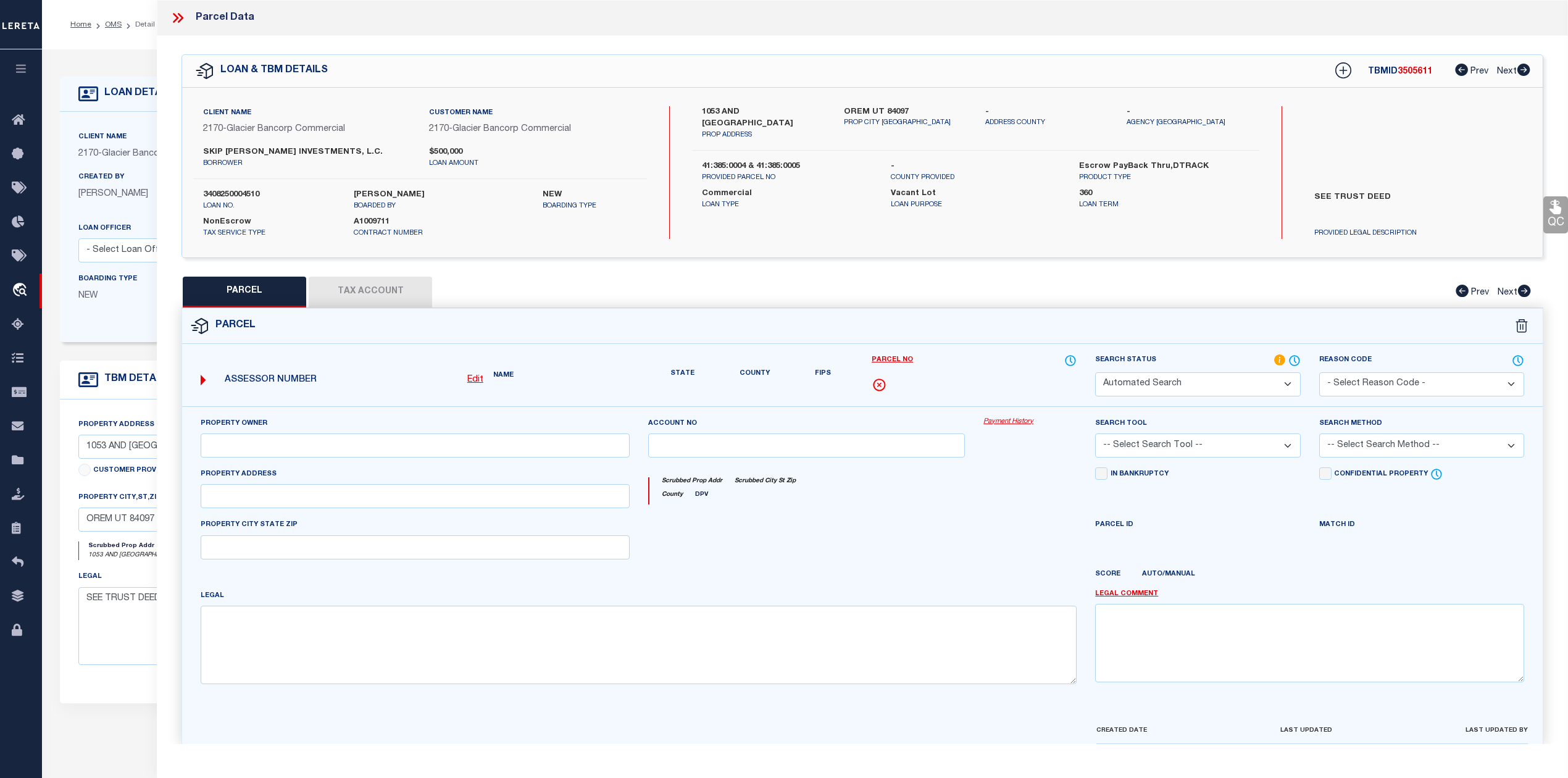
select select "IP"
checkbox input "false"
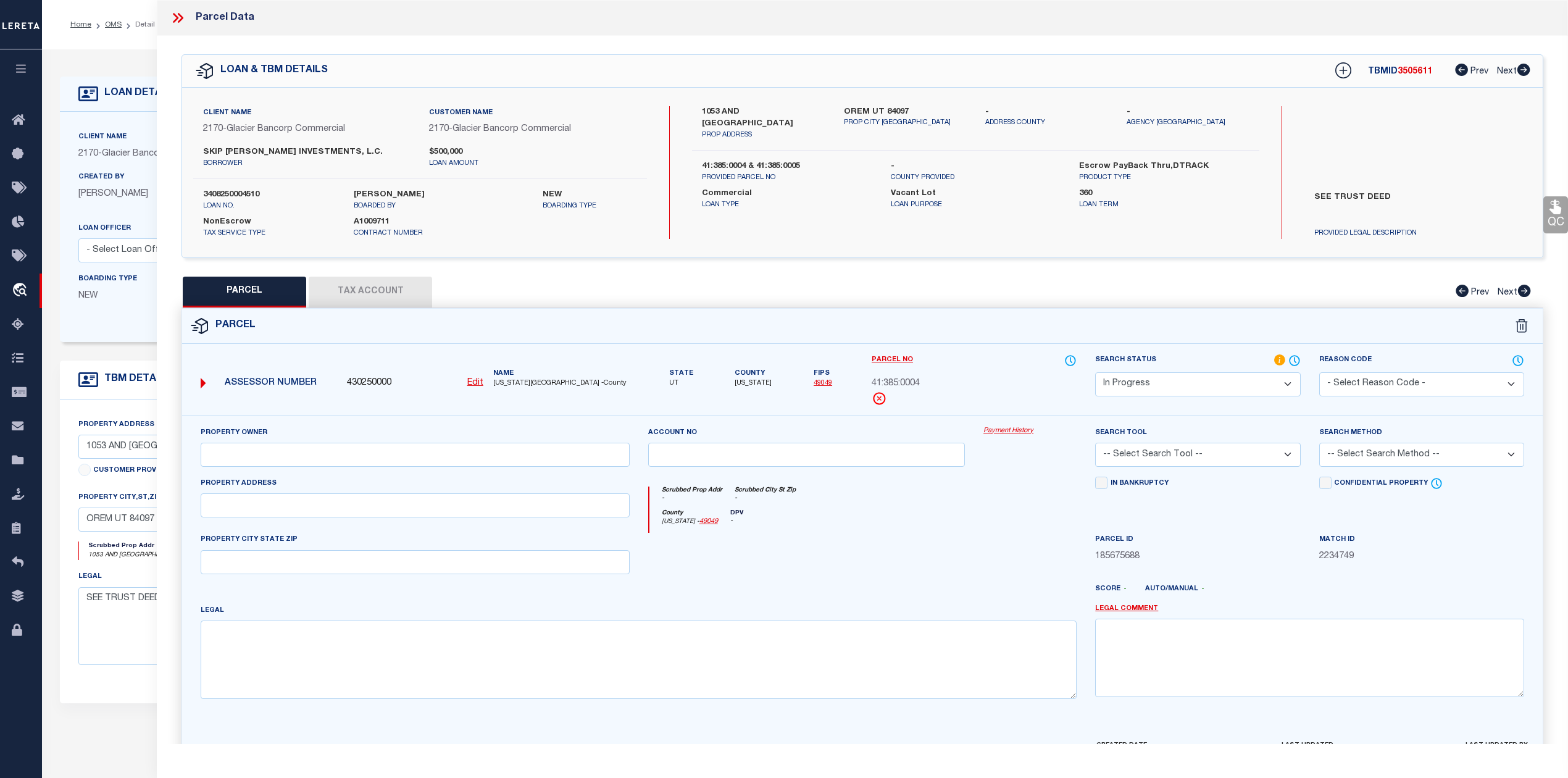
click at [474, 382] on u "Edit" at bounding box center [475, 382] width 16 height 9
select select "IP"
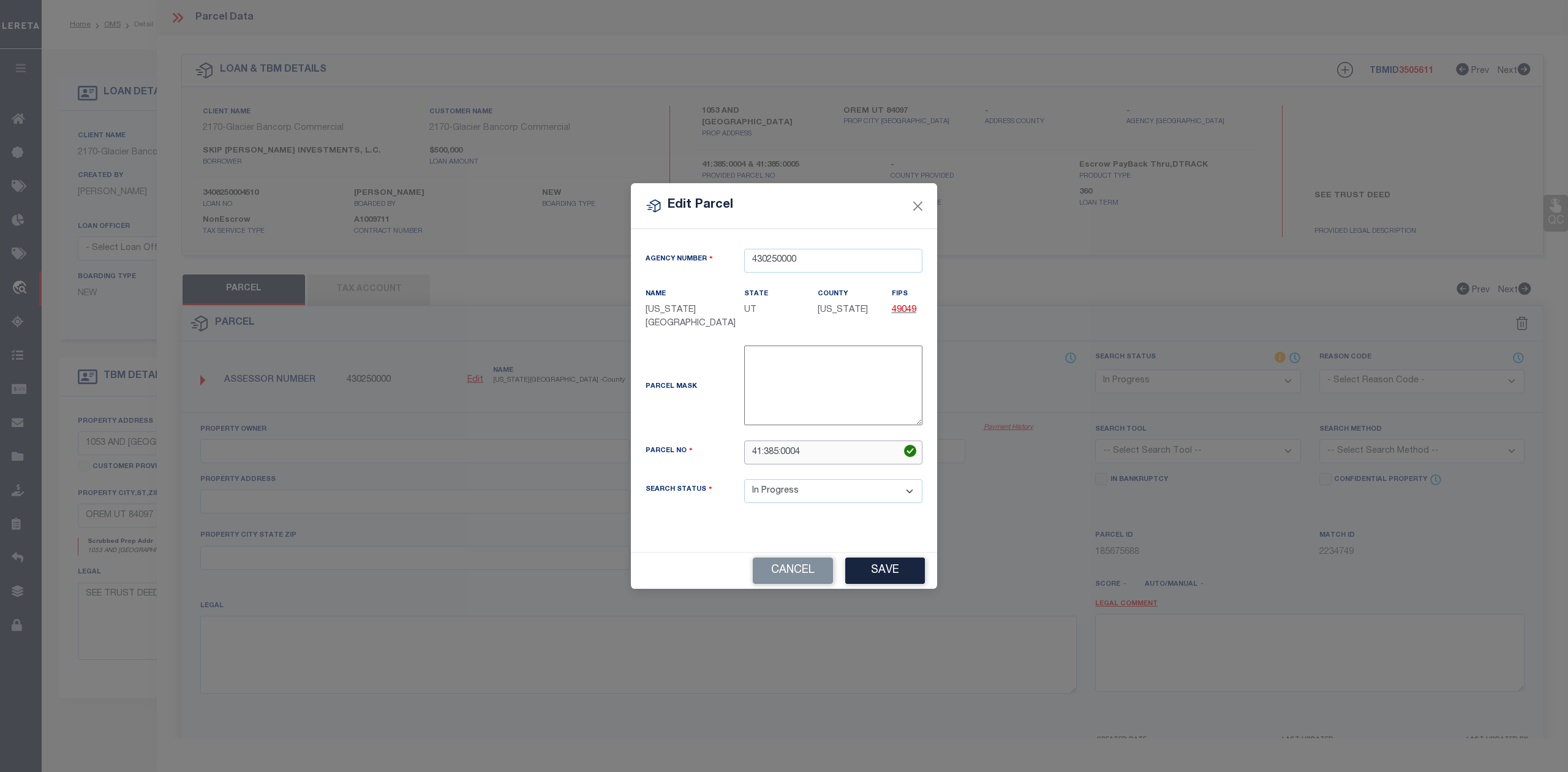
click at [782, 442] on input "41:385:0004" at bounding box center [833, 452] width 178 height 24
type input "413850004"
click at [726, 469] on div "Parcel No 413850004" at bounding box center [784, 459] width 295 height 38
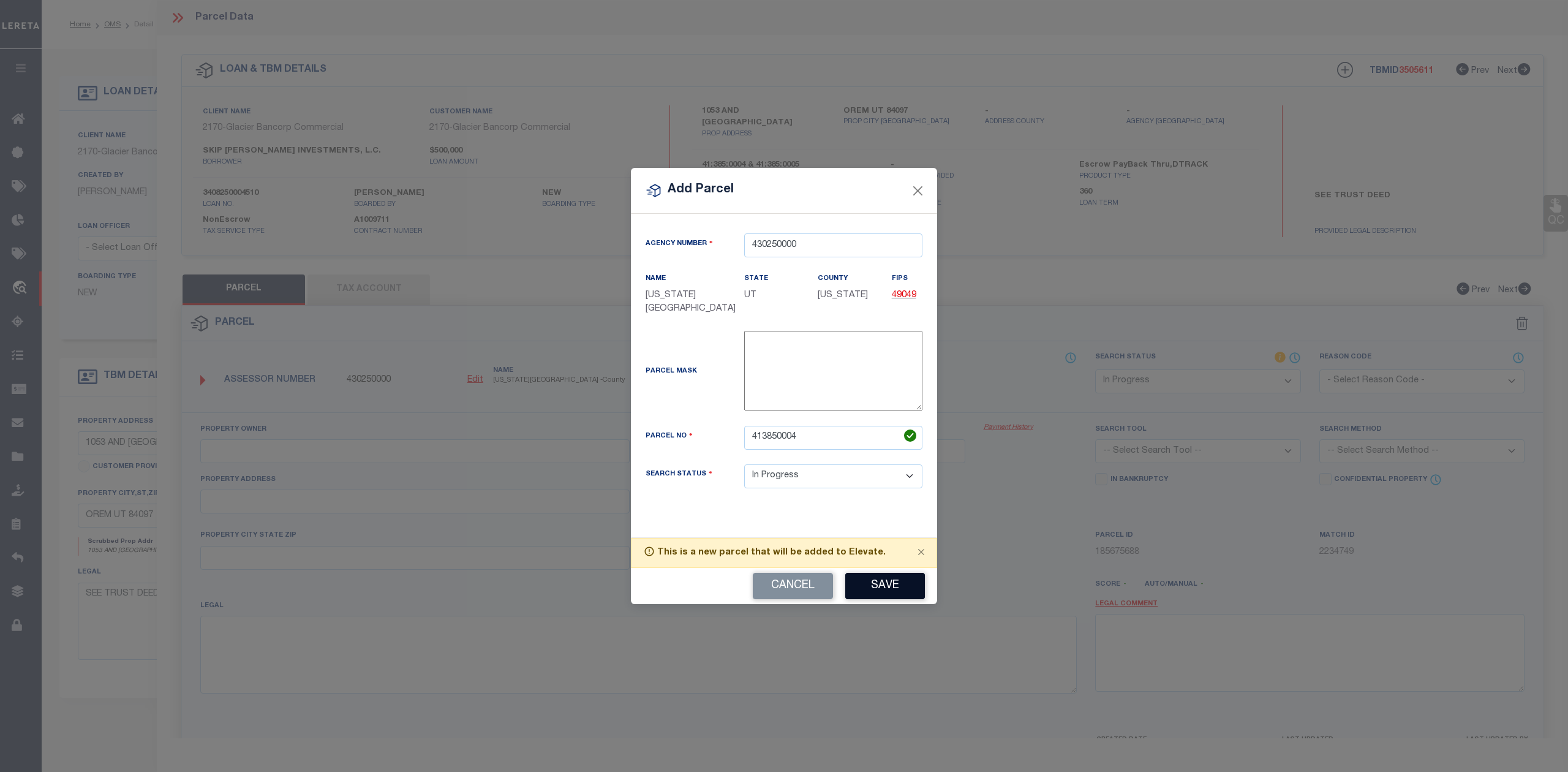
click at [887, 586] on button "Save" at bounding box center [885, 586] width 80 height 26
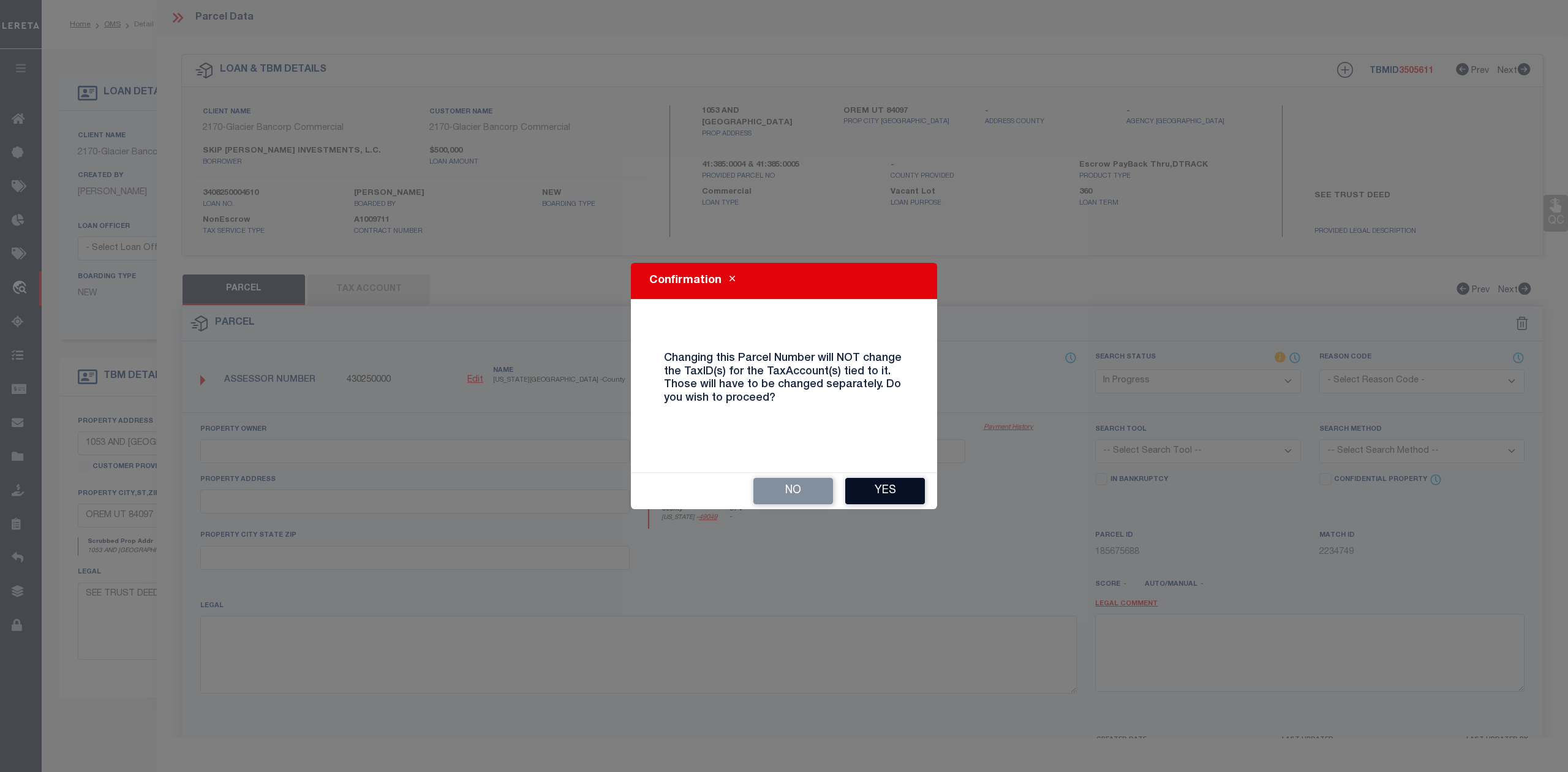
click at [887, 491] on button "Yes" at bounding box center [885, 491] width 80 height 26
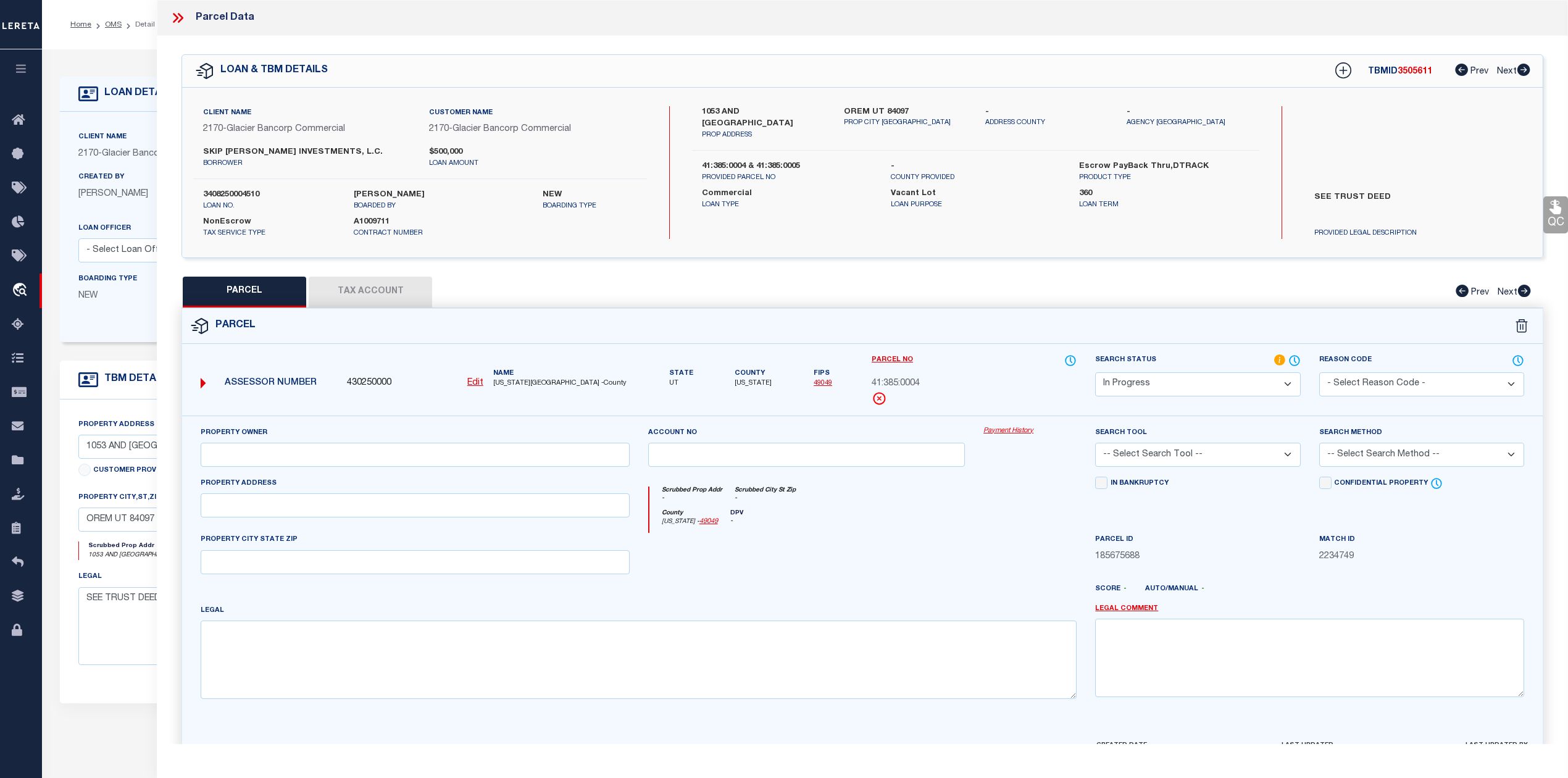
select select "IP"
checkbox input "false"
click at [999, 558] on div at bounding box center [1030, 558] width 112 height 51
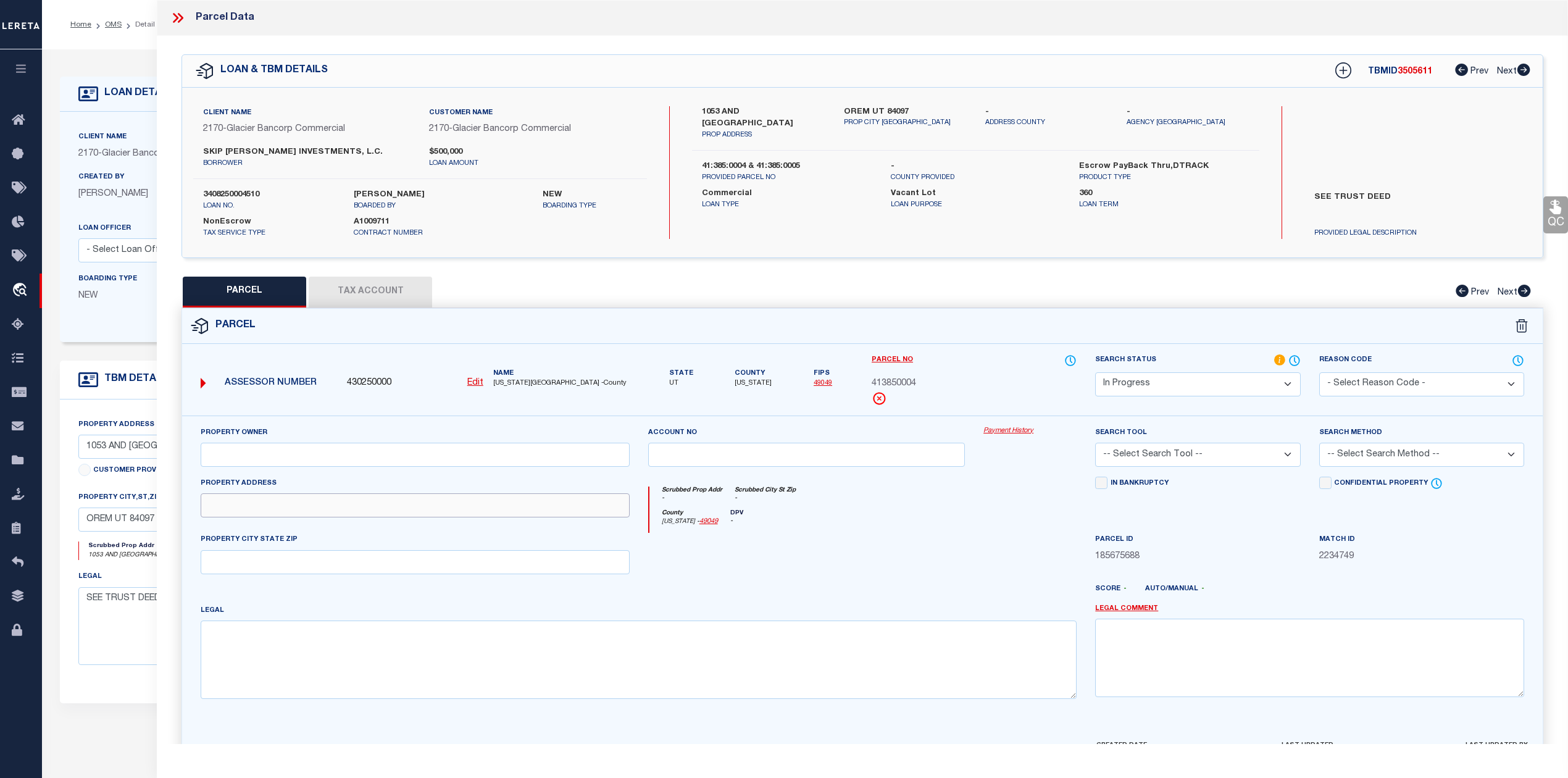
click at [378, 514] on input "text" at bounding box center [415, 506] width 429 height 24
paste input "1053 S 1100 EAST"
type input "1053 S 1100 EAST"
click at [440, 566] on input "text" at bounding box center [415, 562] width 429 height 24
paste input "OREM"
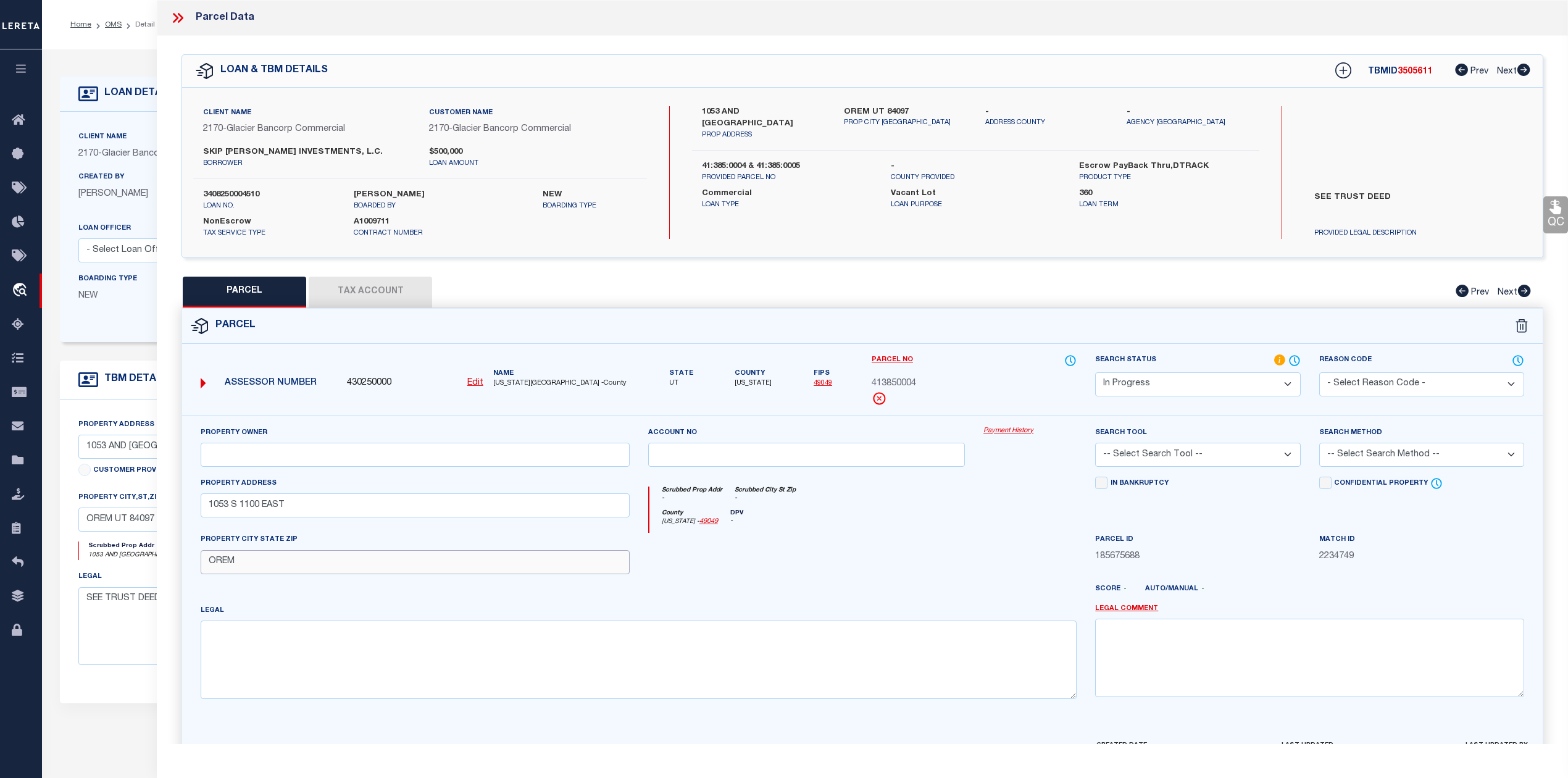
click at [213, 571] on input "OREM" at bounding box center [415, 562] width 429 height 24
type input "OREM"
click at [840, 590] on div at bounding box center [918, 594] width 336 height 20
click at [1169, 461] on select "-- Select Search Tool -- 3rd Party Website Agency File Agency Website ATLS CNV-…" at bounding box center [1197, 455] width 205 height 24
select select "AGW"
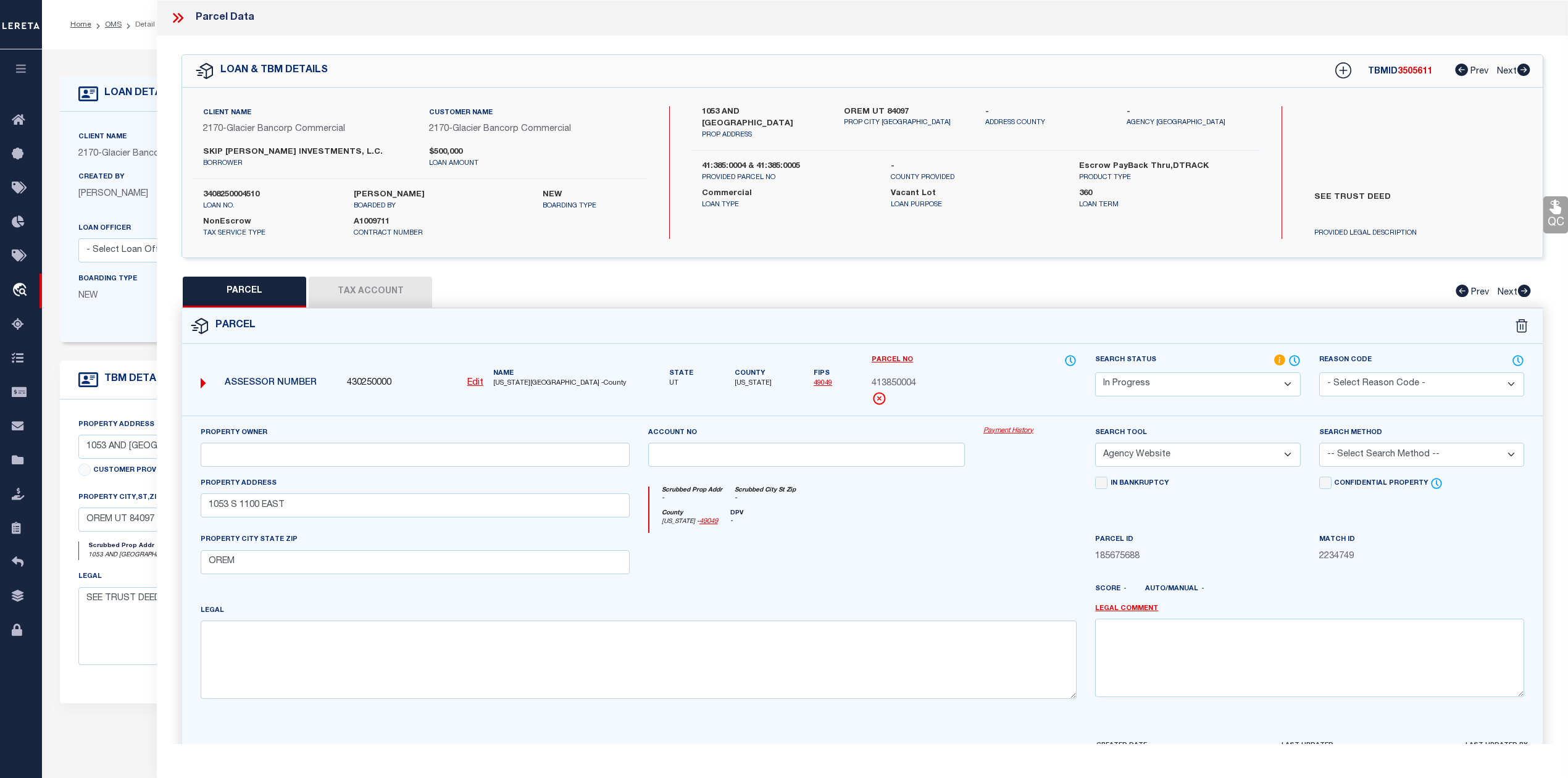
click at [1095, 444] on select "-- Select Search Tool -- 3rd Party Website Agency File Agency Website ATLS CNV-…" at bounding box center [1197, 455] width 205 height 24
click at [1398, 457] on select "-- Select Search Method -- Property Address Legal Liability Info Provided" at bounding box center [1422, 455] width 205 height 24
select select "LEG"
click at [1319, 444] on select "-- Select Search Method -- Property Address Legal Liability Info Provided" at bounding box center [1422, 455] width 205 height 24
click at [1063, 566] on div at bounding box center [1030, 558] width 112 height 51
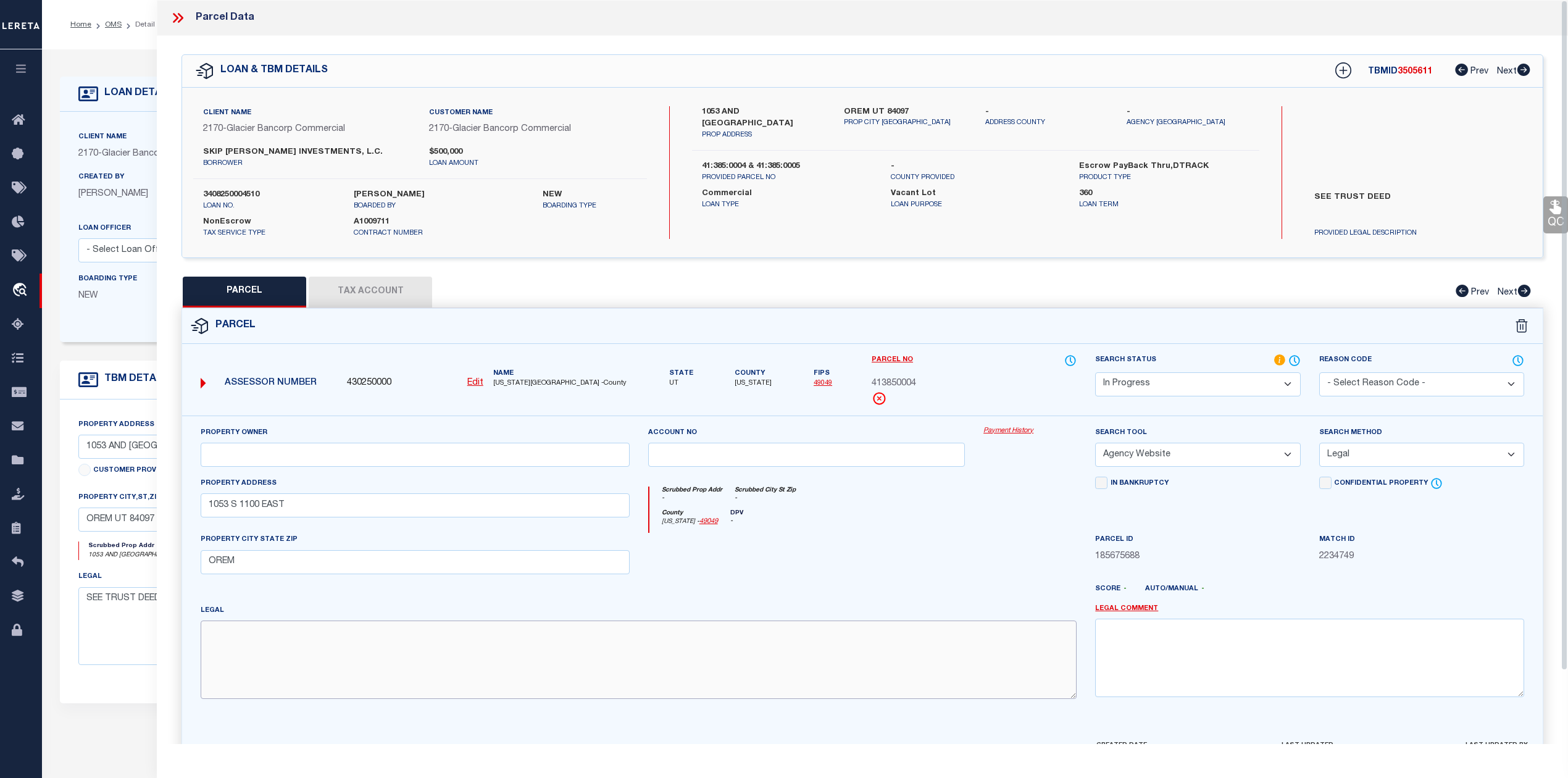
click at [396, 673] on textarea at bounding box center [638, 659] width 876 height 78
paste textarea "LOT 4, PLAT A, HIGH RIVER ESTATES P.R.D. SUBDV. AREA 0.331 AC."
type textarea "LOT 4, PLAT A, HIGH RIVER ESTATES P.R.D. SUBDV. AREA 0.331 AC."
click at [378, 467] on input "text" at bounding box center [415, 455] width 429 height 24
paste input "SKIP DUNN INVESTMENTS LC"
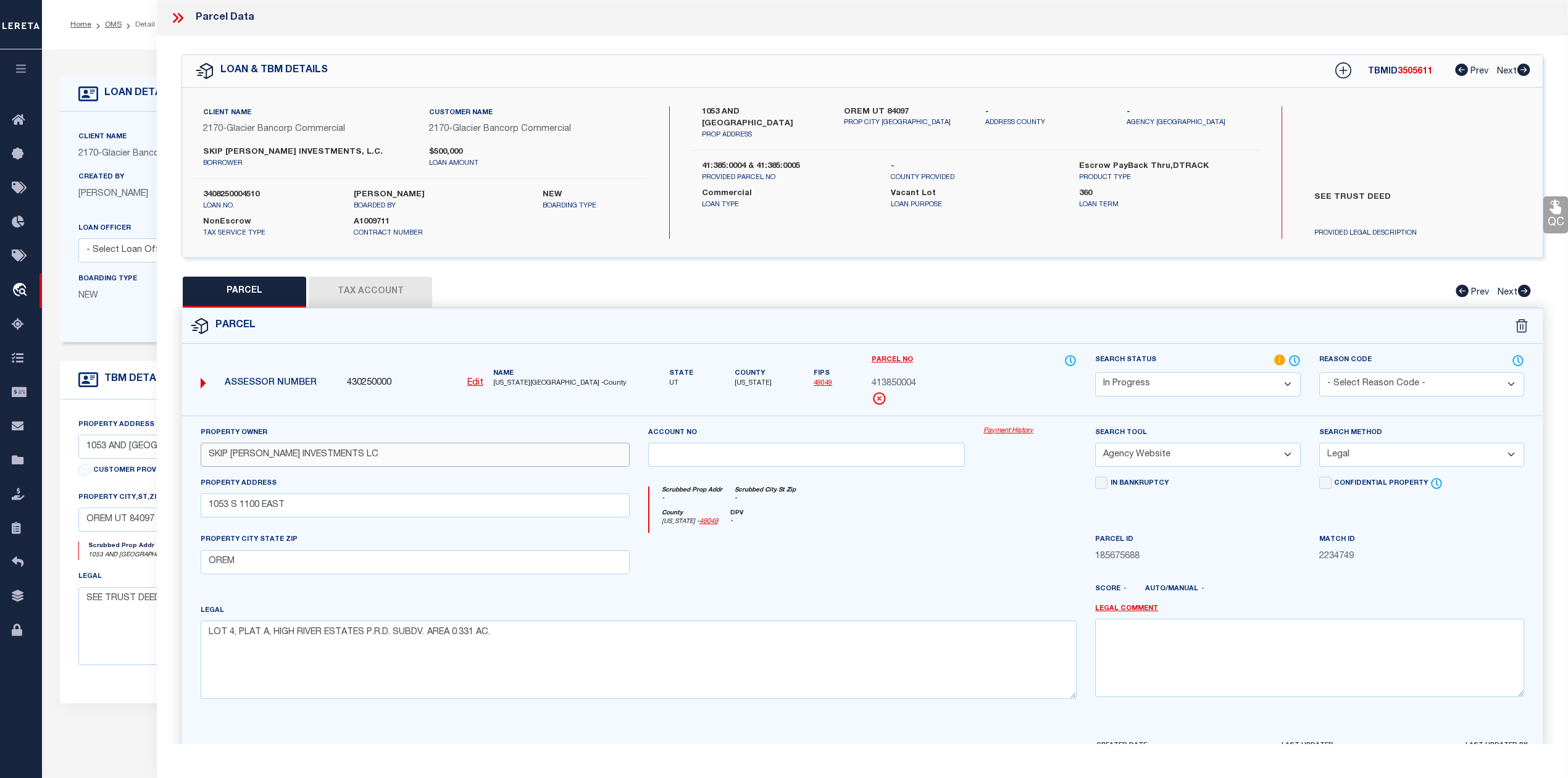
click at [228, 452] on input "SKIP DUNN INVESTMENTS LC" at bounding box center [415, 455] width 429 height 24
type input "SKIP DUNN INVESTMENTS LC"
click at [860, 560] on div at bounding box center [806, 558] width 336 height 51
click at [949, 556] on div at bounding box center [806, 558] width 336 height 51
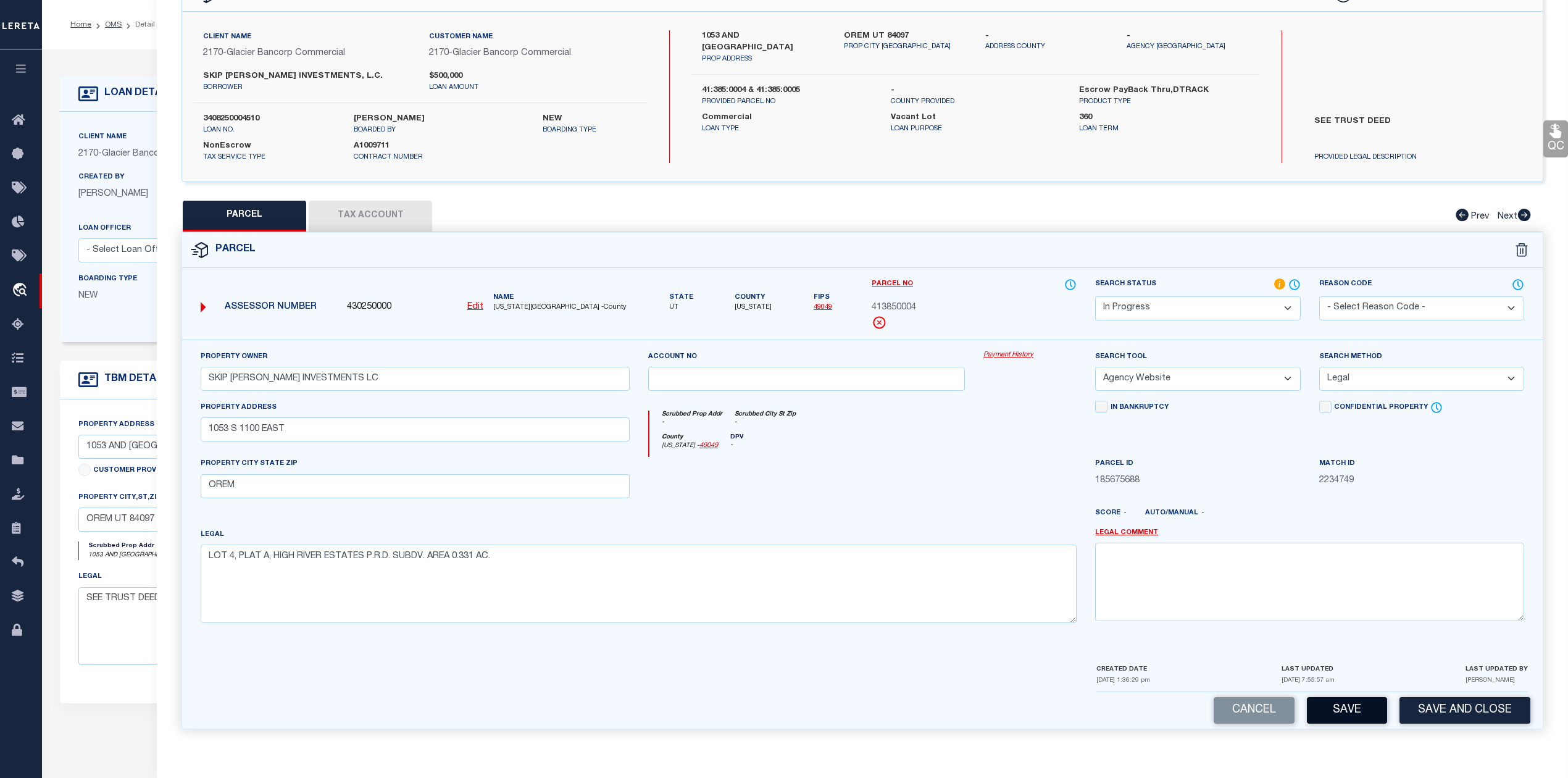
click at [1336, 715] on button "Save" at bounding box center [1346, 711] width 81 height 27
click at [944, 524] on div at bounding box center [918, 518] width 336 height 20
click at [944, 480] on div at bounding box center [806, 482] width 336 height 51
select select "AS"
select select
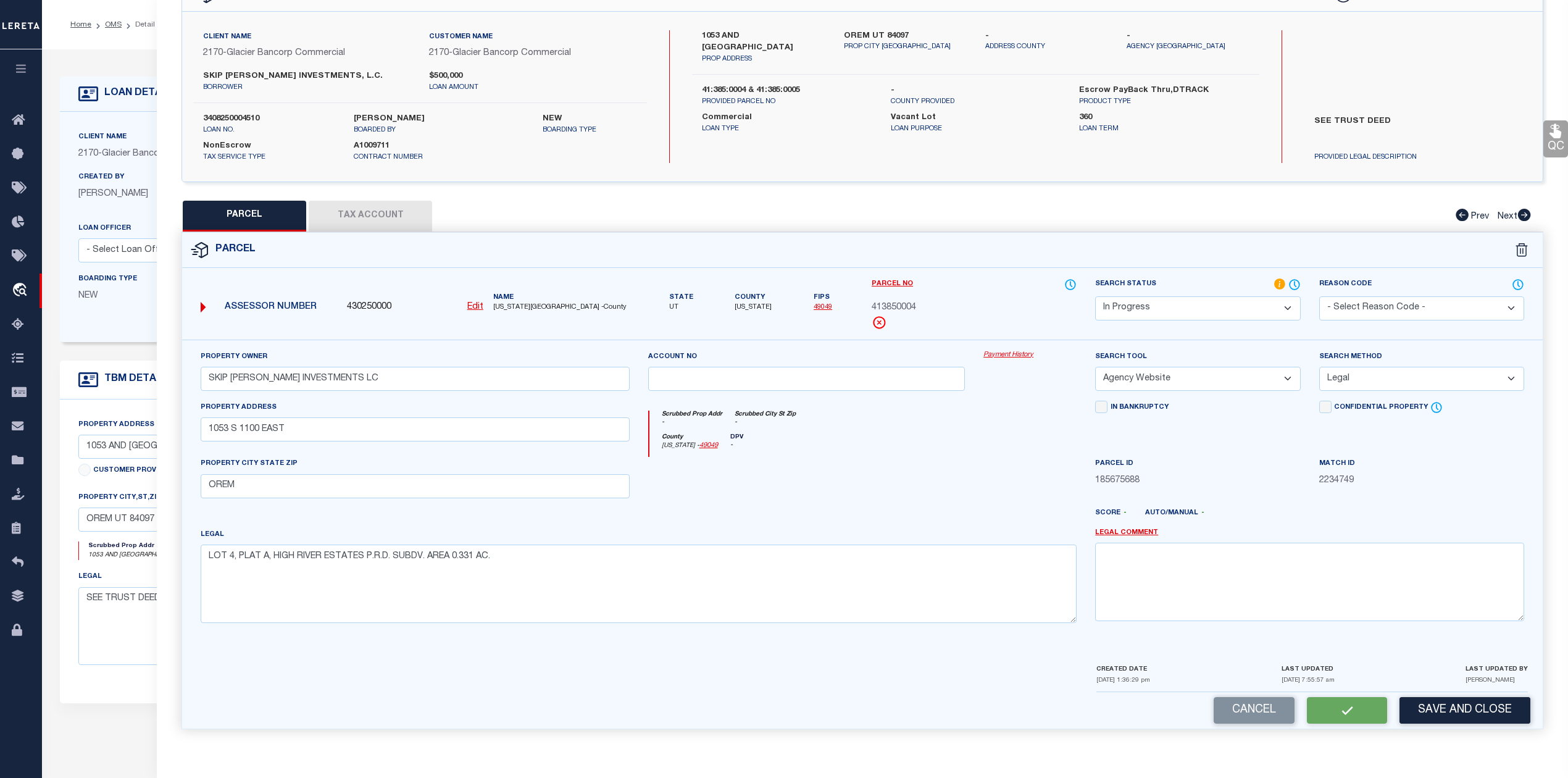
select select
checkbox input "false"
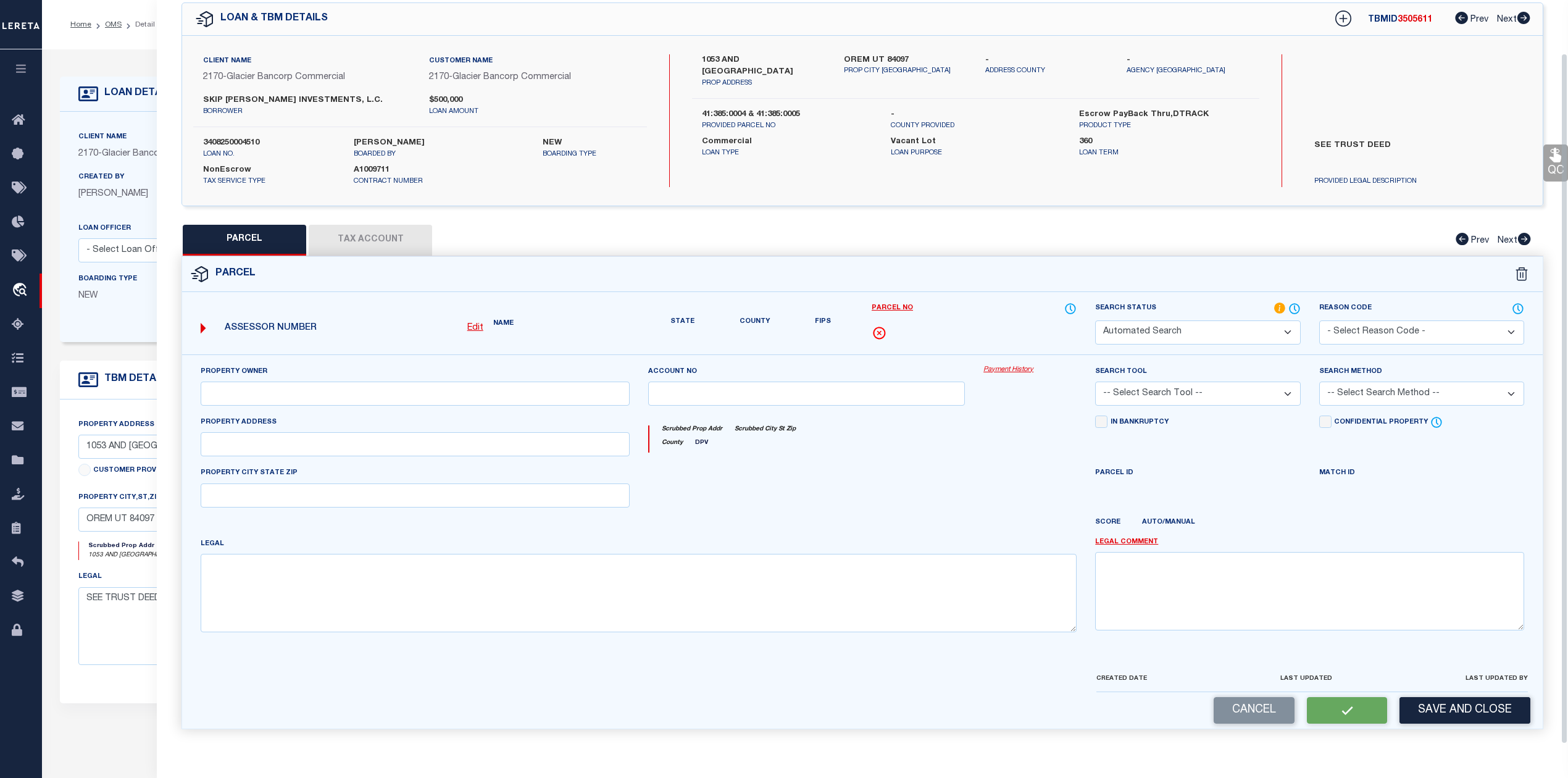
select select "IP"
type input "SKIP DUNN INVESTMENTS LC"
select select "AGW"
select select "LEG"
type input "1053 S 1100 EAST"
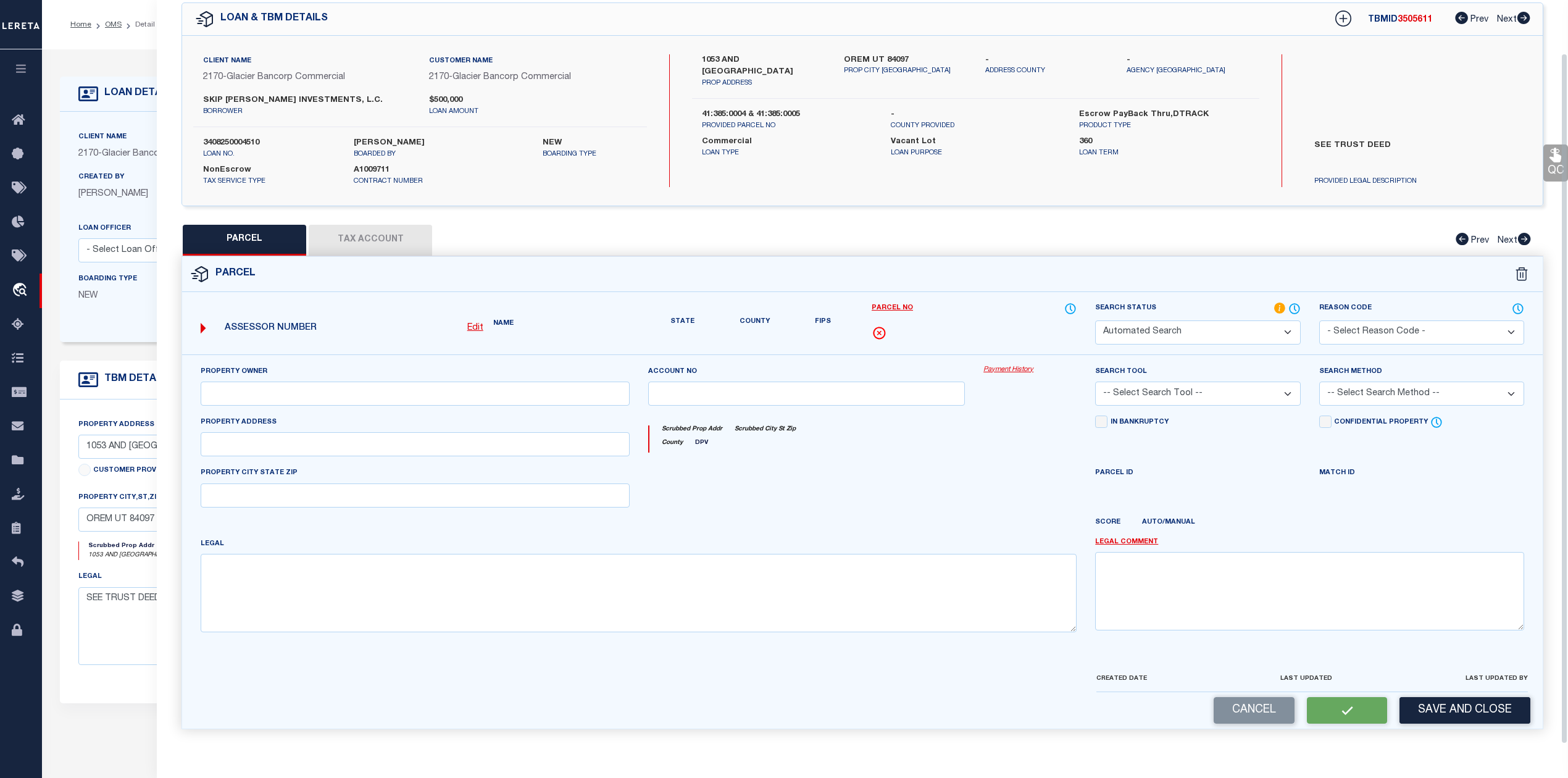
type input "OREM"
type textarea "LOT 4, PLAT A, HIGH RIVER ESTATES P.R.D. SUBDV. AREA 0.331 AC."
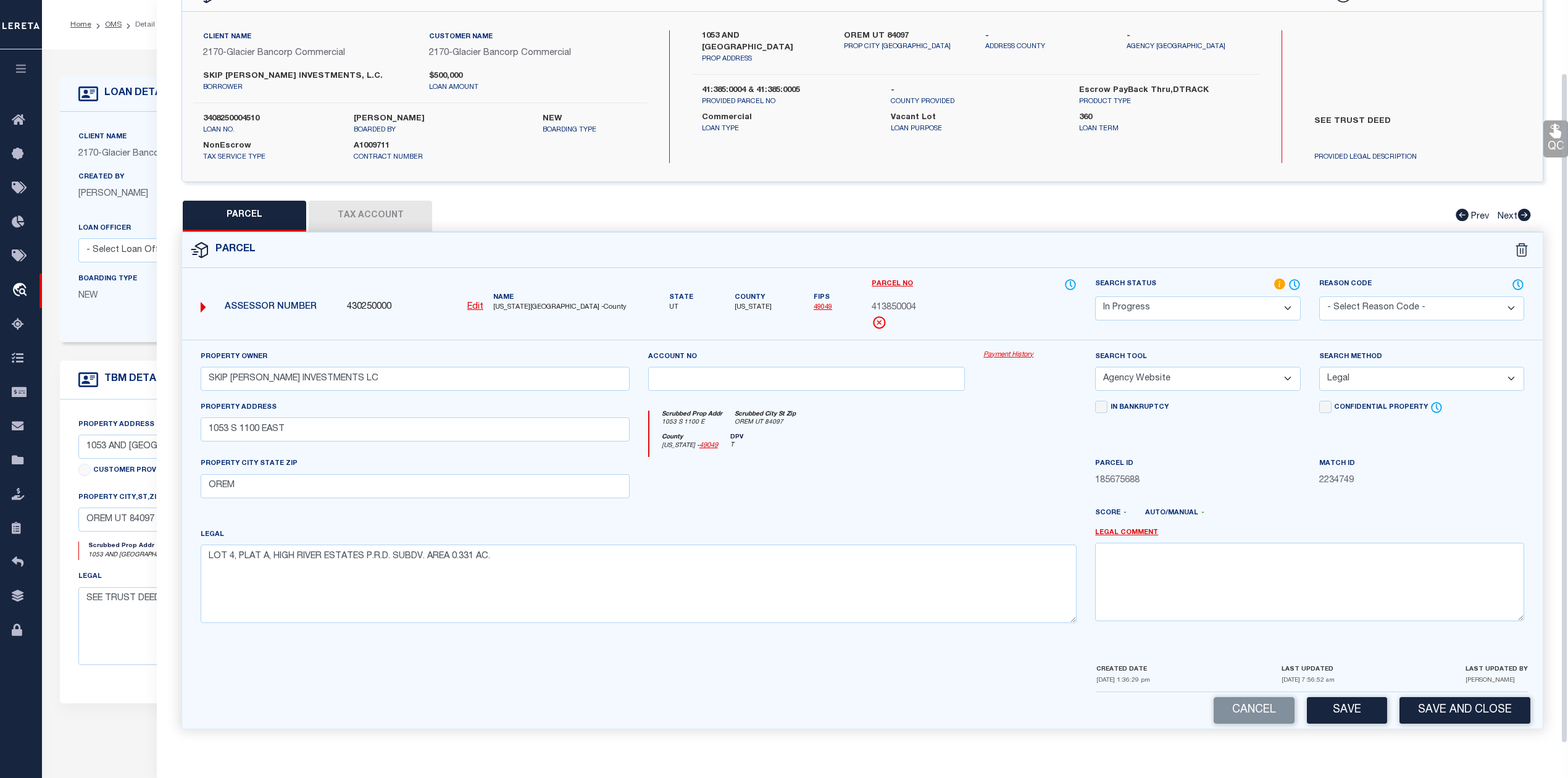
click at [367, 208] on button "Tax Account" at bounding box center [370, 216] width 123 height 31
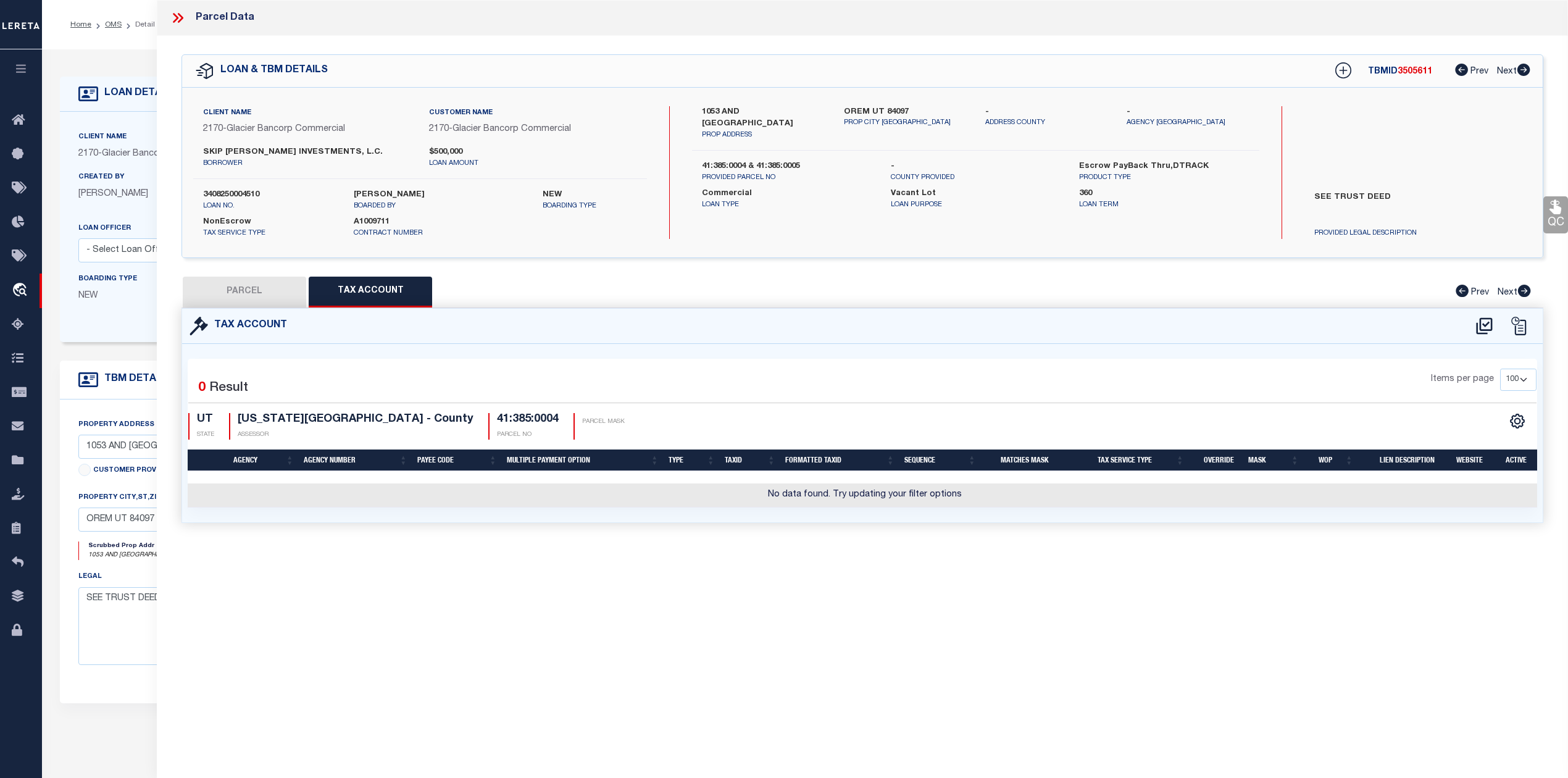
select select "100"
drag, startPoint x: 917, startPoint y: 621, endPoint x: 973, endPoint y: 621, distance: 56.0
click at [931, 621] on div "Parcel Data QC QC QC - Select Status - Ready to QC" at bounding box center [862, 372] width 1411 height 744
click at [1483, 328] on icon at bounding box center [1484, 326] width 21 height 20
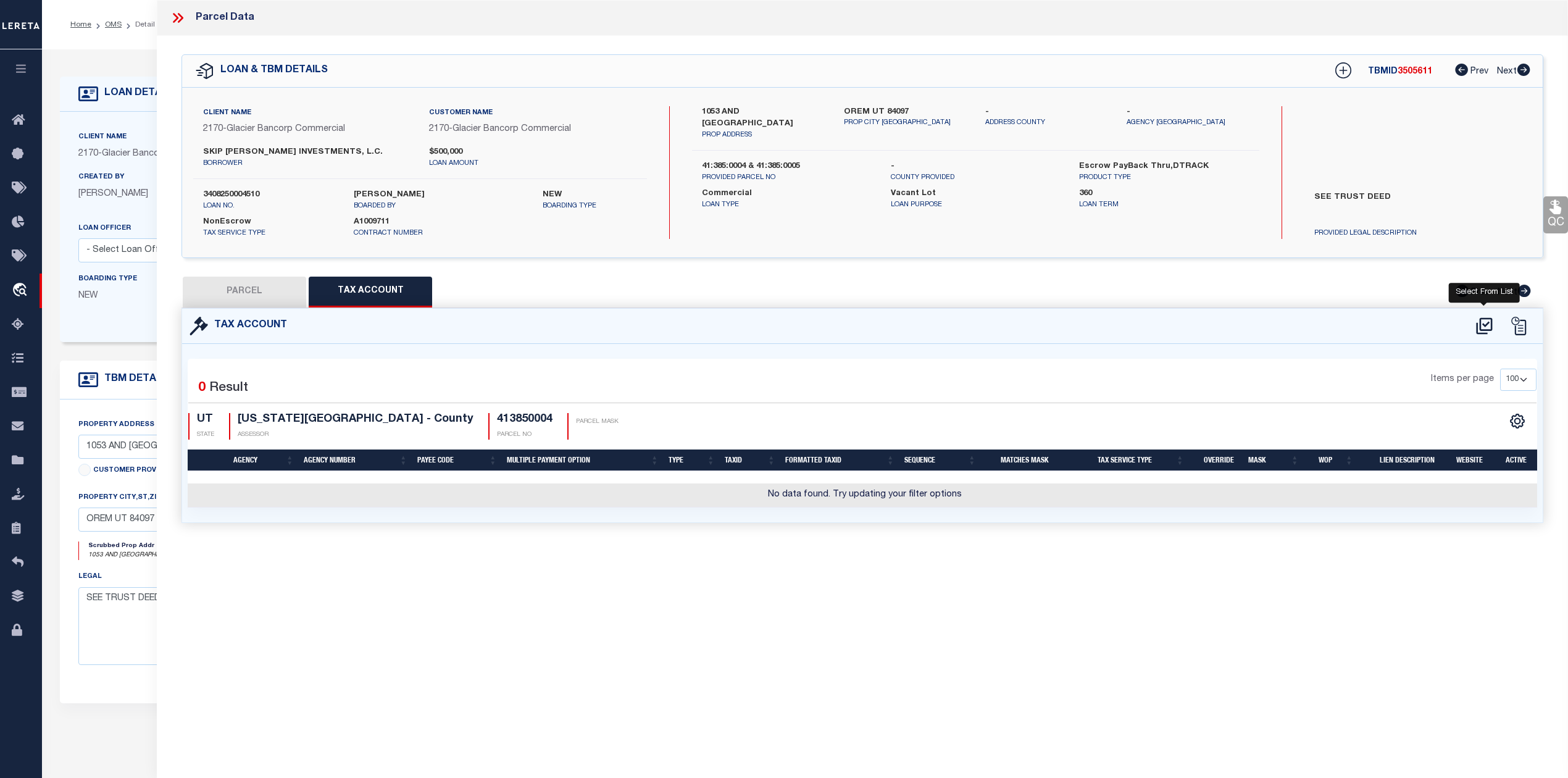
select select "100"
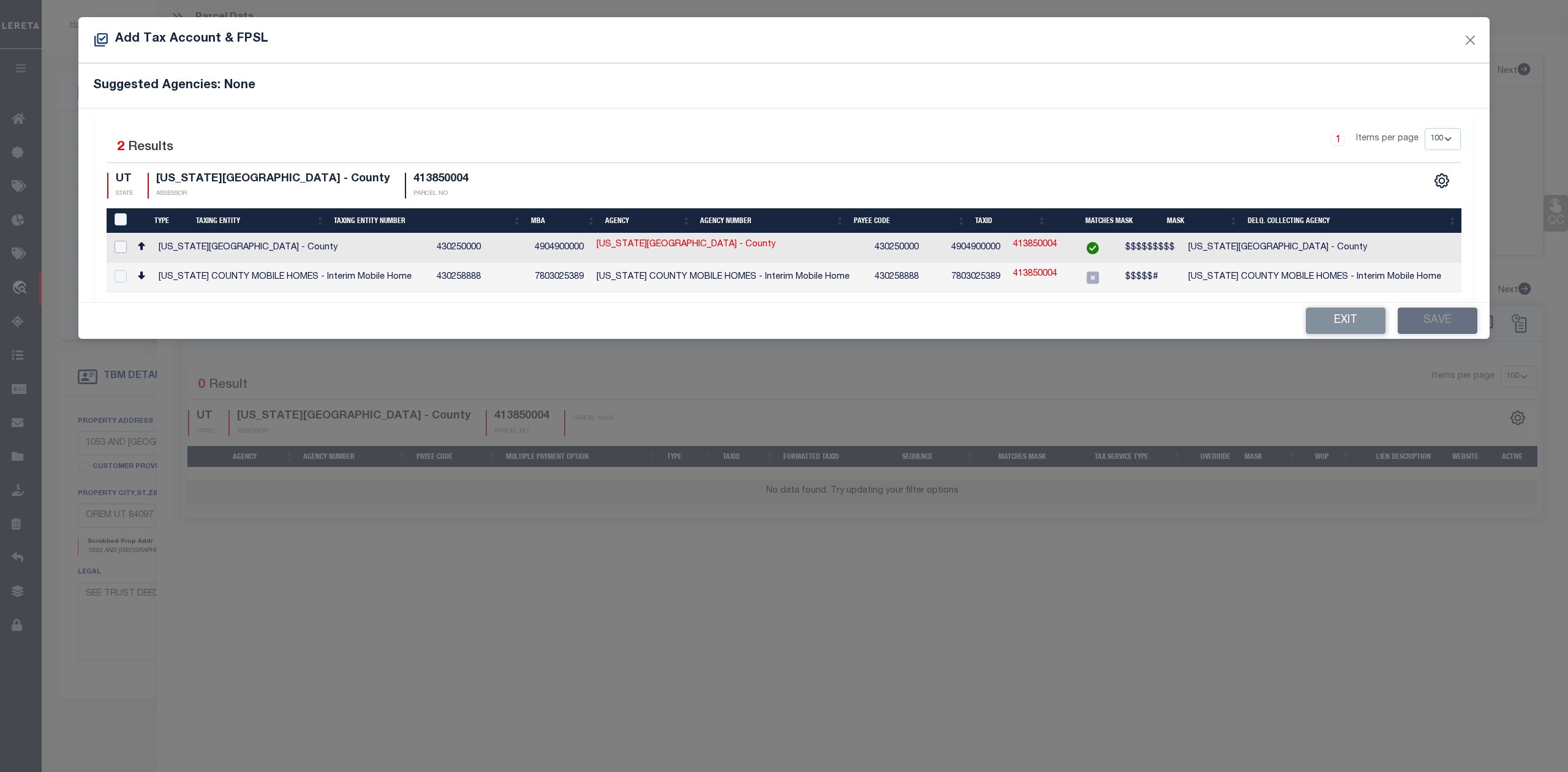
click at [120, 244] on input "checkbox" at bounding box center [120, 247] width 13 height 13
checkbox input "true"
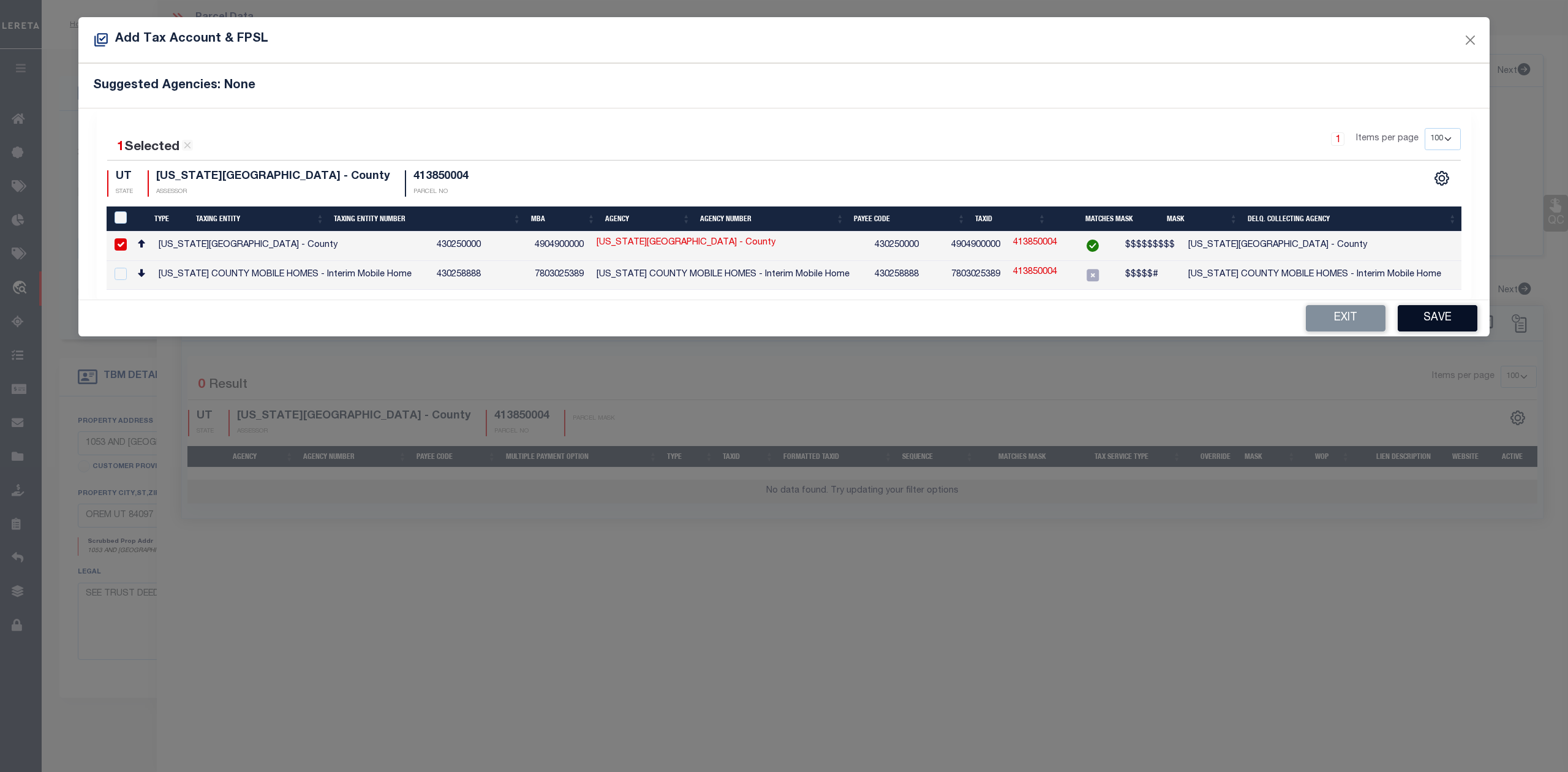
click at [1422, 319] on button "Save" at bounding box center [1437, 319] width 80 height 26
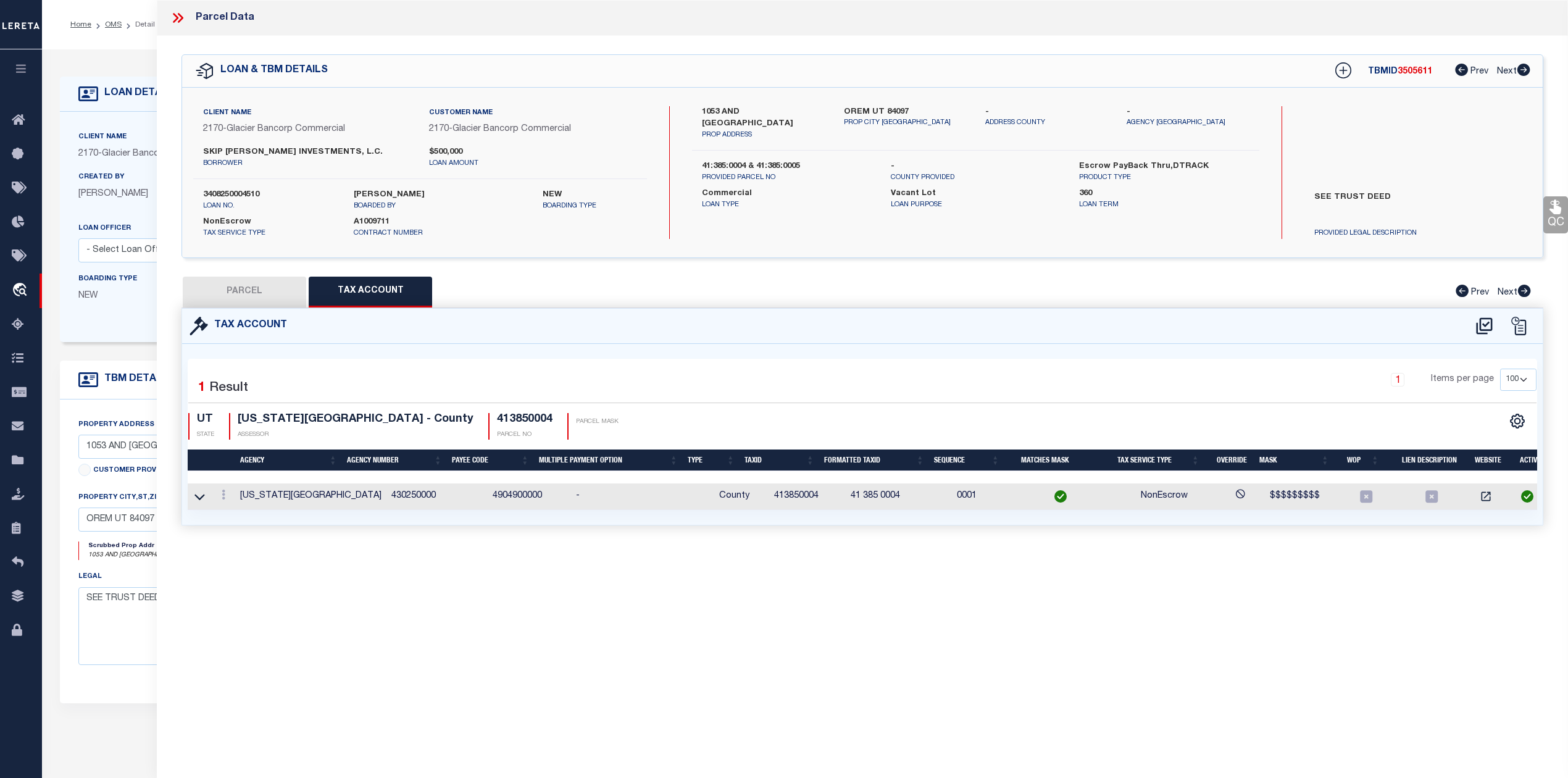
click at [1129, 379] on div "1 Items per page 10 25 50 100" at bounding box center [1033, 384] width 1007 height 32
click at [270, 300] on button "PARCEL" at bounding box center [244, 292] width 123 height 31
select select "AS"
select select
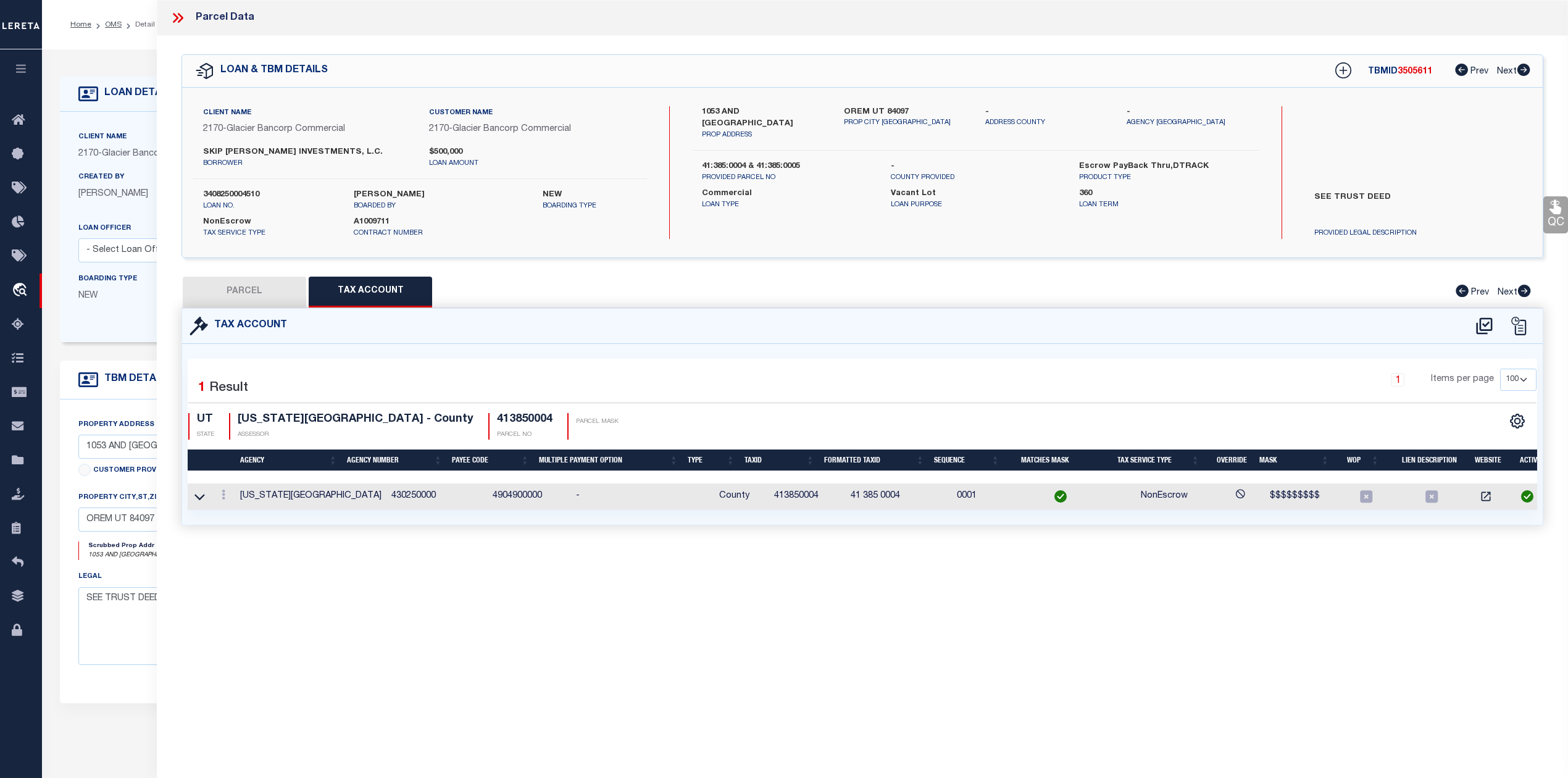
checkbox input "false"
select select "IP"
type input "SKIP DUNN INVESTMENTS LC"
select select "AGW"
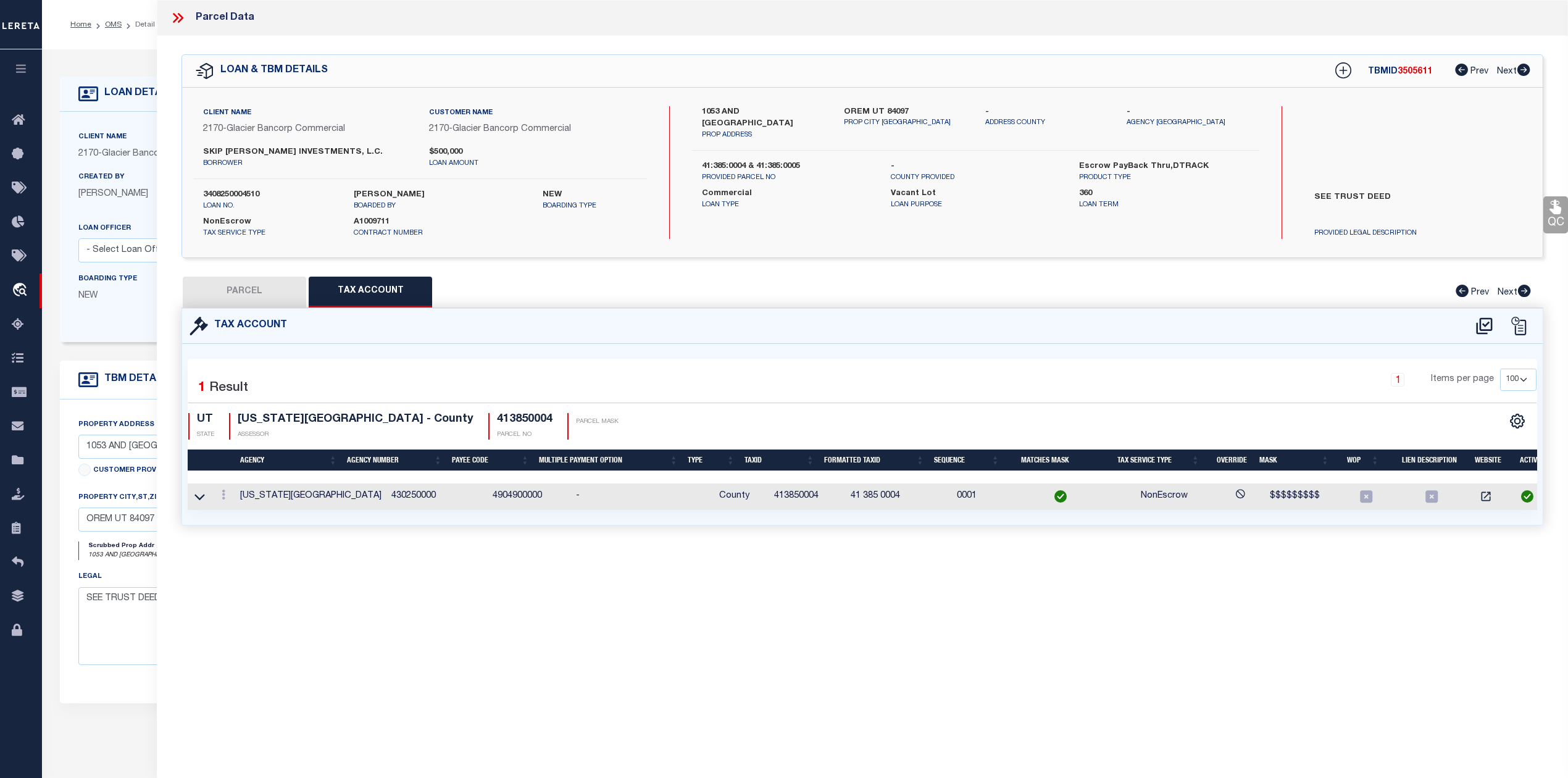
select select "LEG"
type input "1053 S 1100 EAST"
type input "OREM"
type textarea "LOT 4, PLAT A, HIGH RIVER ESTATES P.R.D. SUBDV. AREA 0.331 AC."
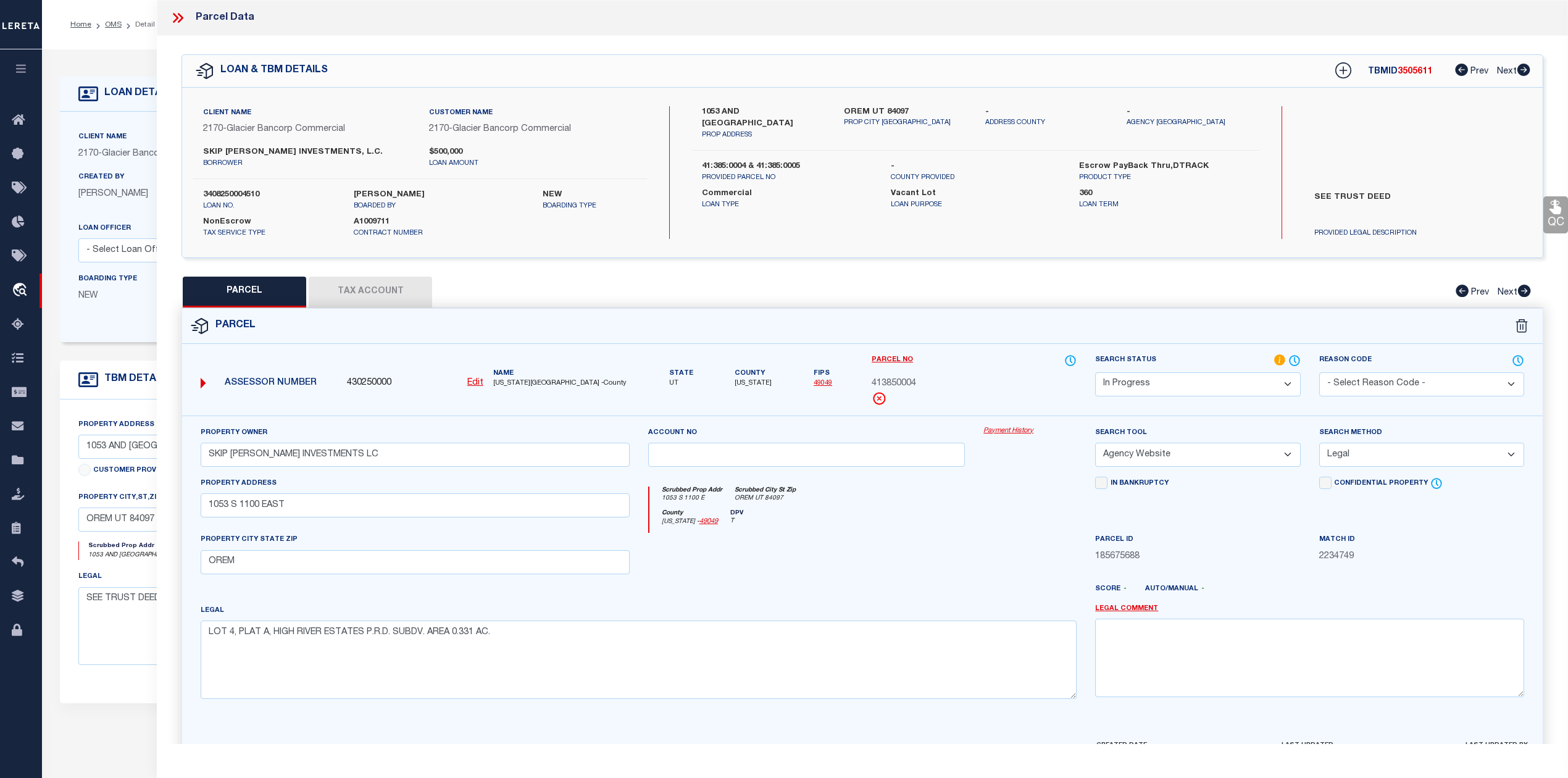
click at [832, 540] on div at bounding box center [806, 558] width 336 height 51
click at [938, 532] on div "County Utah - 49049 DPV T" at bounding box center [863, 522] width 427 height 24
click at [1137, 393] on select "Automated Search Bad Parcel Complete Duplicate Parcel High Dollar Reporting In …" at bounding box center [1197, 384] width 205 height 24
click at [1095, 372] on select "Automated Search Bad Parcel Complete Duplicate Parcel High Dollar Reporting In …" at bounding box center [1197, 384] width 205 height 24
click at [900, 610] on div "Legal LOT 4, PLAT A, HIGH RIVER ESTATES P.R.D. SUBDV. AREA 0.331 AC." at bounding box center [638, 651] width 876 height 95
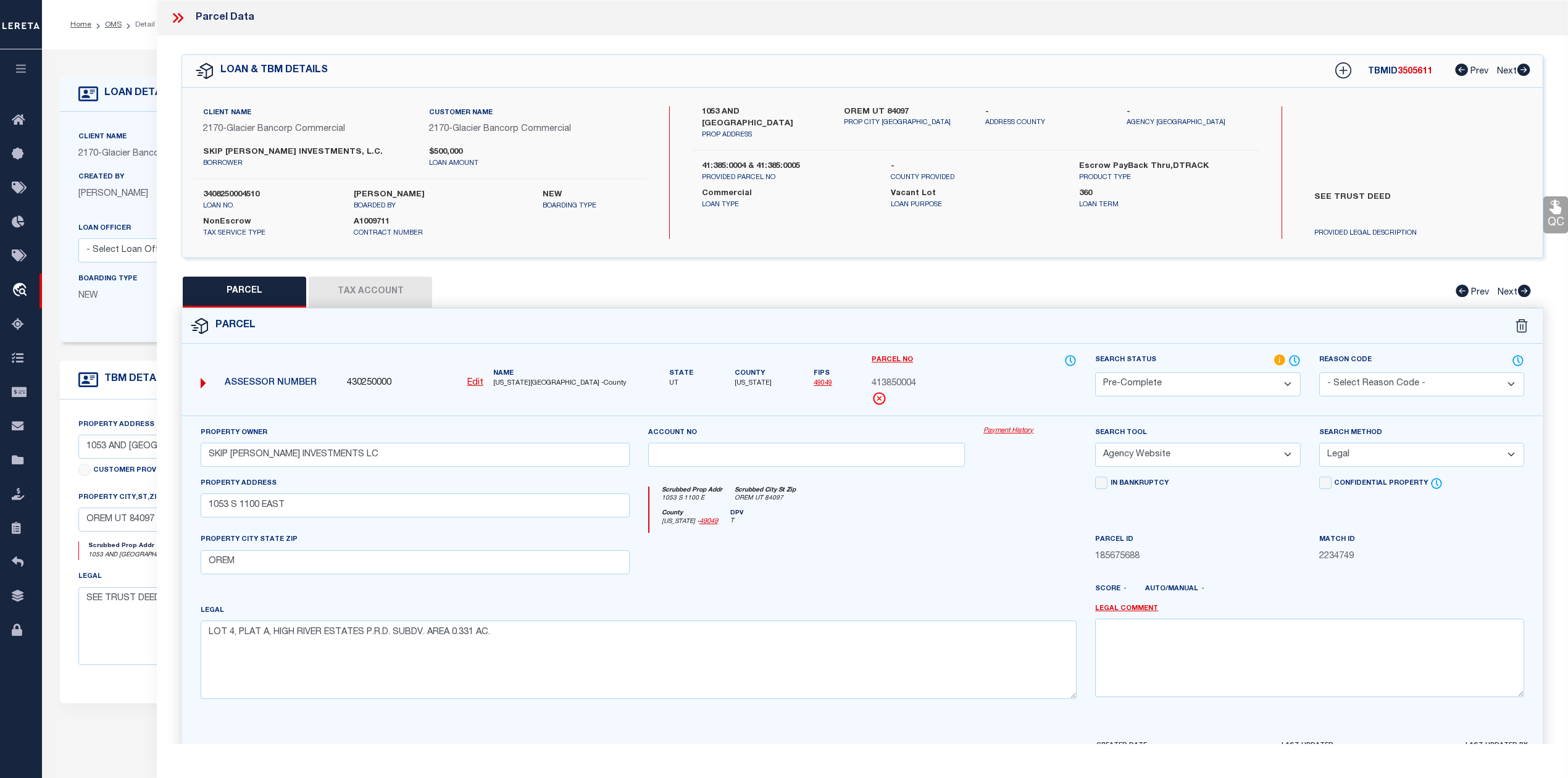
scroll to position [81, 0]
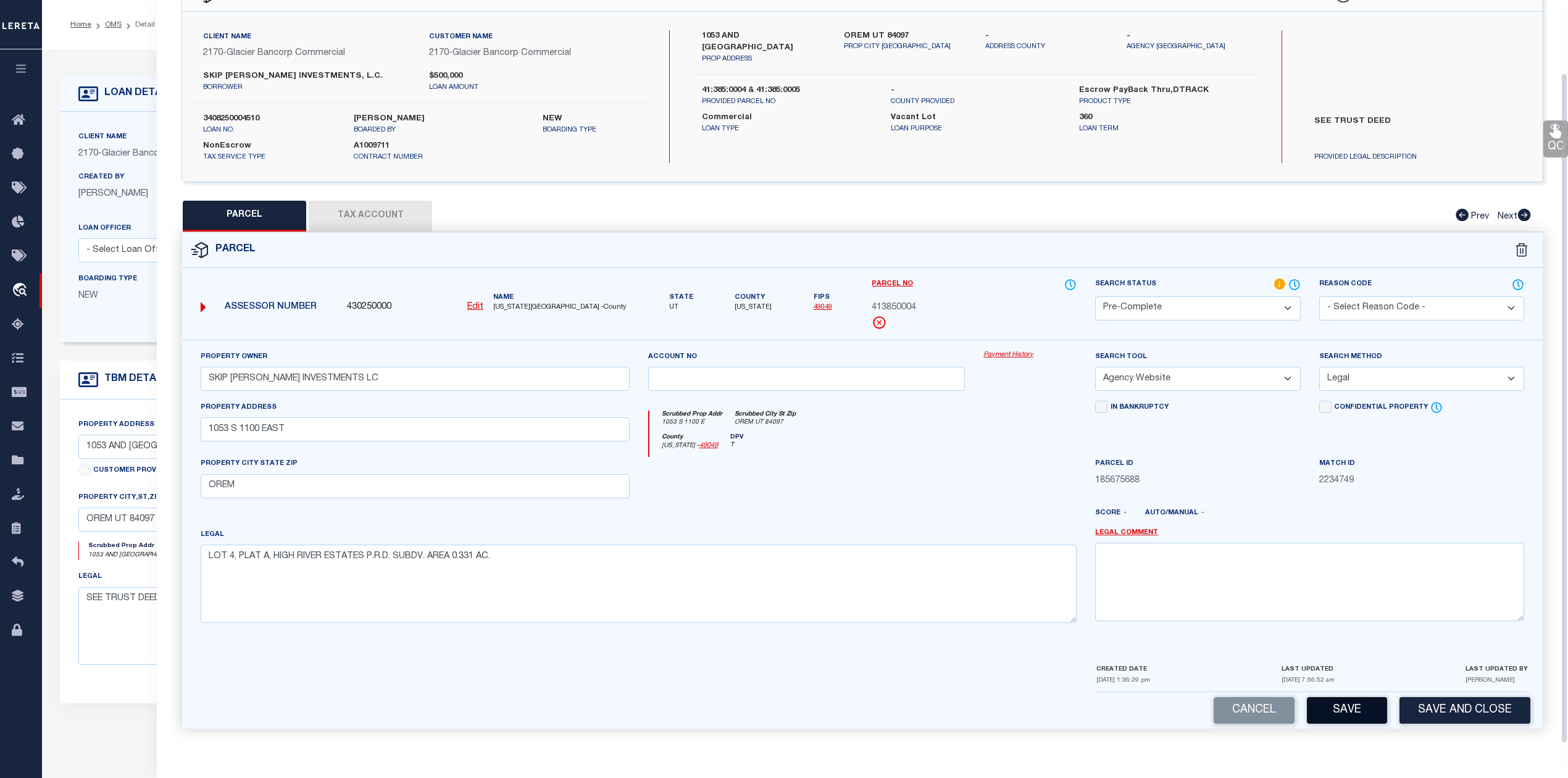
click at [1324, 710] on button "Save" at bounding box center [1346, 711] width 81 height 27
select select "AS"
select select
checkbox input "false"
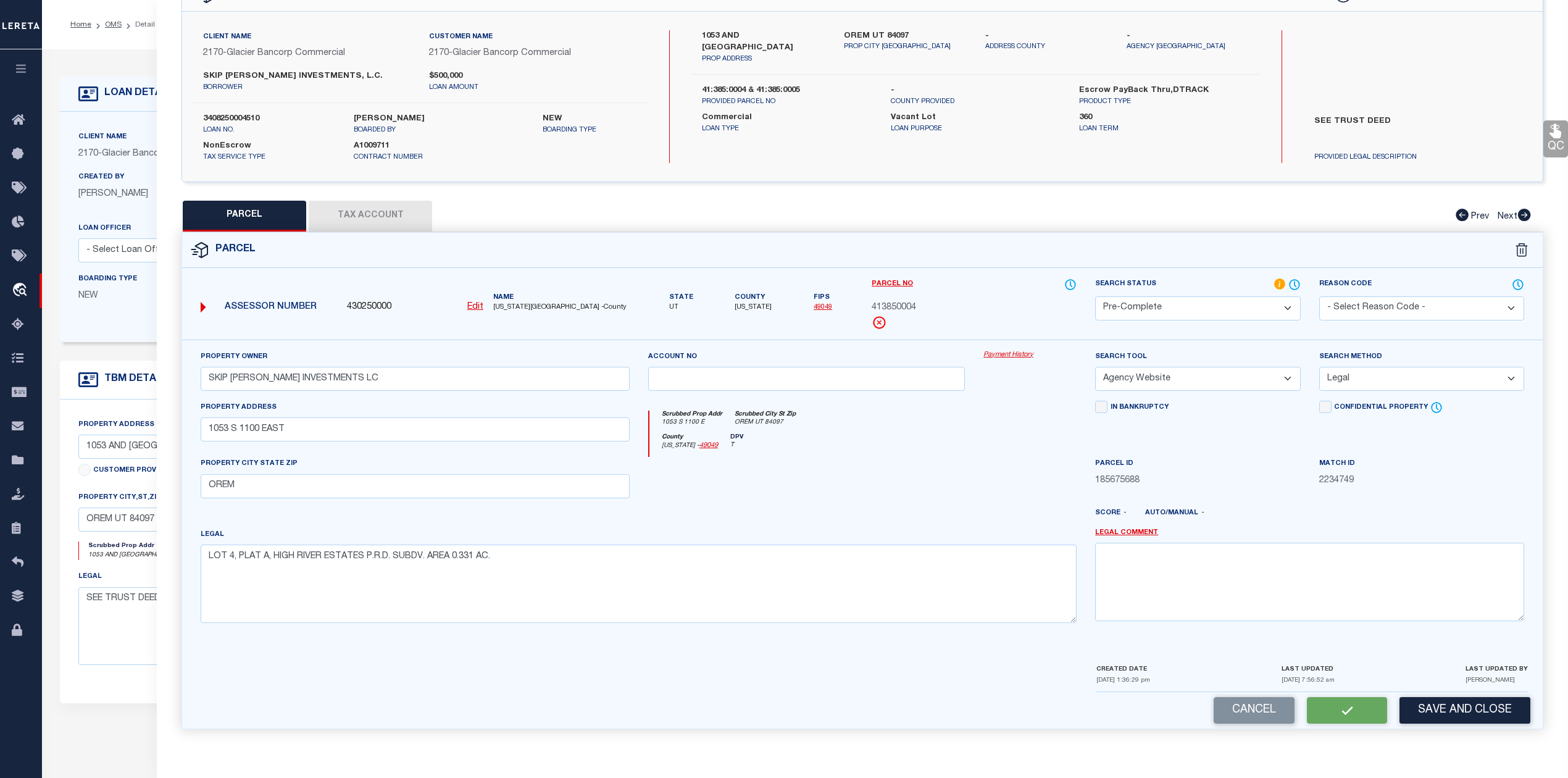
checkbox input "false"
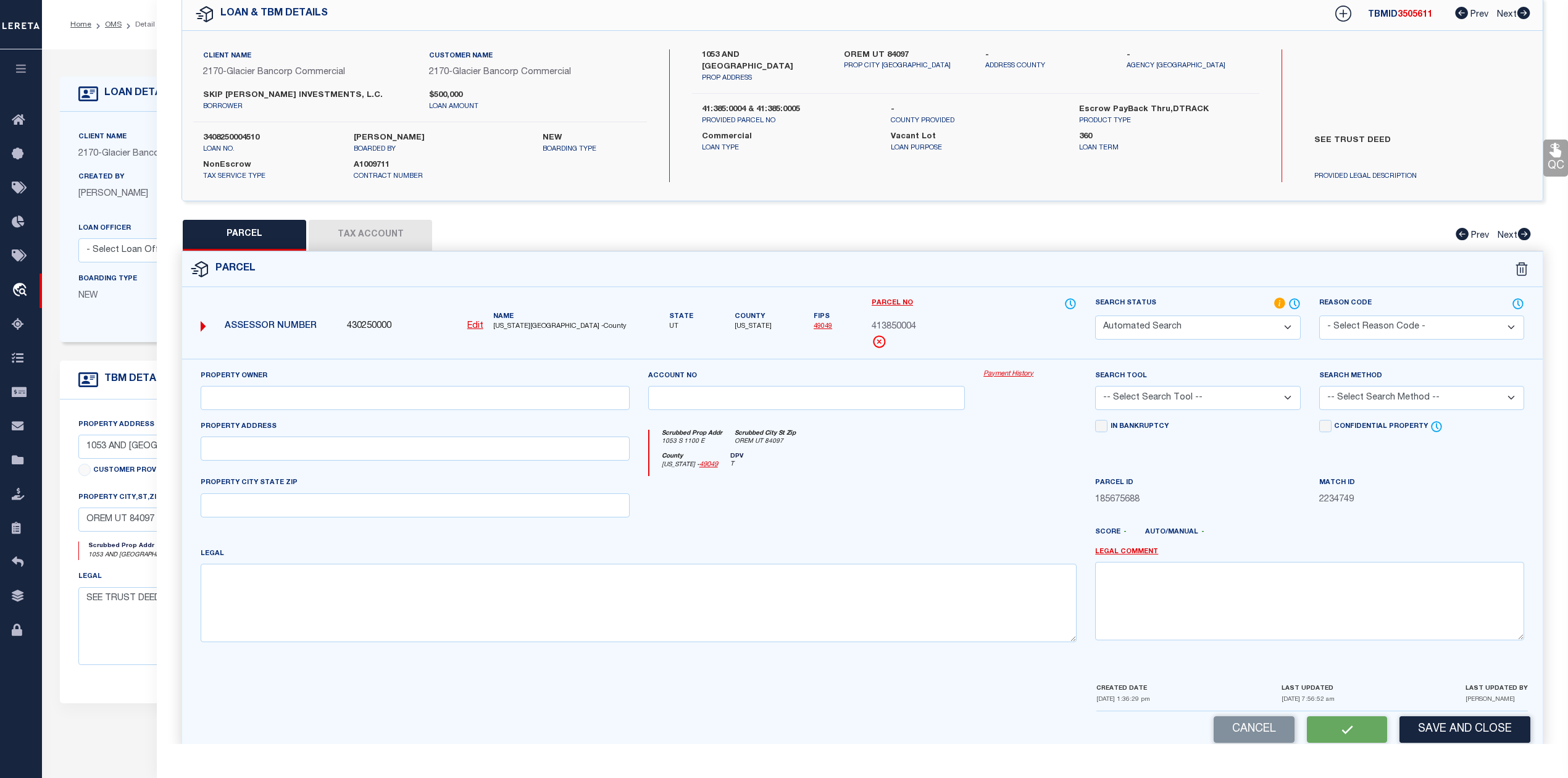
select select "PC"
type input "SKIP DUNN INVESTMENTS LC"
select select "AGW"
select select "LEG"
type input "1053 S 1100 EAST"
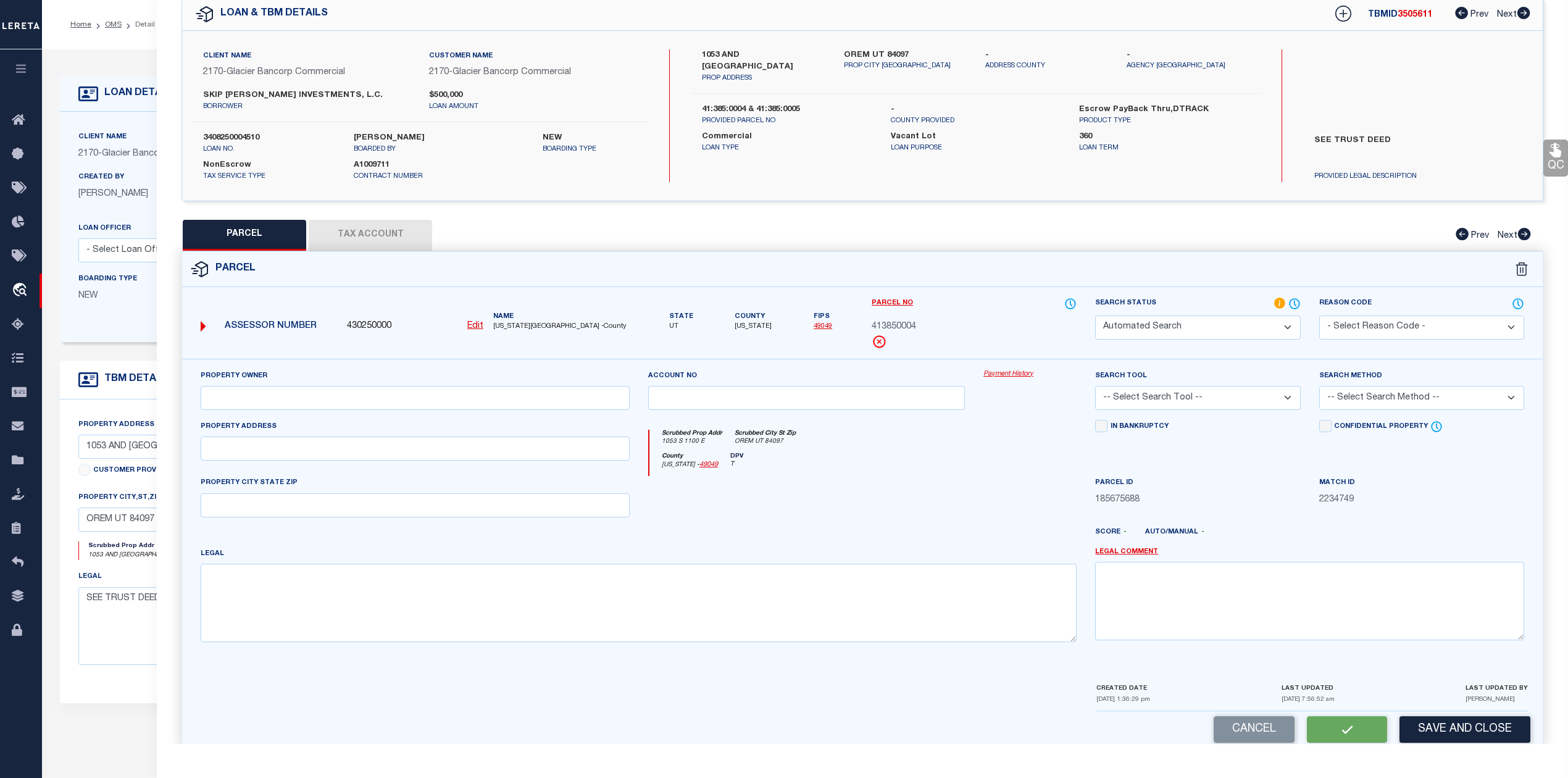
type input "OREM"
type textarea "LOT 4, PLAT A, HIGH RIVER ESTATES P.R.D. SUBDV. AREA 0.331 AC."
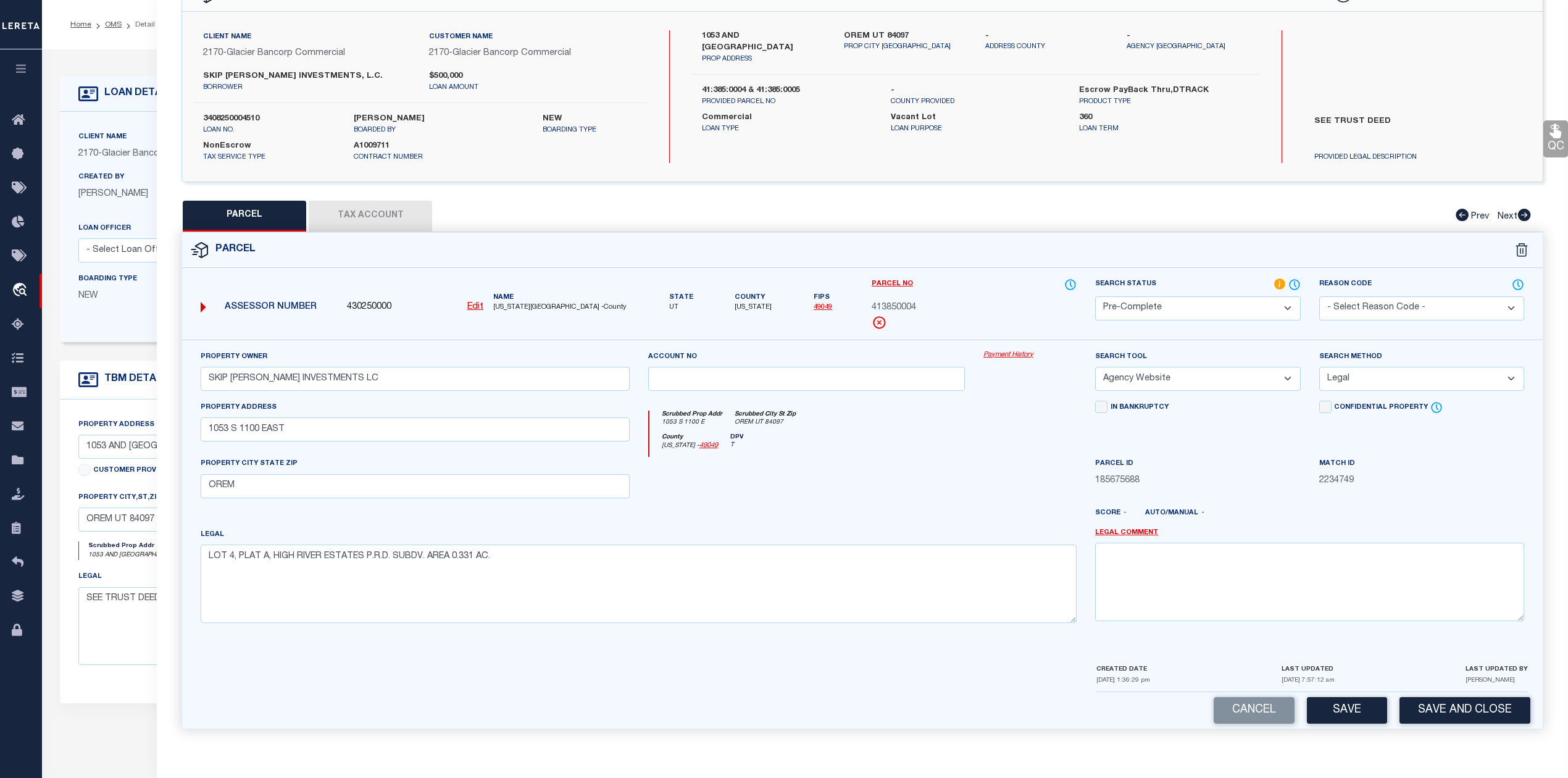
click at [979, 512] on div at bounding box center [918, 518] width 336 height 20
click at [981, 509] on div at bounding box center [918, 518] width 336 height 20
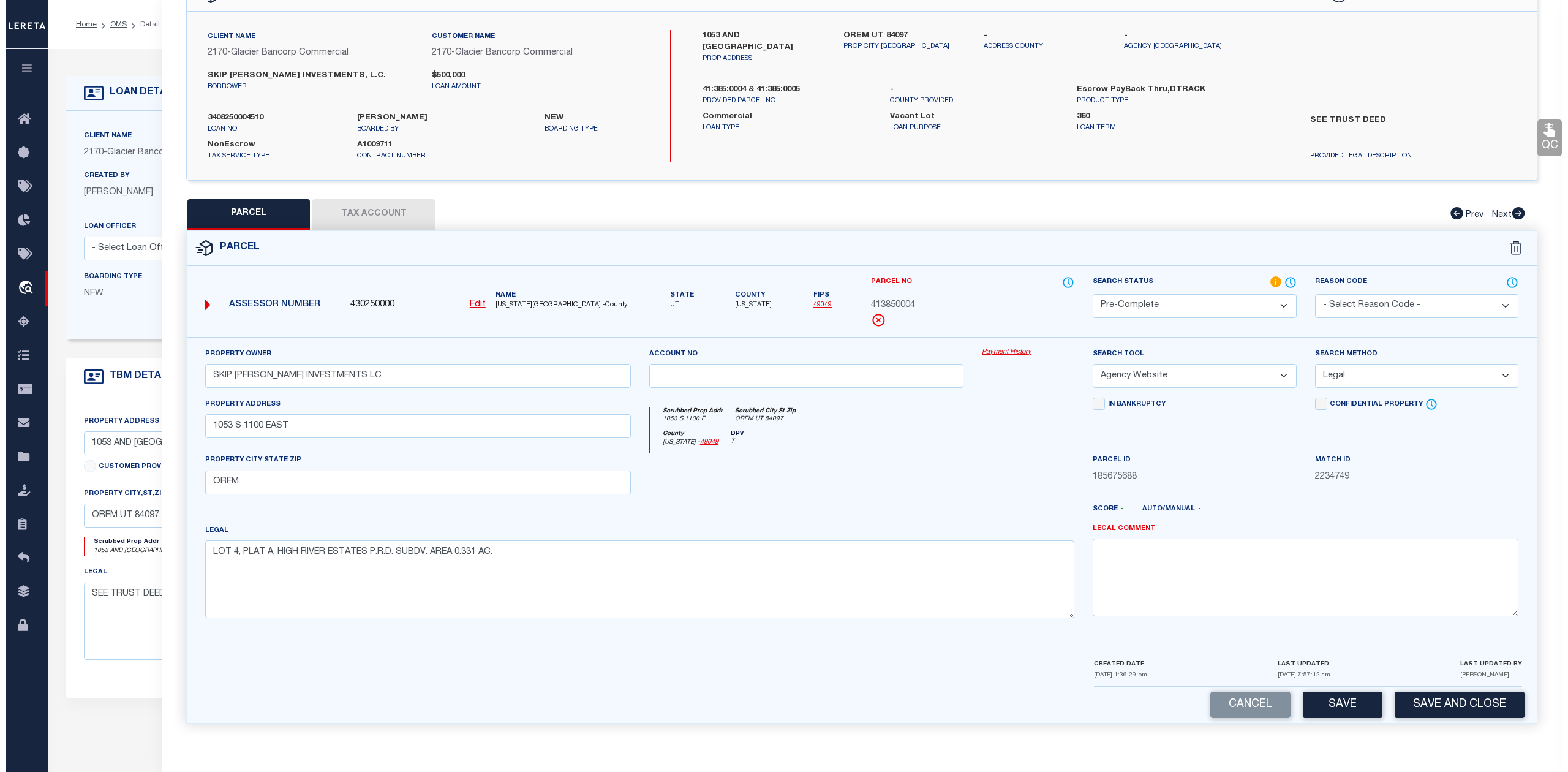
scroll to position [0, 0]
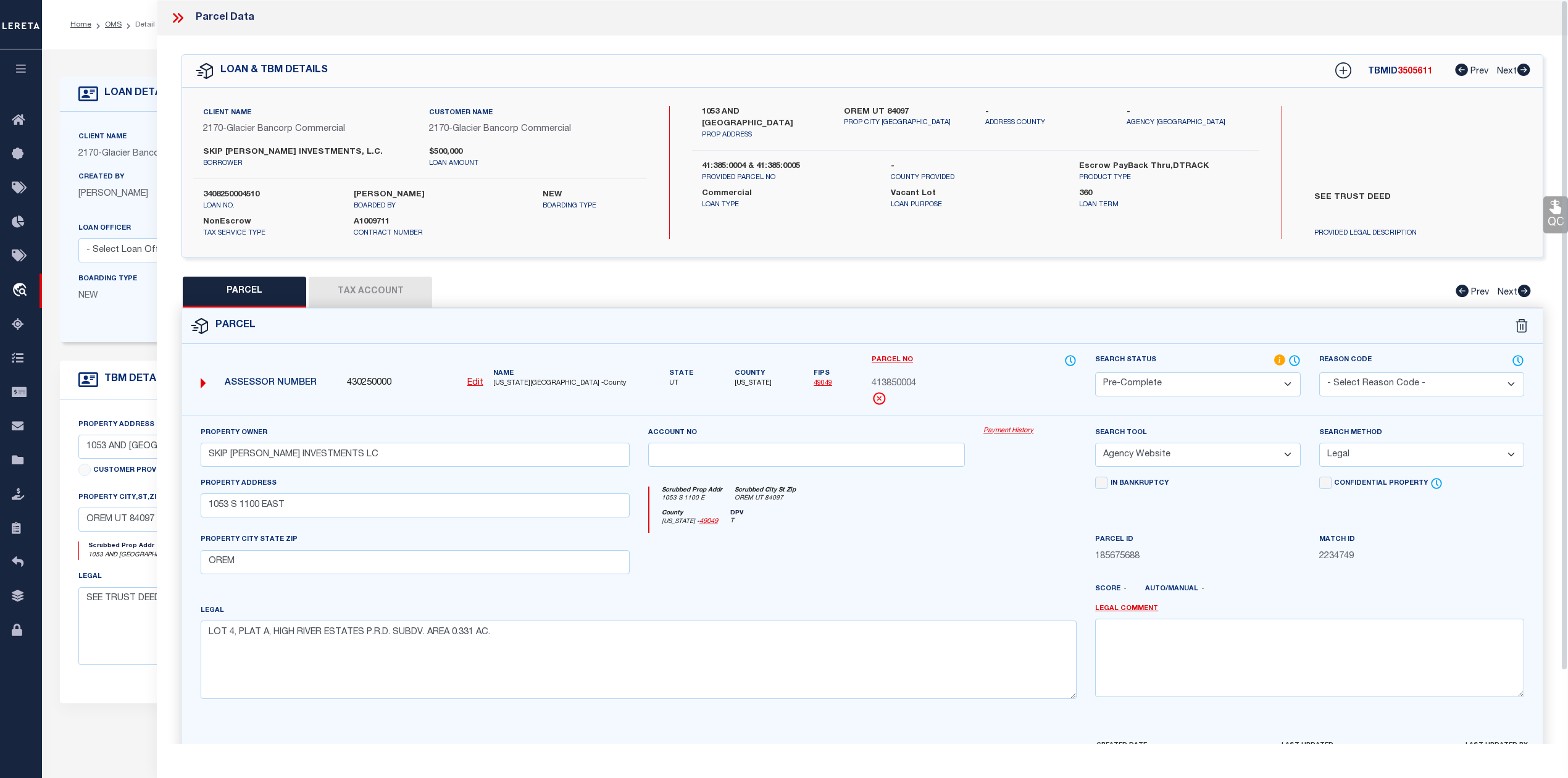
click at [897, 539] on div at bounding box center [806, 558] width 336 height 51
click at [1346, 69] on icon at bounding box center [1343, 71] width 16 height 16
select select "IP"
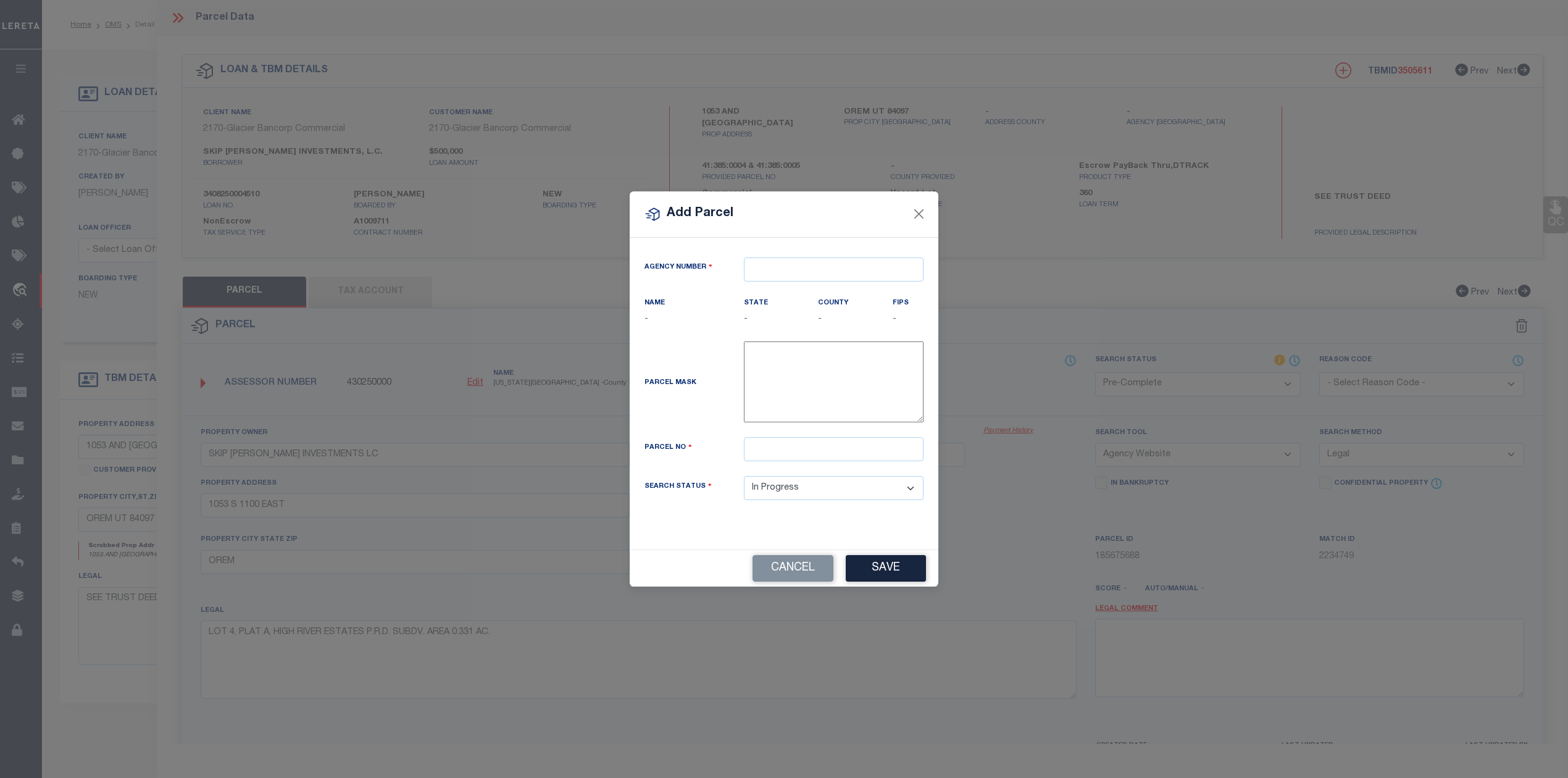
type textarea "-"
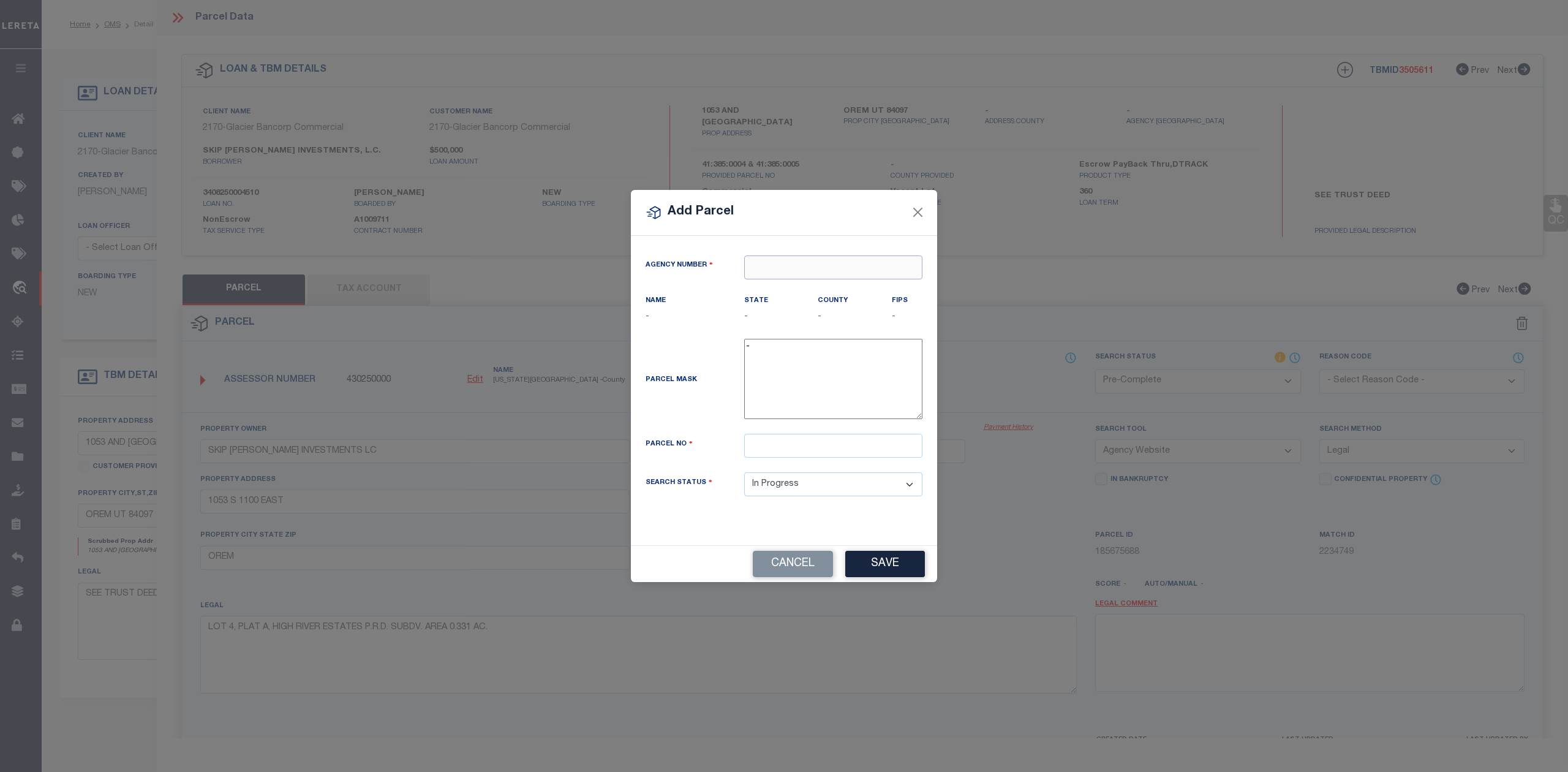
click at [856, 270] on input "text" at bounding box center [833, 268] width 178 height 24
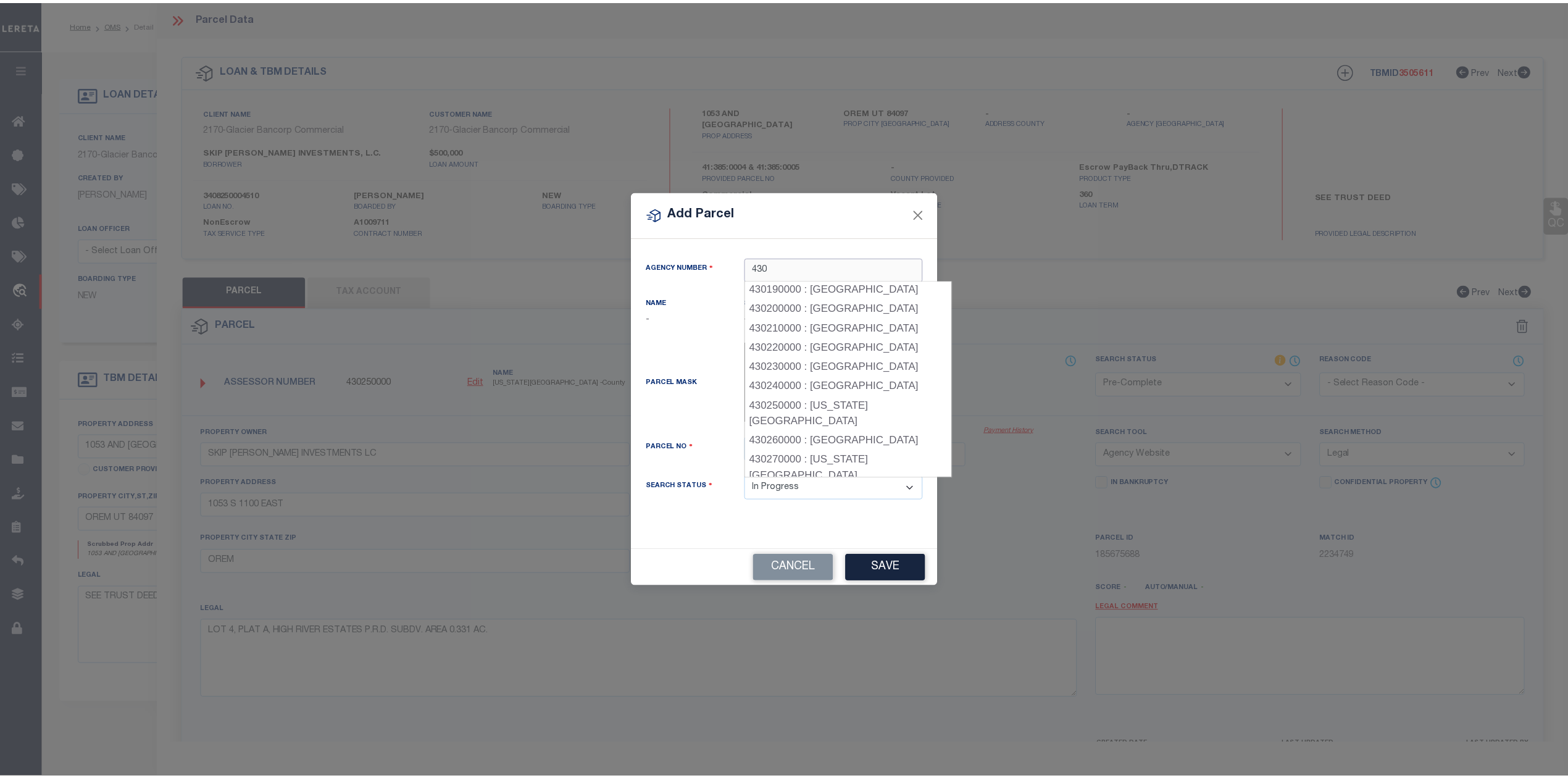
scroll to position [350, 0]
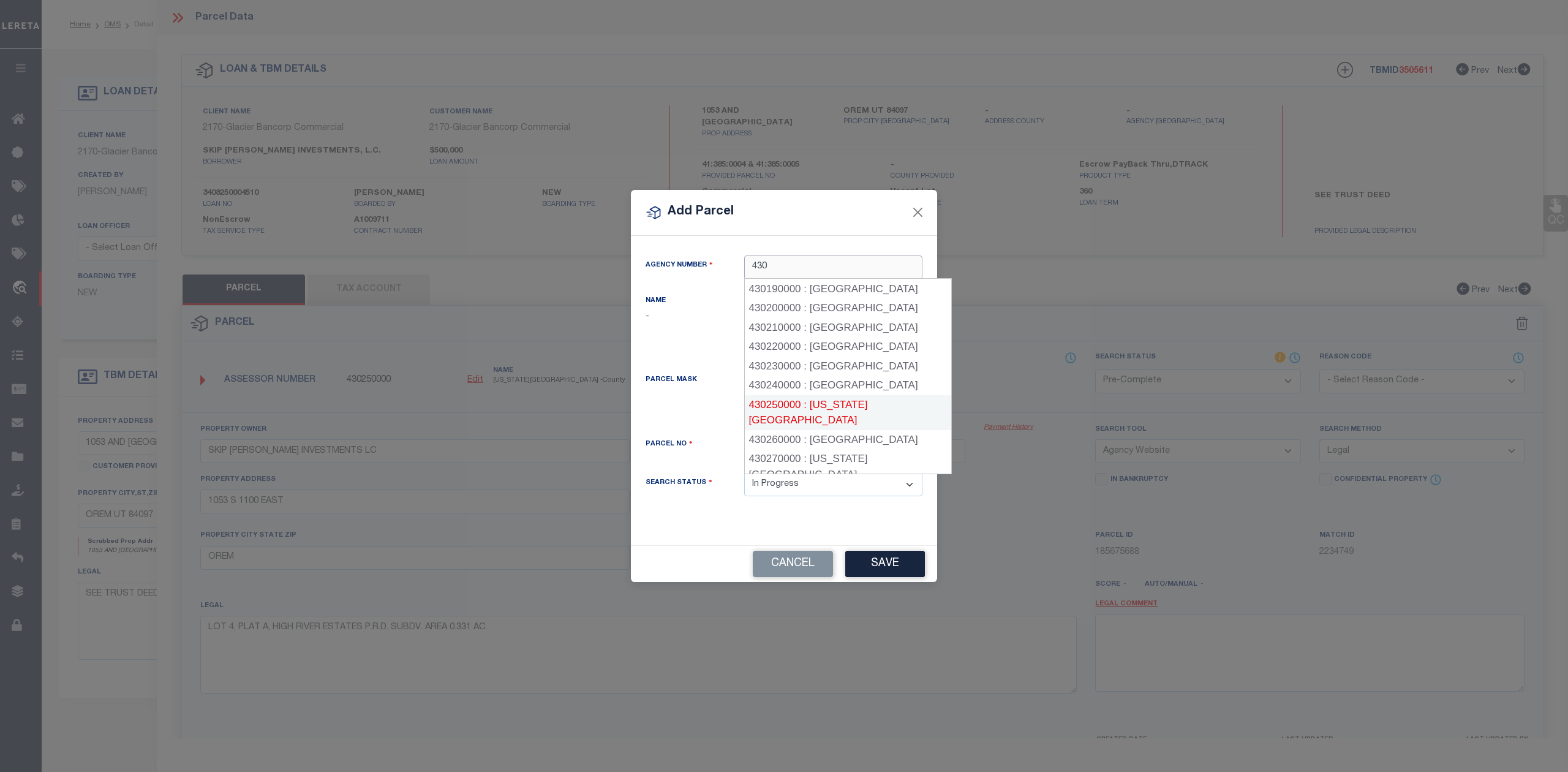
click at [819, 403] on div "430250000 : UTAH COUNTY" at bounding box center [848, 412] width 206 height 35
type input "430250000"
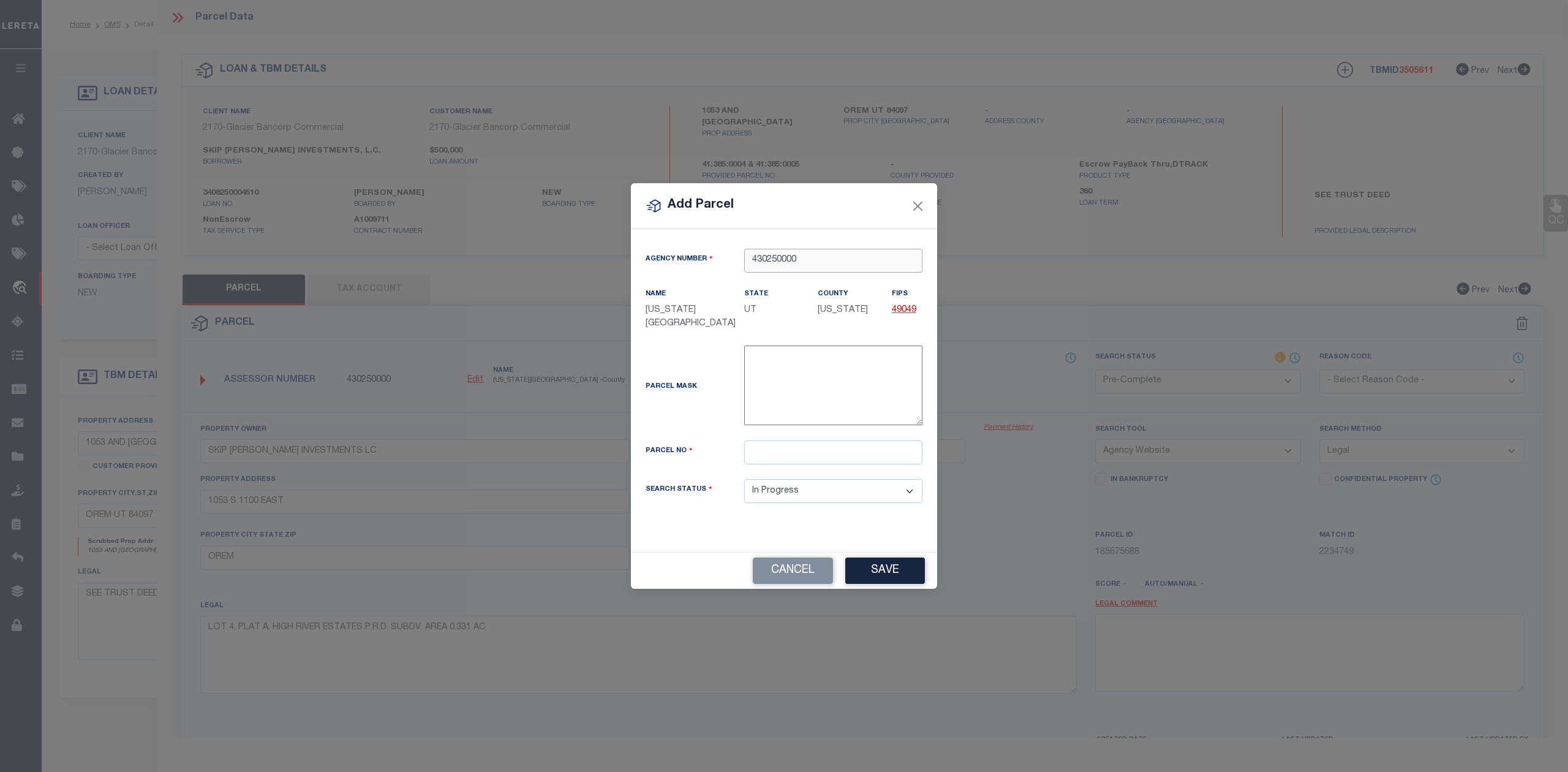
type input "430250000"
click at [793, 456] on input "text" at bounding box center [833, 452] width 178 height 24
paste input "41:385:0005"
click at [763, 447] on input "41:385:0005" at bounding box center [833, 452] width 178 height 24
type input "413850005"
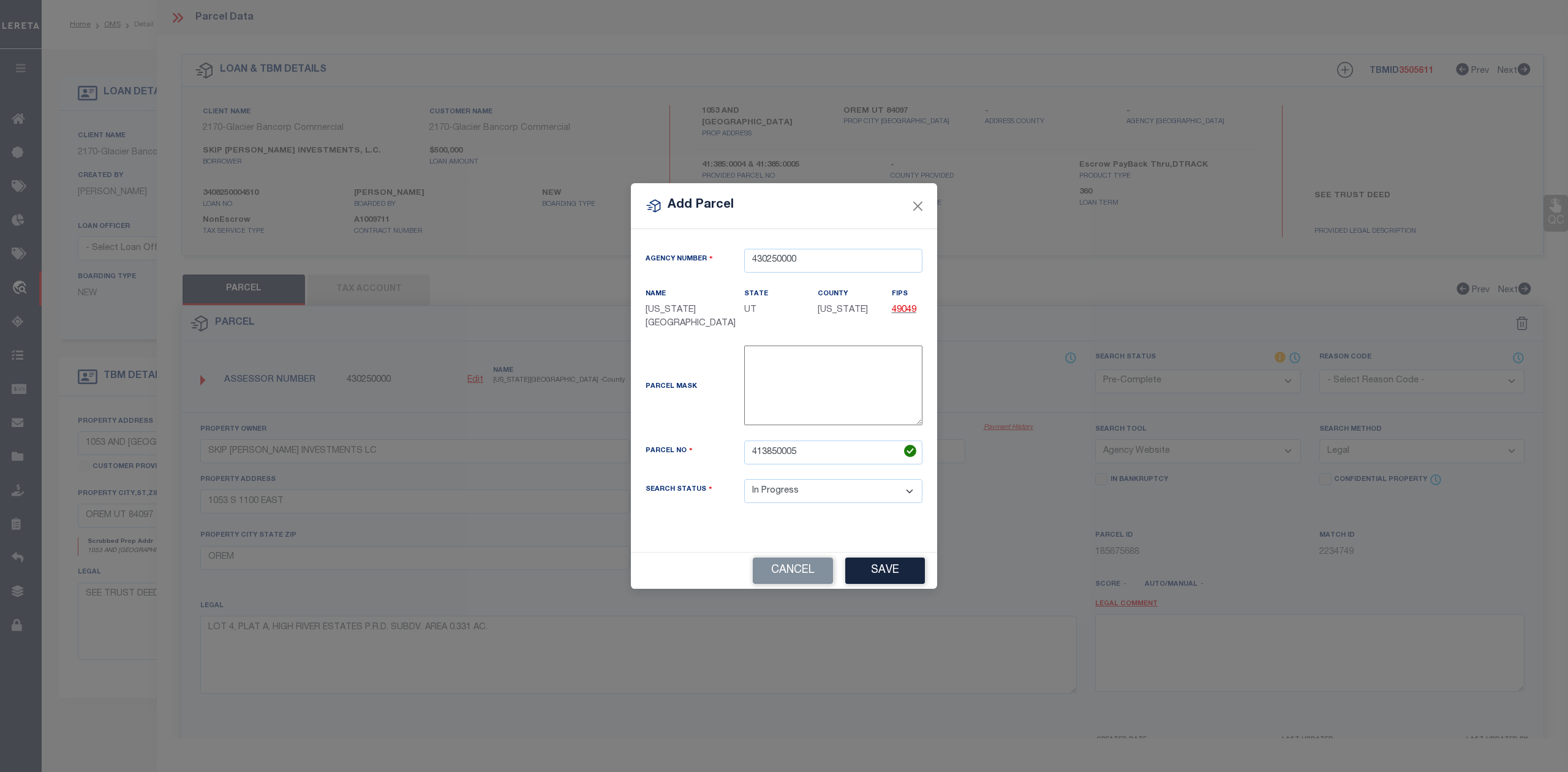
click at [703, 479] on div "Search Status Automated Search Bad Parcel Complete Duplicate Parcel High Dollar…" at bounding box center [784, 491] width 295 height 24
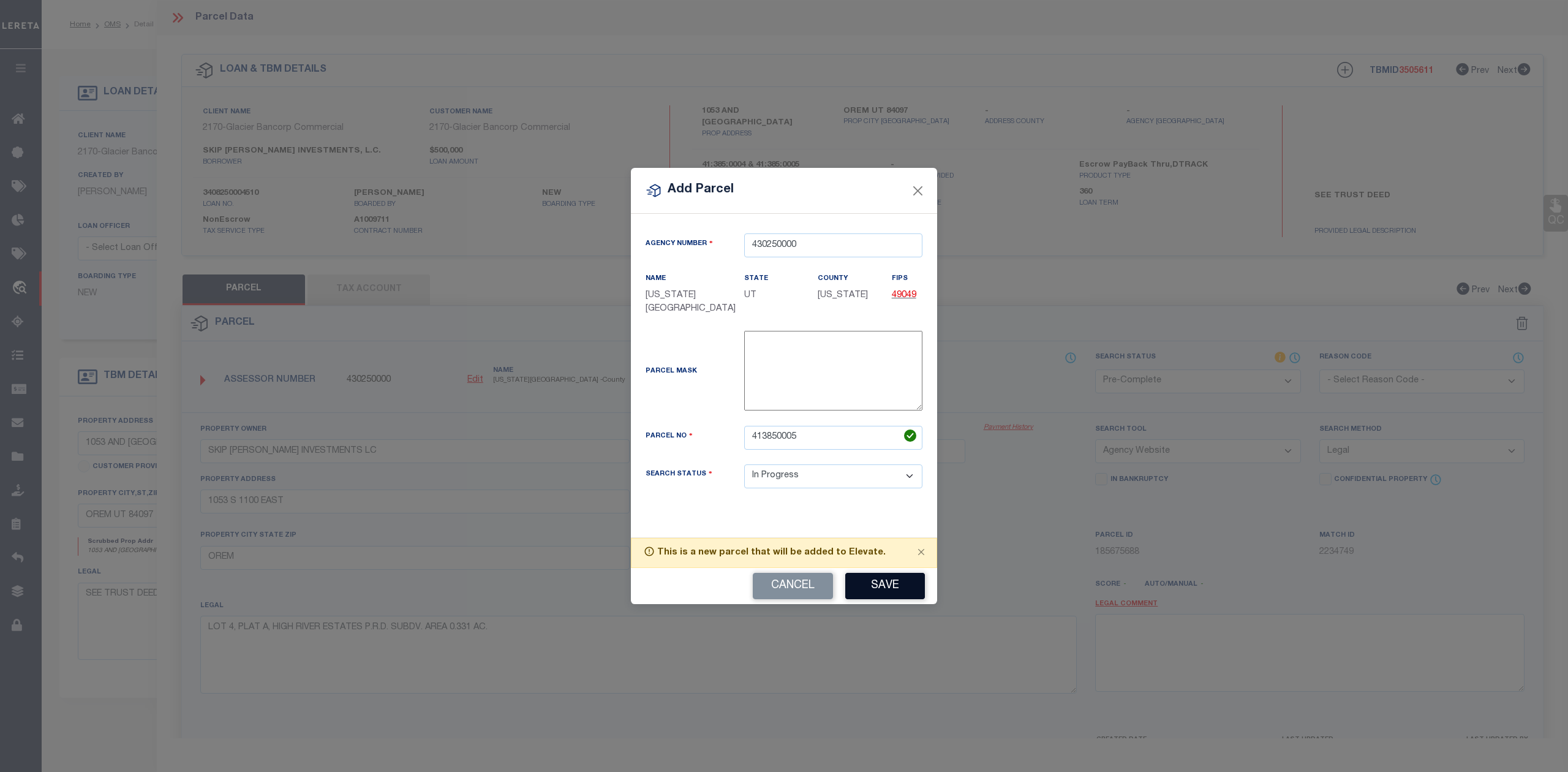
click at [882, 583] on button "Save" at bounding box center [885, 586] width 80 height 26
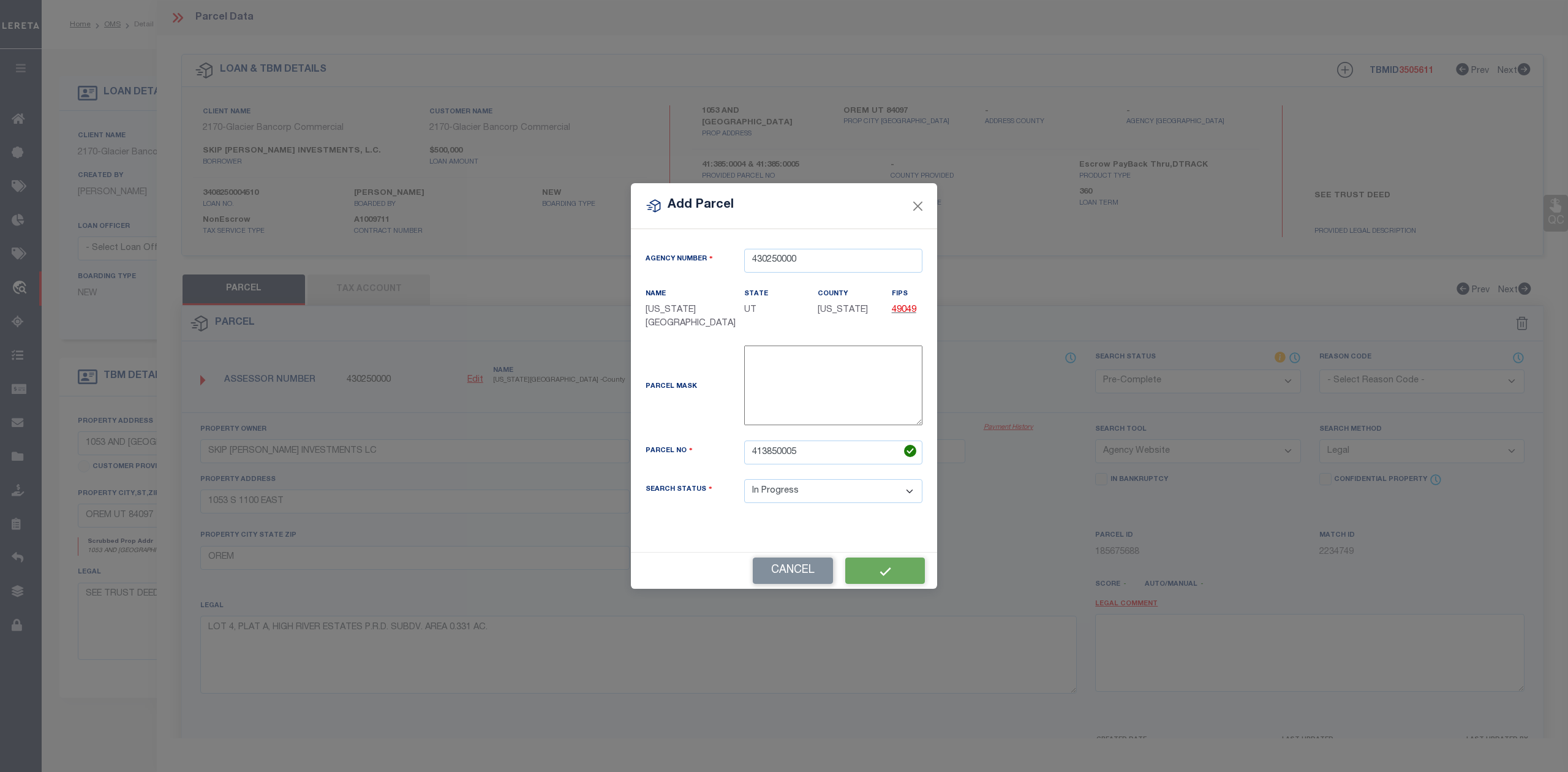
select select "IP"
select select
checkbox input "false"
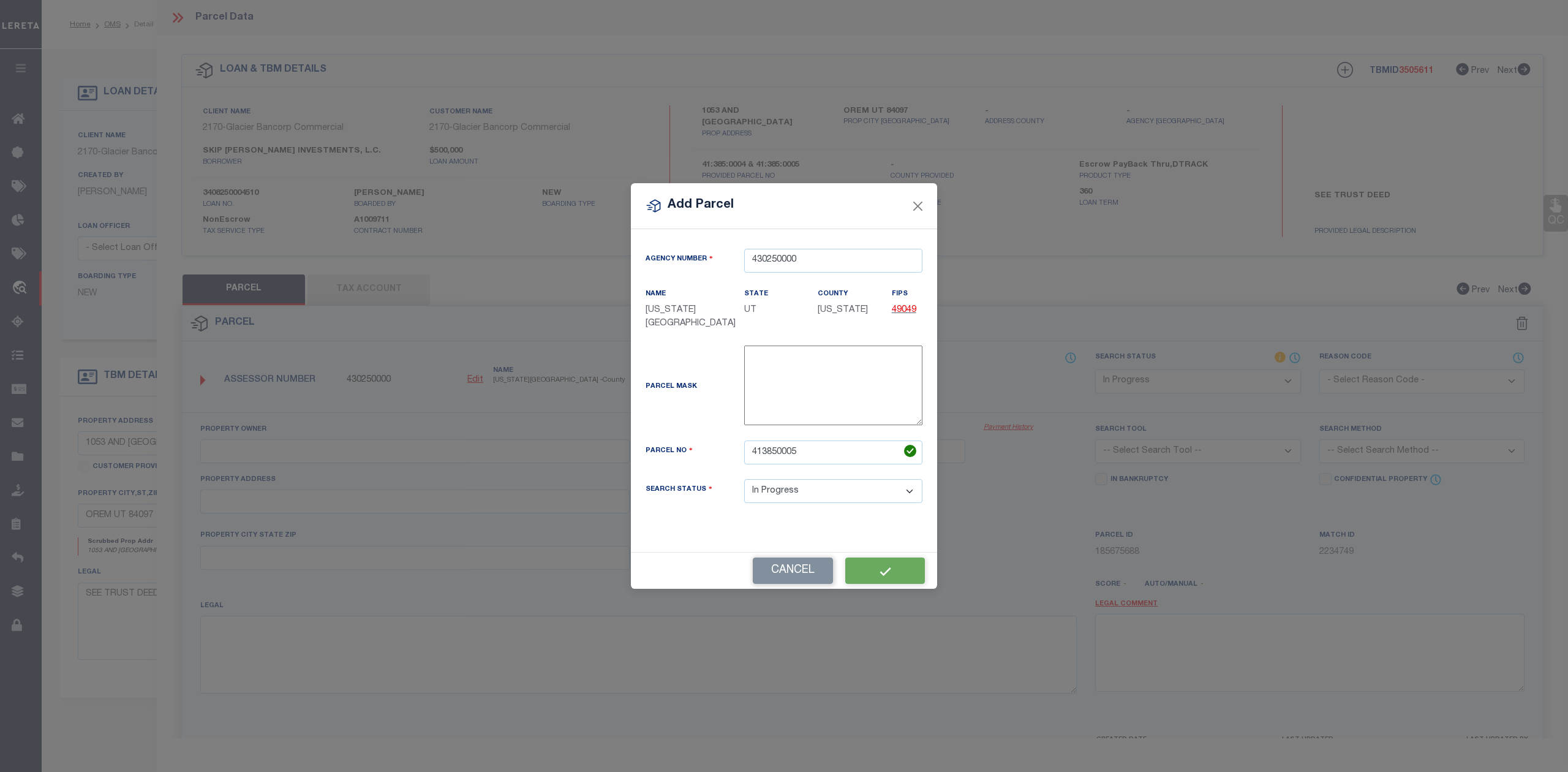
checkbox input "false"
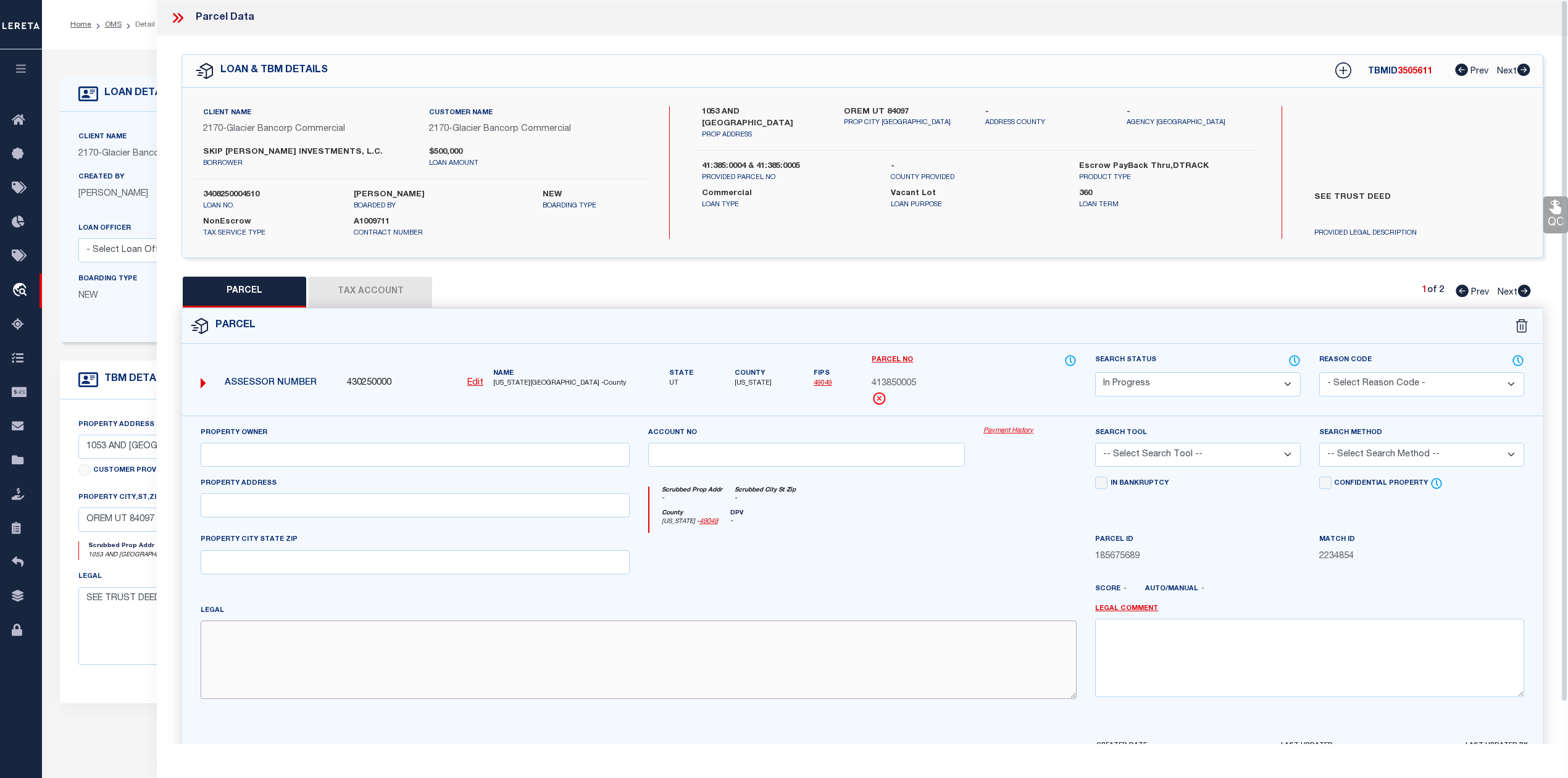
click at [422, 640] on textarea at bounding box center [638, 659] width 876 height 78
paste textarea "LOT 5, PLAT A, HIGH RIVER ESTATES P.R.D. SUBDV. AREA 0.336 AC."
type textarea "LOT 5, PLAT A, HIGH RIVER ESTATES P.R.D. SUBDV. AREA 0.336 AC."
click at [862, 596] on div at bounding box center [918, 594] width 336 height 20
click at [1153, 460] on select "-- Select Search Tool -- 3rd Party Website Agency File Agency Website ATLS CNV-…" at bounding box center [1197, 455] width 205 height 24
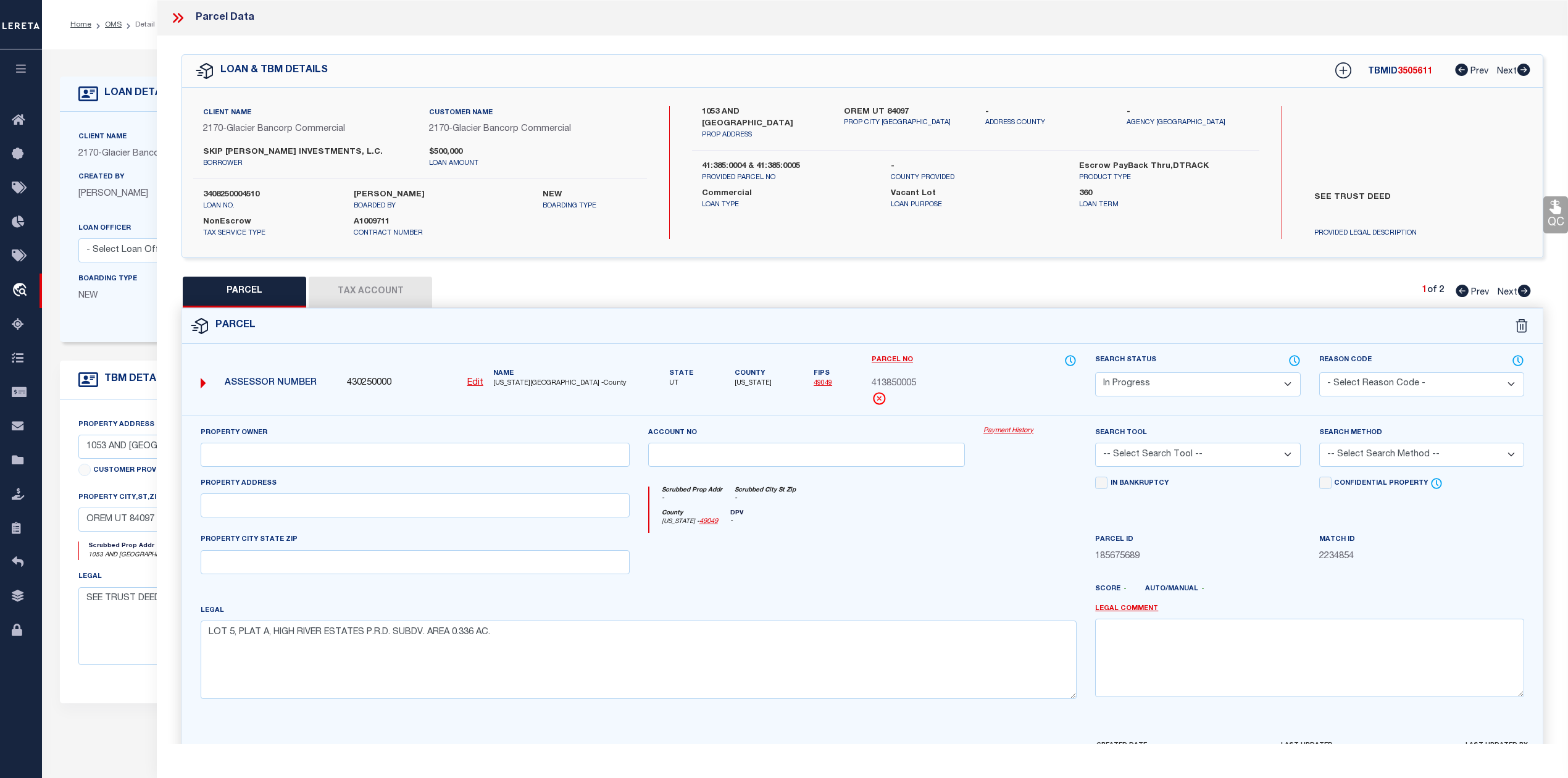
select select "AGW"
click at [1095, 444] on select "-- Select Search Tool -- 3rd Party Website Agency File Agency Website ATLS CNV-…" at bounding box center [1197, 455] width 205 height 24
click at [941, 524] on div "County Utah - 49049 DPV -" at bounding box center [863, 522] width 427 height 24
click at [1383, 460] on select "-- Select Search Method -- Property Address Legal Liability Info Provided" at bounding box center [1422, 455] width 205 height 24
select select "LEG"
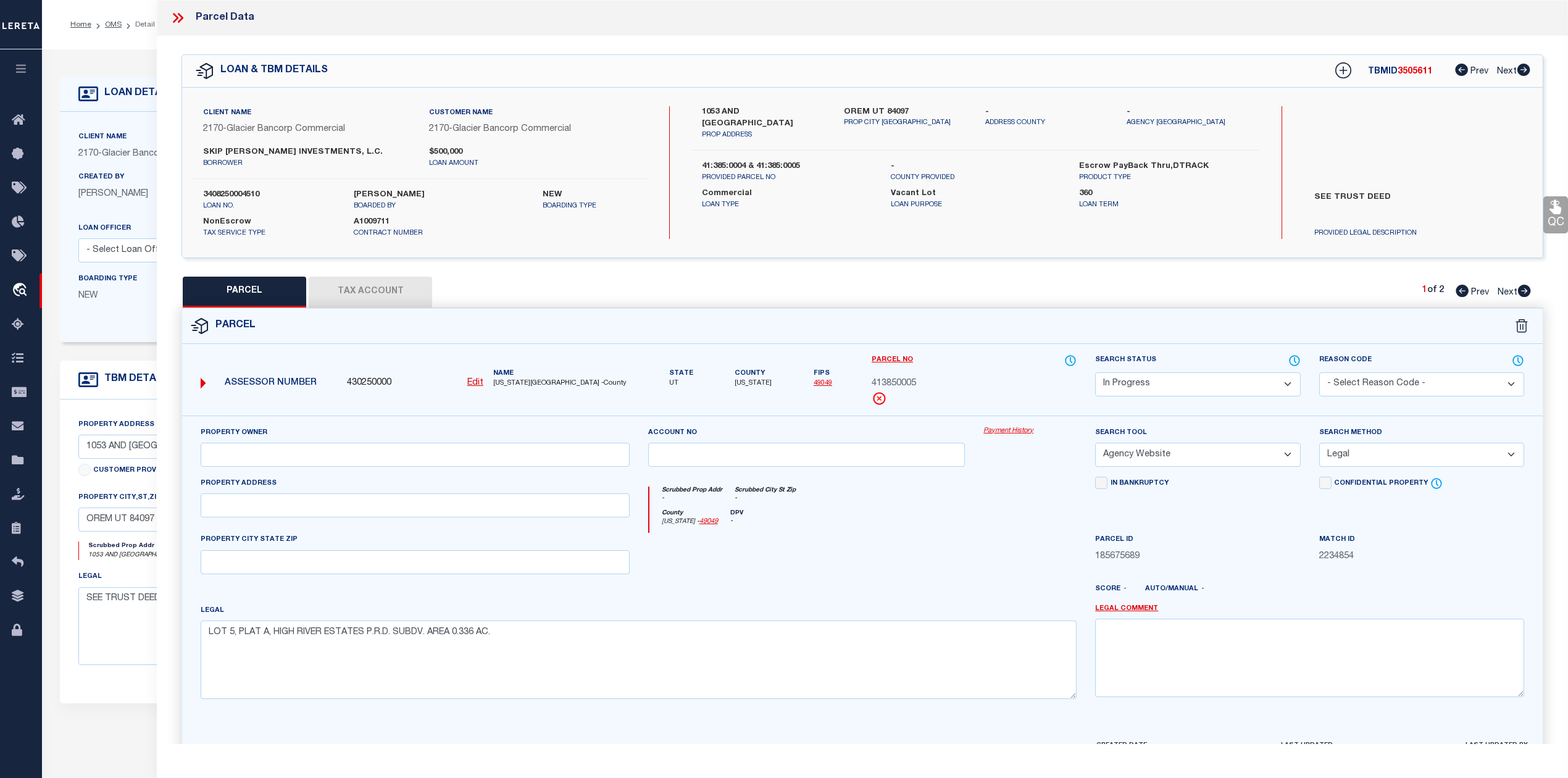
click at [1319, 444] on select "-- Select Search Method -- Property Address Legal Liability Info Provided" at bounding box center [1422, 455] width 205 height 24
click at [901, 532] on div "County Utah - 49049 DPV -" at bounding box center [863, 522] width 427 height 24
click at [400, 462] on input "text" at bounding box center [415, 455] width 429 height 24
paste input "SKIP DUNN INVESTMENTS LC"
type input "SKIP DUNN INVESTMENTS LC"
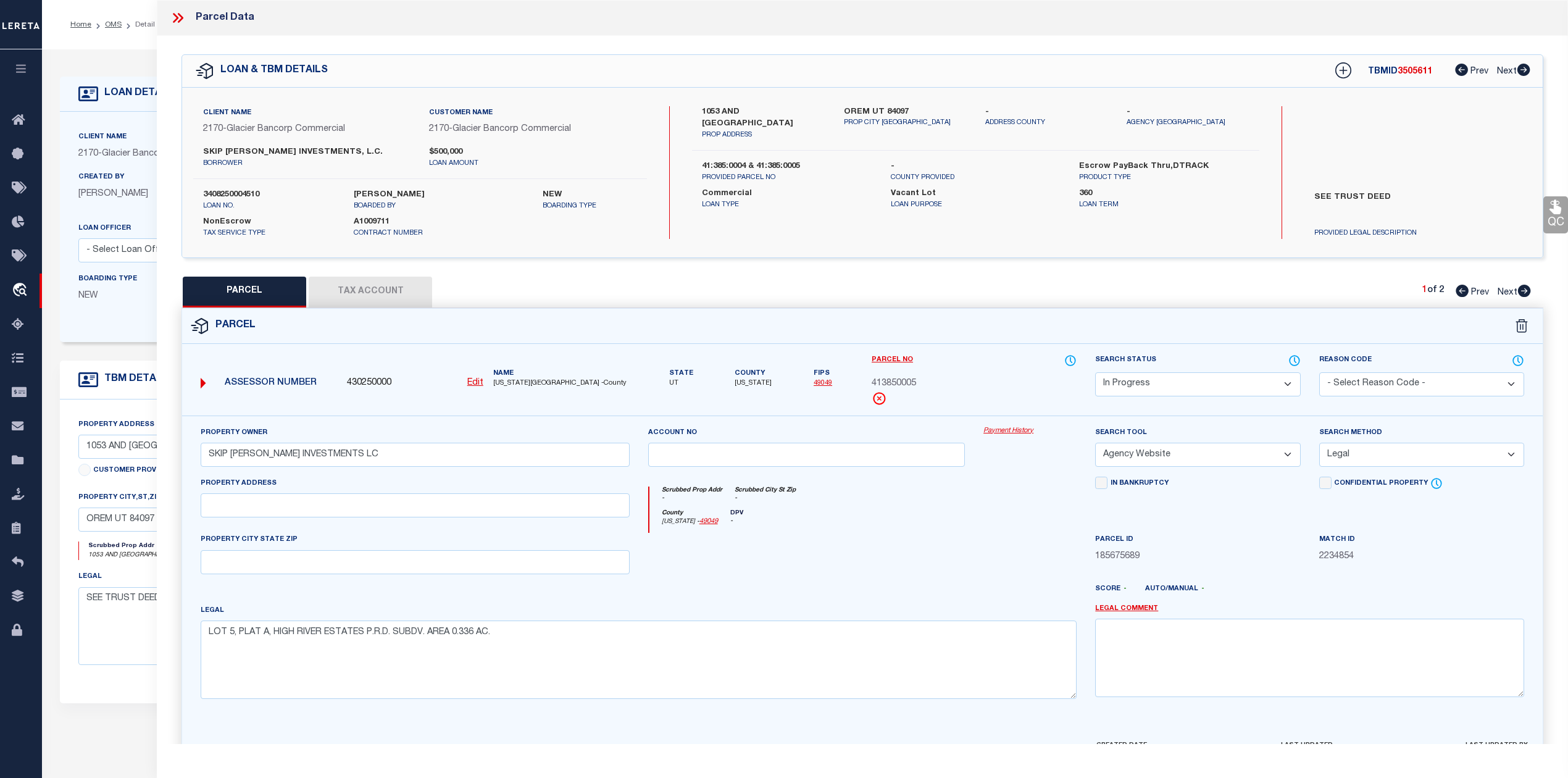
click at [848, 588] on div at bounding box center [918, 594] width 336 height 20
click at [362, 512] on input "text" at bounding box center [415, 506] width 429 height 24
paste input "1065 S 1100 EAST"
type input "1065 S 1100 EAST"
click at [457, 564] on input "text" at bounding box center [415, 562] width 429 height 24
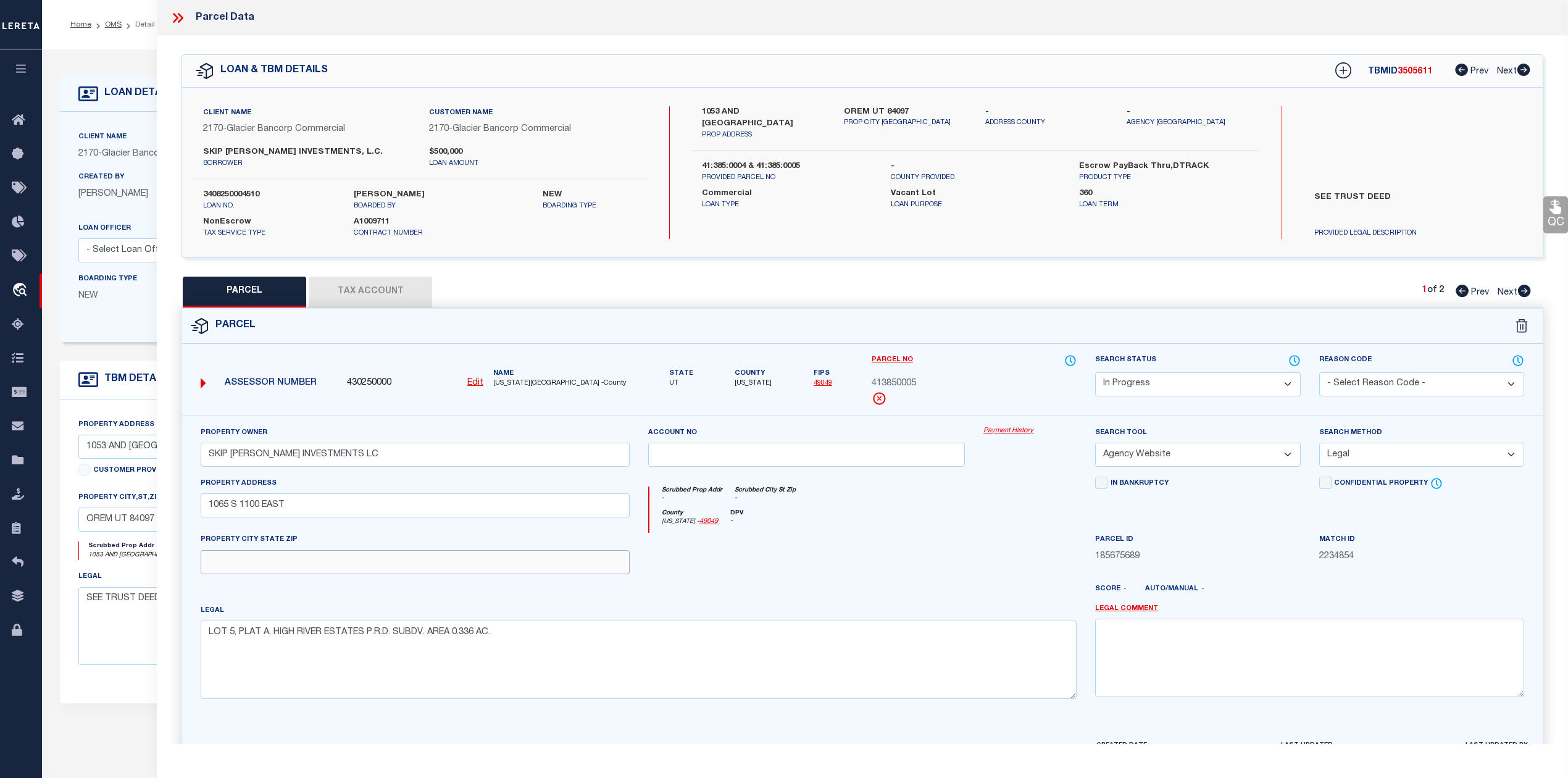
paste input "OREM"
type input "OREM"
click at [832, 554] on div at bounding box center [806, 558] width 336 height 51
click at [889, 550] on div at bounding box center [806, 558] width 336 height 51
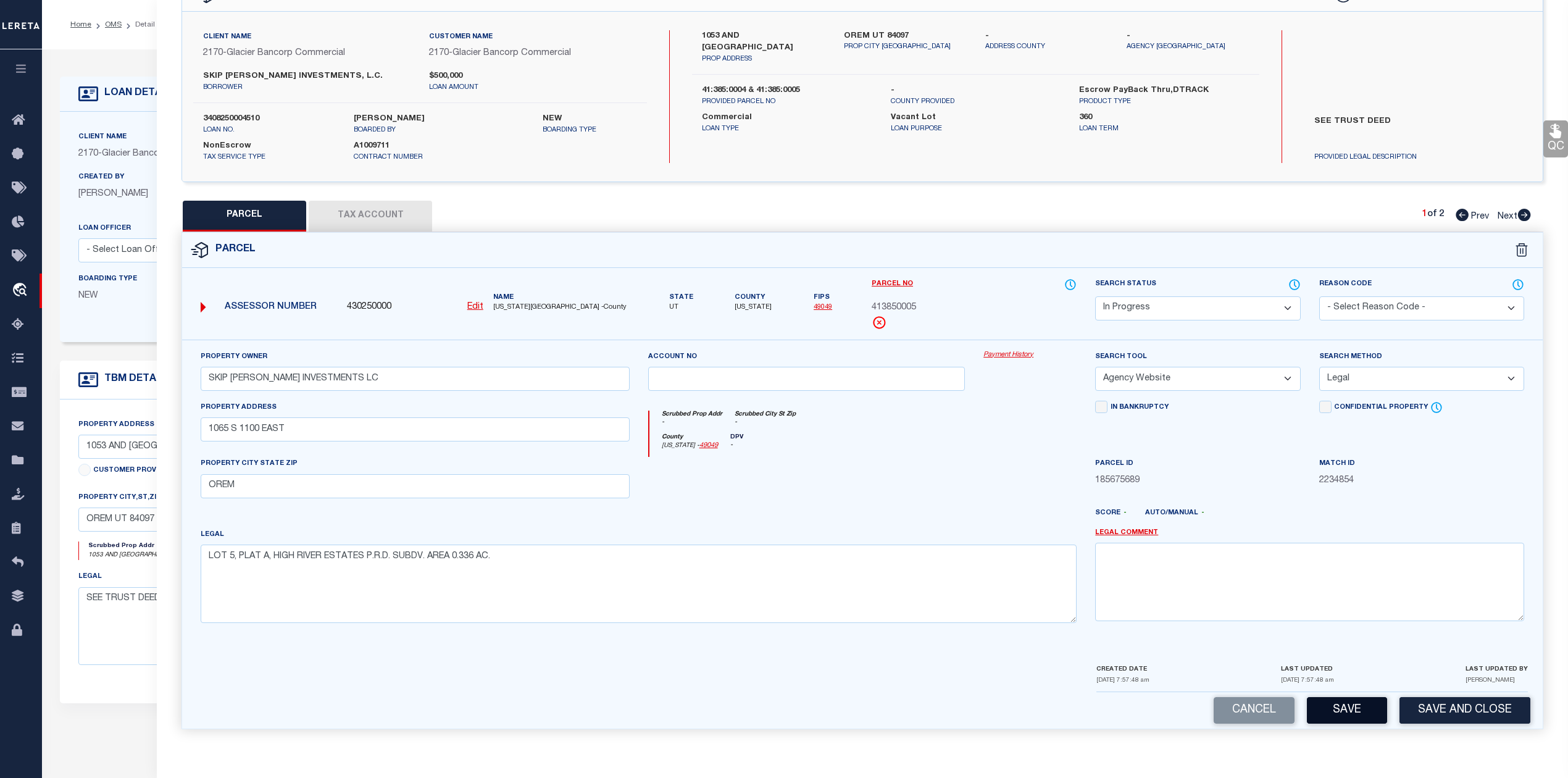
click at [1359, 700] on button "Save" at bounding box center [1346, 711] width 81 height 27
click at [872, 468] on div at bounding box center [806, 482] width 336 height 51
select select "AS"
select select
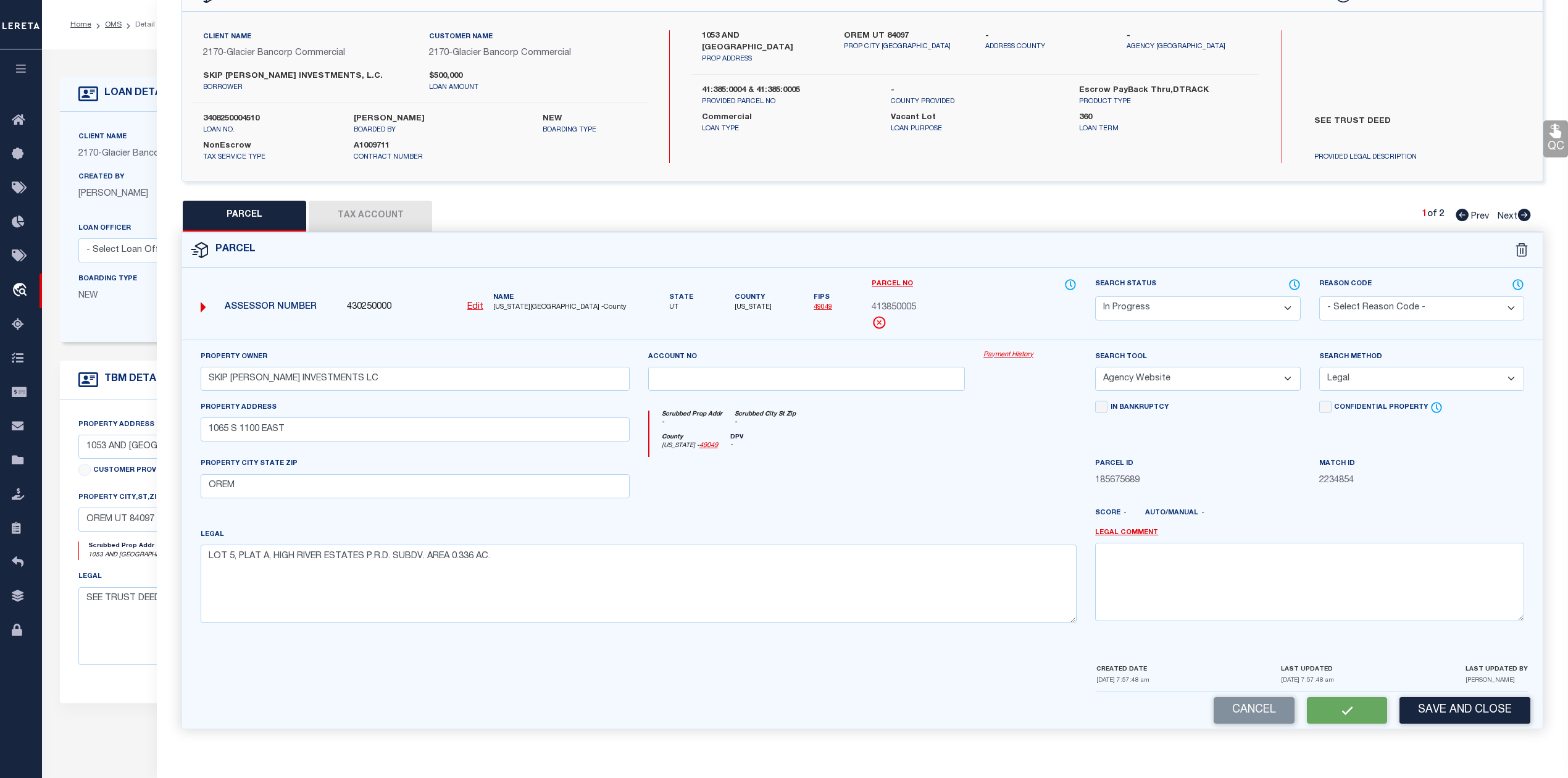
checkbox input "false"
select select "IP"
type input "SKIP DUNN INVESTMENTS LC"
select select "AGW"
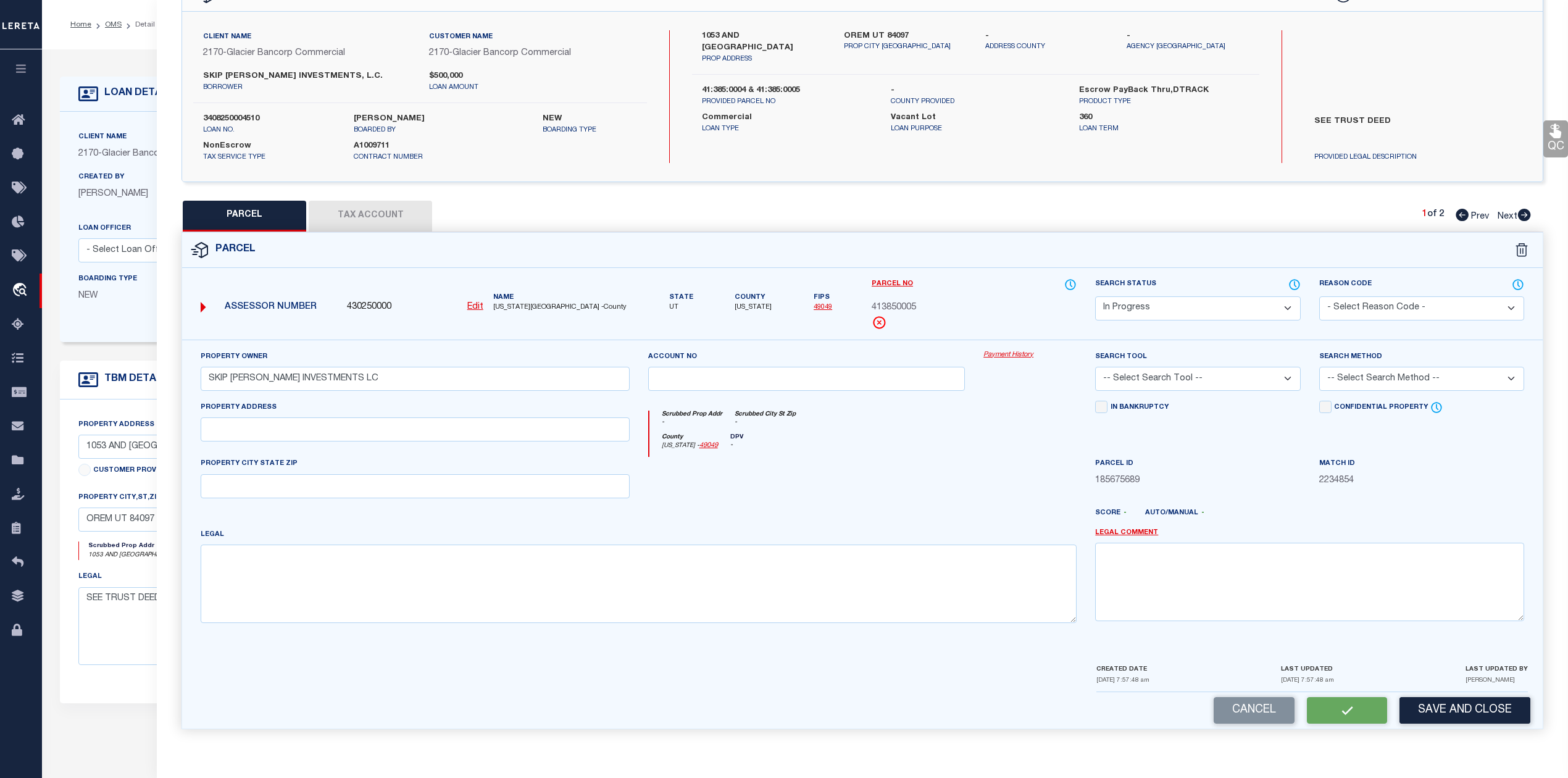
select select "LEG"
type input "1065 S 1100 EAST"
type input "OREM"
type textarea "LOT 5, PLAT A, HIGH RIVER ESTATES P.R.D. SUBDV. AREA 0.336 AC."
click at [413, 214] on button "Tax Account" at bounding box center [370, 216] width 123 height 31
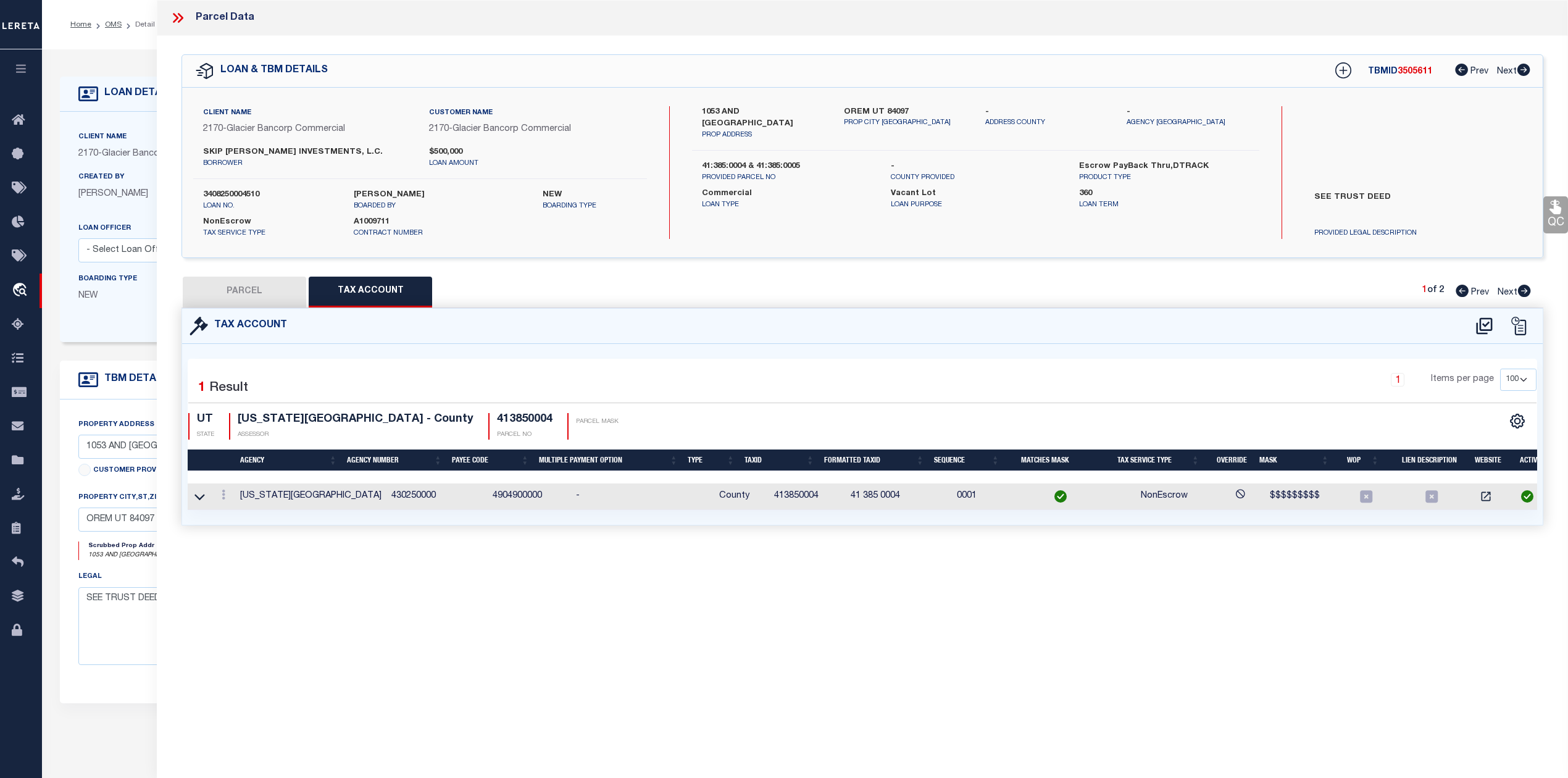
select select "100"
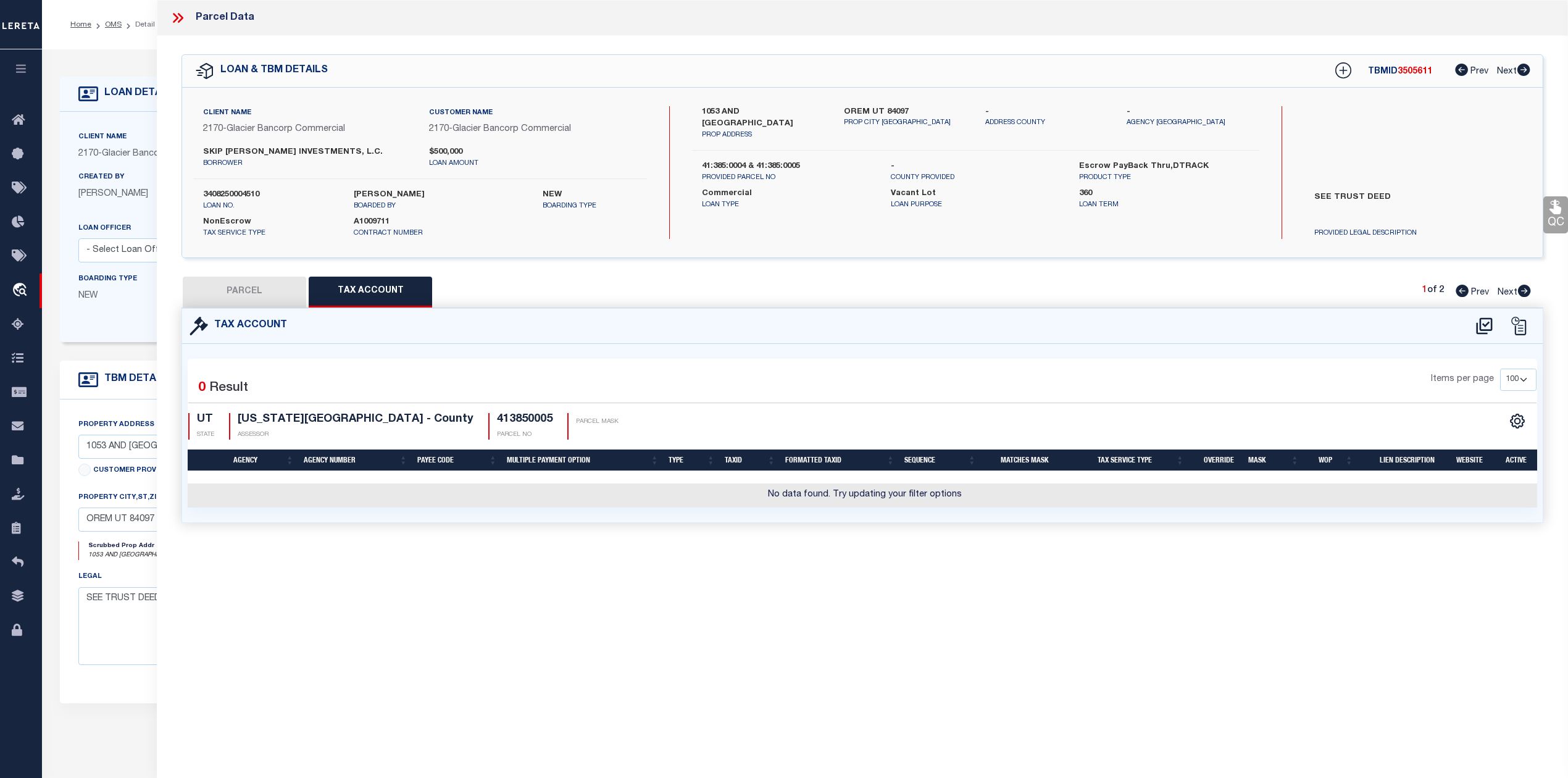
scroll to position [0, 0]
click at [756, 553] on div "Tax Account 0" at bounding box center [862, 430] width 1380 height 244
click at [1489, 324] on icon at bounding box center [1484, 326] width 21 height 20
select select "100"
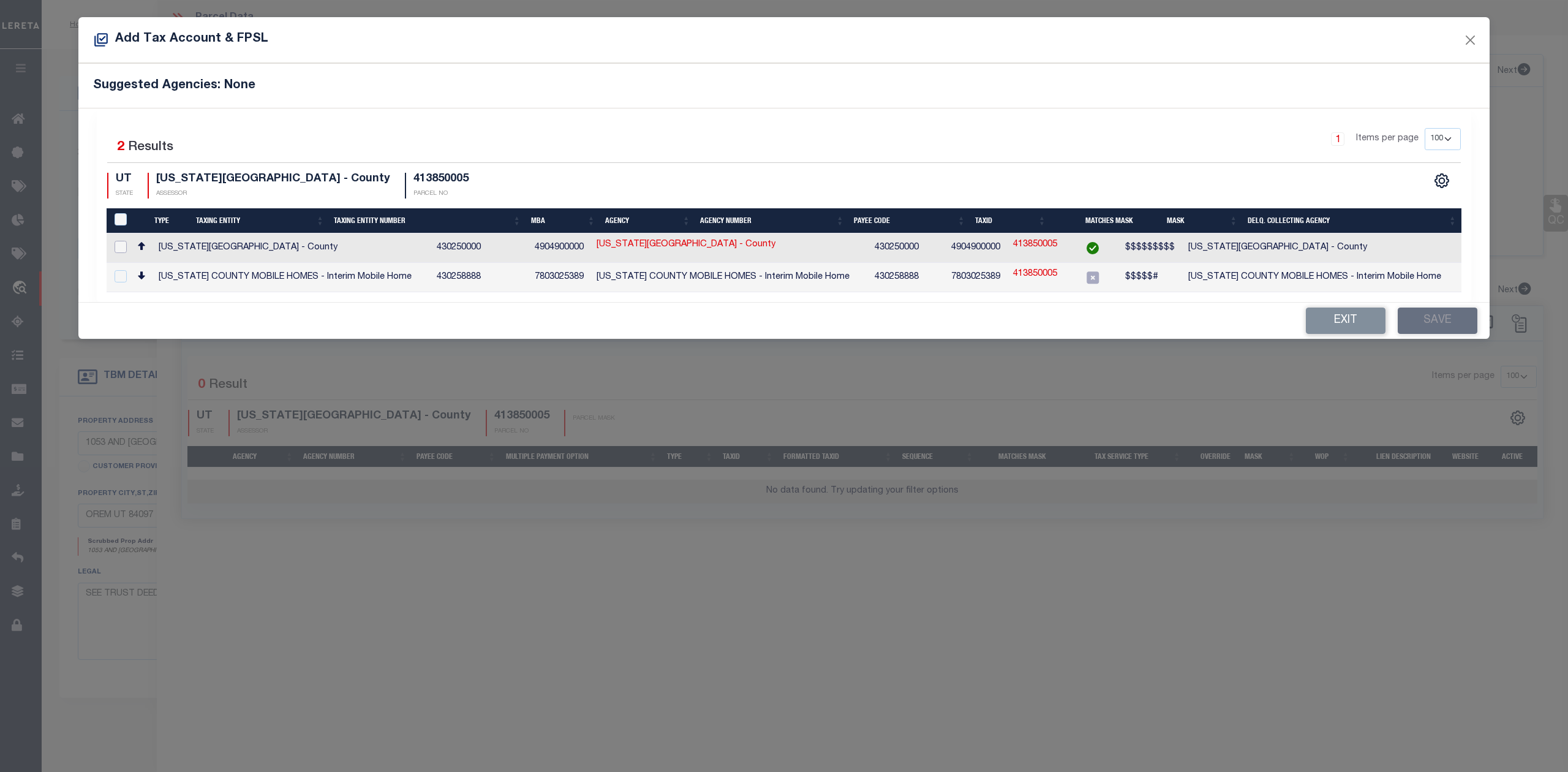
click at [118, 247] on input "checkbox" at bounding box center [120, 247] width 13 height 13
checkbox input "true"
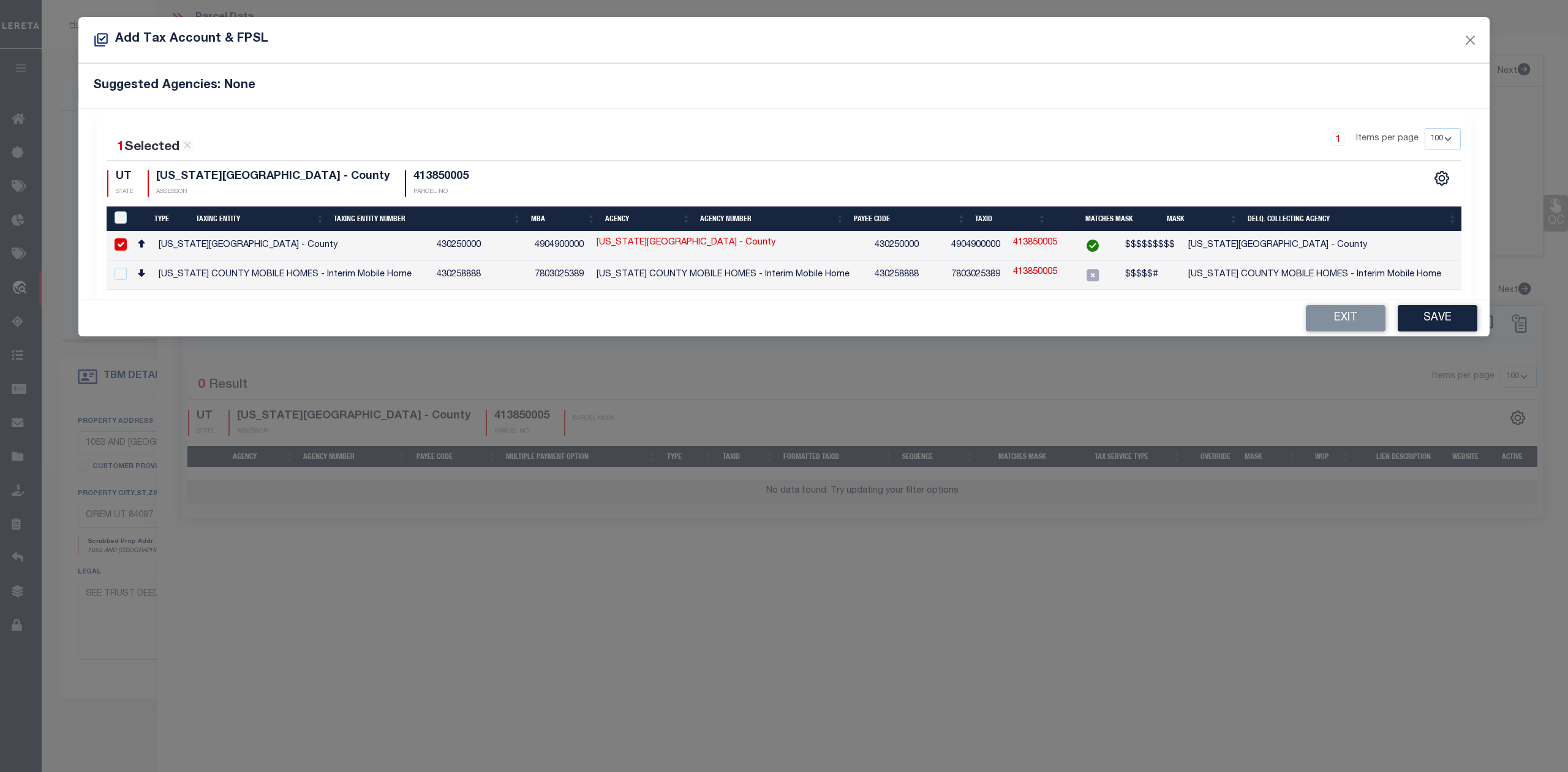
click at [1438, 330] on div "Exit Save" at bounding box center [784, 318] width 1411 height 36
click at [1440, 317] on button "Save" at bounding box center [1437, 319] width 80 height 26
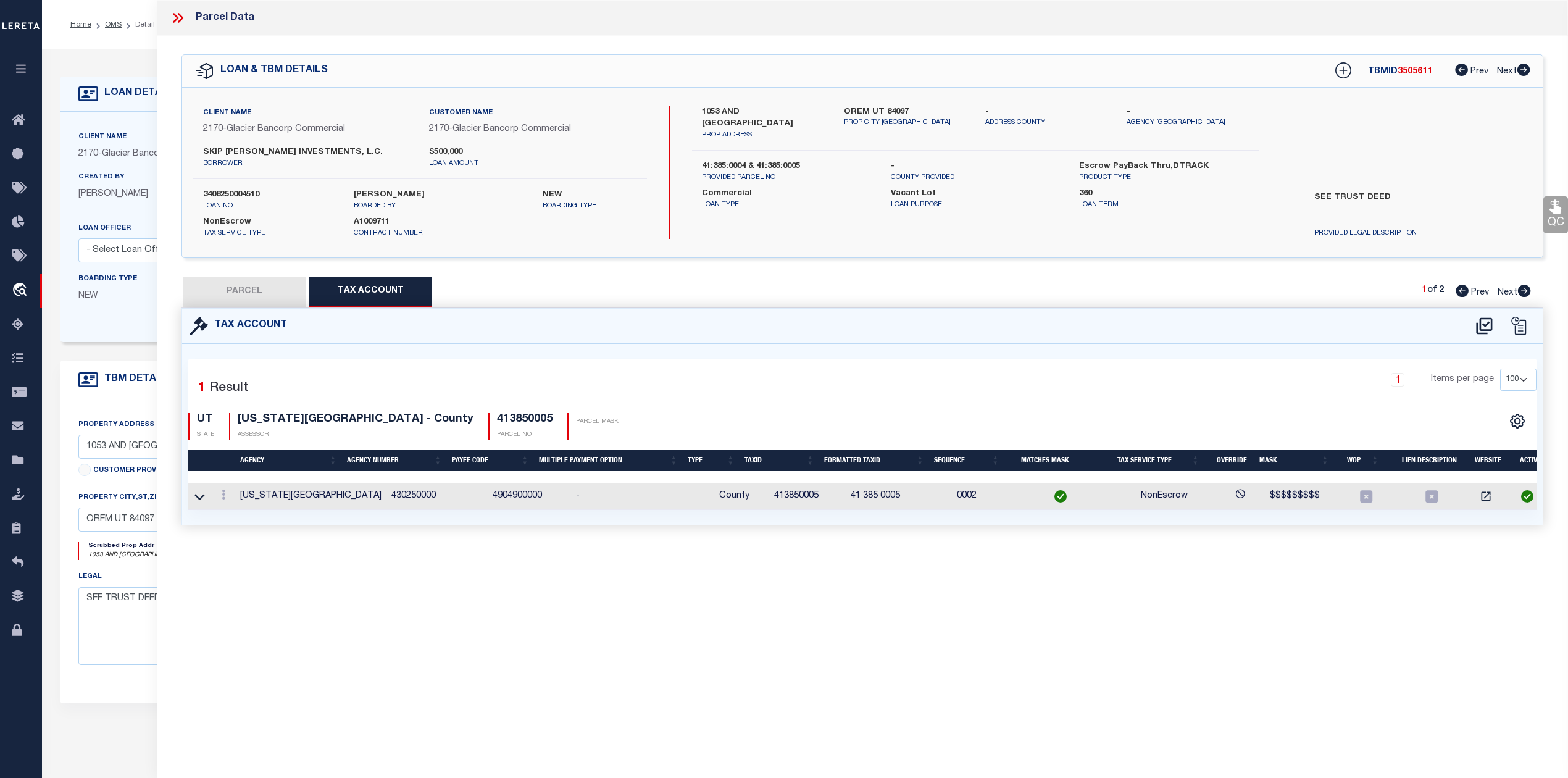
click at [1018, 630] on div "Parcel Data QC QC QC - Select Status - Ready to QC" at bounding box center [862, 372] width 1411 height 744
click at [242, 292] on button "PARCEL" at bounding box center [244, 292] width 123 height 31
select select "AS"
select select
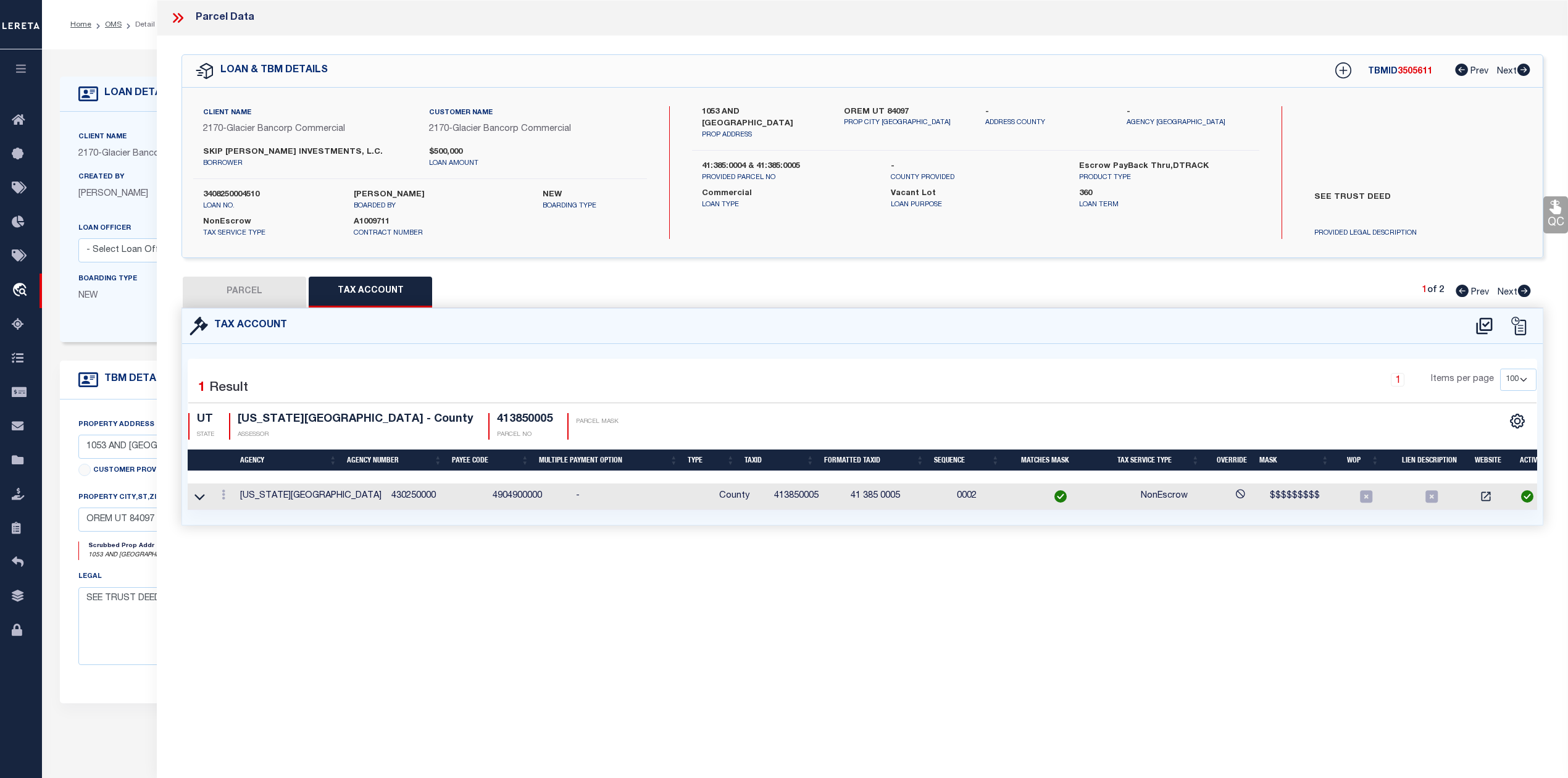
checkbox input "false"
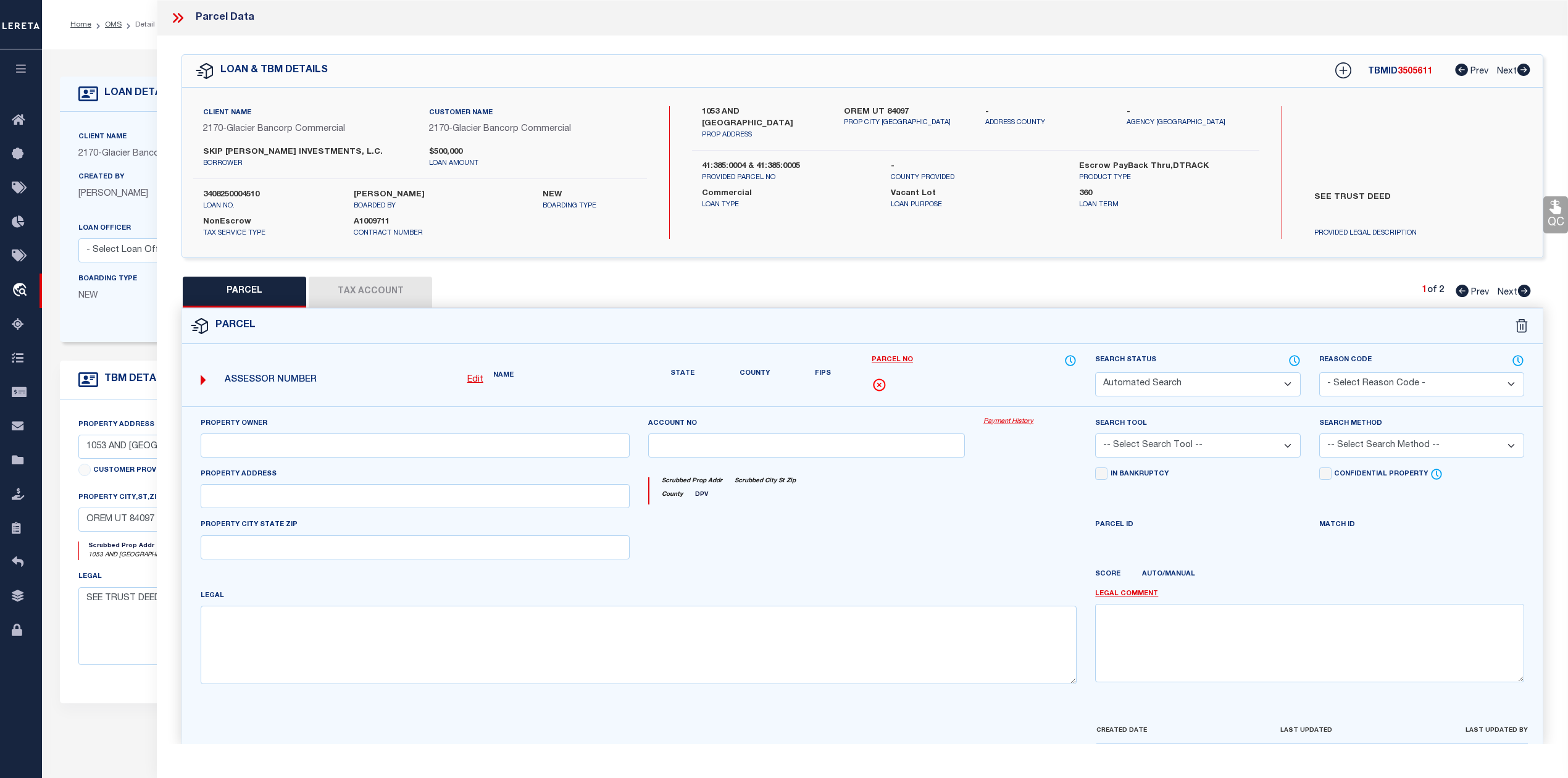
select select "IP"
type input "SKIP DUNN INVESTMENTS LC"
select select "AGW"
select select "LEG"
type input "1065 S 1100 EAST"
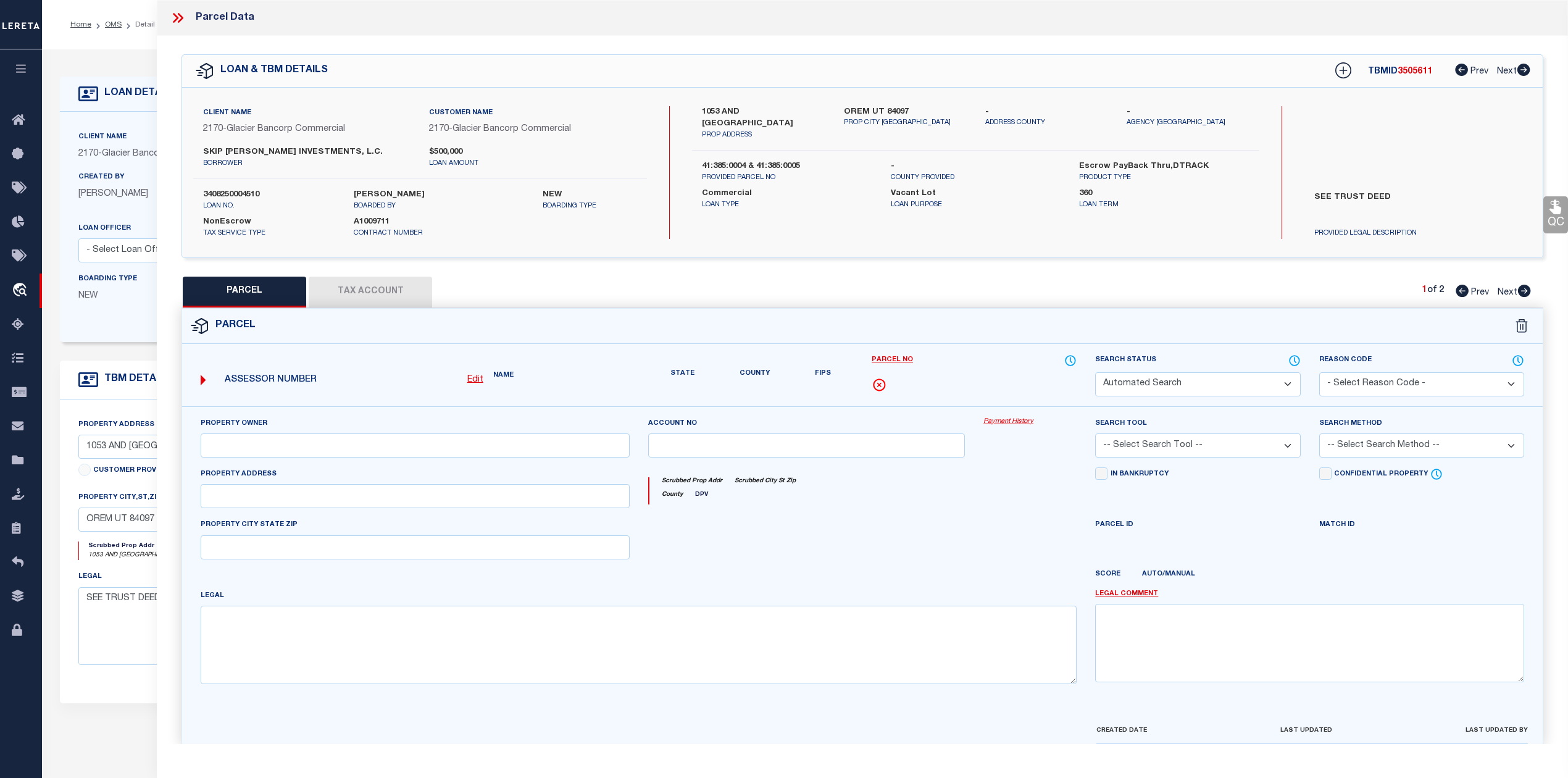
type input "OREM"
type textarea "LOT 5, PLAT A, HIGH RIVER ESTATES P.R.D. SUBDV. AREA 0.336 AC."
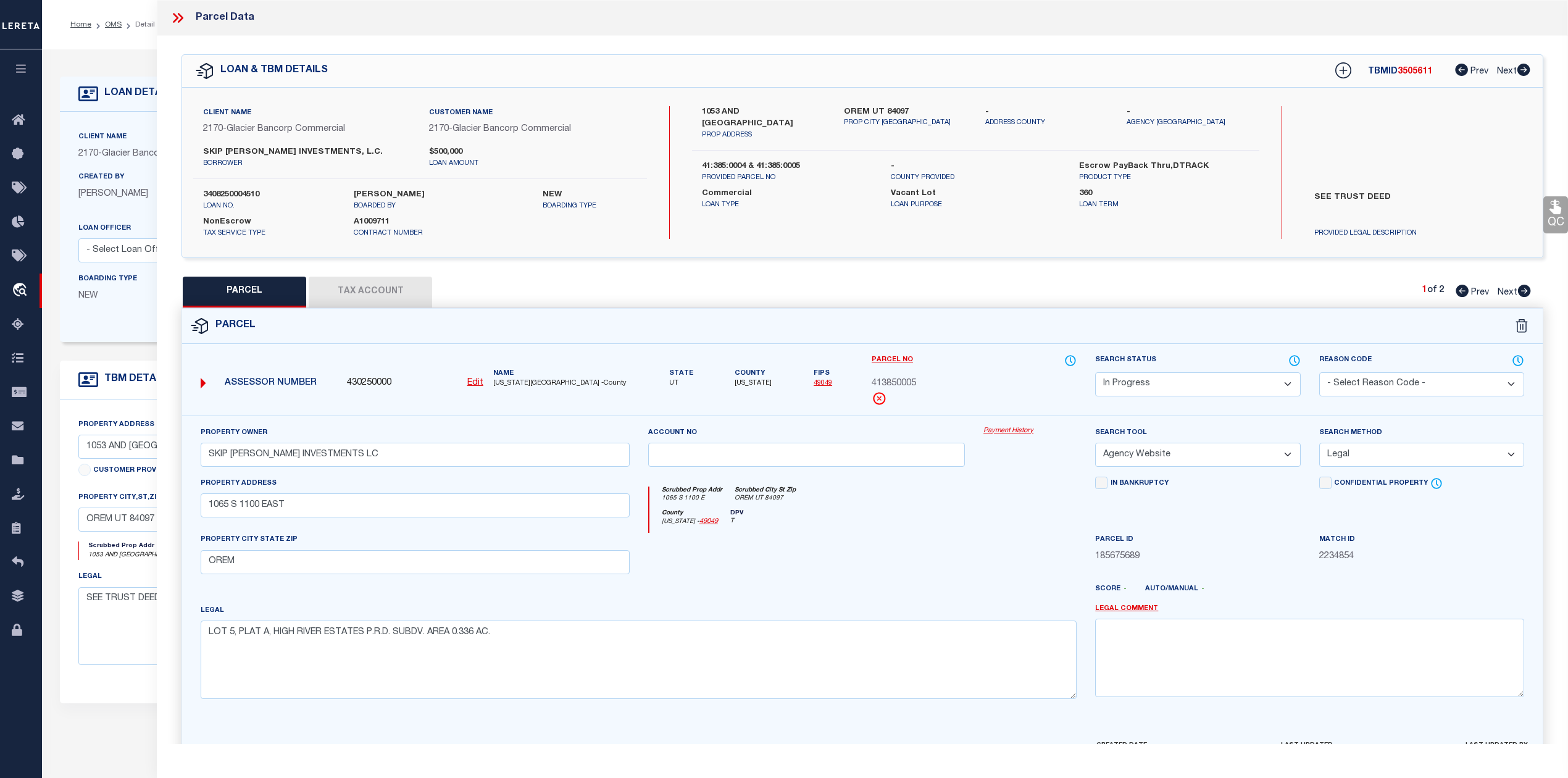
click at [869, 562] on div at bounding box center [806, 558] width 336 height 51
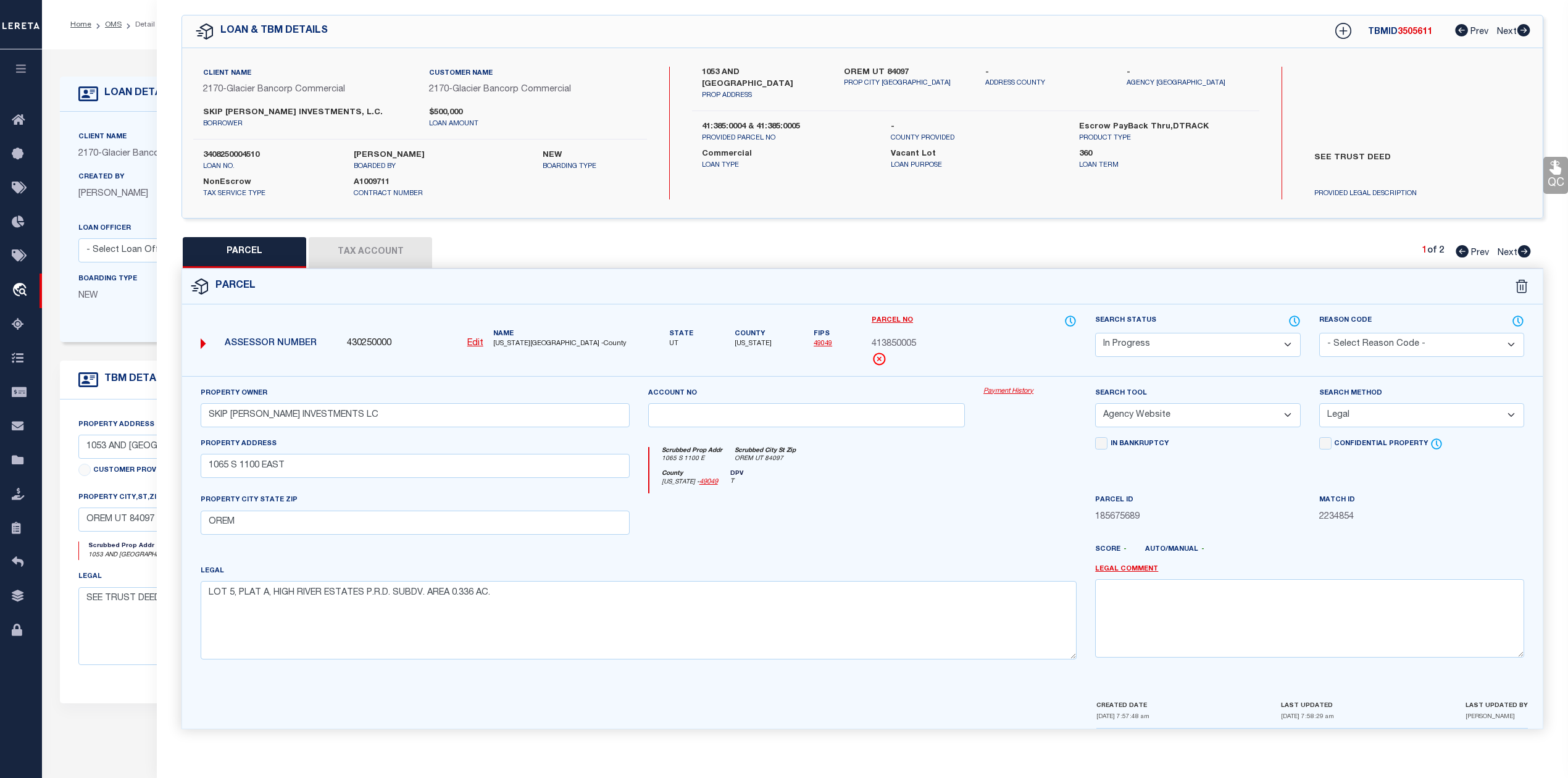
click at [1138, 344] on select "Automated Search Bad Parcel Complete Duplicate Parcel High Dollar Reporting In …" at bounding box center [1197, 345] width 205 height 24
click at [1095, 333] on select "Automated Search Bad Parcel Complete Duplicate Parcel High Dollar Reporting In …" at bounding box center [1197, 345] width 205 height 24
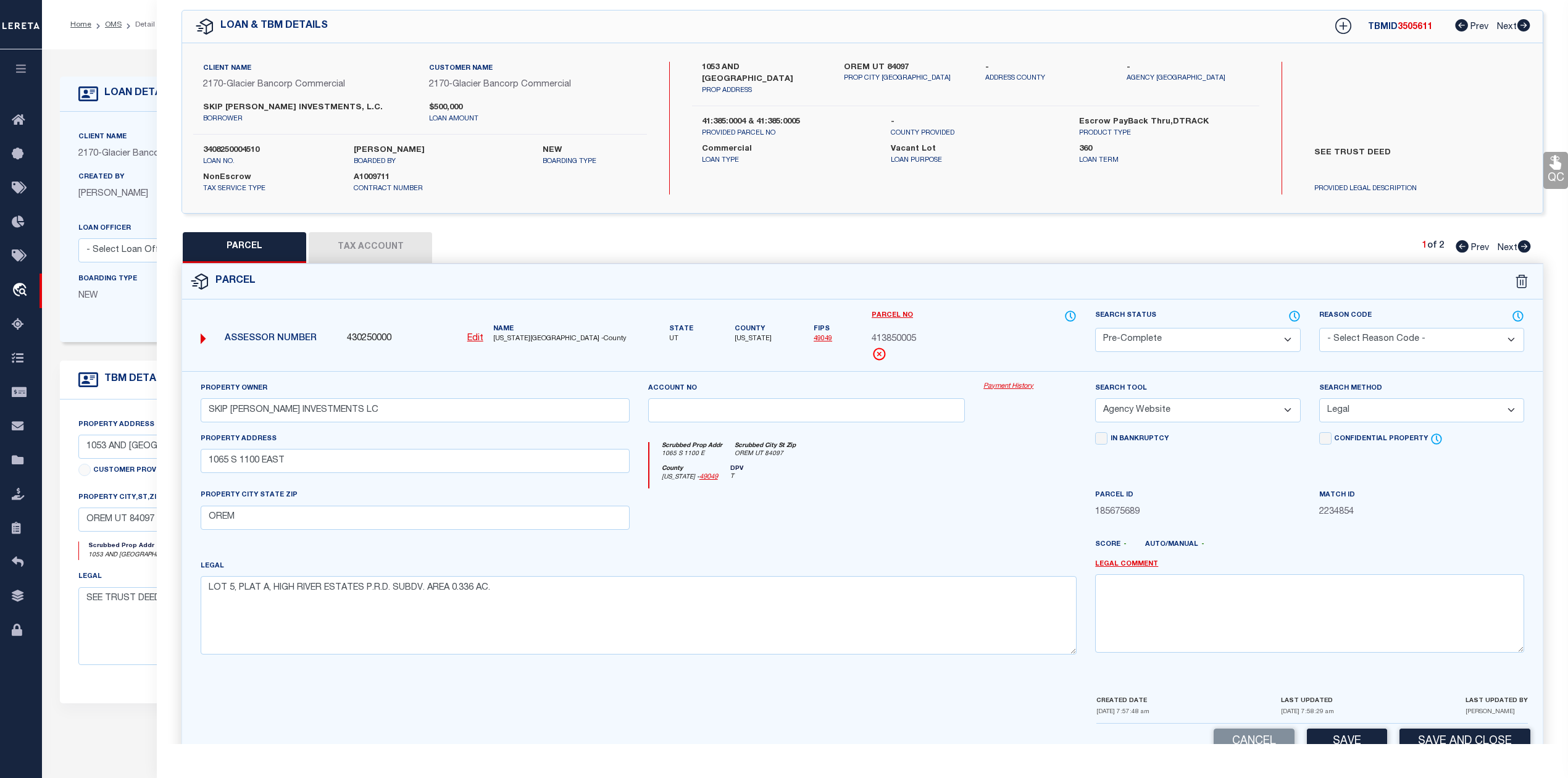
click at [991, 552] on div at bounding box center [918, 550] width 336 height 20
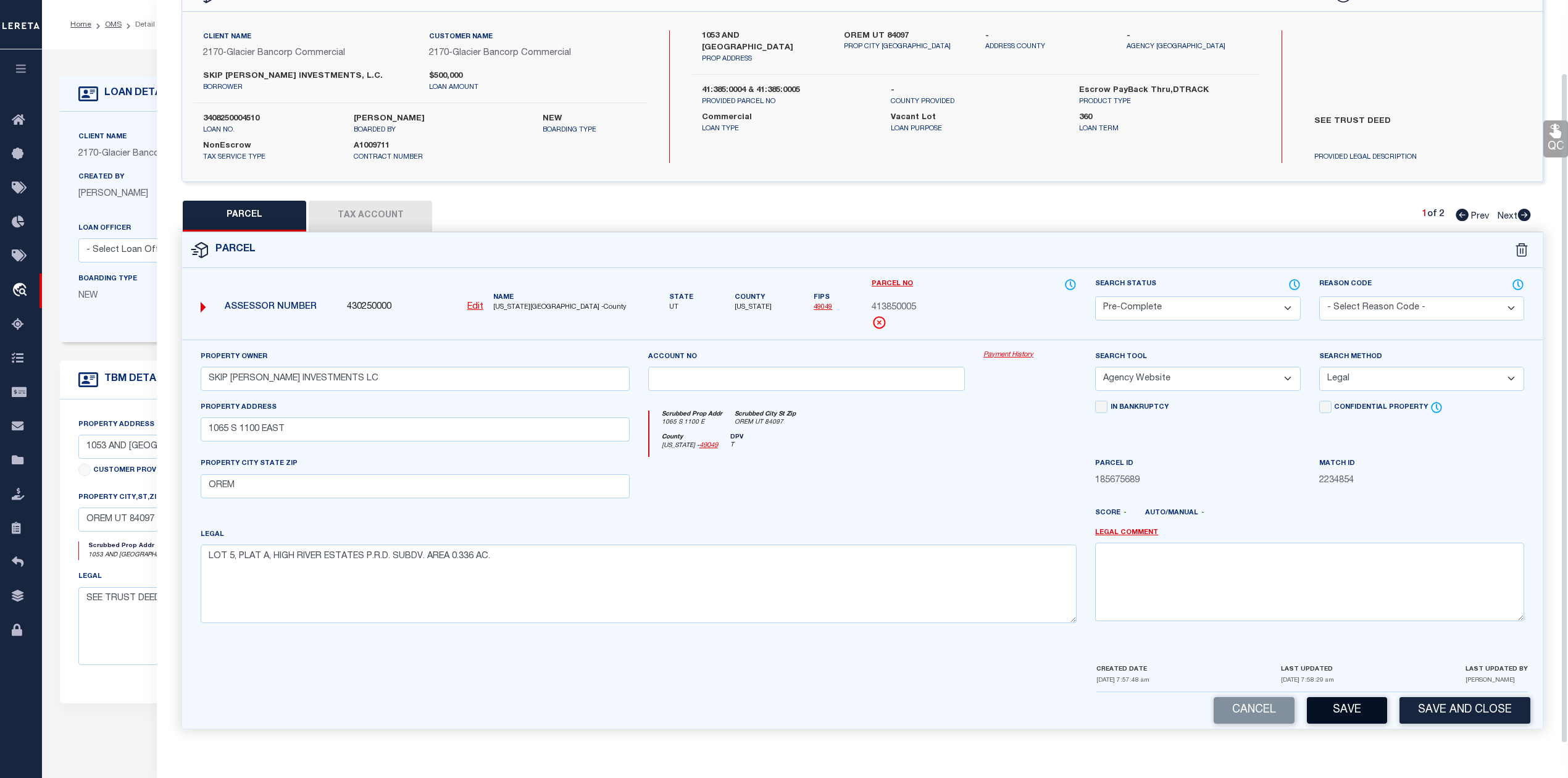
click at [1340, 712] on button "Save" at bounding box center [1346, 711] width 81 height 27
select select "AS"
select select
checkbox input "false"
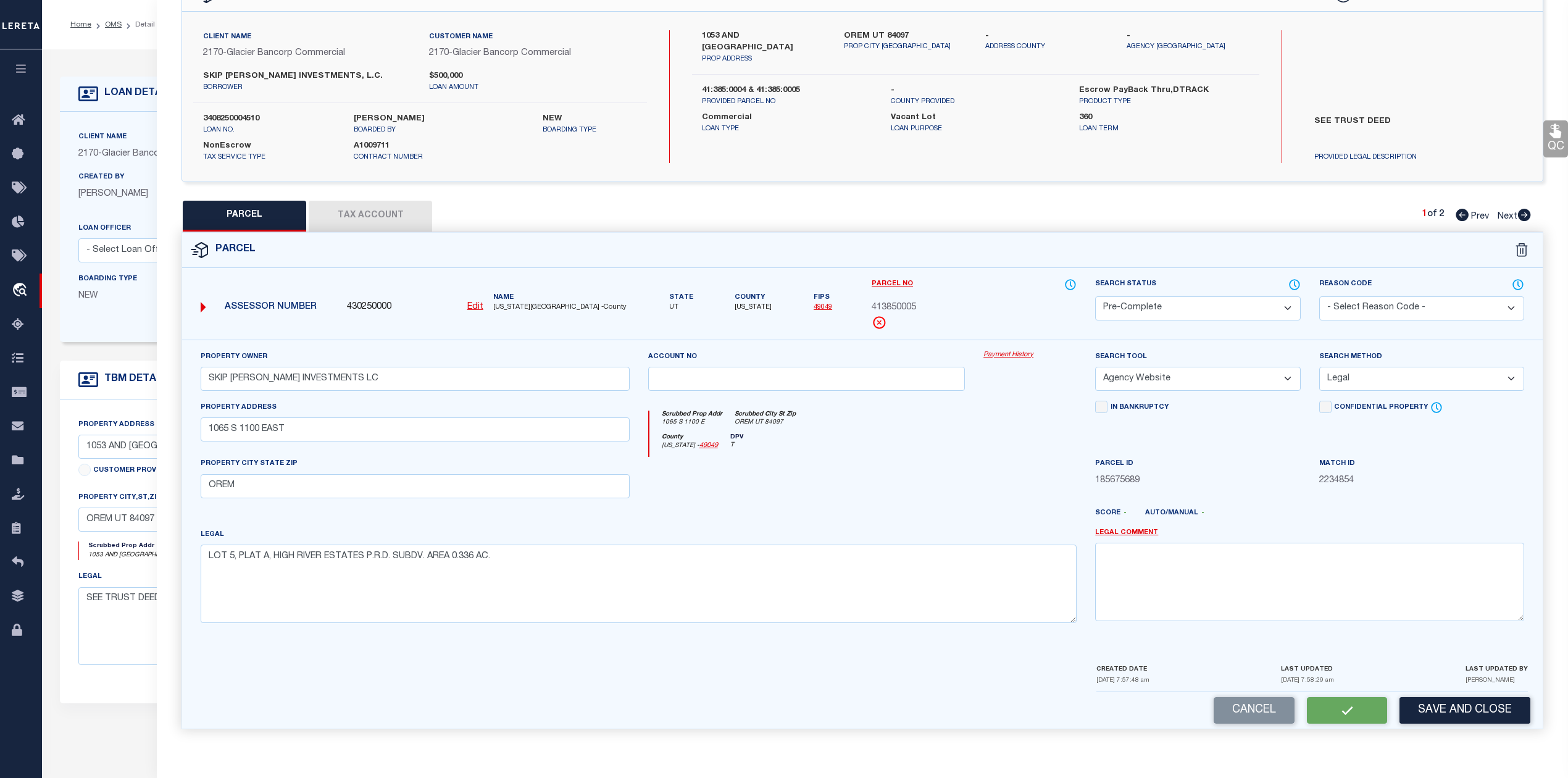
checkbox input "false"
select select "PC"
type input "SKIP DUNN INVESTMENTS LC"
select select "AGW"
select select "LEG"
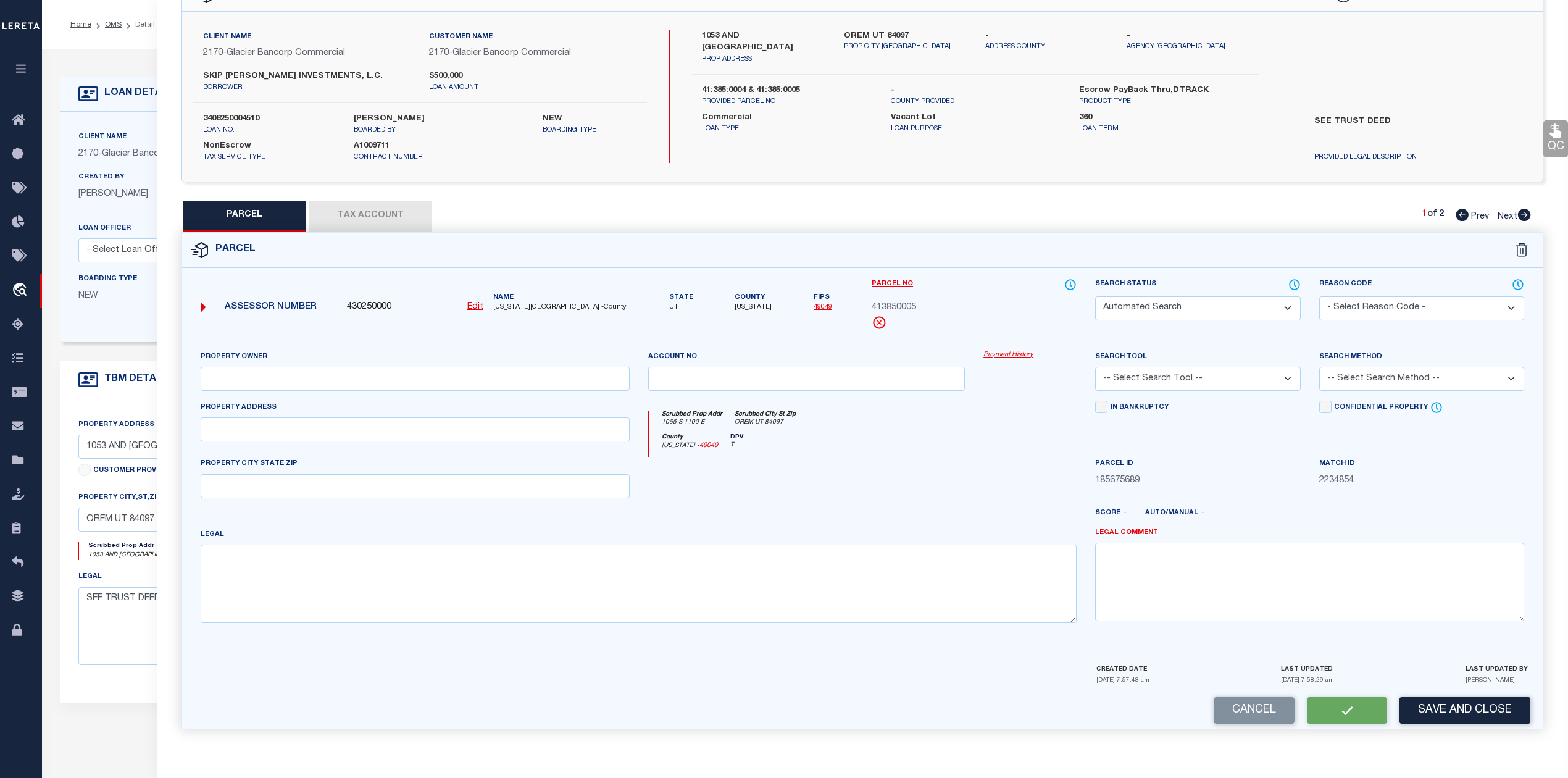
type input "1065 S 1100 EAST"
type input "OREM"
type textarea "LOT 5, PLAT A, HIGH RIVER ESTATES P.R.D. SUBDV. AREA 0.336 AC."
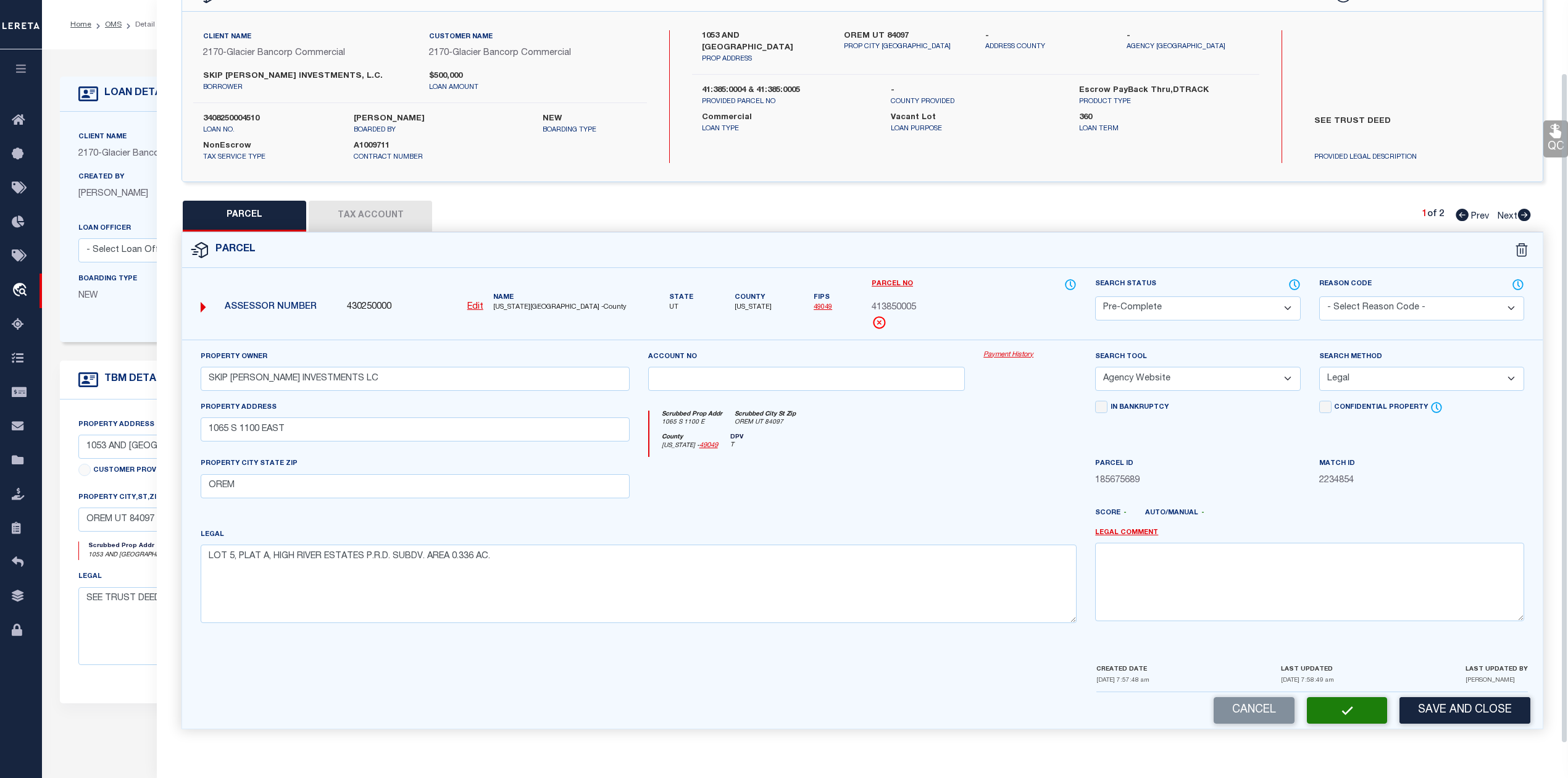
click at [995, 470] on div at bounding box center [1030, 482] width 112 height 51
click at [993, 470] on div at bounding box center [1030, 482] width 112 height 51
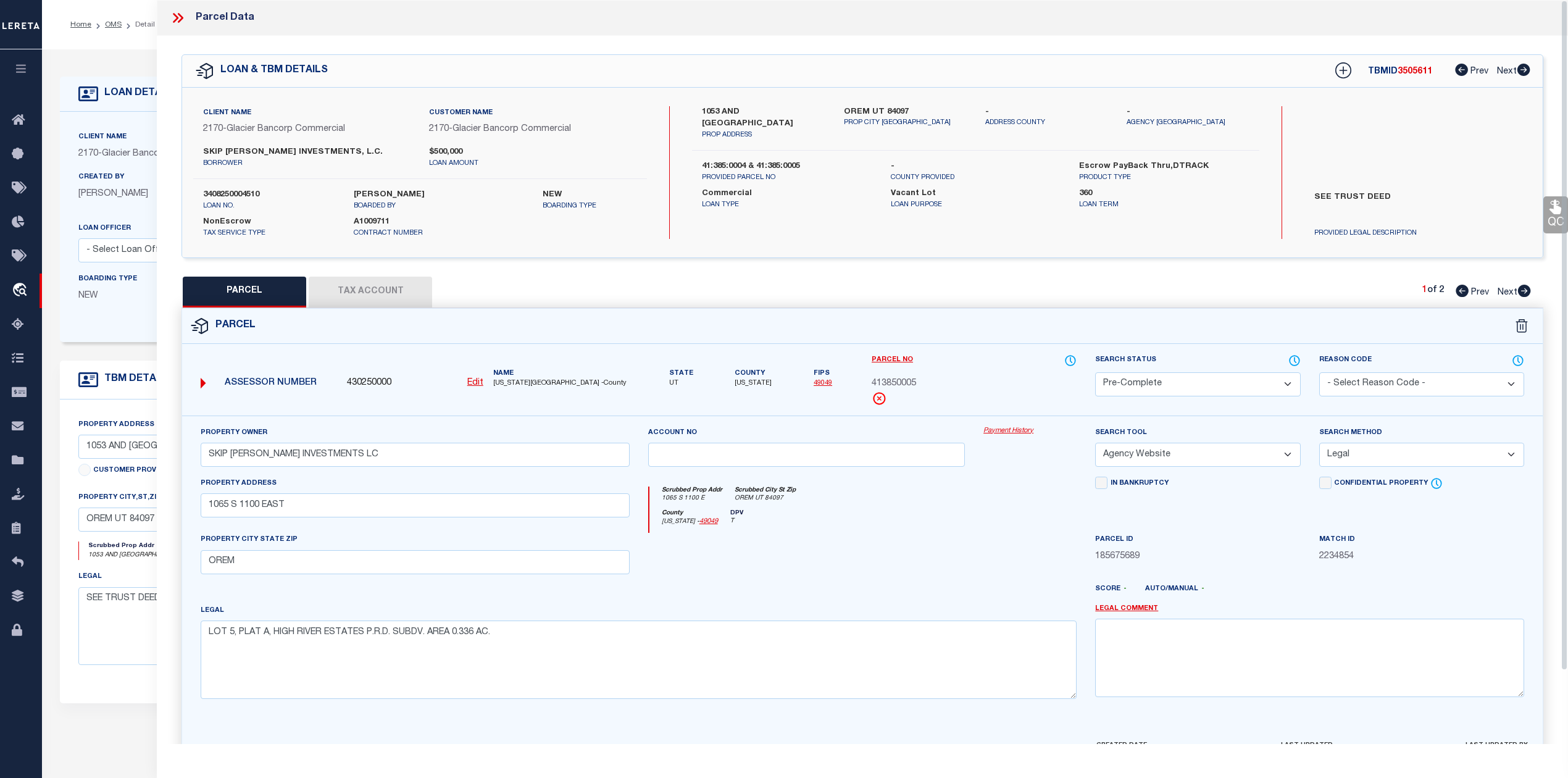
click at [1121, 284] on div "PARCEL Tax Account 1 of 2 Prev Next" at bounding box center [862, 292] width 1362 height 31
click at [1408, 74] on span "3505611" at bounding box center [1415, 71] width 35 height 9
copy span "3505611"
drag, startPoint x: 492, startPoint y: 383, endPoint x: 510, endPoint y: 383, distance: 18.0
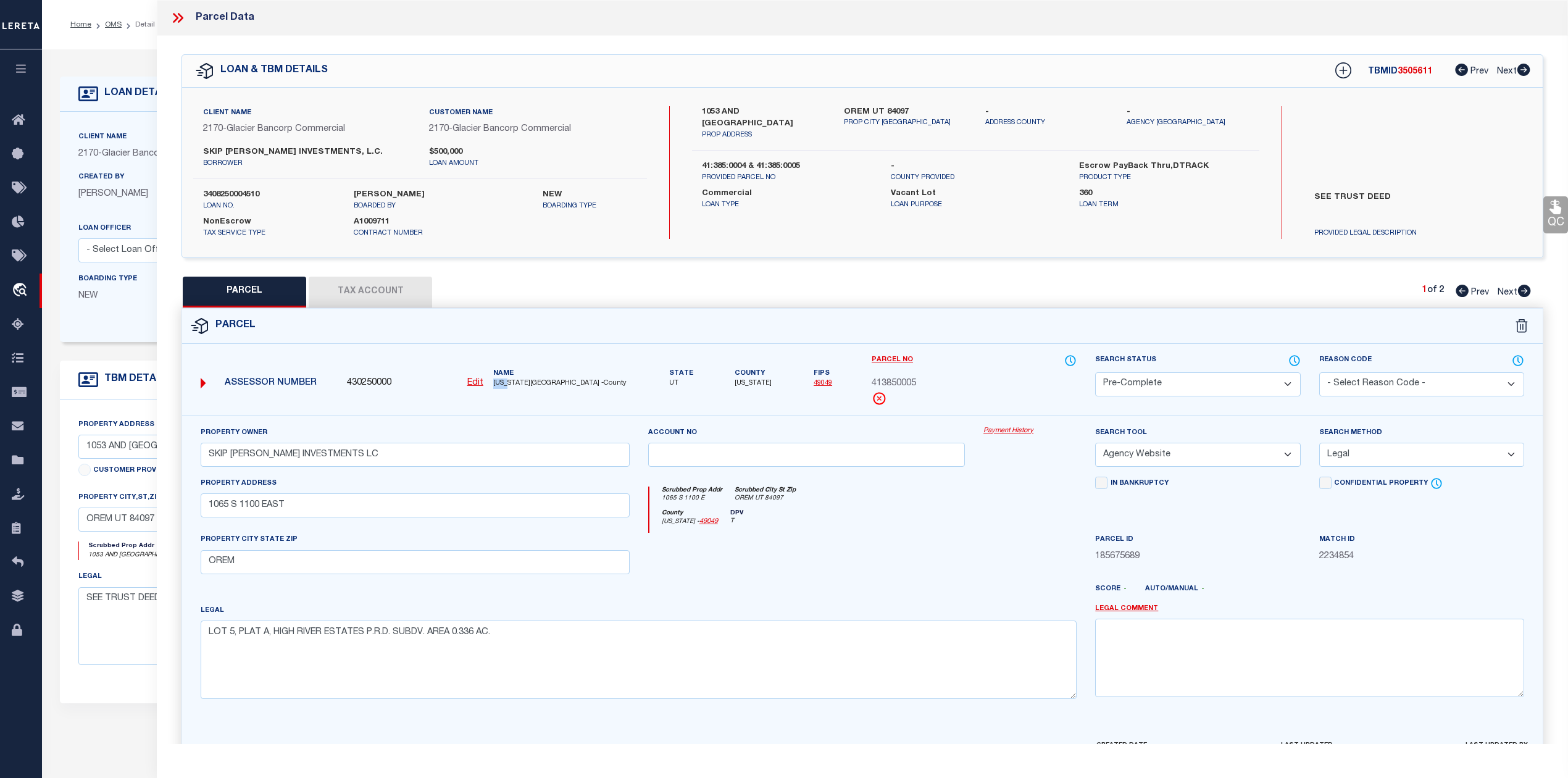
click at [510, 383] on div "Name UTAH COUNTY -County" at bounding box center [561, 378] width 146 height 21
copy span "UTAH"
click at [889, 440] on div "Account no" at bounding box center [806, 446] width 317 height 41
click at [1457, 292] on icon at bounding box center [1461, 290] width 13 height 13
click at [1524, 289] on icon at bounding box center [1523, 290] width 13 height 13
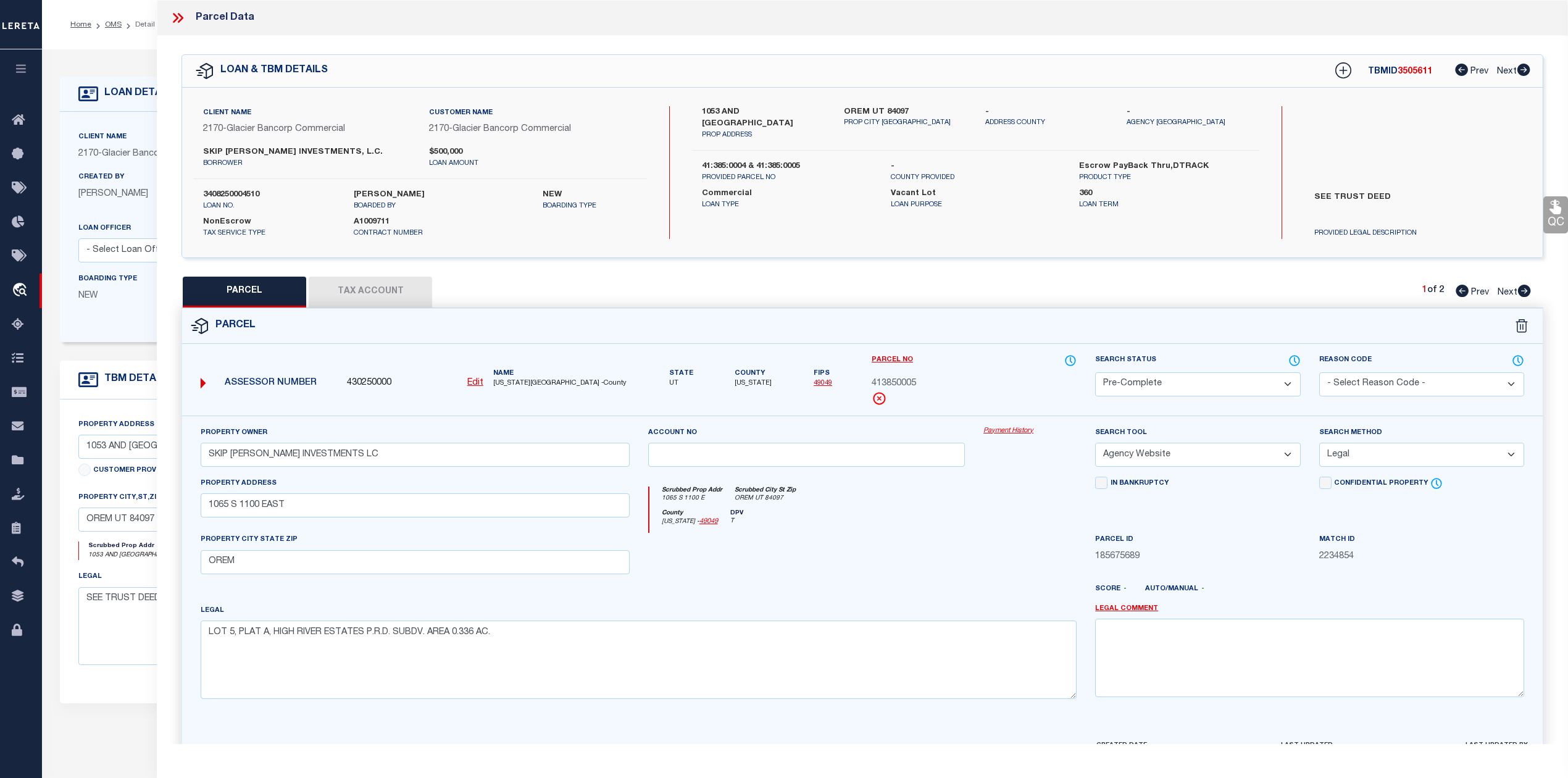
select select "AS"
select select
checkbox input "false"
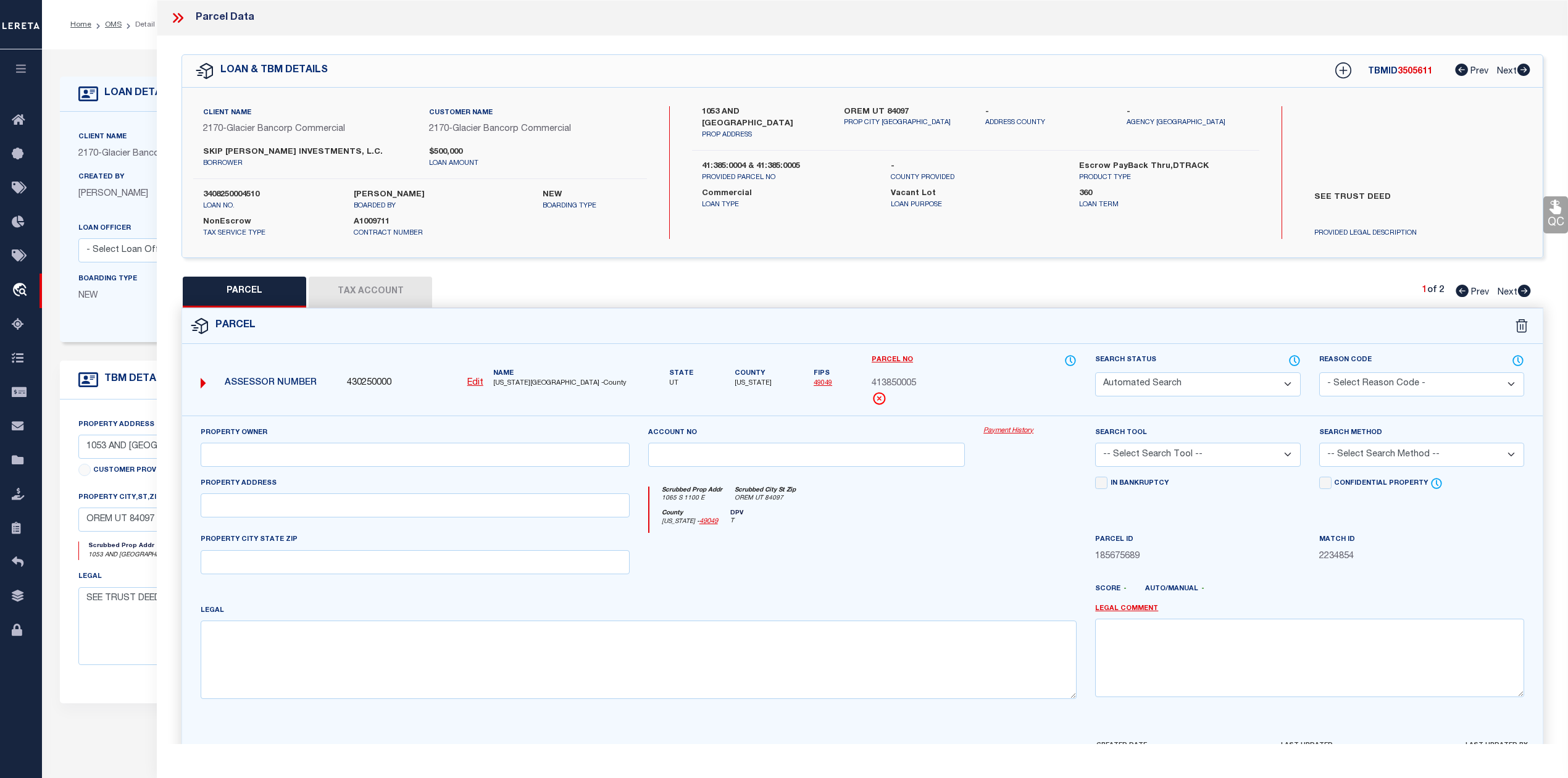
select select "QC"
type input "SKIP DUNN INVESTMENTS LC"
select select "AGW"
select select "LEG"
type input "1053 S 1100 EAST"
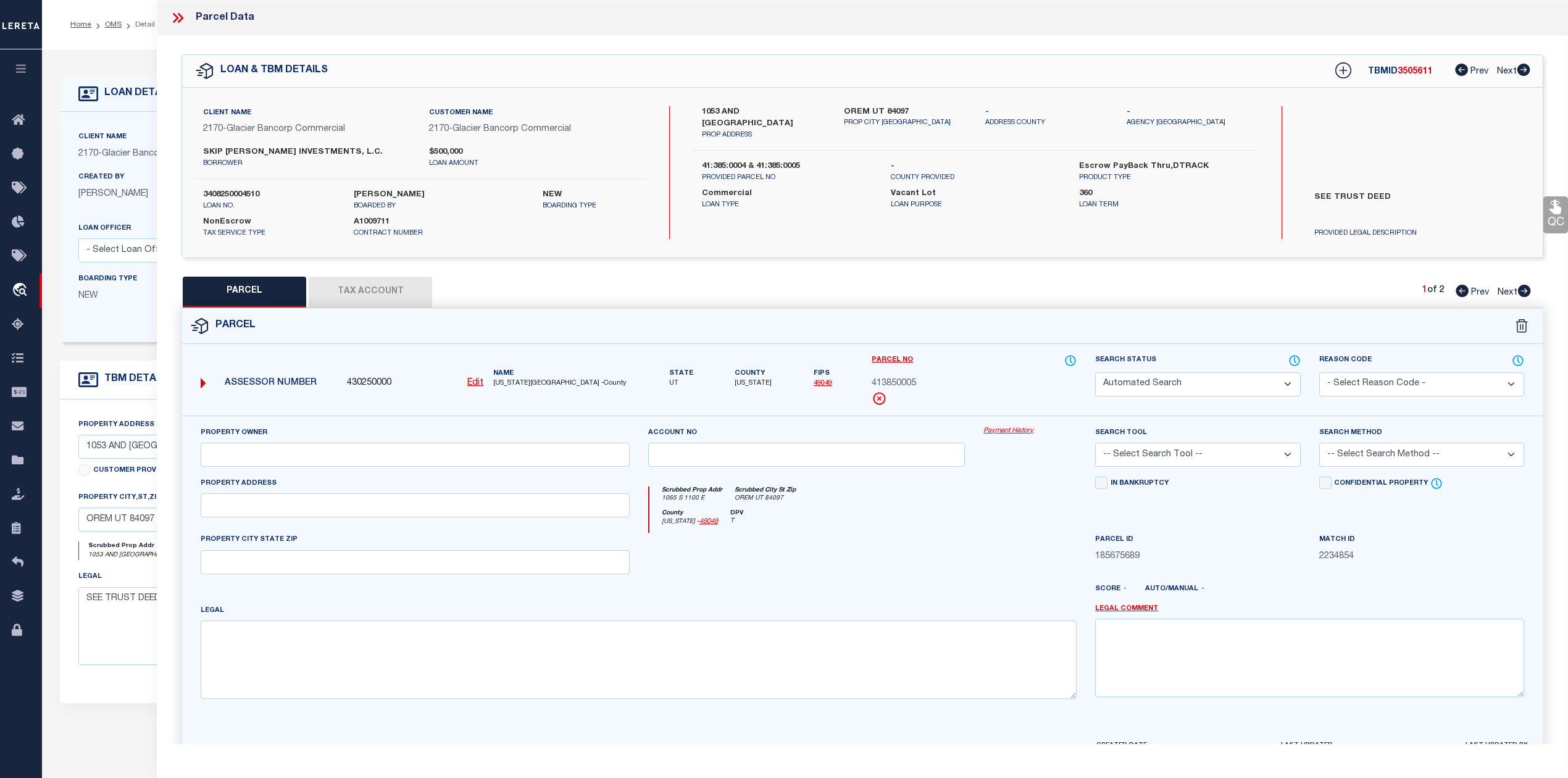
type input "OREM"
type textarea "LOT 4, PLAT A, HIGH RIVER ESTATES P.R.D. SUBDV. AREA 0.331 AC."
click at [931, 580] on div at bounding box center [806, 558] width 336 height 51
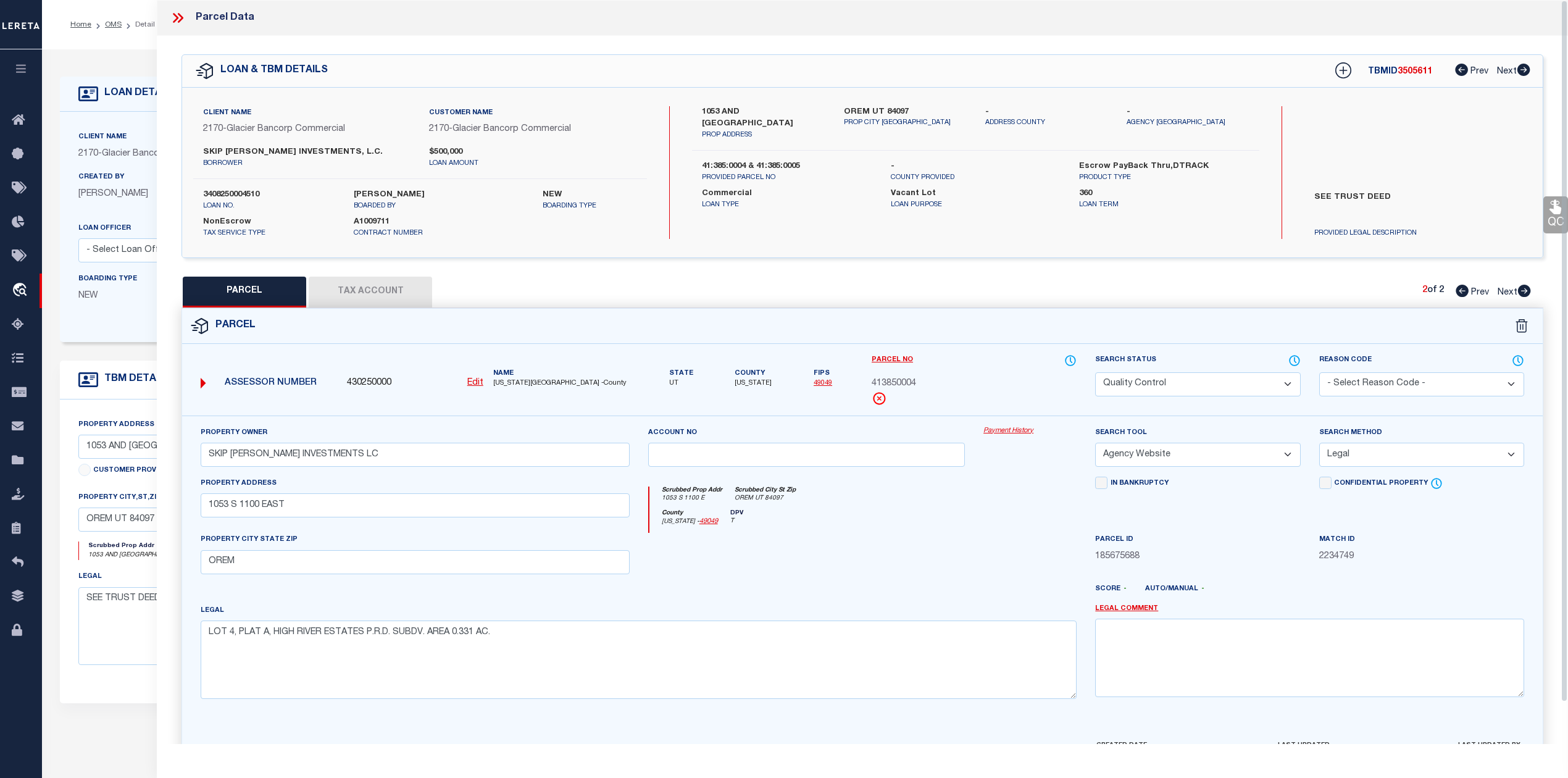
click at [885, 386] on span "413850004" at bounding box center [894, 384] width 45 height 13
copy span "413850004"
click at [999, 542] on div at bounding box center [1030, 558] width 112 height 51
click at [1462, 289] on icon at bounding box center [1461, 290] width 13 height 13
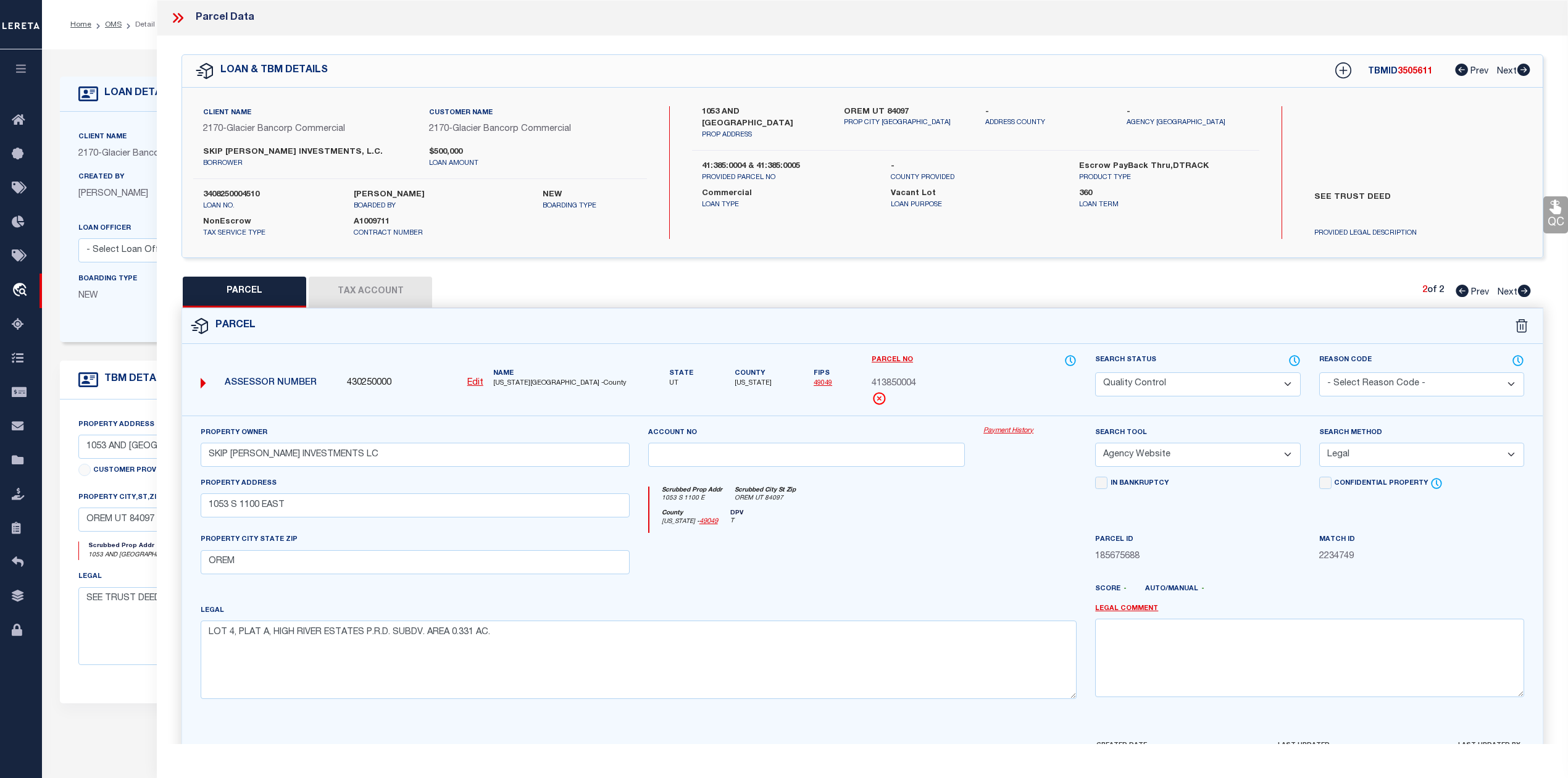
select select "AS"
click at [890, 386] on span "413850005" at bounding box center [894, 384] width 45 height 13
copy span "413850005"
click at [869, 554] on div at bounding box center [806, 558] width 336 height 51
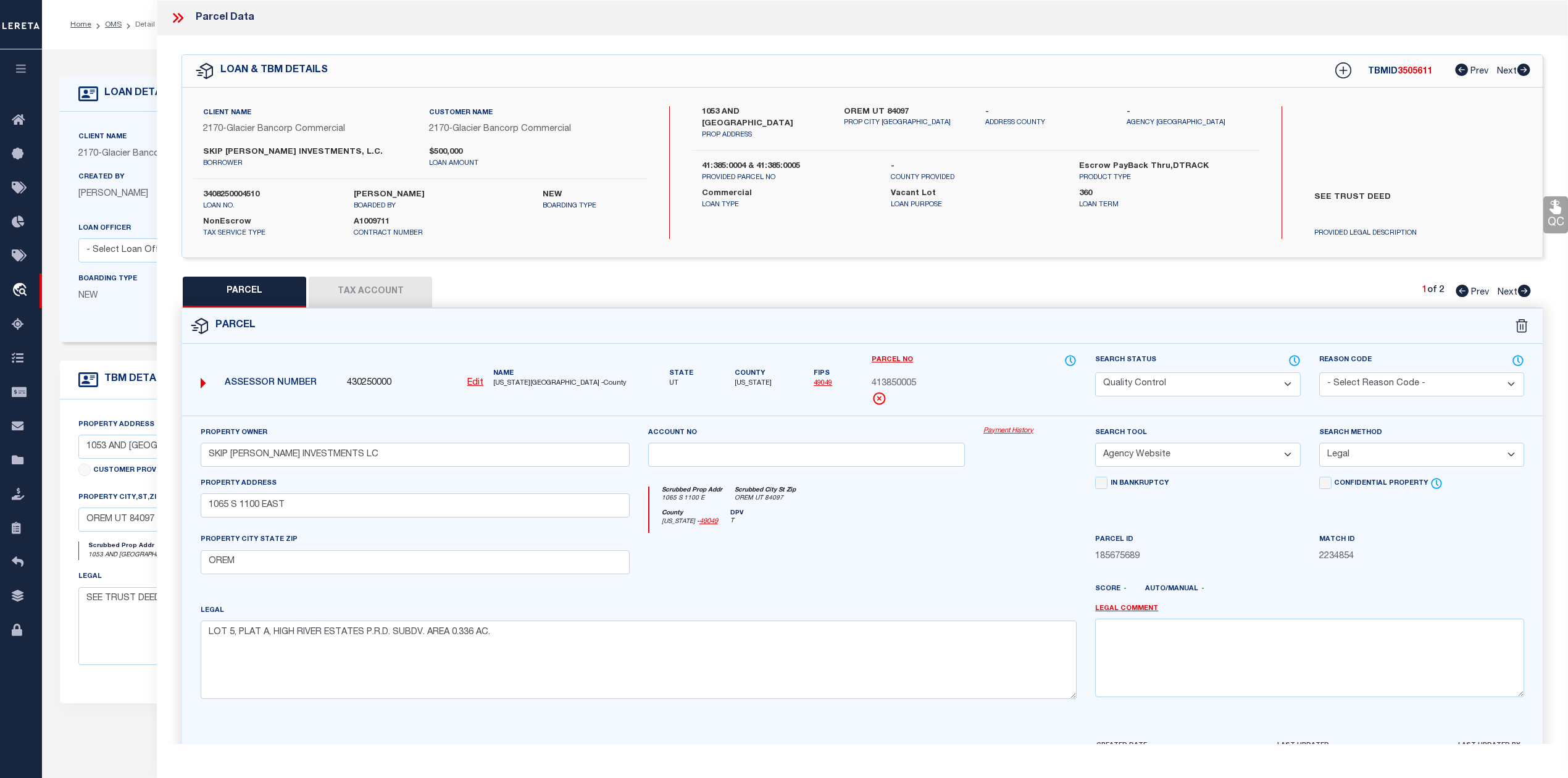
click at [936, 615] on div "Legal LOT 5, PLAT A, HIGH RIVER ESTATES P.R.D. SUBDV. AREA 0.336 AC." at bounding box center [638, 651] width 876 height 95
click at [176, 19] on icon at bounding box center [176, 17] width 5 height 10
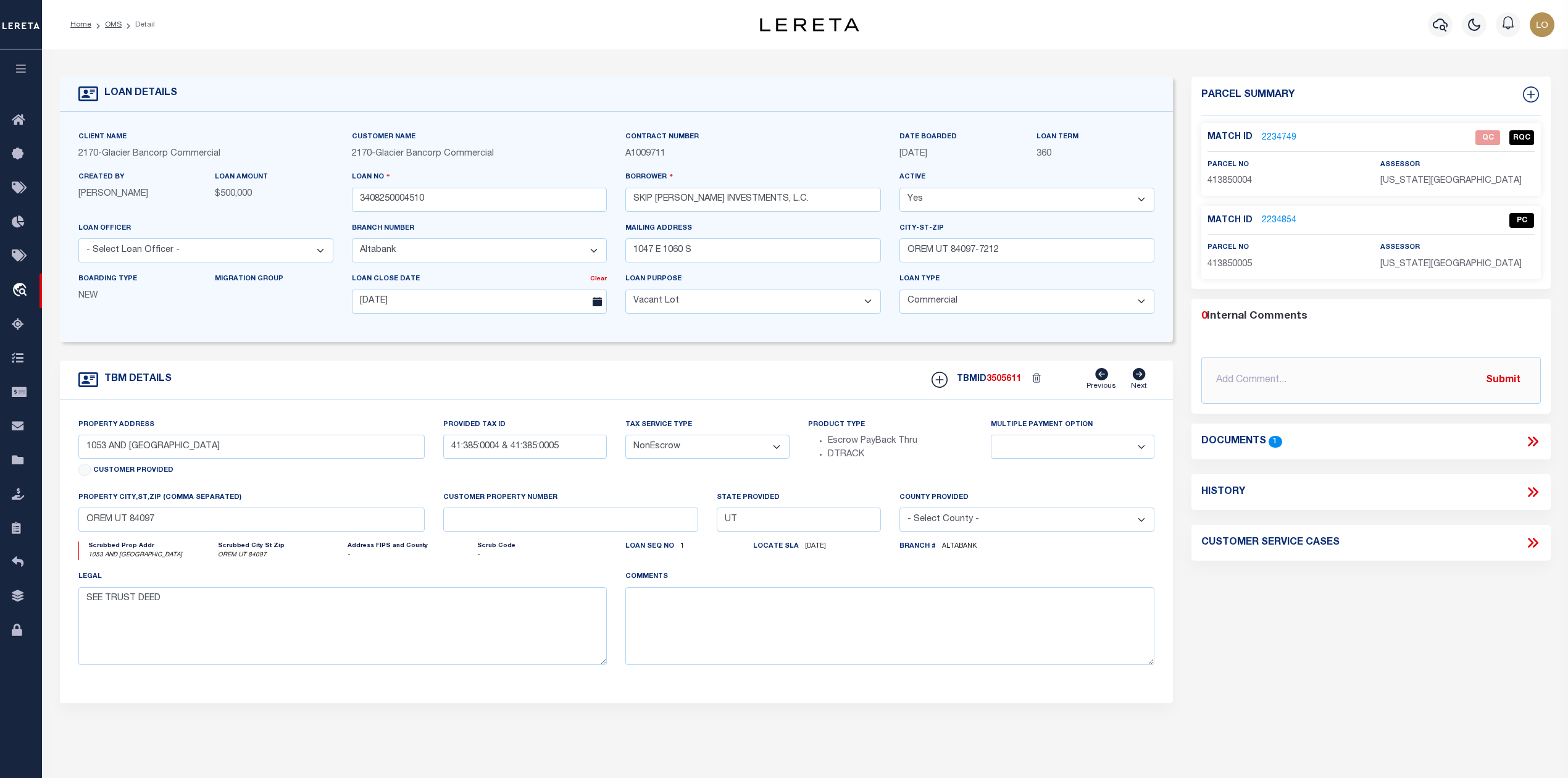
click at [1285, 601] on div "Parcel Summary Match ID 2234749 0" at bounding box center [1370, 414] width 377 height 675
click at [1272, 222] on link "2234854" at bounding box center [1279, 220] width 35 height 13
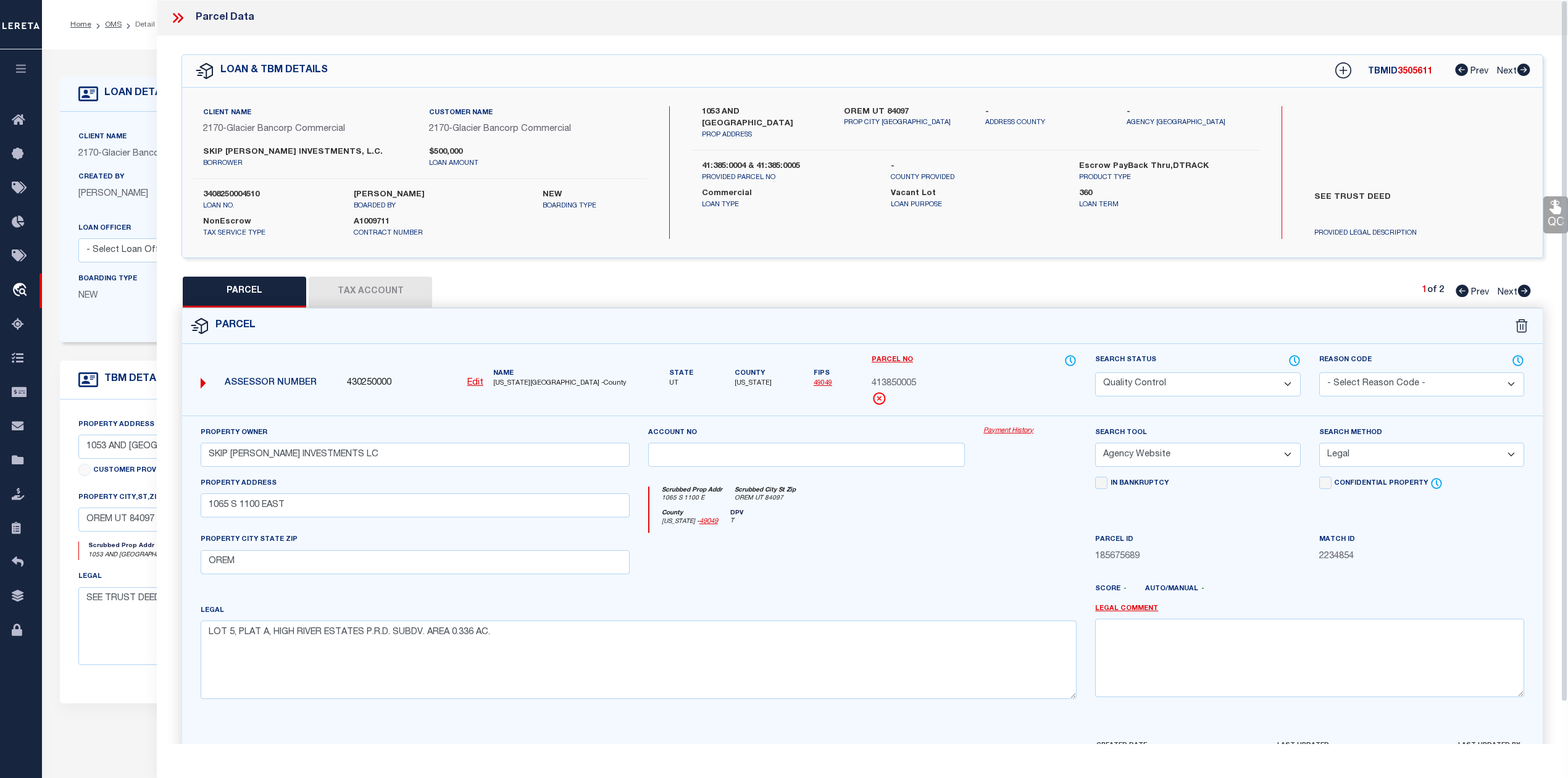
click at [929, 512] on div "County Utah - 49049 DPV T" at bounding box center [863, 522] width 427 height 24
click at [173, 18] on icon at bounding box center [178, 18] width 16 height 16
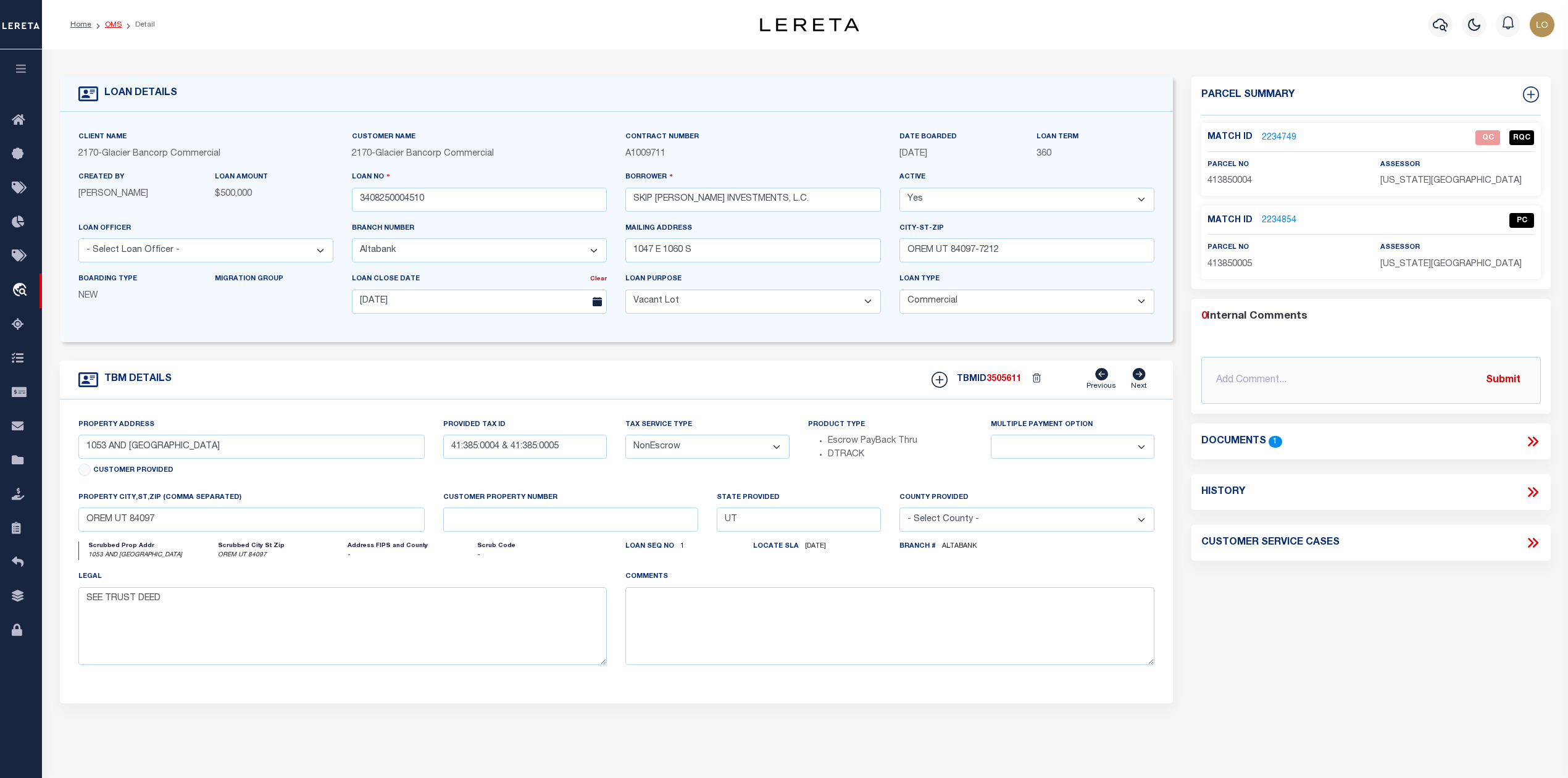
click at [116, 22] on link "OMS" at bounding box center [113, 25] width 17 height 7
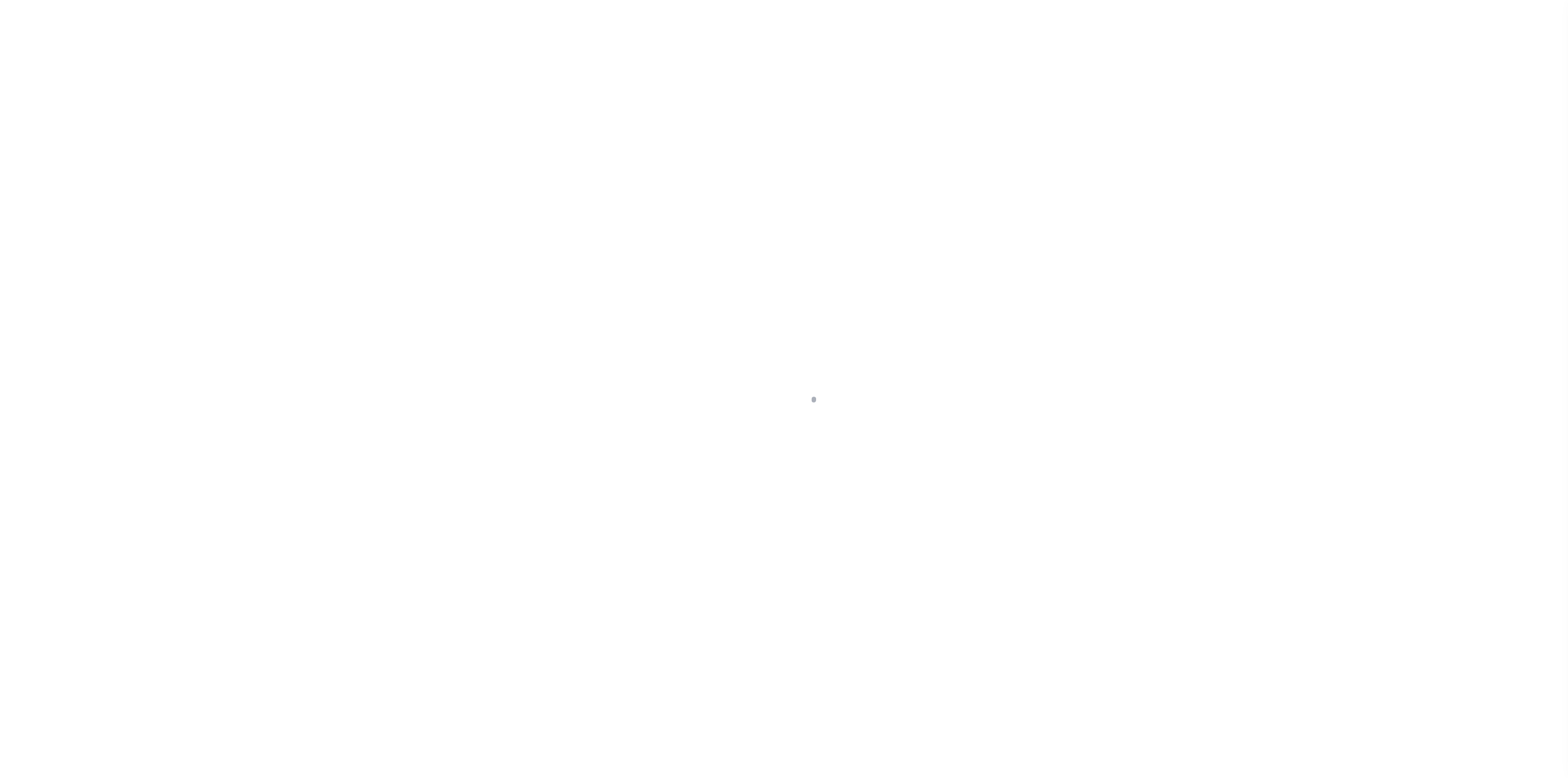
select select "5655"
select select "400"
select select "20"
select select "NonEscrow"
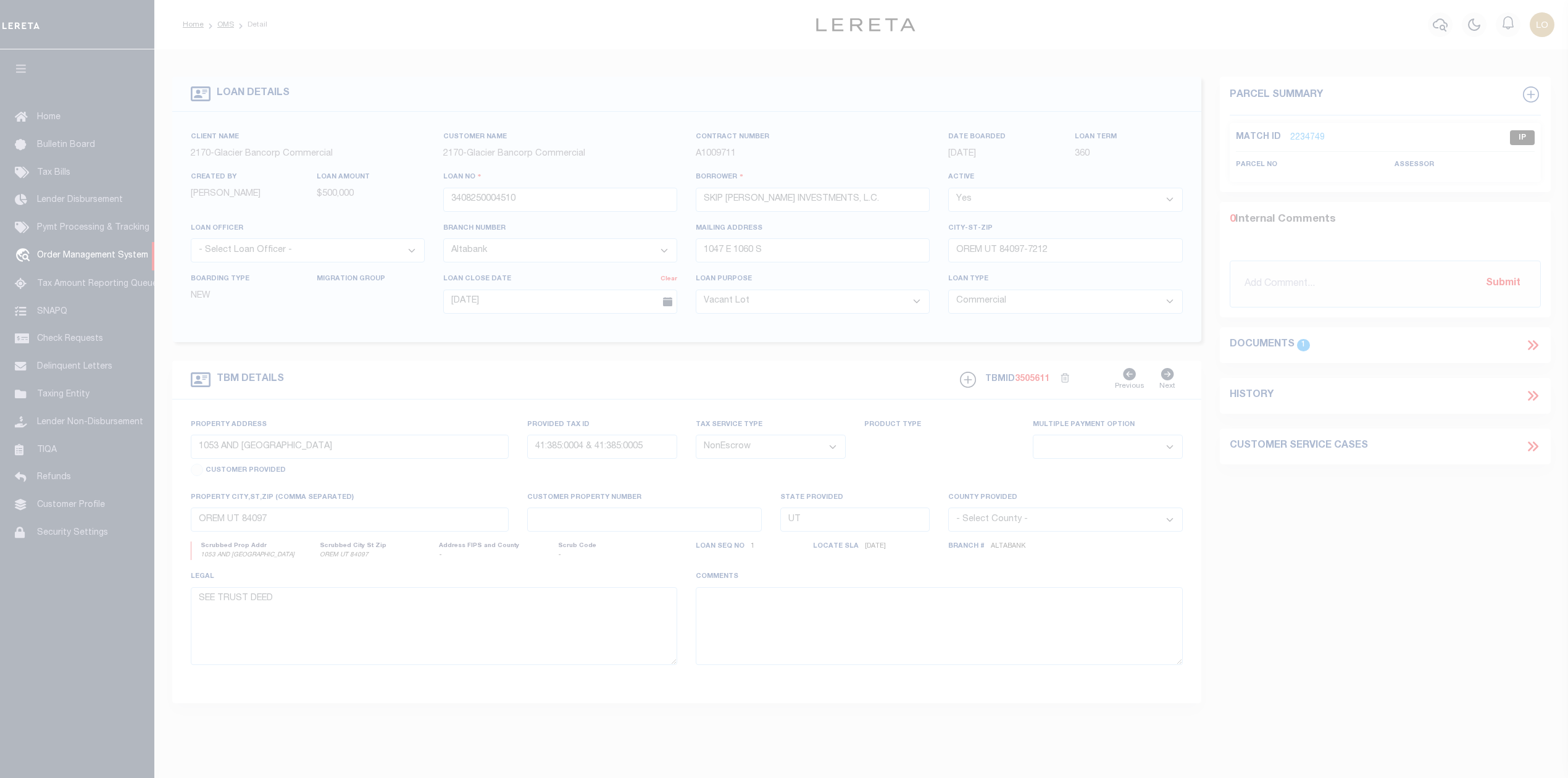
select select "200"
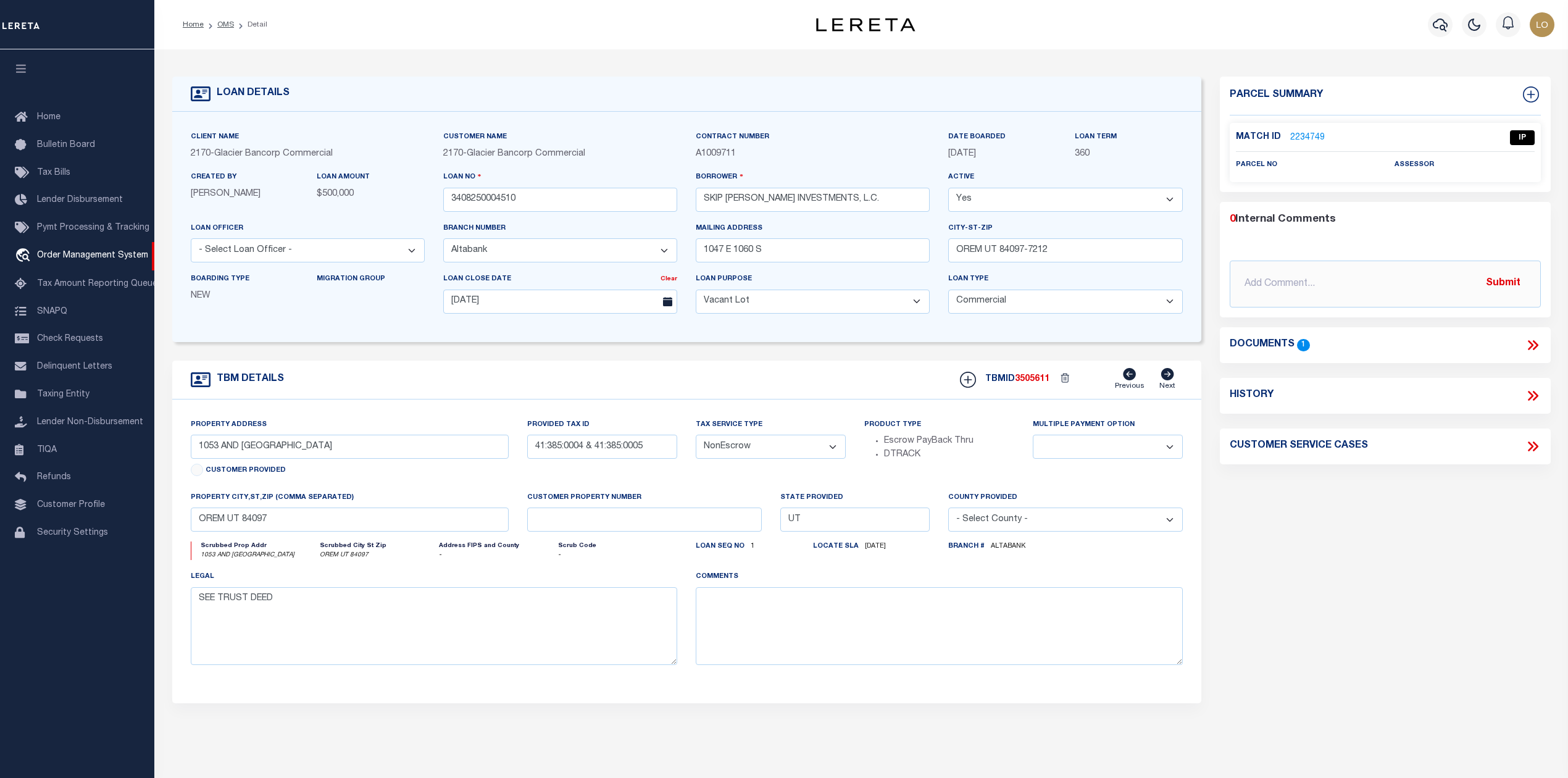
select select "200"
click at [225, 26] on link "OMS" at bounding box center [225, 25] width 17 height 7
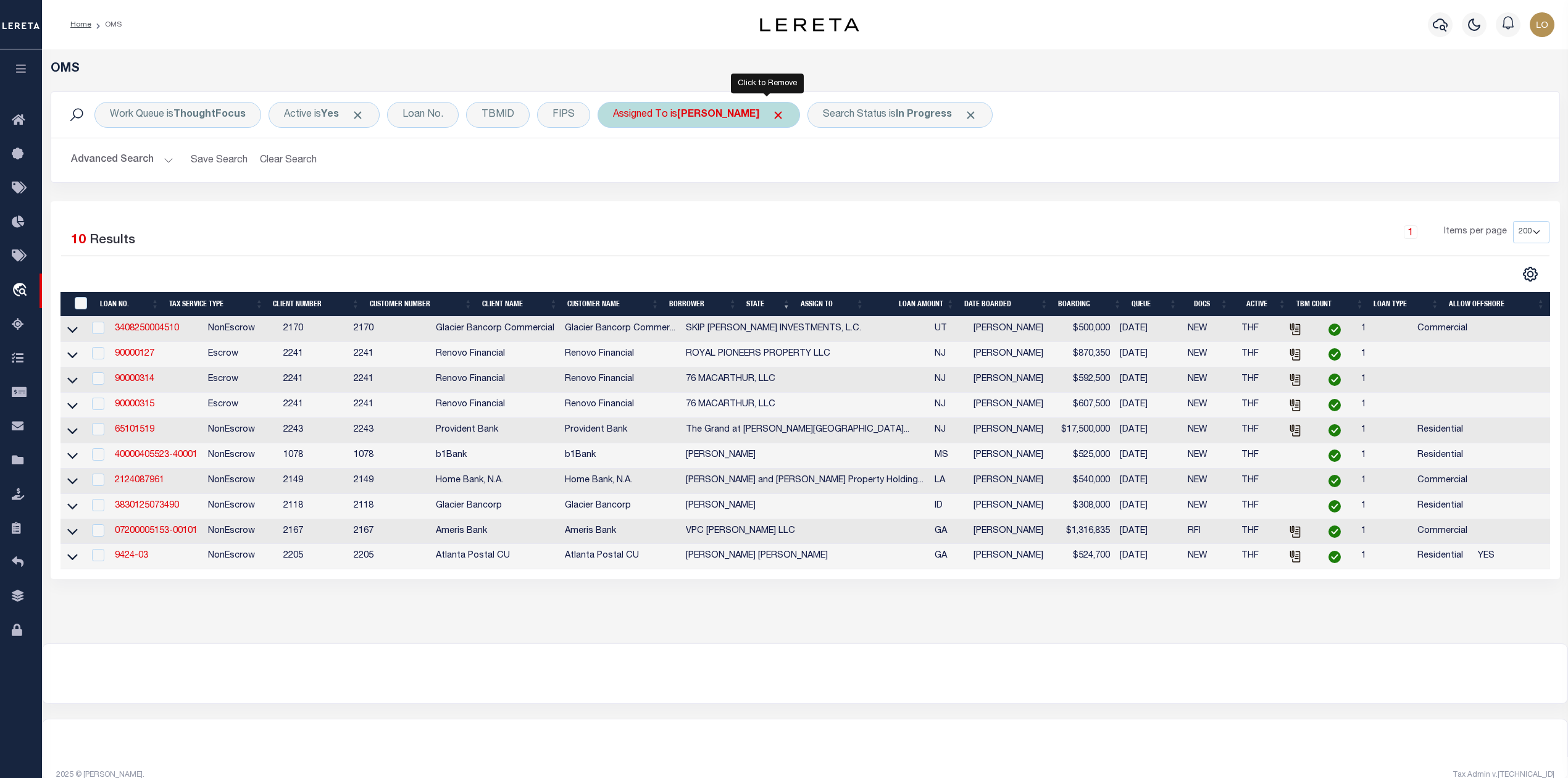
click at [772, 115] on span "Click to Remove" at bounding box center [778, 115] width 13 height 13
click at [852, 114] on span "Click to Remove" at bounding box center [854, 115] width 13 height 13
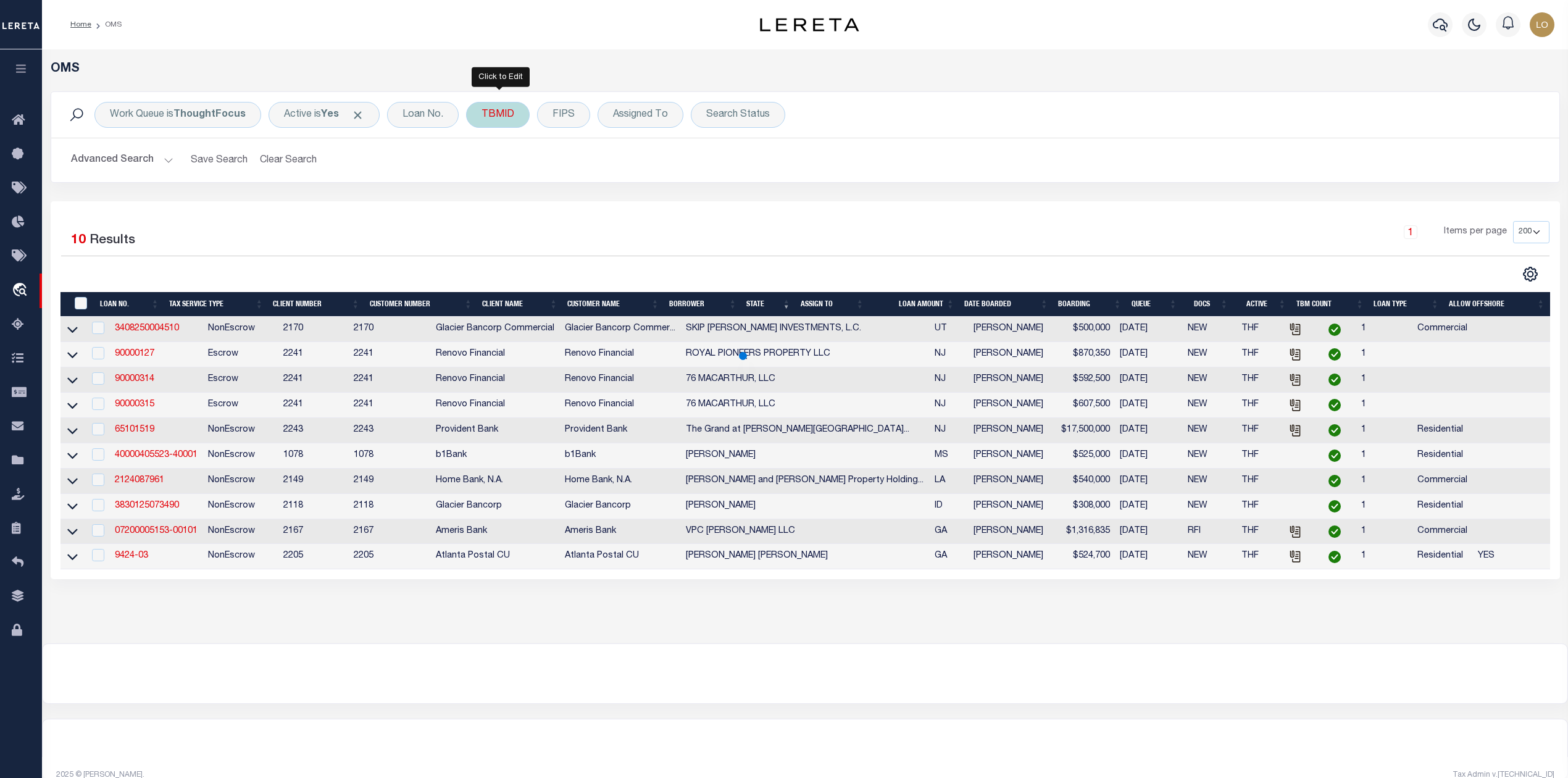
click at [486, 119] on div "TBMID" at bounding box center [497, 115] width 63 height 26
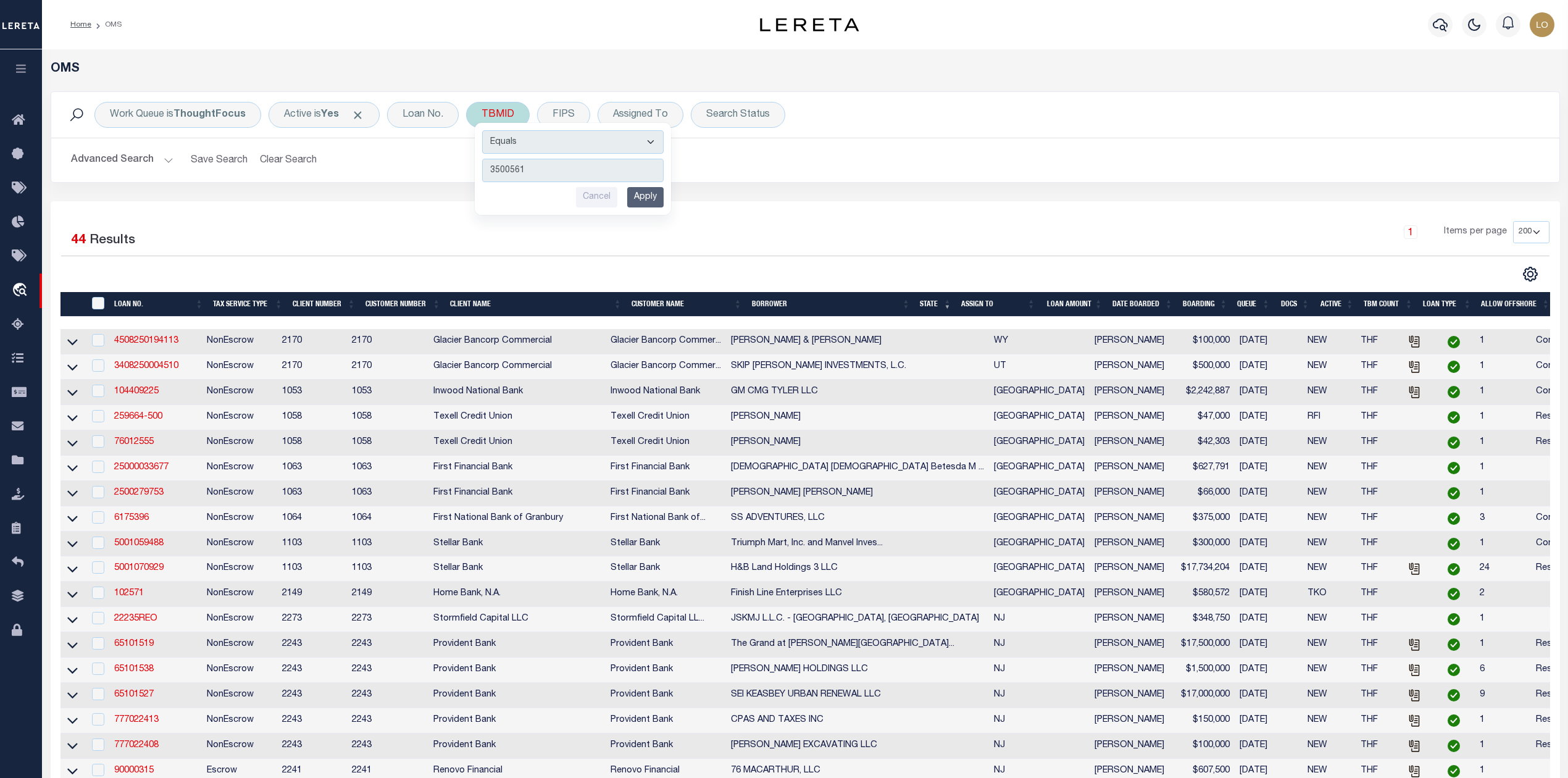
type input "3500561"
click at [648, 198] on input "Apply" at bounding box center [645, 197] width 37 height 21
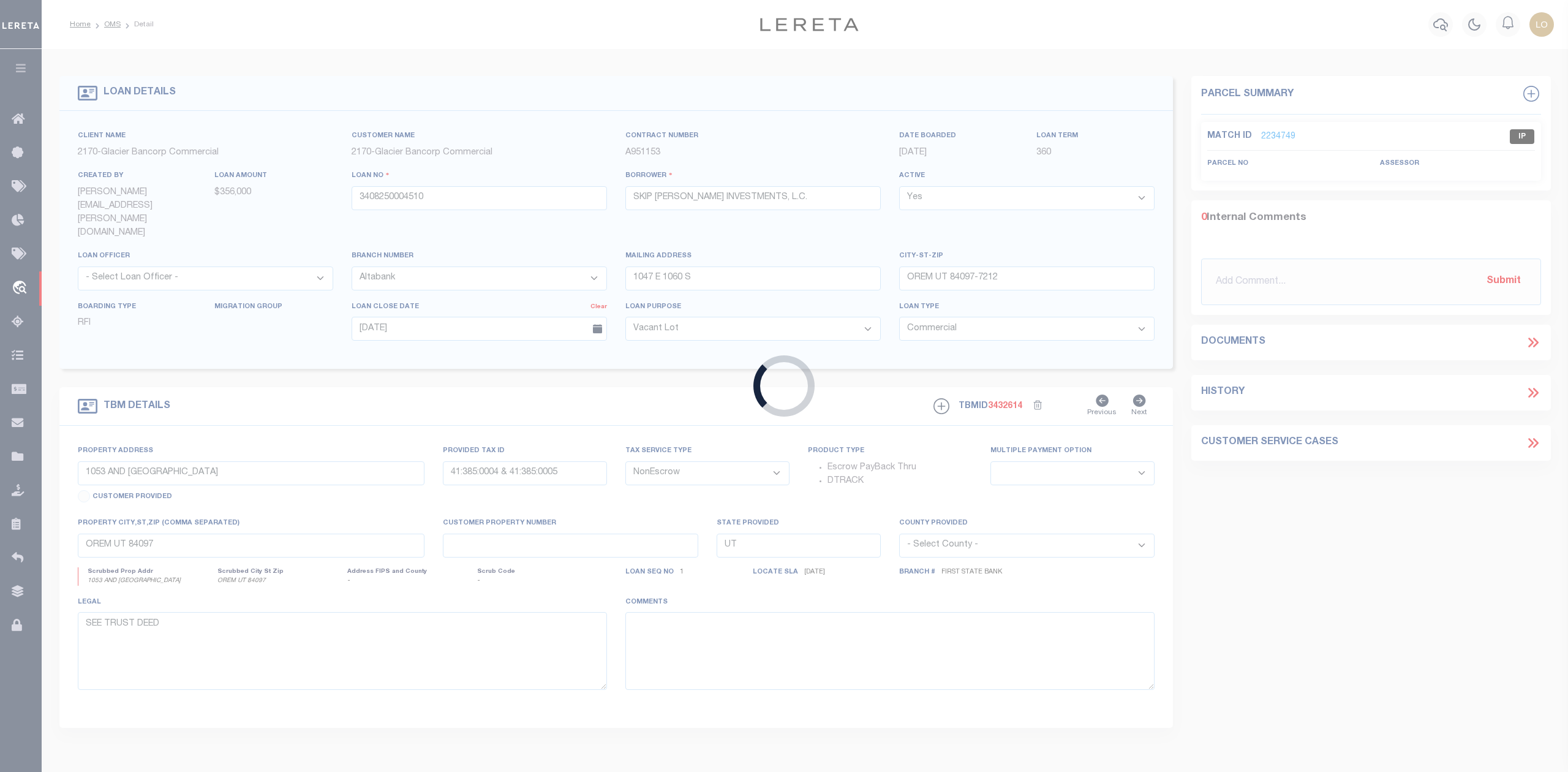
type input "4505250491793"
type input "D&C [PERSON_NAME] INC"
select select "4578"
type input "PO BOX 51550"
type input "CASPER WY 82605-1550"
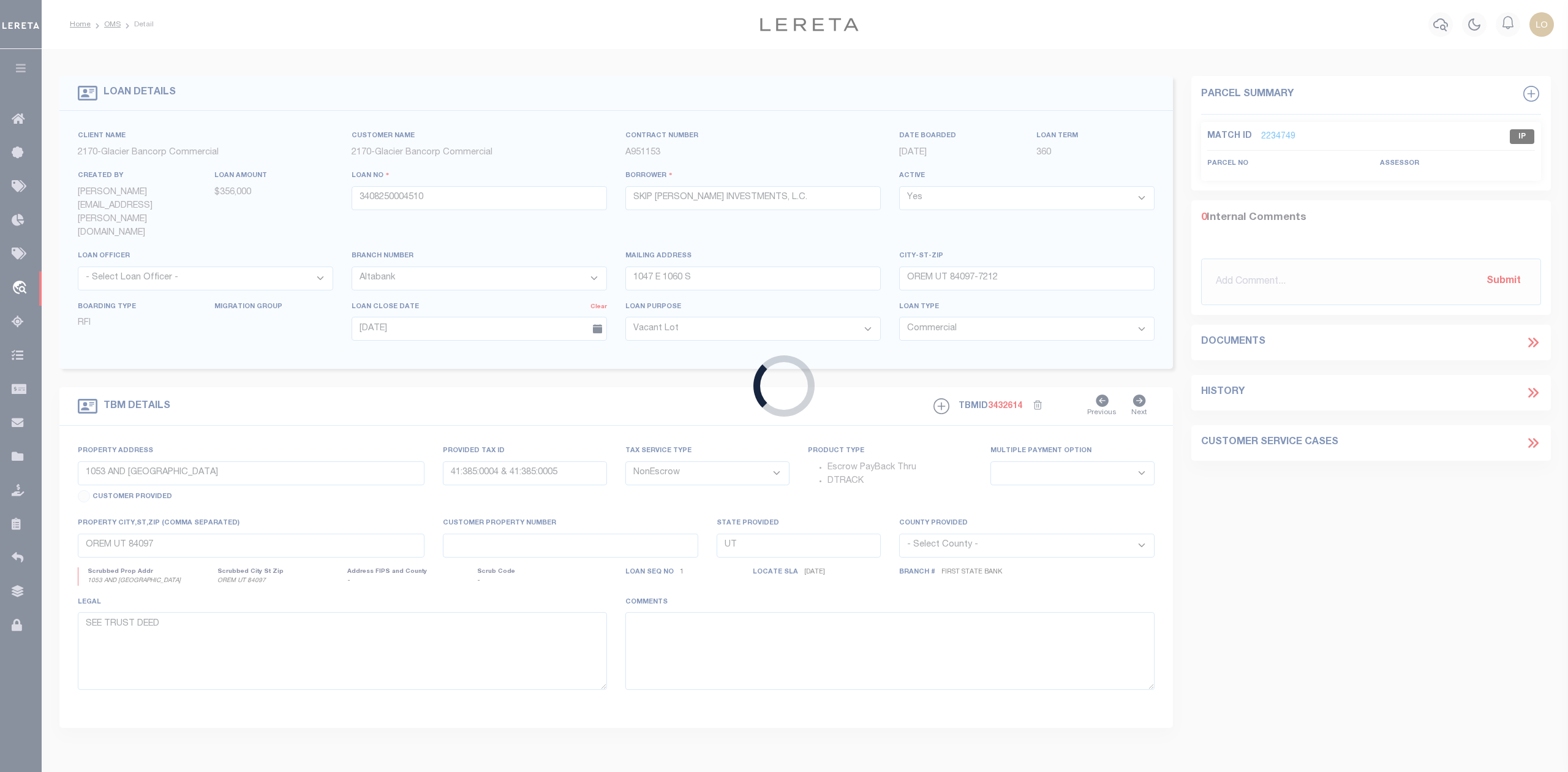
select select "10"
select select
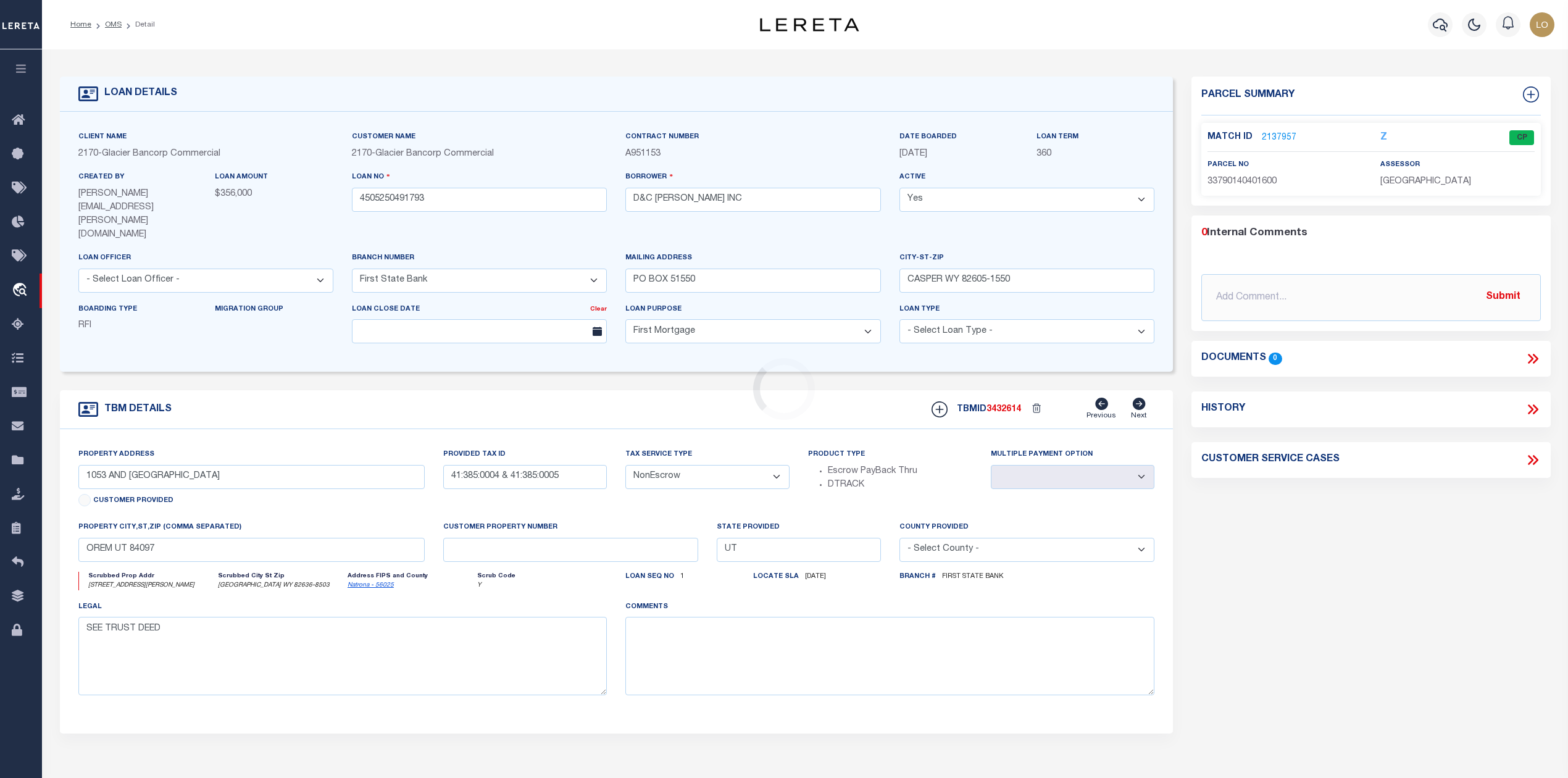
select select "4578"
type input "[STREET_ADDRESS][PERSON_NAME]"
type input "33790140401600"
select select
type input "[GEOGRAPHIC_DATA] WY 82636"
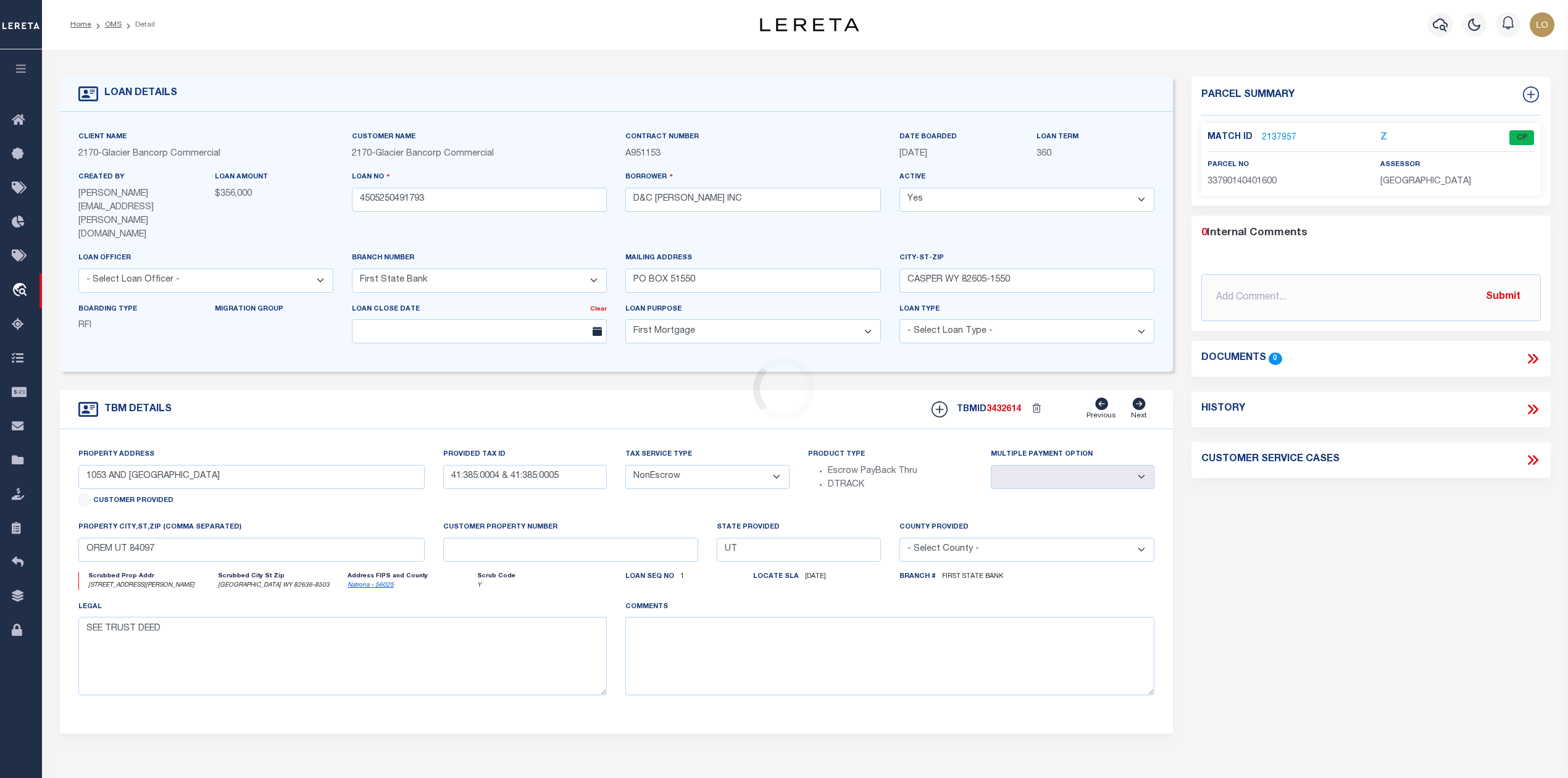
type input "WY"
select select
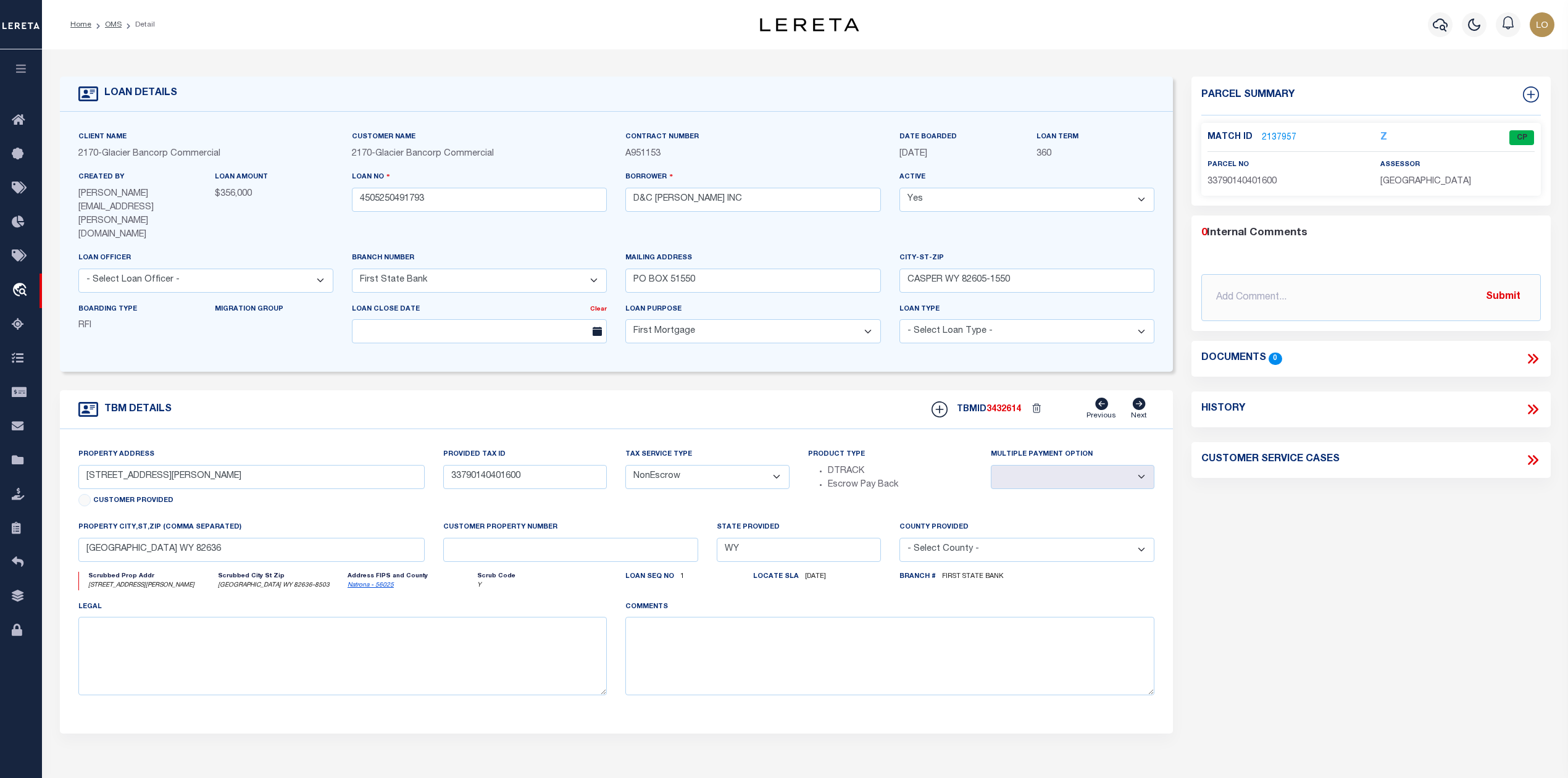
click at [1280, 137] on link "2137957" at bounding box center [1279, 137] width 35 height 13
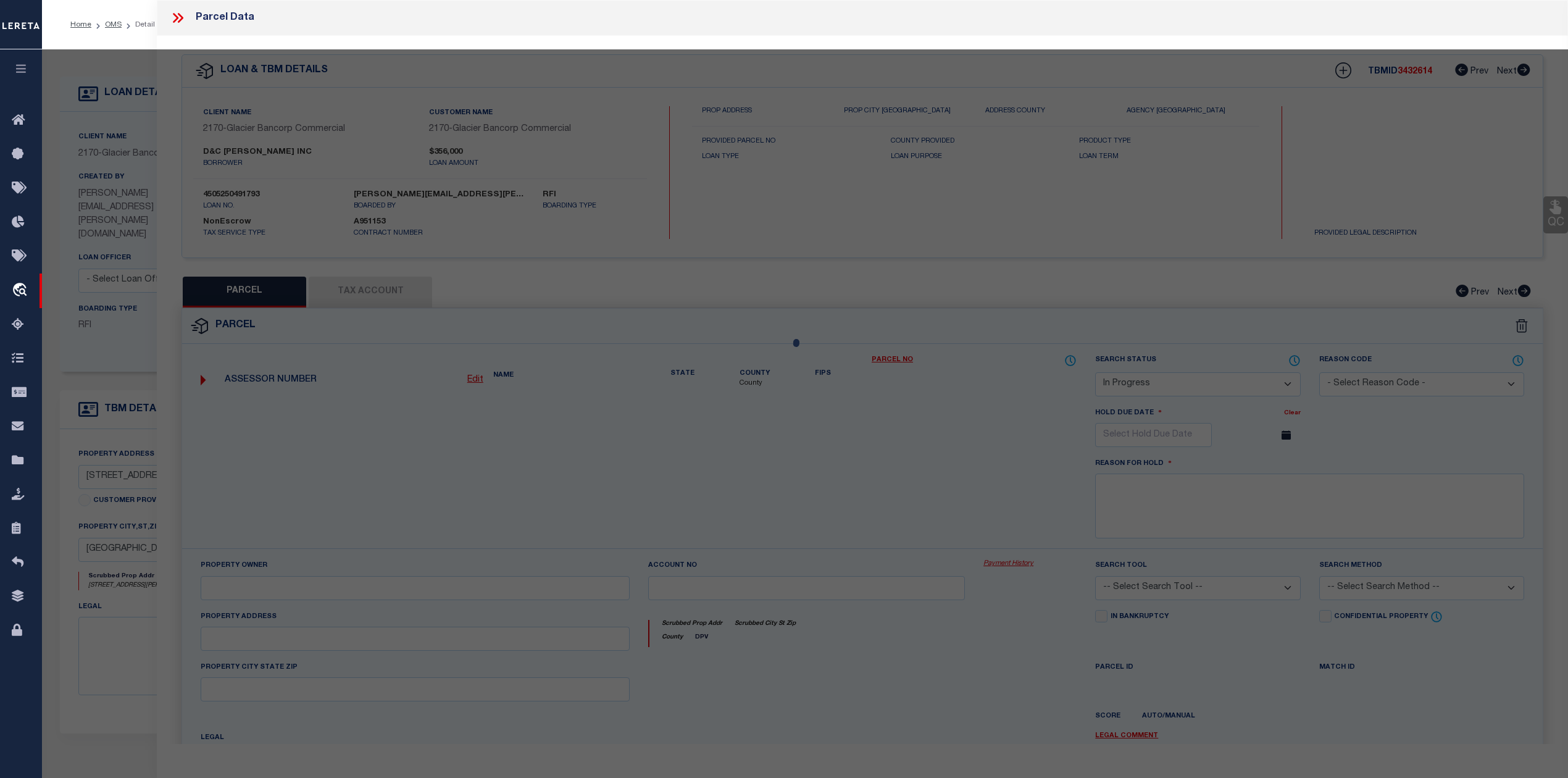
select select "AS"
checkbox input "false"
select select "CP"
type input "D & C [PERSON_NAME] INC"
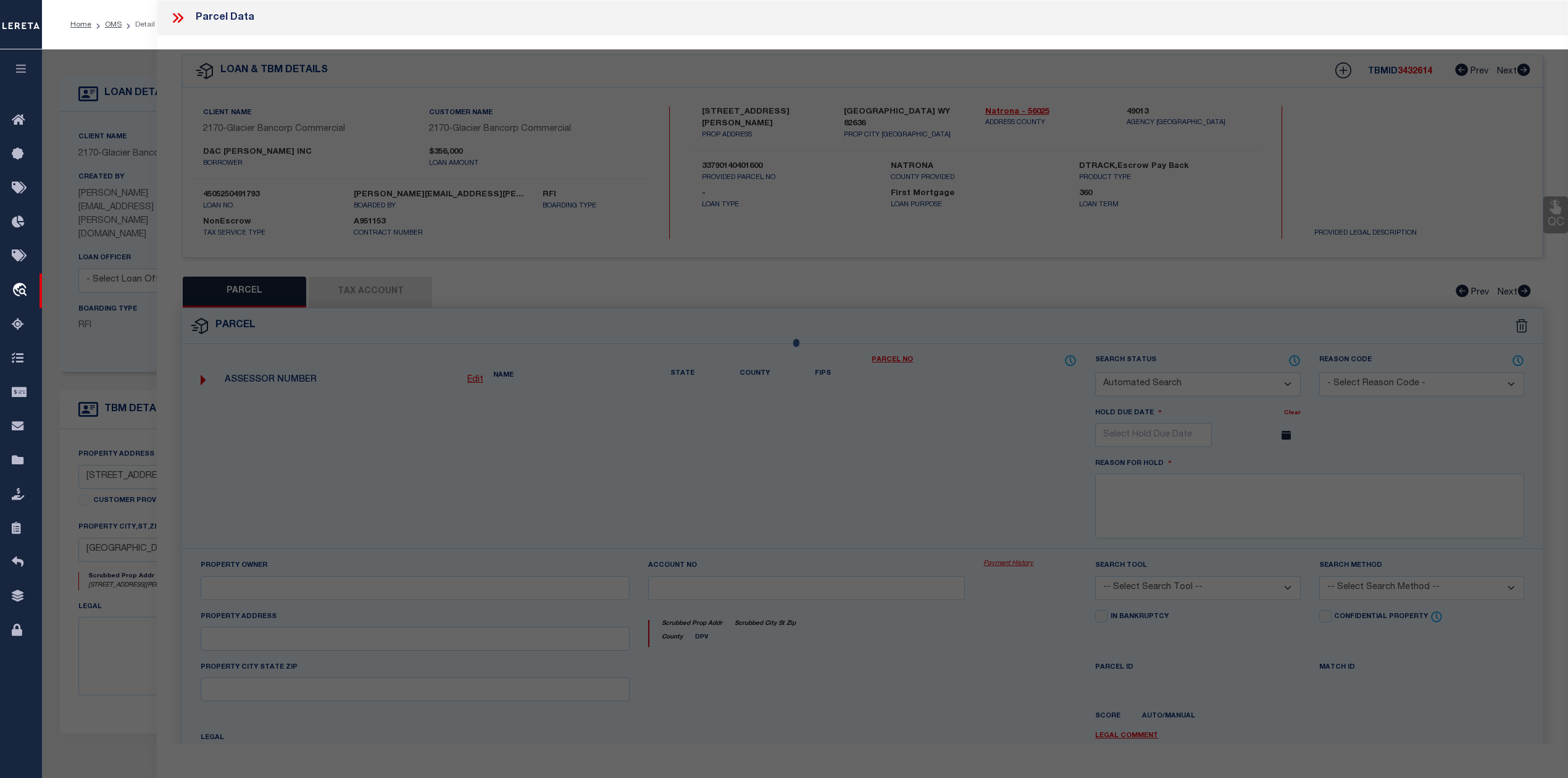
select select "AGW"
select select
type input "[STREET_ADDRESS][PERSON_NAME]"
type textarea "EVANSVILLE BUS [PERSON_NAME] LOT 26 COMMERCIAL"
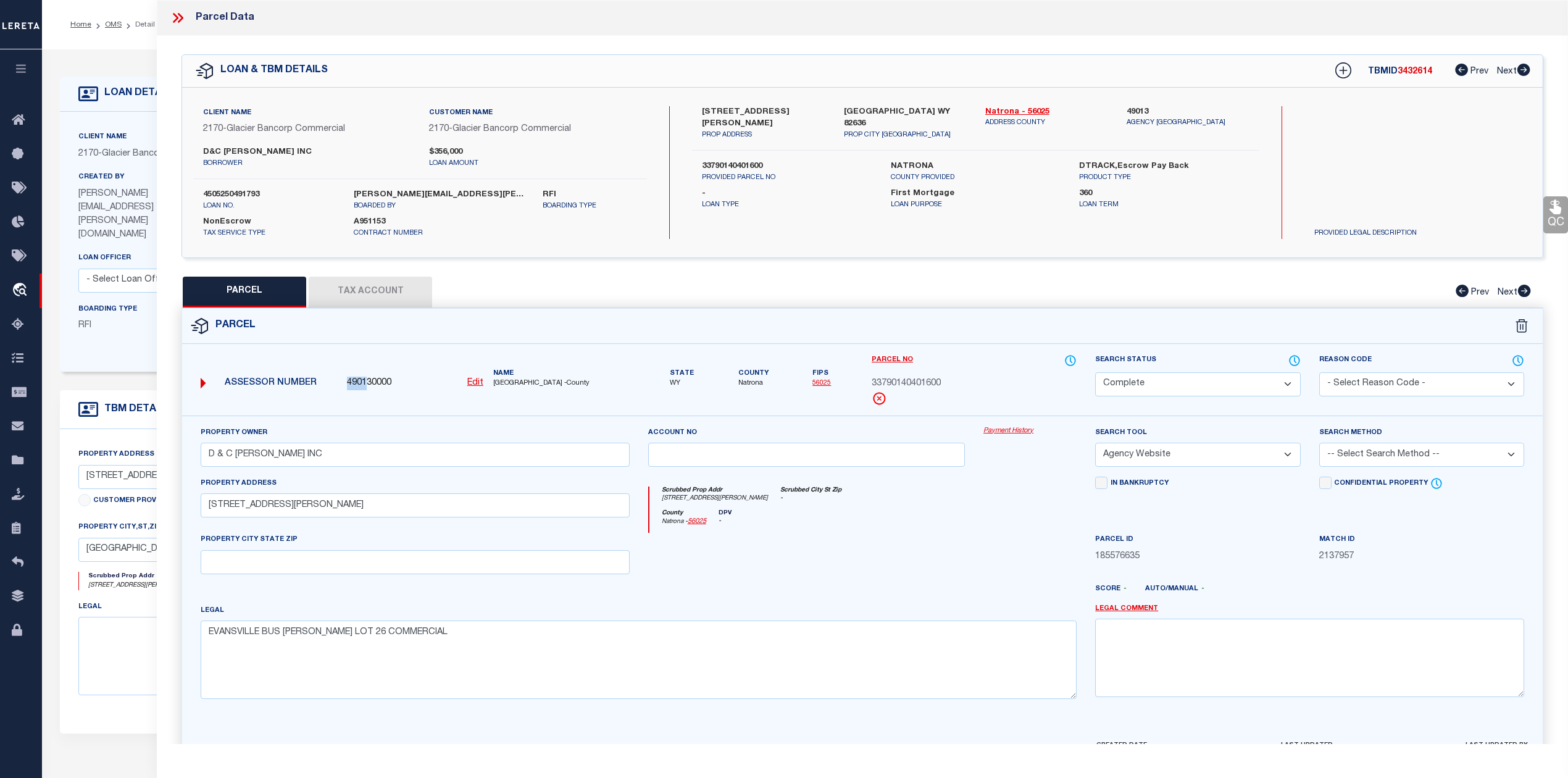
drag, startPoint x: 346, startPoint y: 381, endPoint x: 367, endPoint y: 384, distance: 21.2
click at [367, 384] on span "490130000" at bounding box center [369, 383] width 45 height 13
copy span "4901"
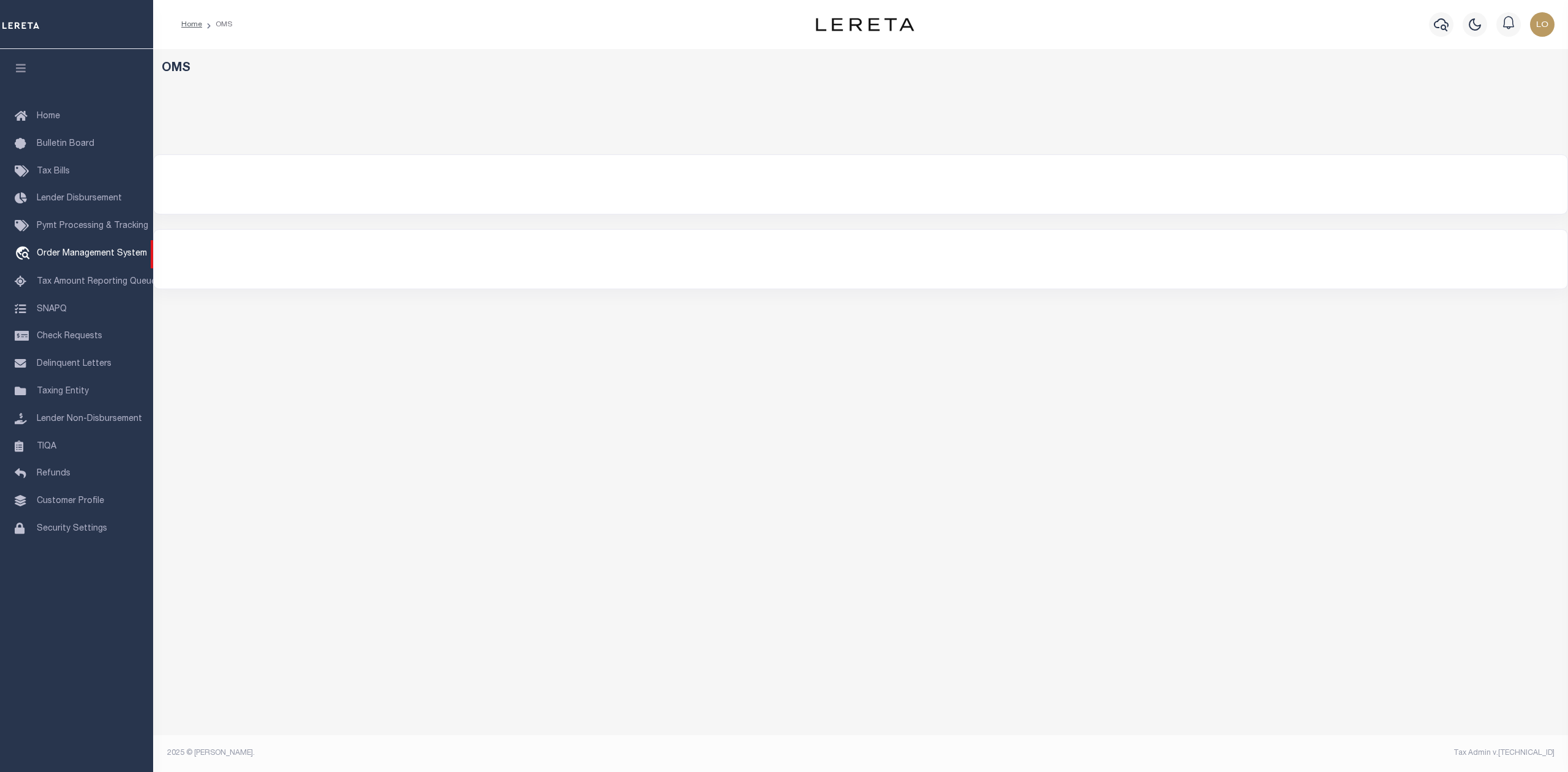
select select "200"
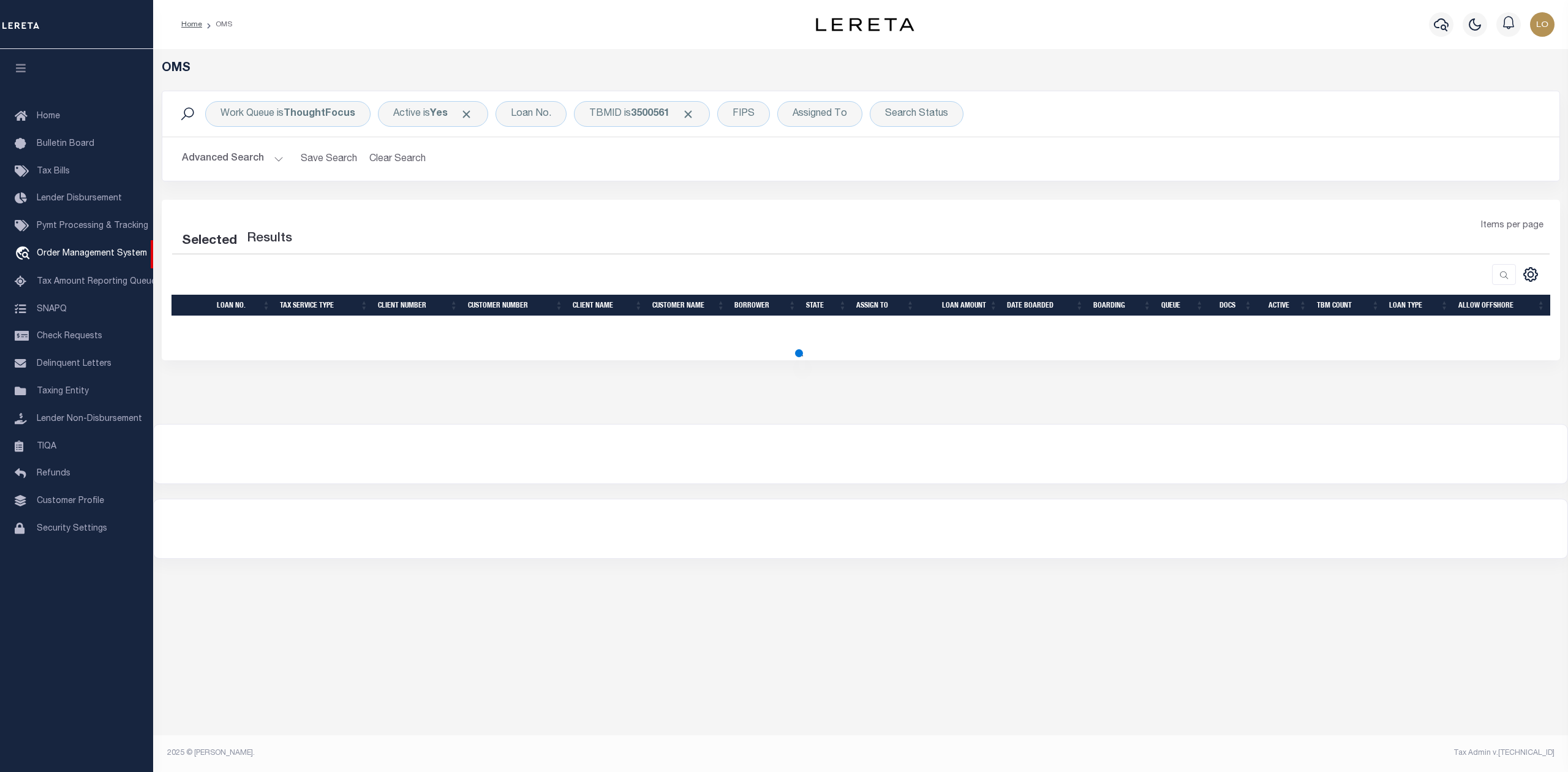
select select "200"
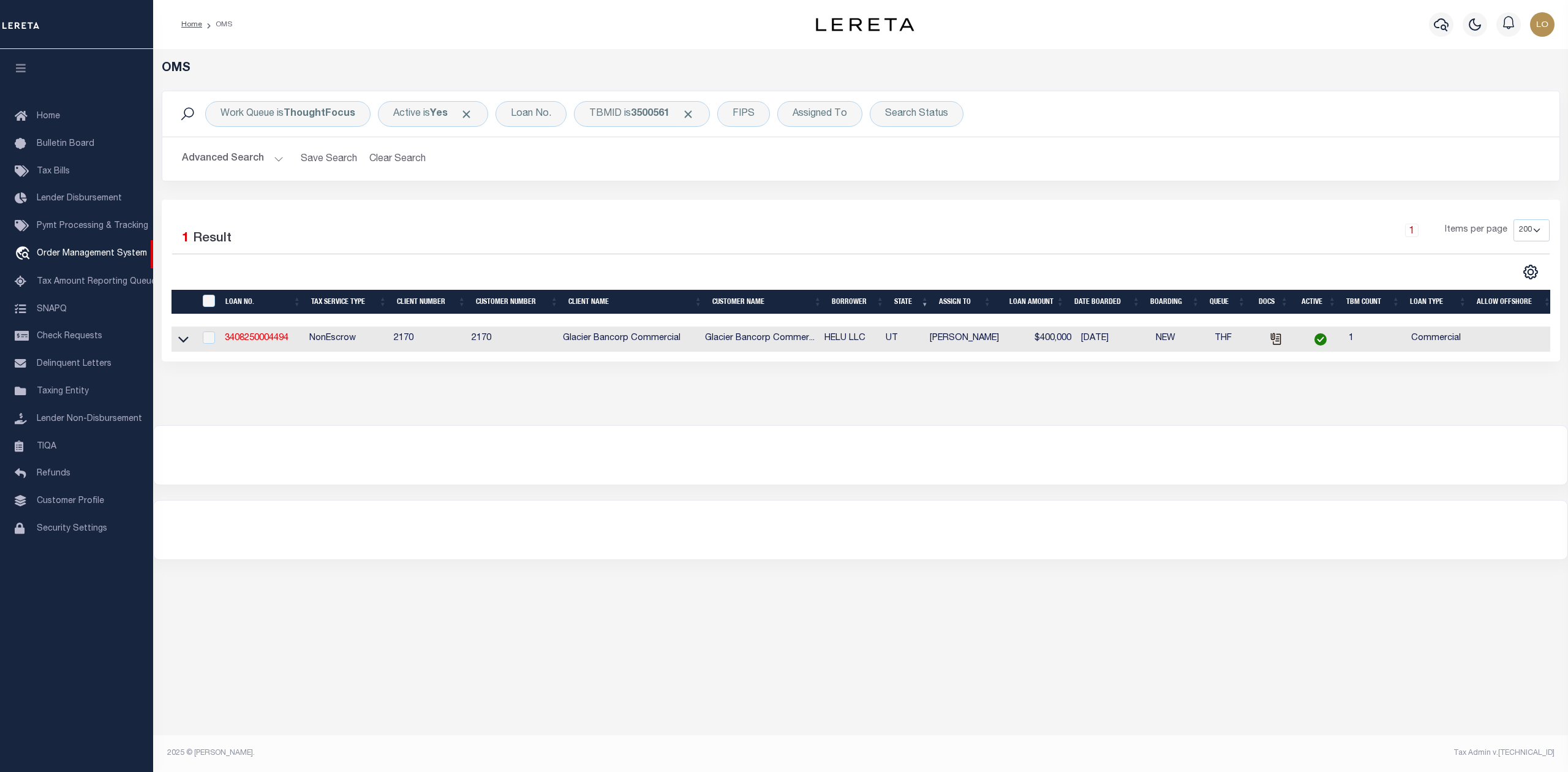
click at [998, 508] on div "OMS Work Queue is ThoughtFocus Active is Yes Loan No. TBMID is 3500561 FIPS Ass…" at bounding box center [860, 304] width 1415 height 511
click at [694, 113] on span "Click to Remove" at bounding box center [688, 114] width 13 height 13
click at [745, 118] on div "Assigned To" at bounding box center [747, 114] width 85 height 26
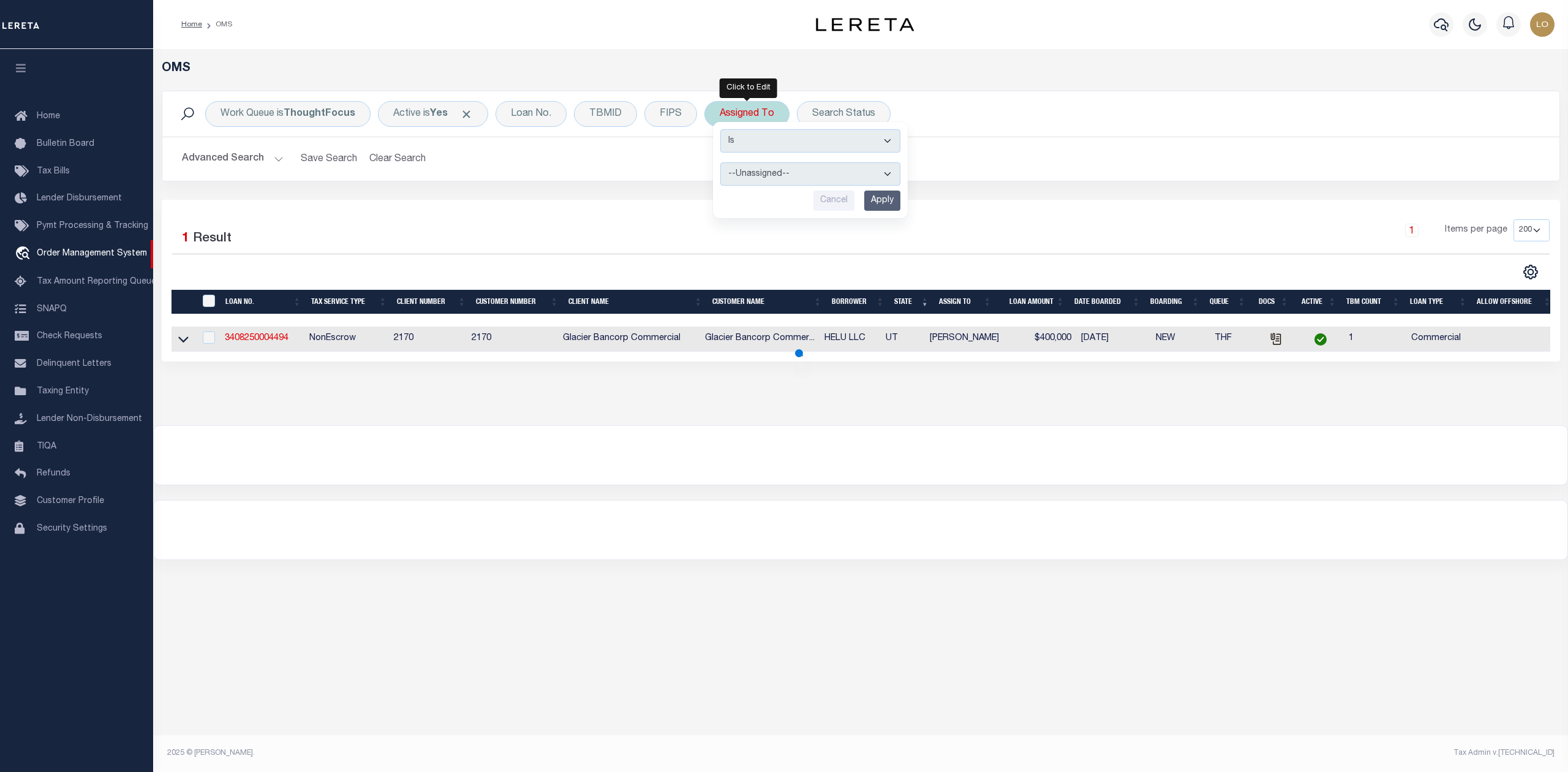
click at [792, 178] on select "--Unassigned-- [PERSON_NAME] [PERSON_NAME] [PERSON_NAME] [PERSON_NAME], [PERSON…" at bounding box center [810, 174] width 180 height 23
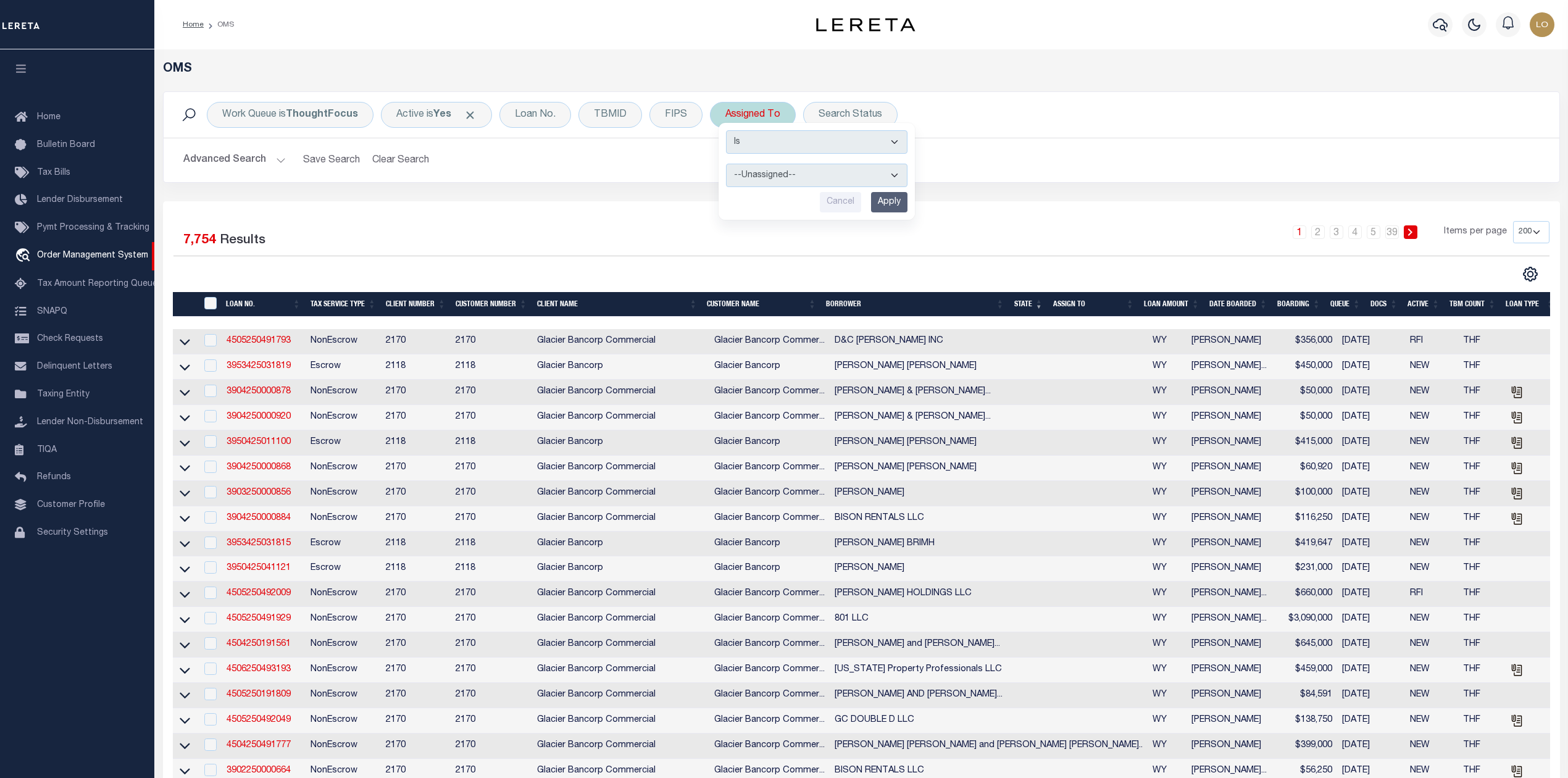
select select "[PERSON_NAME]"
click at [726, 165] on select "--Unassigned-- [PERSON_NAME] [PERSON_NAME] [PERSON_NAME] [PERSON_NAME], [PERSON…" at bounding box center [816, 175] width 182 height 23
click at [884, 206] on input "Apply" at bounding box center [889, 202] width 37 height 21
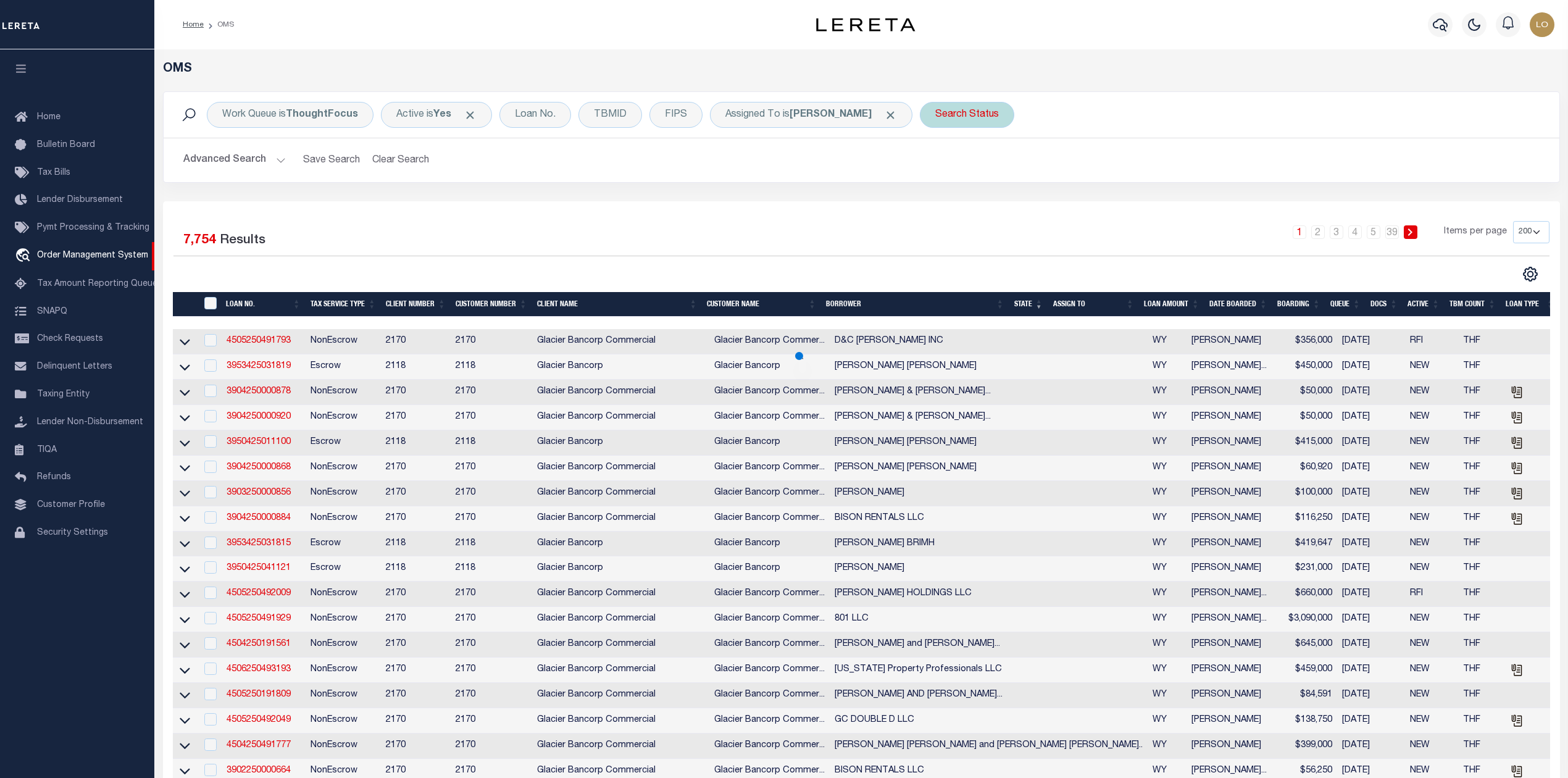
click at [937, 109] on div "Search Status" at bounding box center [967, 115] width 95 height 26
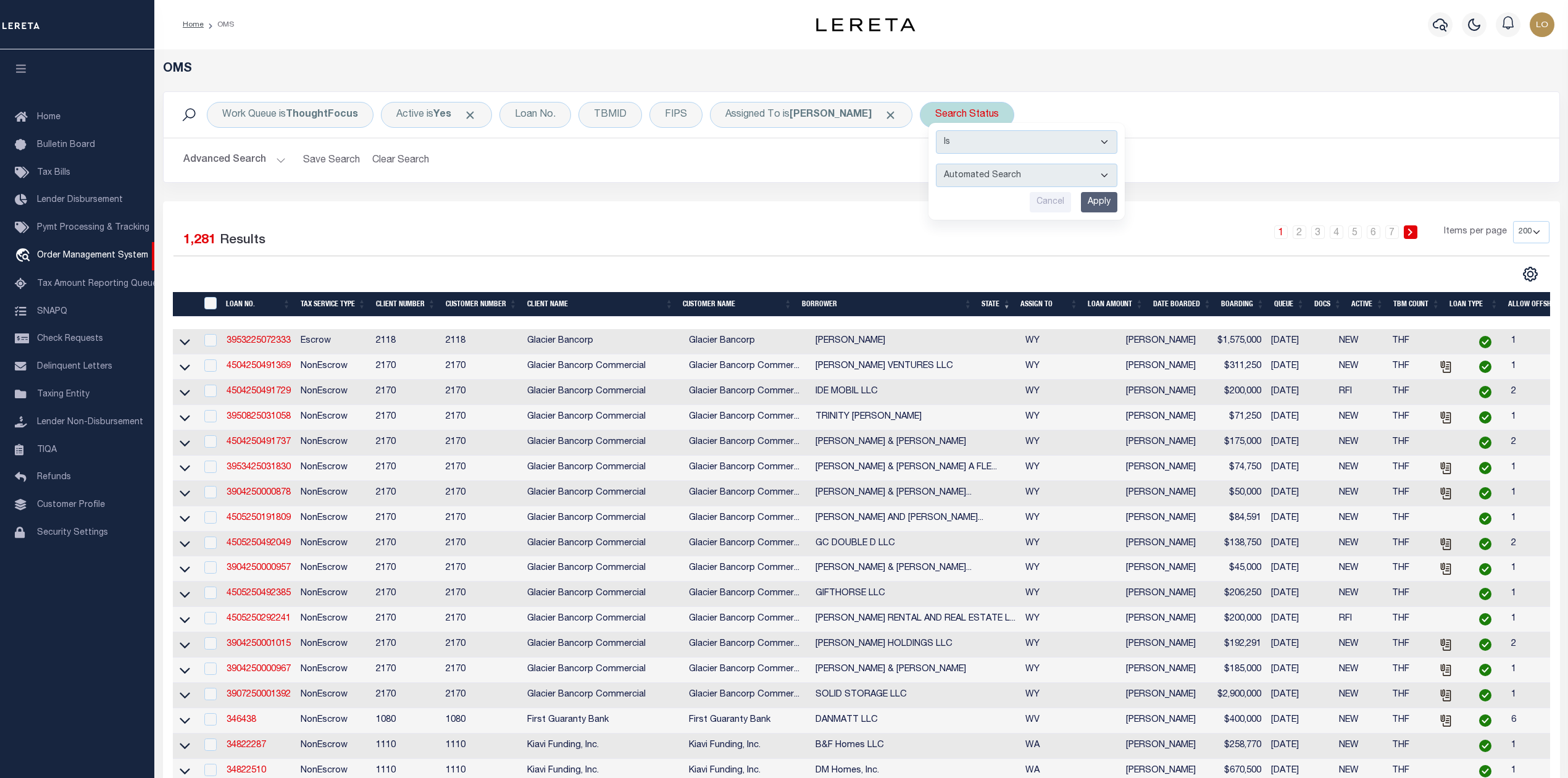
click at [973, 174] on select "Automated Search Bad Parcel Complete Duplicate Parcel High Dollar Reporting In …" at bounding box center [1026, 175] width 182 height 23
select select "IP"
click at [935, 165] on select "Automated Search Bad Parcel Complete Duplicate Parcel High Dollar Reporting In …" at bounding box center [1026, 175] width 182 height 23
click at [1106, 200] on input "Apply" at bounding box center [1099, 202] width 37 height 21
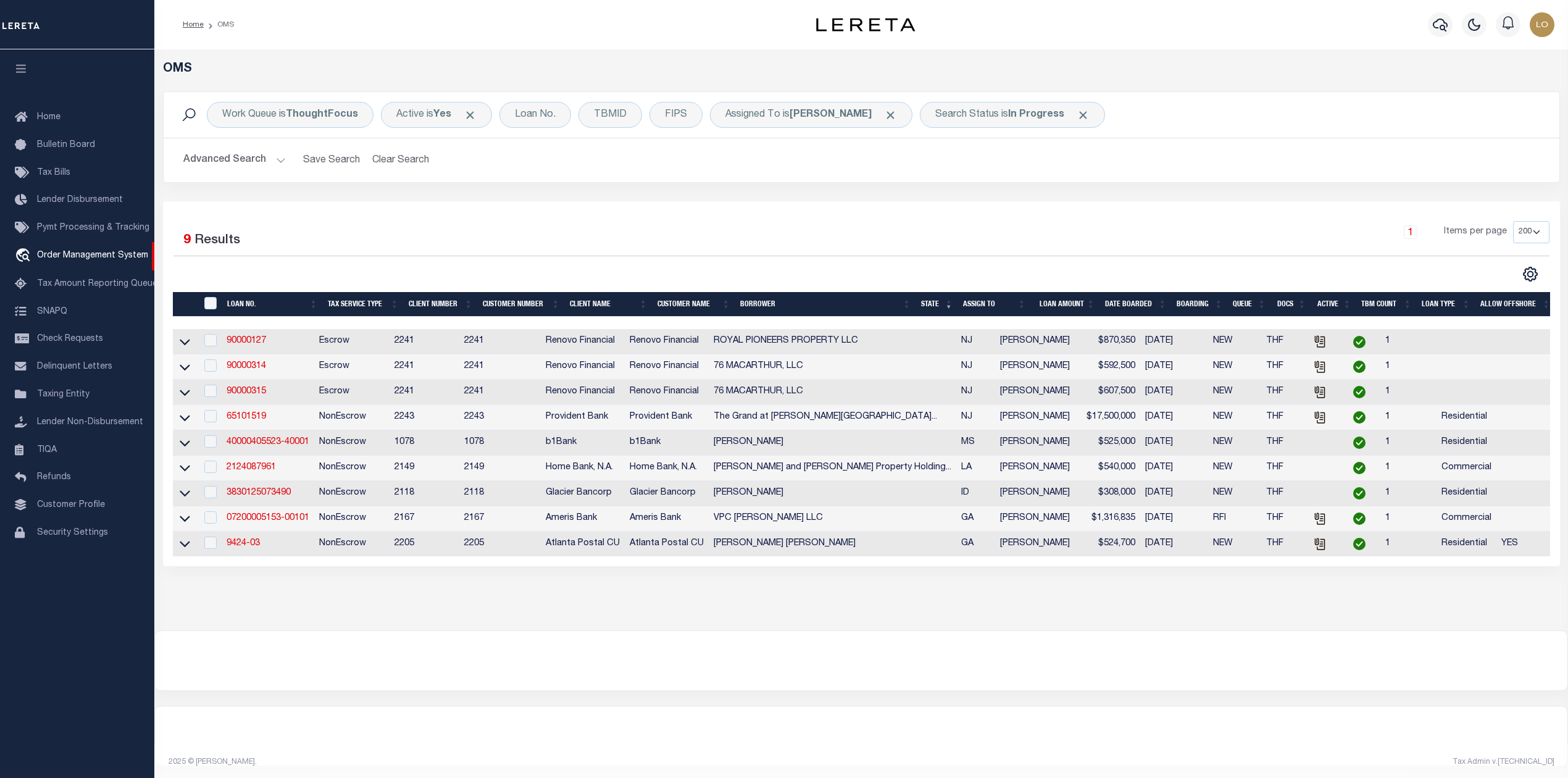
click at [926, 630] on div "OMS Work Queue is ThoughtFocus Active is Yes Loan No. TBMID FIPS Assigned To is…" at bounding box center [861, 340] width 1414 height 581
